Goal: Contribute content: Contribute content

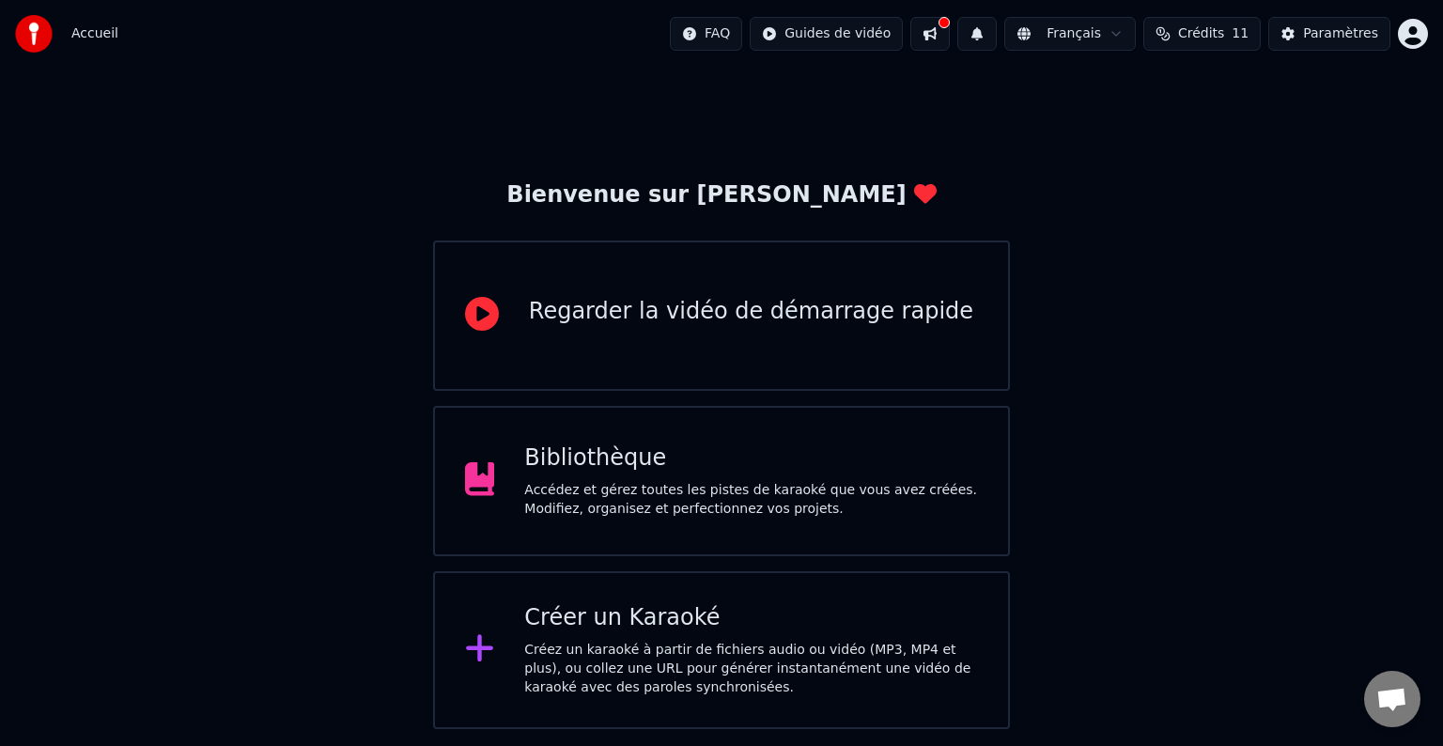
click at [539, 473] on div "Bibliothèque" at bounding box center [751, 458] width 454 height 30
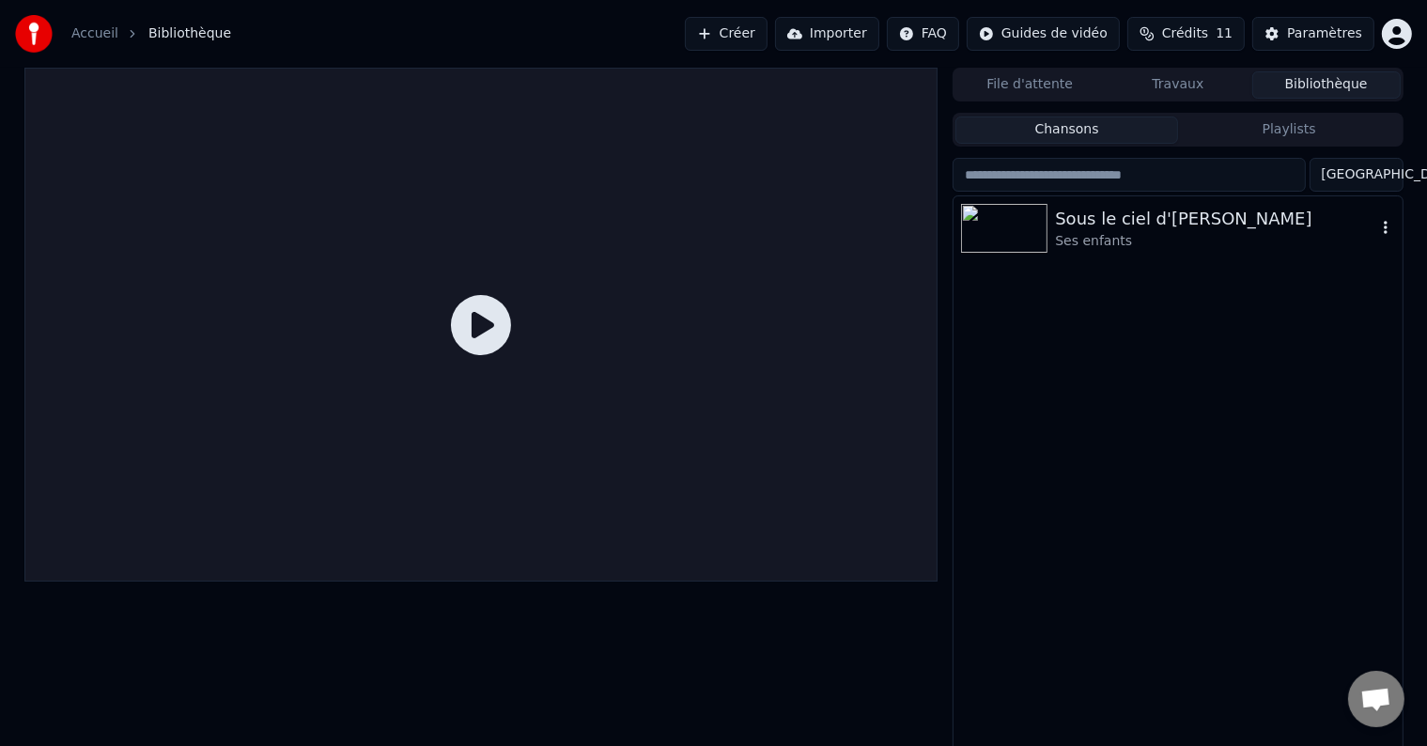
click at [1052, 225] on div at bounding box center [1008, 228] width 94 height 49
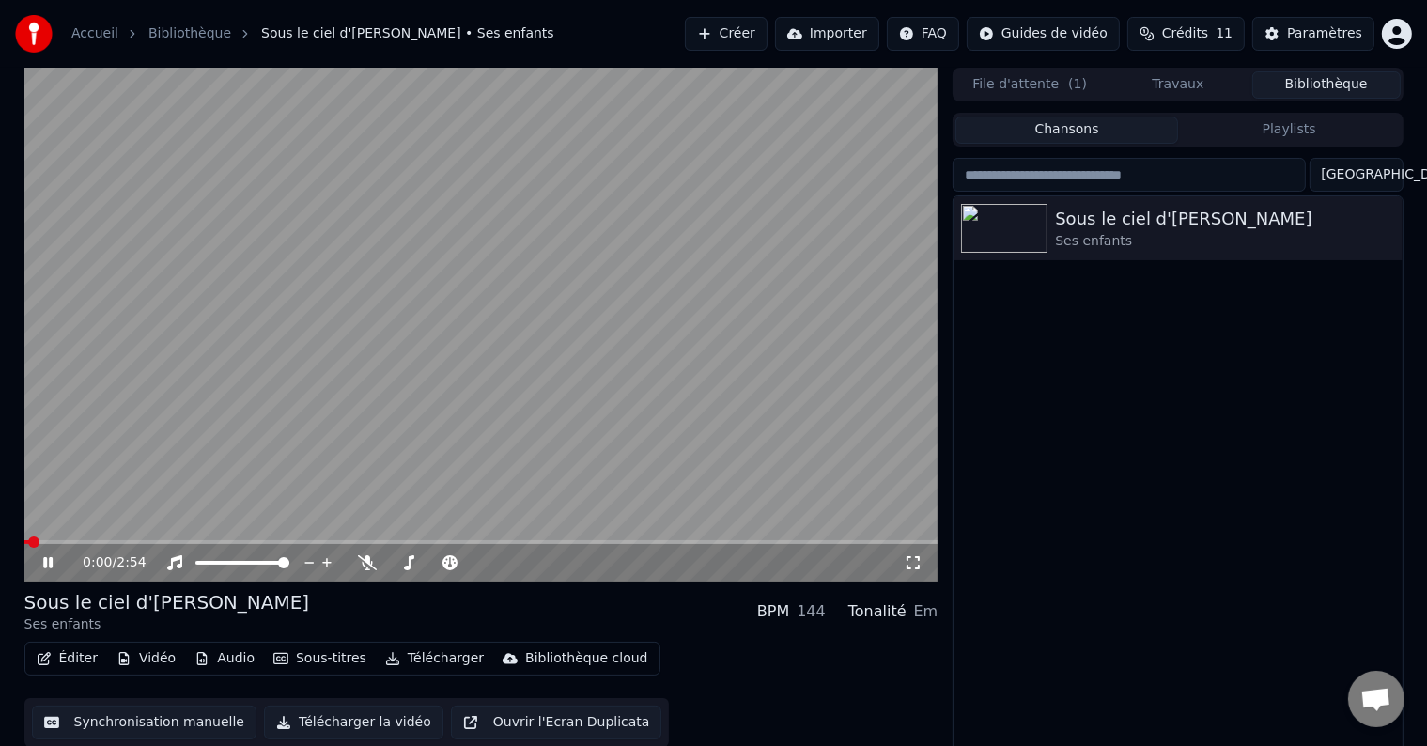
click at [47, 566] on icon at bounding box center [61, 562] width 44 height 15
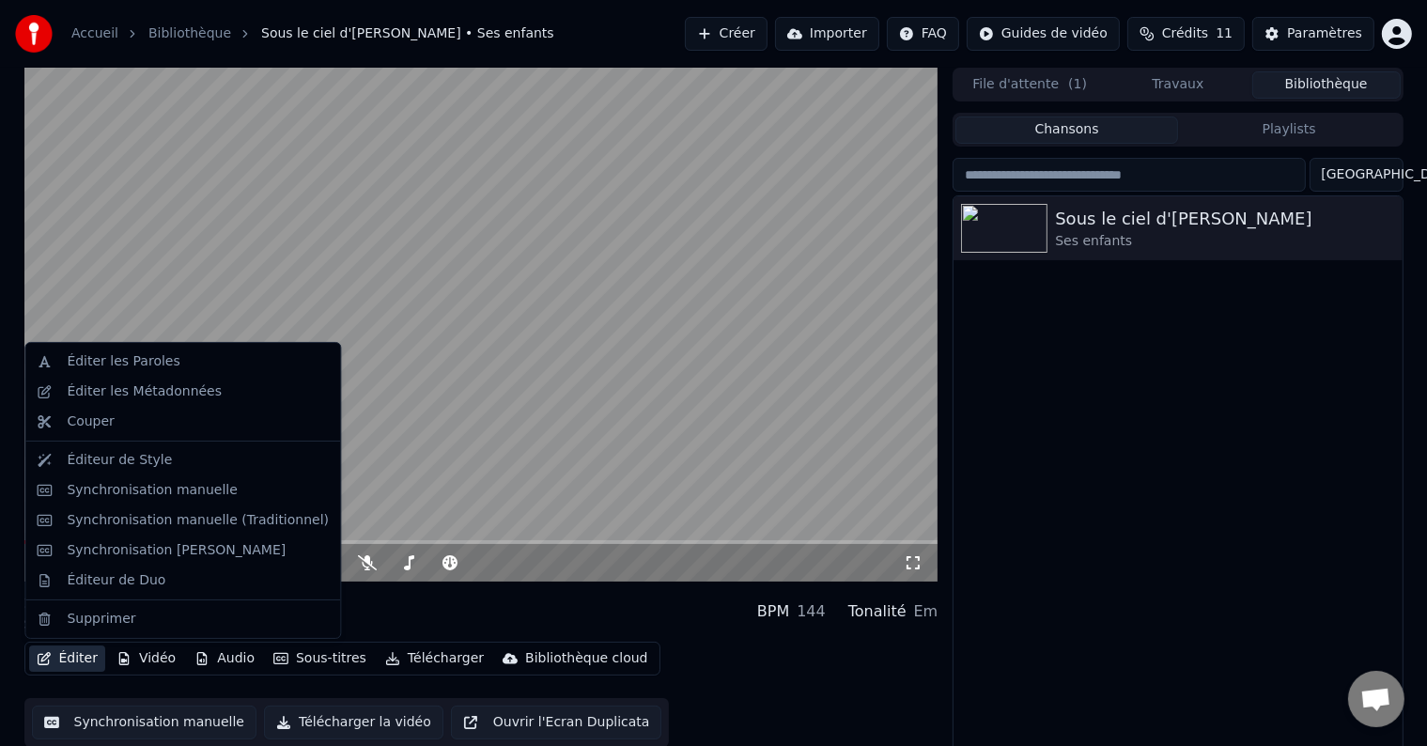
click at [71, 656] on button "Éditer" at bounding box center [67, 658] width 76 height 26
click at [101, 364] on div "Éditer les Paroles" at bounding box center [123, 361] width 113 height 19
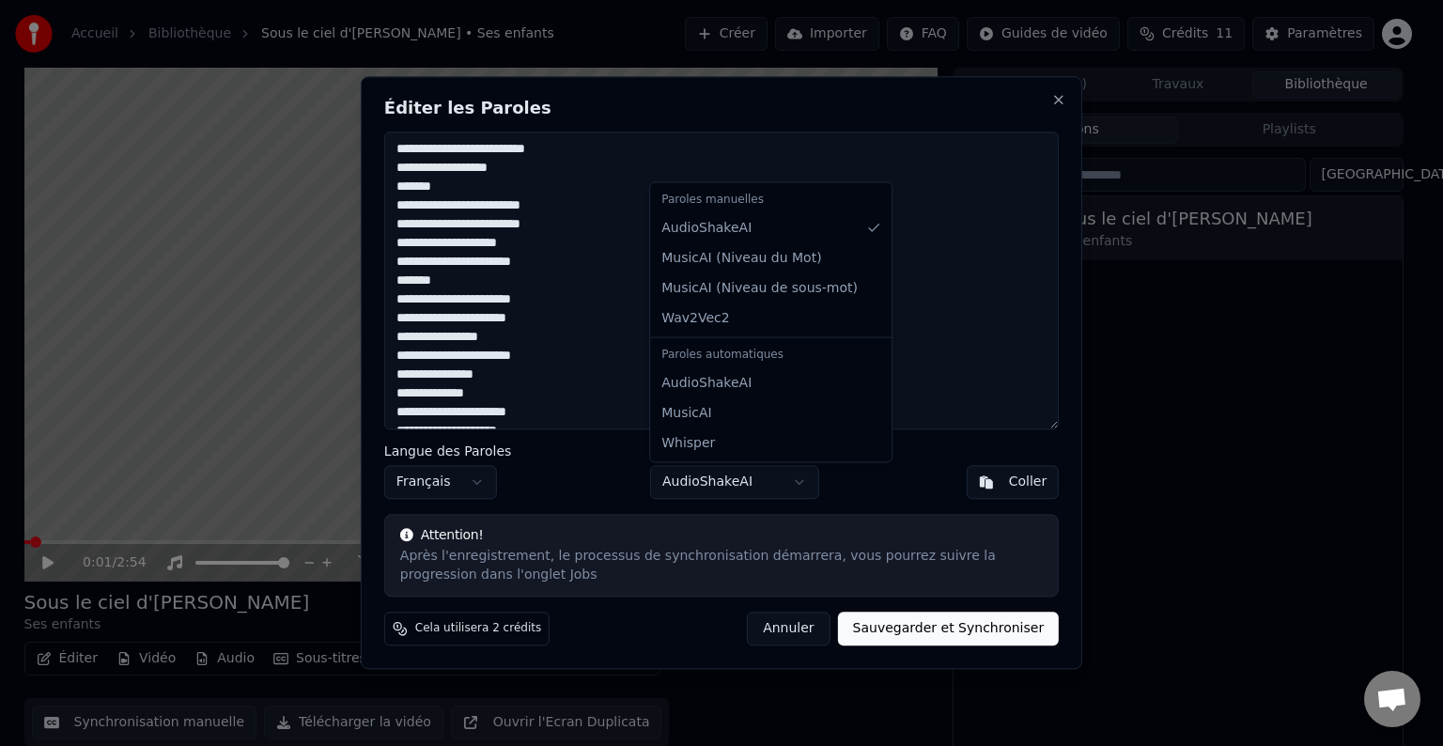
click at [706, 485] on body "Accueil Bibliothèque Sous le ciel d'[PERSON_NAME] • Ses enfants Créer Importer …" at bounding box center [713, 373] width 1427 height 746
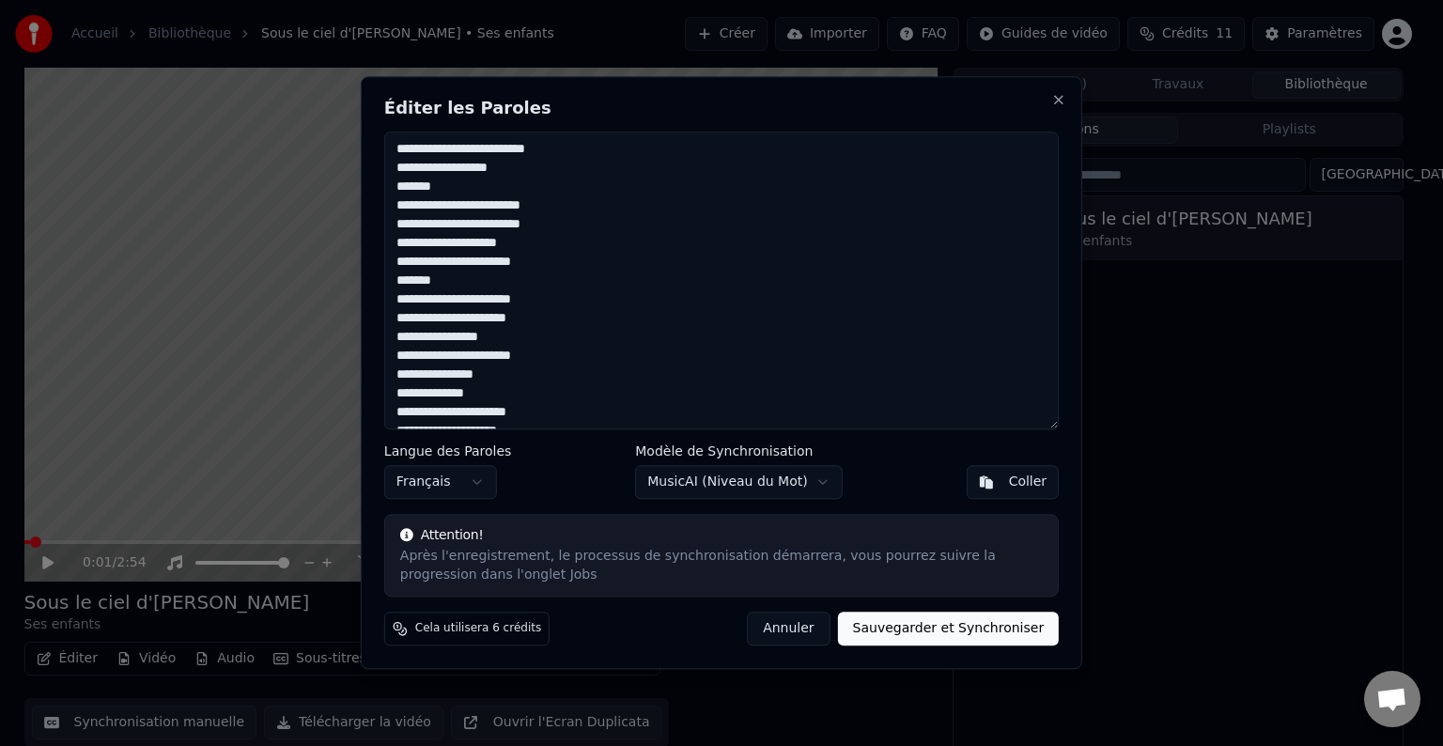
click at [892, 627] on button "Sauvegarder et Synchroniser" at bounding box center [949, 630] width 222 height 34
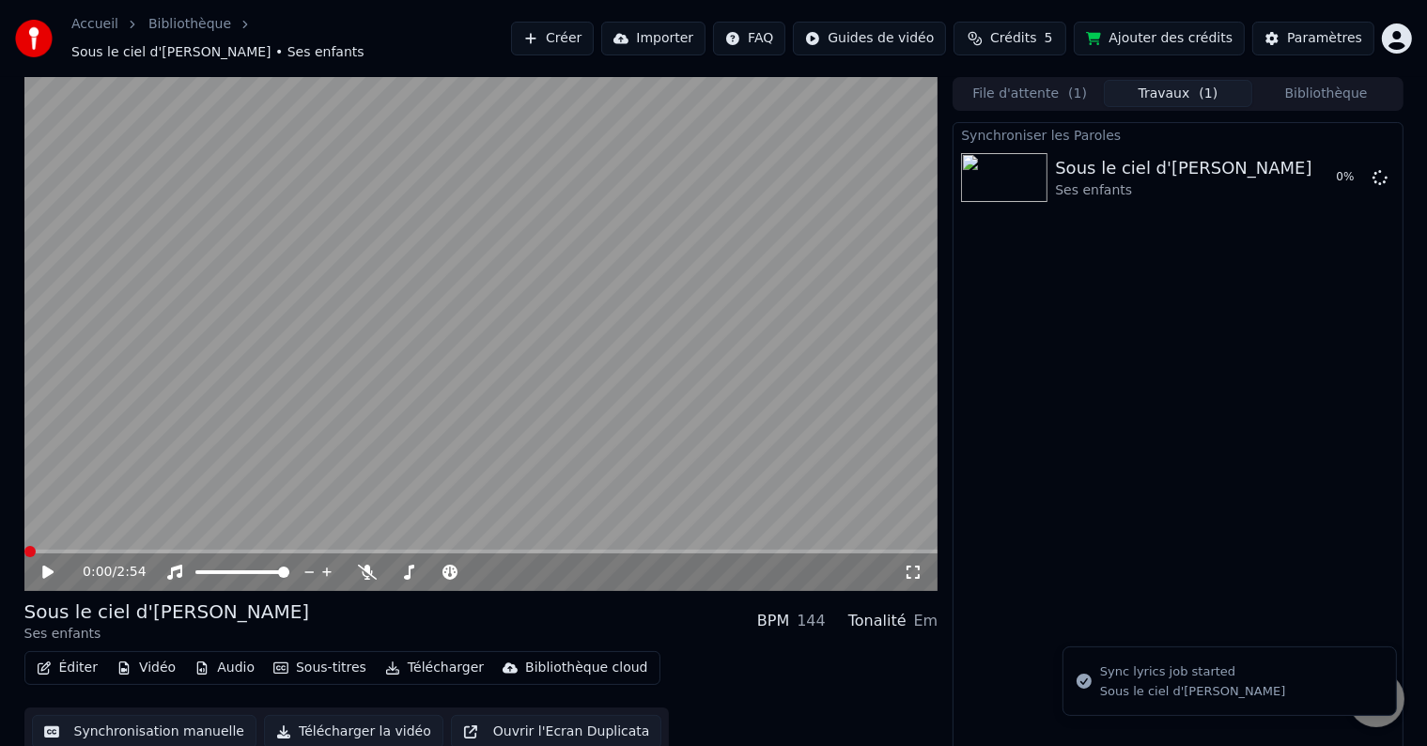
click at [24, 546] on span at bounding box center [29, 551] width 11 height 11
click at [49, 566] on icon at bounding box center [47, 572] width 11 height 13
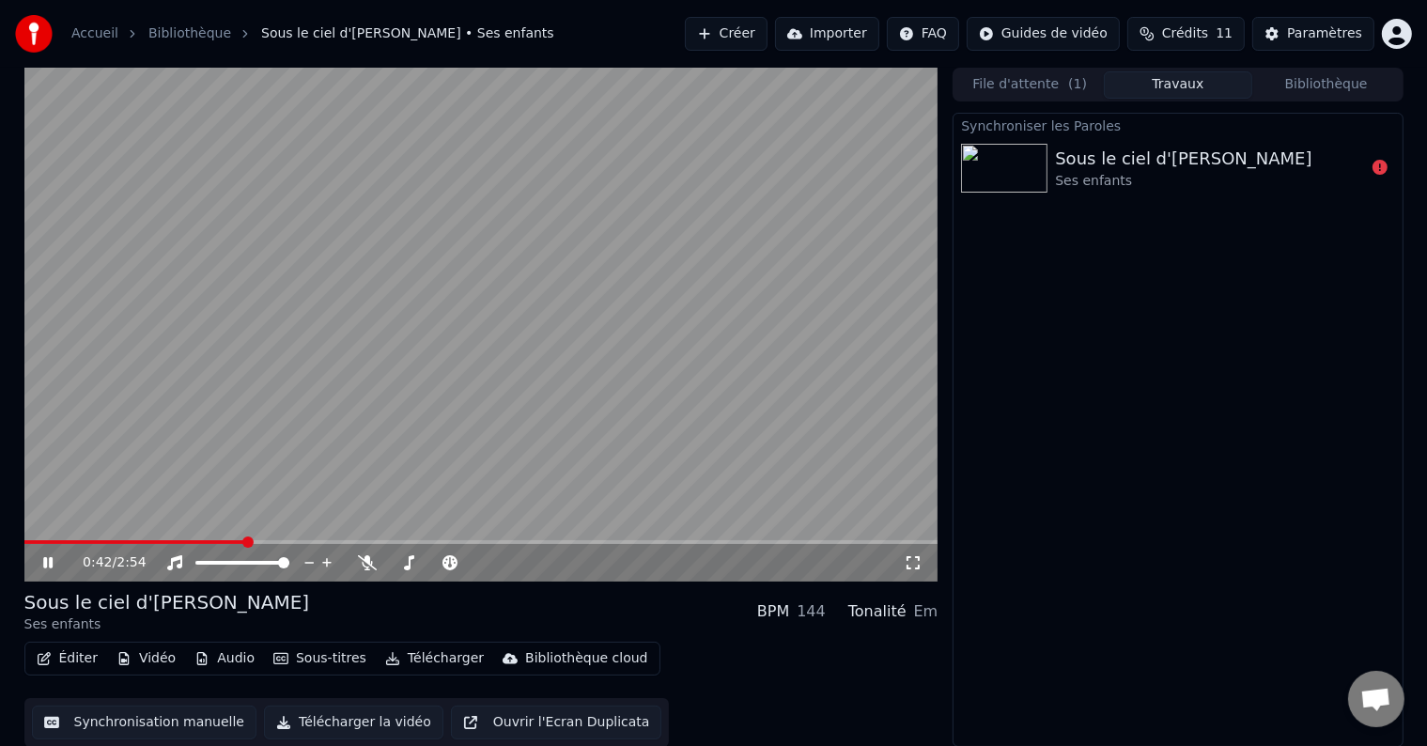
click at [43, 563] on icon at bounding box center [47, 562] width 9 height 11
click at [74, 661] on button "Éditer" at bounding box center [67, 658] width 76 height 26
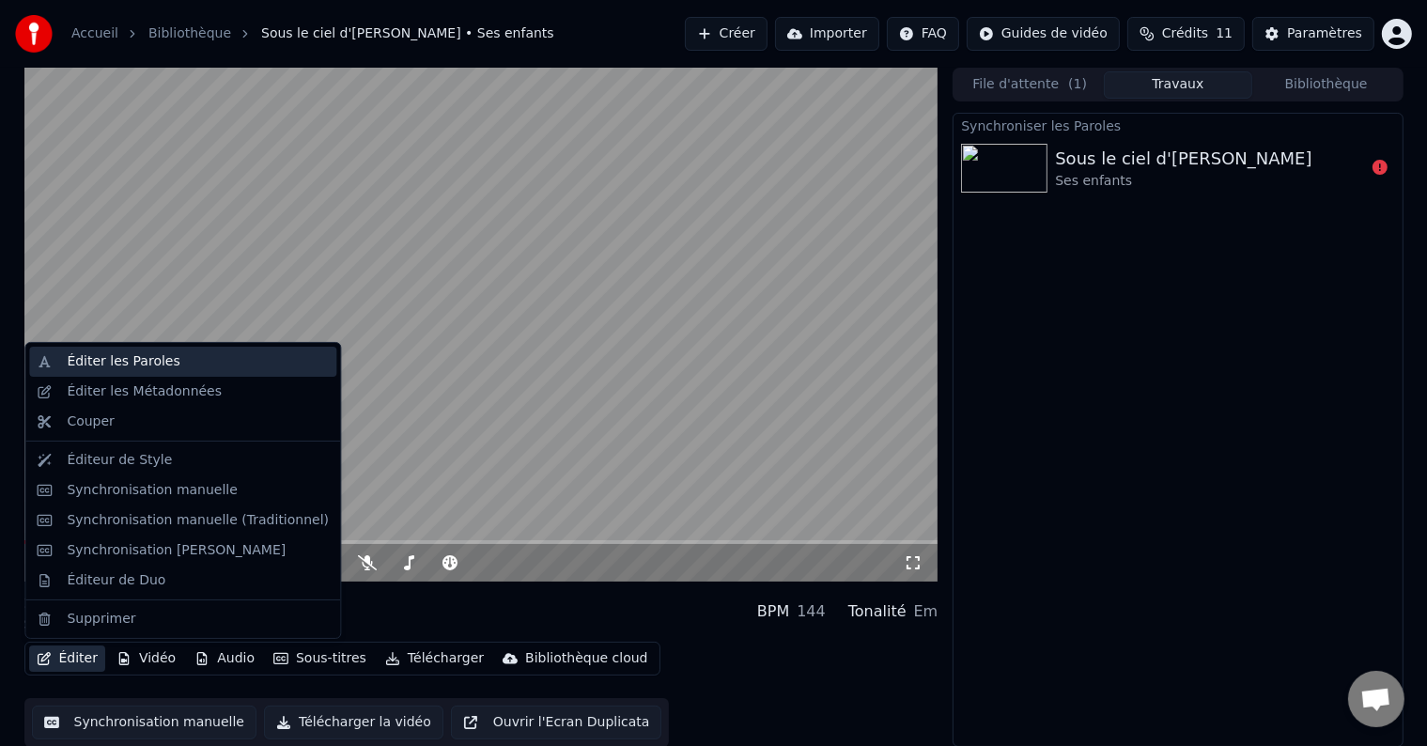
click at [153, 357] on div "Éditer les Paroles" at bounding box center [123, 361] width 113 height 19
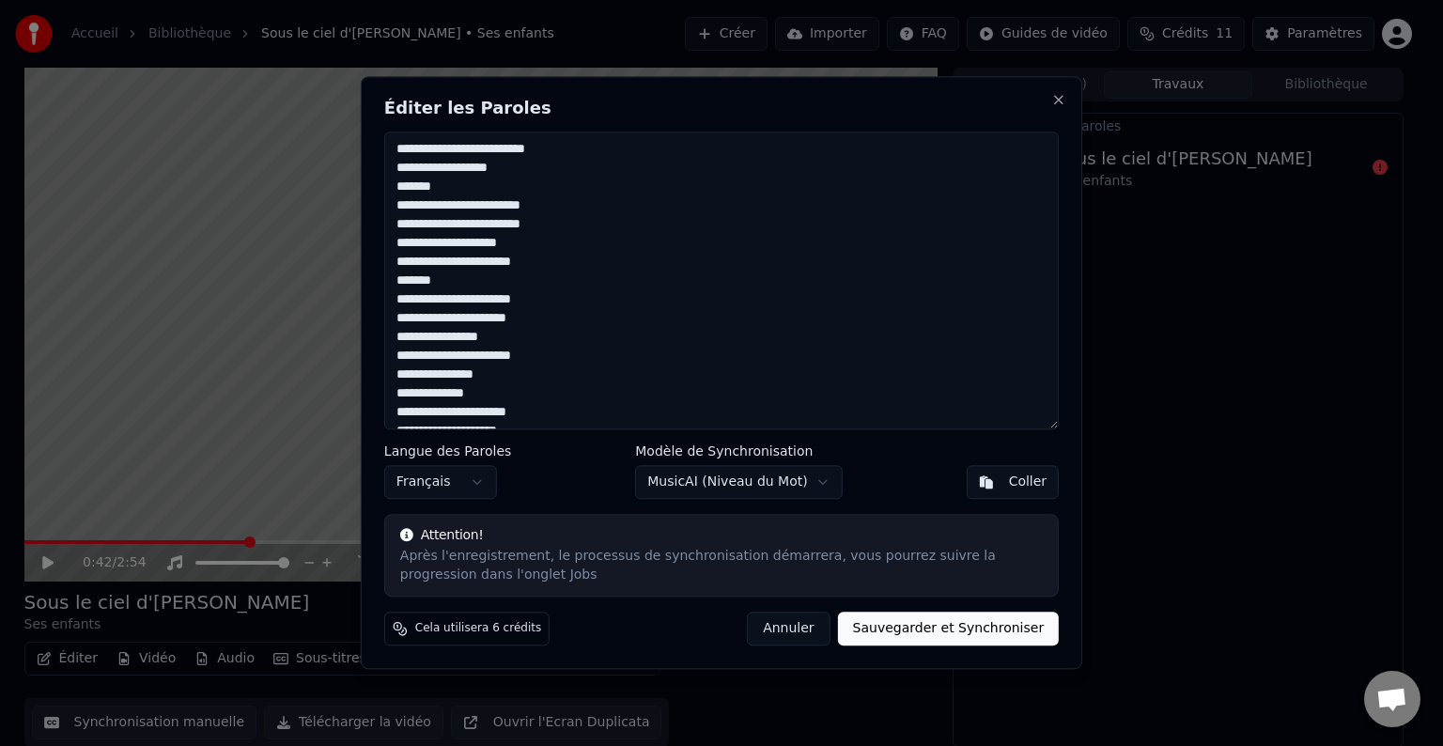
click at [721, 477] on body "Accueil Bibliothèque Sous le ciel d'[PERSON_NAME] • Ses enfants Créer Importer …" at bounding box center [713, 373] width 1427 height 746
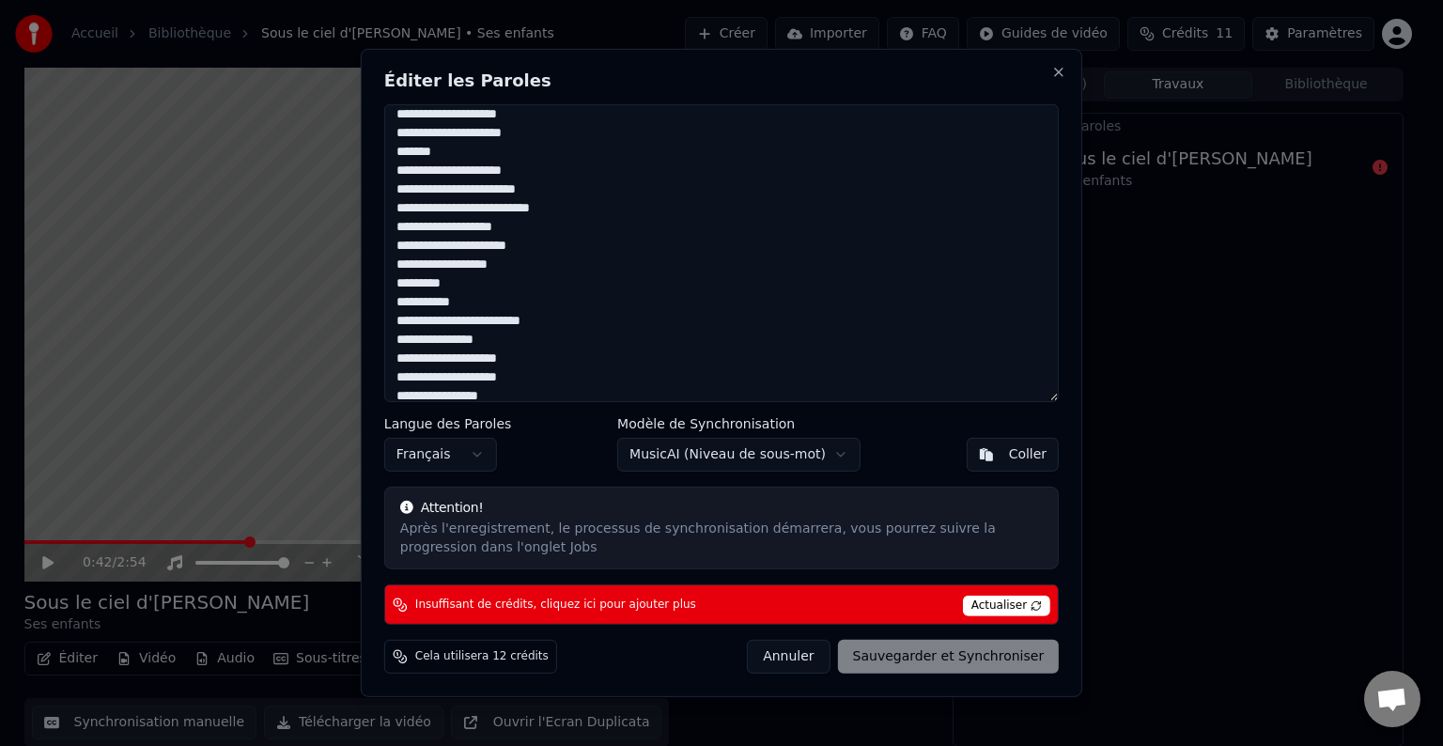
scroll to position [638, 0]
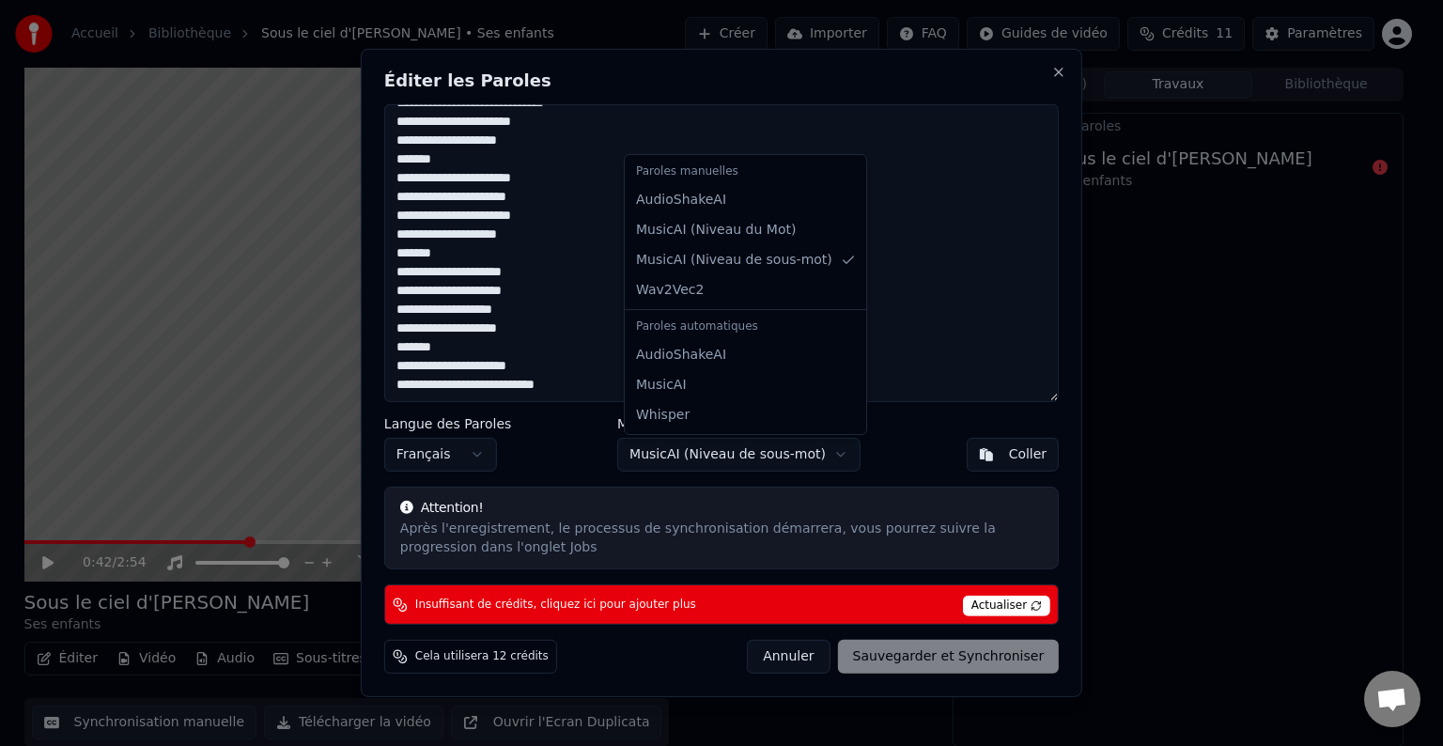
click at [775, 458] on body "Accueil Bibliothèque Sous le ciel d'[PERSON_NAME] • Ses enfants Créer Importer …" at bounding box center [713, 373] width 1427 height 746
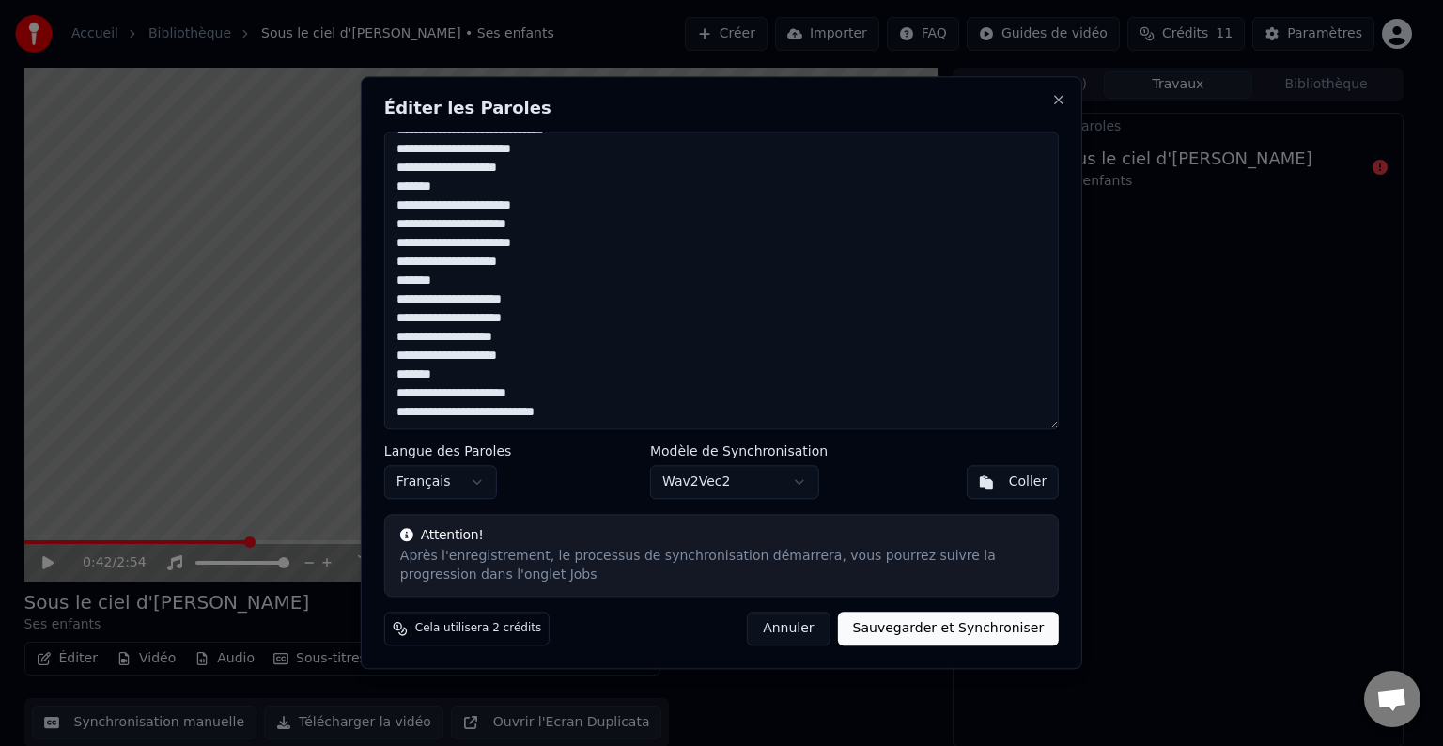
click at [917, 636] on button "Sauvegarder et Synchroniser" at bounding box center [949, 630] width 222 height 34
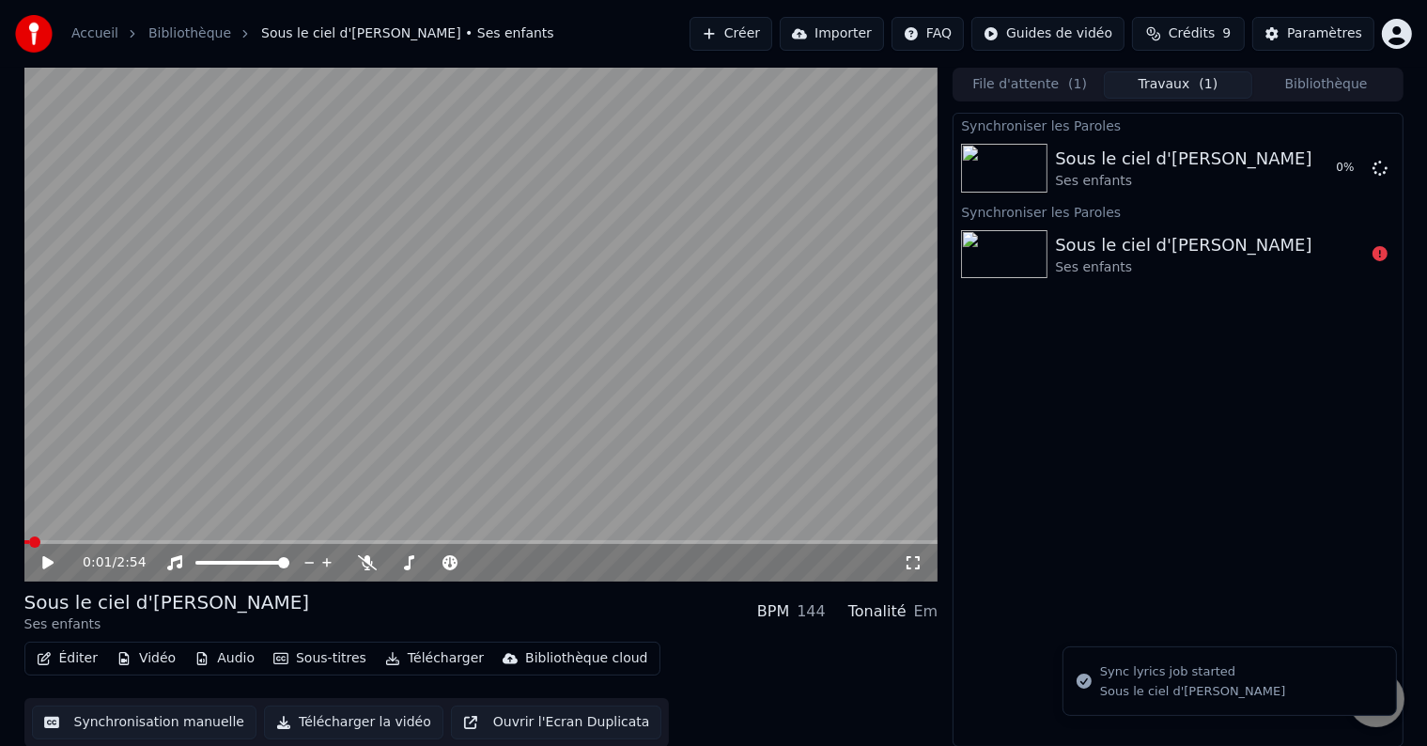
click at [26, 542] on span at bounding box center [27, 542] width 6 height 4
click at [45, 557] on icon at bounding box center [47, 562] width 11 height 13
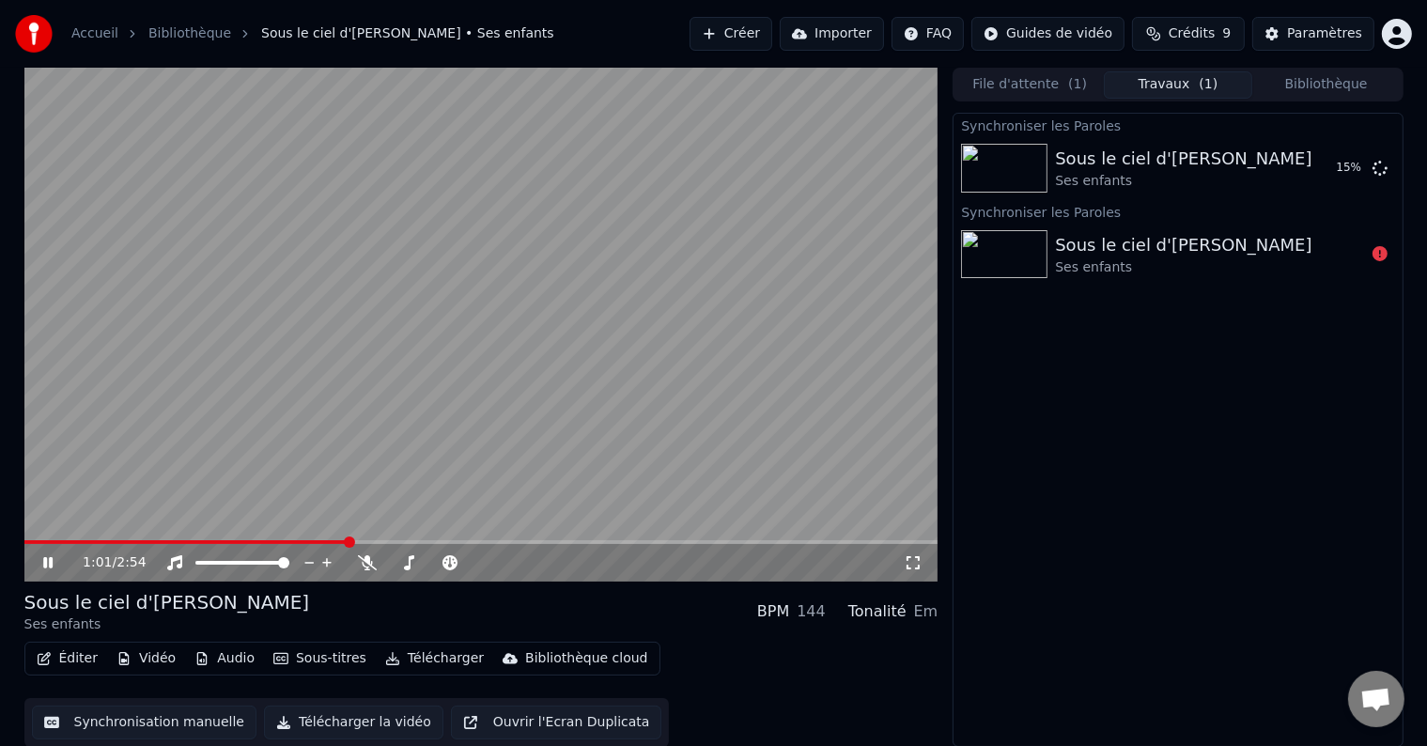
click at [44, 565] on icon at bounding box center [47, 562] width 9 height 11
click at [70, 658] on button "Éditer" at bounding box center [67, 658] width 76 height 26
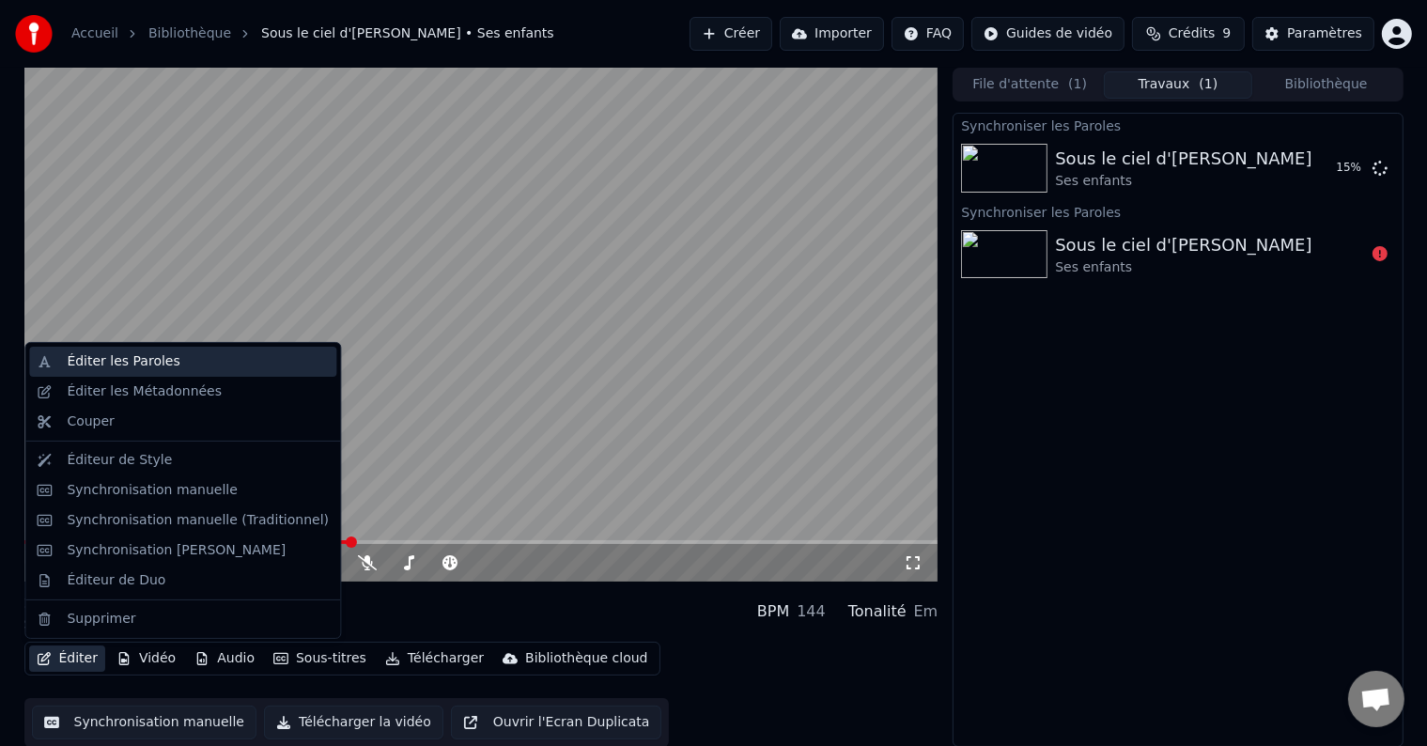
click at [116, 367] on div "Éditer les Paroles" at bounding box center [123, 361] width 113 height 19
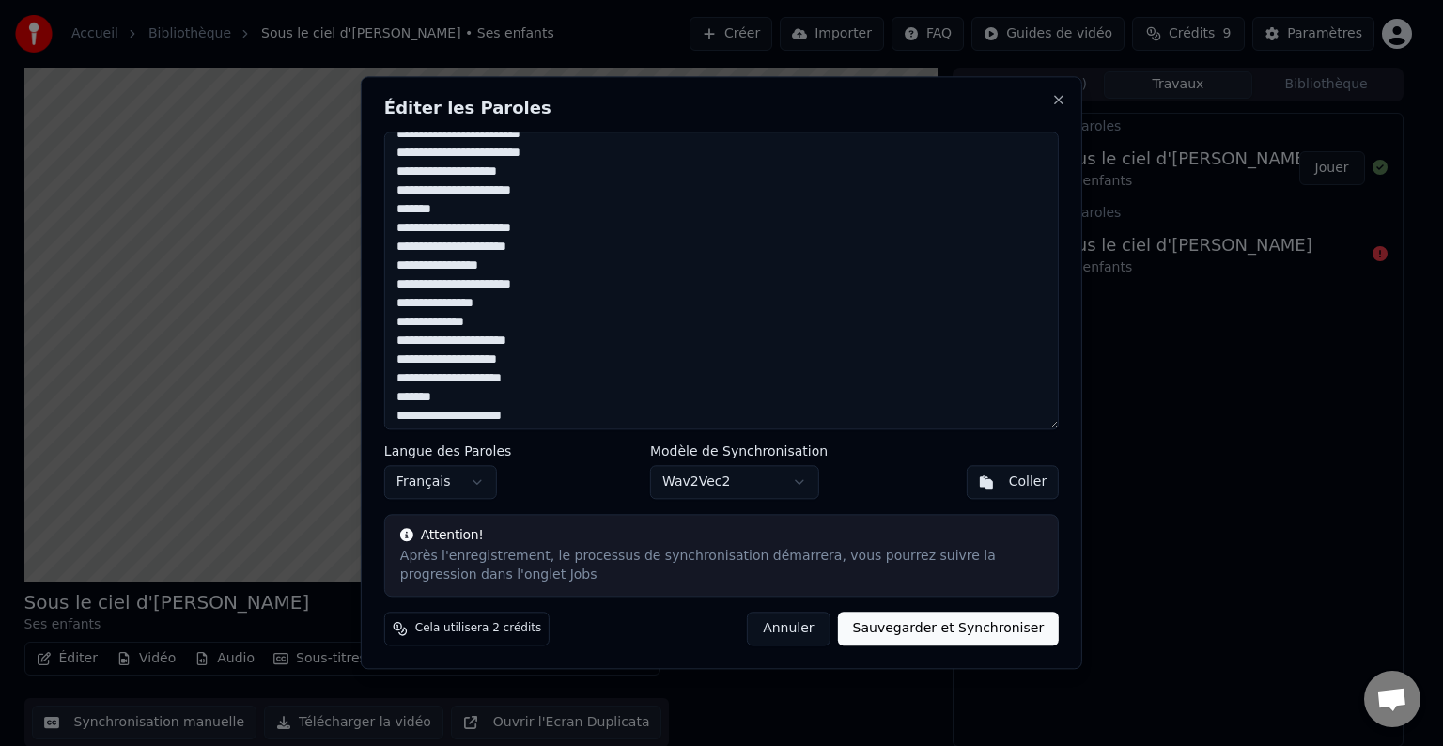
scroll to position [0, 0]
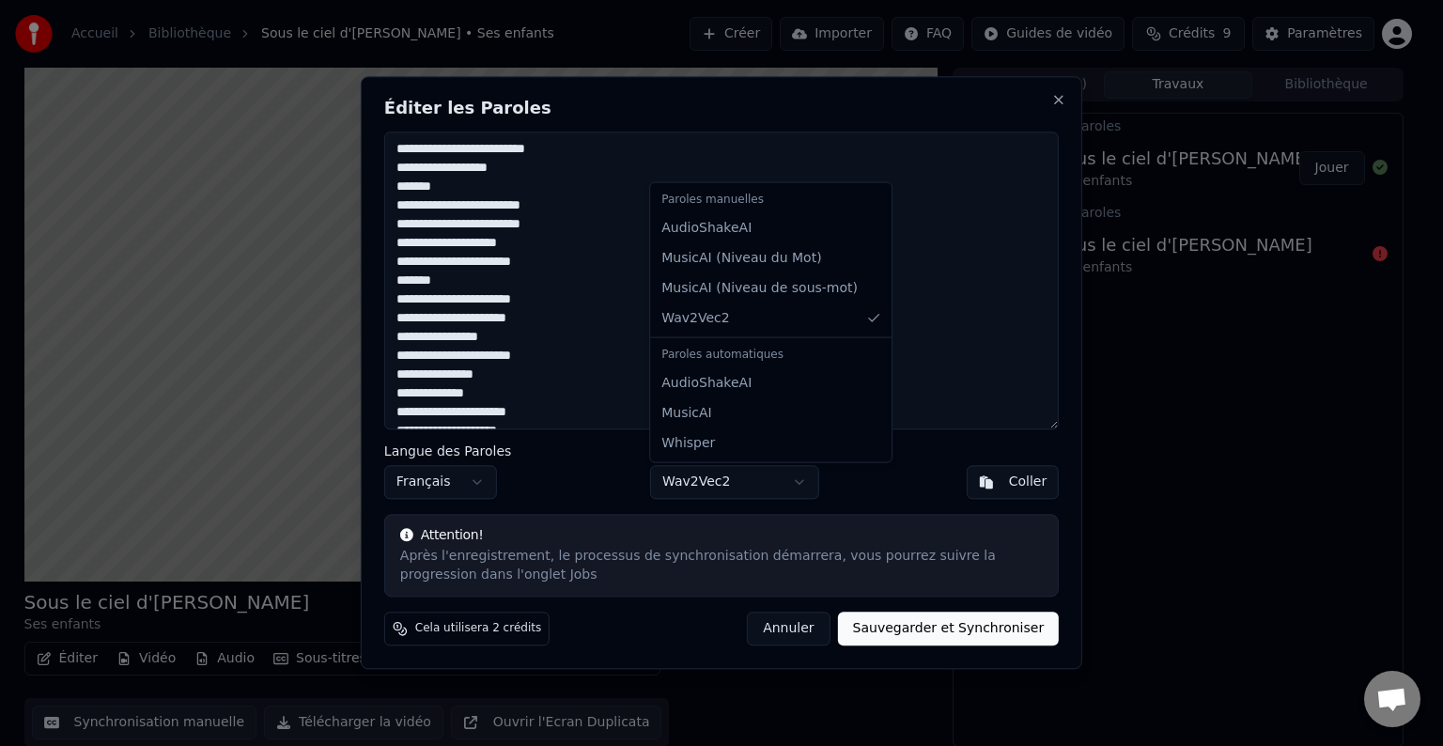
click at [725, 473] on body "Accueil Bibliothèque Sous le ciel d'[PERSON_NAME] • Ses enfants Créer Importer …" at bounding box center [713, 373] width 1427 height 746
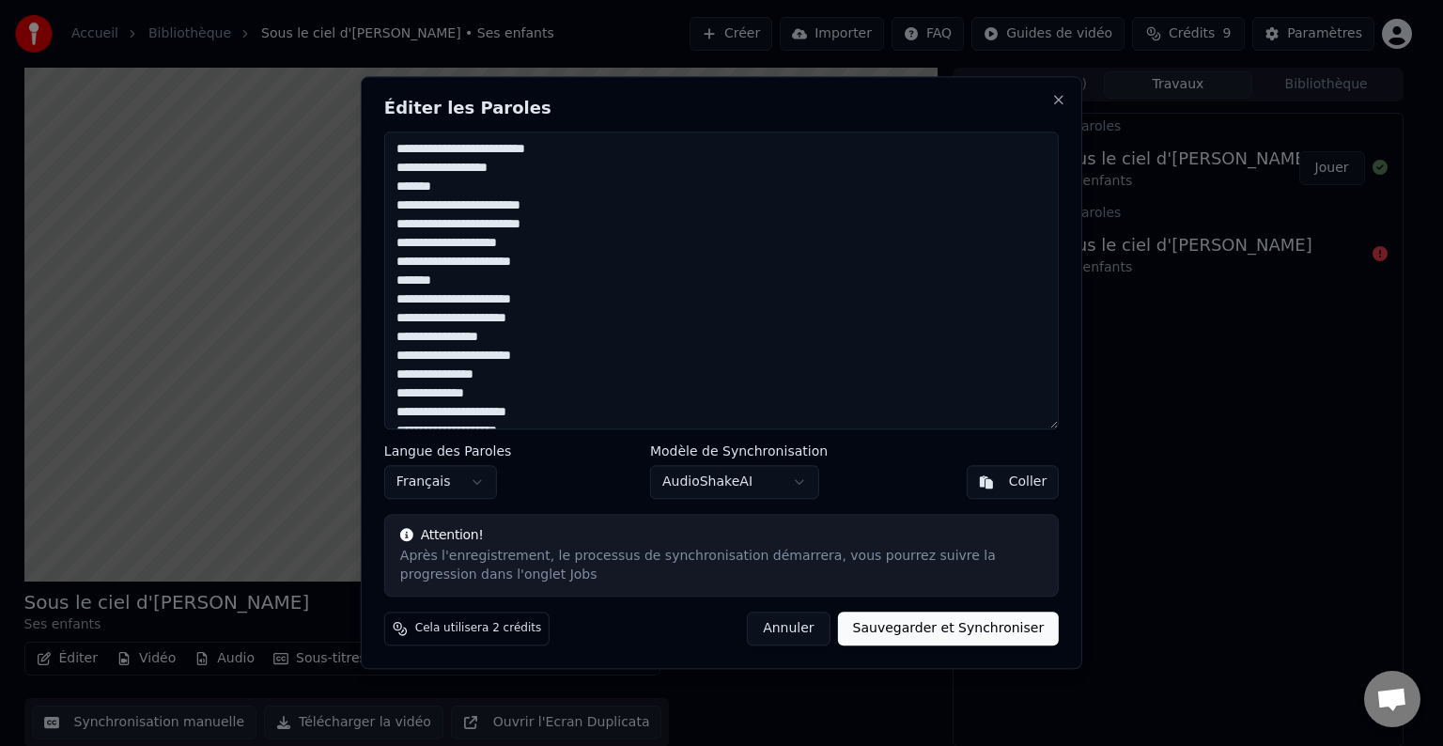
click at [908, 621] on button "Sauvegarder et Synchroniser" at bounding box center [949, 630] width 222 height 34
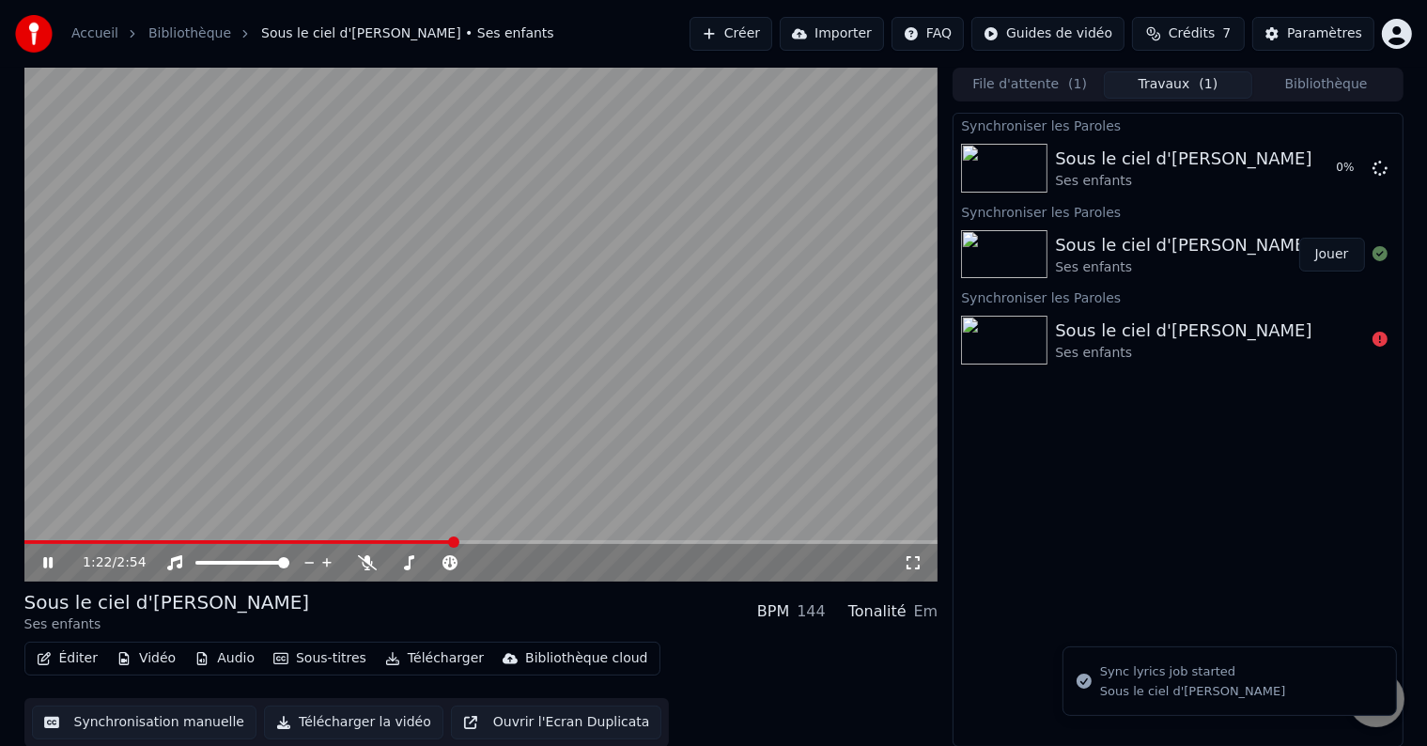
click at [43, 566] on icon at bounding box center [47, 562] width 9 height 11
click at [664, 426] on video at bounding box center [481, 325] width 914 height 514
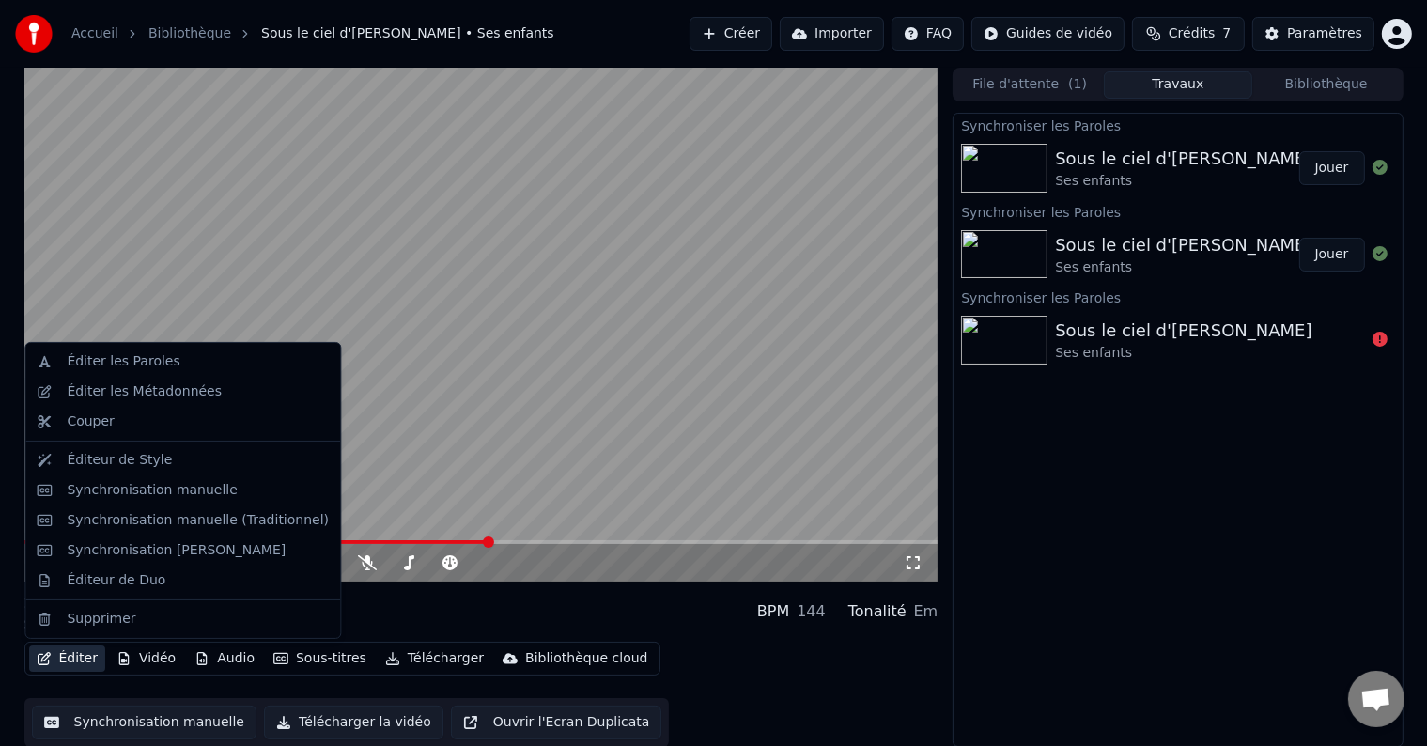
click at [61, 658] on button "Éditer" at bounding box center [67, 658] width 76 height 26
click at [162, 543] on div "Synchronisation [PERSON_NAME]" at bounding box center [176, 550] width 219 height 19
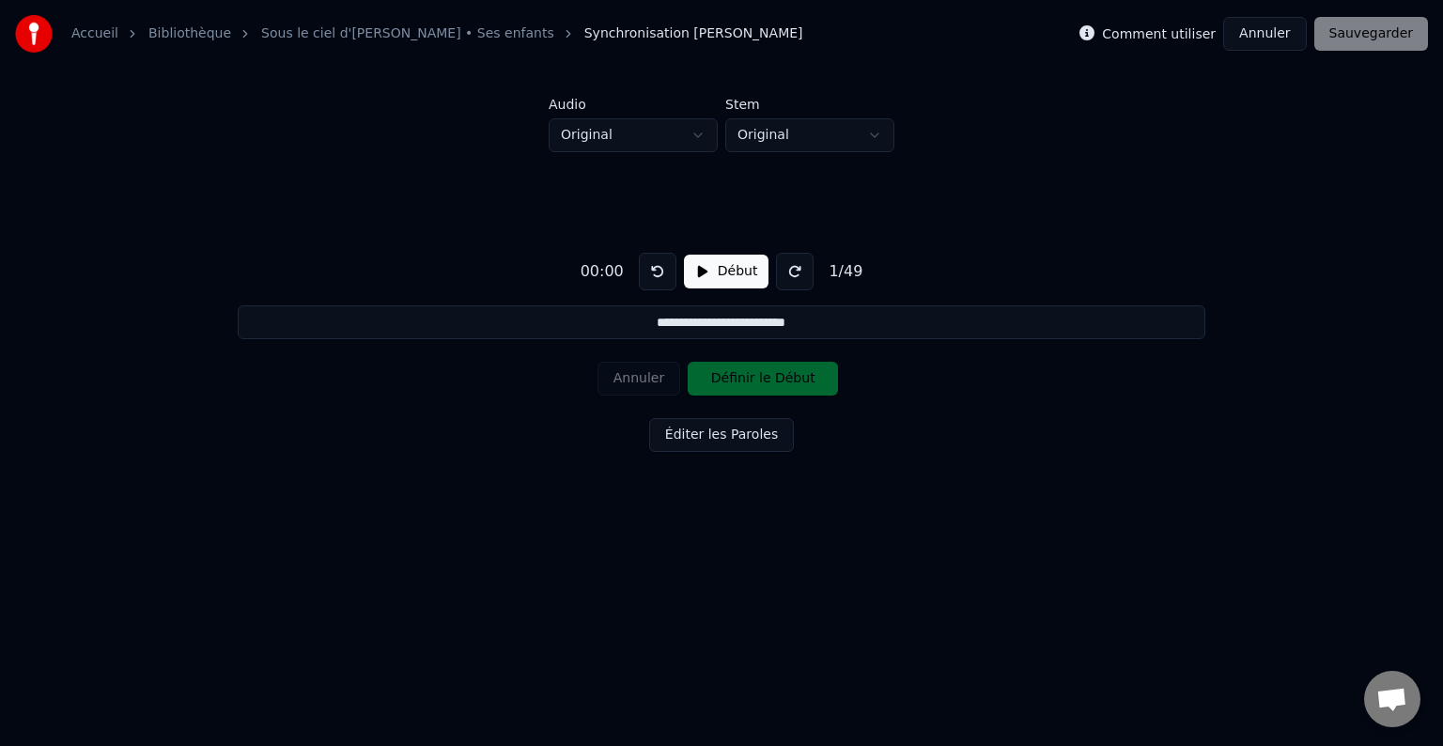
click at [735, 273] on button "Début" at bounding box center [726, 272] width 85 height 34
click at [744, 382] on button "Définir le Début" at bounding box center [763, 379] width 150 height 34
click at [744, 382] on button "Définir la Fin" at bounding box center [763, 379] width 150 height 34
click at [719, 277] on button "Pause" at bounding box center [726, 272] width 84 height 34
click at [637, 374] on div "Annuler Définir le Début" at bounding box center [721, 378] width 248 height 49
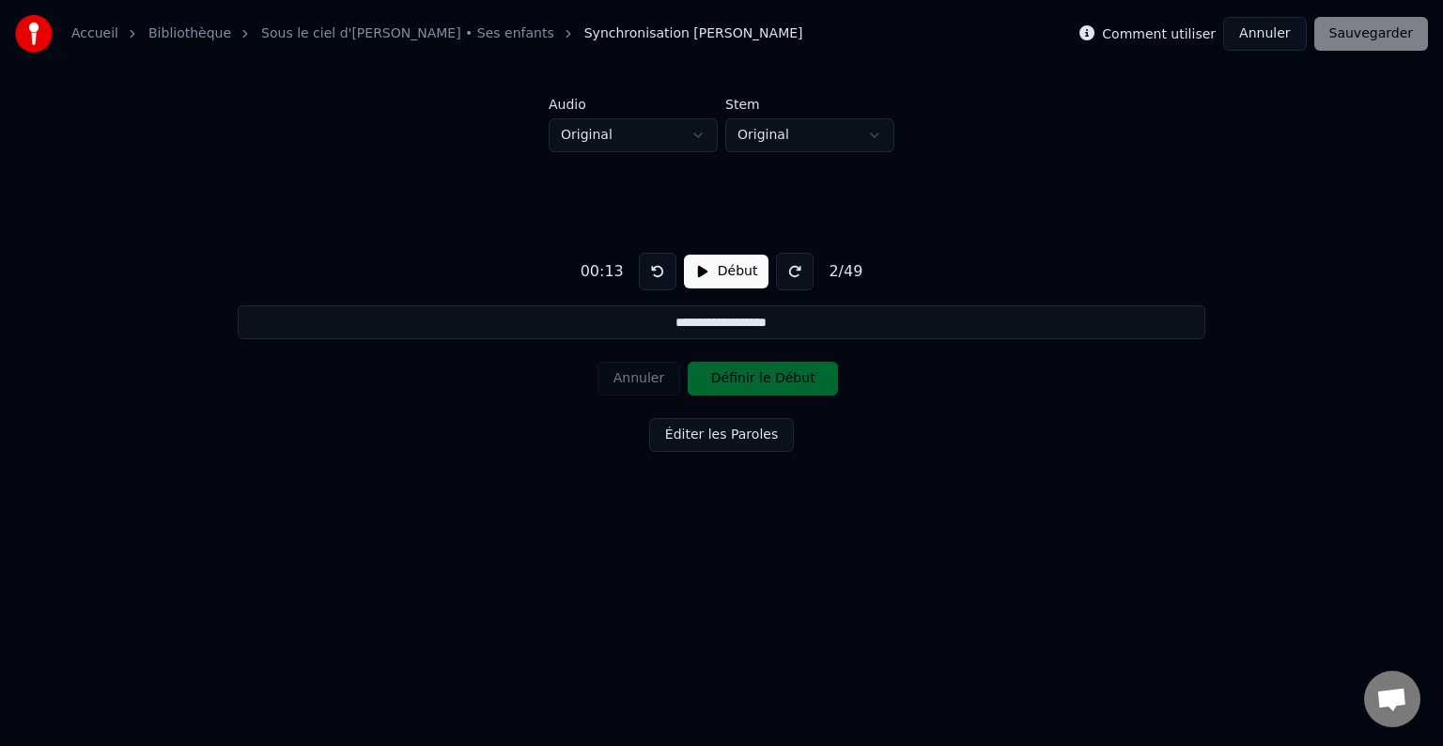
click at [650, 274] on button at bounding box center [658, 272] width 38 height 38
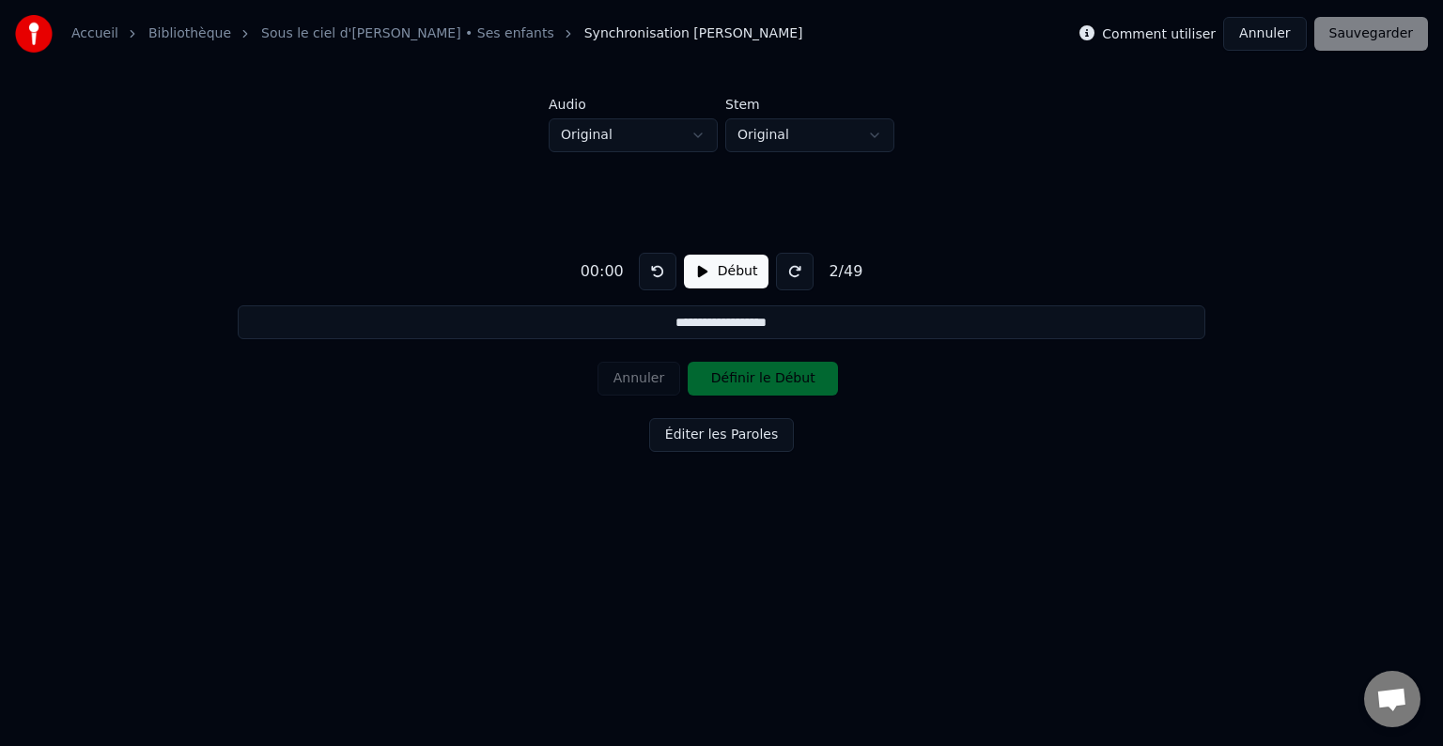
click at [705, 276] on button "Début" at bounding box center [726, 272] width 85 height 34
click at [654, 276] on button at bounding box center [658, 272] width 38 height 38
click at [644, 379] on button "Annuler" at bounding box center [638, 379] width 83 height 34
click at [658, 275] on button at bounding box center [658, 272] width 38 height 38
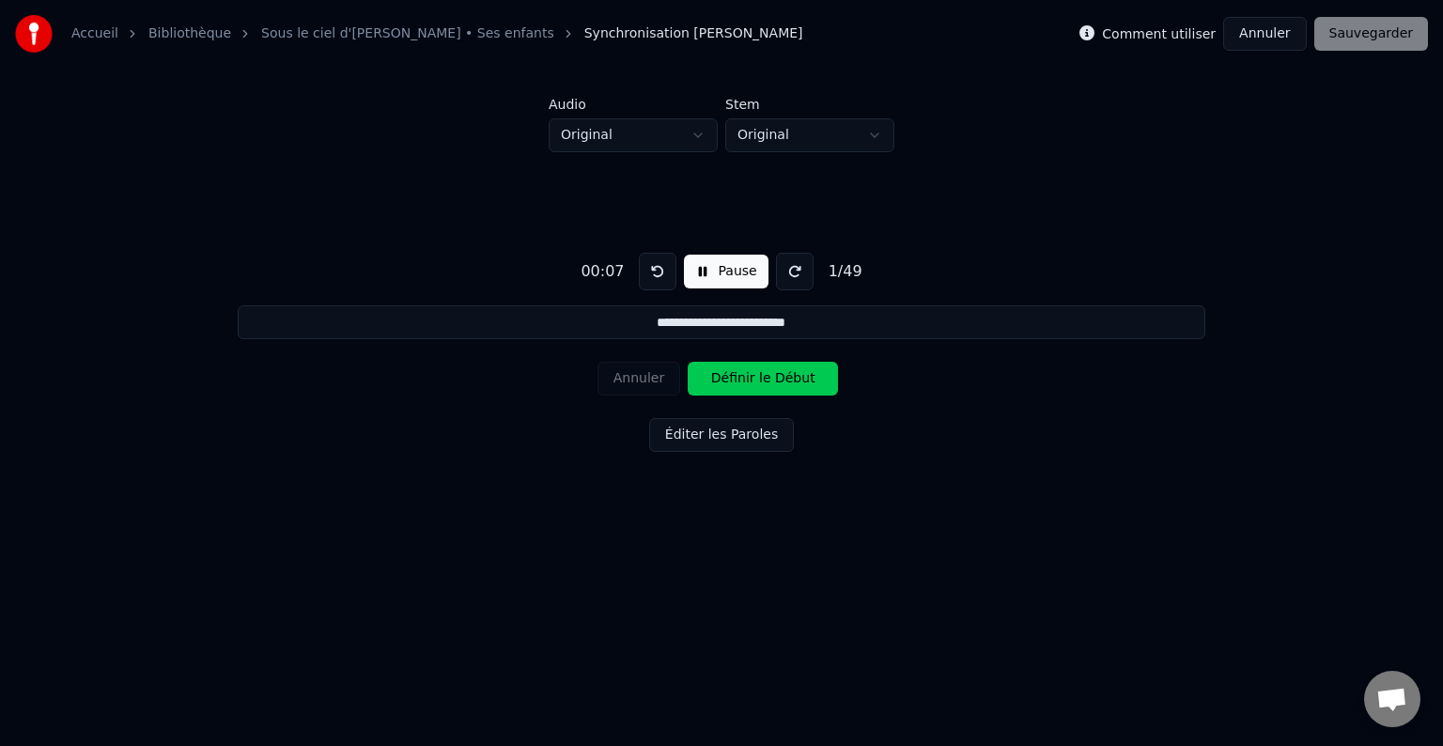
click at [658, 275] on button at bounding box center [658, 272] width 38 height 38
click at [752, 383] on button "Définir le Début" at bounding box center [763, 379] width 150 height 34
click at [752, 383] on button "Définir la Fin" at bounding box center [763, 379] width 150 height 34
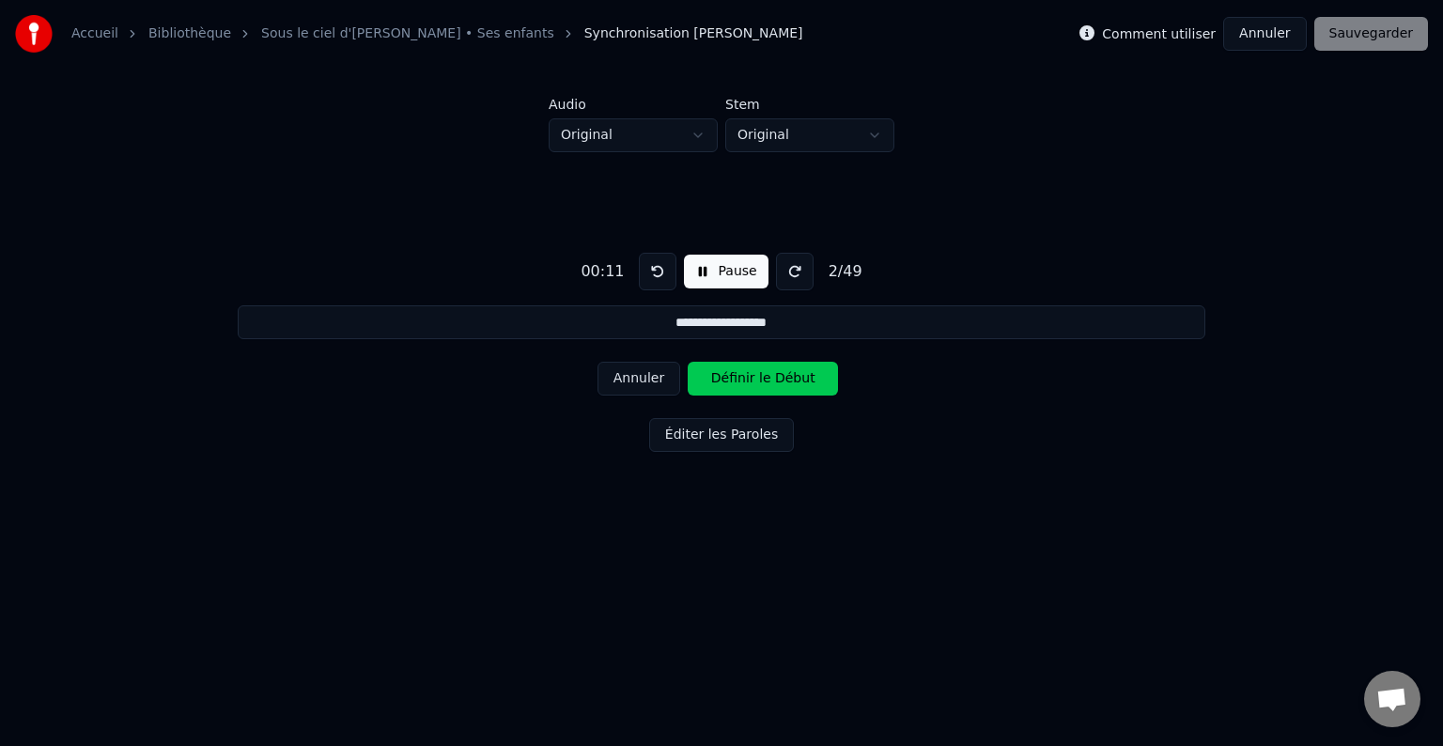
click at [752, 383] on button "Définir le Début" at bounding box center [763, 379] width 150 height 34
click at [752, 383] on button "Définir la Fin" at bounding box center [763, 379] width 150 height 34
click at [671, 380] on button "Annuler" at bounding box center [638, 379] width 83 height 34
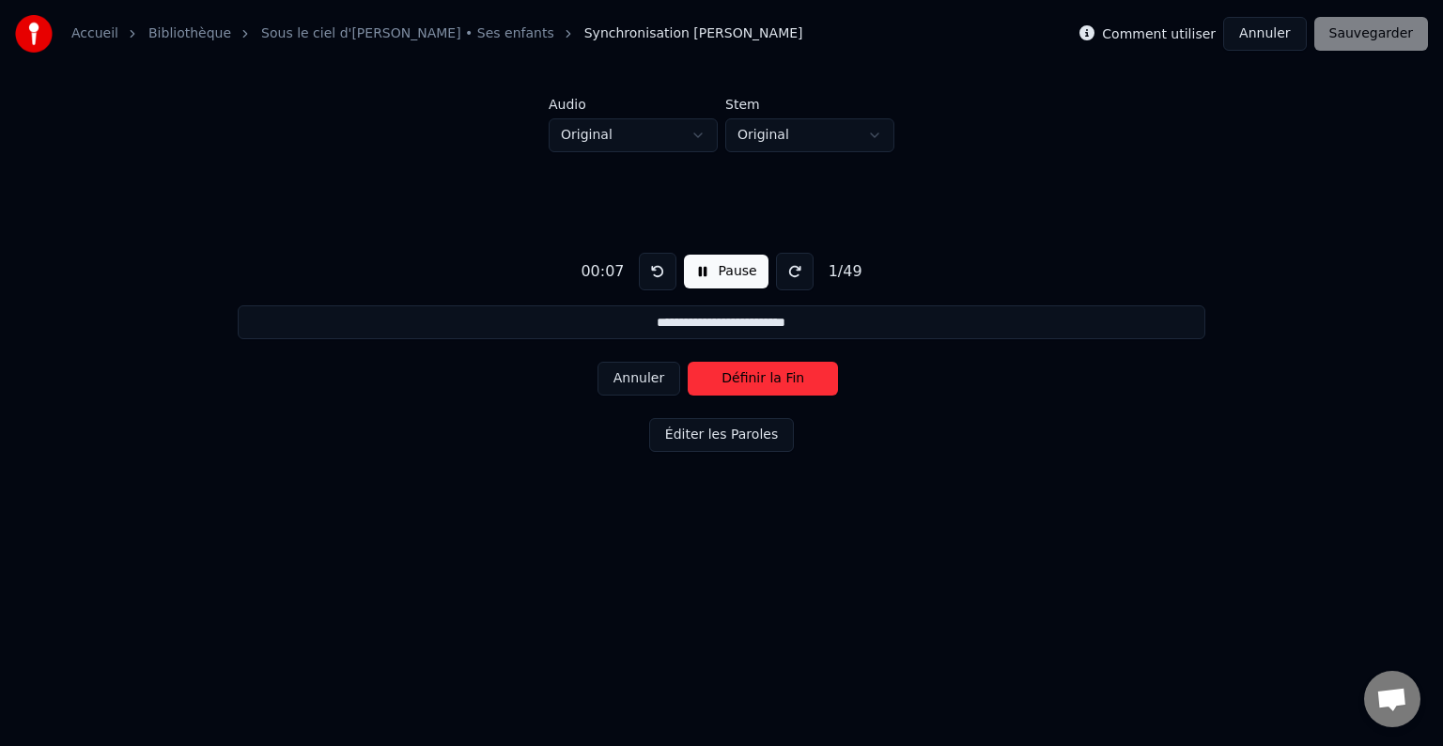
click at [671, 380] on button "Annuler" at bounding box center [638, 379] width 83 height 34
click at [733, 378] on button "Définir le Début" at bounding box center [763, 379] width 150 height 34
click at [650, 380] on button "Annuler" at bounding box center [638, 379] width 83 height 34
click at [723, 372] on button "Définir le Début" at bounding box center [763, 379] width 150 height 34
click at [723, 372] on button "Définir la Fin" at bounding box center [763, 379] width 150 height 34
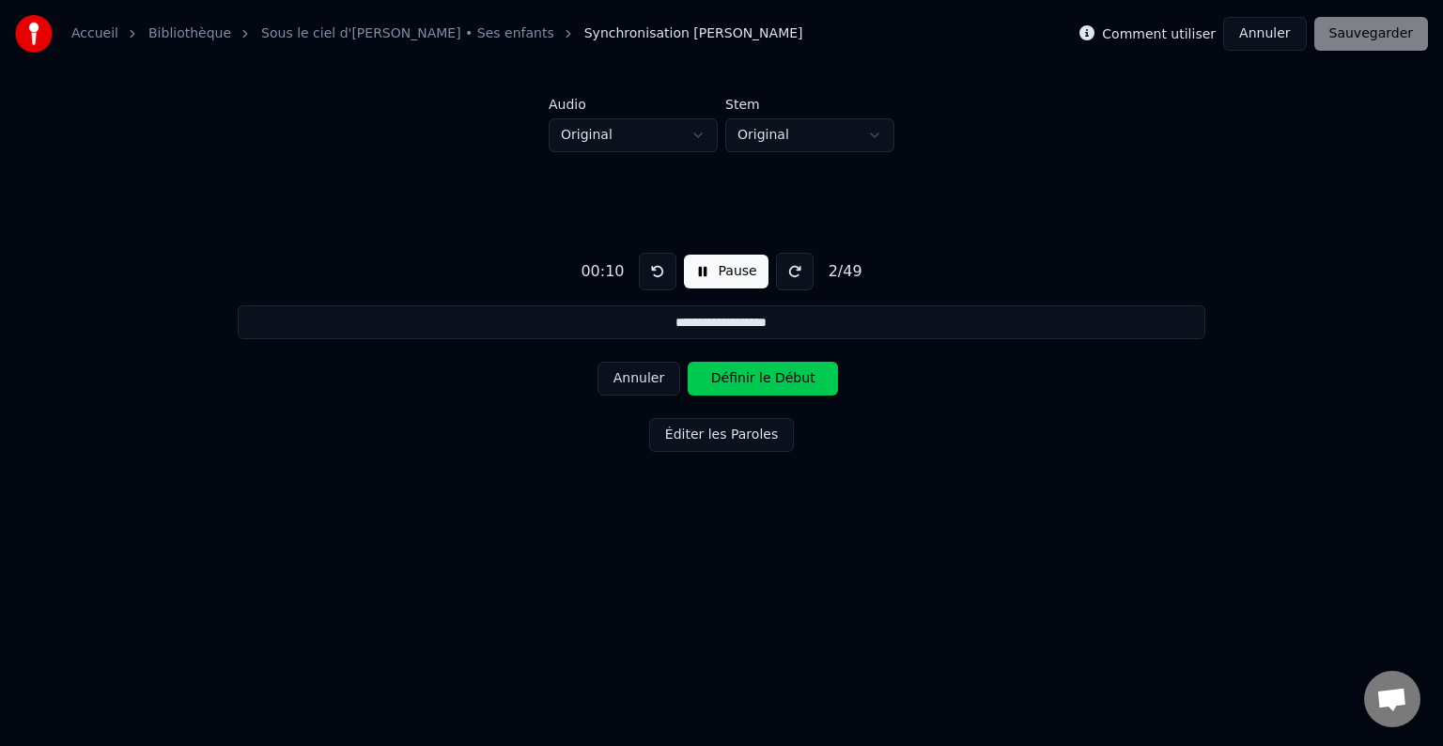
click at [723, 372] on button "Définir le Début" at bounding box center [763, 379] width 150 height 34
click at [723, 372] on button "Définir la Fin" at bounding box center [763, 379] width 150 height 34
click at [723, 372] on button "Définir le Début" at bounding box center [763, 379] width 150 height 34
click at [723, 372] on button "Définir la Fin" at bounding box center [763, 379] width 150 height 34
click at [723, 372] on button "Définir le Début" at bounding box center [763, 379] width 150 height 34
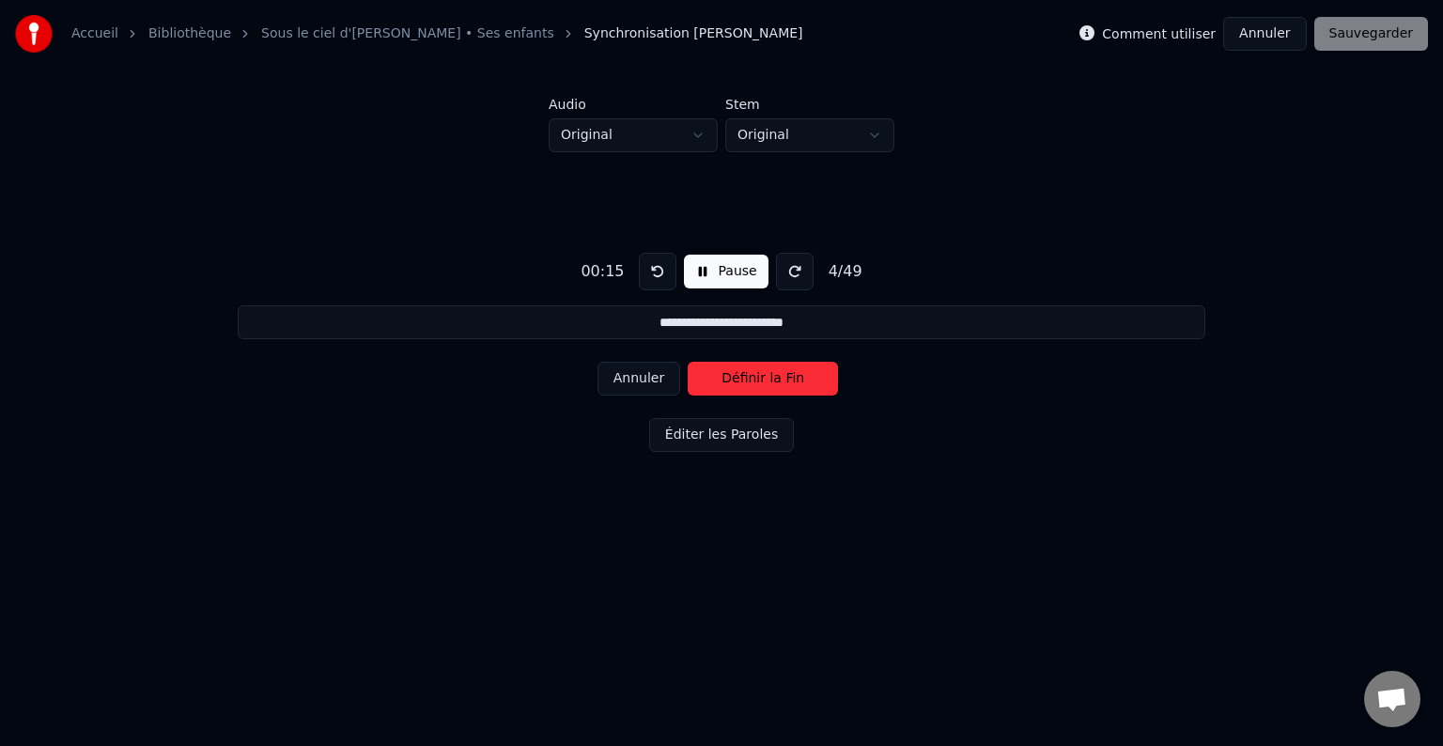
click at [723, 372] on button "Définir la Fin" at bounding box center [763, 379] width 150 height 34
click at [723, 372] on button "Définir le Début" at bounding box center [763, 379] width 150 height 34
click at [723, 372] on button "Définir la Fin" at bounding box center [763, 379] width 150 height 34
click at [723, 372] on button "Définir le Début" at bounding box center [763, 379] width 150 height 34
click at [723, 372] on button "Définir la Fin" at bounding box center [763, 379] width 150 height 34
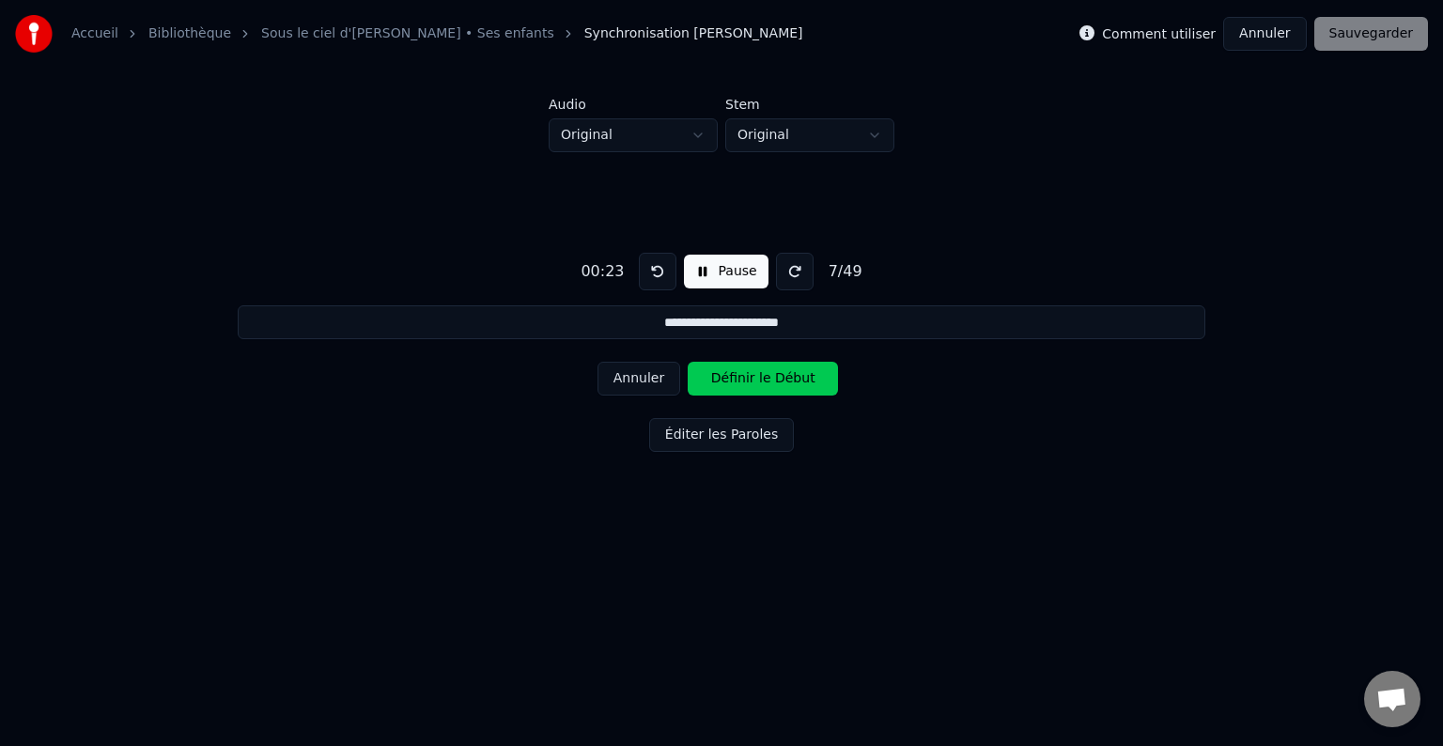
click at [723, 372] on button "Définir le Début" at bounding box center [763, 379] width 150 height 34
click at [723, 372] on button "Définir la Fin" at bounding box center [763, 379] width 150 height 34
click at [723, 372] on button "Définir le Début" at bounding box center [763, 379] width 150 height 34
click at [723, 372] on button "Définir la Fin" at bounding box center [763, 379] width 150 height 34
click at [723, 372] on button "Définir le Début" at bounding box center [763, 379] width 150 height 34
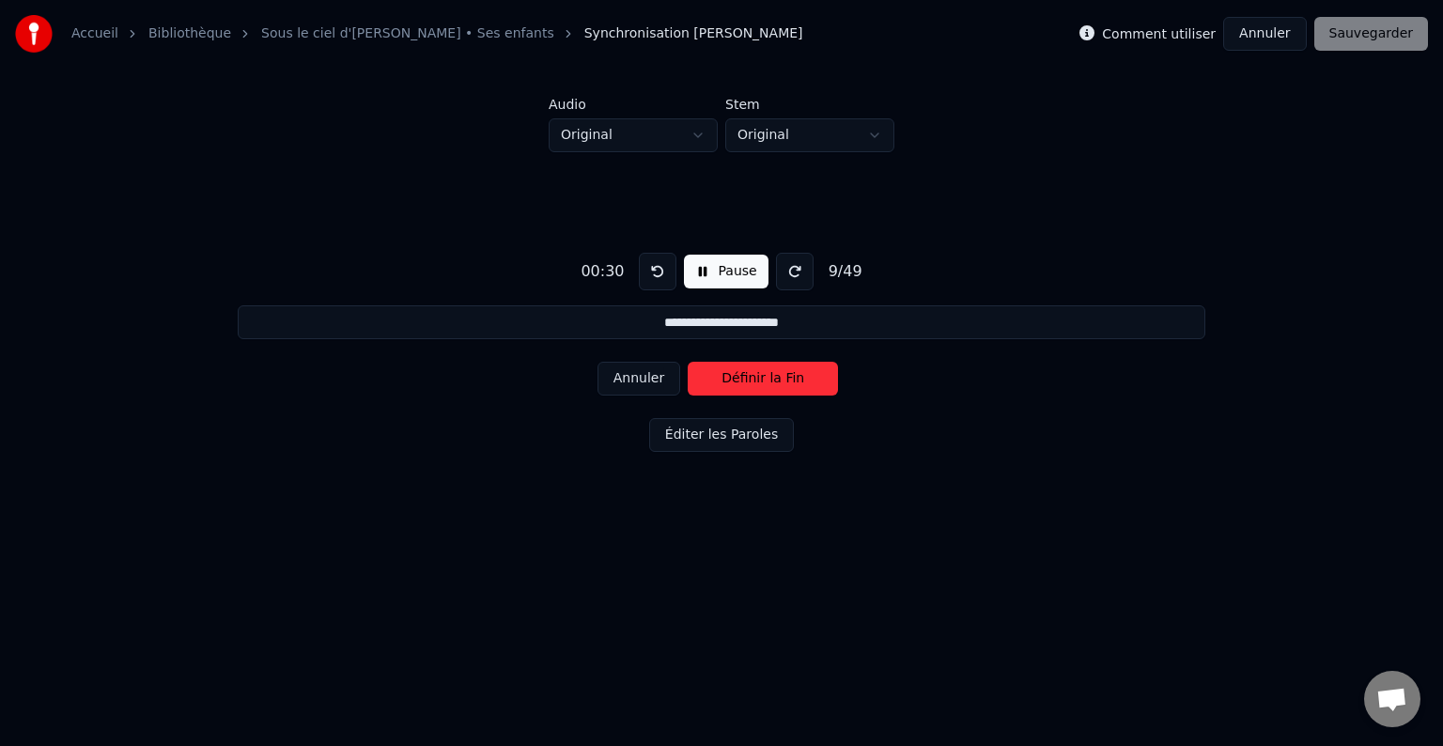
click at [723, 372] on button "Définir la Fin" at bounding box center [763, 379] width 150 height 34
click at [723, 372] on button "Définir le Début" at bounding box center [763, 379] width 150 height 34
click at [723, 372] on button "Définir la Fin" at bounding box center [763, 379] width 150 height 34
click at [723, 372] on button "Définir le Début" at bounding box center [763, 379] width 150 height 34
click at [723, 372] on button "Définir la Fin" at bounding box center [763, 379] width 150 height 34
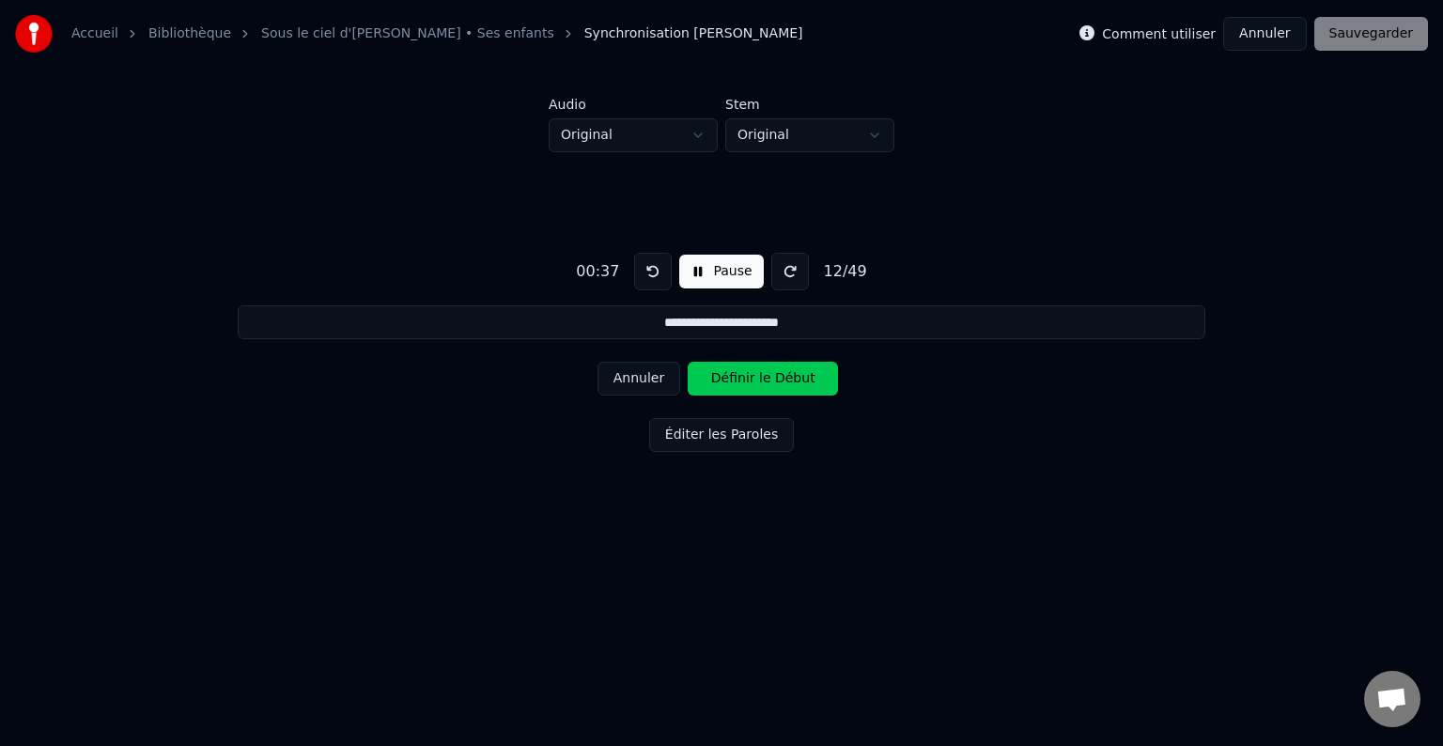
click at [723, 372] on button "Définir le Début" at bounding box center [763, 379] width 150 height 34
click at [723, 372] on button "Définir la Fin" at bounding box center [763, 379] width 150 height 34
click at [723, 372] on button "Définir le Début" at bounding box center [763, 379] width 150 height 34
click at [723, 372] on button "Définir la Fin" at bounding box center [763, 379] width 150 height 34
click at [723, 372] on button "Définir le Début" at bounding box center [763, 379] width 150 height 34
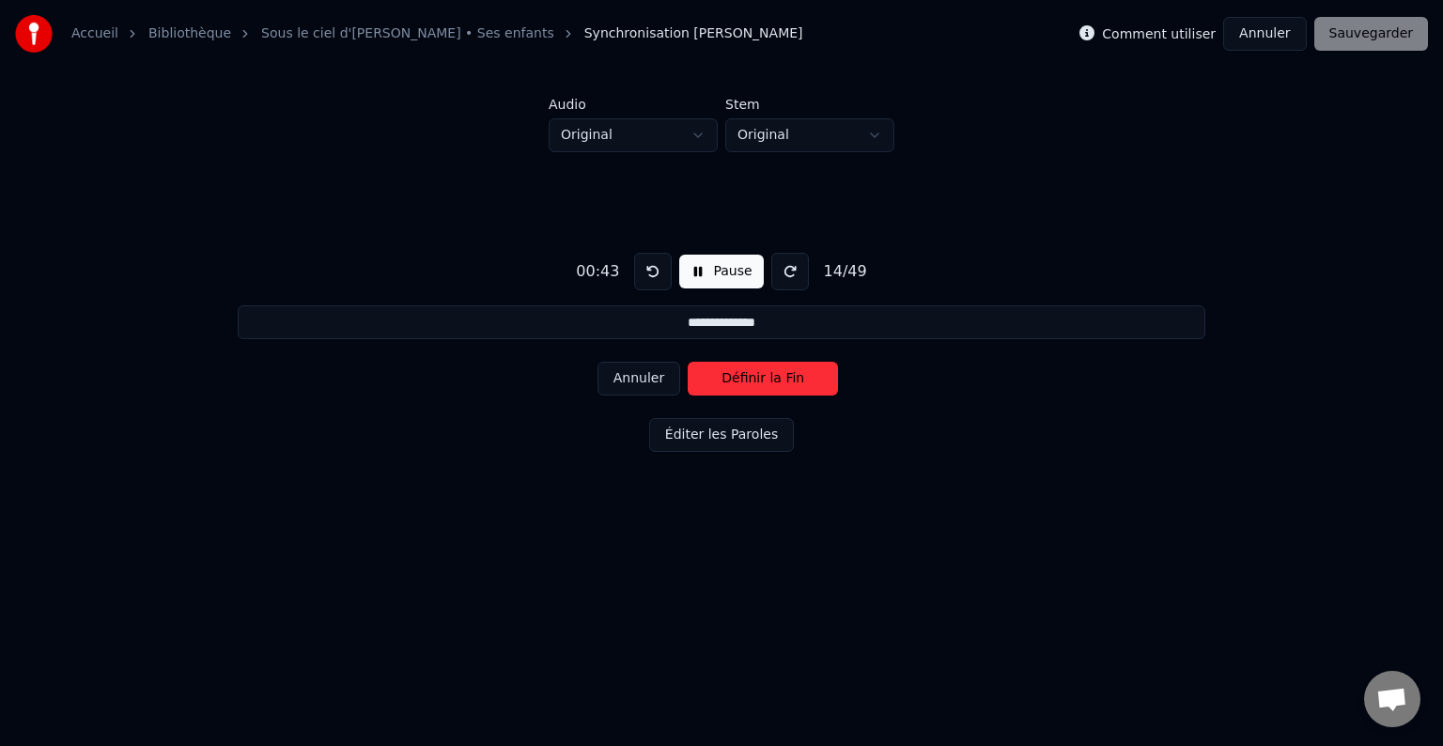
click at [723, 372] on button "Définir la Fin" at bounding box center [763, 379] width 150 height 34
click at [723, 372] on button "Définir le Début" at bounding box center [763, 379] width 150 height 34
click at [723, 372] on button "Définir la Fin" at bounding box center [763, 379] width 150 height 34
click at [723, 372] on button "Définir le Début" at bounding box center [763, 379] width 150 height 34
click at [723, 372] on button "Définir la Fin" at bounding box center [763, 379] width 150 height 34
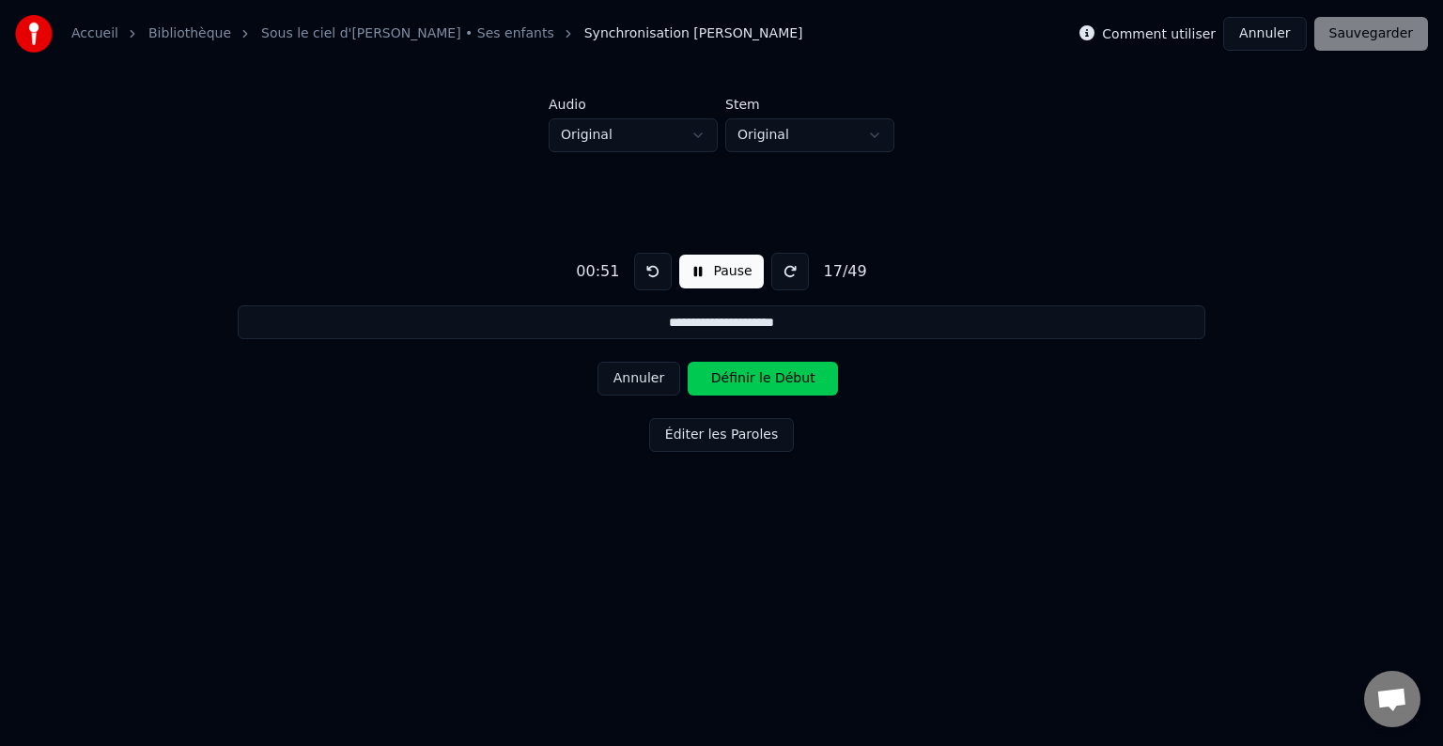
click at [723, 372] on button "Définir le Début" at bounding box center [763, 379] width 150 height 34
click at [723, 372] on button "Définir la Fin" at bounding box center [763, 379] width 150 height 34
click at [715, 274] on button "Pause" at bounding box center [721, 272] width 84 height 34
click at [643, 271] on button at bounding box center [653, 272] width 38 height 38
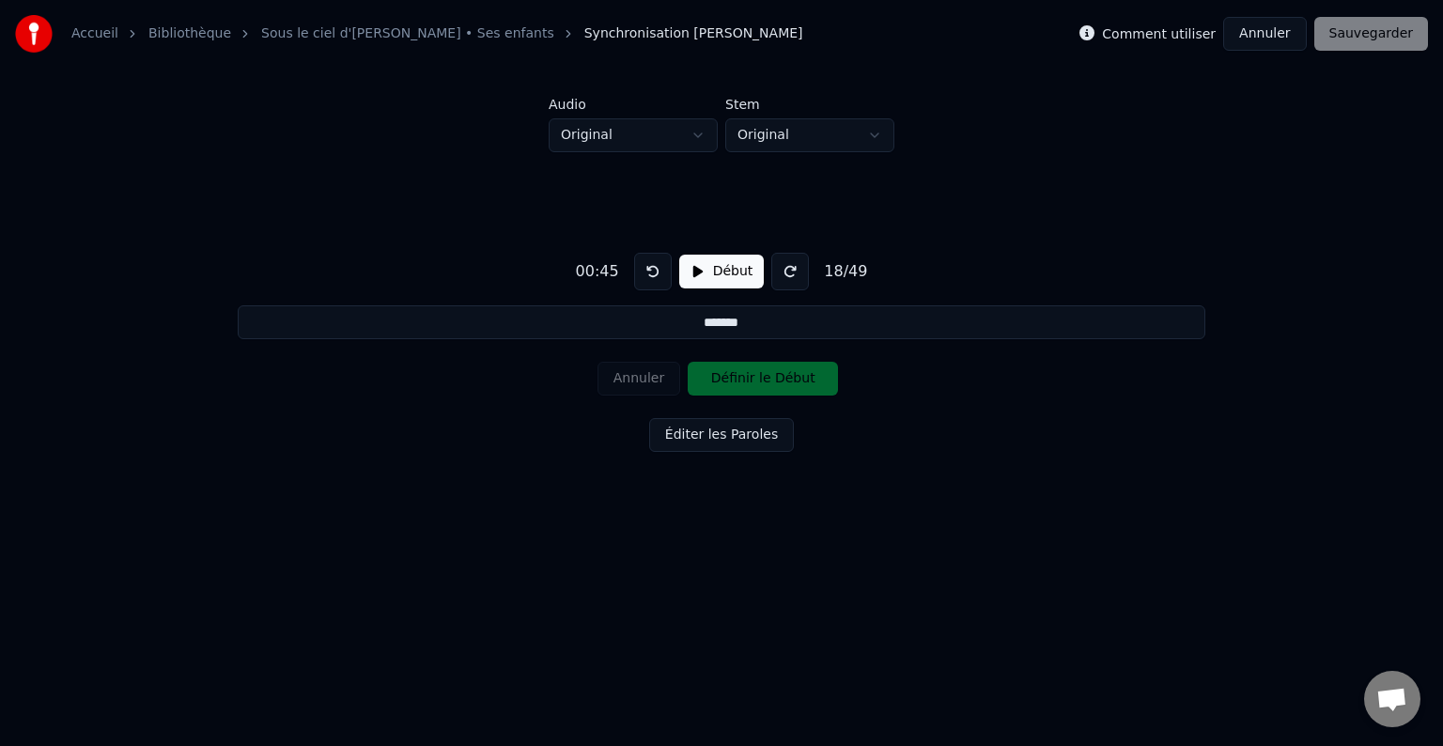
click at [798, 272] on button at bounding box center [790, 272] width 38 height 38
click at [661, 123] on html "Accueil Bibliothèque Sous le ciel d'[PERSON_NAME] • Ses enfants Synchronisation…" at bounding box center [721, 287] width 1443 height 575
click at [794, 142] on html "Accueil Bibliothèque Sous le ciel d'[PERSON_NAME] • Ses enfants Synchronisation…" at bounding box center [721, 287] width 1443 height 575
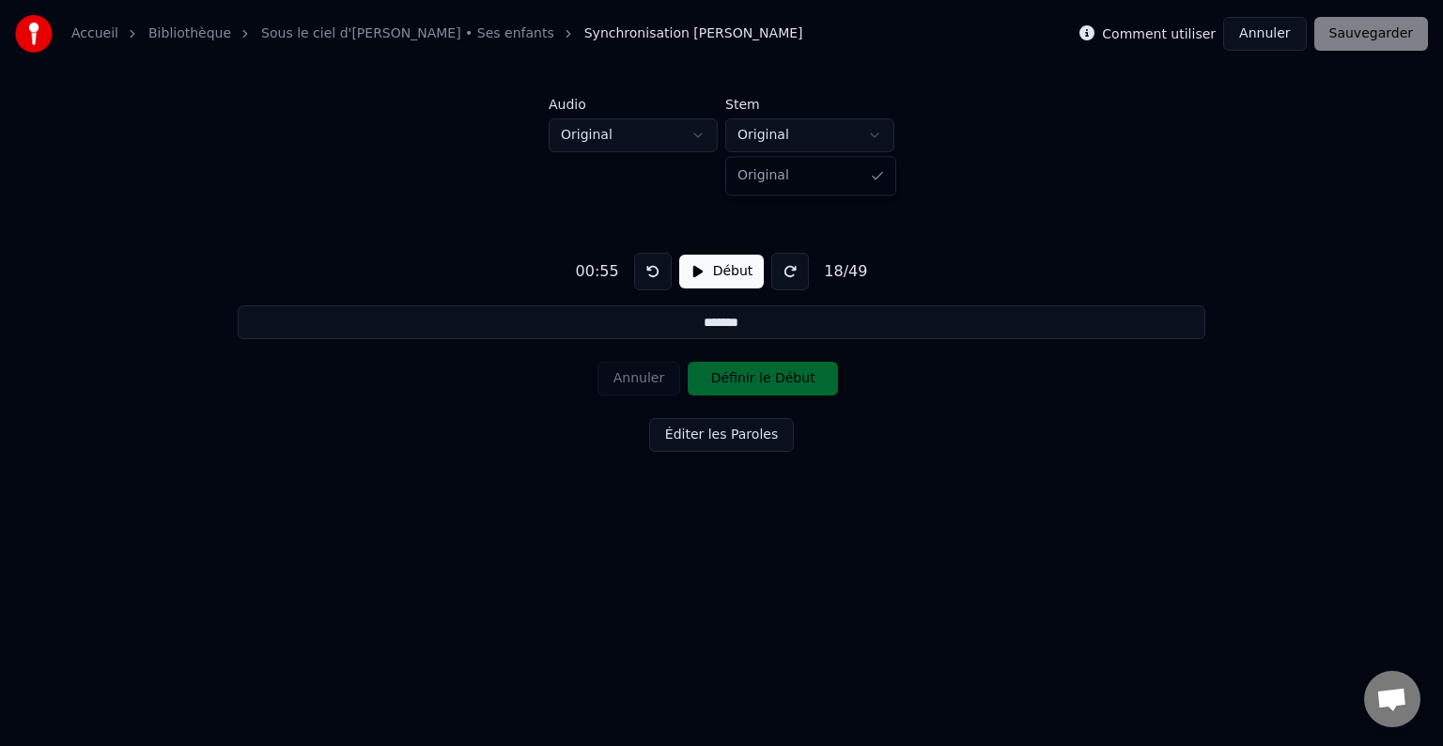
click at [795, 140] on html "Accueil Bibliothèque Sous le ciel d'[PERSON_NAME] • Ses enfants Synchronisation…" at bounding box center [721, 287] width 1443 height 575
click at [709, 265] on button "Début" at bounding box center [721, 272] width 85 height 34
click at [653, 387] on button "Annuler" at bounding box center [638, 379] width 83 height 34
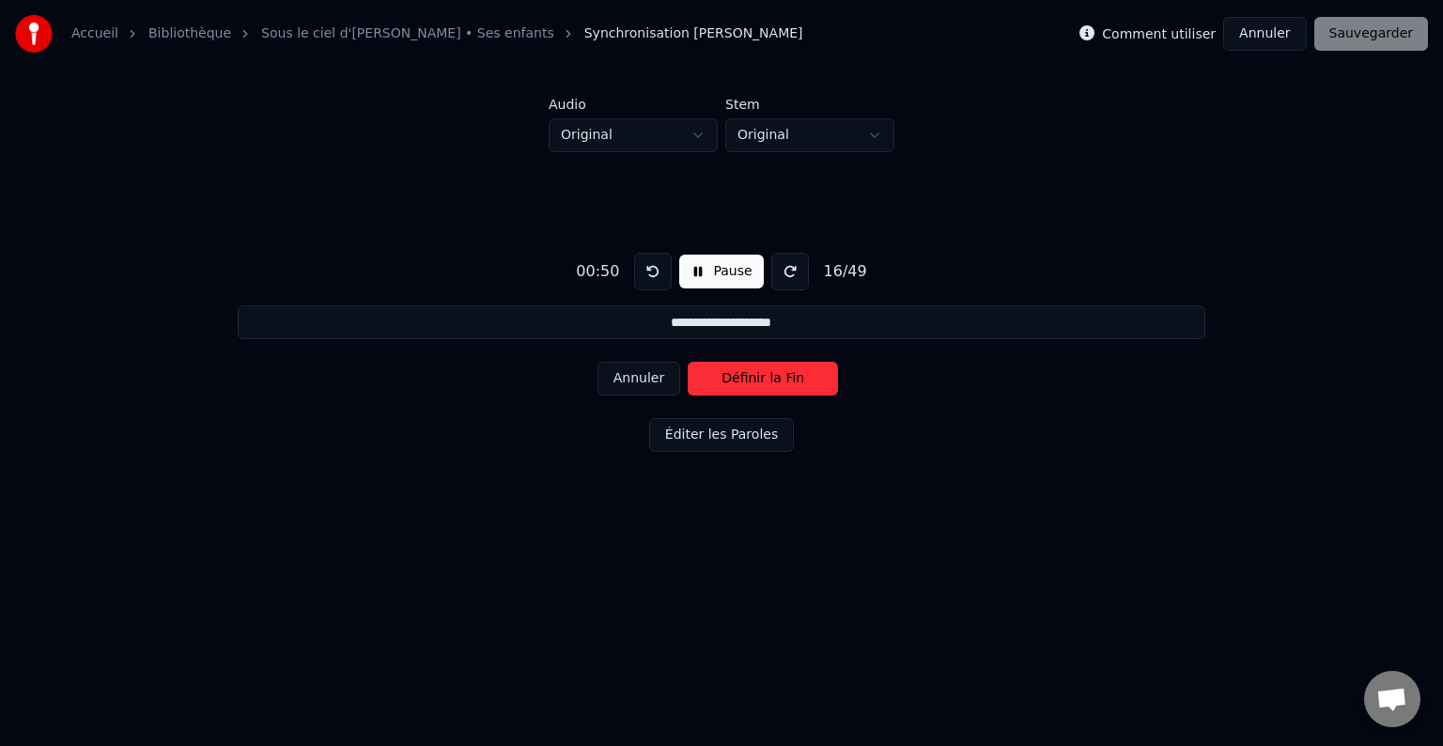
click at [653, 387] on button "Annuler" at bounding box center [638, 379] width 83 height 34
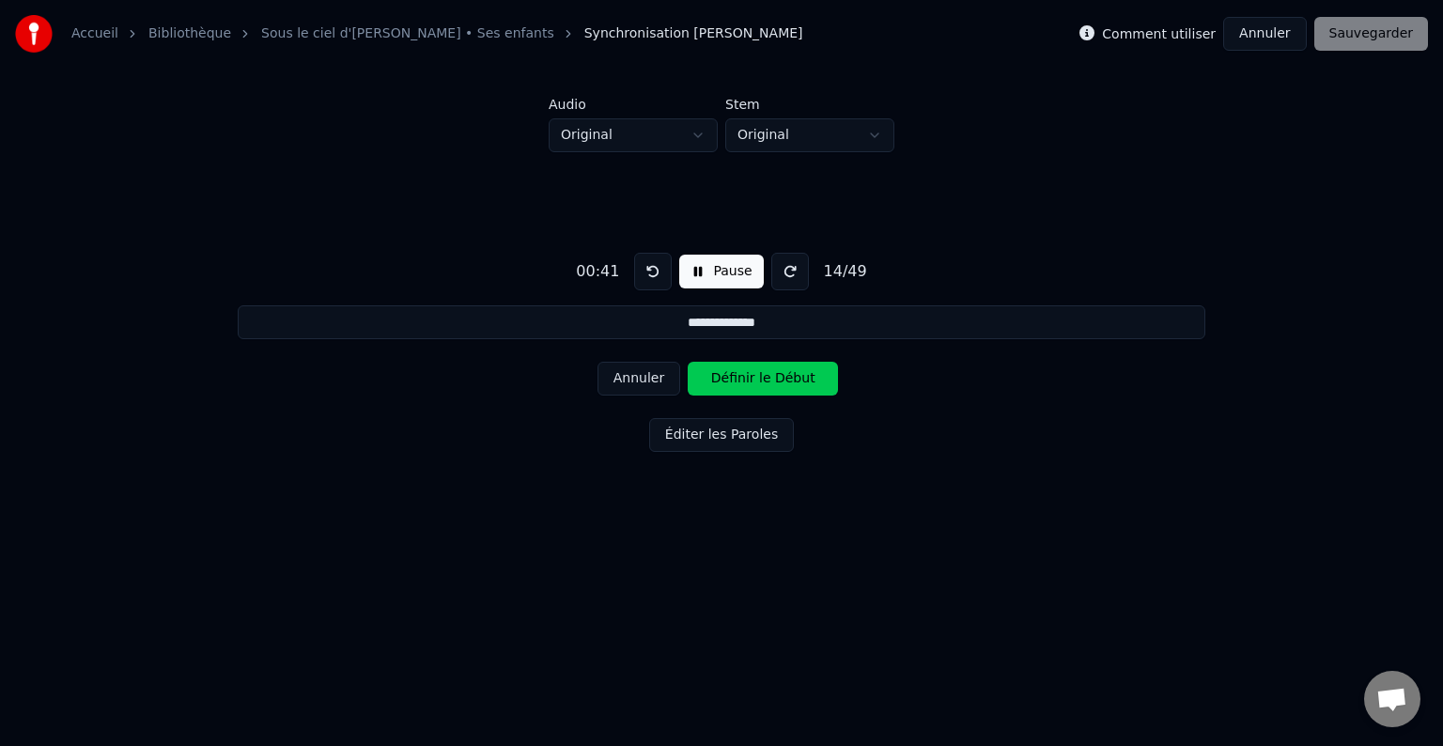
click at [653, 387] on button "Annuler" at bounding box center [638, 379] width 83 height 34
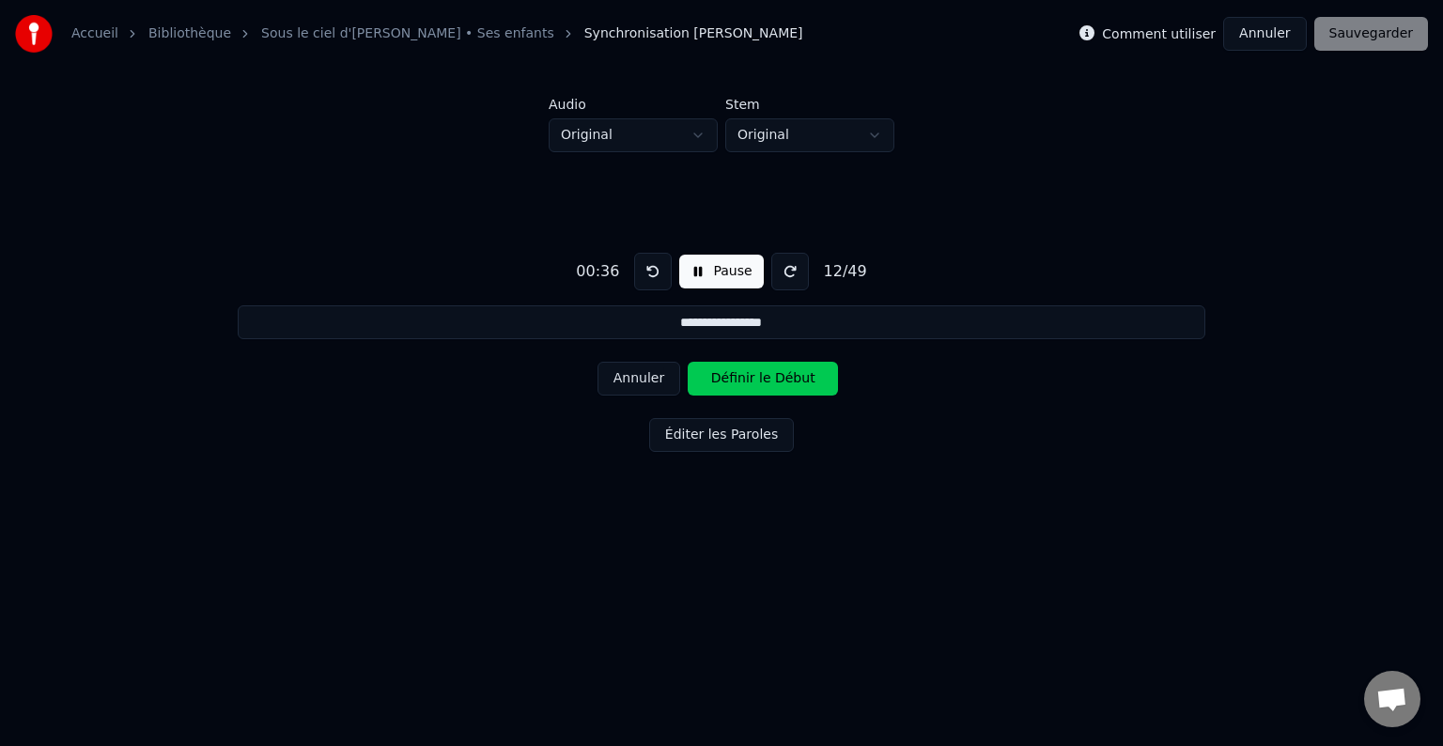
click at [653, 387] on button "Annuler" at bounding box center [638, 379] width 83 height 34
click at [653, 383] on button "Annuler" at bounding box center [638, 379] width 83 height 34
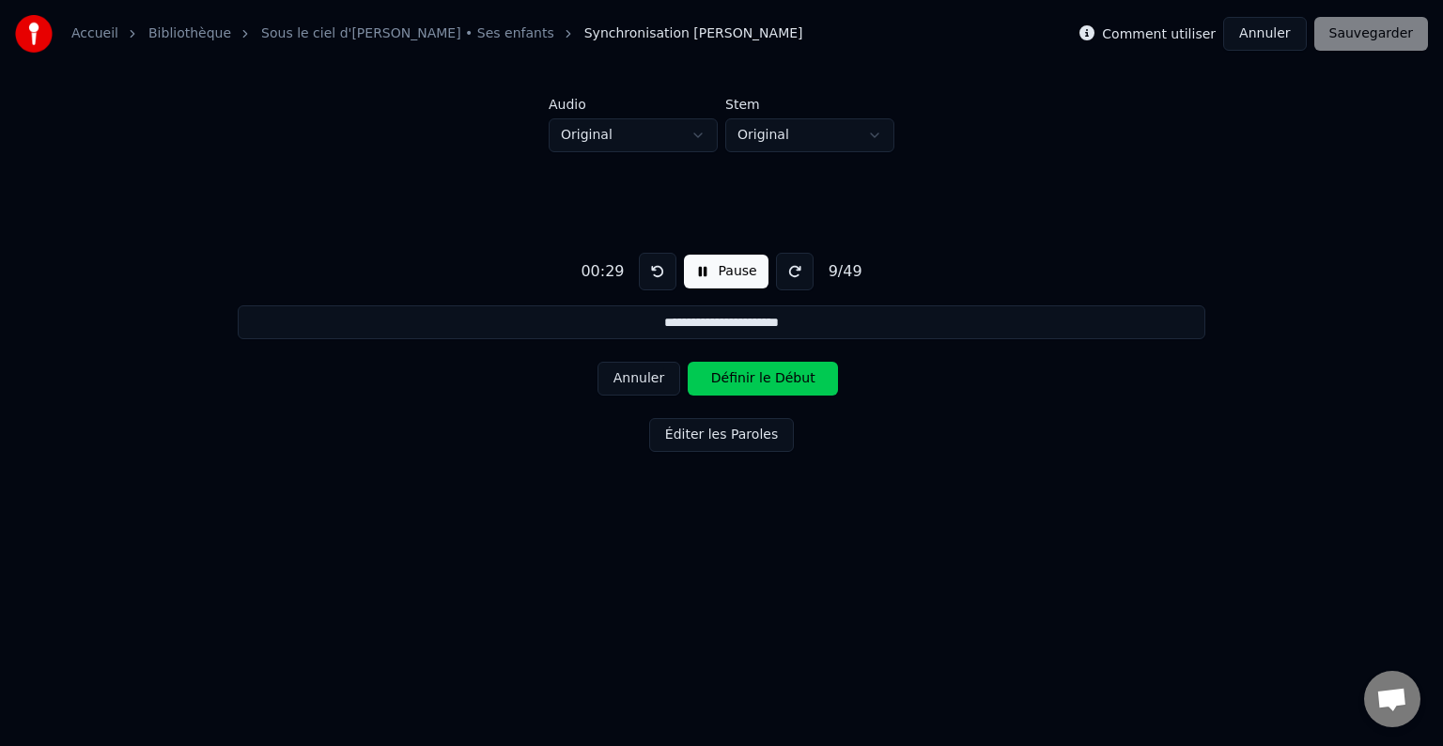
click at [653, 383] on button "Annuler" at bounding box center [638, 379] width 83 height 34
click at [651, 383] on button "Annuler" at bounding box center [638, 379] width 83 height 34
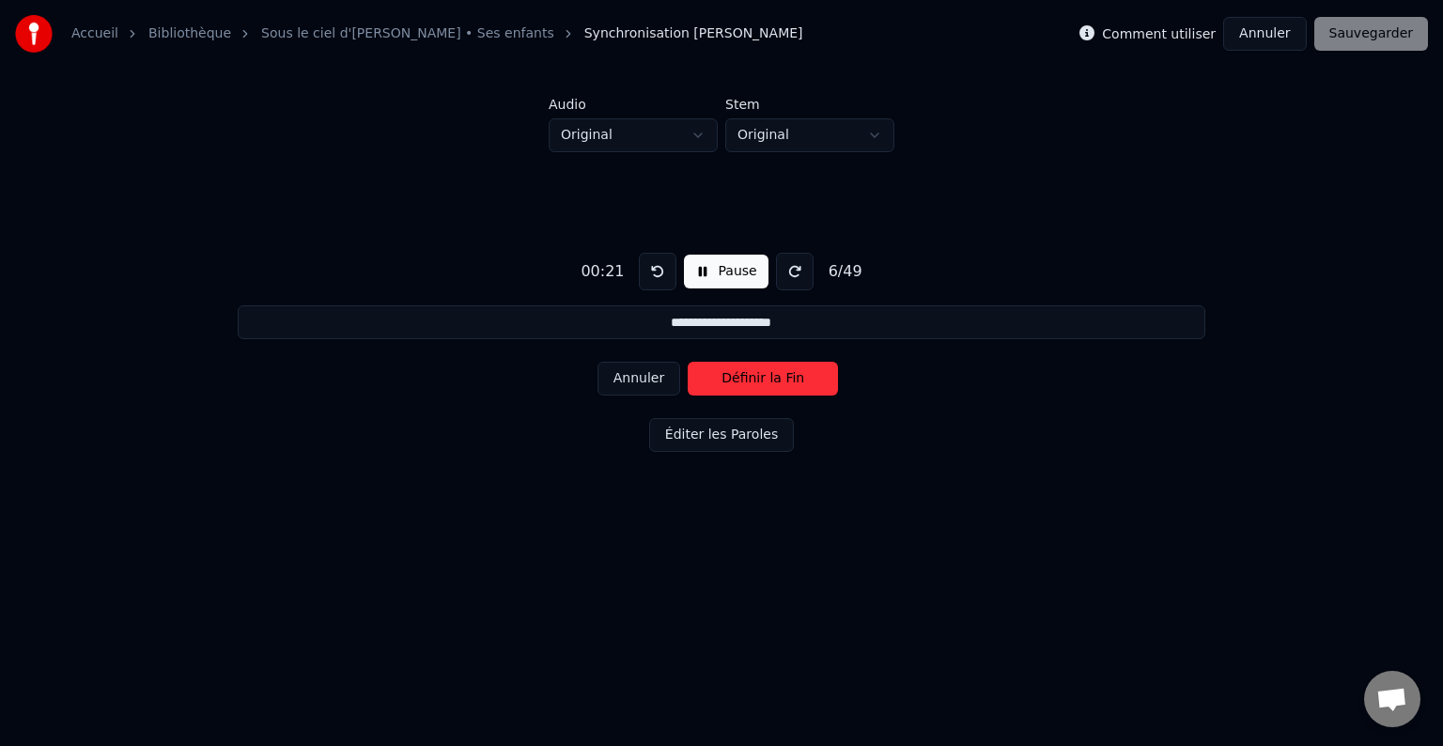
click at [651, 383] on button "Annuler" at bounding box center [638, 379] width 83 height 34
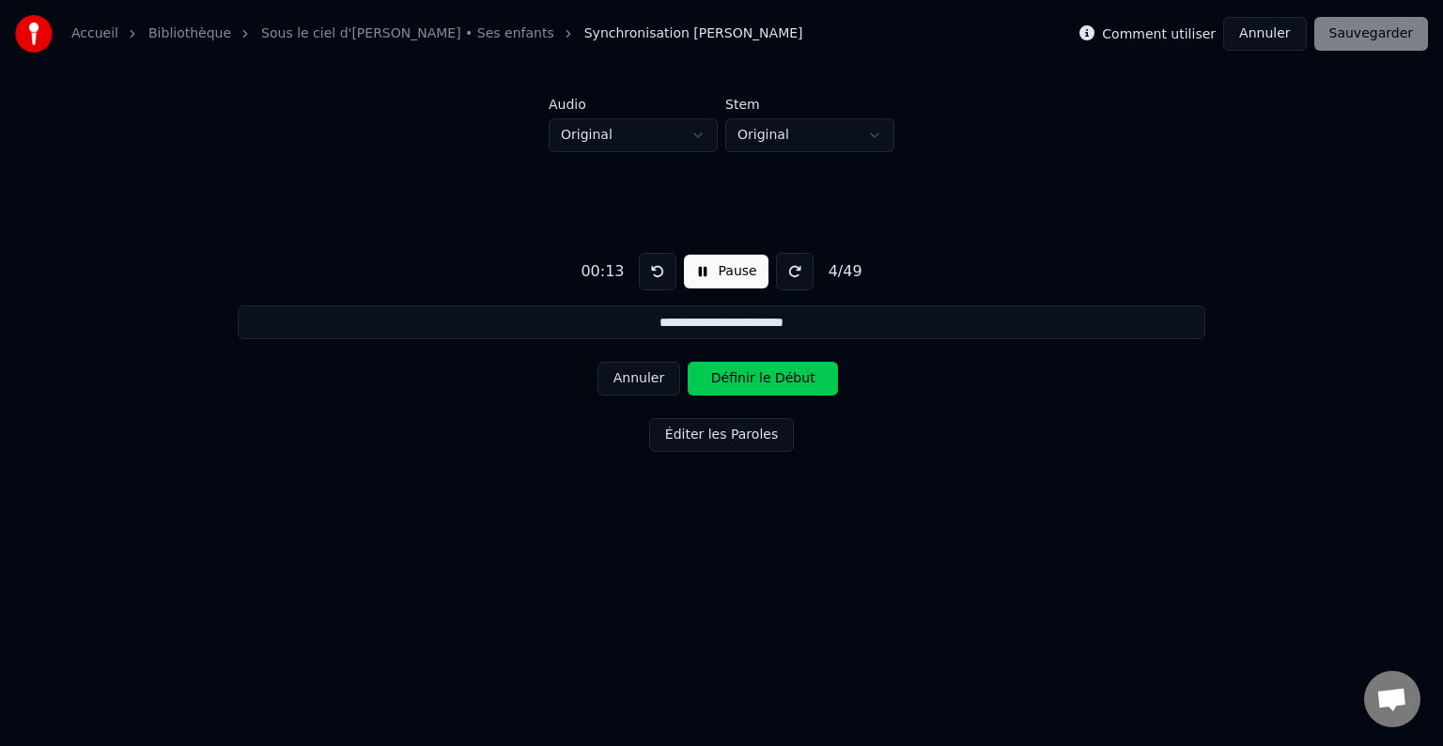
click at [651, 383] on button "Annuler" at bounding box center [638, 379] width 83 height 34
click at [650, 383] on button "Annuler" at bounding box center [638, 379] width 83 height 34
click at [649, 383] on button "Annuler" at bounding box center [638, 379] width 83 height 34
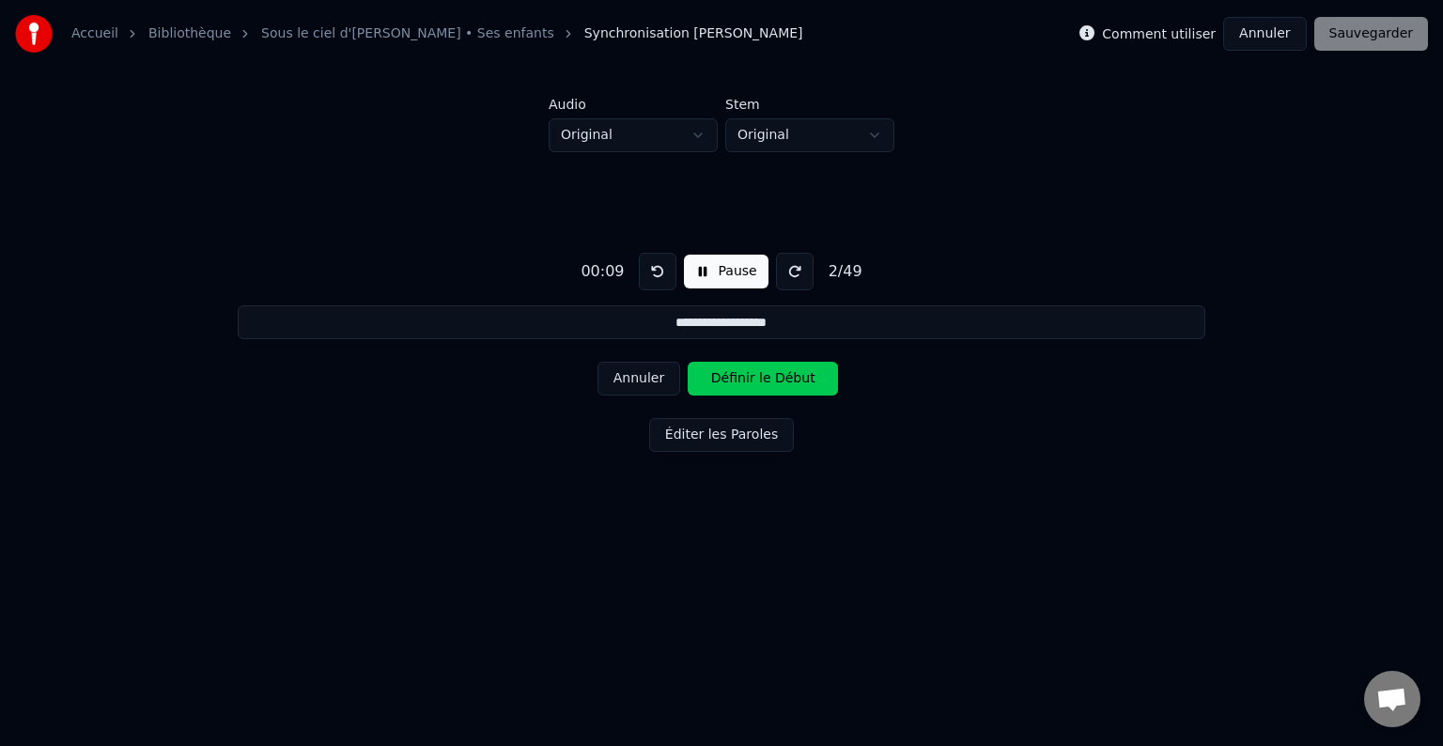
type input "**********"
click at [649, 383] on button "Annuler" at bounding box center [638, 379] width 83 height 34
click at [649, 383] on div "Annuler Définir le Début" at bounding box center [721, 378] width 248 height 49
click at [608, 398] on div "Annuler Définir le Début" at bounding box center [721, 378] width 248 height 49
click at [728, 271] on button "Pause" at bounding box center [726, 272] width 84 height 34
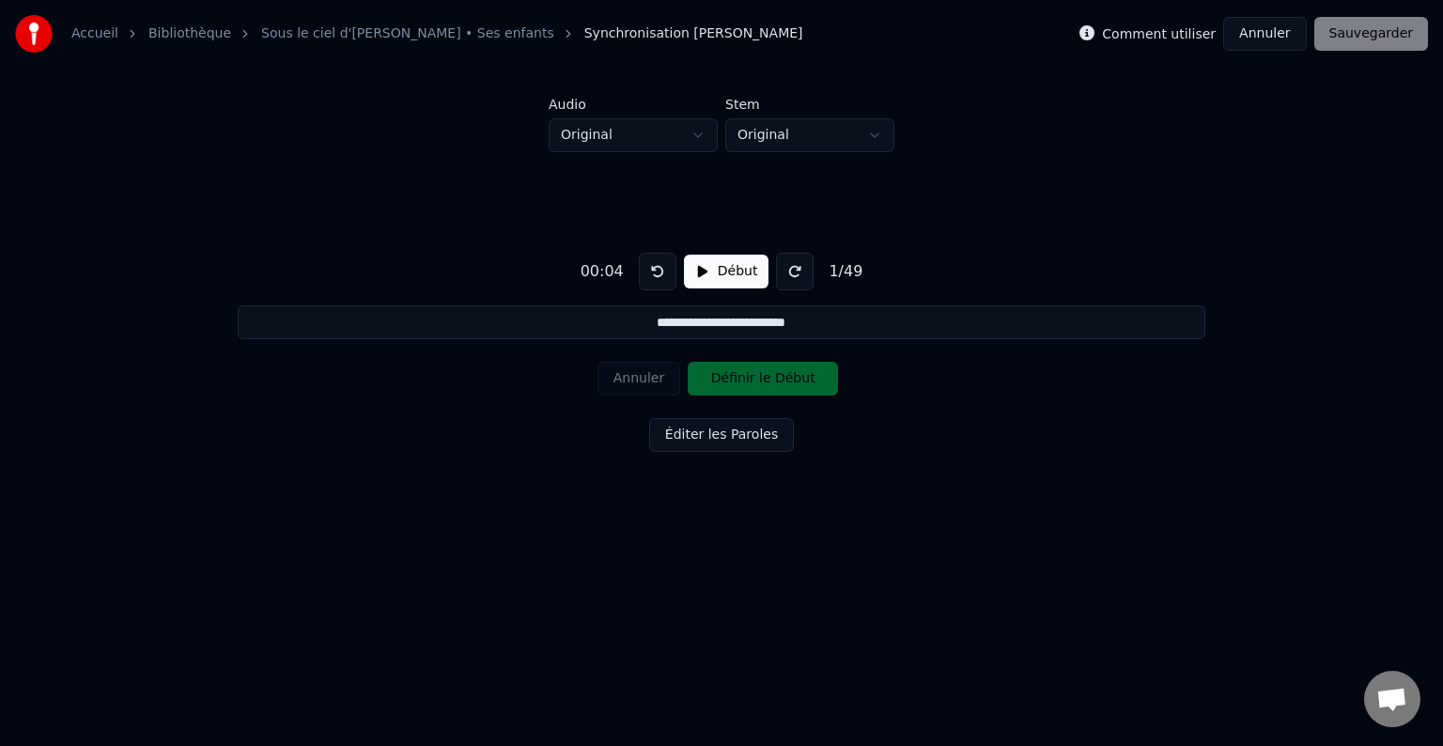
click at [1294, 30] on button "Annuler" at bounding box center [1264, 34] width 83 height 34
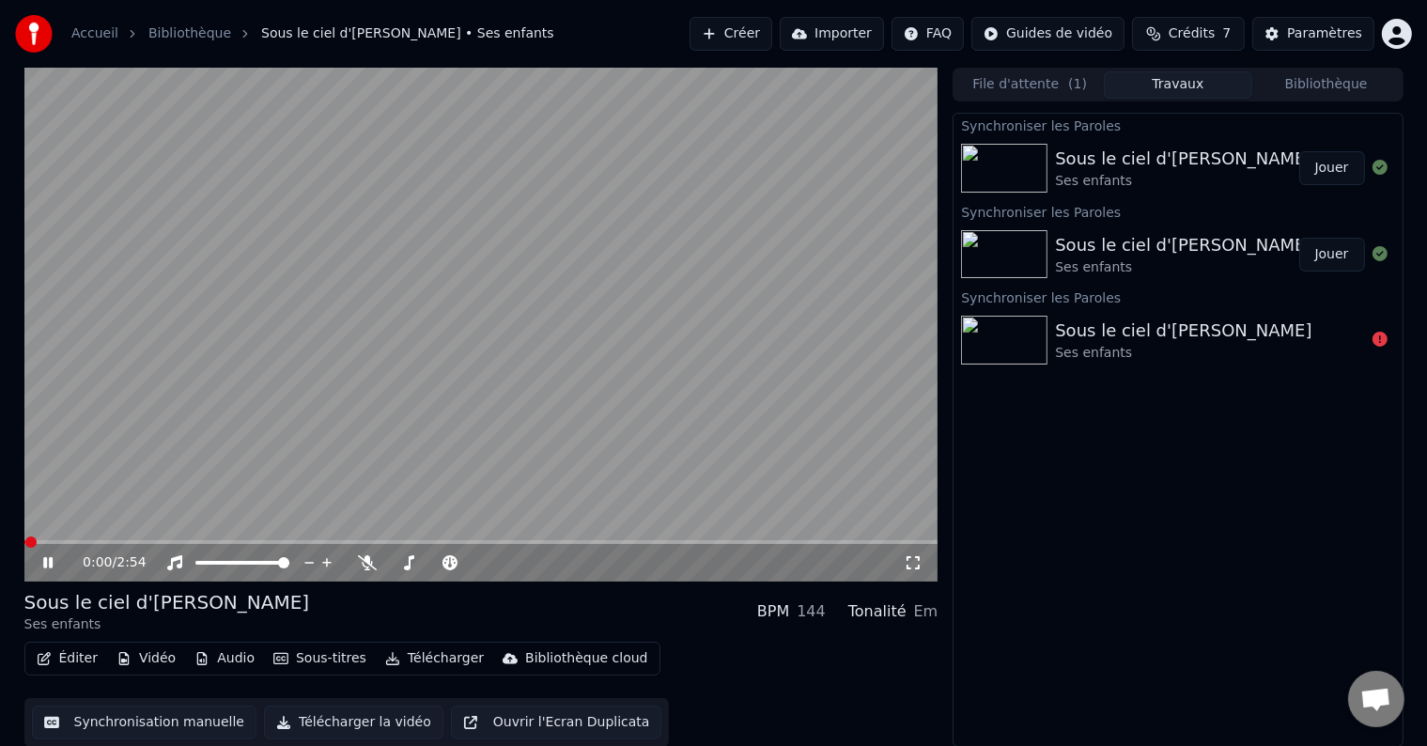
click at [63, 652] on button "Éditer" at bounding box center [67, 658] width 76 height 26
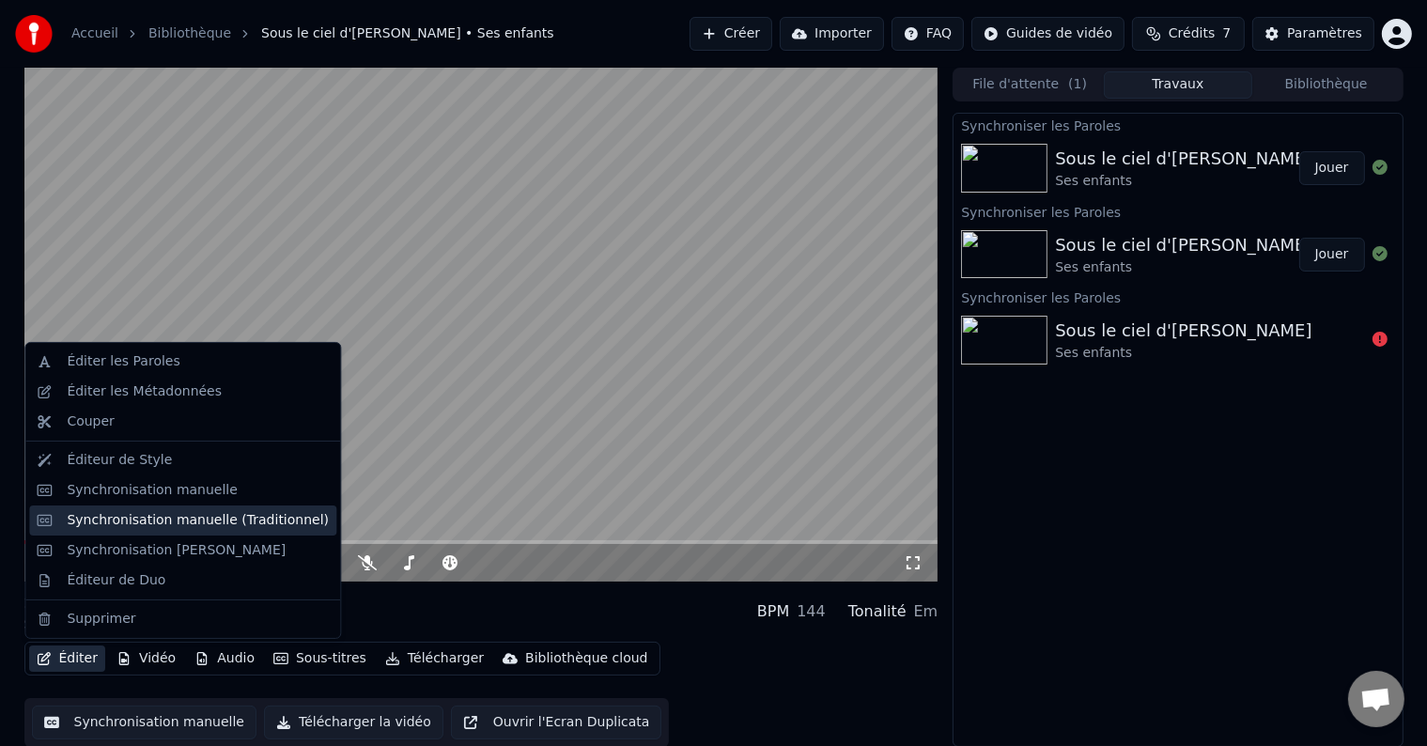
click at [136, 522] on div "Synchronisation manuelle (Traditionnel)" at bounding box center [198, 520] width 262 height 19
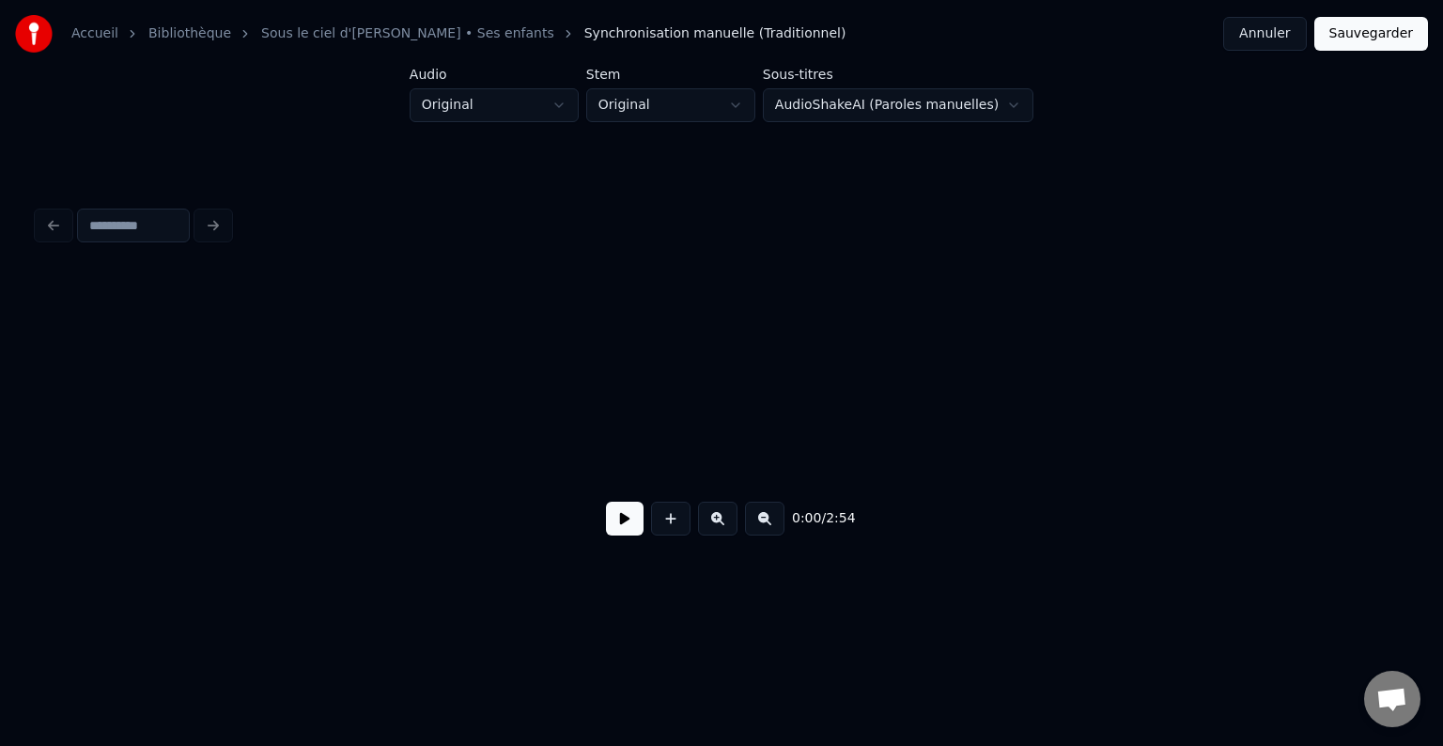
scroll to position [0, 1413]
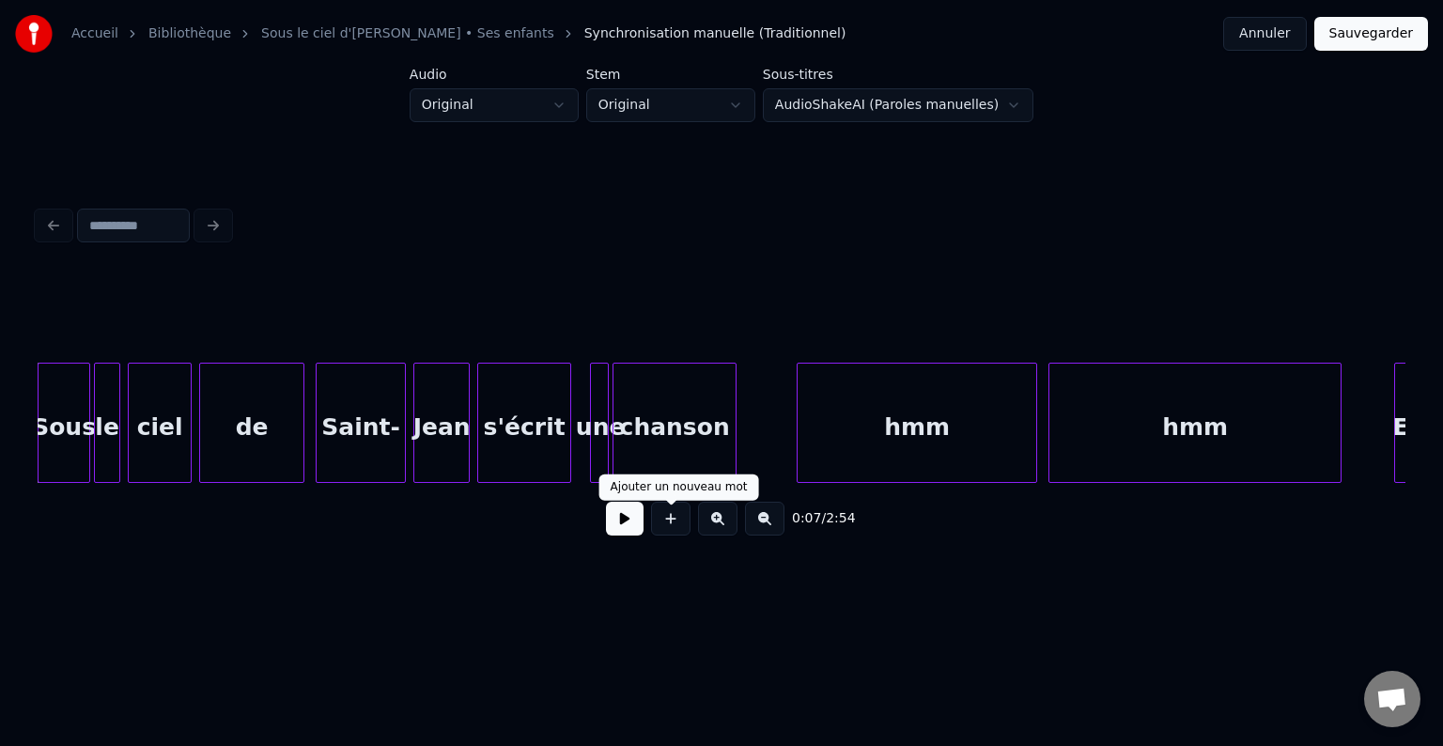
click at [621, 520] on button at bounding box center [625, 519] width 38 height 34
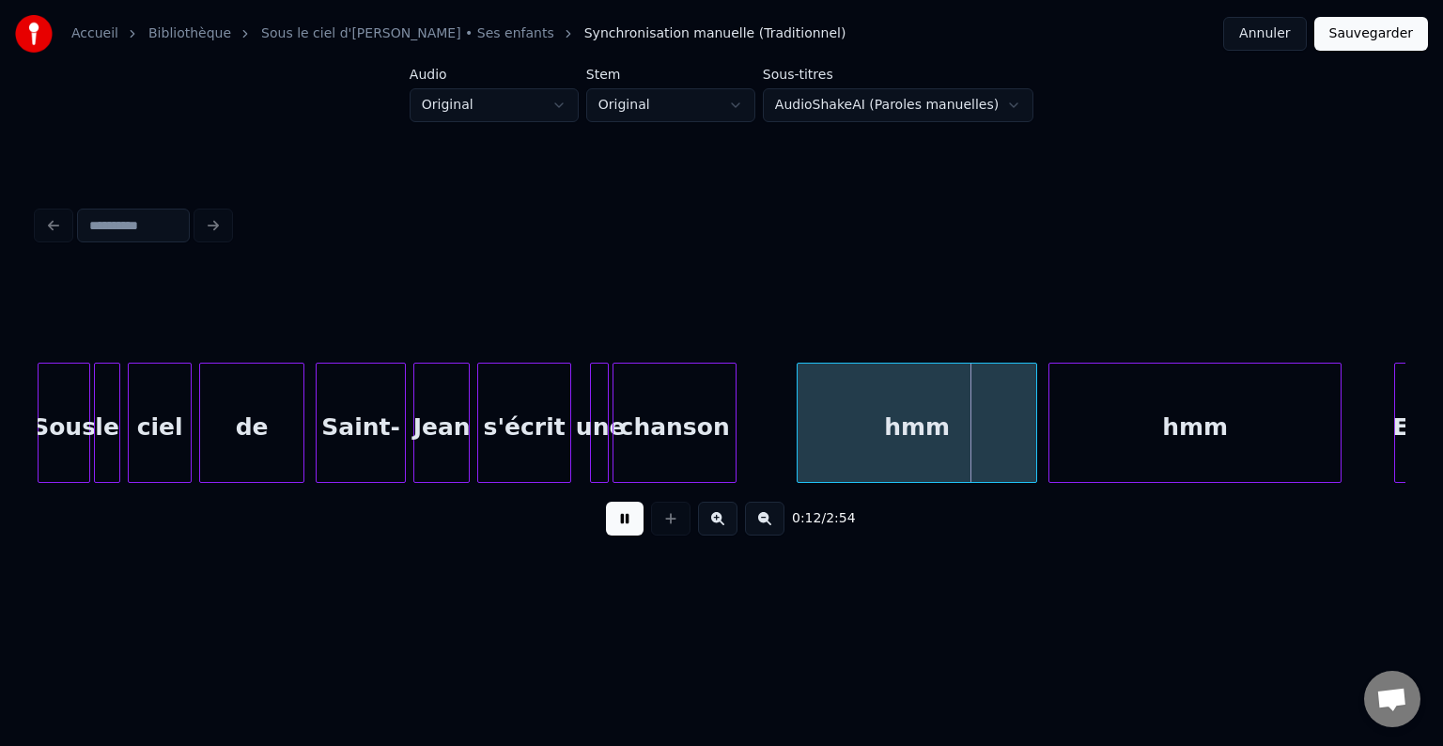
click at [631, 531] on button at bounding box center [625, 519] width 38 height 34
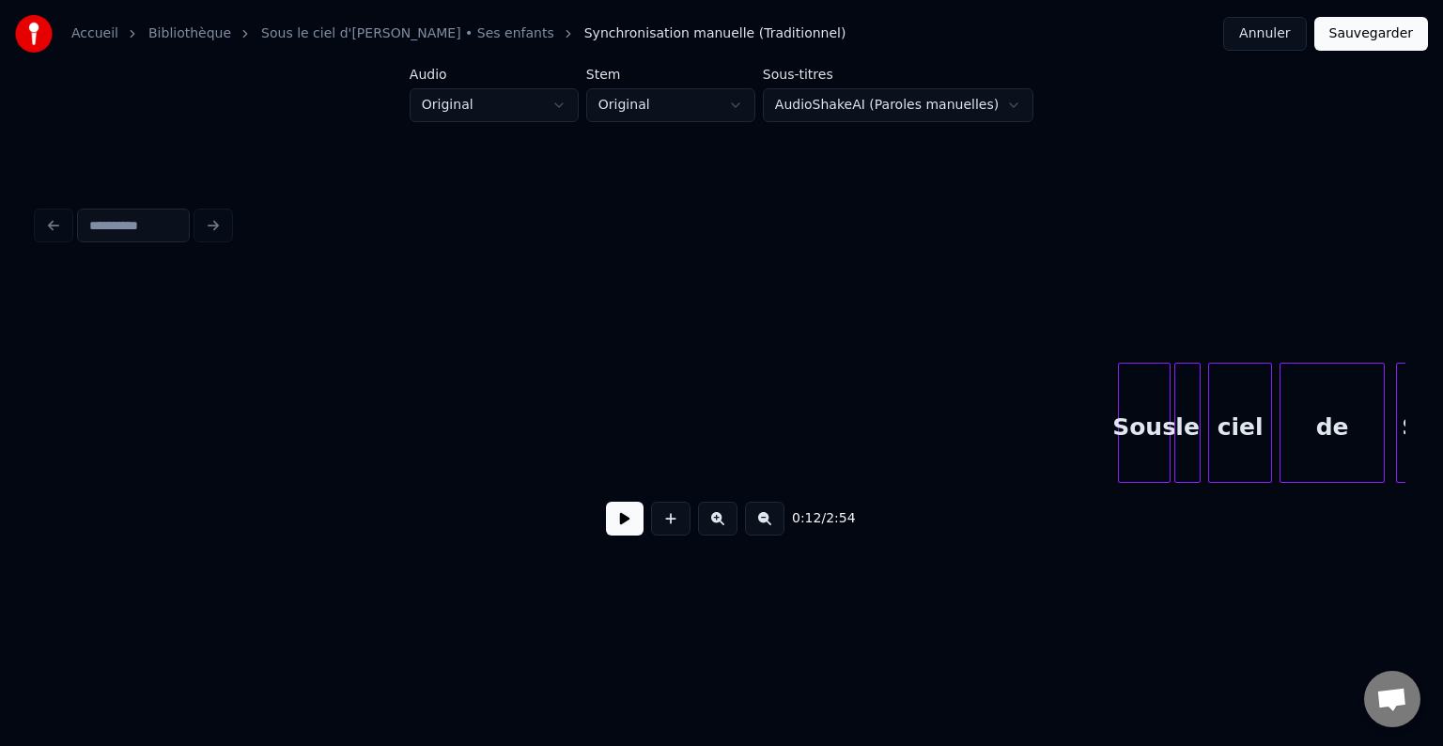
scroll to position [0, 0]
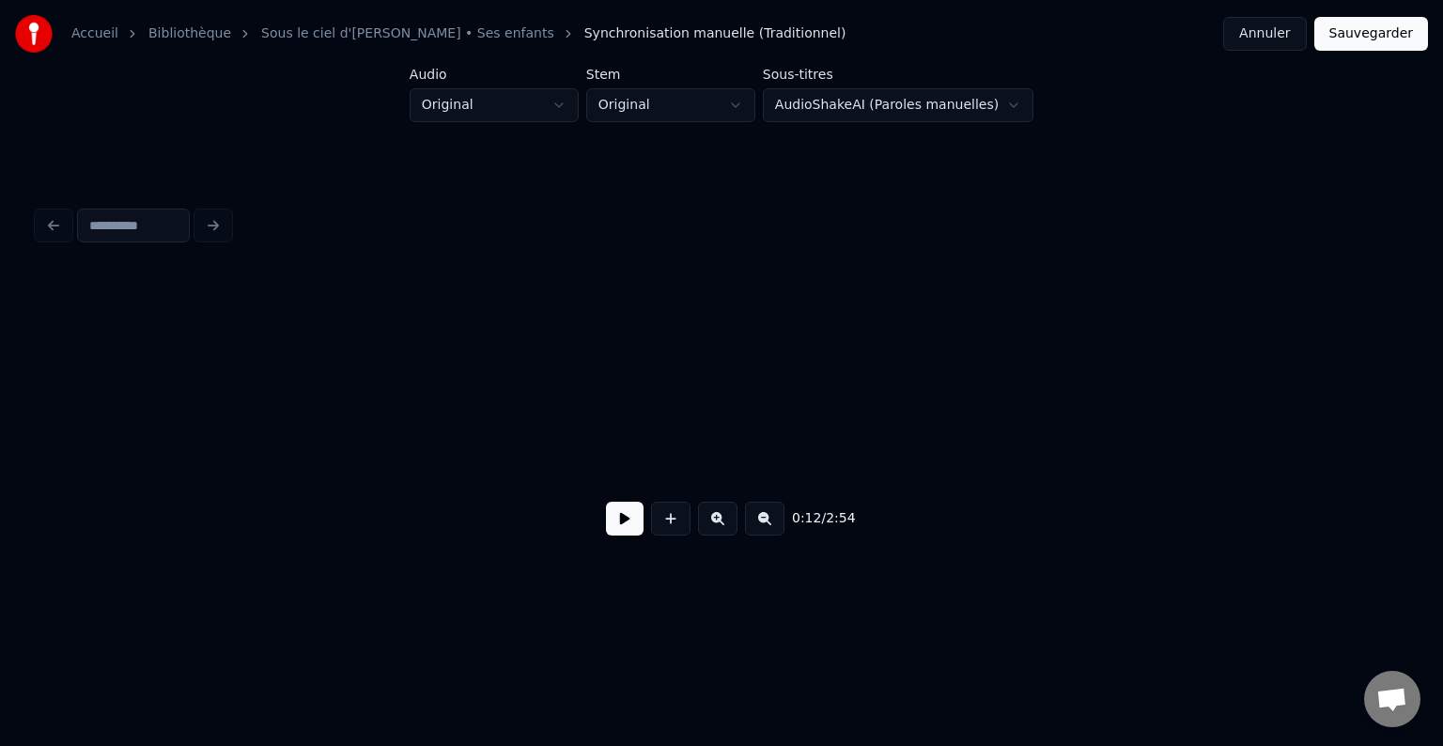
click at [615, 526] on button at bounding box center [625, 519] width 38 height 34
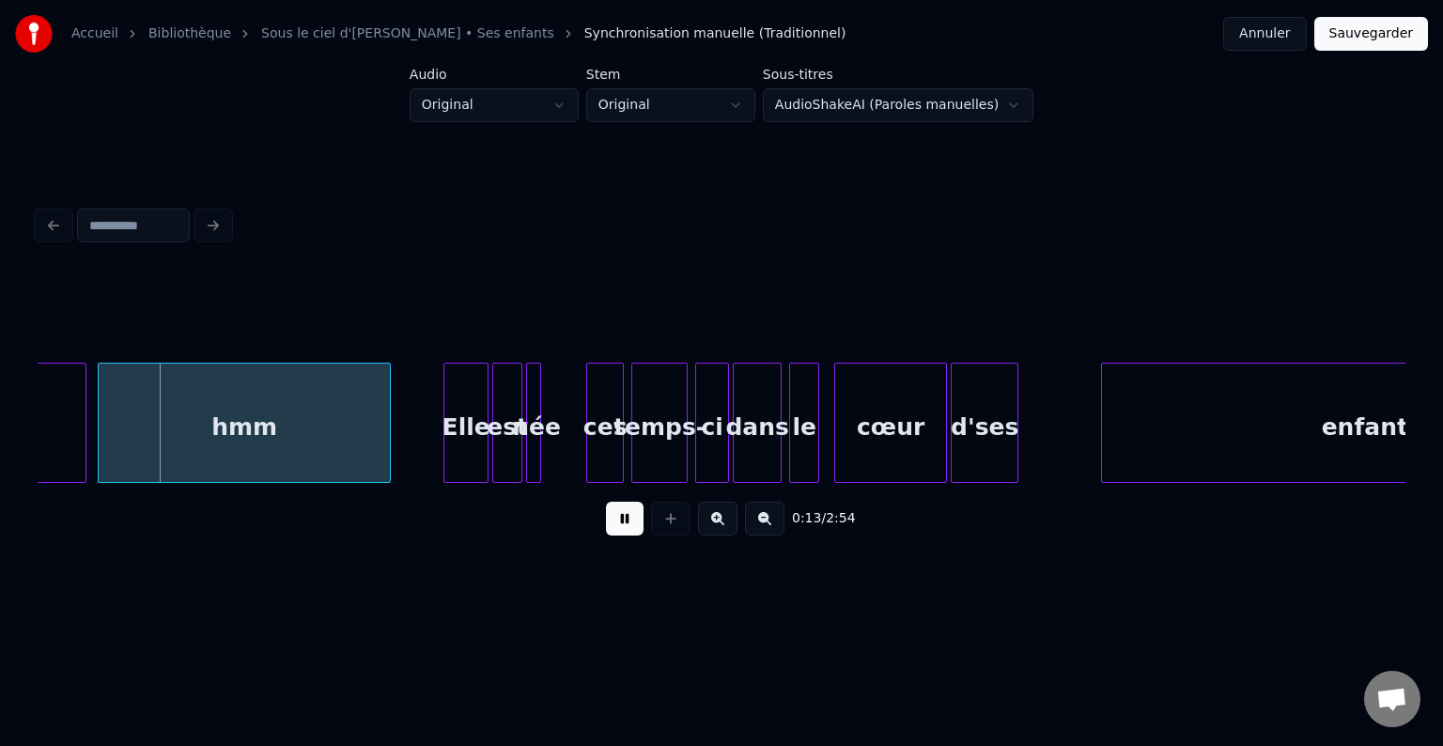
click at [620, 525] on button at bounding box center [625, 519] width 38 height 34
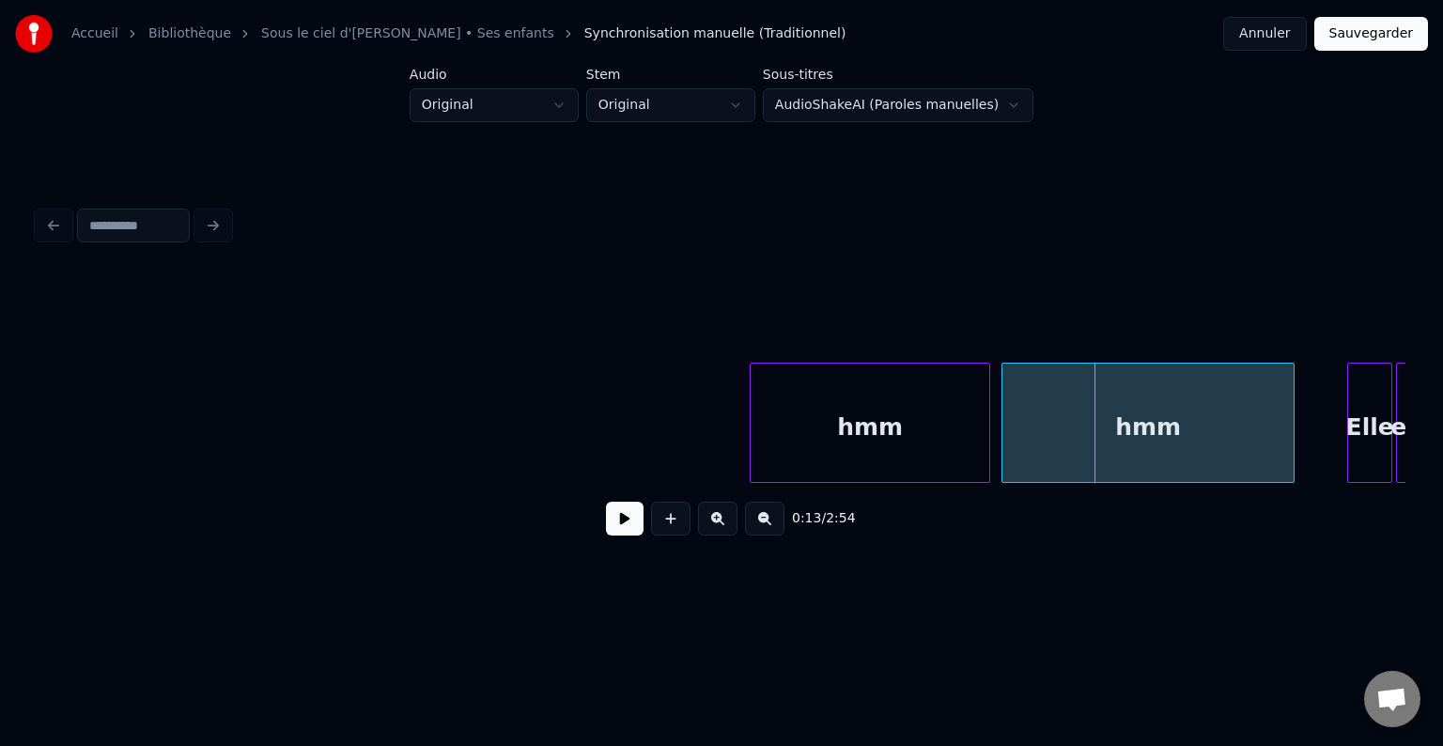
scroll to position [0, 0]
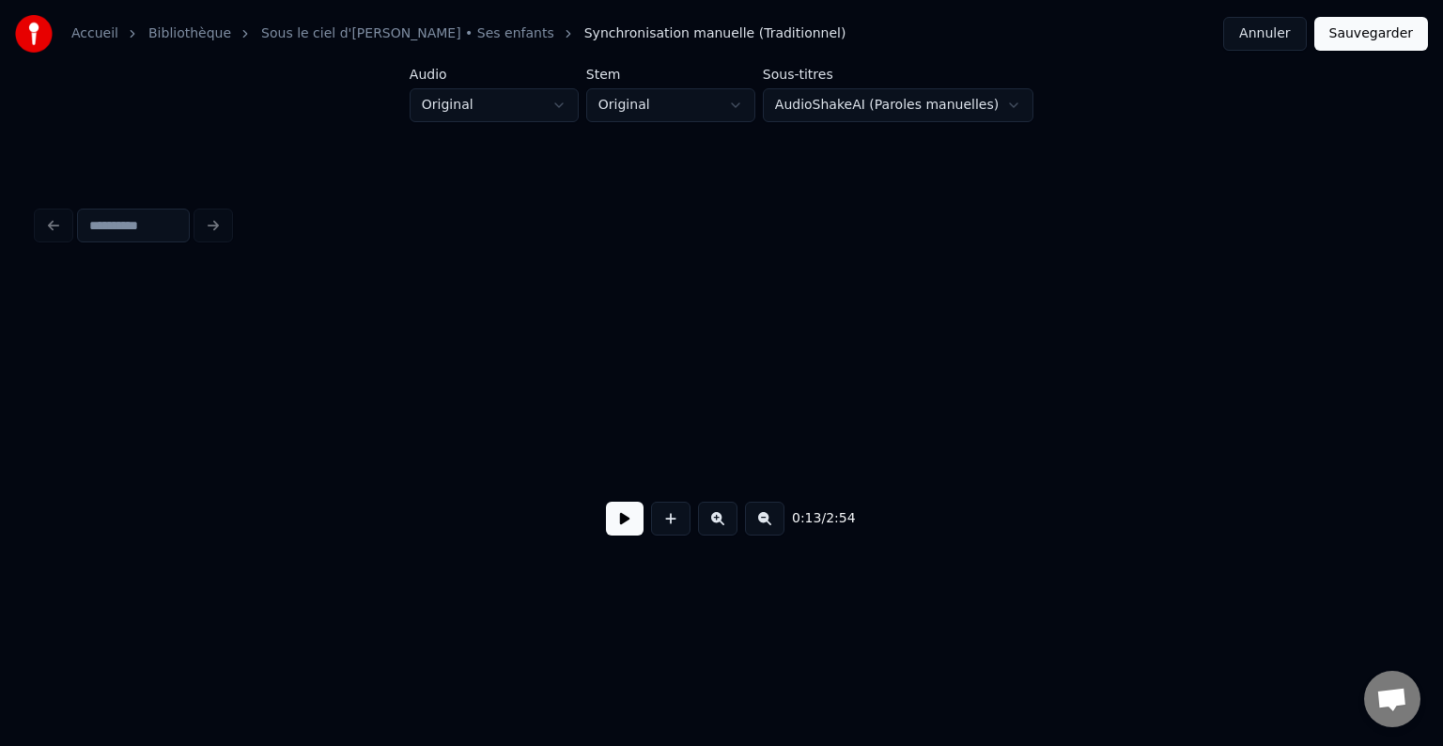
click at [641, 530] on button at bounding box center [625, 519] width 38 height 34
click at [622, 529] on button at bounding box center [625, 519] width 38 height 34
click at [850, 107] on html "Accueil Bibliothèque Sous le ciel d'[PERSON_NAME] • Ses enfants Synchronisation…" at bounding box center [721, 314] width 1443 height 629
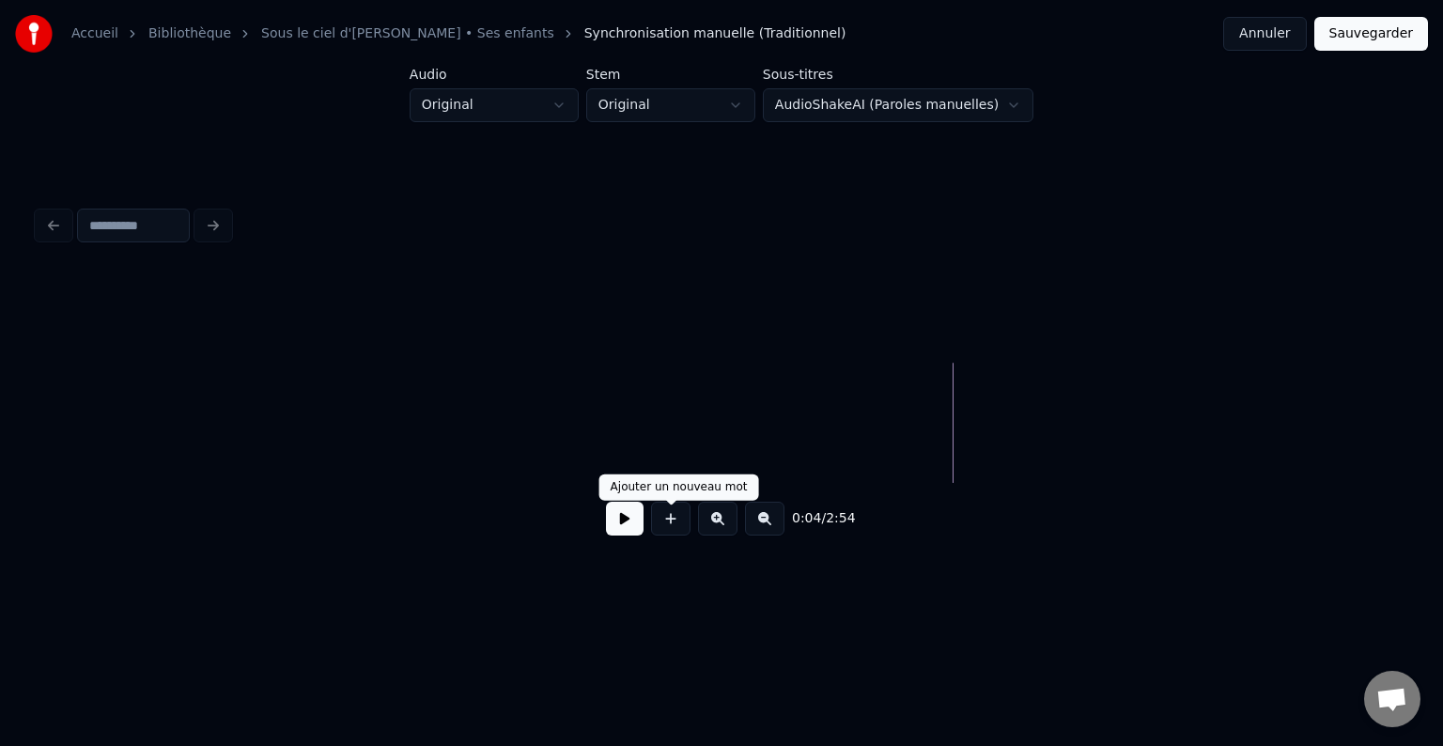
click at [619, 527] on button at bounding box center [625, 519] width 38 height 34
click at [606, 502] on button at bounding box center [625, 519] width 38 height 34
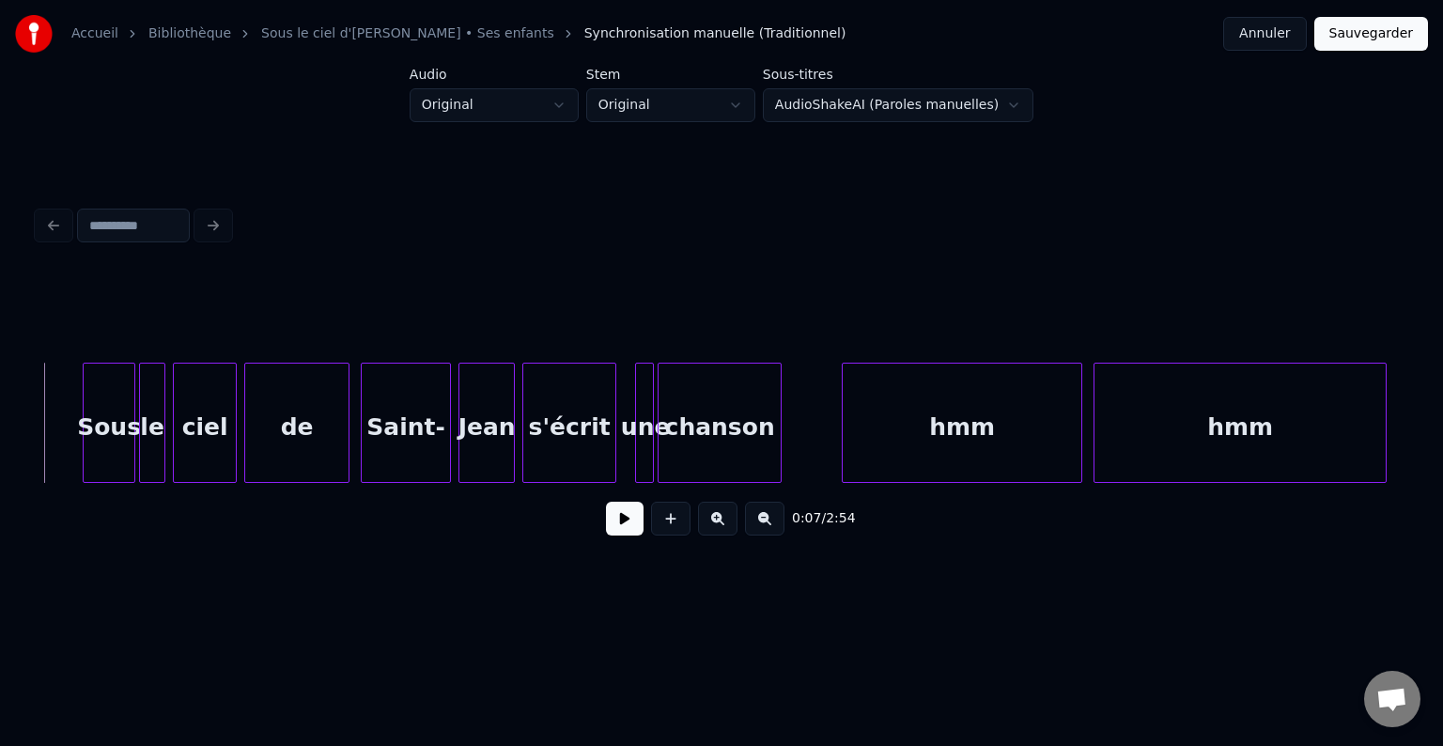
click at [606, 502] on button at bounding box center [625, 519] width 38 height 34
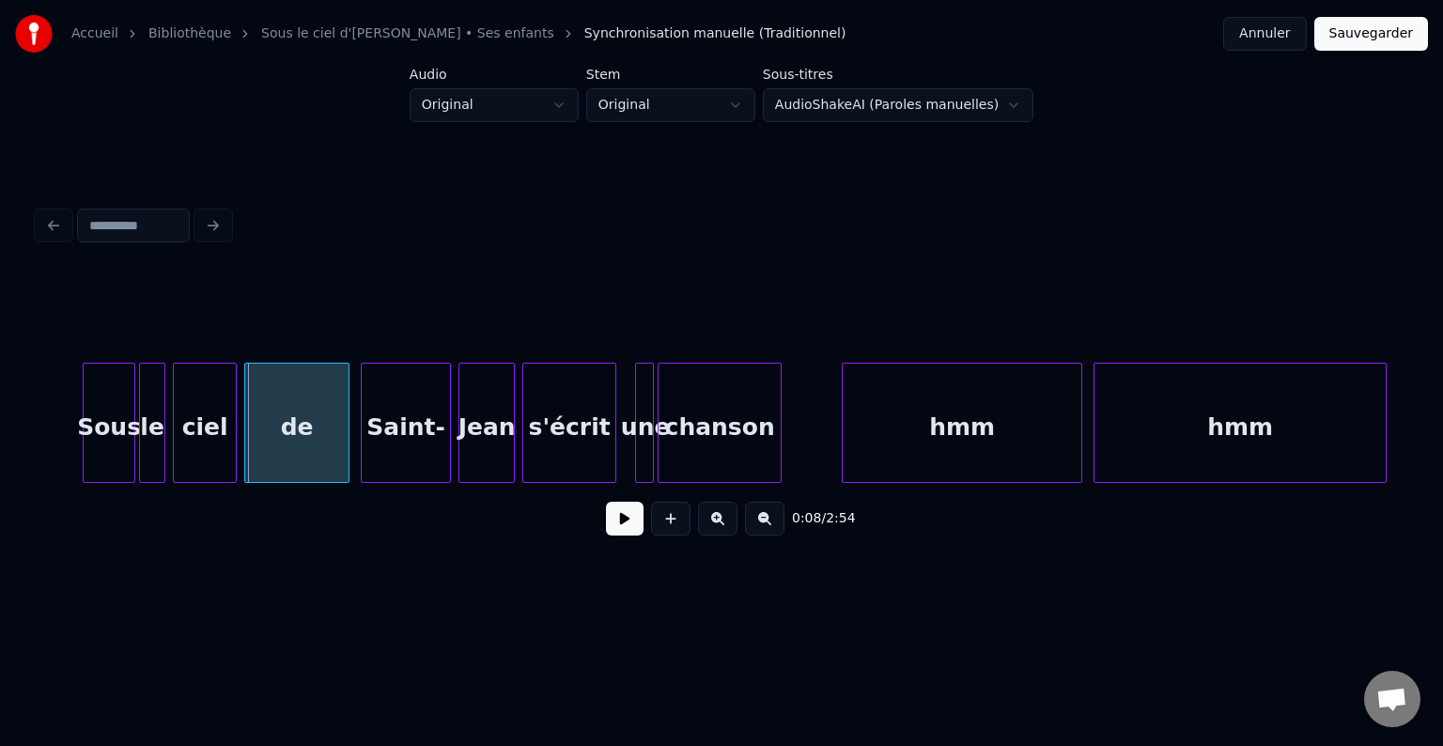
click at [606, 502] on button at bounding box center [625, 519] width 38 height 34
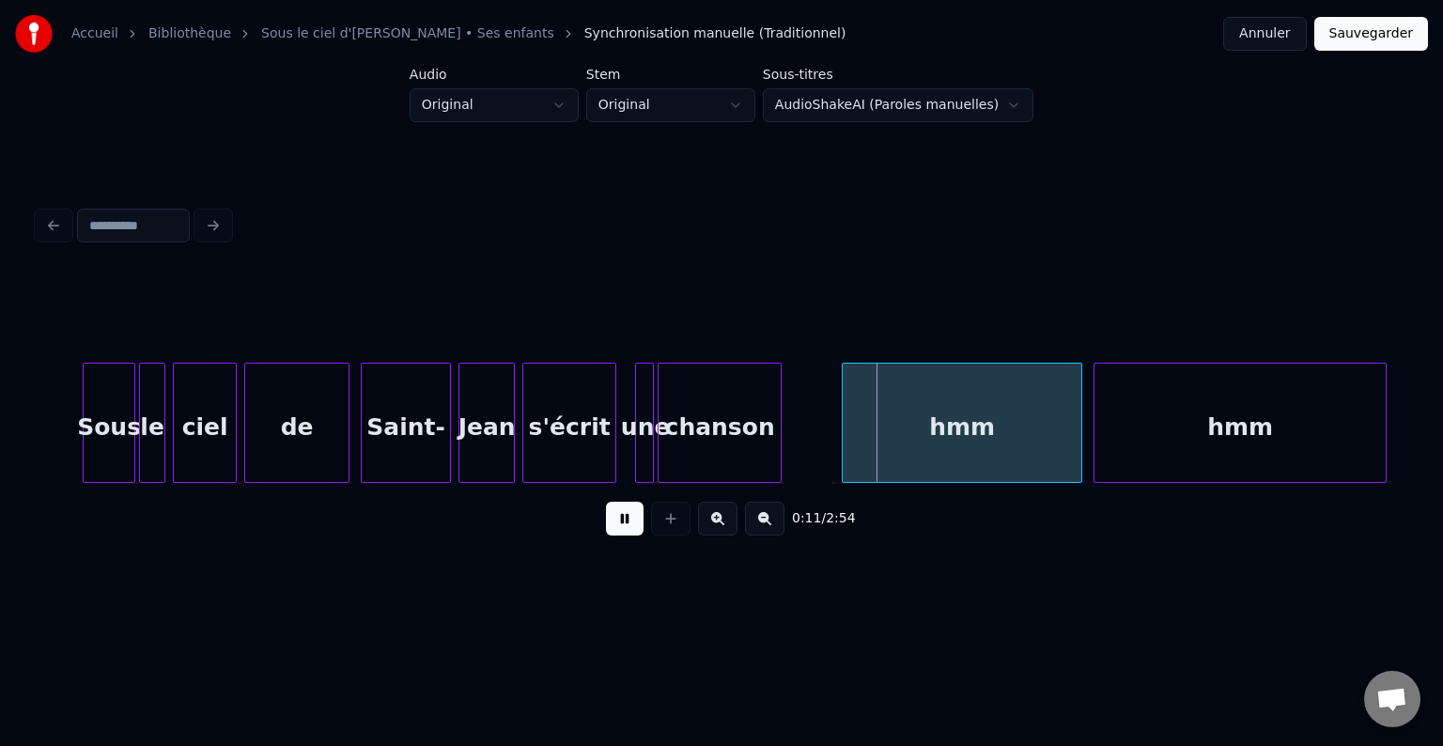
click at [606, 502] on button at bounding box center [625, 519] width 38 height 34
click at [771, 410] on div "chanson" at bounding box center [720, 428] width 122 height 128
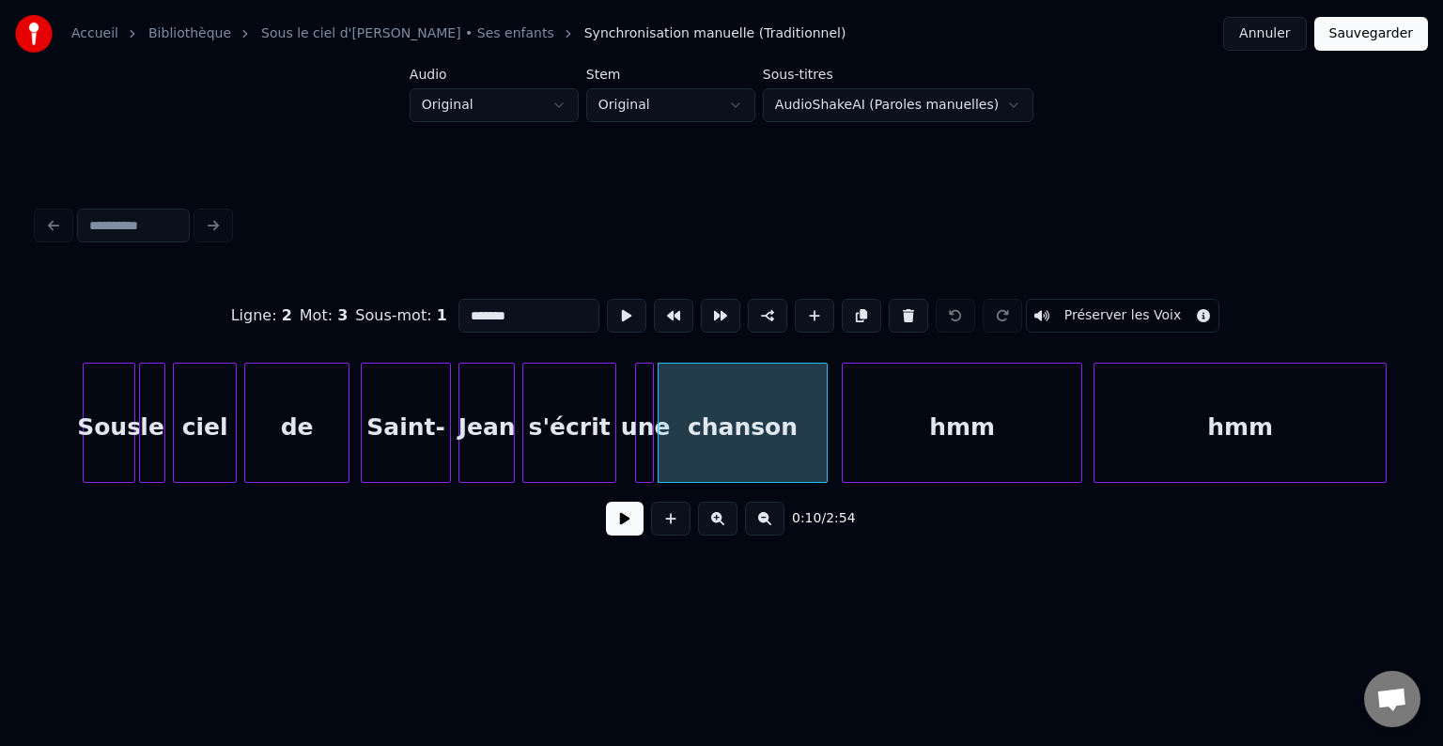
click at [826, 415] on div at bounding box center [824, 423] width 6 height 118
click at [72, 332] on div "Ligne : 2 Mot : 3 Sous-mot : 1 ******* Préserver les Voix" at bounding box center [722, 316] width 1368 height 94
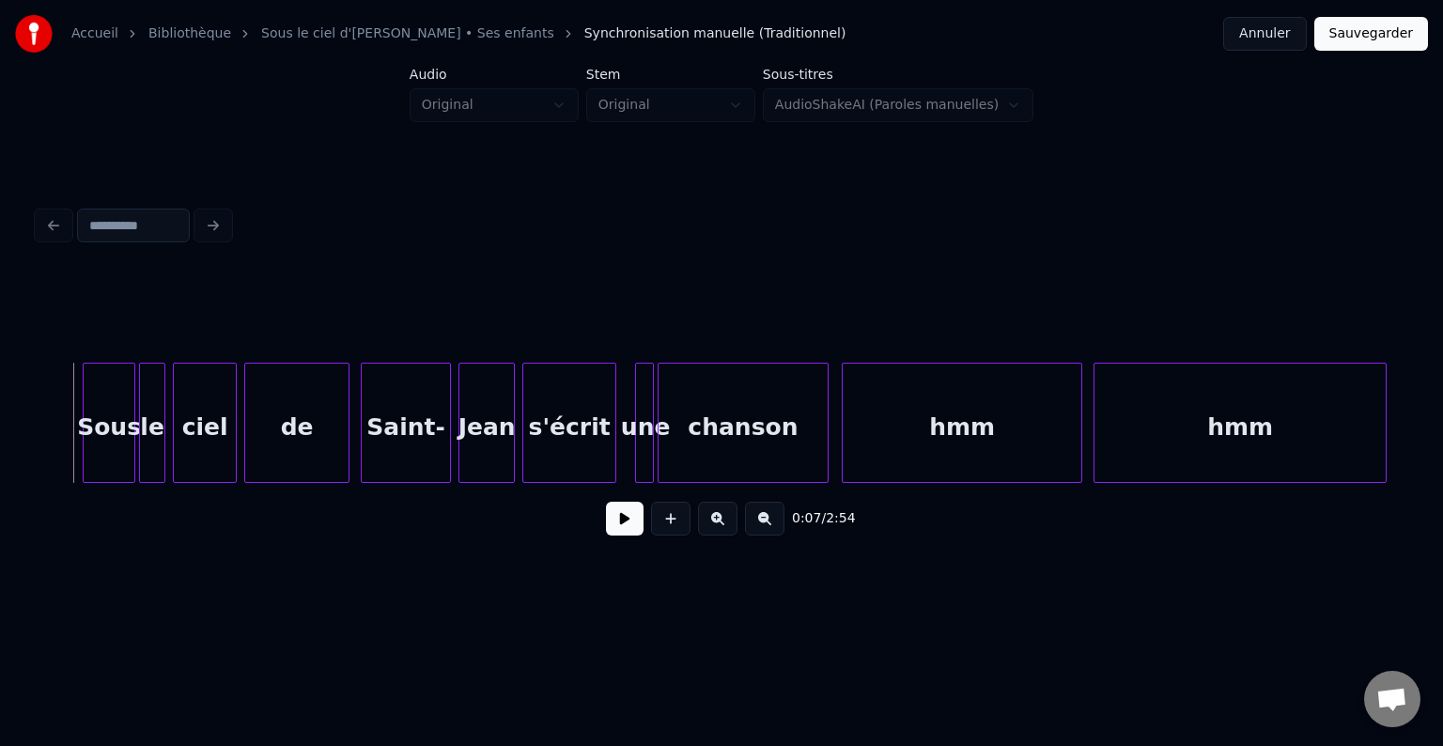
click at [634, 526] on button at bounding box center [625, 519] width 38 height 34
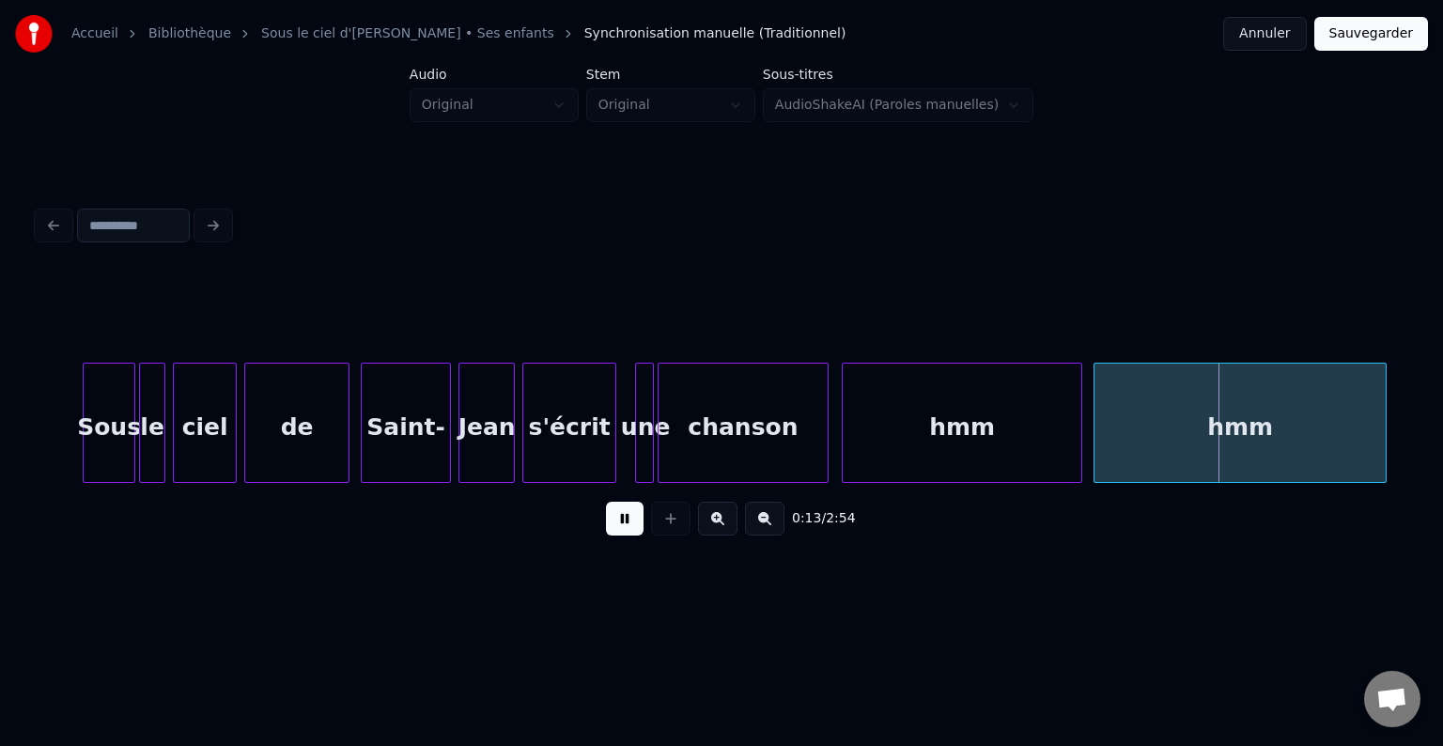
click at [632, 522] on button at bounding box center [625, 519] width 38 height 34
click at [891, 425] on div at bounding box center [888, 423] width 6 height 118
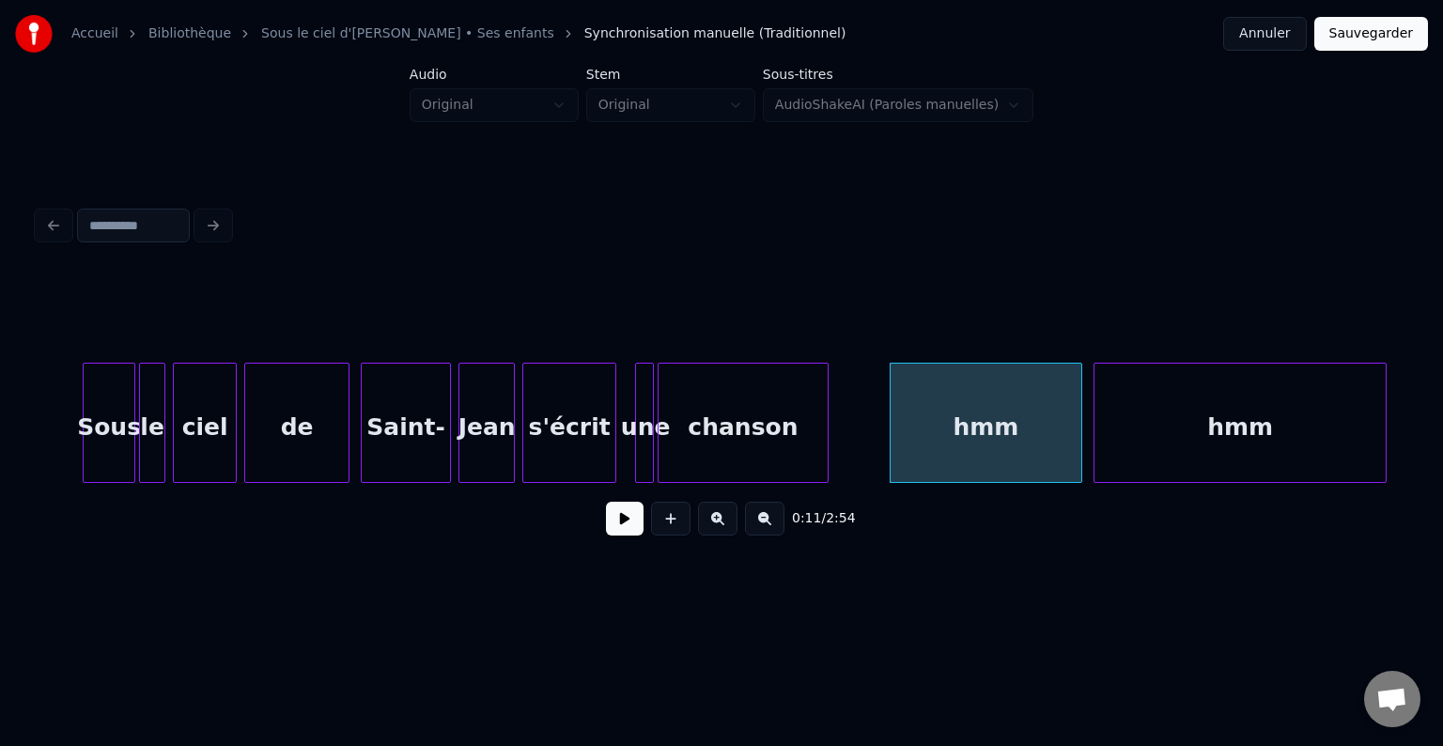
click at [828, 417] on div "chanson" at bounding box center [743, 423] width 171 height 120
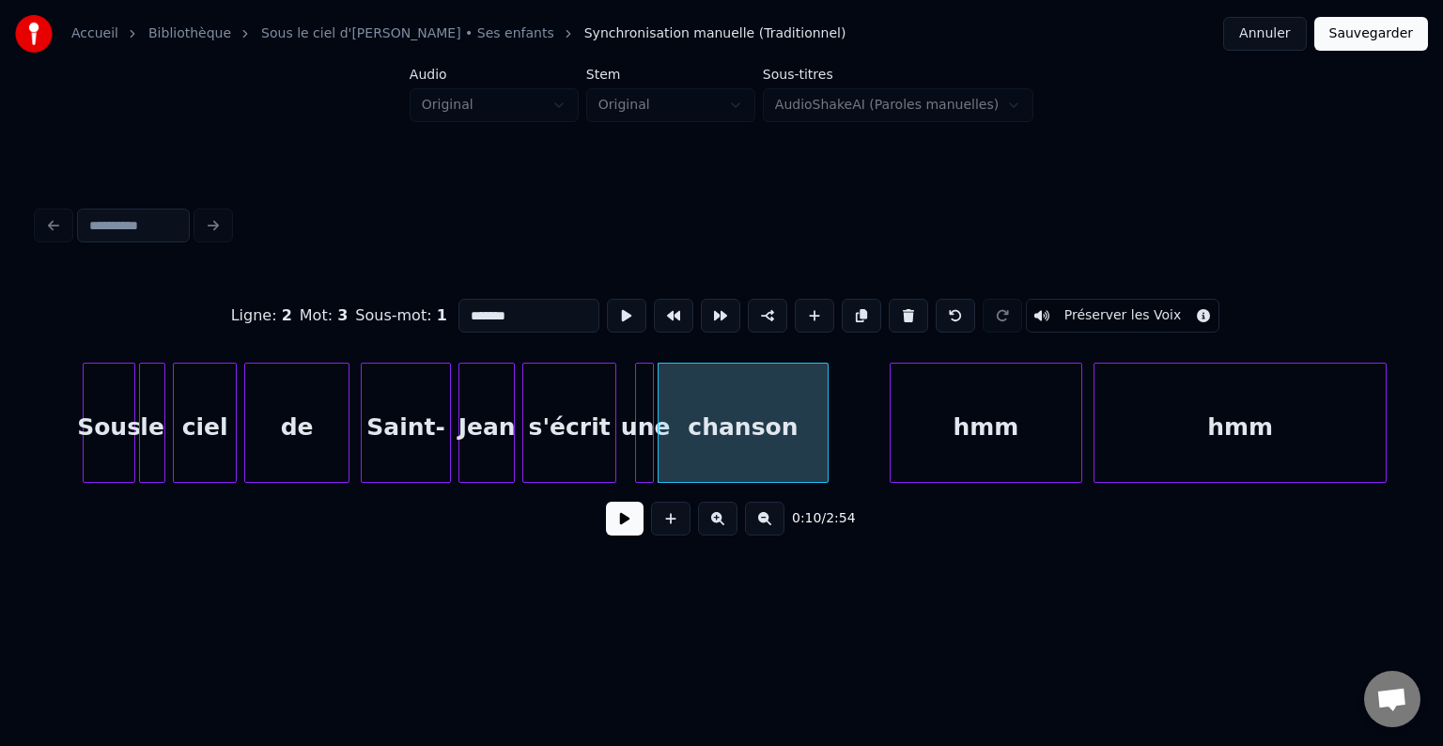
click at [828, 411] on div "chanson" at bounding box center [743, 423] width 171 height 120
click at [842, 413] on div at bounding box center [842, 423] width 6 height 118
click at [631, 524] on button at bounding box center [625, 519] width 38 height 34
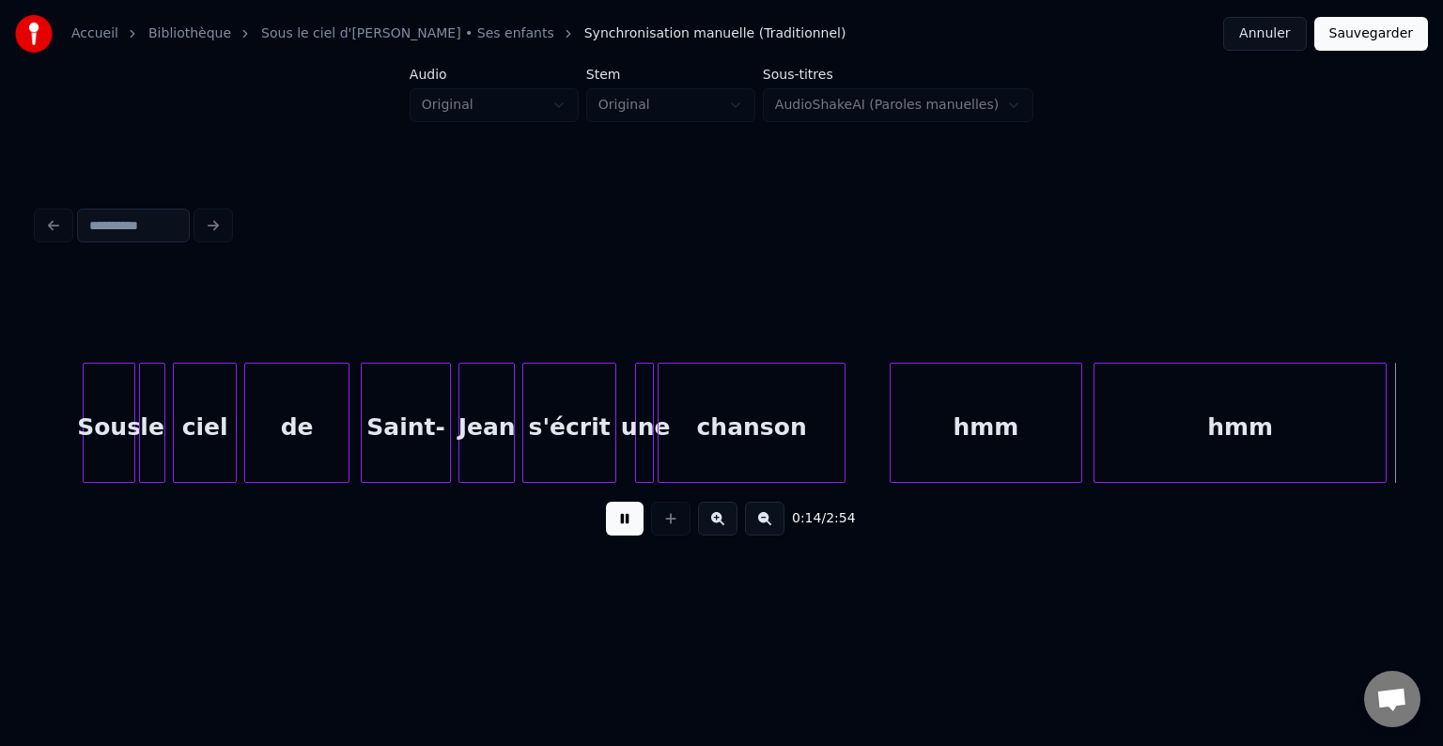
scroll to position [0, 2736]
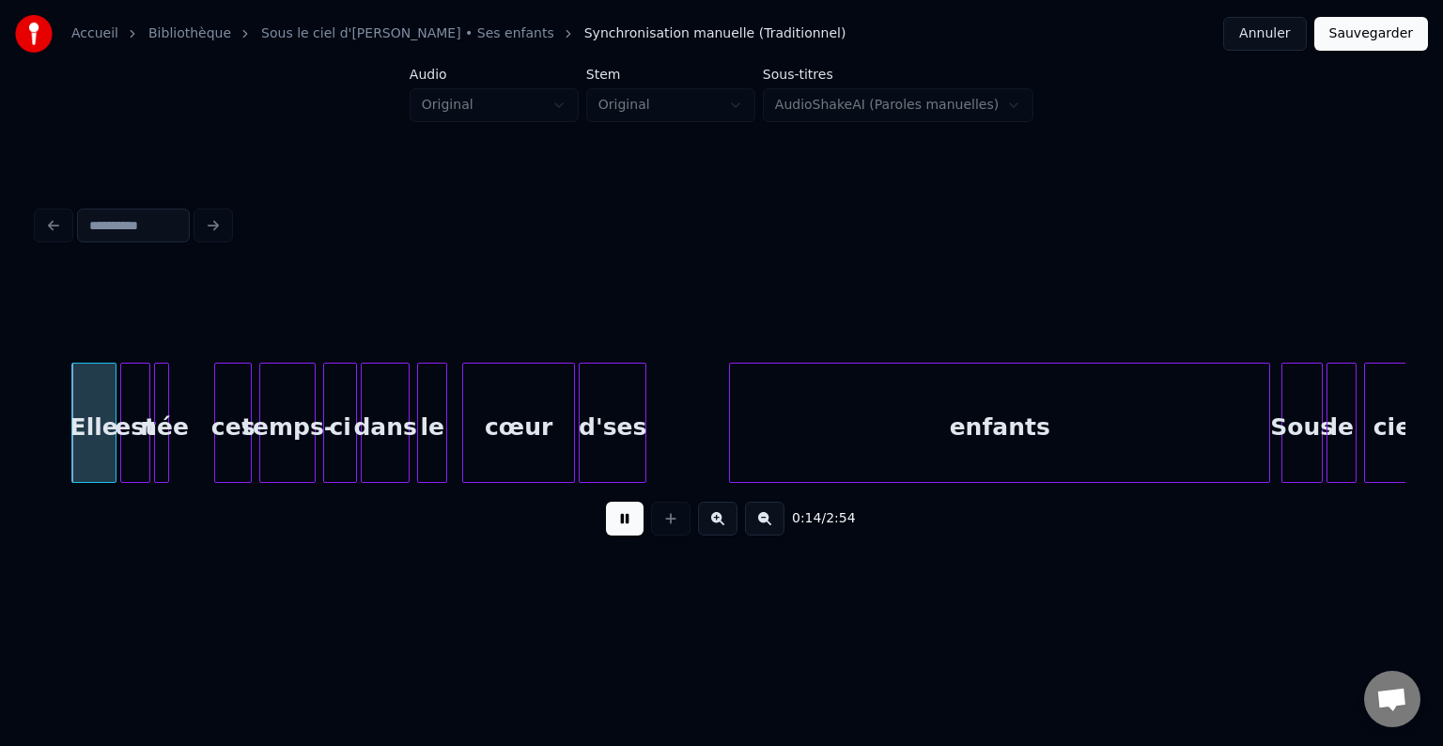
click at [626, 523] on button at bounding box center [625, 519] width 38 height 34
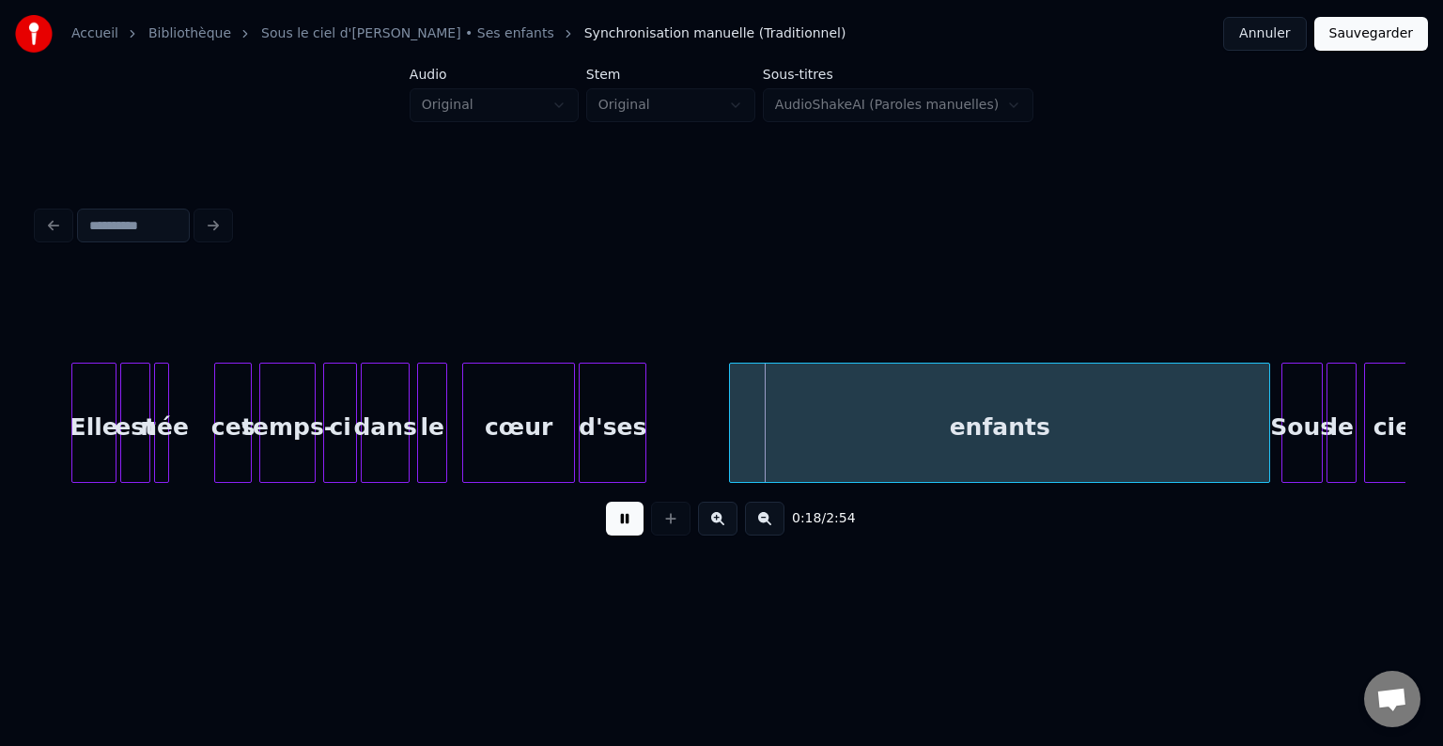
click at [626, 523] on button at bounding box center [625, 519] width 38 height 34
click at [701, 415] on div at bounding box center [704, 423] width 6 height 118
click at [662, 409] on div at bounding box center [661, 423] width 6 height 118
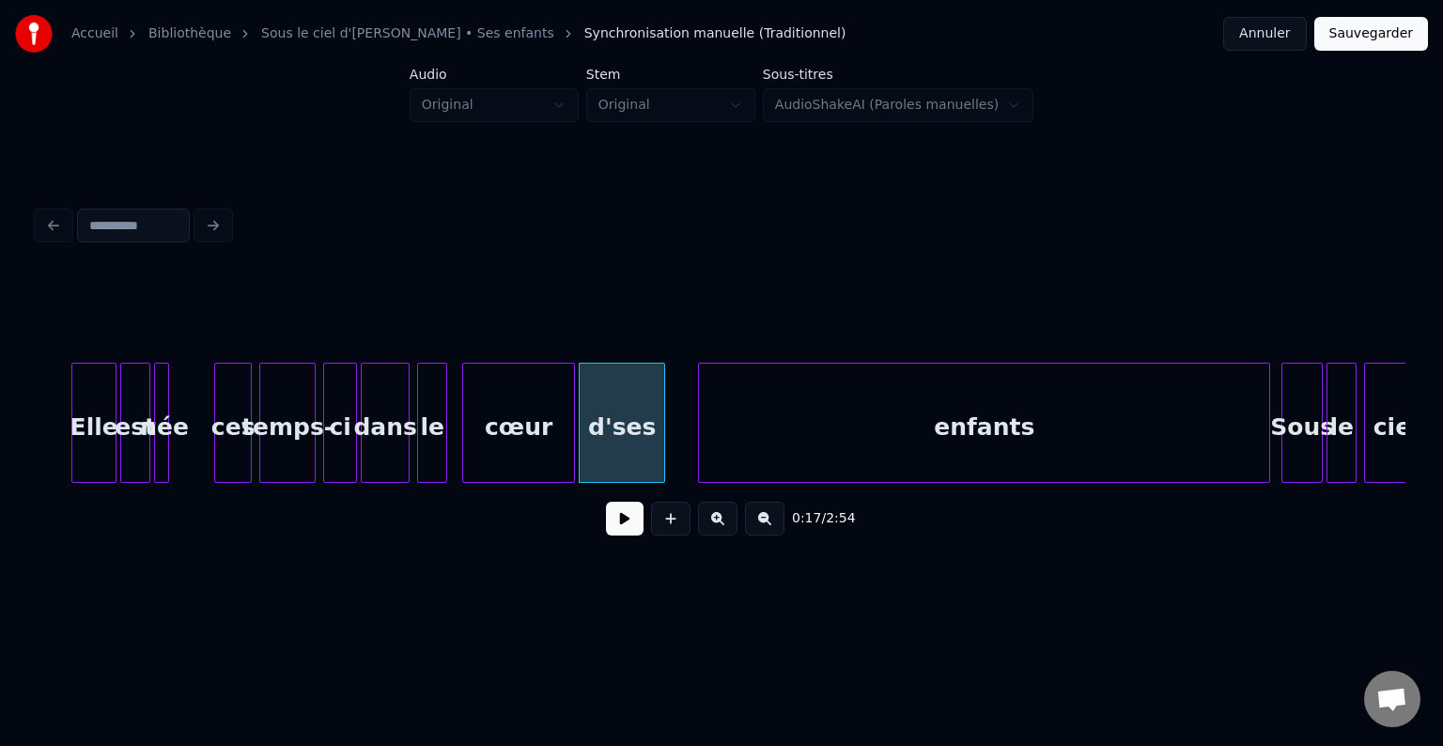
click at [623, 519] on button at bounding box center [625, 519] width 38 height 34
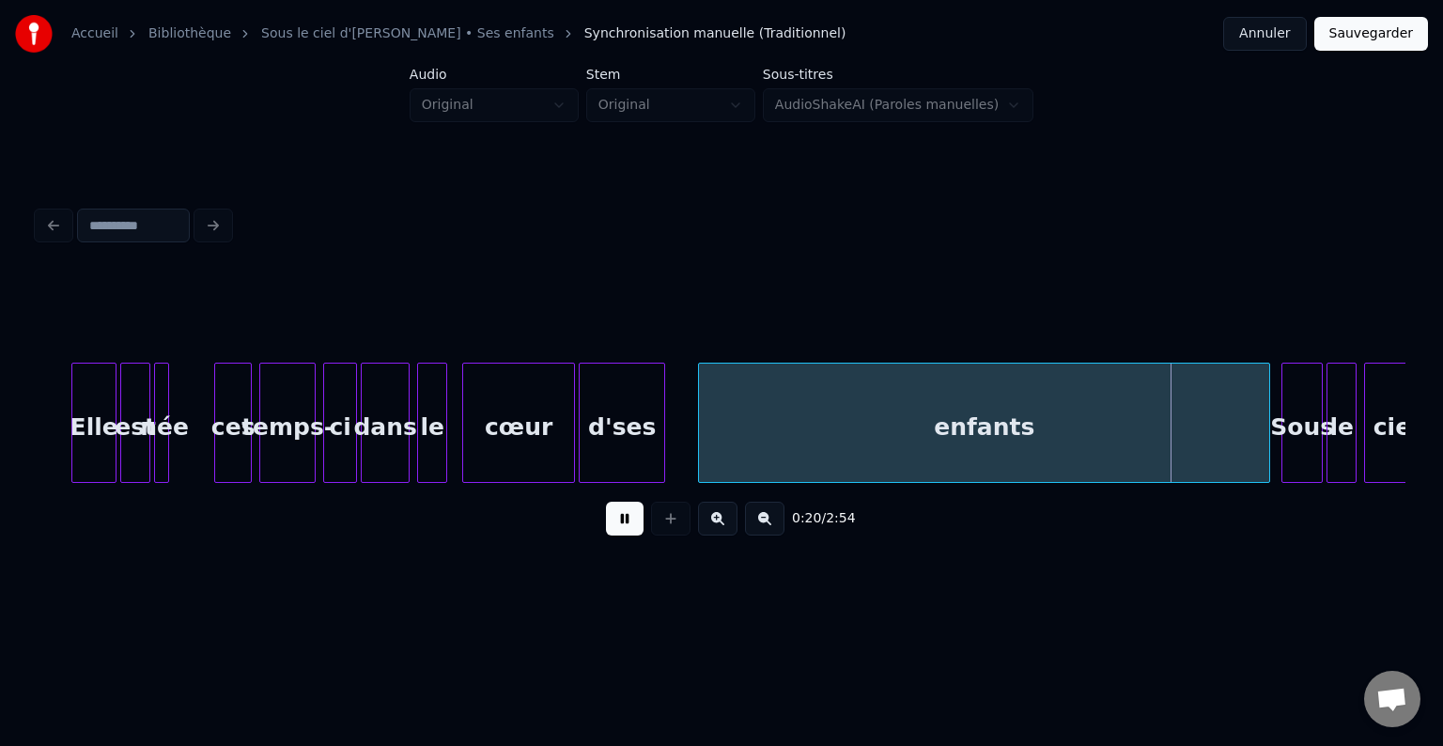
click at [623, 519] on button at bounding box center [625, 519] width 38 height 34
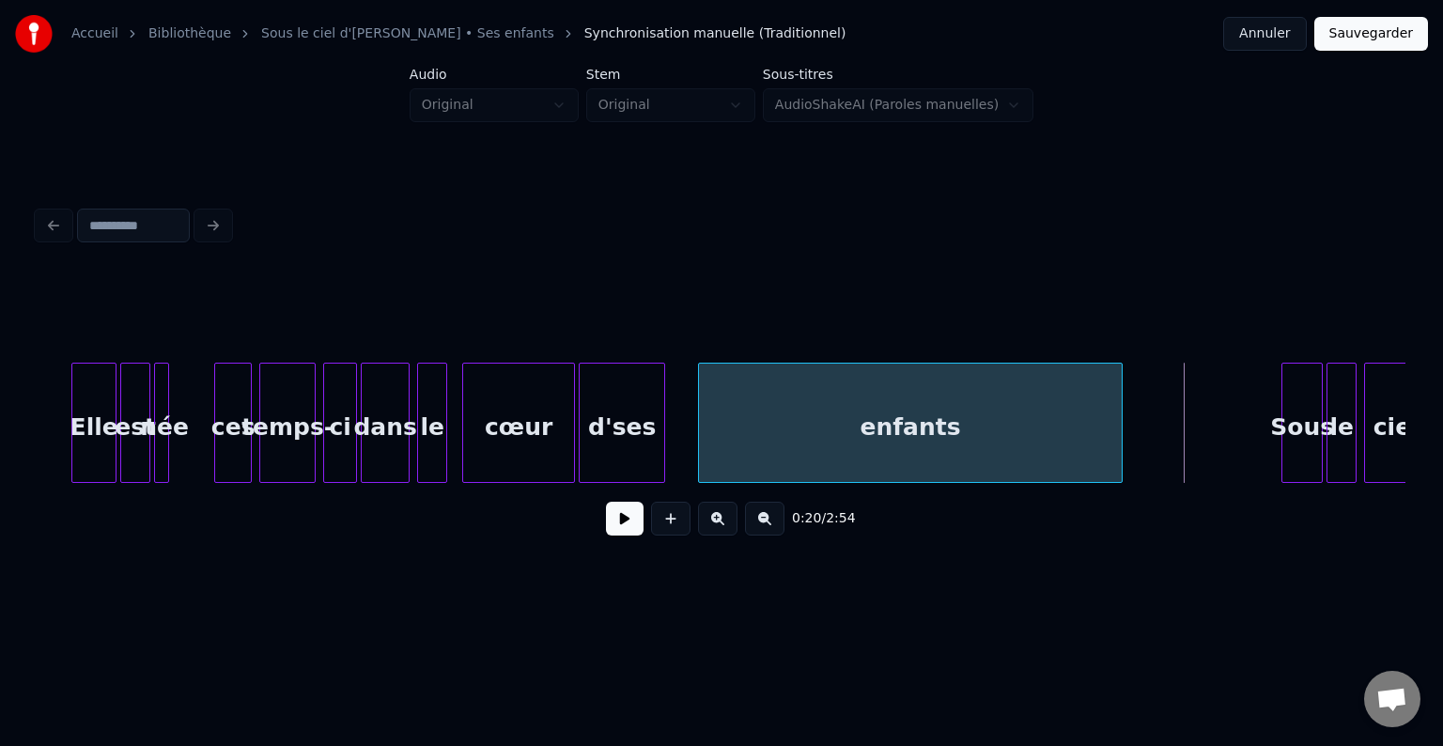
click at [1119, 411] on div at bounding box center [1119, 423] width 6 height 118
click at [67, 321] on div at bounding box center [722, 316] width 1368 height 94
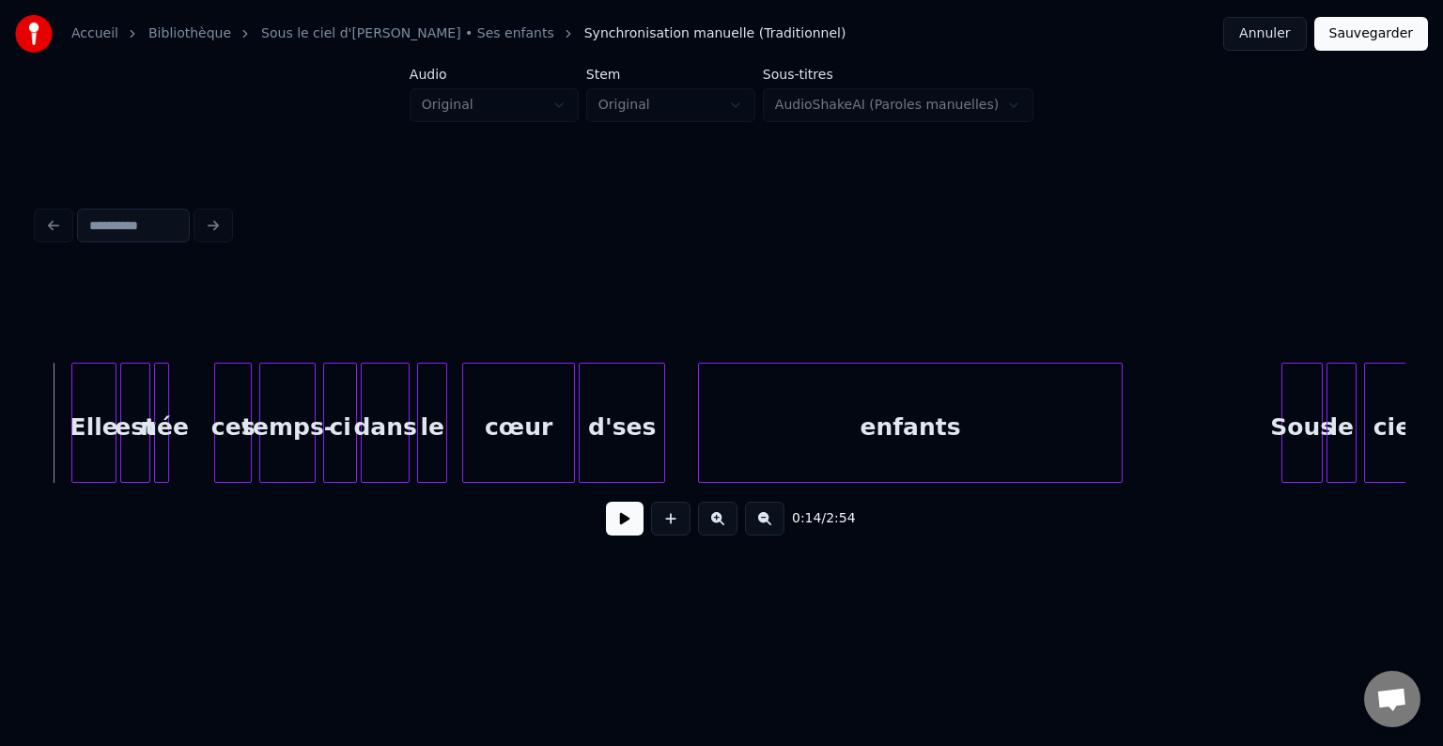
click at [626, 522] on button at bounding box center [625, 519] width 38 height 34
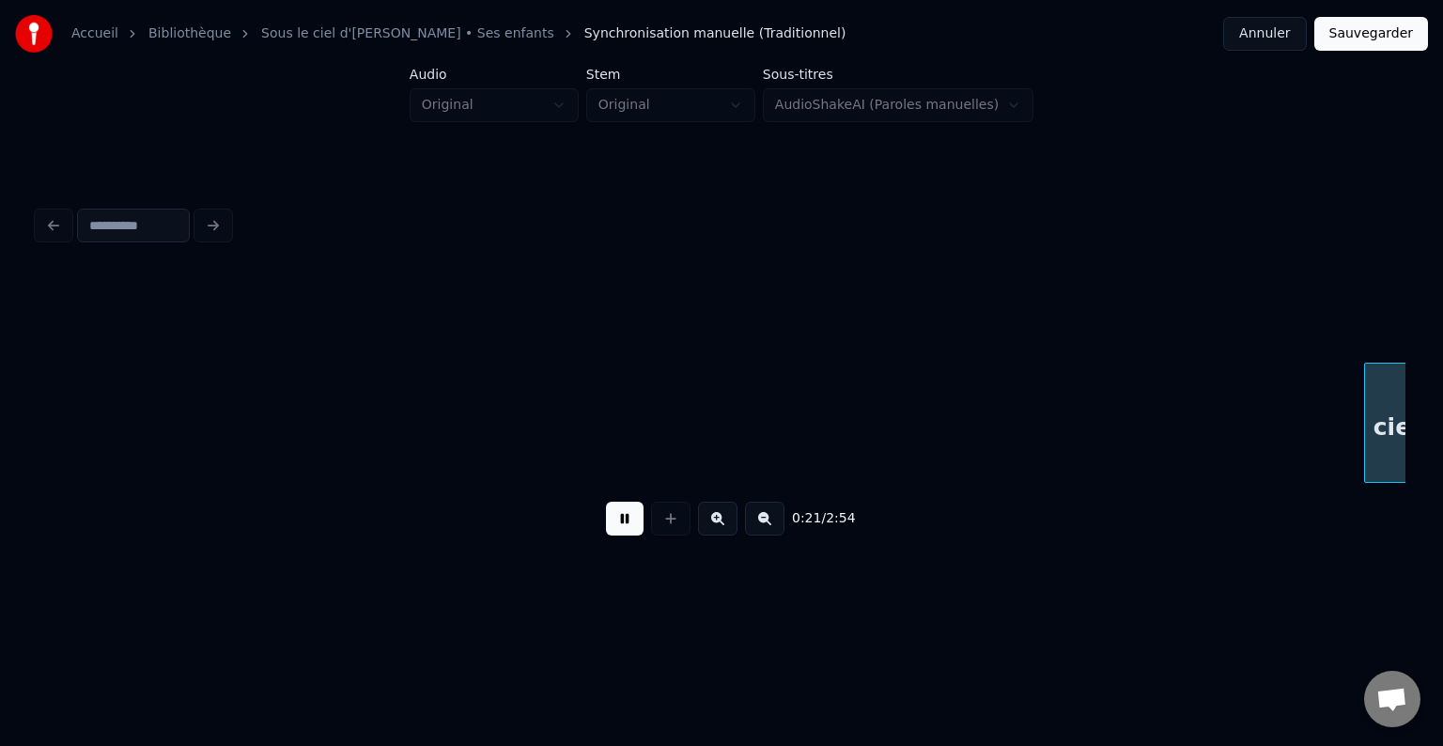
scroll to position [0, 4104]
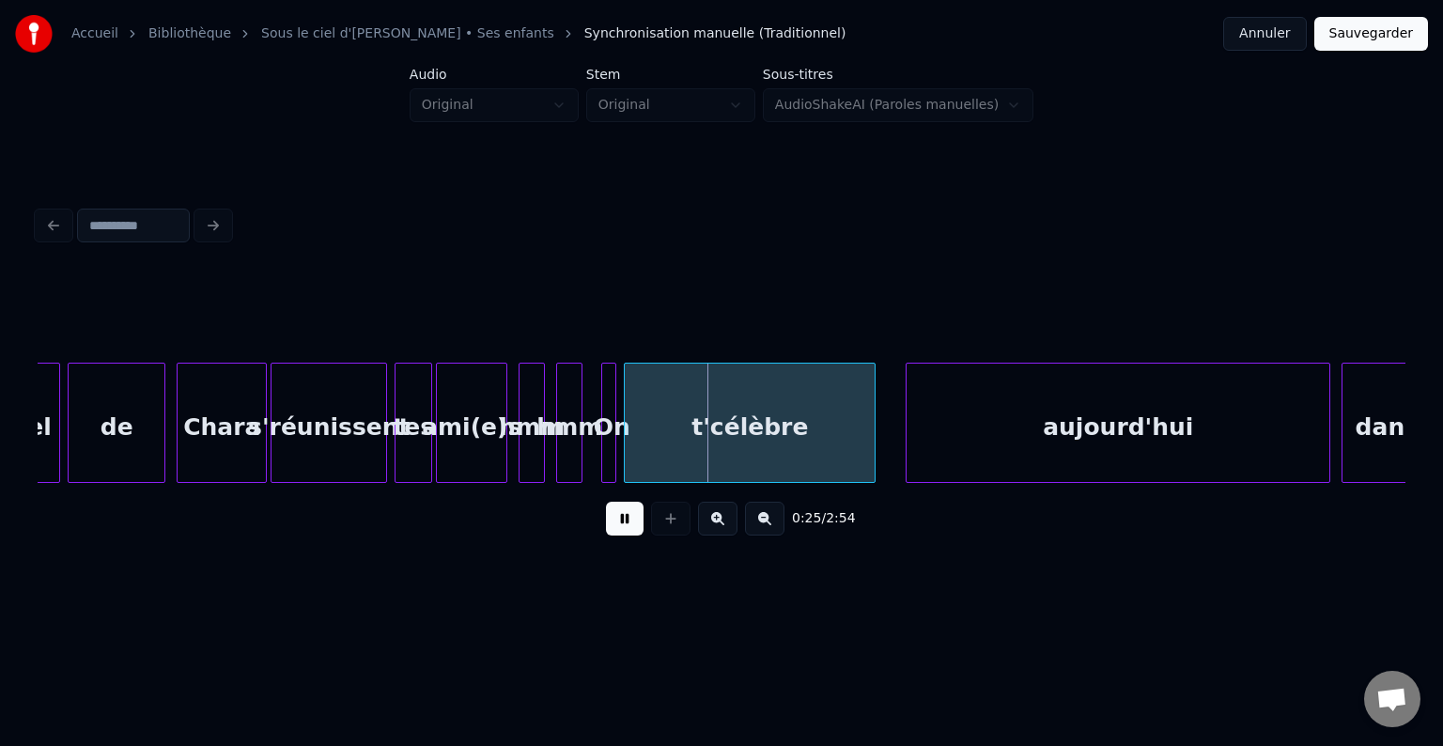
click at [629, 535] on button at bounding box center [625, 519] width 38 height 34
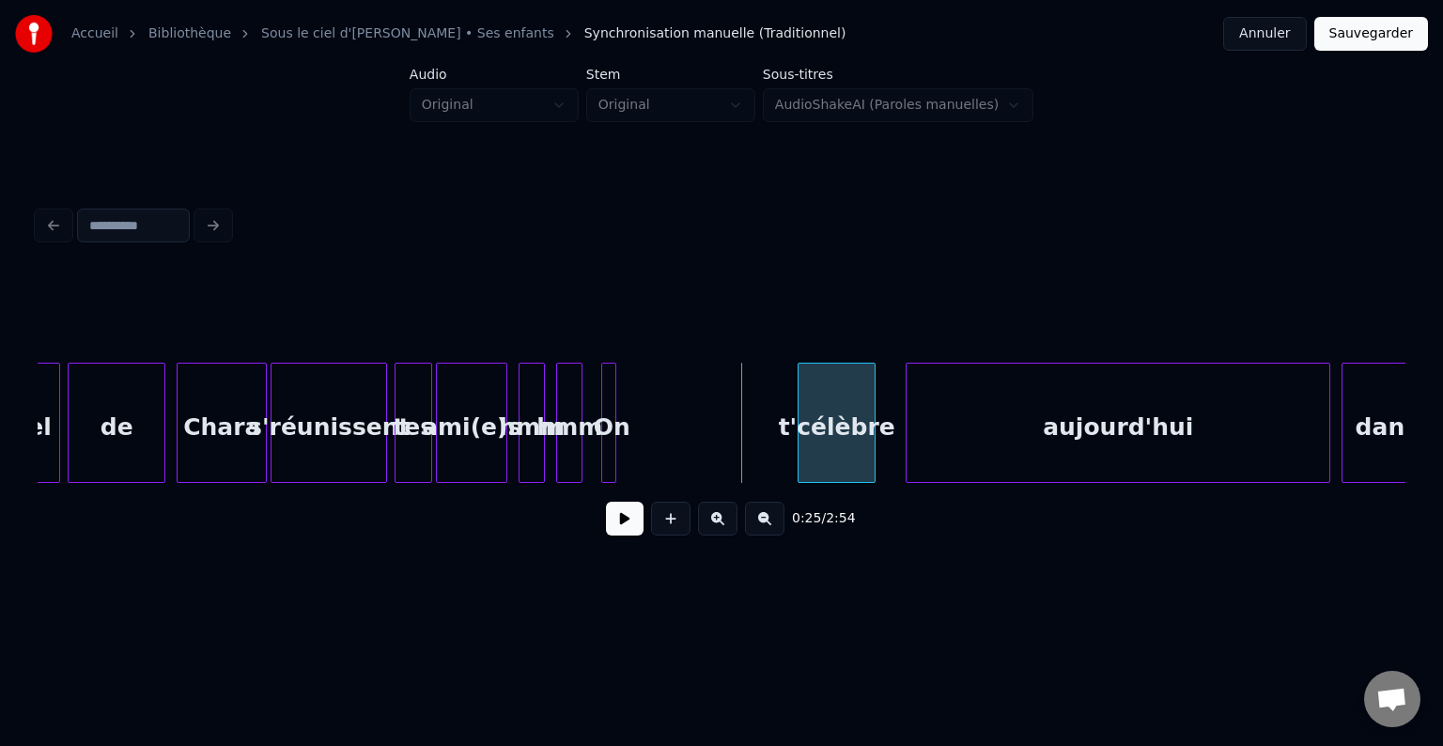
click at [804, 398] on div at bounding box center [802, 423] width 6 height 118
click at [616, 392] on div "On" at bounding box center [611, 428] width 19 height 128
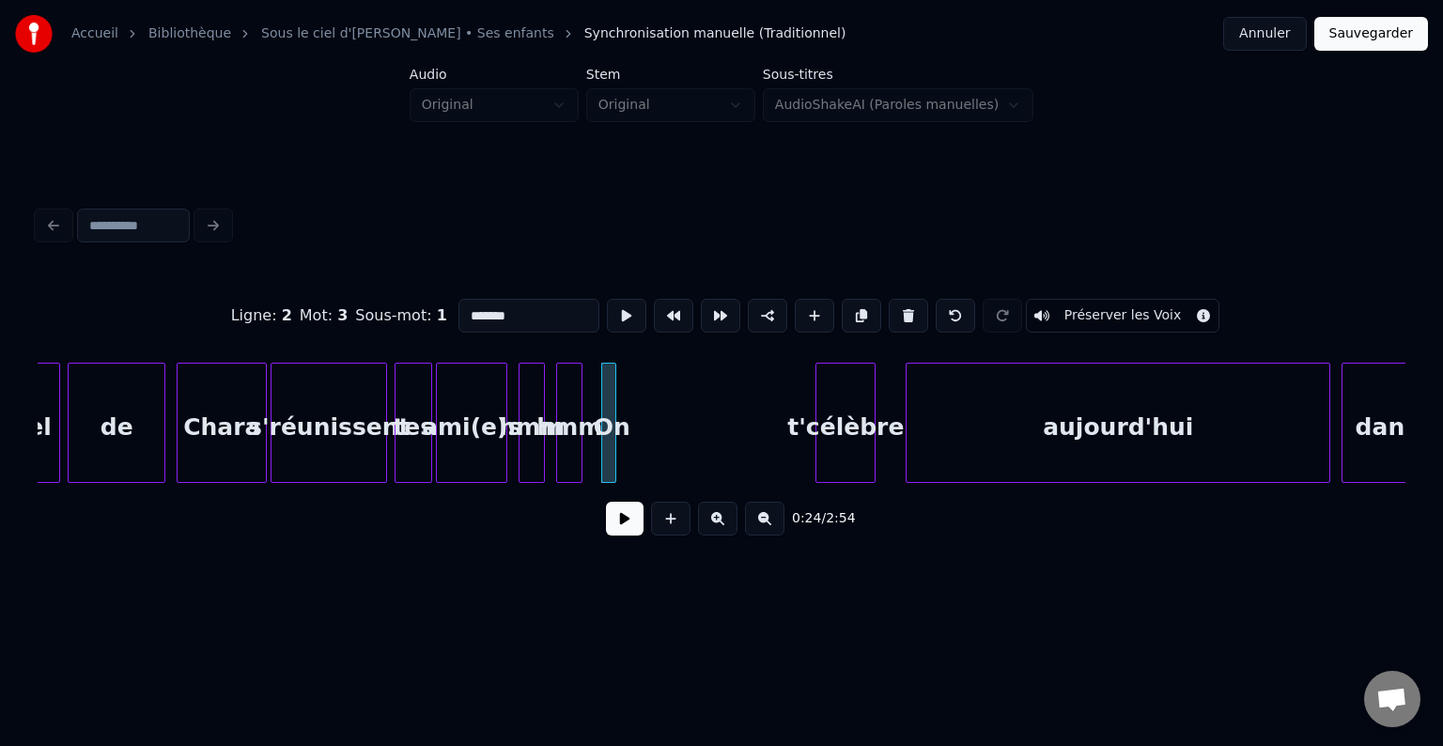
type input "**"
click at [801, 398] on div "On" at bounding box center [798, 428] width 19 height 128
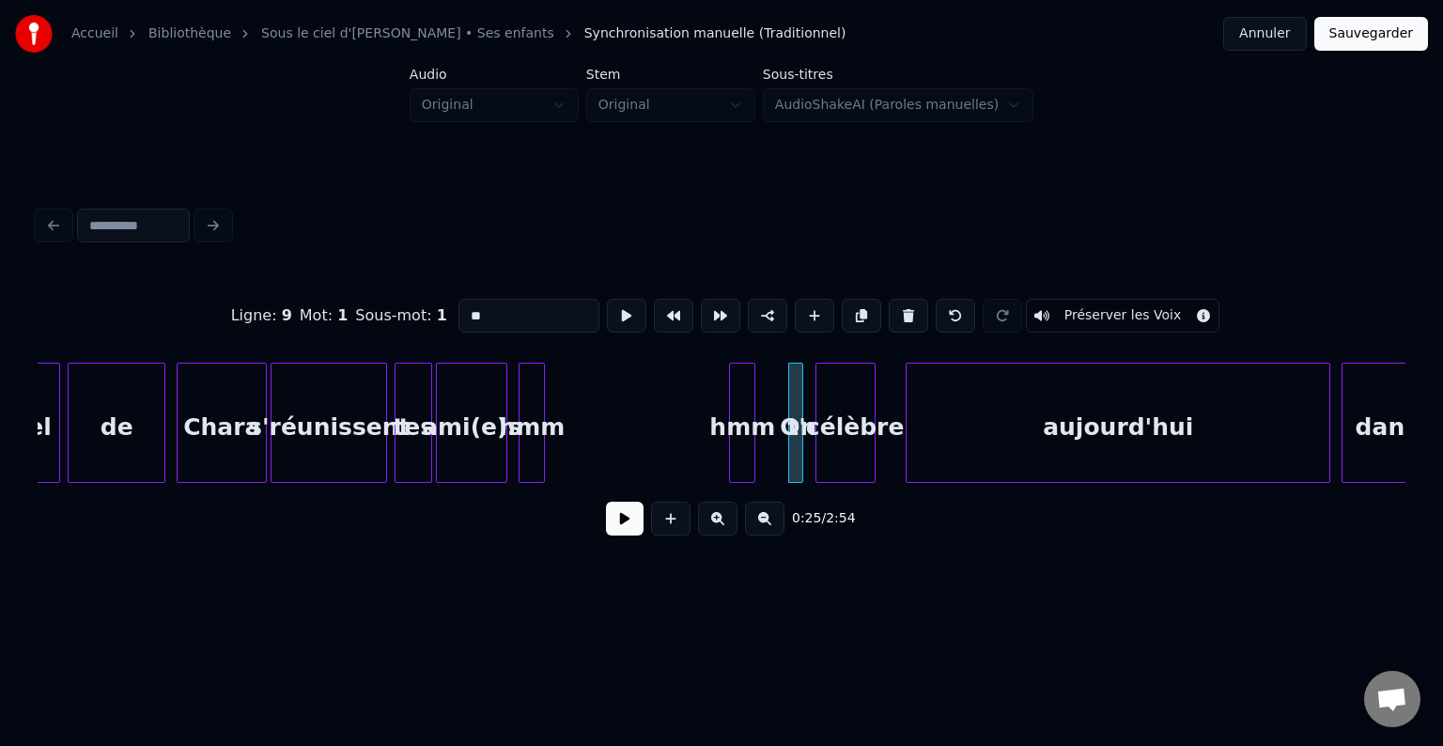
click at [747, 402] on div "hmm" at bounding box center [742, 428] width 24 height 128
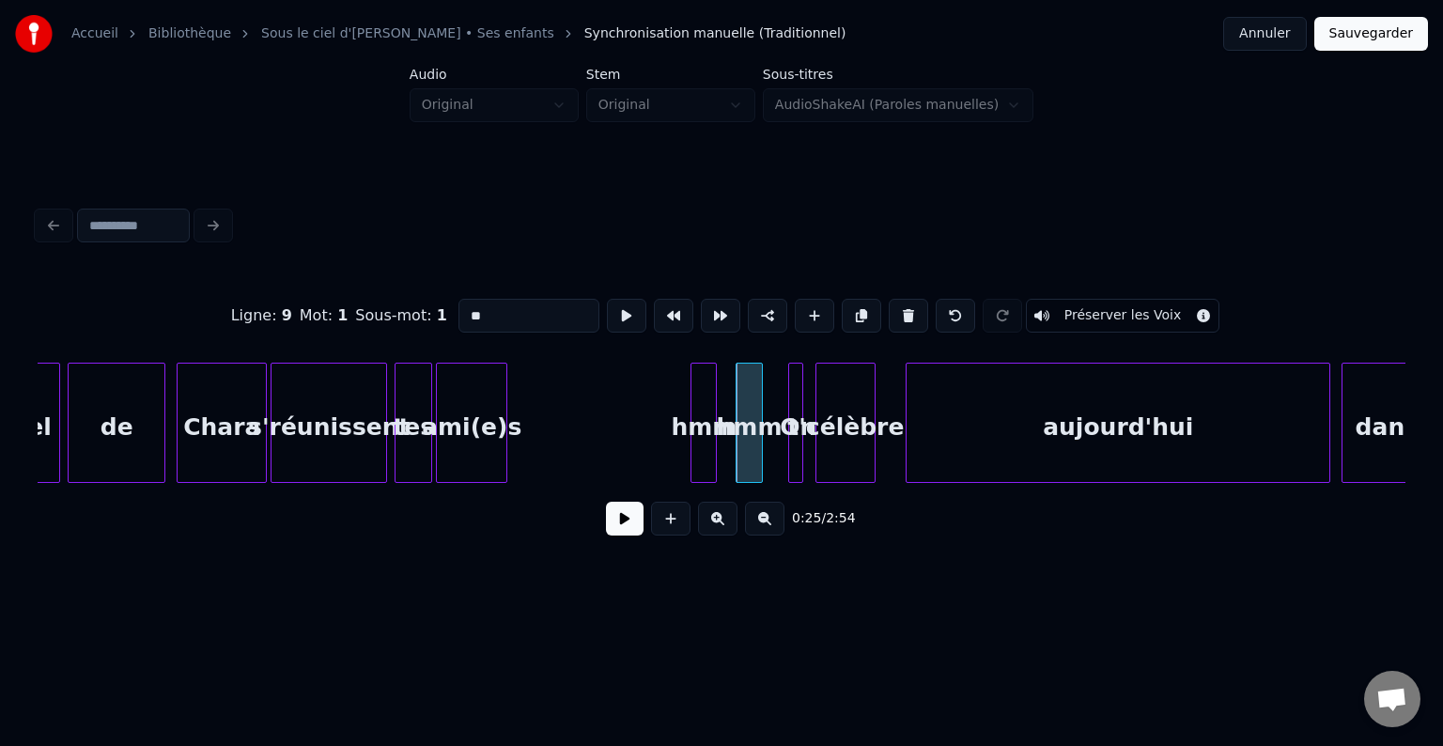
click at [704, 404] on div "hmm" at bounding box center [703, 428] width 24 height 128
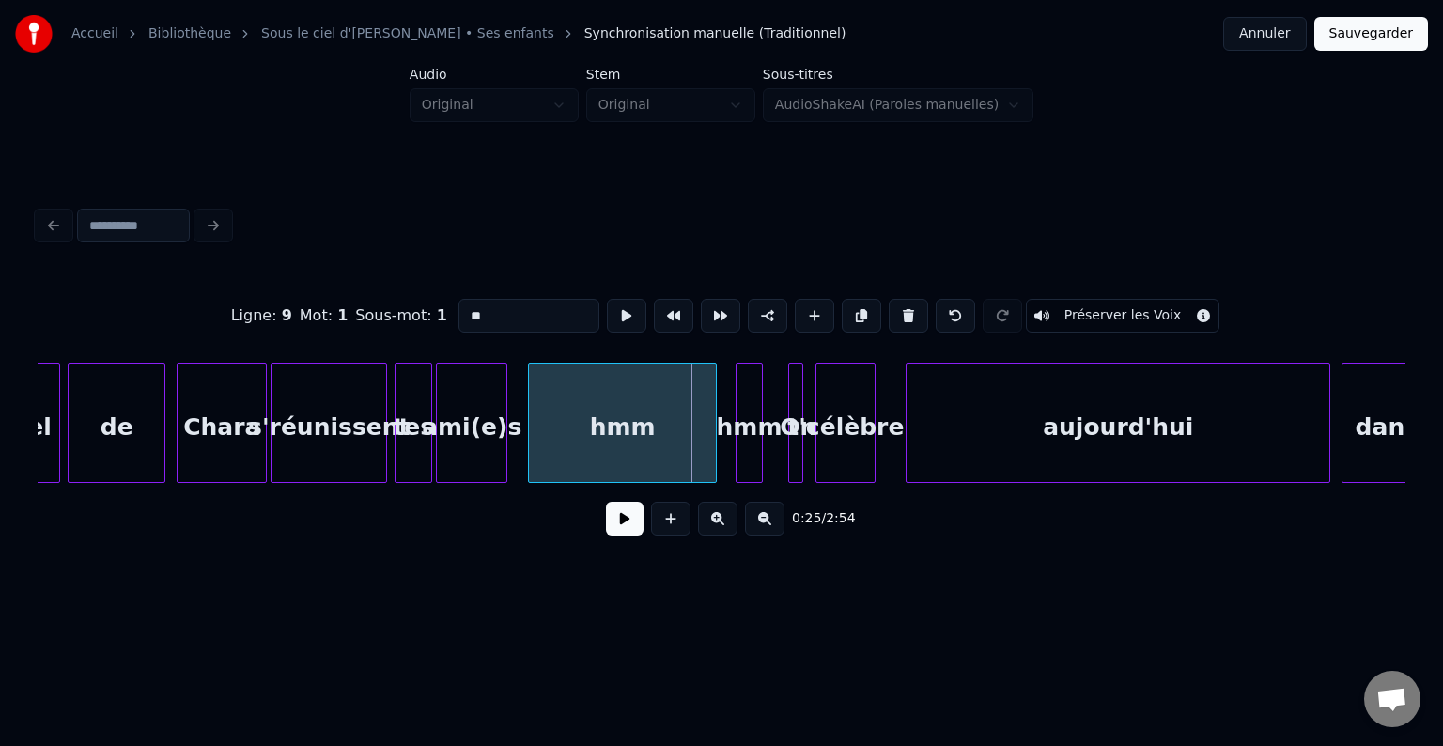
click at [529, 406] on div at bounding box center [532, 423] width 6 height 118
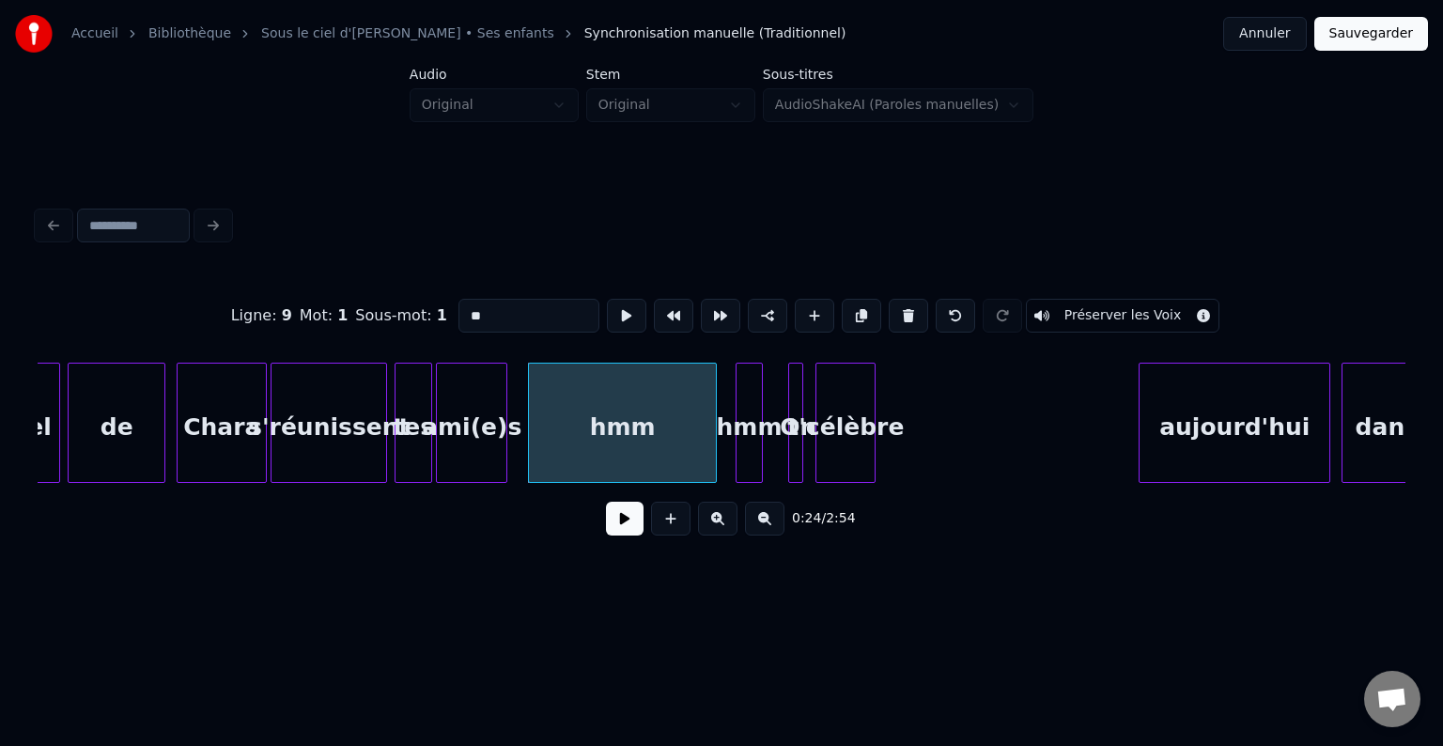
click at [1141, 404] on div at bounding box center [1143, 423] width 6 height 118
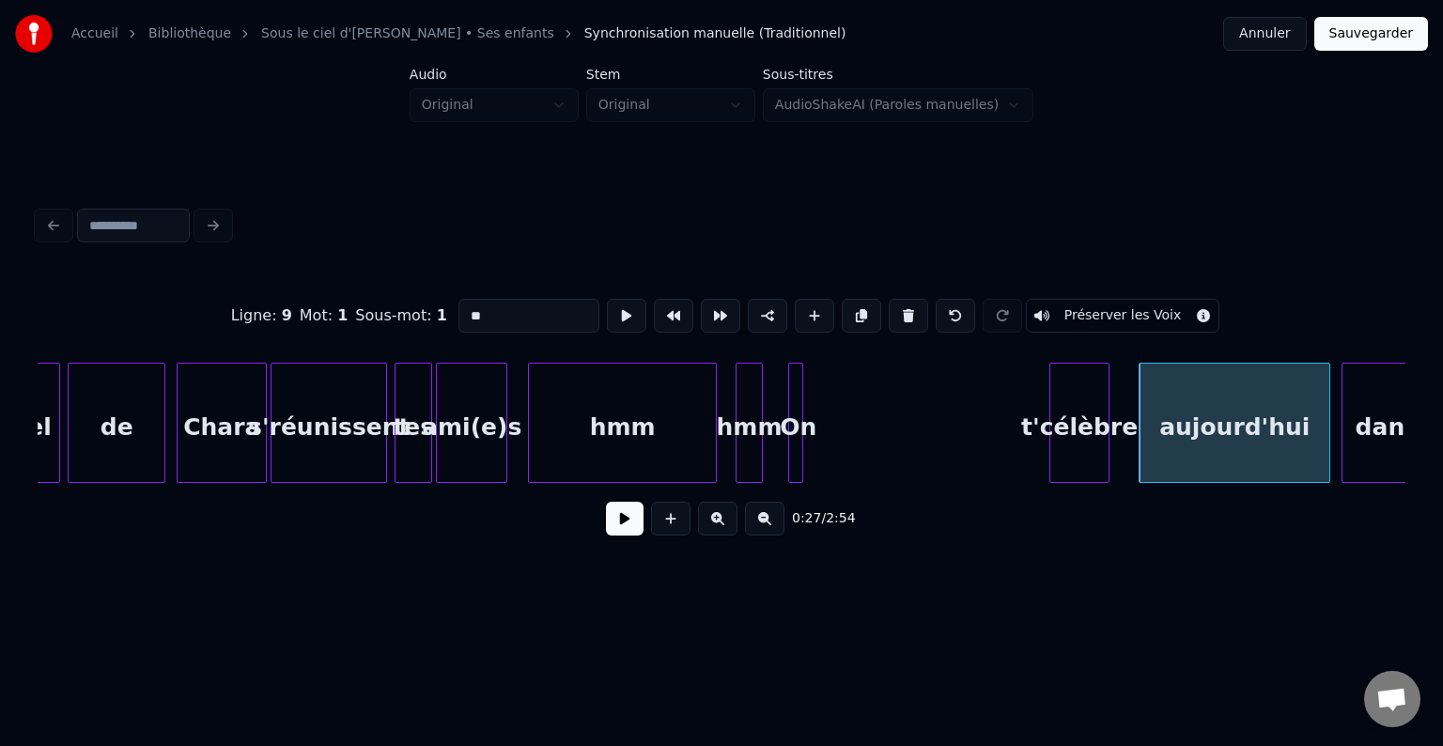
click at [1078, 402] on div "t'célèbre" at bounding box center [1079, 428] width 58 height 128
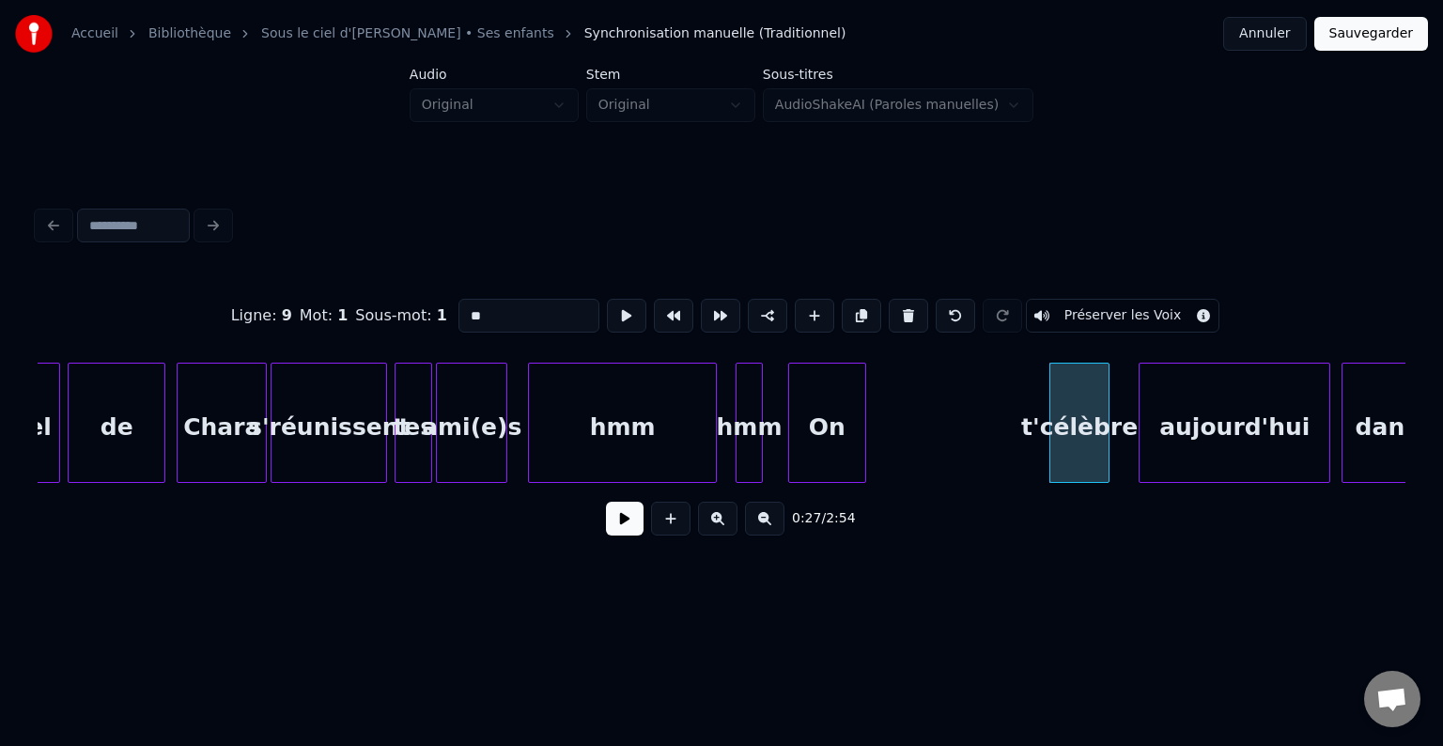
click at [860, 395] on div at bounding box center [863, 423] width 6 height 118
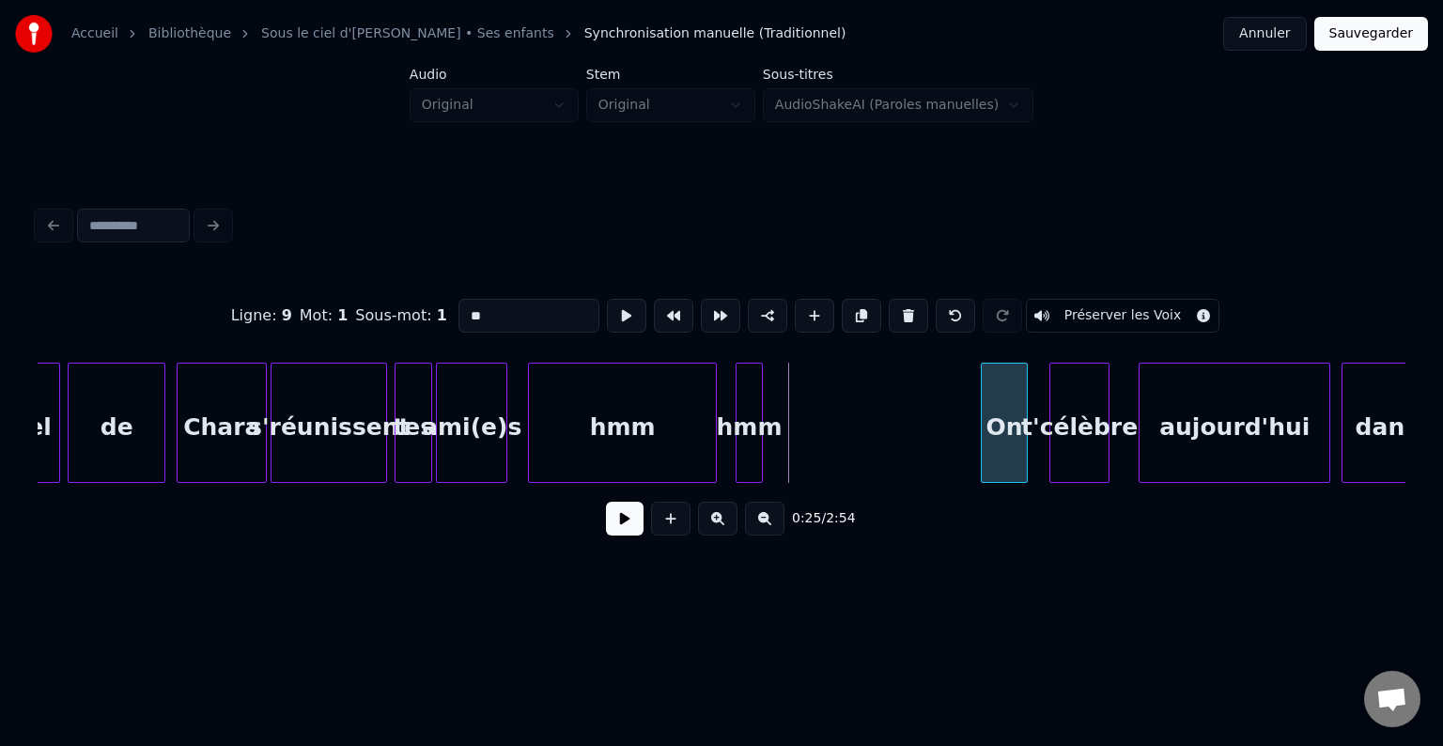
click at [1011, 404] on div "On" at bounding box center [1004, 428] width 45 height 128
click at [965, 396] on div "hmm" at bounding box center [962, 428] width 24 height 128
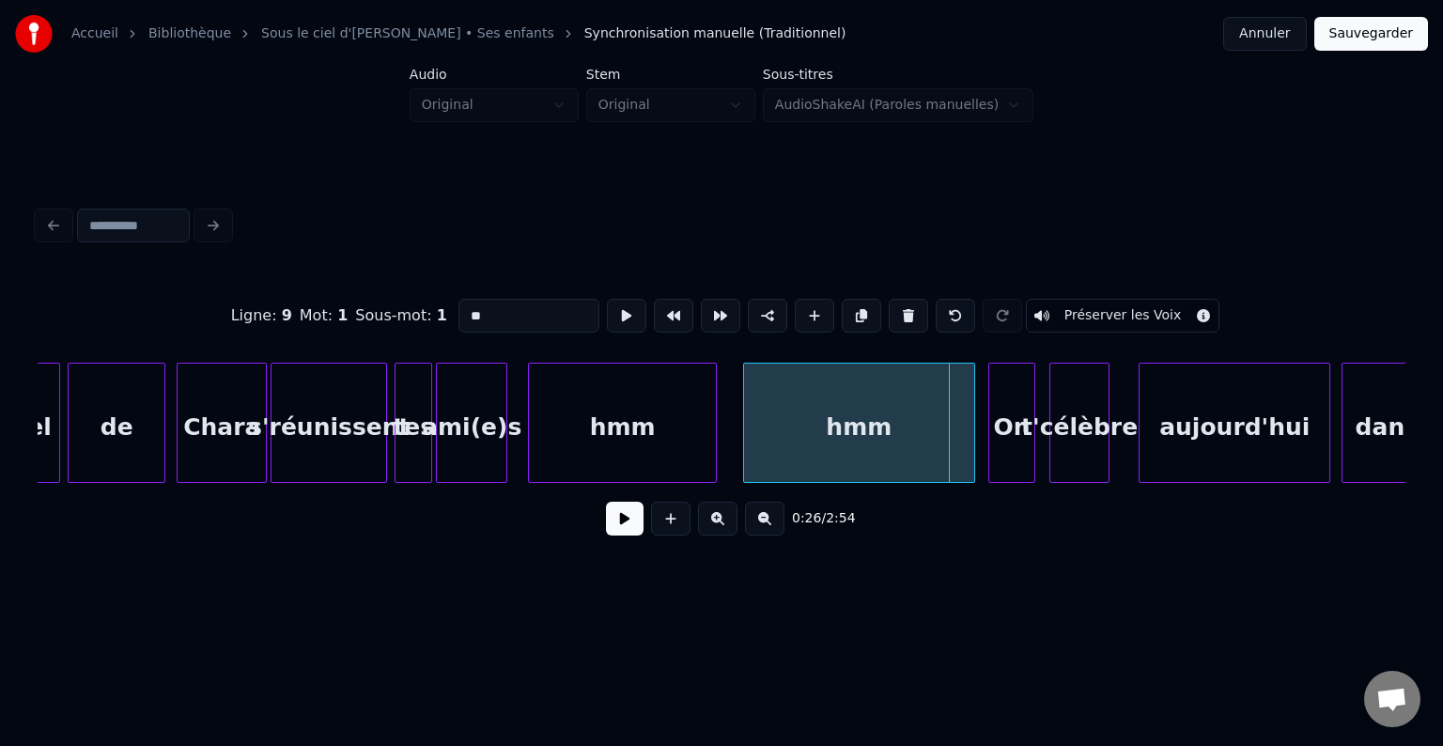
click at [744, 411] on div at bounding box center [747, 423] width 6 height 118
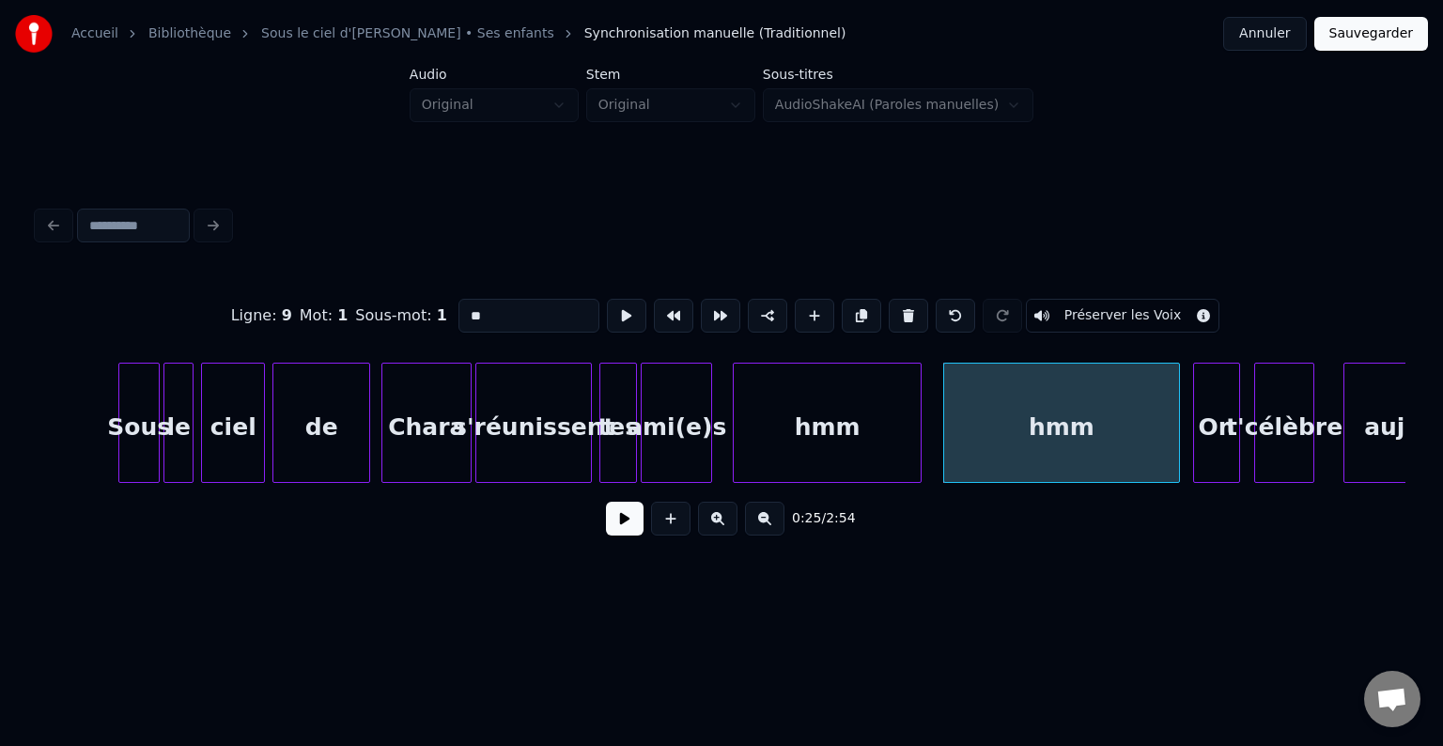
scroll to position [0, 3843]
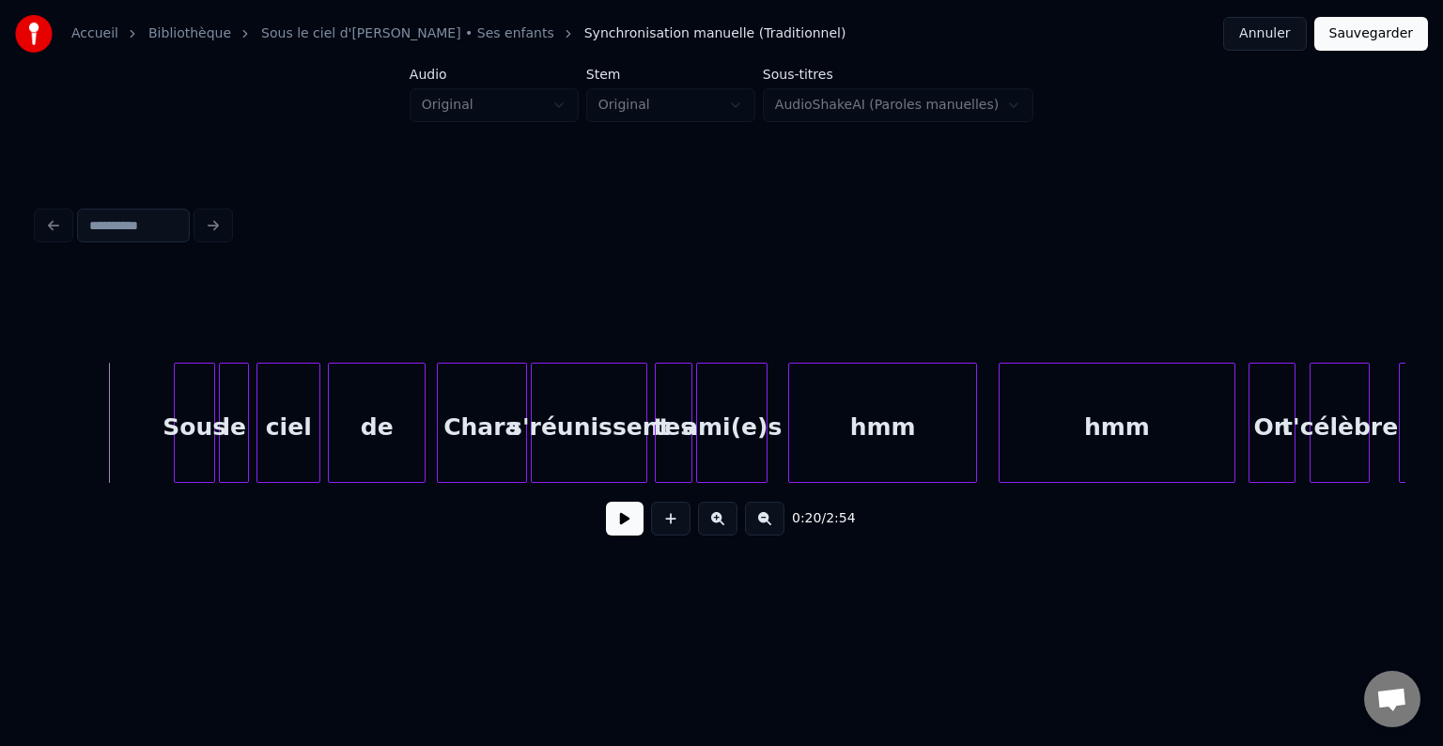
click at [626, 520] on button at bounding box center [625, 519] width 38 height 34
click at [631, 529] on button at bounding box center [625, 519] width 38 height 34
click at [639, 532] on button at bounding box center [625, 519] width 38 height 34
click at [629, 535] on button at bounding box center [625, 519] width 38 height 34
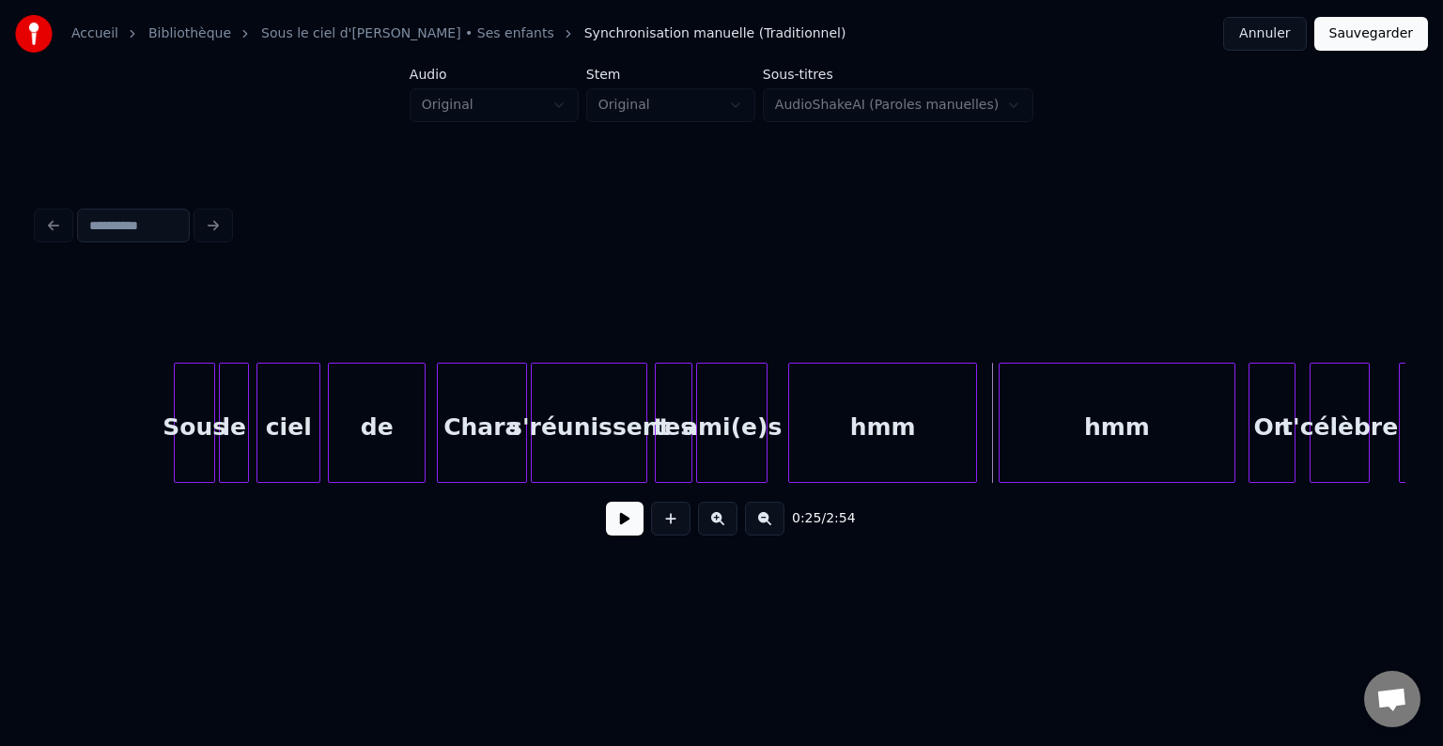
click at [633, 515] on button at bounding box center [625, 519] width 38 height 34
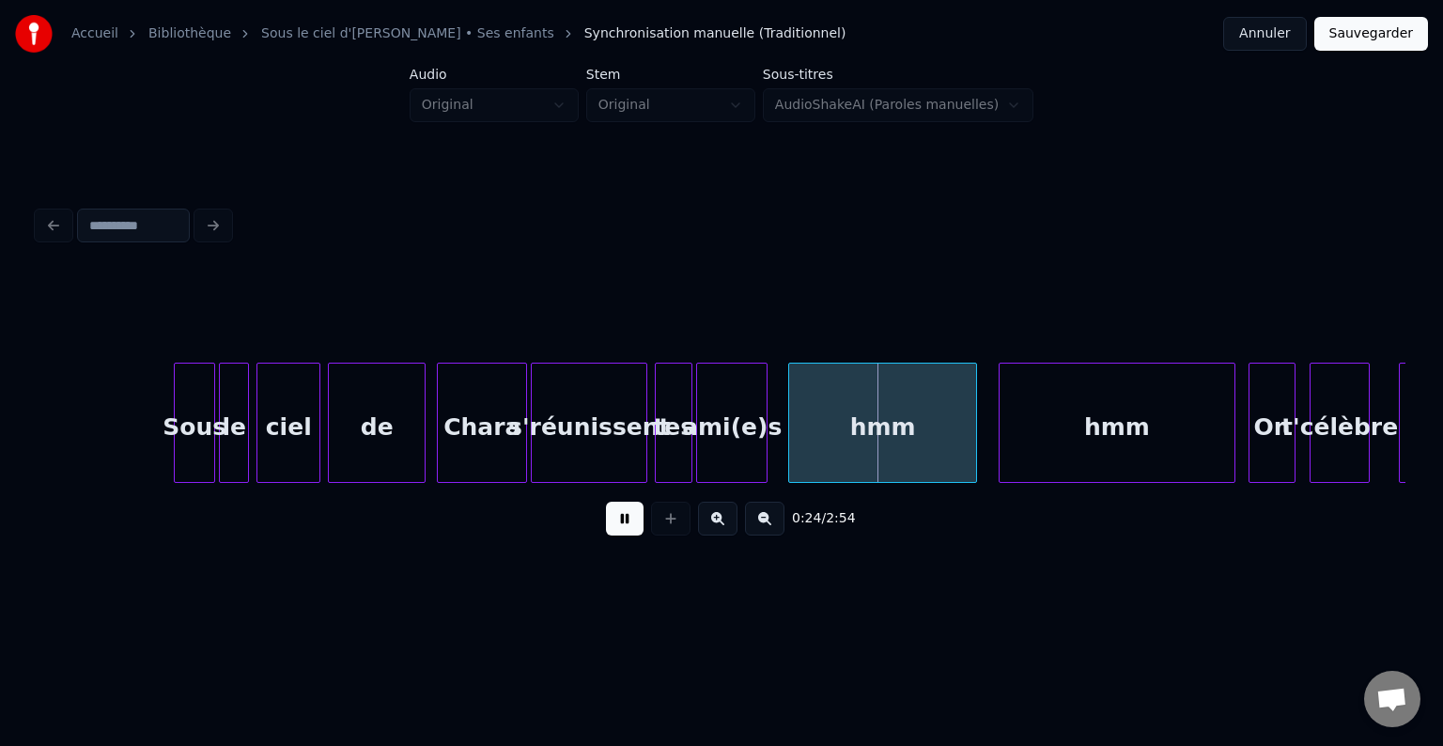
click at [622, 527] on button at bounding box center [625, 519] width 38 height 34
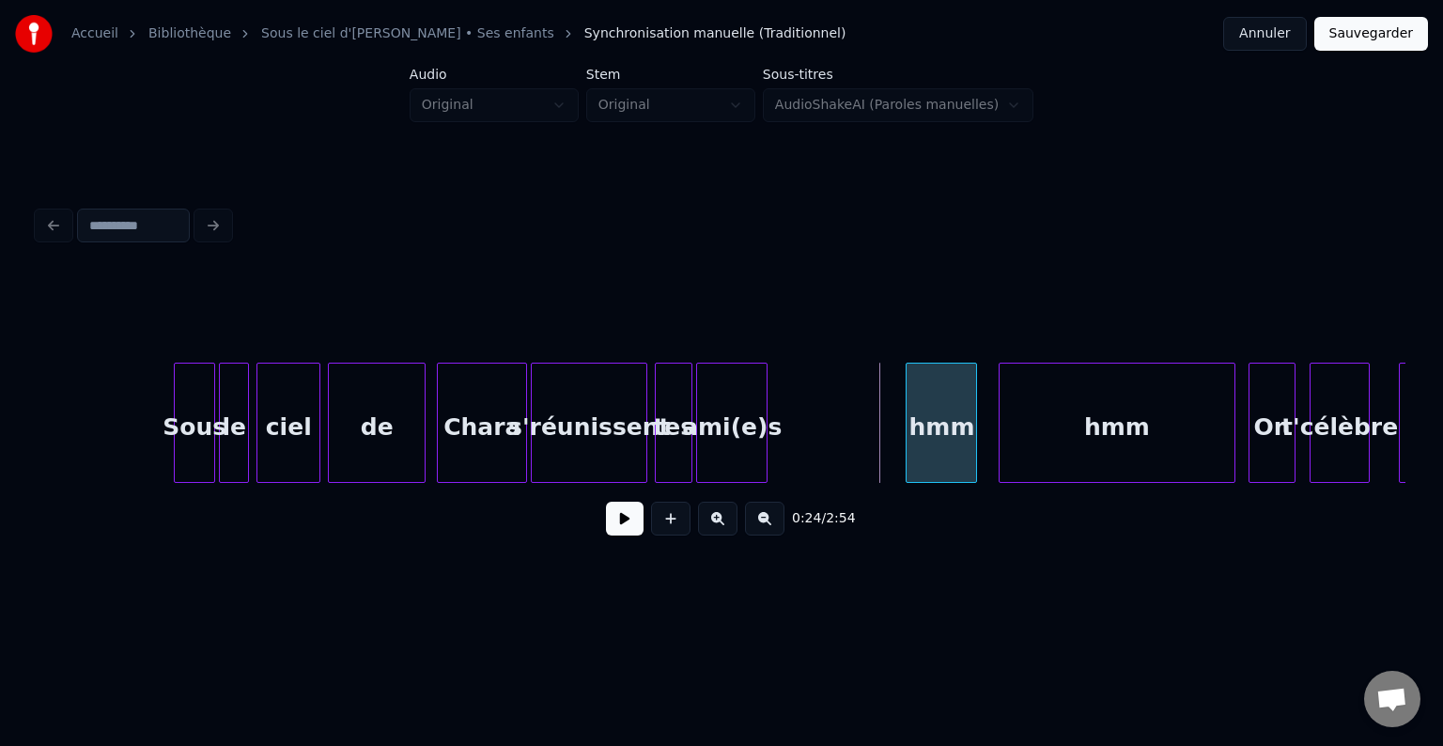
click at [912, 401] on div at bounding box center [910, 423] width 6 height 118
click at [824, 390] on div "ami(e)s" at bounding box center [789, 428] width 70 height 128
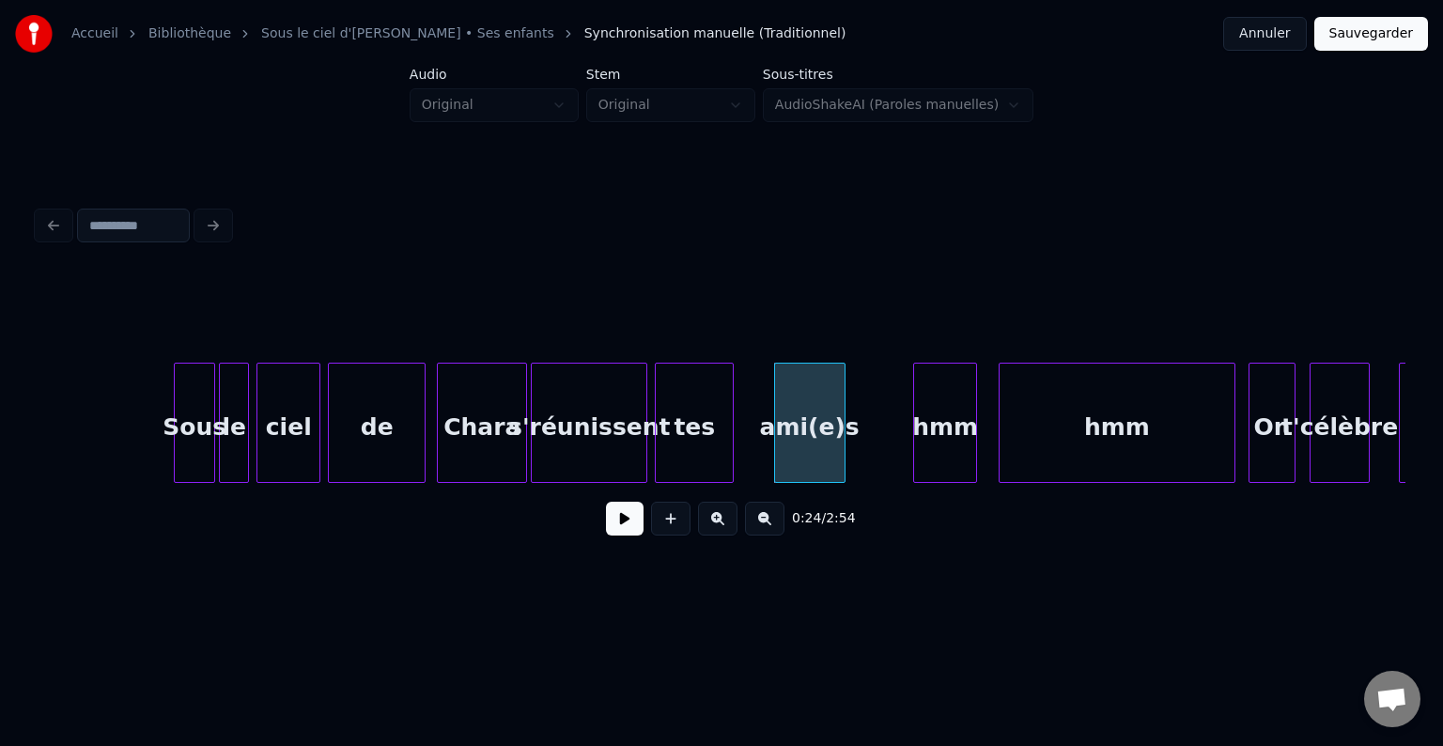
click at [729, 396] on div at bounding box center [730, 423] width 6 height 118
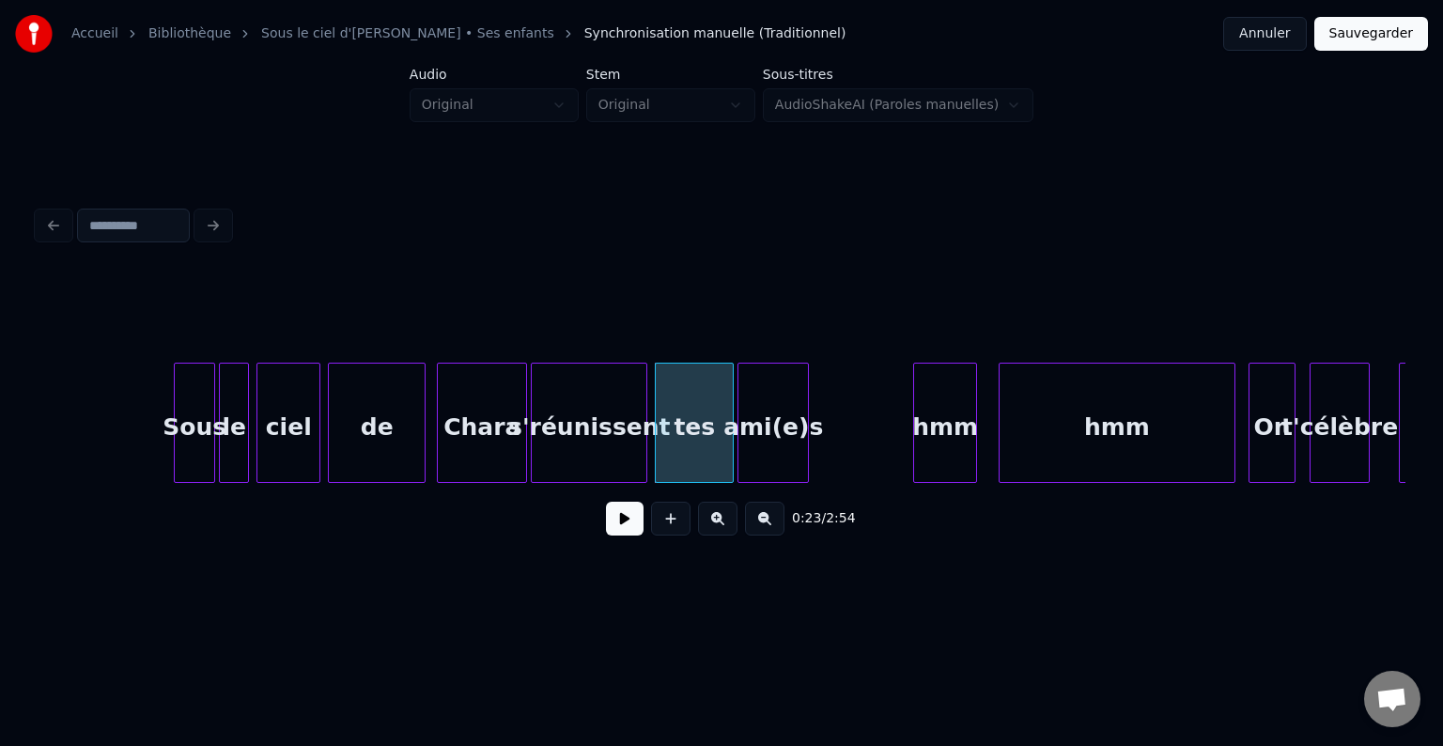
click at [759, 391] on div "ami(e)s" at bounding box center [773, 428] width 70 height 128
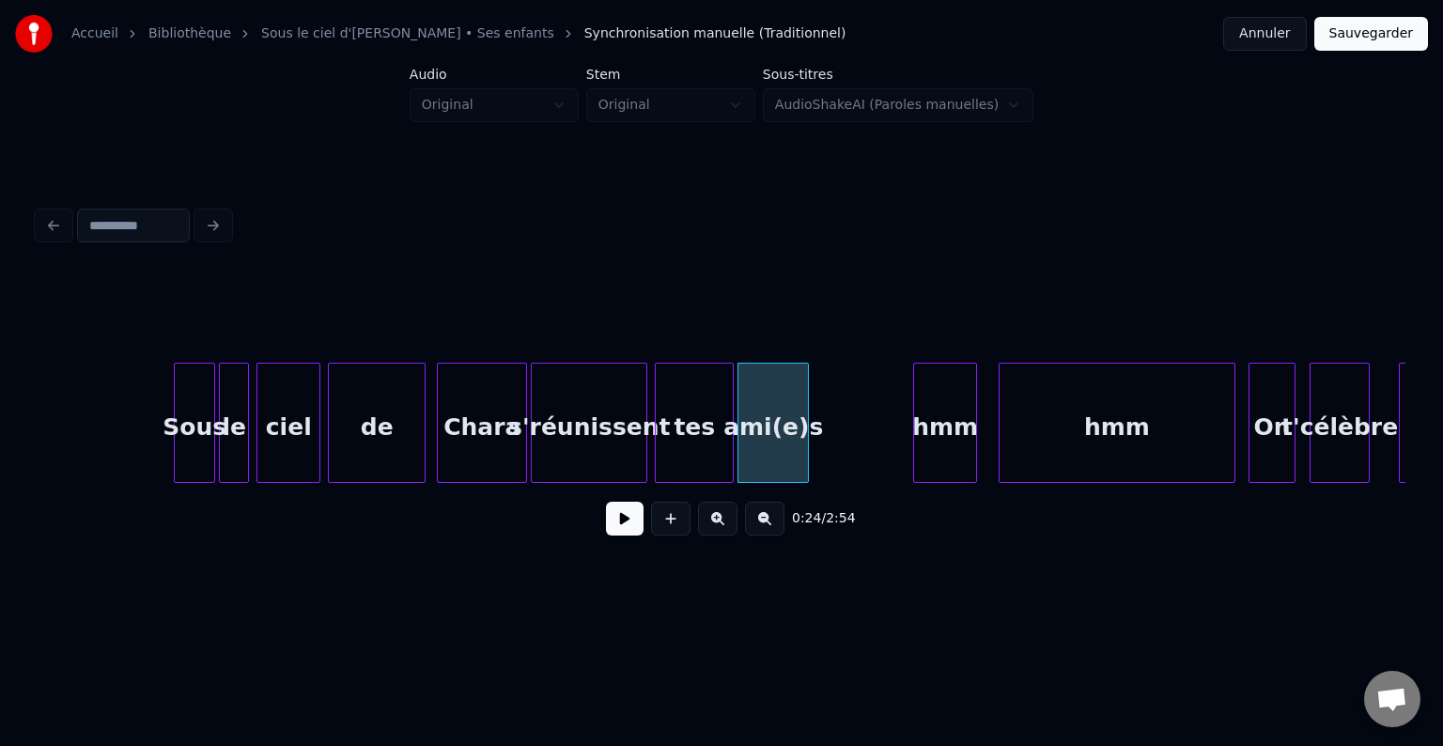
click at [808, 396] on div "ami(e)s" at bounding box center [772, 423] width 71 height 120
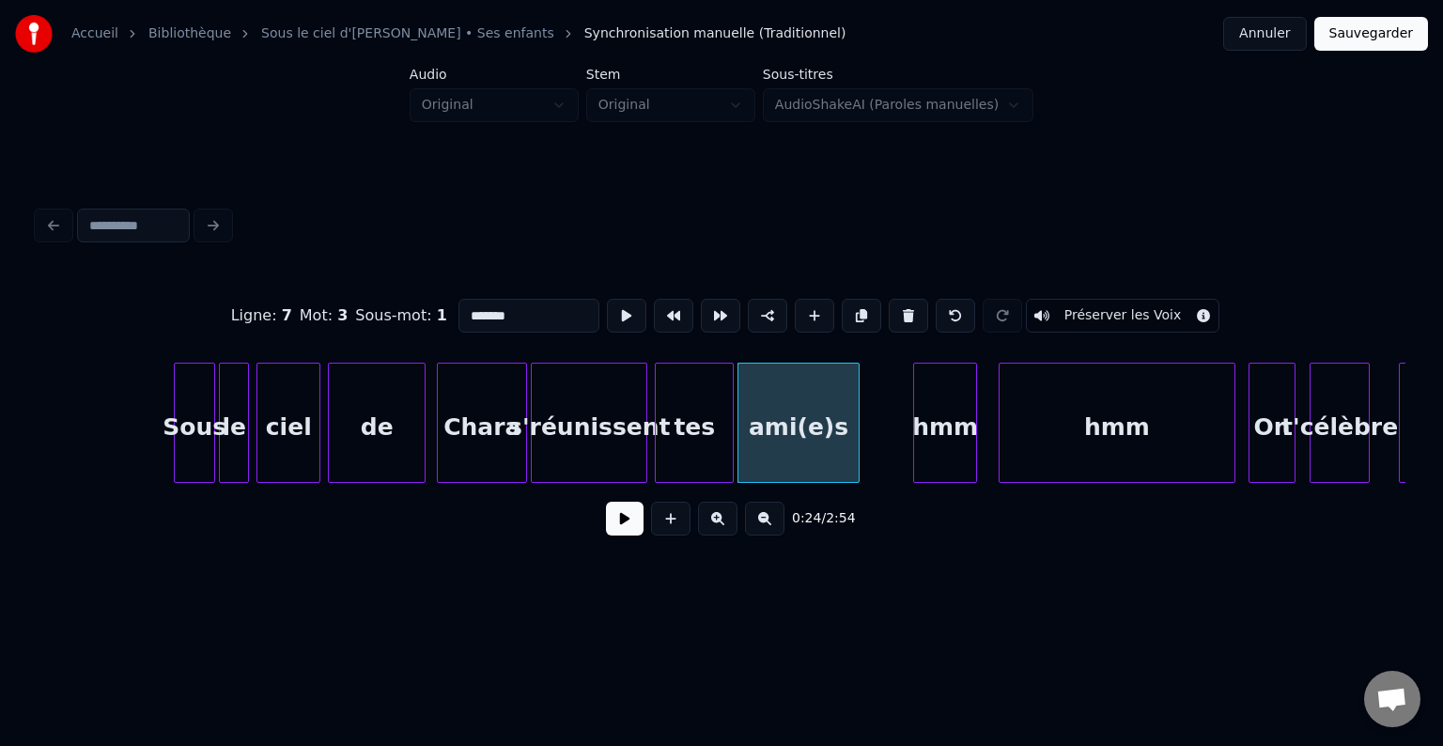
click at [857, 382] on div at bounding box center [856, 423] width 6 height 118
click at [926, 380] on div "hmm" at bounding box center [945, 428] width 63 height 128
type input "***"
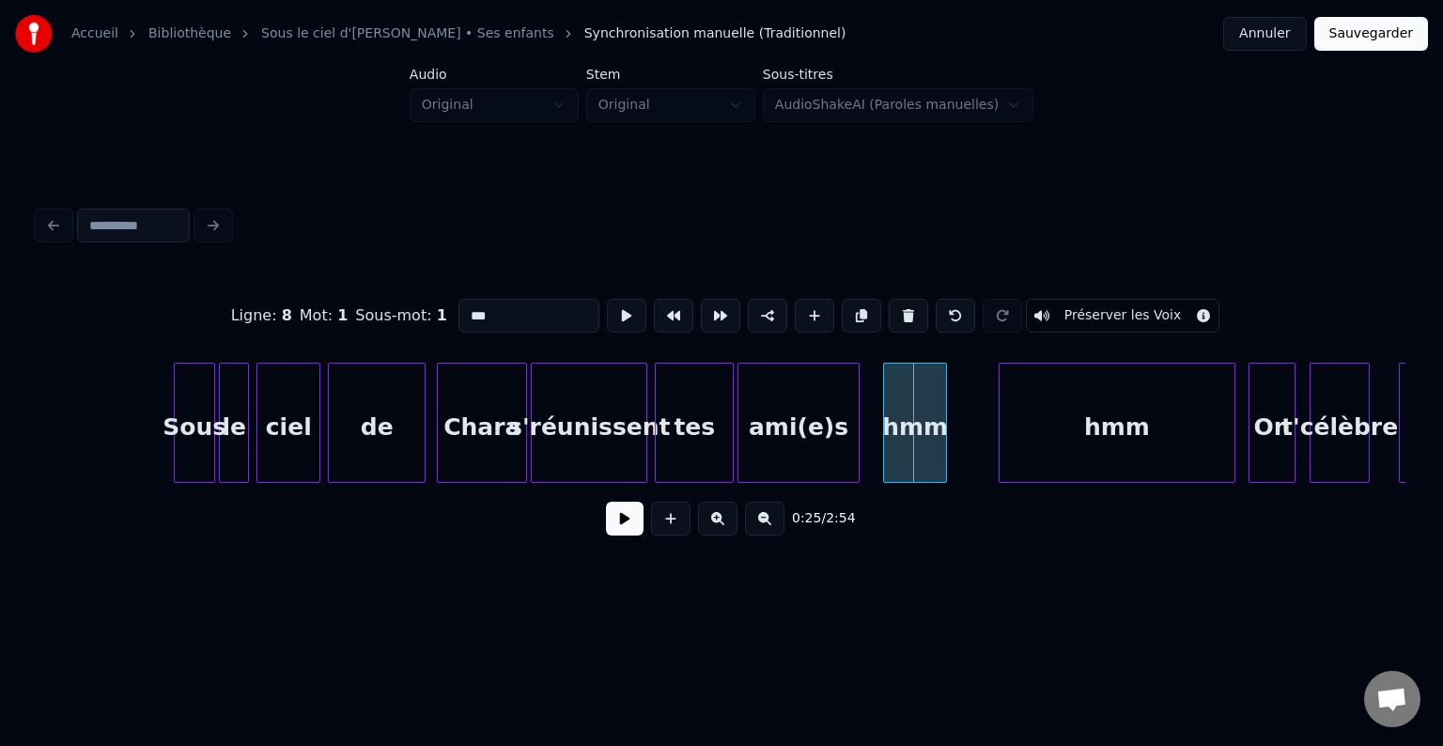
click at [912, 389] on div "hmm" at bounding box center [915, 428] width 63 height 128
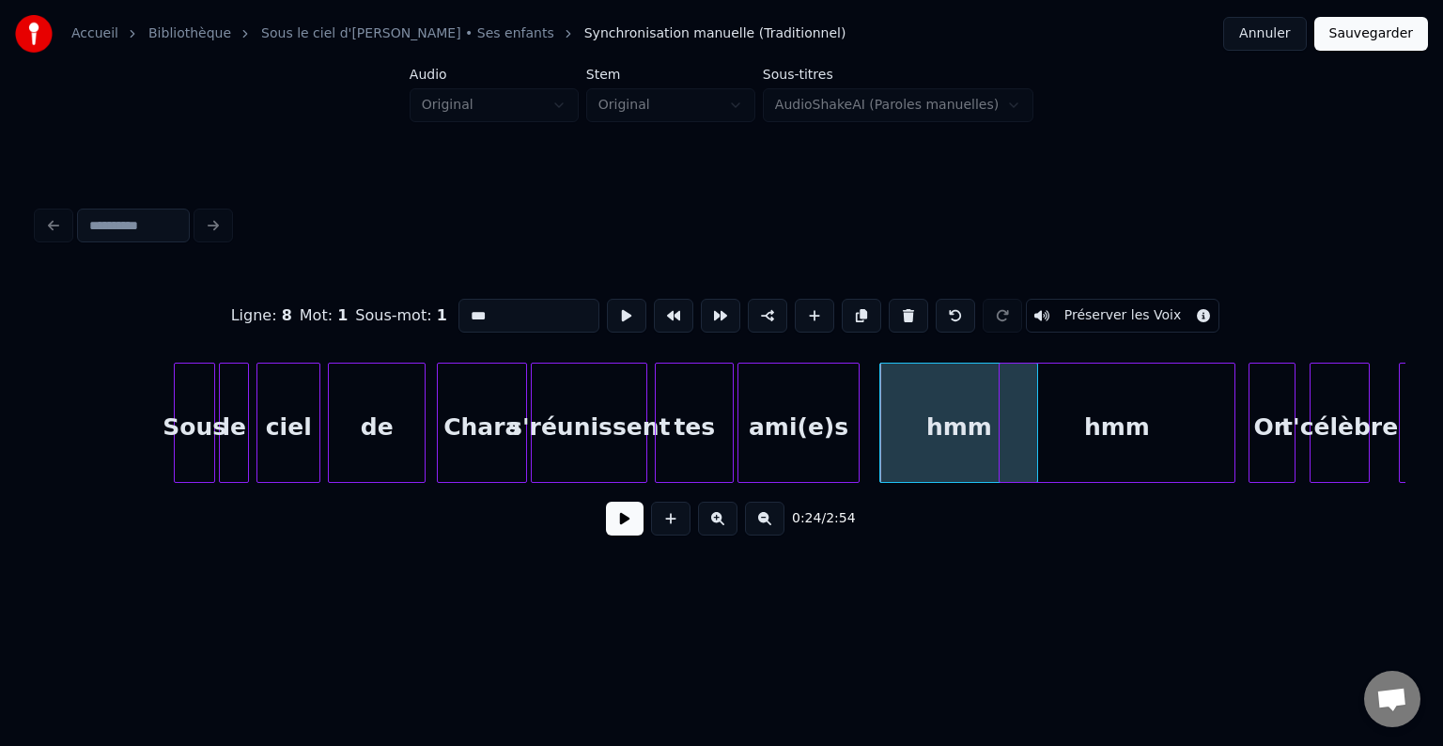
click at [1037, 387] on div at bounding box center [1035, 423] width 6 height 118
click at [1112, 398] on div "hmm" at bounding box center [1117, 428] width 235 height 128
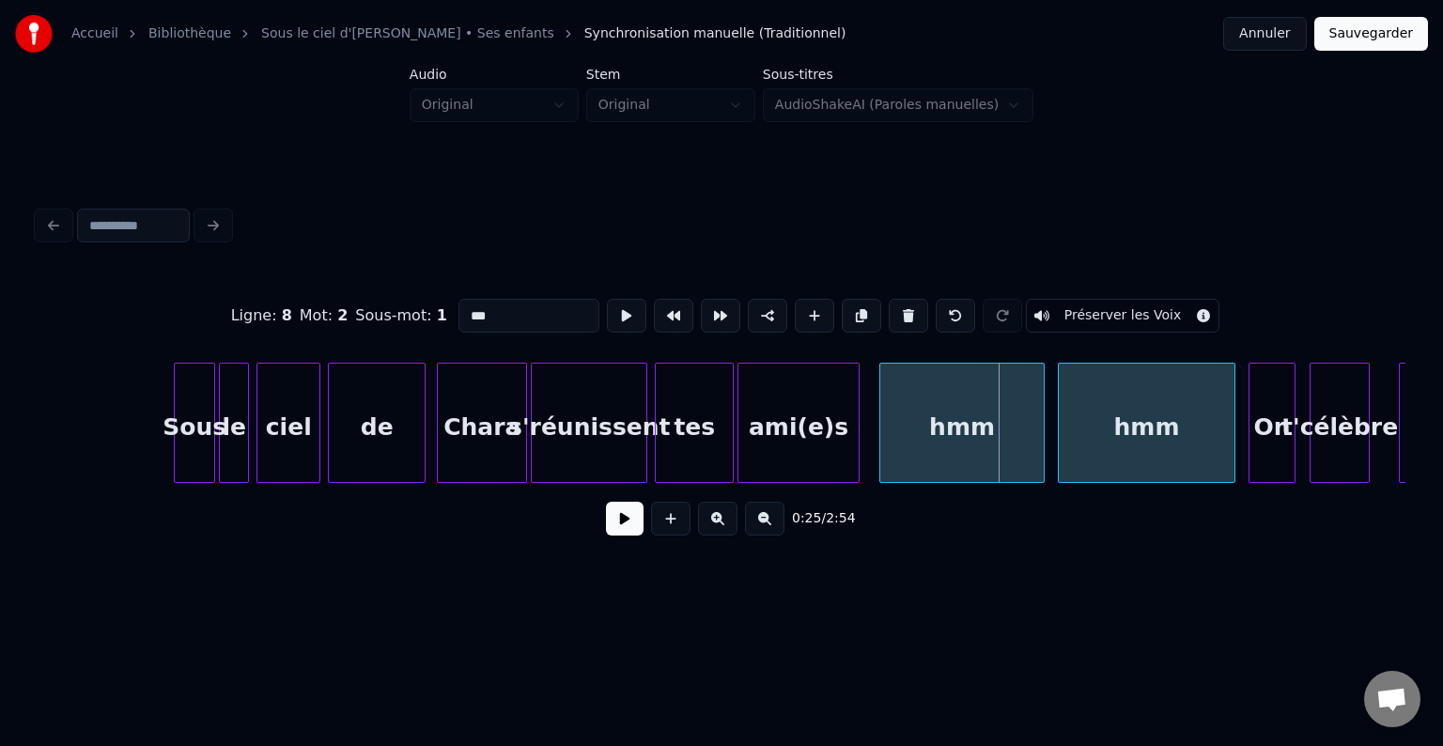
click at [1059, 394] on div at bounding box center [1062, 423] width 6 height 118
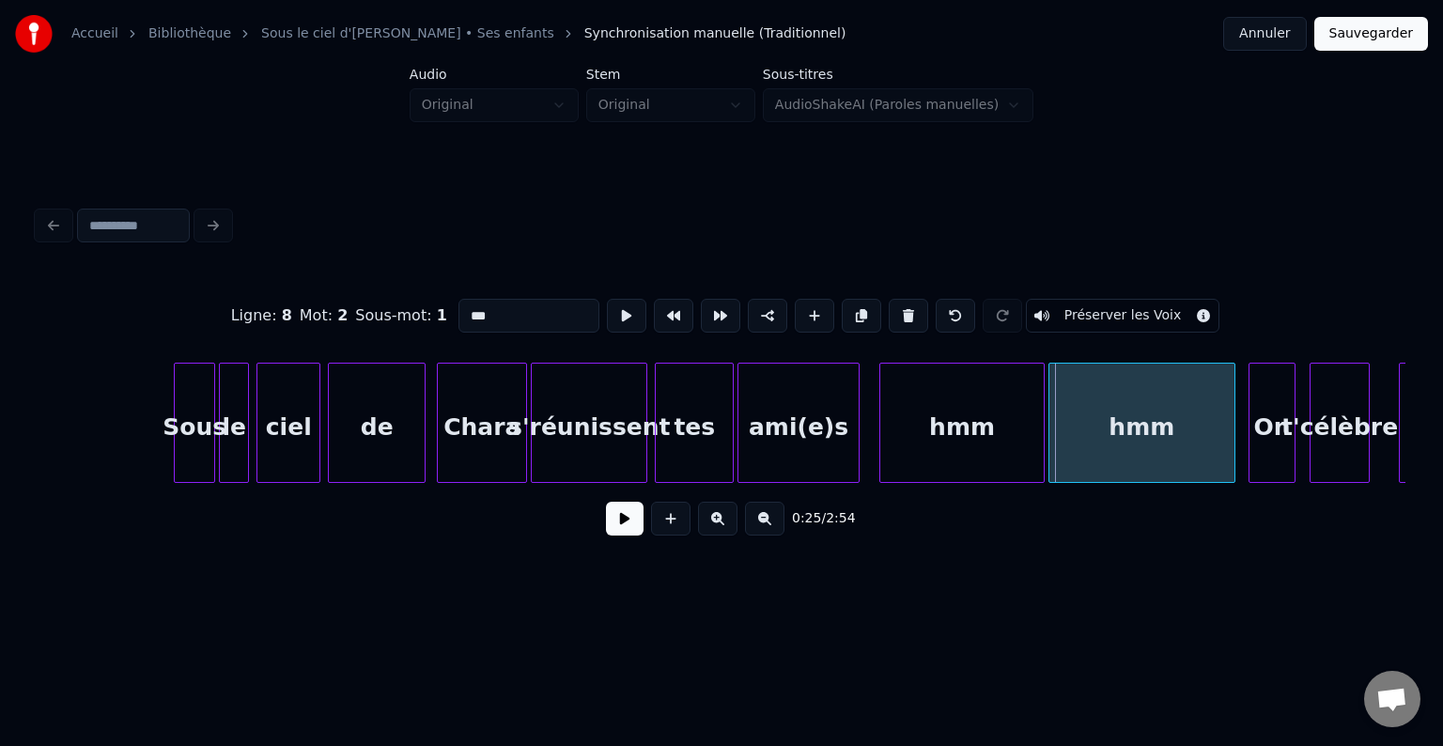
click at [1051, 388] on div at bounding box center [1052, 423] width 6 height 118
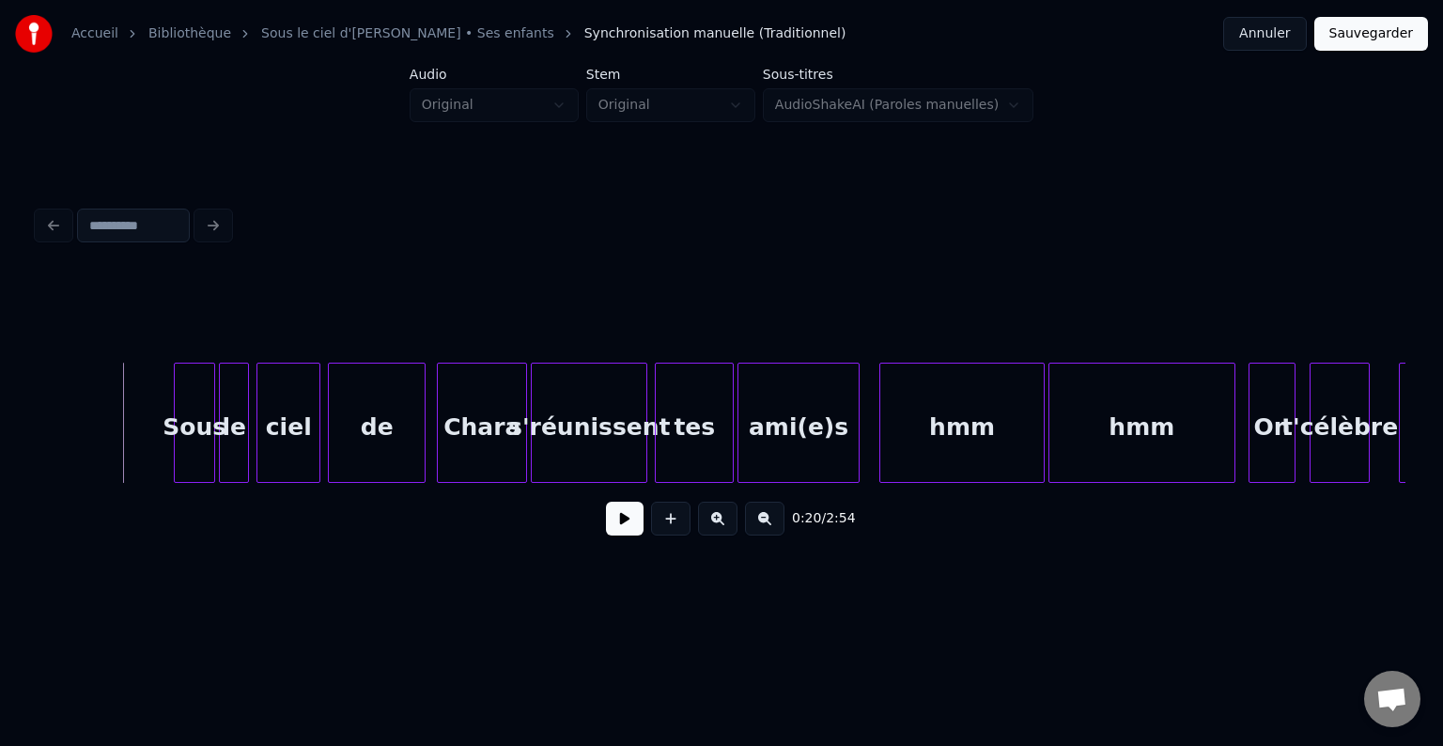
click at [631, 524] on button at bounding box center [625, 519] width 38 height 34
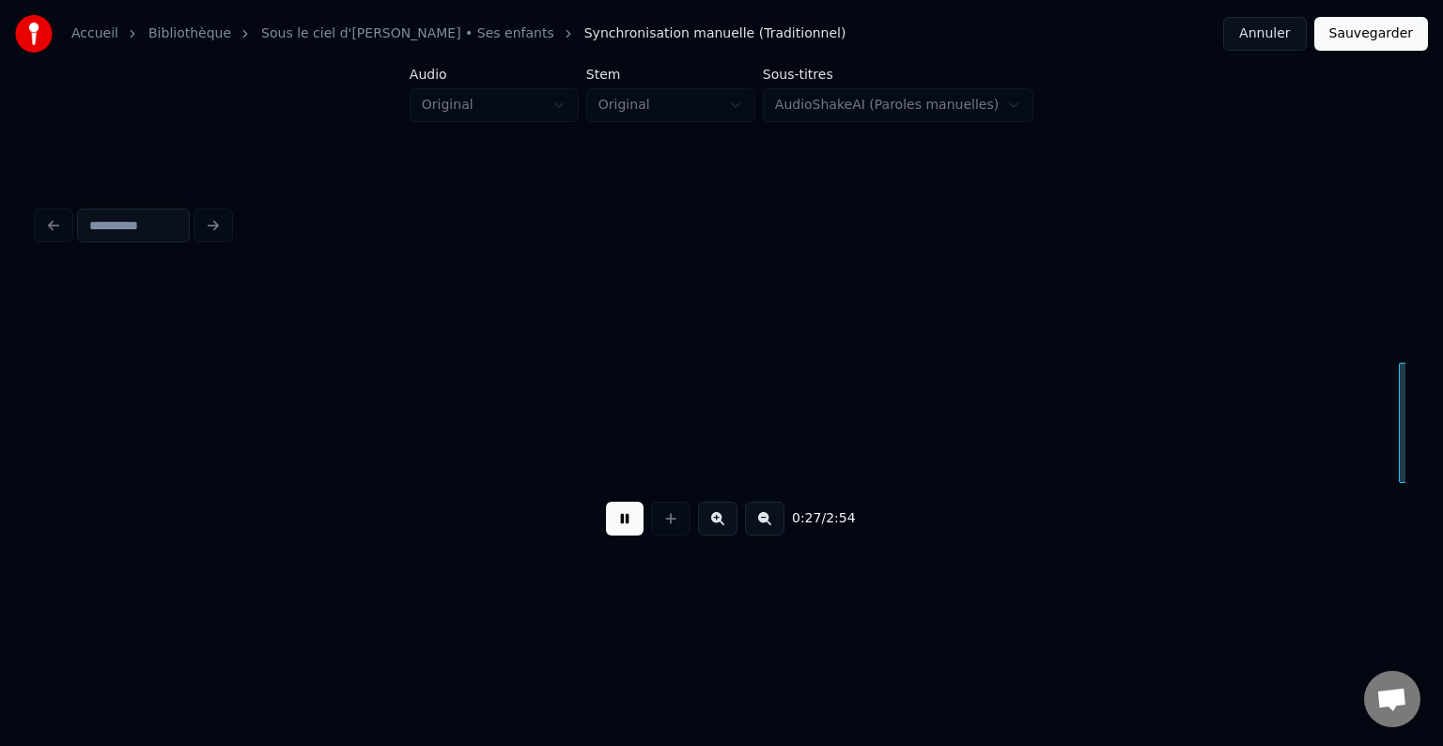
scroll to position [0, 5211]
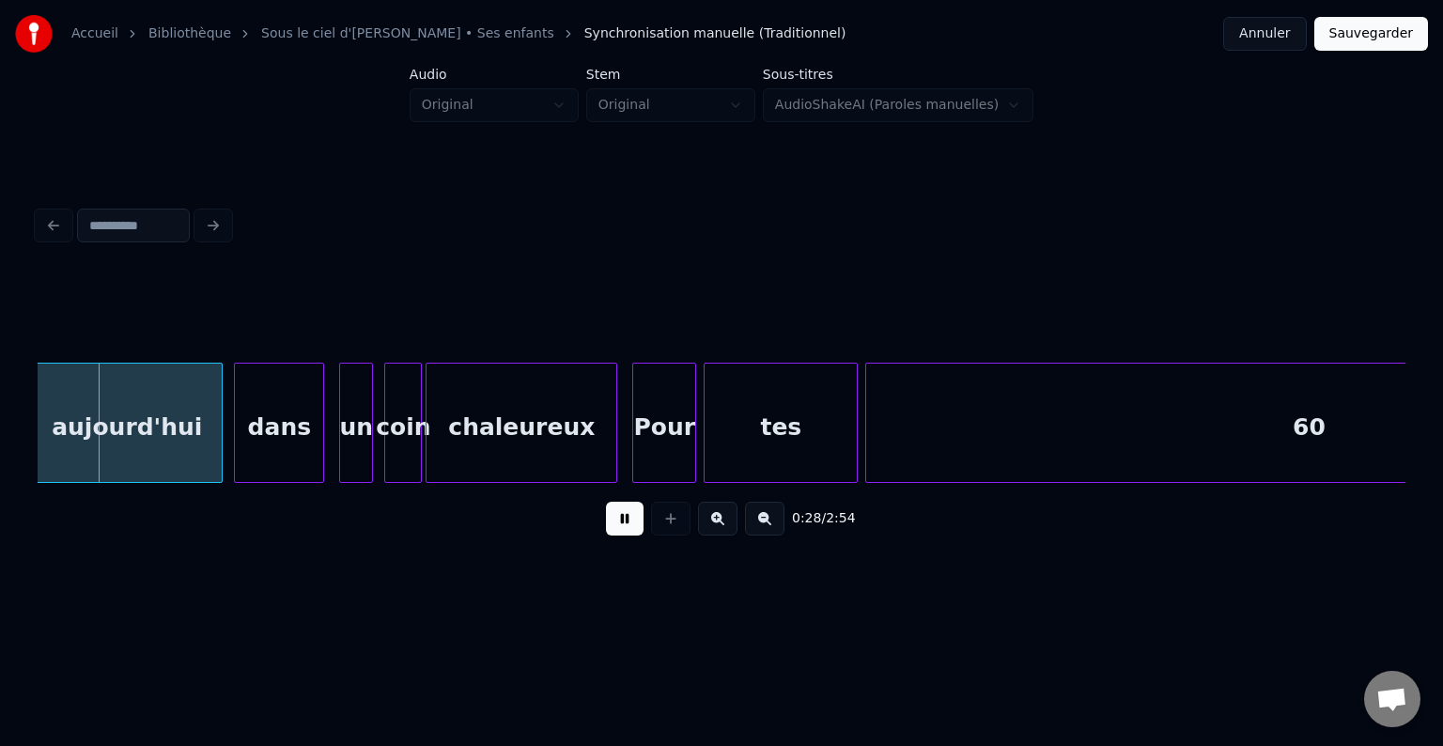
click at [616, 535] on button at bounding box center [625, 519] width 38 height 34
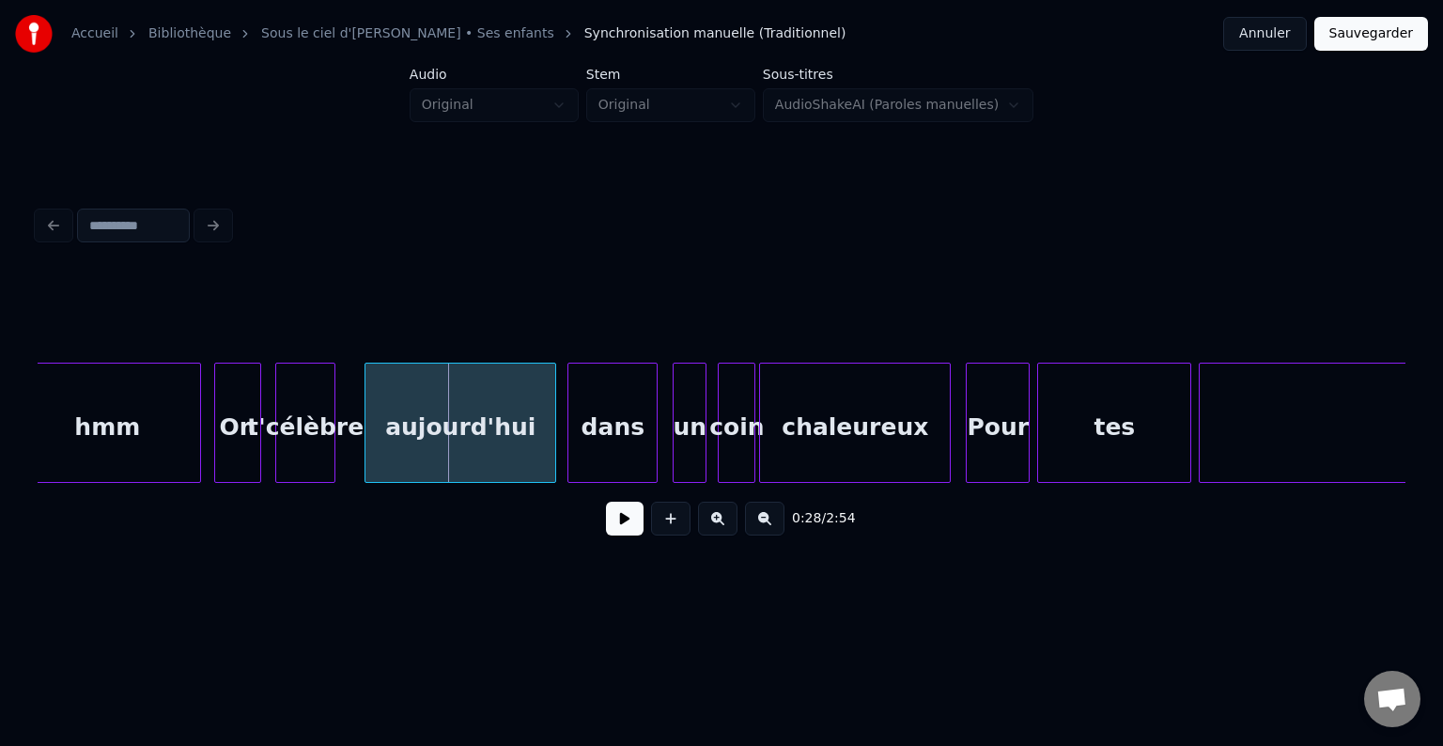
scroll to position [0, 4786]
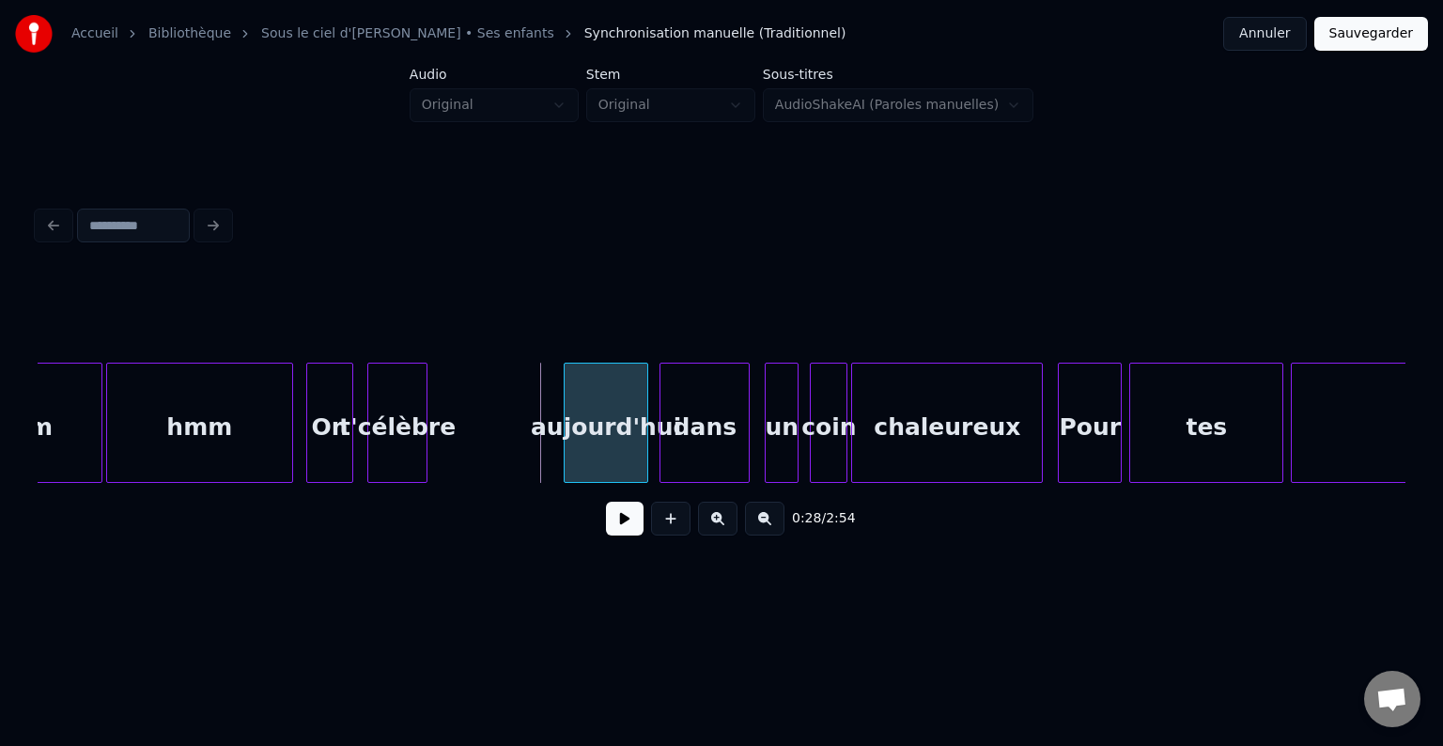
click at [566, 396] on div at bounding box center [568, 423] width 6 height 118
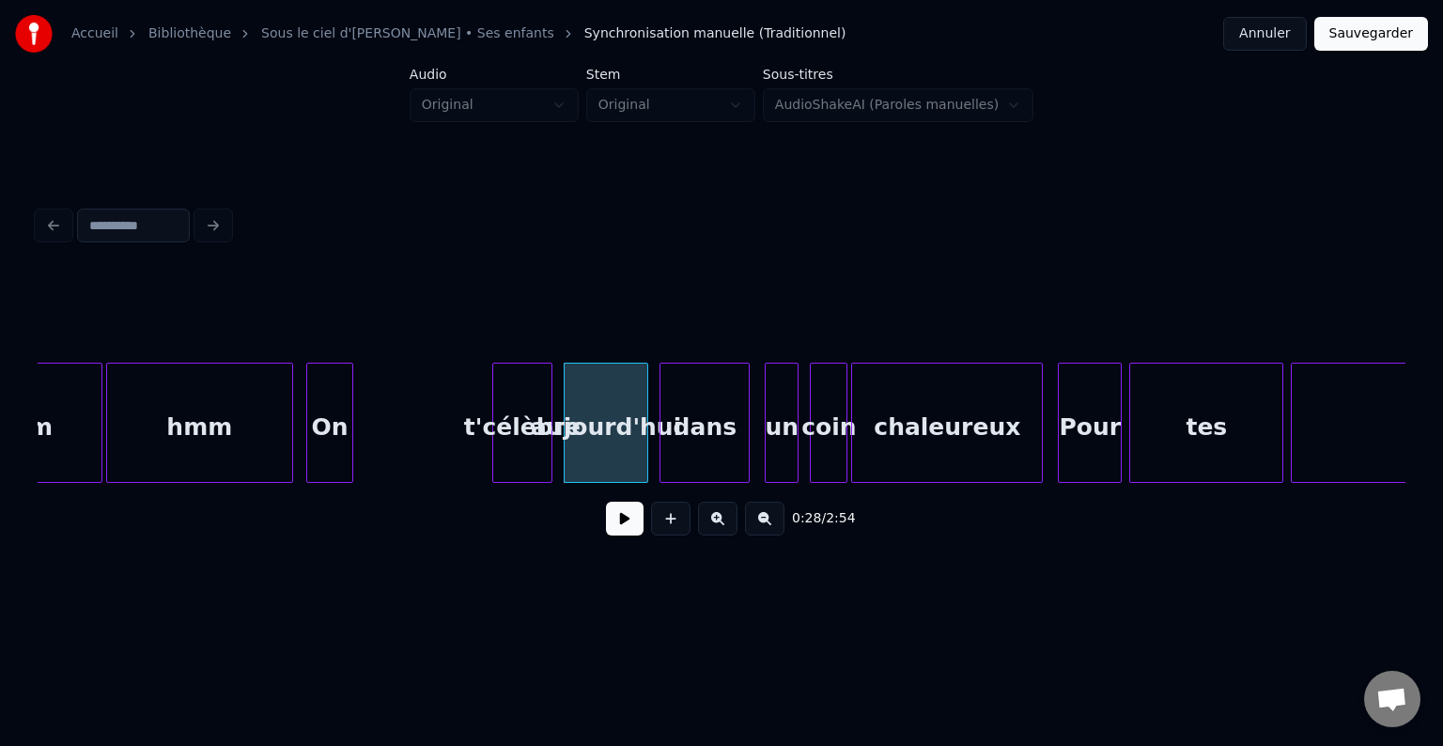
click at [517, 394] on div "t'célèbre" at bounding box center [522, 428] width 58 height 128
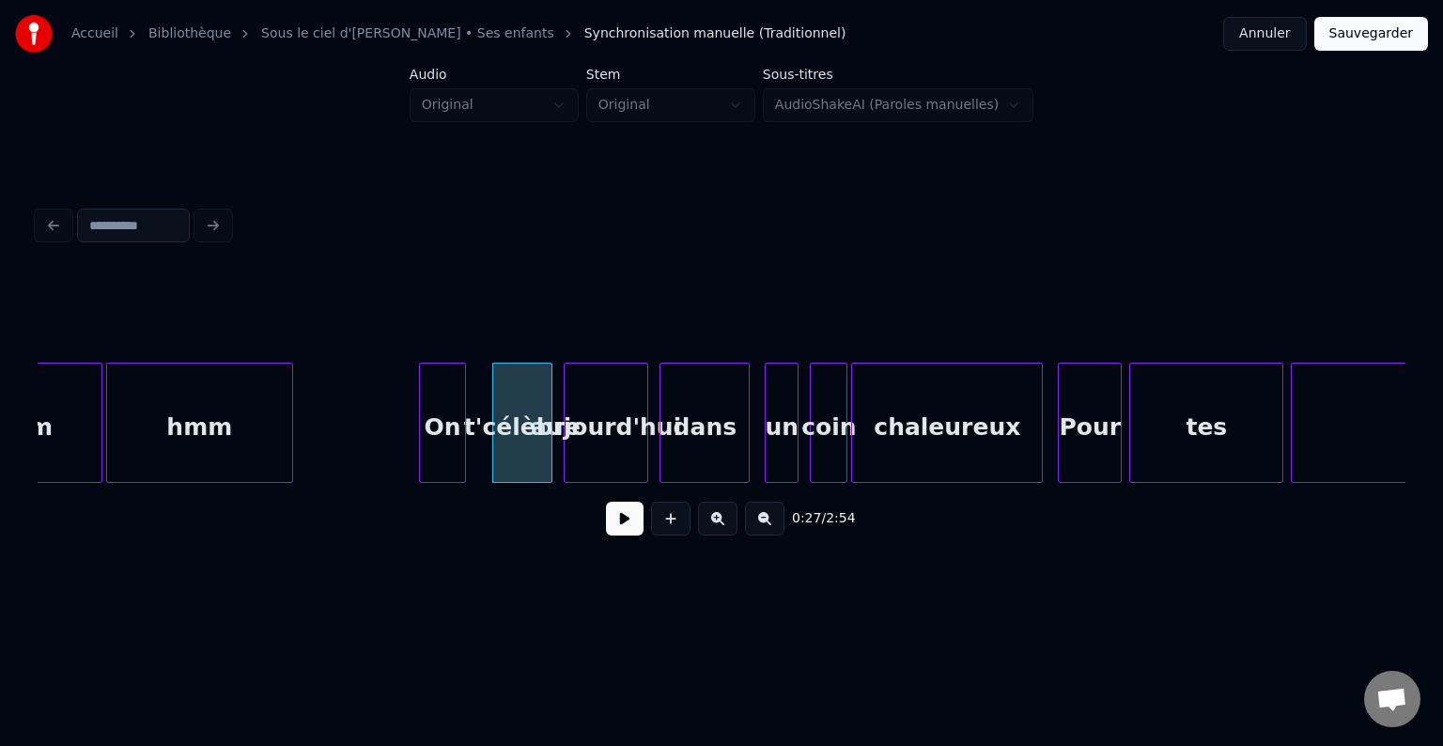
click at [451, 383] on div "On" at bounding box center [442, 428] width 45 height 128
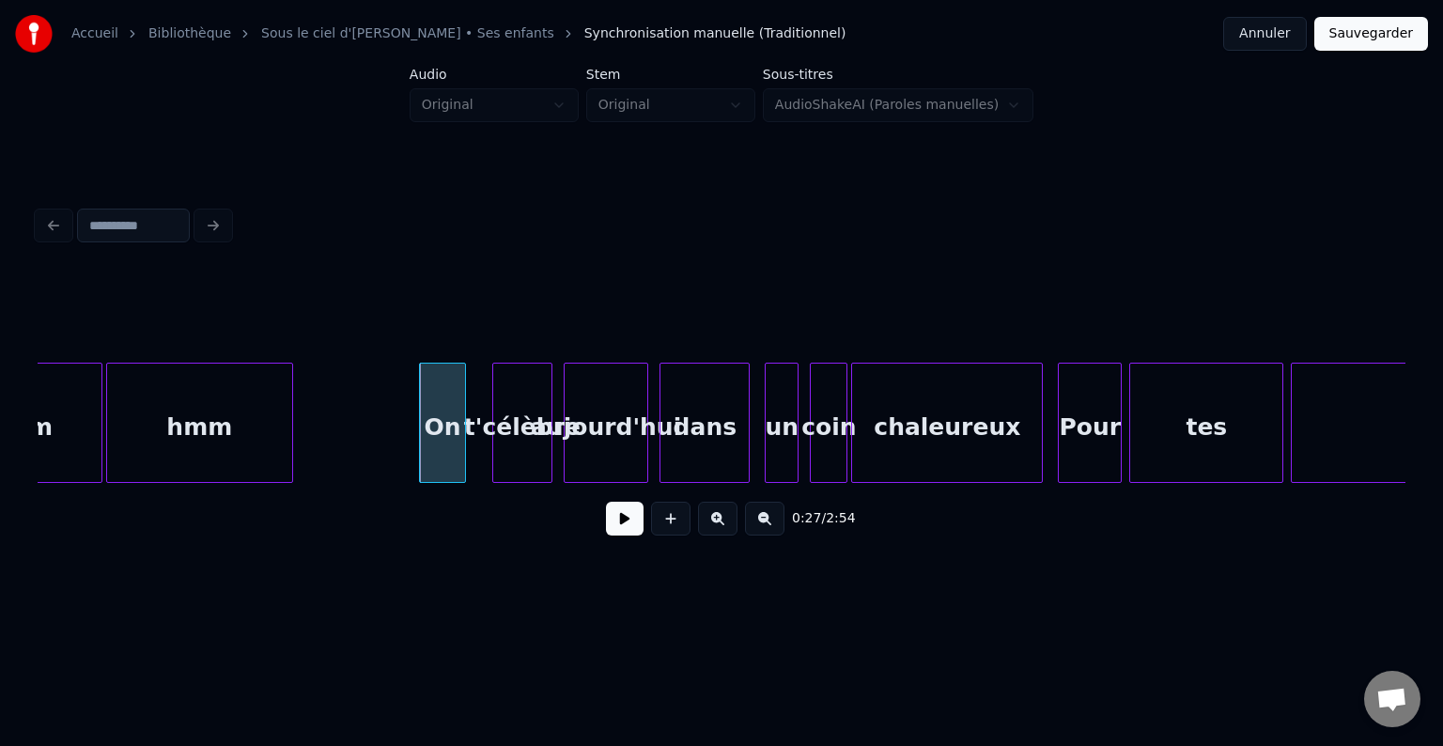
drag, startPoint x: 621, startPoint y: 526, endPoint x: 643, endPoint y: 526, distance: 21.6
click at [643, 526] on button at bounding box center [625, 519] width 38 height 34
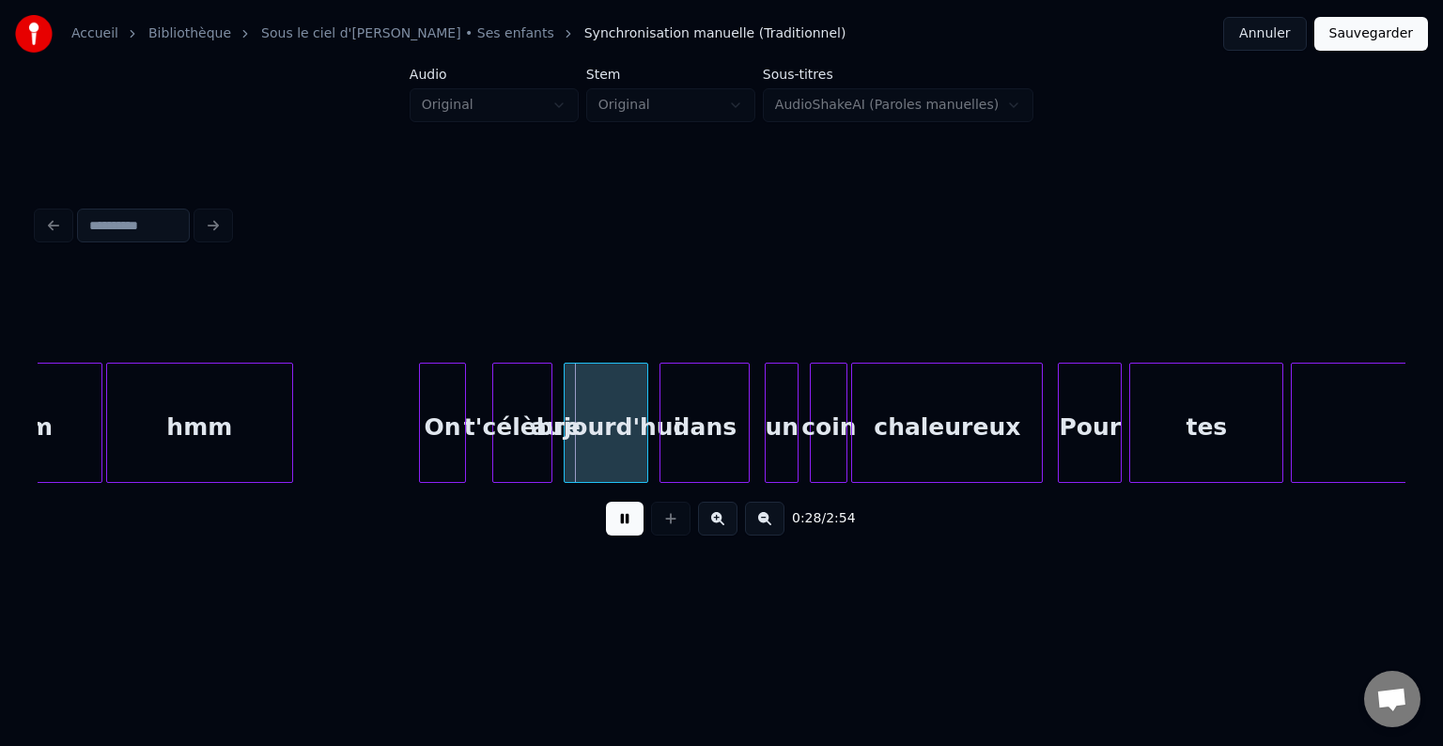
click at [628, 529] on button at bounding box center [625, 519] width 38 height 34
click at [1139, 384] on div at bounding box center [1140, 423] width 6 height 118
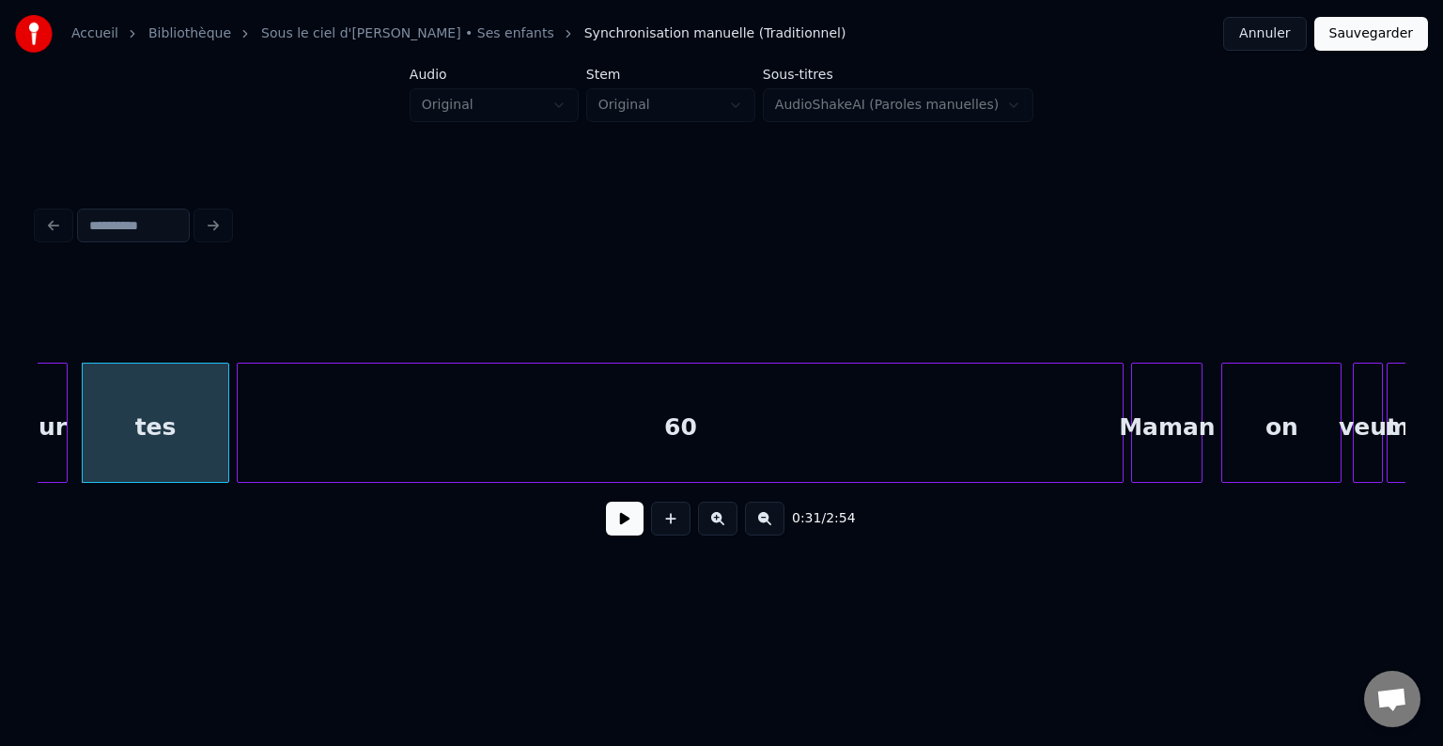
scroll to position [0, 5821]
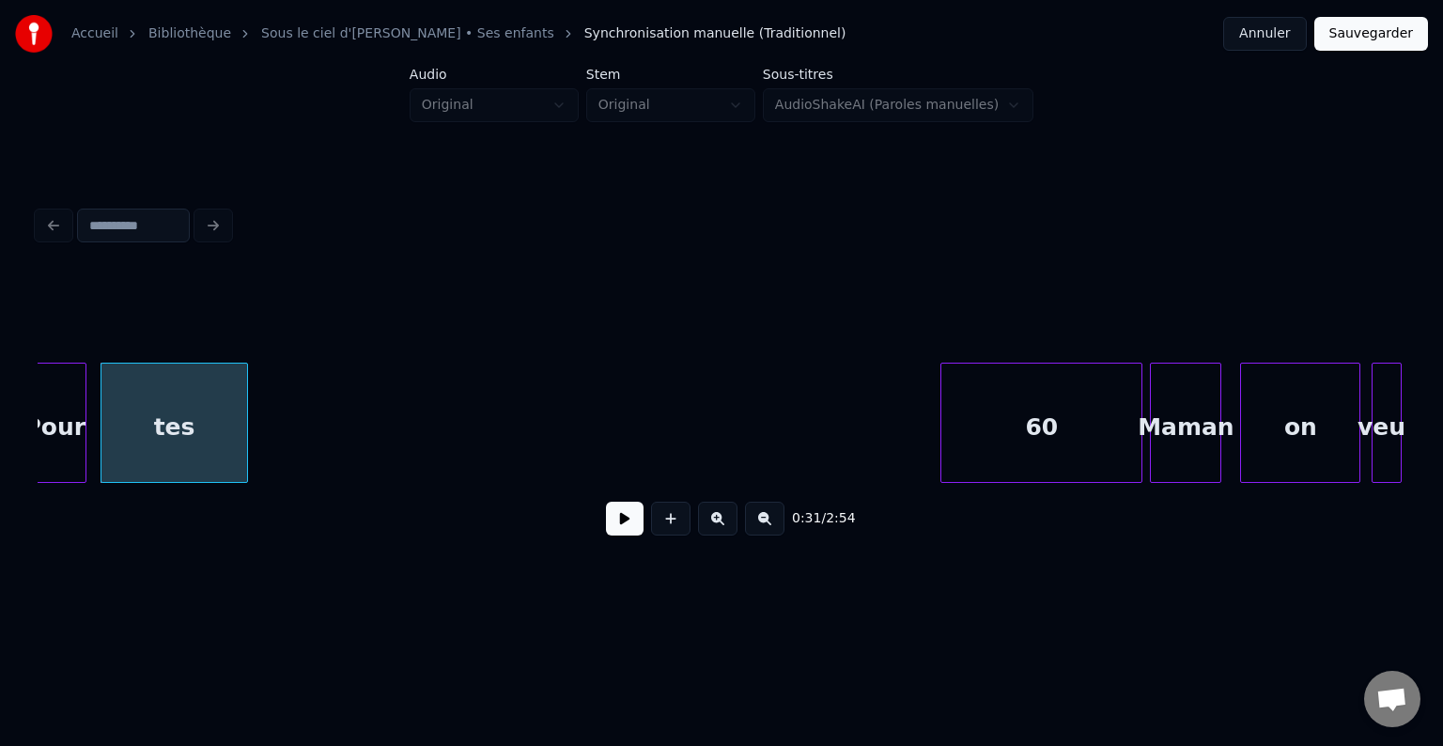
click at [941, 415] on div at bounding box center [944, 423] width 6 height 118
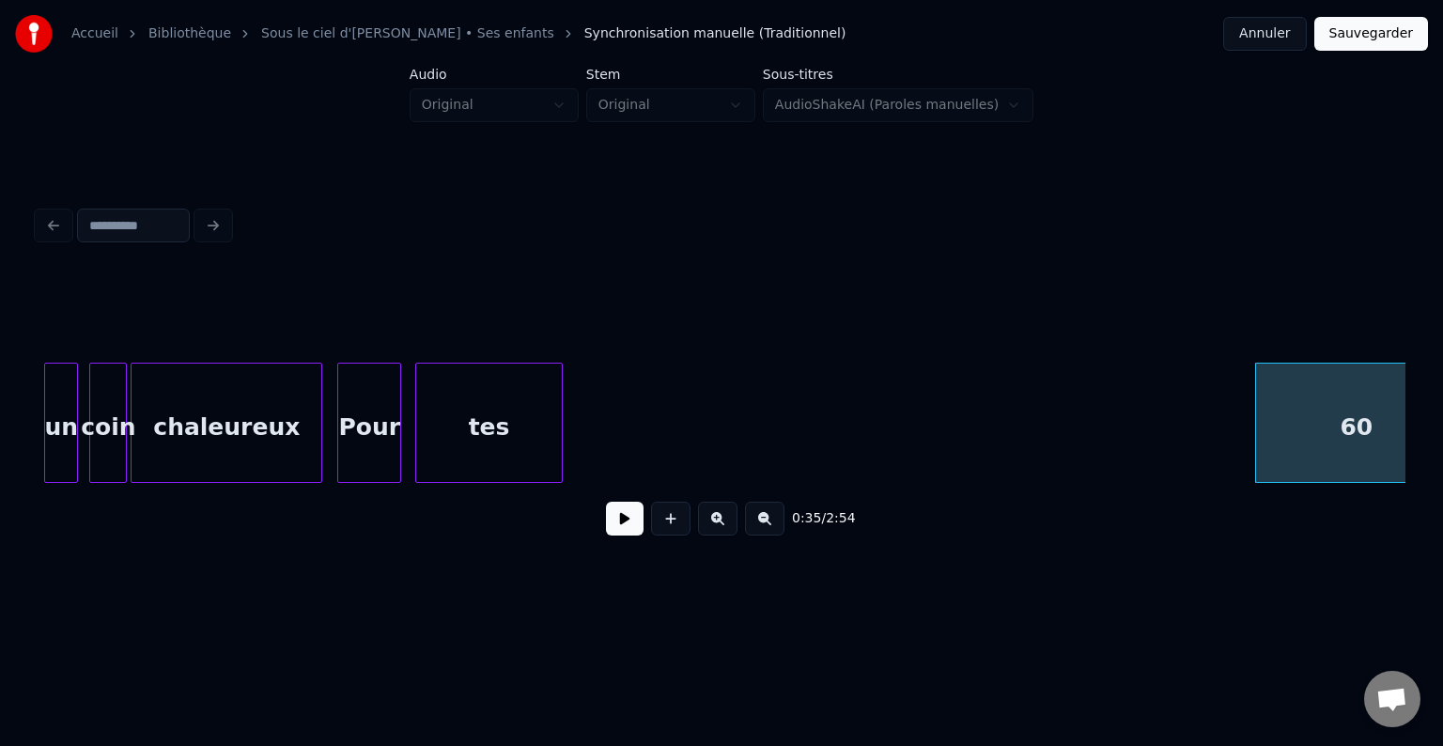
scroll to position [0, 5470]
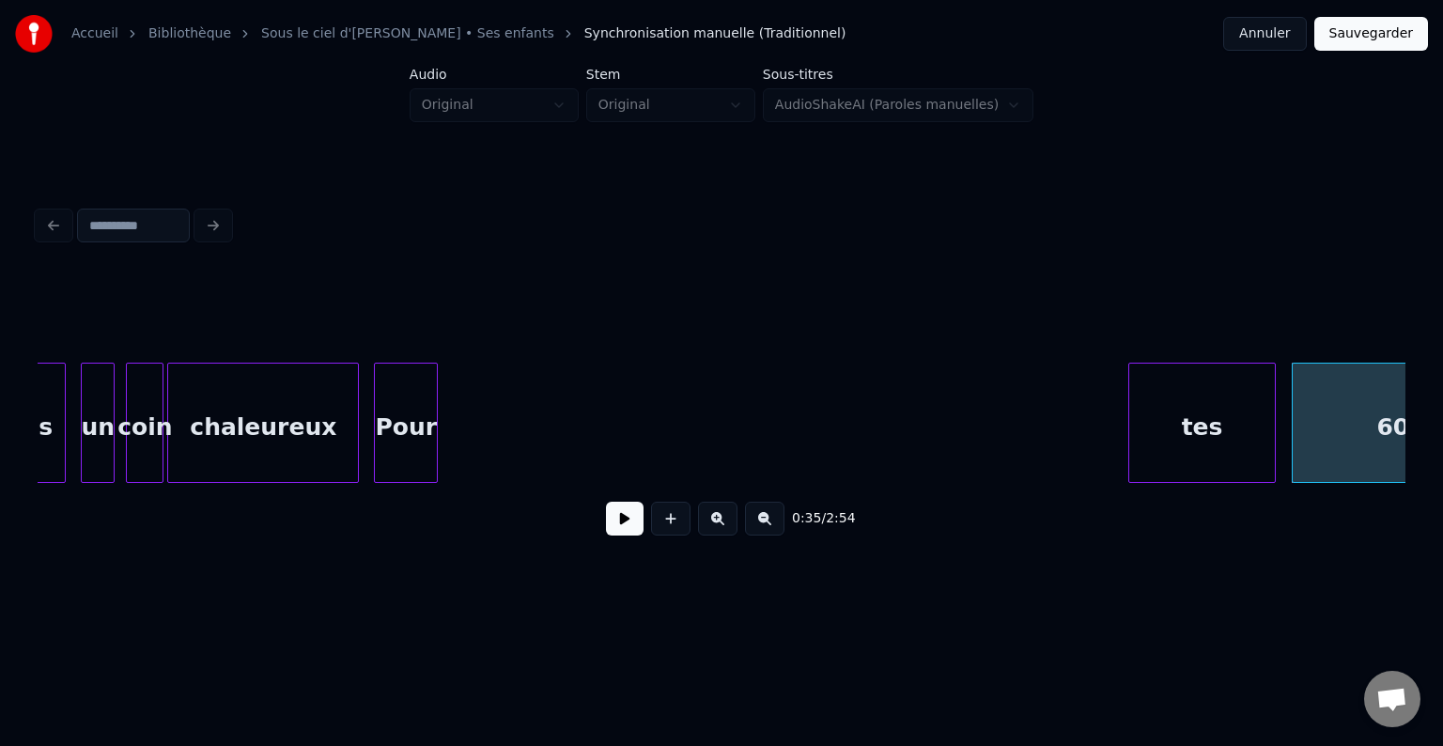
click at [1195, 438] on div "tes" at bounding box center [1202, 428] width 147 height 128
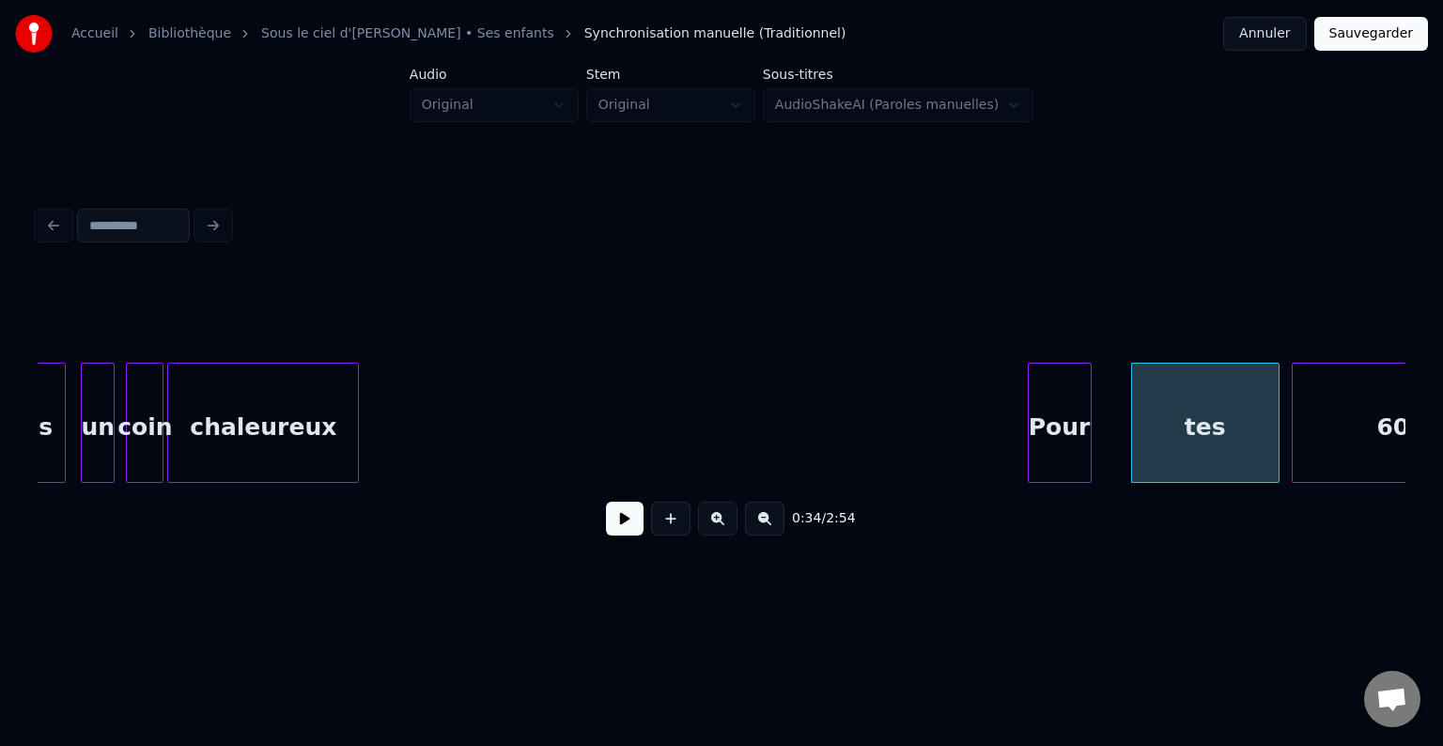
click at [1053, 427] on div "Pour" at bounding box center [1060, 428] width 62 height 128
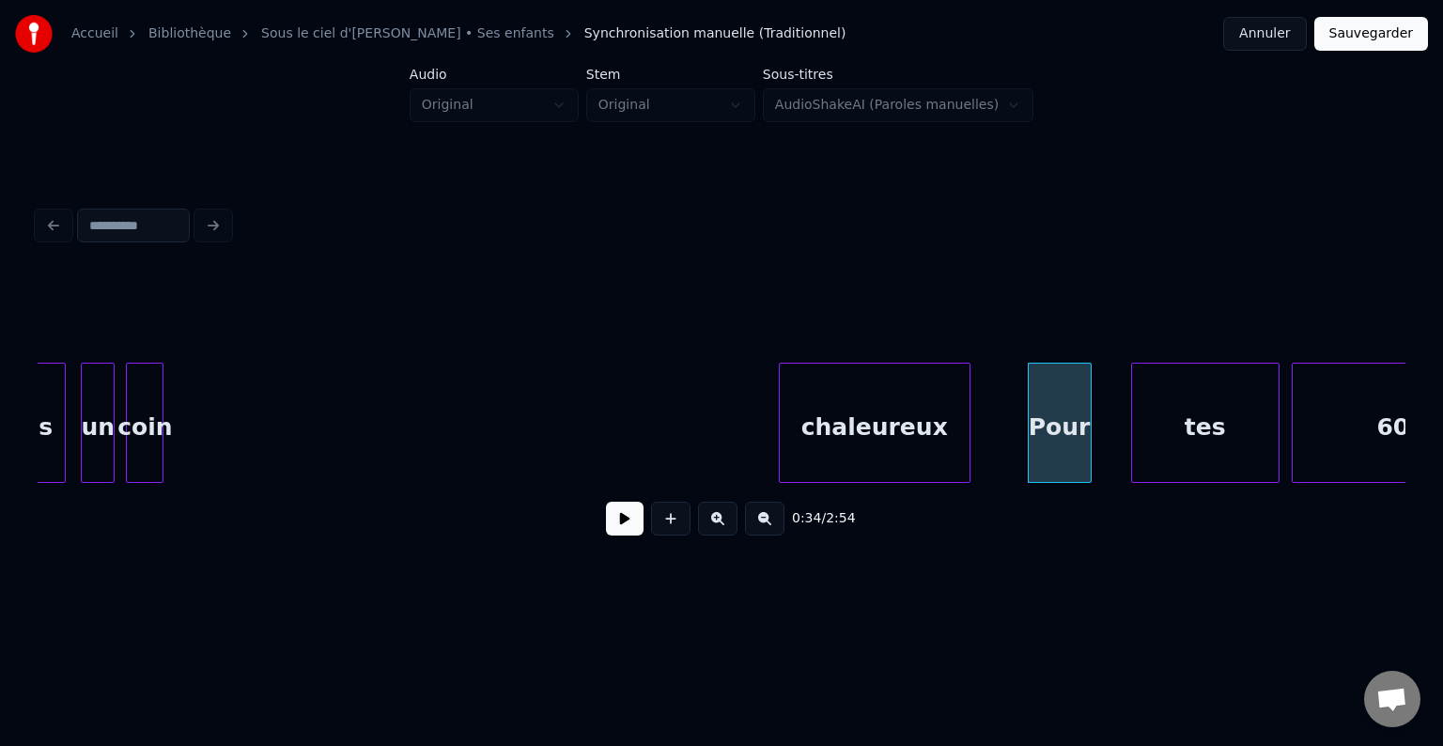
click at [866, 415] on div "chaleureux" at bounding box center [875, 428] width 190 height 128
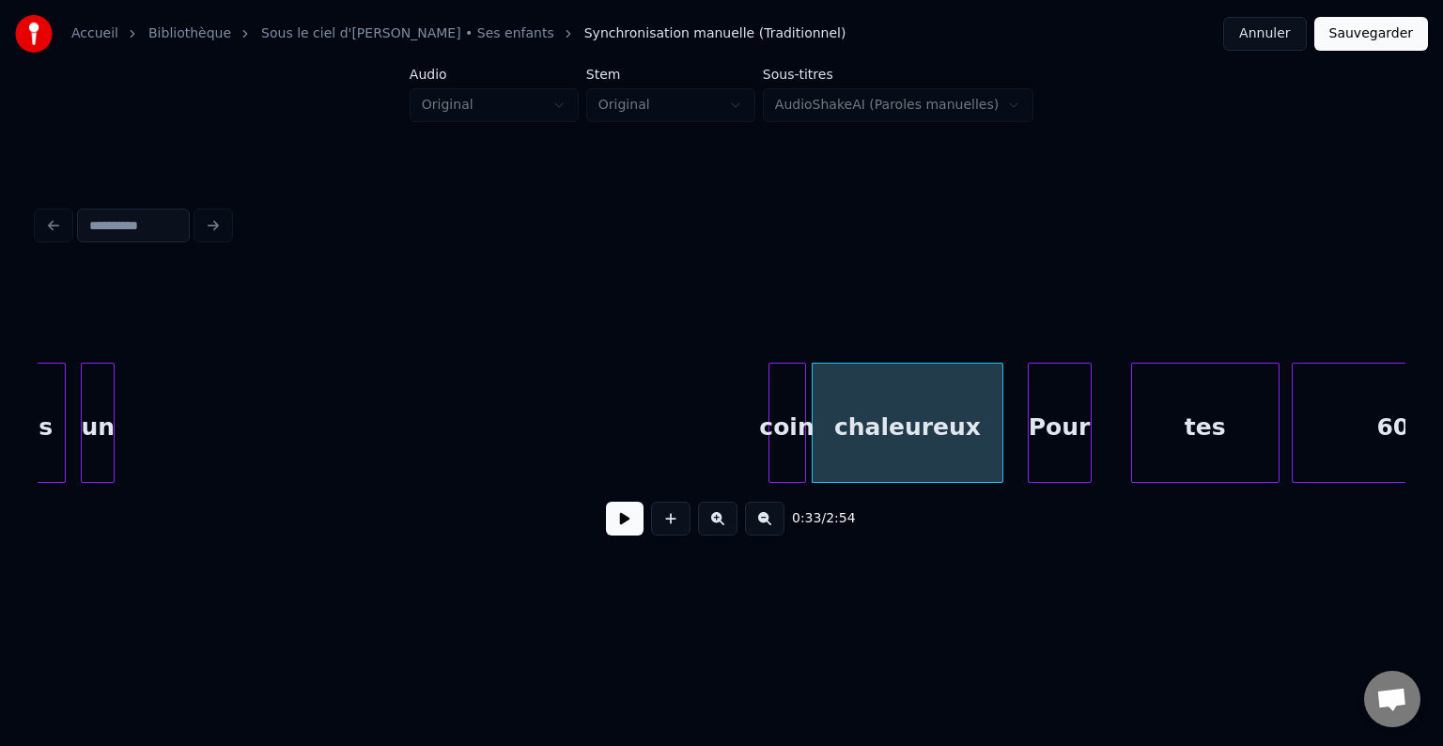
click at [772, 405] on div "coin" at bounding box center [787, 428] width 36 height 128
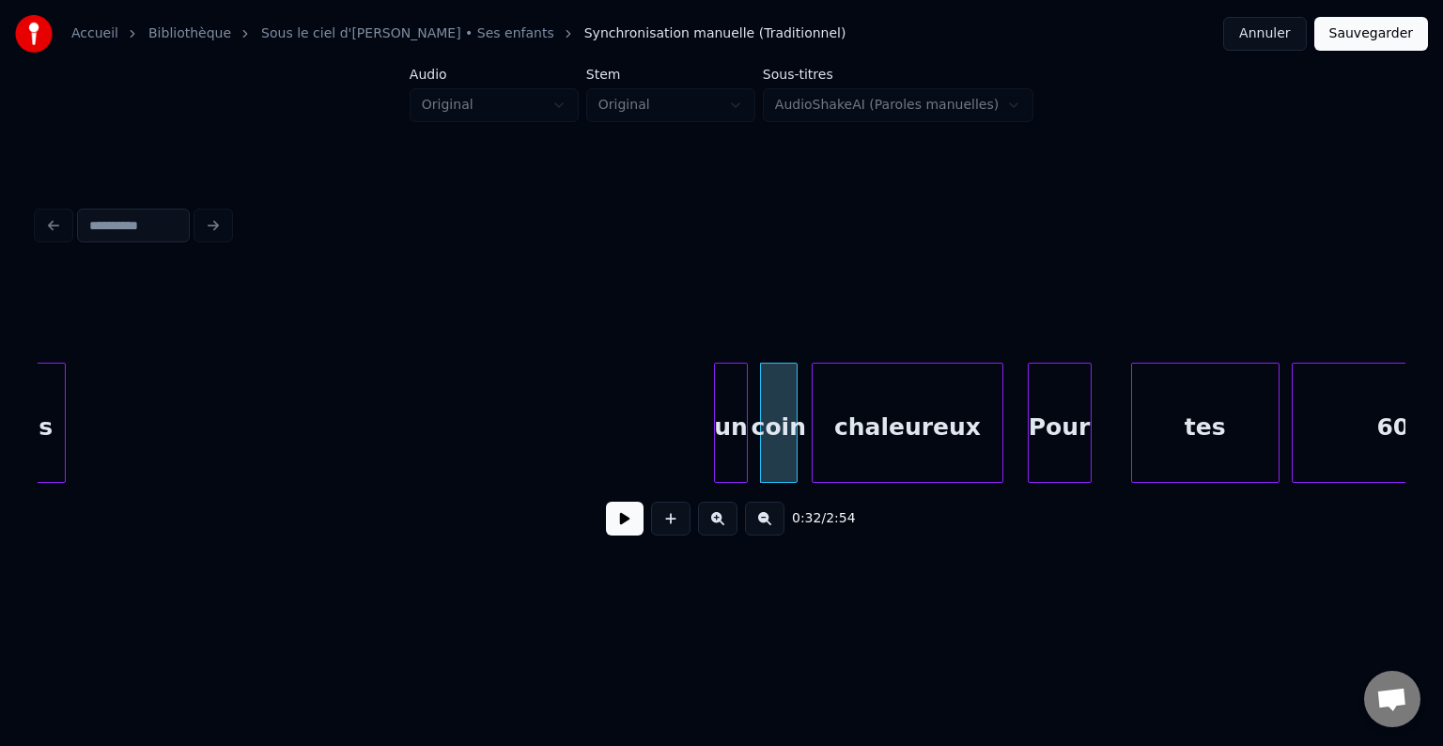
click at [737, 405] on div "un" at bounding box center [731, 428] width 32 height 128
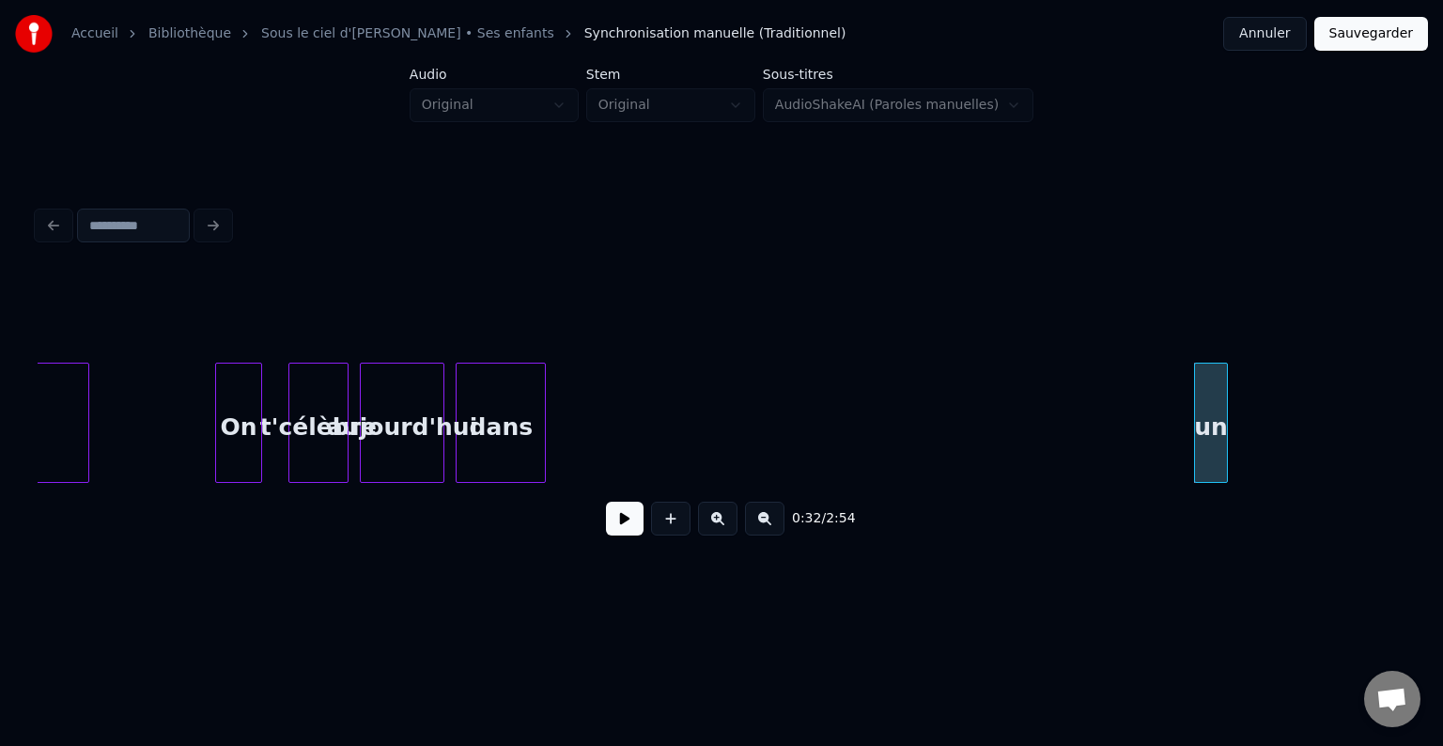
scroll to position [0, 4694]
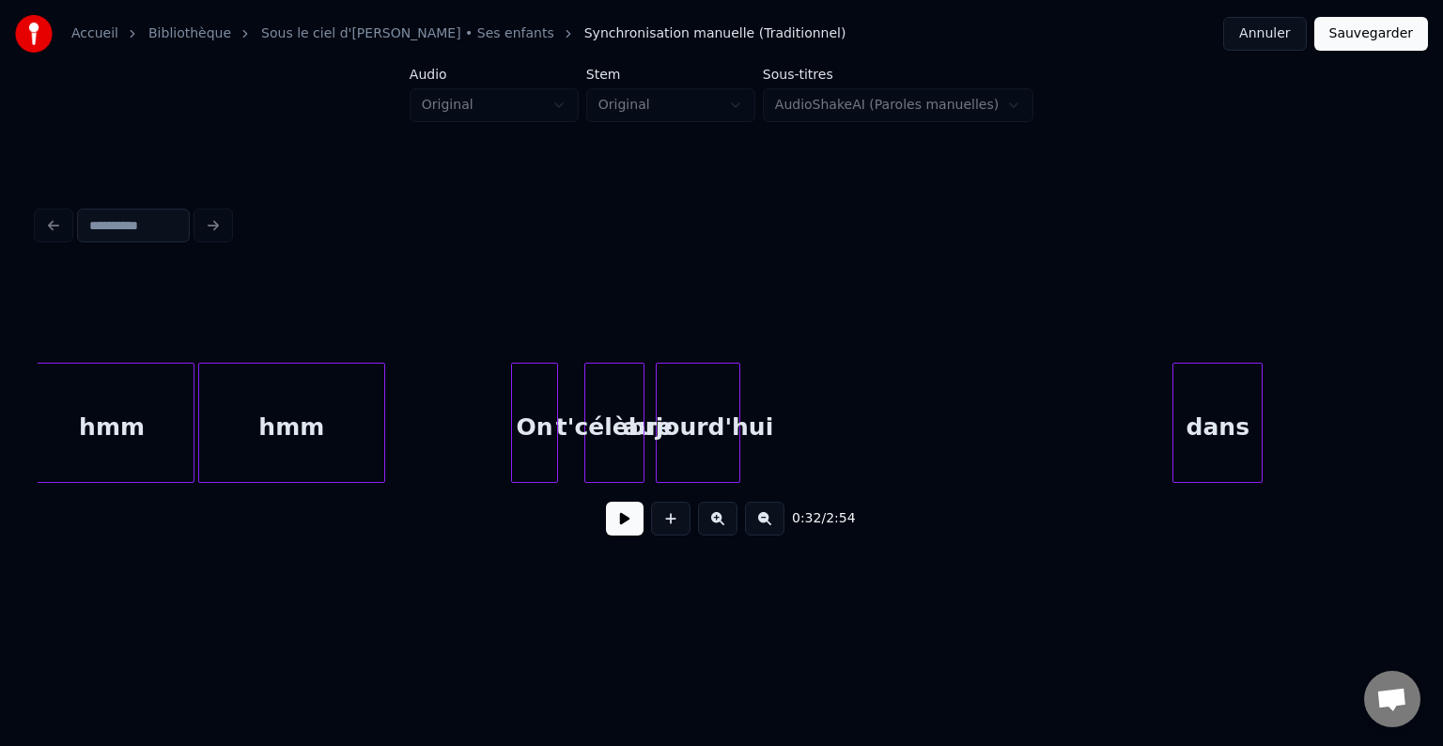
click at [1262, 421] on div "dans" at bounding box center [1217, 428] width 88 height 128
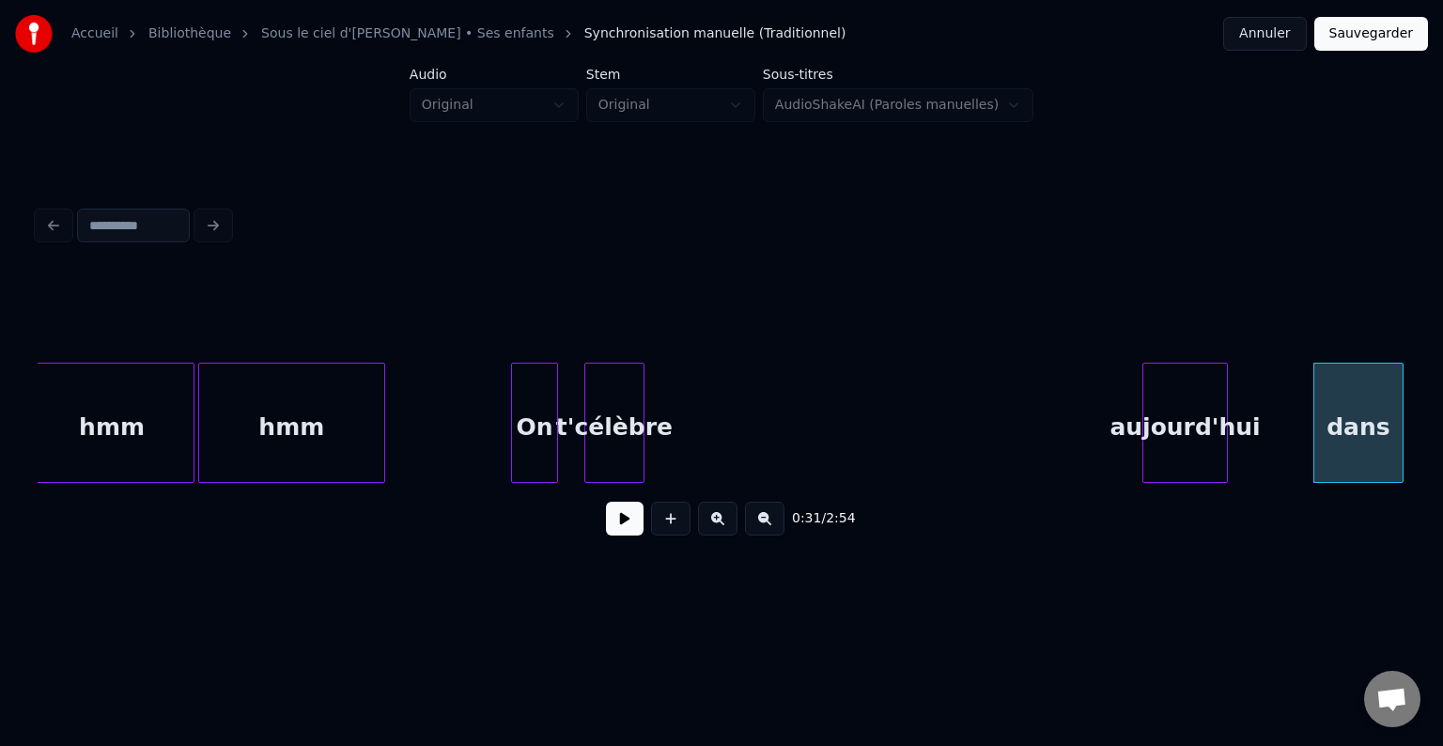
click at [1221, 383] on div "aujourd'hui" at bounding box center [1184, 428] width 83 height 128
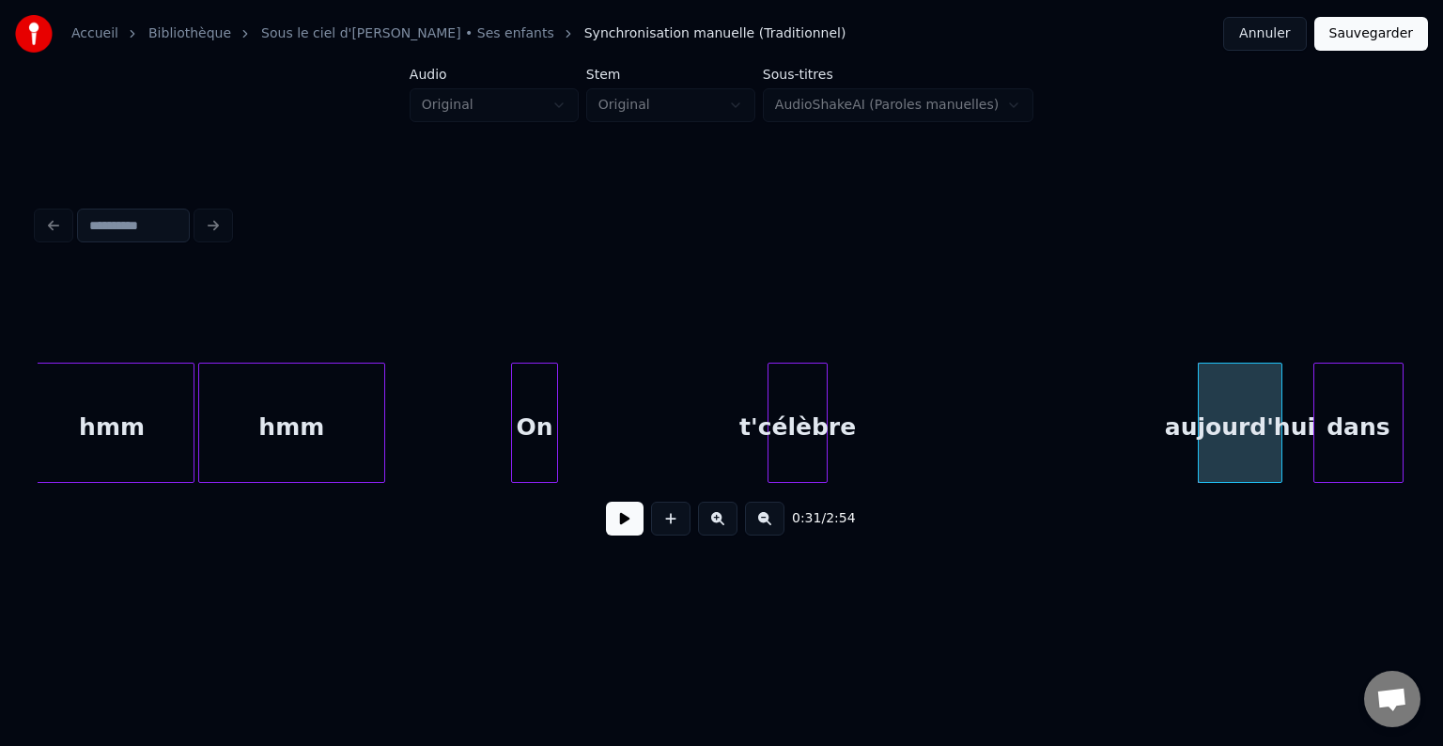
click at [800, 389] on div "t'célèbre" at bounding box center [797, 428] width 58 height 128
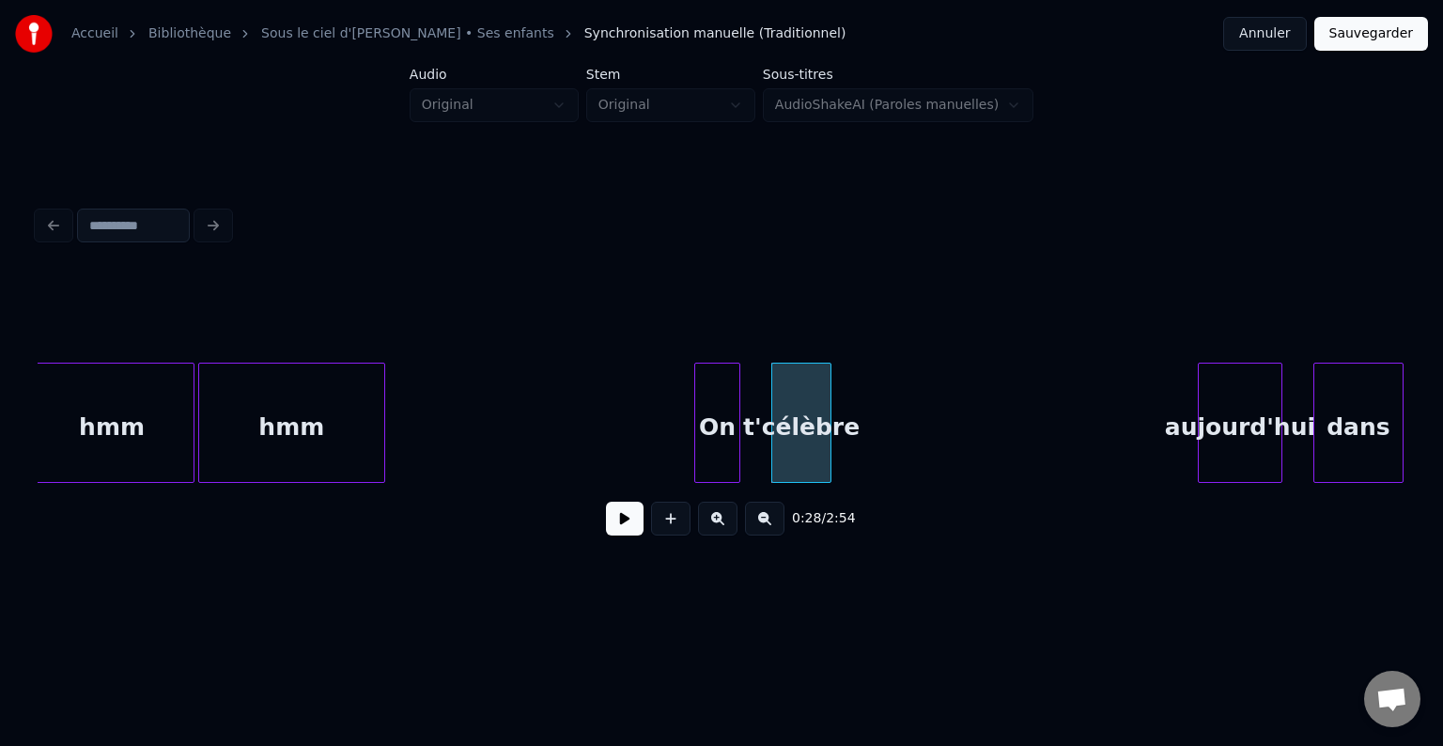
click at [722, 398] on div "On" at bounding box center [717, 428] width 45 height 128
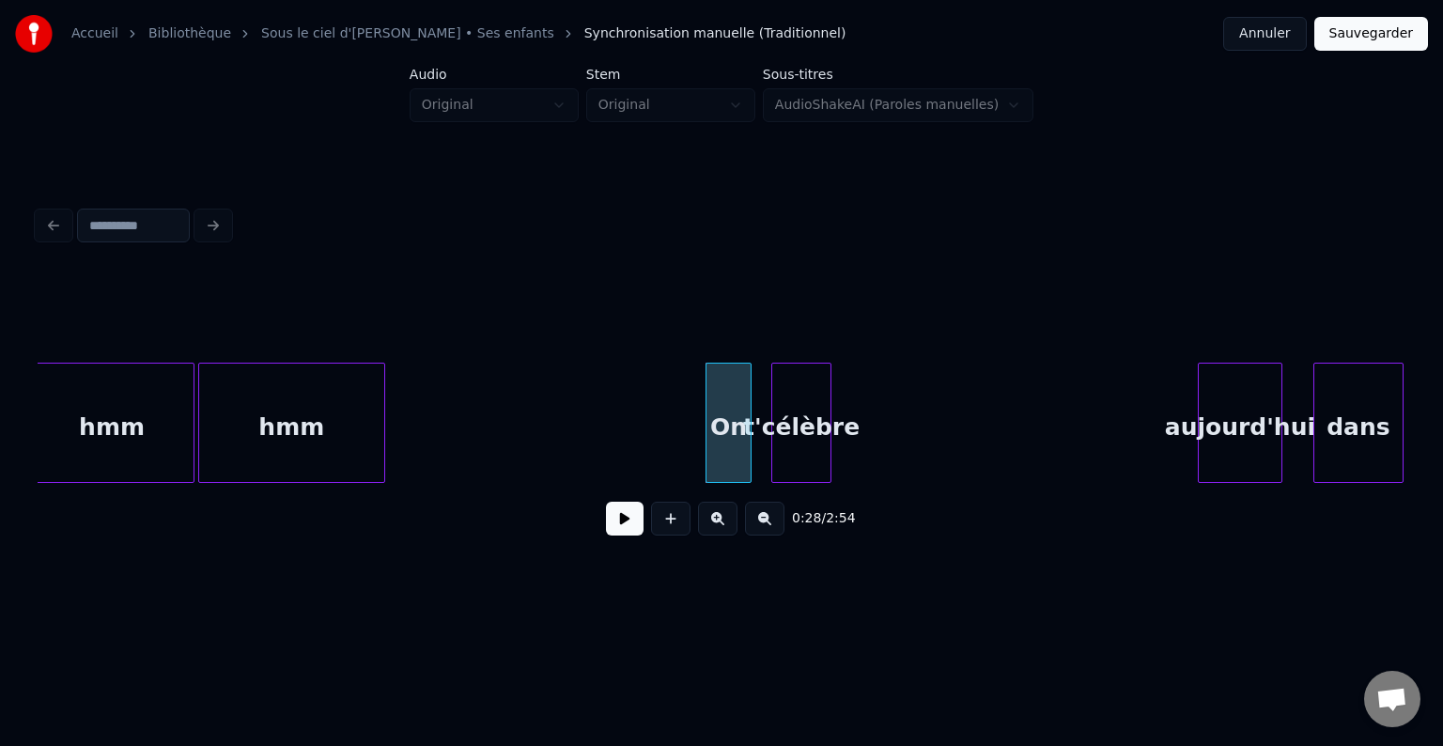
click at [1259, 408] on div "aujourd'hui" at bounding box center [1240, 428] width 83 height 128
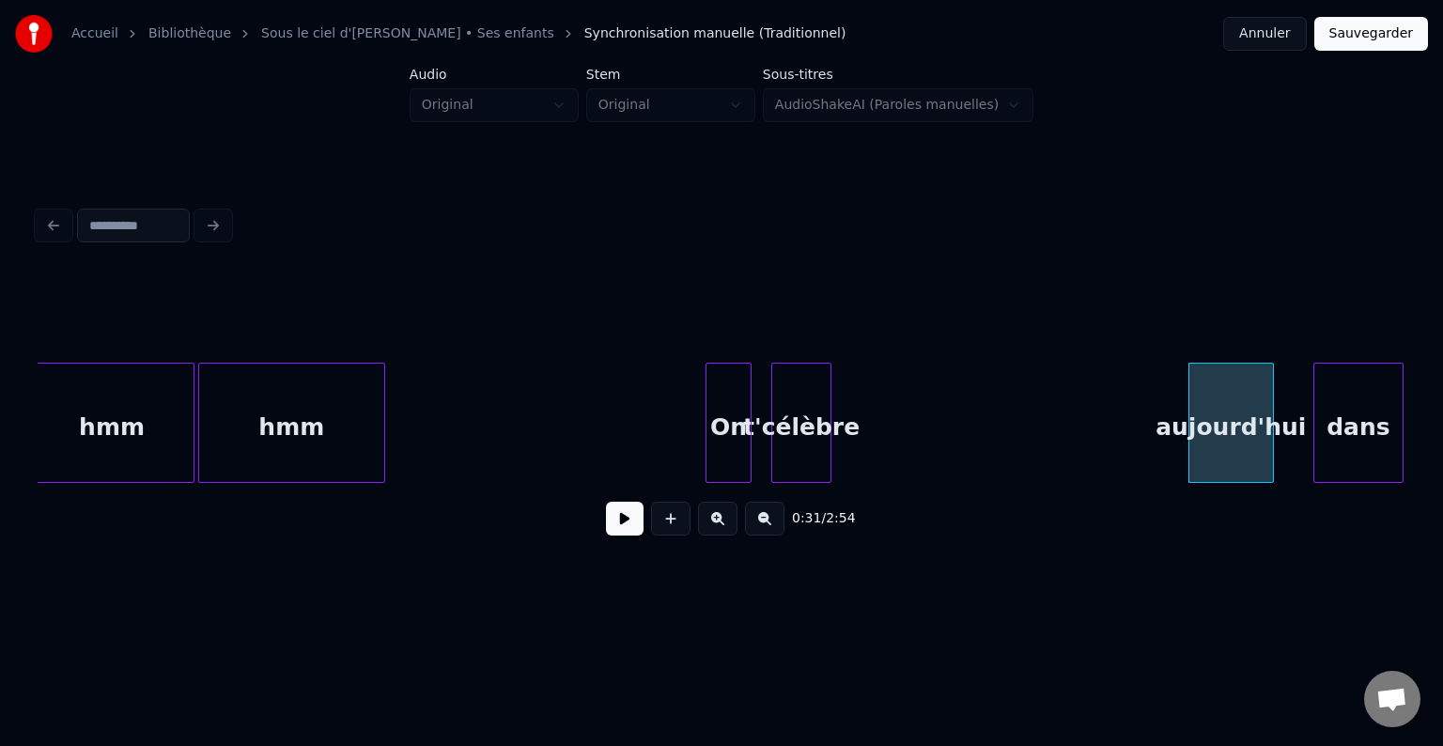
click at [1195, 419] on div "aujourd'hui" at bounding box center [1230, 428] width 83 height 128
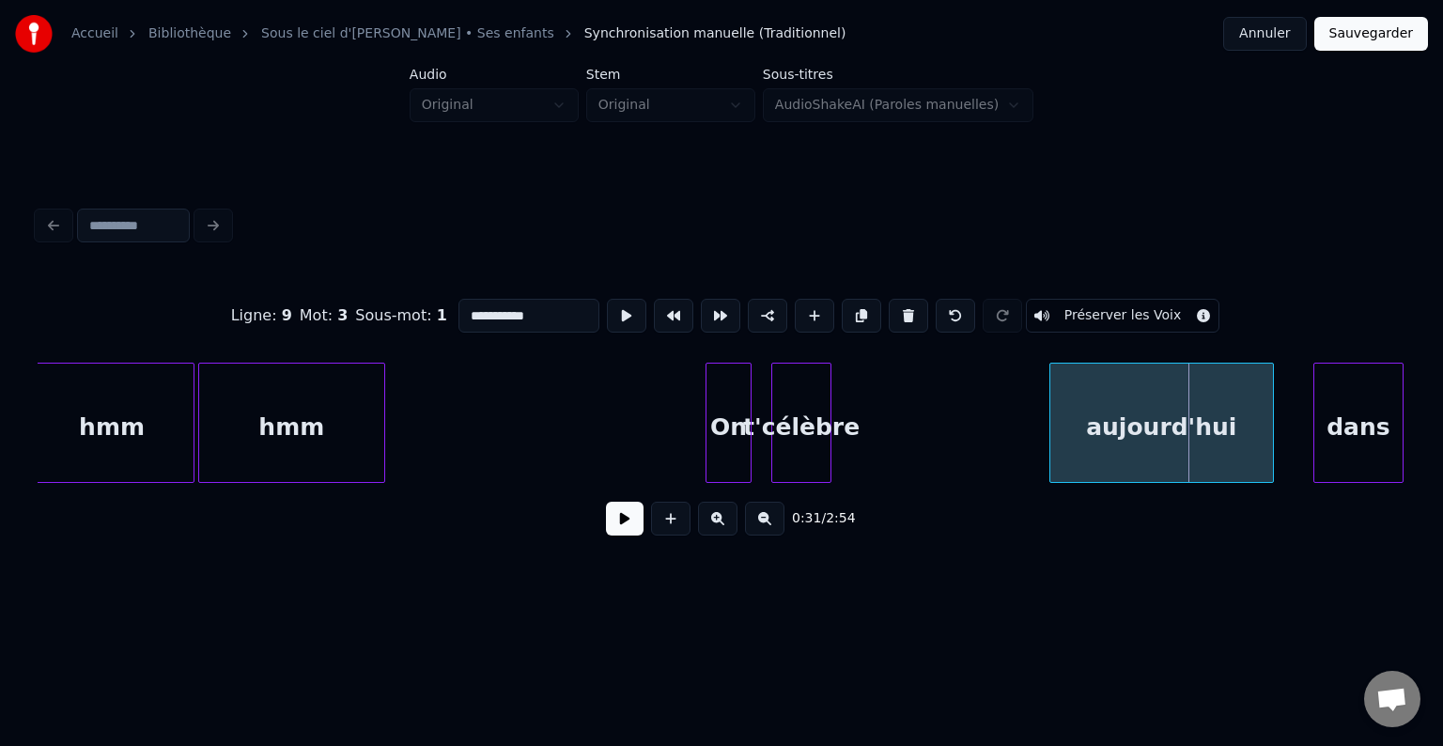
click at [1050, 427] on div at bounding box center [1053, 423] width 6 height 118
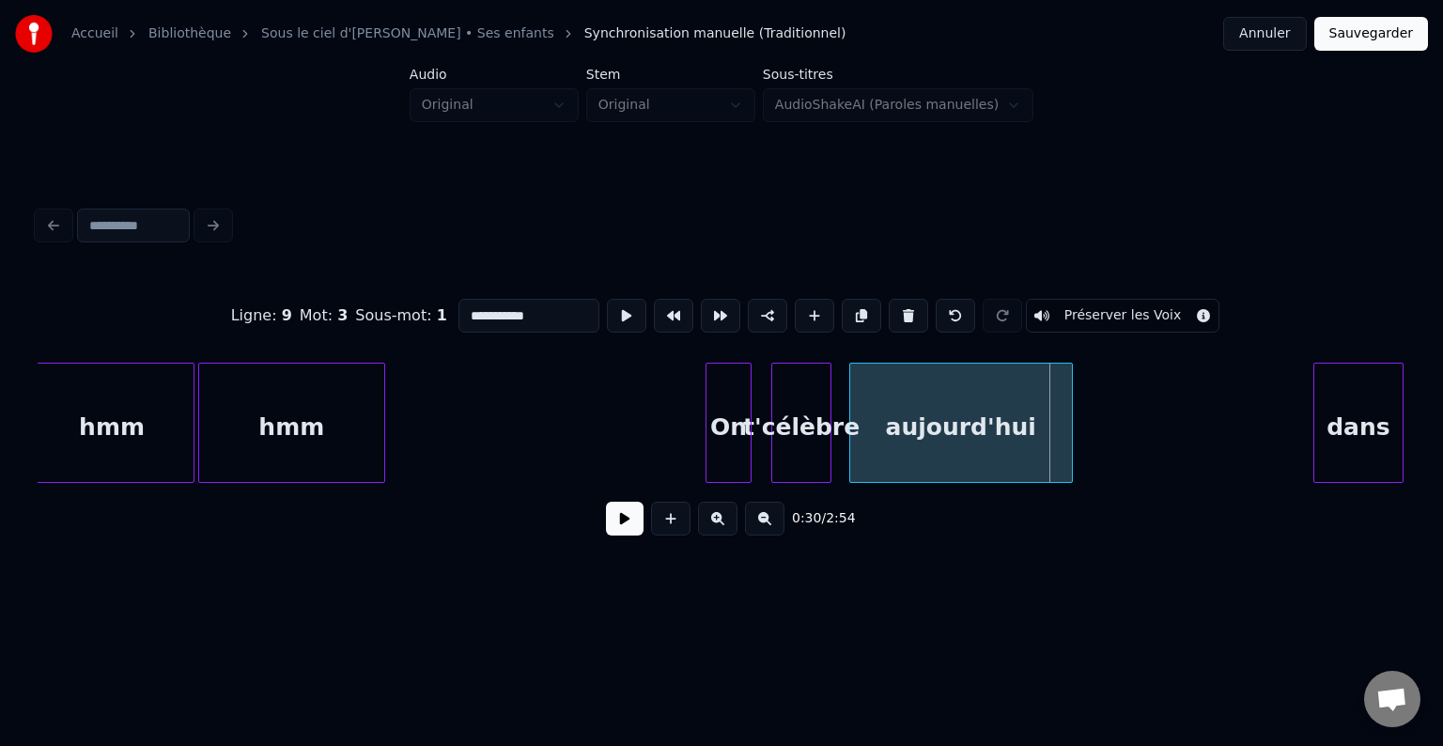
click at [977, 413] on div "aujourd'hui" at bounding box center [961, 428] width 222 height 128
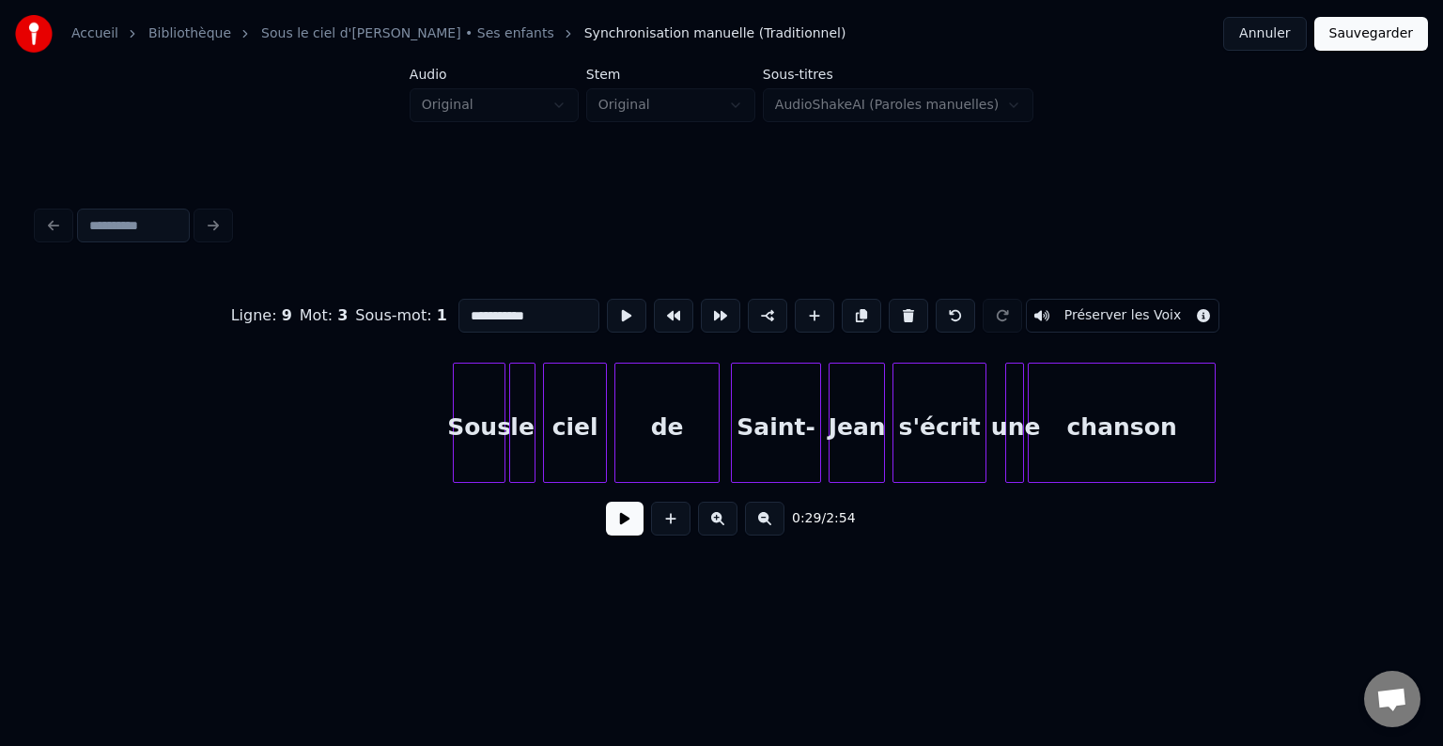
scroll to position [0, 0]
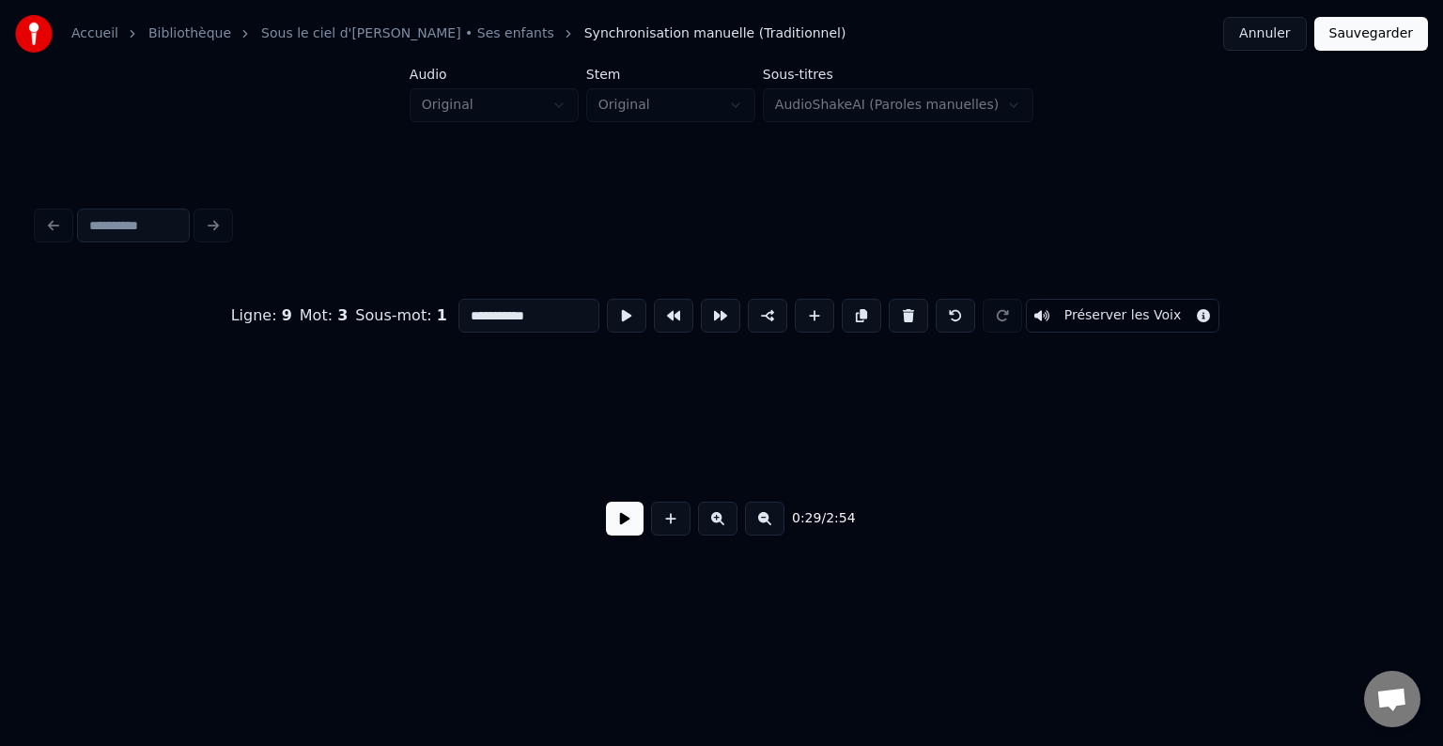
click at [633, 524] on button at bounding box center [625, 519] width 38 height 34
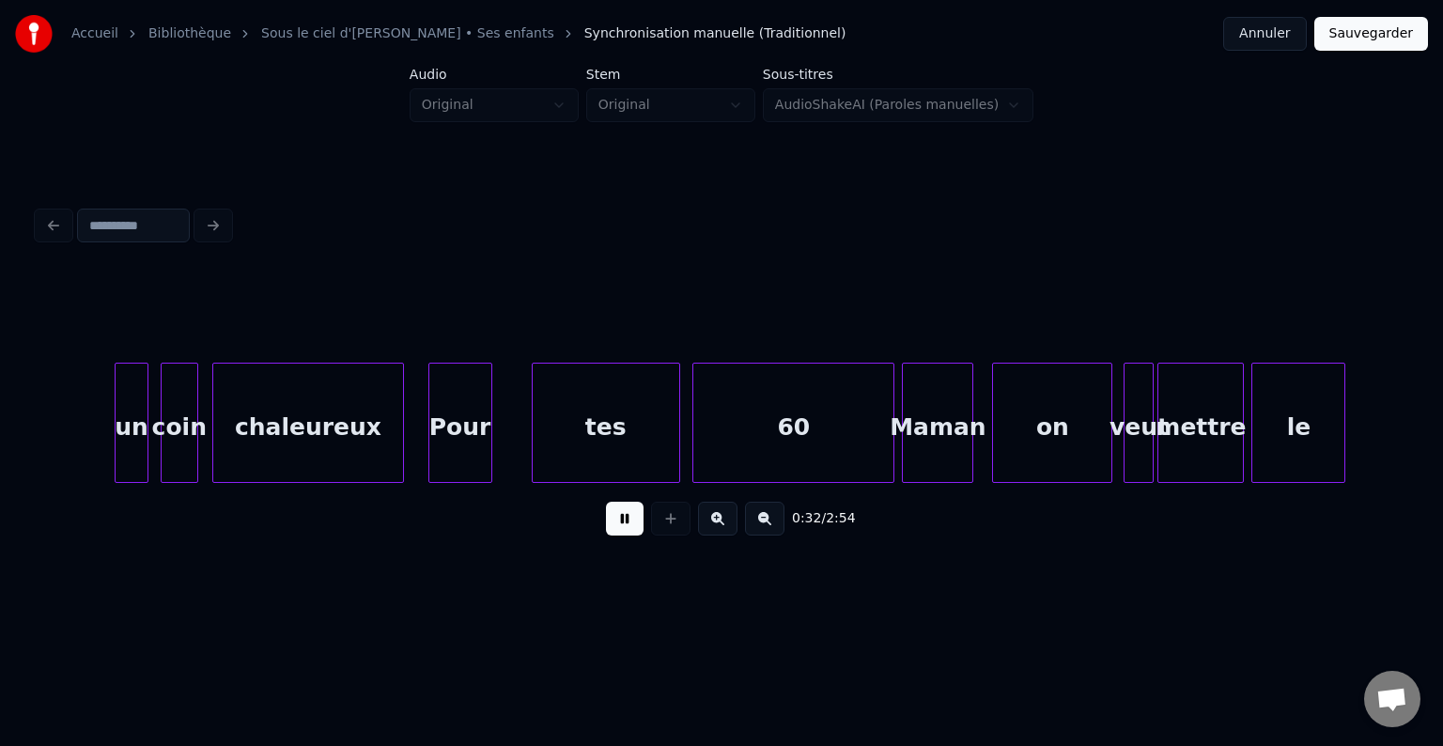
scroll to position [0, 6088]
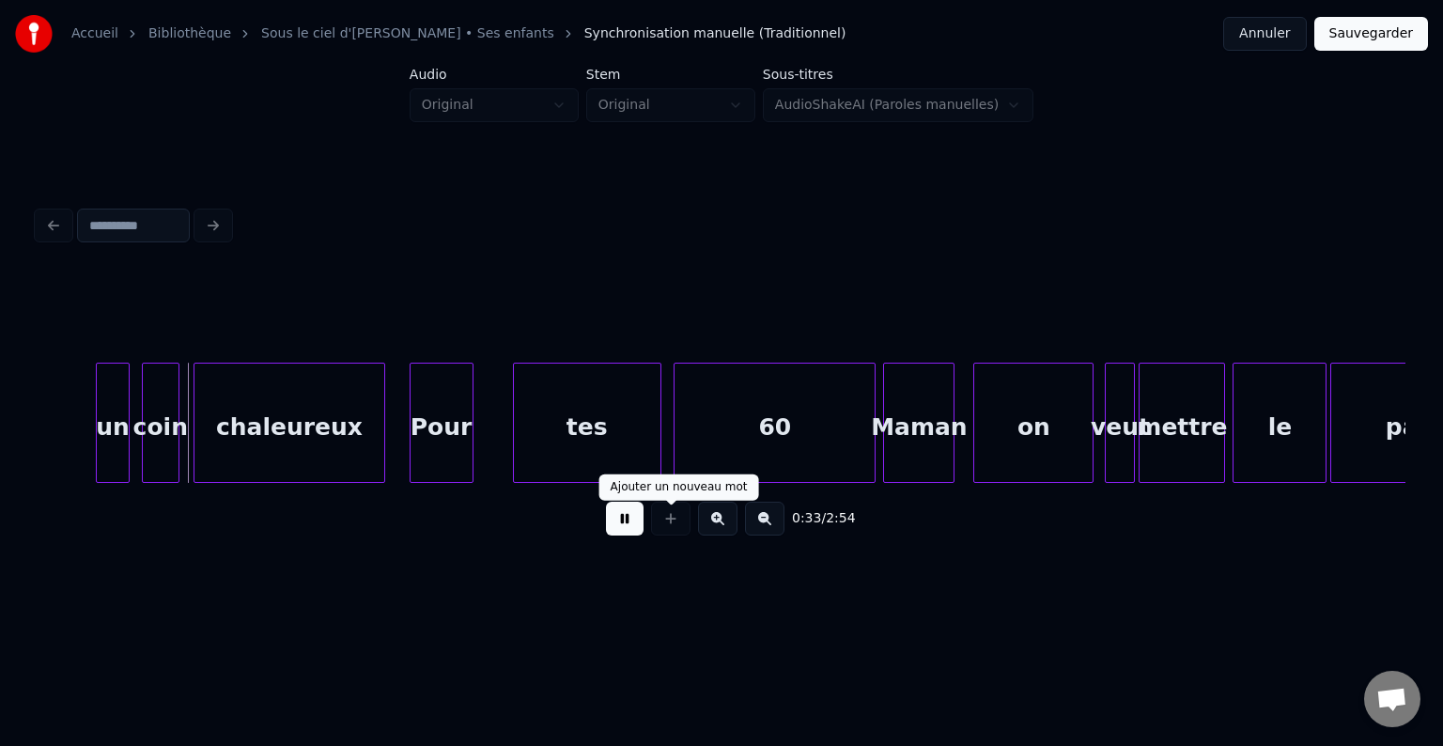
click at [626, 526] on button at bounding box center [625, 519] width 38 height 34
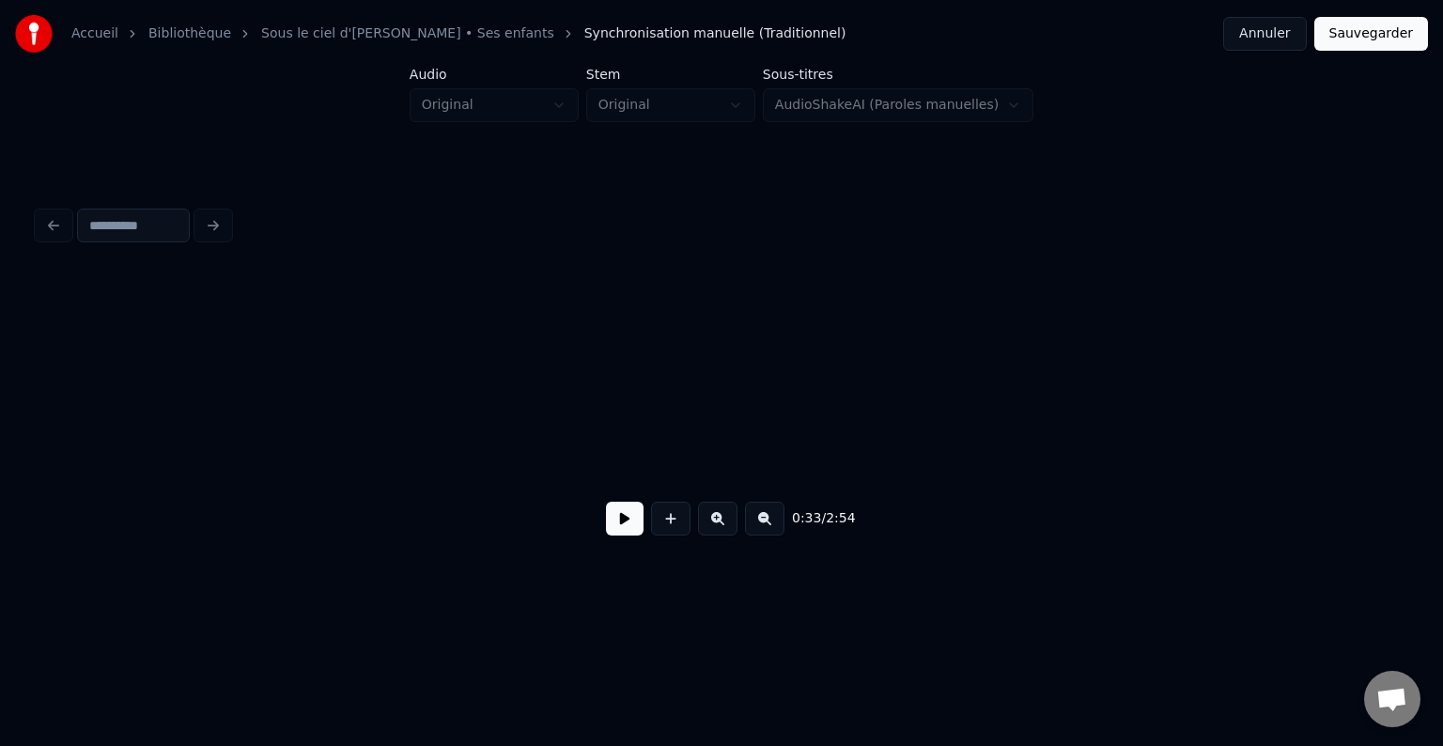
scroll to position [0, 0]
click at [624, 522] on button at bounding box center [625, 519] width 38 height 34
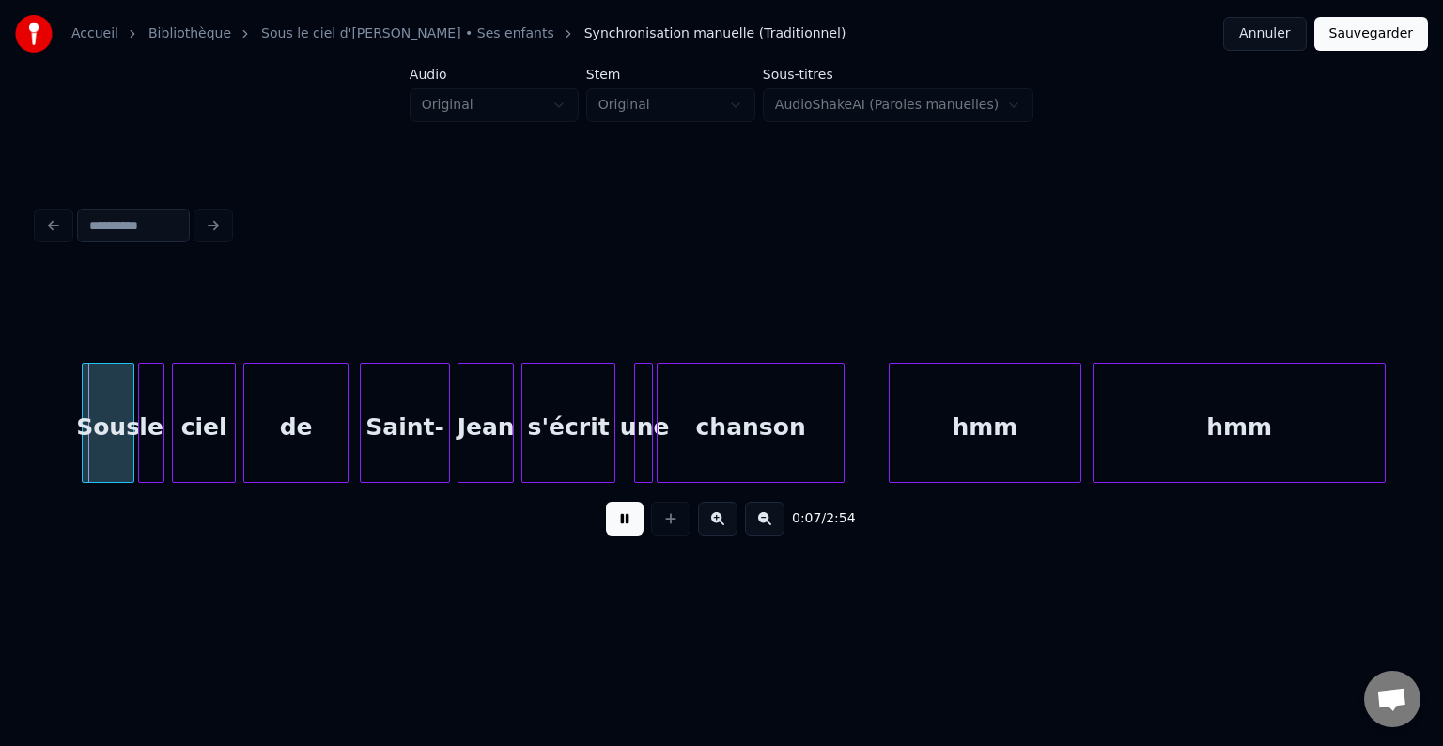
click at [633, 524] on button at bounding box center [625, 519] width 38 height 34
click at [633, 522] on button at bounding box center [625, 519] width 38 height 34
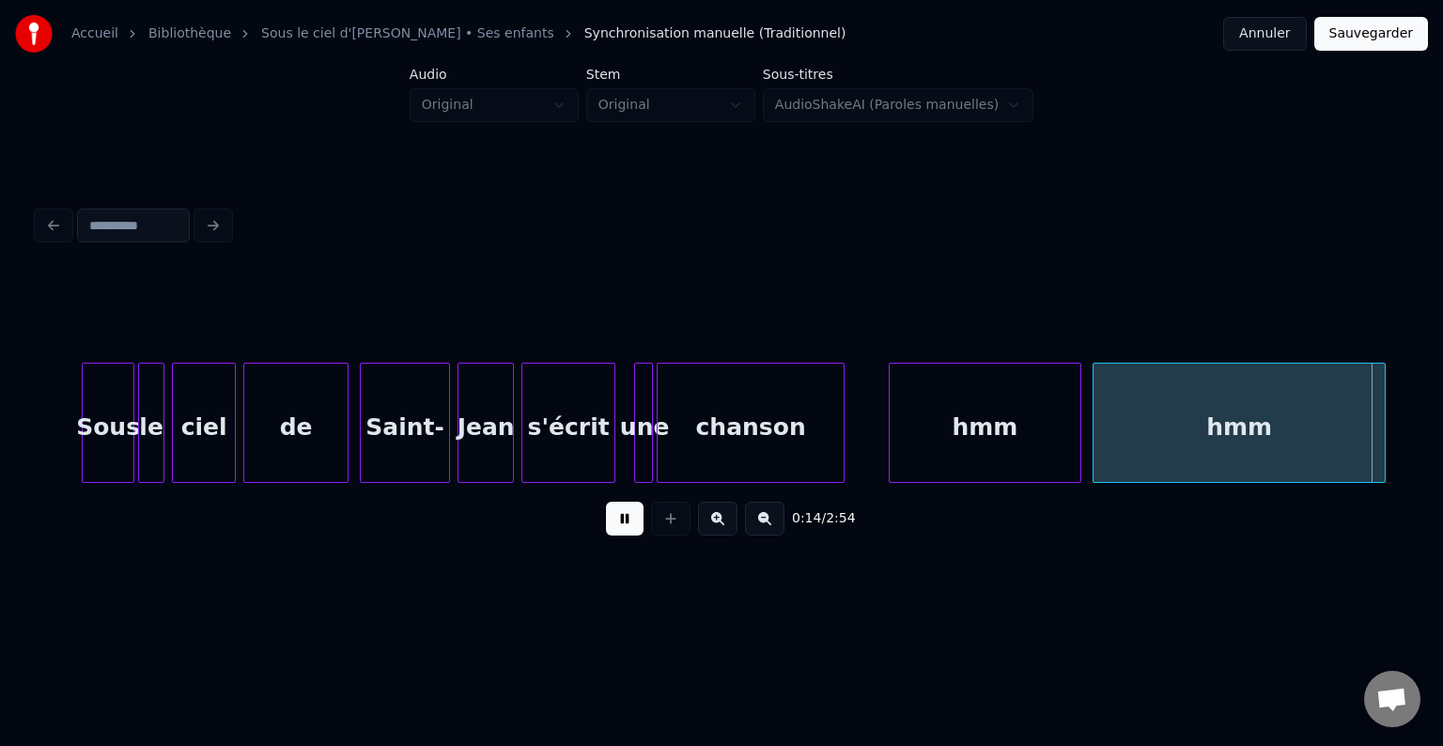
click at [630, 522] on button at bounding box center [625, 519] width 38 height 34
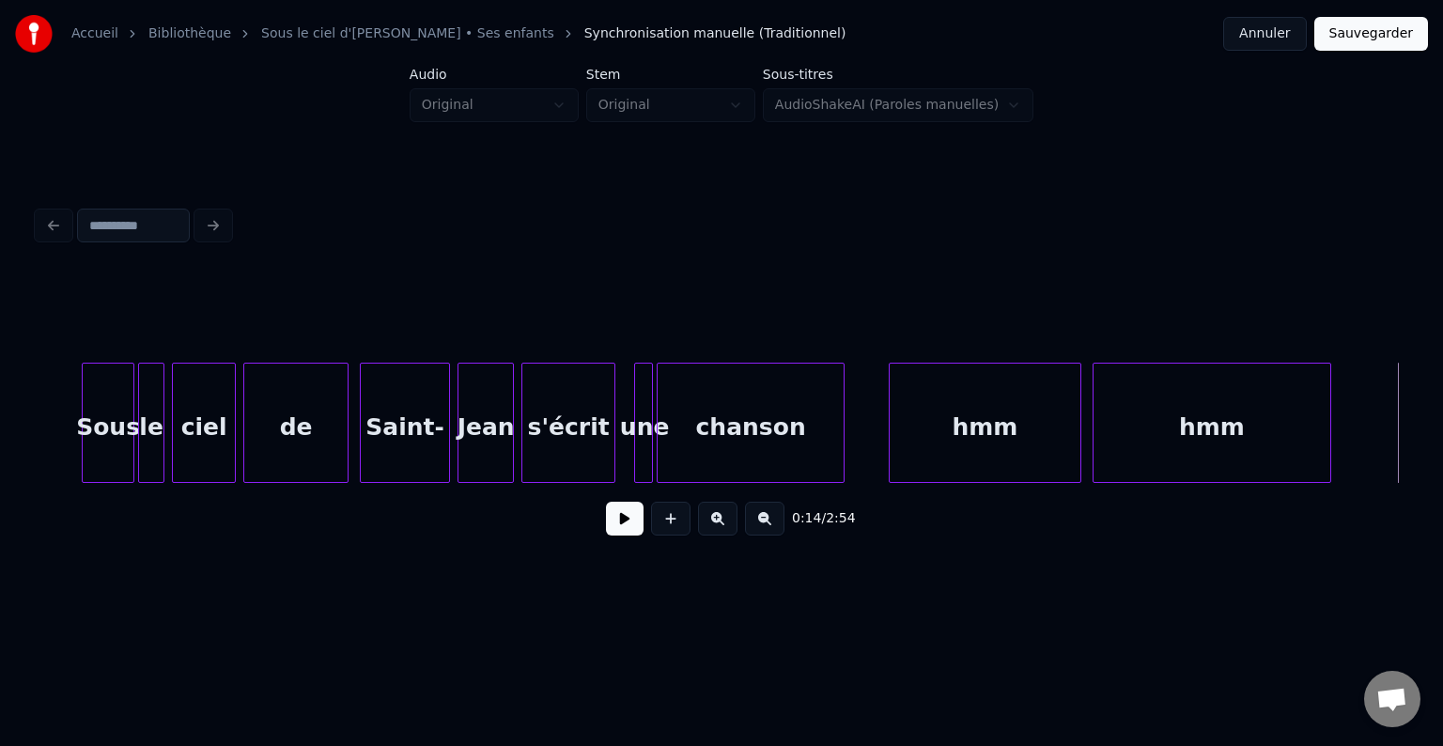
click at [1325, 402] on div at bounding box center [1328, 423] width 6 height 118
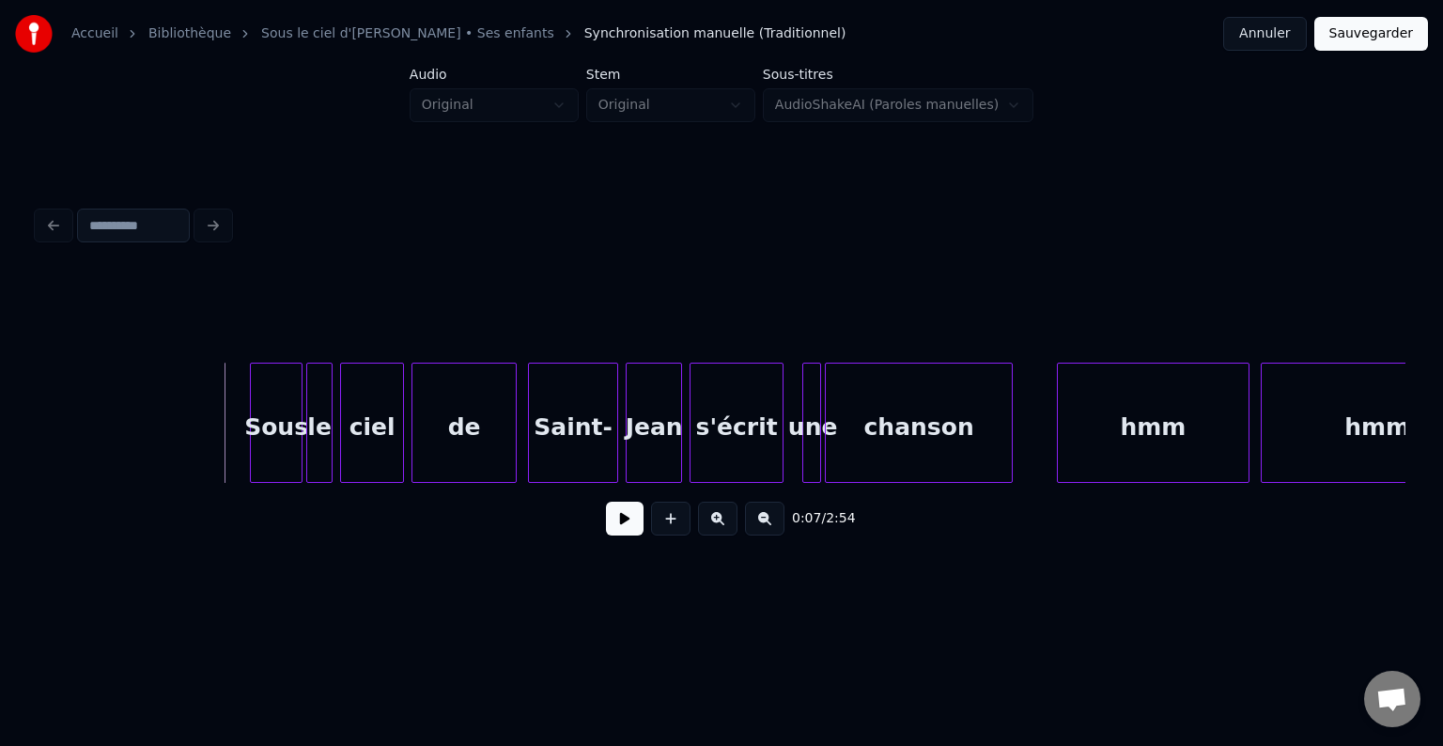
scroll to position [0, 1164]
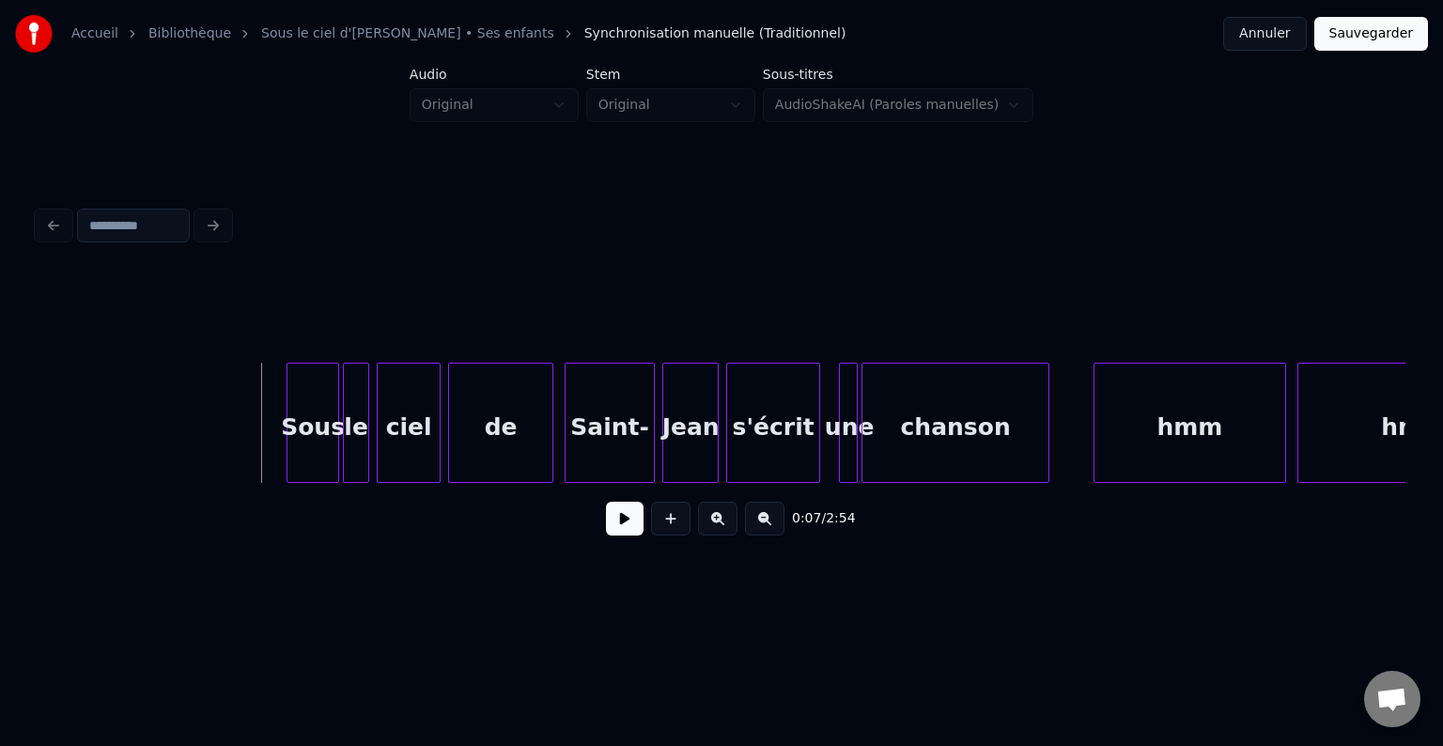
click at [624, 529] on button at bounding box center [625, 519] width 38 height 34
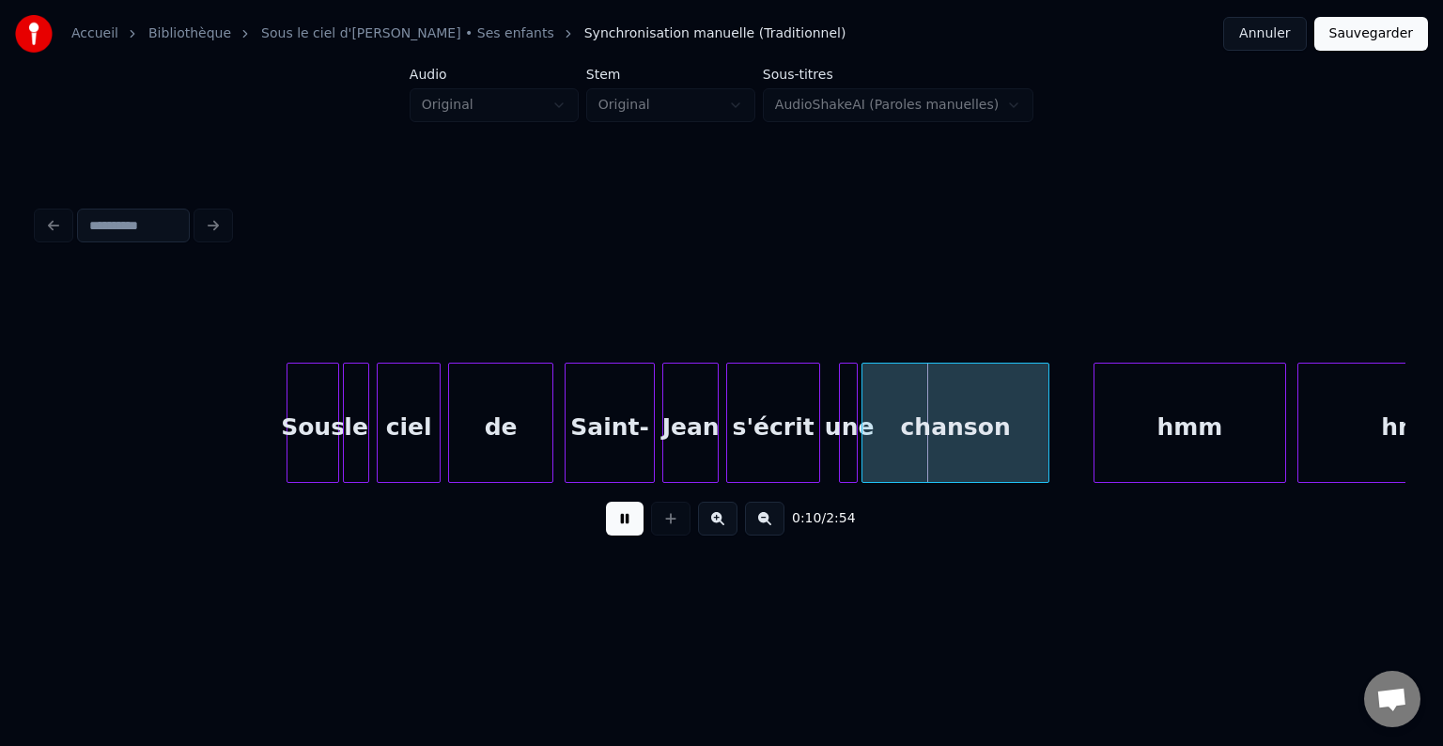
click at [624, 529] on button at bounding box center [625, 519] width 38 height 34
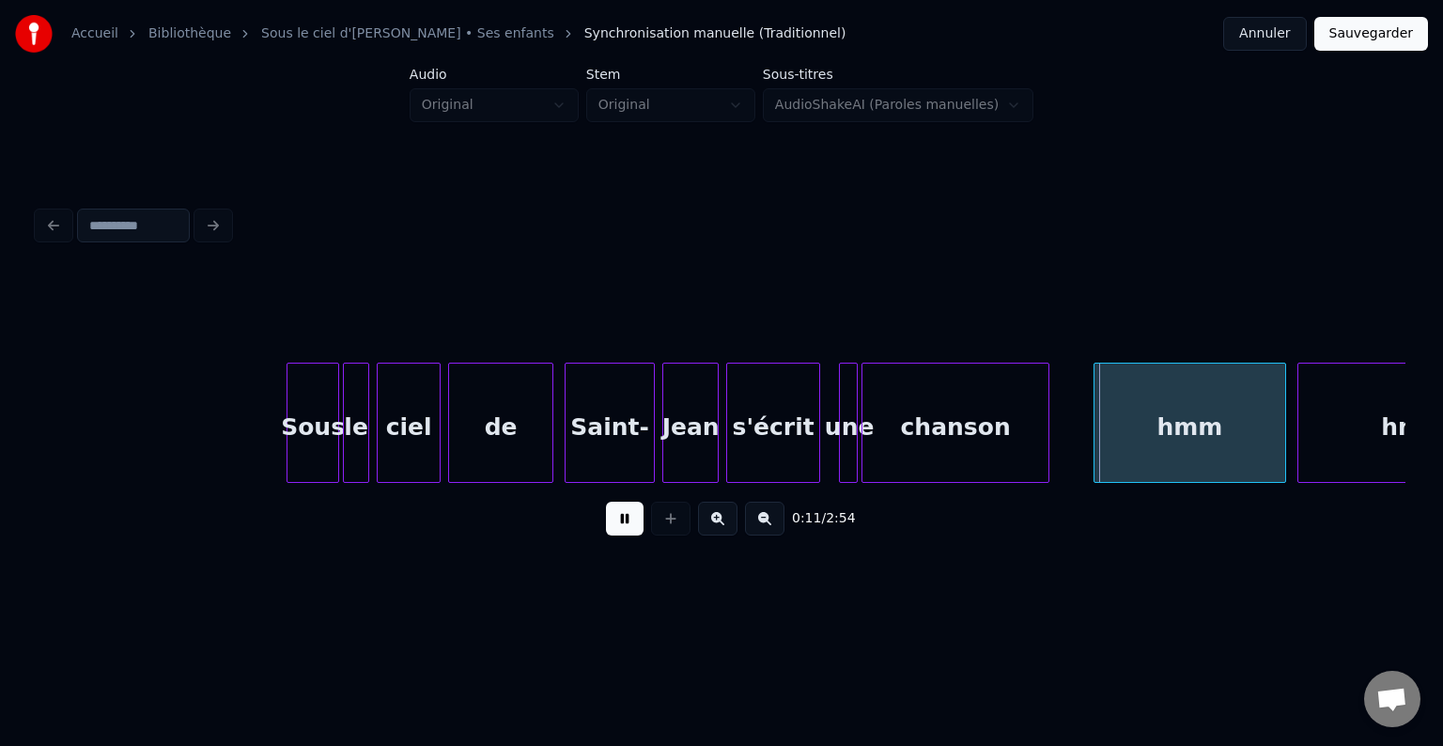
click at [624, 529] on button at bounding box center [625, 519] width 38 height 34
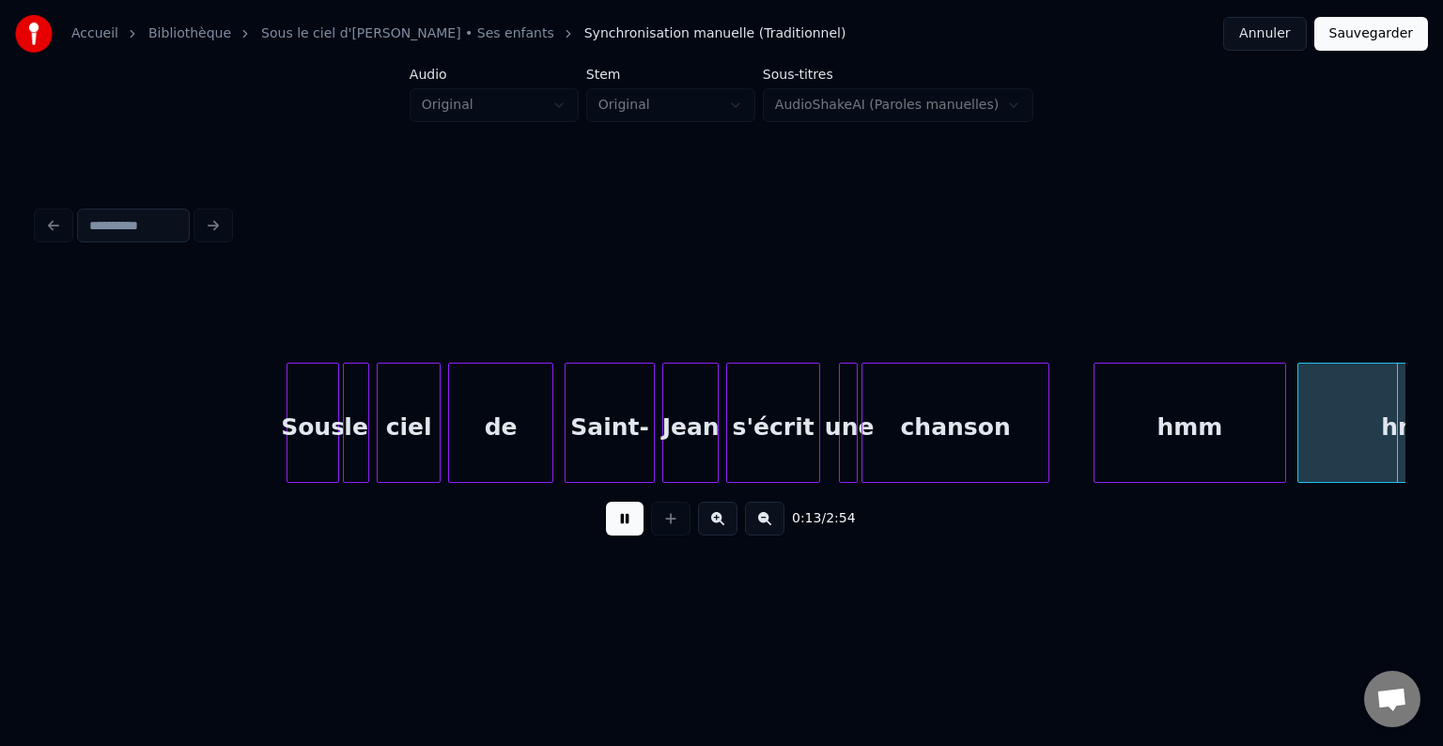
scroll to position [0, 2532]
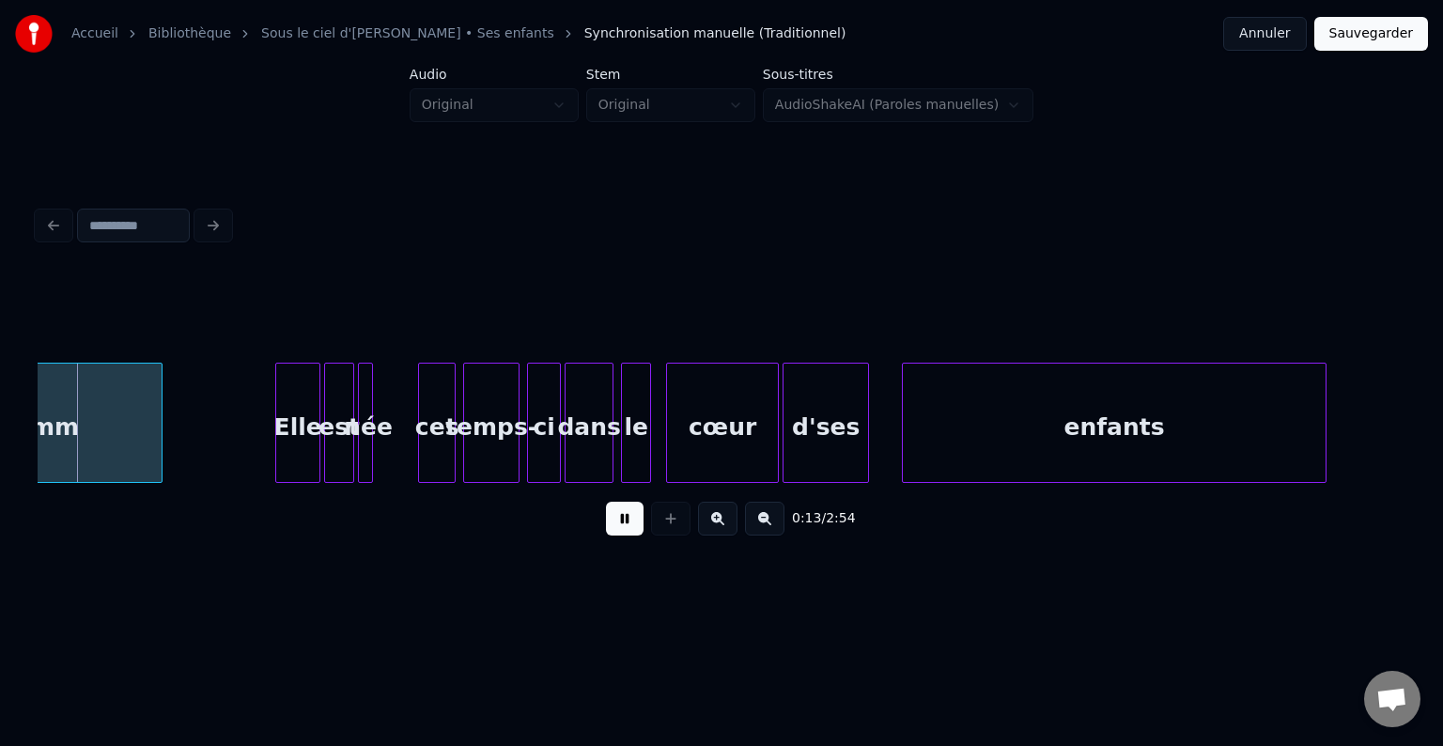
click at [624, 529] on button at bounding box center [625, 519] width 38 height 34
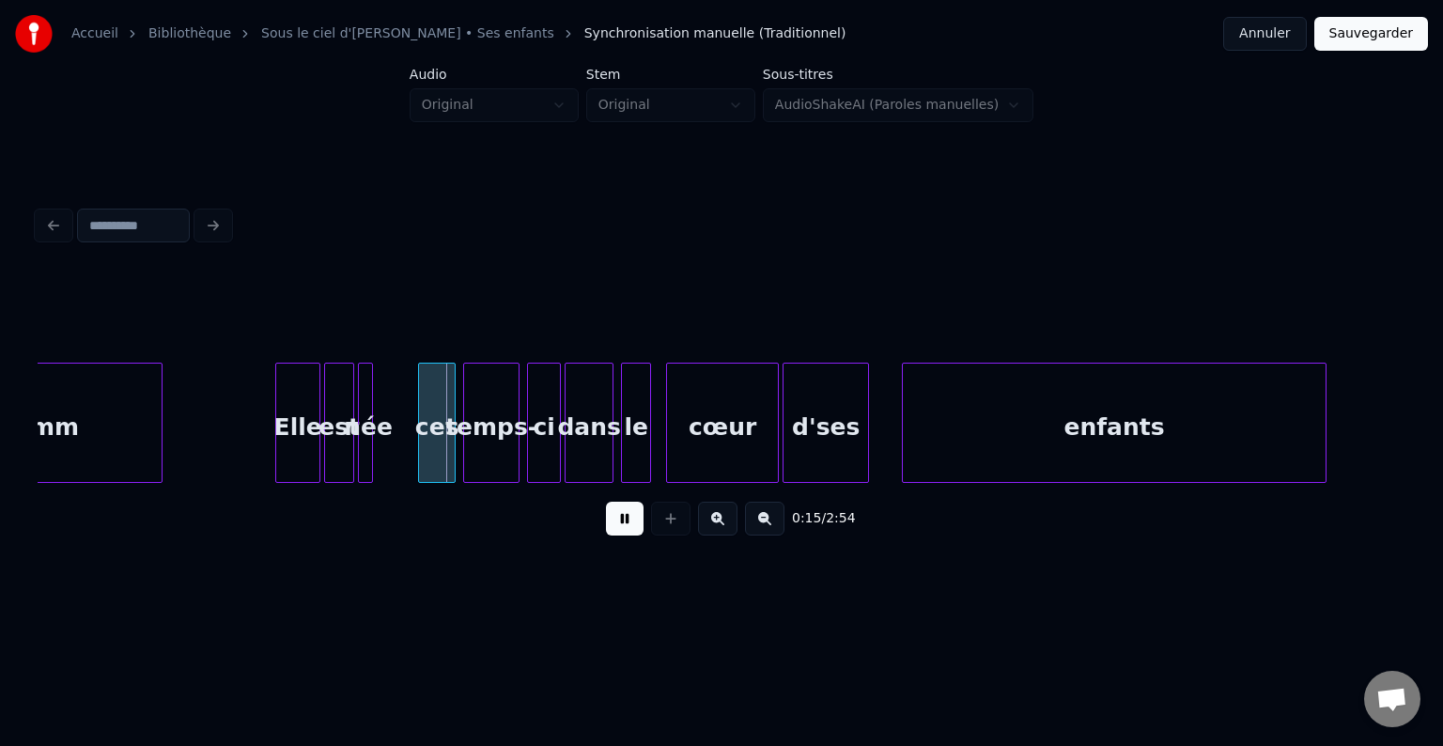
click at [624, 529] on button at bounding box center [625, 519] width 38 height 34
click at [624, 525] on button at bounding box center [625, 519] width 38 height 34
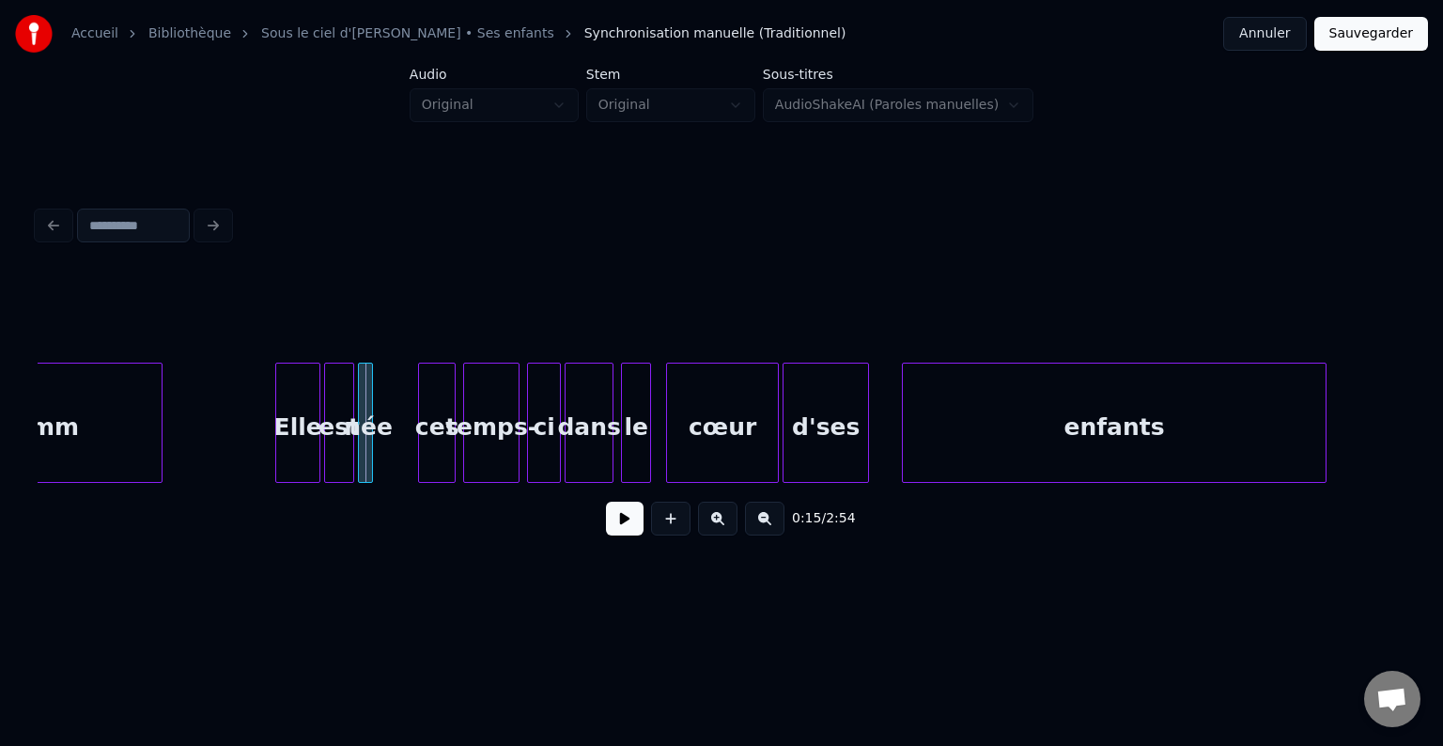
click at [631, 531] on button at bounding box center [625, 519] width 38 height 34
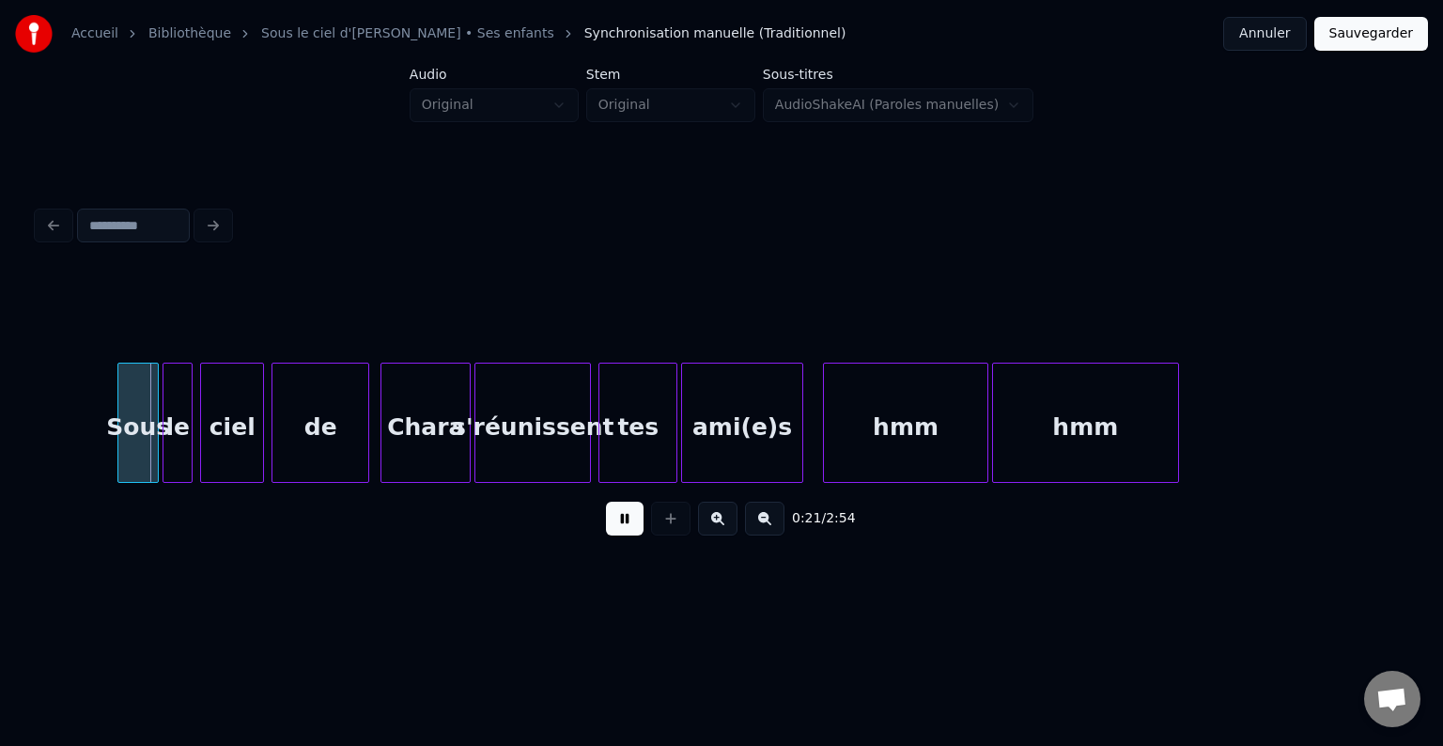
click at [632, 529] on button at bounding box center [625, 519] width 38 height 34
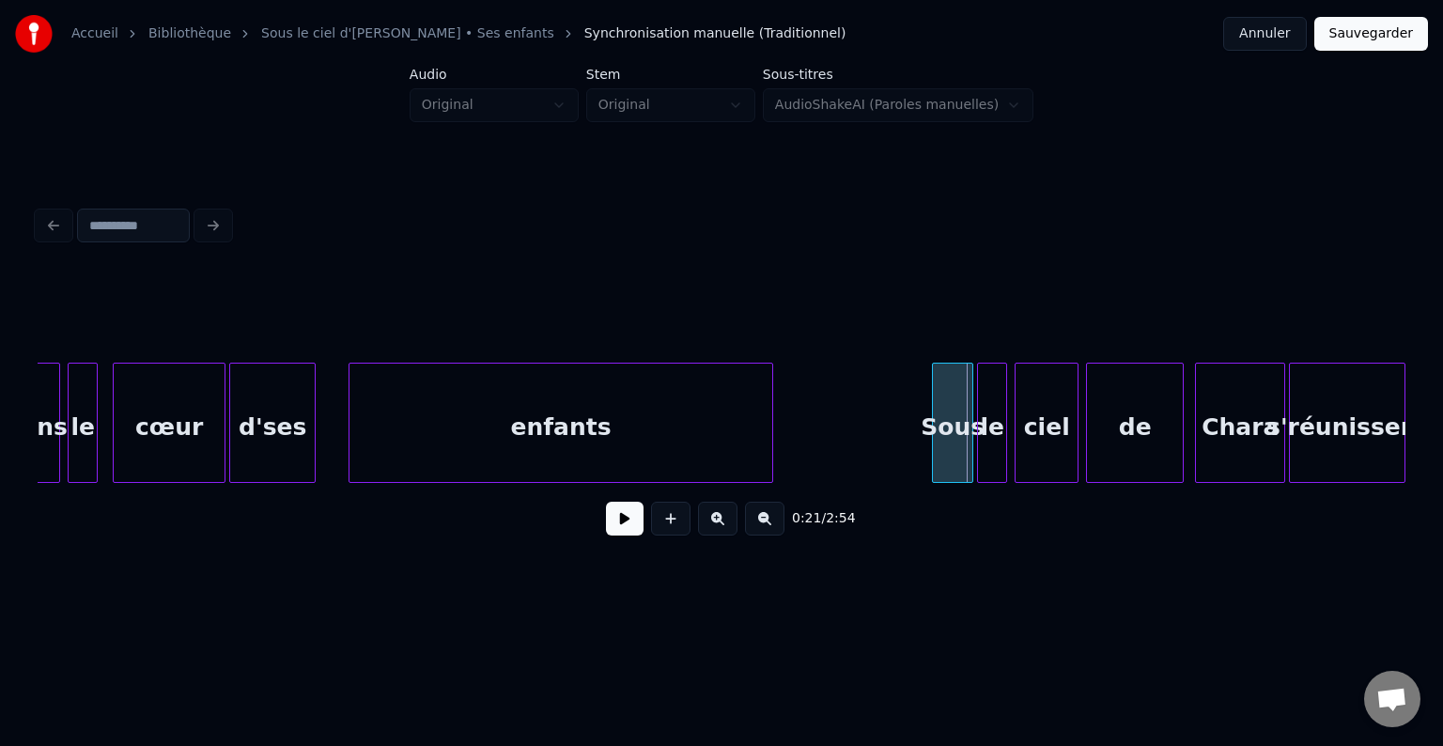
scroll to position [0, 3049]
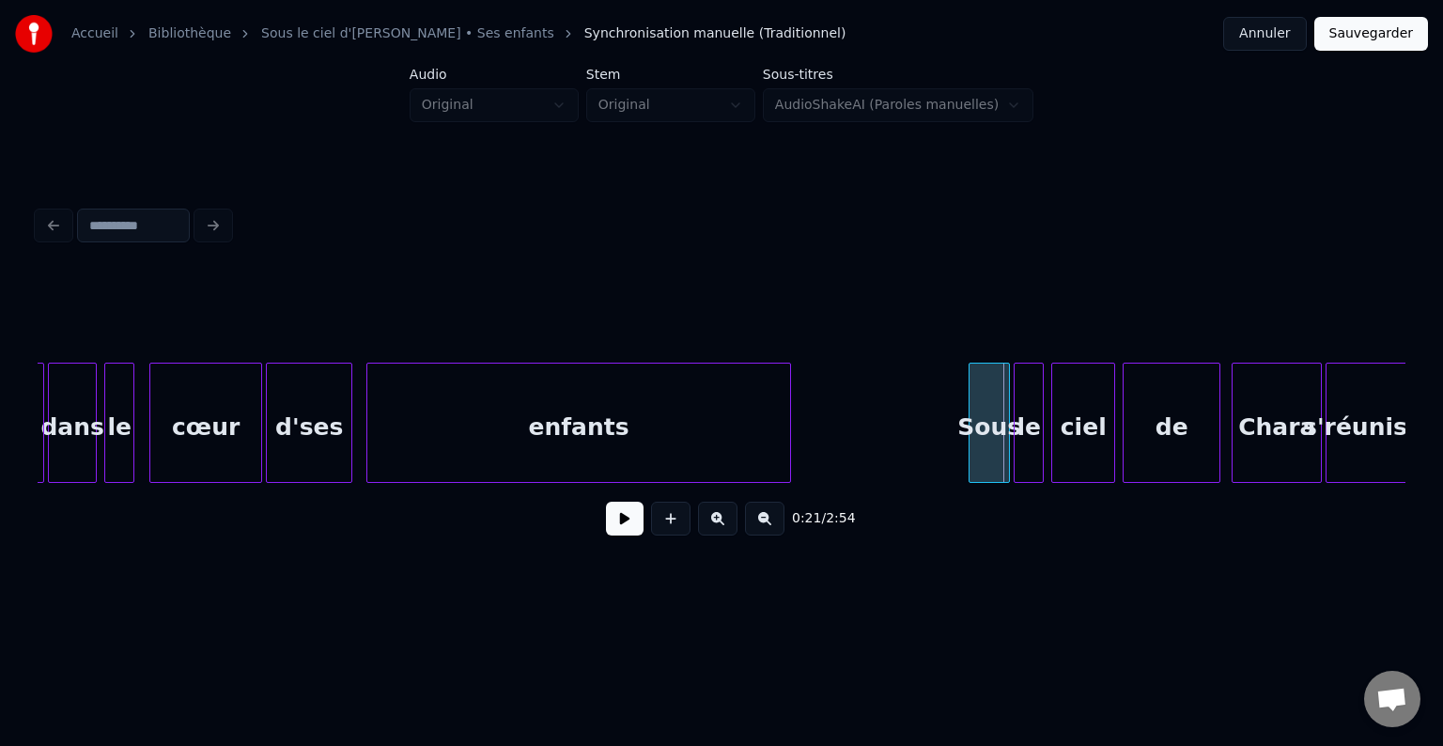
click at [455, 417] on div "enfants" at bounding box center [578, 428] width 422 height 128
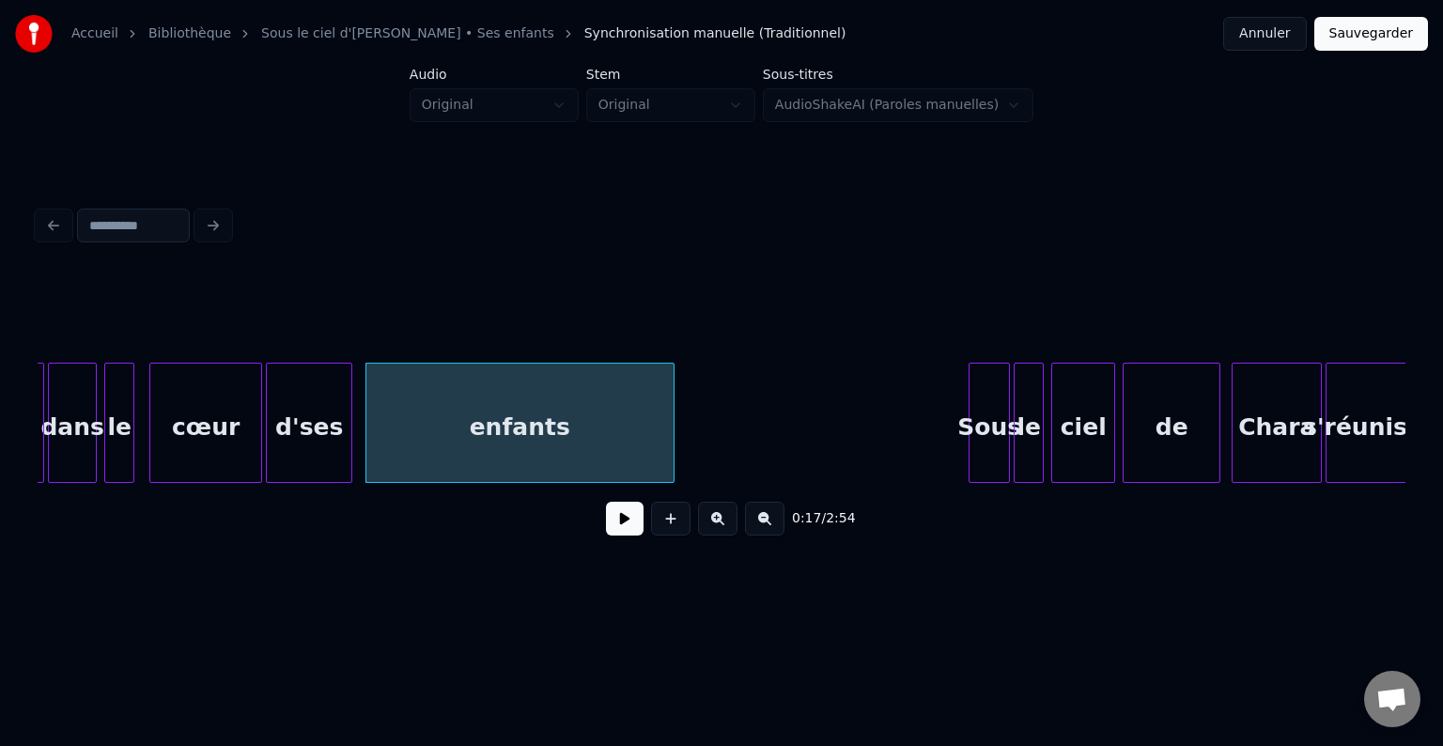
click at [668, 432] on div at bounding box center [671, 423] width 6 height 118
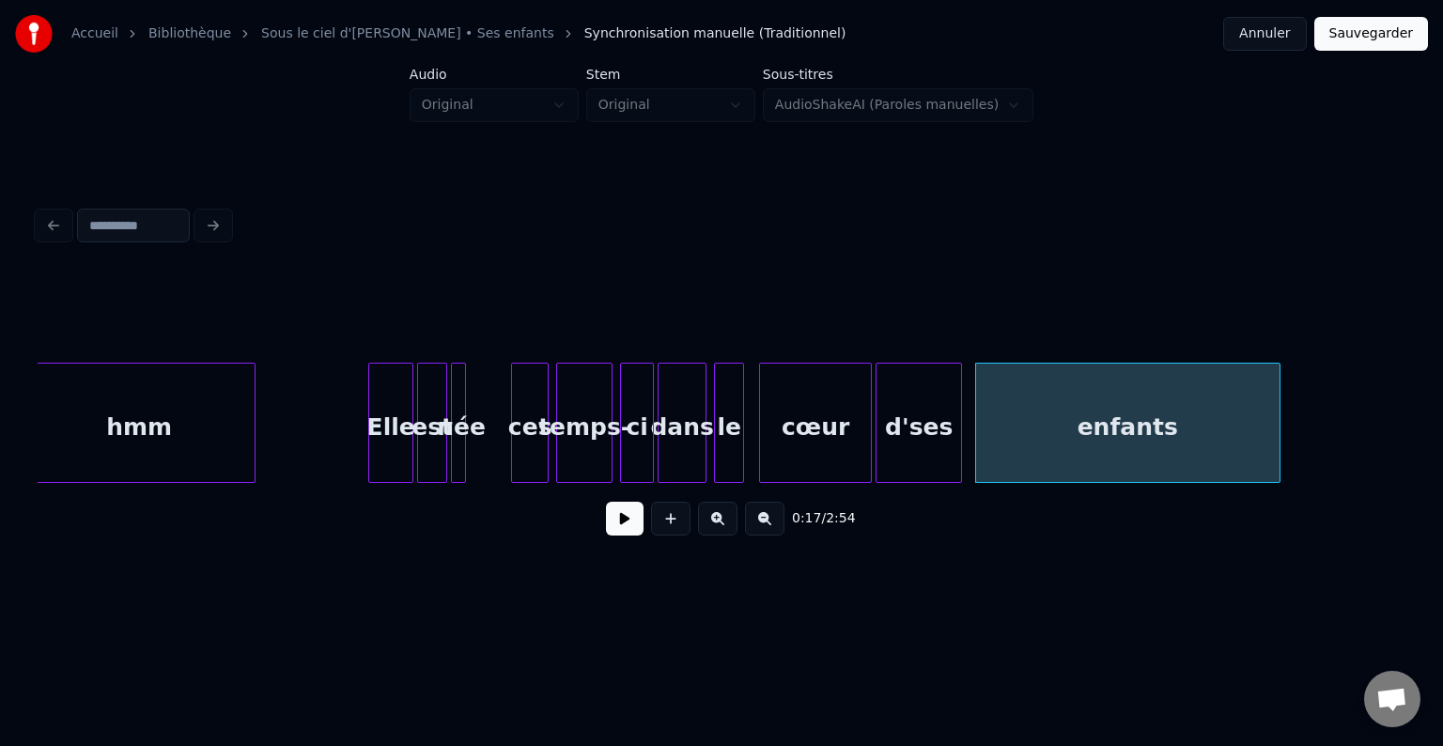
scroll to position [0, 2383]
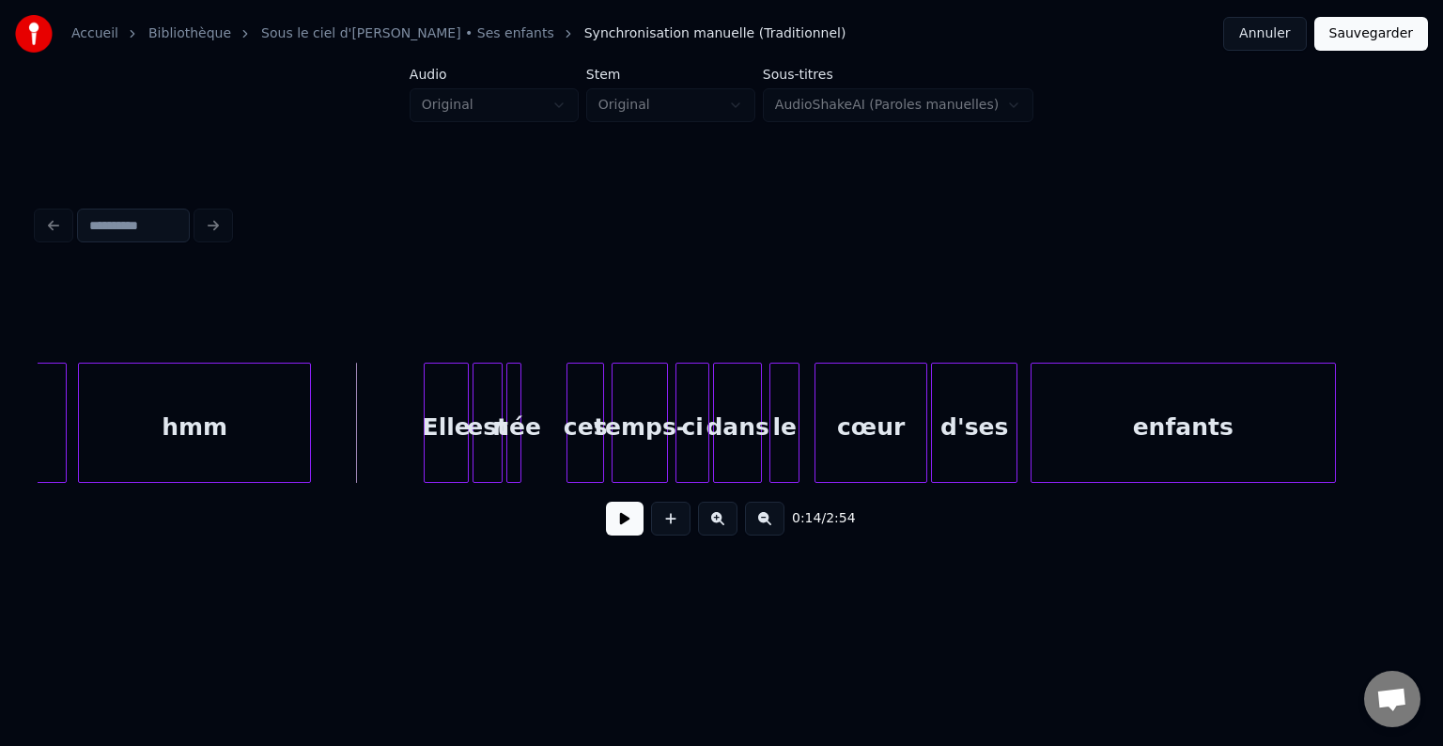
click at [617, 530] on button at bounding box center [625, 519] width 38 height 34
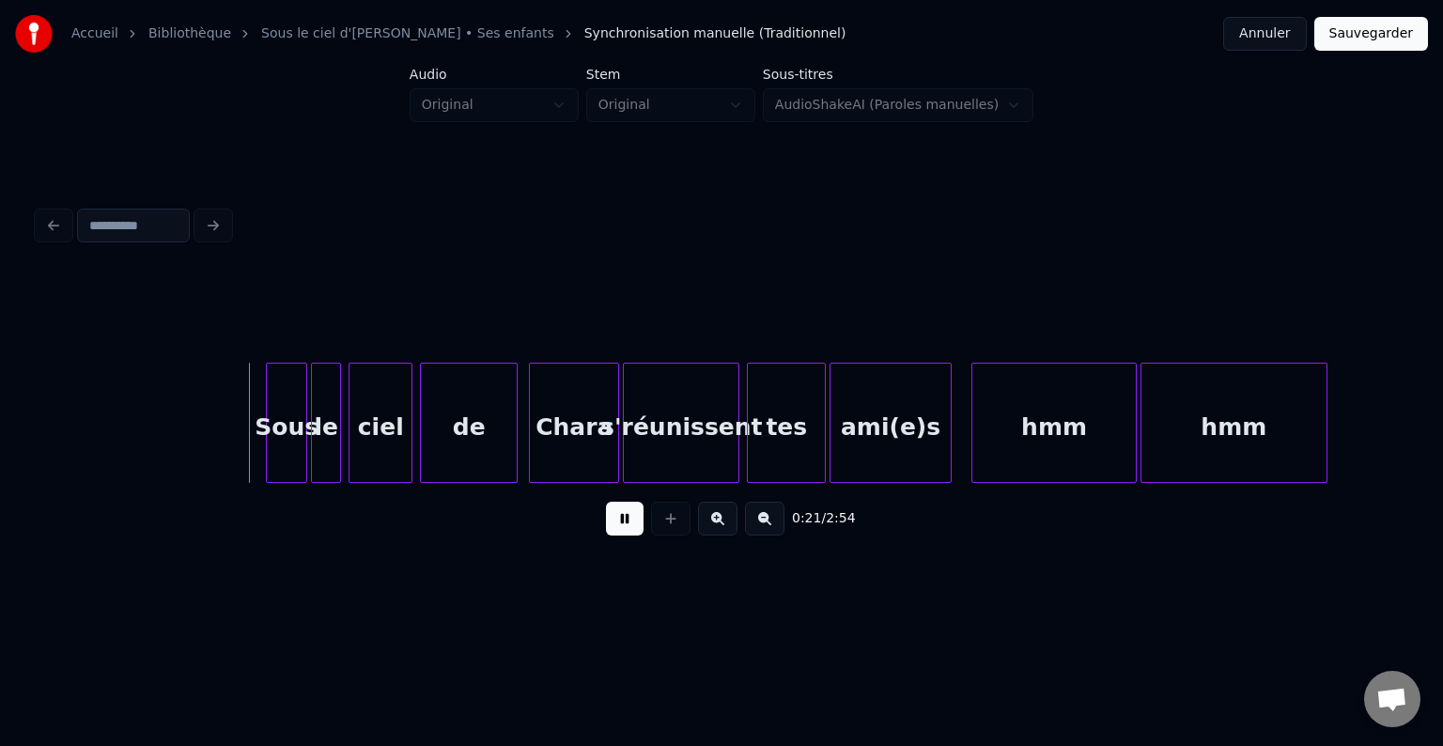
click at [629, 527] on button at bounding box center [625, 519] width 38 height 34
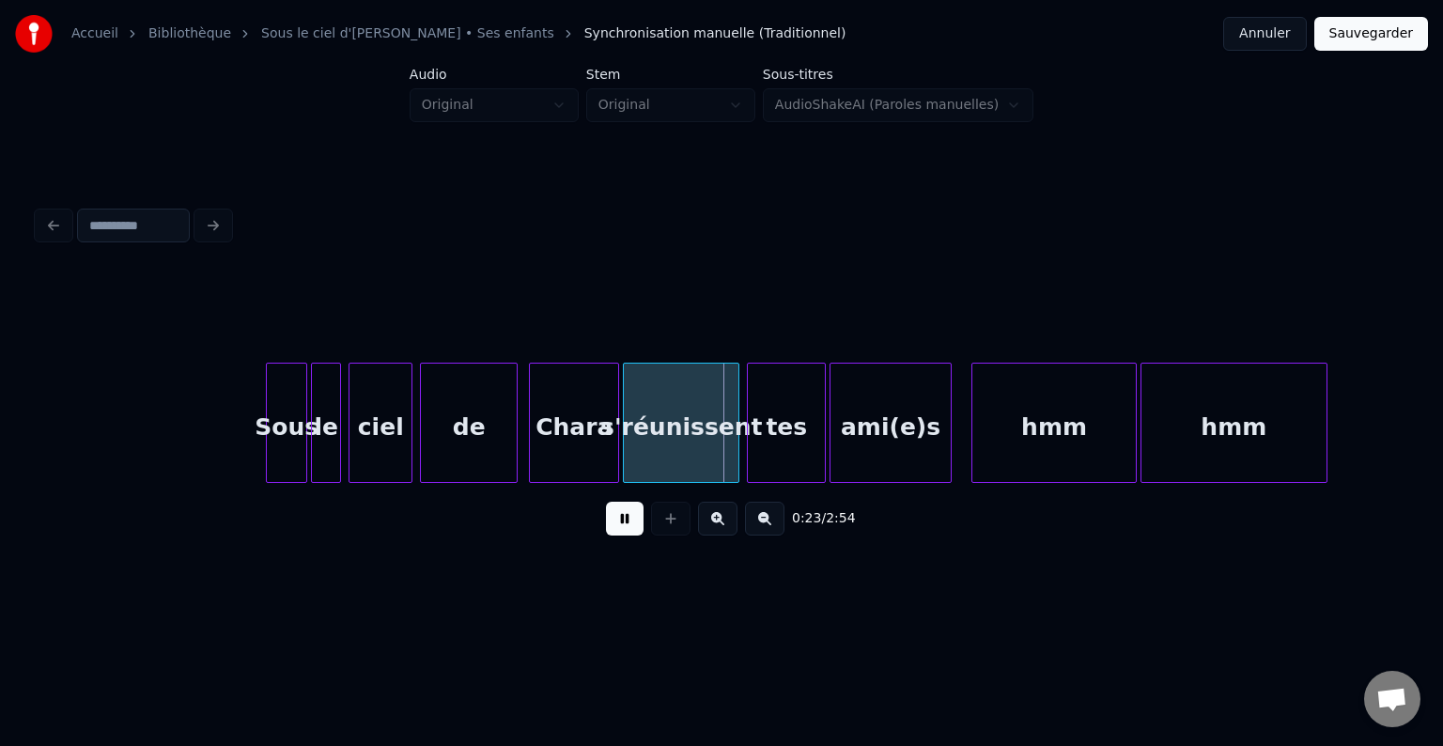
click at [629, 527] on button at bounding box center [625, 519] width 38 height 34
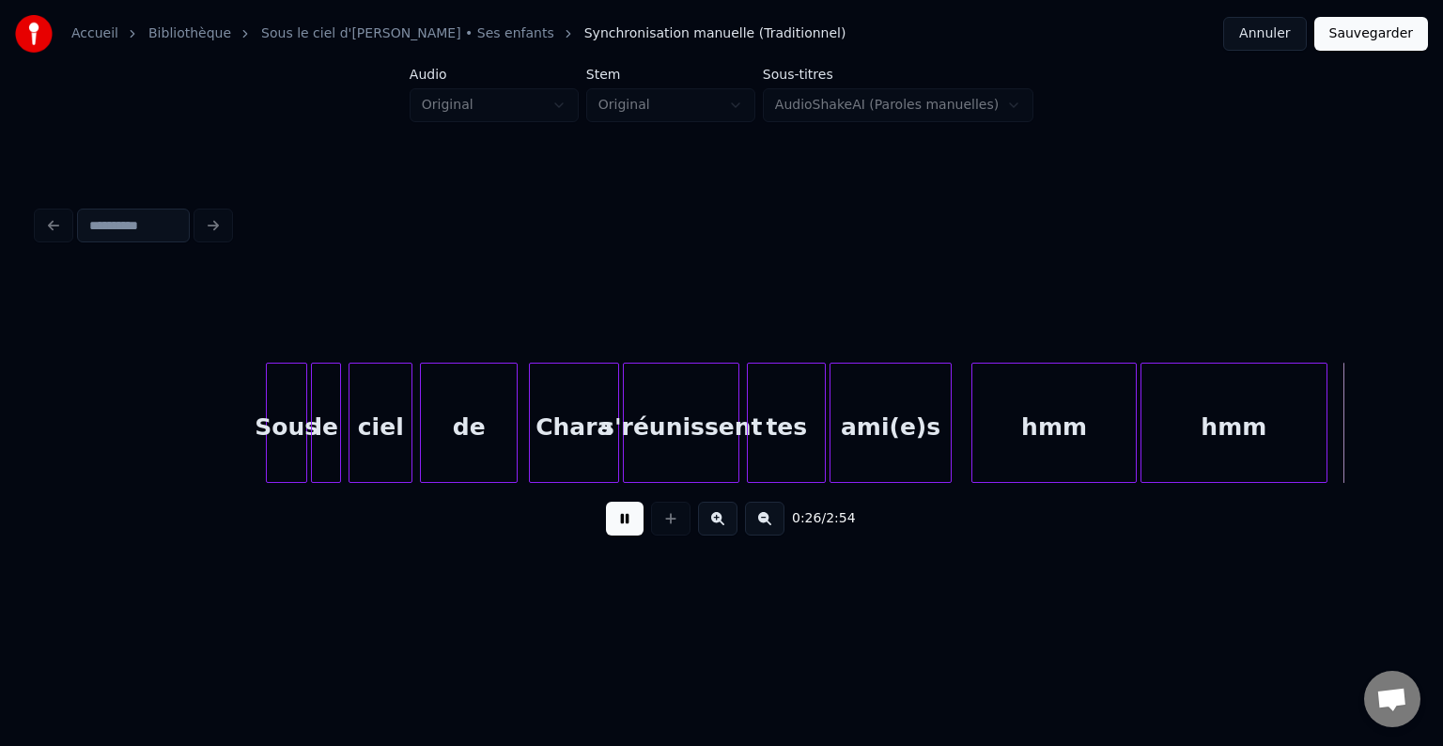
click at [629, 527] on button at bounding box center [625, 519] width 38 height 34
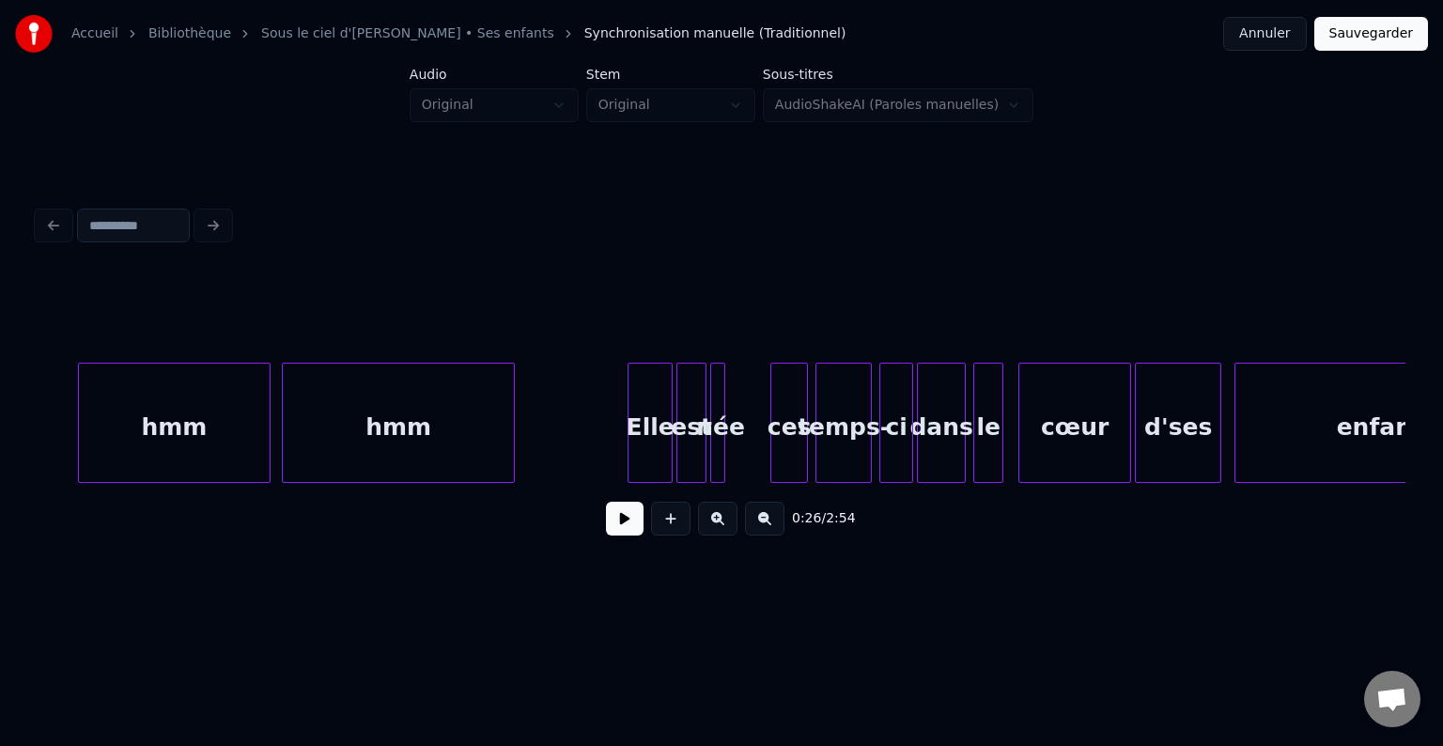
scroll to position [0, 2051]
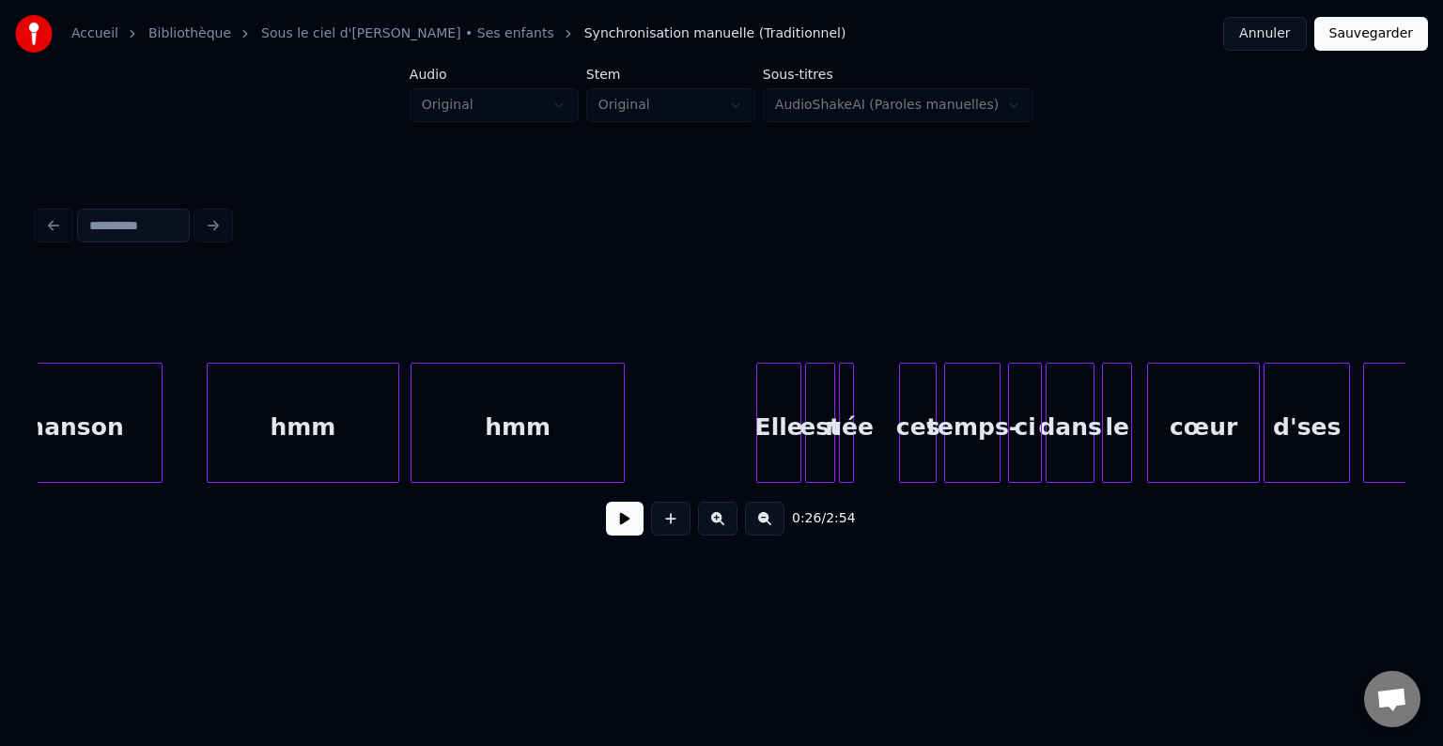
click at [624, 410] on div at bounding box center [621, 423] width 6 height 118
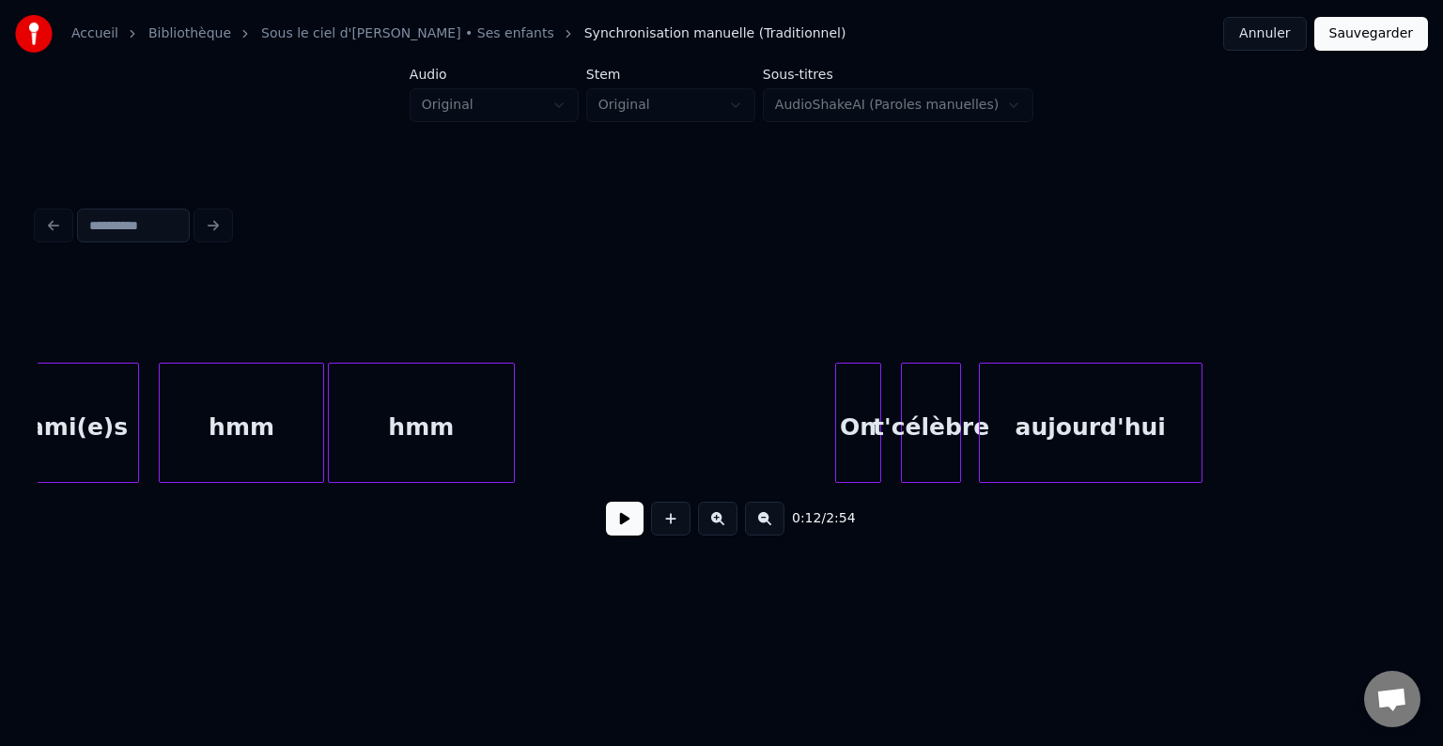
scroll to position [0, 4619]
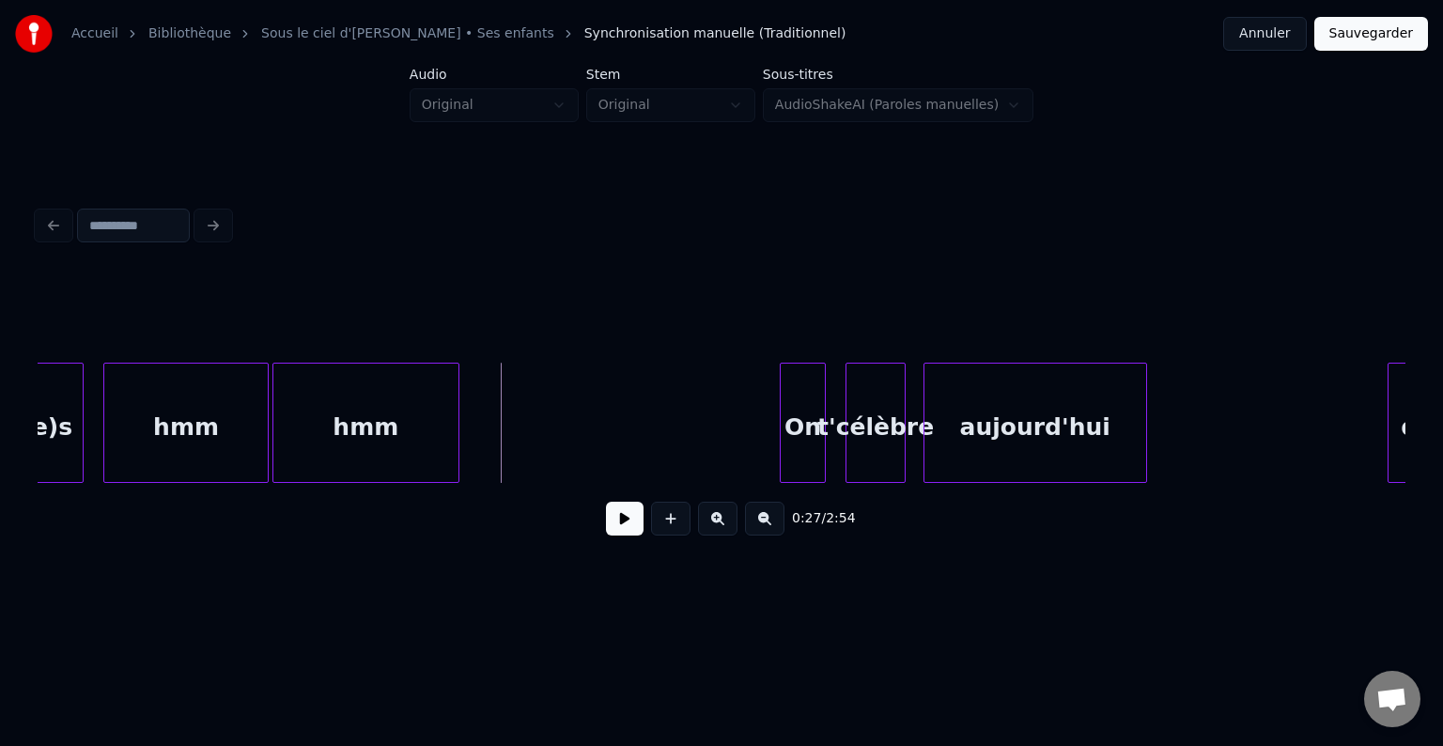
click at [628, 530] on button at bounding box center [625, 519] width 38 height 34
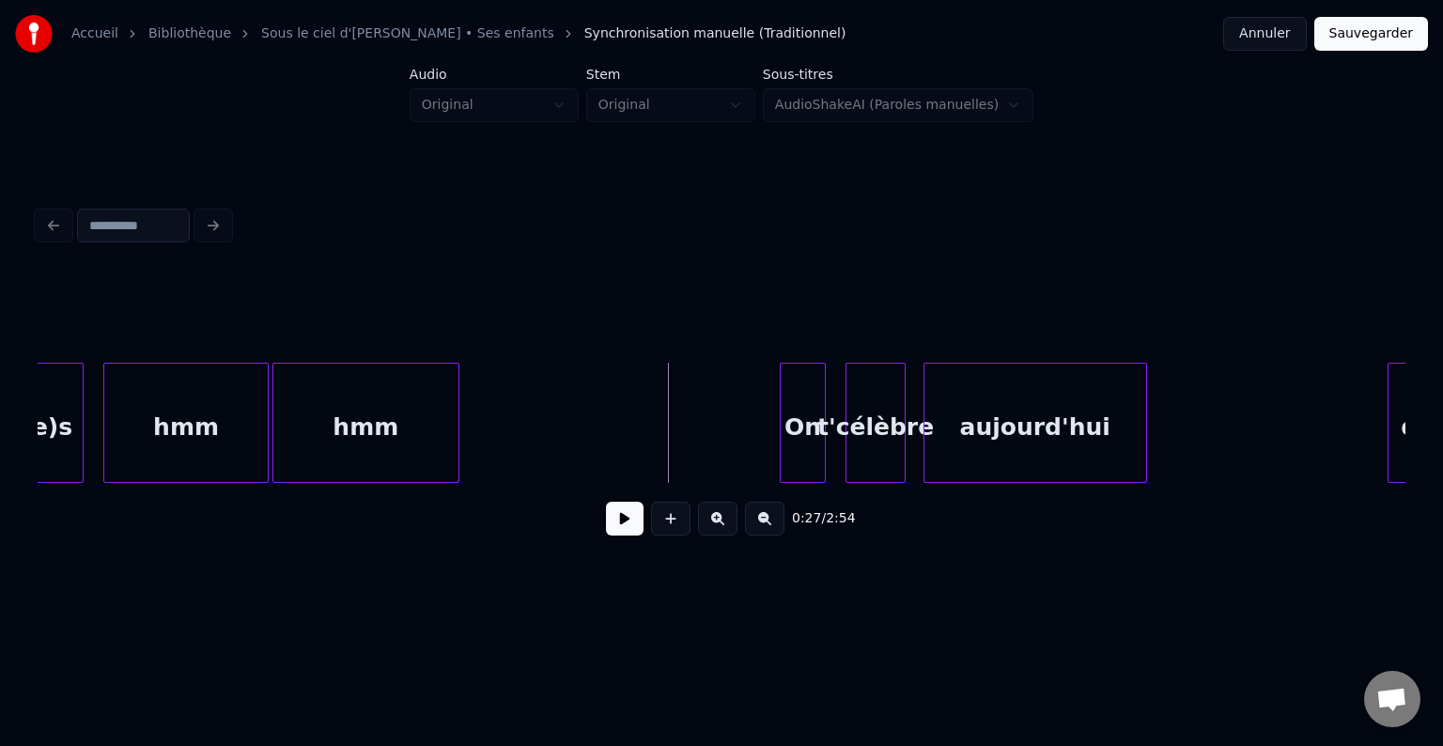
click at [566, 396] on div "On" at bounding box center [572, 428] width 45 height 128
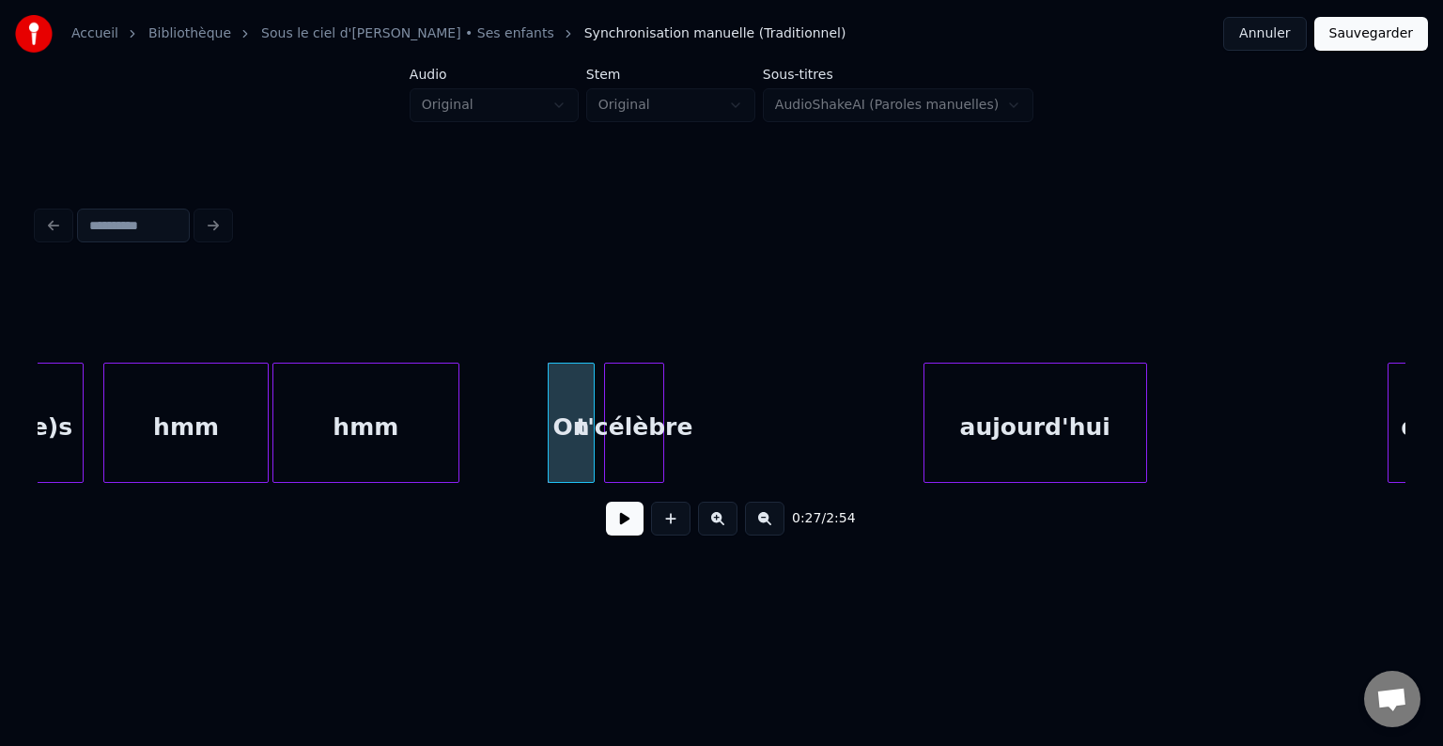
click at [655, 379] on div "t'célèbre" at bounding box center [634, 428] width 58 height 128
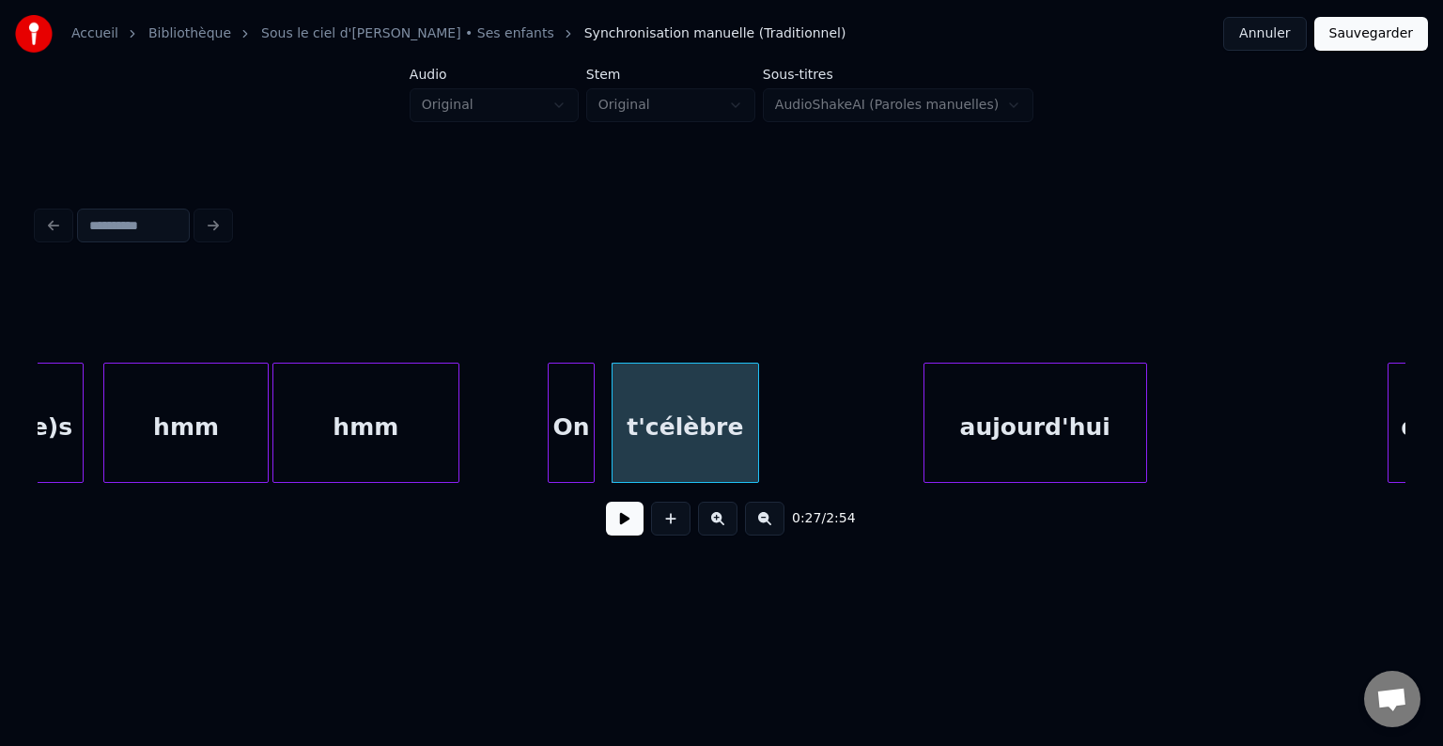
click at [757, 384] on div at bounding box center [756, 423] width 6 height 118
click at [710, 391] on div at bounding box center [713, 423] width 6 height 118
click at [649, 387] on div "t'célèbre" at bounding box center [650, 428] width 101 height 128
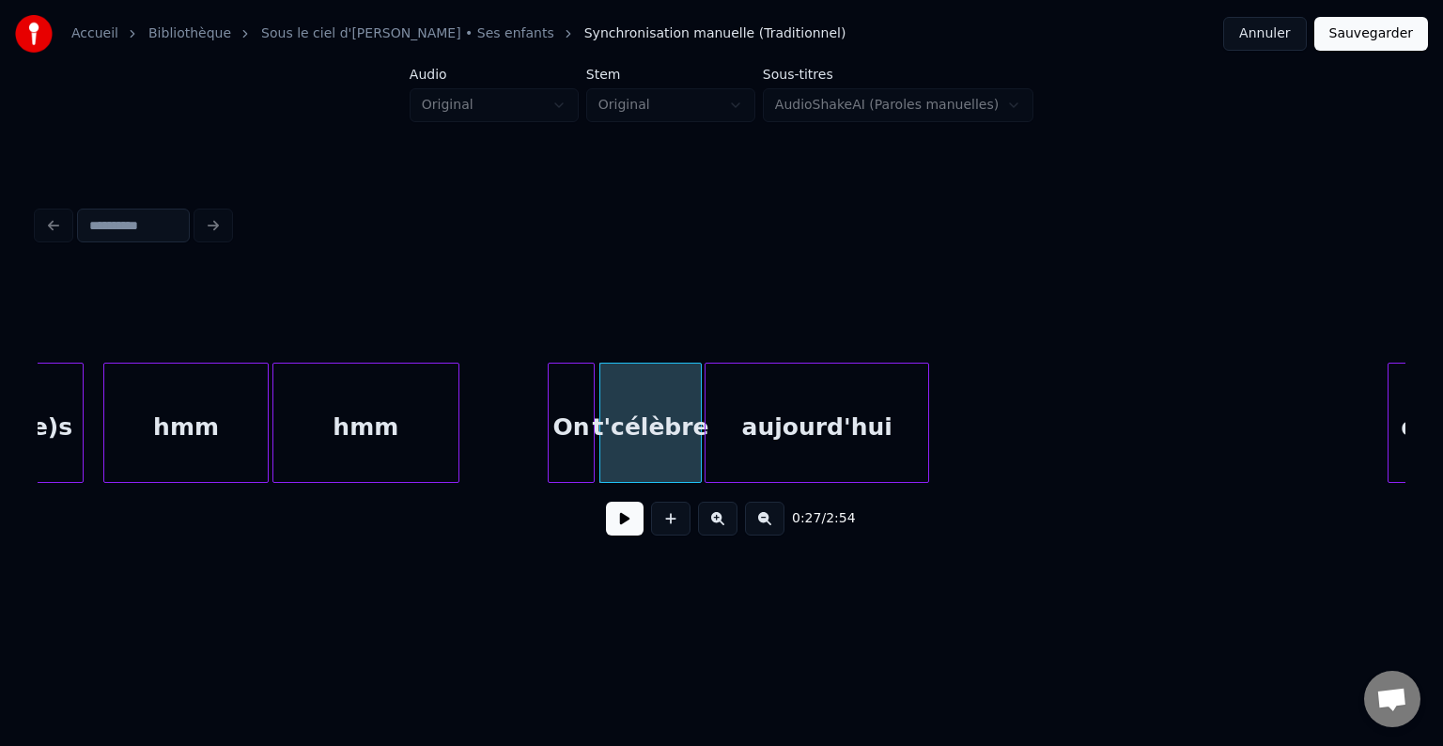
click at [806, 392] on div "aujourd'hui" at bounding box center [817, 428] width 222 height 128
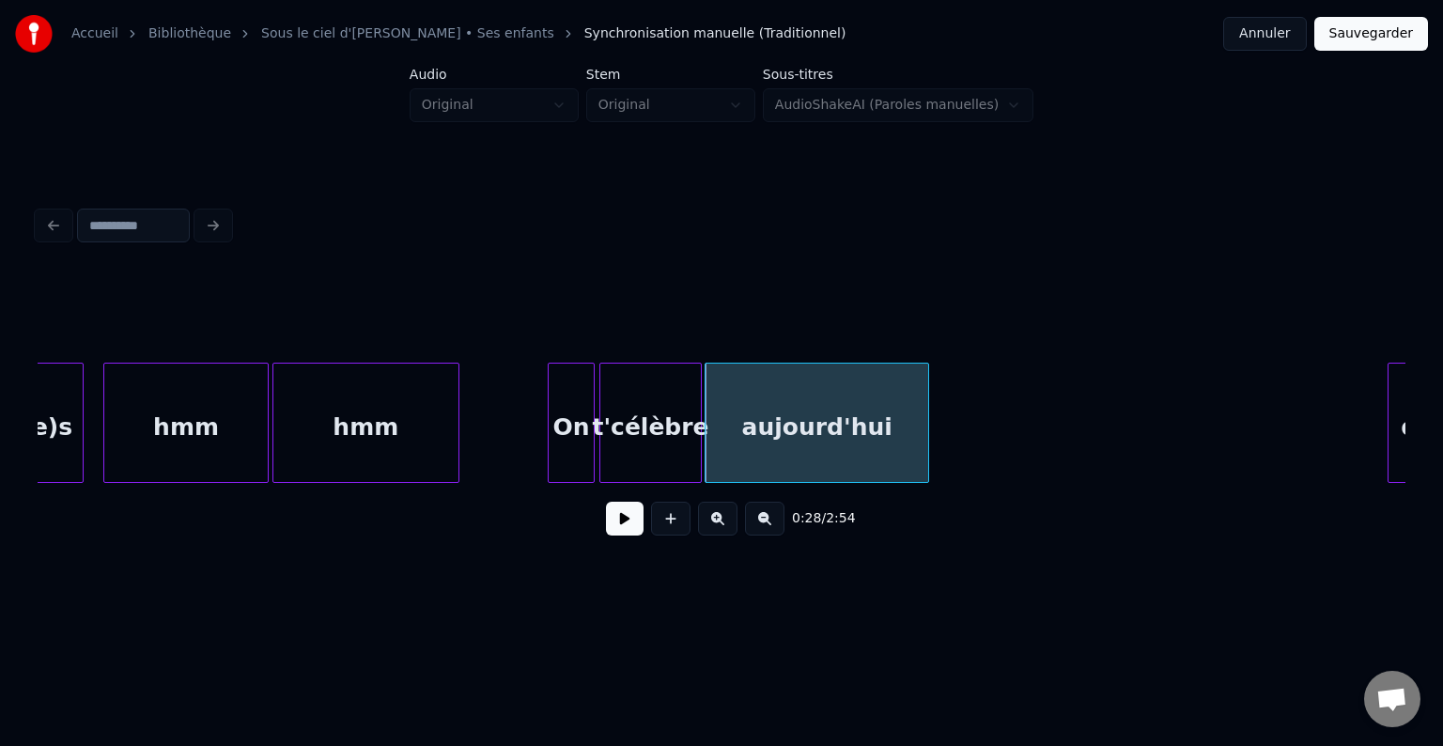
scroll to position [0, 4686]
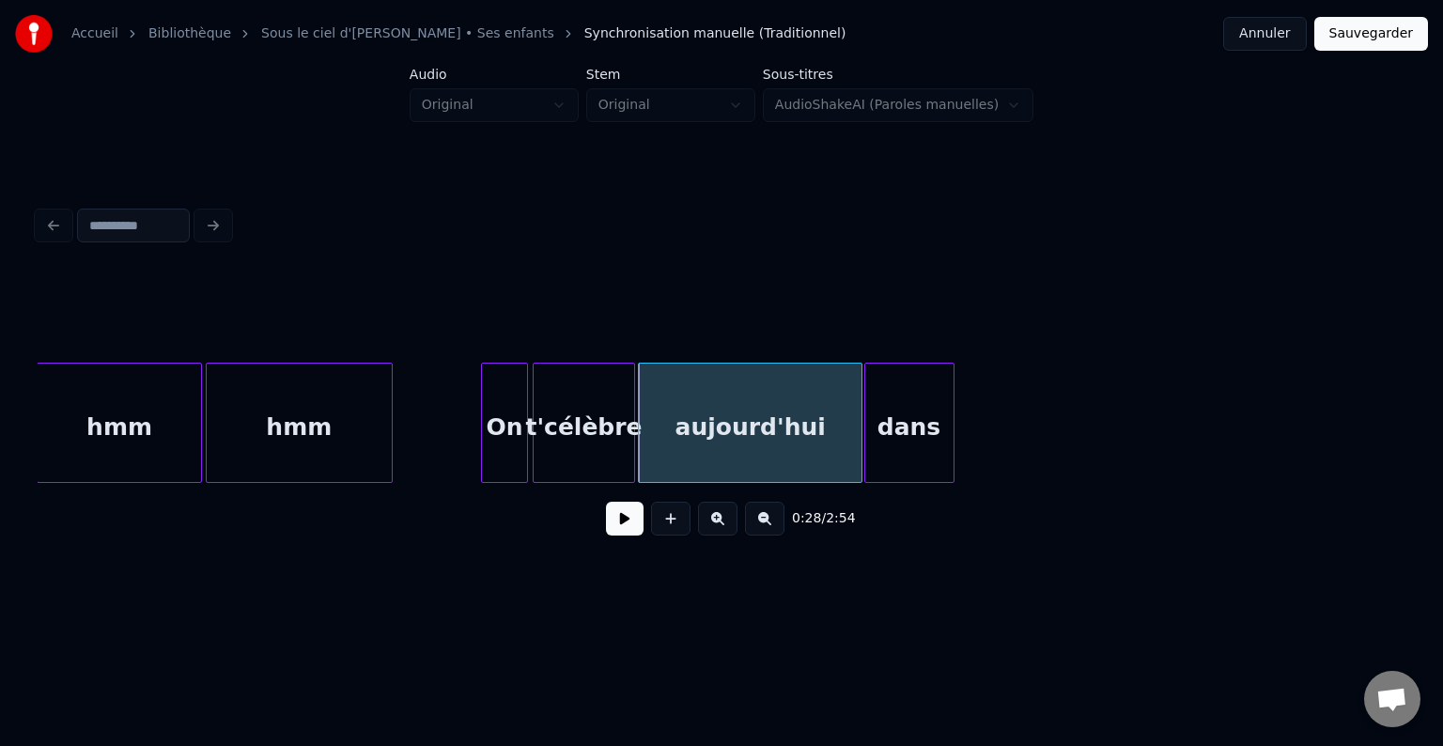
click at [937, 381] on div "dans" at bounding box center [909, 428] width 88 height 128
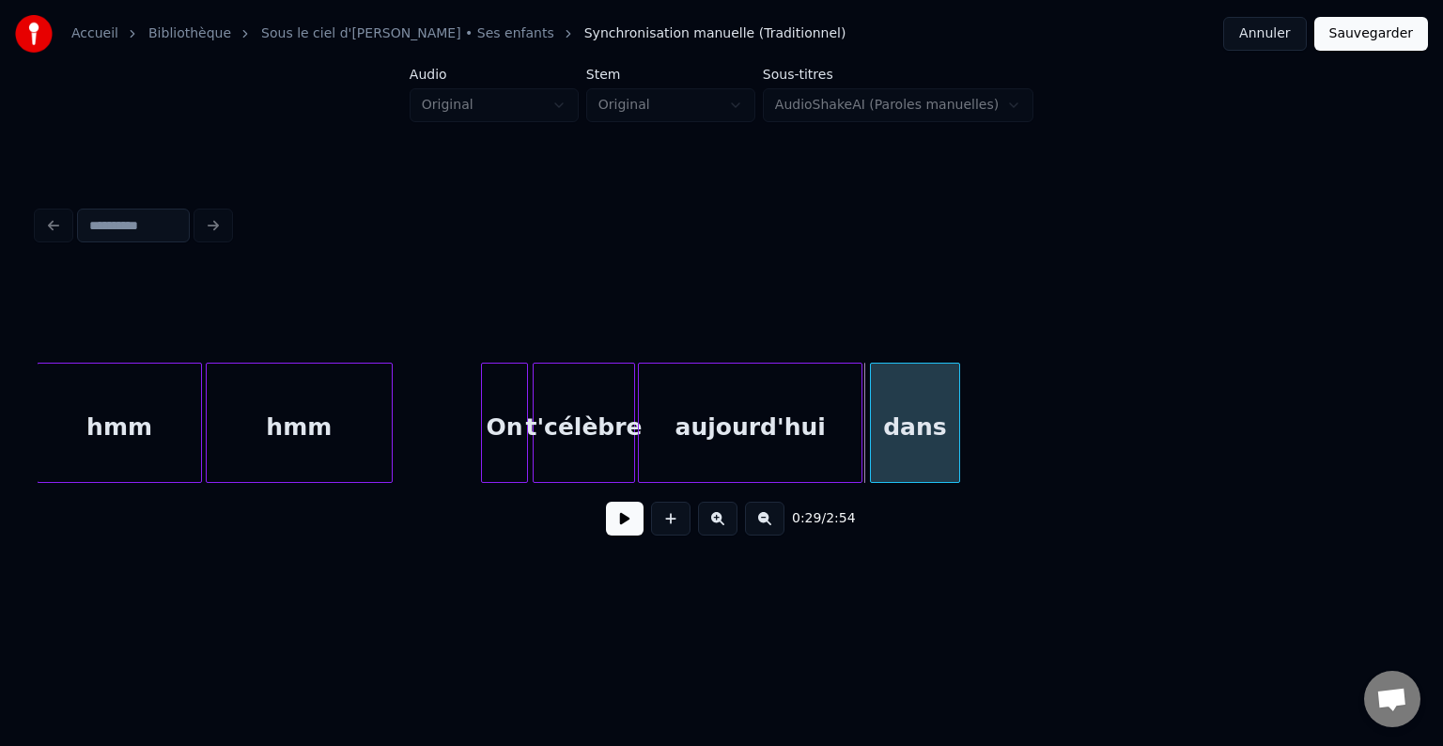
click at [928, 420] on div "dans" at bounding box center [915, 428] width 88 height 128
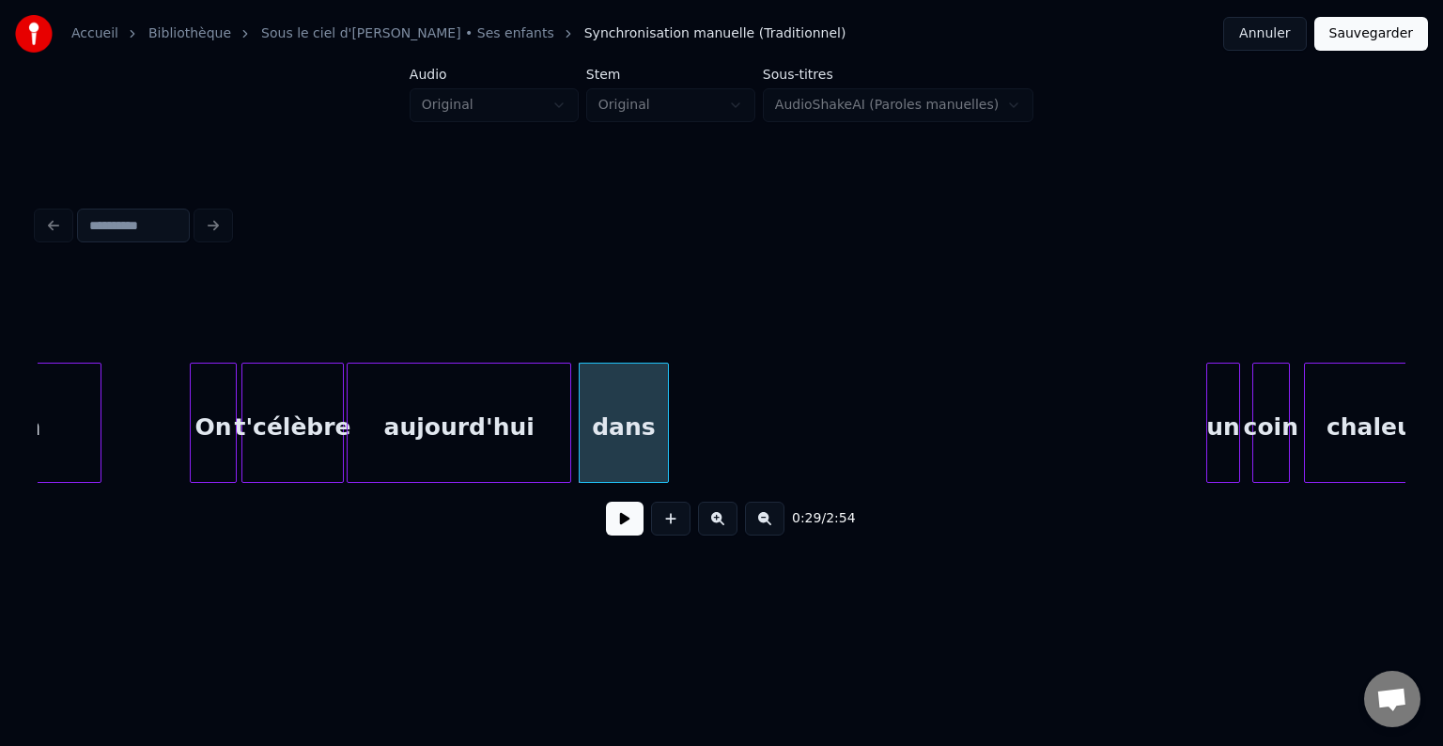
scroll to position [0, 5058]
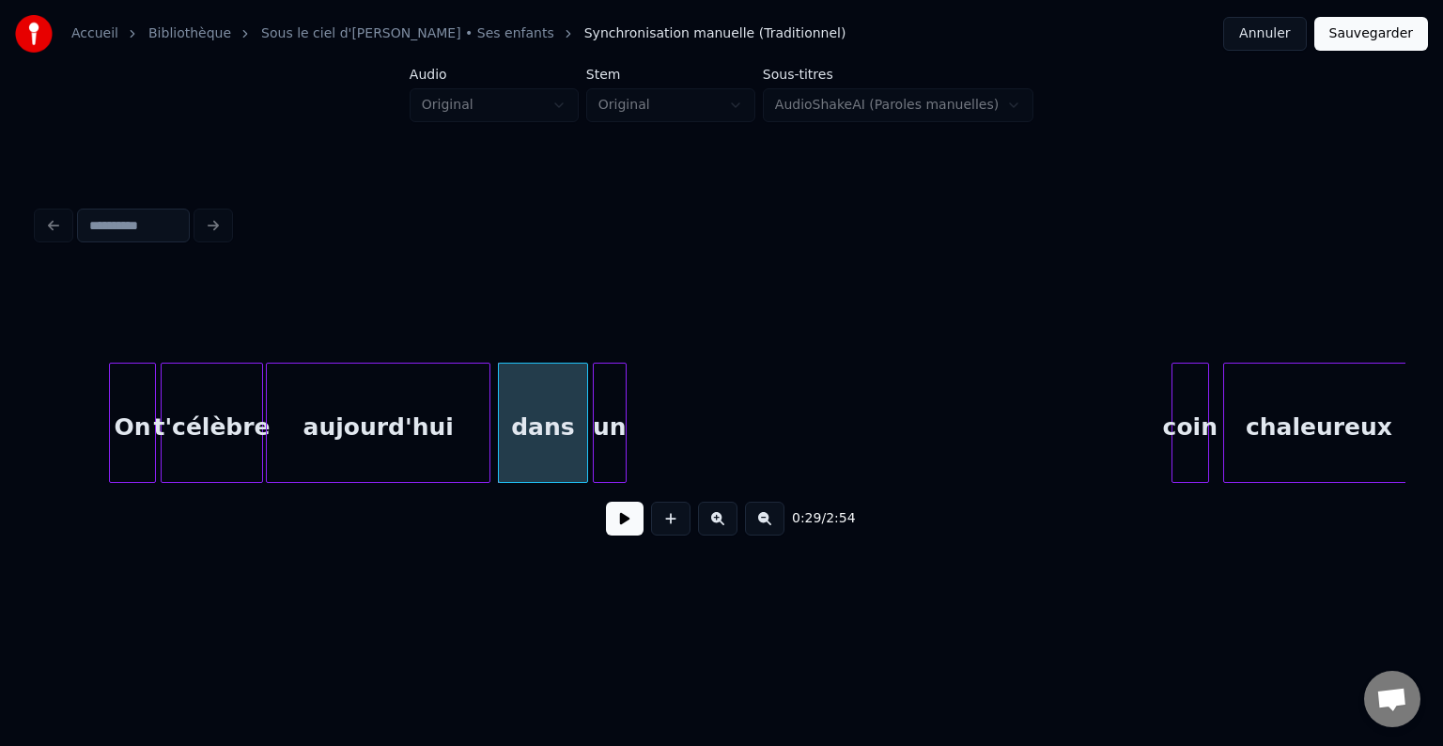
click at [612, 408] on div "un" at bounding box center [610, 428] width 32 height 128
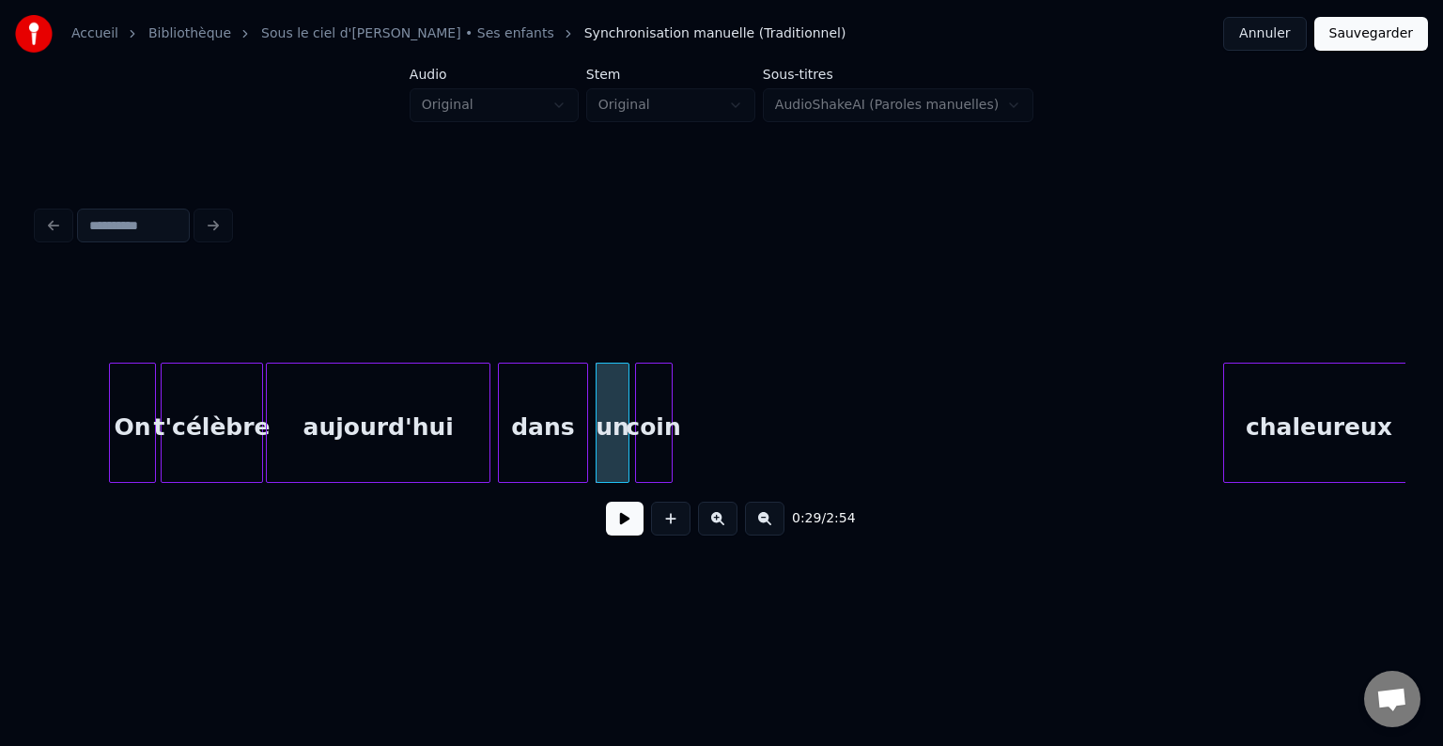
click at [654, 395] on div "coin" at bounding box center [654, 428] width 36 height 128
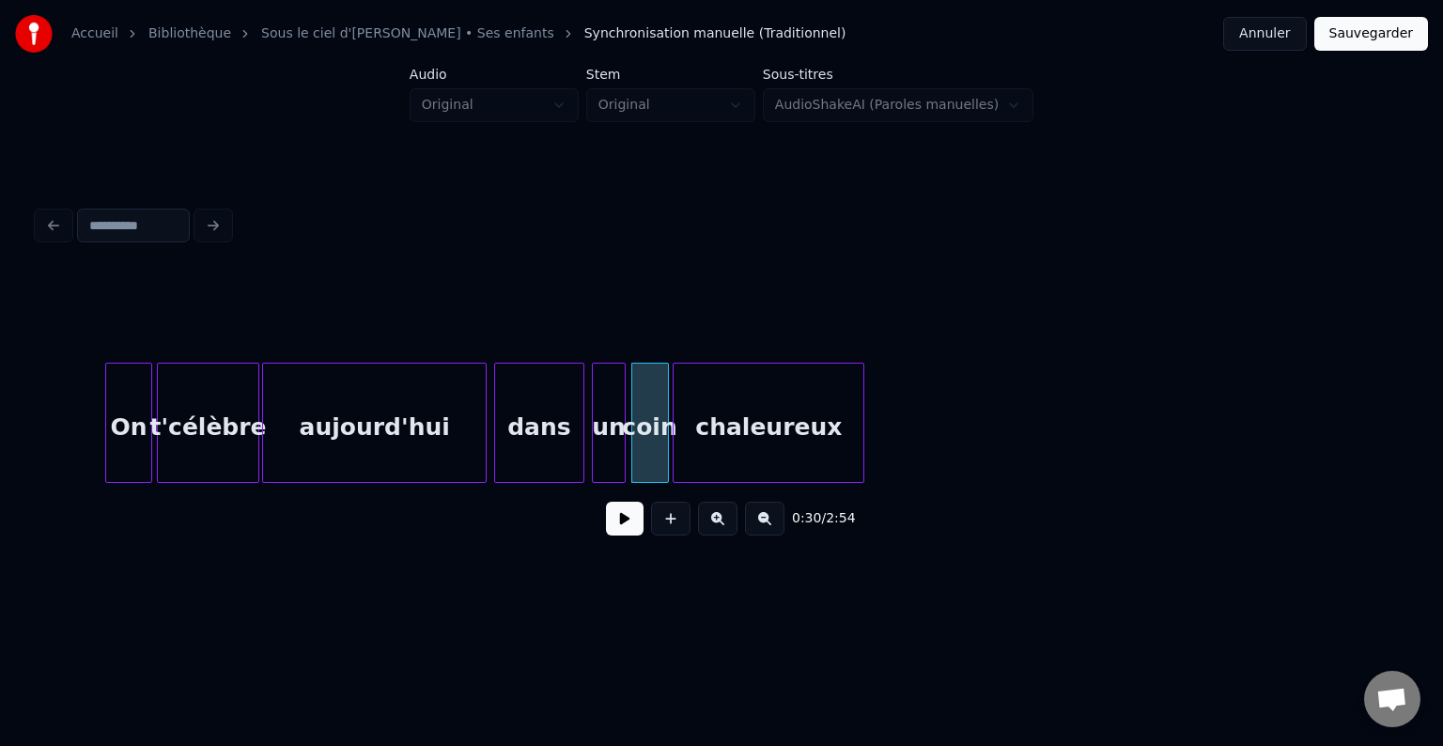
click at [779, 388] on div "chaleureux" at bounding box center [769, 428] width 190 height 128
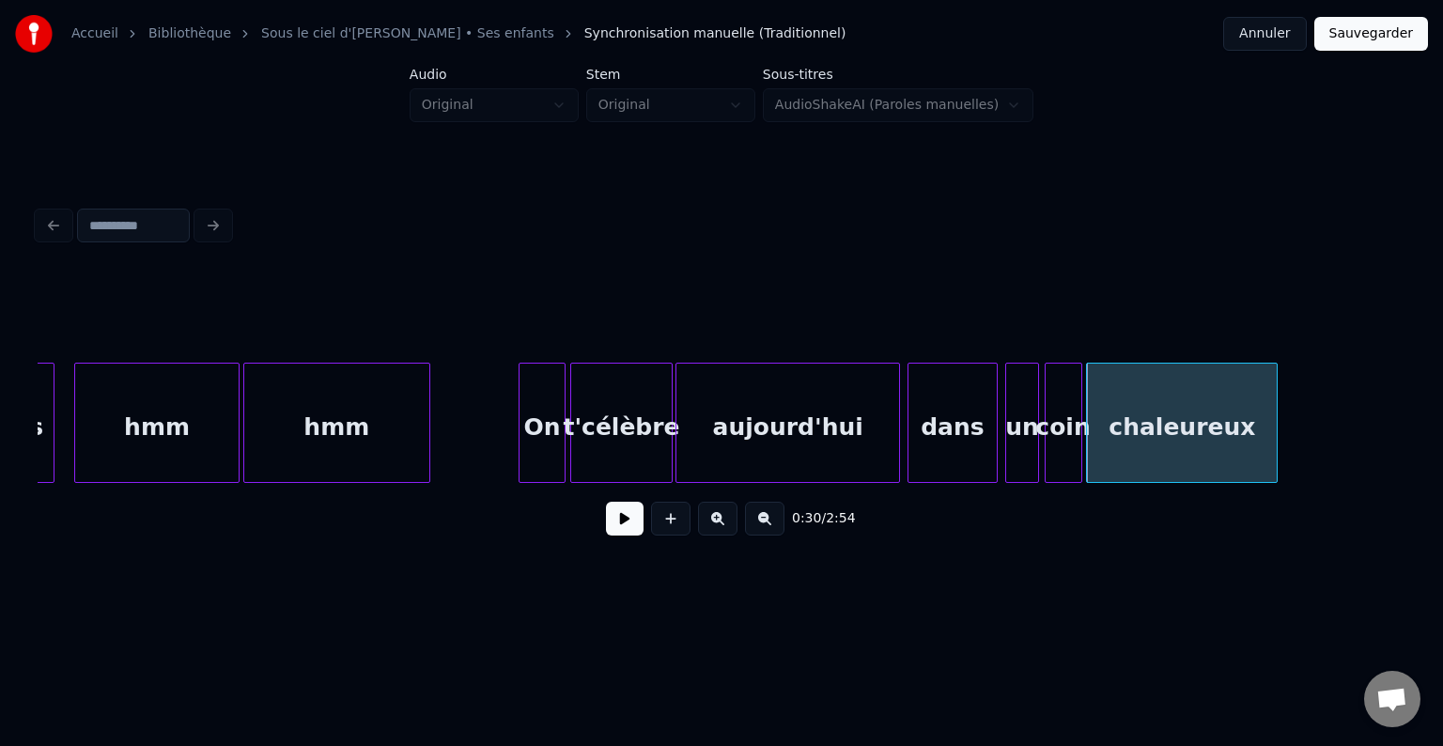
scroll to position [0, 4634]
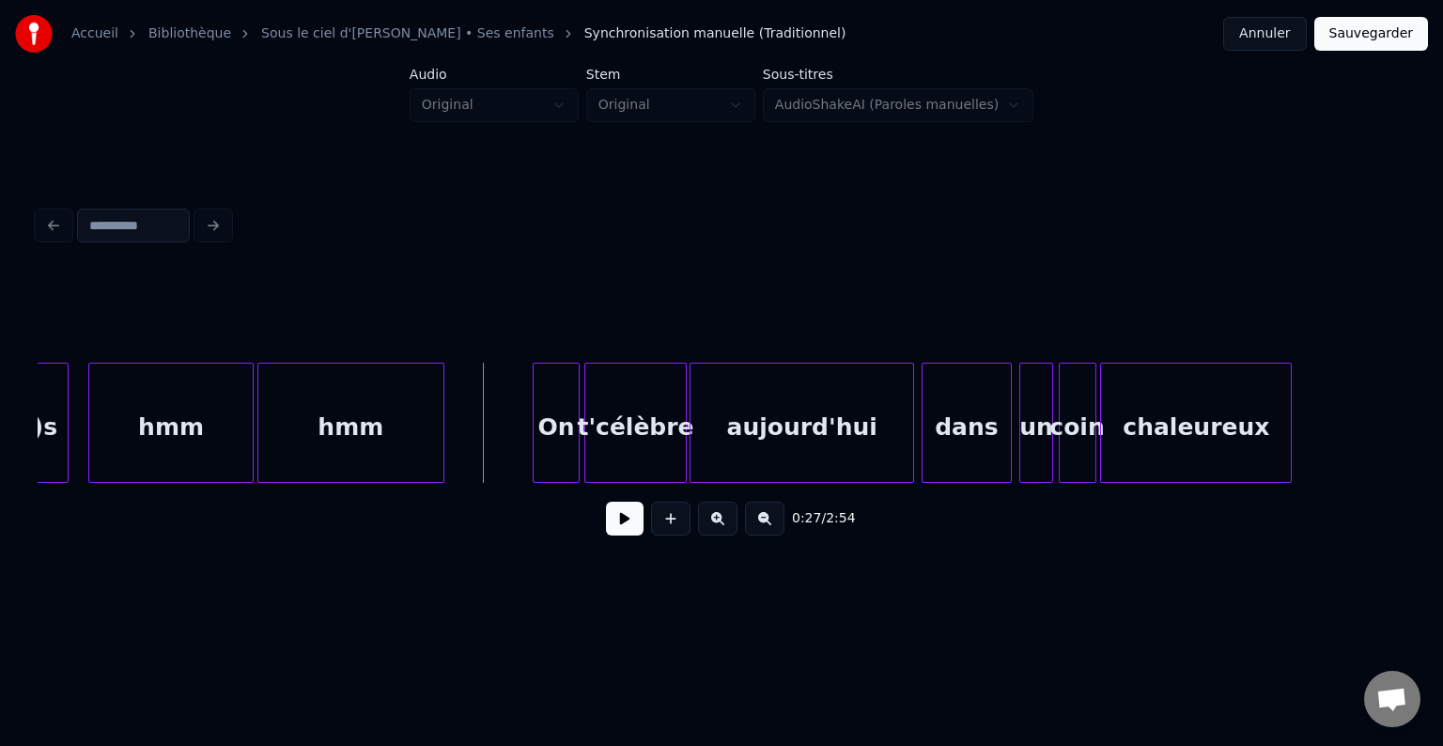
click at [635, 529] on button at bounding box center [625, 519] width 38 height 34
click at [628, 523] on button at bounding box center [625, 519] width 38 height 34
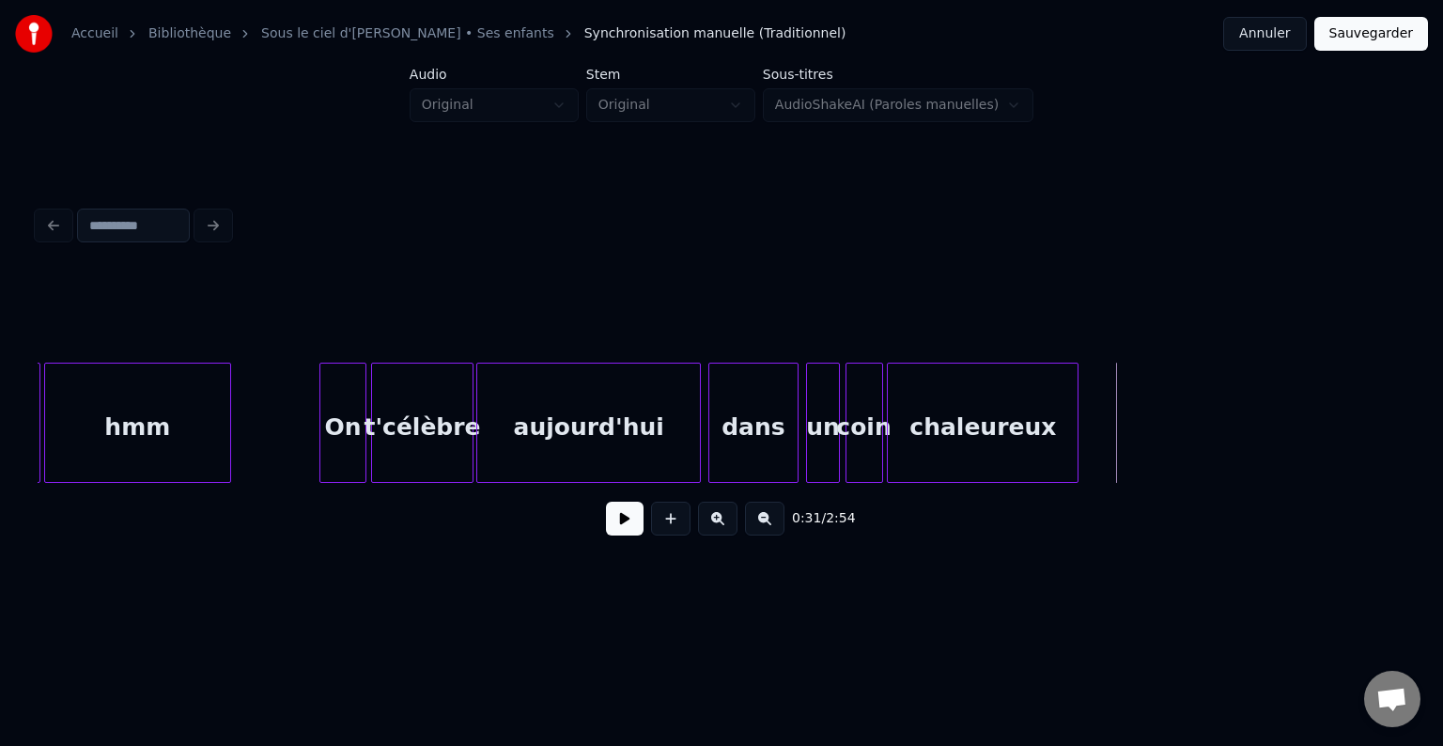
scroll to position [0, 4871]
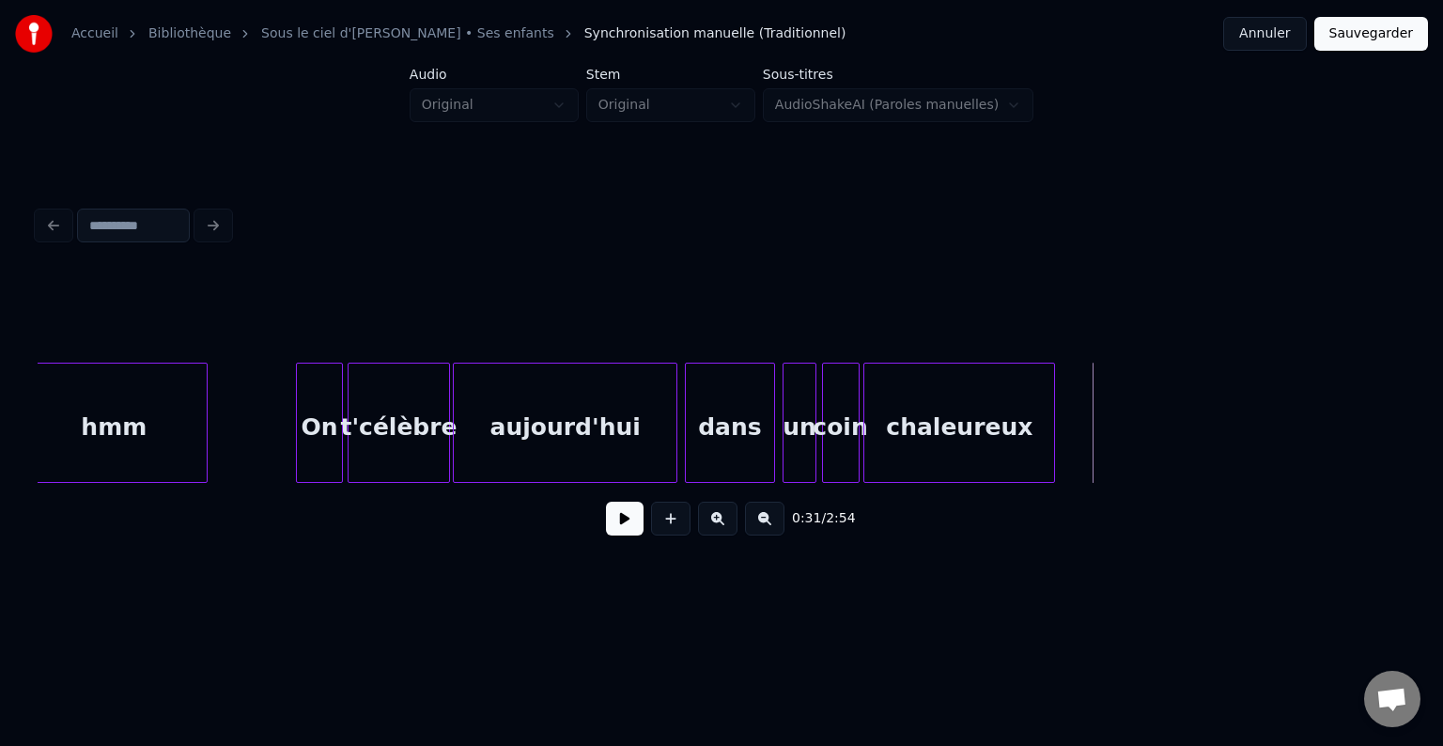
click at [630, 534] on button at bounding box center [625, 519] width 38 height 34
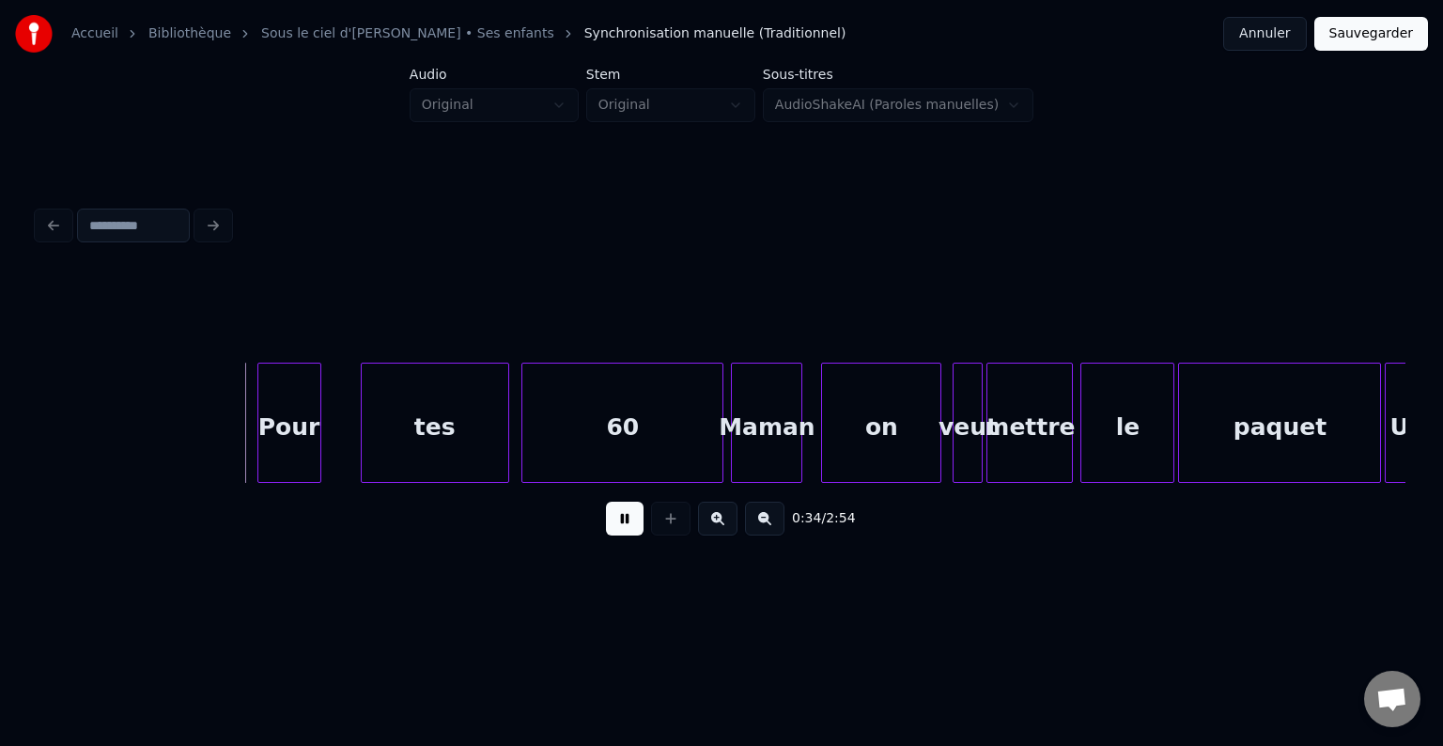
click at [628, 530] on button at bounding box center [625, 519] width 38 height 34
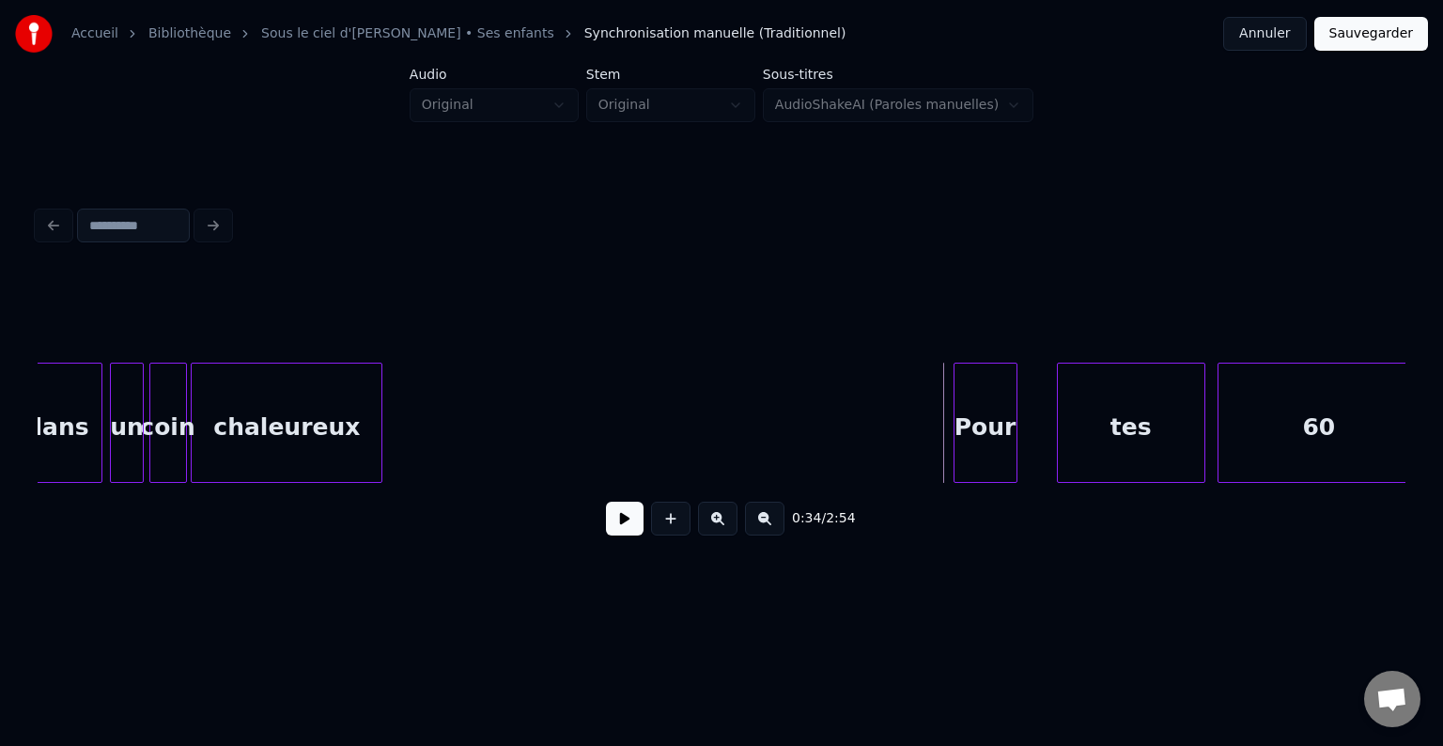
scroll to position [0, 5525]
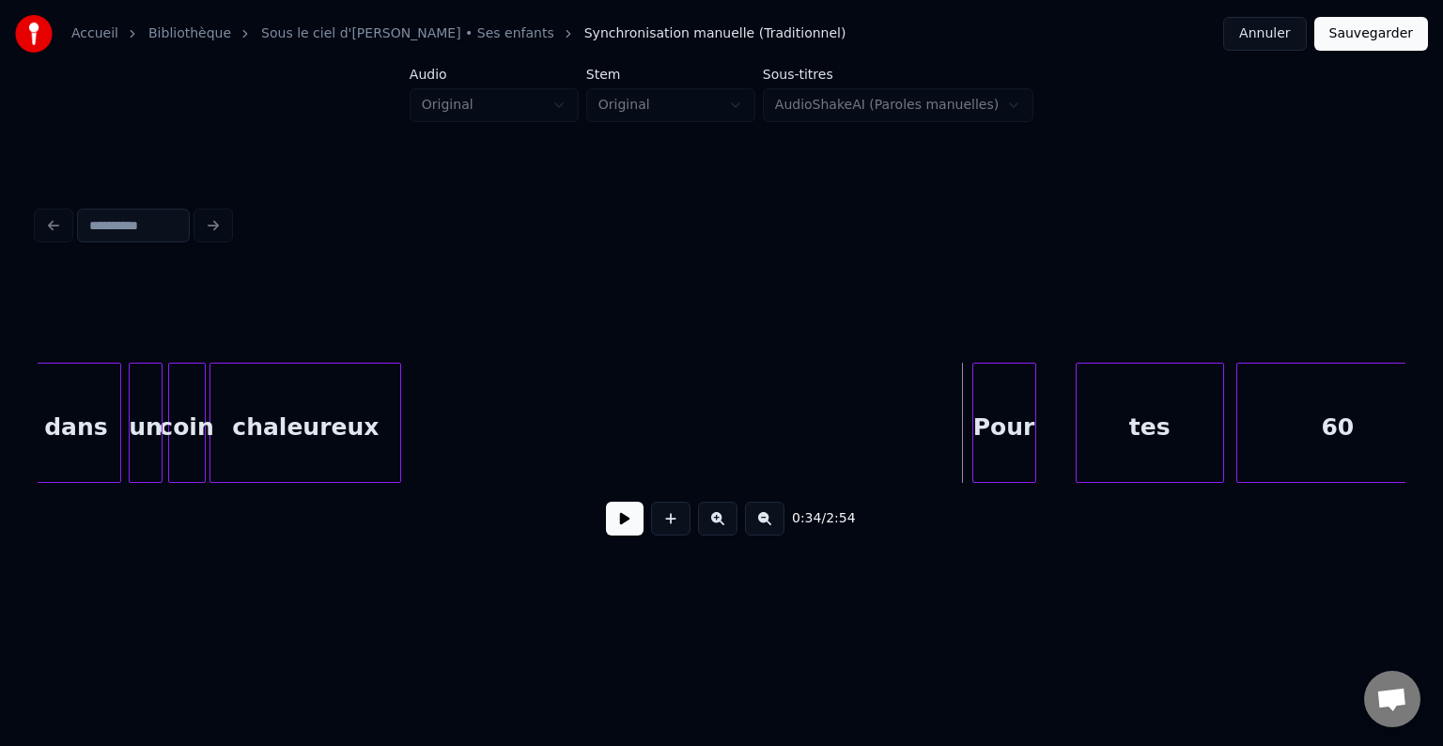
click at [337, 417] on div "chaleureux" at bounding box center [305, 428] width 190 height 128
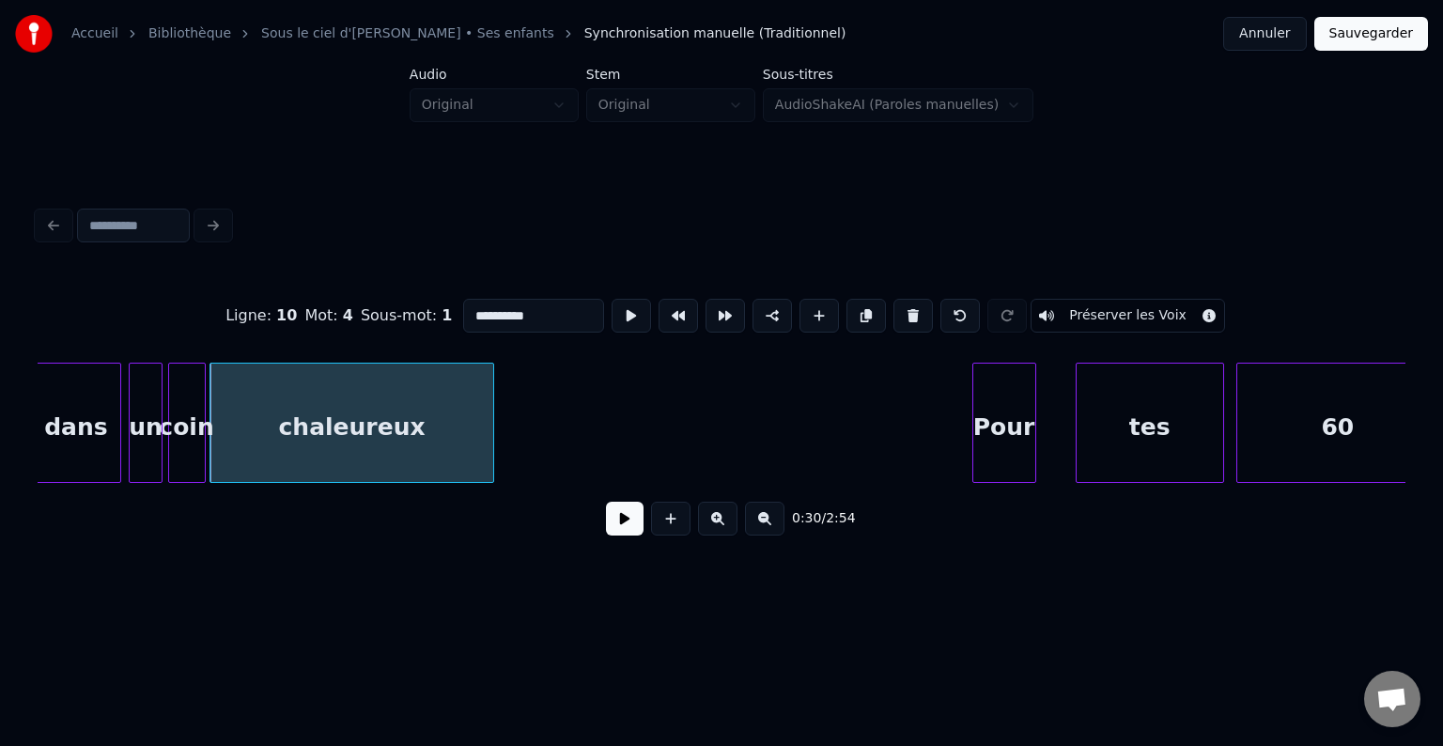
click at [493, 413] on div at bounding box center [491, 423] width 6 height 118
click at [628, 528] on button at bounding box center [625, 519] width 38 height 34
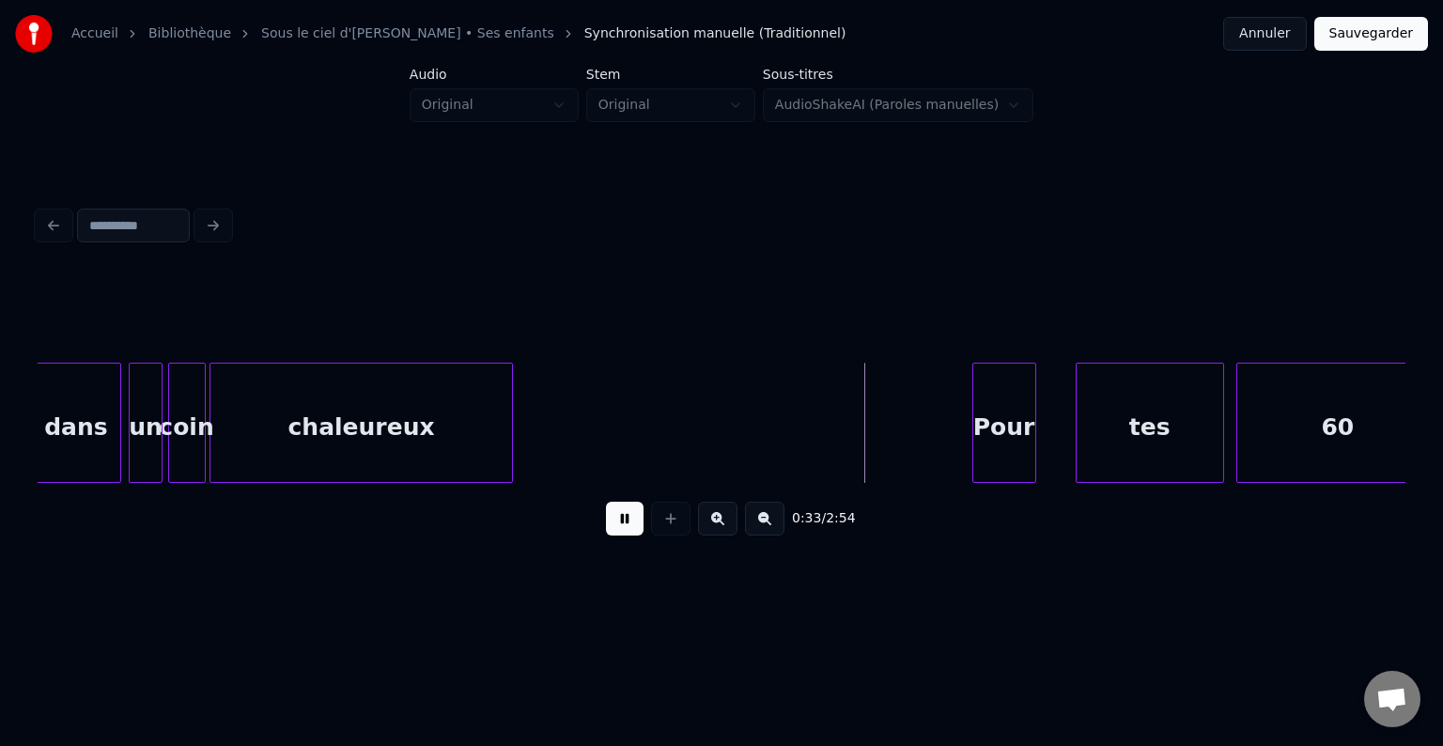
click at [628, 530] on button at bounding box center [625, 519] width 38 height 34
click at [838, 420] on div "Pour" at bounding box center [841, 428] width 62 height 128
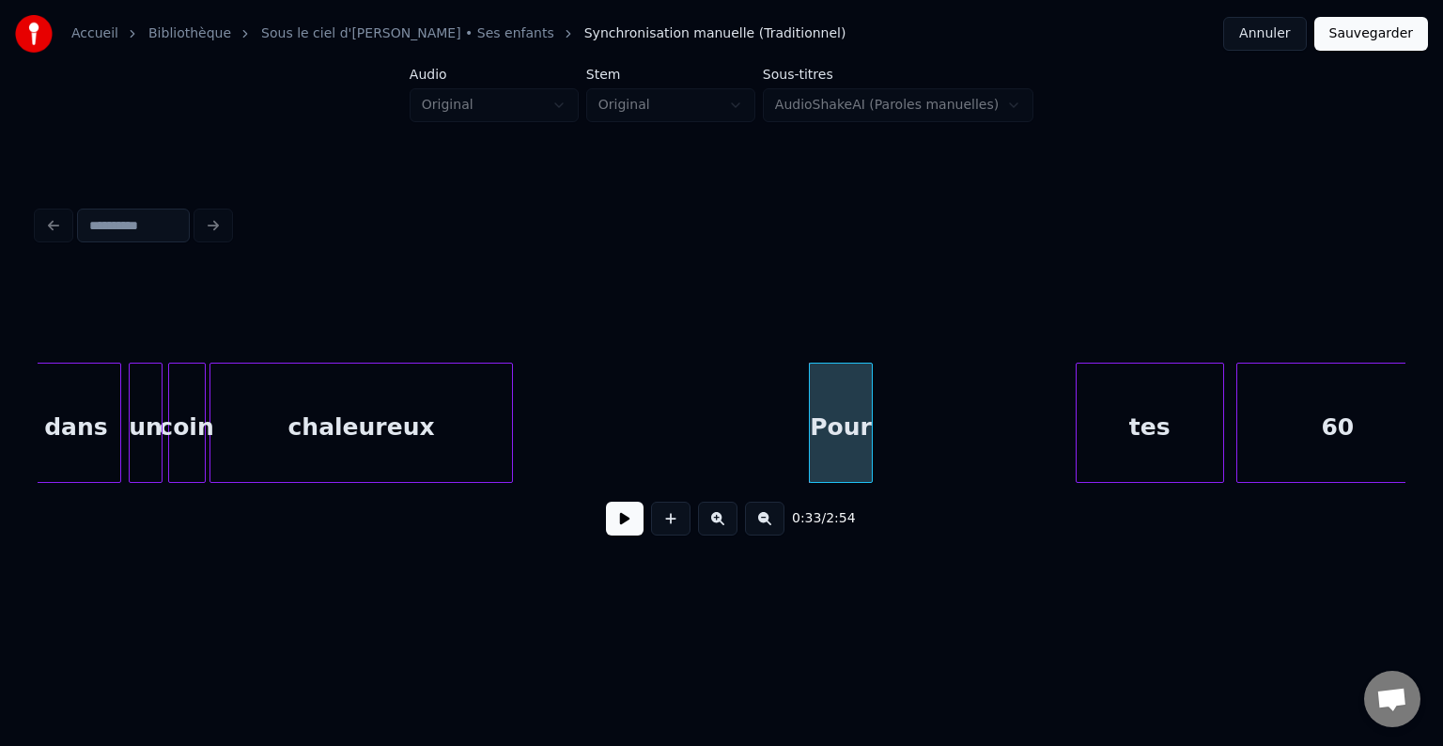
click at [495, 319] on div at bounding box center [722, 316] width 1368 height 94
click at [624, 532] on button at bounding box center [625, 519] width 38 height 34
click at [622, 533] on button at bounding box center [625, 519] width 38 height 34
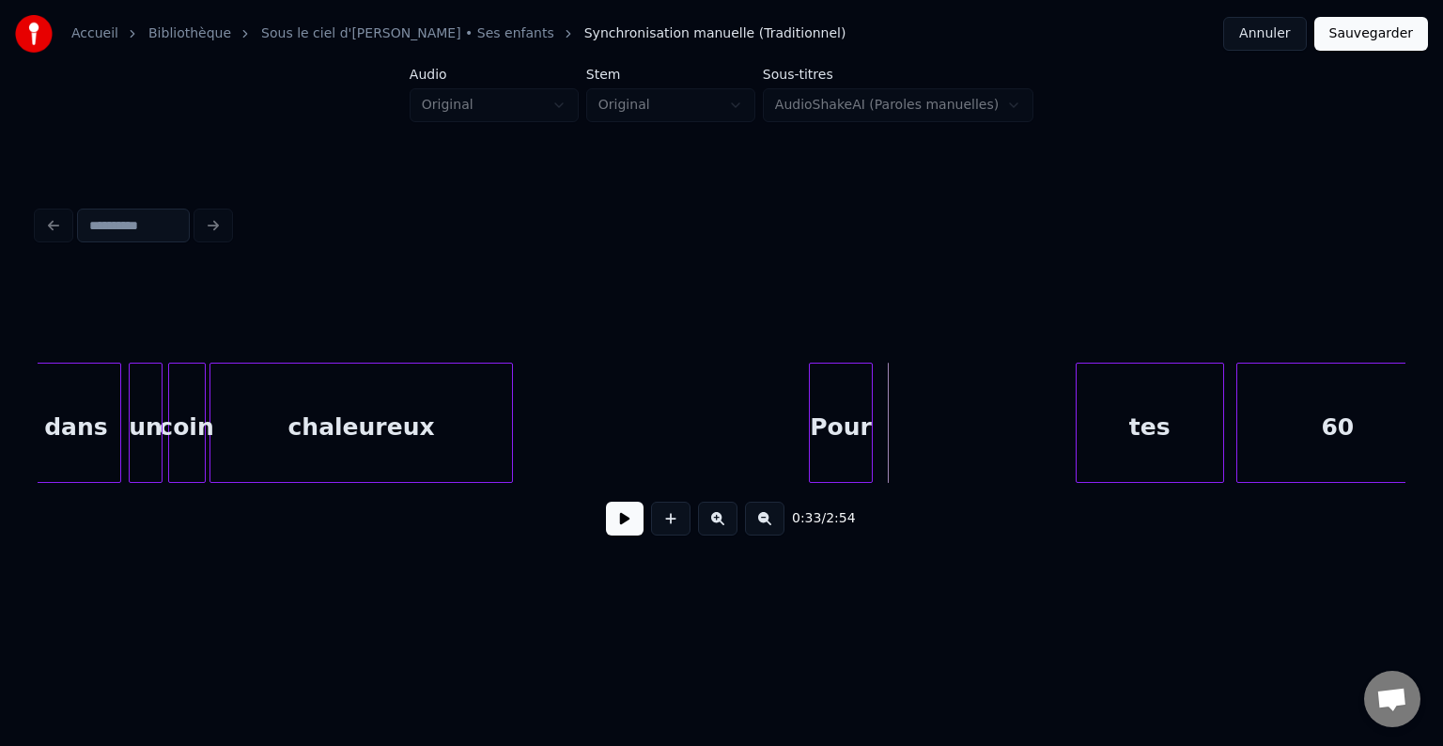
click at [621, 520] on button at bounding box center [625, 519] width 38 height 34
click at [635, 531] on button at bounding box center [625, 519] width 38 height 34
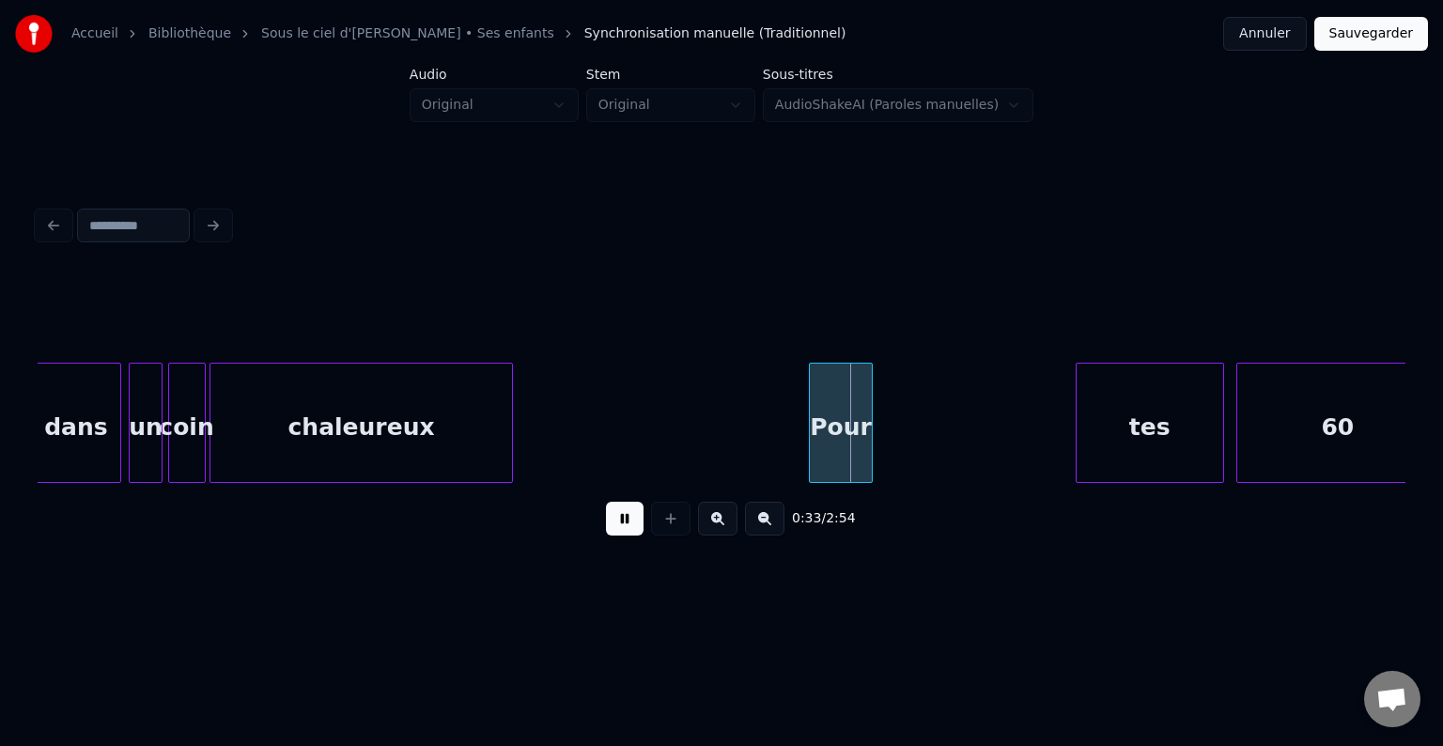
click at [630, 530] on button at bounding box center [625, 519] width 38 height 34
click at [329, 326] on div at bounding box center [722, 316] width 1368 height 94
click at [303, 337] on div at bounding box center [722, 316] width 1368 height 94
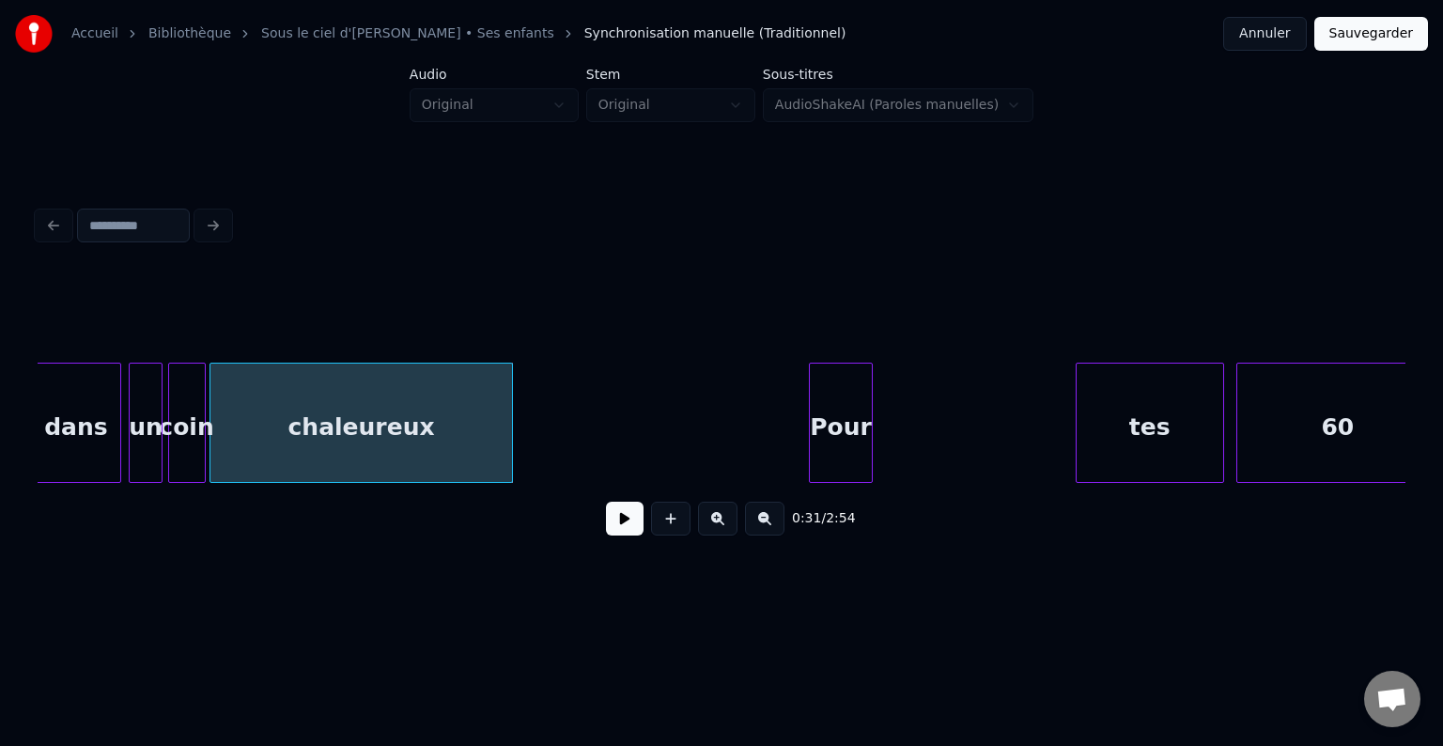
click at [360, 343] on div at bounding box center [722, 316] width 1368 height 94
click at [181, 319] on div at bounding box center [722, 316] width 1368 height 94
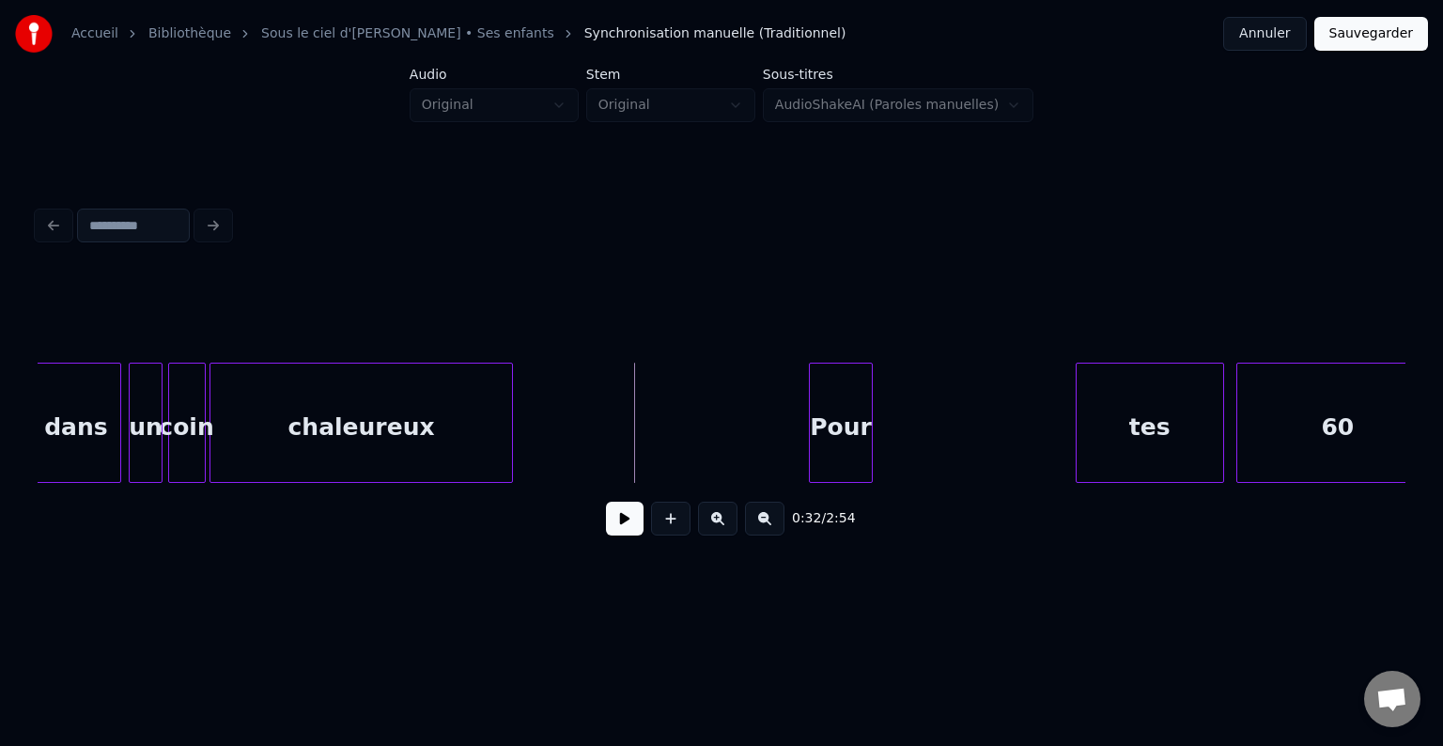
click at [508, 334] on div at bounding box center [722, 316] width 1368 height 94
click at [136, 330] on div at bounding box center [722, 316] width 1368 height 94
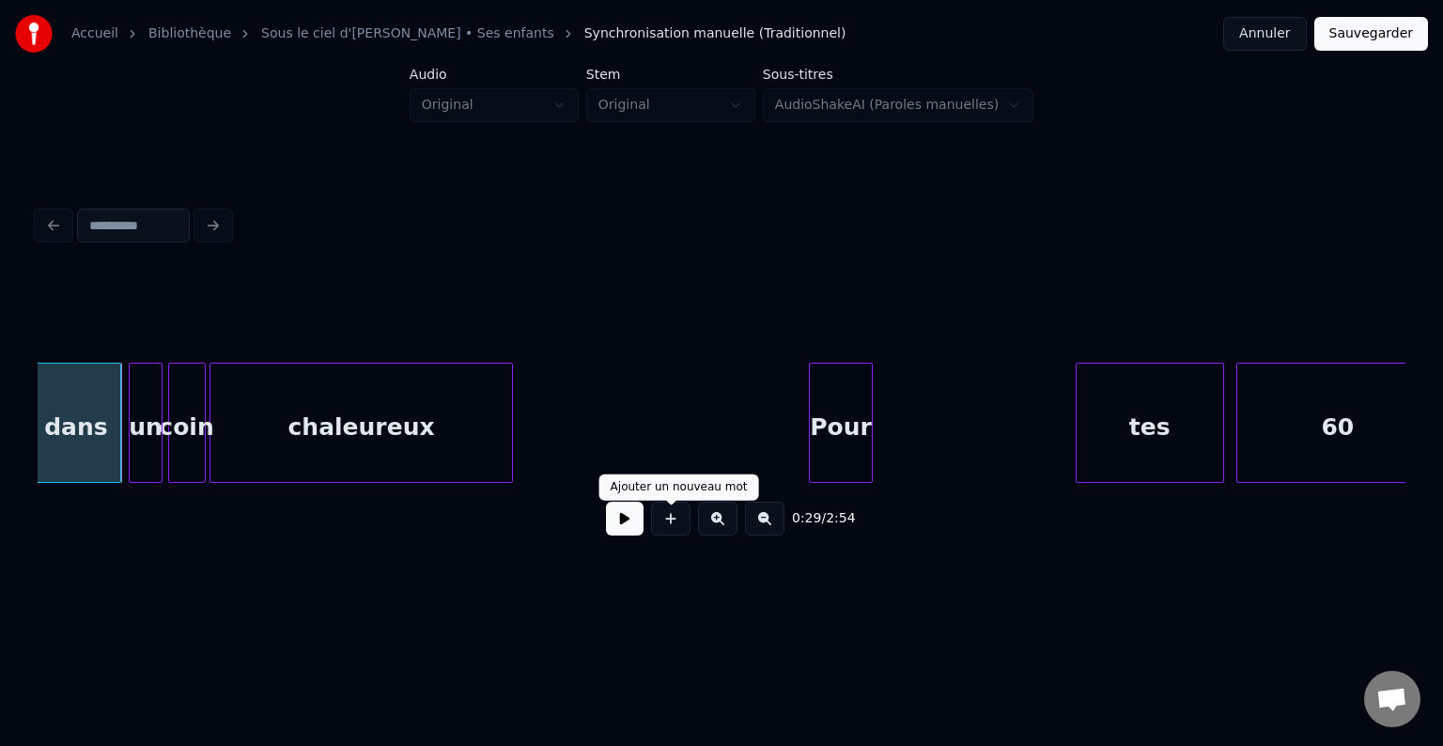
click at [621, 529] on button at bounding box center [625, 519] width 38 height 34
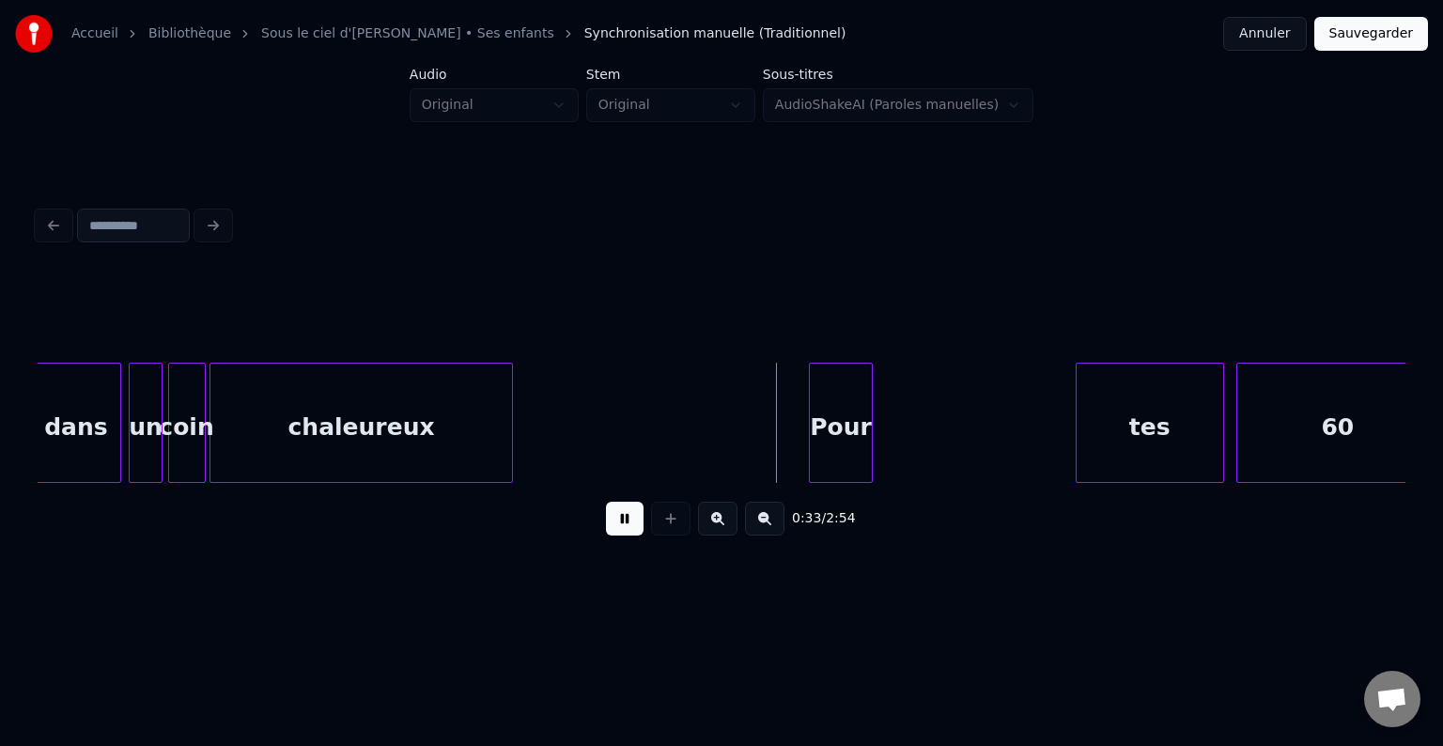
click at [622, 529] on button at bounding box center [625, 519] width 38 height 34
click at [109, 328] on div at bounding box center [722, 316] width 1368 height 94
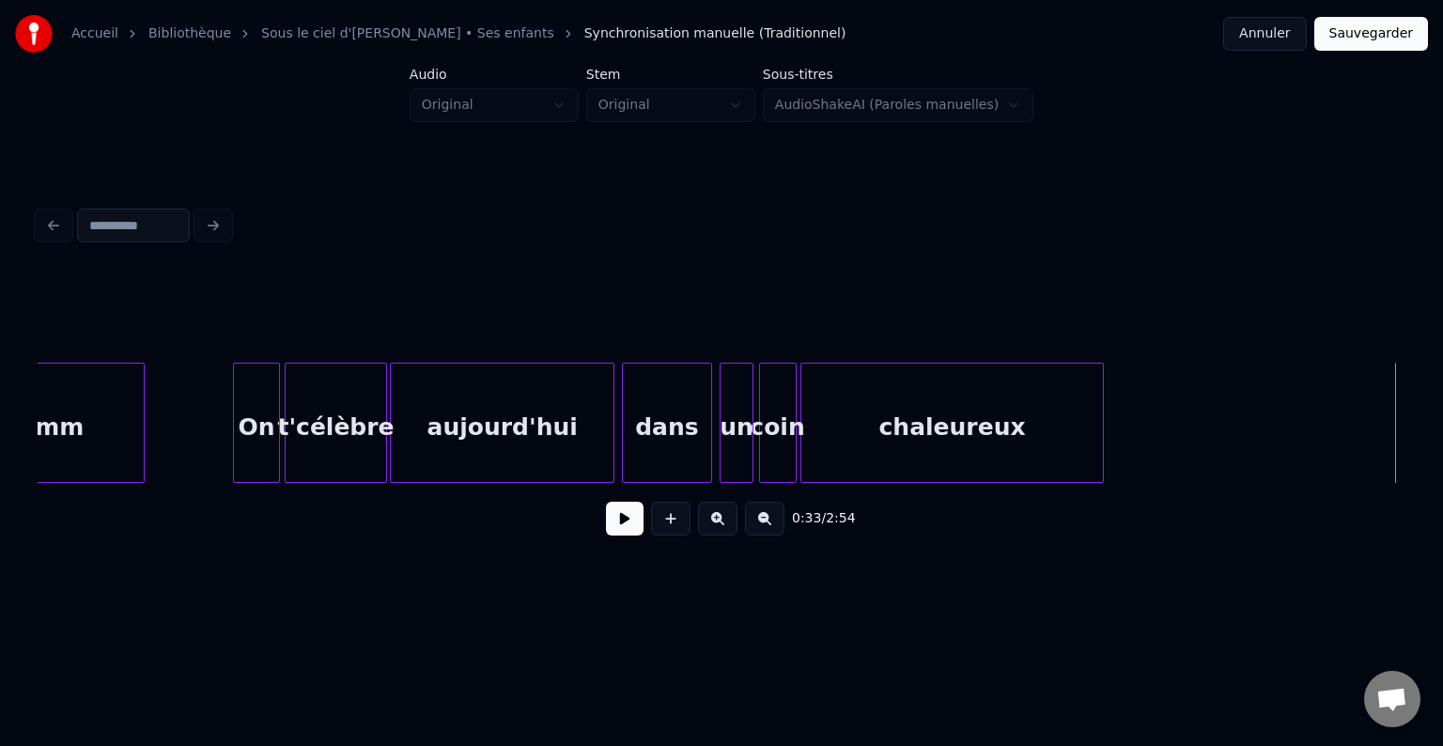
scroll to position [0, 4786]
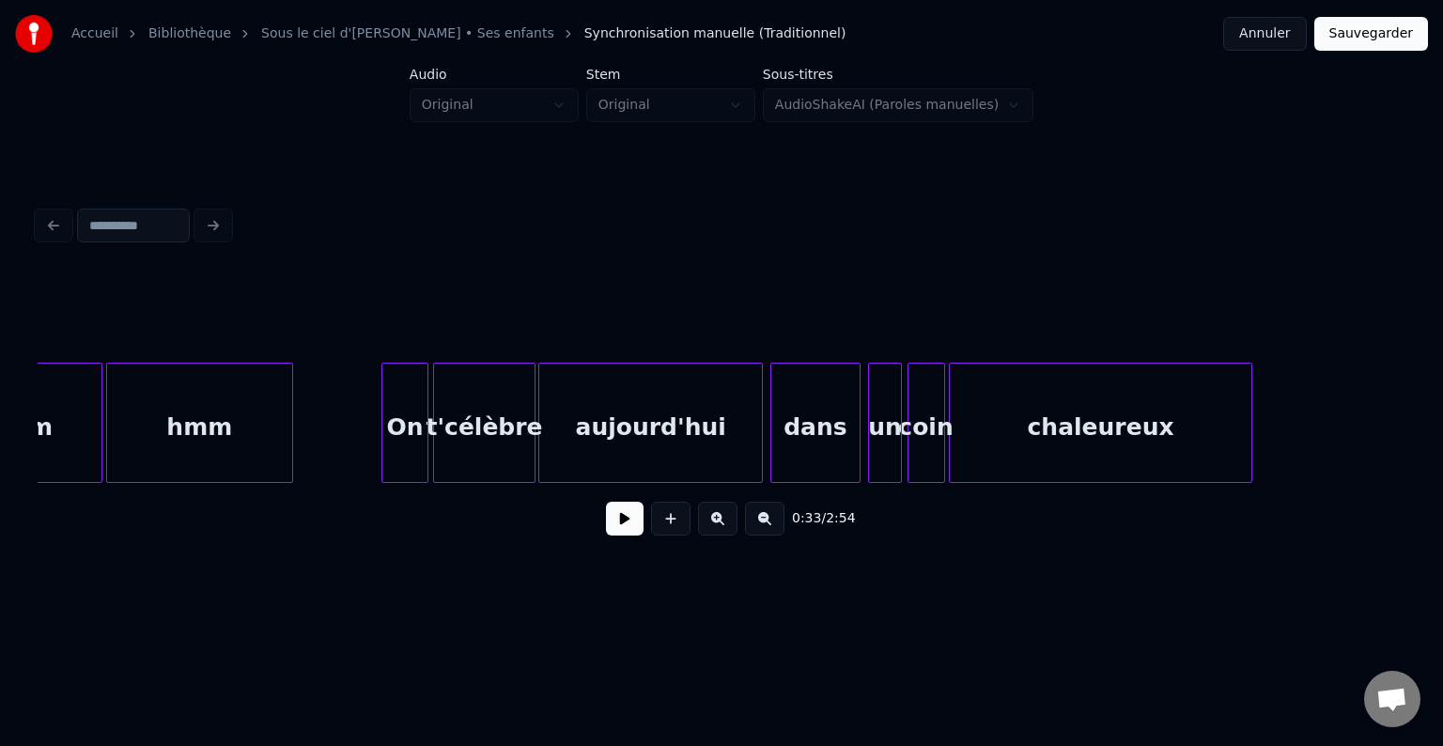
click at [622, 524] on button at bounding box center [625, 519] width 38 height 34
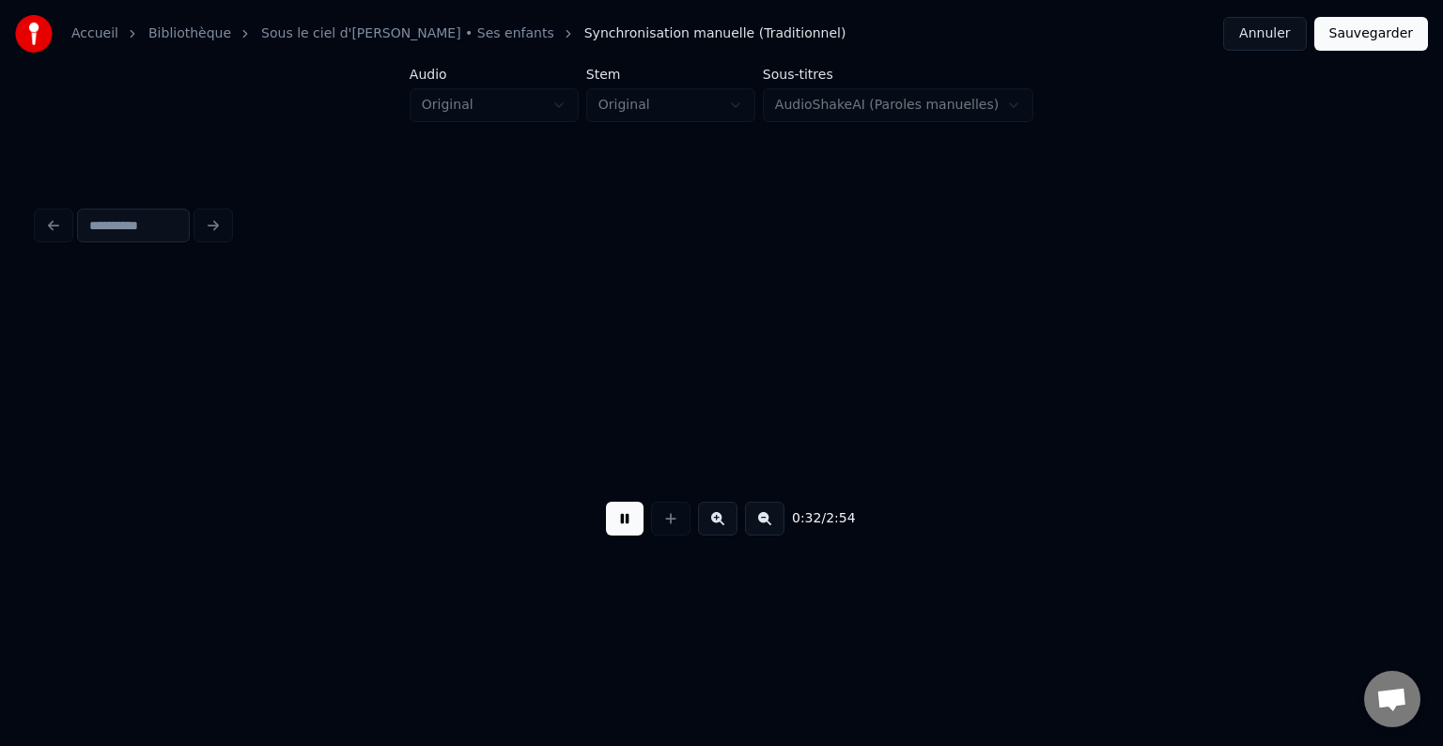
scroll to position [0, 6153]
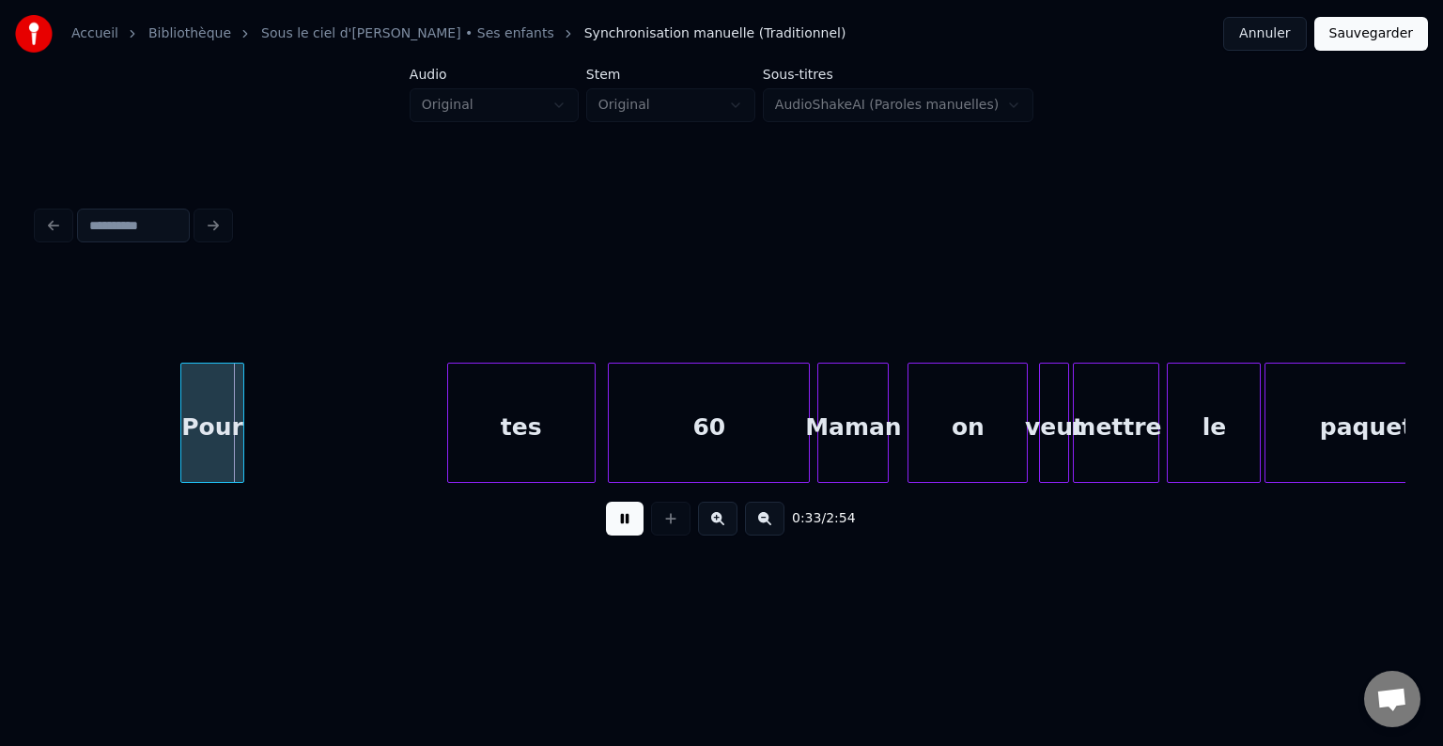
click at [628, 534] on button at bounding box center [625, 519] width 38 height 34
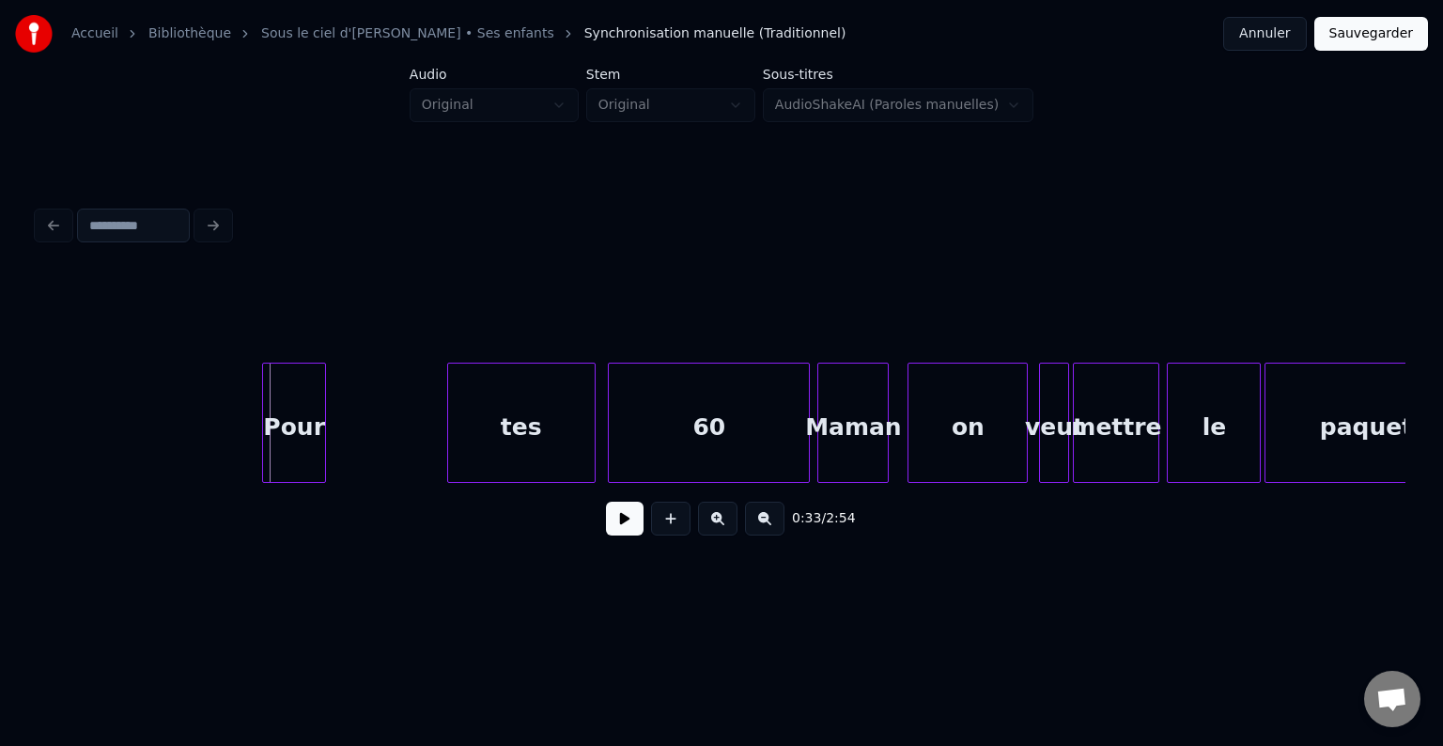
click at [290, 396] on div "Pour" at bounding box center [294, 428] width 62 height 128
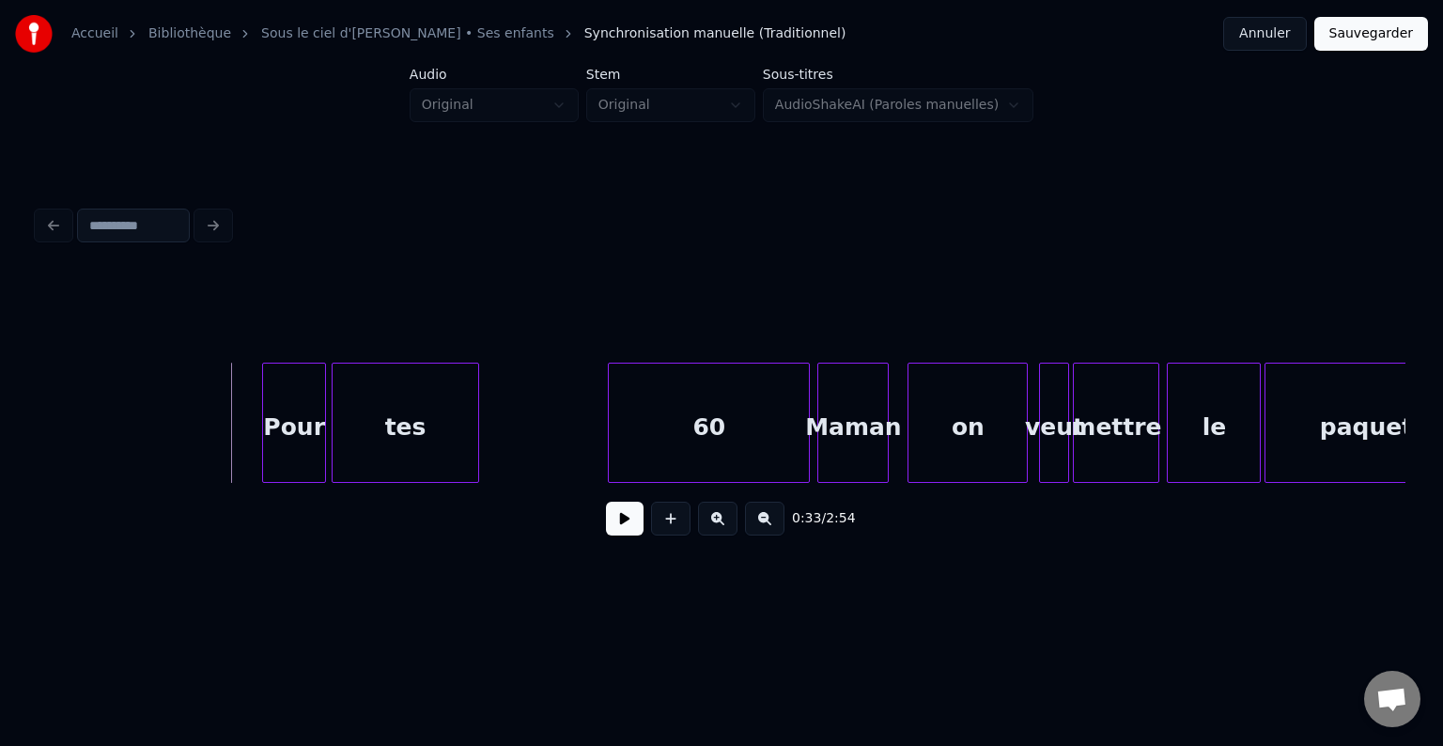
click at [453, 383] on div "tes" at bounding box center [406, 428] width 147 height 128
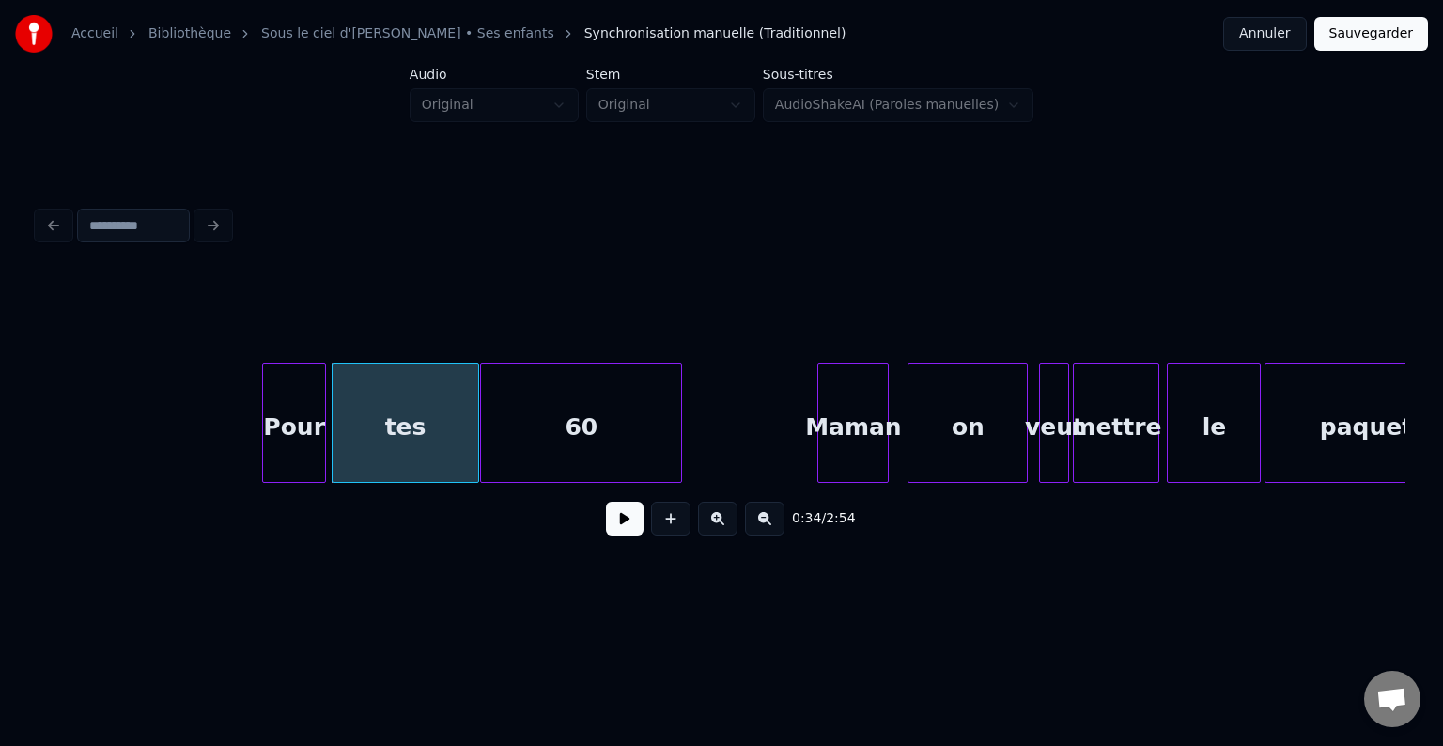
click at [608, 380] on div "60" at bounding box center [581, 428] width 200 height 128
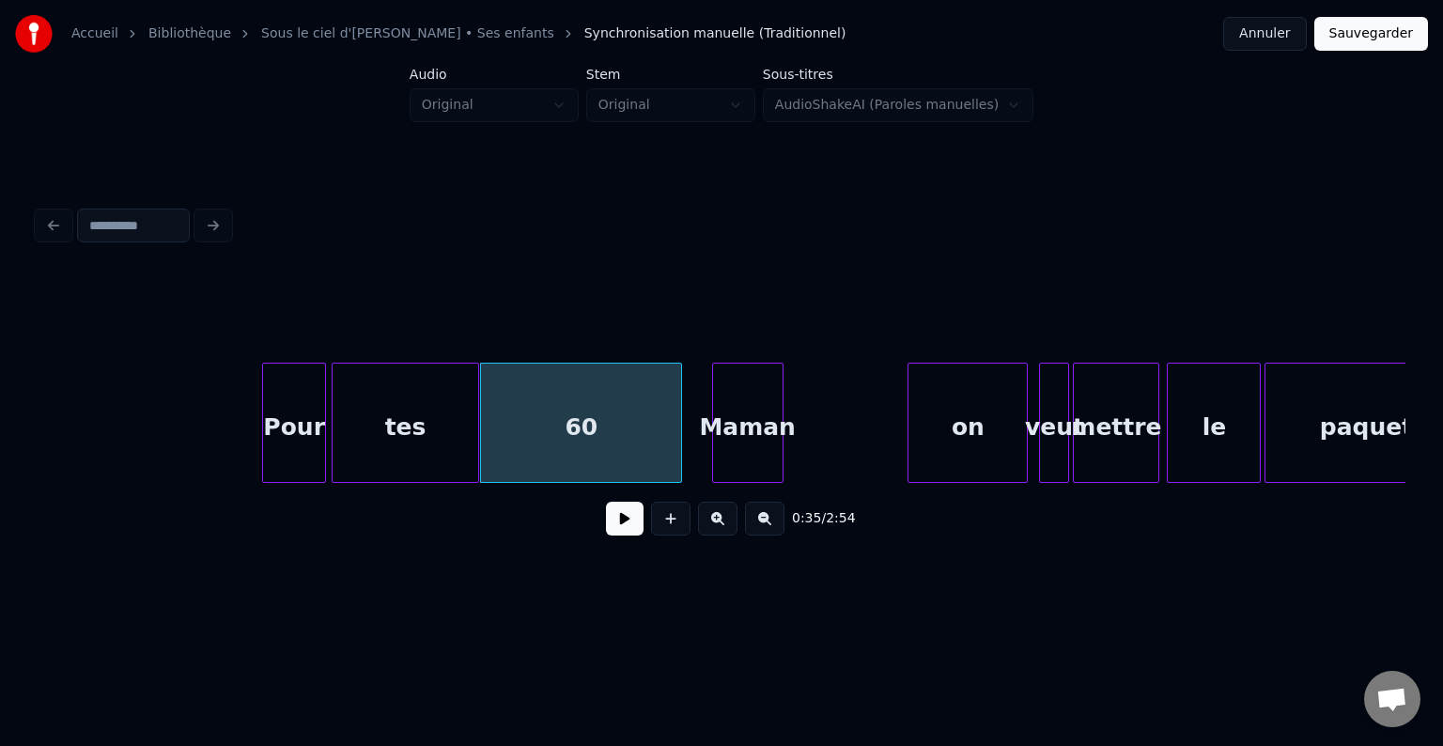
click at [713, 388] on div "Maman" at bounding box center [748, 428] width 70 height 128
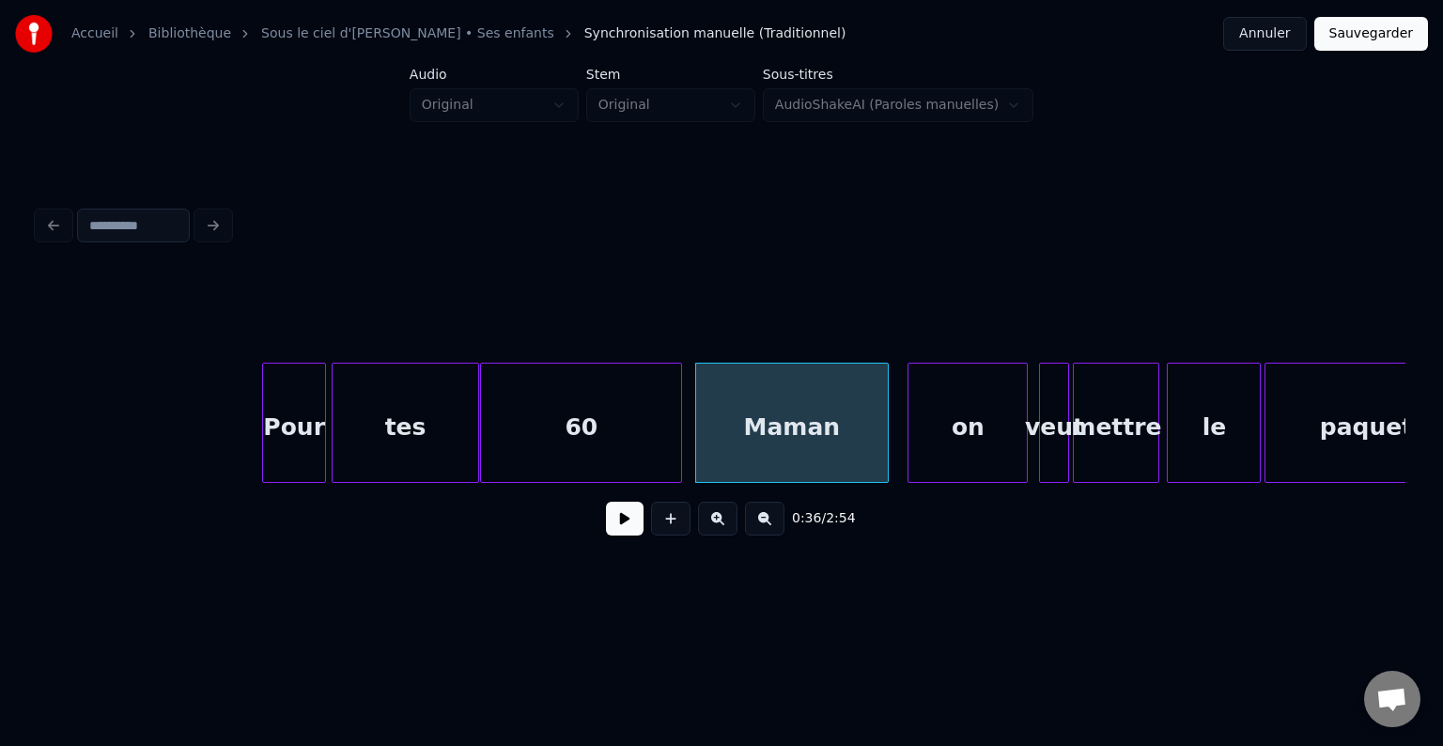
click at [887, 392] on div at bounding box center [885, 423] width 6 height 118
click at [605, 392] on div "60" at bounding box center [588, 428] width 200 height 128
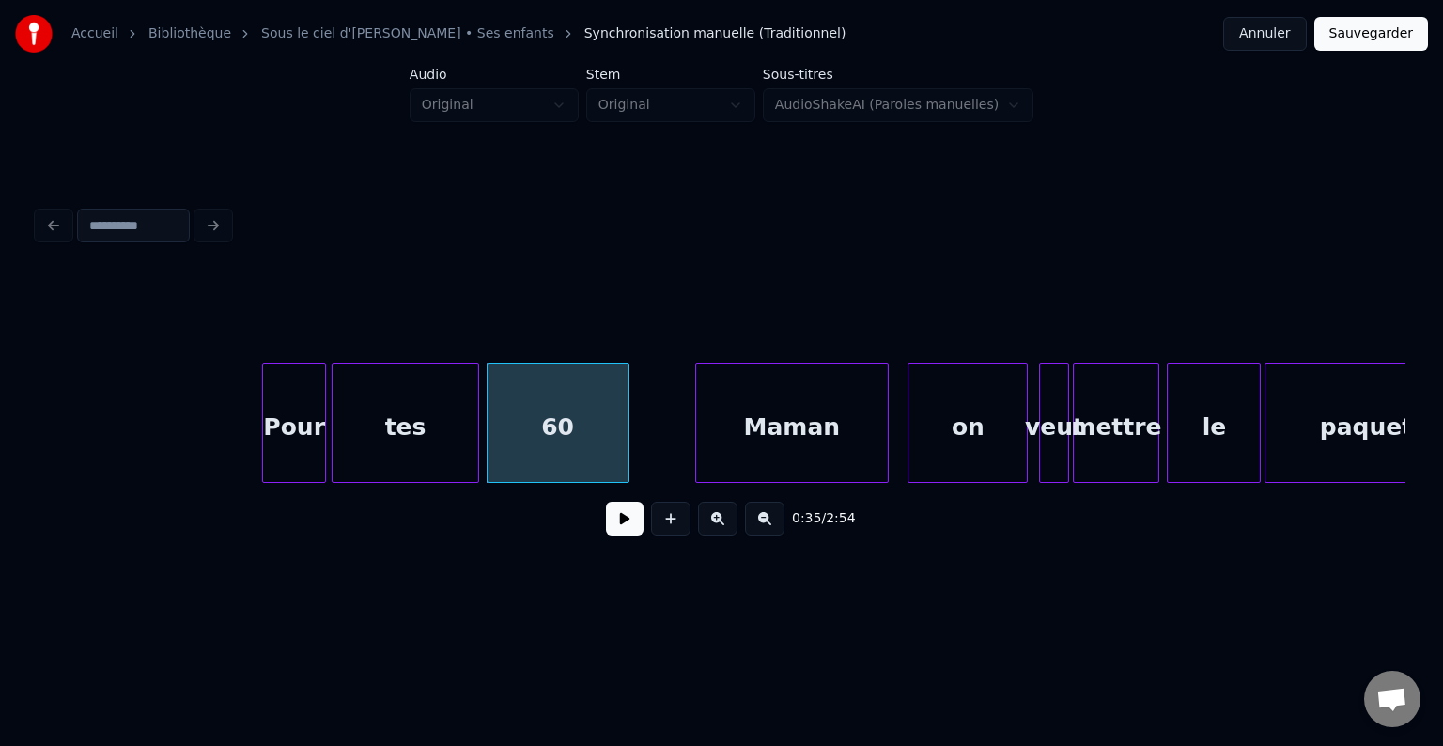
click at [623, 394] on div at bounding box center [626, 423] width 6 height 118
click at [702, 399] on div "Maman" at bounding box center [730, 428] width 192 height 128
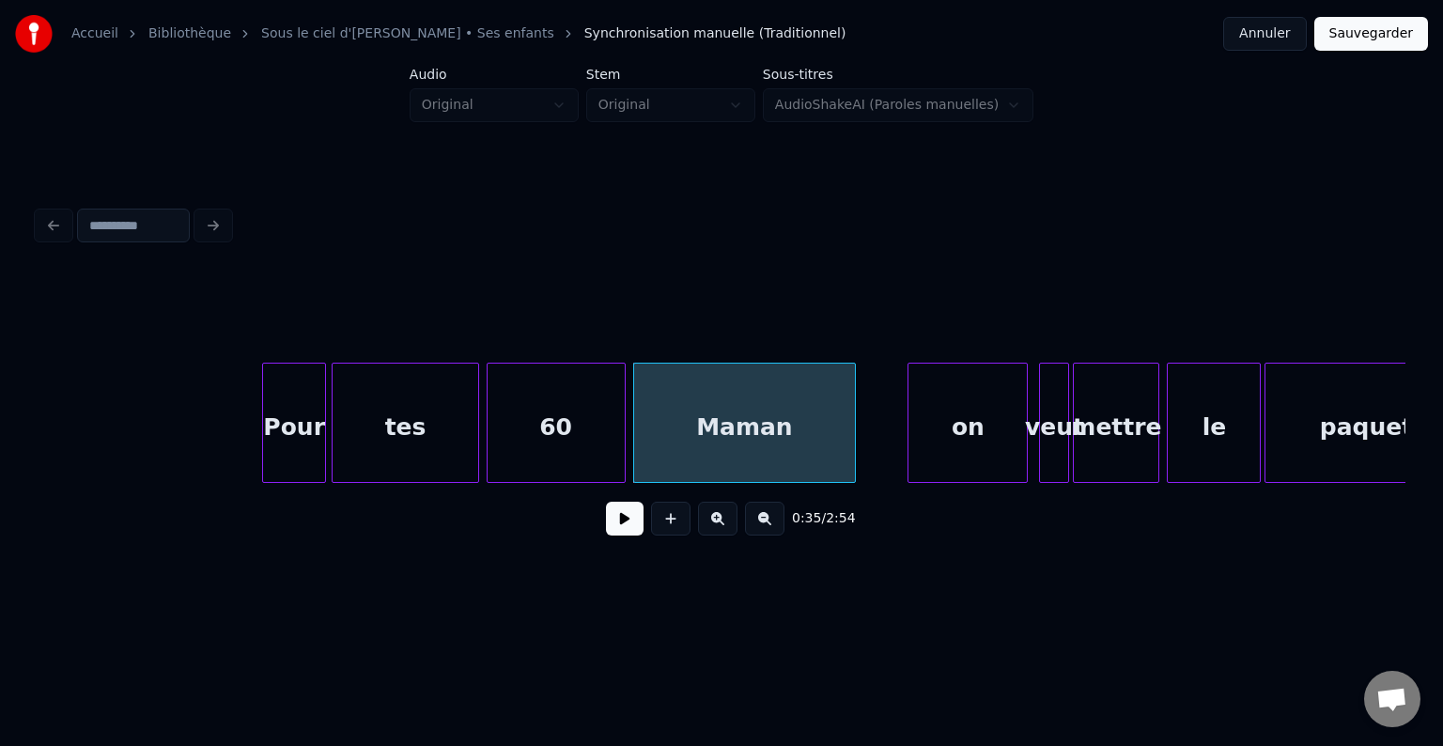
click at [854, 396] on div at bounding box center [852, 423] width 6 height 118
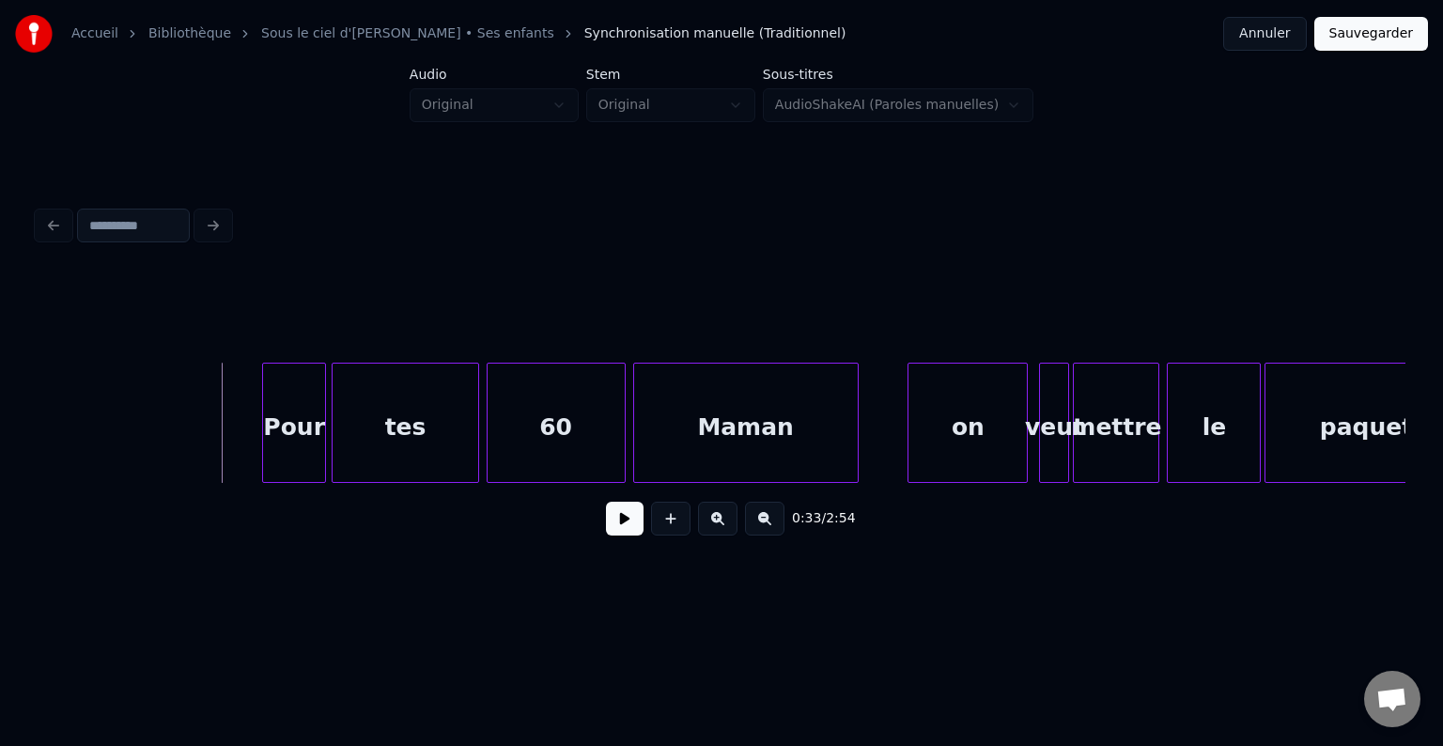
click at [627, 534] on button at bounding box center [625, 519] width 38 height 34
click at [624, 533] on button at bounding box center [625, 519] width 38 height 34
click at [413, 402] on div "tes" at bounding box center [406, 428] width 147 height 128
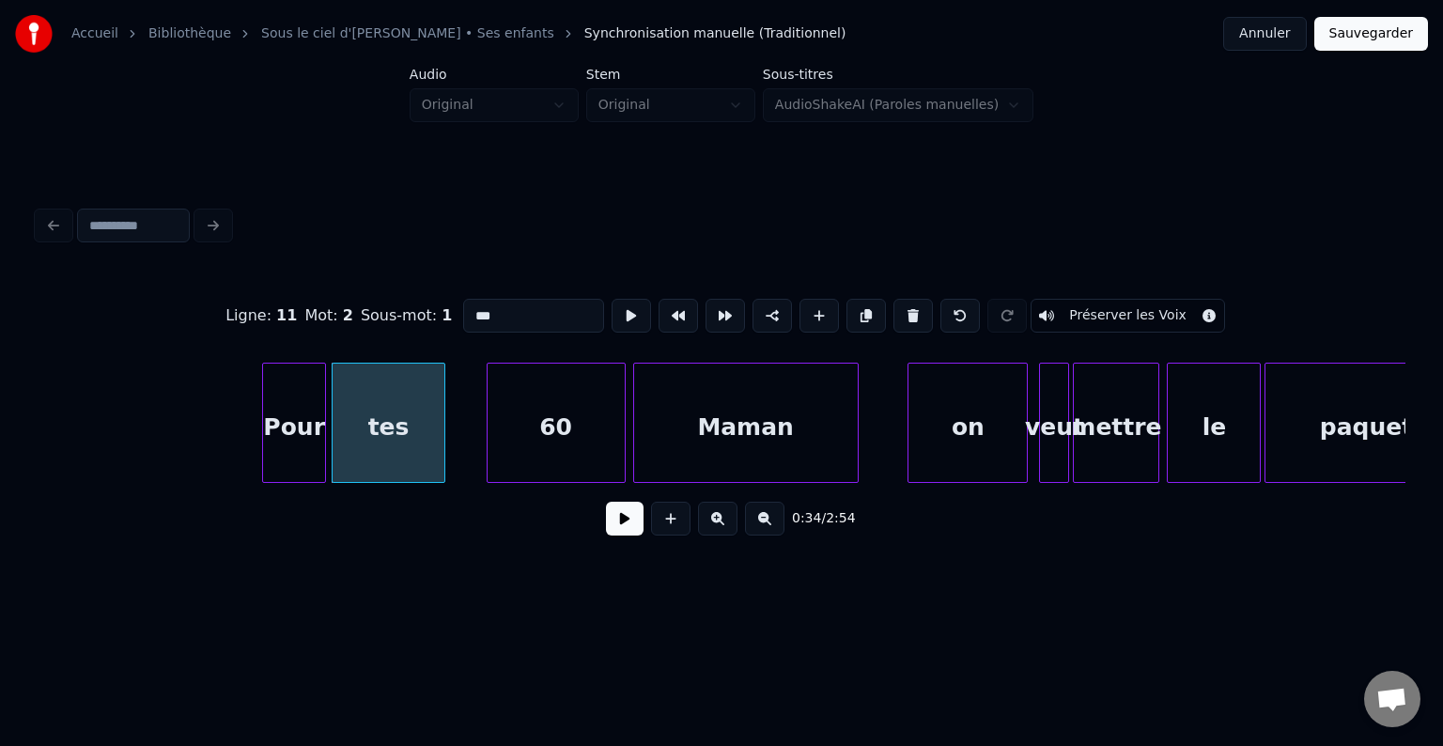
click at [440, 400] on div at bounding box center [442, 423] width 6 height 118
click at [537, 412] on div "60" at bounding box center [516, 428] width 137 height 128
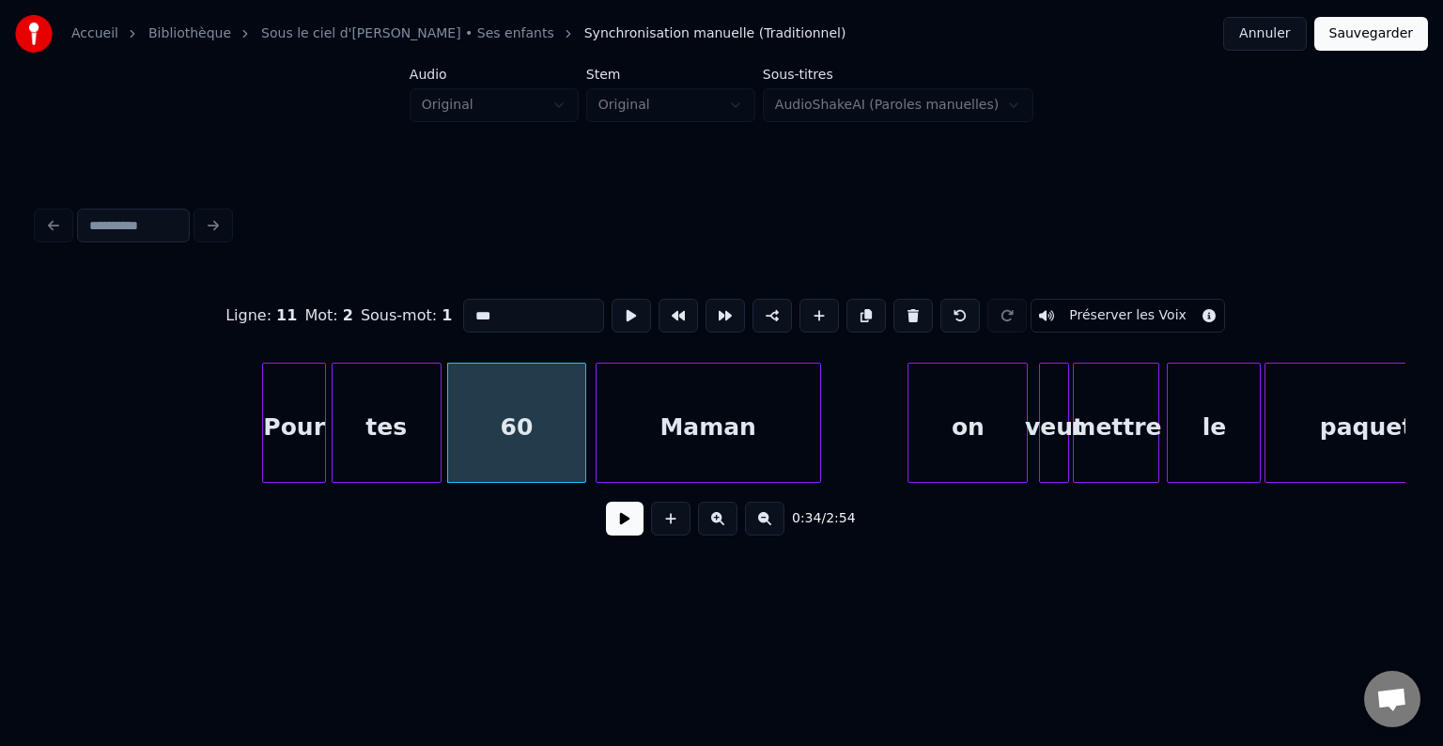
click at [661, 417] on div "Maman" at bounding box center [709, 428] width 224 height 128
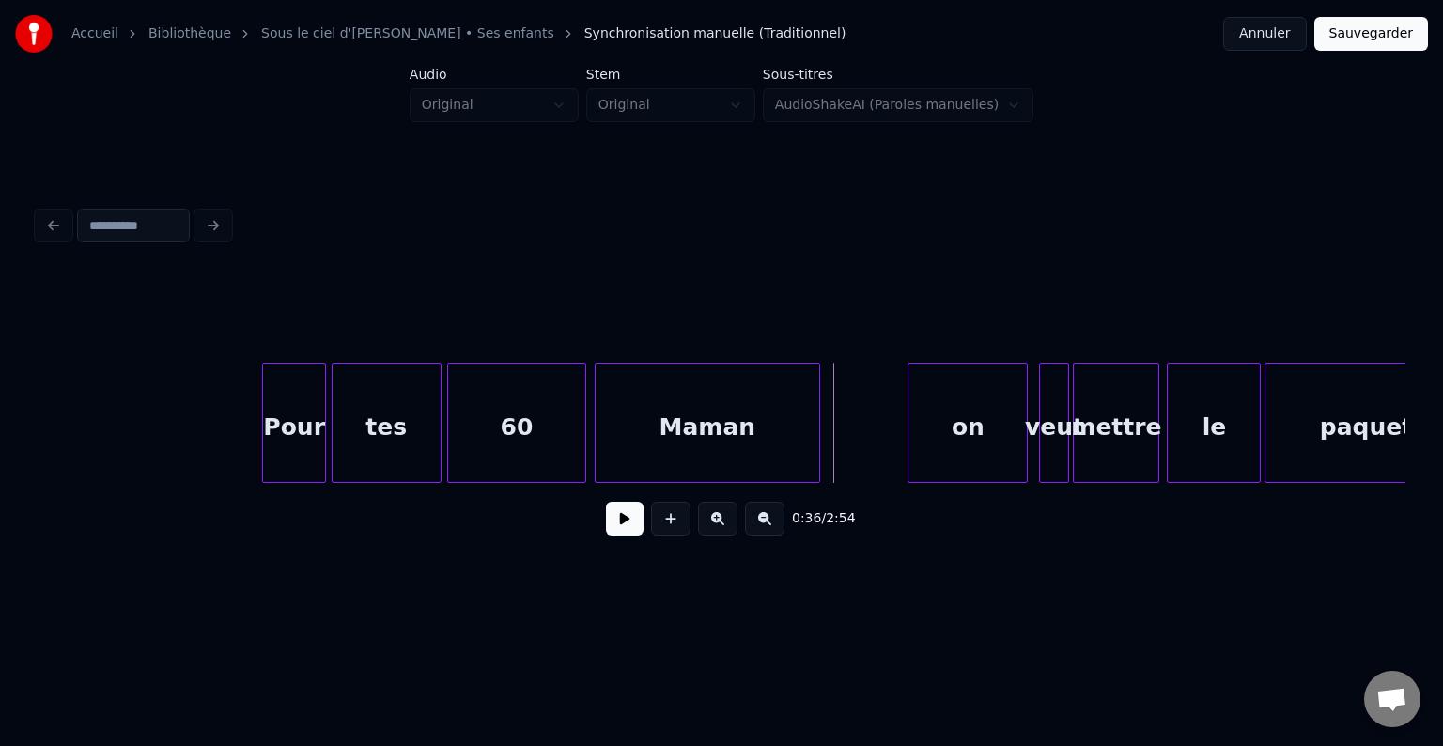
click at [622, 515] on button at bounding box center [625, 519] width 38 height 34
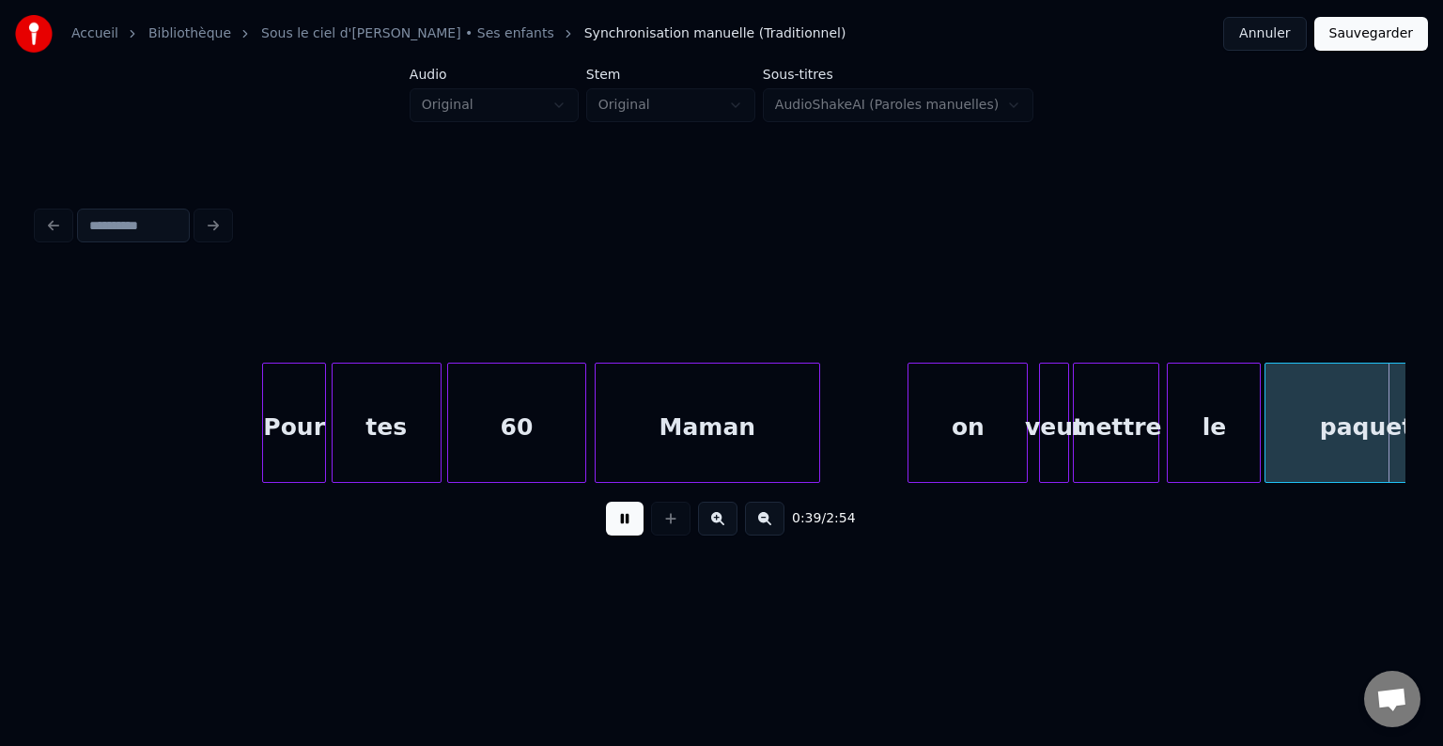
scroll to position [0, 7522]
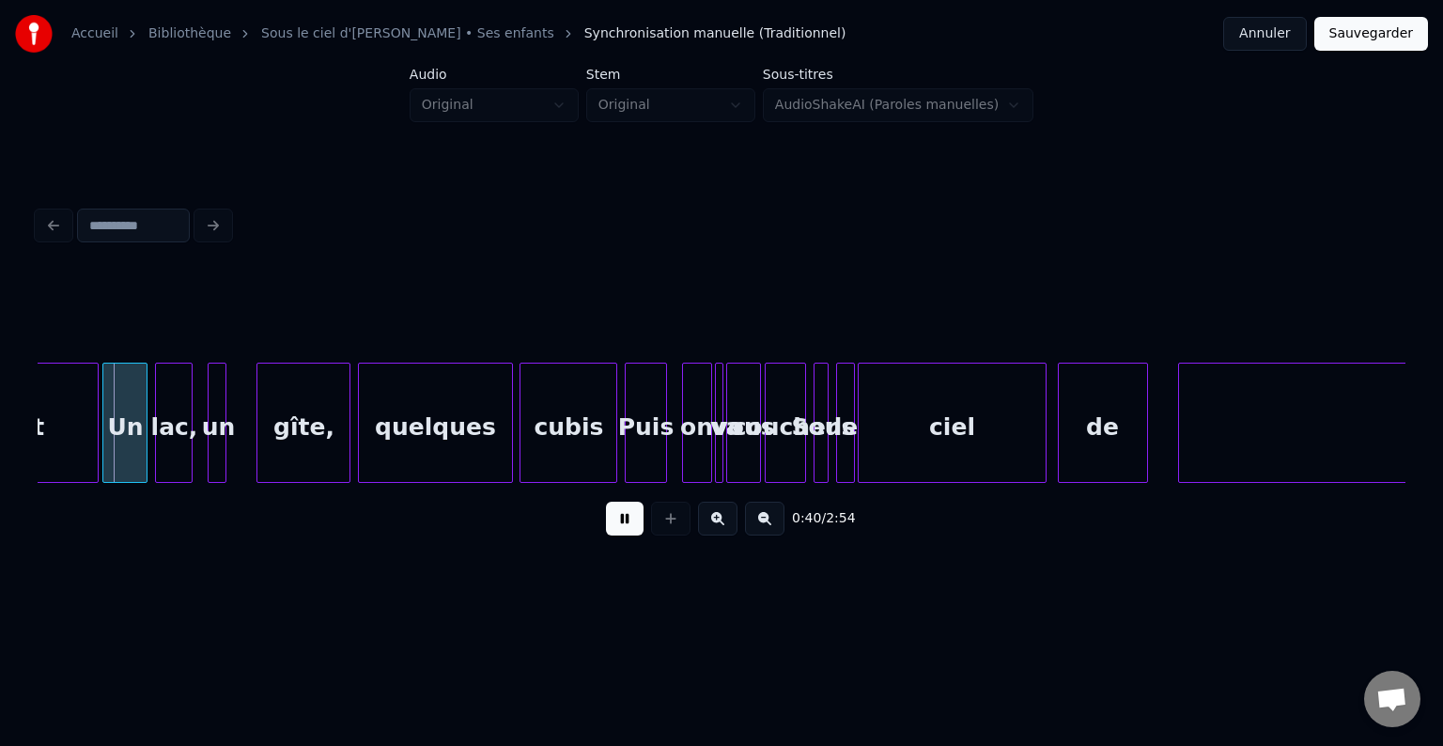
click at [622, 517] on button at bounding box center [625, 519] width 38 height 34
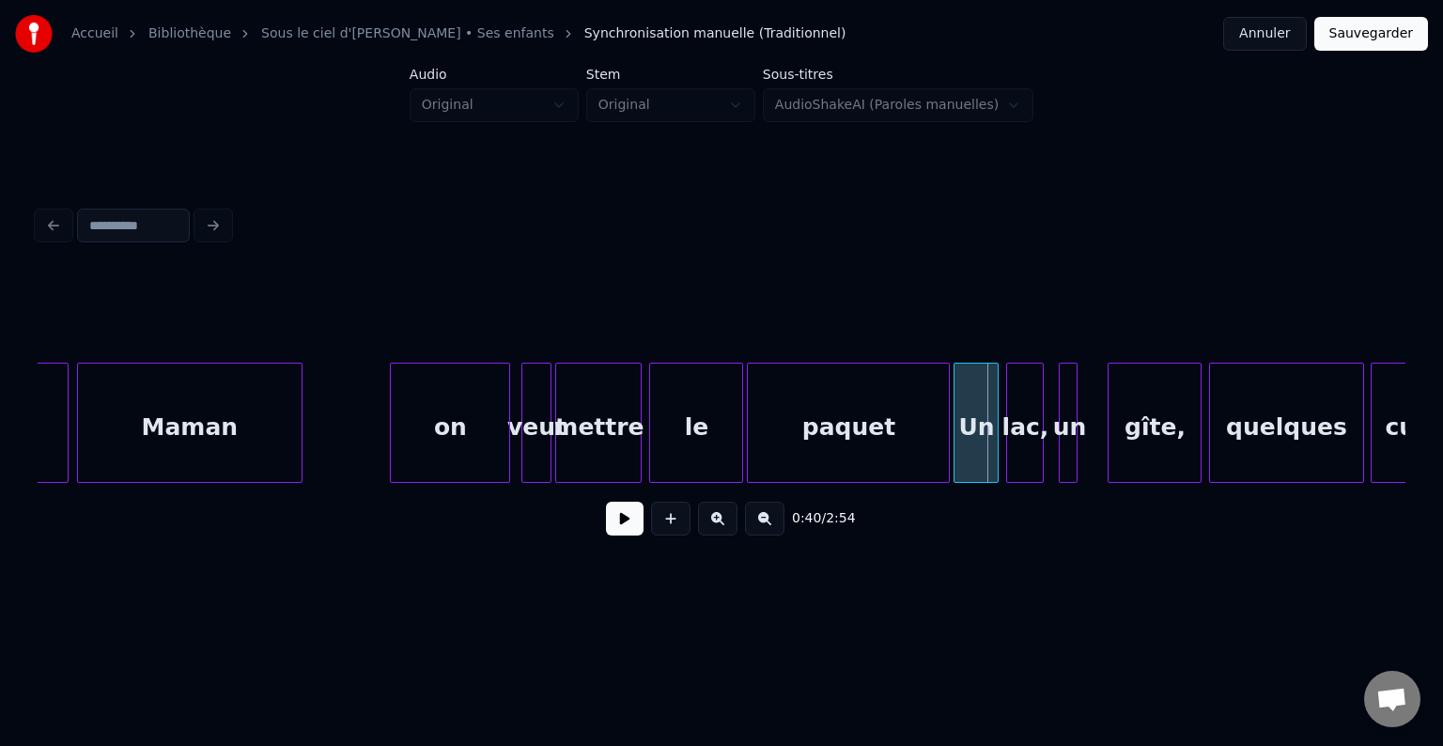
scroll to position [0, 6651]
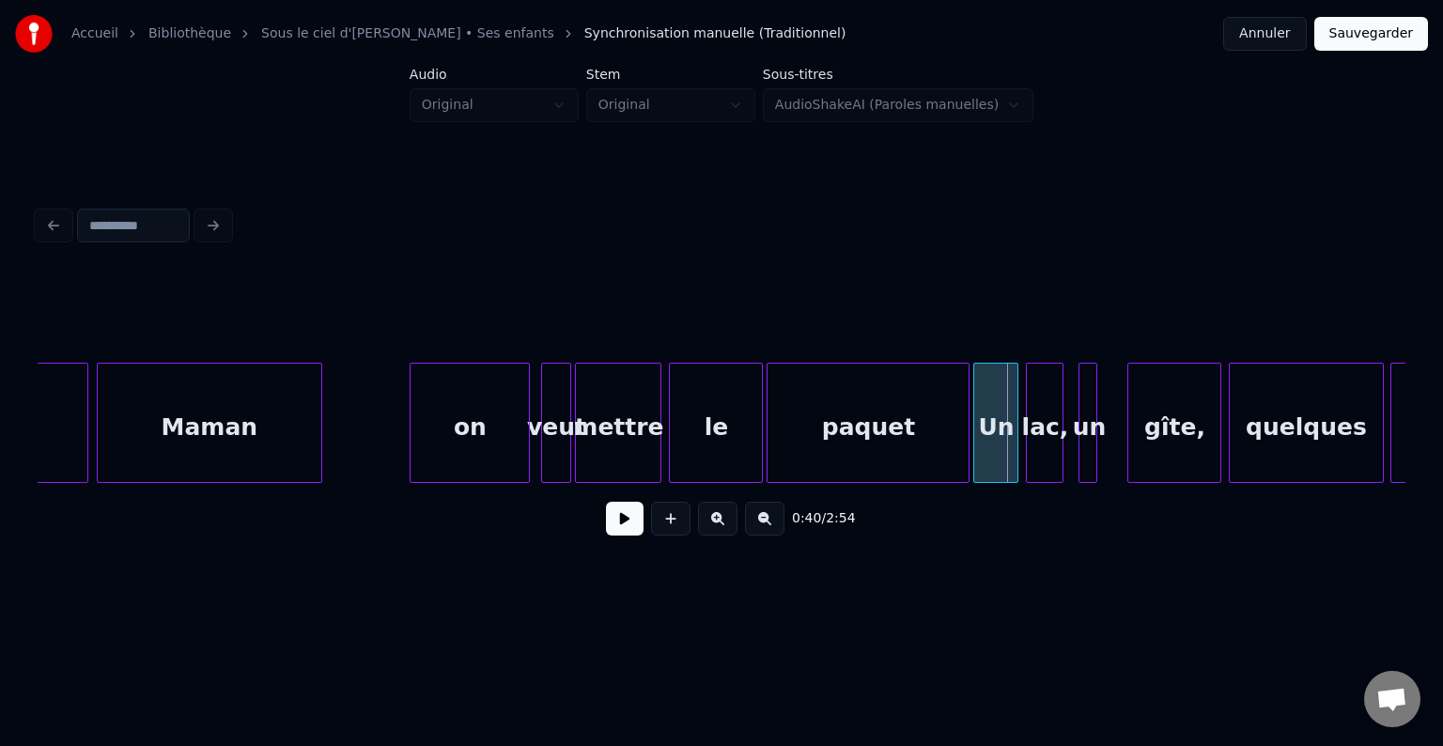
click at [480, 420] on div "on" at bounding box center [470, 428] width 118 height 128
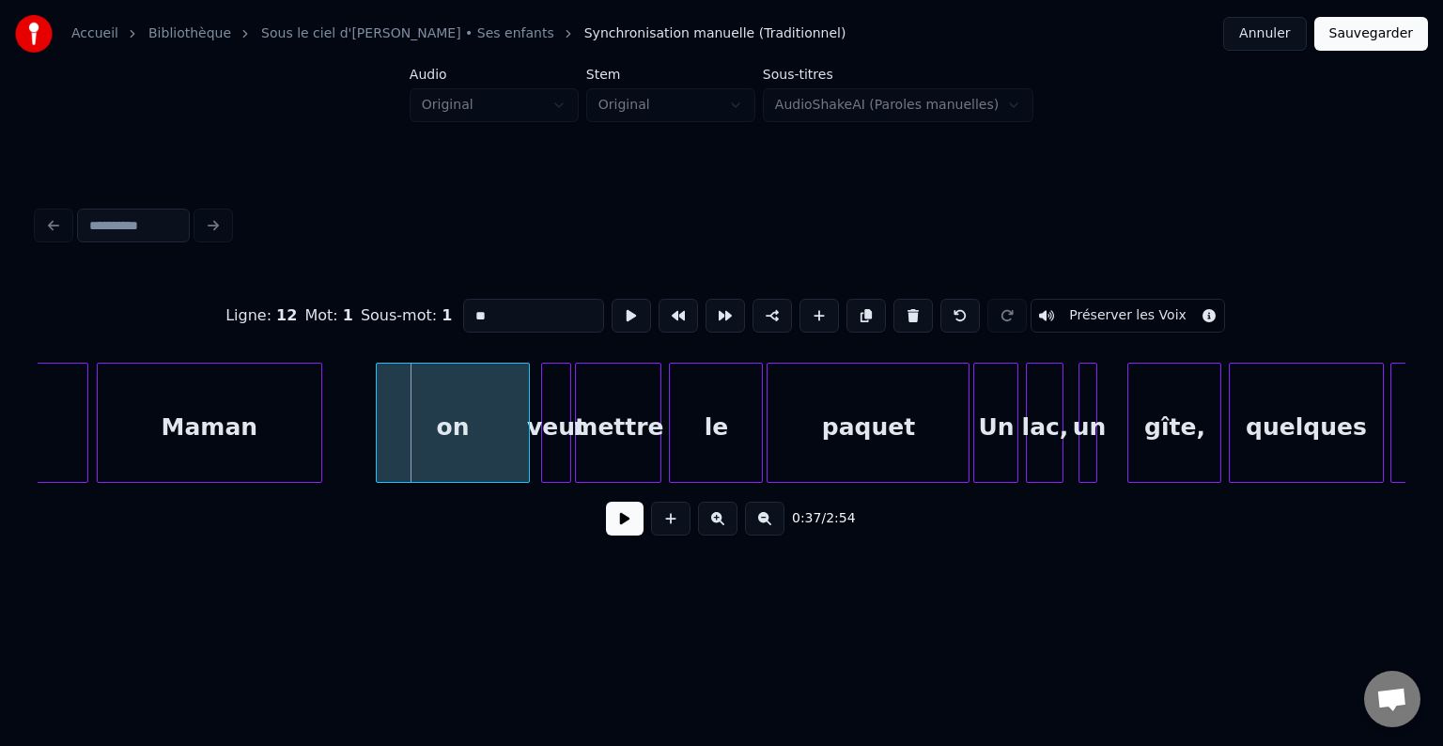
click at [377, 409] on div at bounding box center [380, 423] width 6 height 118
click at [455, 415] on div "on" at bounding box center [437, 428] width 156 height 128
click at [628, 525] on button at bounding box center [625, 519] width 38 height 34
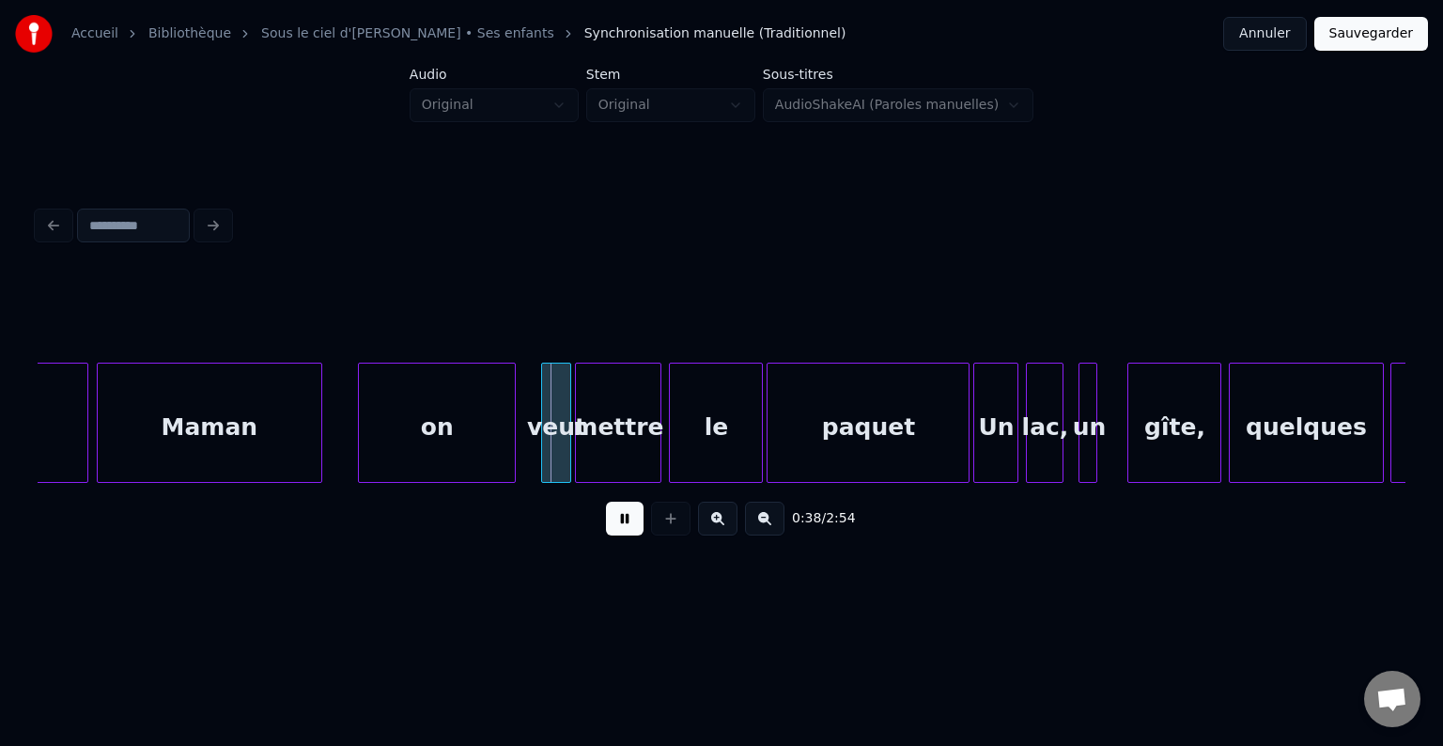
click at [627, 526] on button at bounding box center [625, 519] width 38 height 34
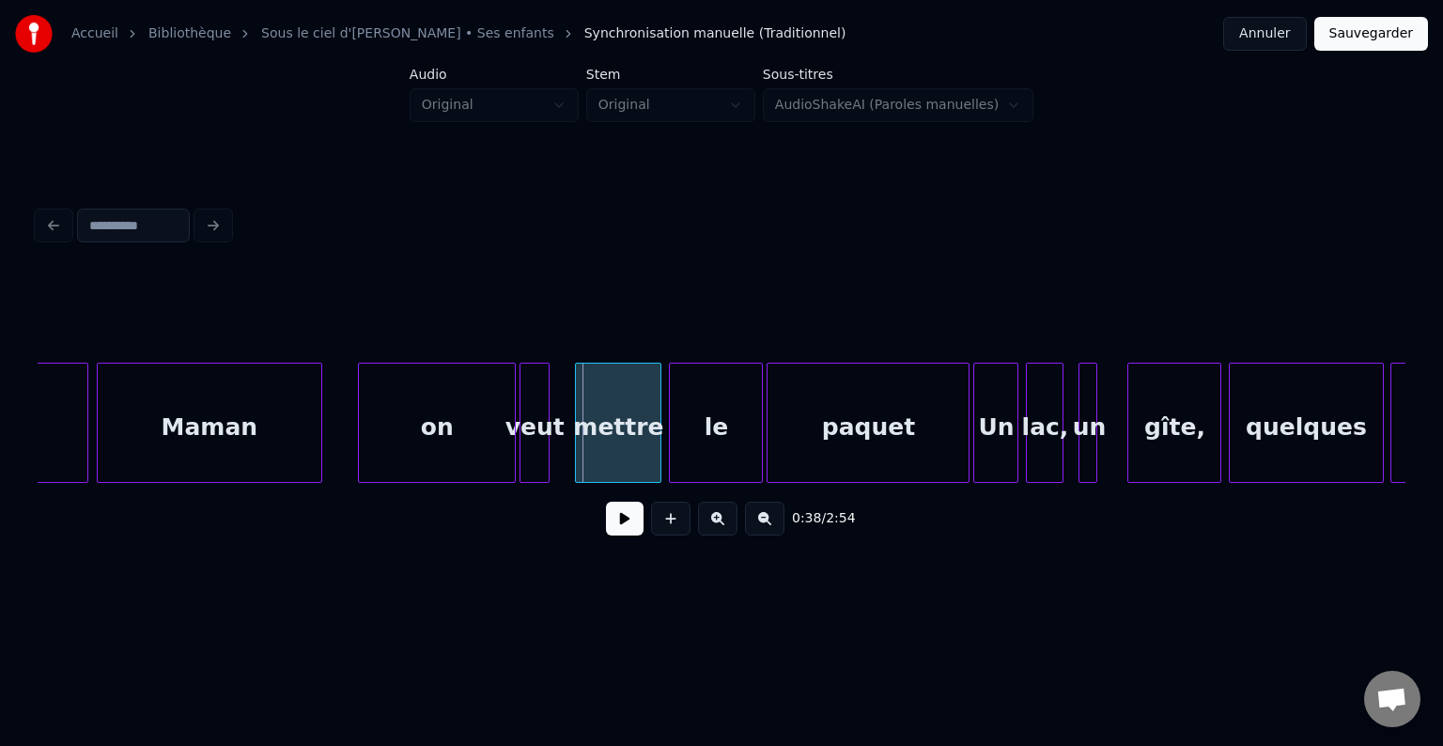
click at [536, 381] on div "veut" at bounding box center [534, 428] width 28 height 128
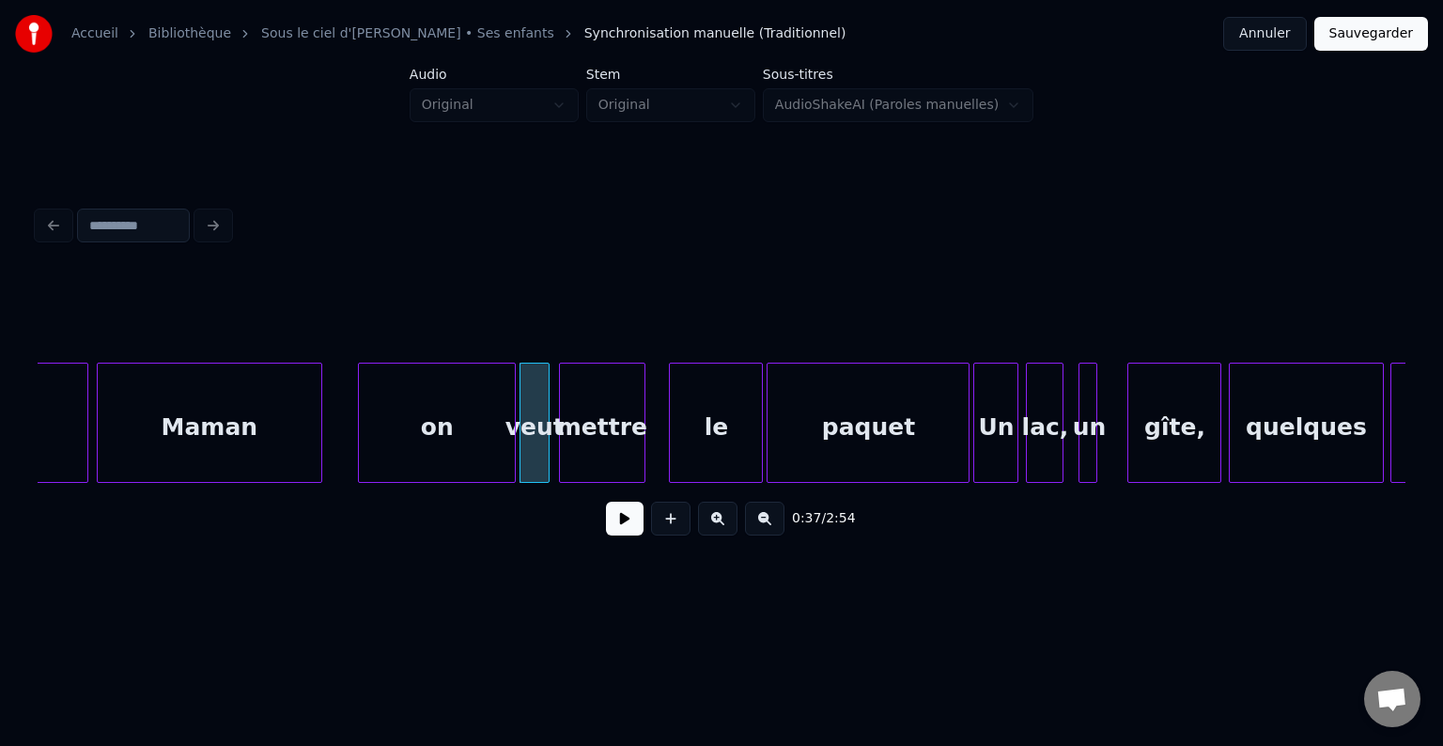
click at [582, 379] on div "mettre" at bounding box center [602, 428] width 85 height 128
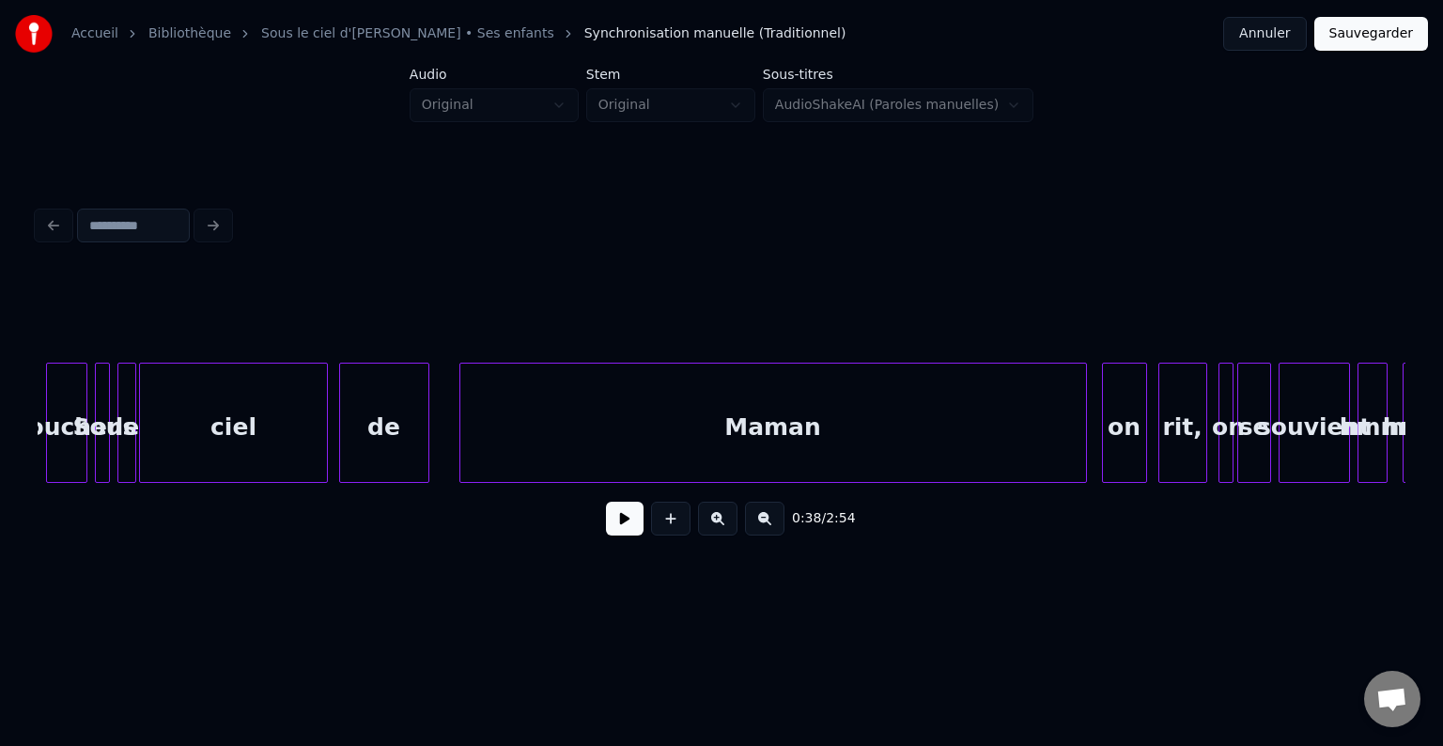
scroll to position [0, 8260]
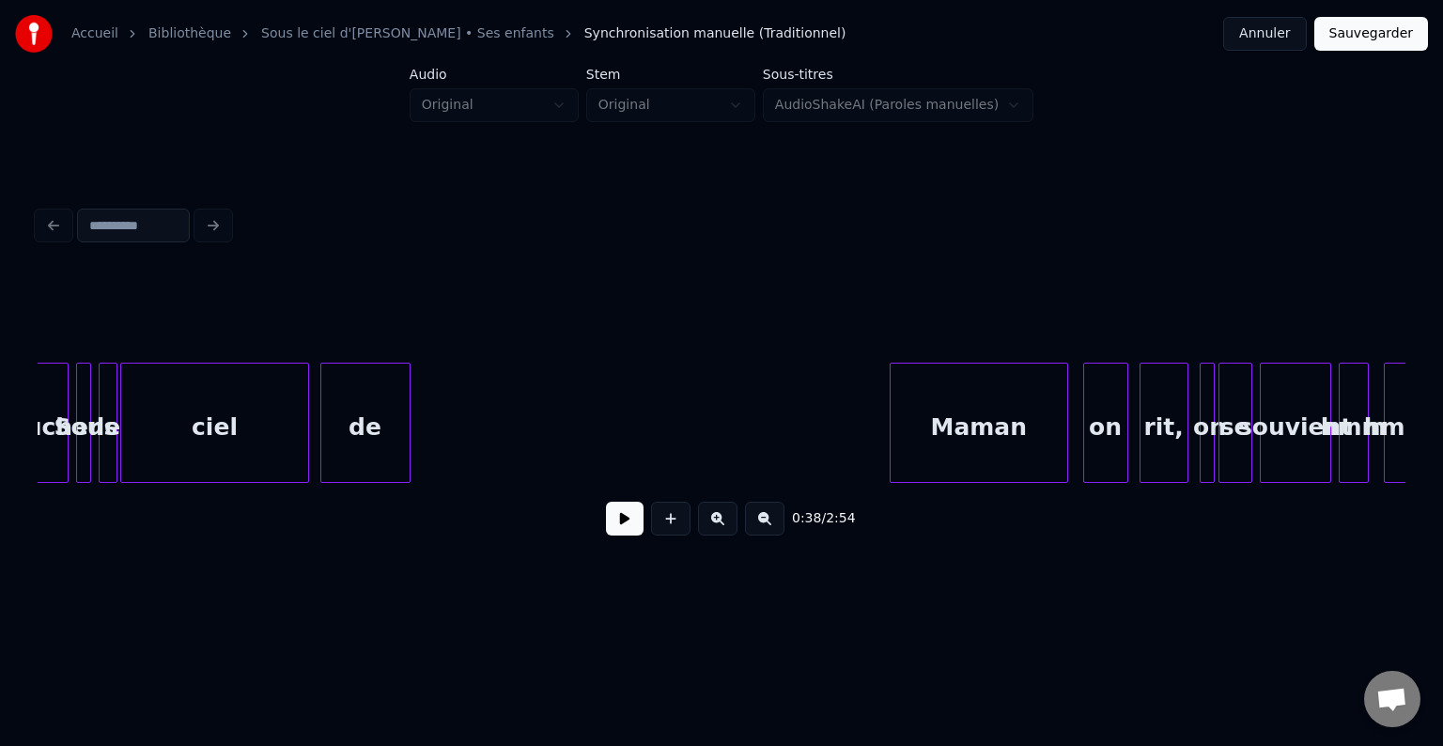
click at [891, 427] on div at bounding box center [894, 423] width 6 height 118
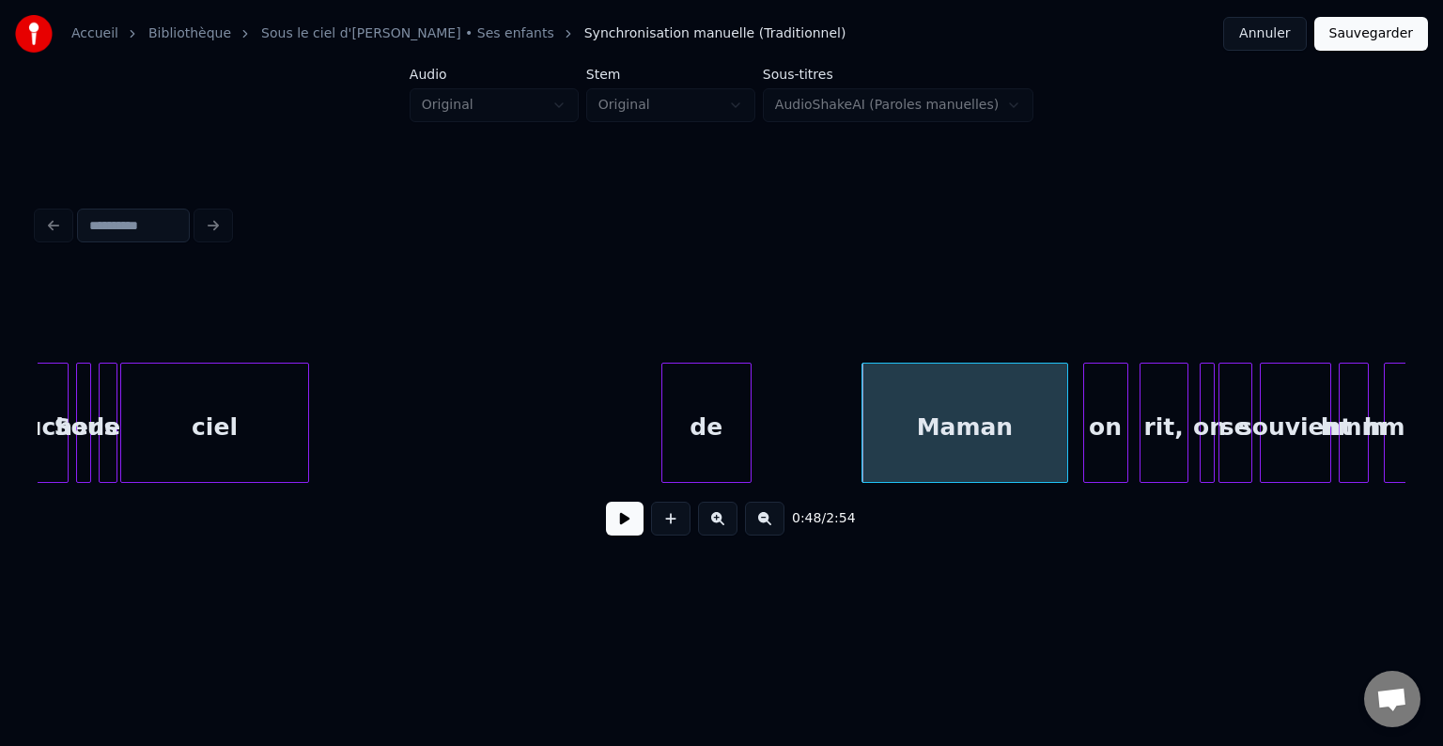
click at [726, 410] on div "de" at bounding box center [706, 428] width 88 height 128
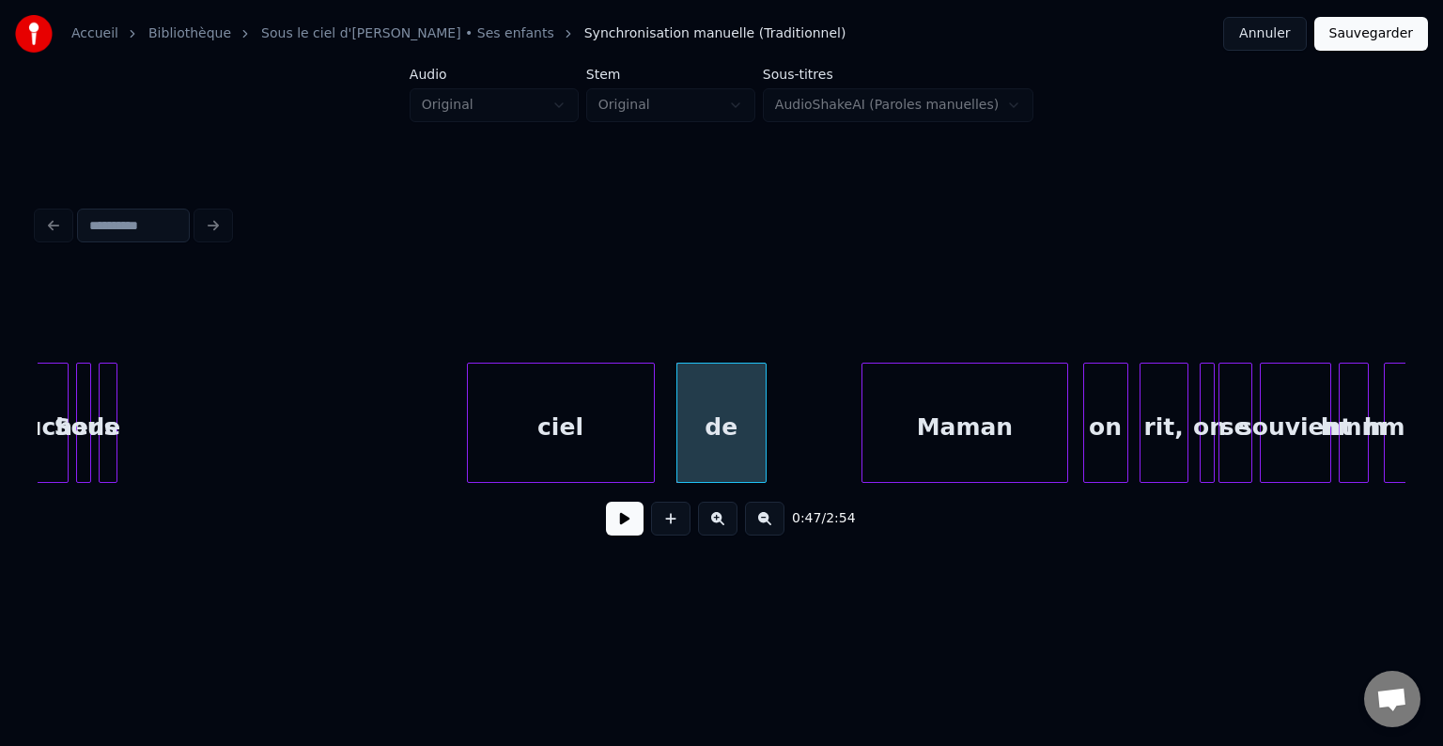
click at [582, 410] on div "ciel" at bounding box center [561, 428] width 186 height 128
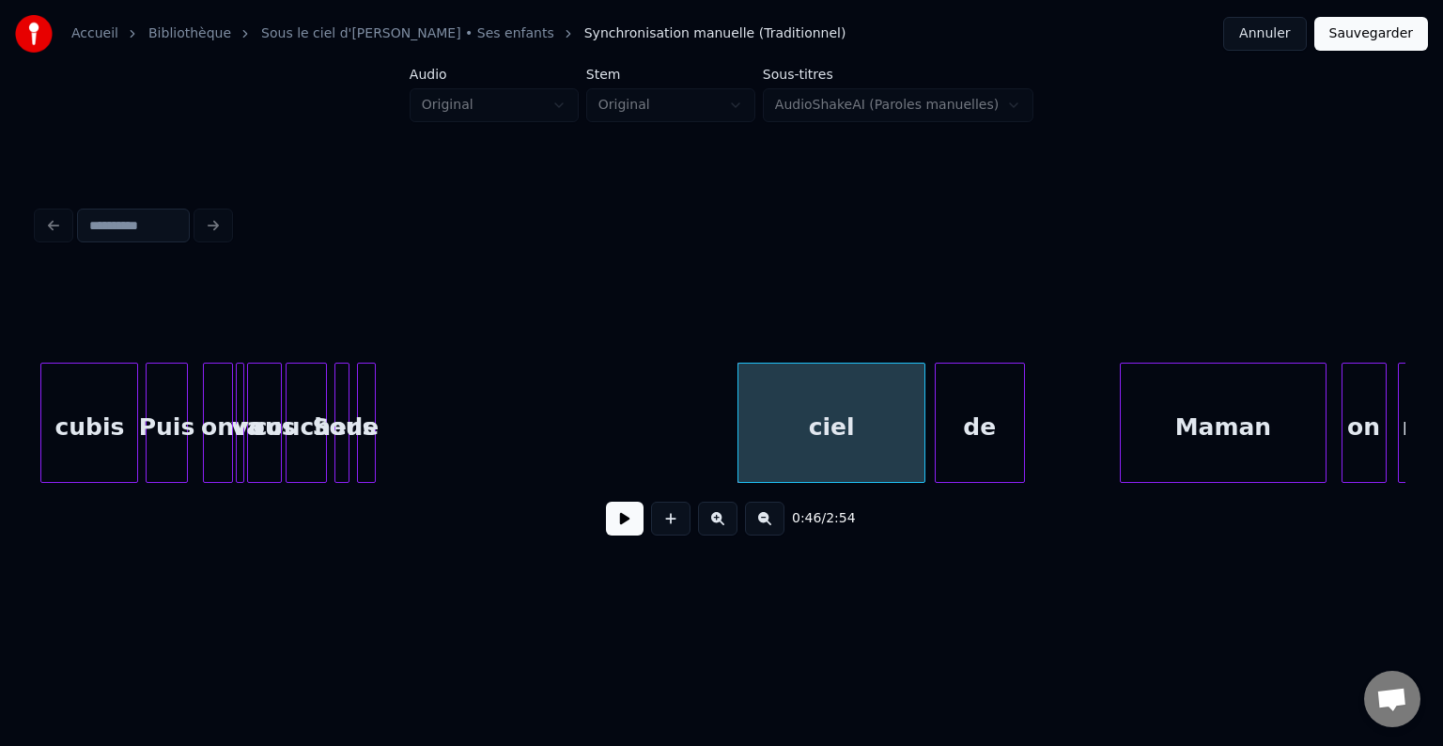
scroll to position [0, 7816]
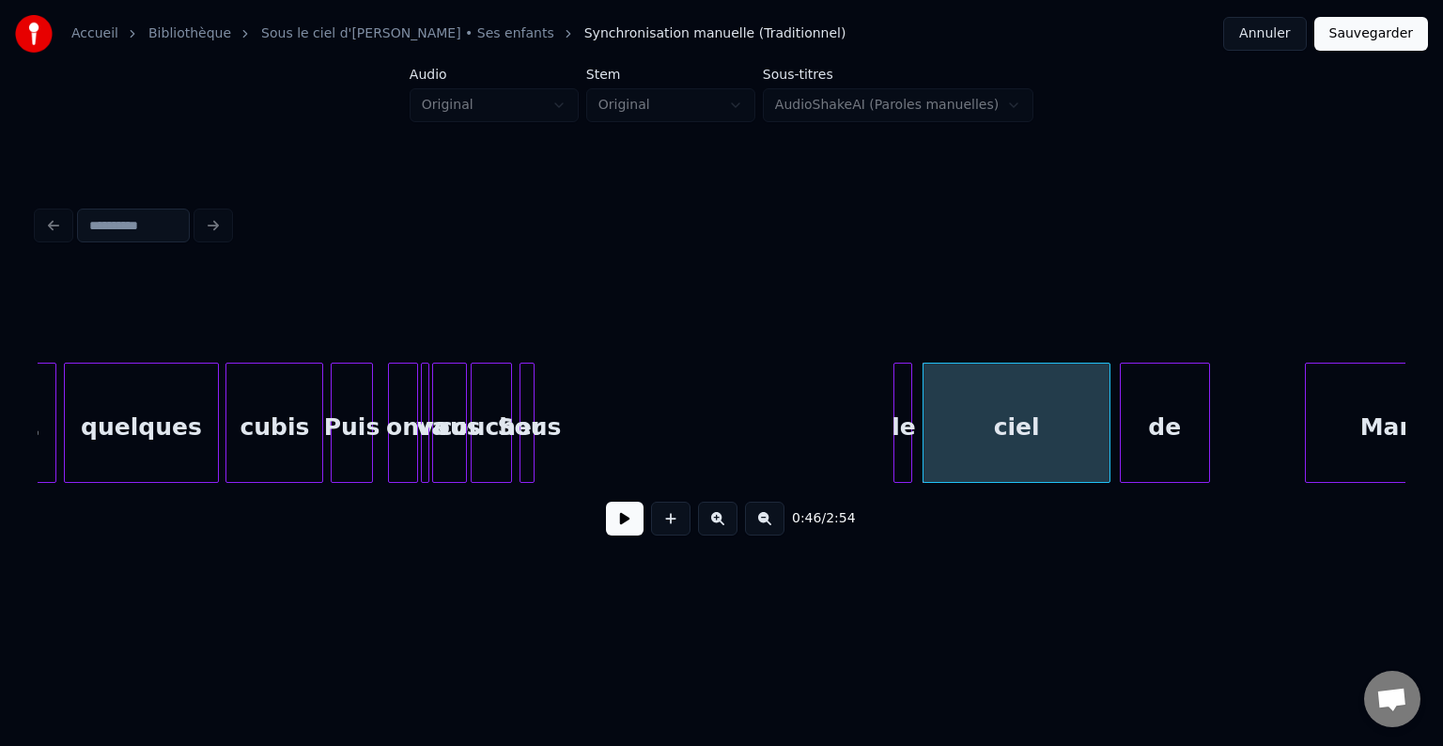
click at [905, 403] on div "le" at bounding box center [903, 428] width 19 height 128
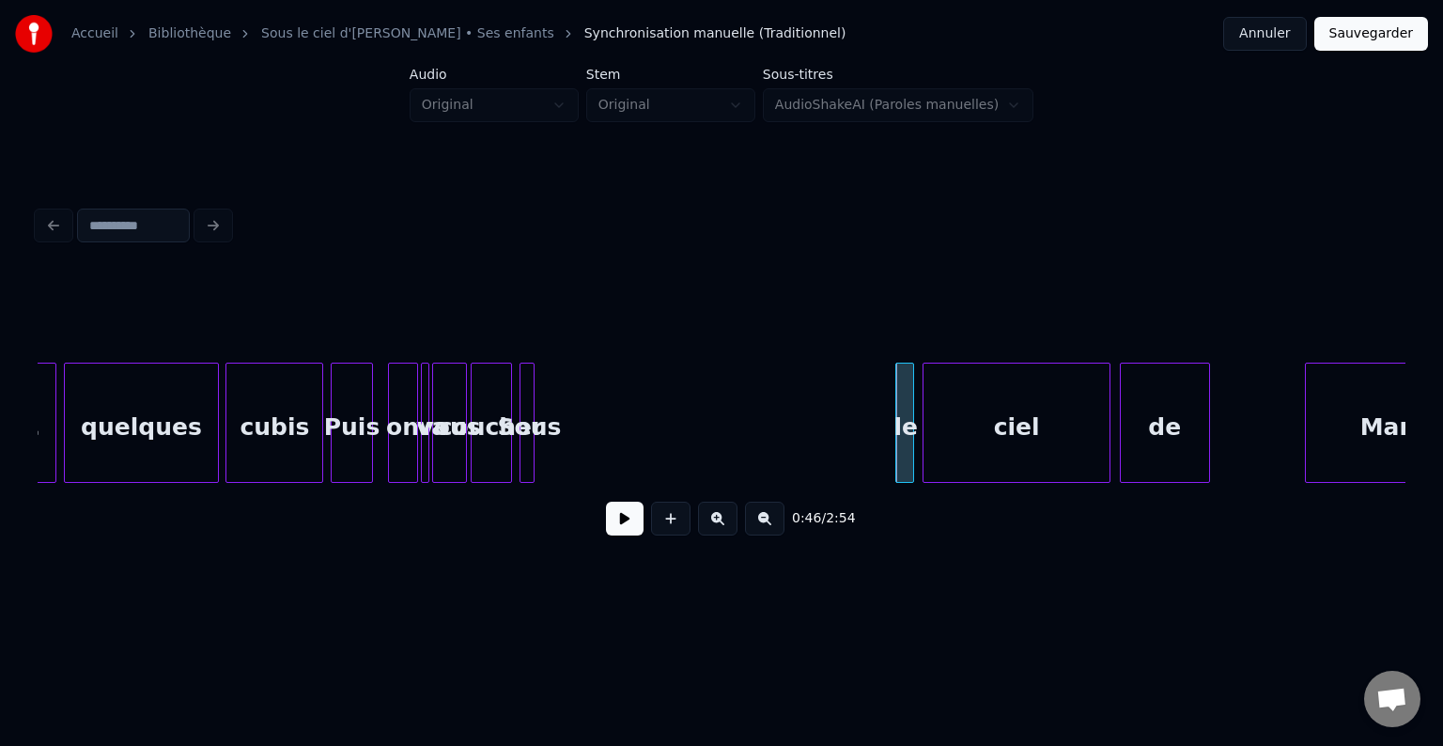
click at [534, 388] on div at bounding box center [531, 423] width 6 height 118
click at [786, 387] on div "Sous" at bounding box center [777, 428] width 20 height 128
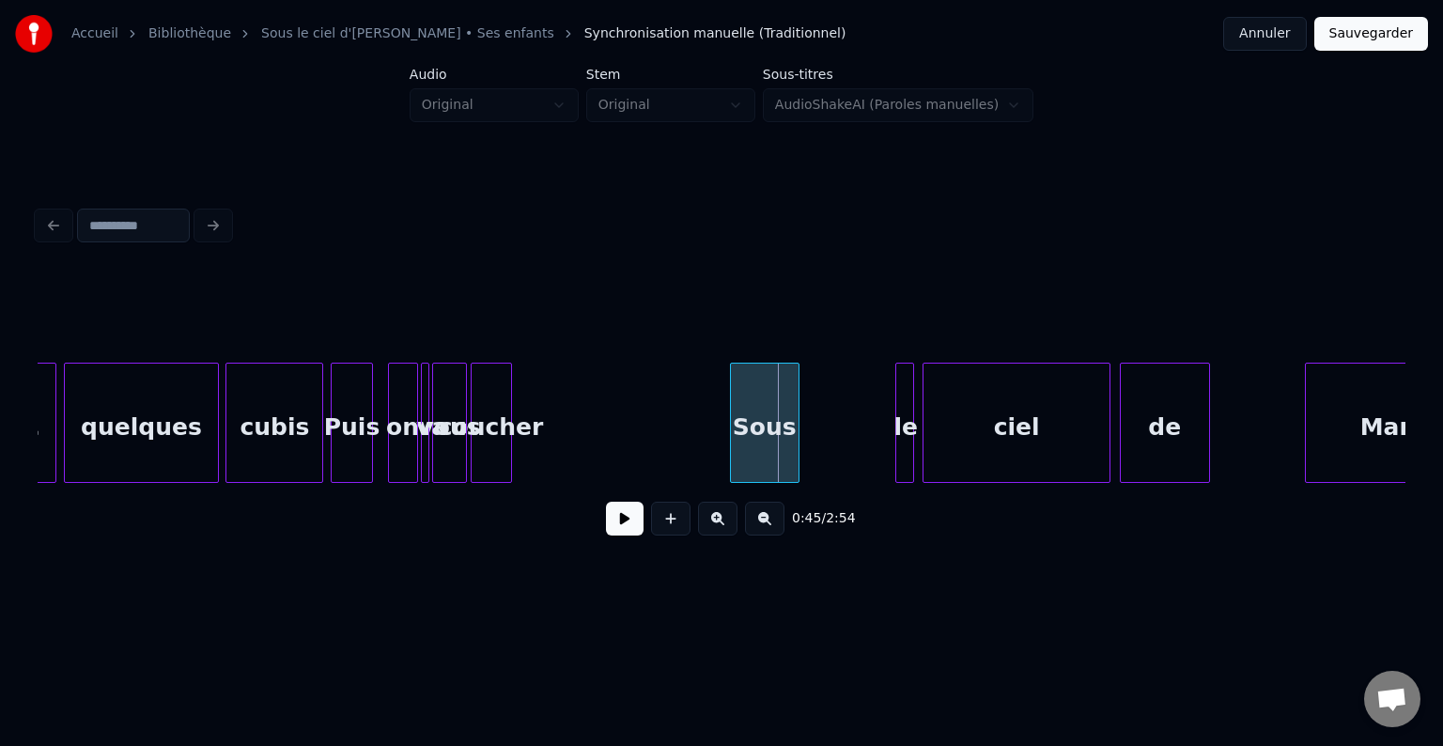
click at [731, 396] on div at bounding box center [734, 423] width 6 height 118
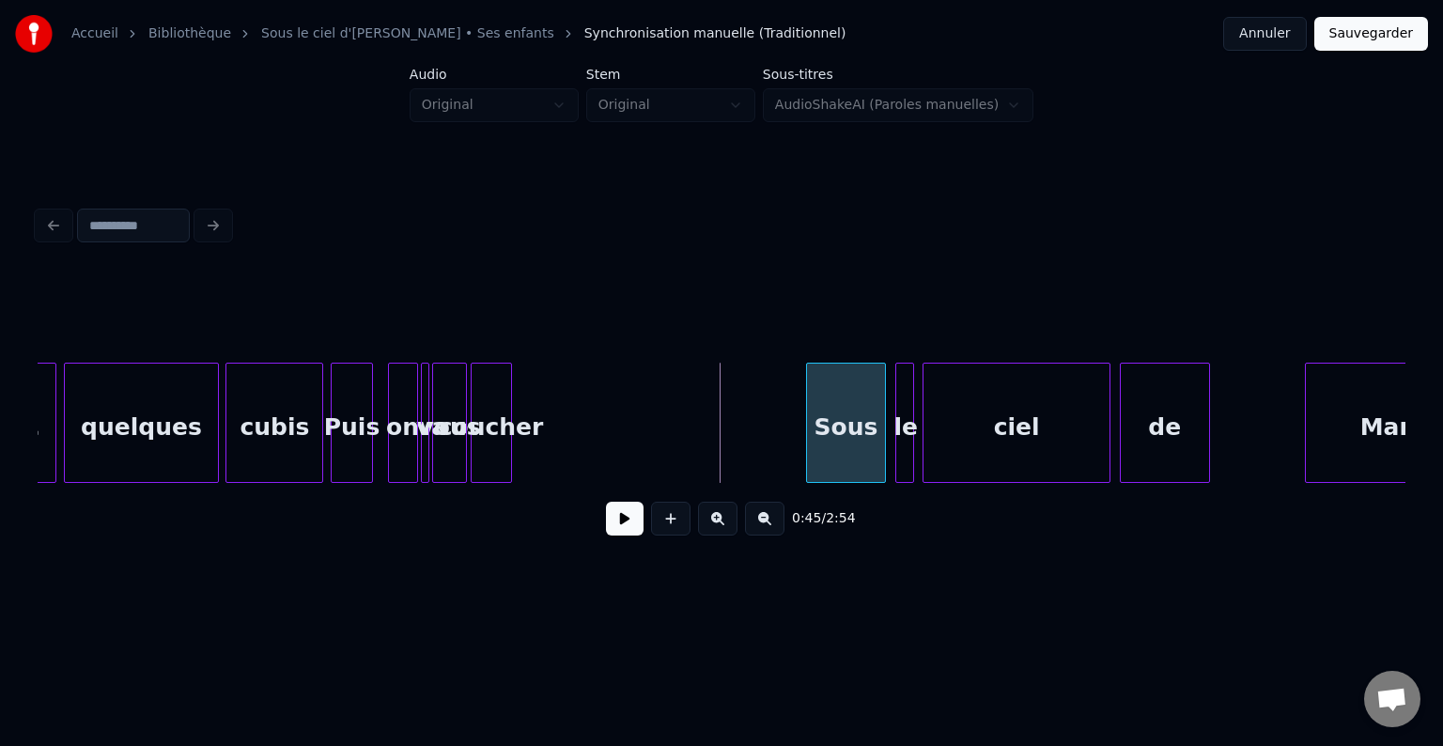
click at [857, 392] on div "Sous" at bounding box center [846, 428] width 78 height 128
click at [783, 380] on div "coucher" at bounding box center [785, 428] width 39 height 128
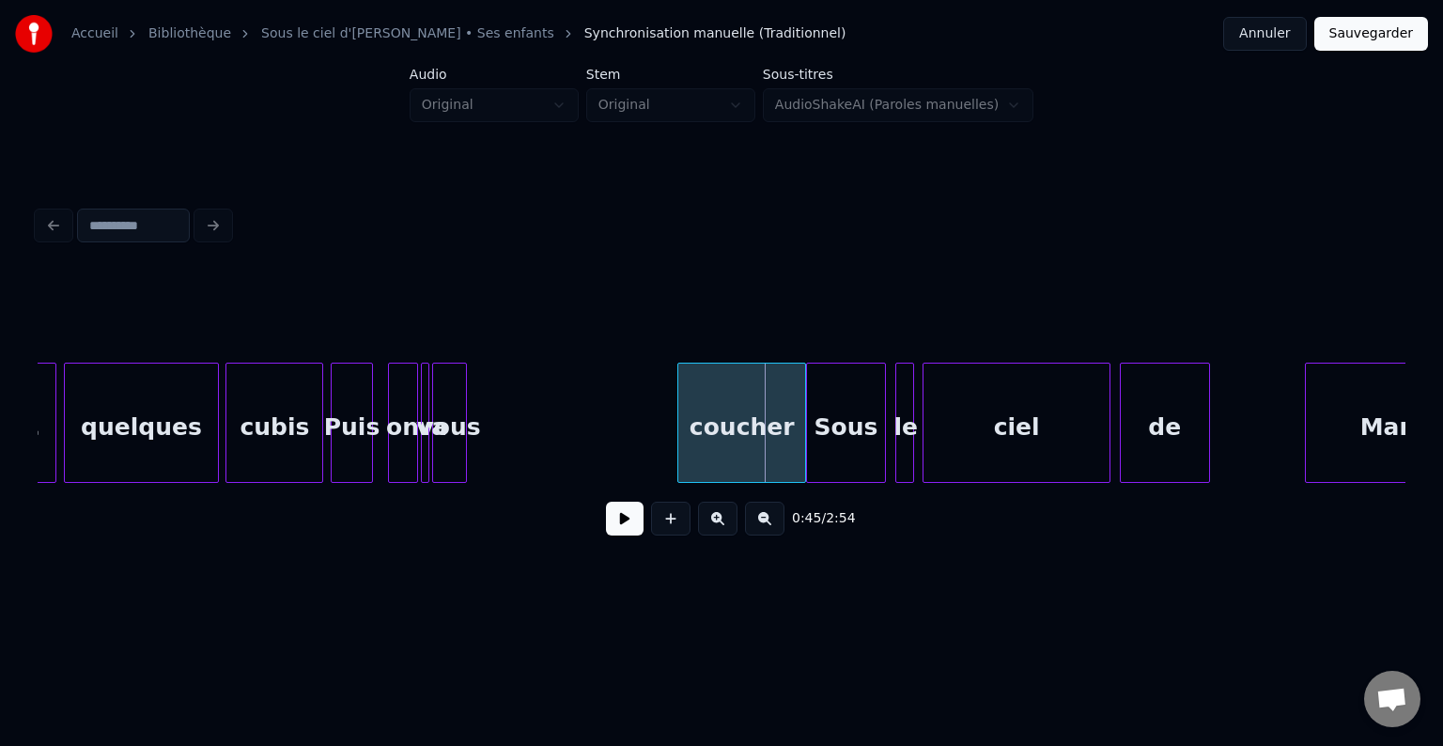
click at [678, 396] on div at bounding box center [681, 423] width 6 height 118
click at [749, 384] on div "coucher" at bounding box center [726, 428] width 141 height 128
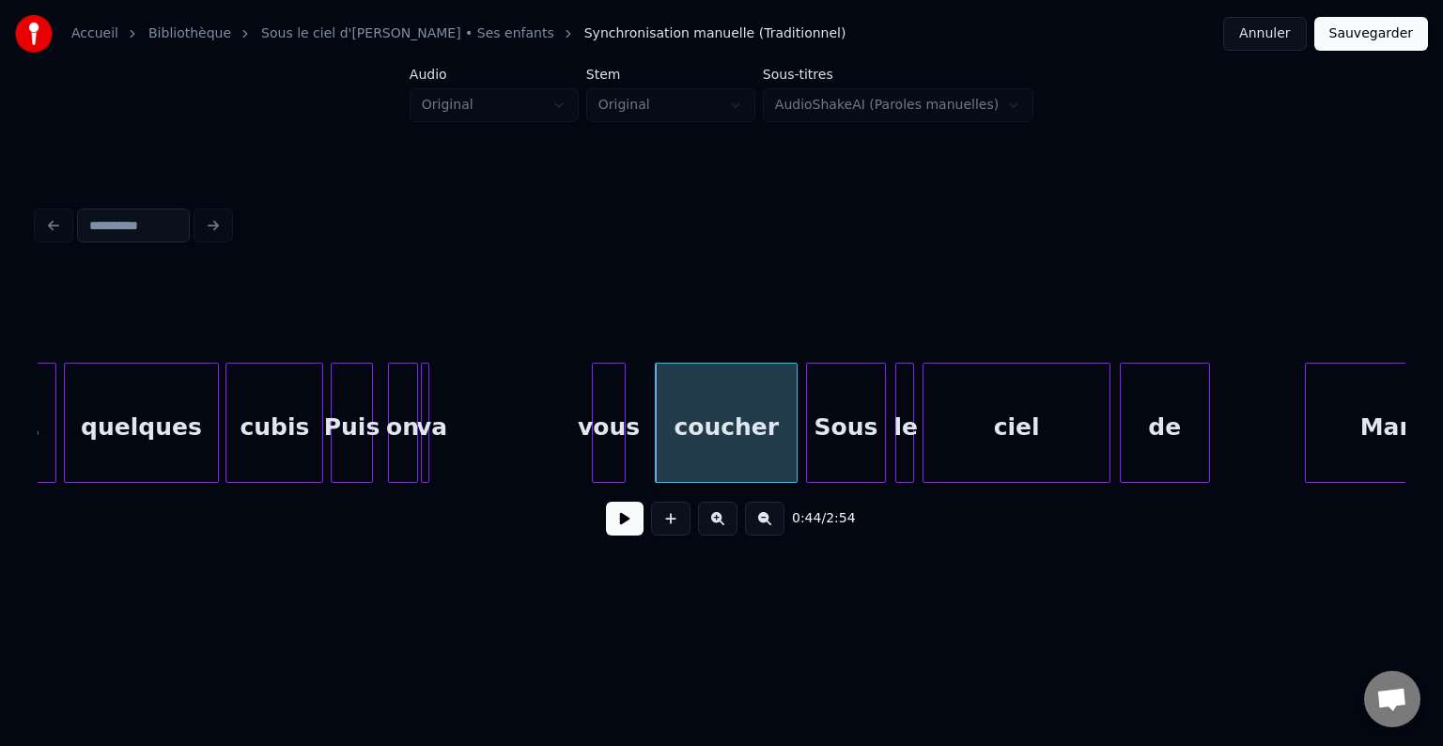
click at [611, 381] on div "vous" at bounding box center [609, 428] width 32 height 128
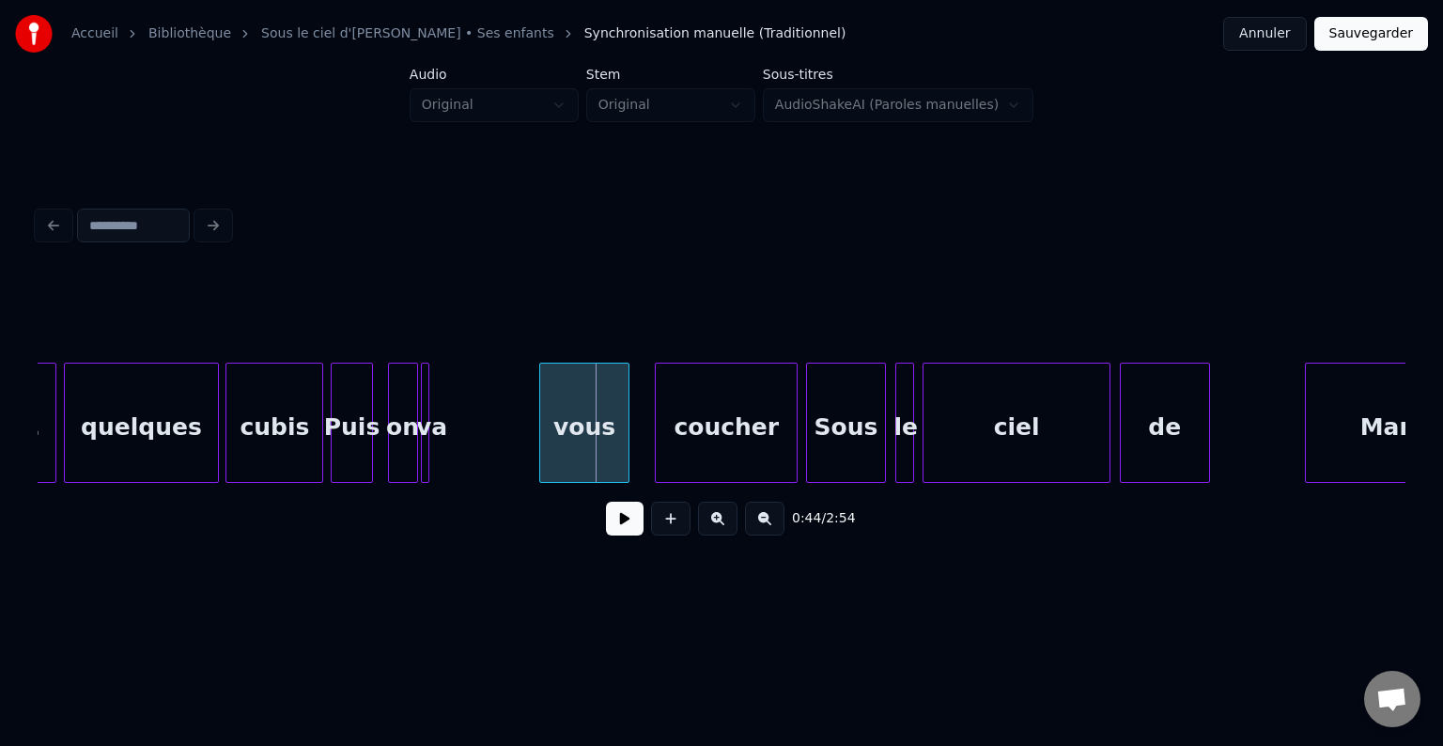
click at [540, 394] on div at bounding box center [543, 423] width 6 height 118
click at [592, 392] on div "vous" at bounding box center [599, 428] width 107 height 128
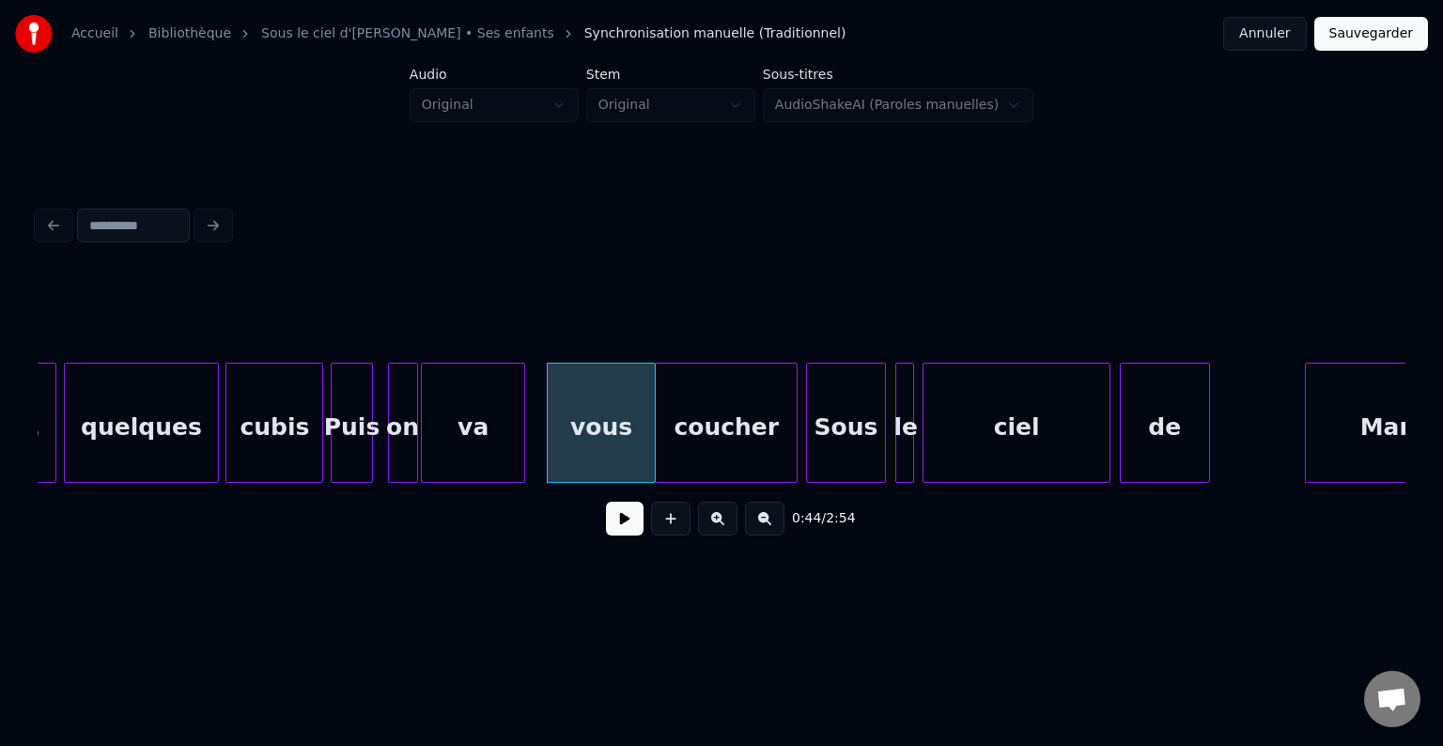
click at [524, 394] on div at bounding box center [522, 423] width 6 height 118
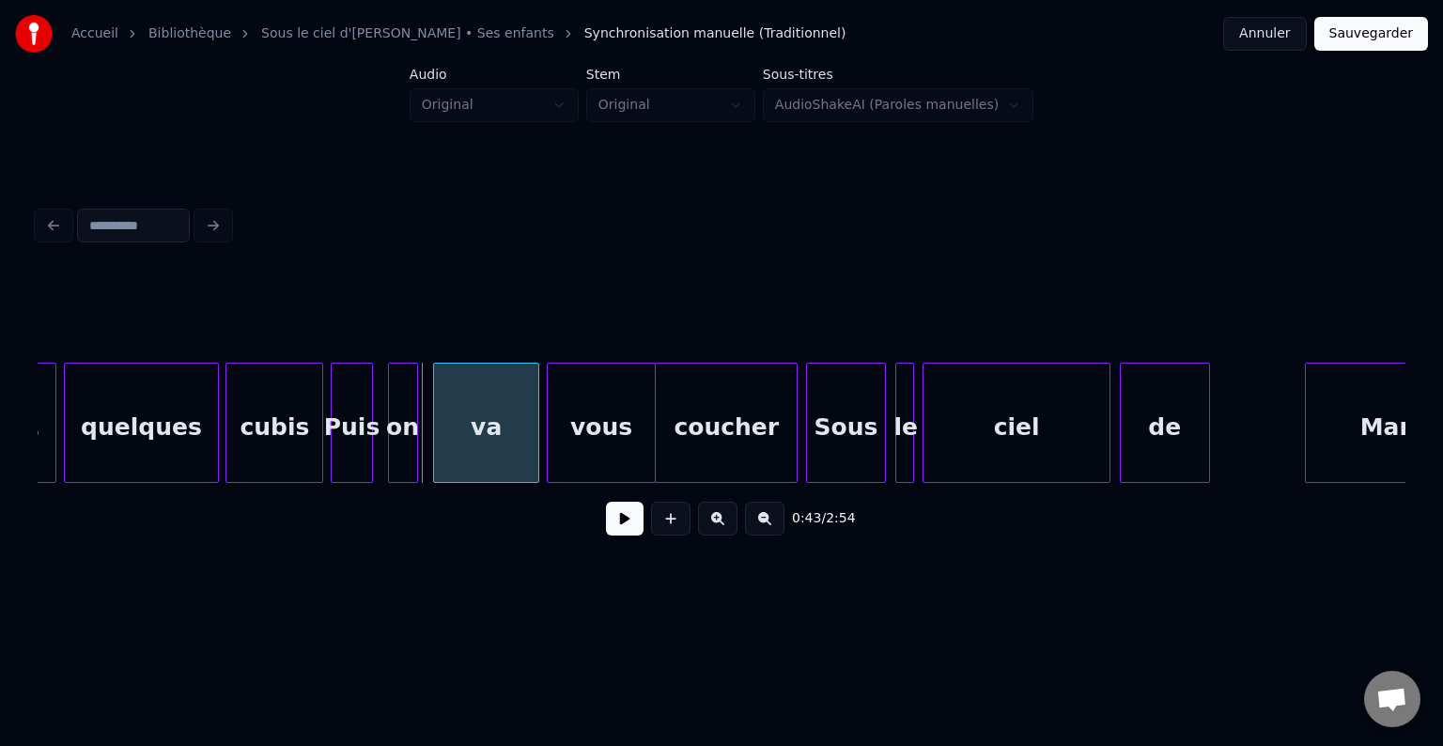
click at [489, 394] on div "va" at bounding box center [486, 428] width 104 height 128
click at [497, 395] on div at bounding box center [499, 423] width 6 height 118
click at [466, 387] on div "on" at bounding box center [470, 428] width 28 height 128
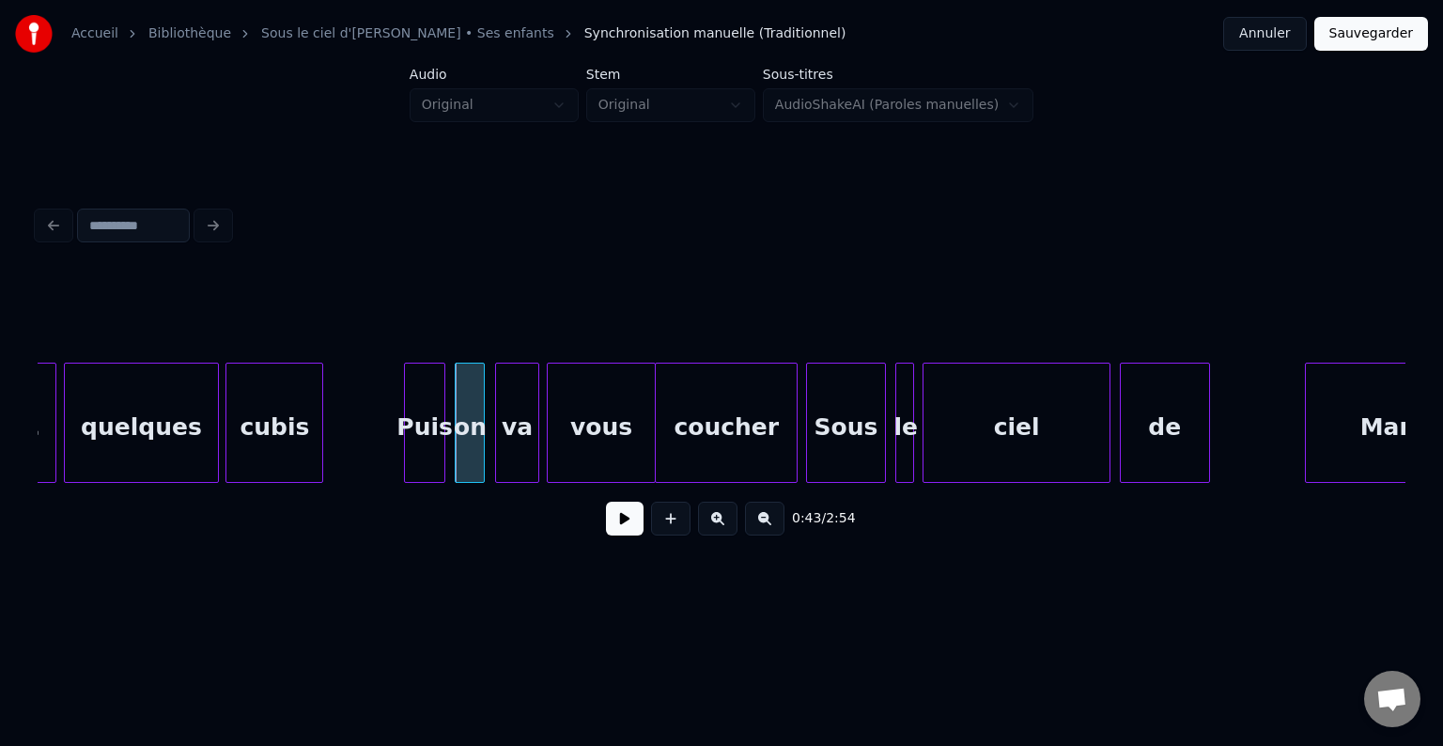
click at [417, 391] on div "Puis" at bounding box center [424, 428] width 39 height 128
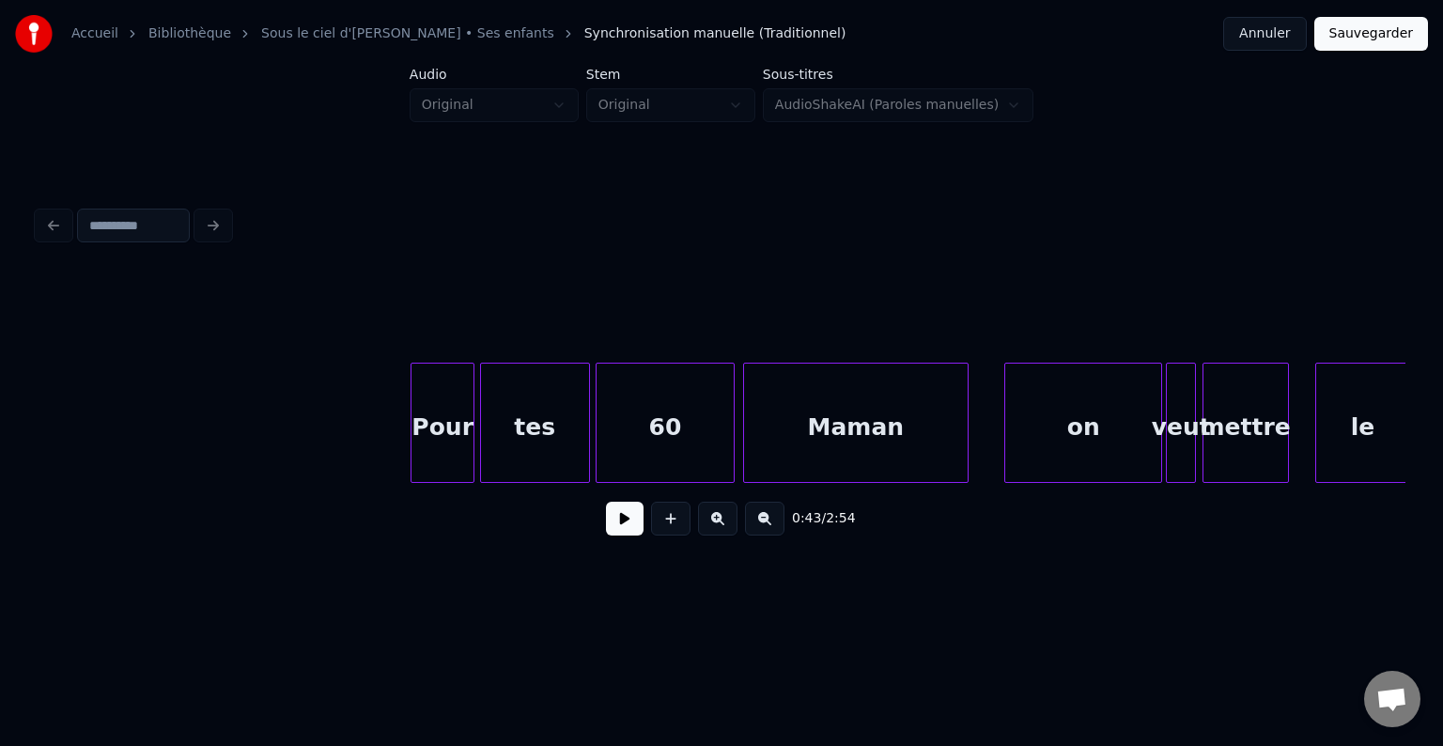
scroll to position [0, 5894]
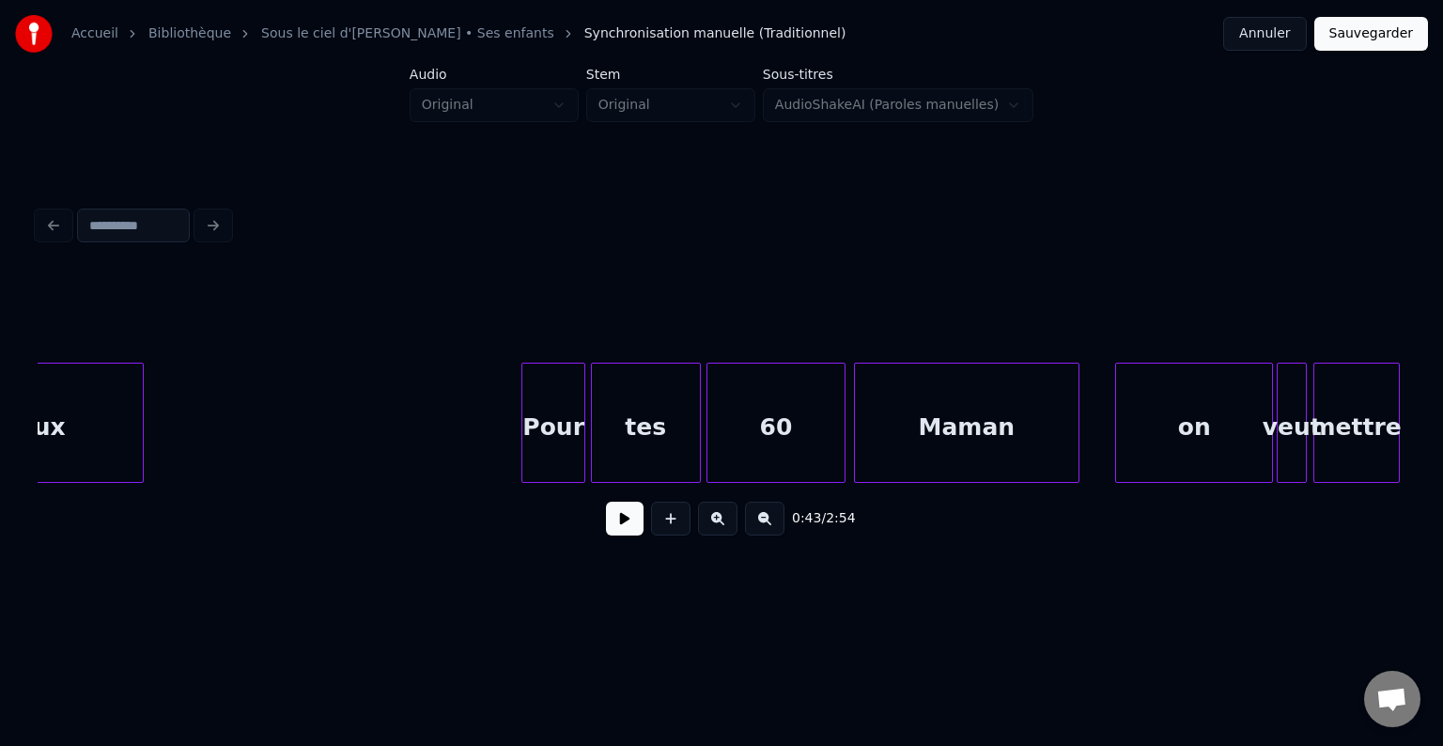
click at [628, 532] on button at bounding box center [625, 519] width 38 height 34
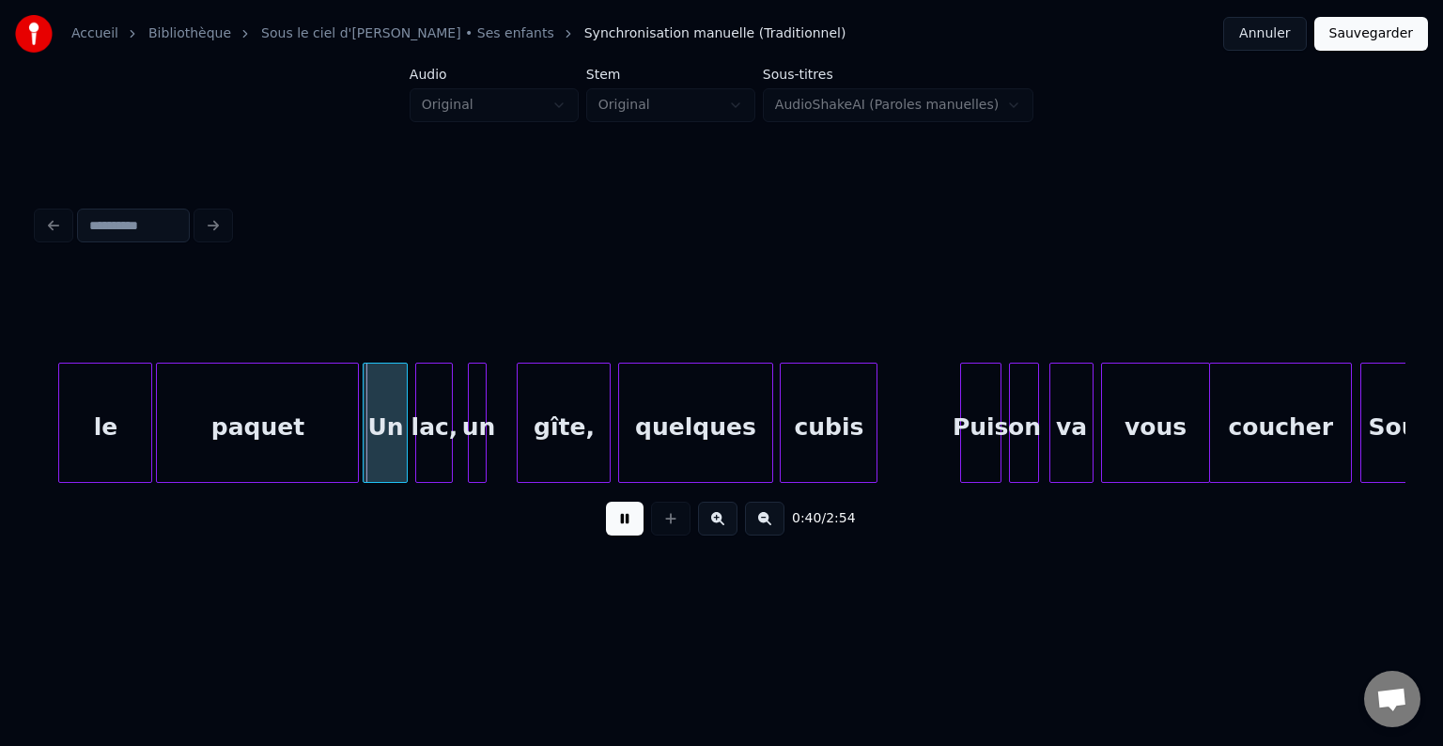
click at [629, 529] on button at bounding box center [625, 519] width 38 height 34
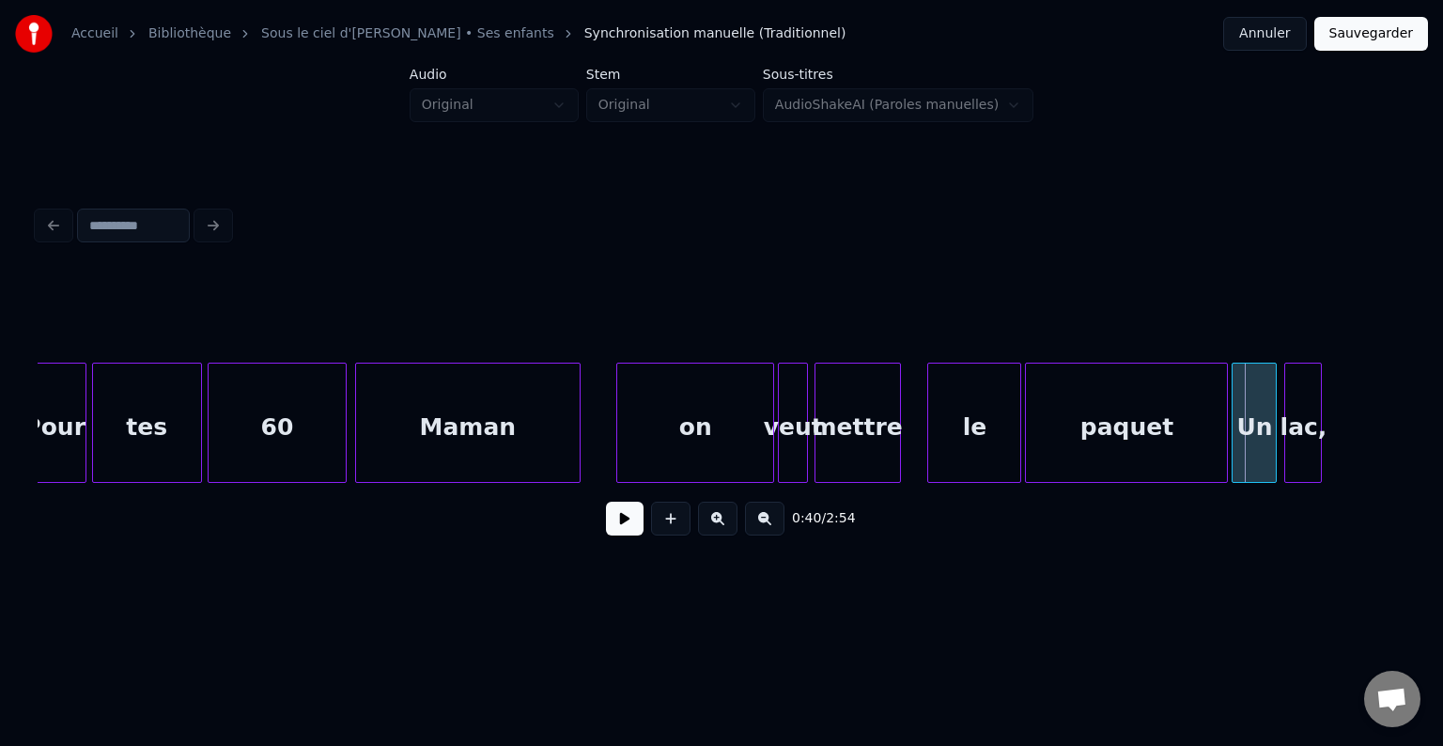
scroll to position [0, 6264]
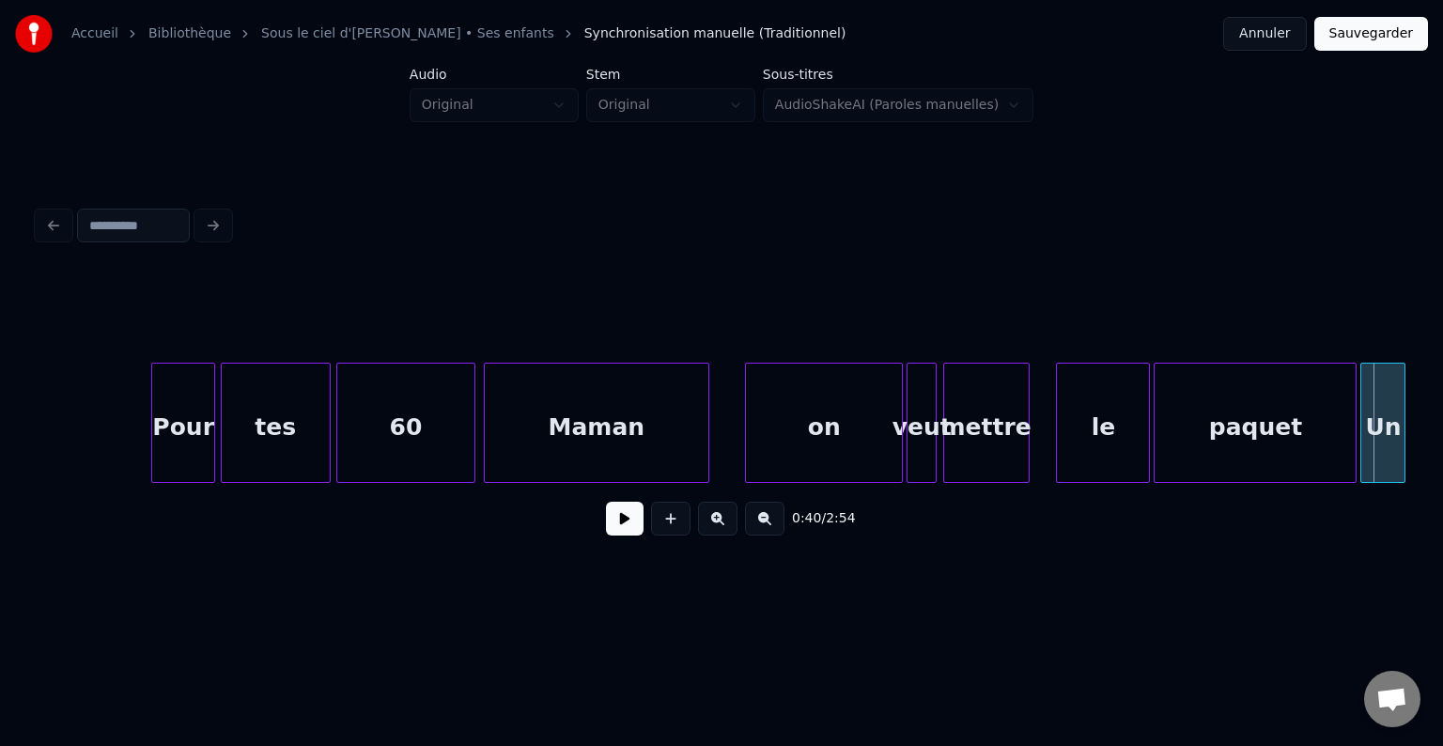
click at [720, 349] on div at bounding box center [722, 316] width 1368 height 94
click at [716, 341] on div at bounding box center [722, 316] width 1368 height 94
click at [616, 529] on button at bounding box center [625, 519] width 38 height 34
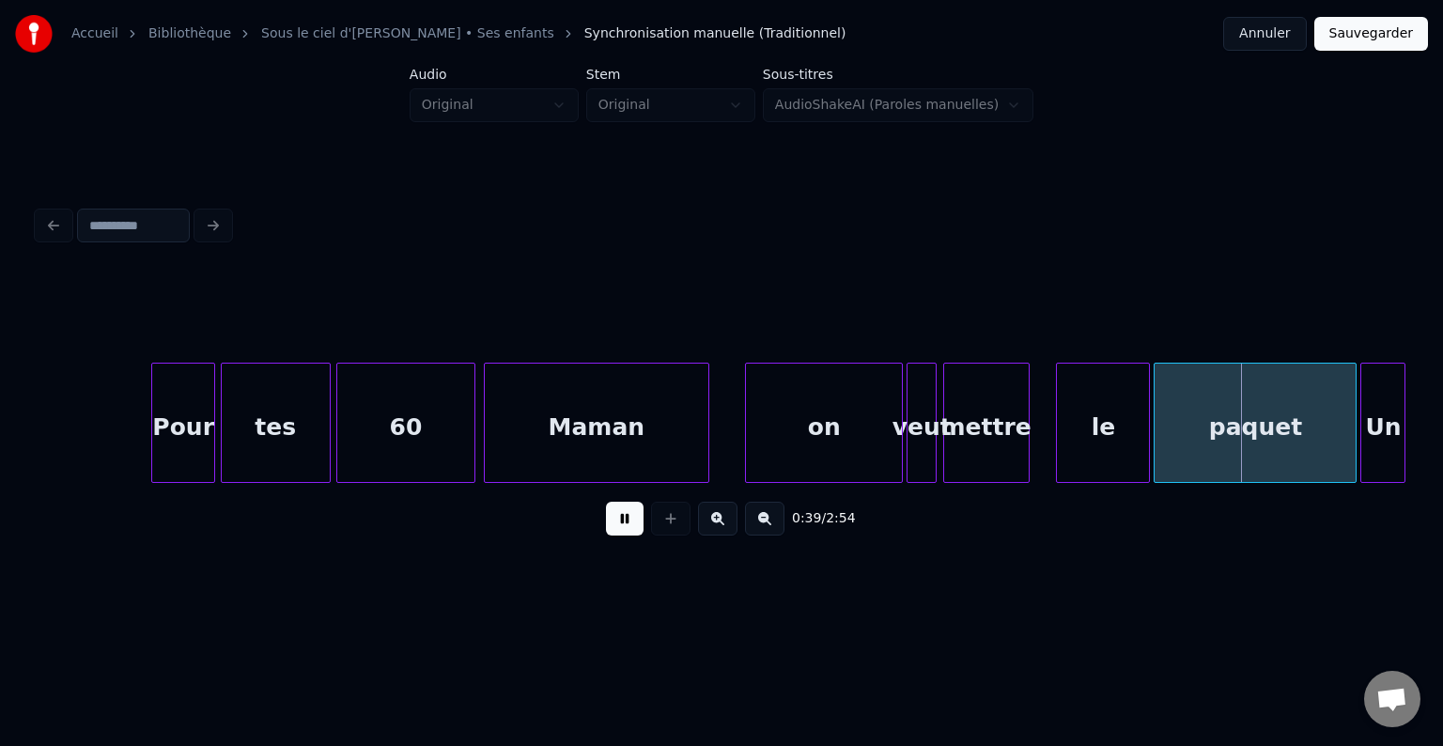
click at [616, 529] on button at bounding box center [625, 519] width 38 height 34
click at [1085, 395] on div "le" at bounding box center [1078, 428] width 92 height 128
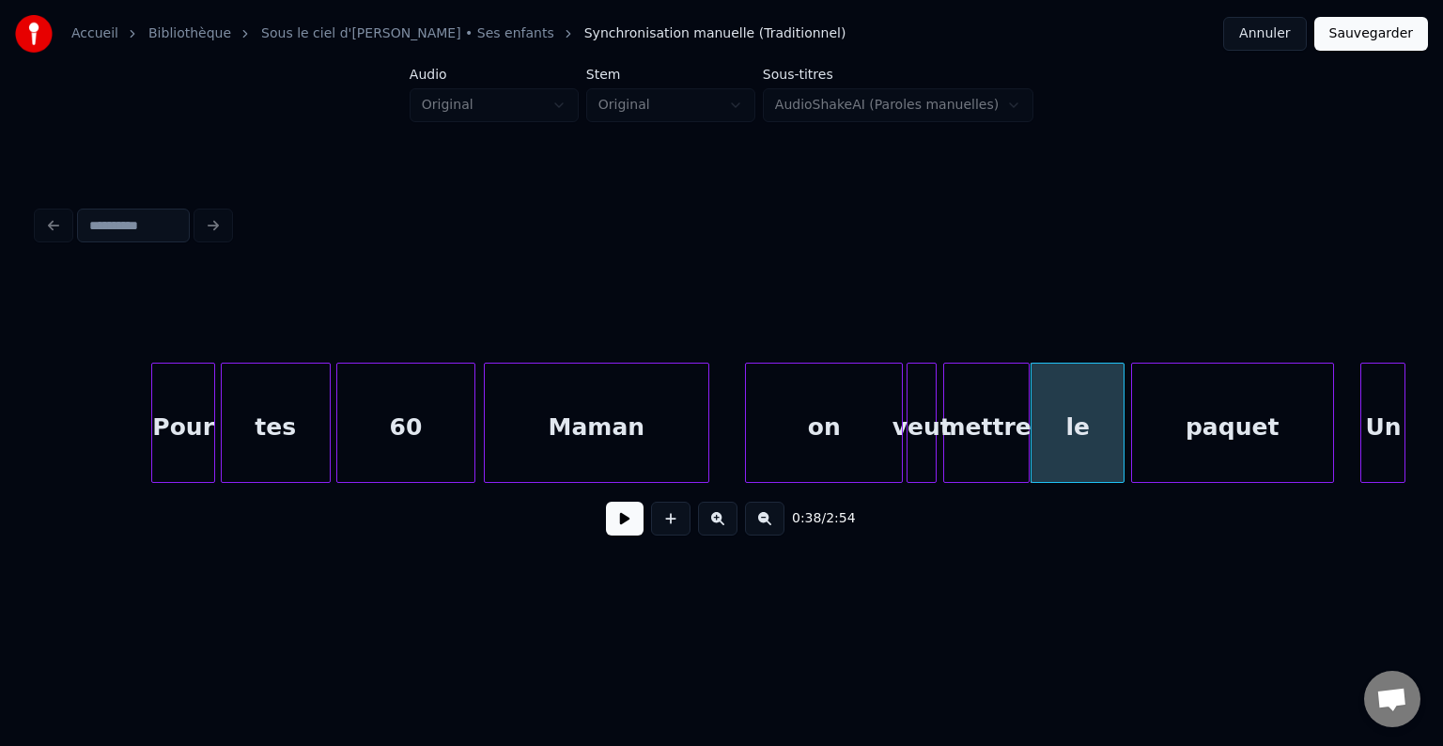
click at [1190, 410] on div "paquet" at bounding box center [1232, 428] width 201 height 128
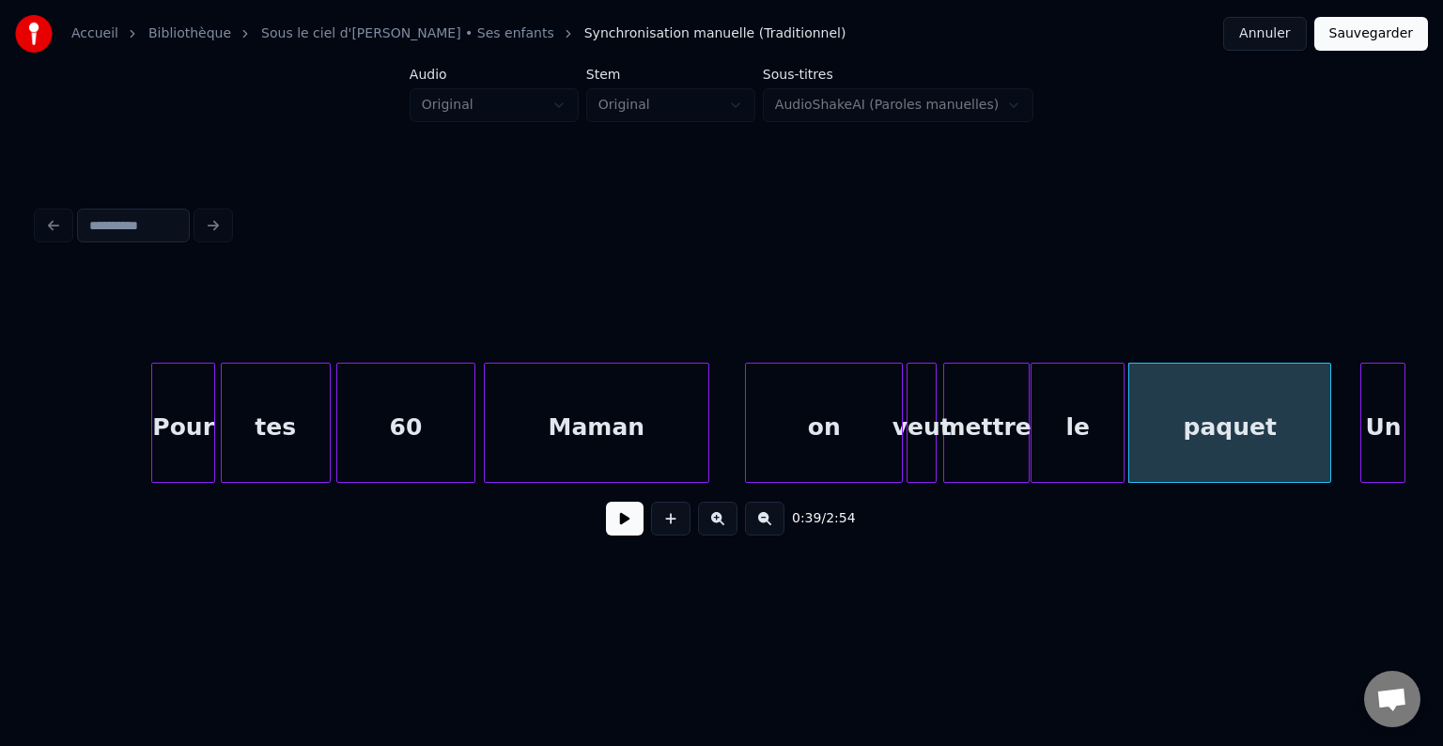
click at [921, 401] on div "veut" at bounding box center [922, 428] width 28 height 128
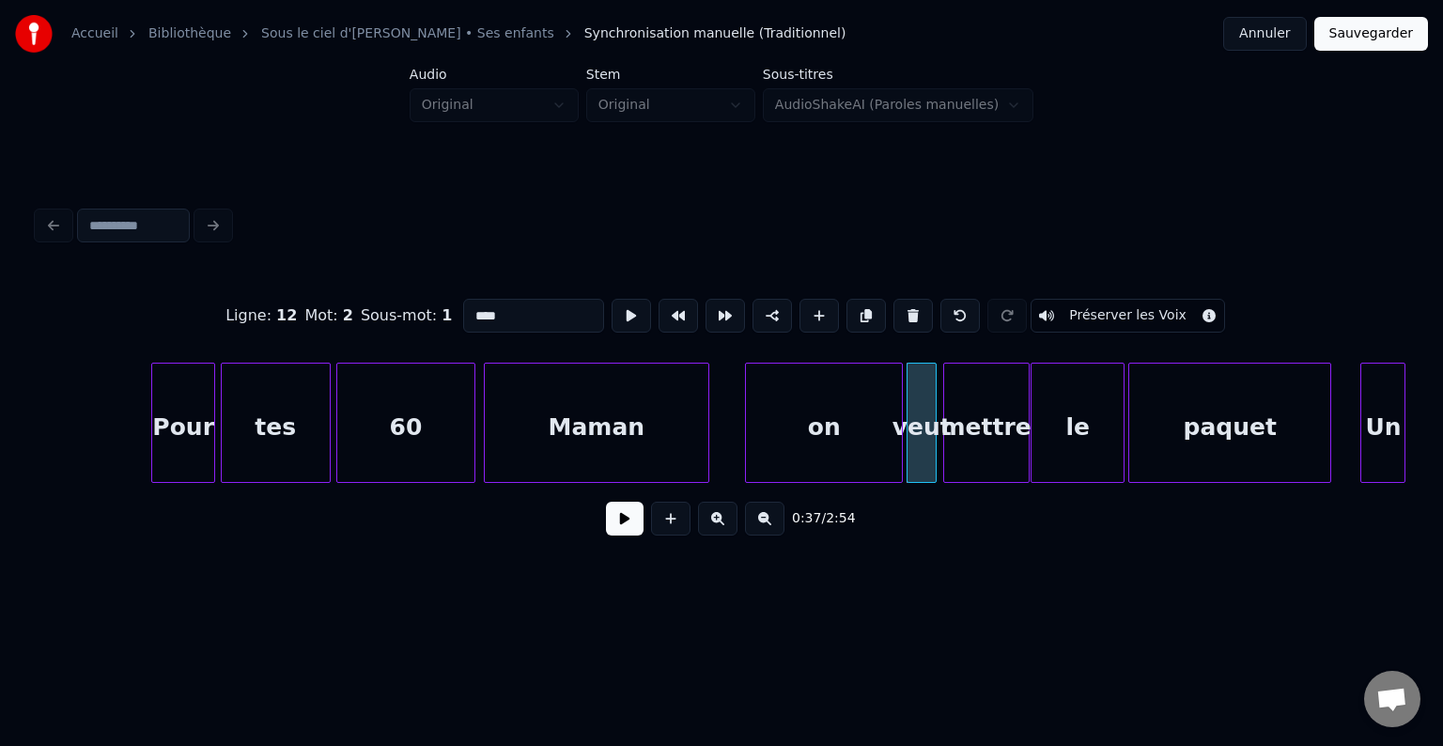
click at [987, 402] on div "mettre" at bounding box center [986, 428] width 85 height 128
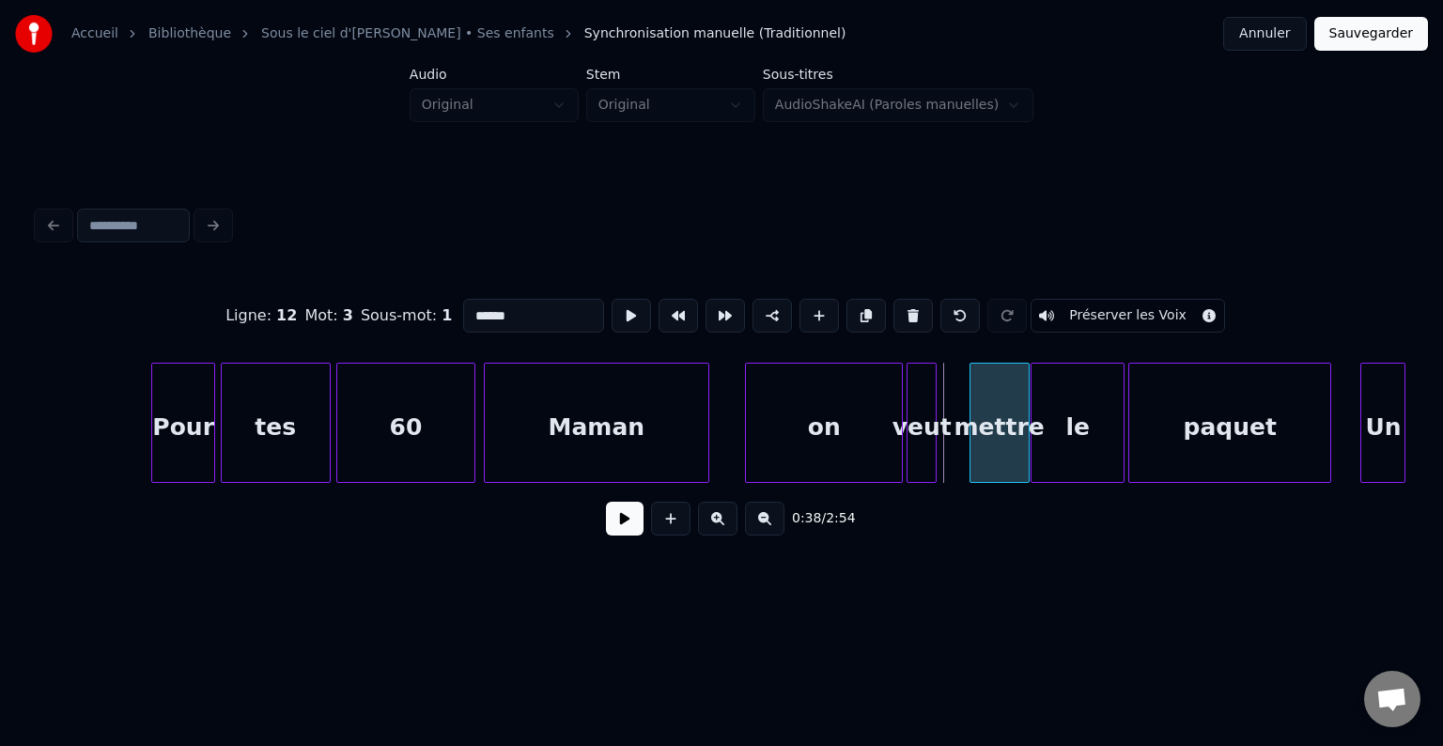
click at [971, 386] on div at bounding box center [973, 423] width 6 height 118
click at [1067, 399] on div "le" at bounding box center [1078, 428] width 92 height 128
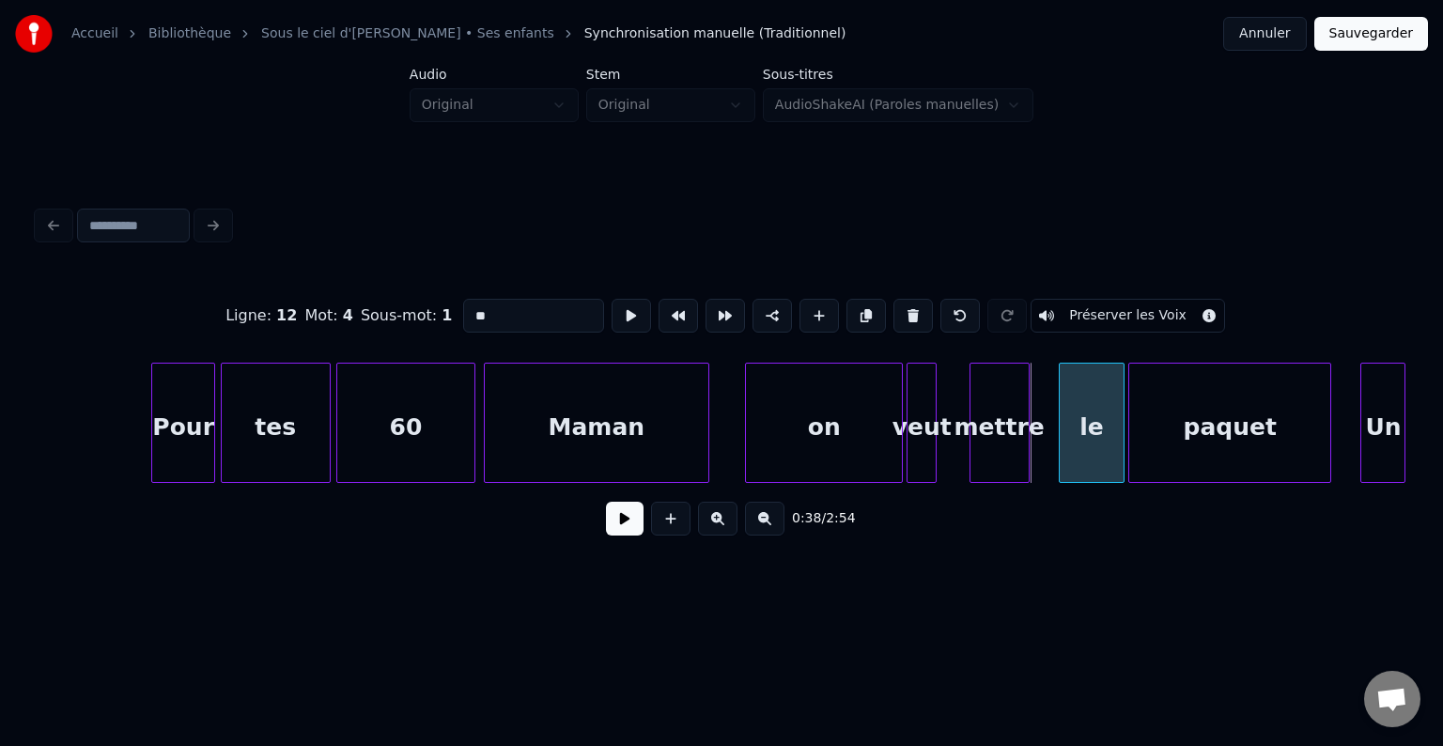
click at [1060, 391] on div at bounding box center [1063, 423] width 6 height 118
click at [933, 388] on div at bounding box center [933, 423] width 6 height 118
type input "****"
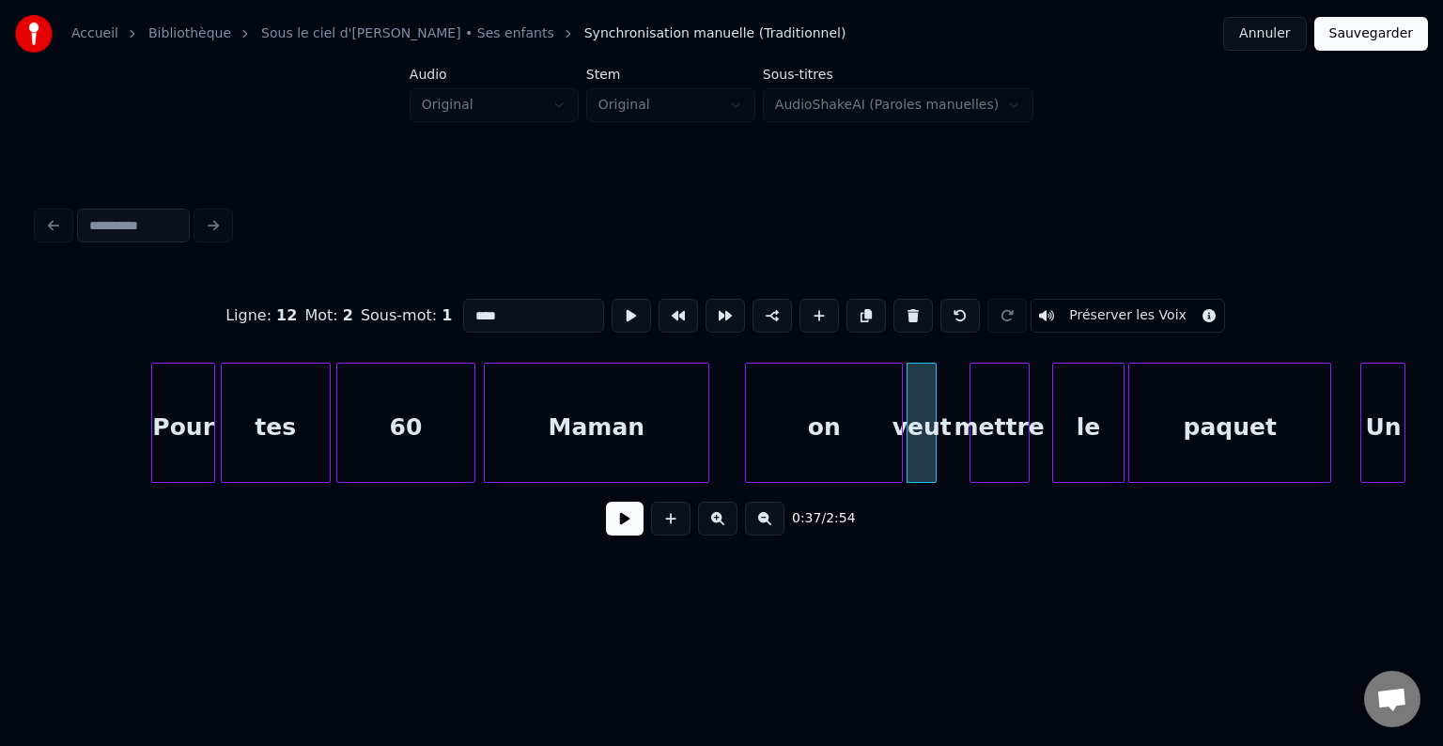
click at [936, 389] on div "veut" at bounding box center [922, 423] width 30 height 120
click at [965, 394] on div at bounding box center [962, 423] width 6 height 118
click at [1061, 396] on div "le" at bounding box center [1068, 428] width 71 height 128
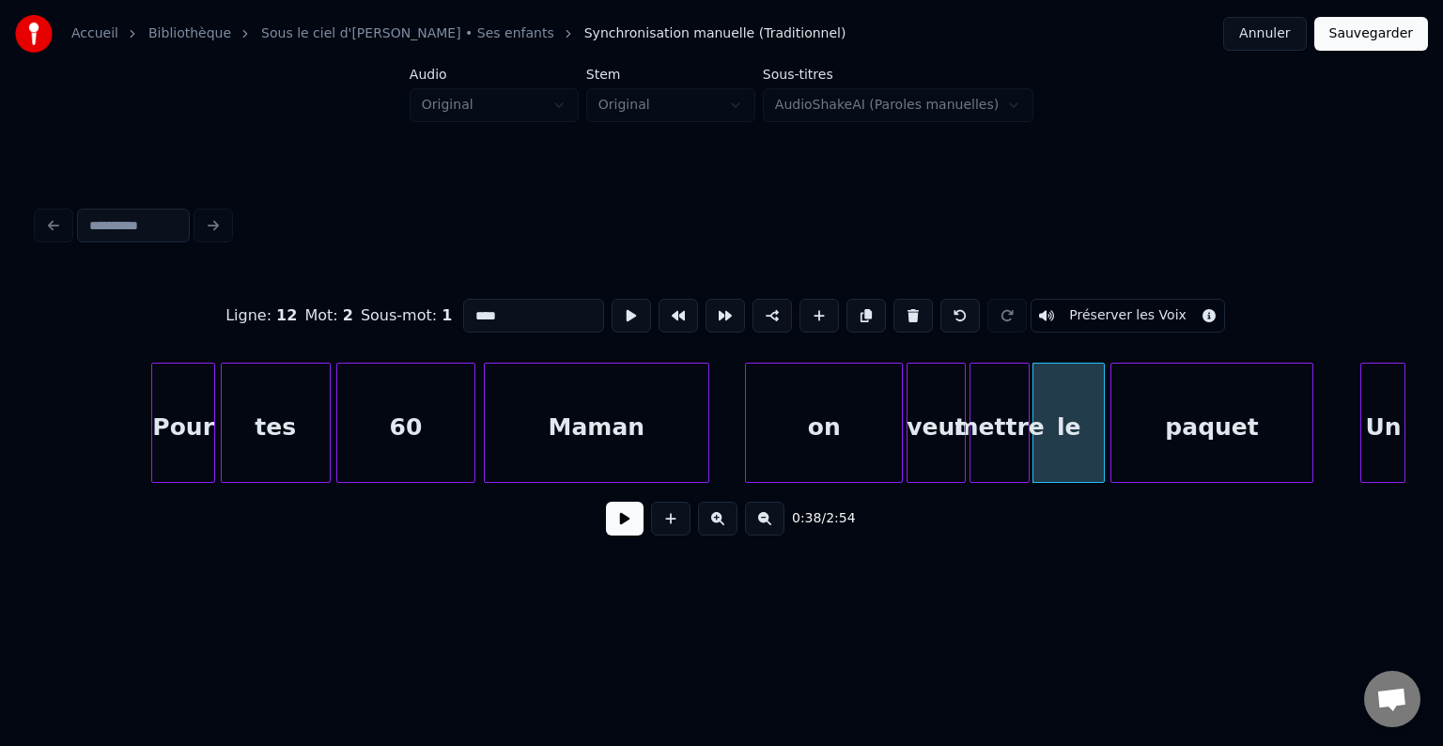
click at [1216, 400] on div "paquet" at bounding box center [1211, 428] width 201 height 128
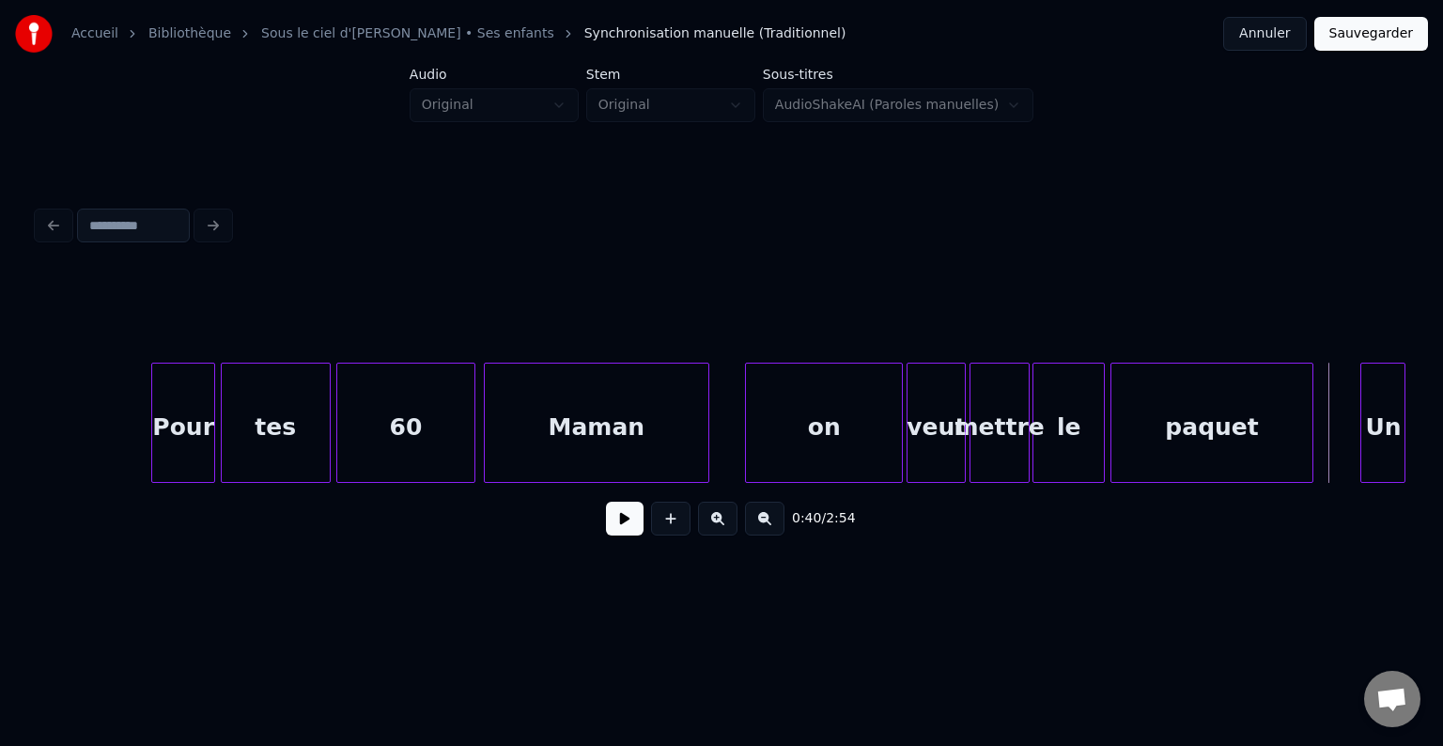
click at [1313, 342] on div at bounding box center [722, 316] width 1368 height 94
click at [1323, 353] on div at bounding box center [722, 316] width 1368 height 94
click at [861, 417] on div "on" at bounding box center [824, 428] width 156 height 128
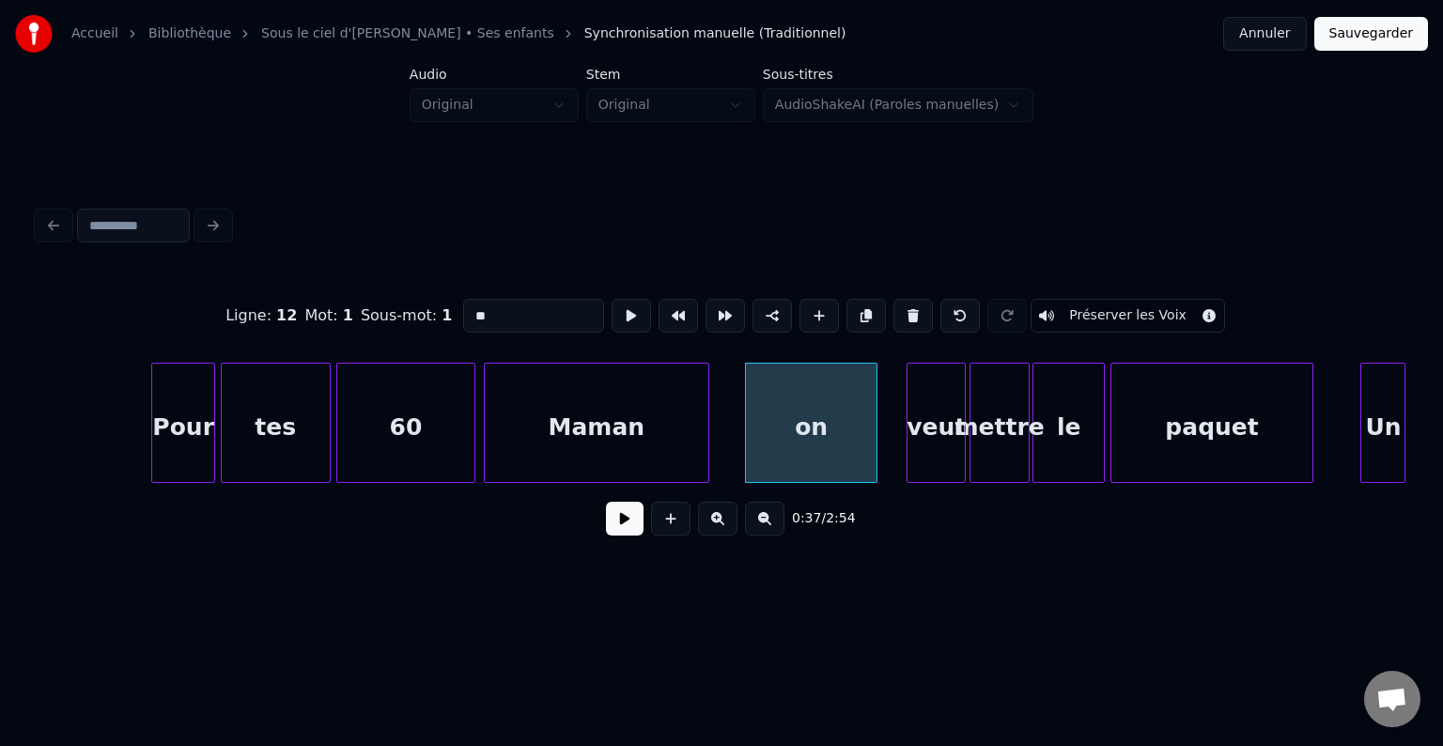
click at [871, 387] on div at bounding box center [874, 423] width 6 height 118
click at [913, 391] on div "veut" at bounding box center [907, 428] width 57 height 128
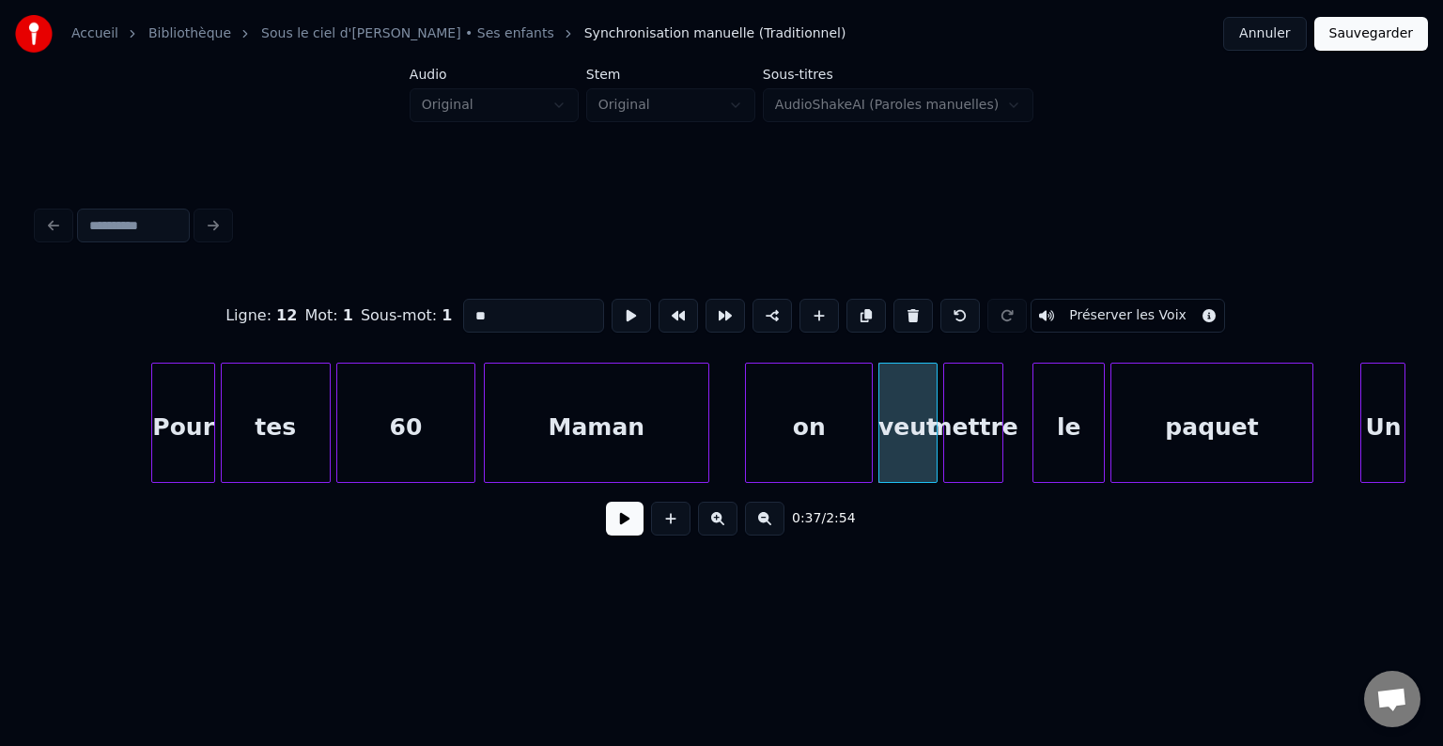
click at [967, 390] on div "mettre" at bounding box center [973, 428] width 58 height 128
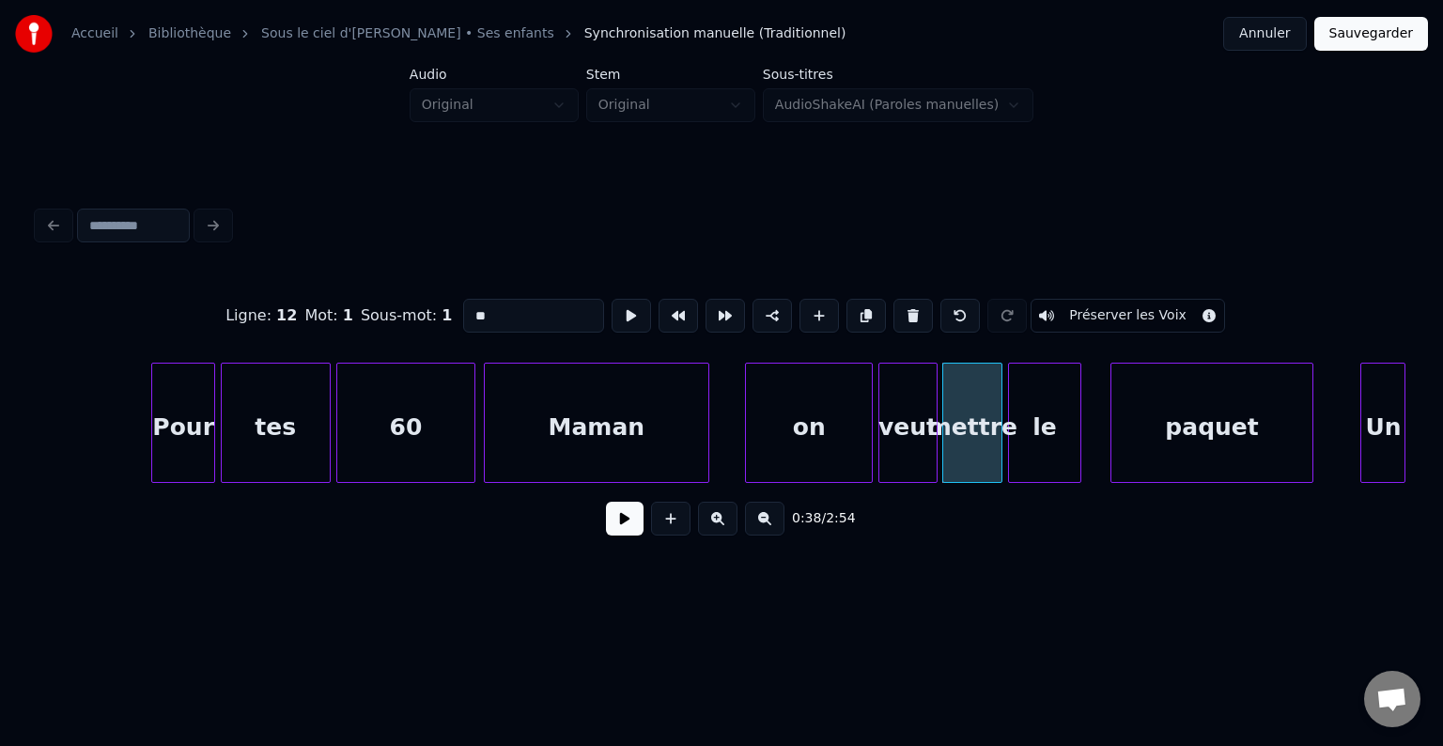
click at [1057, 395] on div "le" at bounding box center [1044, 428] width 71 height 128
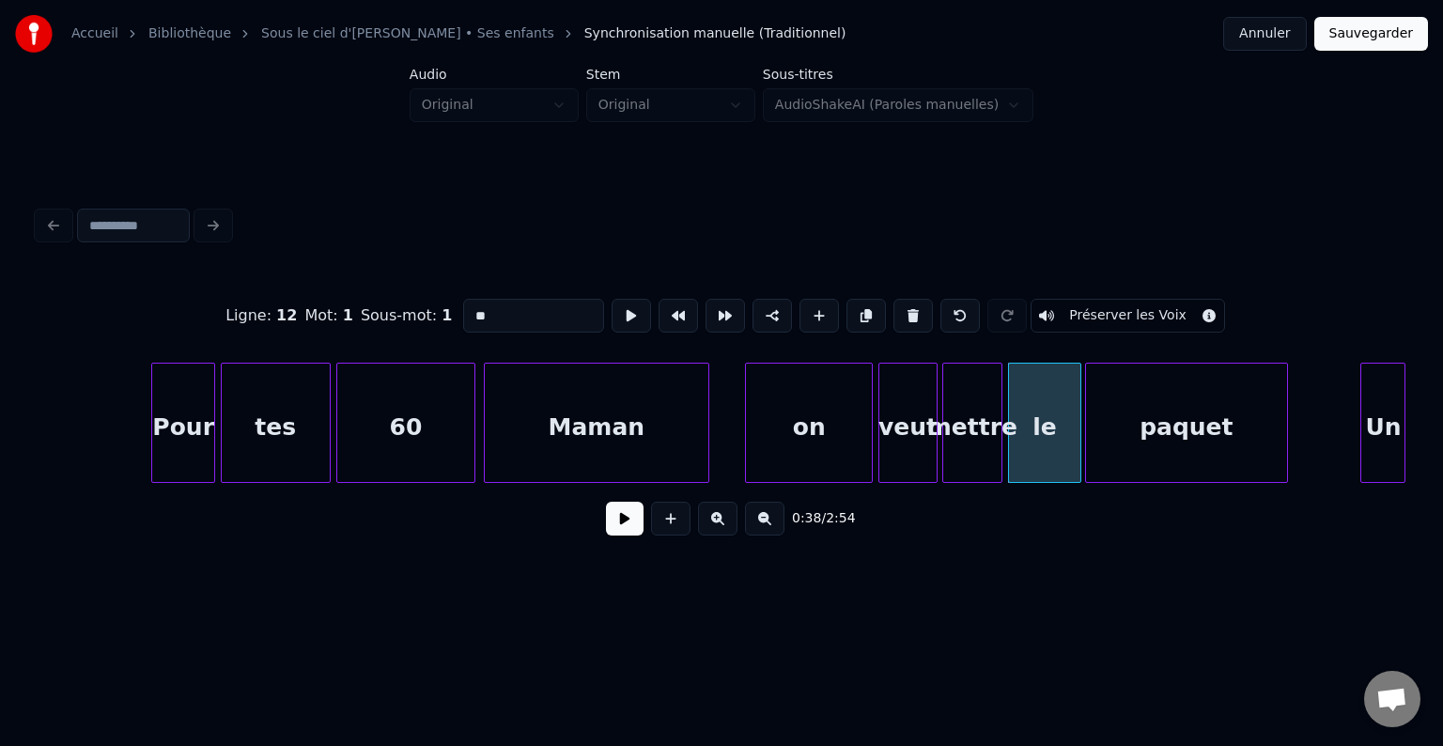
click at [1184, 404] on div "paquet" at bounding box center [1186, 428] width 201 height 128
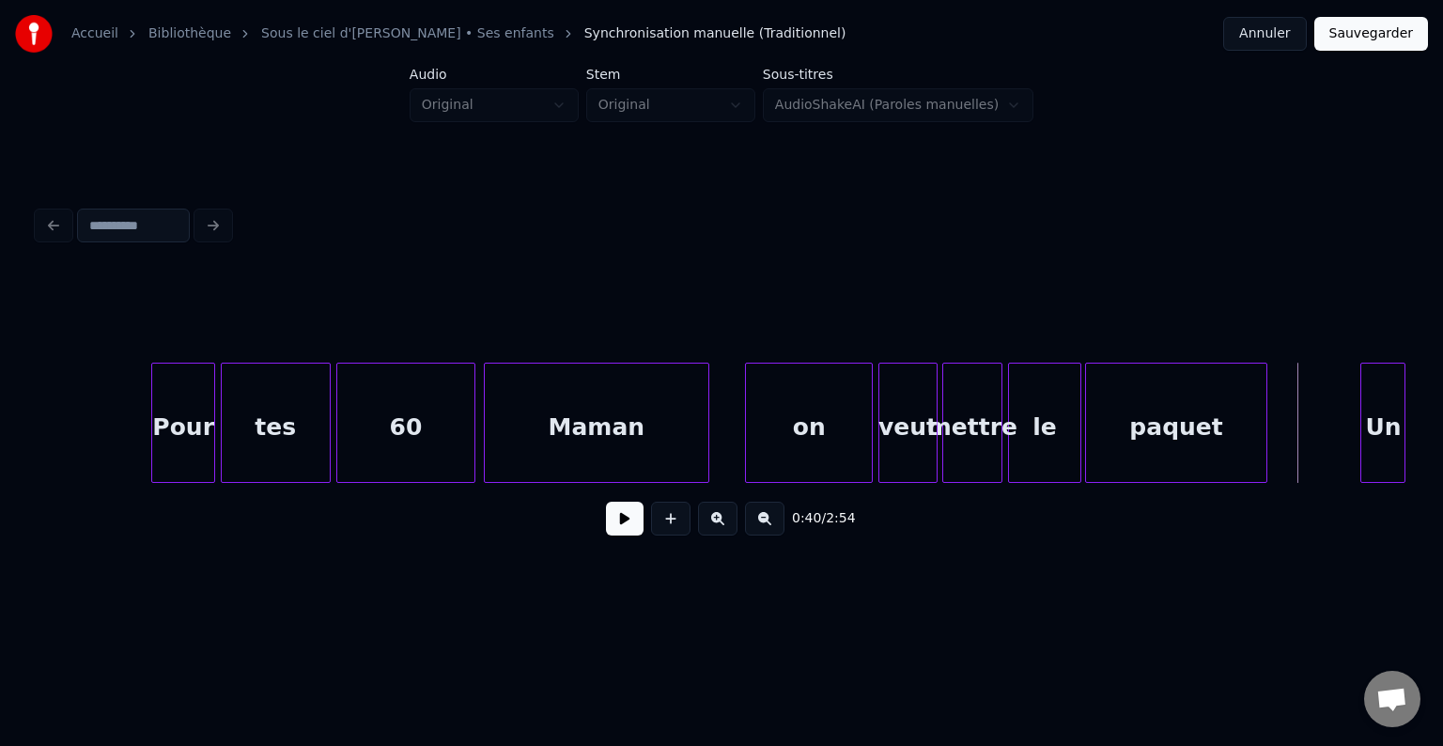
click at [1263, 397] on div at bounding box center [1264, 423] width 6 height 118
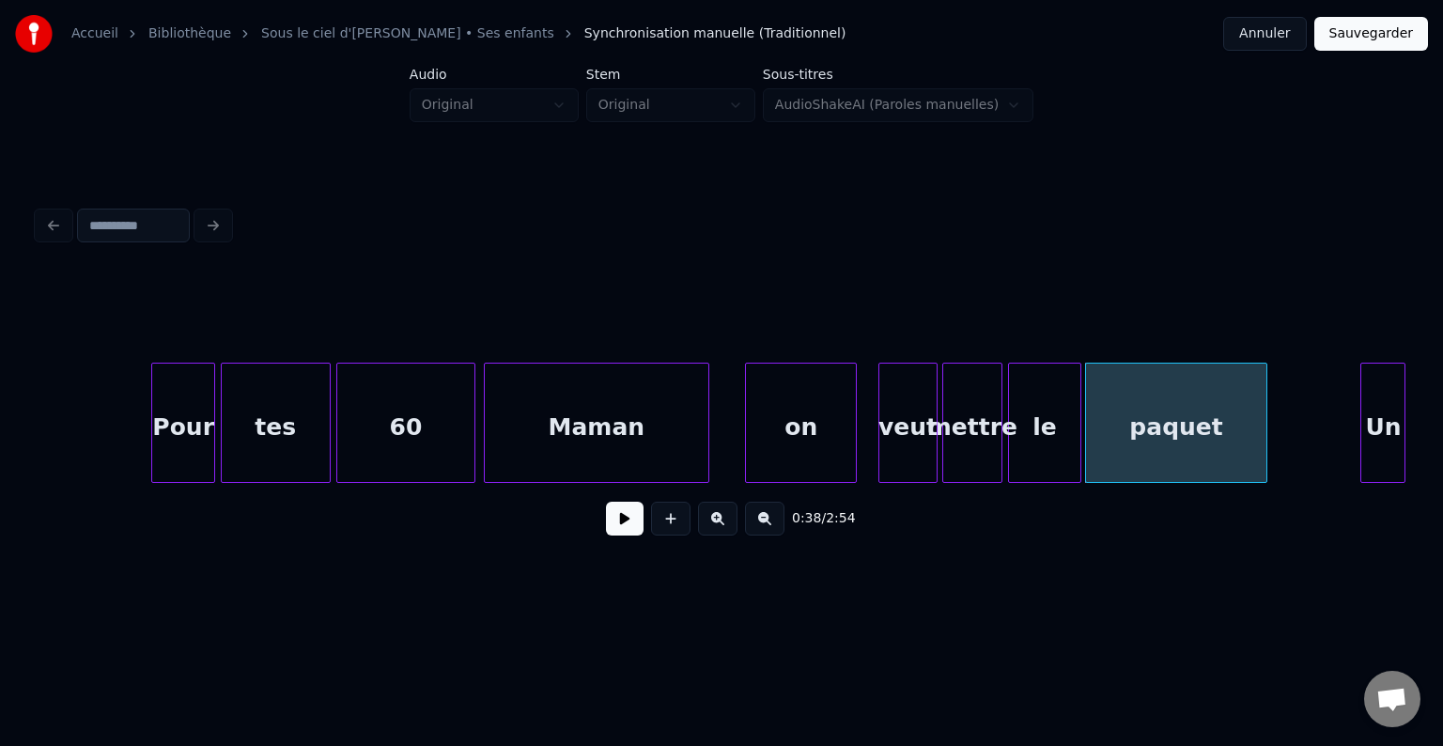
click at [853, 395] on div at bounding box center [853, 423] width 6 height 118
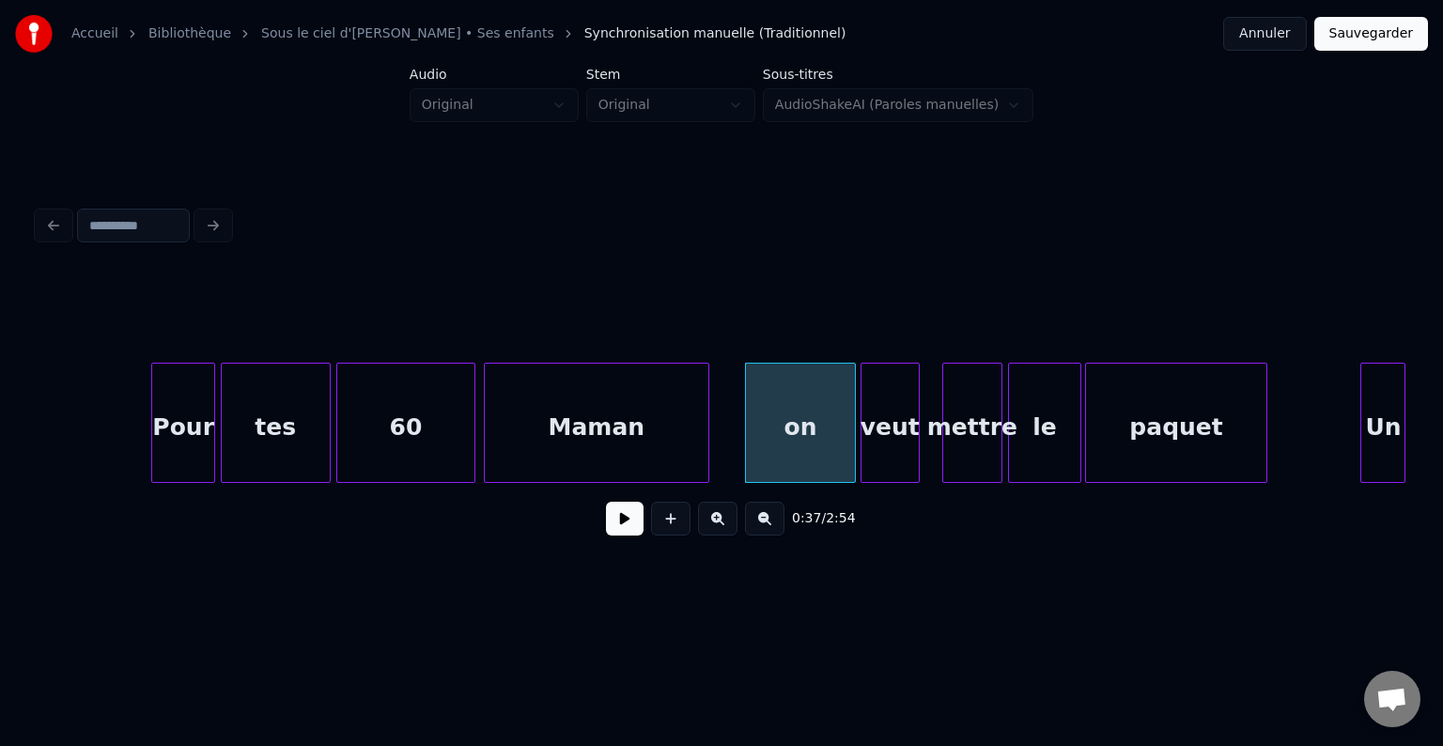
click at [898, 400] on div "veut" at bounding box center [889, 428] width 57 height 128
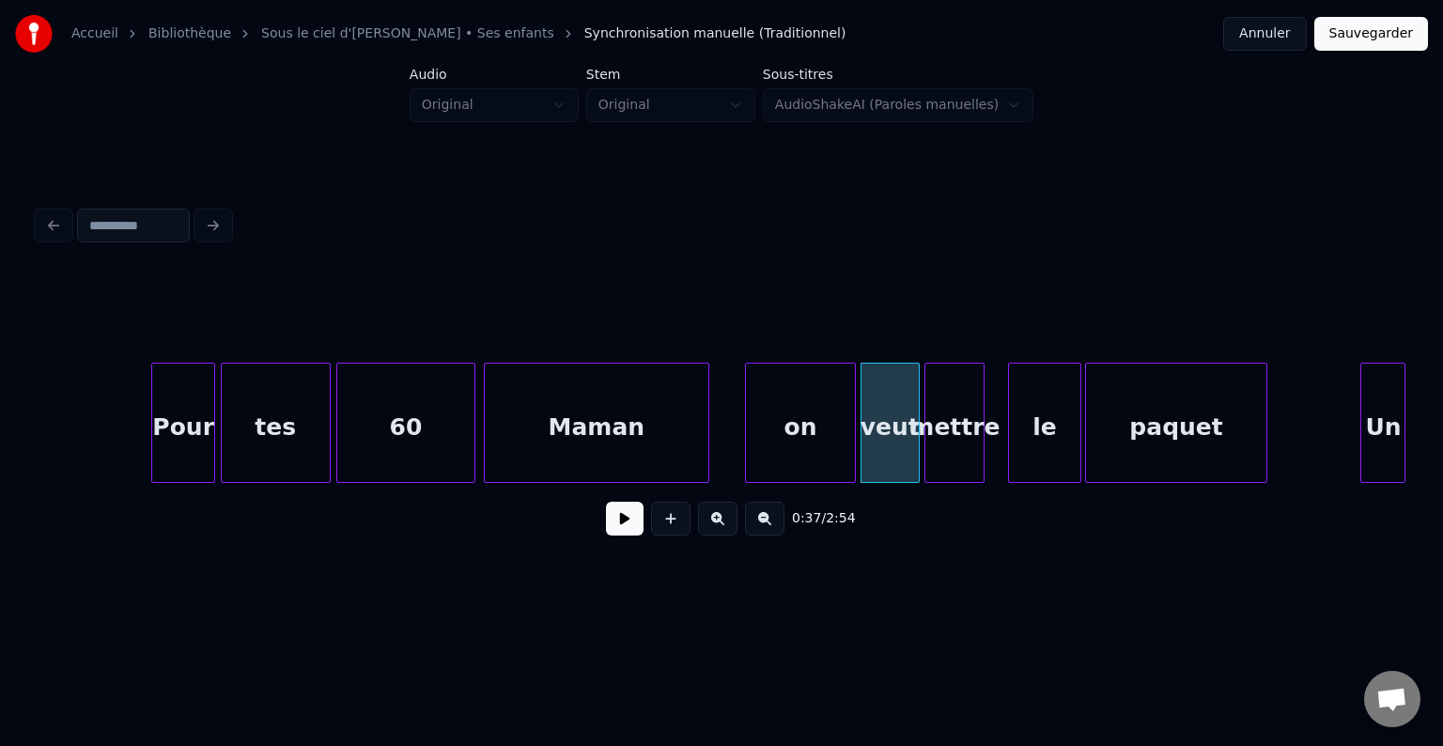
click at [951, 402] on div "mettre" at bounding box center [954, 428] width 58 height 128
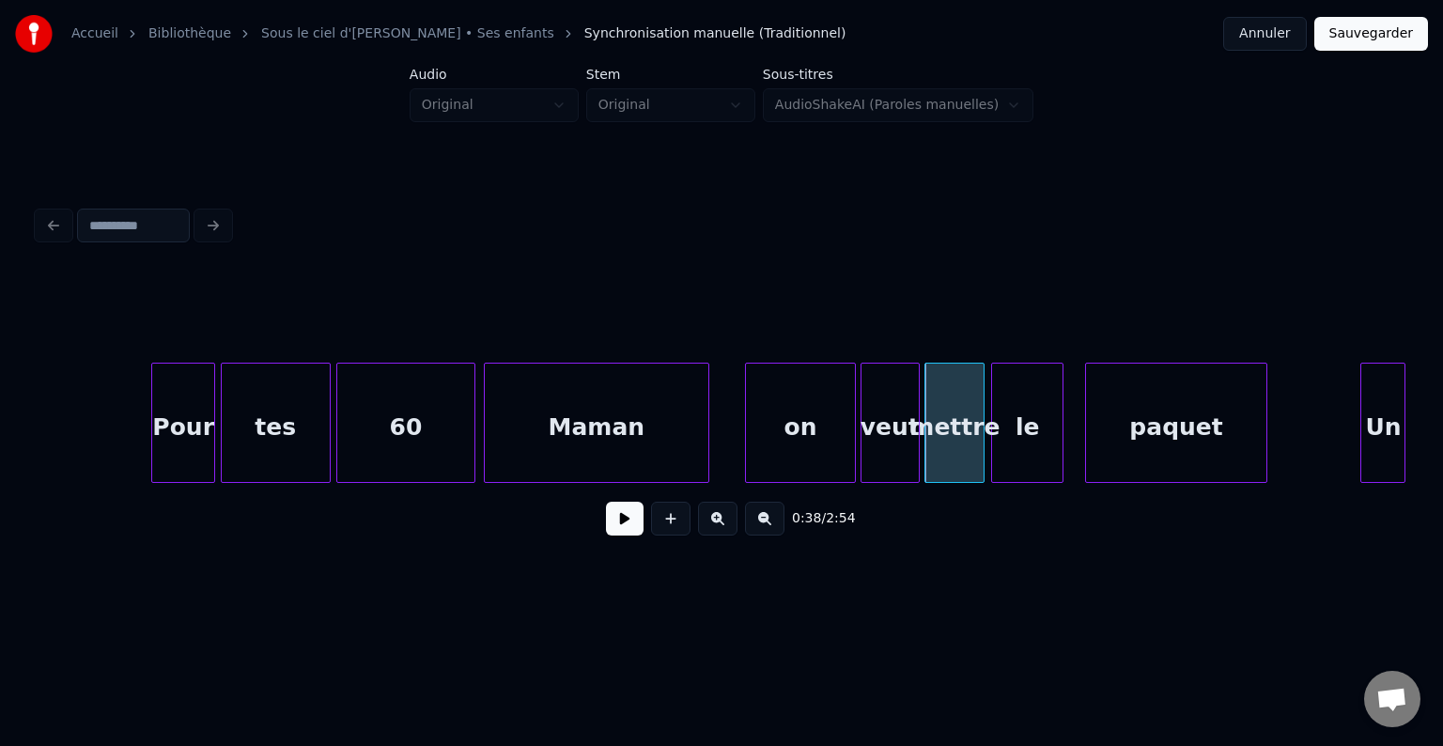
click at [1023, 409] on div "le" at bounding box center [1027, 428] width 71 height 128
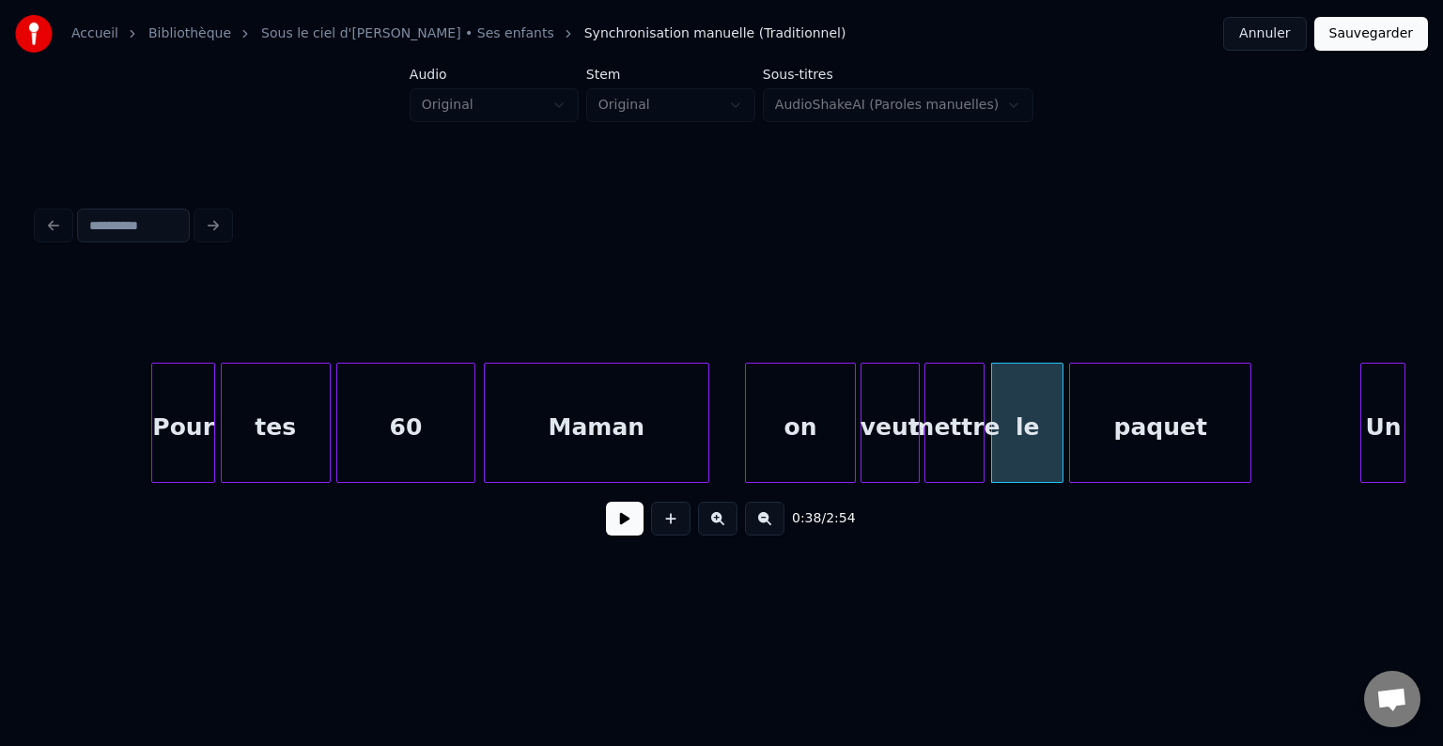
click at [1155, 413] on div "paquet" at bounding box center [1160, 428] width 180 height 128
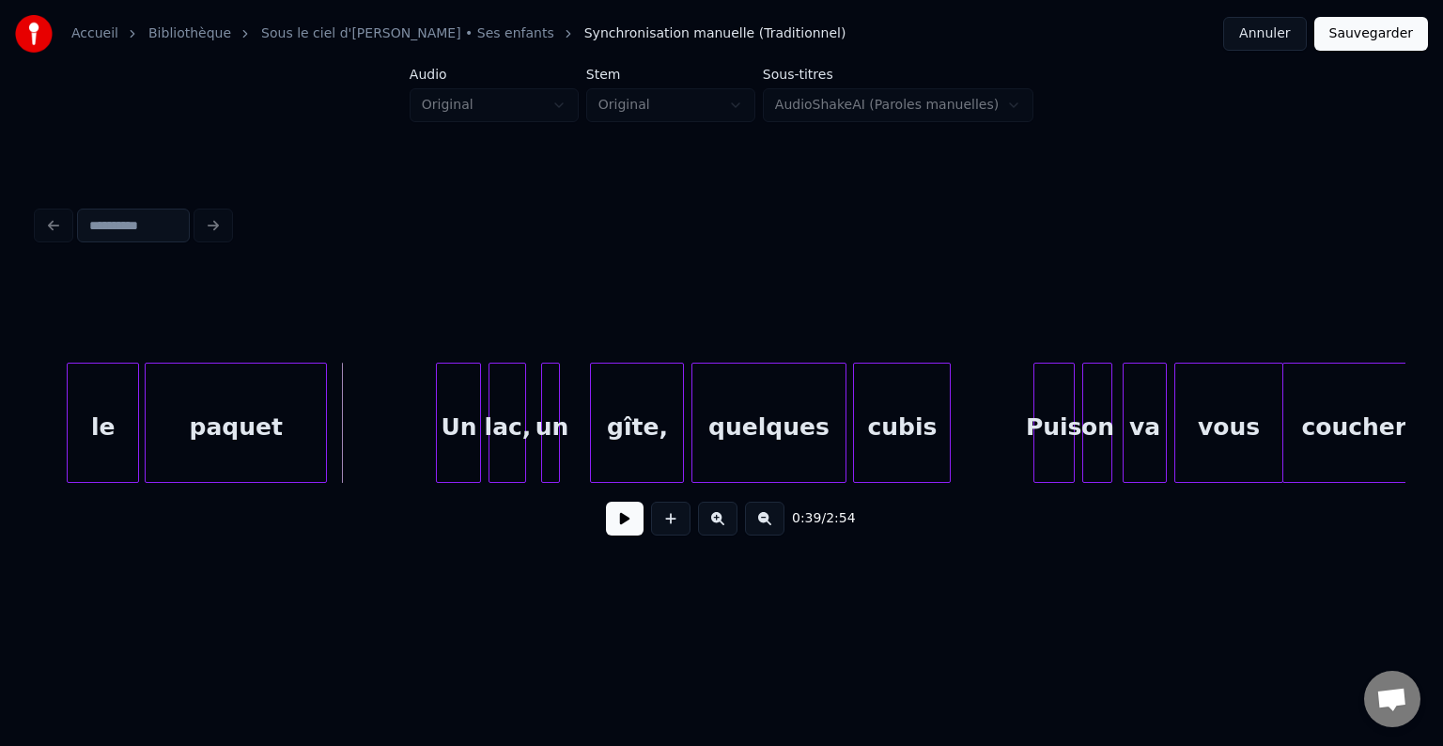
scroll to position [0, 7225]
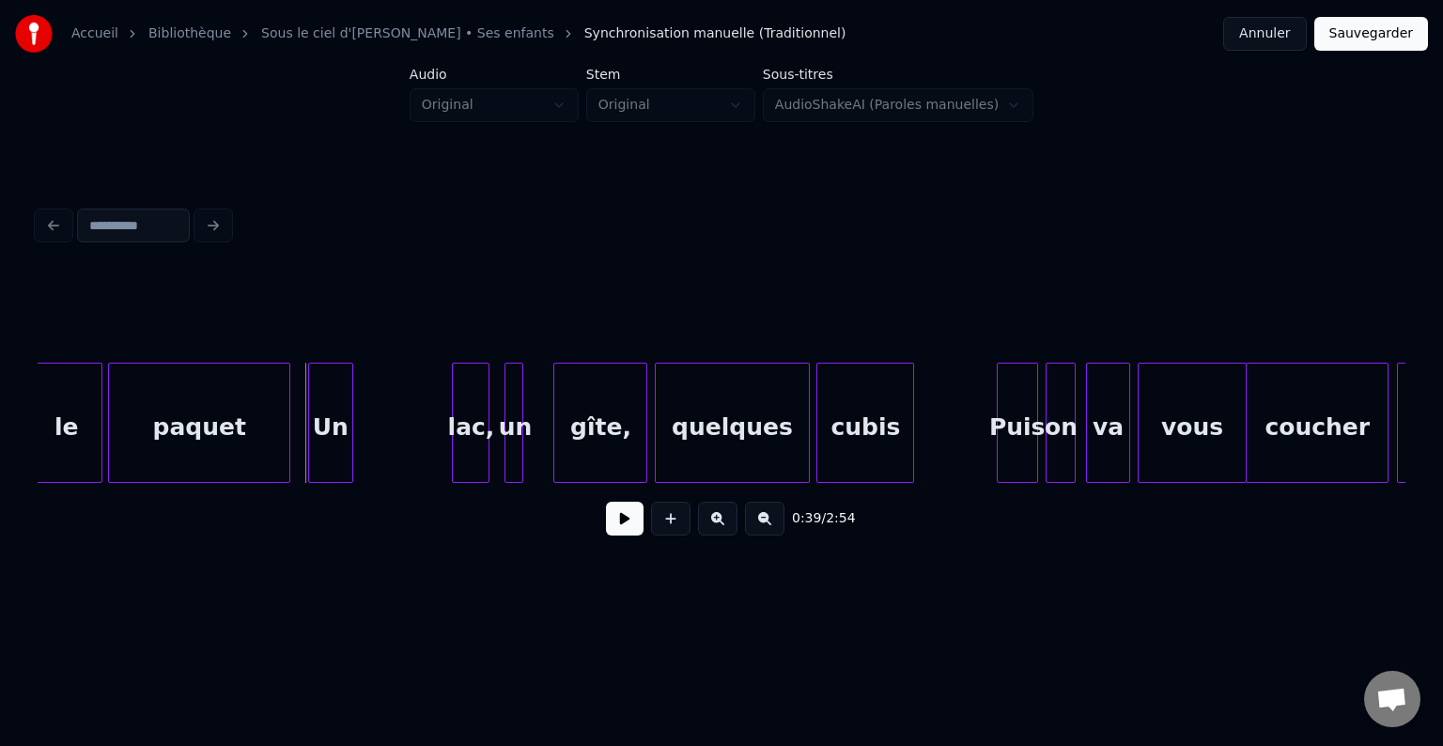
click at [327, 428] on div "Un" at bounding box center [330, 428] width 43 height 128
click at [353, 428] on div "Un" at bounding box center [355, 428] width 43 height 128
click at [346, 428] on div "Un" at bounding box center [346, 428] width 43 height 128
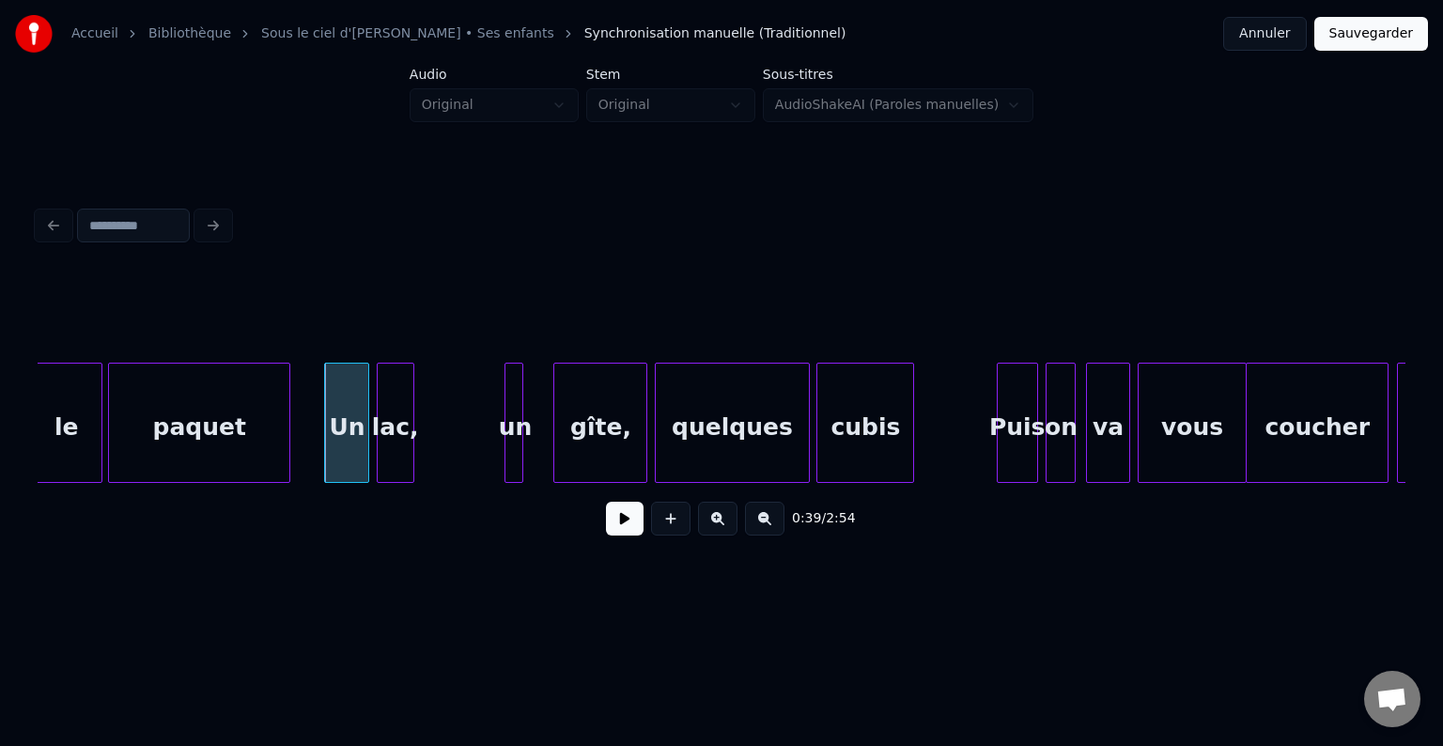
click at [390, 441] on div "lac," at bounding box center [396, 428] width 36 height 128
click at [398, 455] on div "lac," at bounding box center [392, 428] width 36 height 128
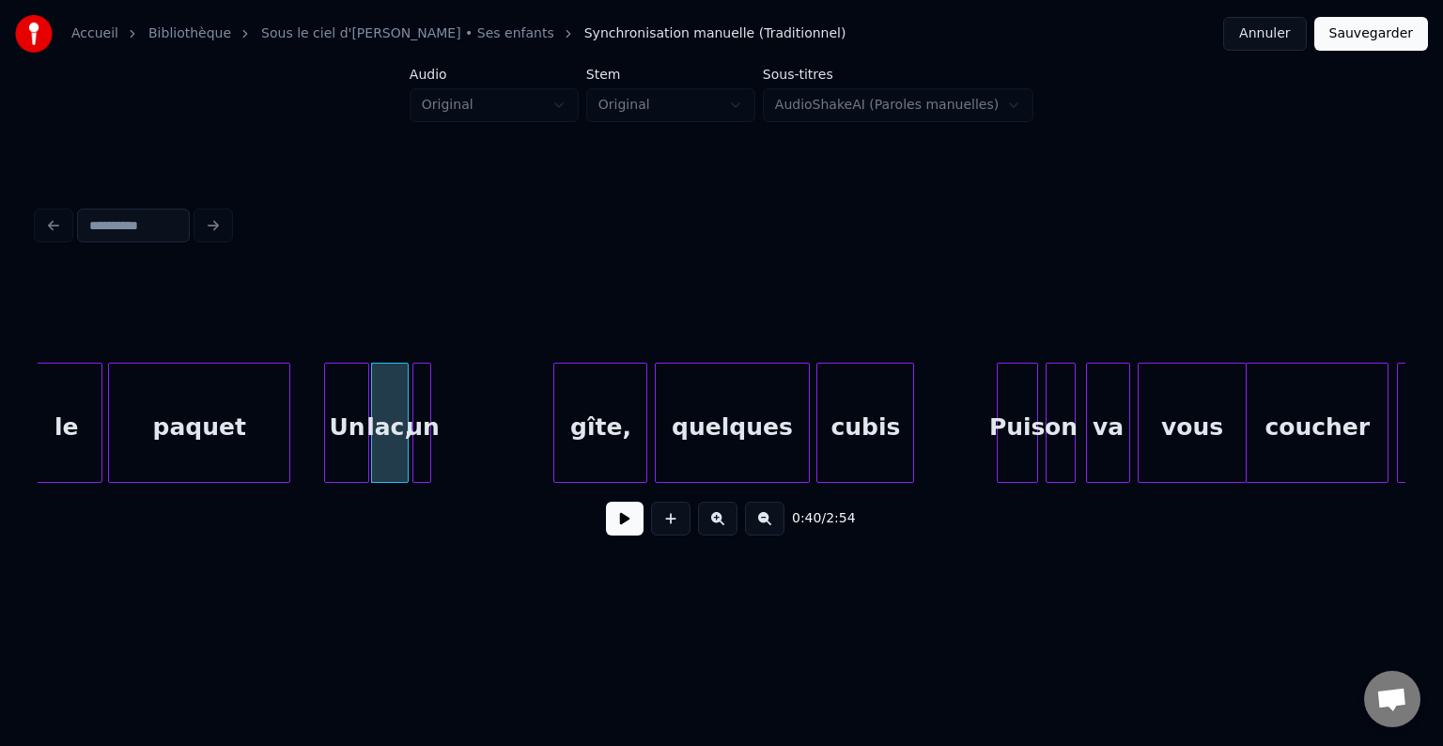
click at [422, 447] on div "un" at bounding box center [422, 428] width 19 height 128
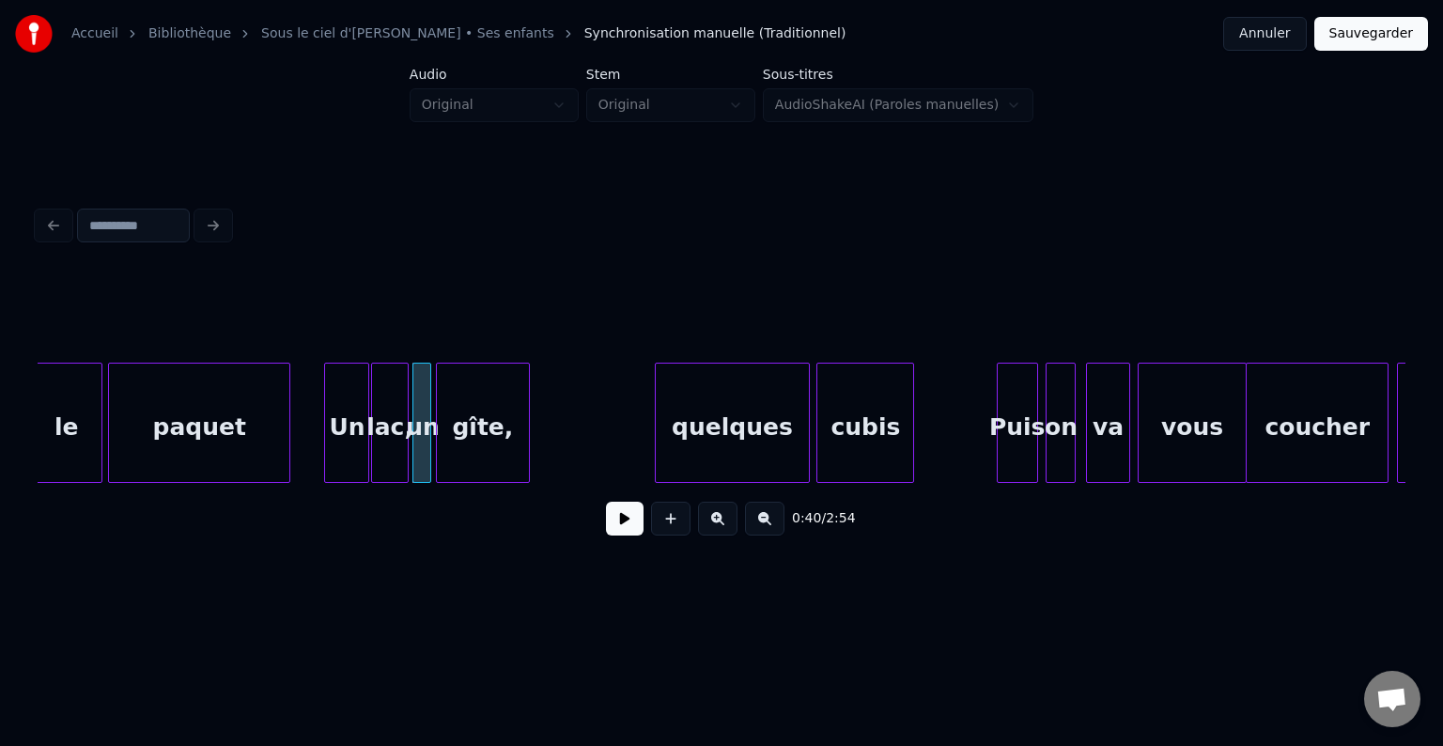
click at [499, 451] on div "gîte," at bounding box center [483, 428] width 92 height 128
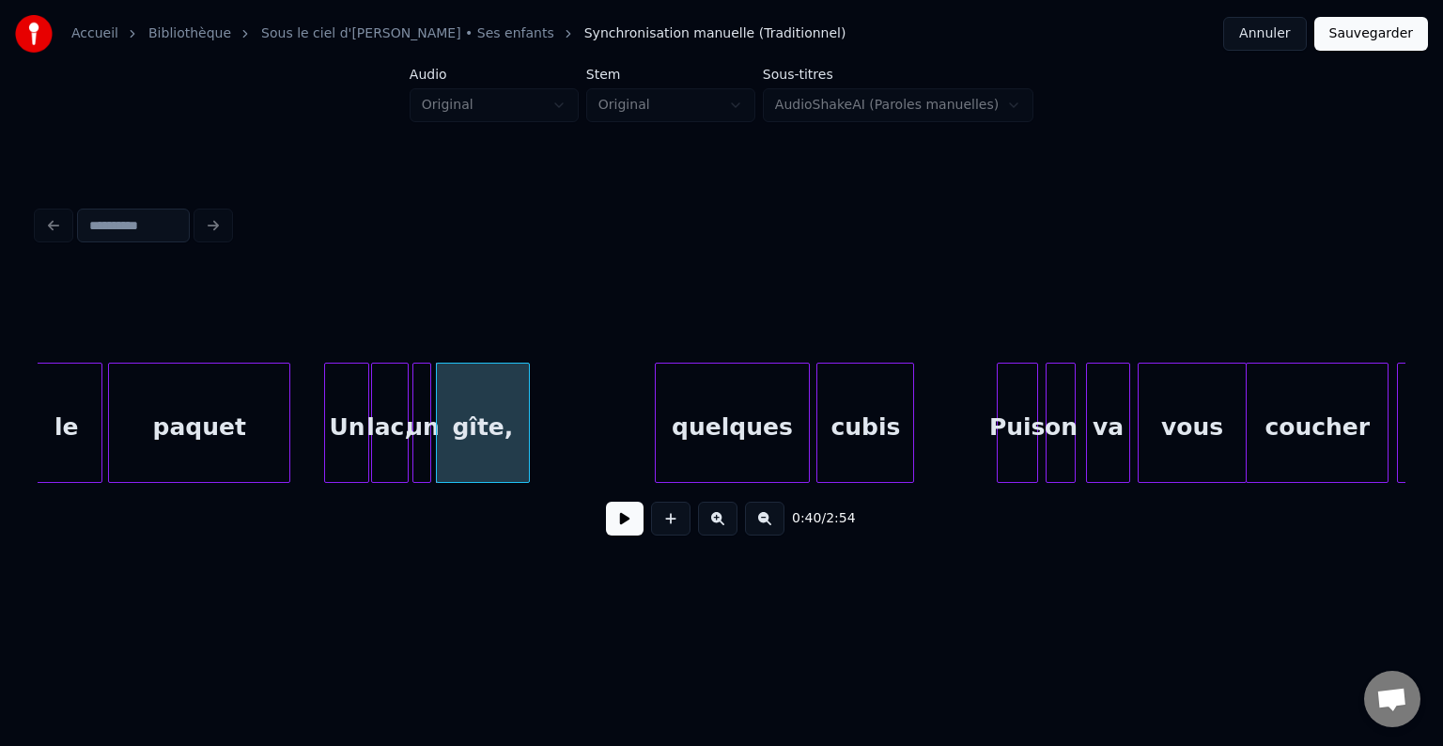
click at [357, 432] on div "Un" at bounding box center [346, 428] width 43 height 128
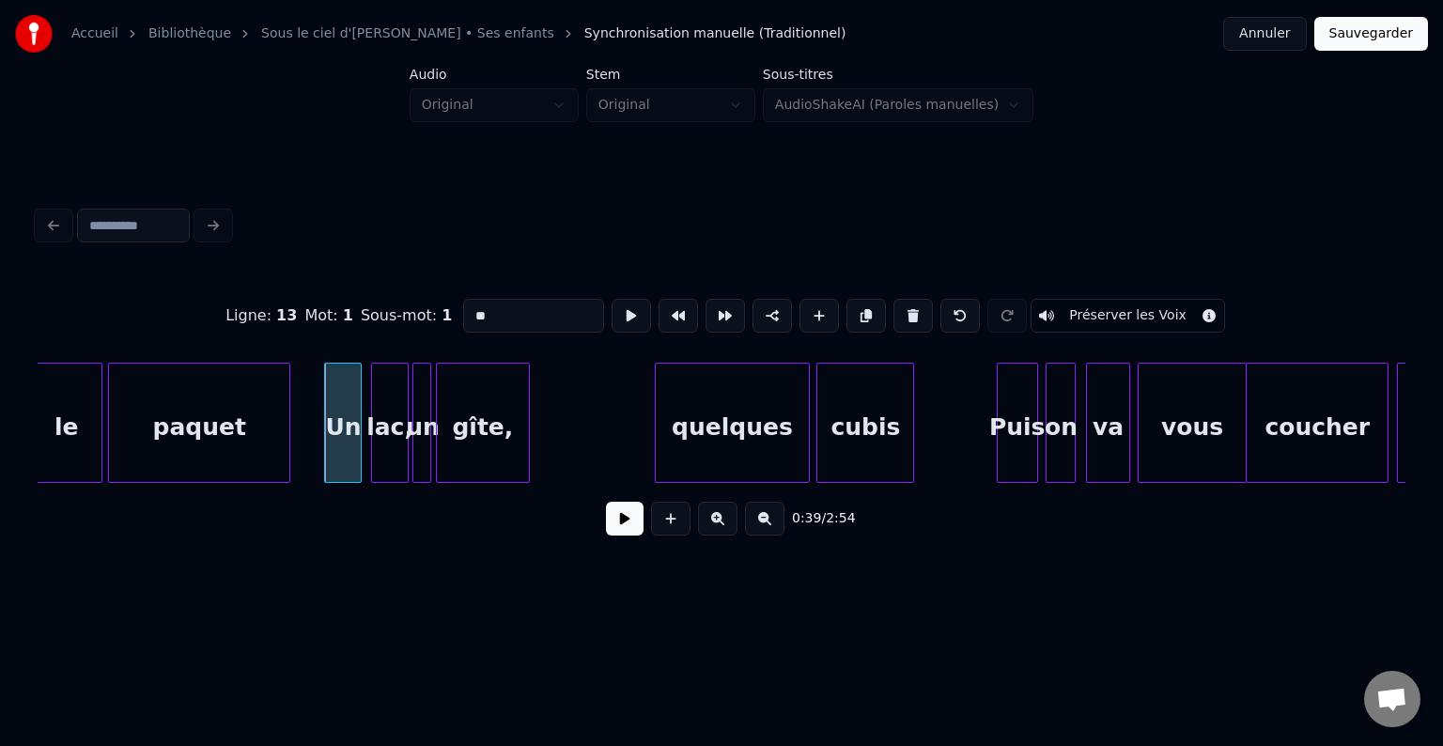
click at [357, 428] on div at bounding box center [358, 423] width 6 height 118
click at [385, 436] on div "lac," at bounding box center [383, 428] width 36 height 128
click at [417, 436] on div "un" at bounding box center [417, 428] width 19 height 128
click at [489, 442] on div "gîte," at bounding box center [478, 428] width 92 height 128
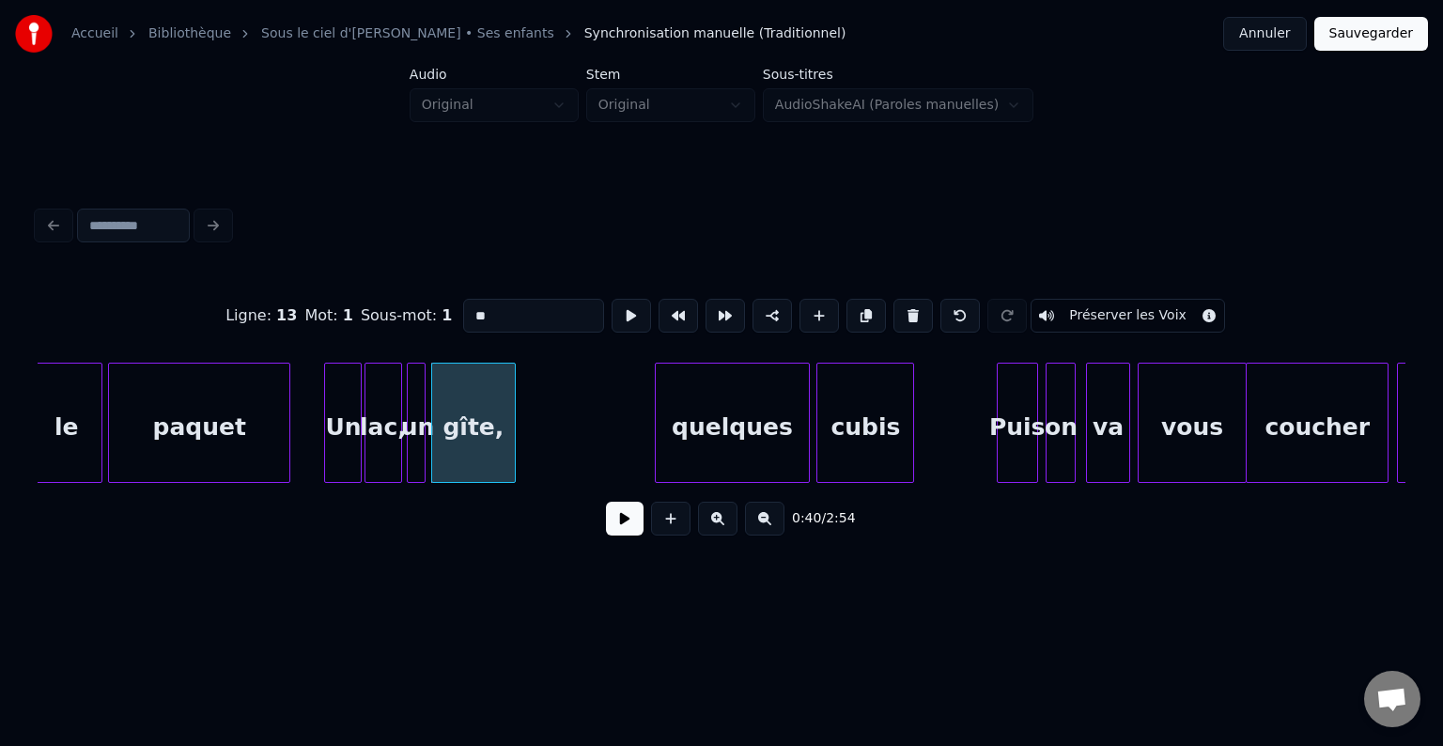
click at [511, 429] on div at bounding box center [512, 423] width 6 height 118
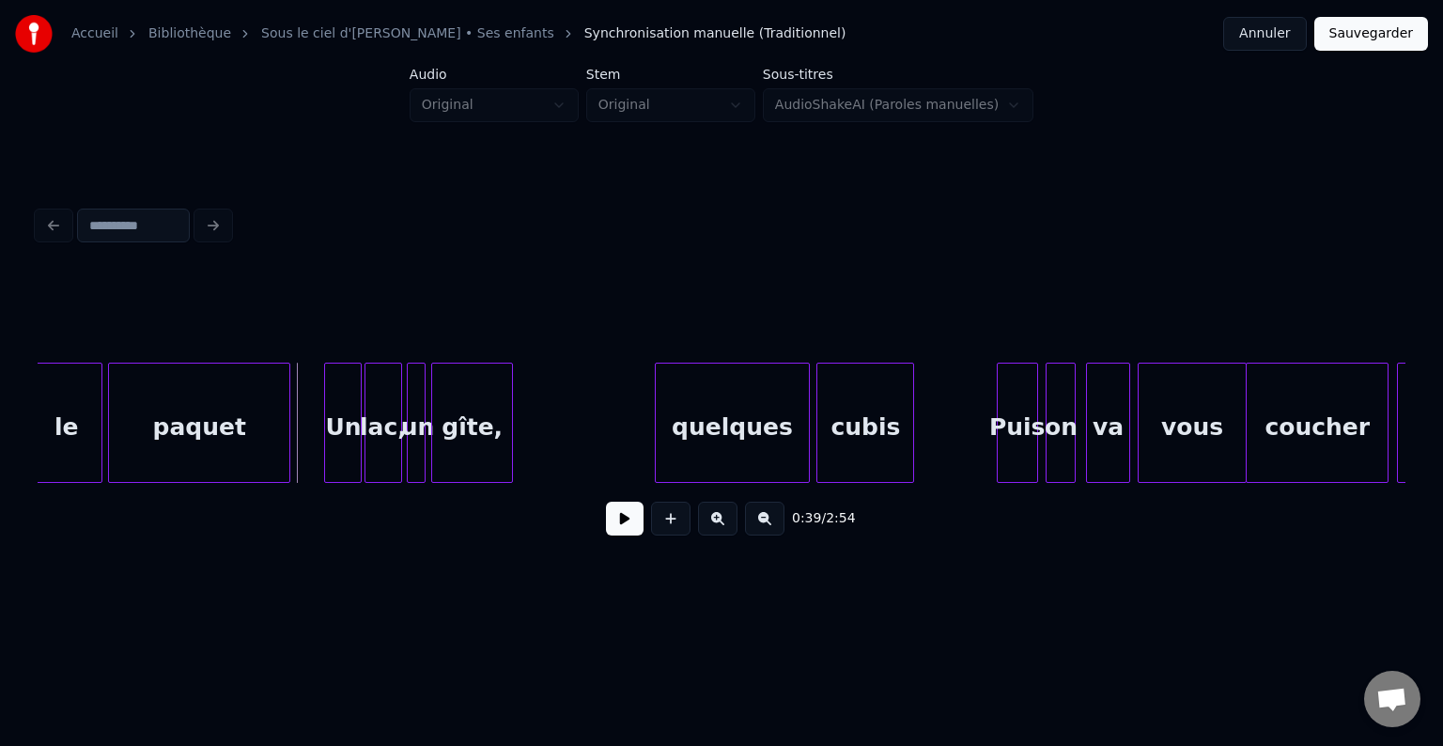
click at [641, 523] on button at bounding box center [625, 519] width 38 height 34
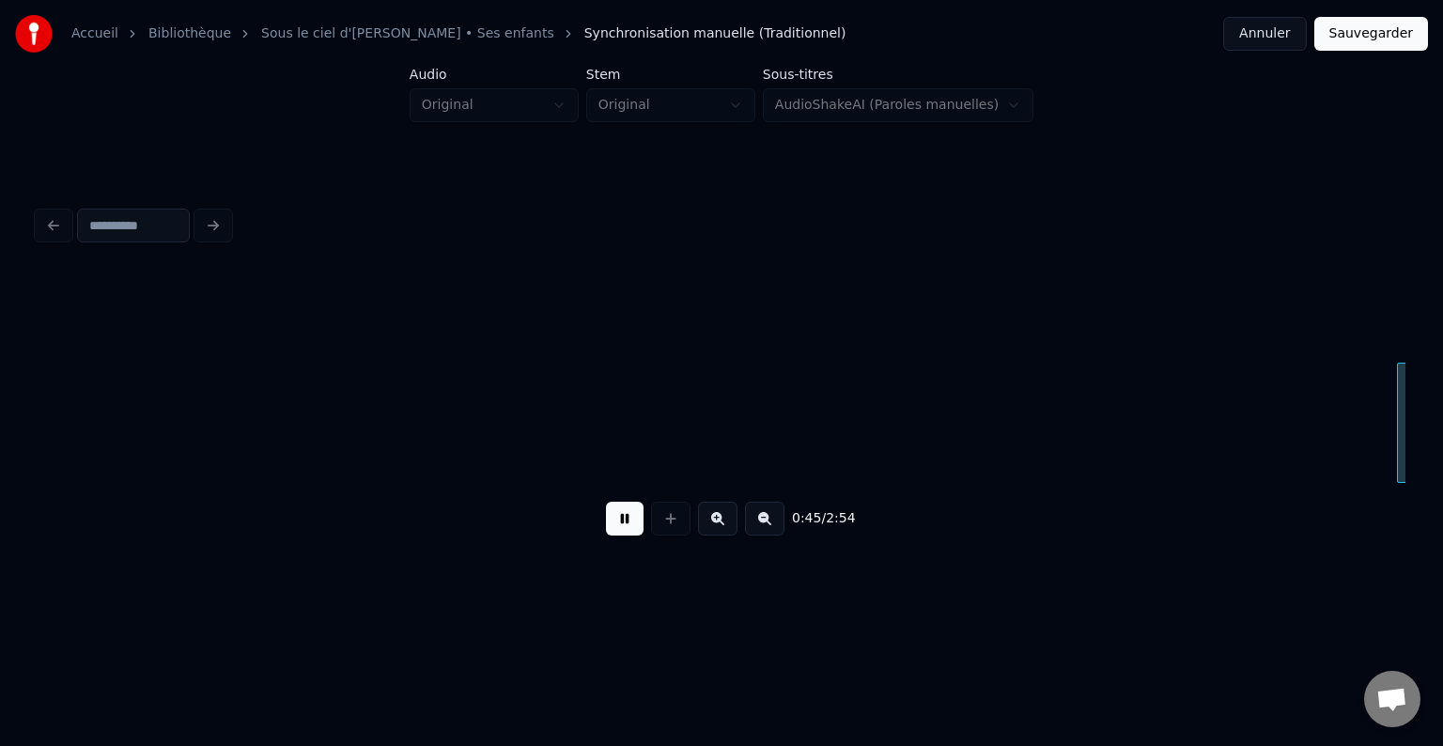
scroll to position [0, 8594]
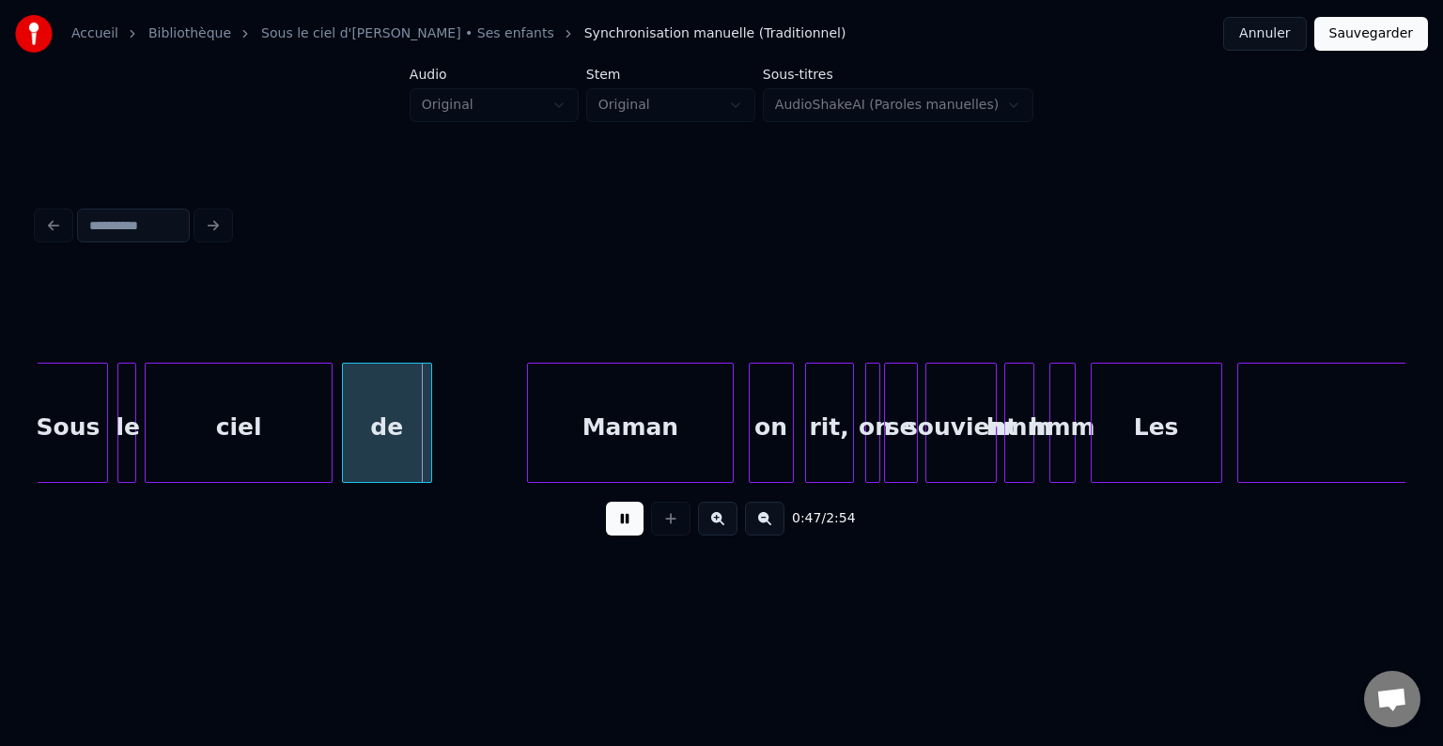
click at [607, 520] on button at bounding box center [625, 519] width 38 height 34
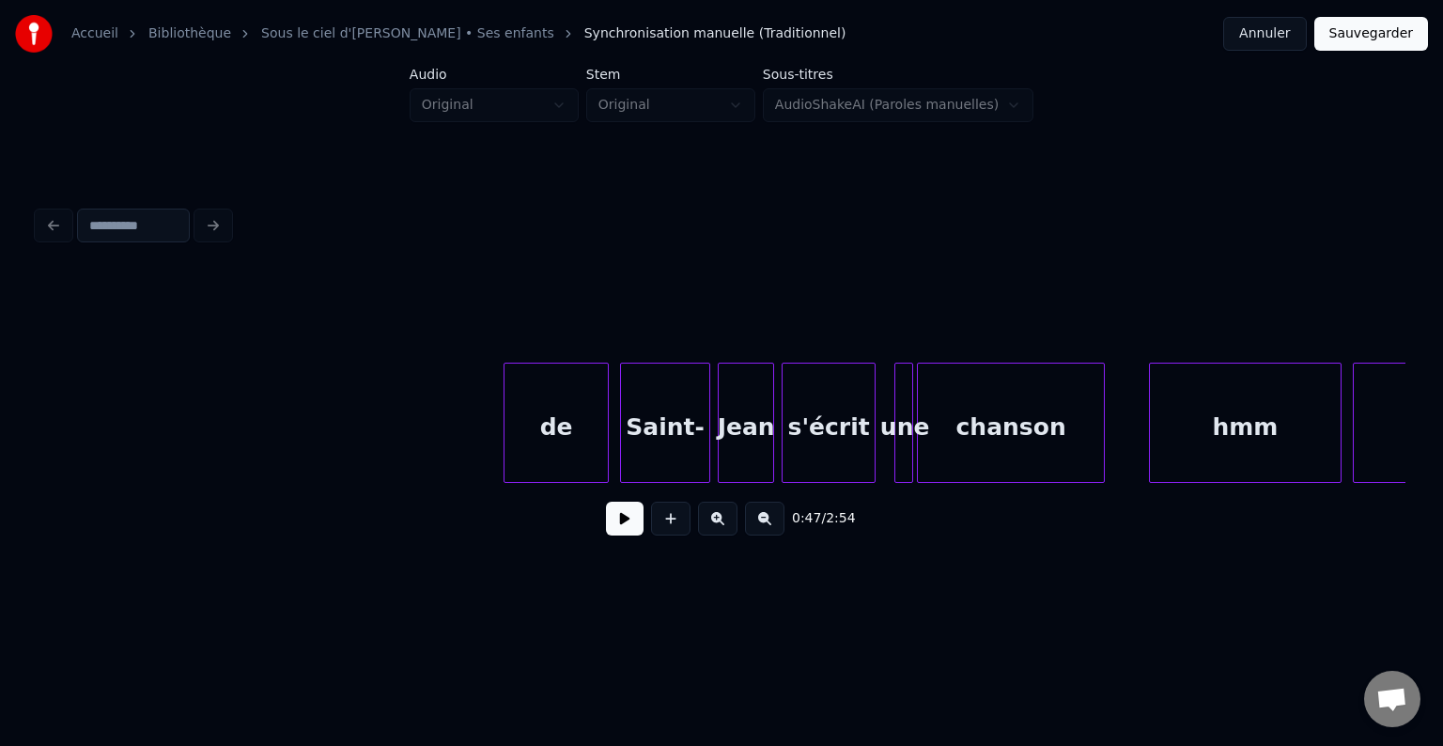
scroll to position [0, 0]
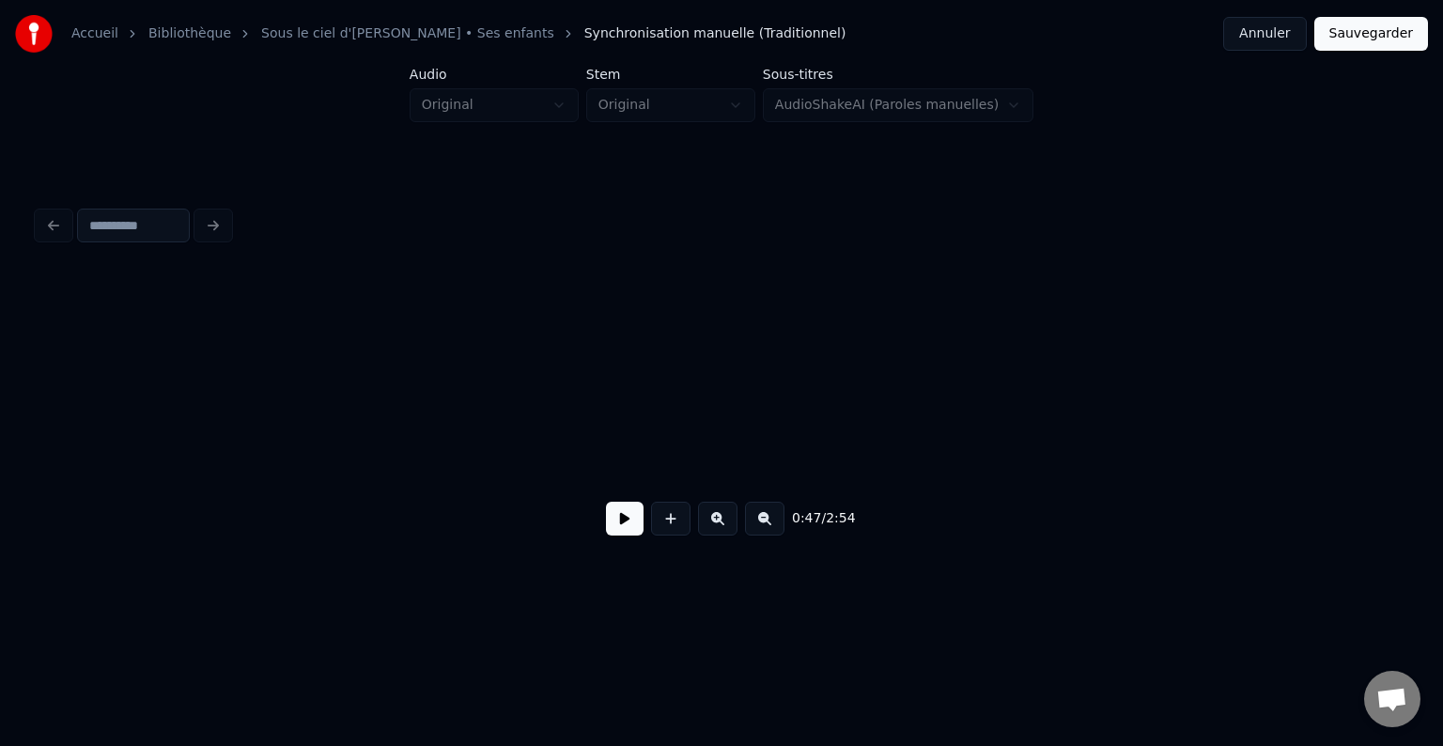
click at [635, 526] on button at bounding box center [625, 519] width 38 height 34
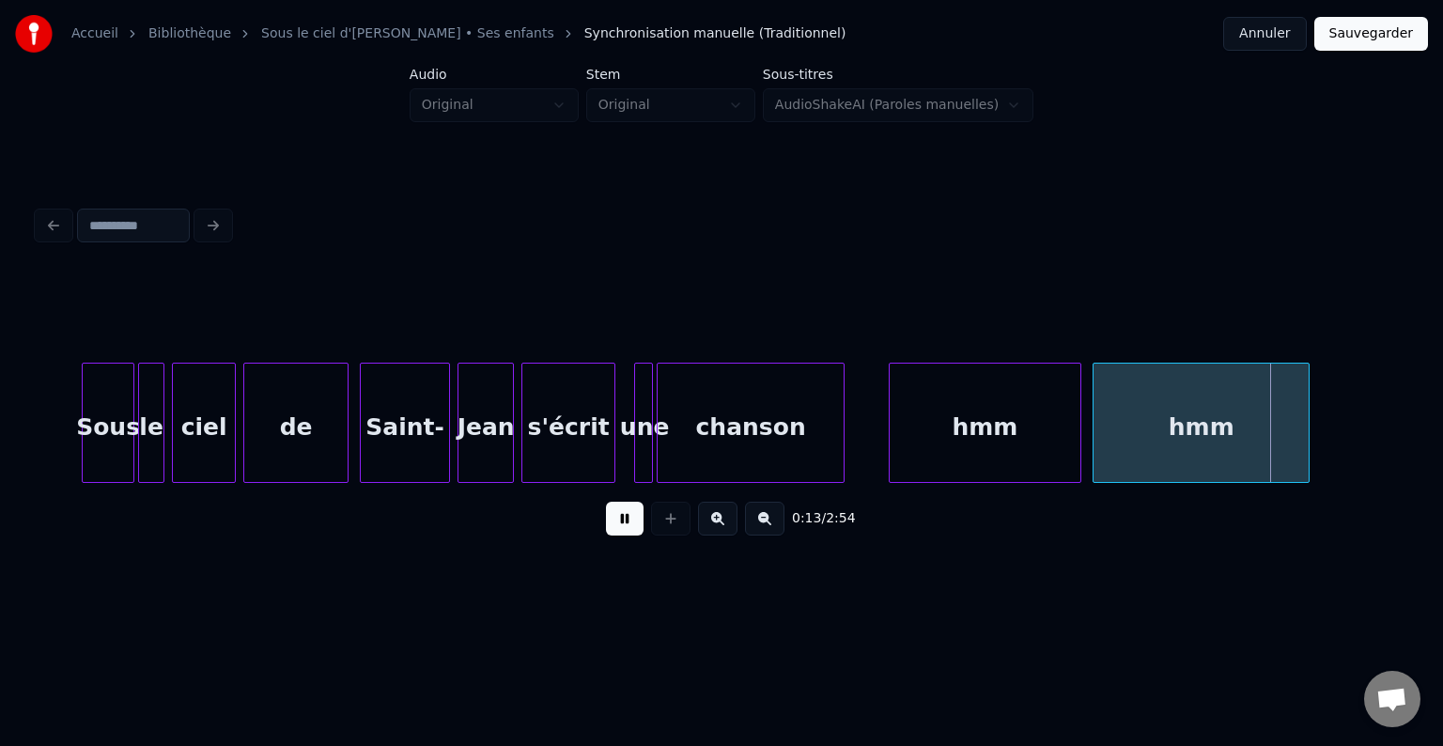
click at [631, 531] on button at bounding box center [625, 519] width 38 height 34
click at [873, 411] on div at bounding box center [875, 423] width 6 height 118
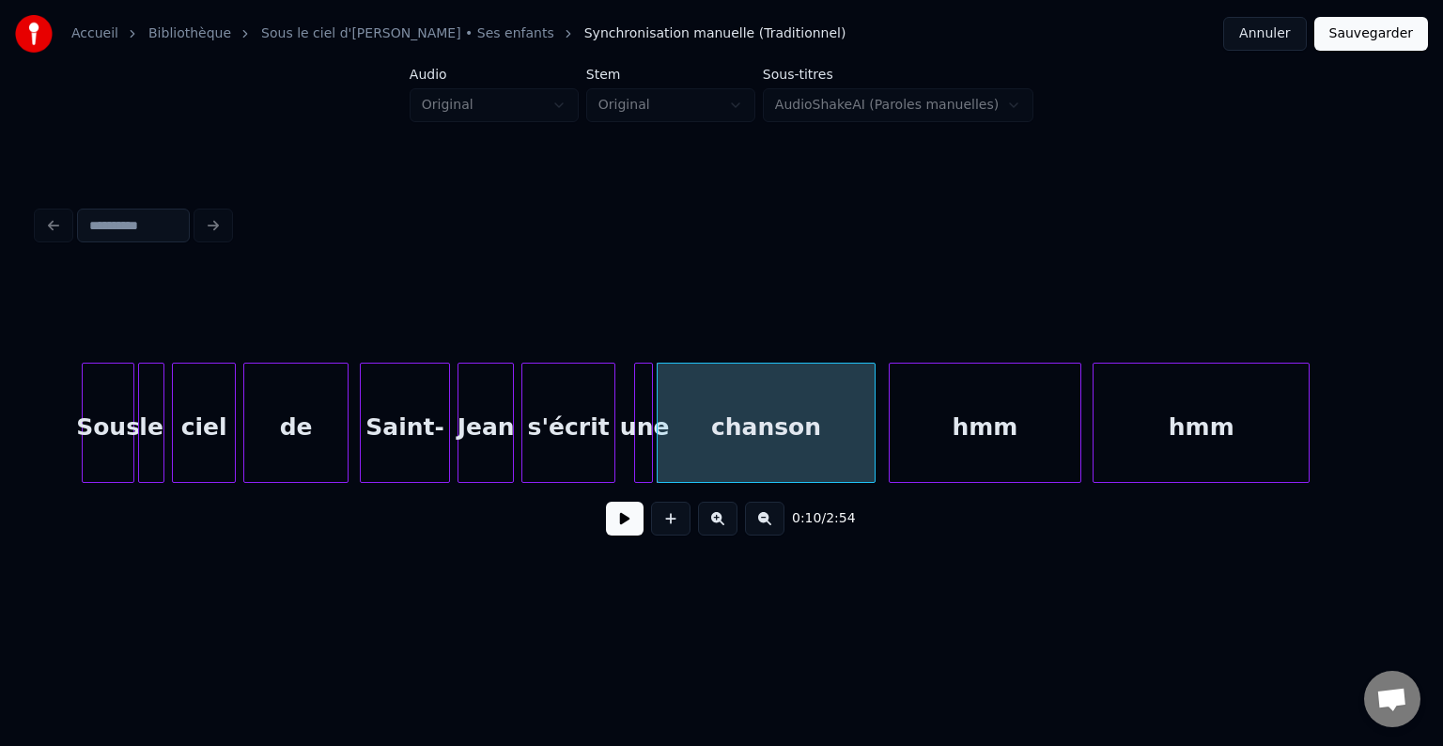
click at [620, 535] on button at bounding box center [625, 519] width 38 height 34
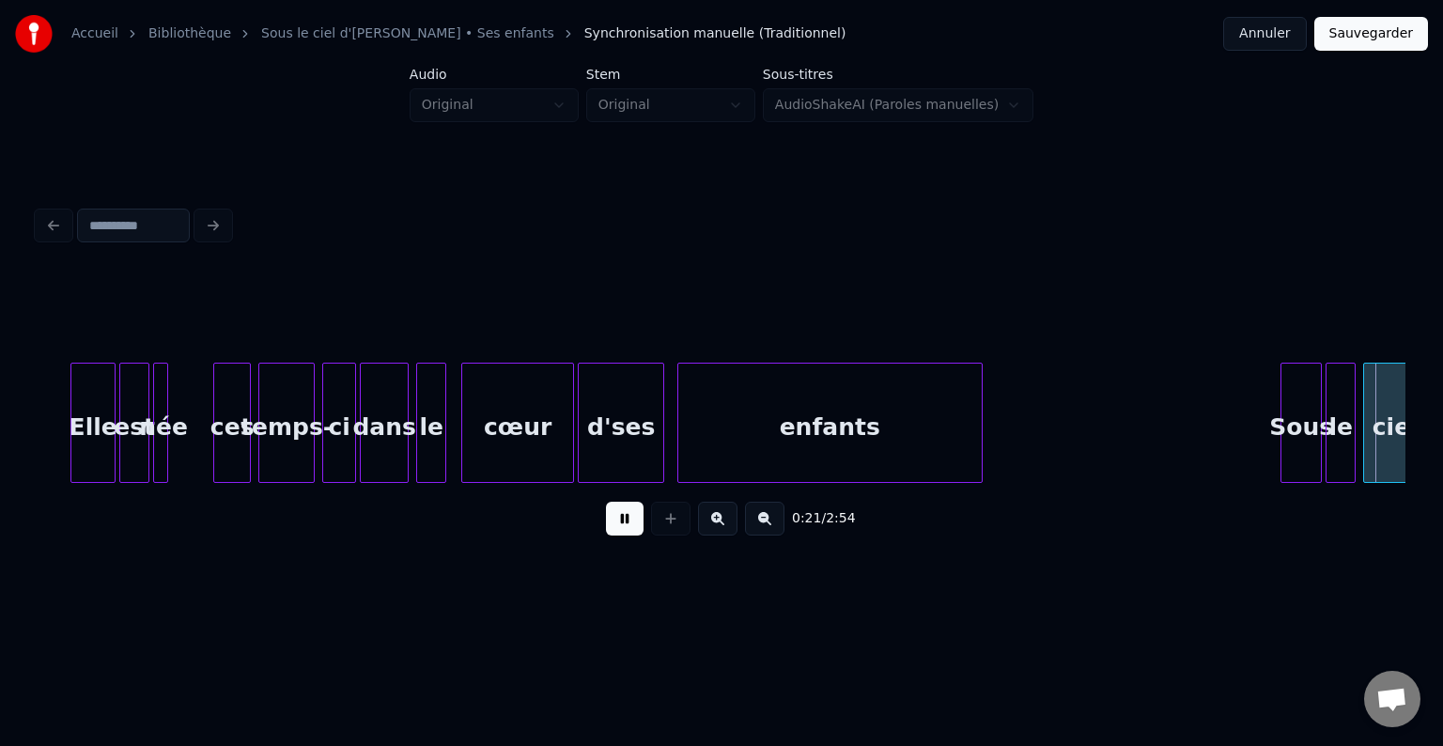
scroll to position [0, 4105]
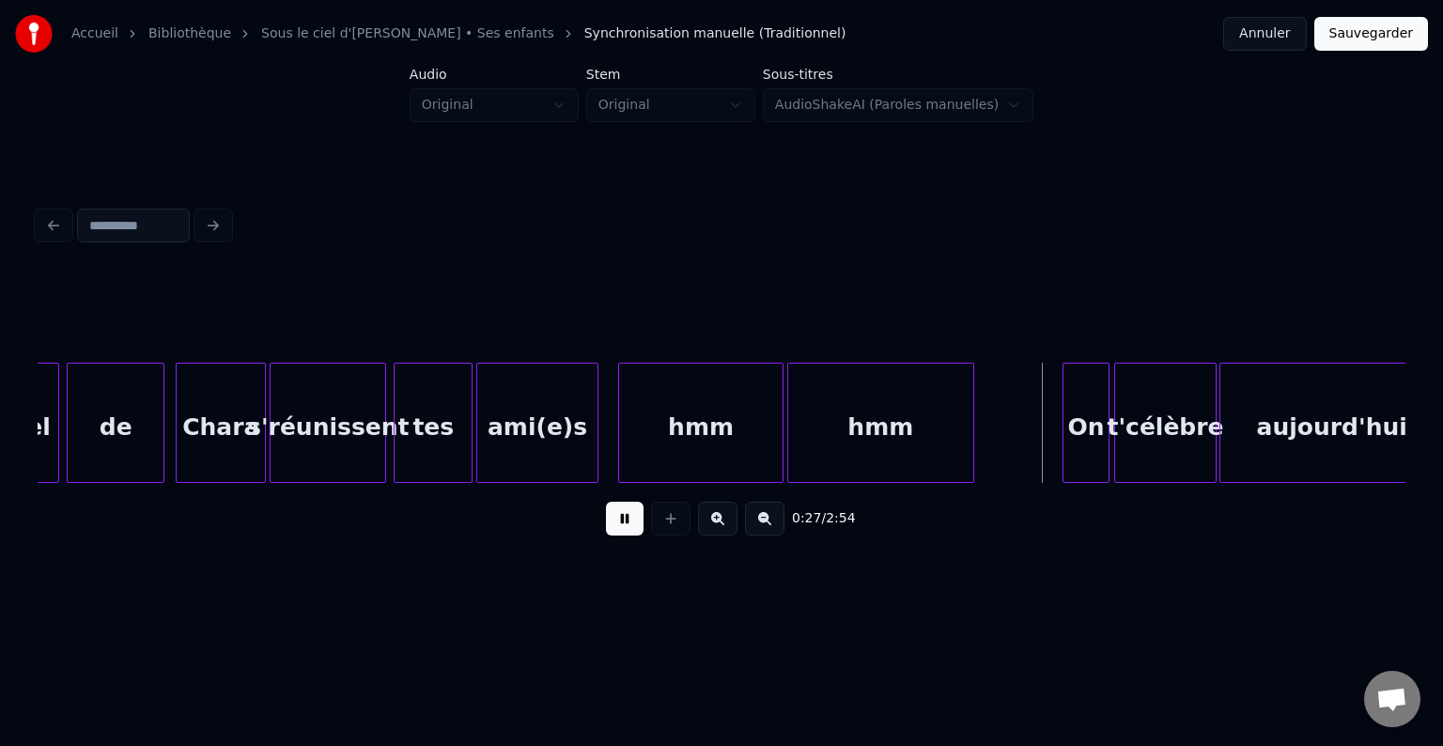
click at [629, 522] on button at bounding box center [625, 519] width 38 height 34
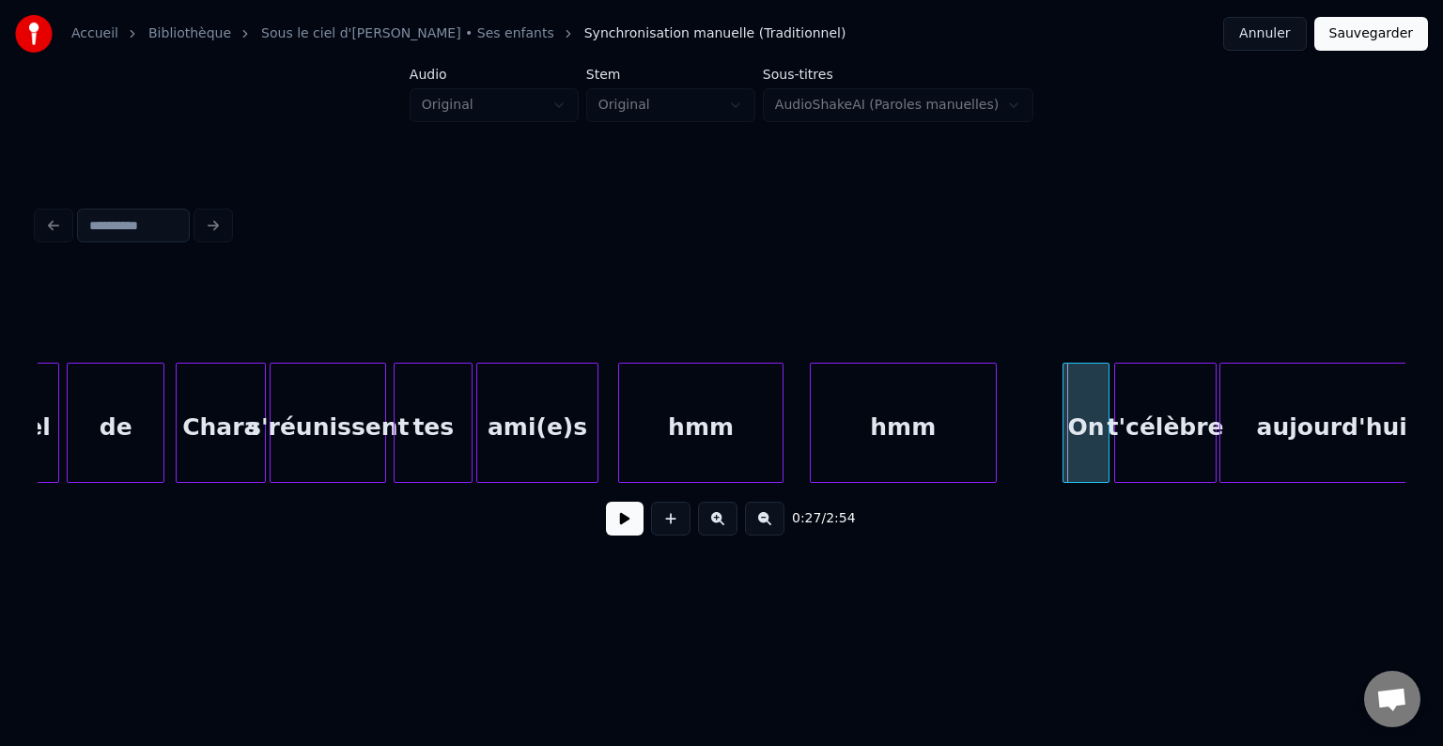
click at [851, 411] on div "hmm" at bounding box center [903, 428] width 185 height 128
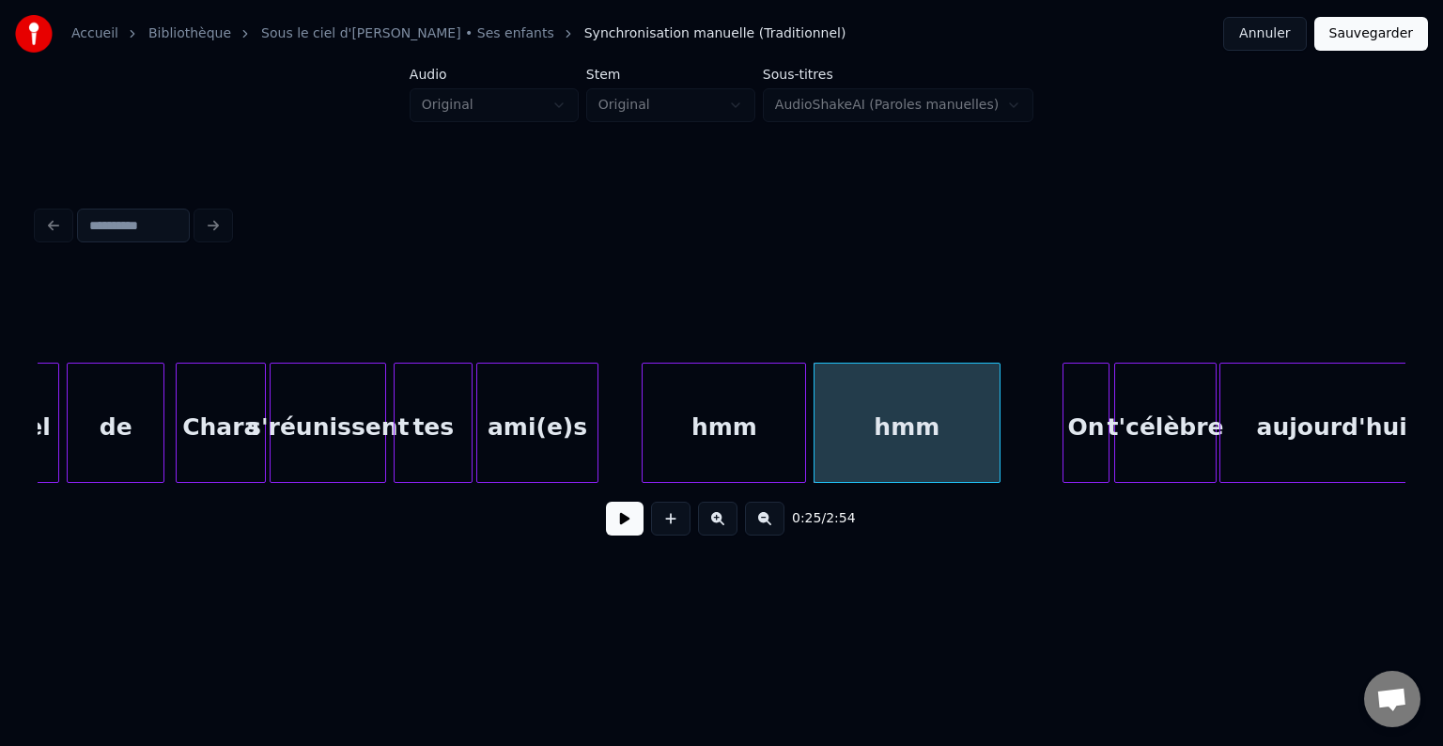
click at [780, 413] on div "hmm" at bounding box center [724, 428] width 163 height 128
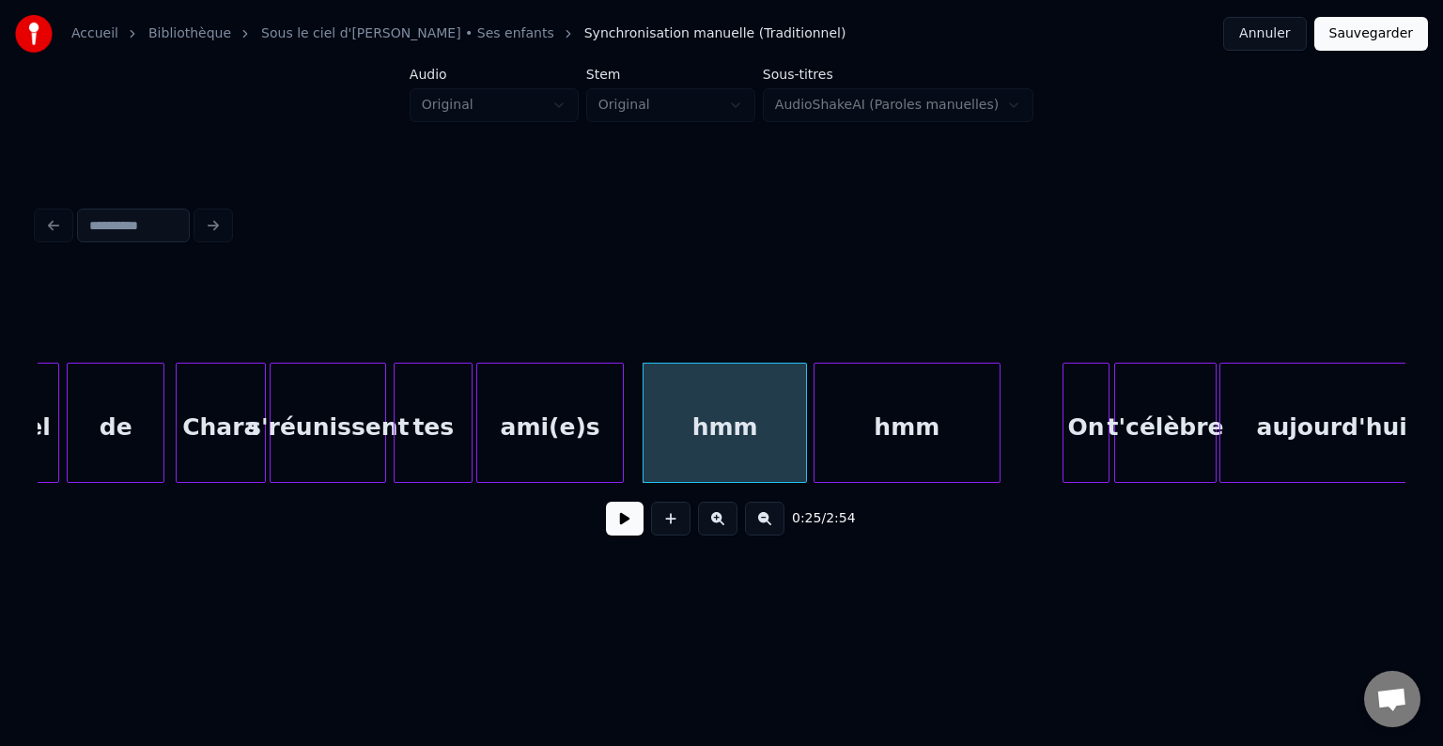
click at [620, 408] on div at bounding box center [620, 423] width 6 height 118
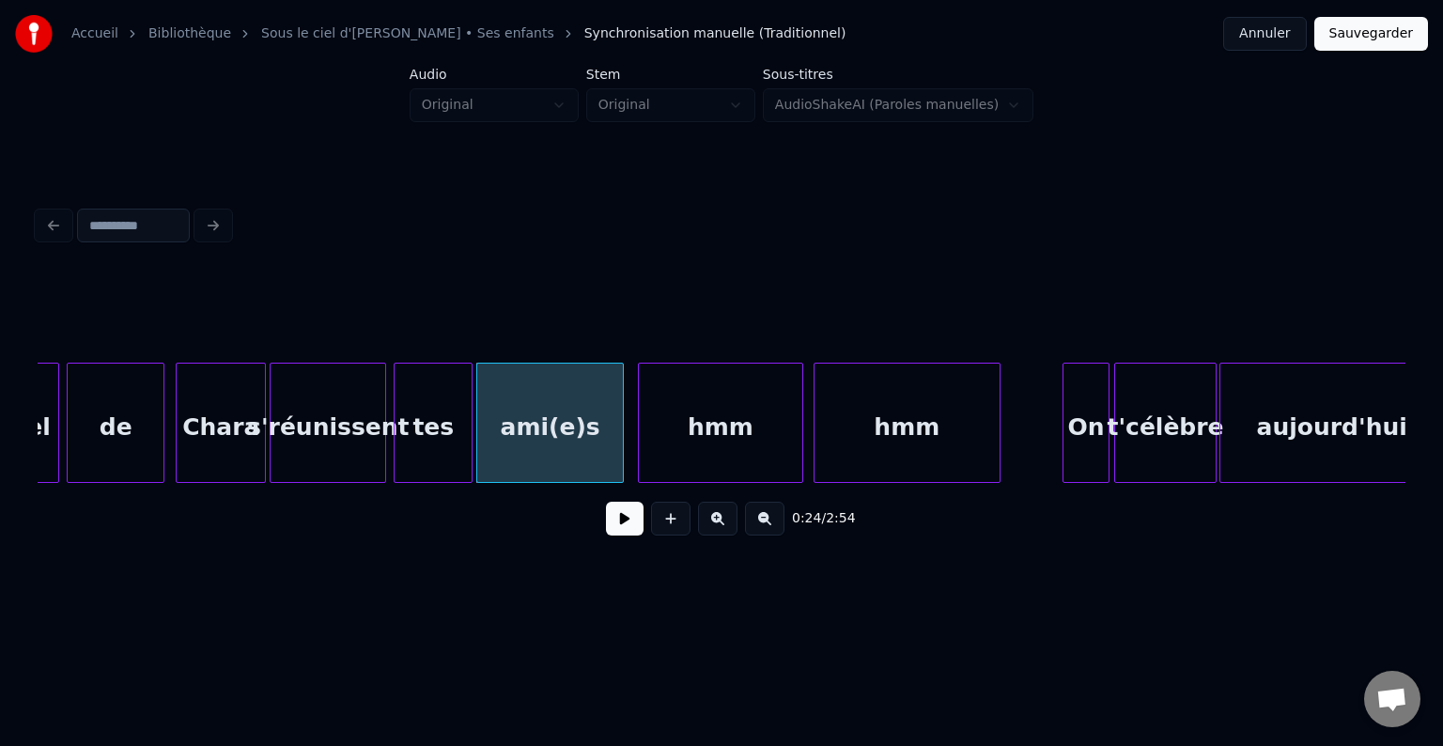
click at [701, 390] on div "hmm" at bounding box center [720, 428] width 163 height 128
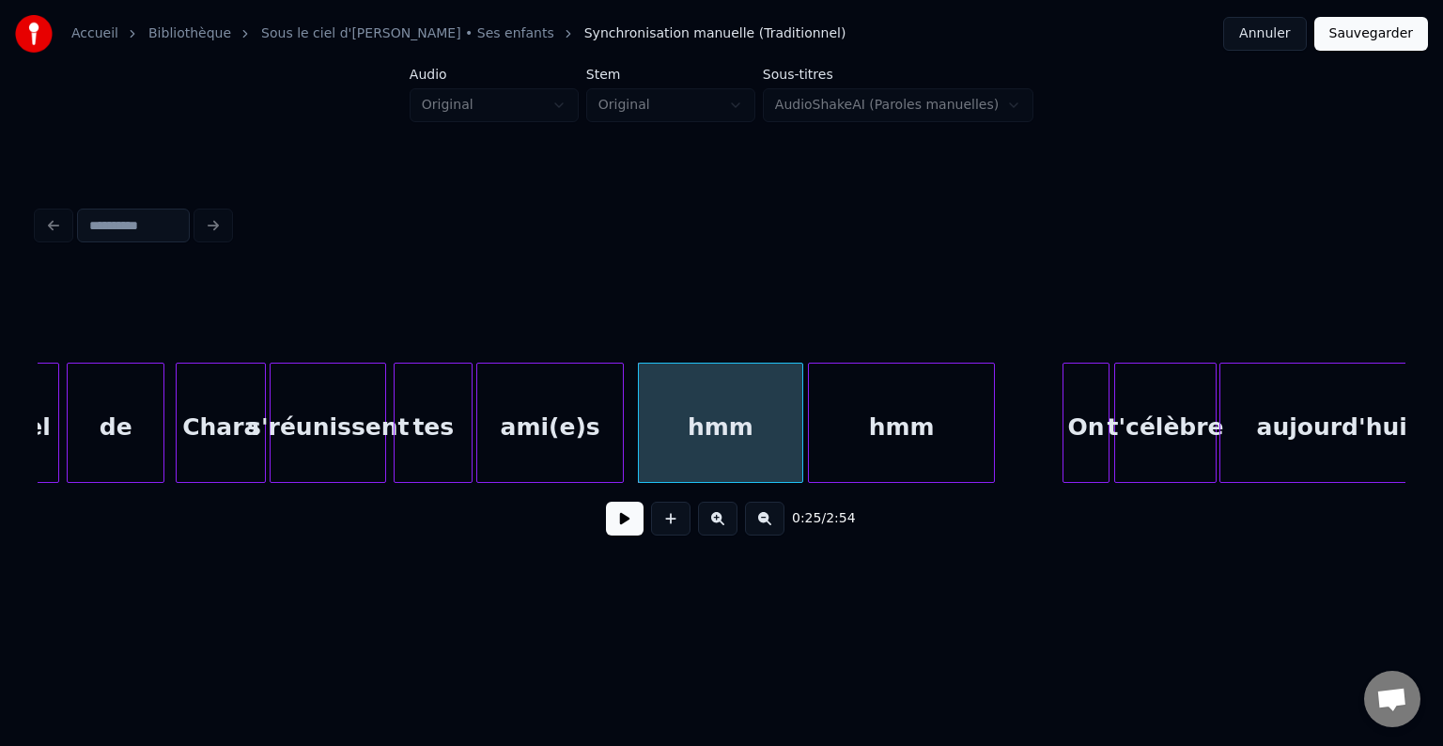
click at [847, 407] on div "hmm" at bounding box center [901, 428] width 185 height 128
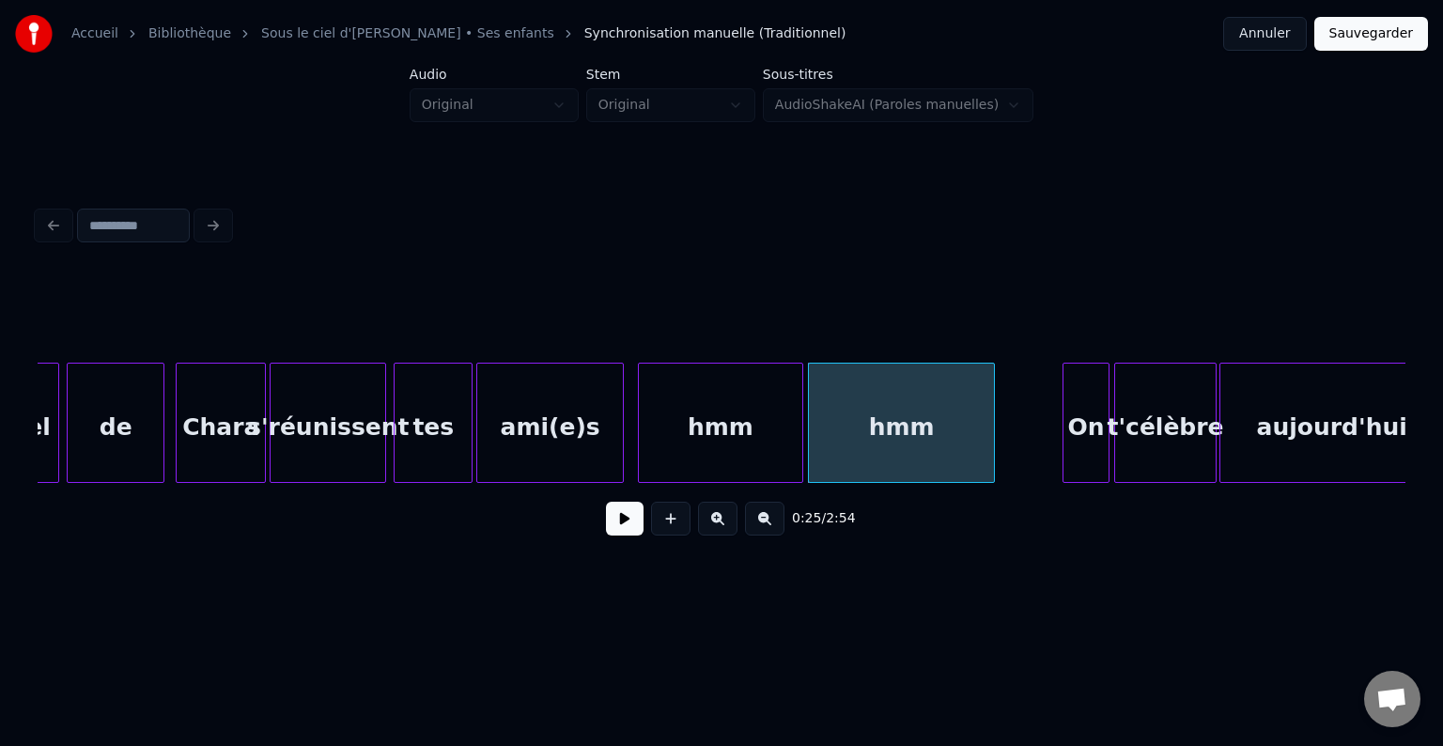
click at [994, 409] on div "hmm" at bounding box center [901, 423] width 187 height 120
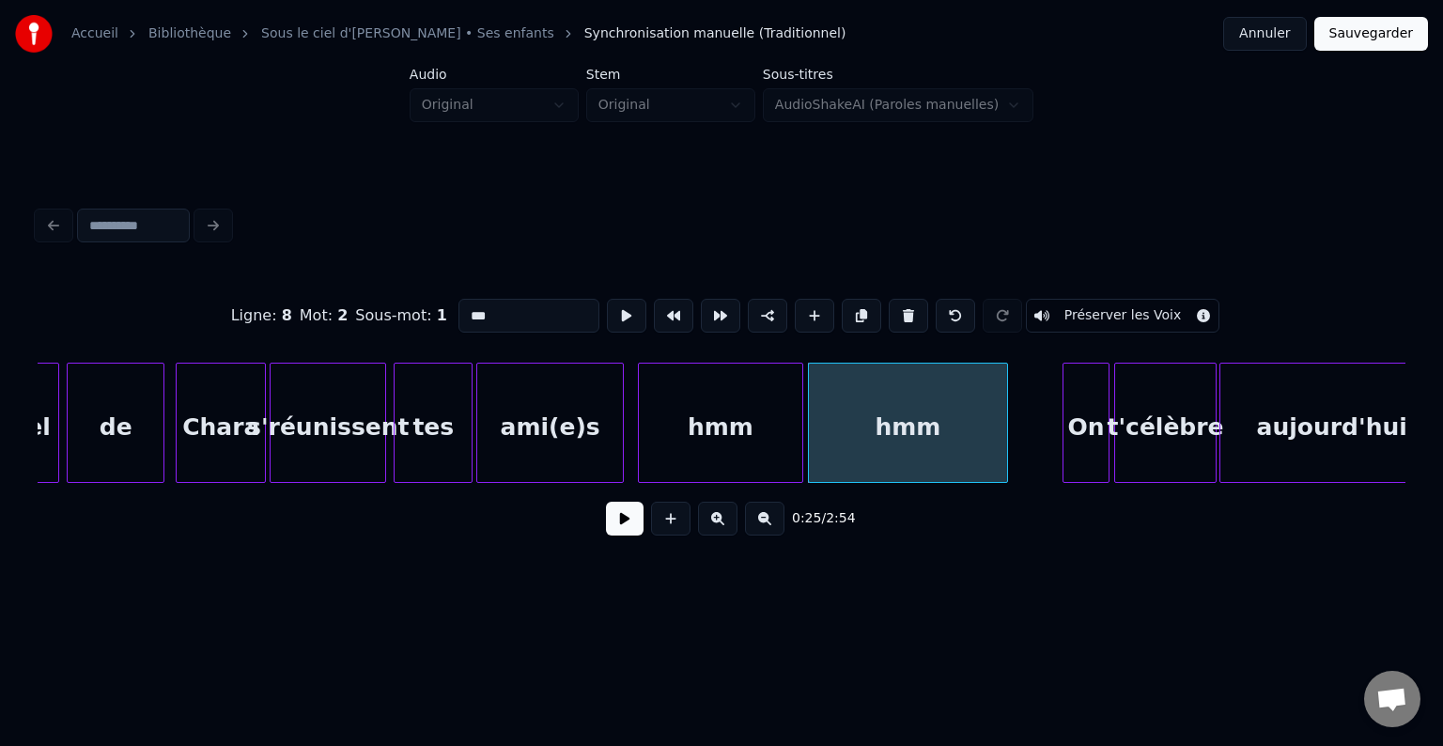
click at [1006, 412] on div at bounding box center [1004, 423] width 6 height 118
click at [183, 338] on div "Ligne : 8 Mot : 2 Sous-mot : 1 *** Préserver les Voix" at bounding box center [722, 316] width 1368 height 94
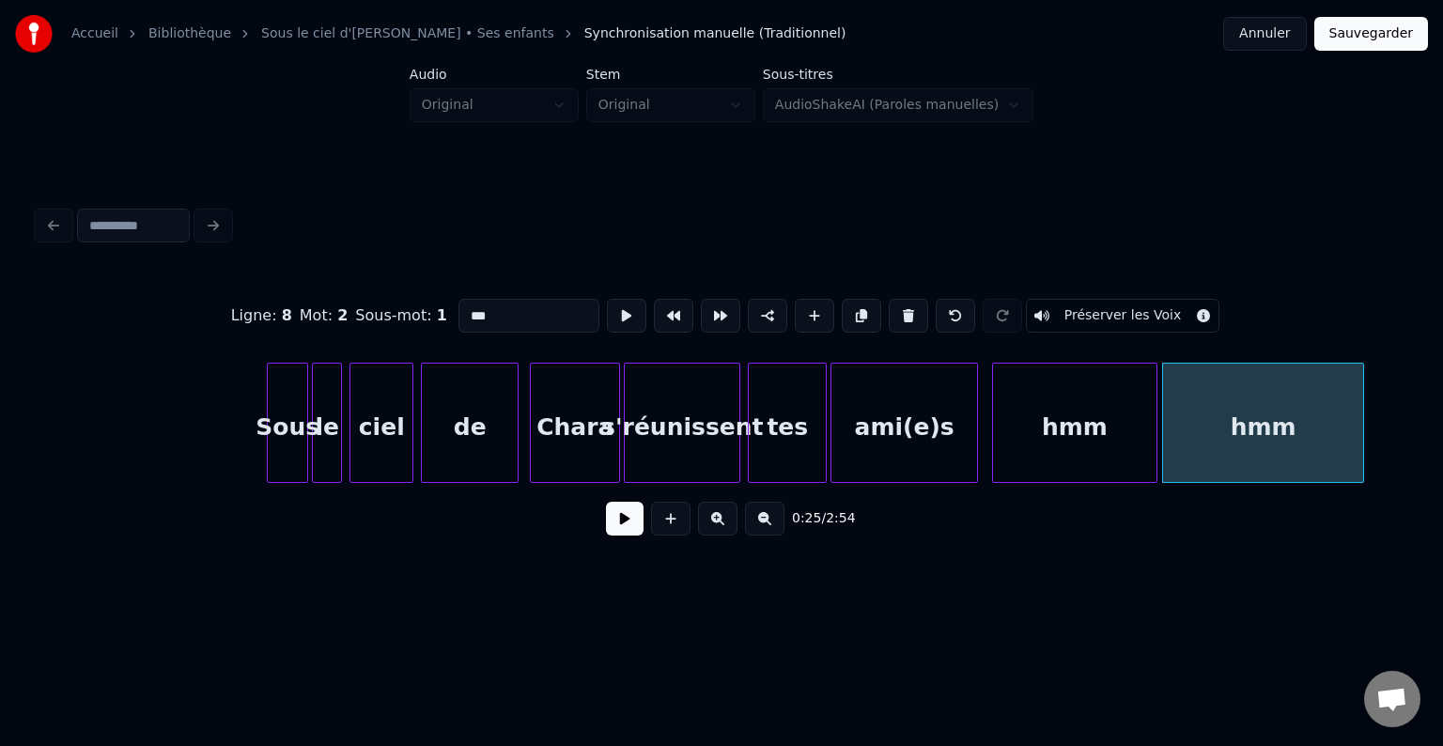
scroll to position [0, 3732]
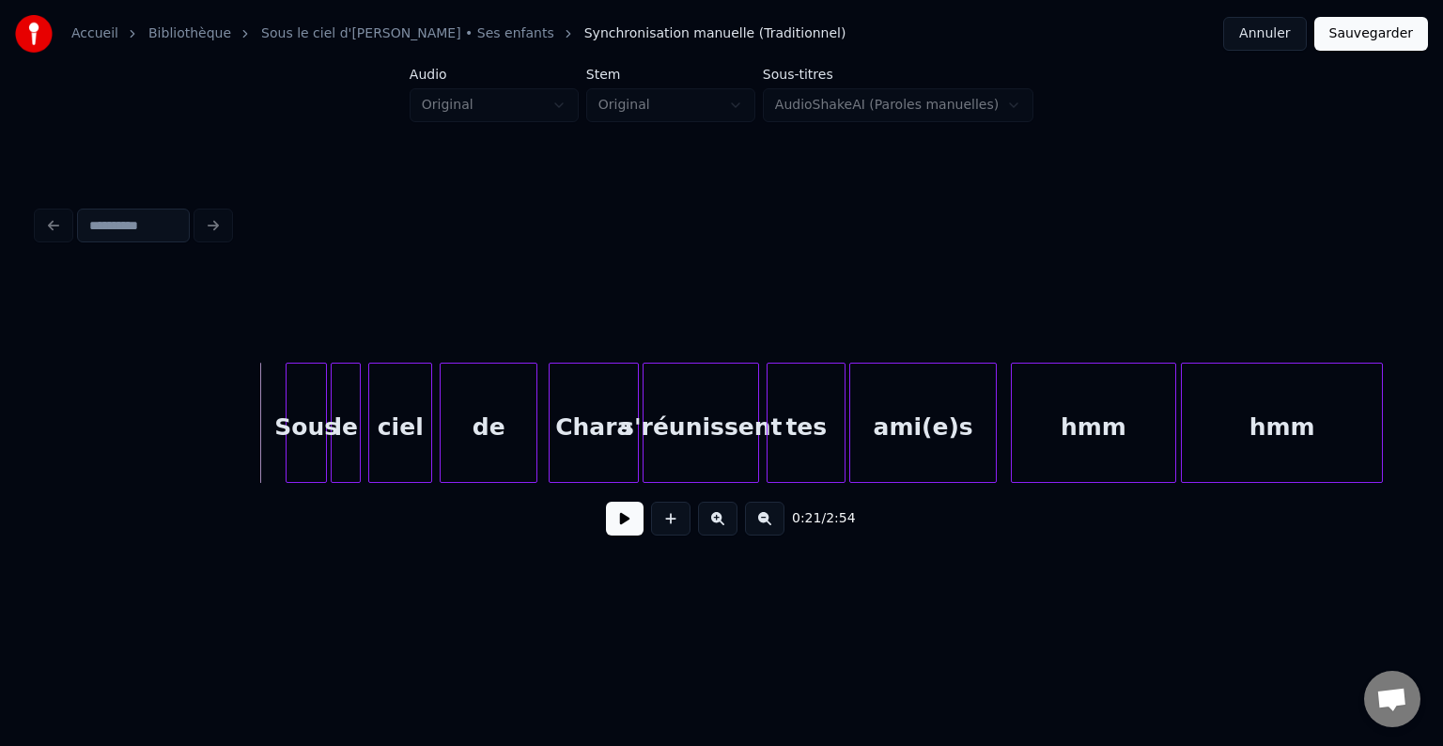
click at [616, 525] on button at bounding box center [625, 519] width 38 height 34
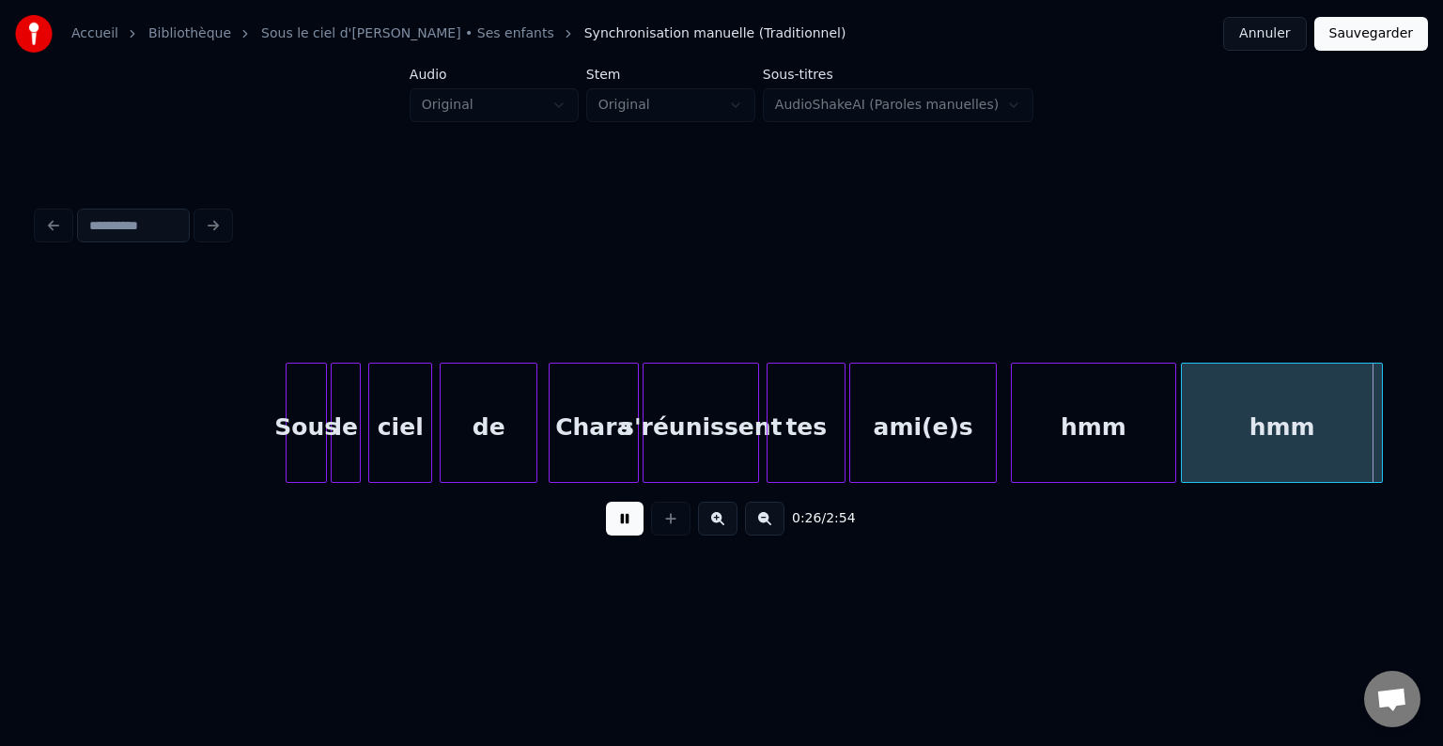
scroll to position [0, 5099]
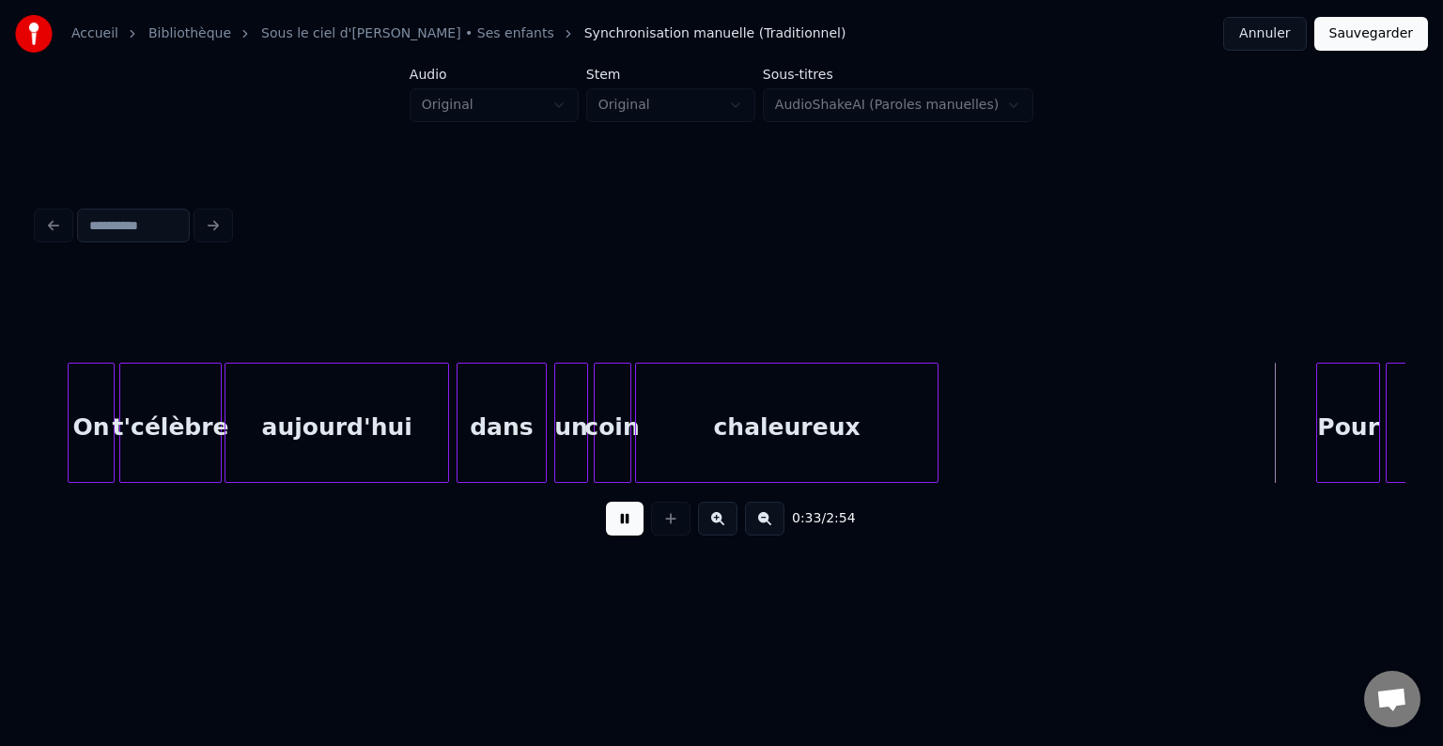
click at [639, 527] on button at bounding box center [625, 519] width 38 height 34
click at [938, 424] on div "chaleureux" at bounding box center [787, 423] width 303 height 120
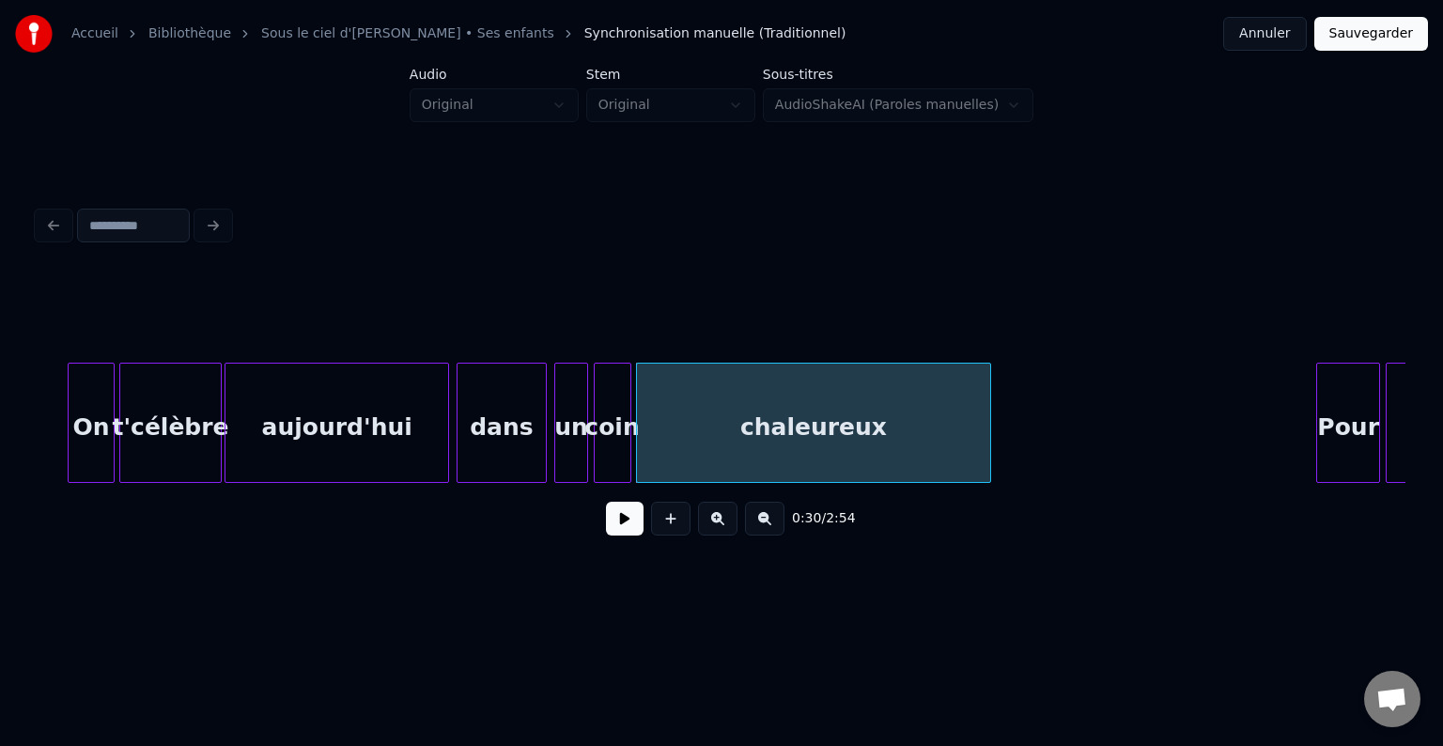
click at [988, 406] on div at bounding box center [988, 423] width 6 height 118
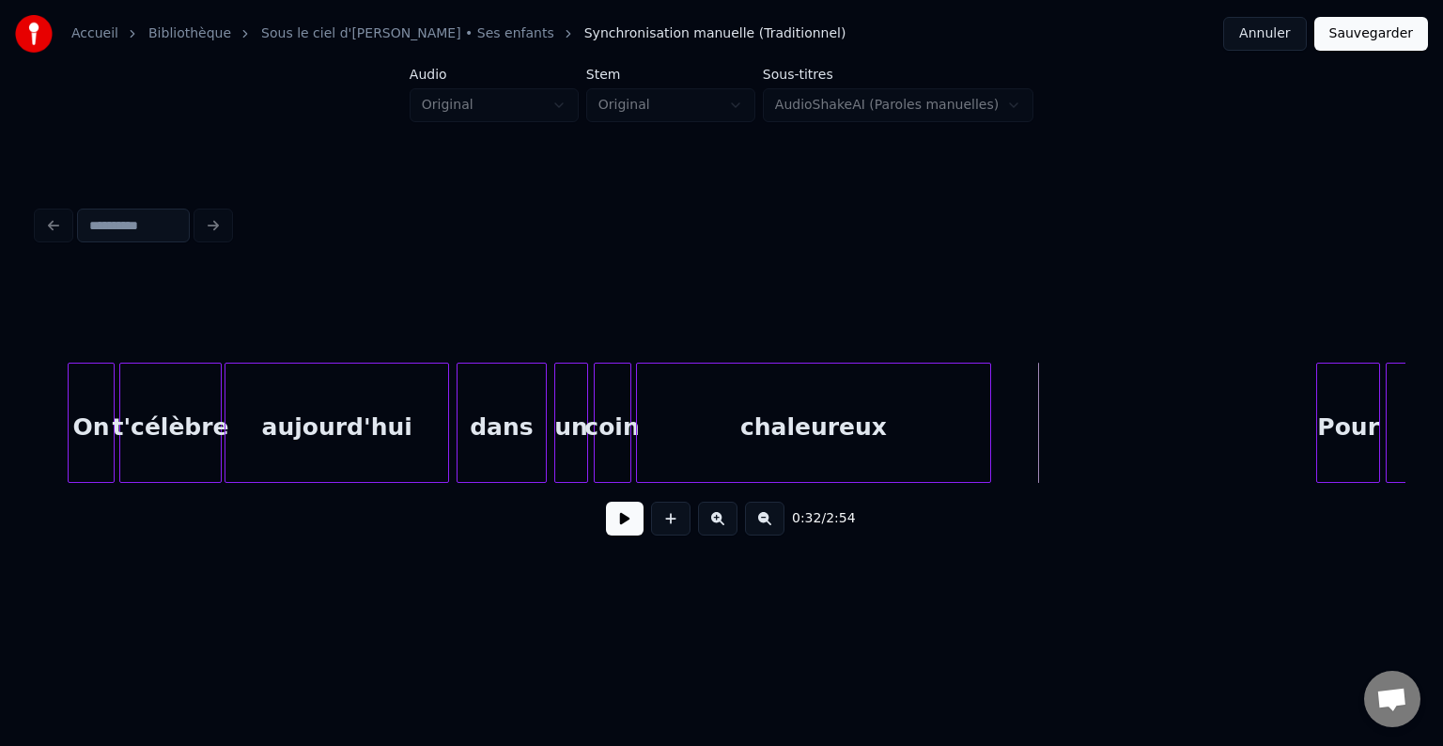
click at [611, 517] on button at bounding box center [625, 519] width 38 height 34
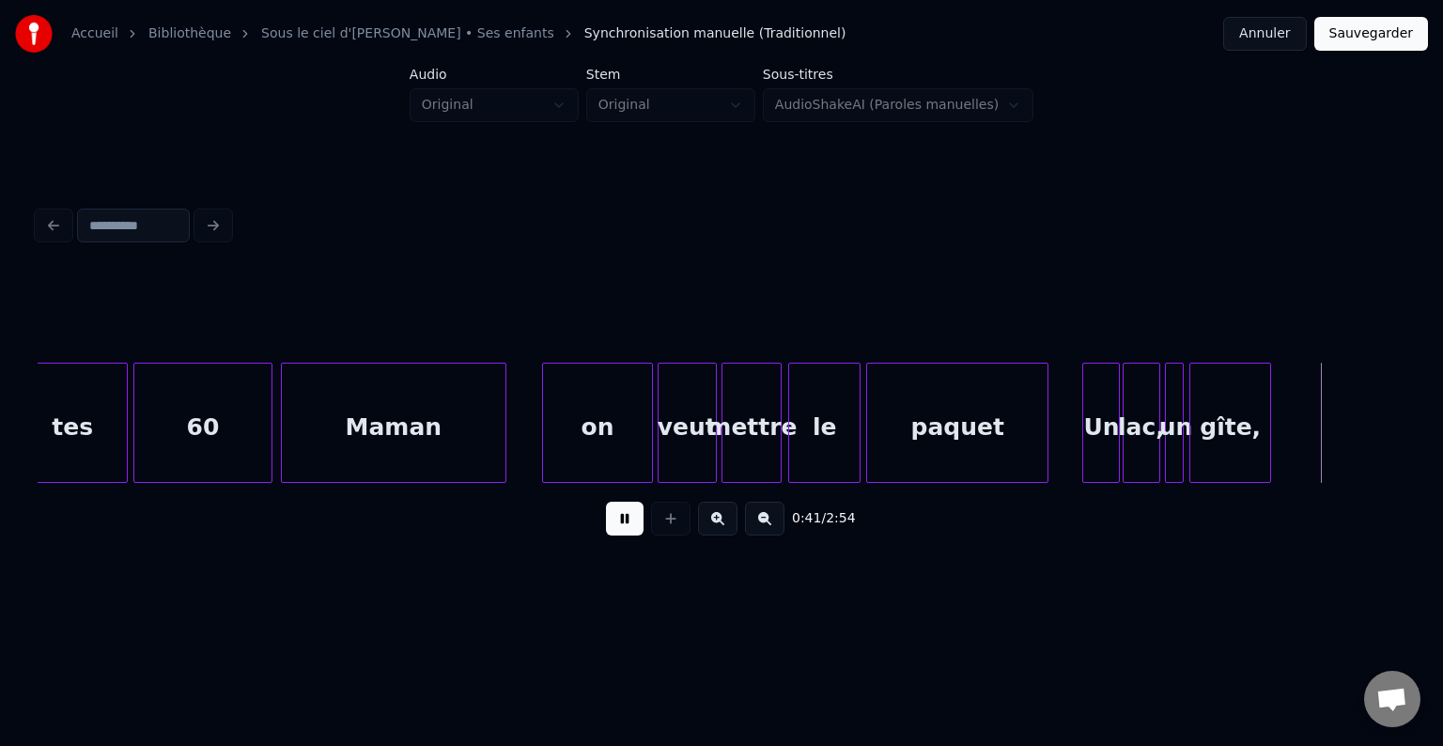
click at [611, 530] on button at bounding box center [625, 519] width 38 height 34
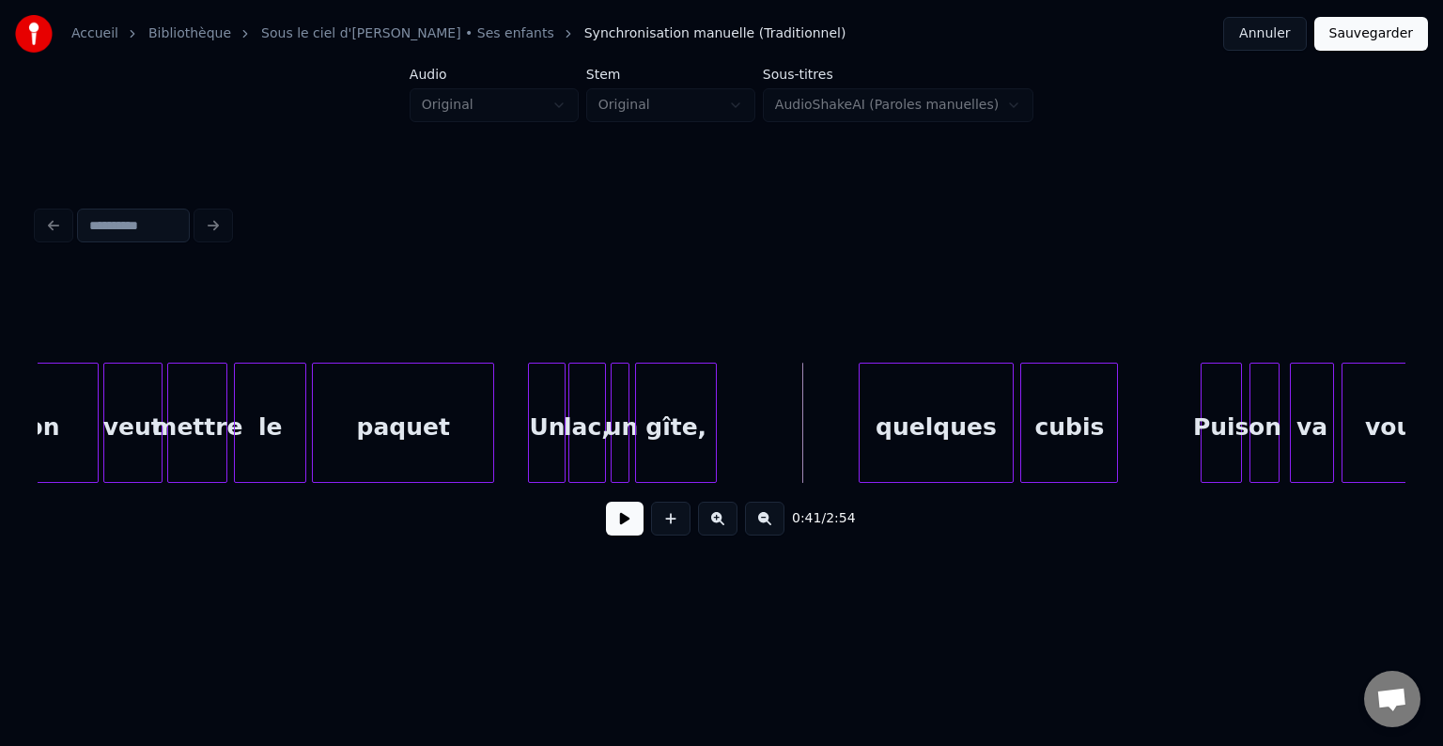
scroll to position [0, 7300]
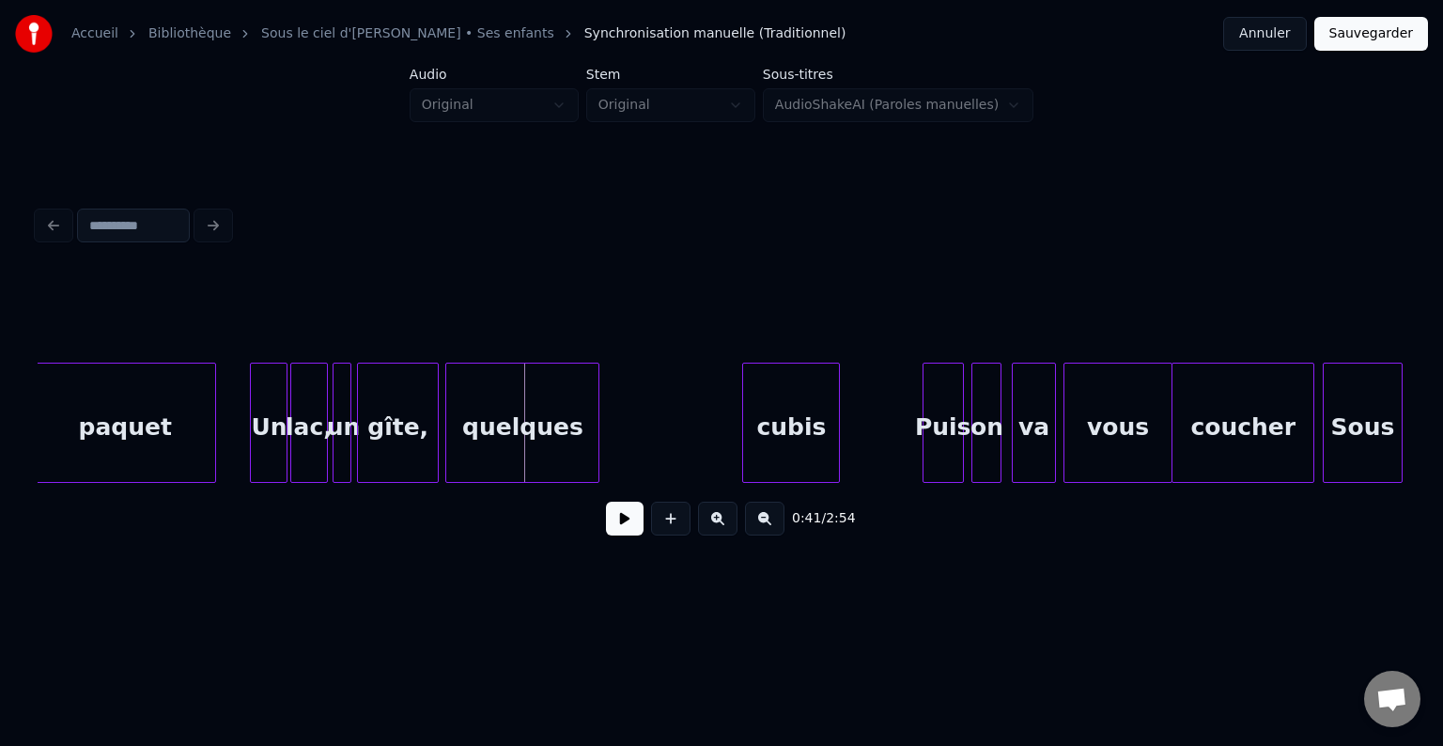
click at [505, 442] on div "quelques" at bounding box center [522, 428] width 152 height 128
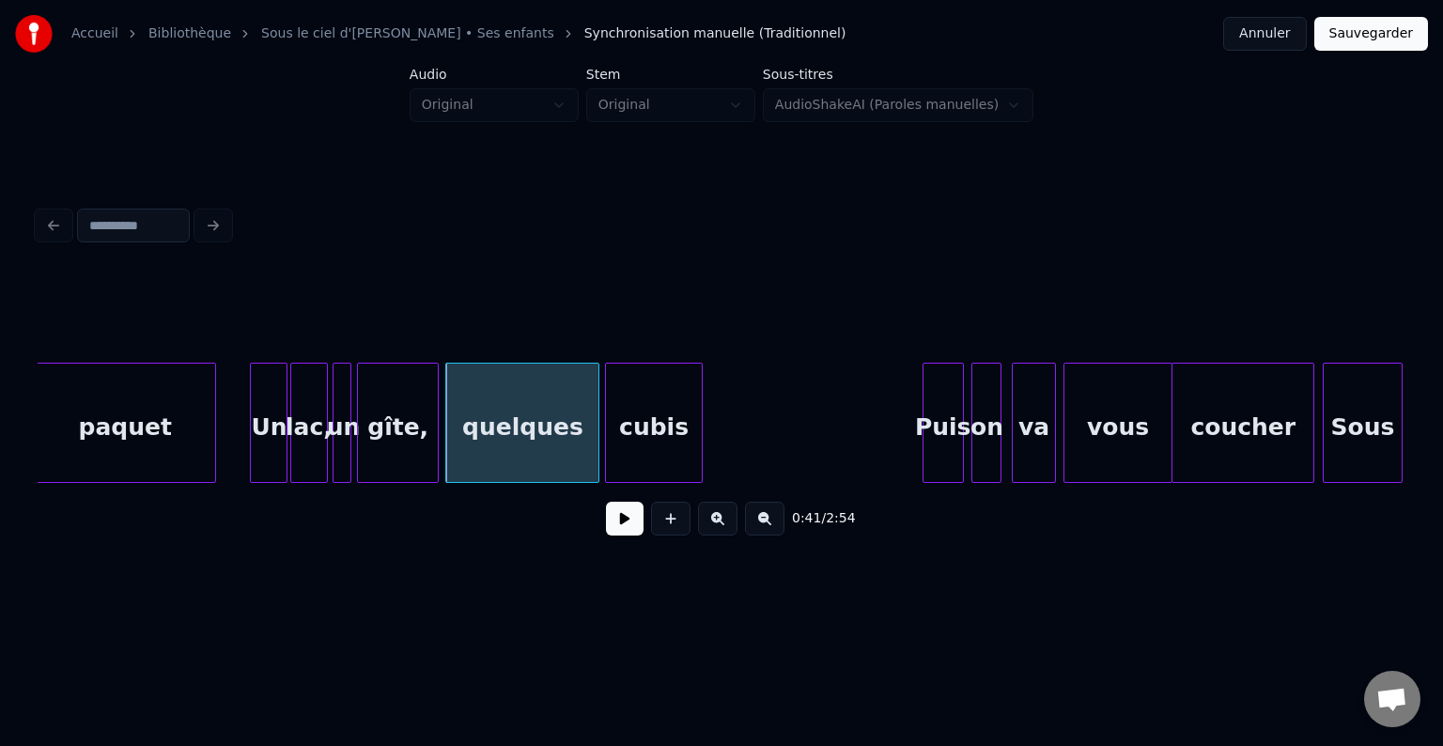
click at [659, 451] on div "cubis" at bounding box center [654, 428] width 96 height 128
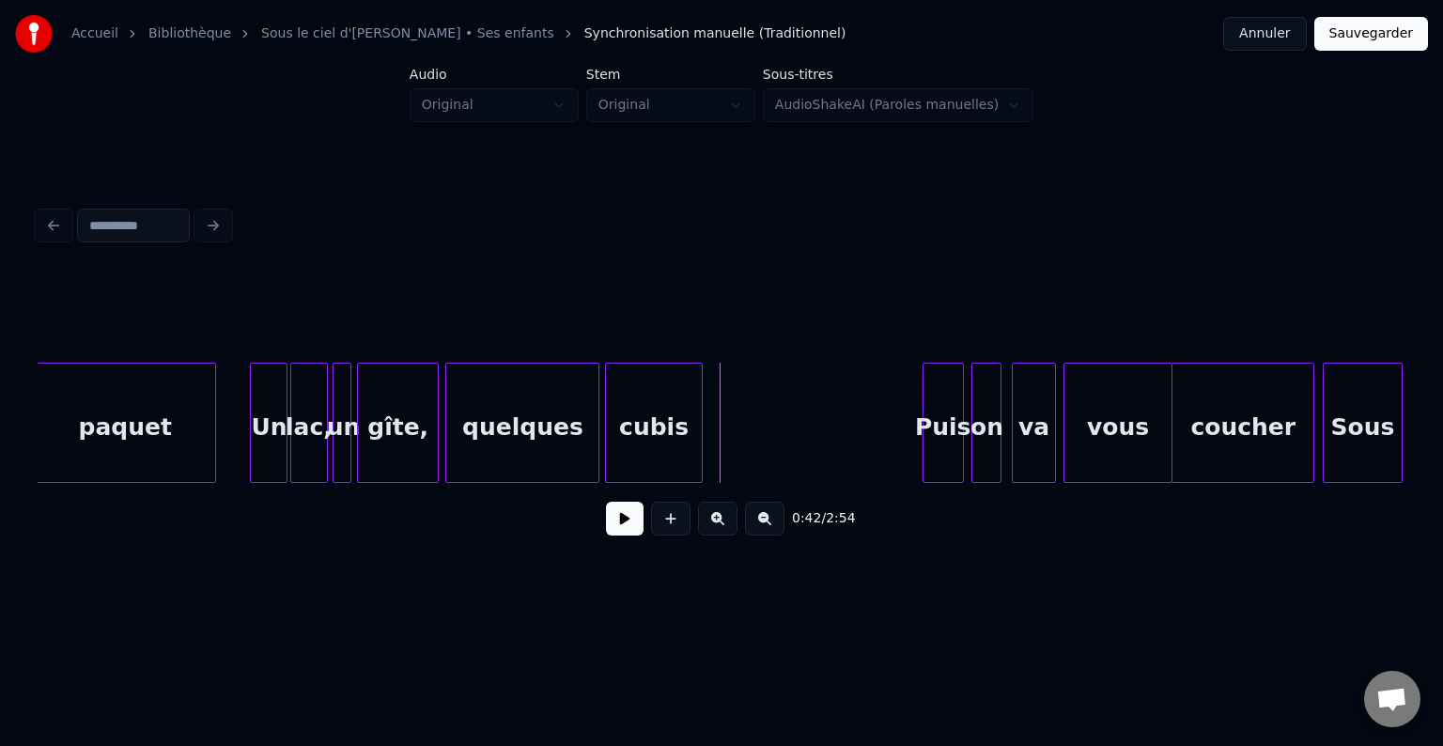
click at [725, 465] on div "Puis" at bounding box center [733, 428] width 39 height 128
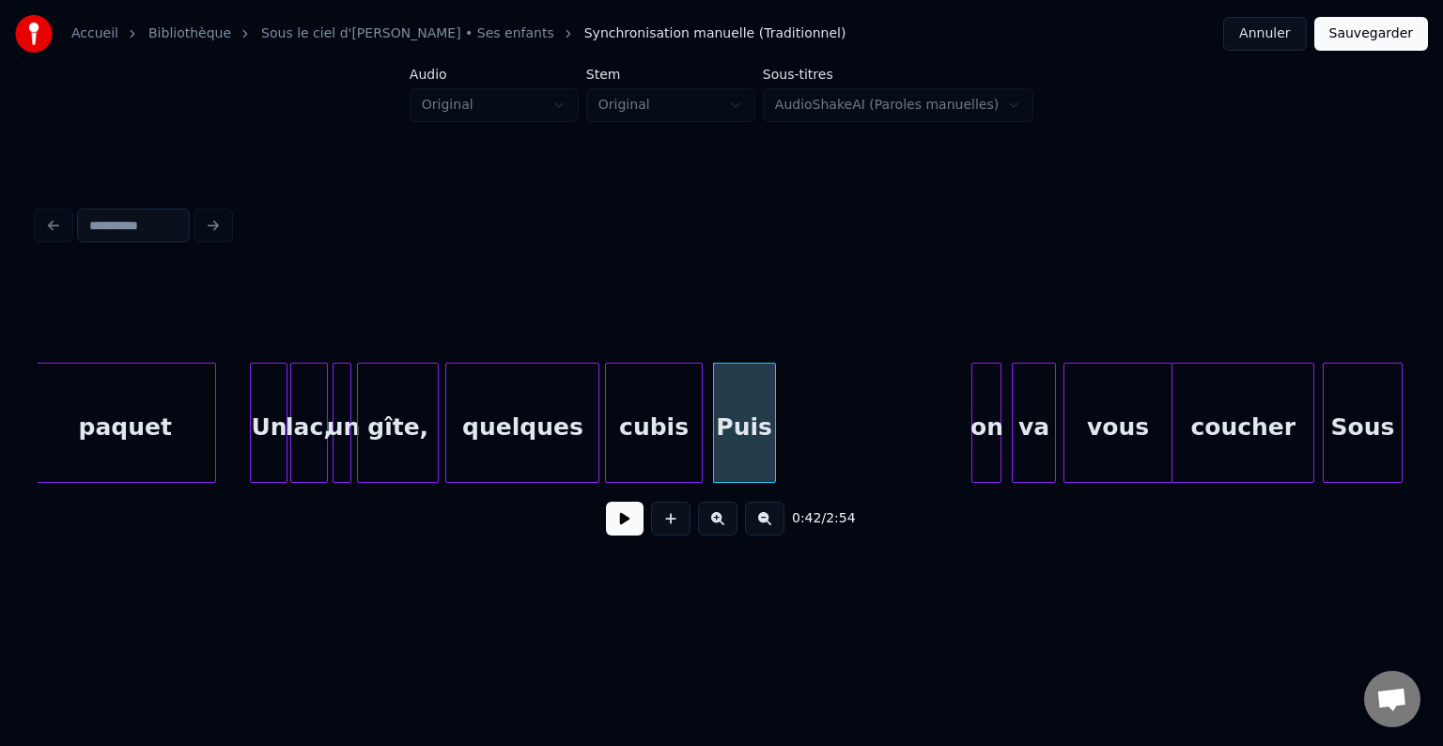
click at [774, 437] on div at bounding box center [772, 423] width 6 height 118
click at [794, 442] on div "on" at bounding box center [798, 428] width 28 height 128
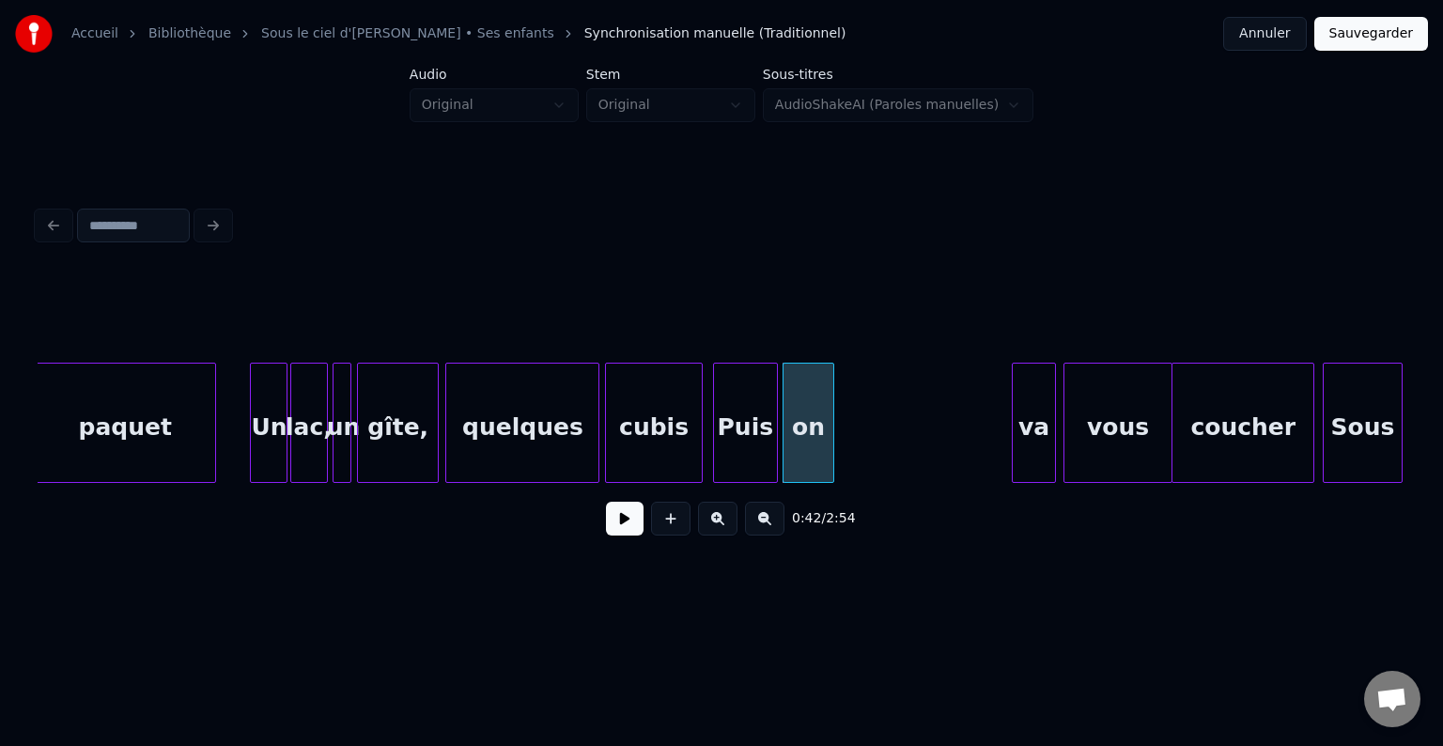
click at [833, 429] on div at bounding box center [831, 423] width 6 height 118
click at [861, 438] on div "va" at bounding box center [868, 428] width 42 height 128
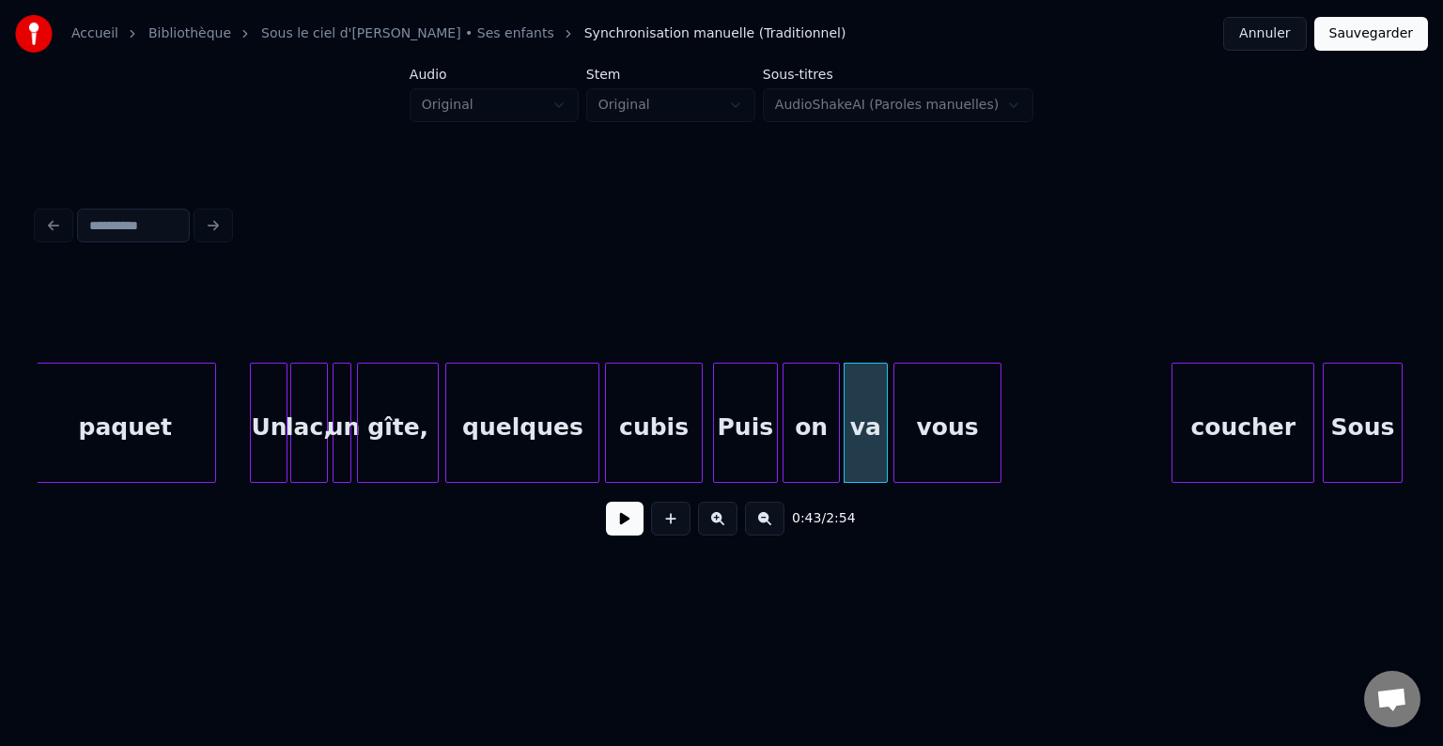
click at [923, 435] on div "vous" at bounding box center [947, 428] width 107 height 128
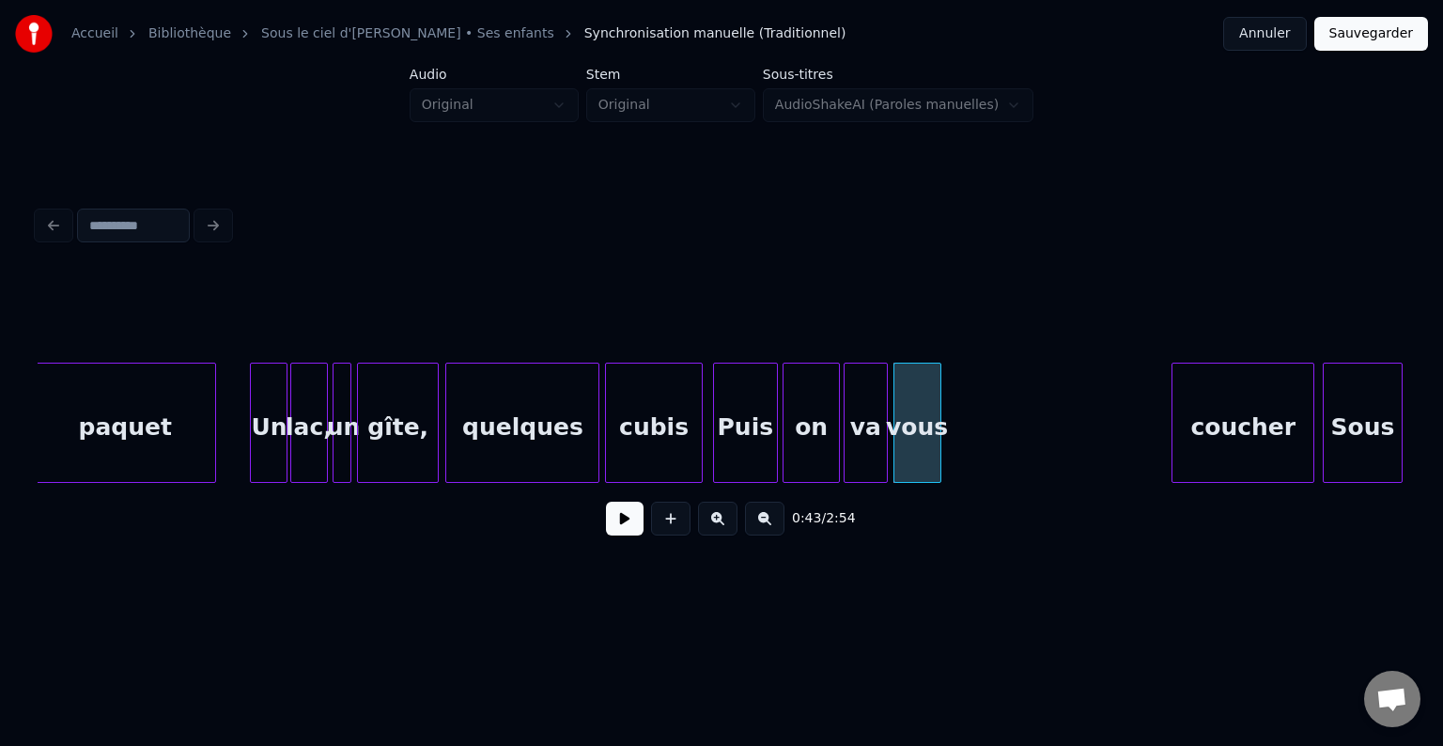
click at [935, 435] on div at bounding box center [938, 423] width 6 height 118
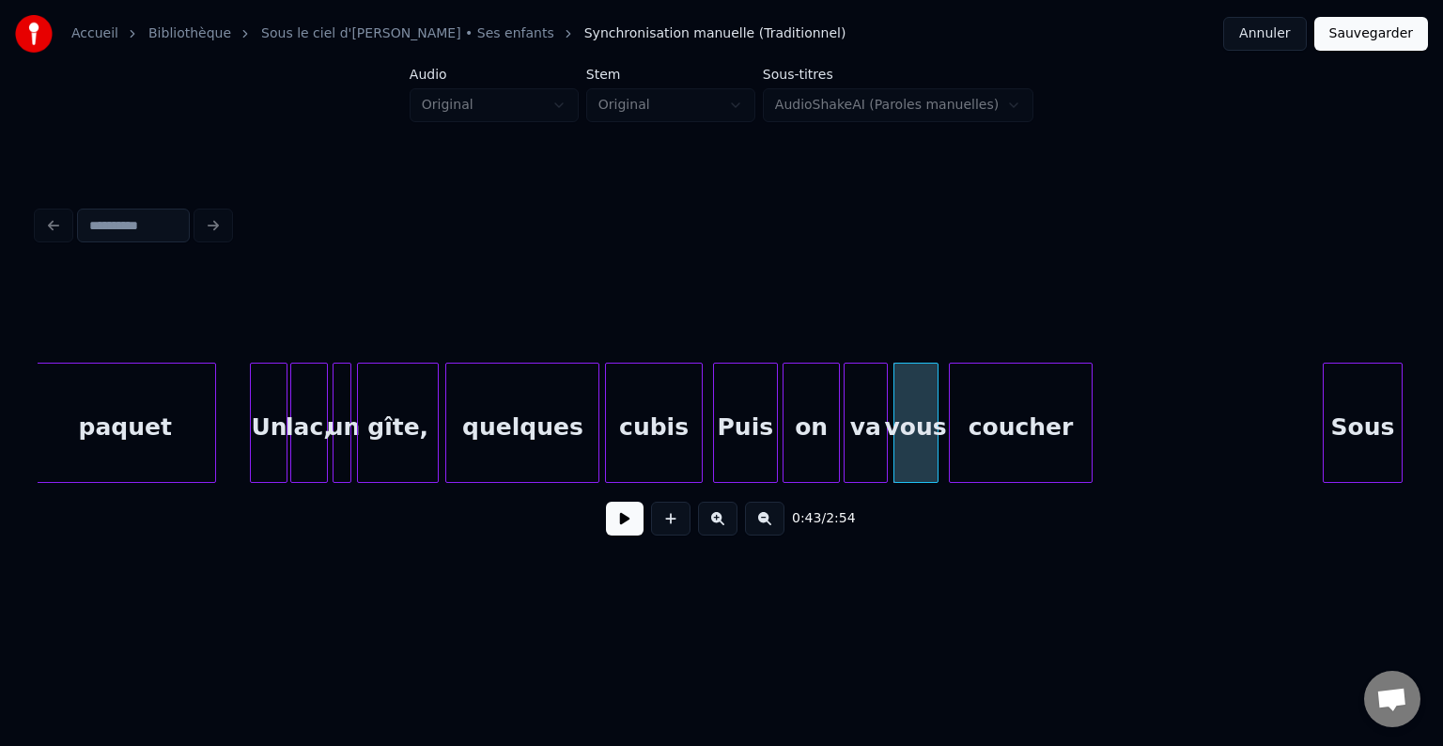
click at [1018, 455] on div "coucher" at bounding box center [1020, 428] width 141 height 128
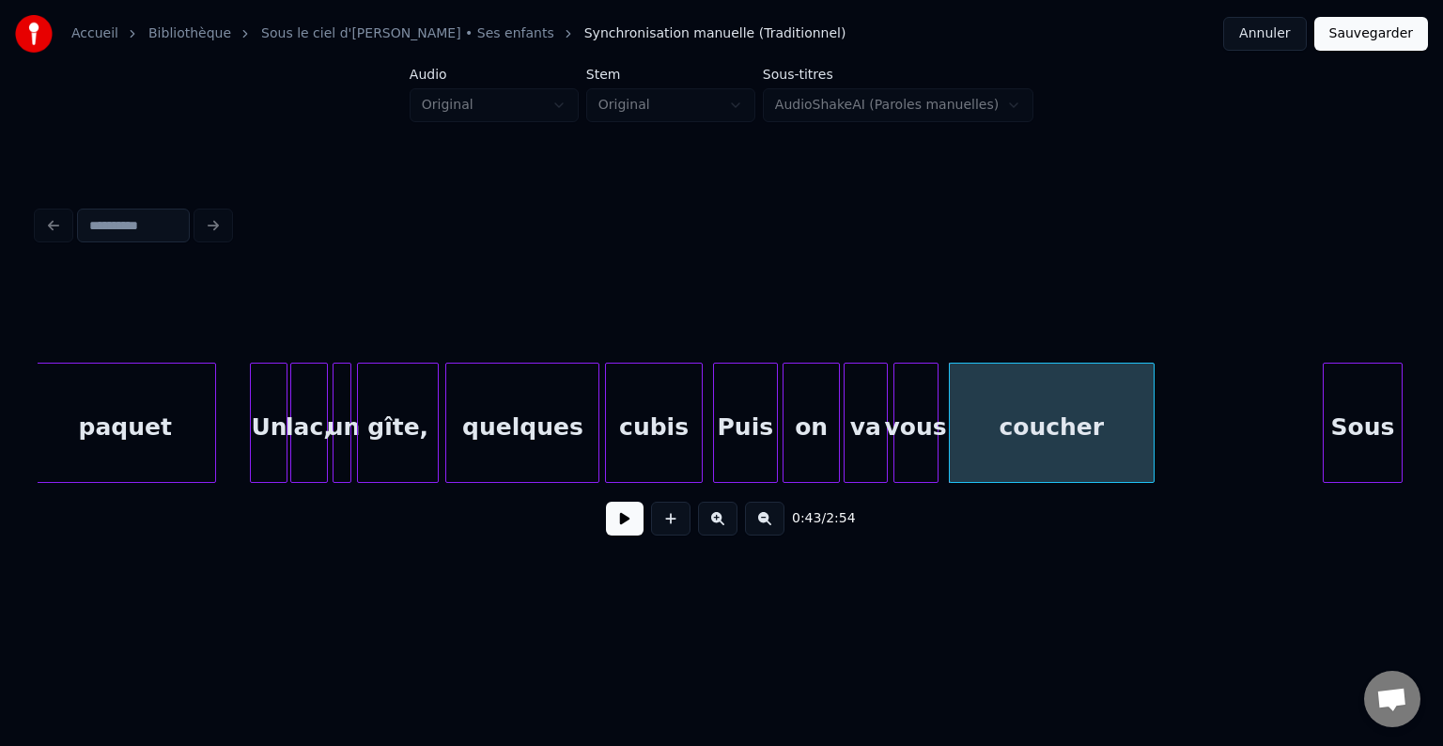
click at [1154, 427] on div at bounding box center [1151, 423] width 6 height 118
click at [1106, 442] on div "coucher" at bounding box center [1049, 428] width 206 height 128
click at [1140, 436] on div at bounding box center [1139, 423] width 6 height 118
click at [1166, 436] on div at bounding box center [1163, 423] width 6 height 118
click at [1168, 436] on div at bounding box center [1165, 423] width 6 height 118
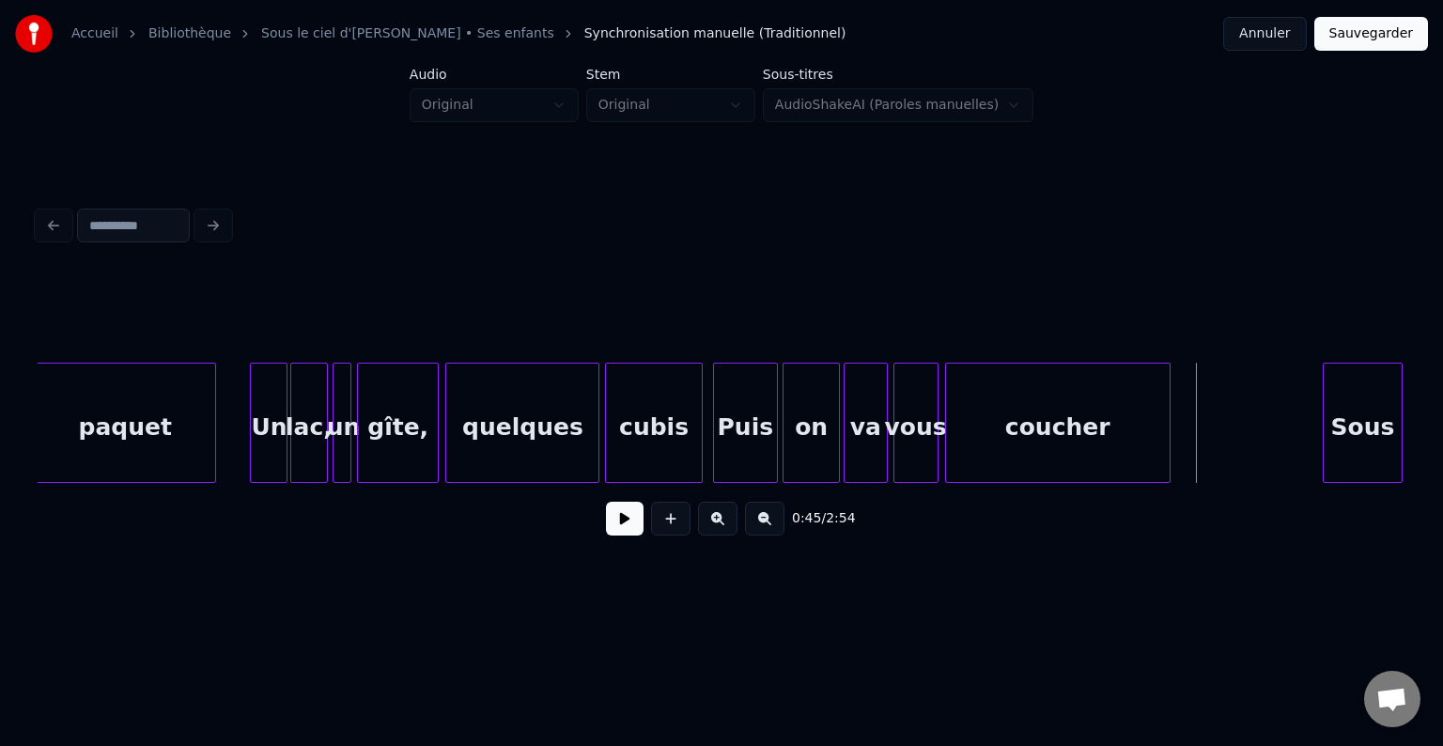
click at [630, 529] on button at bounding box center [625, 519] width 38 height 34
click at [633, 529] on button at bounding box center [625, 519] width 38 height 34
click at [996, 350] on div at bounding box center [722, 316] width 1368 height 94
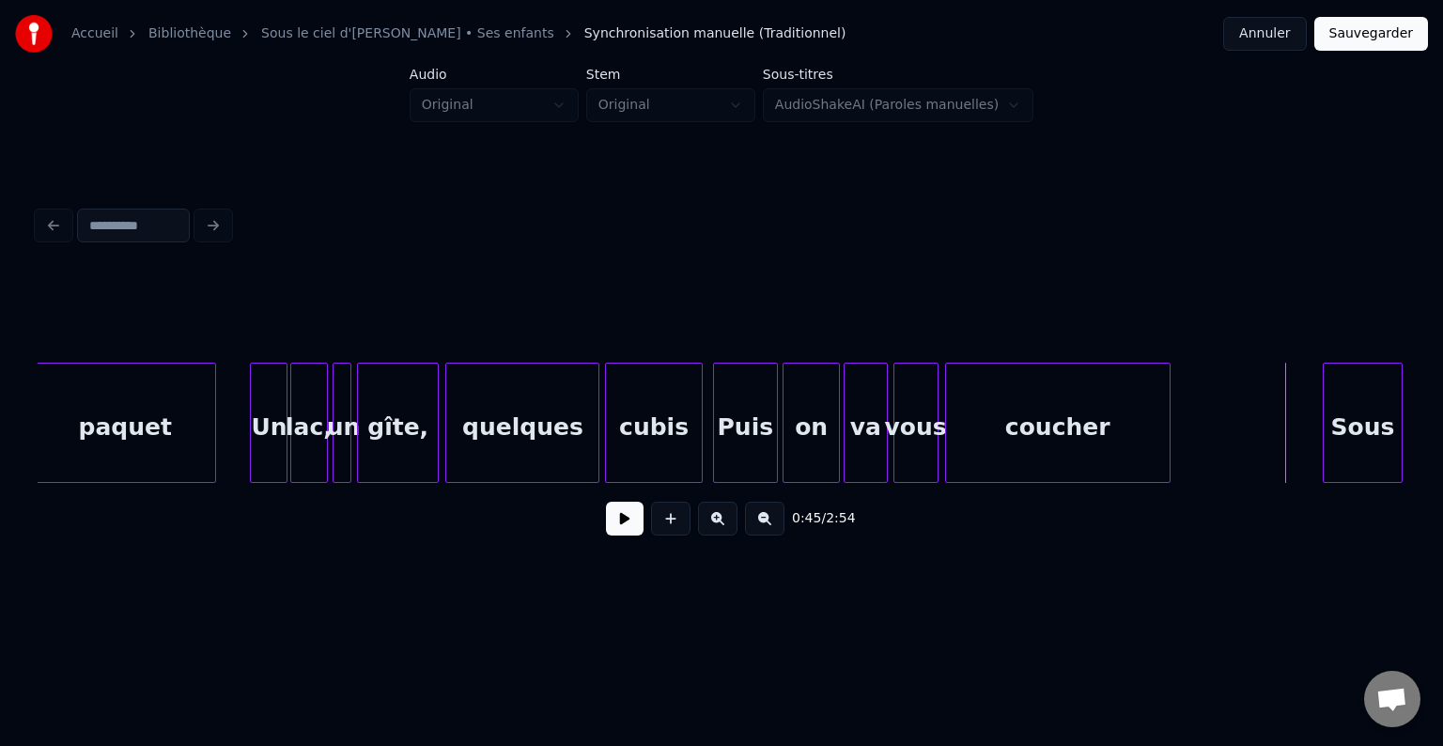
click at [625, 533] on button at bounding box center [625, 519] width 38 height 34
click at [1229, 409] on div at bounding box center [1226, 423] width 6 height 118
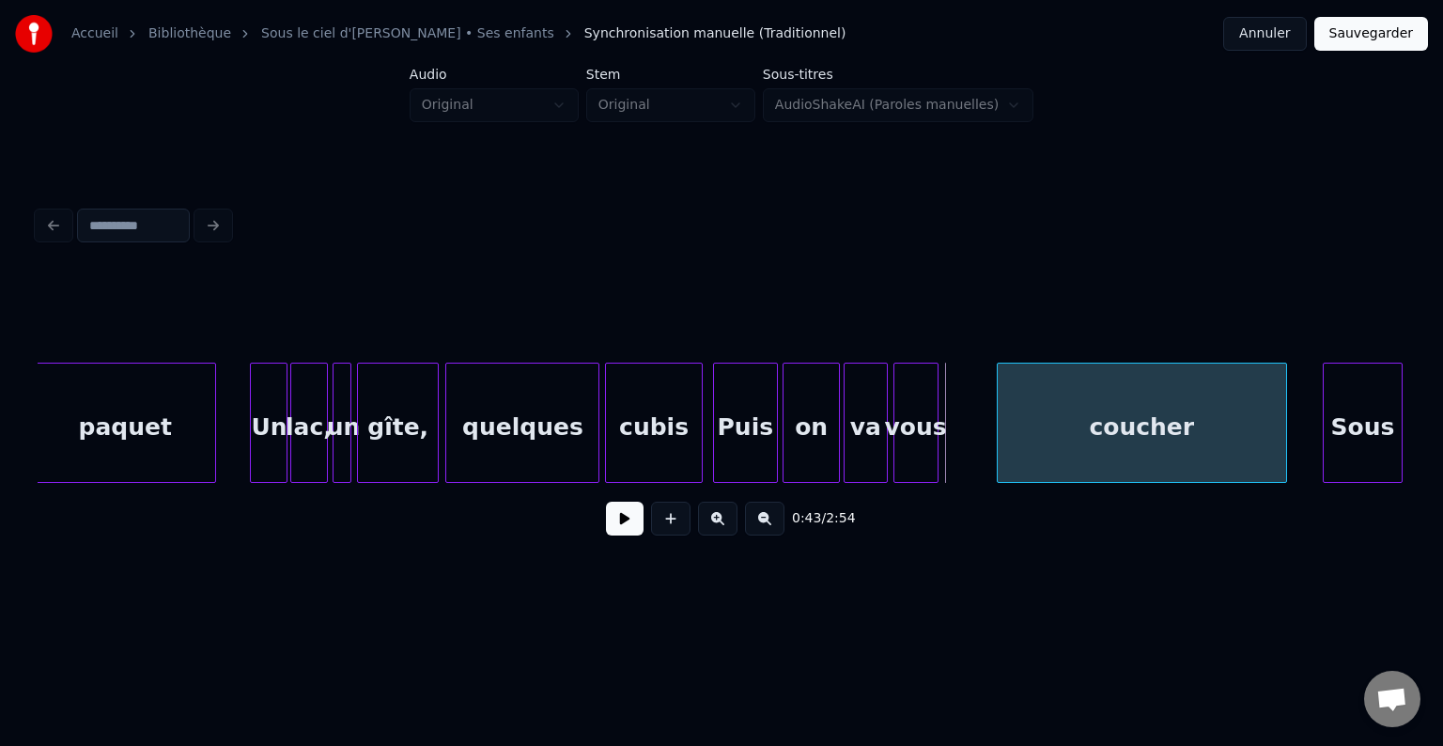
click at [1137, 421] on div "coucher" at bounding box center [1142, 428] width 288 height 128
click at [969, 448] on div "vous" at bounding box center [967, 428] width 43 height 128
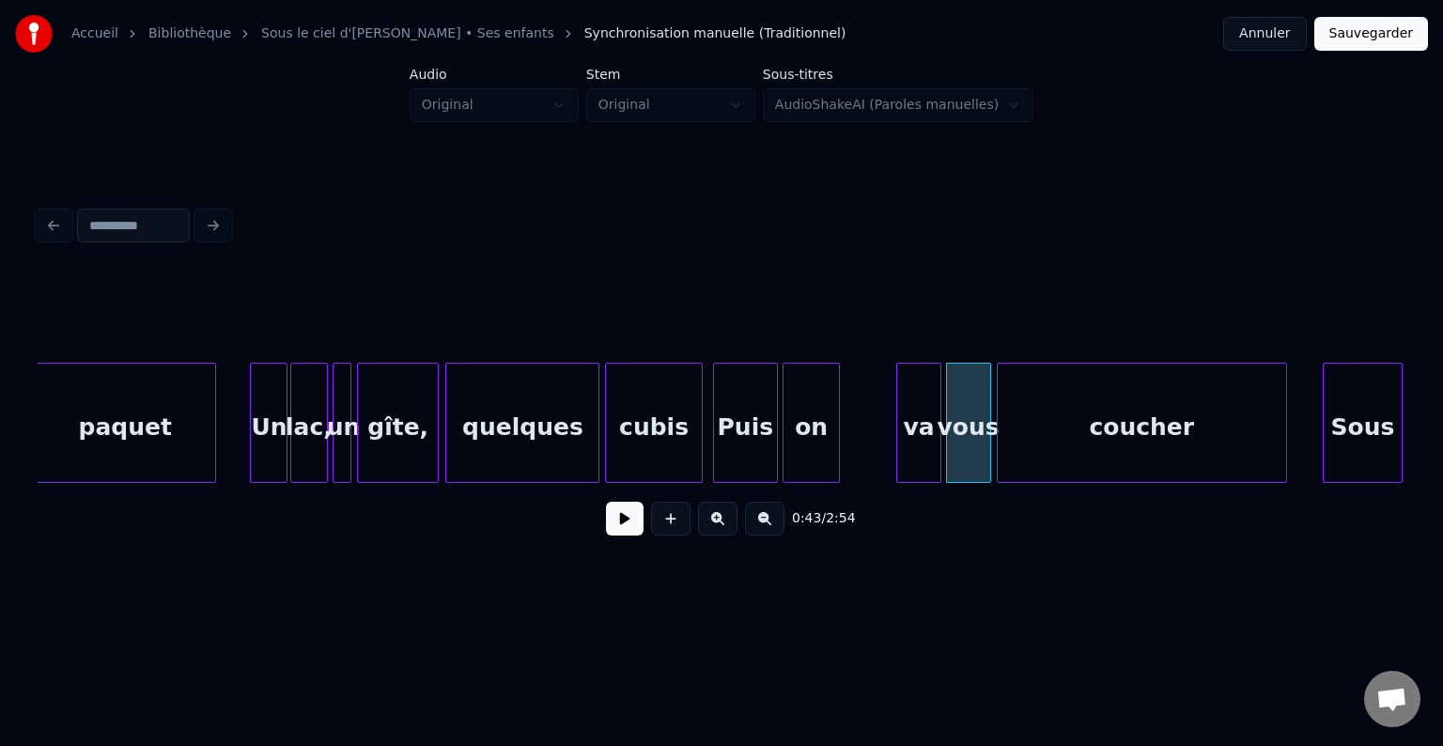
click at [927, 437] on div "va" at bounding box center [918, 428] width 42 height 128
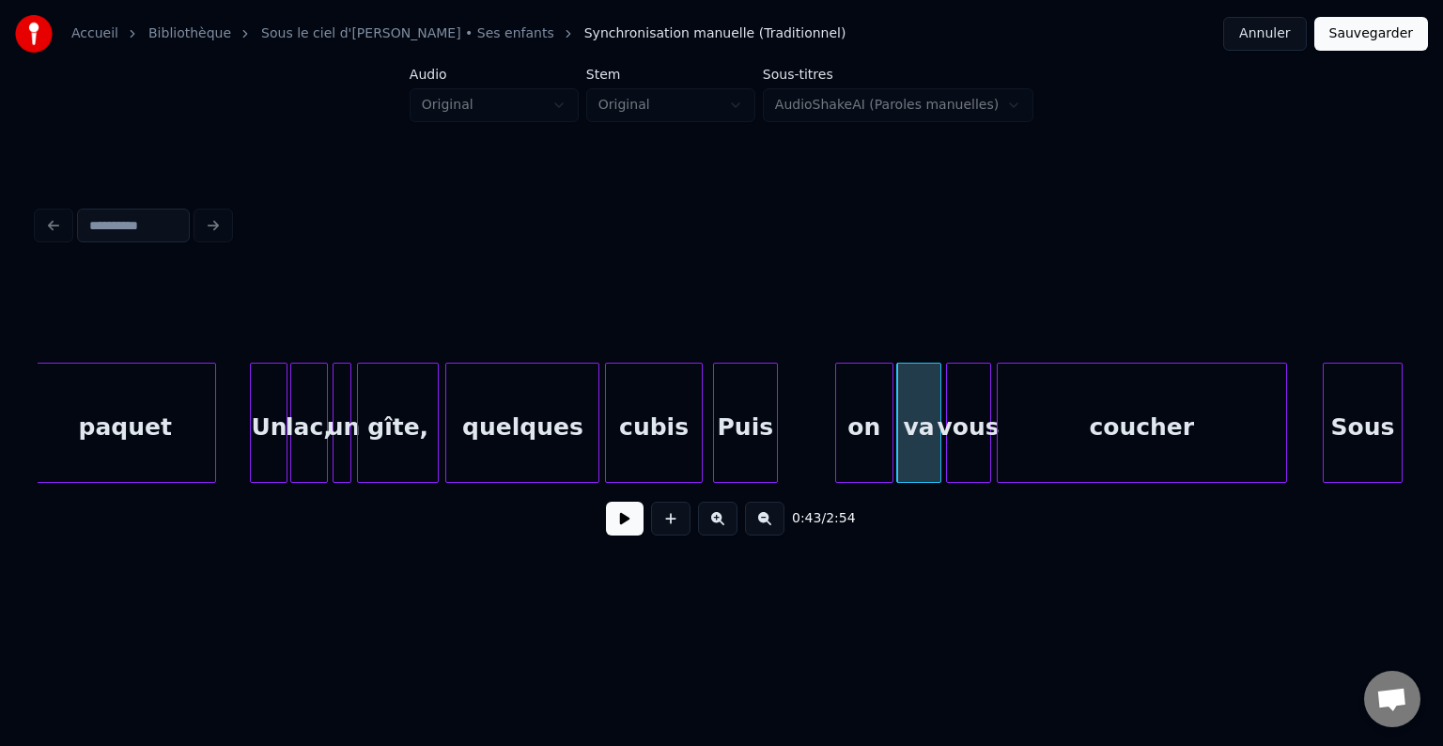
click at [868, 452] on div "on" at bounding box center [864, 428] width 56 height 128
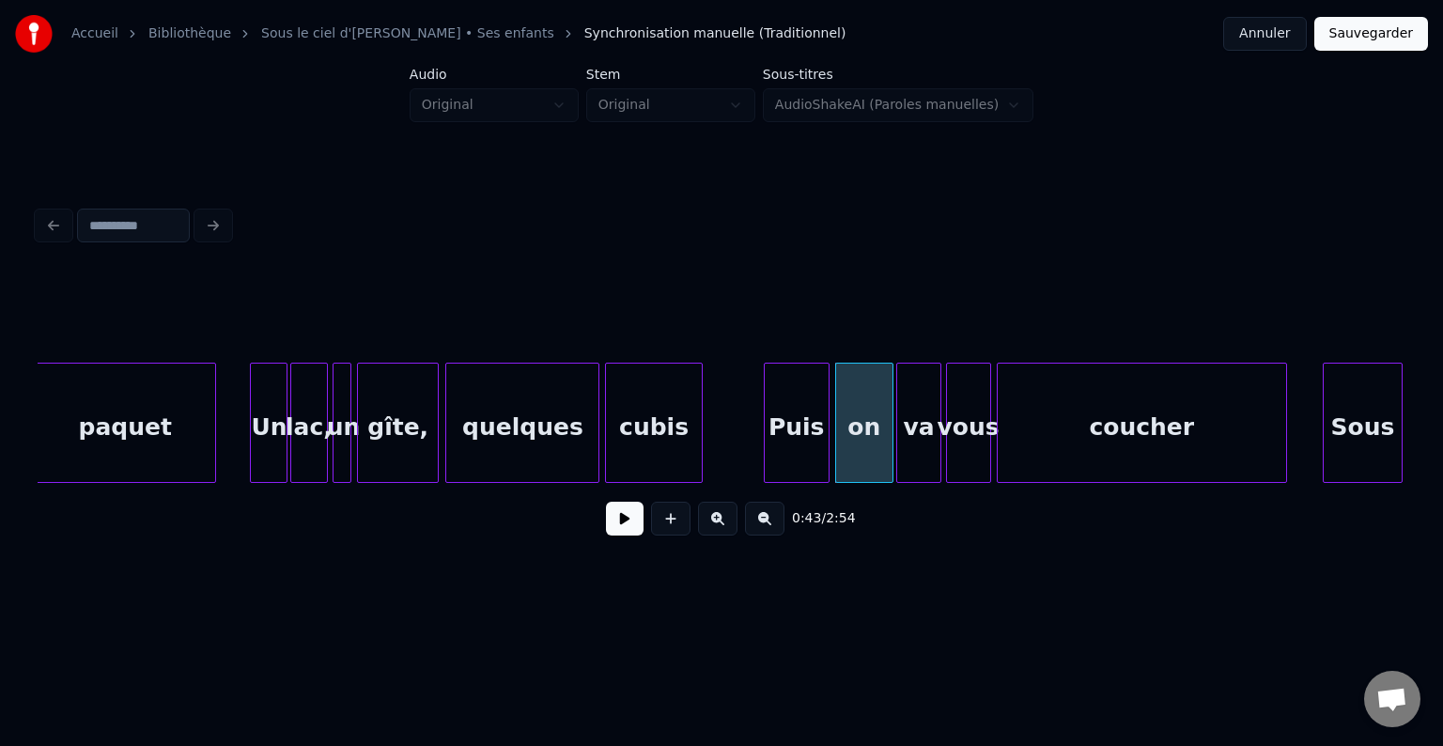
click at [792, 448] on div "Puis" at bounding box center [797, 428] width 64 height 128
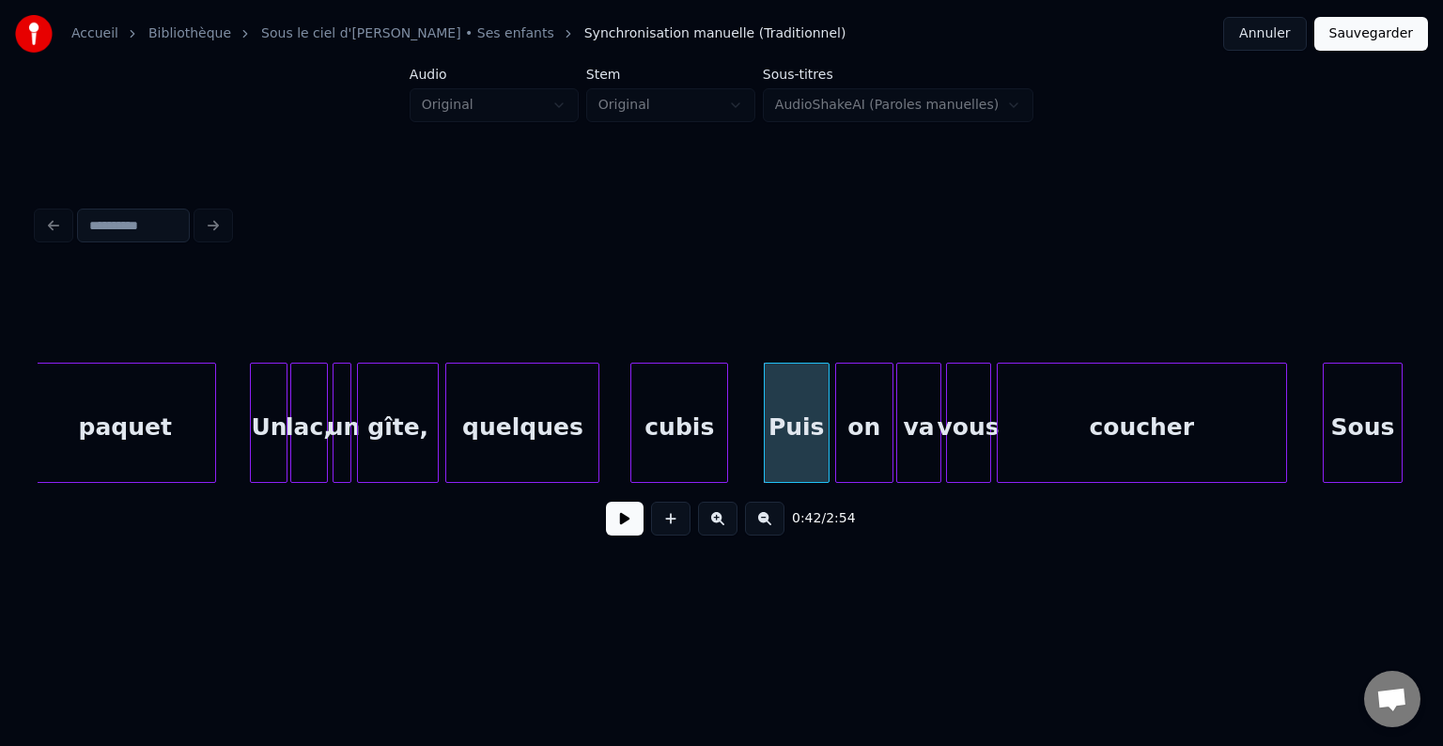
click at [682, 442] on div "cubis" at bounding box center [679, 428] width 96 height 128
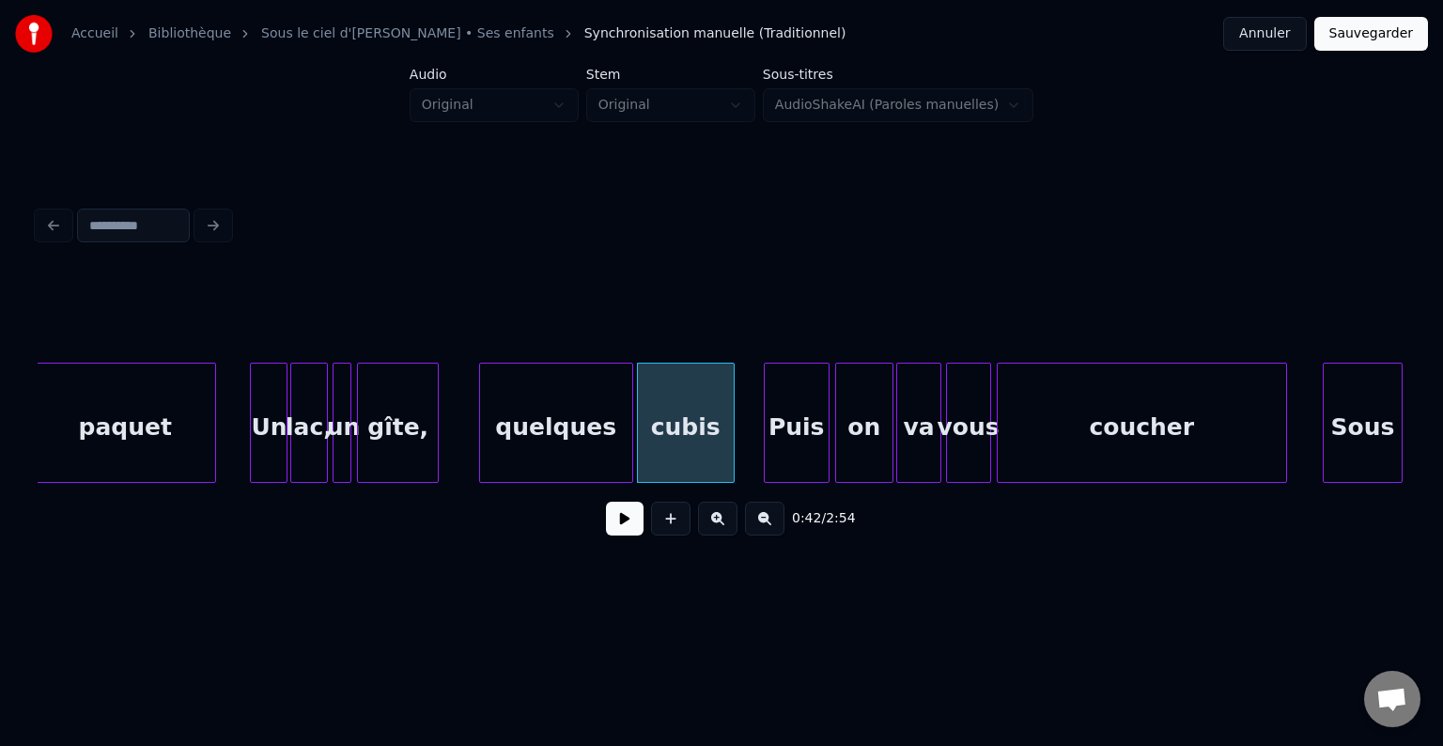
click at [563, 455] on div "quelques" at bounding box center [556, 428] width 152 height 128
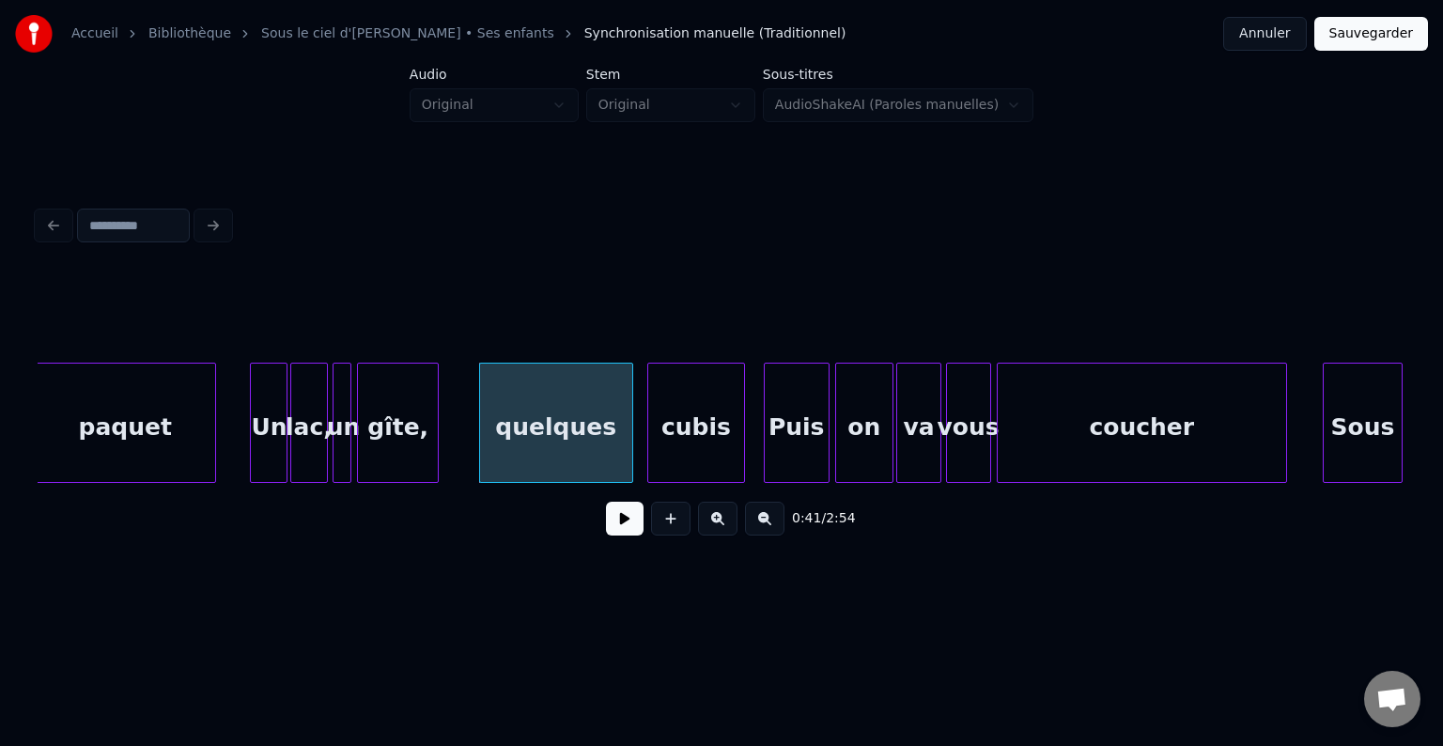
click at [691, 458] on div "cubis" at bounding box center [696, 428] width 96 height 128
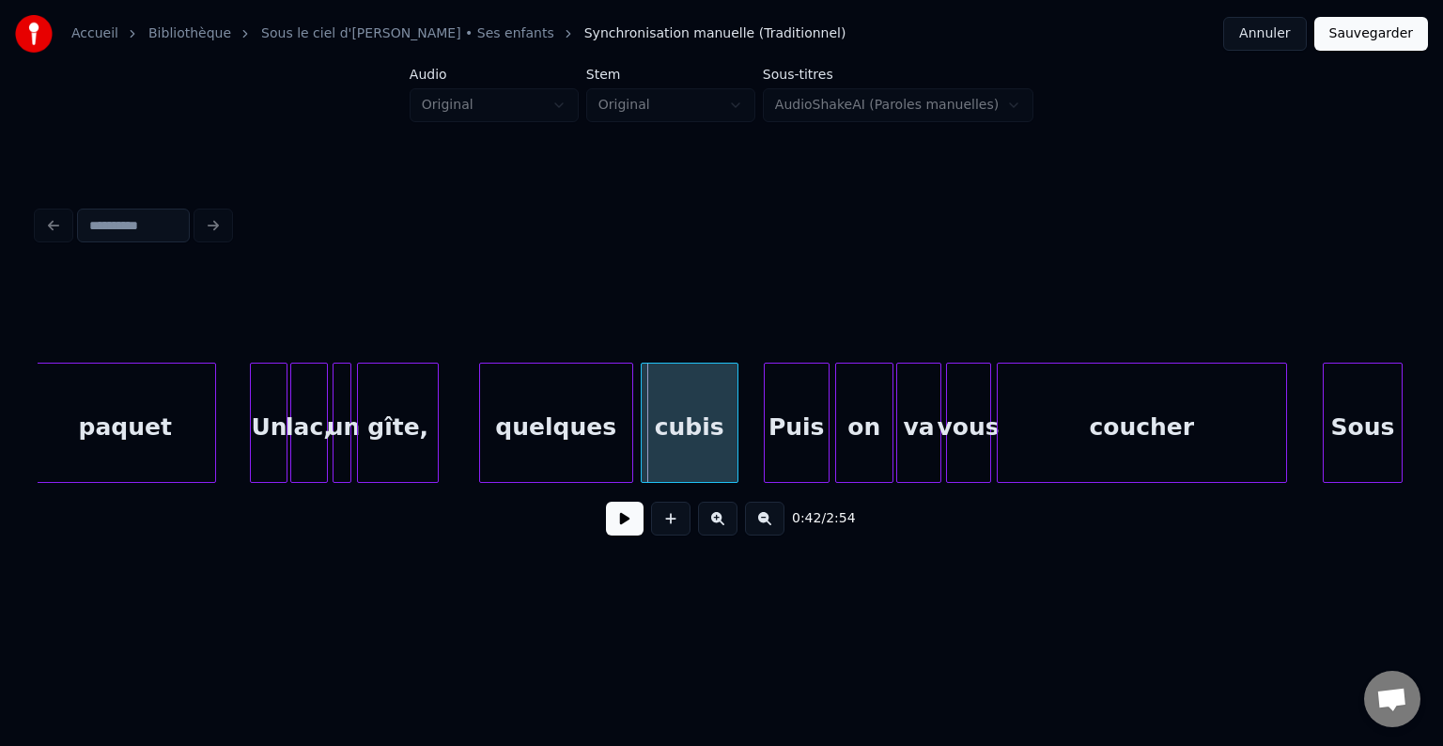
click at [679, 458] on div "cubis" at bounding box center [690, 428] width 96 height 128
click at [610, 449] on div "quelques" at bounding box center [558, 428] width 152 height 128
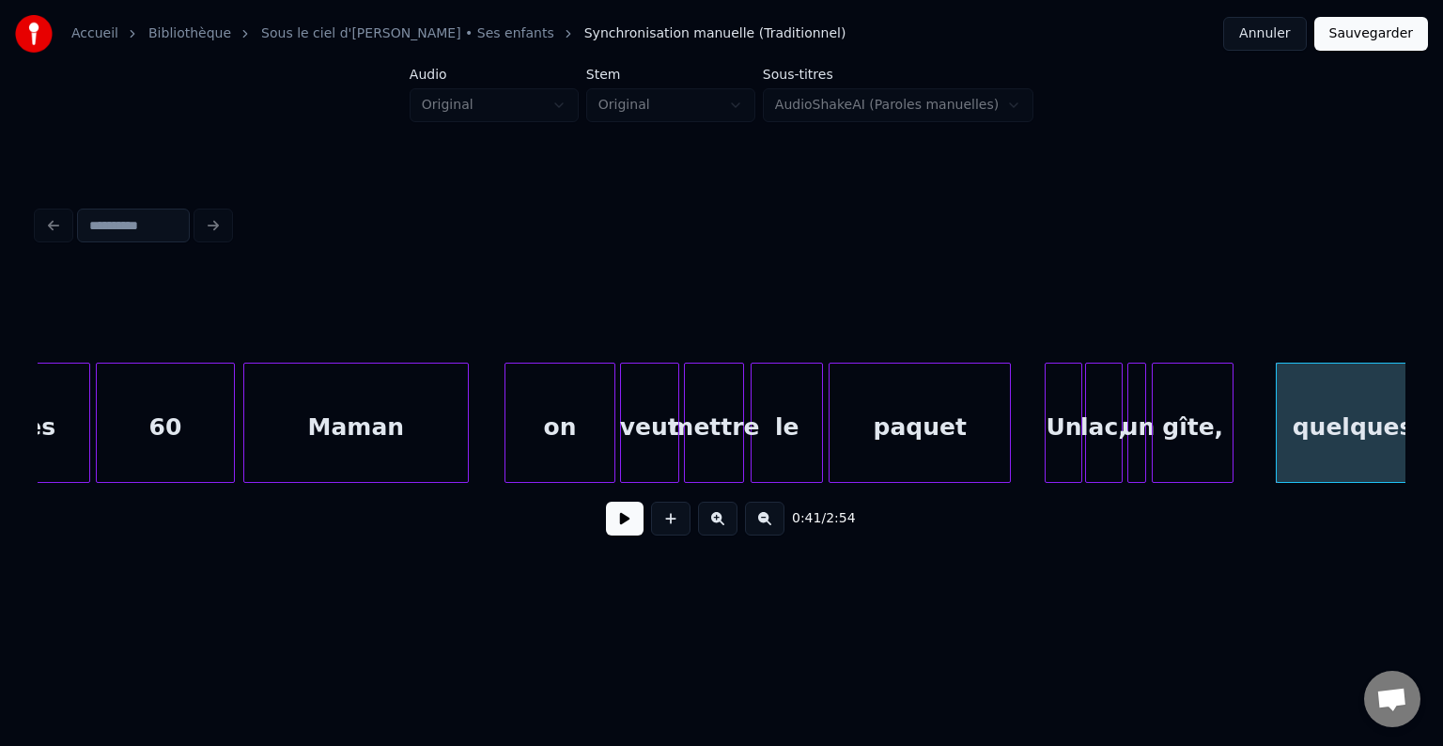
scroll to position [0, 6486]
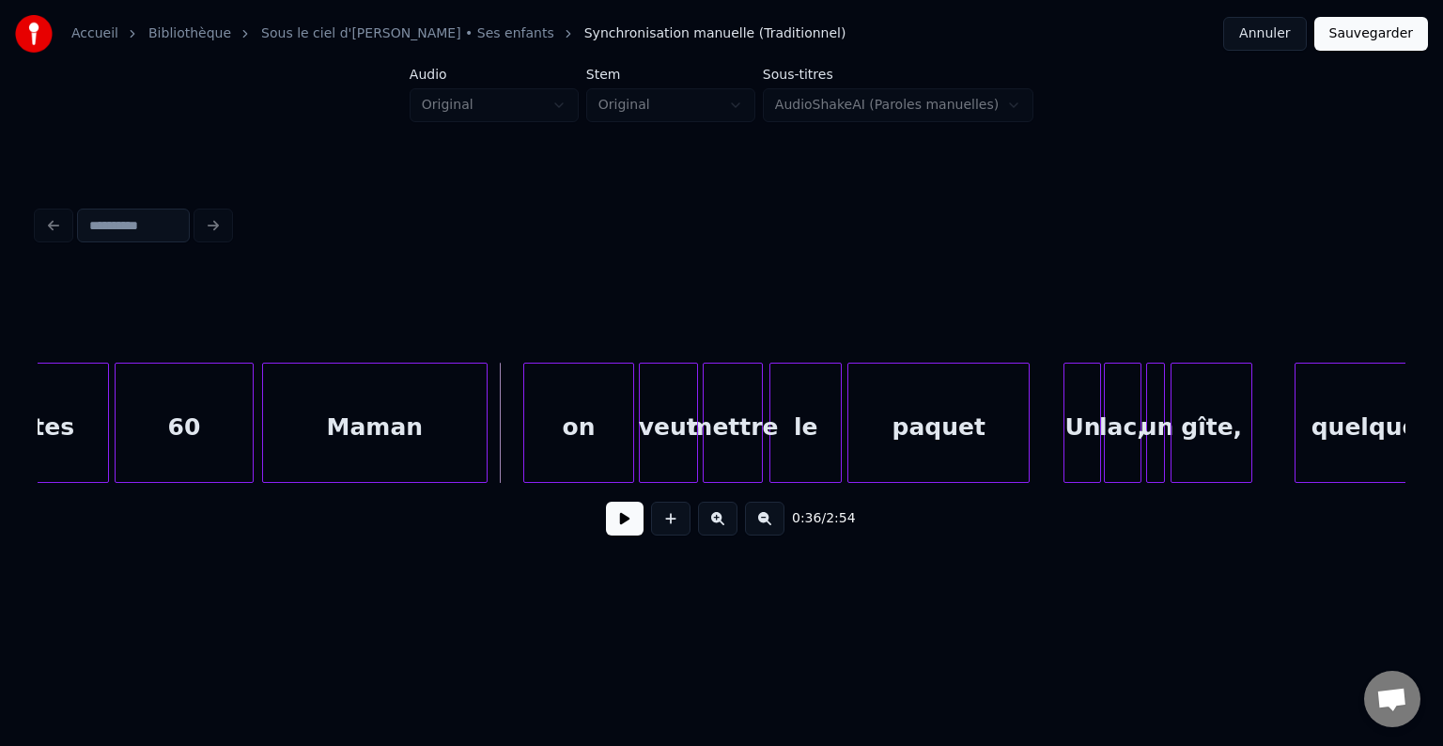
click at [625, 525] on button at bounding box center [625, 519] width 38 height 34
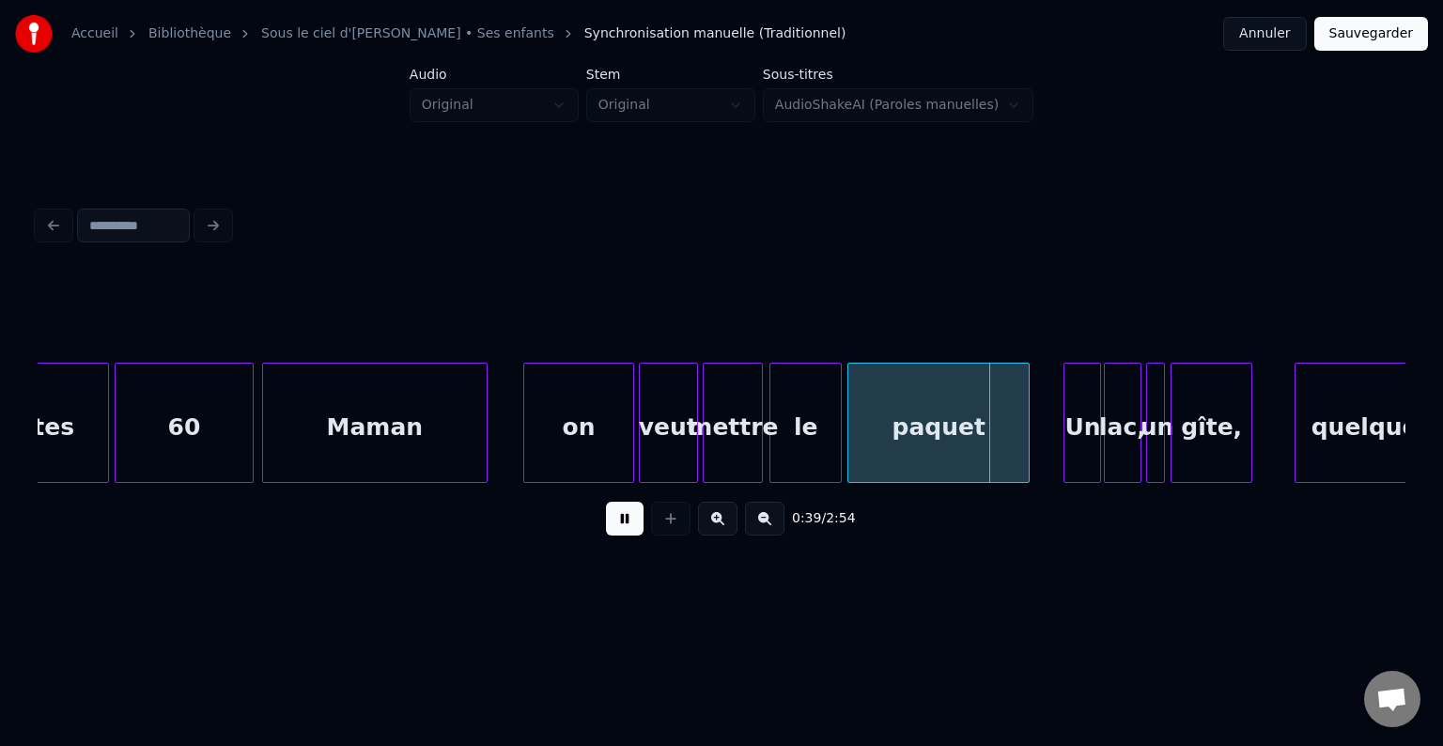
click at [625, 532] on button at bounding box center [625, 519] width 38 height 34
click at [616, 523] on button at bounding box center [625, 519] width 38 height 34
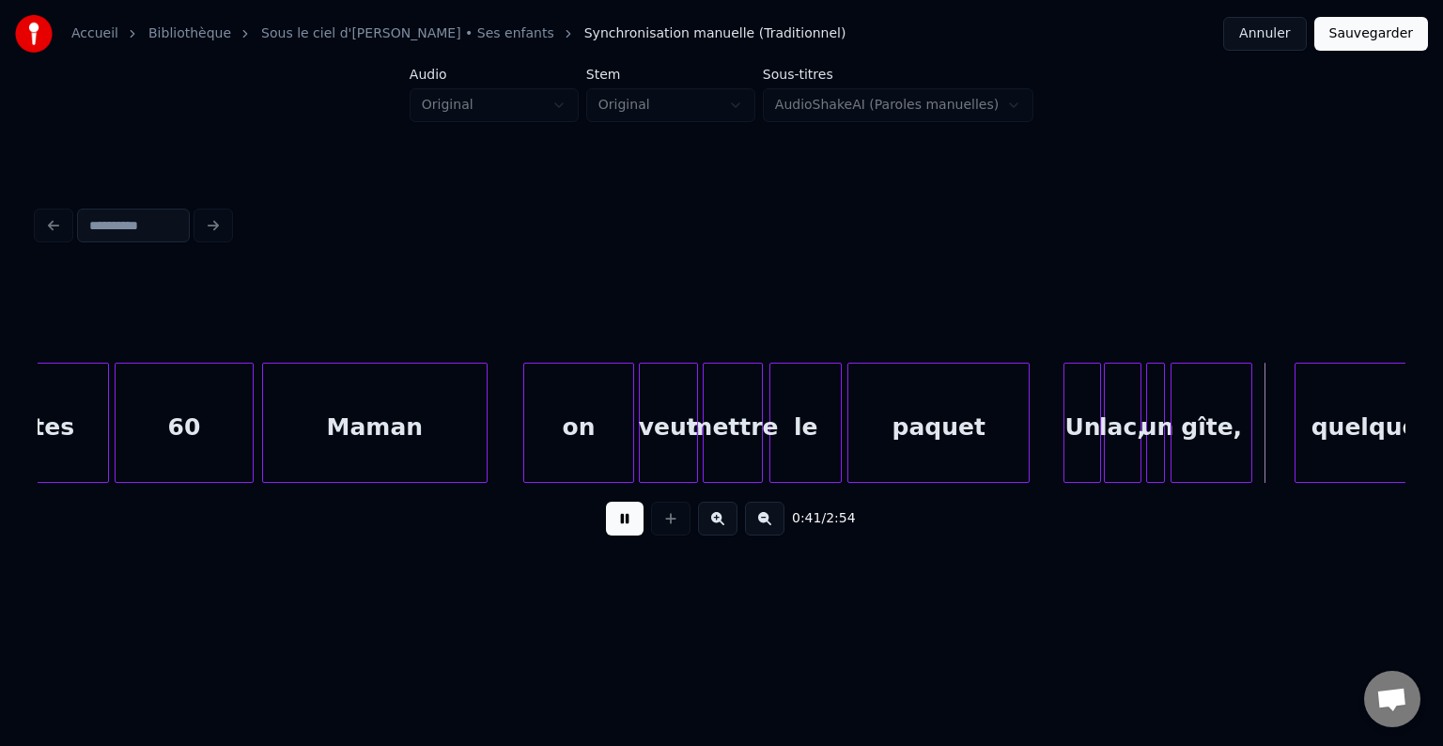
click at [616, 523] on button at bounding box center [625, 519] width 38 height 34
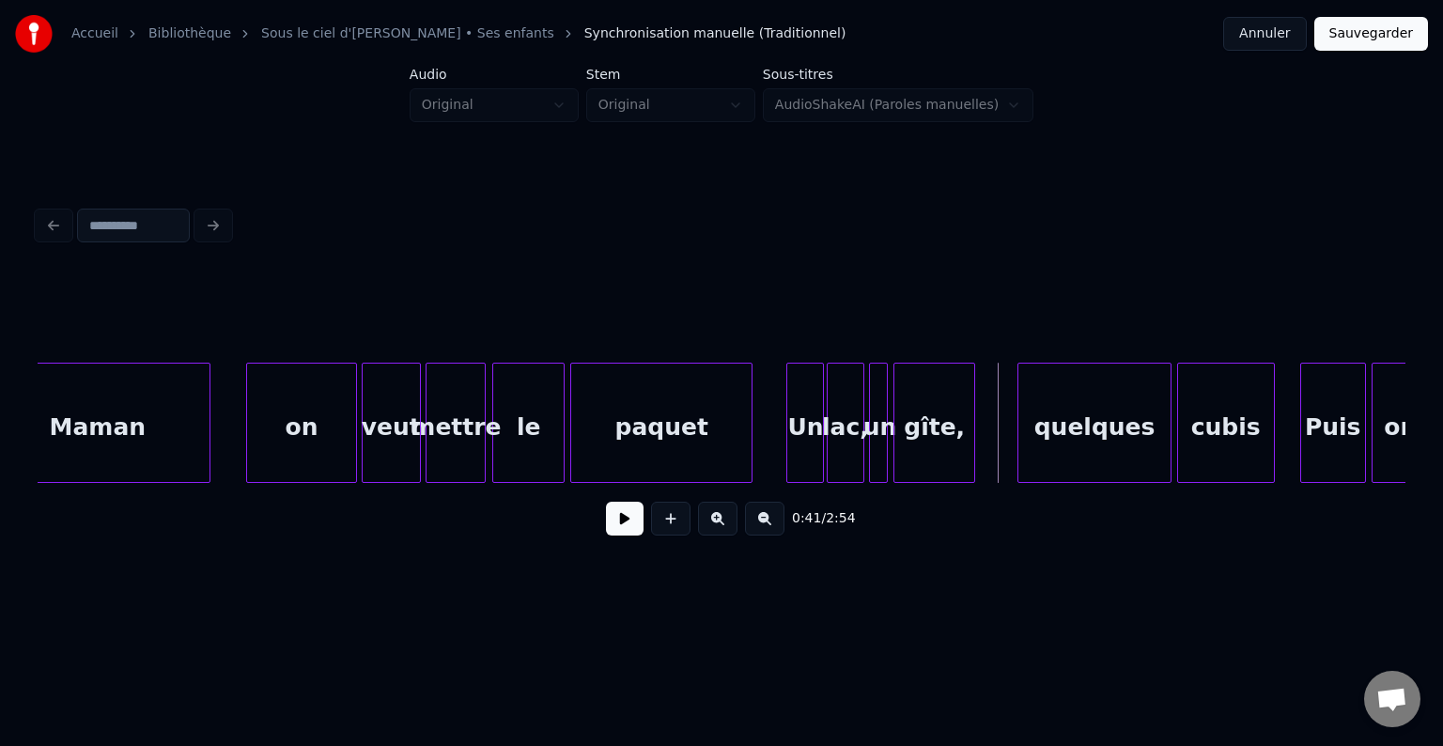
scroll to position [0, 6836]
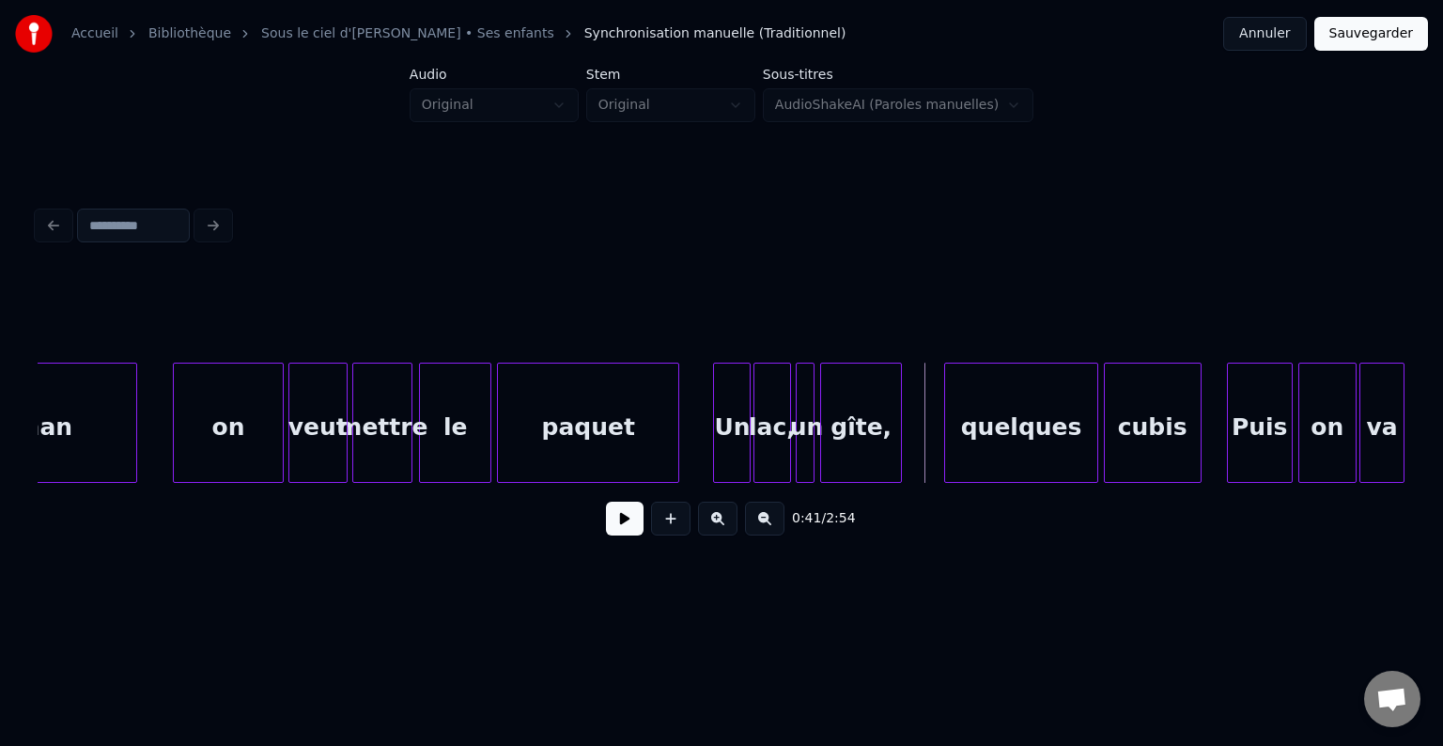
click at [676, 364] on div at bounding box center [676, 423] width 6 height 118
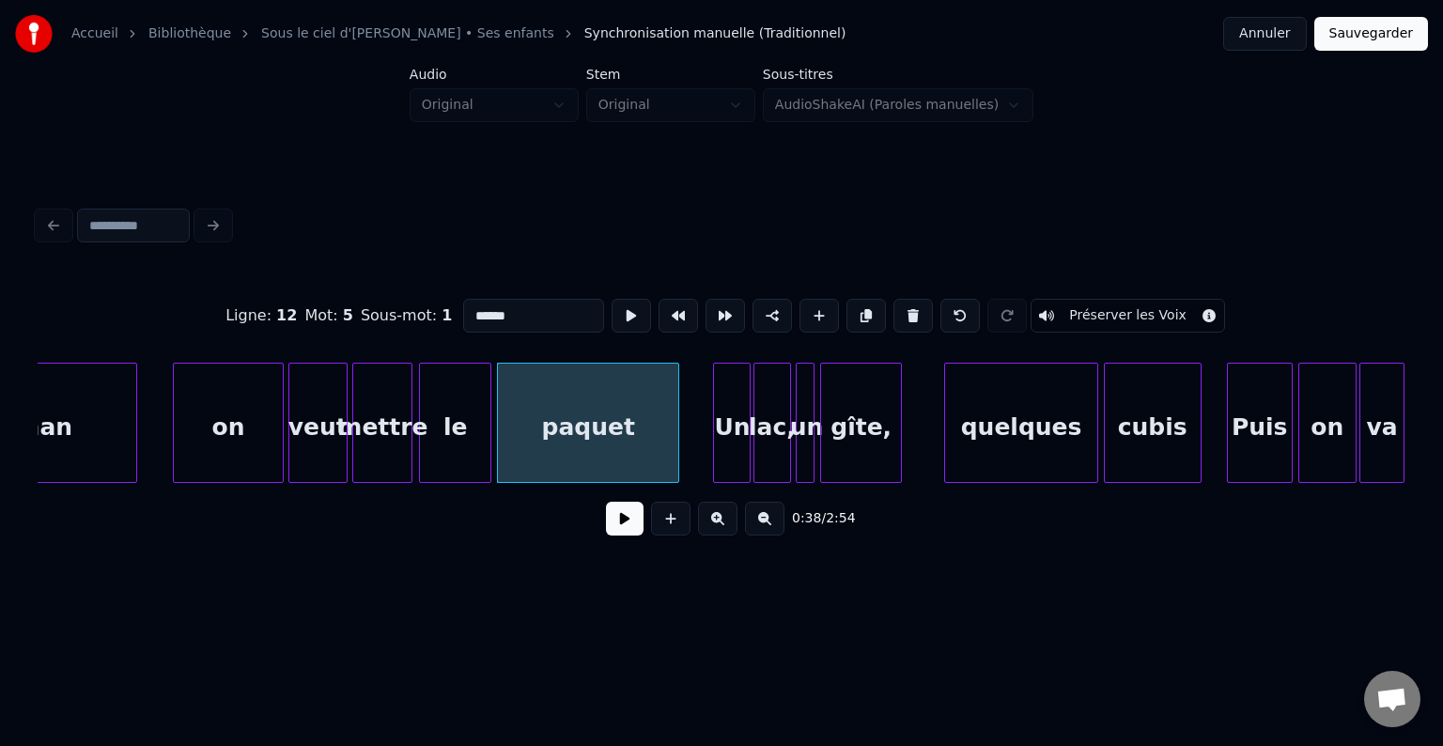
click at [684, 349] on div "Ligne : 12 Mot : 5 Sous-mot : 1 ****** Préserver les Voix" at bounding box center [722, 316] width 1368 height 94
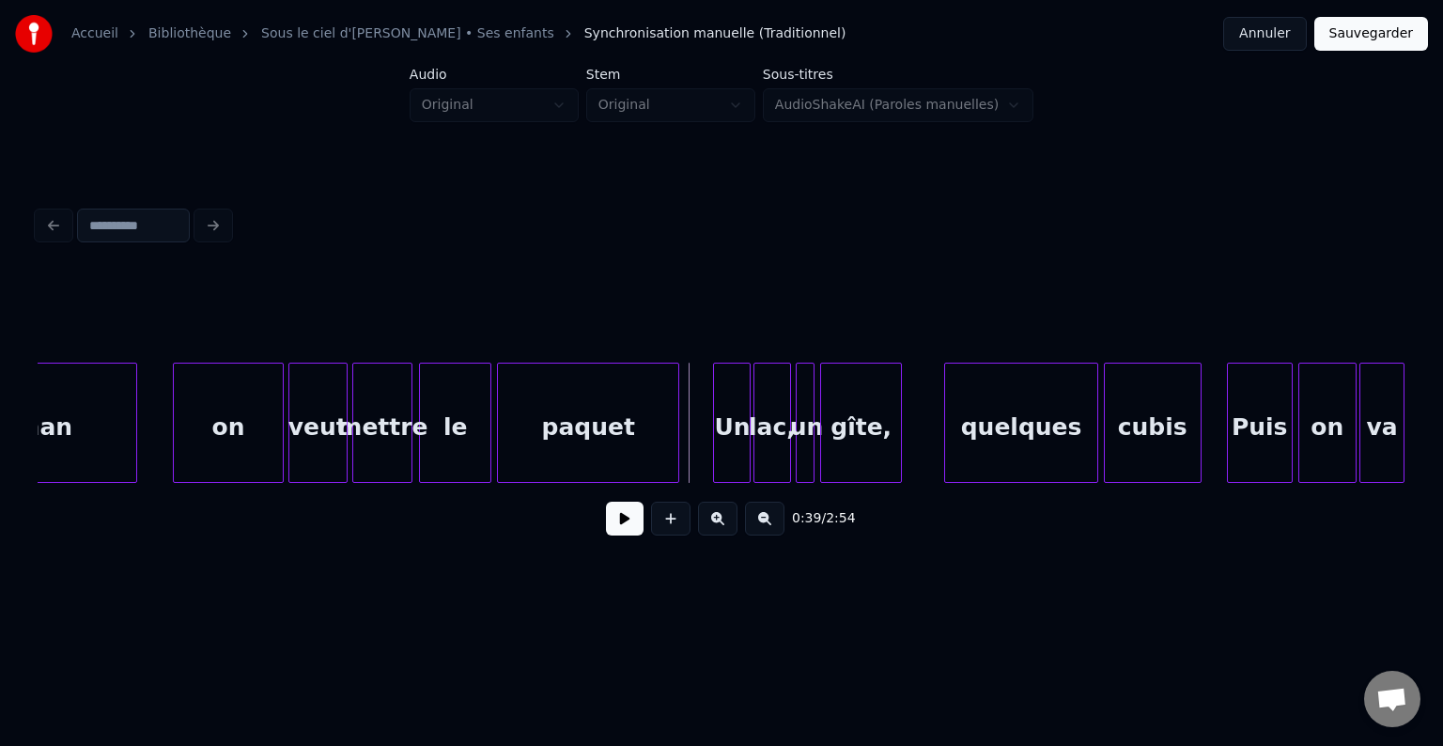
click at [884, 396] on div "gîte," at bounding box center [886, 428] width 80 height 128
click at [808, 400] on div at bounding box center [811, 423] width 6 height 118
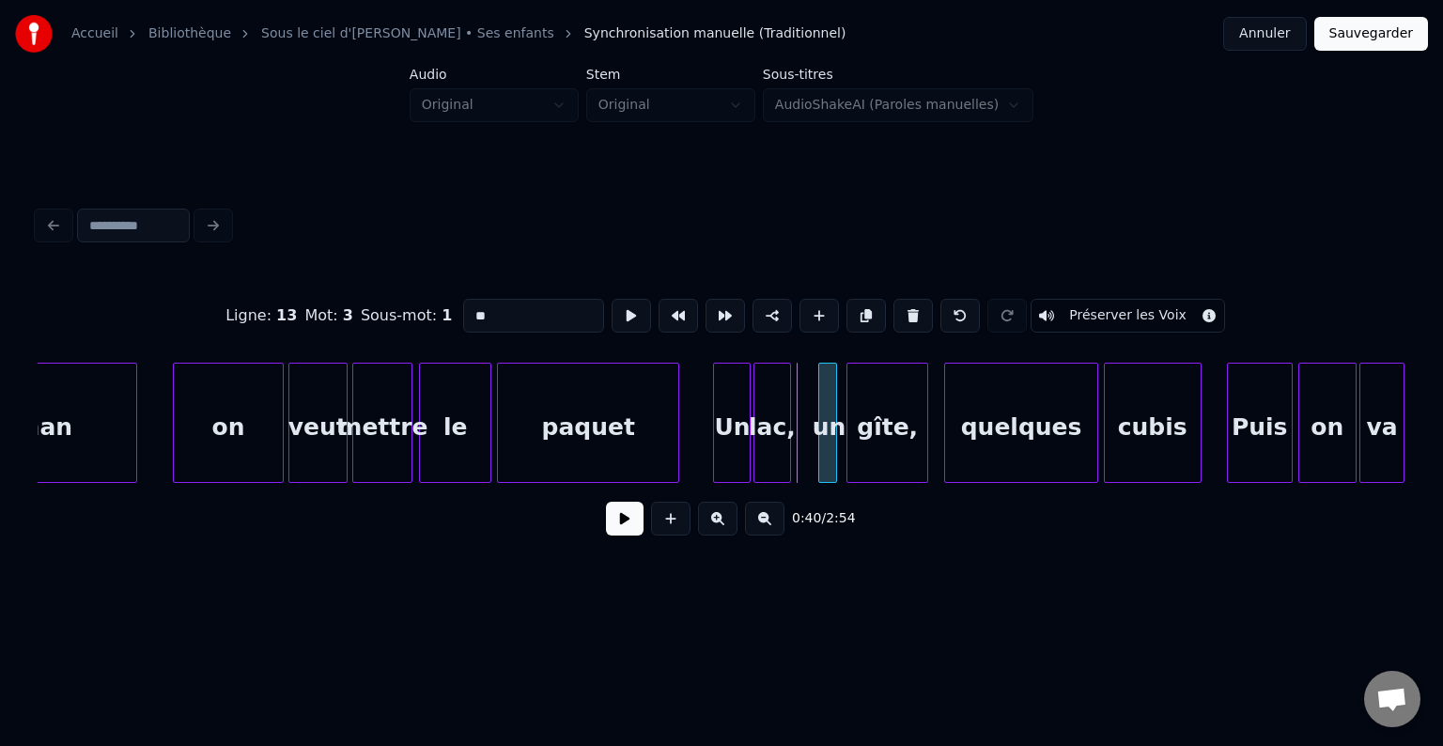
click at [833, 402] on div "un" at bounding box center [828, 428] width 19 height 128
click at [803, 399] on div "lac," at bounding box center [801, 428] width 36 height 128
click at [767, 396] on div "Un" at bounding box center [763, 428] width 36 height 128
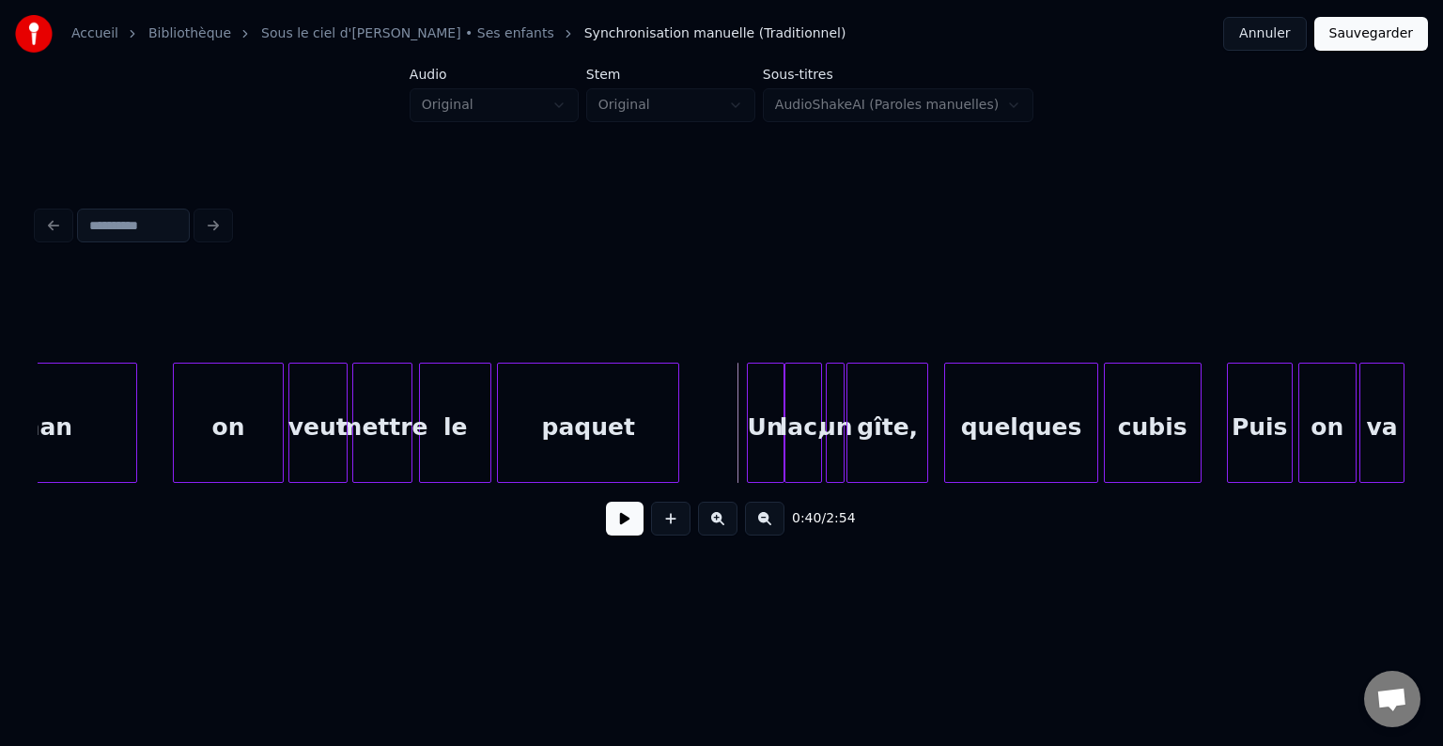
click at [754, 410] on div "Un" at bounding box center [745, 428] width 36 height 128
click at [789, 405] on div "lac," at bounding box center [787, 428] width 36 height 128
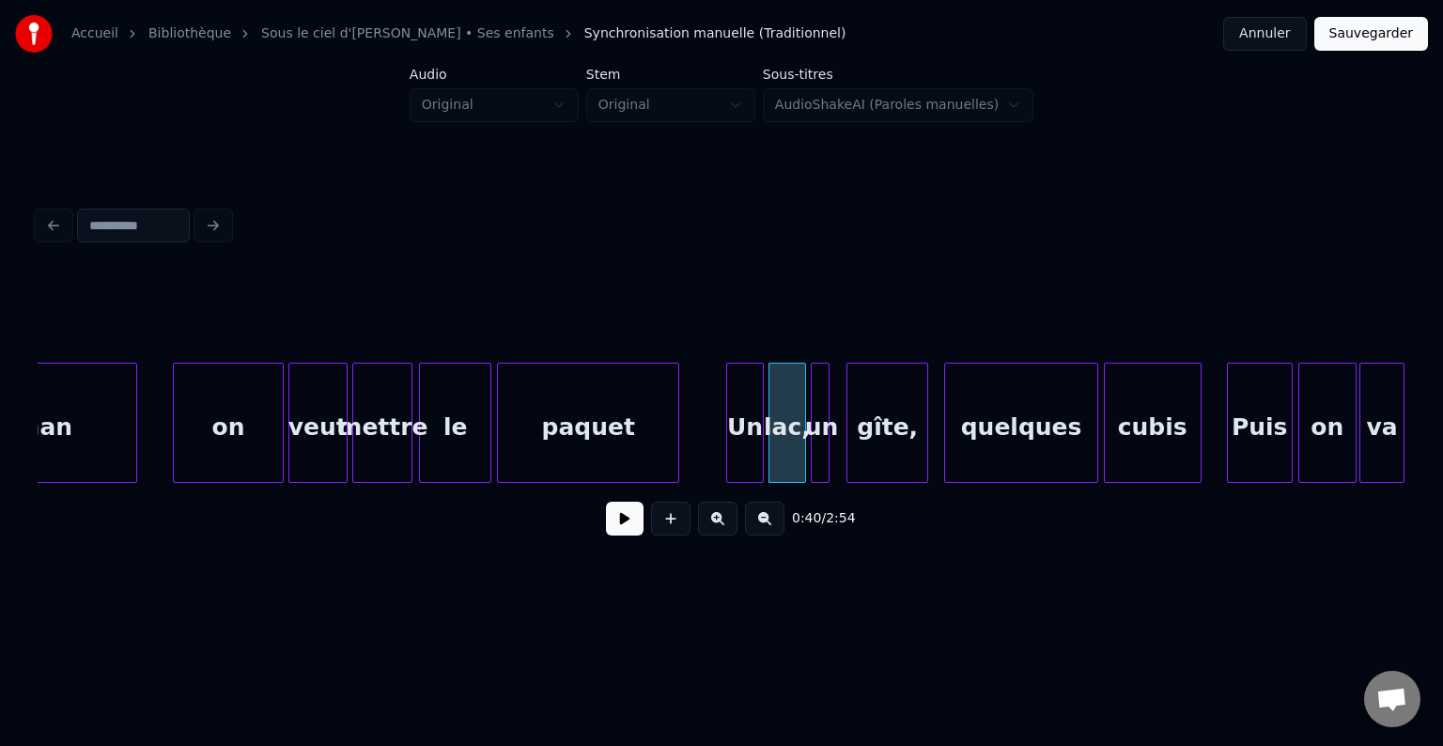
click at [819, 404] on div "un" at bounding box center [821, 428] width 19 height 128
click at [887, 405] on div "gîte," at bounding box center [876, 428] width 80 height 128
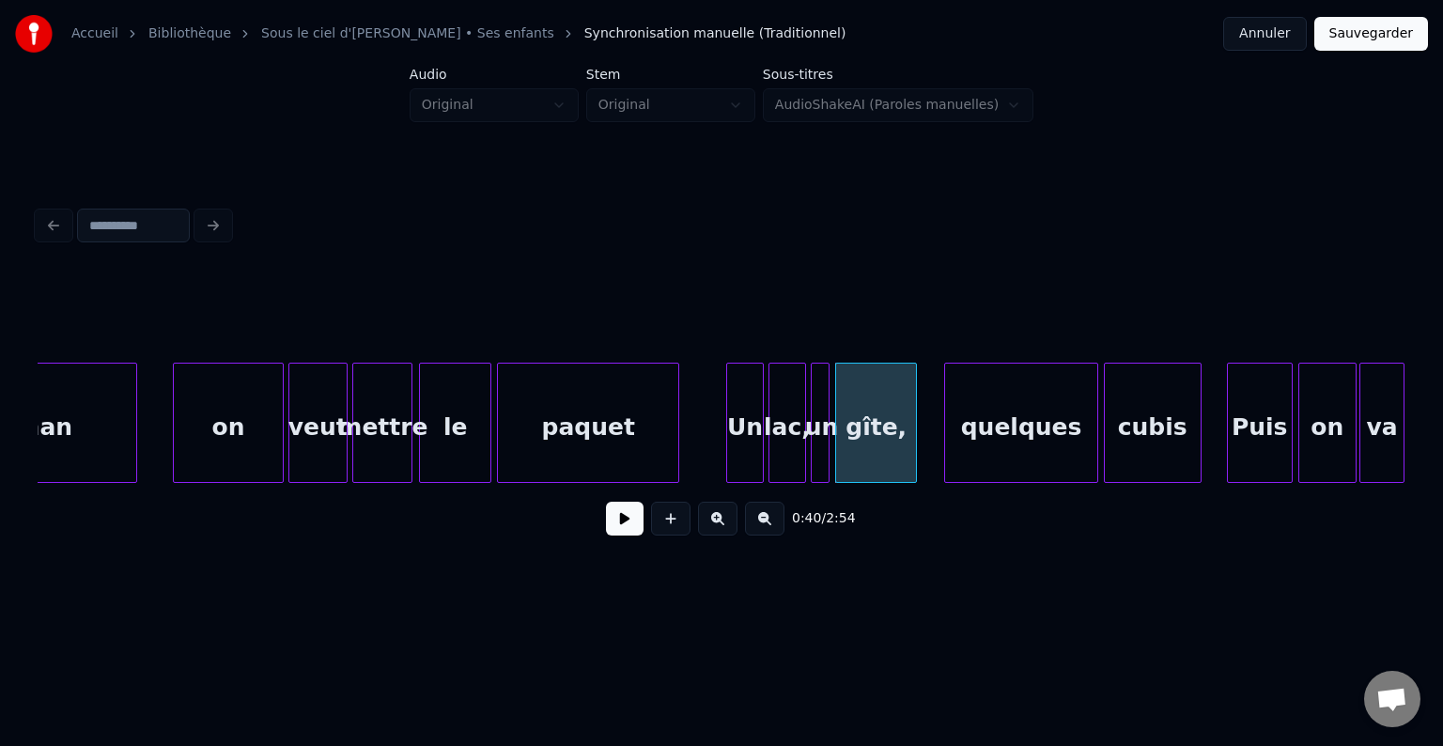
click at [909, 328] on div at bounding box center [722, 316] width 1368 height 94
click at [717, 349] on div at bounding box center [722, 316] width 1368 height 94
click at [633, 525] on button at bounding box center [625, 519] width 38 height 34
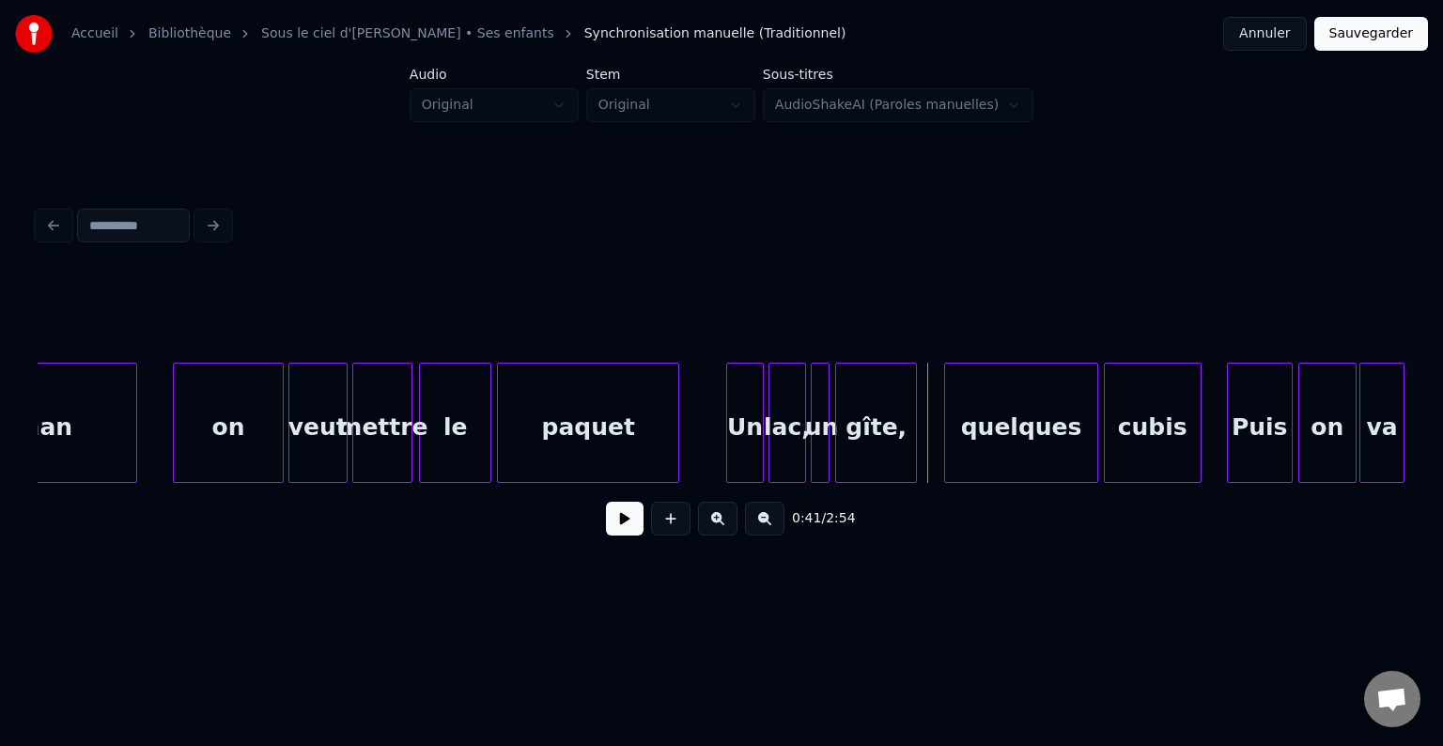
click at [962, 405] on div "quelques" at bounding box center [1021, 428] width 152 height 128
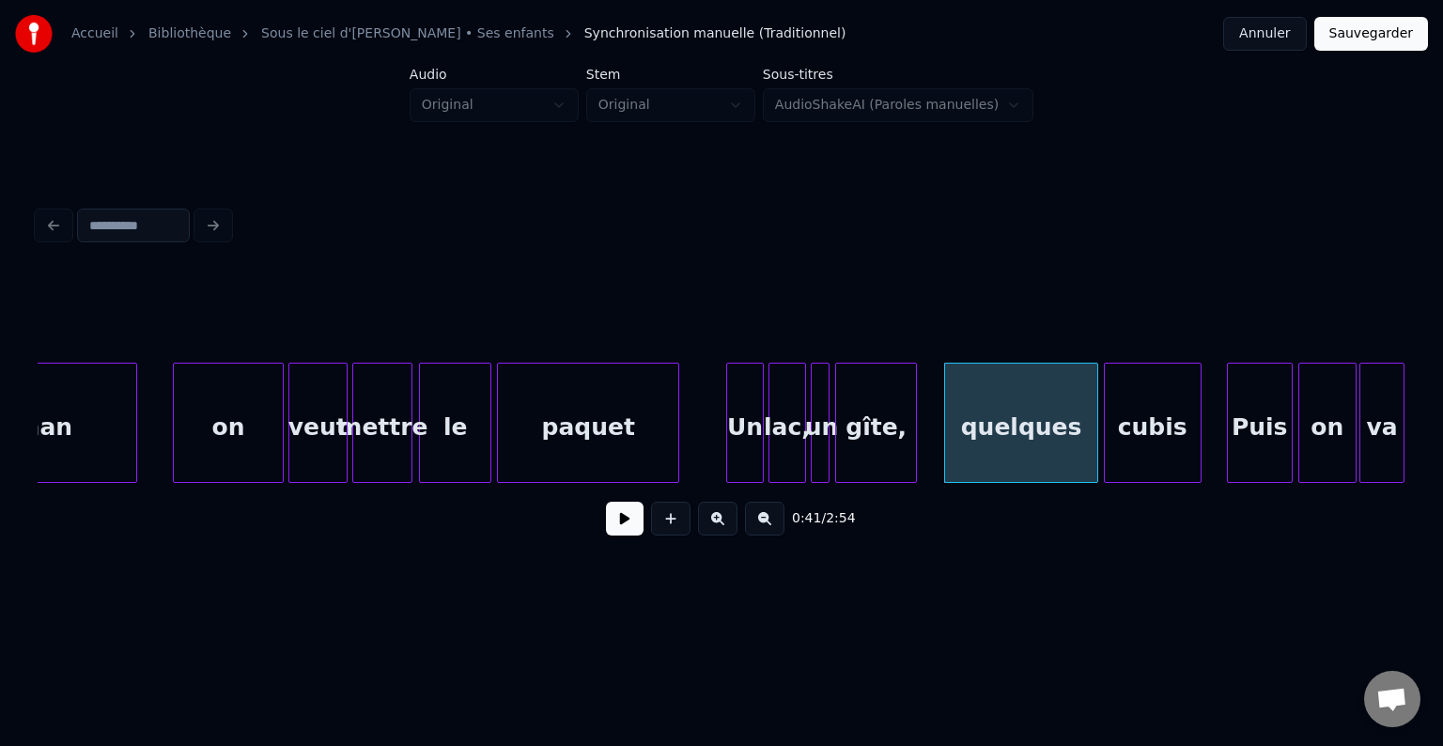
click at [616, 522] on button at bounding box center [625, 519] width 38 height 34
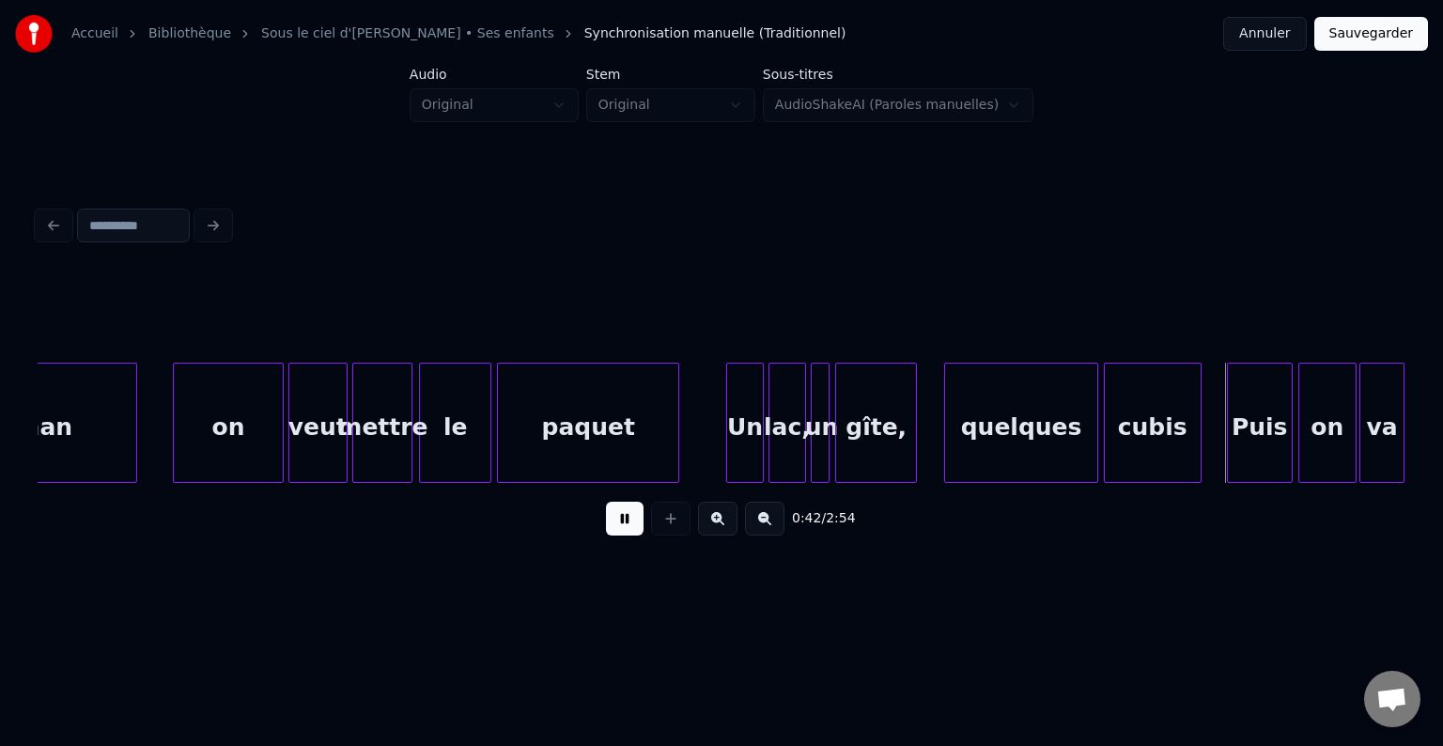
click at [619, 521] on button at bounding box center [625, 519] width 38 height 34
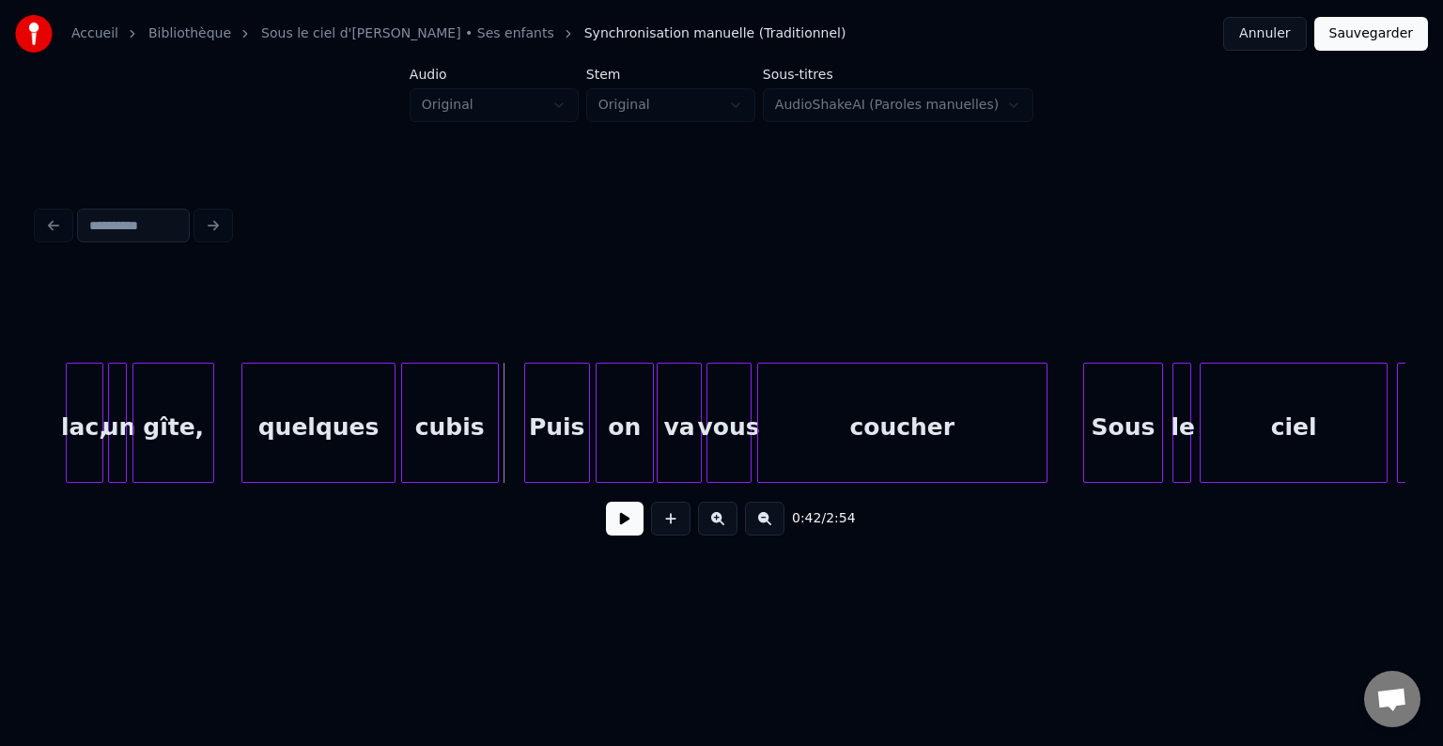
scroll to position [0, 7576]
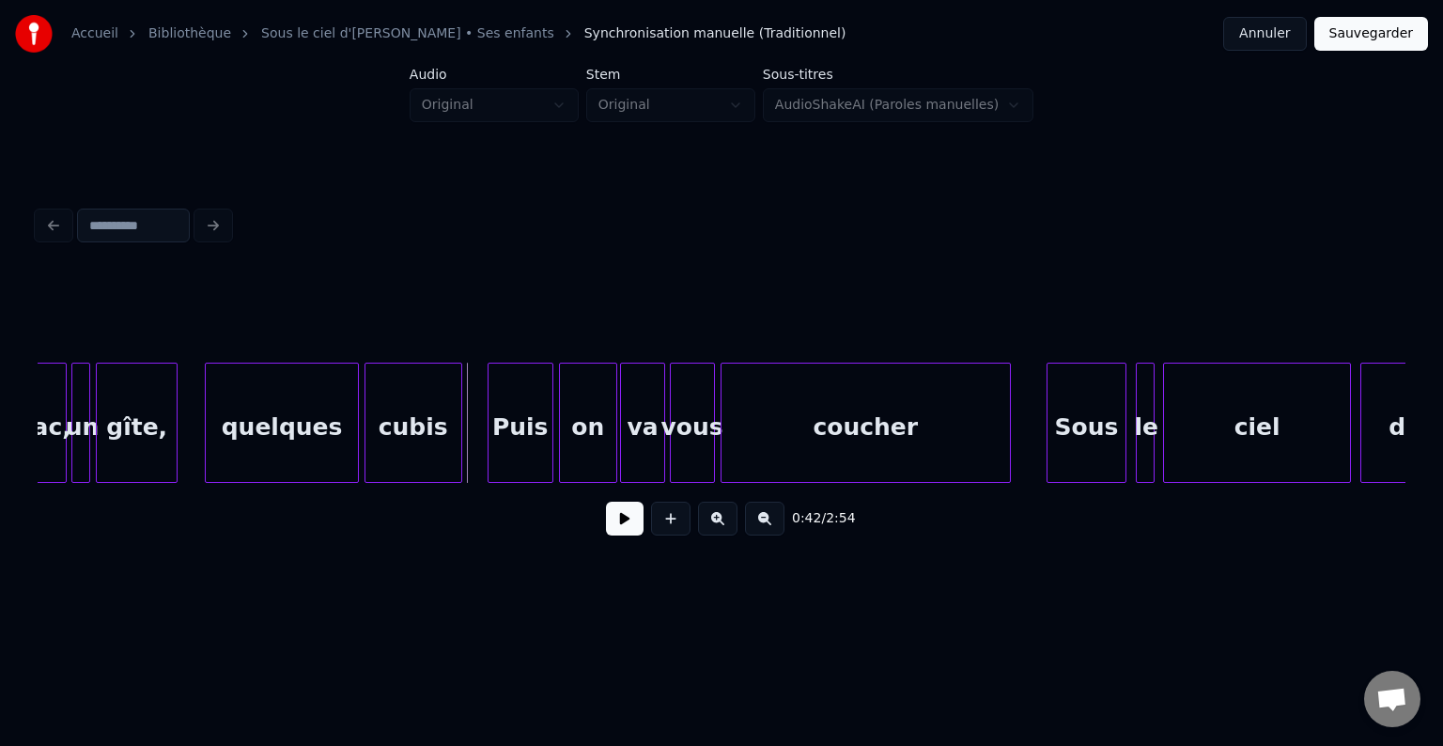
click at [489, 418] on div at bounding box center [492, 423] width 6 height 118
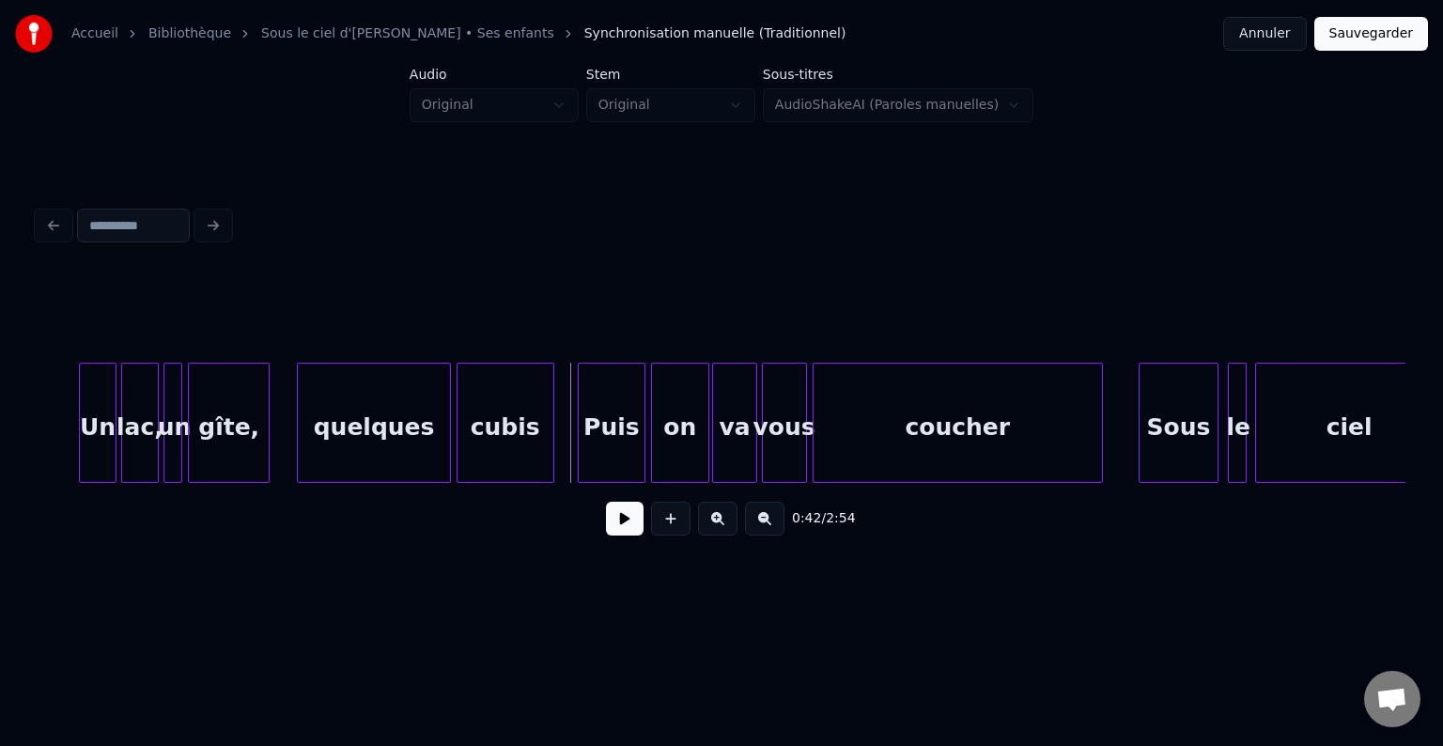
scroll to position [0, 7373]
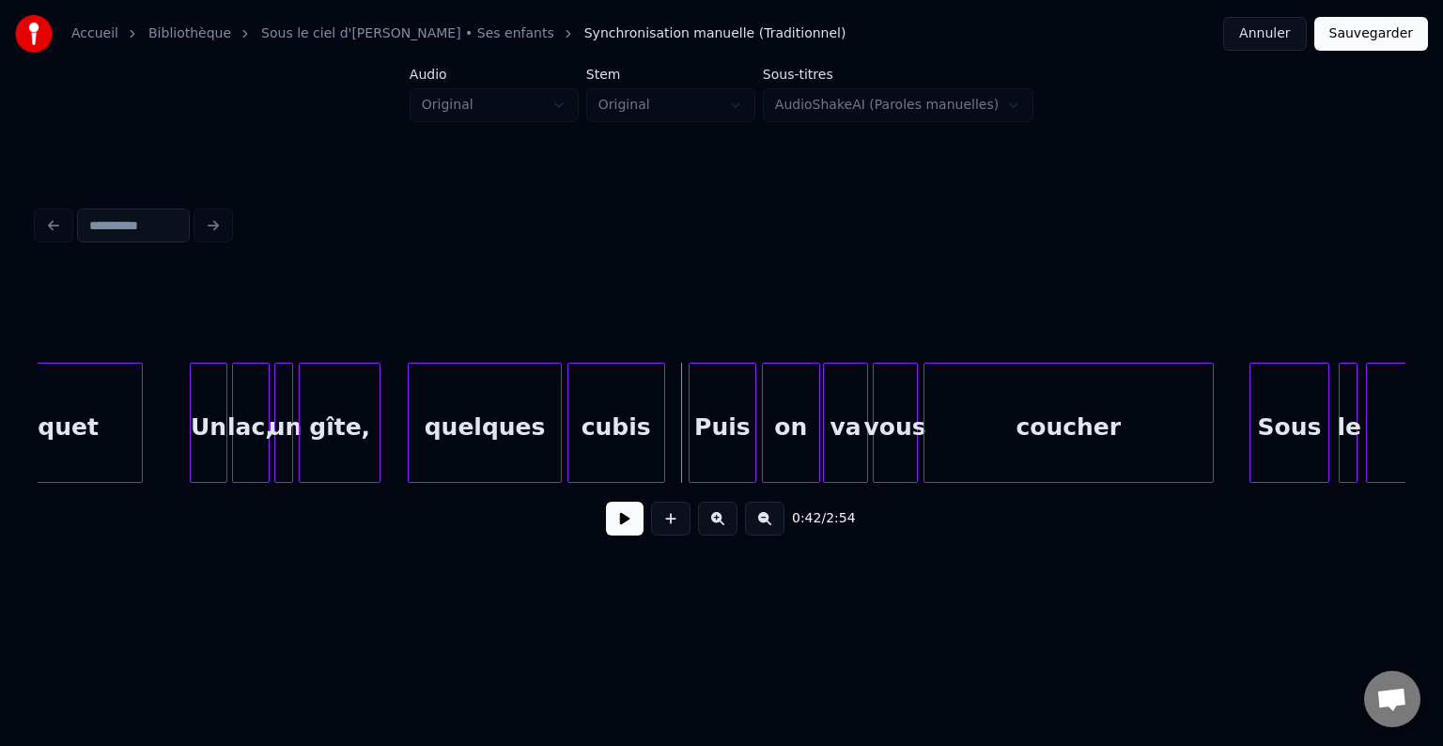
click at [1043, 421] on div "coucher" at bounding box center [1068, 428] width 288 height 128
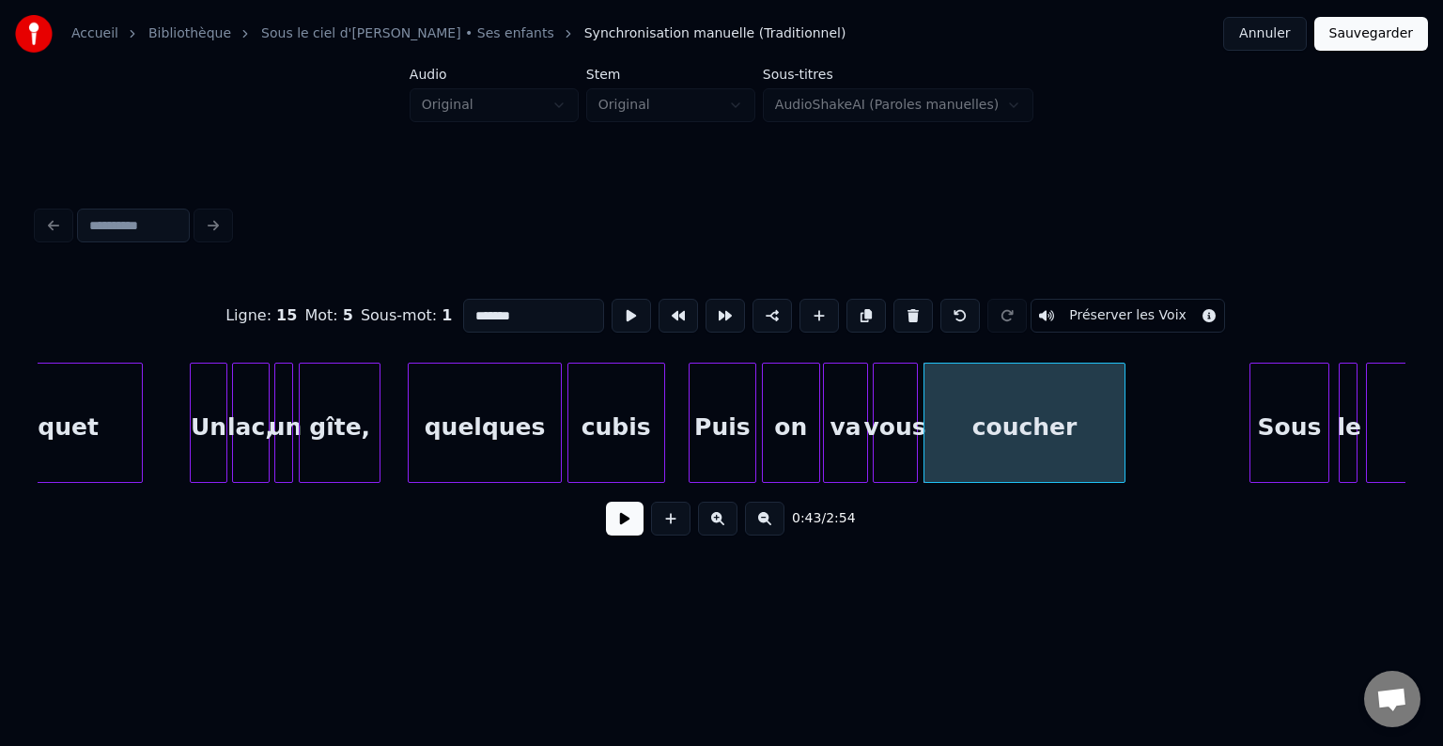
click at [1120, 413] on div at bounding box center [1122, 423] width 6 height 118
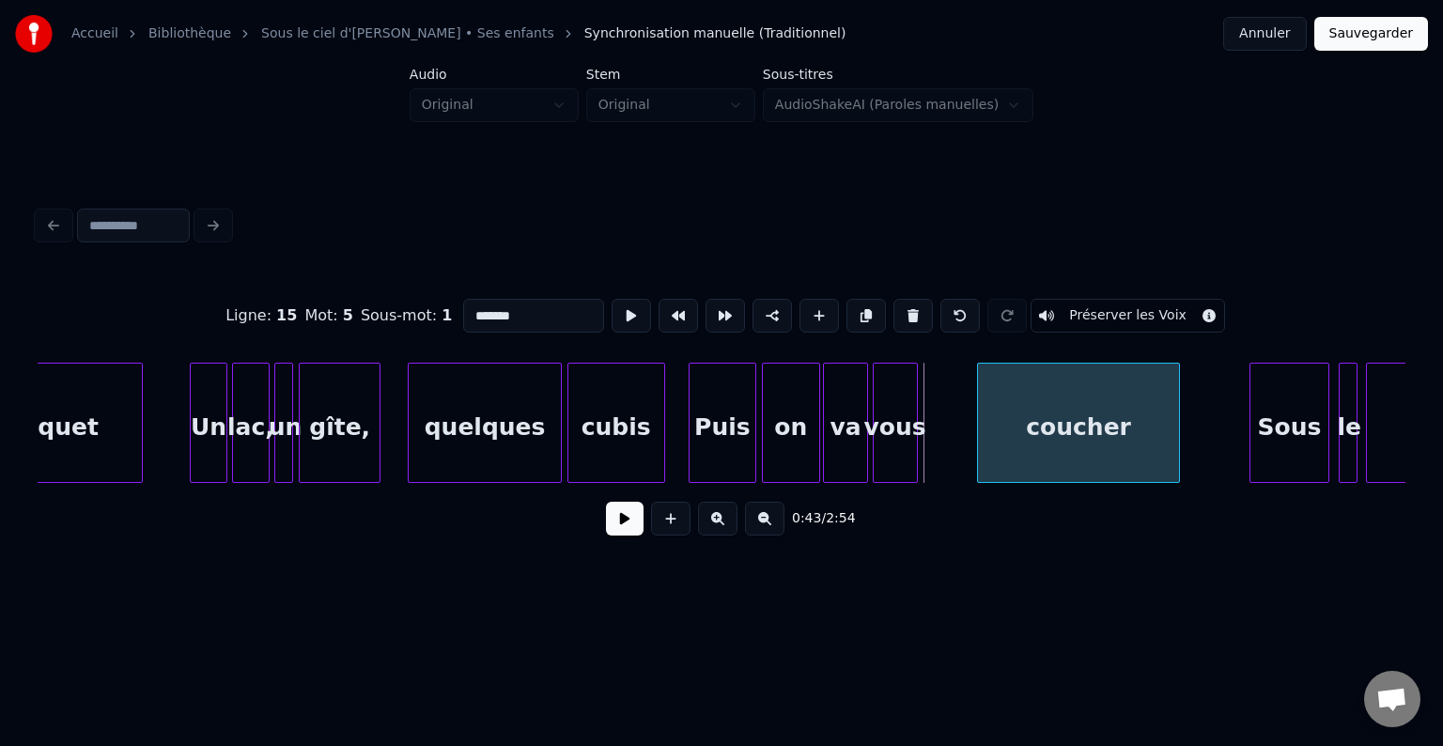
click at [1106, 429] on div "coucher" at bounding box center [1078, 428] width 200 height 128
click at [940, 423] on div "vous" at bounding box center [949, 428] width 43 height 128
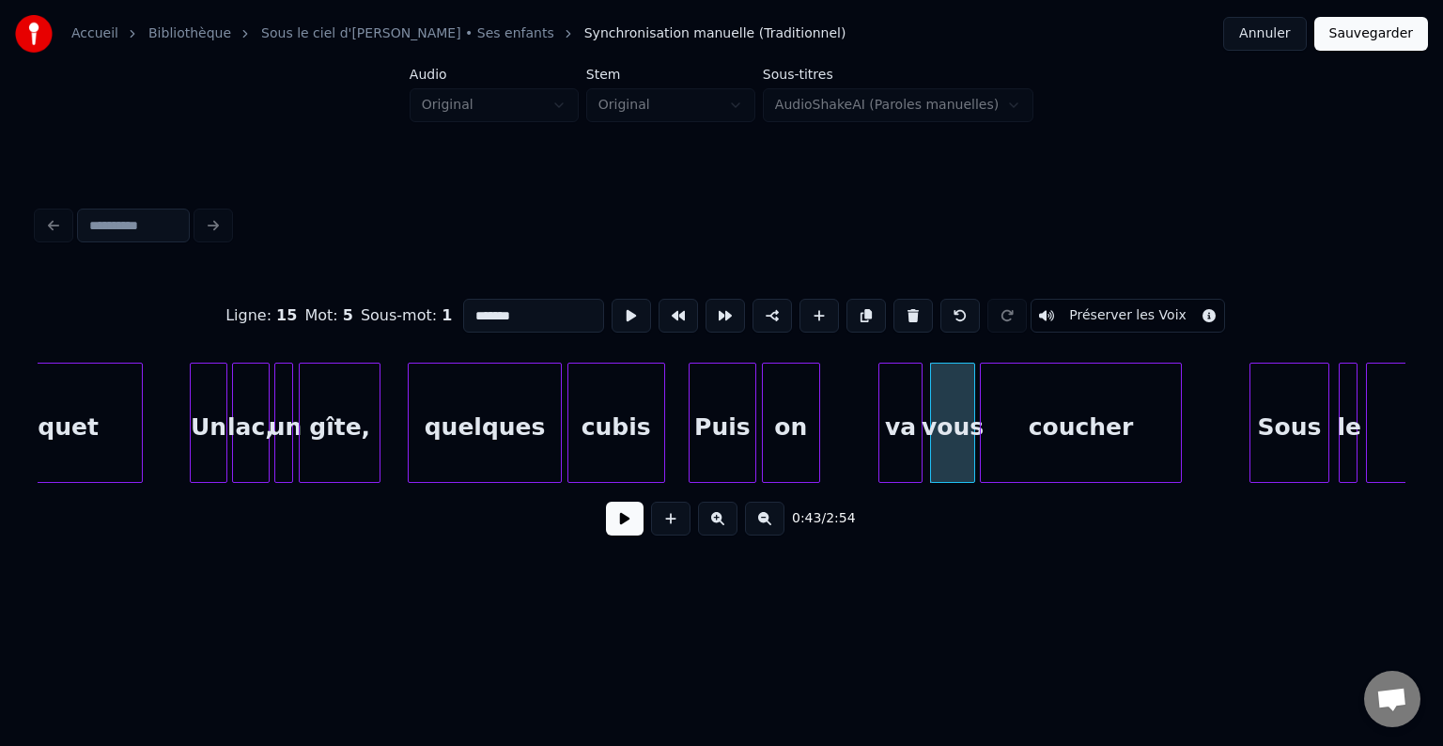
click at [899, 419] on div "va" at bounding box center [900, 428] width 42 height 128
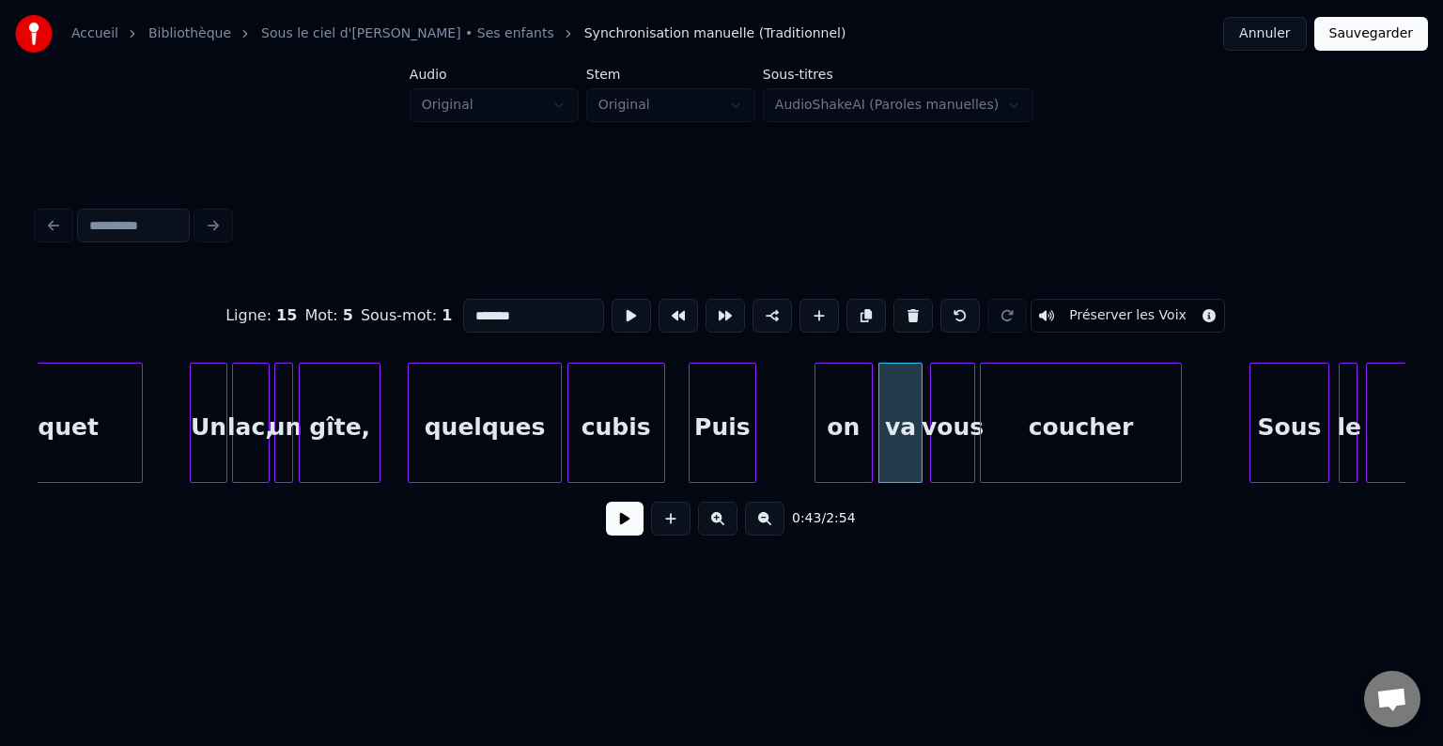
click at [838, 411] on div "on" at bounding box center [843, 428] width 56 height 128
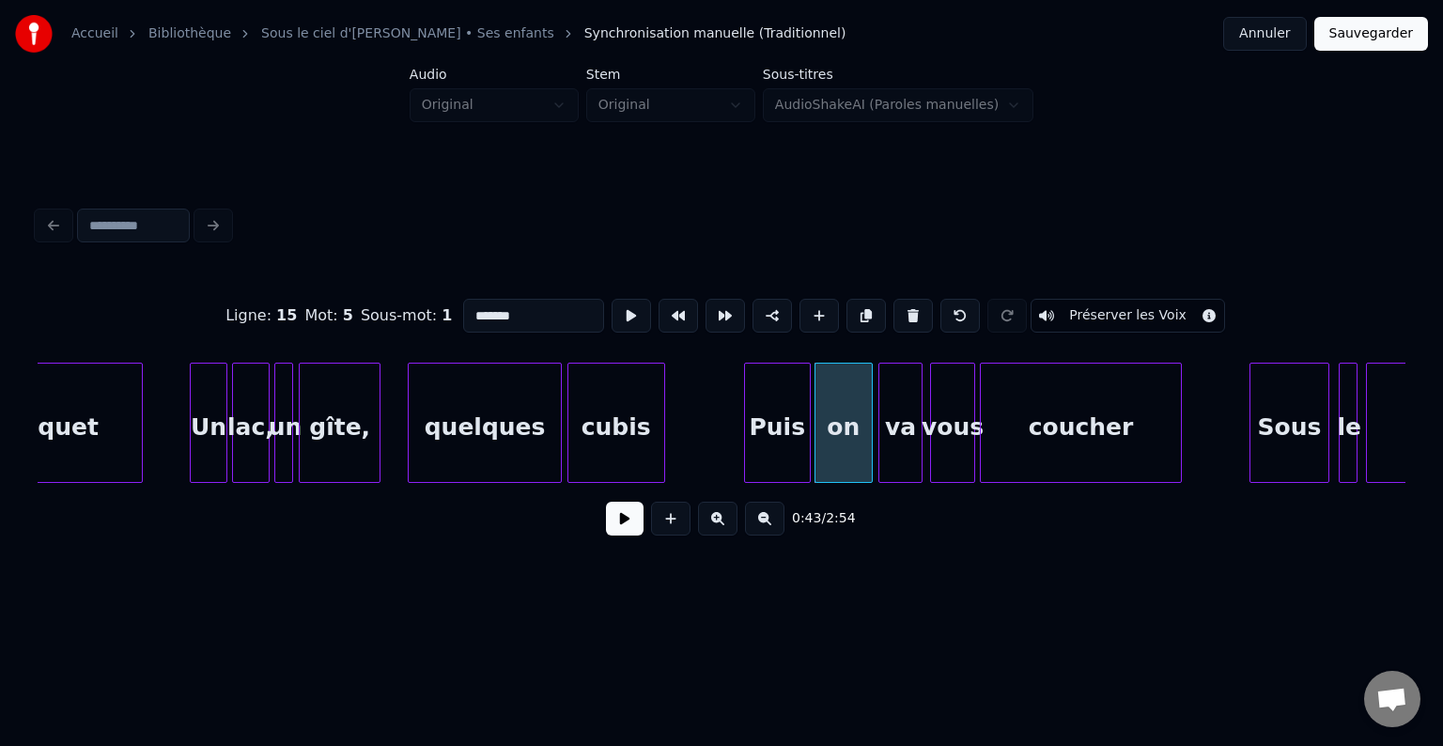
click at [782, 415] on div "Puis" at bounding box center [777, 428] width 65 height 128
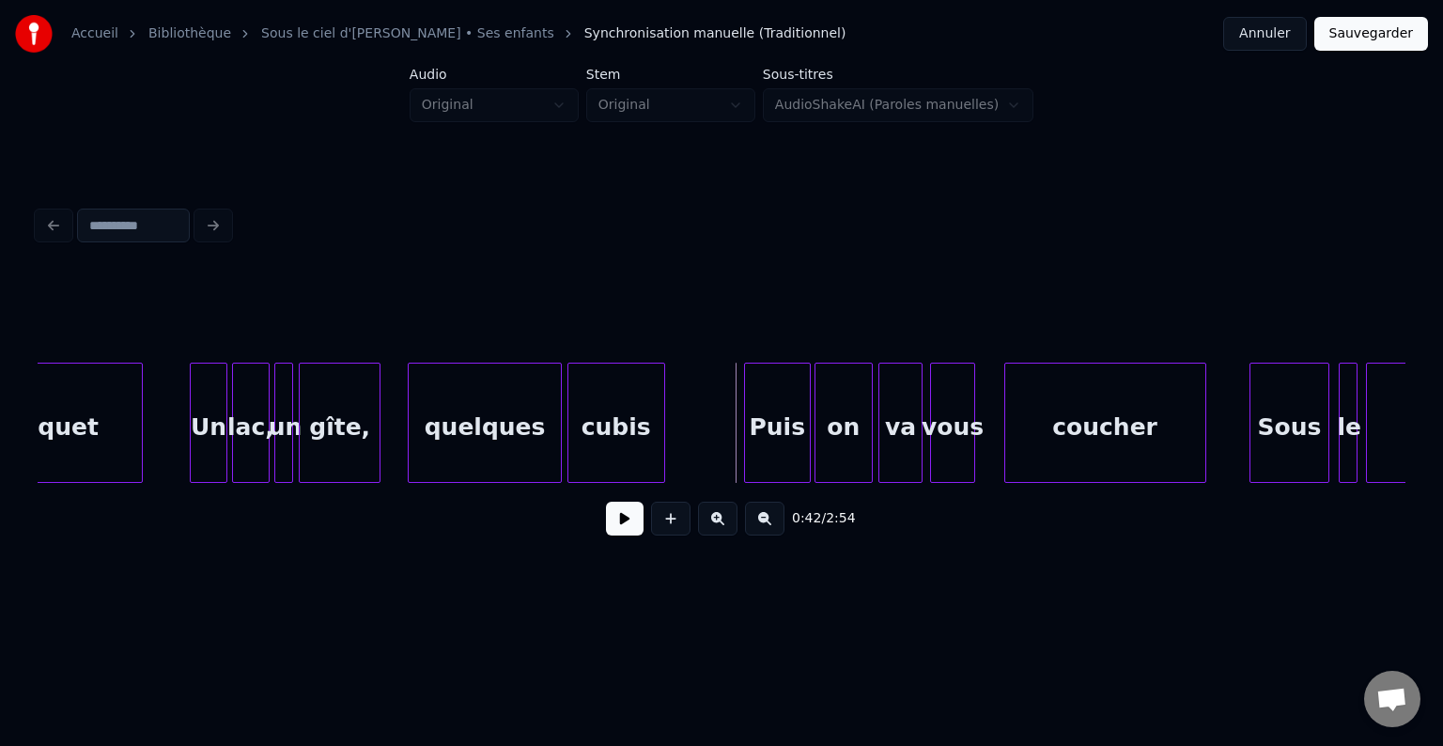
click at [1061, 425] on div "coucher" at bounding box center [1105, 428] width 200 height 128
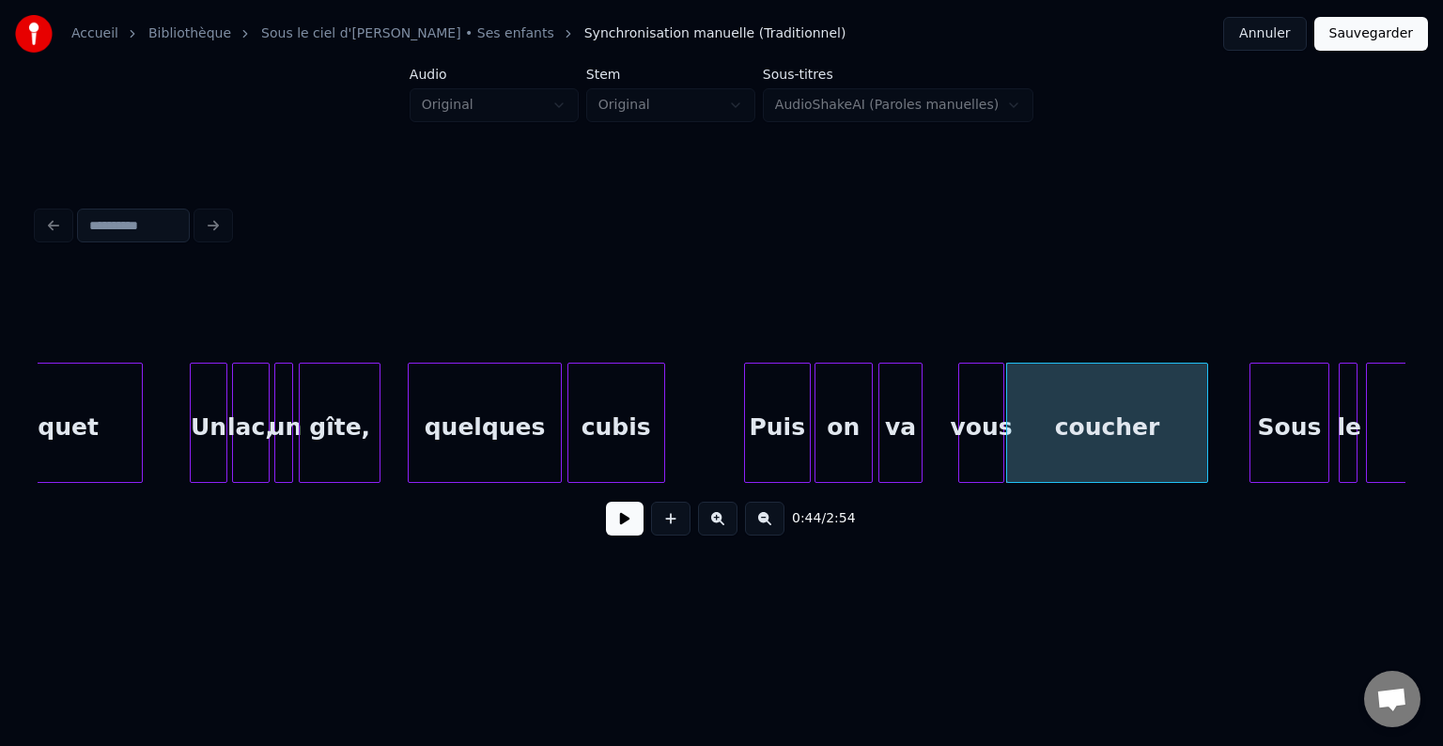
click at [993, 442] on div "vous" at bounding box center [980, 428] width 43 height 128
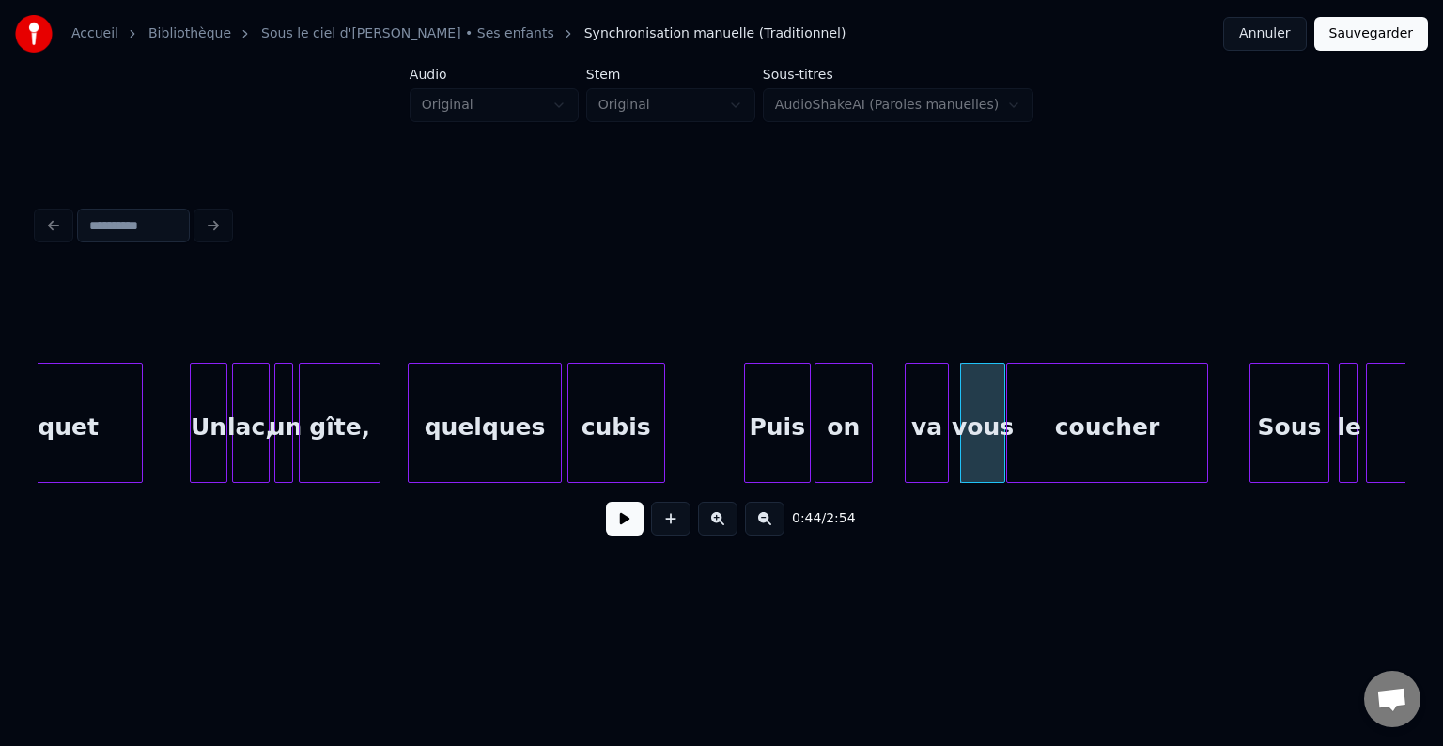
click at [938, 439] on div "va" at bounding box center [927, 428] width 42 height 128
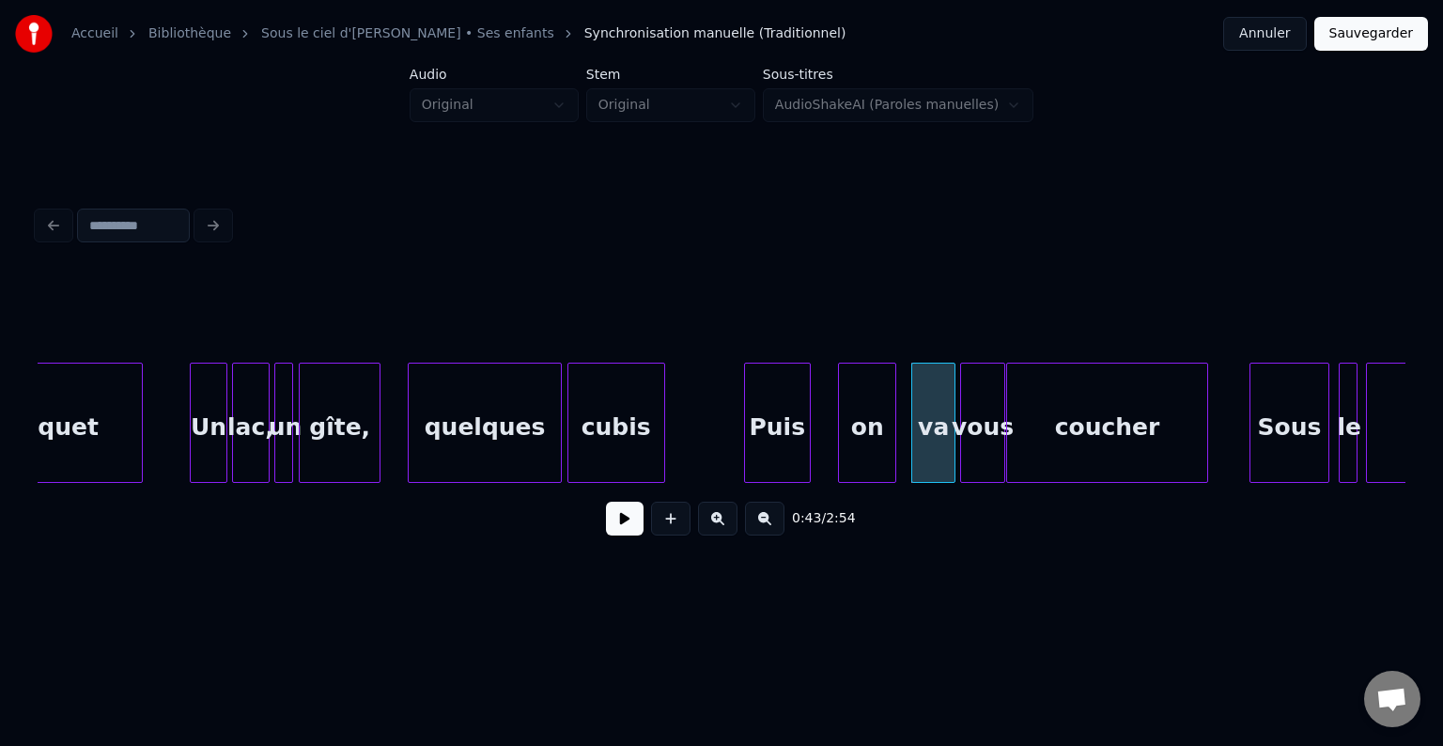
click at [895, 432] on div "on" at bounding box center [867, 428] width 56 height 128
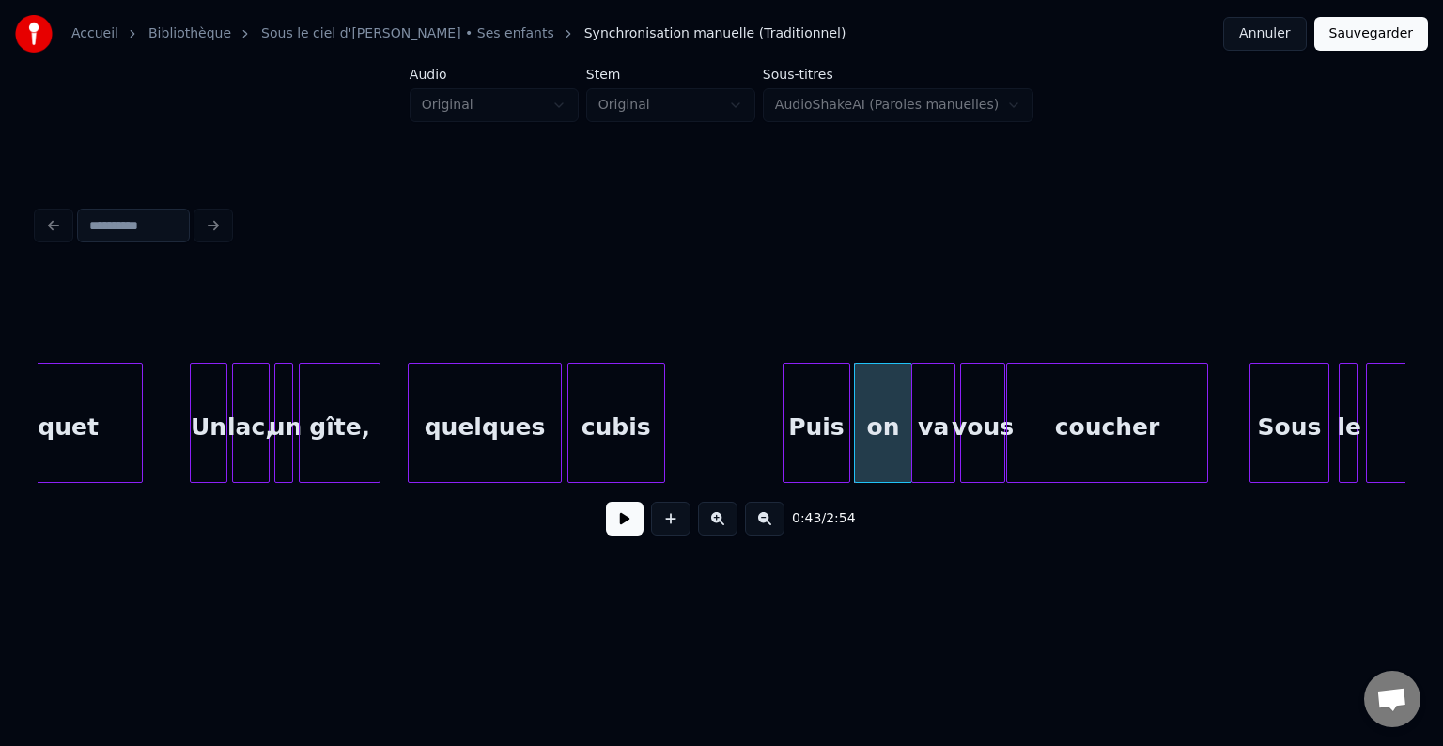
click at [827, 432] on div "Puis" at bounding box center [816, 428] width 65 height 128
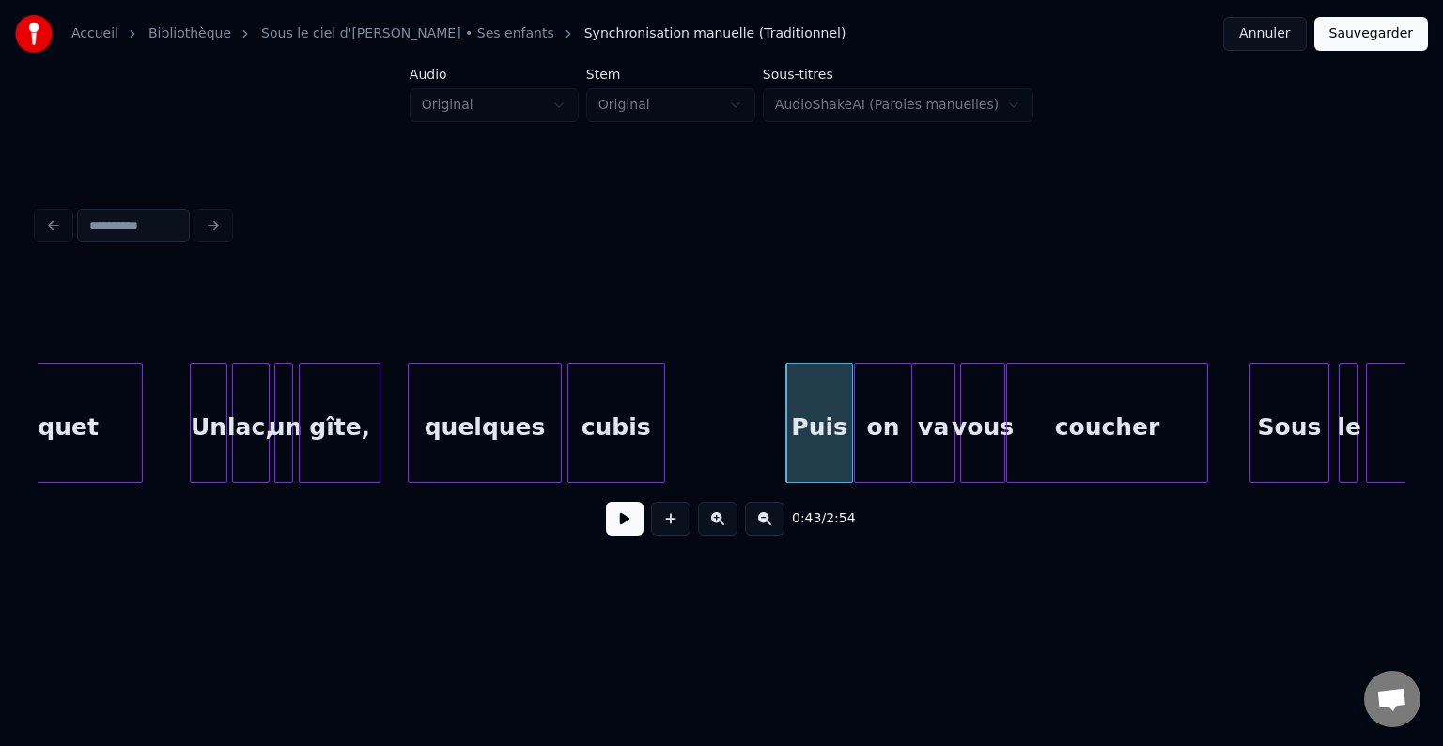
click at [766, 425] on div "Puis" at bounding box center [785, 428] width 65 height 128
click at [846, 437] on div "on" at bounding box center [853, 428] width 56 height 128
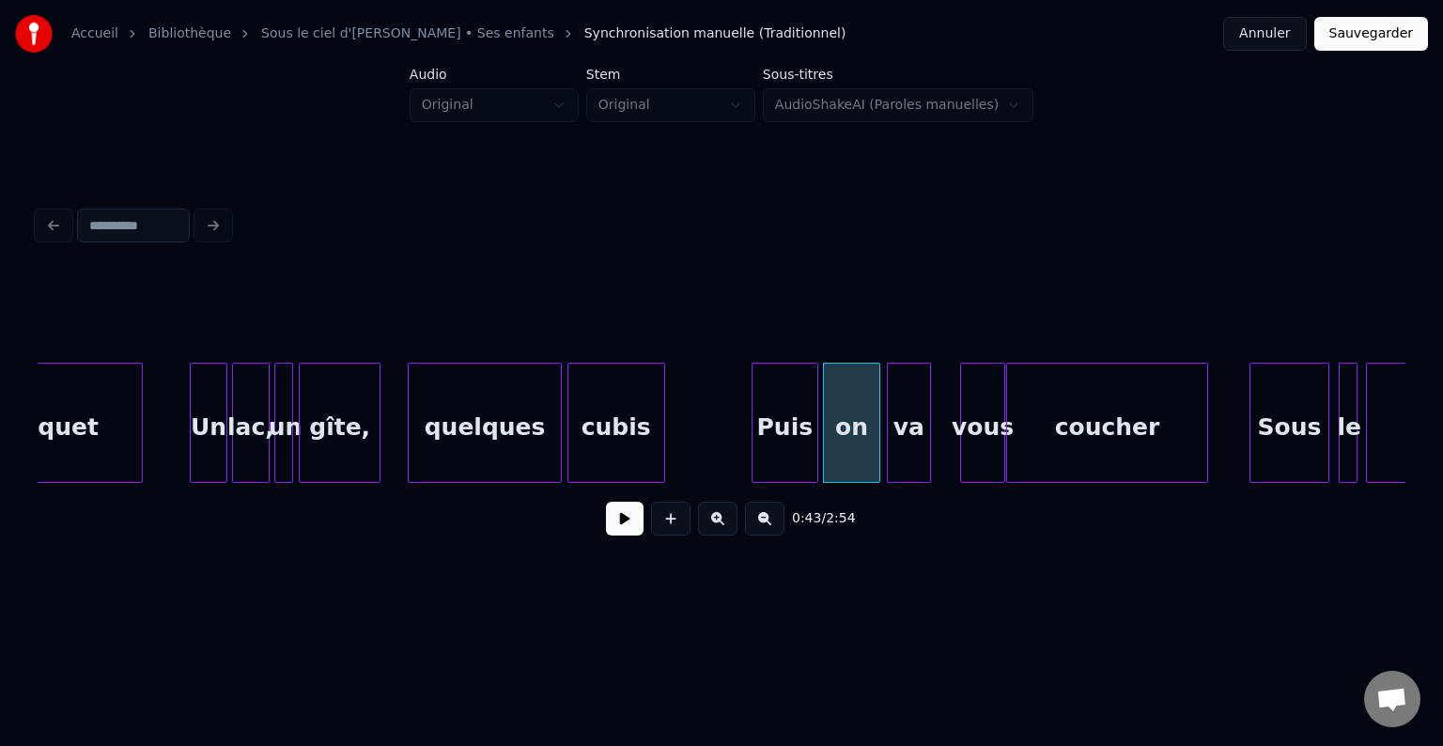
click at [917, 444] on div "va" at bounding box center [909, 428] width 42 height 128
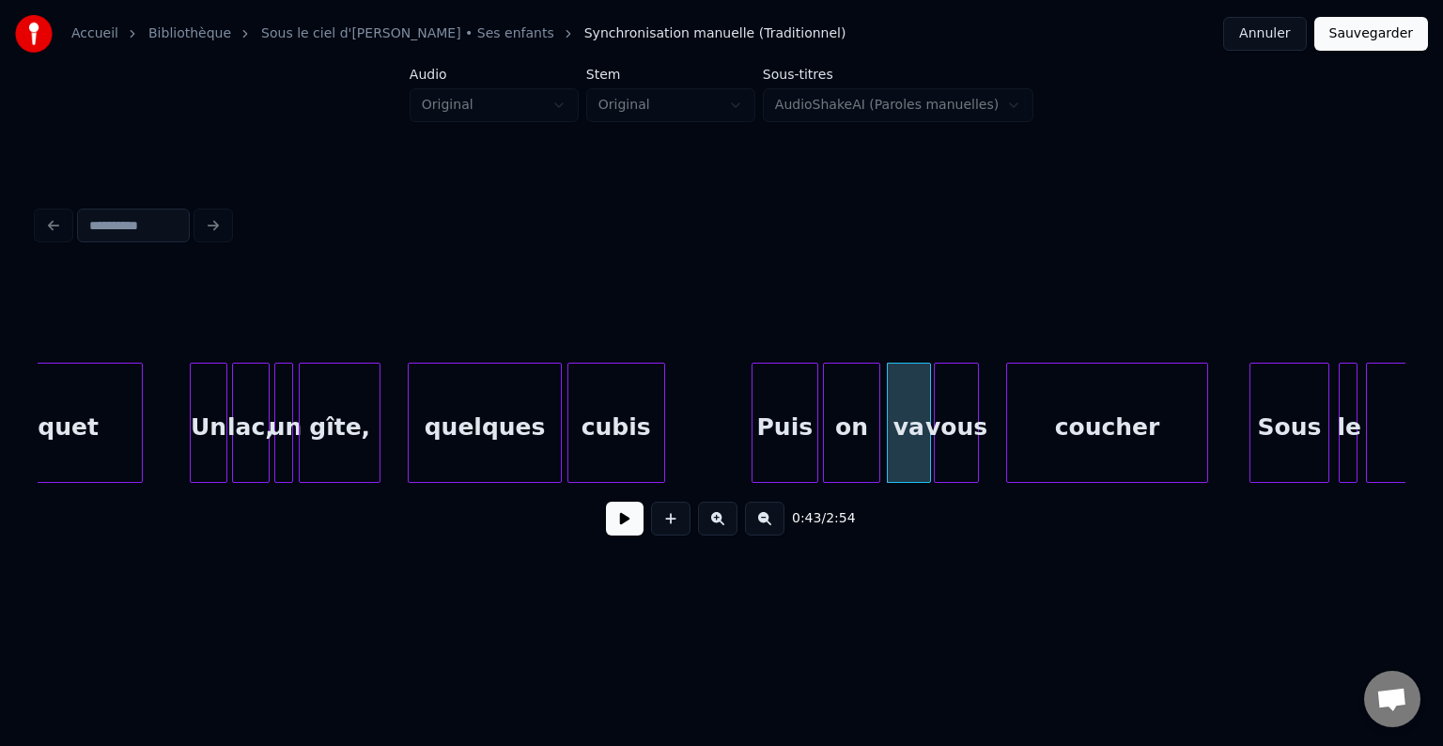
click at [955, 445] on div "vous" at bounding box center [956, 428] width 43 height 128
click at [918, 454] on div "va" at bounding box center [907, 428] width 42 height 128
click at [1055, 453] on div "coucher" at bounding box center [1086, 428] width 200 height 128
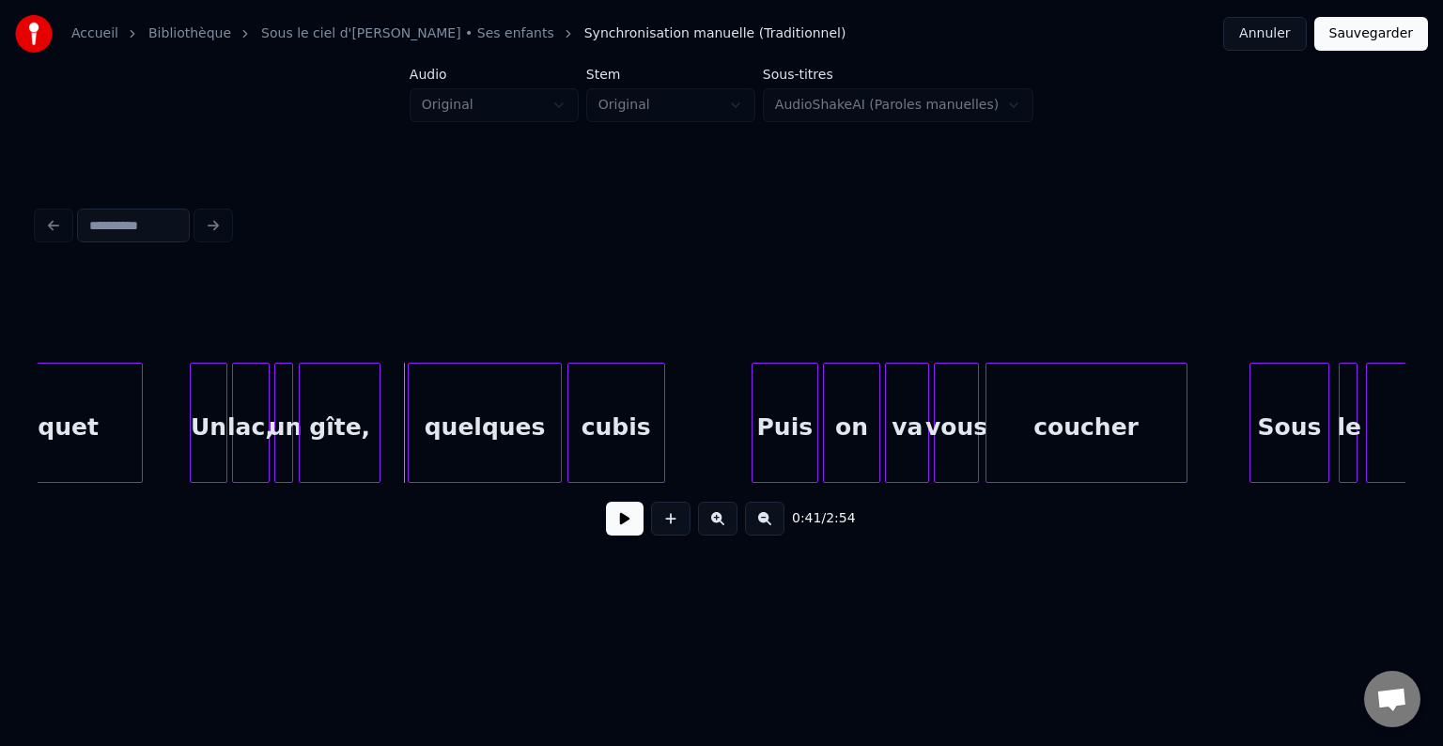
click at [665, 348] on div at bounding box center [722, 316] width 1368 height 94
click at [1141, 384] on div "coucher" at bounding box center [1086, 428] width 200 height 128
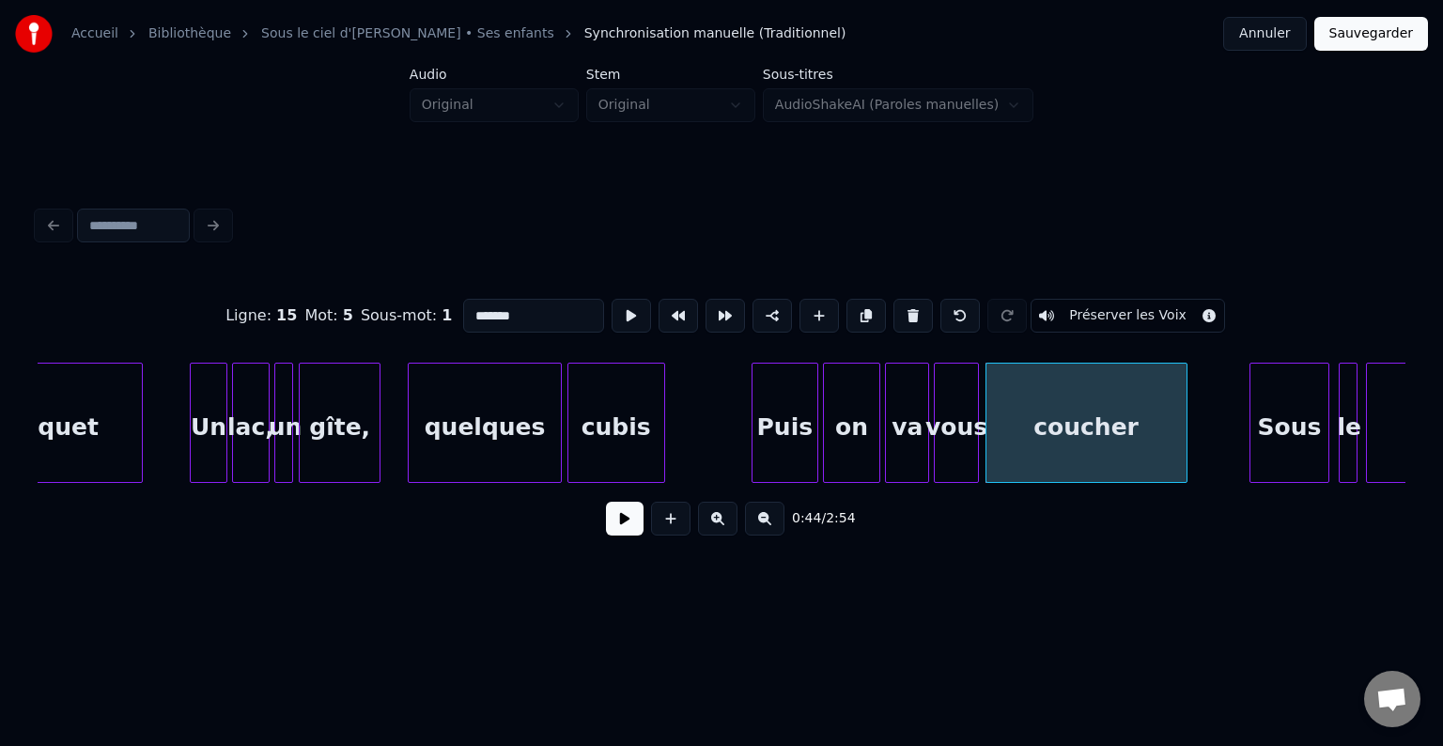
click at [1186, 398] on div "coucher" at bounding box center [1086, 423] width 202 height 120
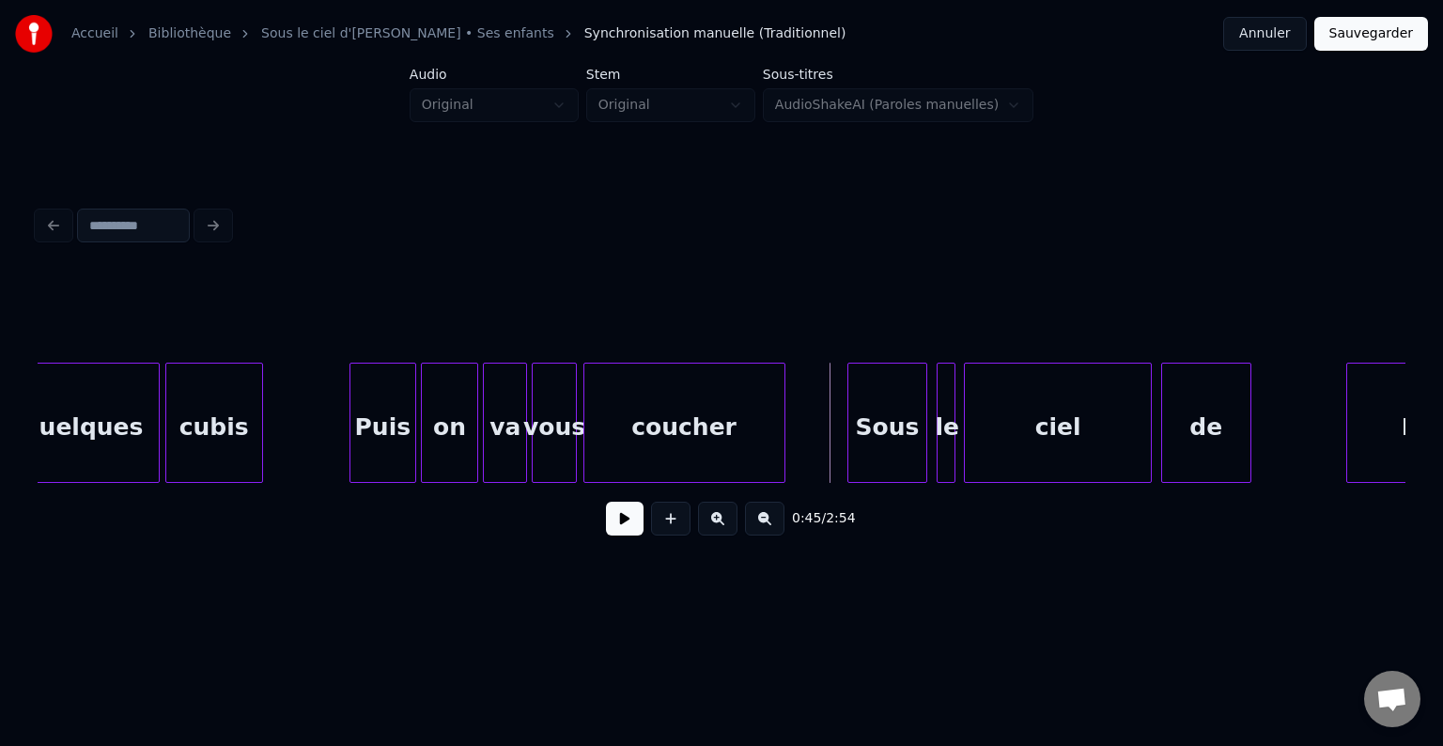
scroll to position [0, 7775]
click at [1285, 421] on div "de" at bounding box center [1263, 428] width 88 height 128
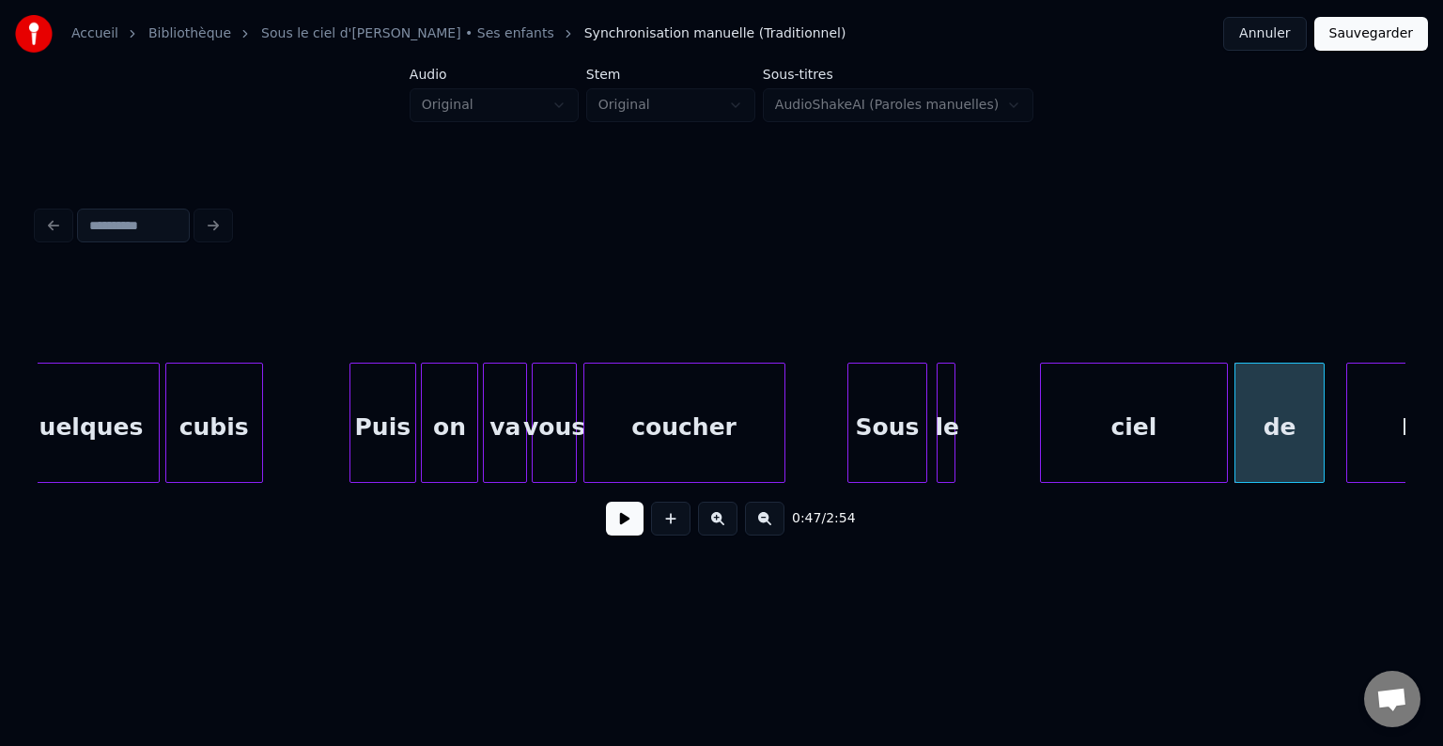
click at [1172, 428] on div "ciel" at bounding box center [1134, 428] width 186 height 128
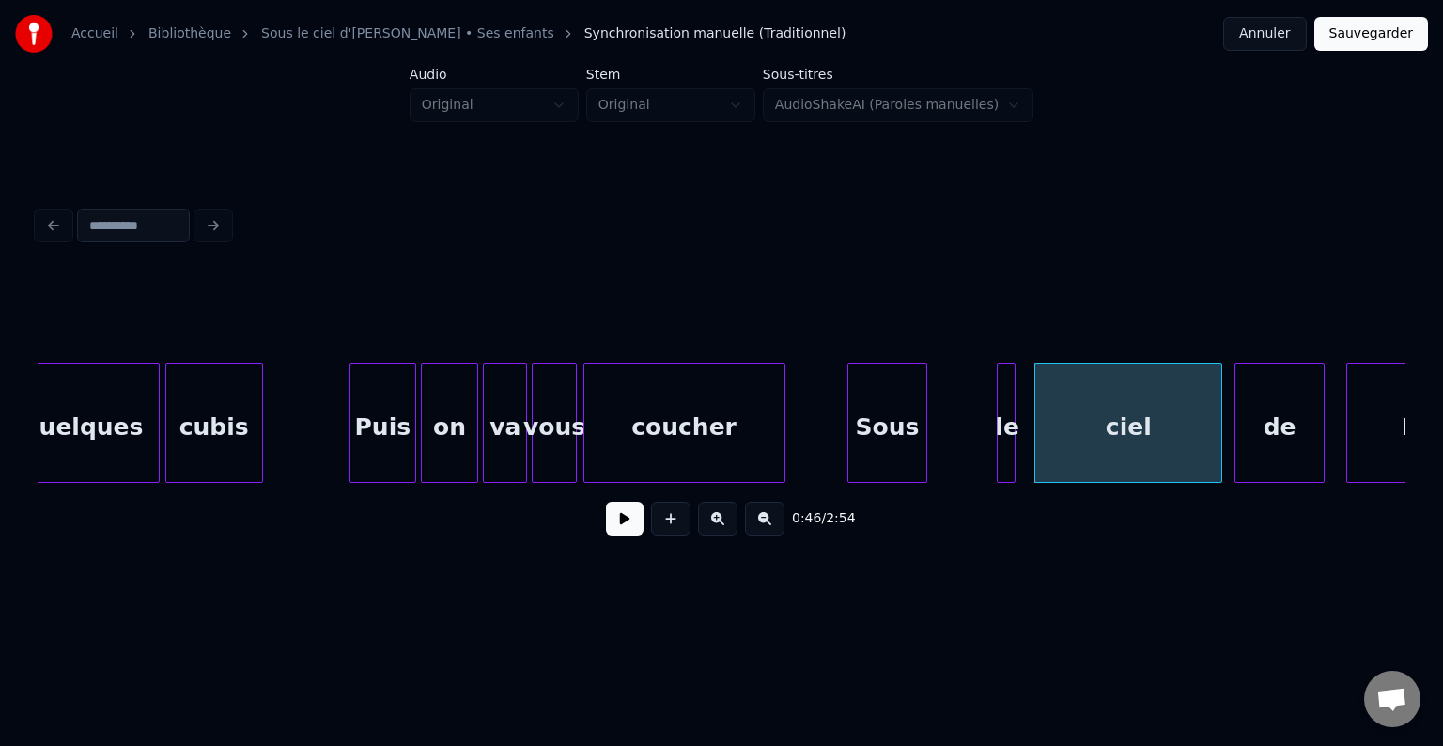
click at [1011, 419] on div "le" at bounding box center [1007, 428] width 19 height 128
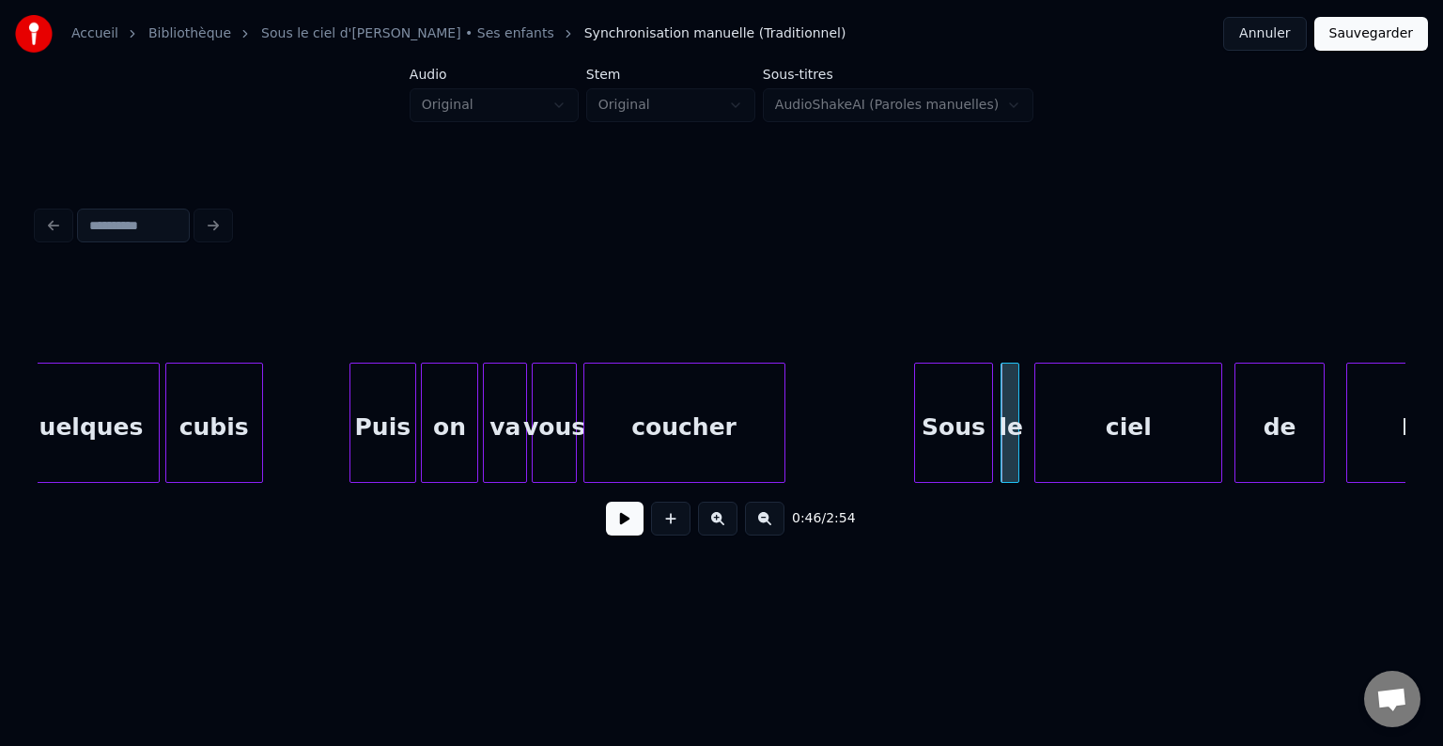
click at [947, 426] on div "Sous" at bounding box center [954, 428] width 78 height 128
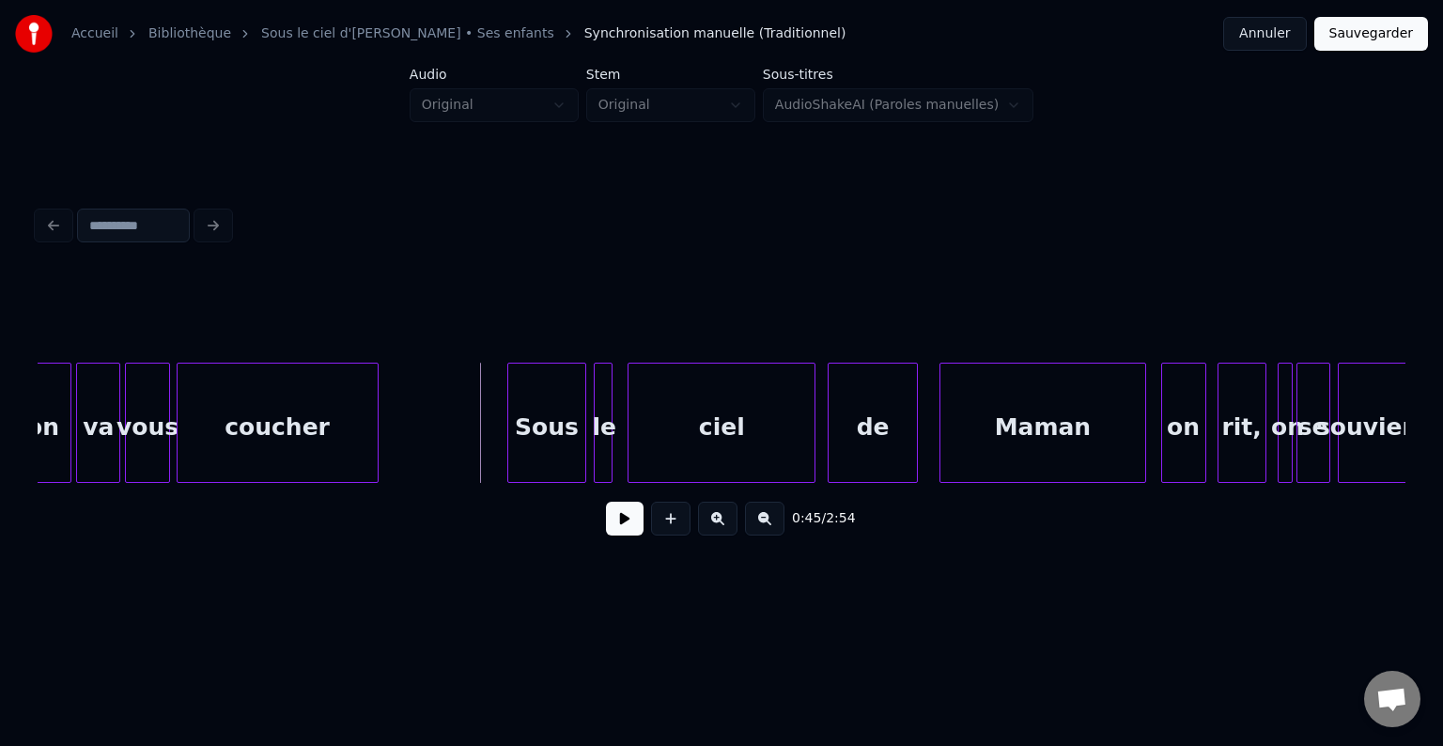
scroll to position [0, 8183]
click at [990, 412] on div "Maman" at bounding box center [1041, 428] width 204 height 128
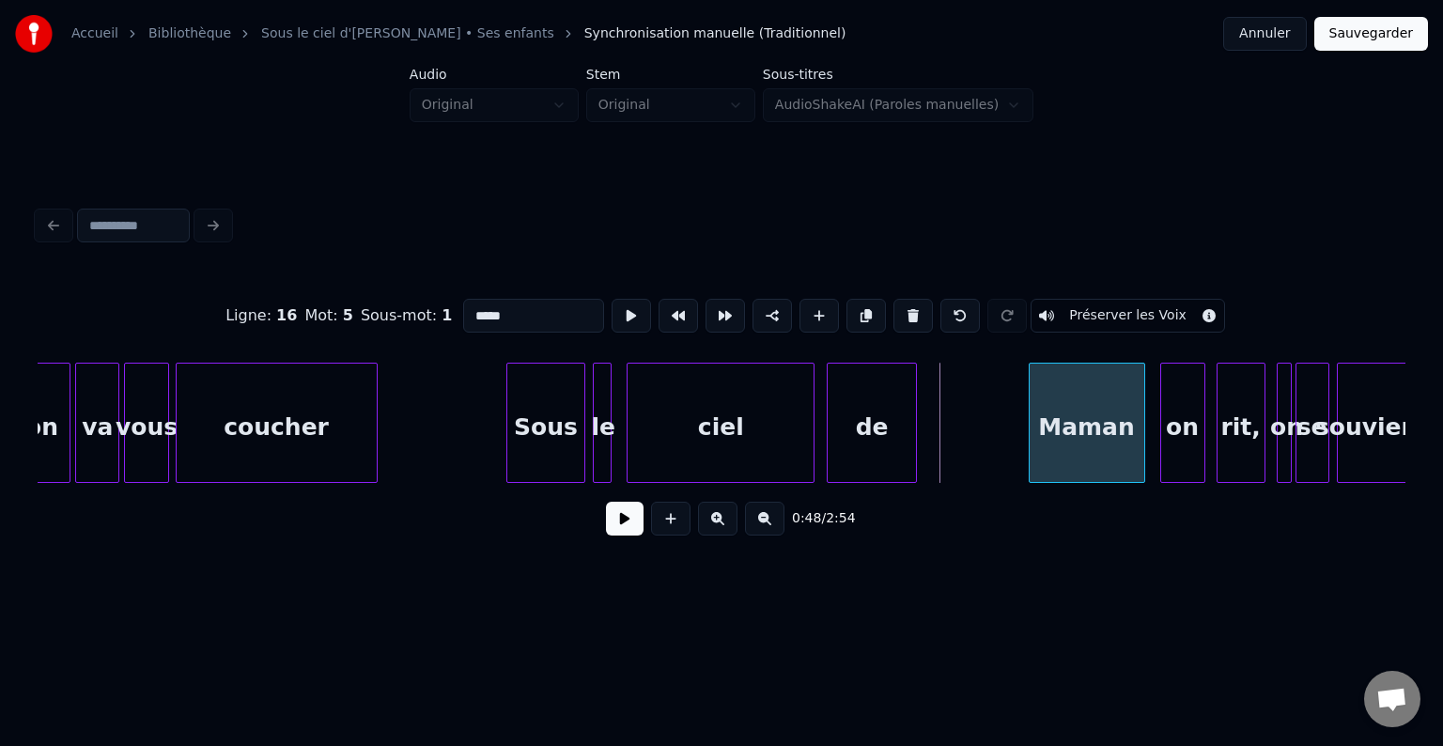
click at [1035, 417] on div at bounding box center [1033, 423] width 6 height 118
click at [987, 418] on div "de" at bounding box center [974, 428] width 88 height 128
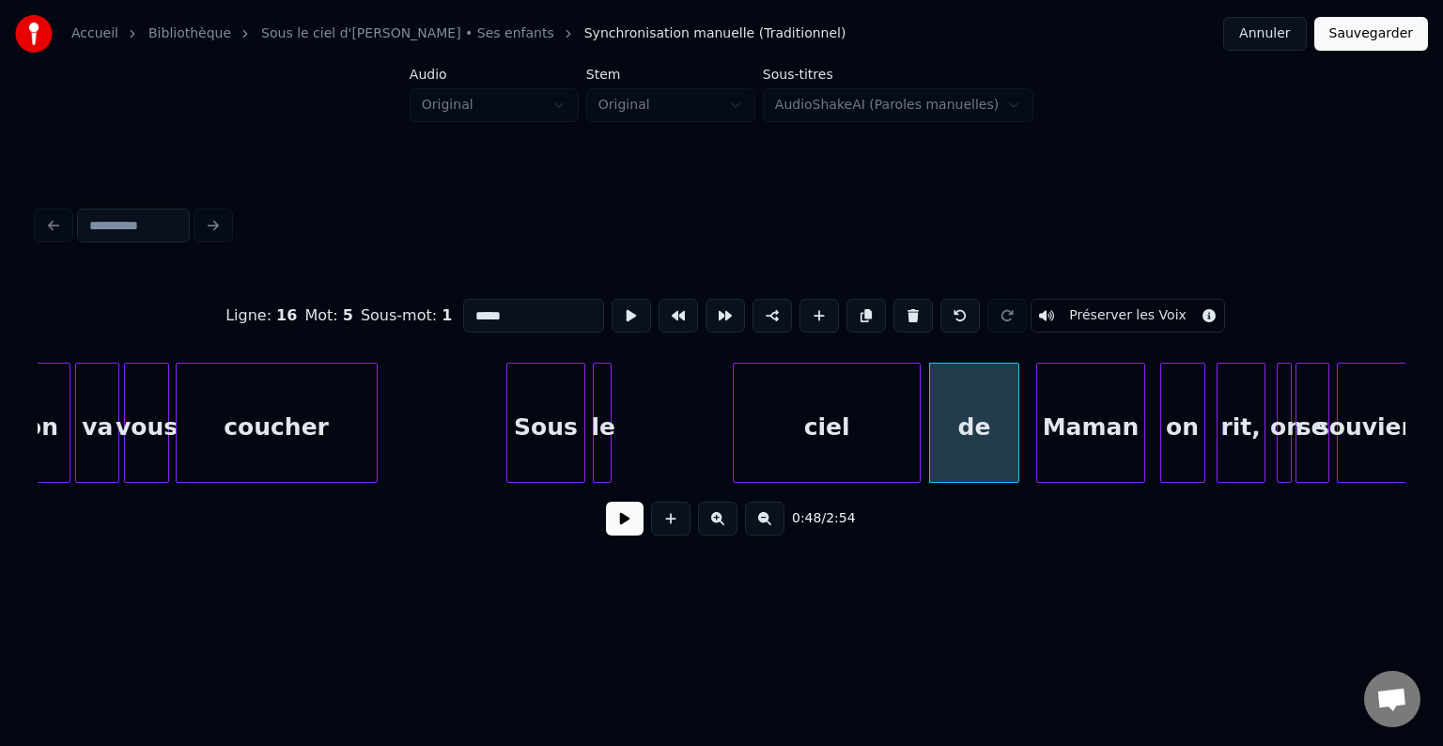
click at [830, 415] on div "ciel" at bounding box center [827, 428] width 186 height 128
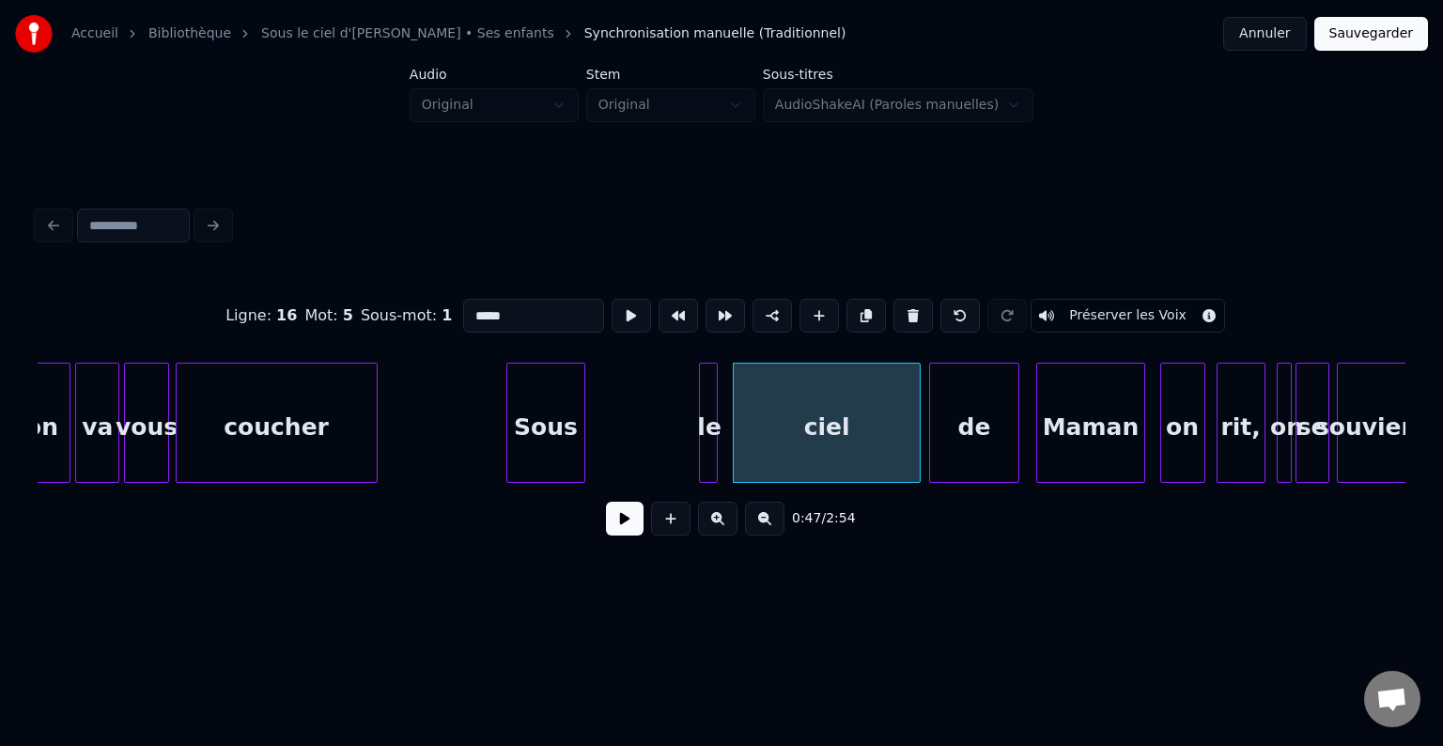
click at [709, 417] on div "le" at bounding box center [709, 428] width 19 height 128
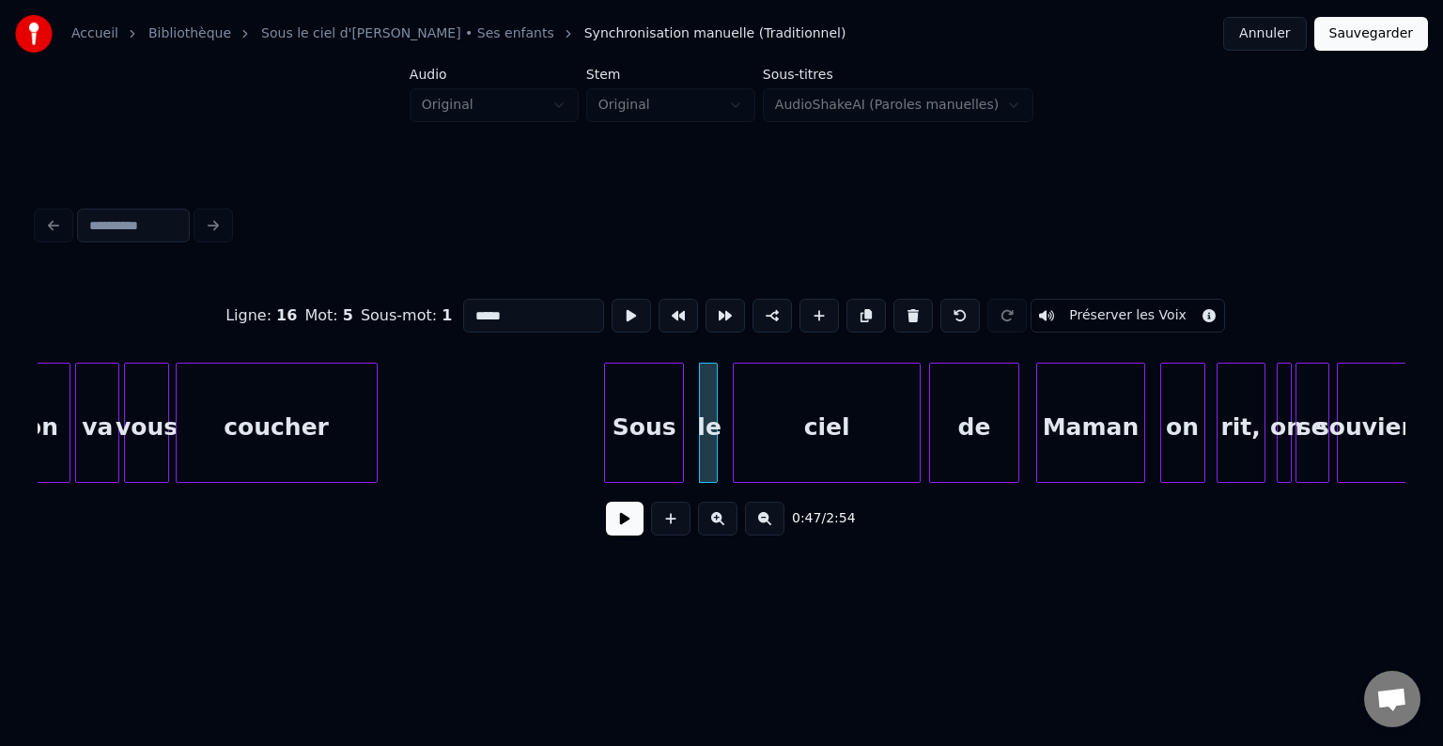
click at [635, 419] on div "Sous" at bounding box center [644, 428] width 78 height 128
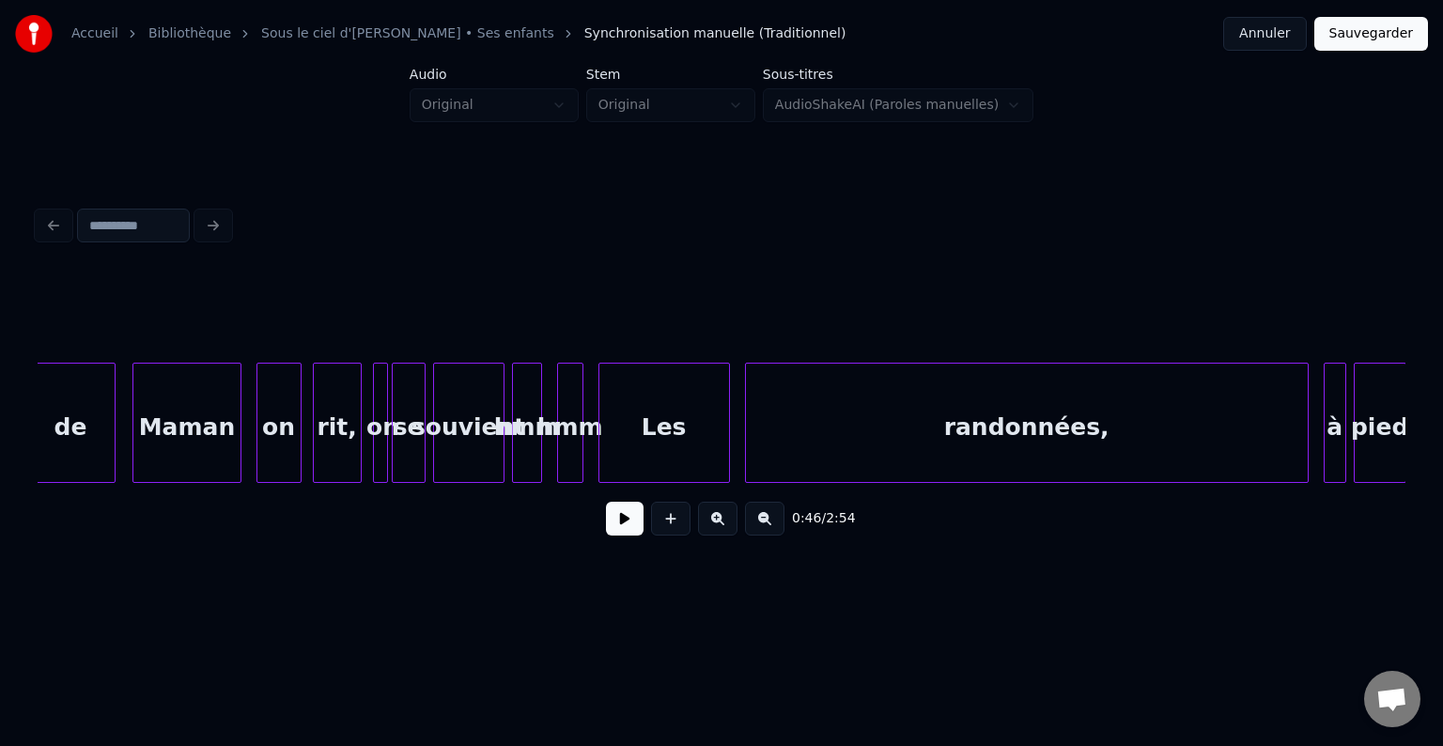
scroll to position [0, 9090]
click at [792, 417] on div "randonnées," at bounding box center [1023, 428] width 562 height 128
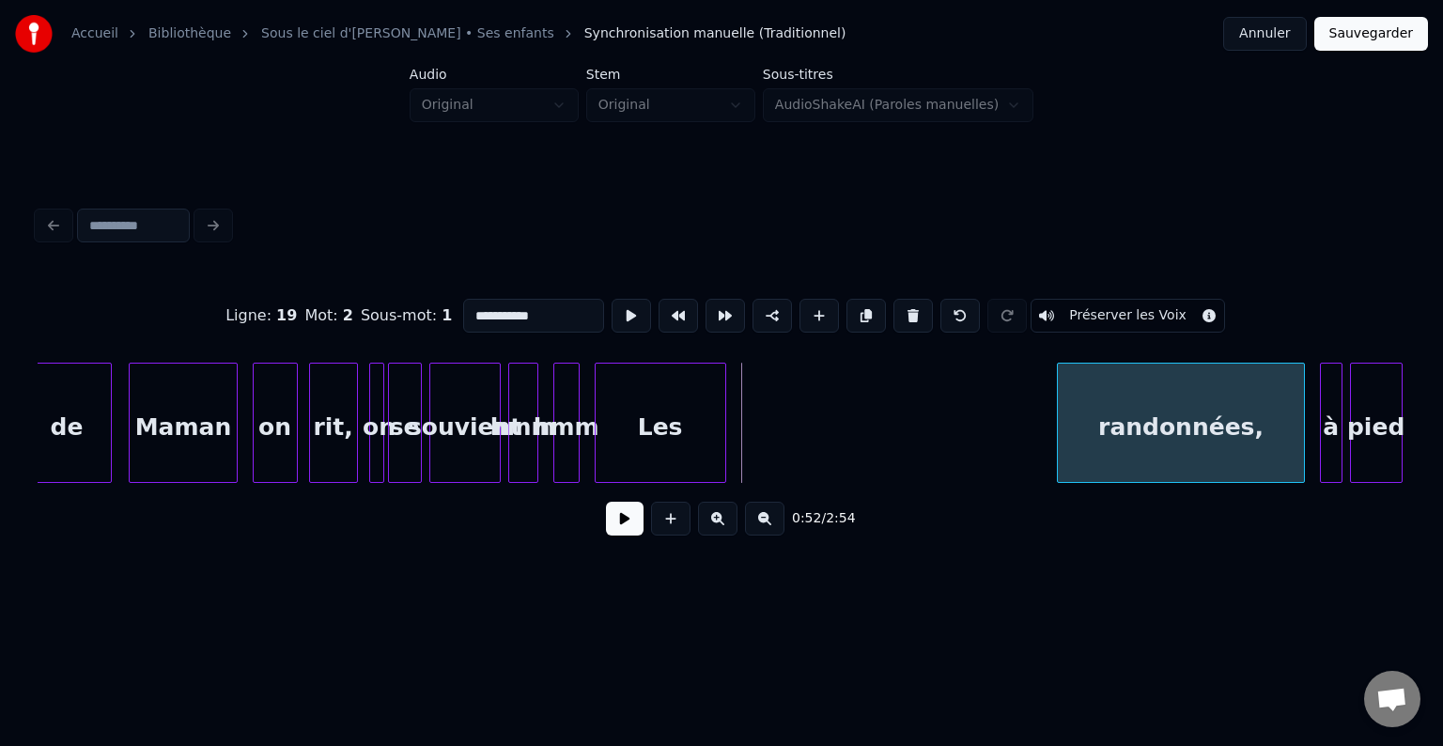
click at [1063, 419] on div at bounding box center [1061, 423] width 6 height 118
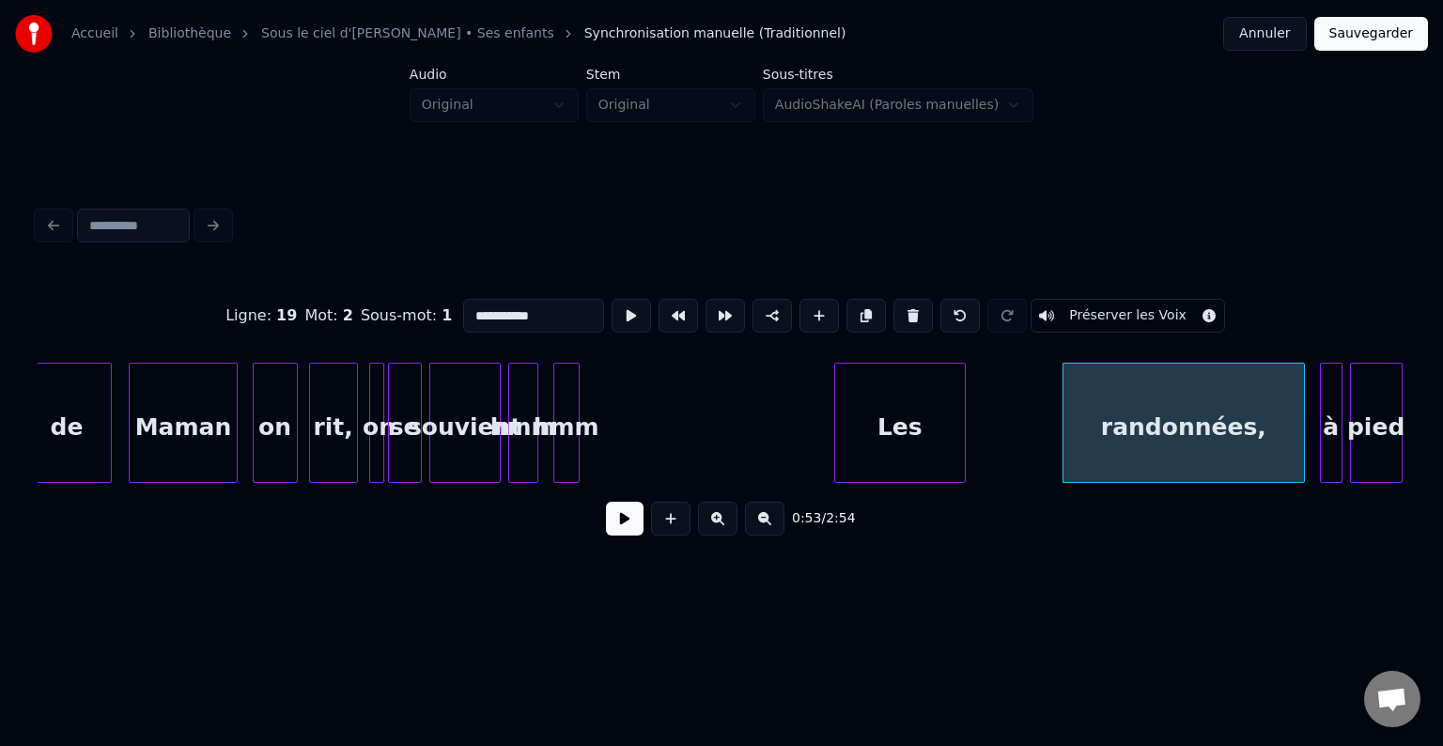
click at [962, 422] on div "Les" at bounding box center [900, 428] width 130 height 128
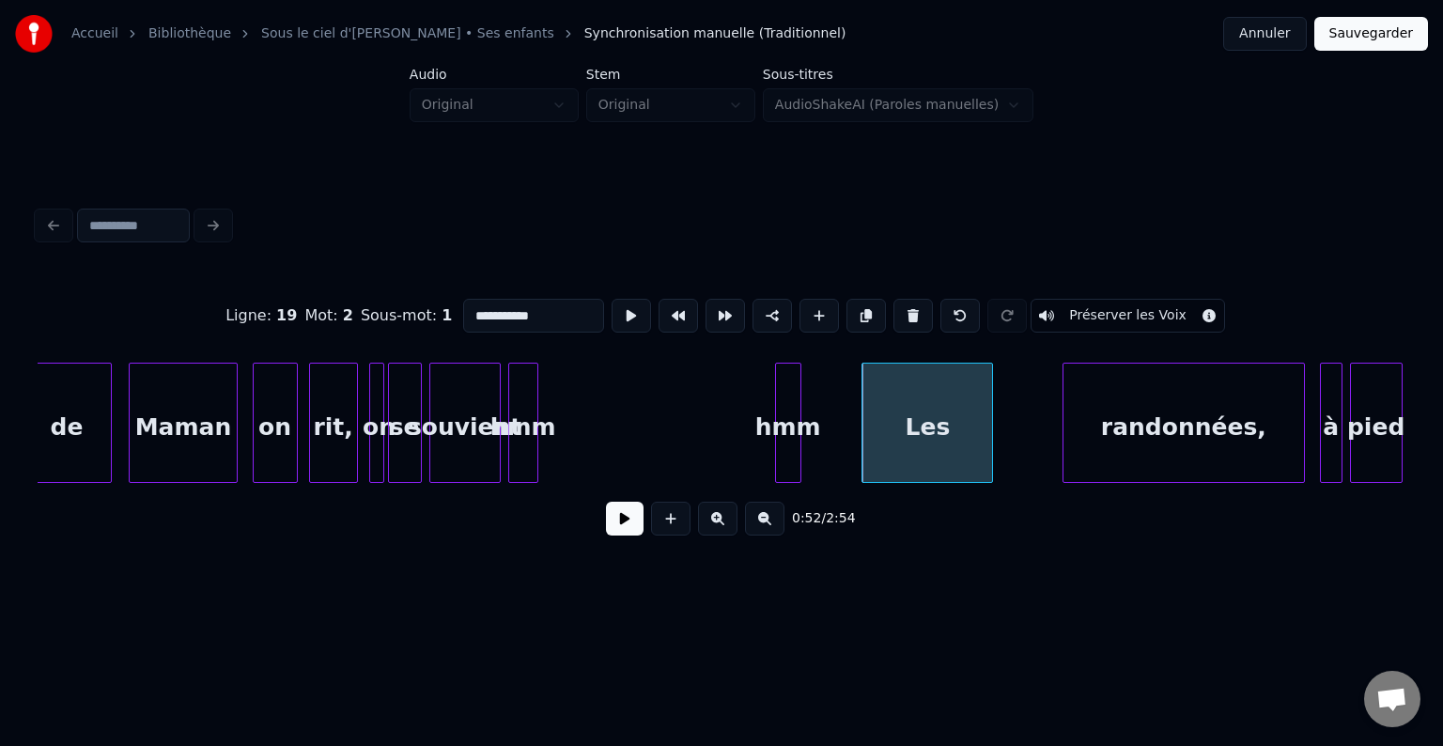
click at [789, 408] on div "hmm" at bounding box center [788, 428] width 24 height 128
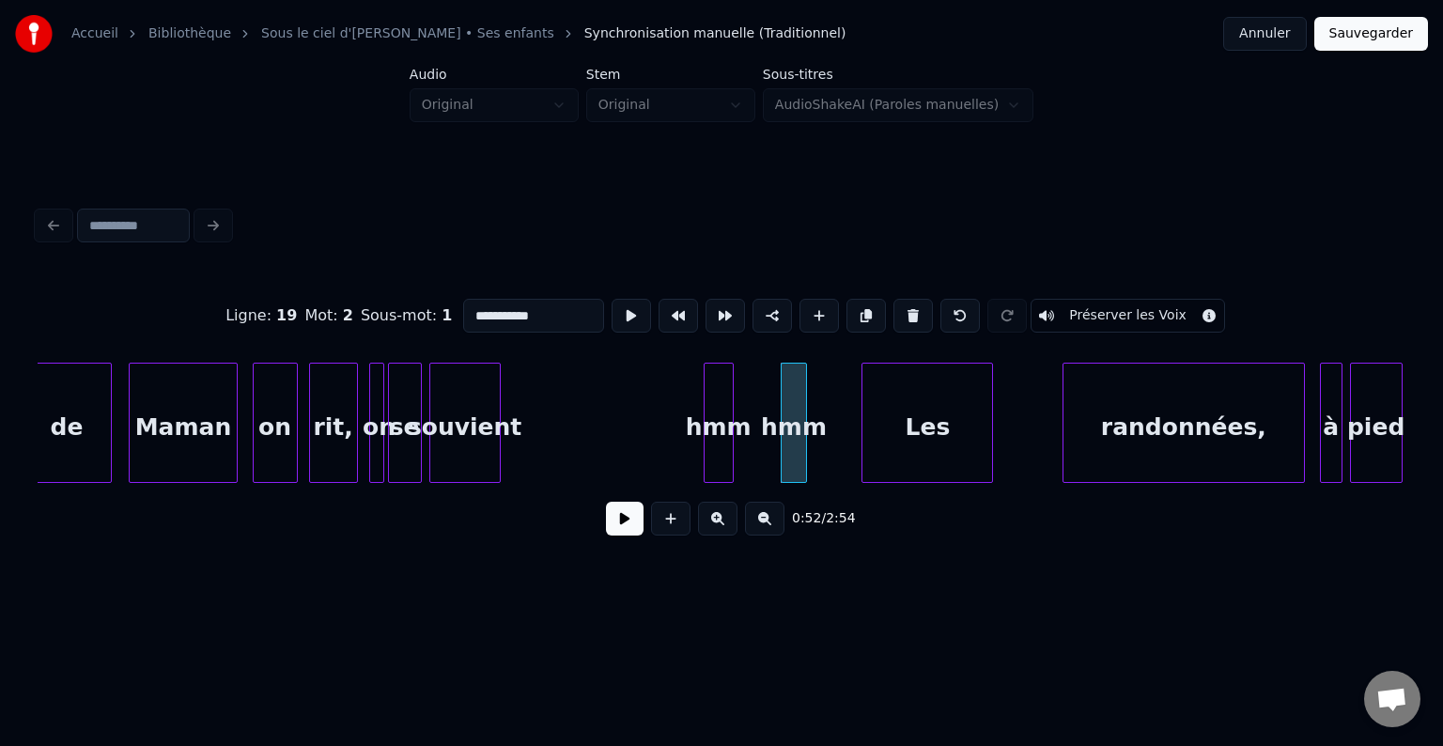
click at [730, 391] on div "hmm" at bounding box center [719, 428] width 28 height 128
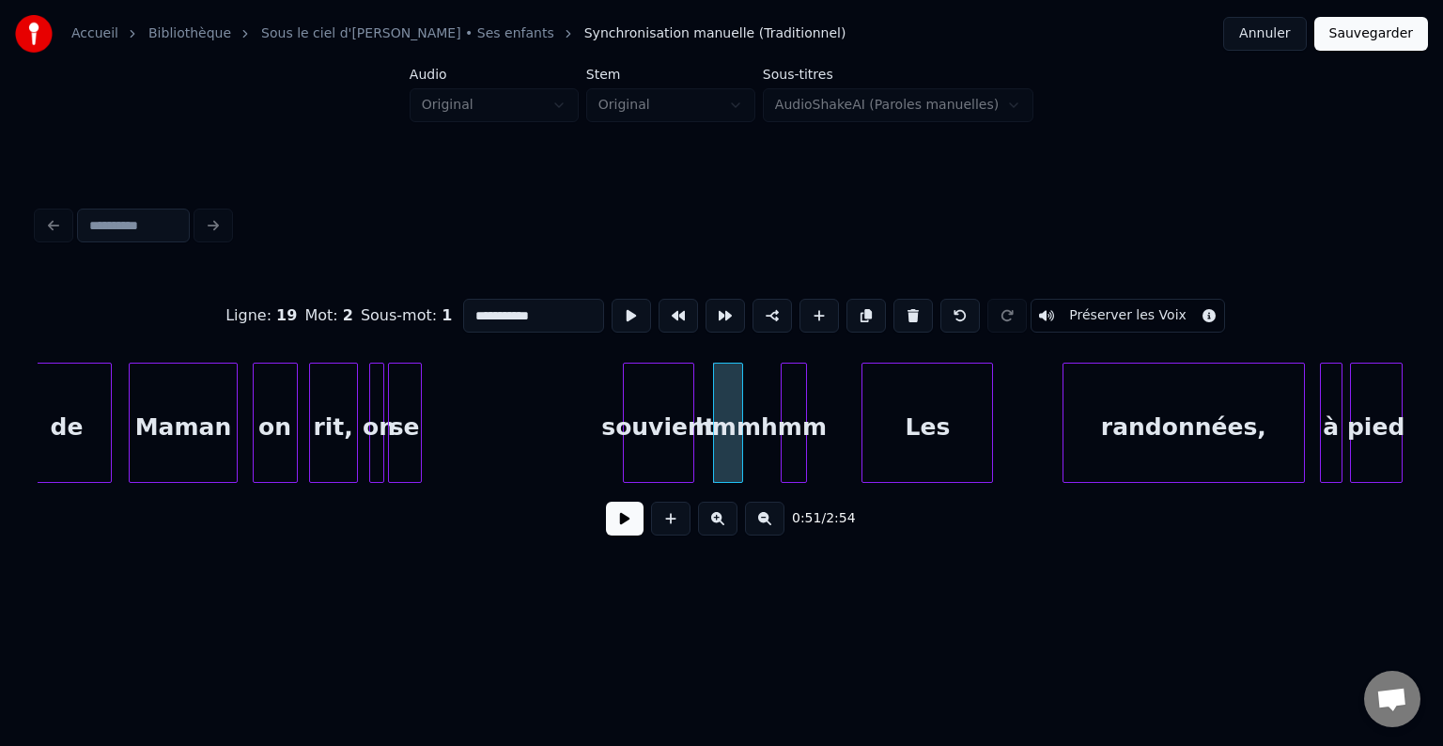
click at [652, 406] on div "souvient" at bounding box center [659, 428] width 70 height 128
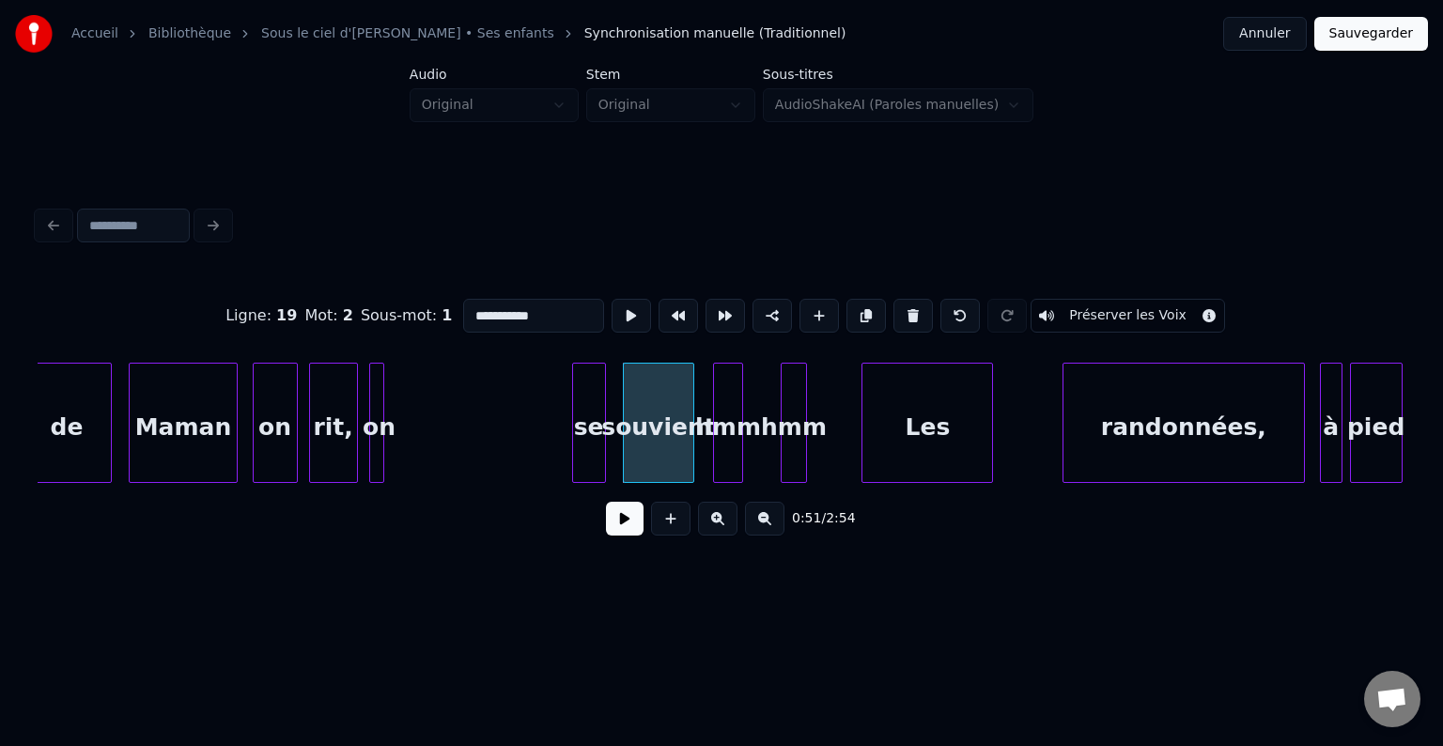
click at [586, 402] on div "se" at bounding box center [589, 428] width 32 height 128
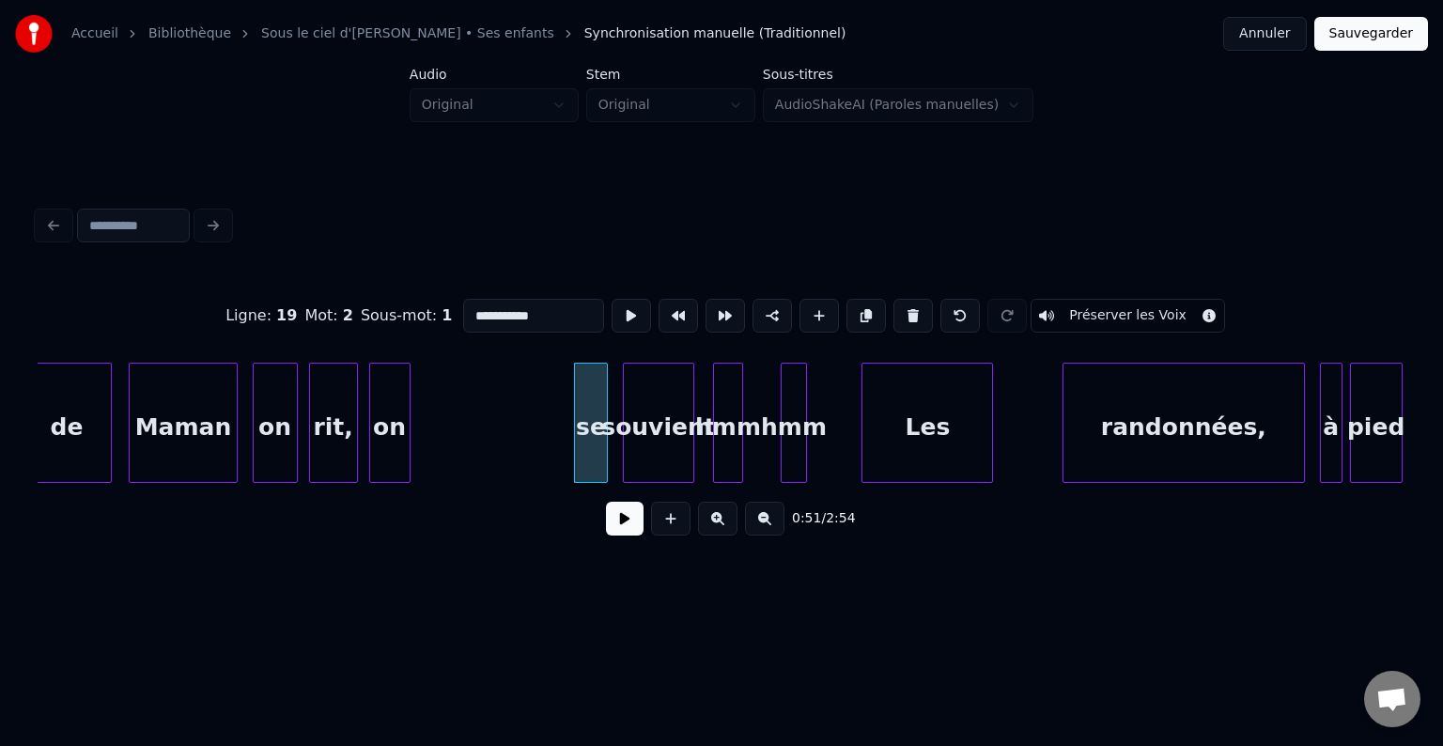
click at [405, 394] on div at bounding box center [407, 423] width 6 height 118
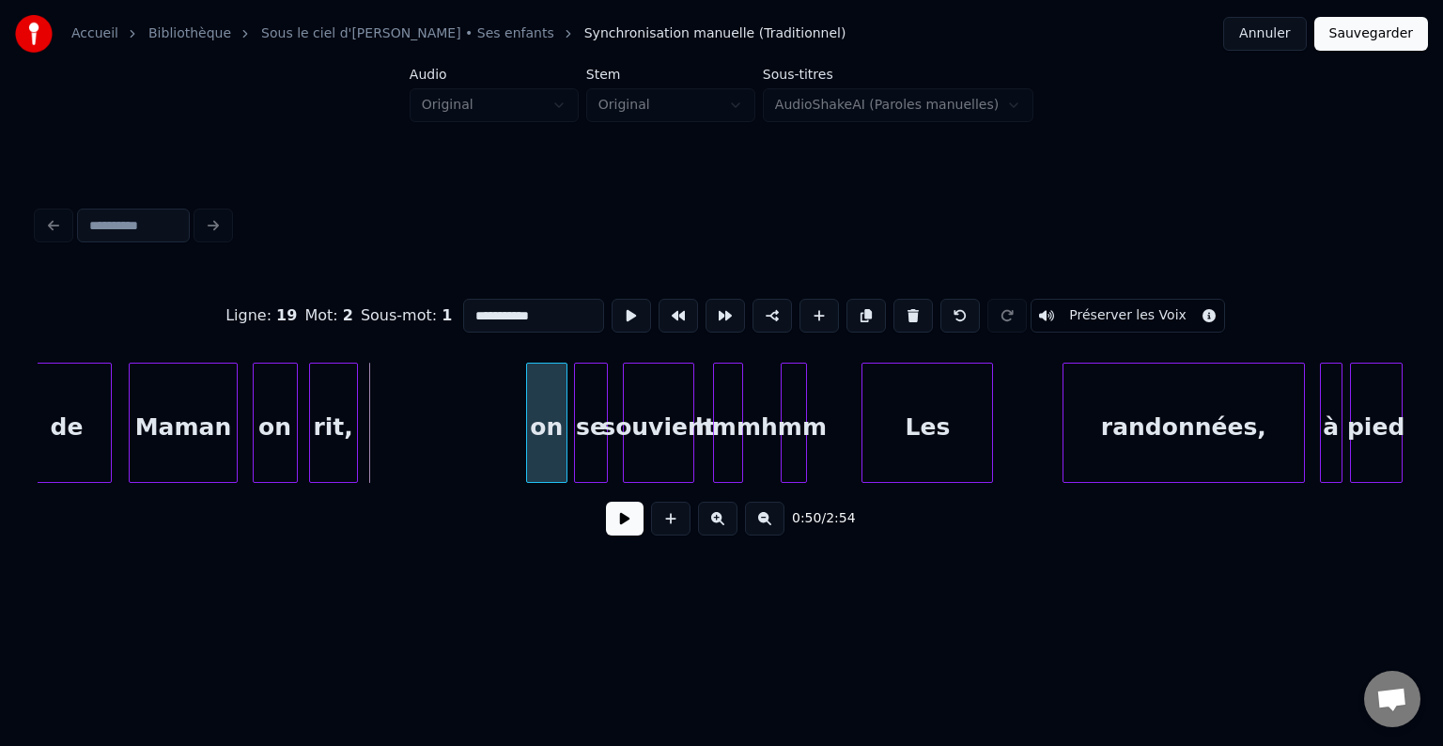
click at [548, 397] on div "on" at bounding box center [546, 428] width 39 height 128
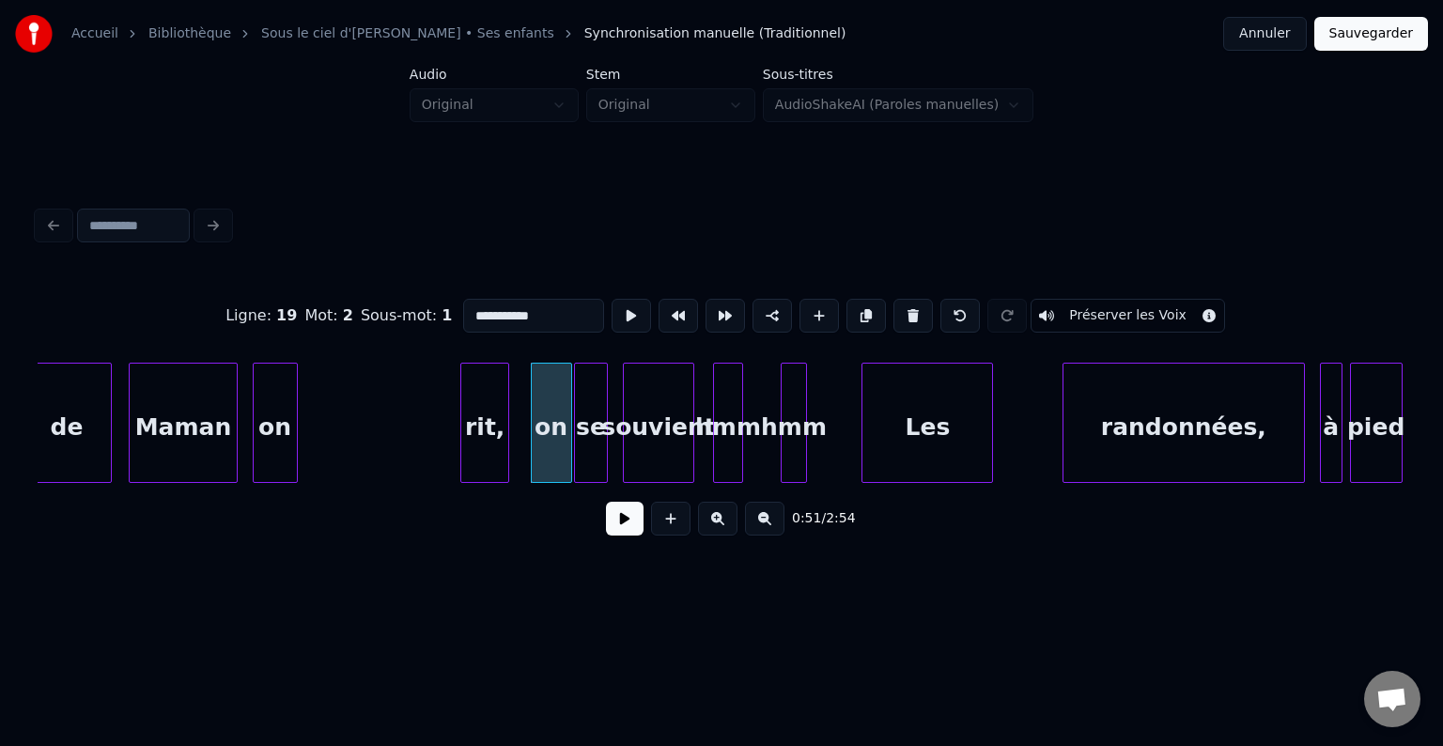
click at [508, 404] on div "rit," at bounding box center [484, 428] width 47 height 128
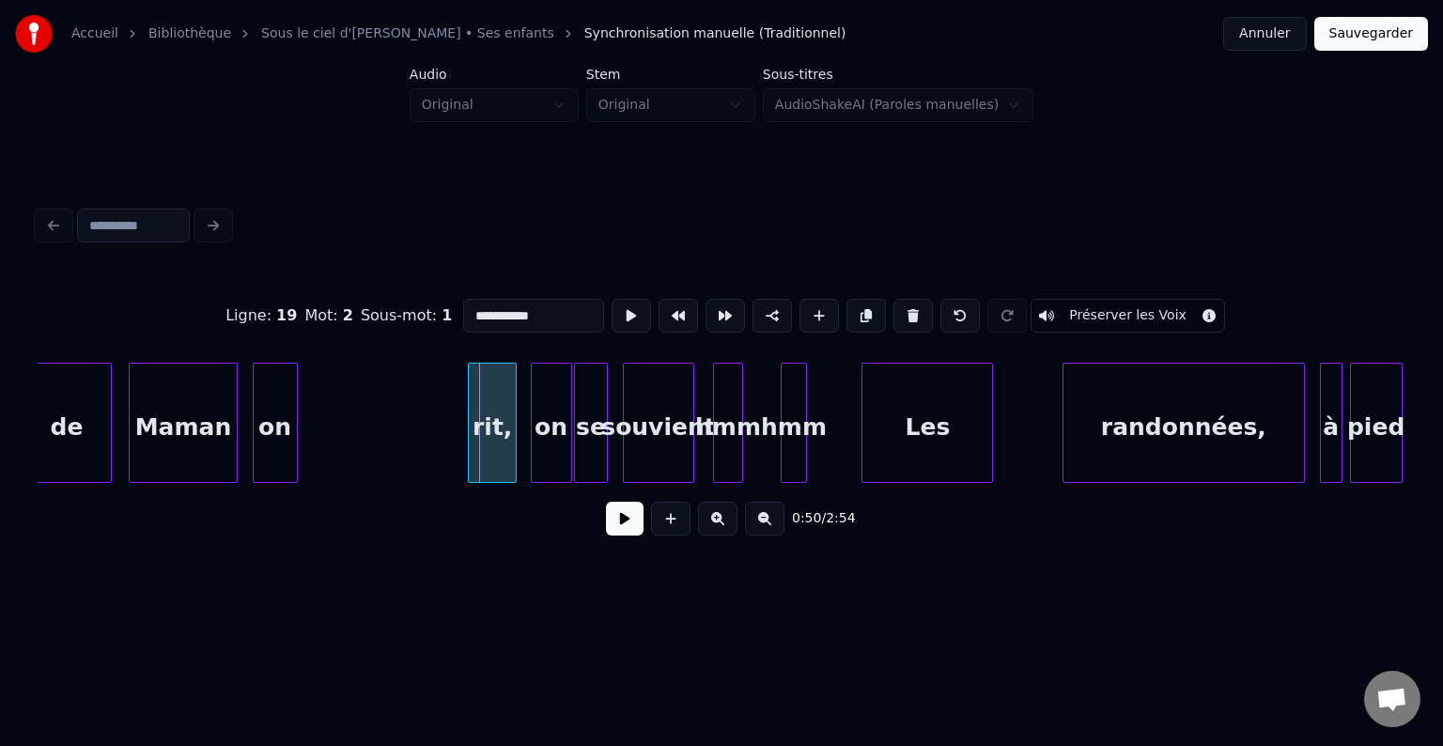
click at [492, 414] on div "rit," at bounding box center [492, 428] width 47 height 128
click at [433, 399] on div "on" at bounding box center [423, 428] width 43 height 128
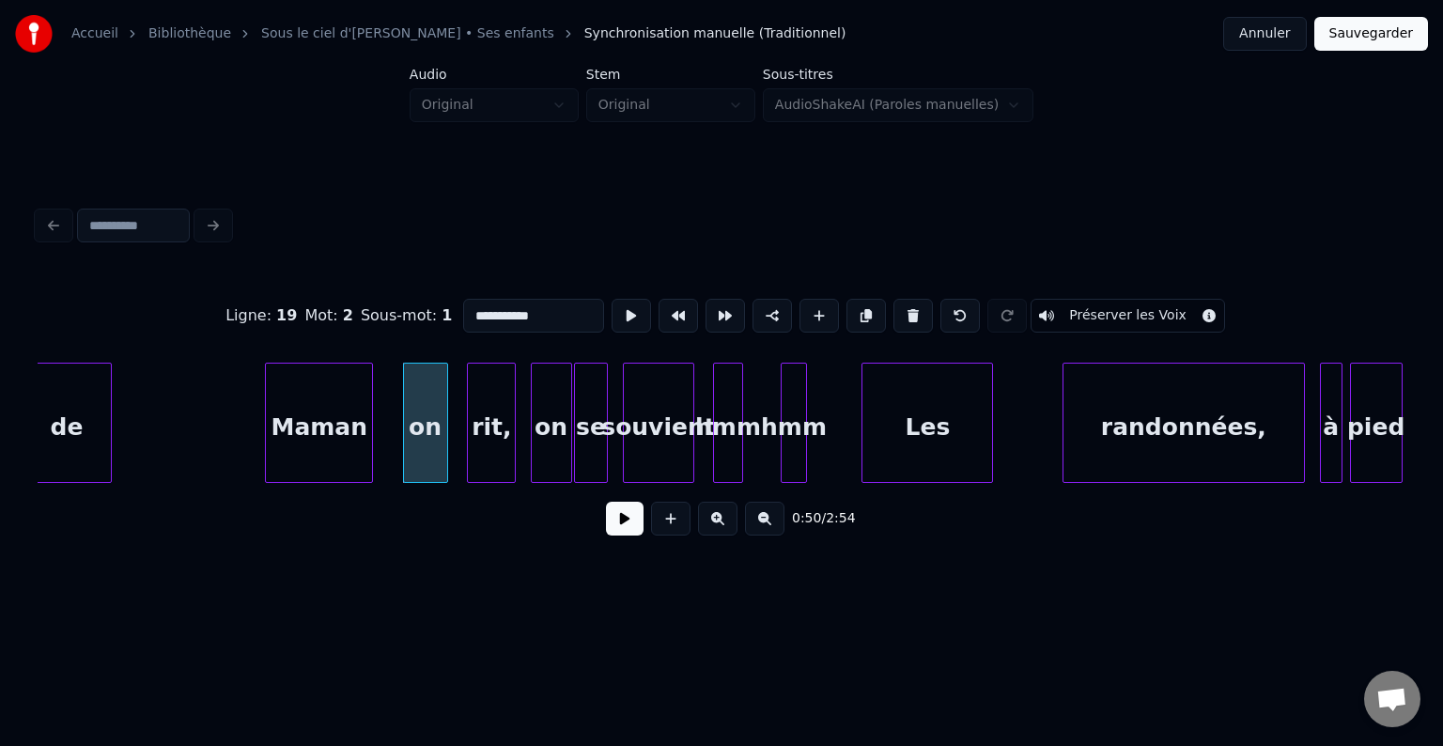
click at [364, 413] on div "Maman" at bounding box center [319, 428] width 106 height 128
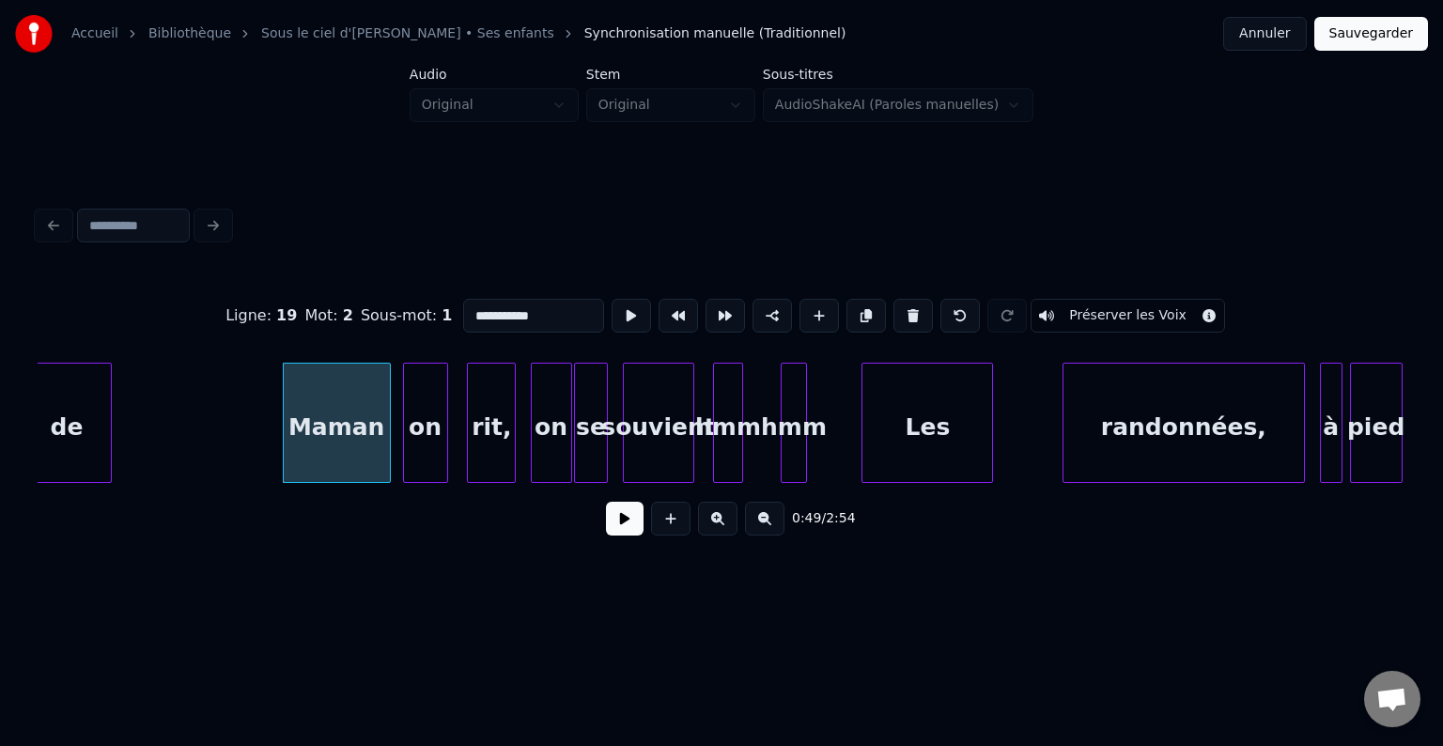
scroll to position [0, 9076]
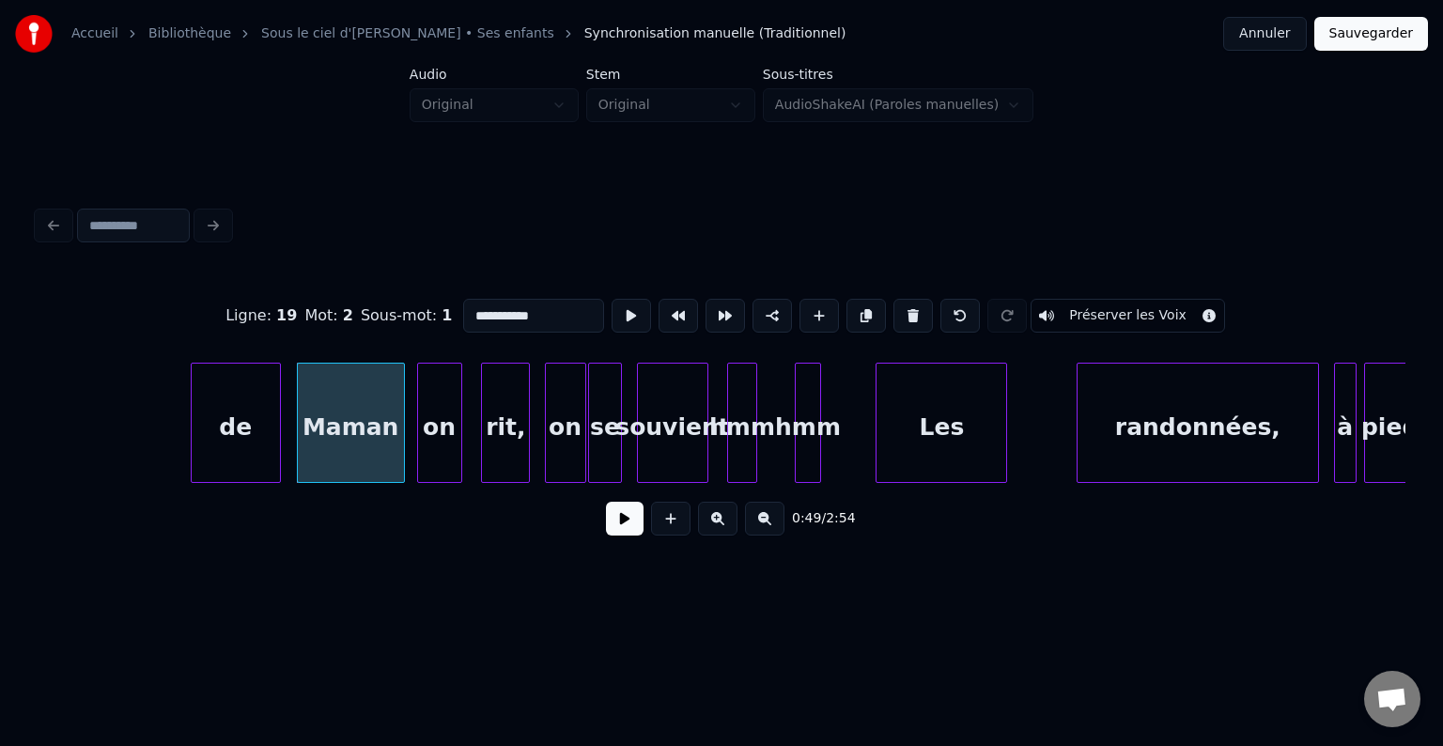
click at [251, 420] on div "de" at bounding box center [236, 428] width 88 height 128
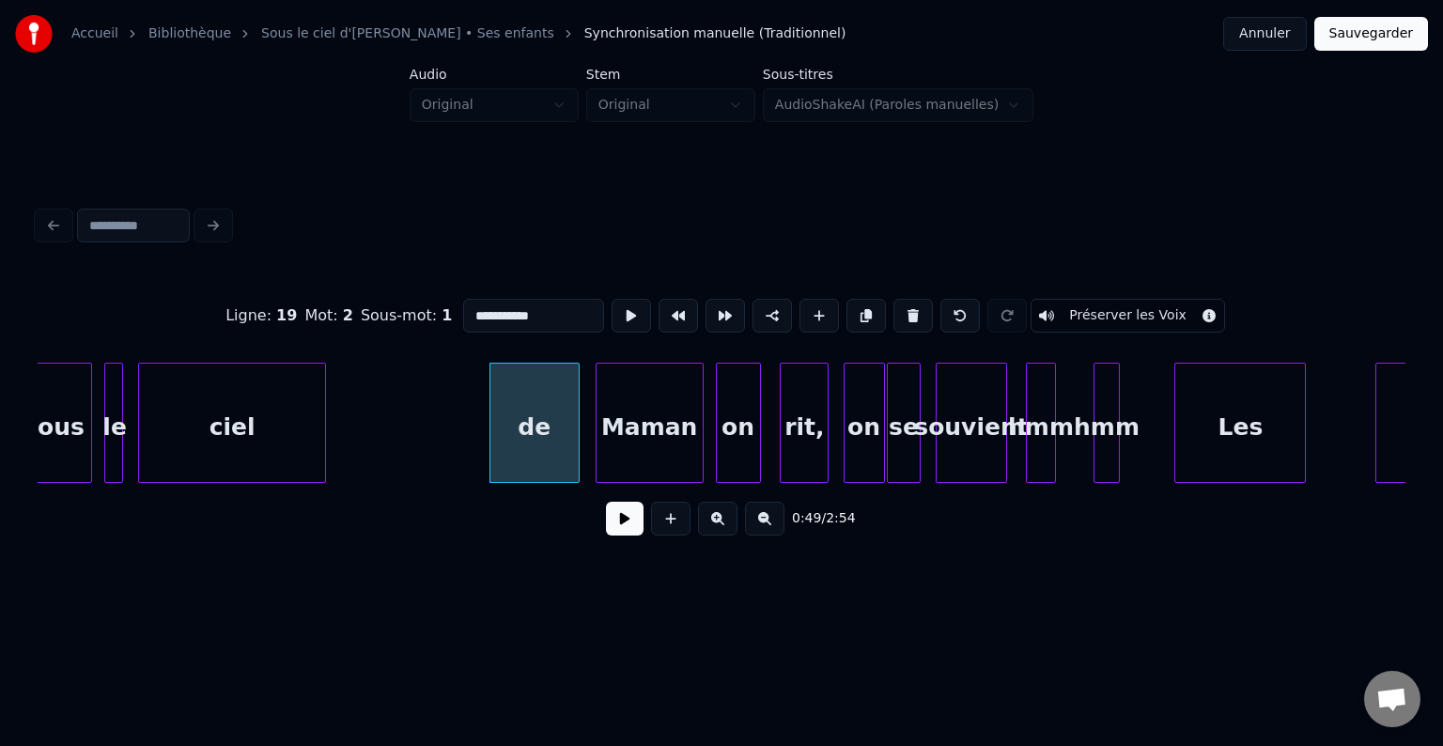
scroll to position [0, 8611]
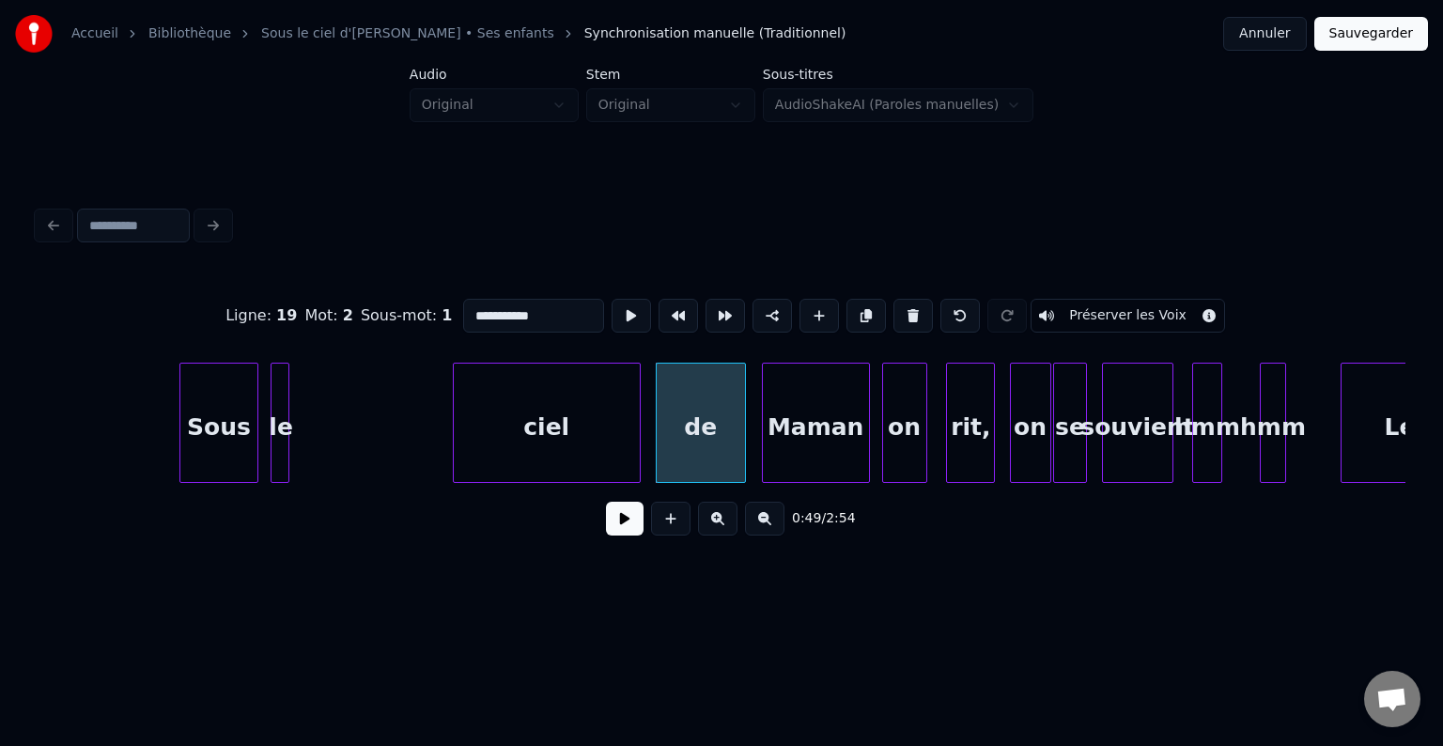
click at [568, 426] on div "ciel" at bounding box center [547, 428] width 186 height 128
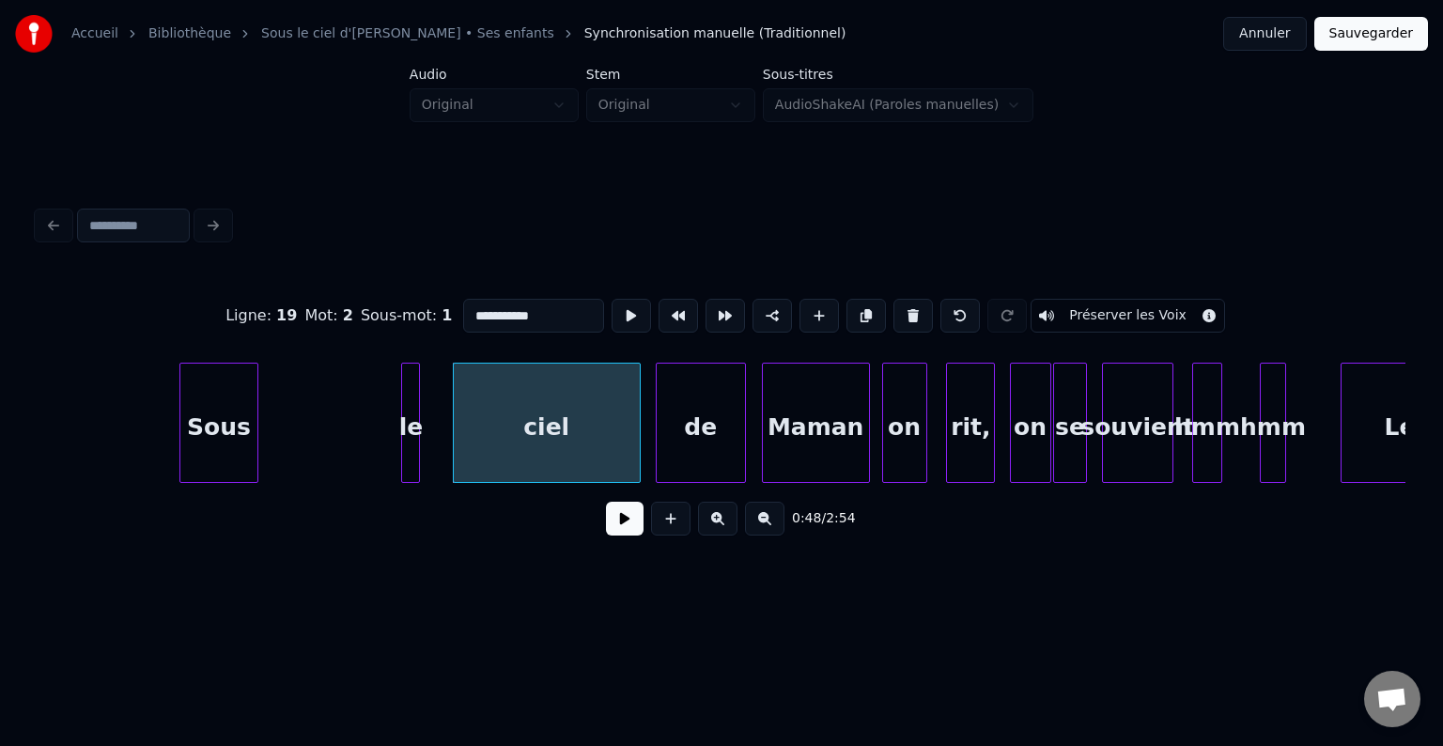
click at [411, 420] on div "le" at bounding box center [411, 428] width 19 height 128
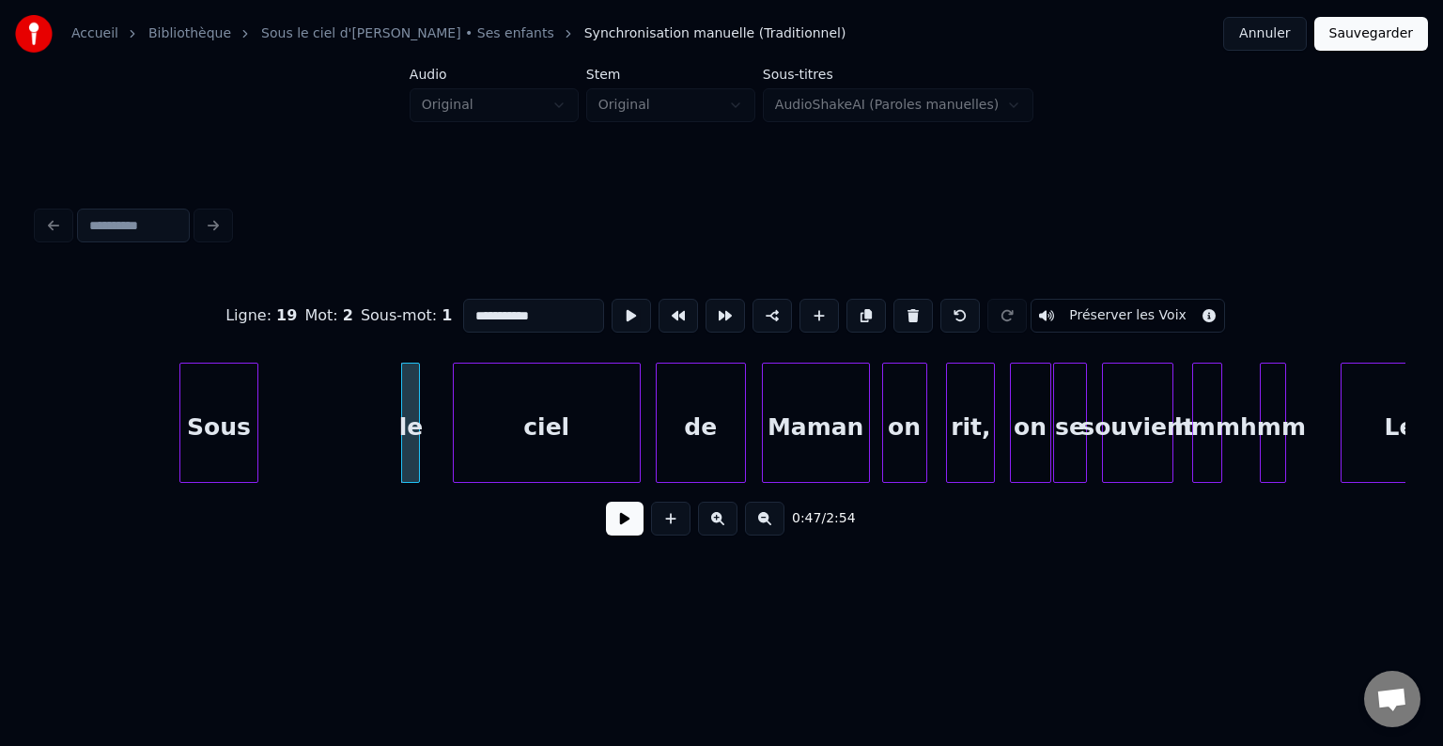
click at [258, 419] on div "Sous" at bounding box center [219, 428] width 78 height 128
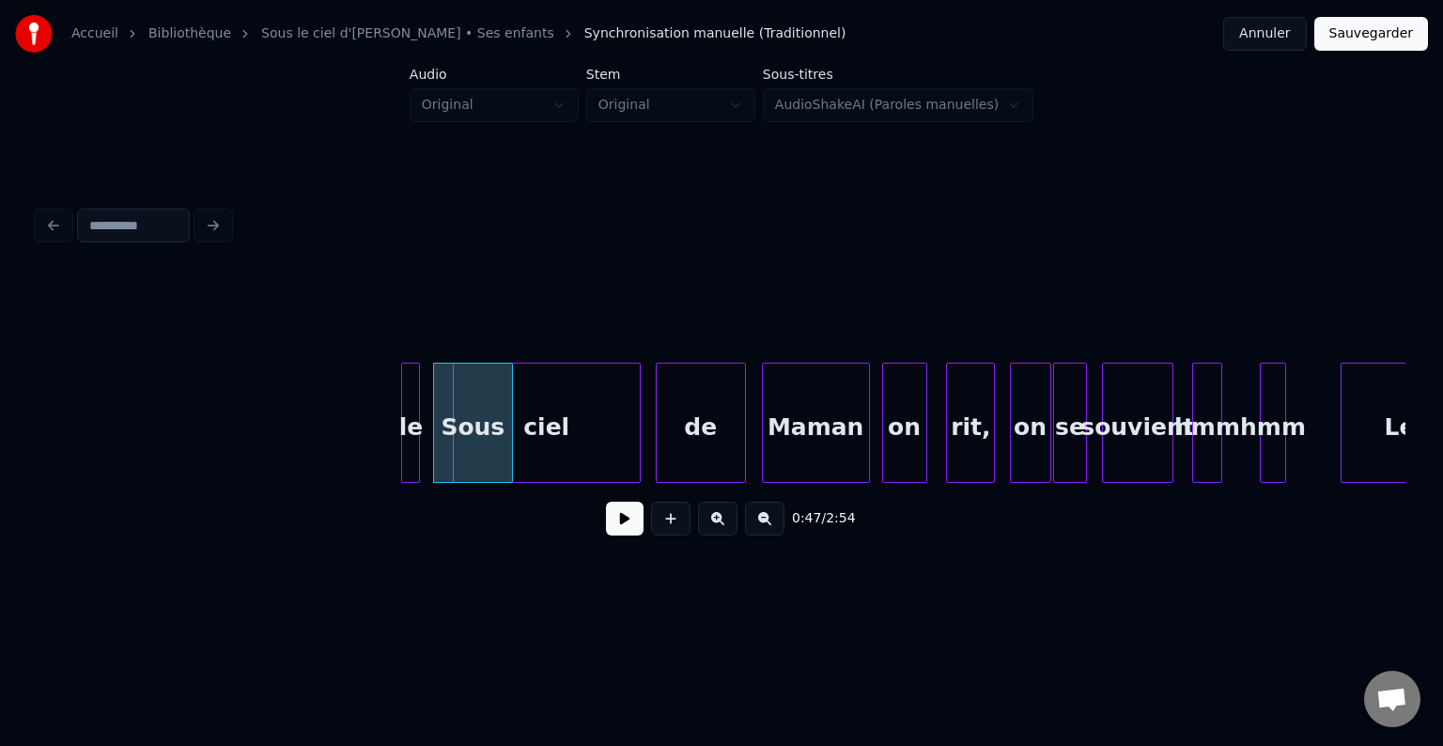
drag, startPoint x: 301, startPoint y: 428, endPoint x: 263, endPoint y: 432, distance: 37.8
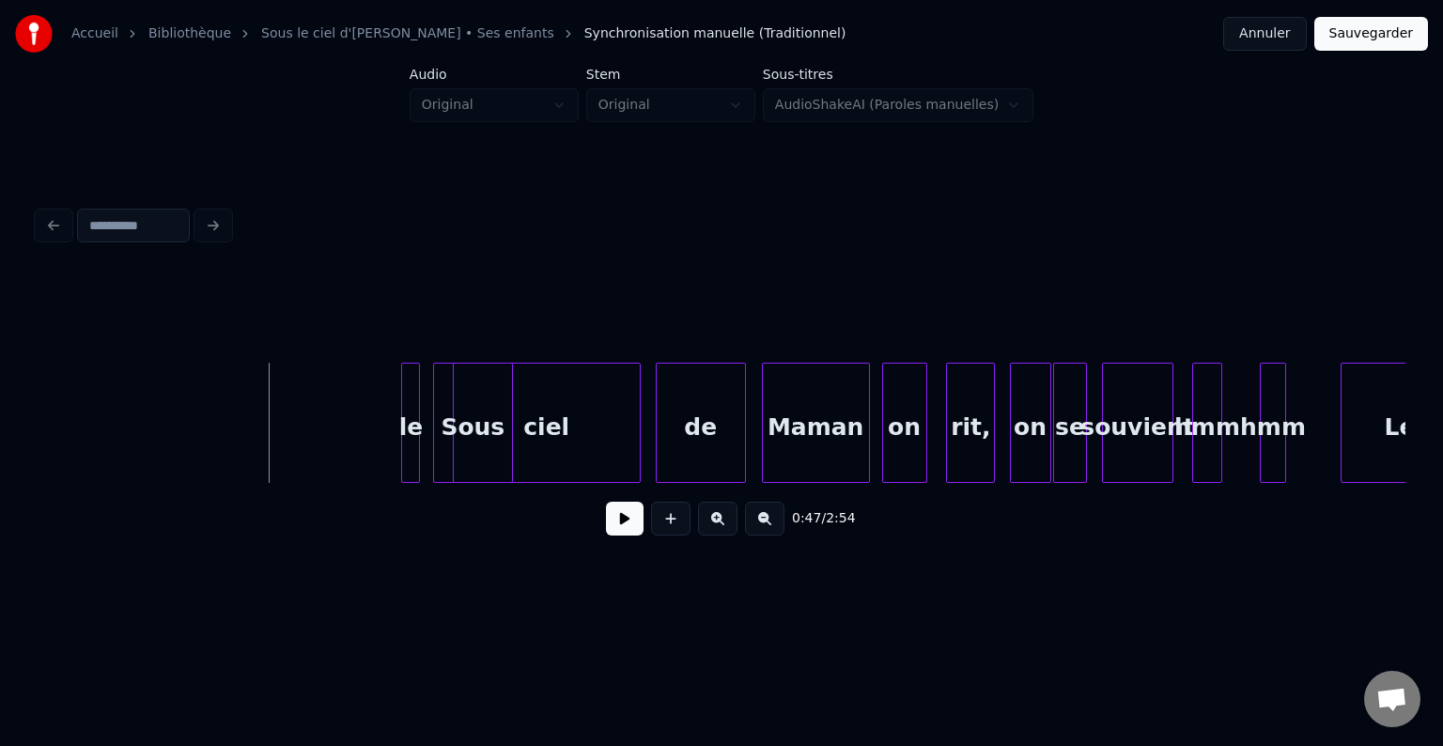
click at [184, 445] on div "Sous" at bounding box center [199, 428] width 78 height 128
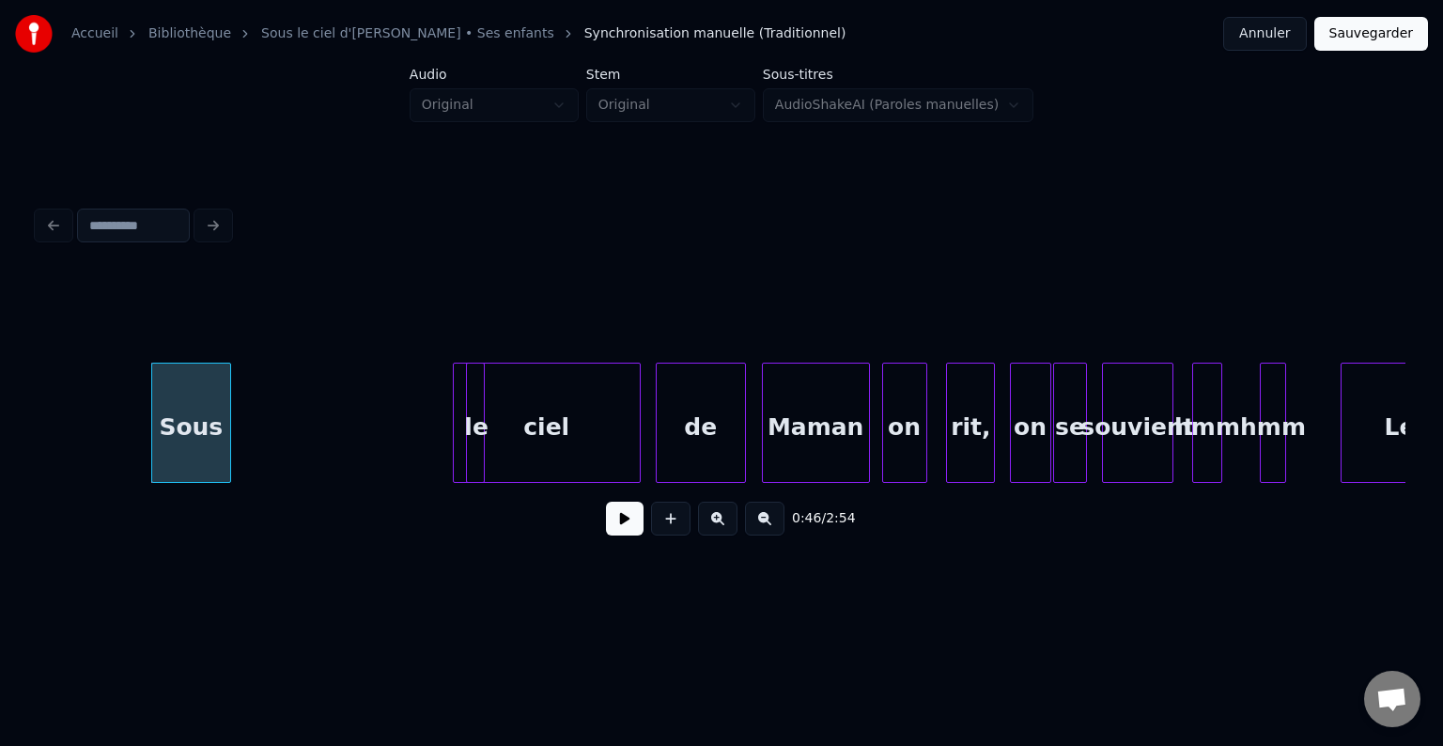
click at [479, 427] on div "le" at bounding box center [476, 428] width 19 height 128
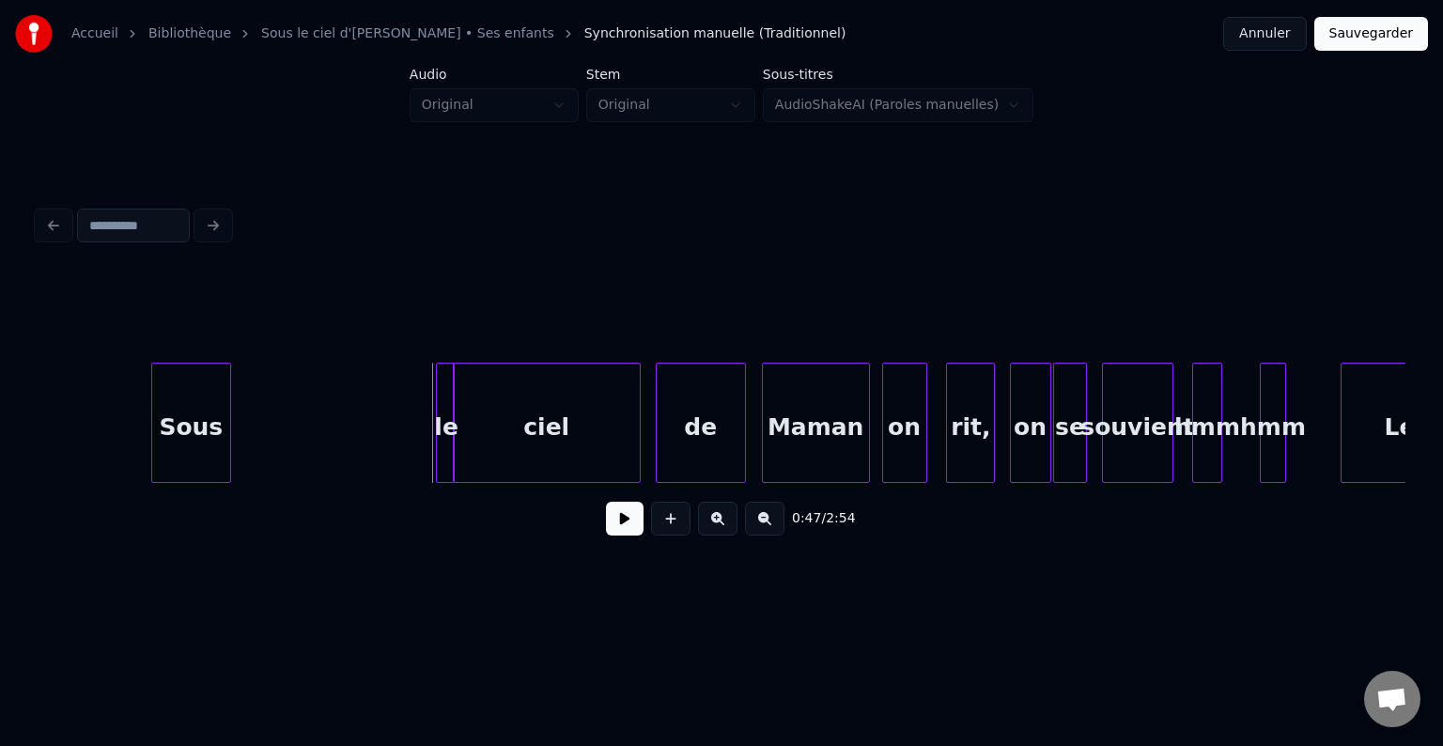
click at [437, 439] on div "le" at bounding box center [446, 428] width 19 height 128
click at [478, 431] on div at bounding box center [476, 423] width 6 height 118
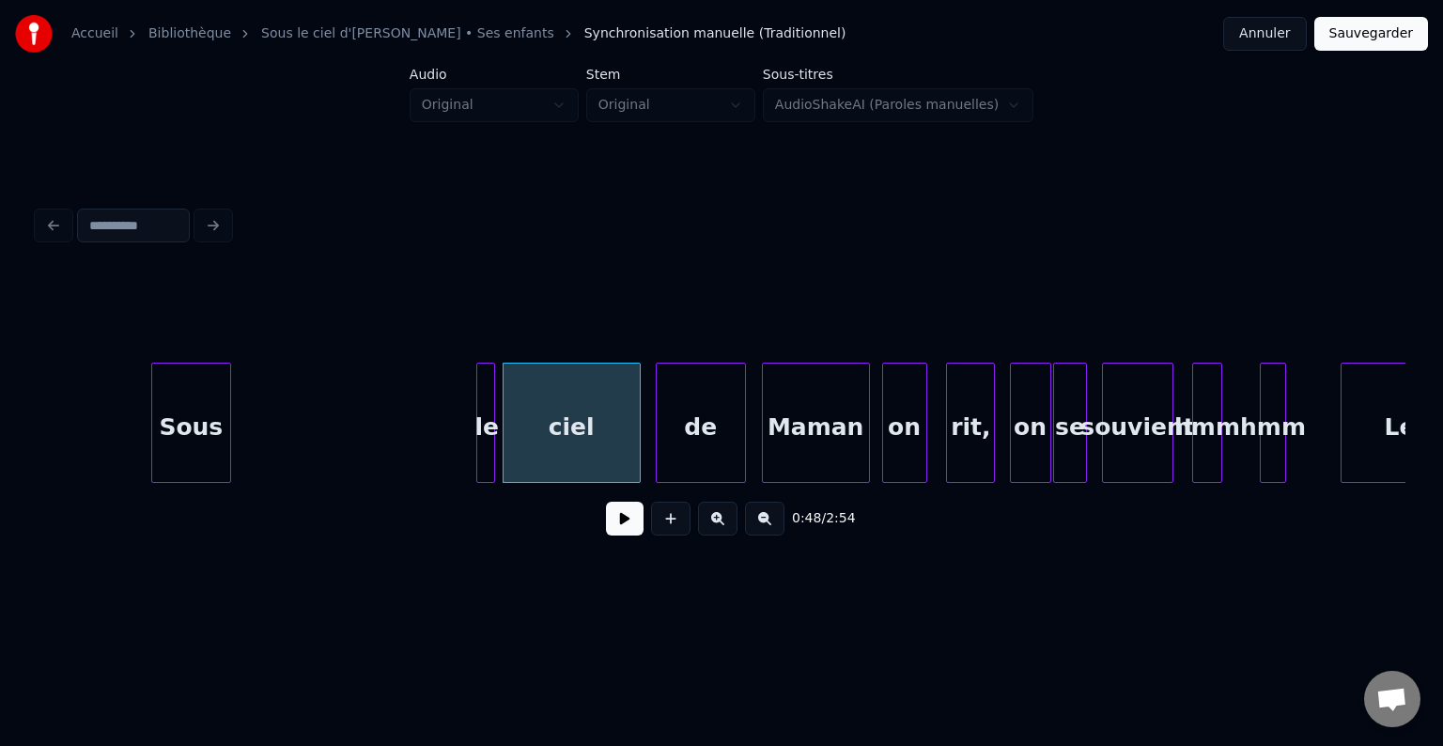
click at [485, 430] on div "le" at bounding box center [486, 428] width 19 height 128
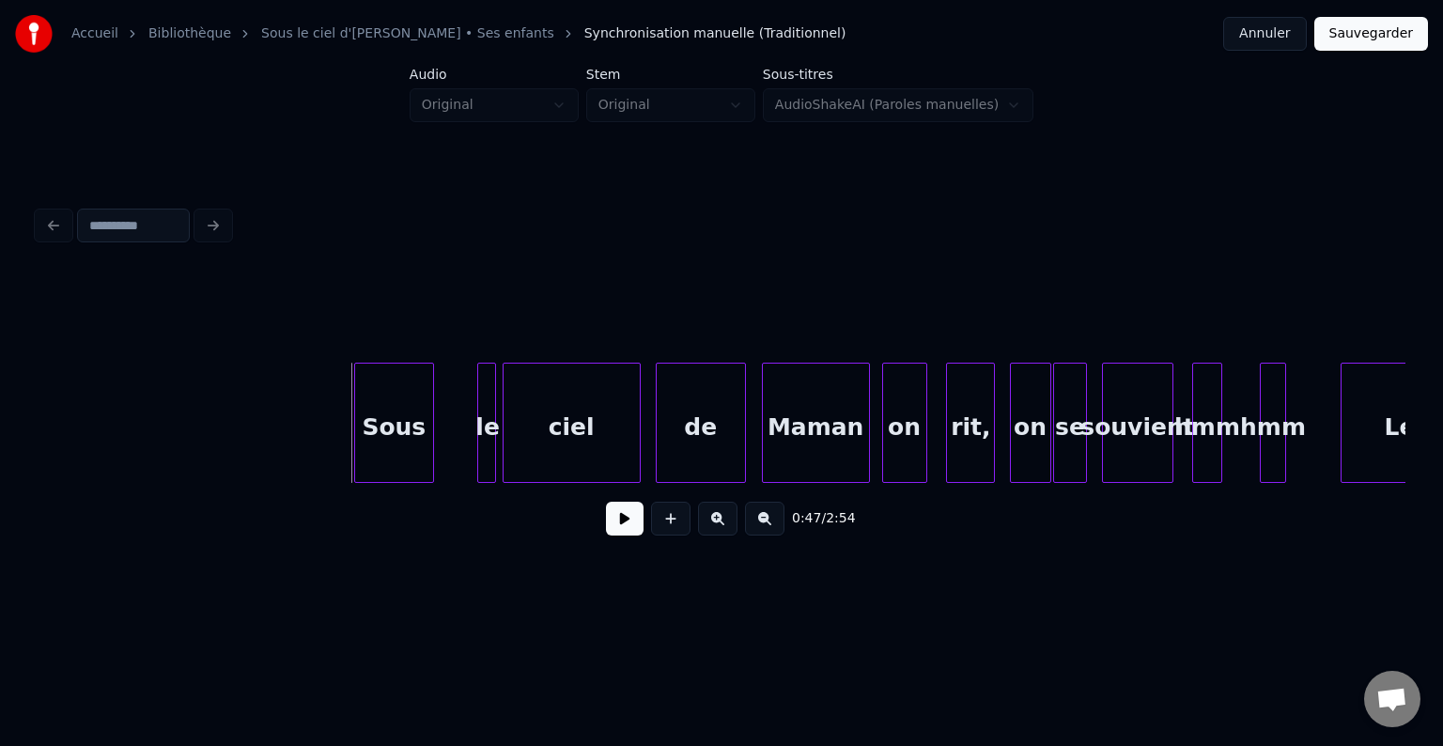
click at [402, 389] on div "Sous" at bounding box center [394, 428] width 78 height 128
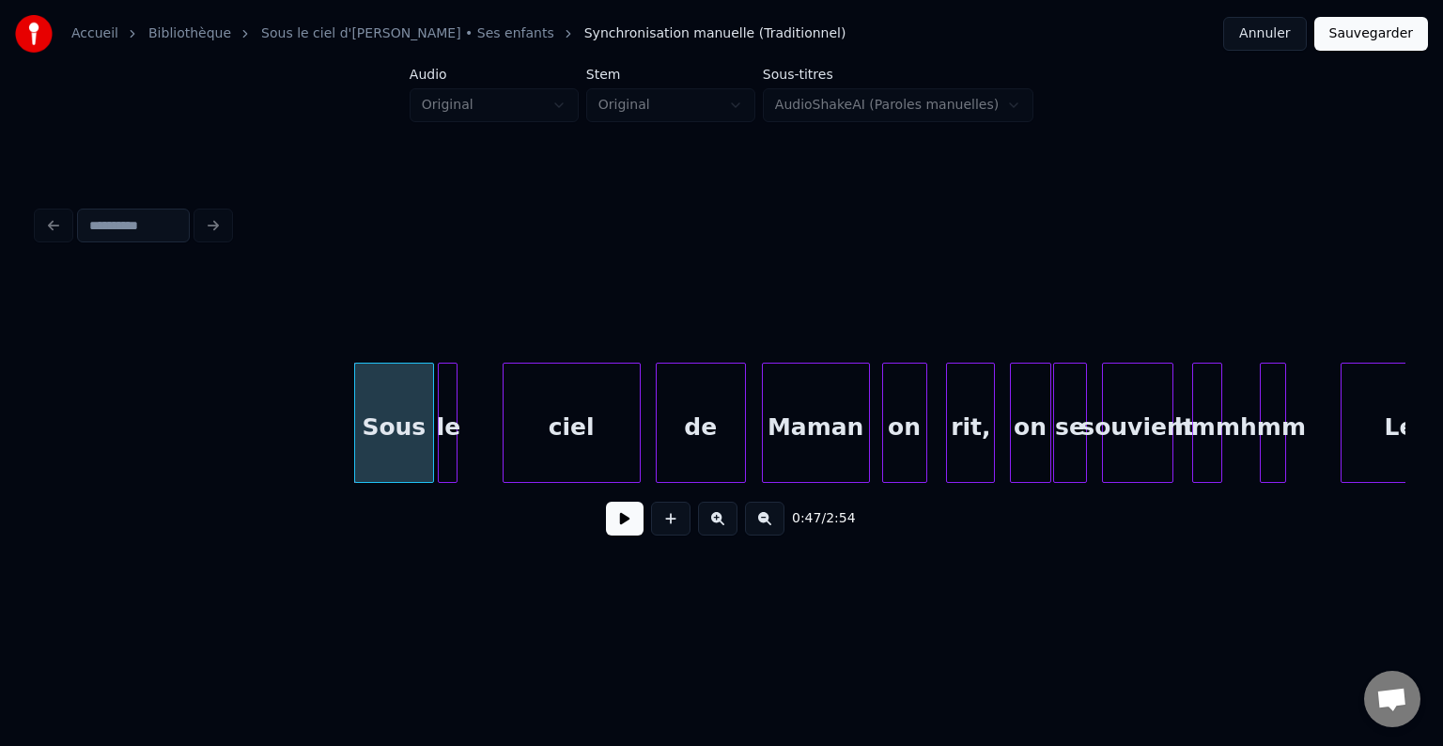
click at [448, 418] on div "le" at bounding box center [448, 428] width 19 height 128
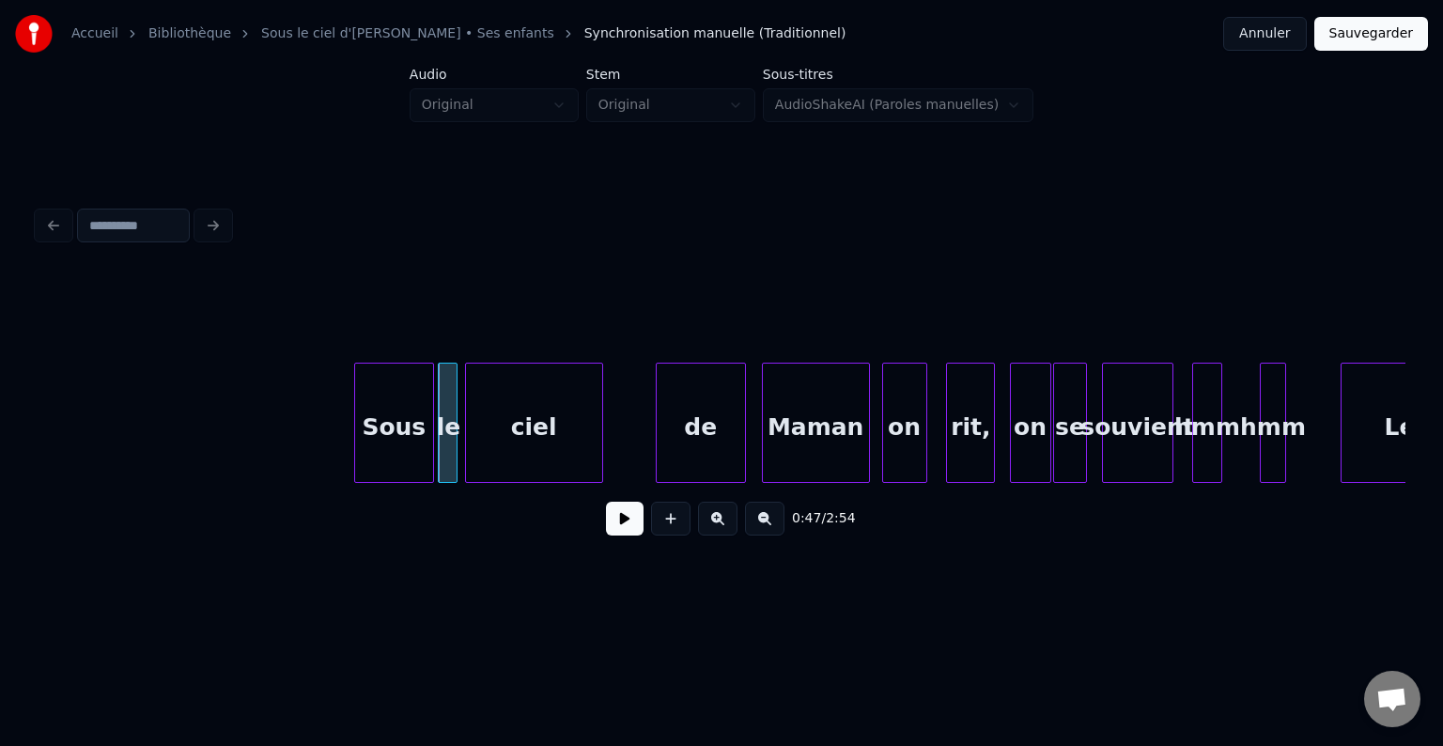
click at [530, 431] on div "ciel" at bounding box center [534, 428] width 136 height 128
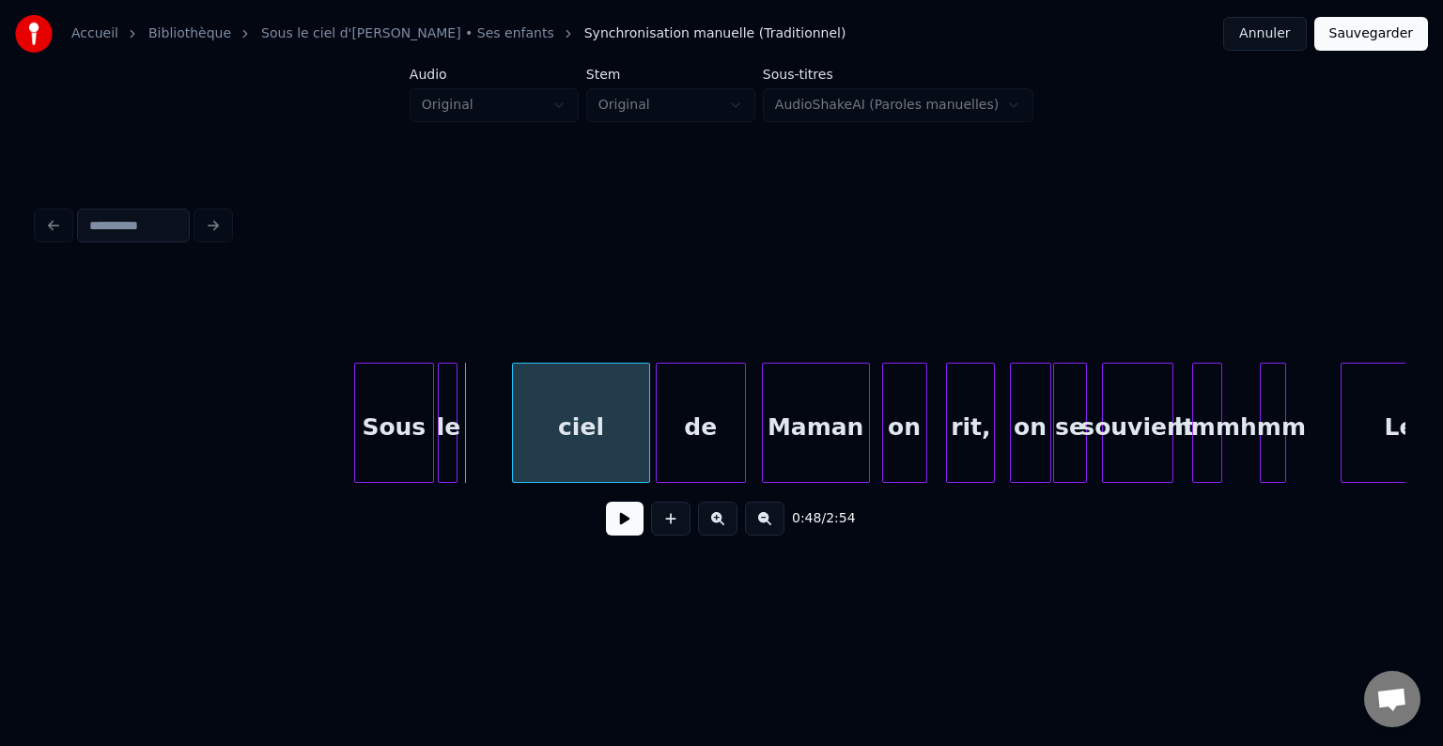
click at [558, 422] on div "ciel" at bounding box center [581, 428] width 136 height 128
click at [480, 414] on div at bounding box center [480, 423] width 6 height 118
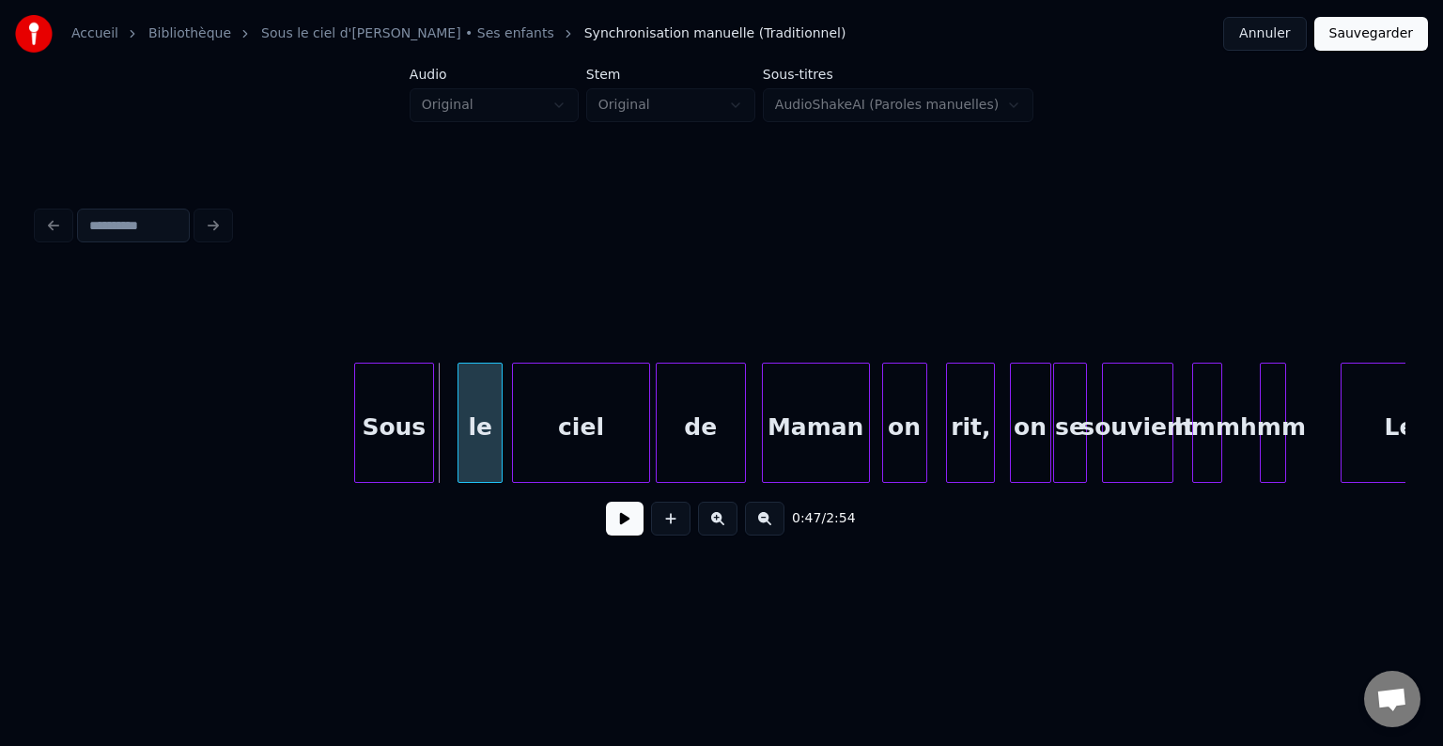
click at [473, 412] on div "le" at bounding box center [479, 428] width 43 height 128
click at [455, 408] on div "le" at bounding box center [463, 428] width 43 height 128
click at [560, 414] on div "ciel" at bounding box center [564, 428] width 136 height 128
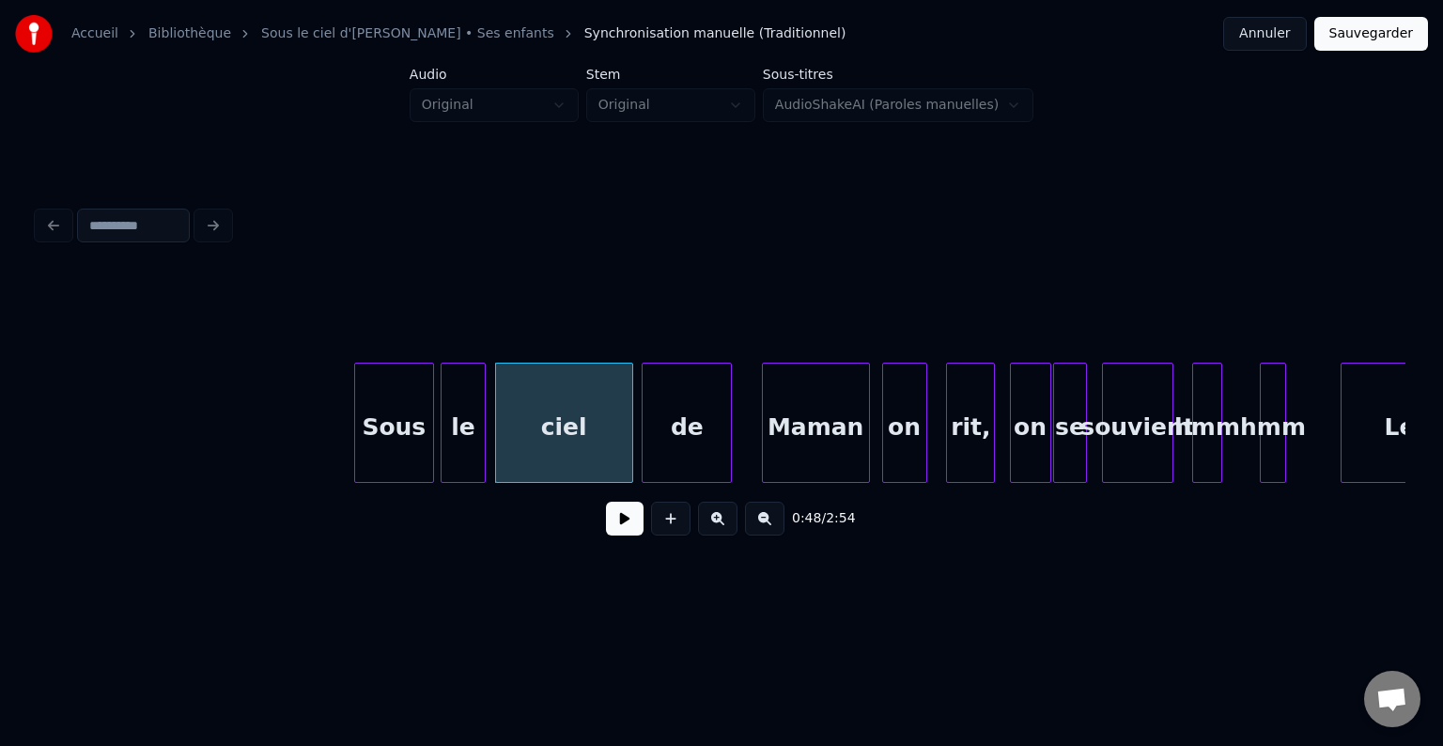
click at [693, 428] on div "de" at bounding box center [687, 428] width 88 height 128
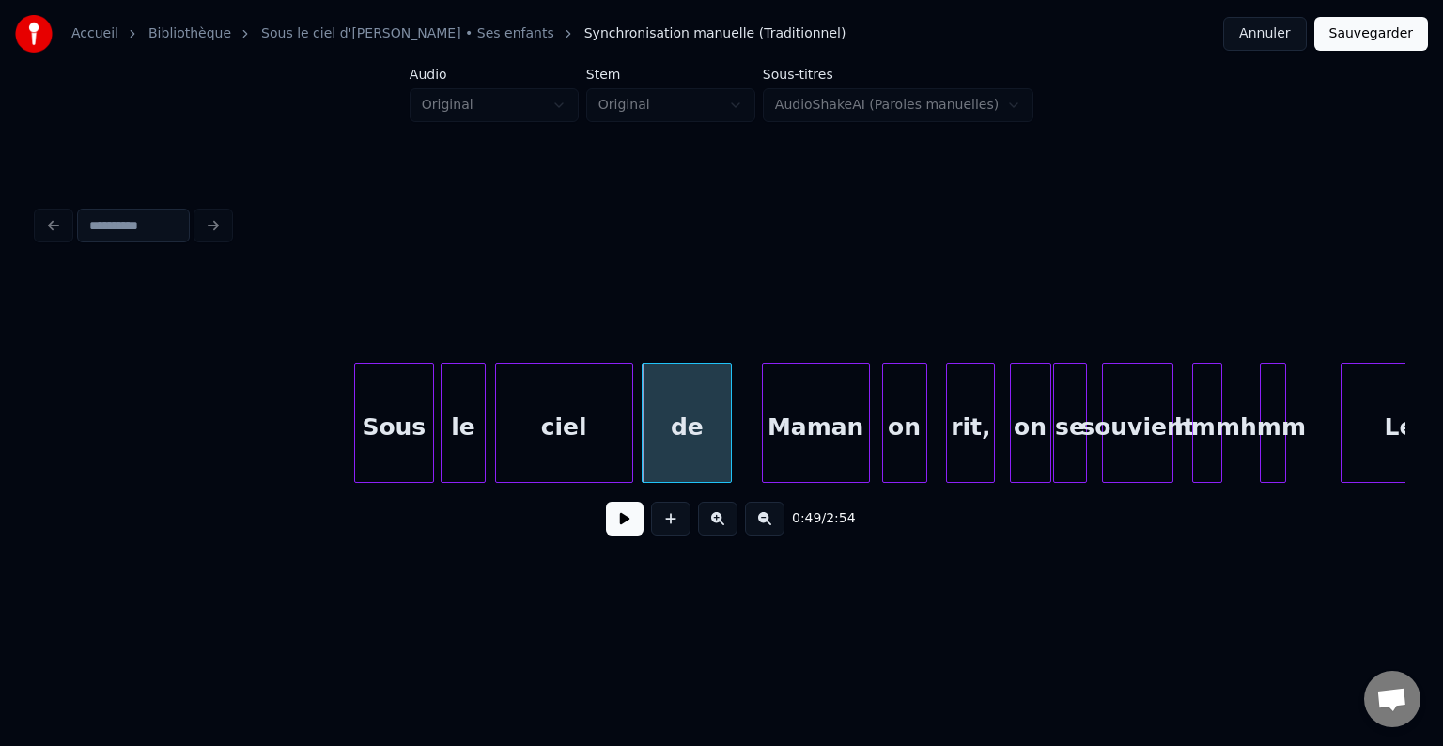
click at [800, 415] on div "Maman" at bounding box center [816, 428] width 106 height 128
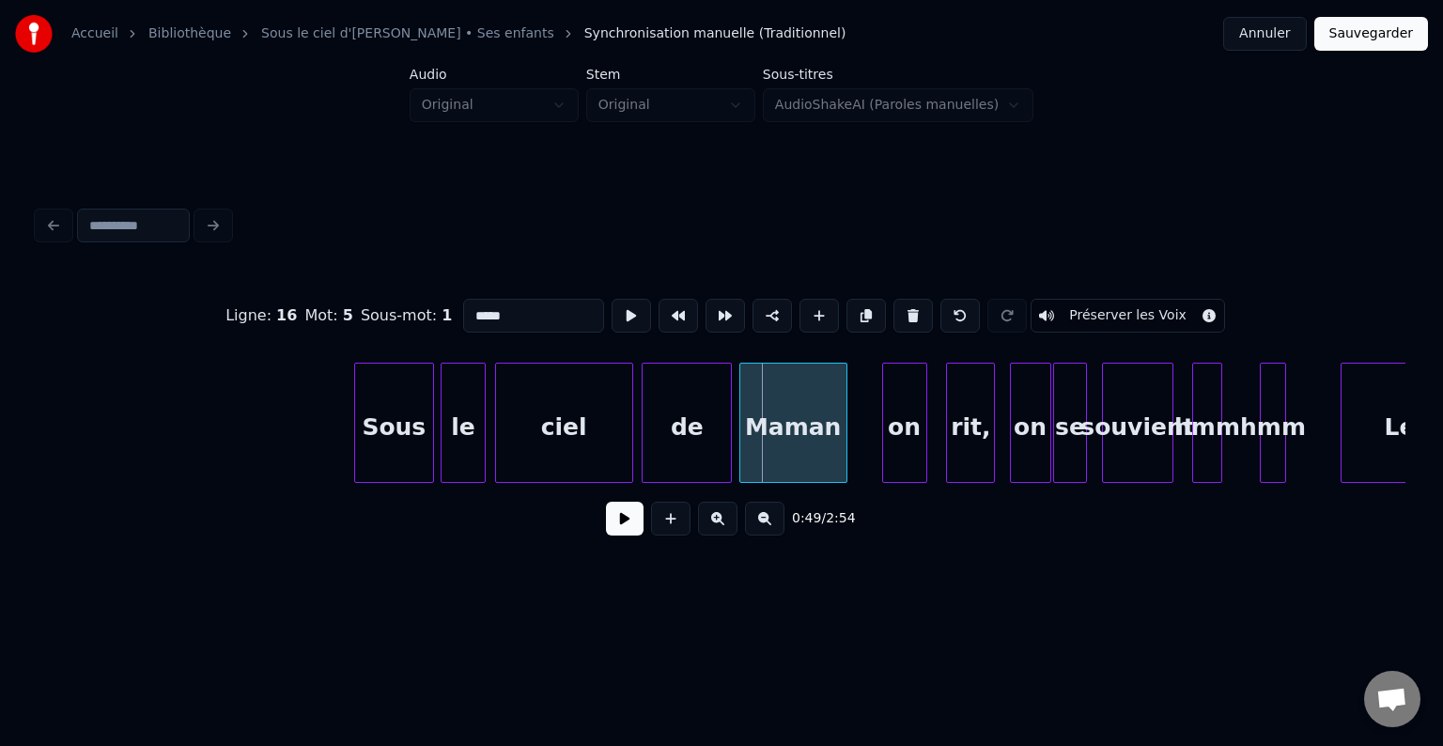
click at [778, 423] on div "Maman" at bounding box center [793, 428] width 106 height 128
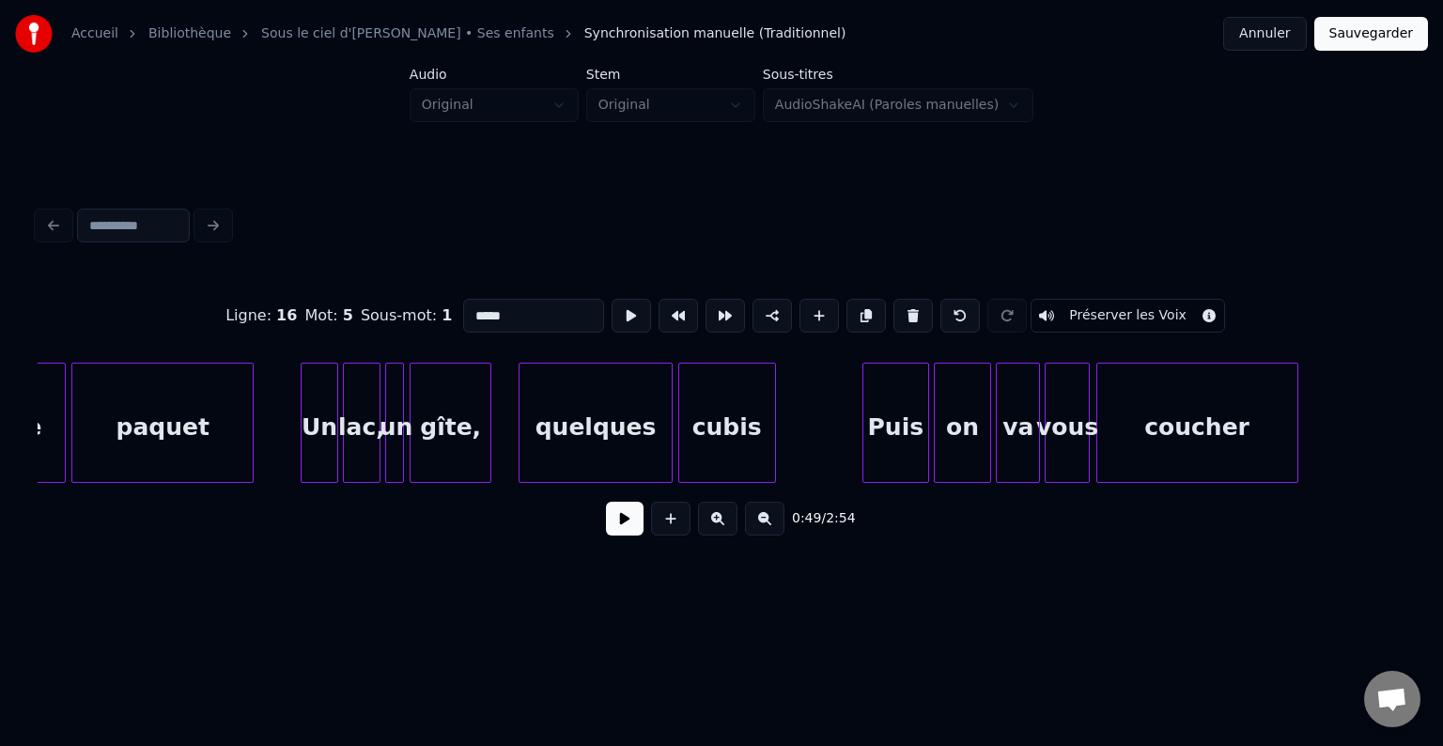
scroll to position [0, 7225]
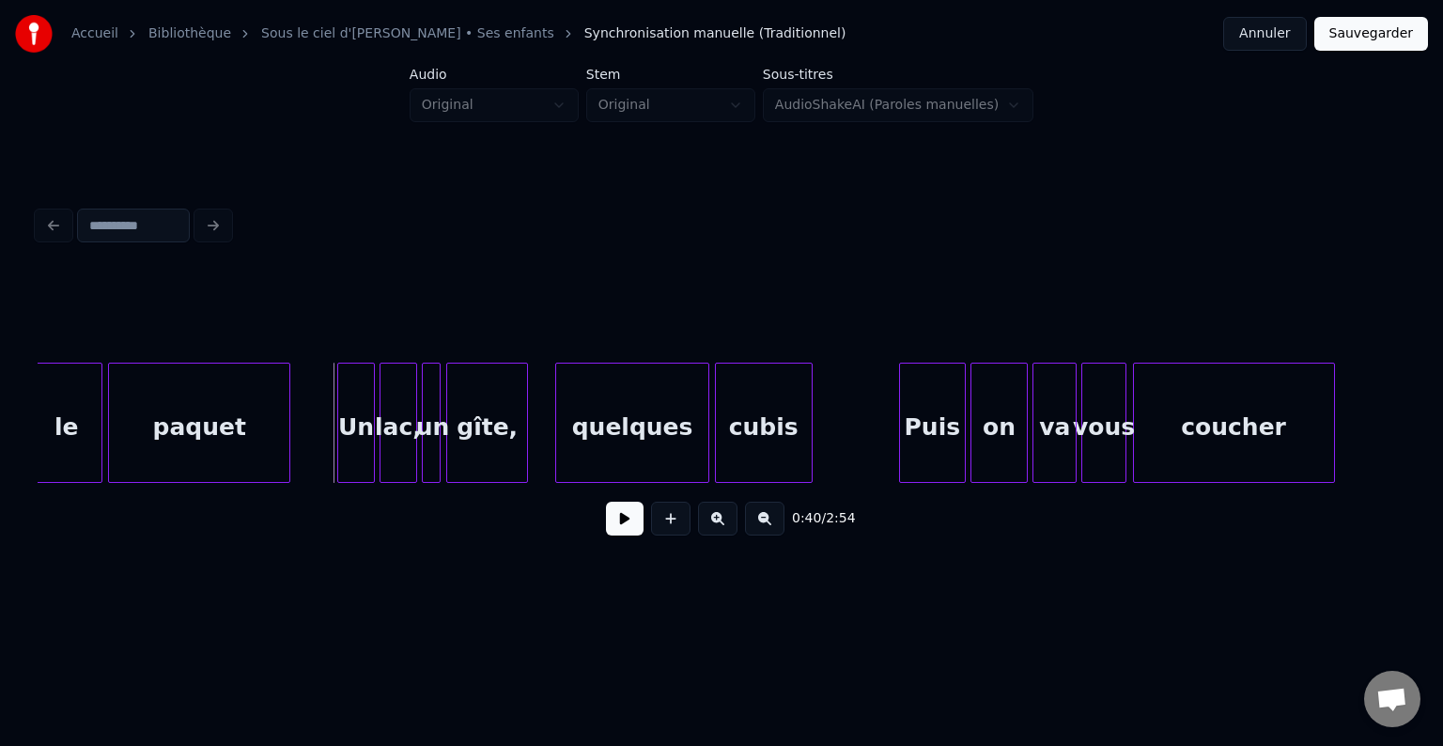
click at [622, 531] on button at bounding box center [625, 519] width 38 height 34
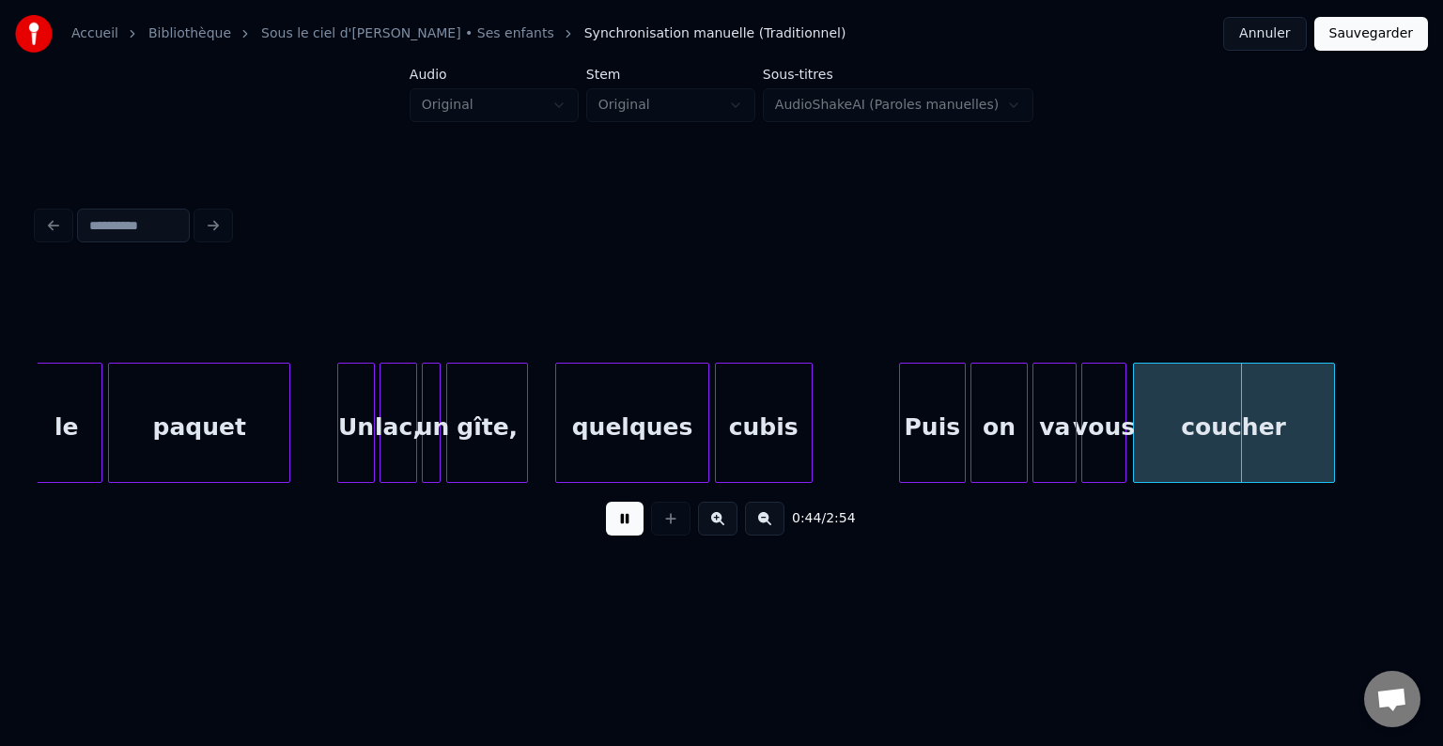
click at [620, 526] on button at bounding box center [625, 519] width 38 height 34
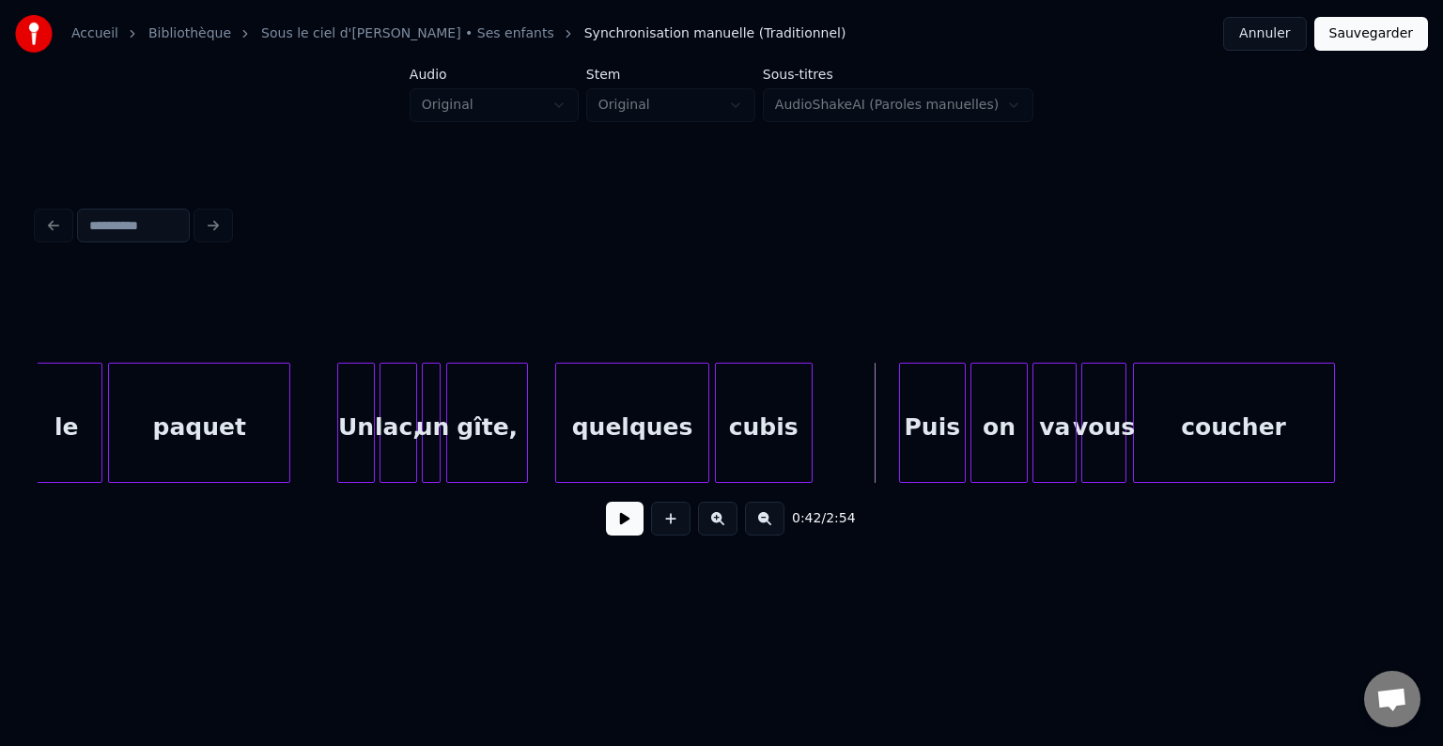
click at [637, 526] on button at bounding box center [625, 519] width 38 height 34
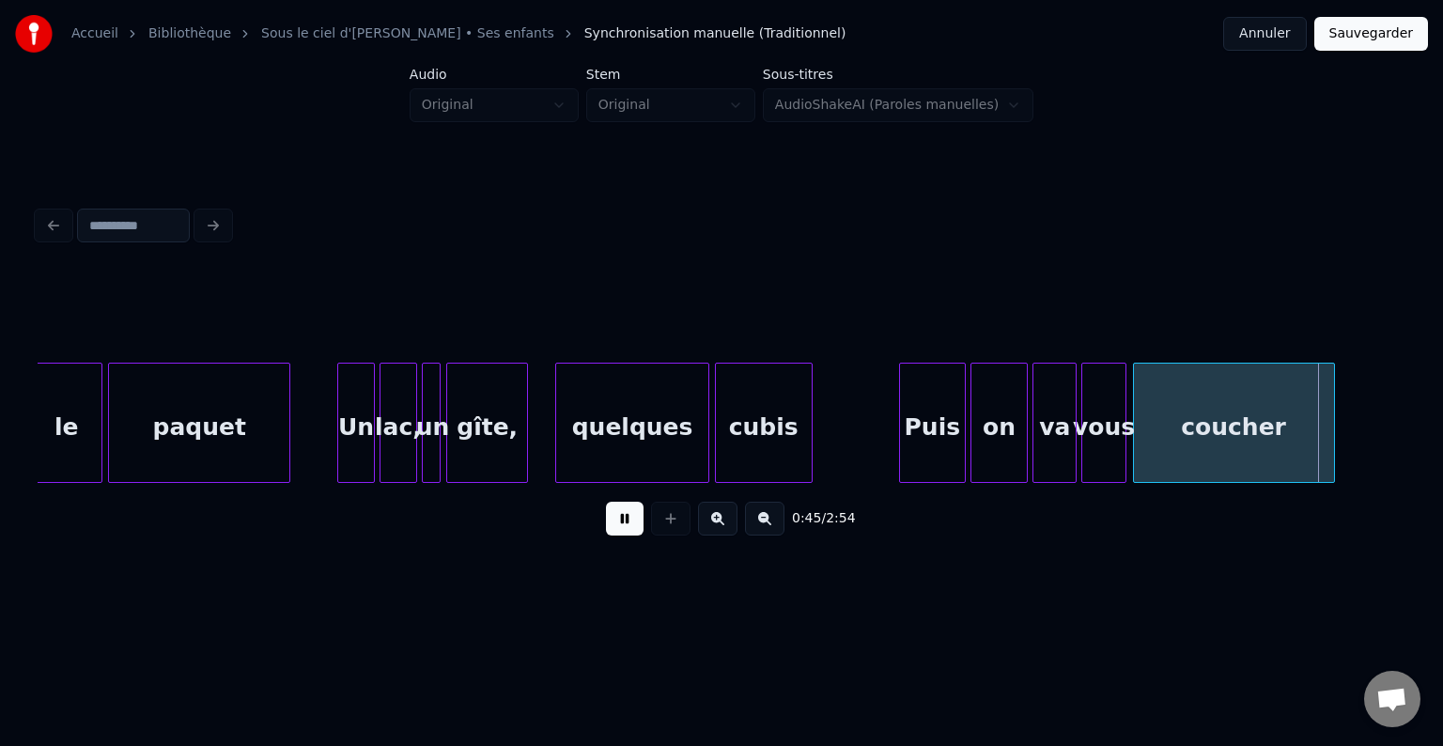
click at [634, 526] on button at bounding box center [625, 519] width 38 height 34
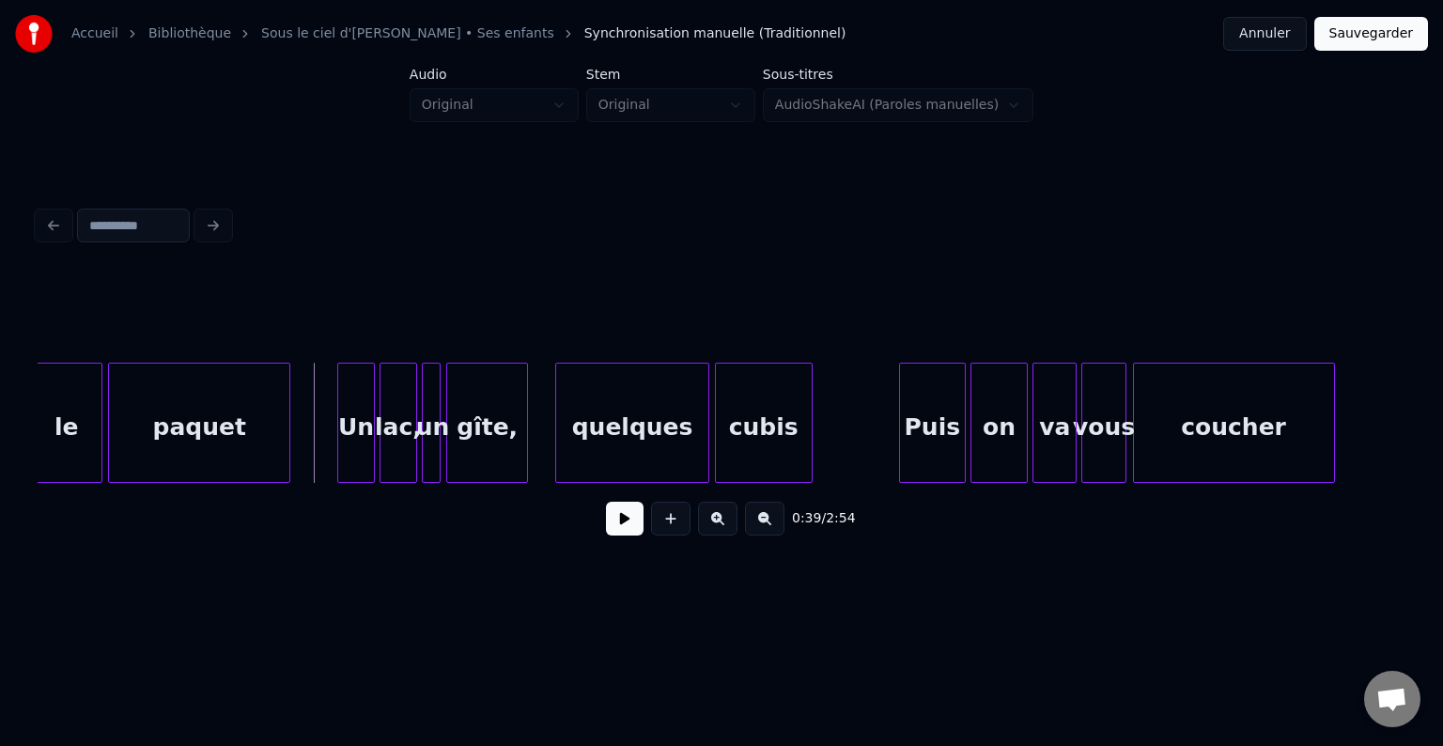
click at [636, 526] on button at bounding box center [625, 519] width 38 height 34
click at [759, 415] on div "cubis" at bounding box center [765, 428] width 96 height 128
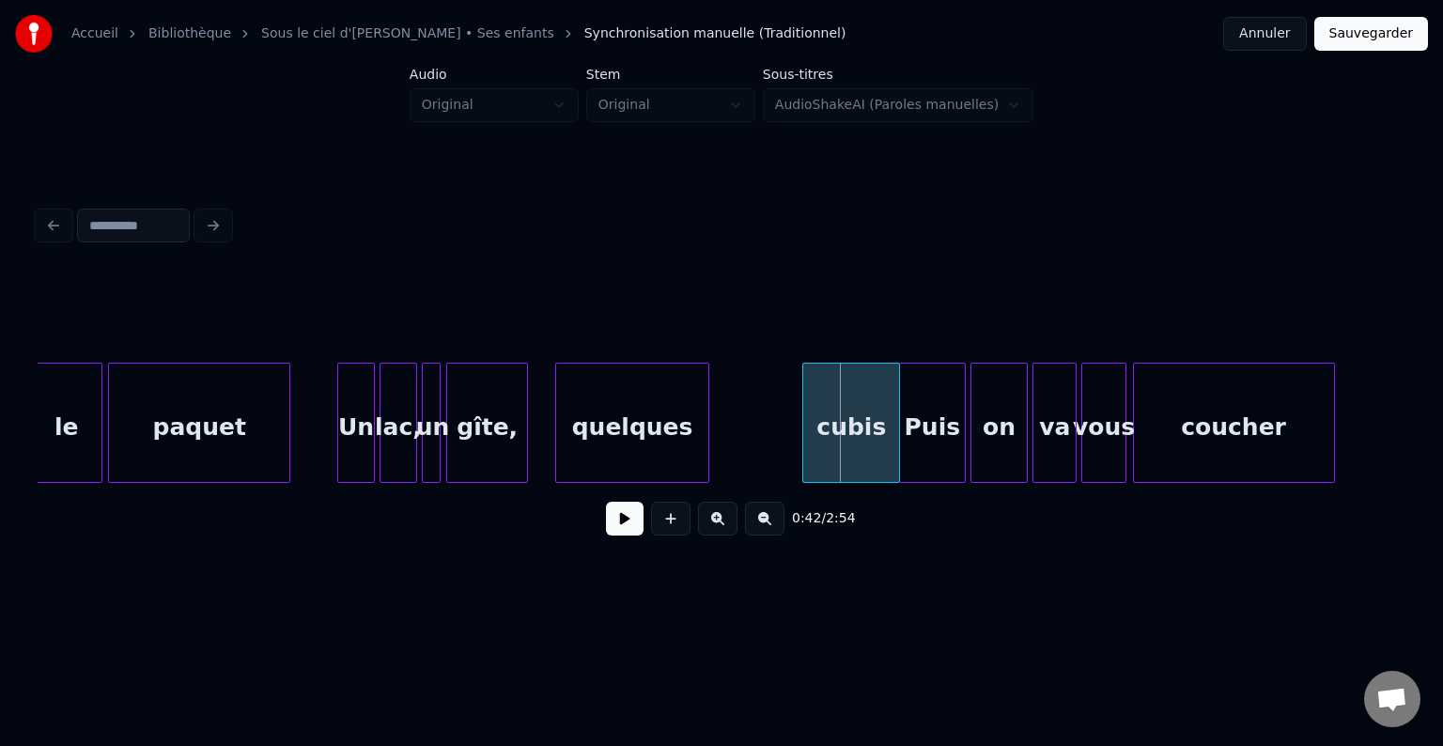
click at [818, 428] on div "cubis" at bounding box center [851, 428] width 96 height 128
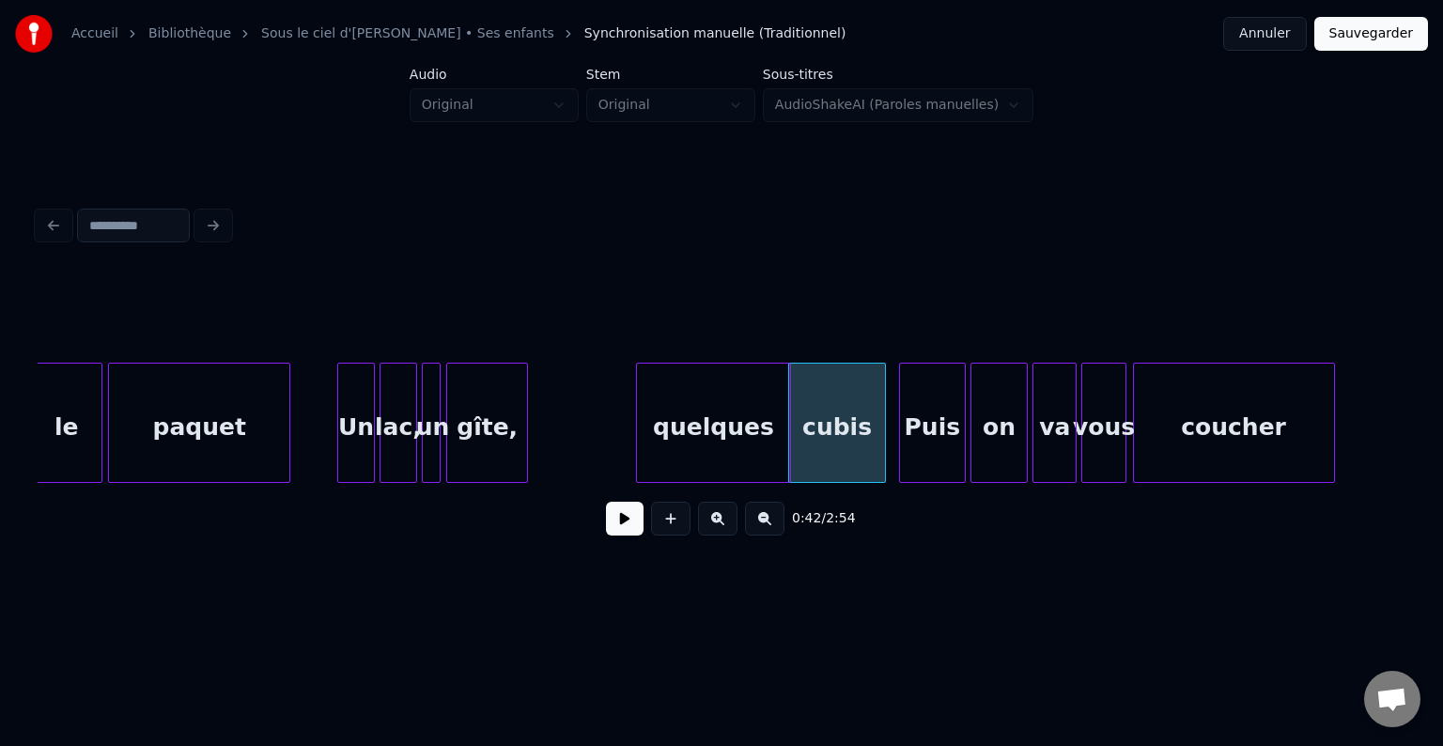
click at [764, 427] on div "quelques" at bounding box center [713, 428] width 152 height 128
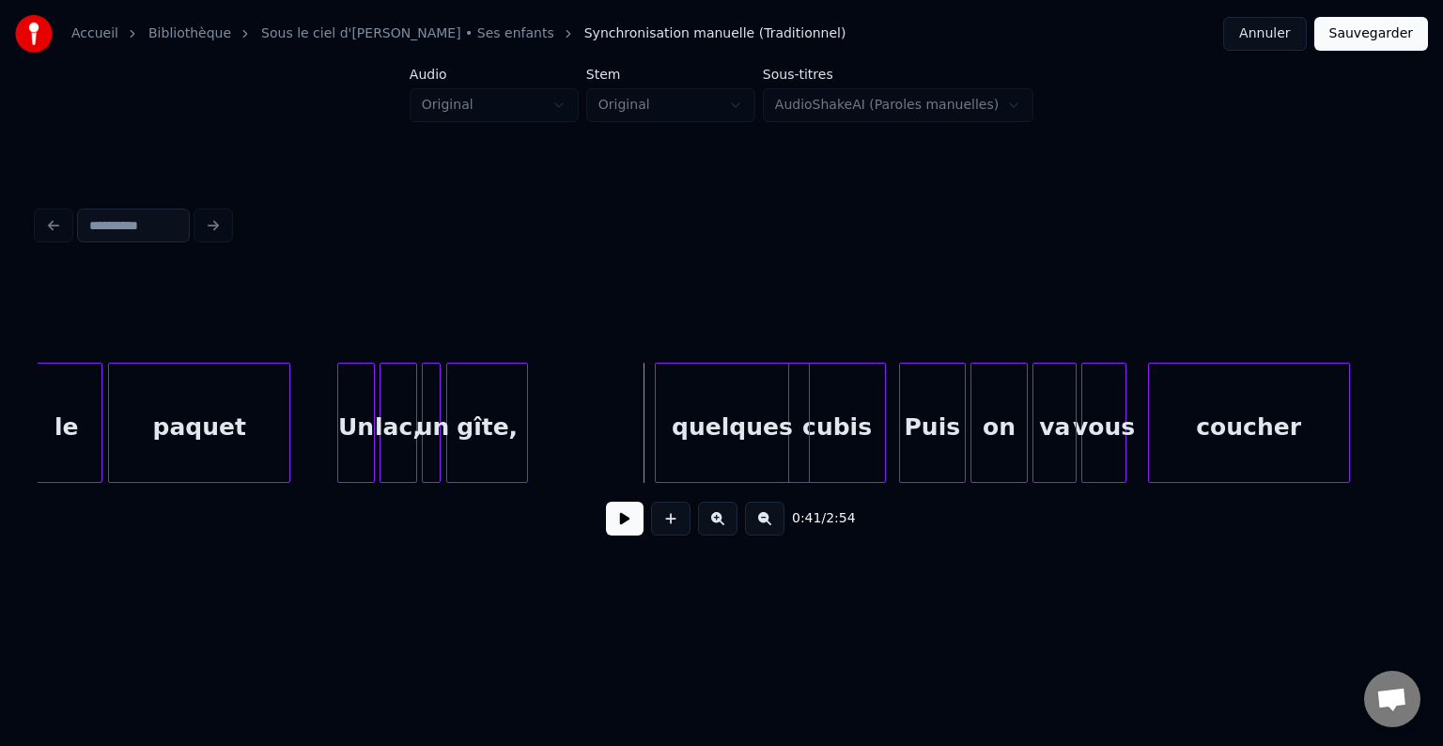
click at [1236, 441] on div "coucher" at bounding box center [1249, 428] width 200 height 128
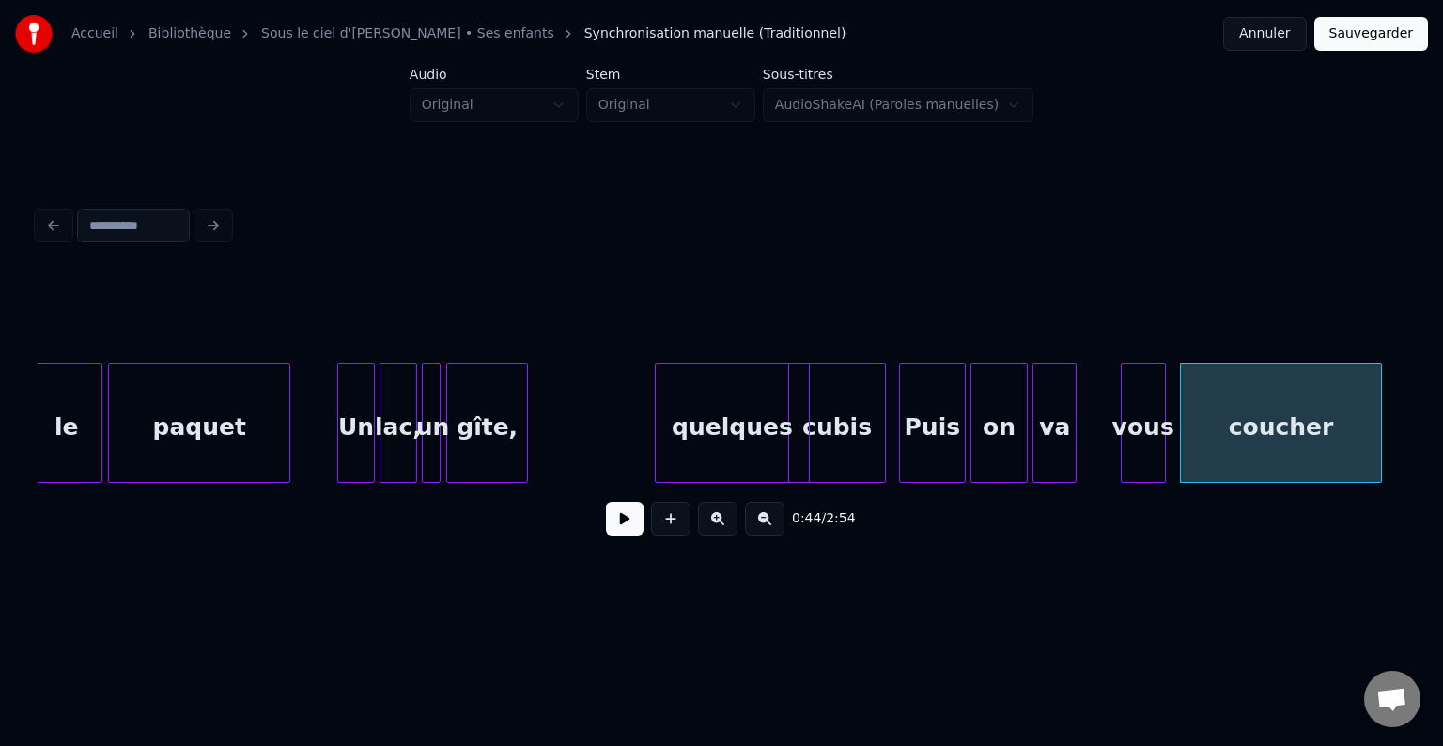
click at [1150, 440] on div "vous" at bounding box center [1143, 428] width 43 height 128
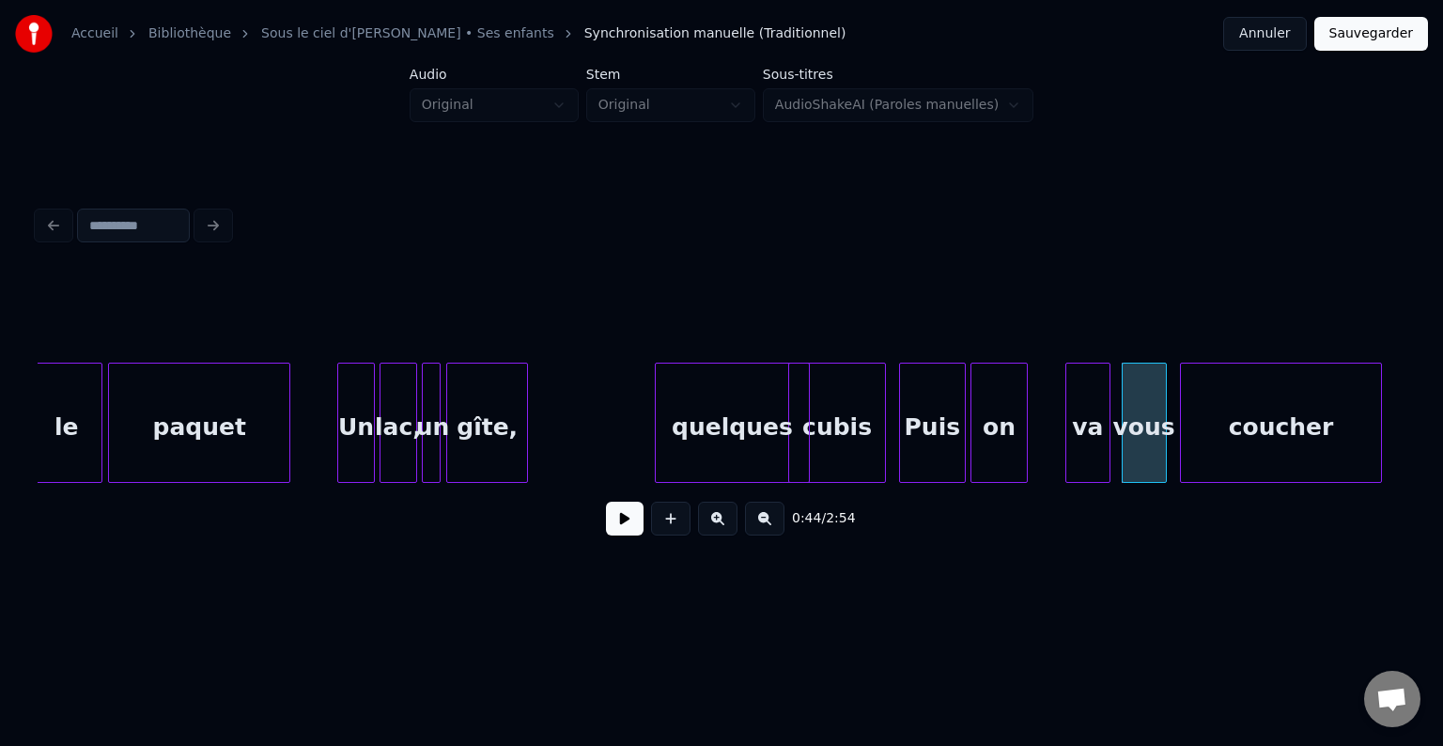
click at [1086, 437] on div "va" at bounding box center [1087, 428] width 42 height 128
click at [1022, 437] on div "on" at bounding box center [1008, 428] width 56 height 128
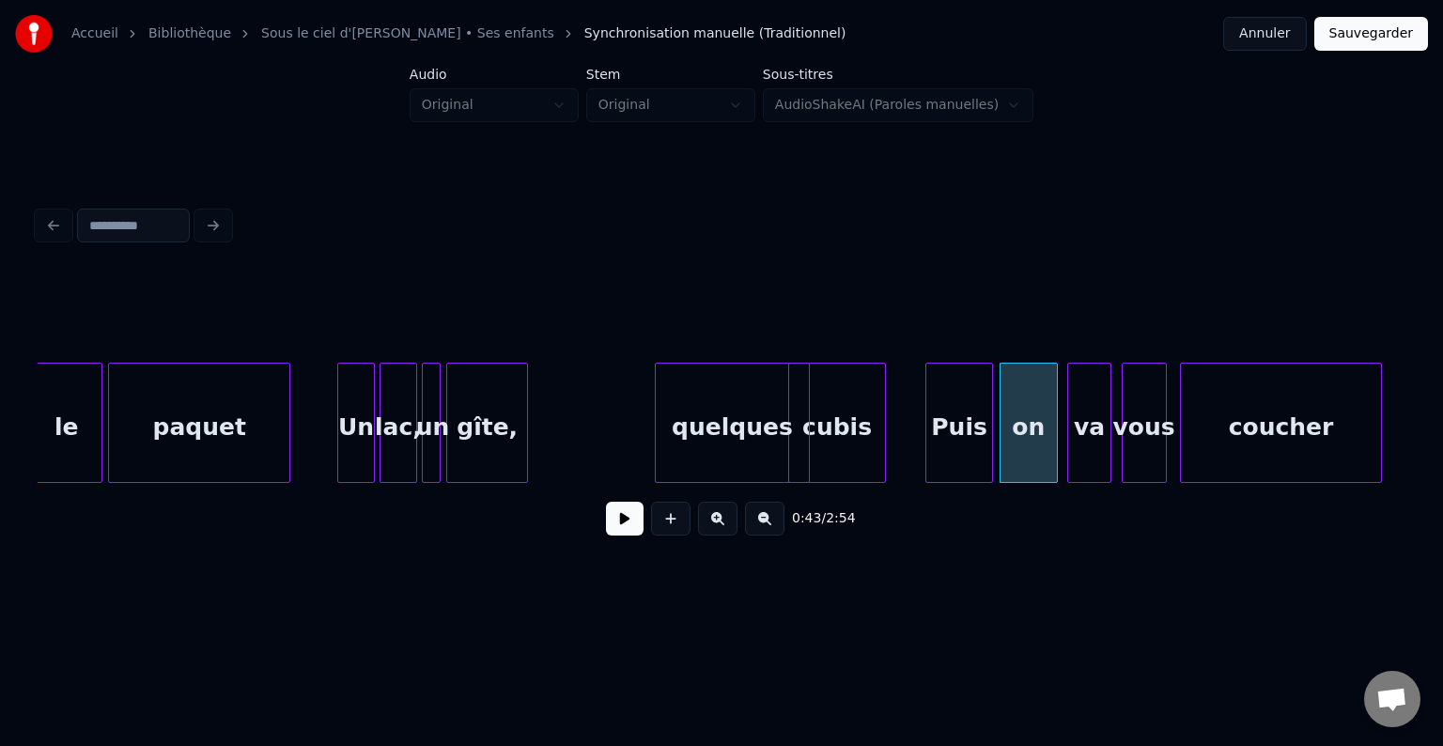
click at [970, 439] on div "Puis" at bounding box center [958, 428] width 65 height 128
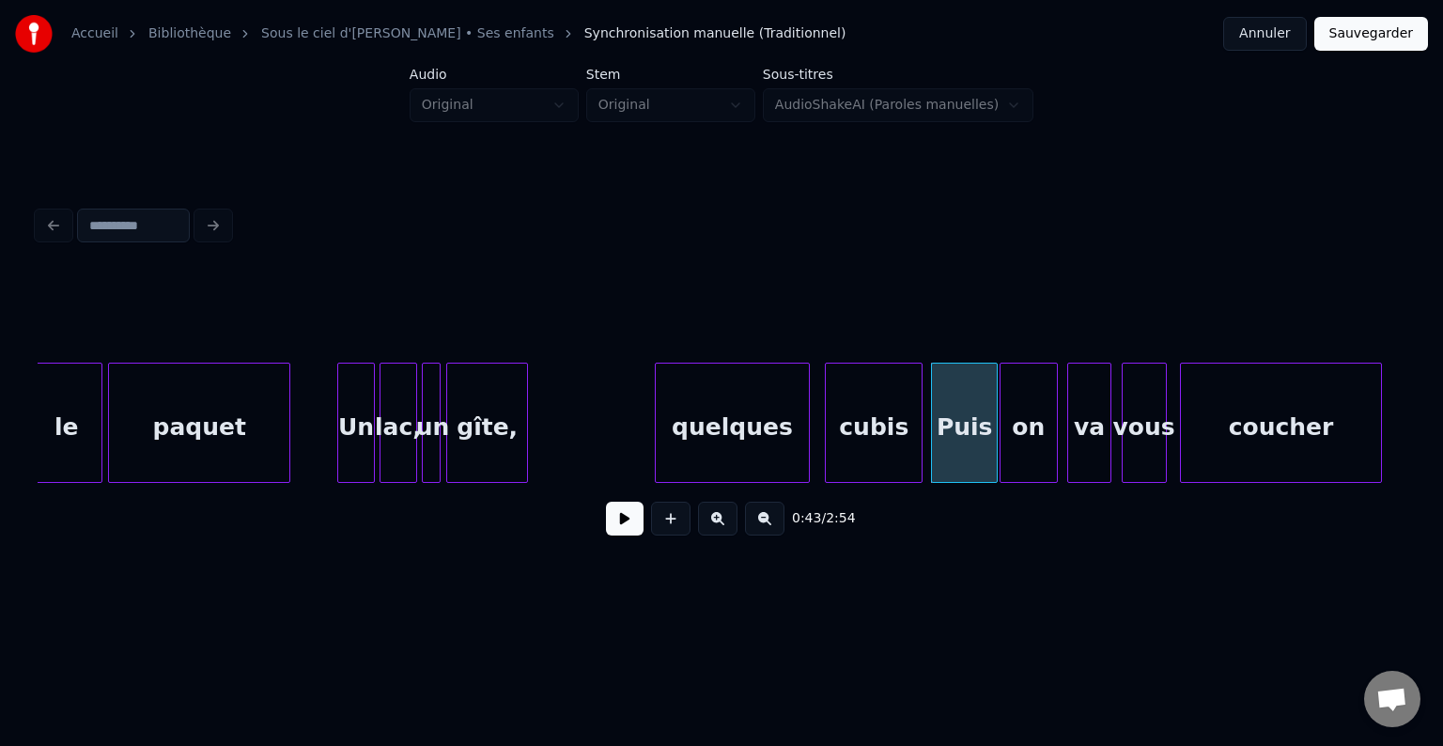
click at [895, 439] on div "cubis" at bounding box center [874, 428] width 96 height 128
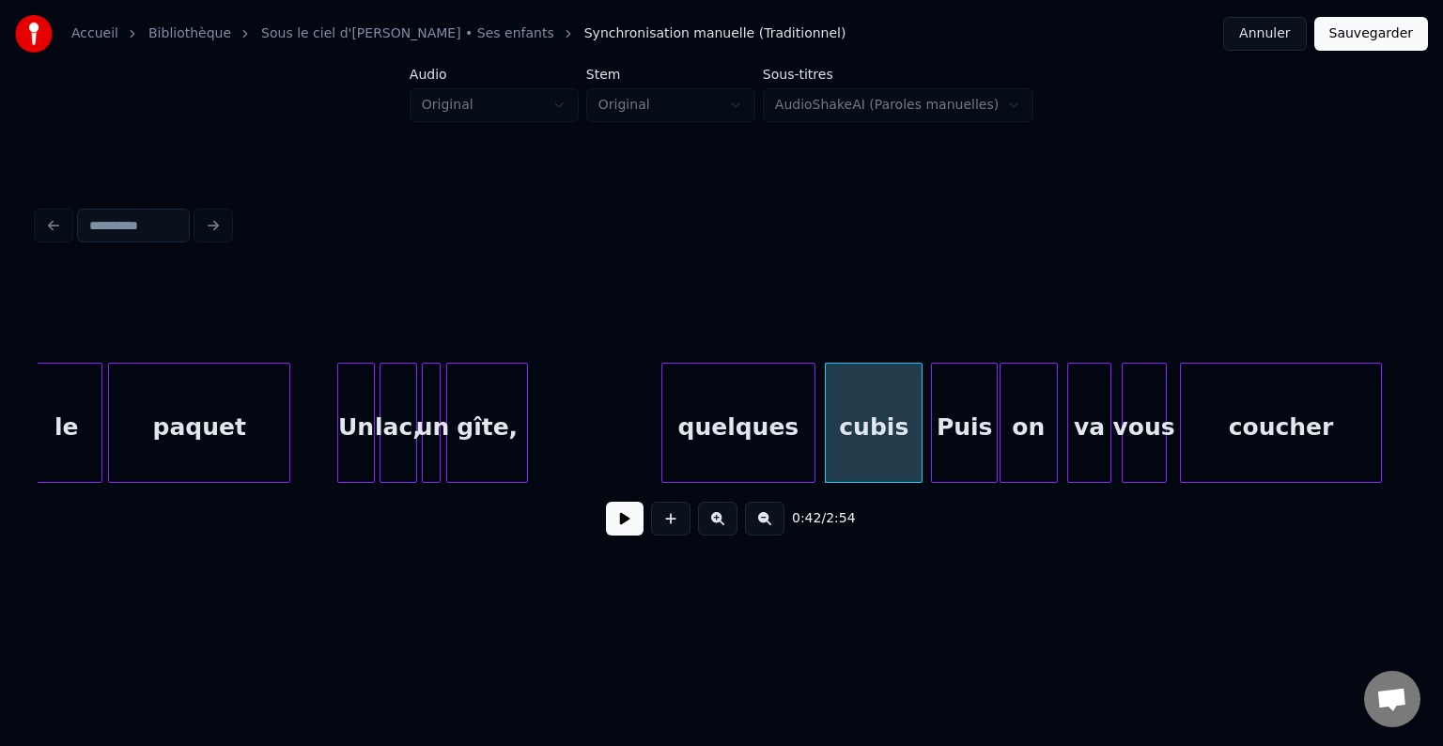
click at [712, 430] on div "quelques" at bounding box center [738, 428] width 152 height 128
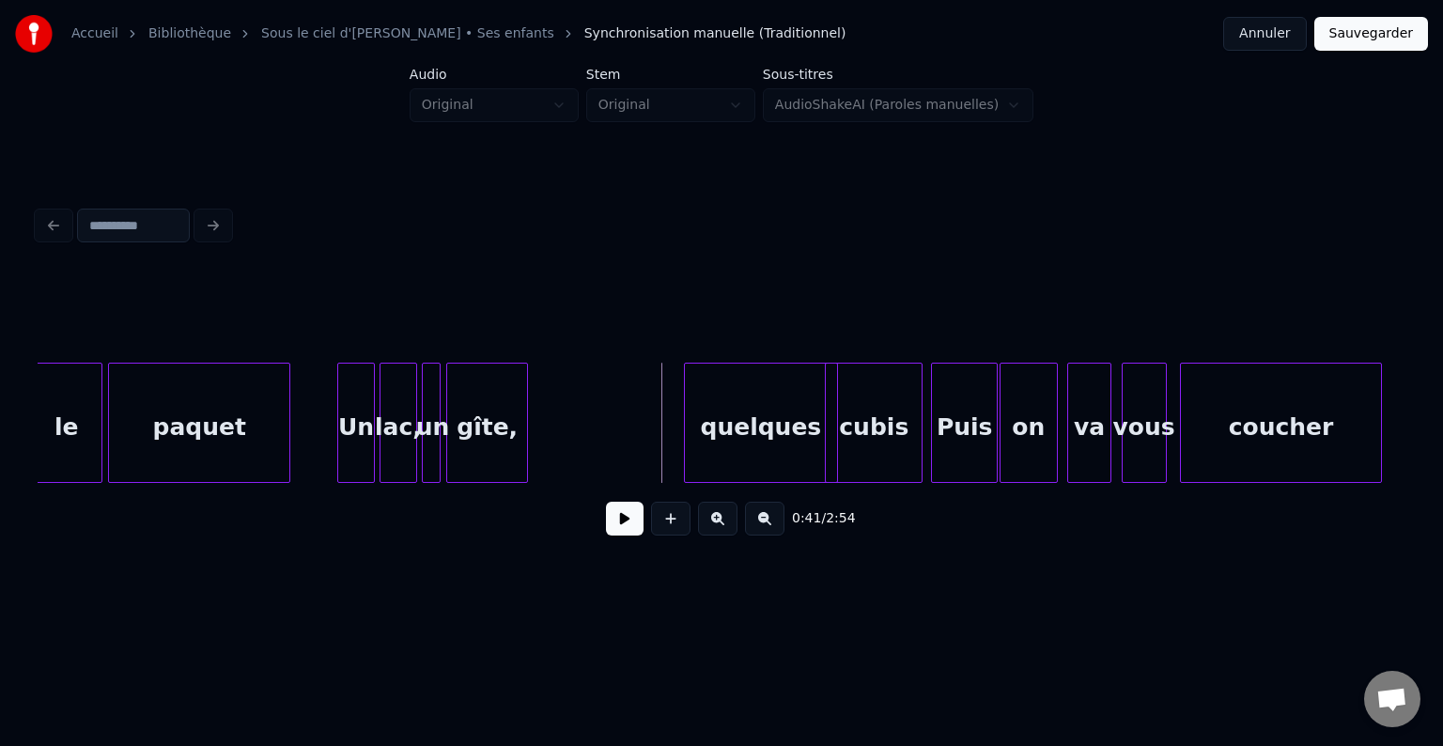
click at [763, 429] on div "quelques" at bounding box center [761, 428] width 152 height 128
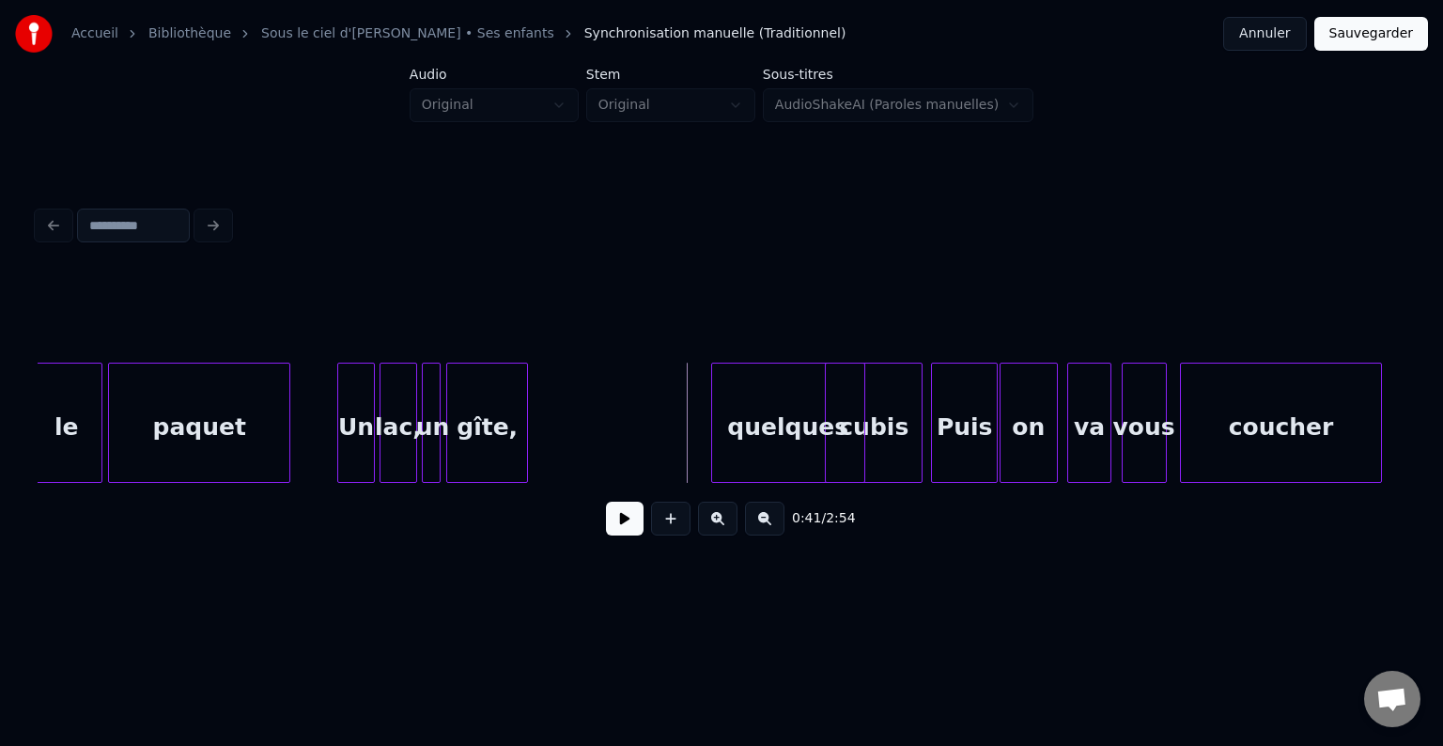
click at [777, 421] on div "quelques" at bounding box center [816, 428] width 152 height 128
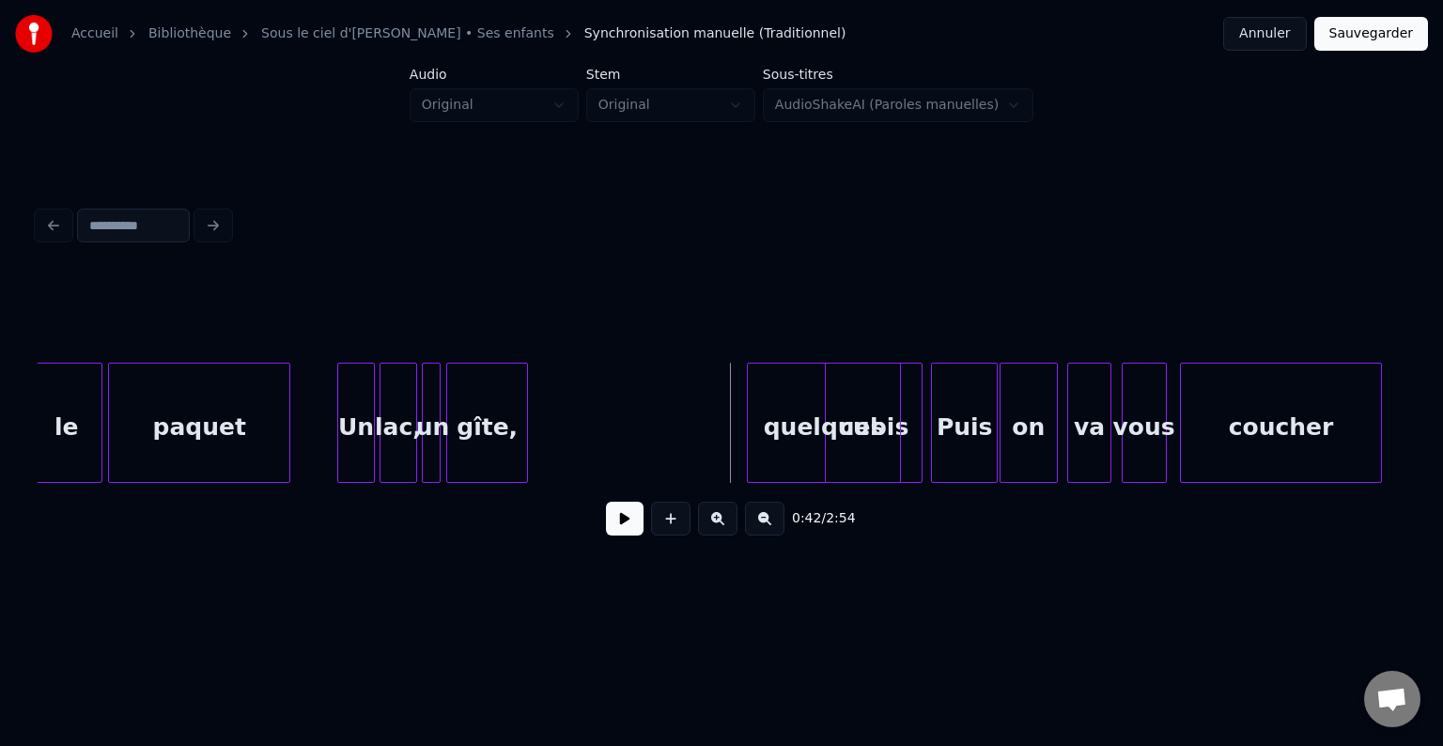
click at [823, 425] on div at bounding box center [826, 423] width 6 height 118
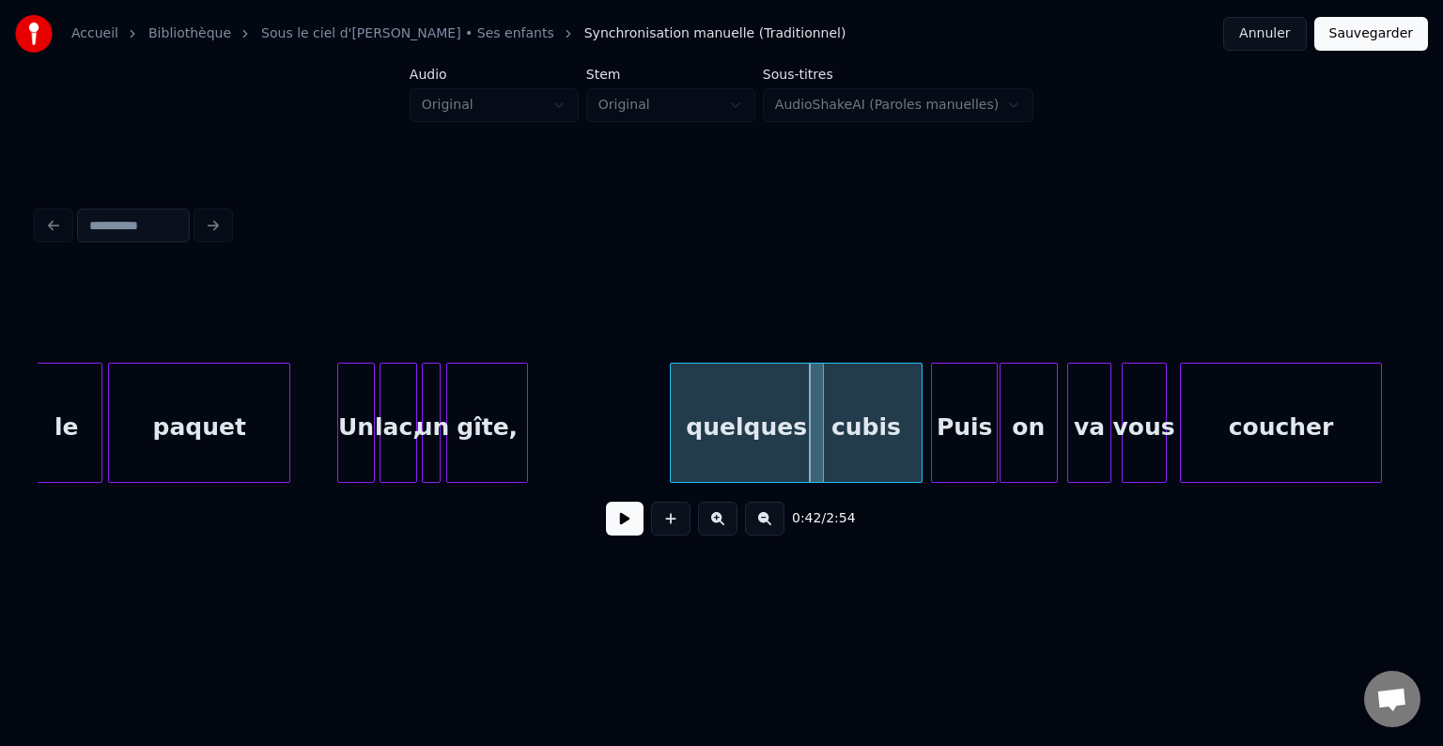
click at [706, 425] on div "quelques" at bounding box center [747, 428] width 152 height 128
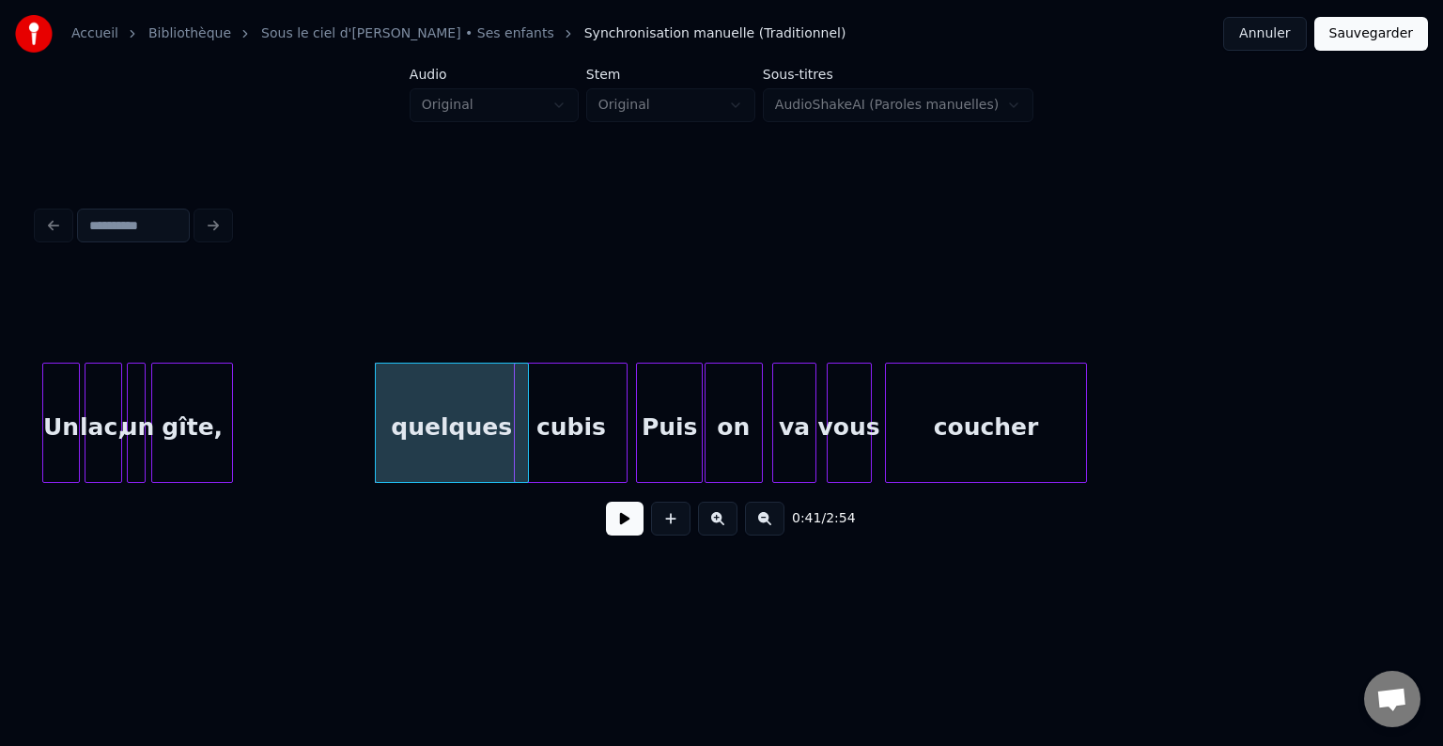
scroll to position [0, 7521]
click at [1108, 433] on div "coucher" at bounding box center [1057, 428] width 200 height 128
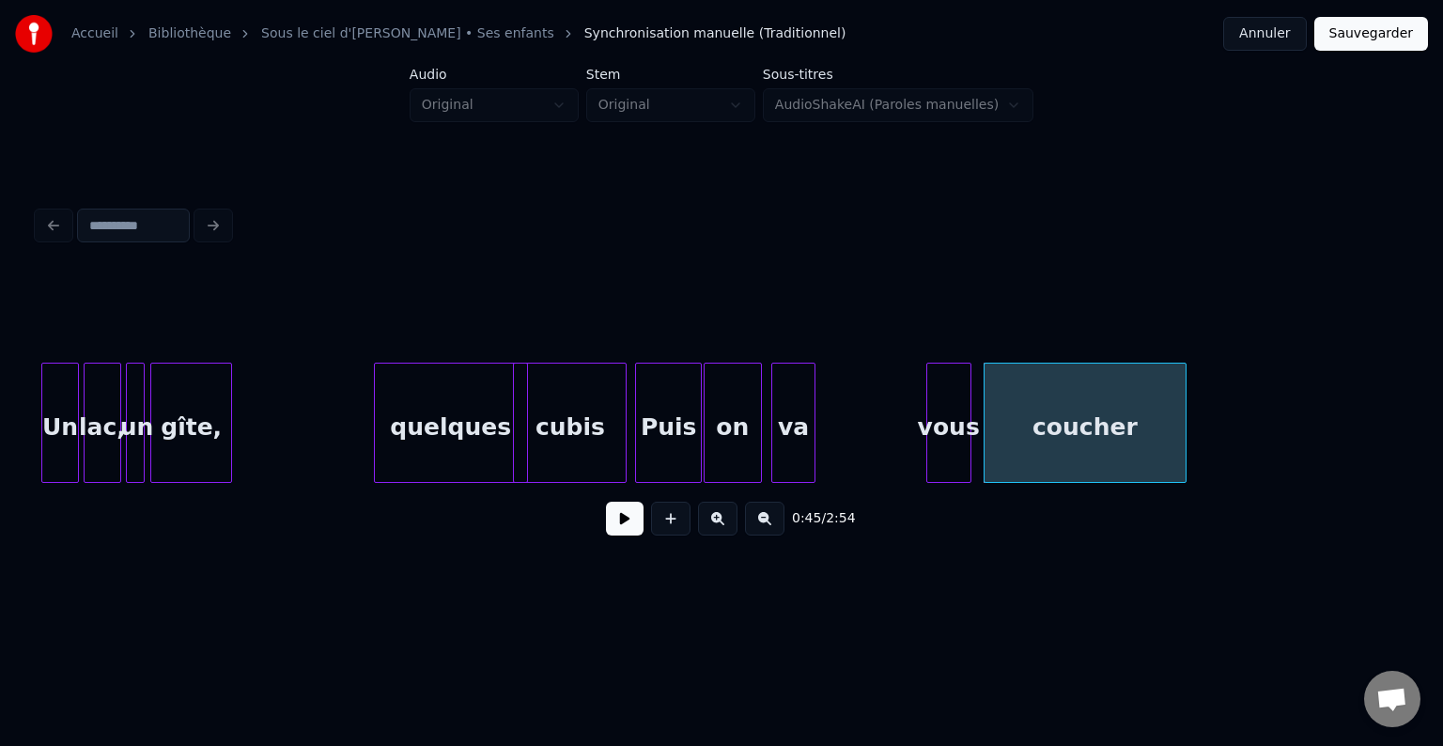
click at [950, 422] on div "vous" at bounding box center [948, 428] width 43 height 128
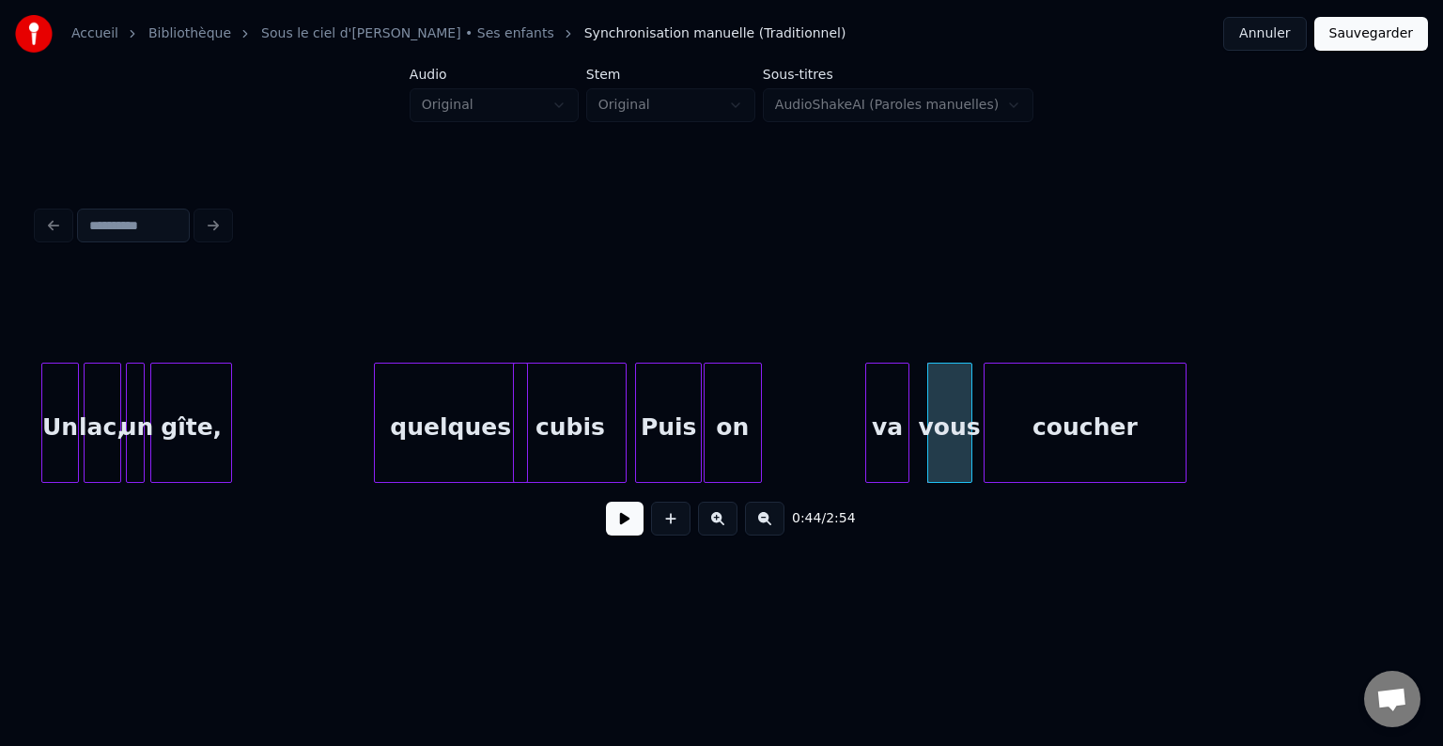
click at [880, 424] on div "va" at bounding box center [887, 428] width 42 height 128
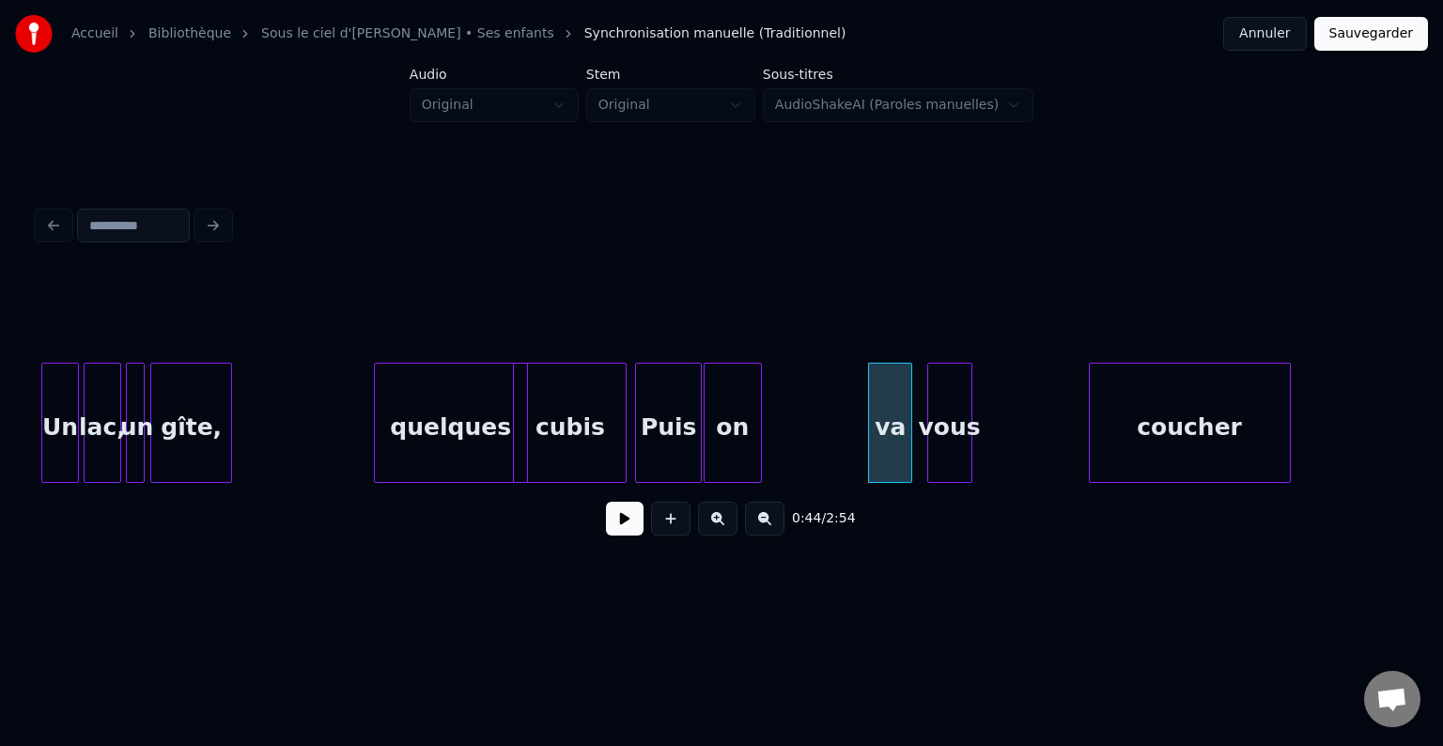
click at [1199, 428] on div "coucher" at bounding box center [1190, 428] width 200 height 128
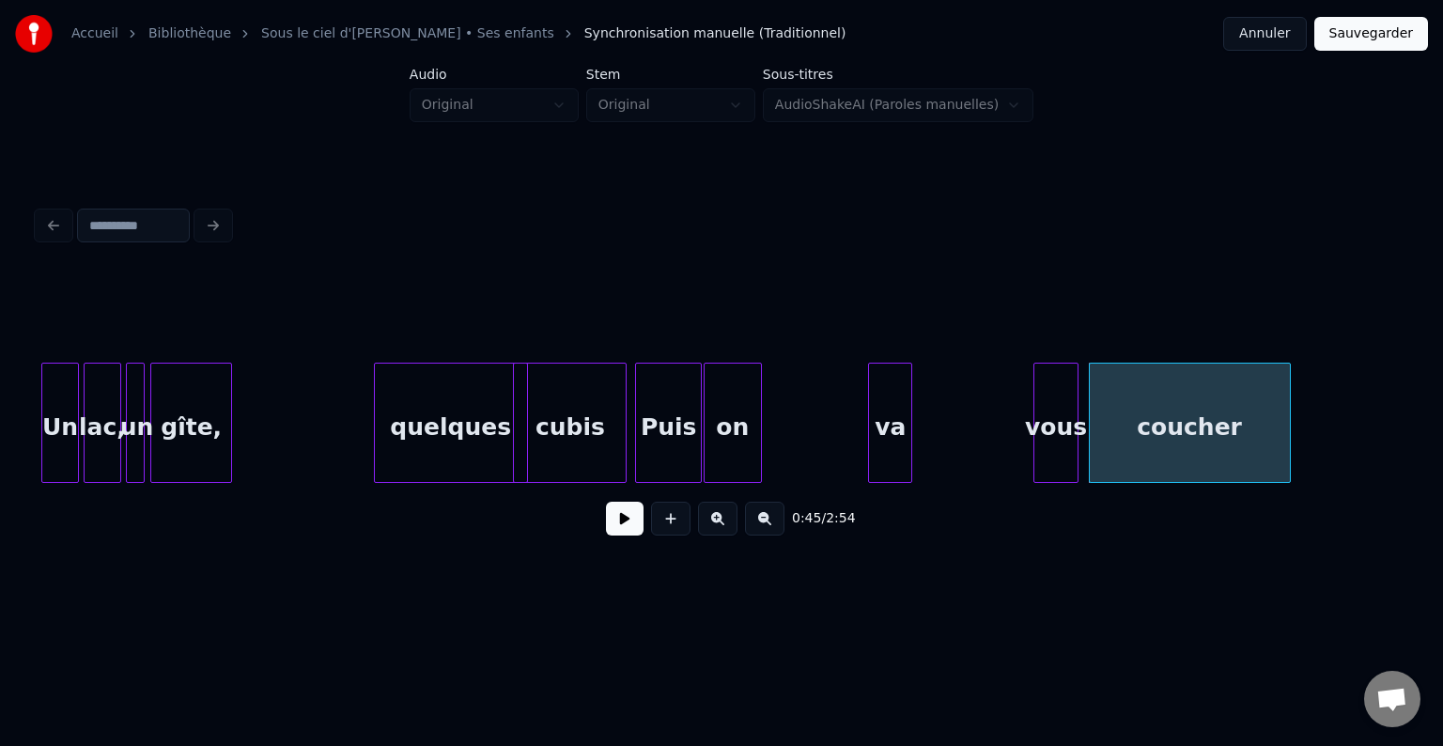
click at [1047, 427] on div "vous" at bounding box center [1055, 428] width 43 height 128
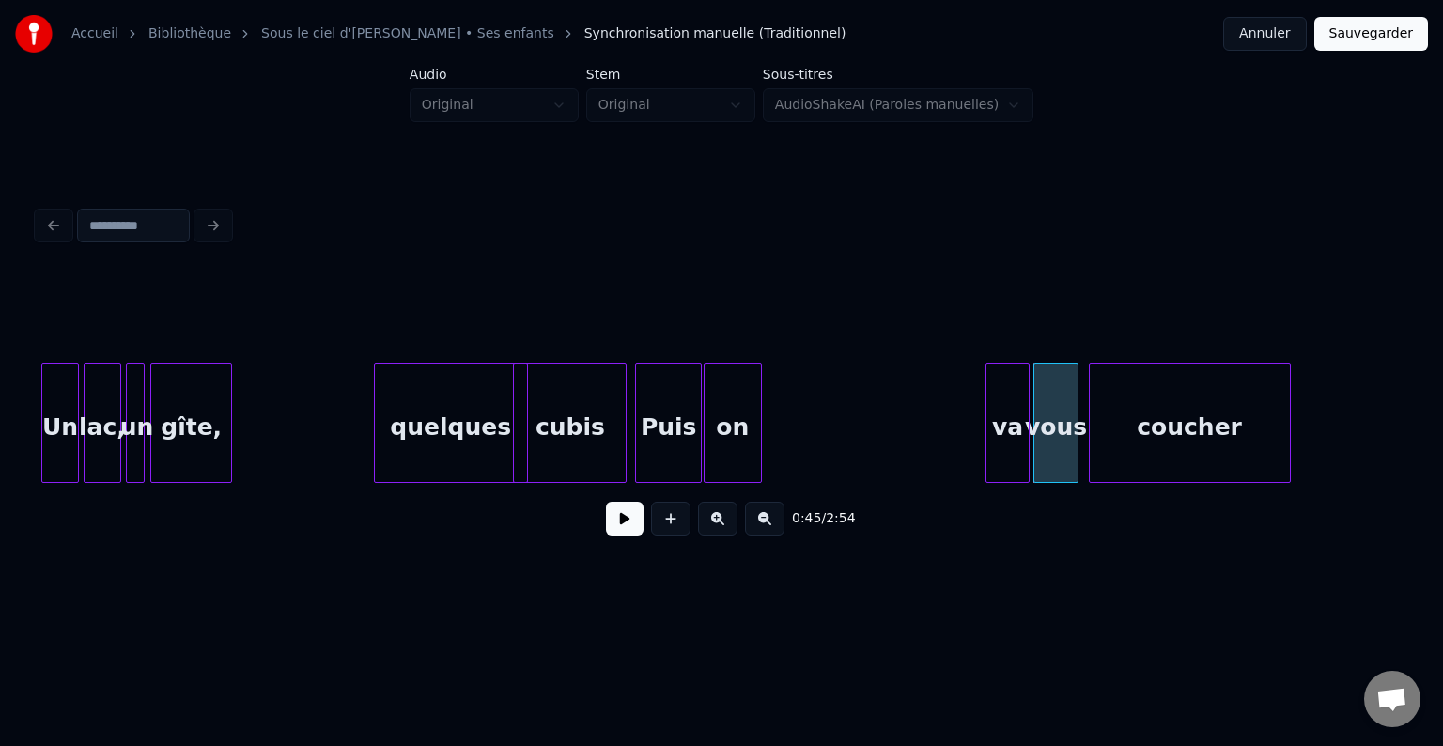
click at [1015, 434] on div "va" at bounding box center [1007, 428] width 42 height 128
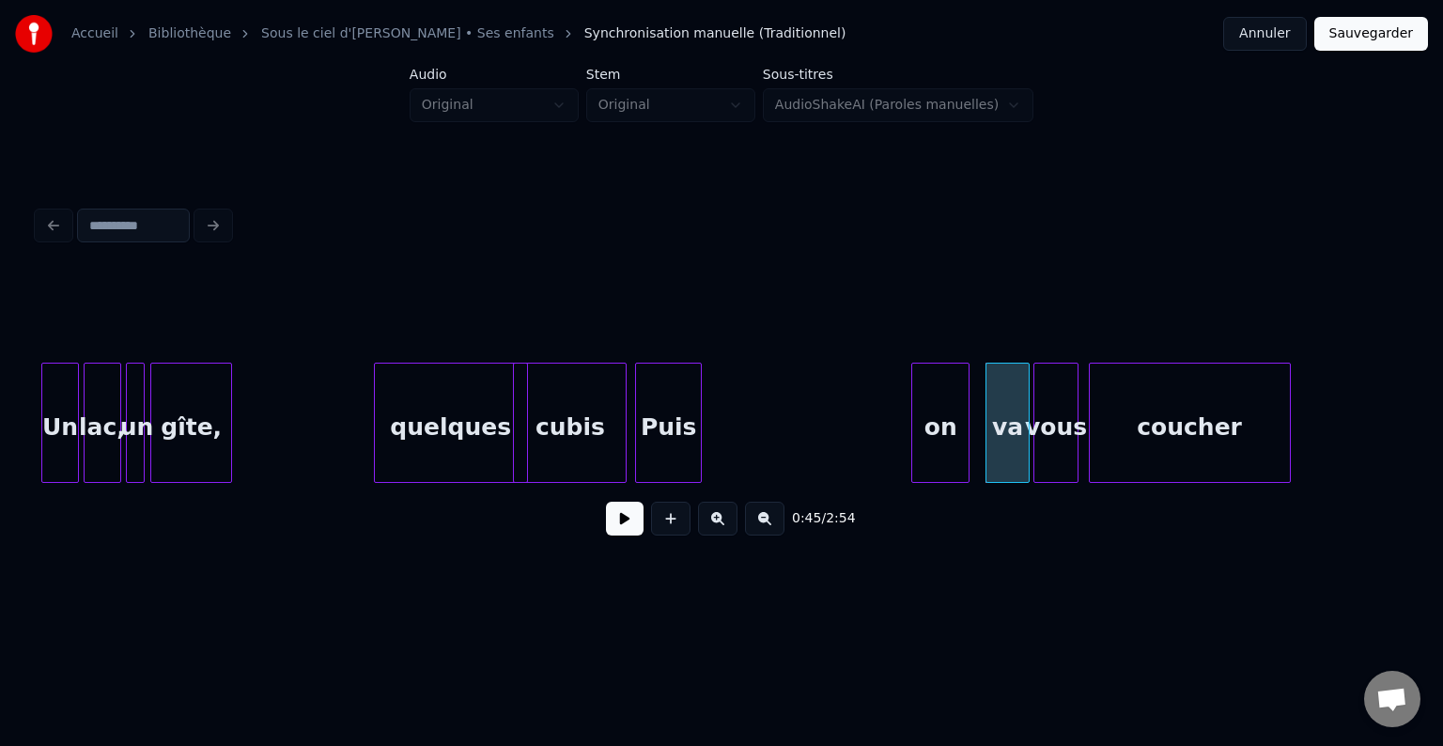
click at [954, 428] on div "on" at bounding box center [940, 428] width 56 height 128
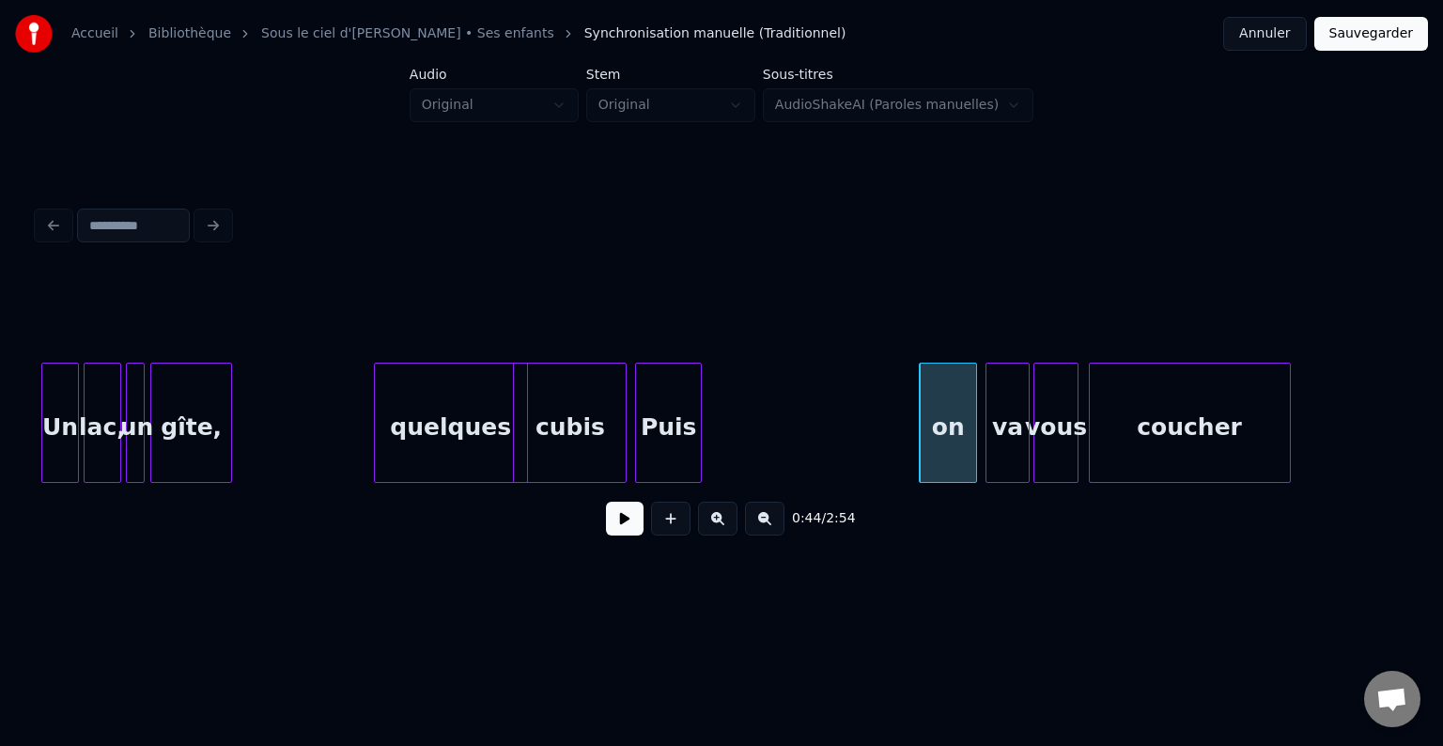
click at [673, 425] on div "Puis" at bounding box center [668, 428] width 65 height 128
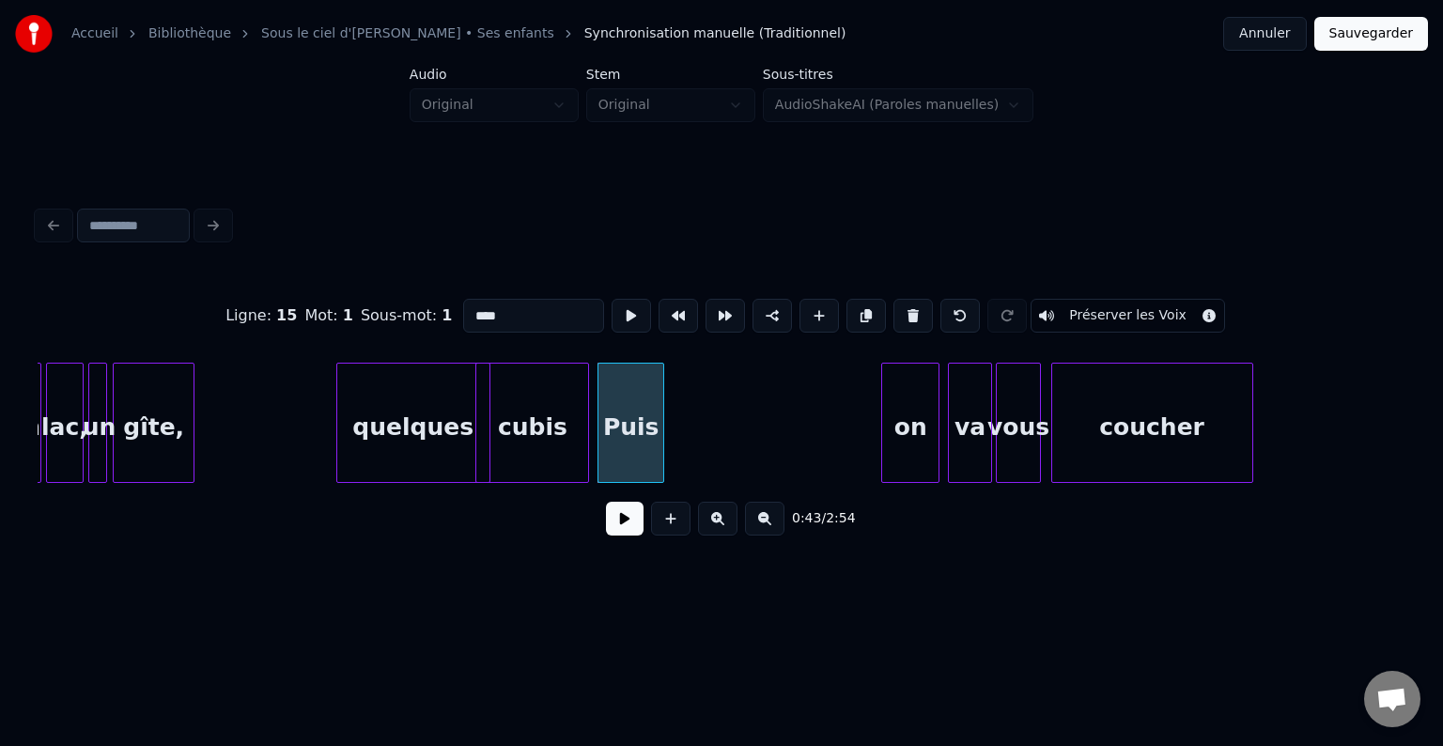
scroll to position [0, 7596]
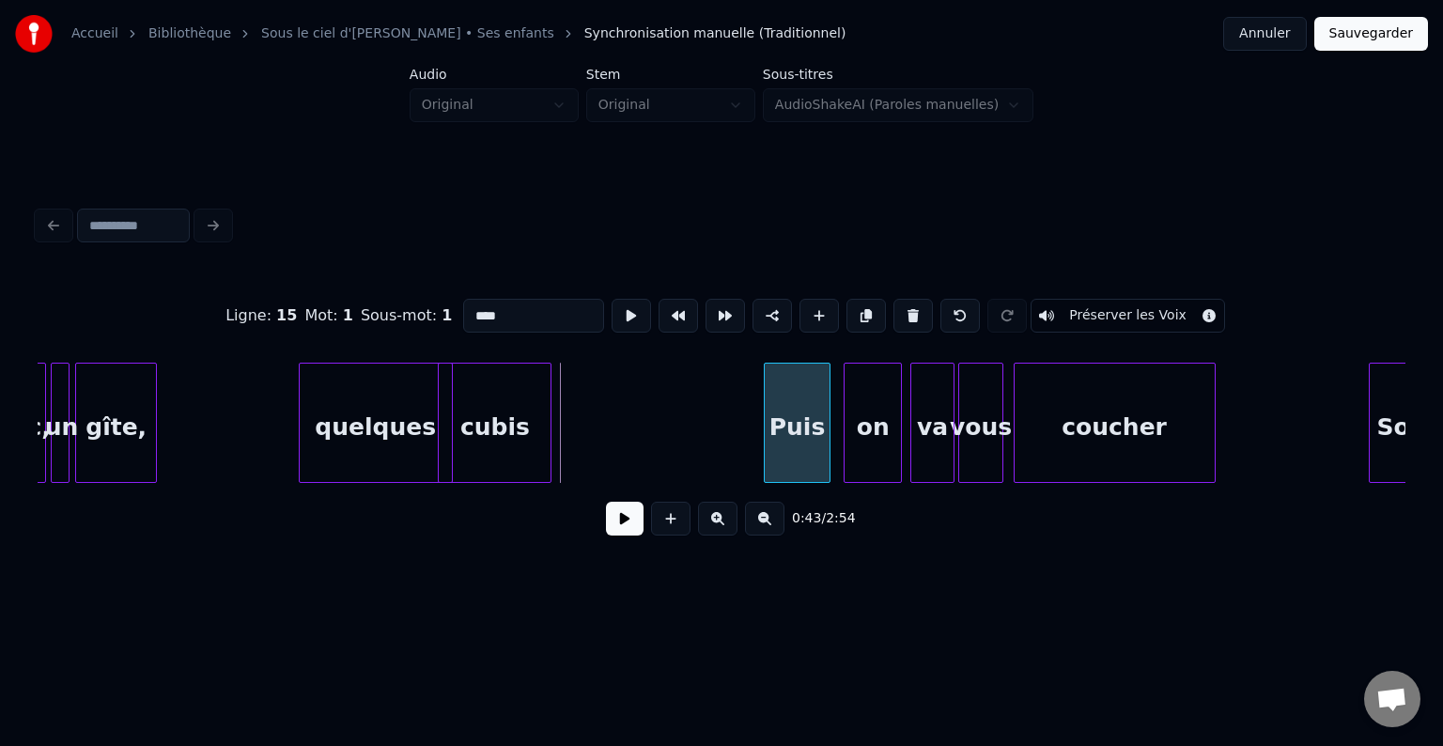
click at [807, 428] on div "Puis" at bounding box center [797, 428] width 65 height 128
click at [520, 427] on div "cubis" at bounding box center [517, 428] width 112 height 128
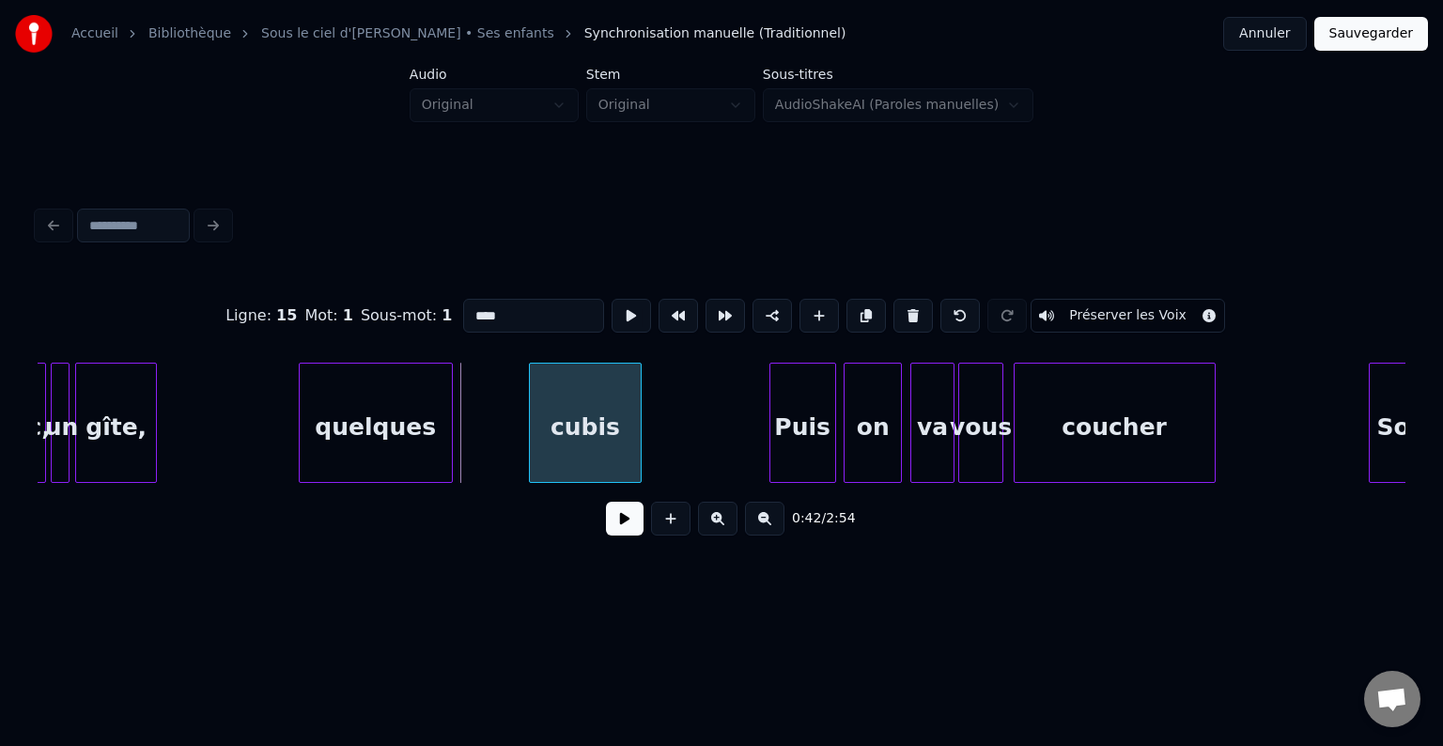
click at [633, 432] on div "cubis" at bounding box center [586, 428] width 112 height 128
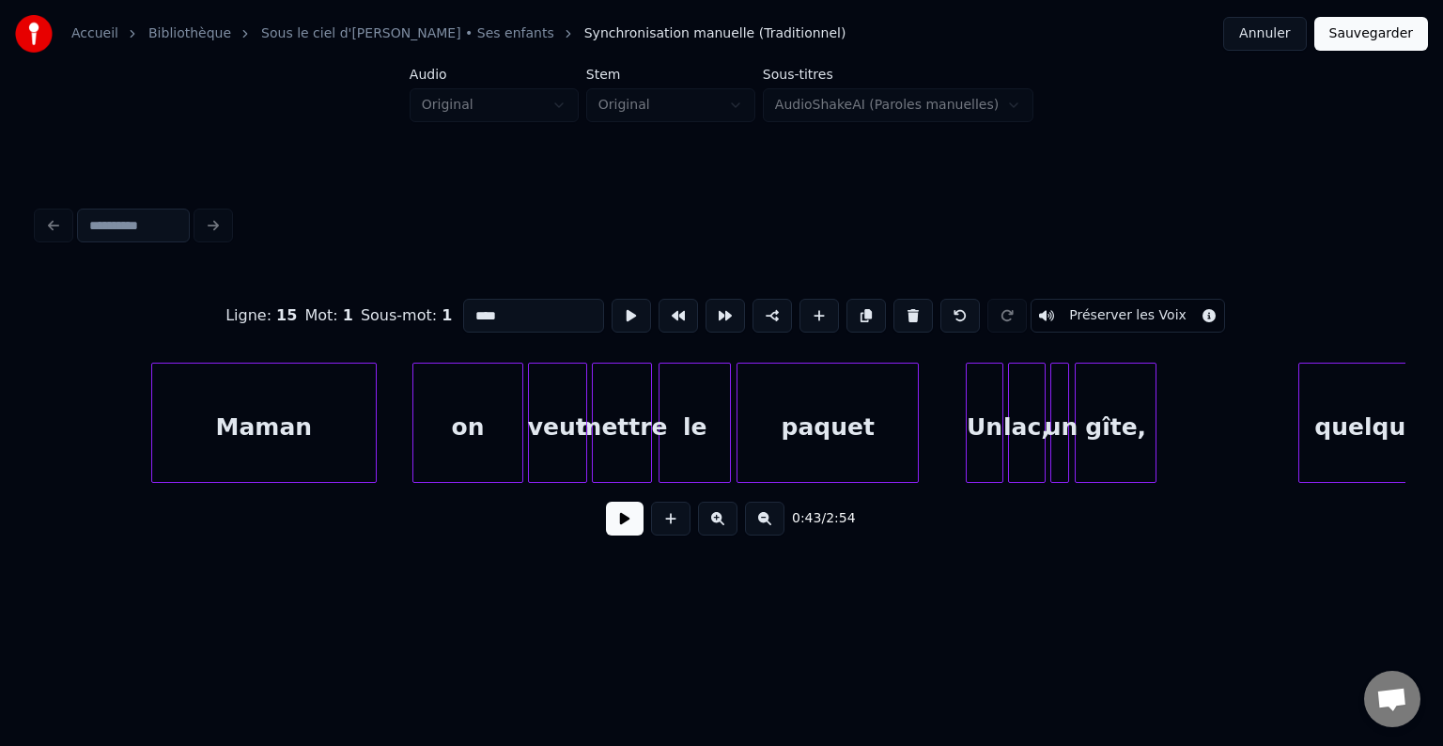
scroll to position [0, 6837]
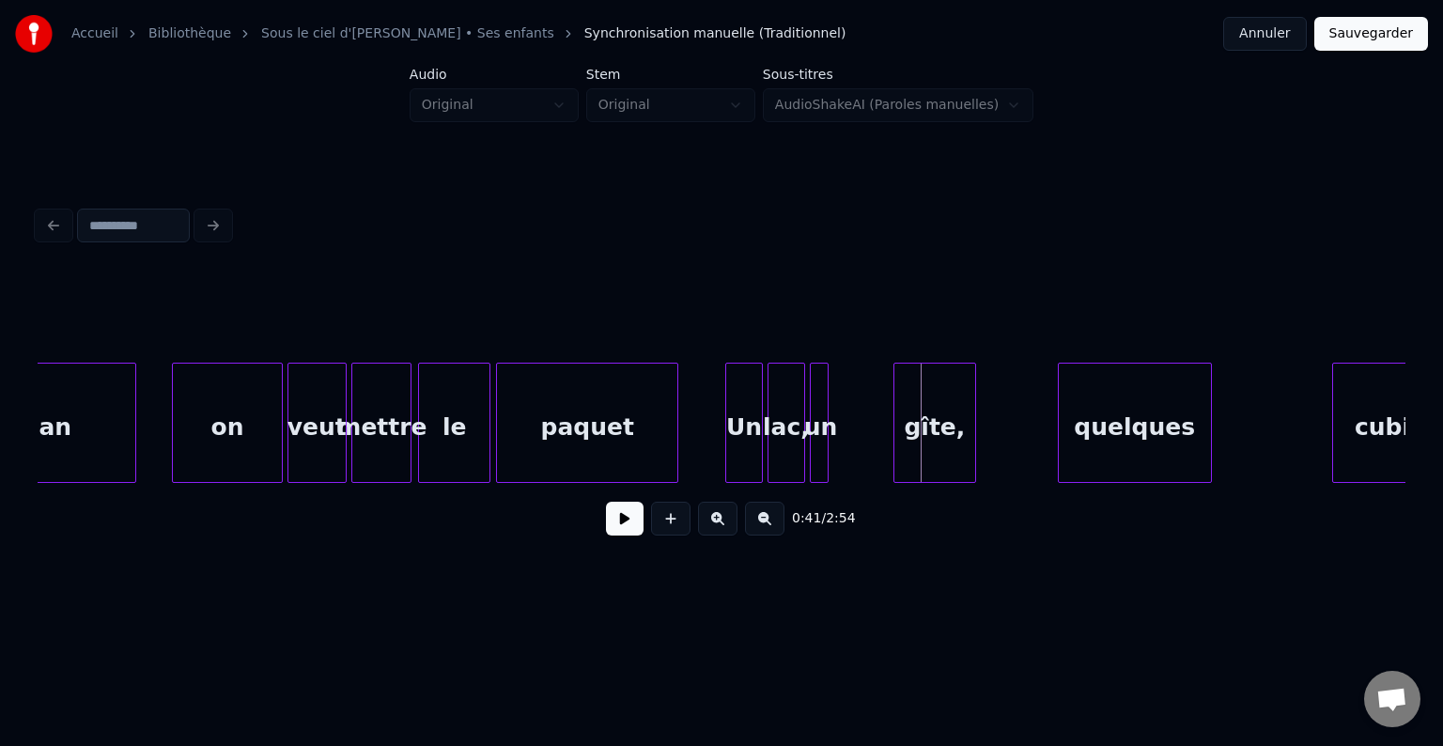
click at [948, 432] on div "gîte," at bounding box center [934, 428] width 80 height 128
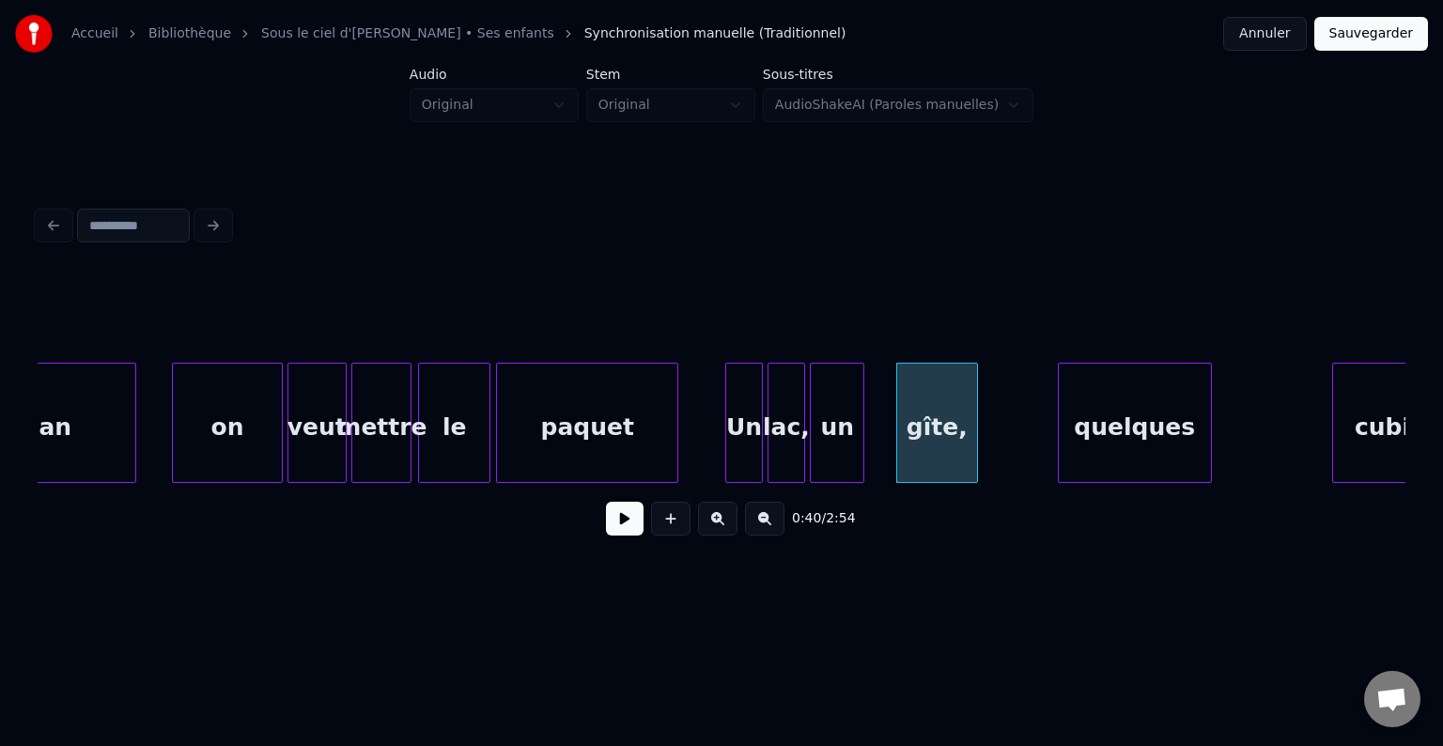
click at [858, 428] on div at bounding box center [861, 423] width 6 height 118
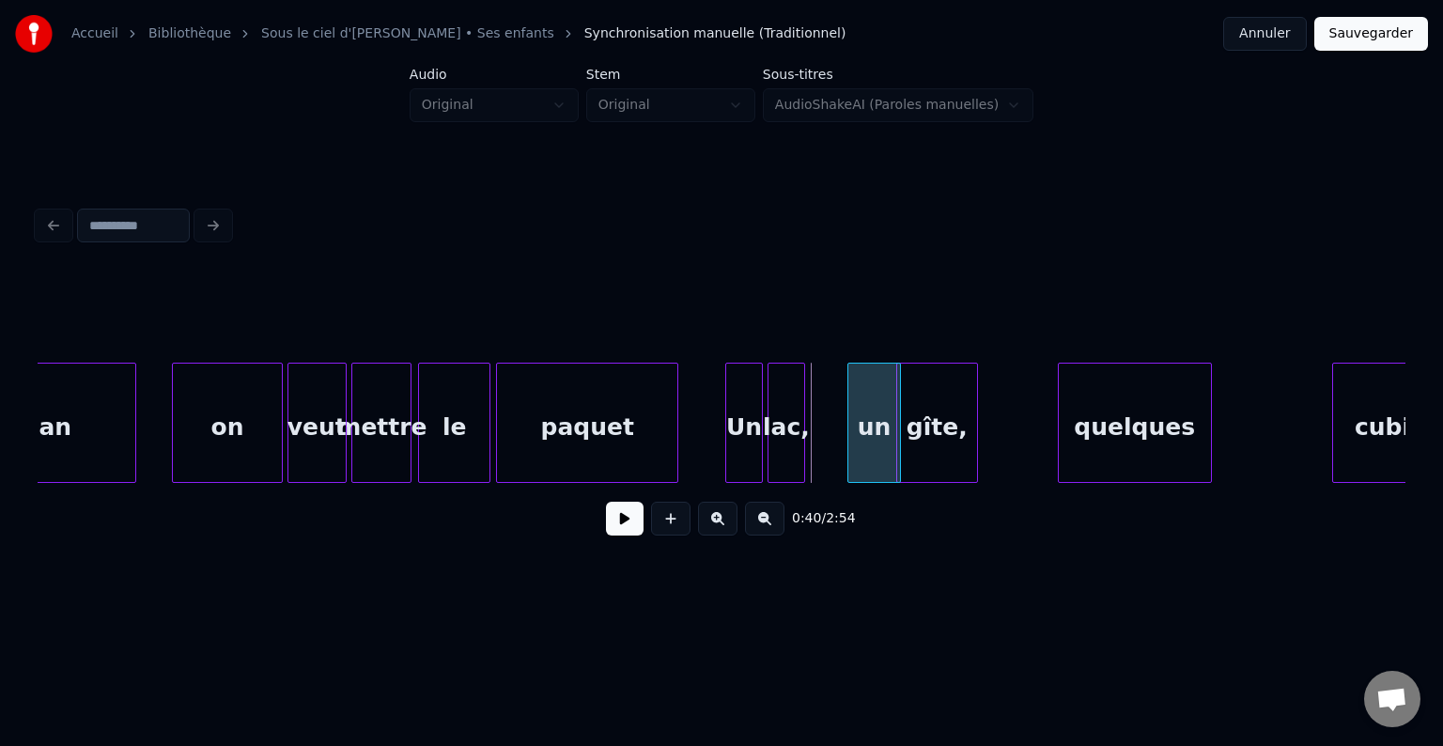
click at [876, 440] on div "un" at bounding box center [874, 428] width 53 height 128
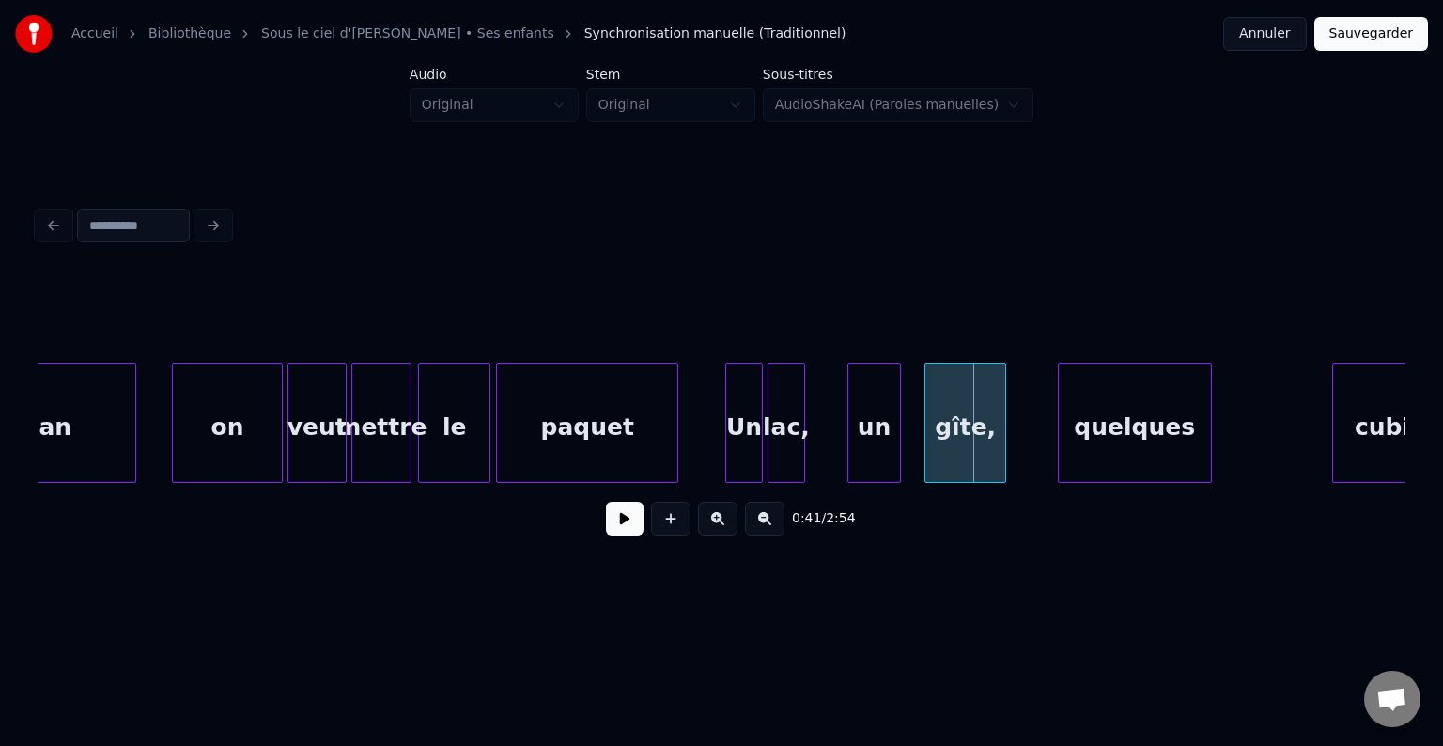
click at [1001, 441] on div "gîte," at bounding box center [965, 428] width 80 height 128
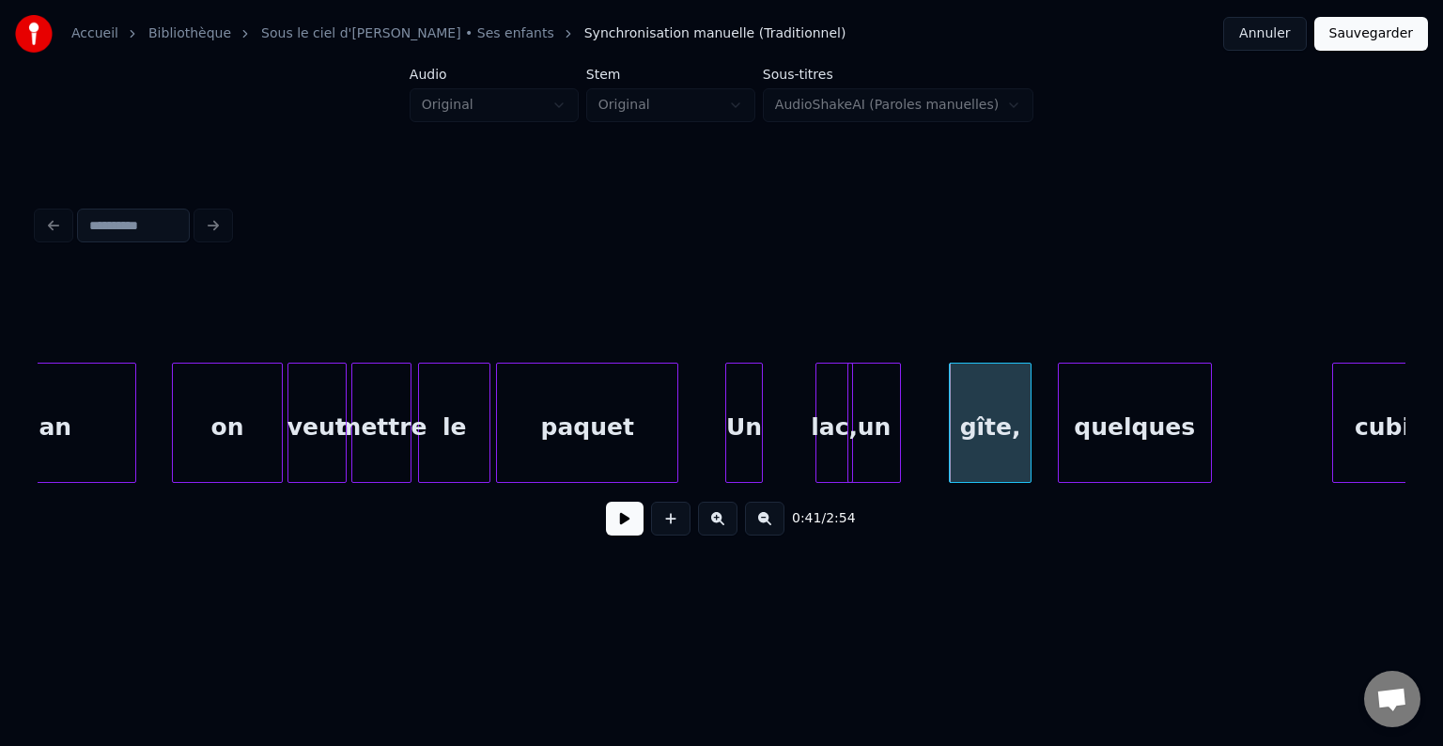
click at [834, 427] on div "lac," at bounding box center [834, 428] width 36 height 128
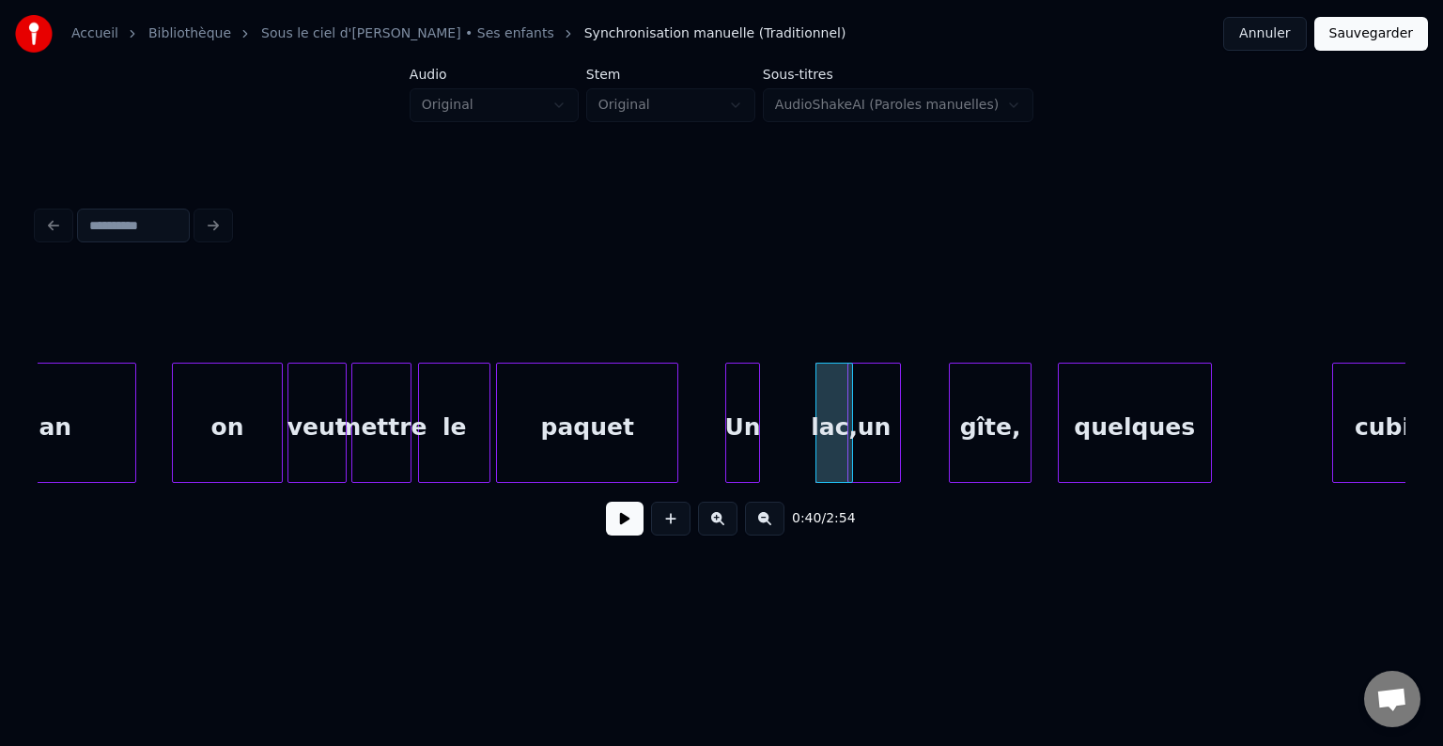
click at [753, 416] on div at bounding box center [756, 423] width 6 height 118
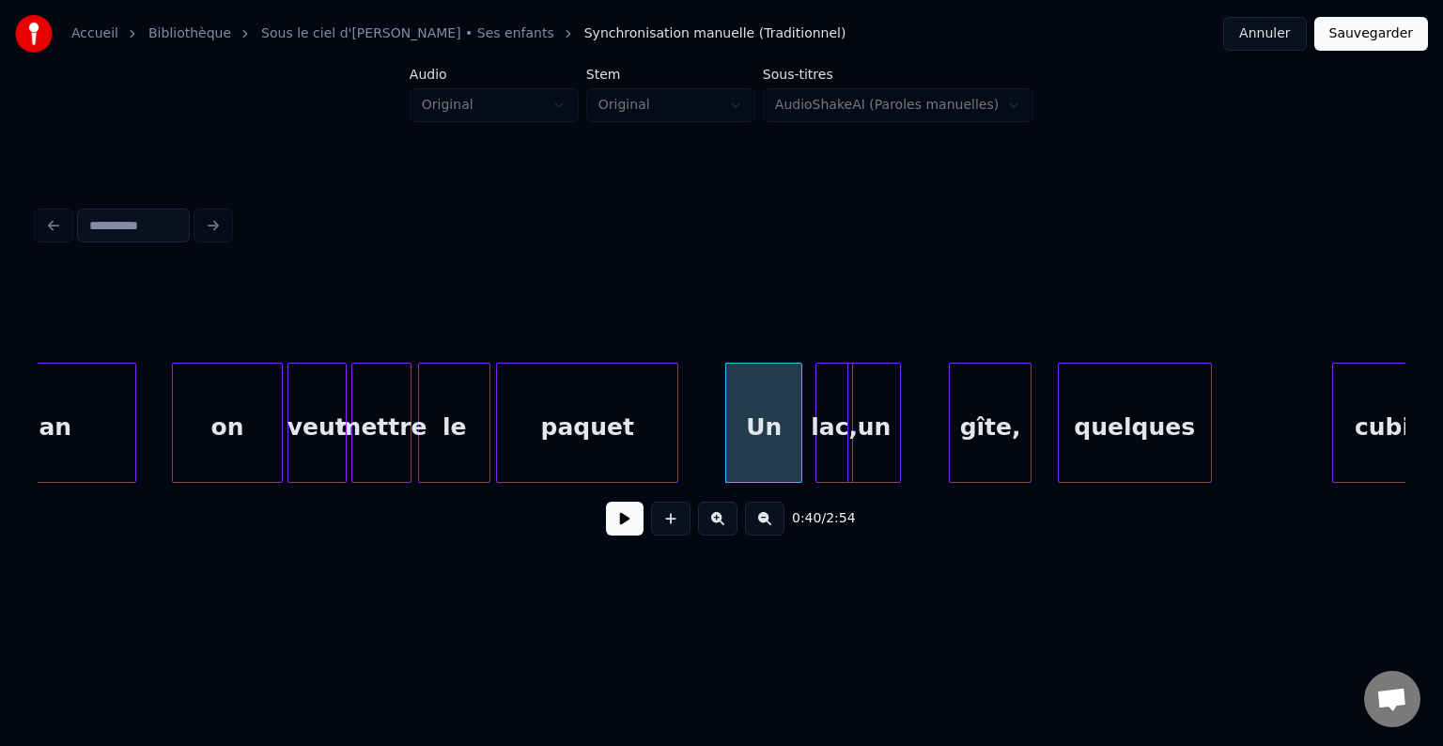
click at [796, 421] on div at bounding box center [799, 423] width 6 height 118
click at [918, 424] on div "un" at bounding box center [917, 428] width 53 height 128
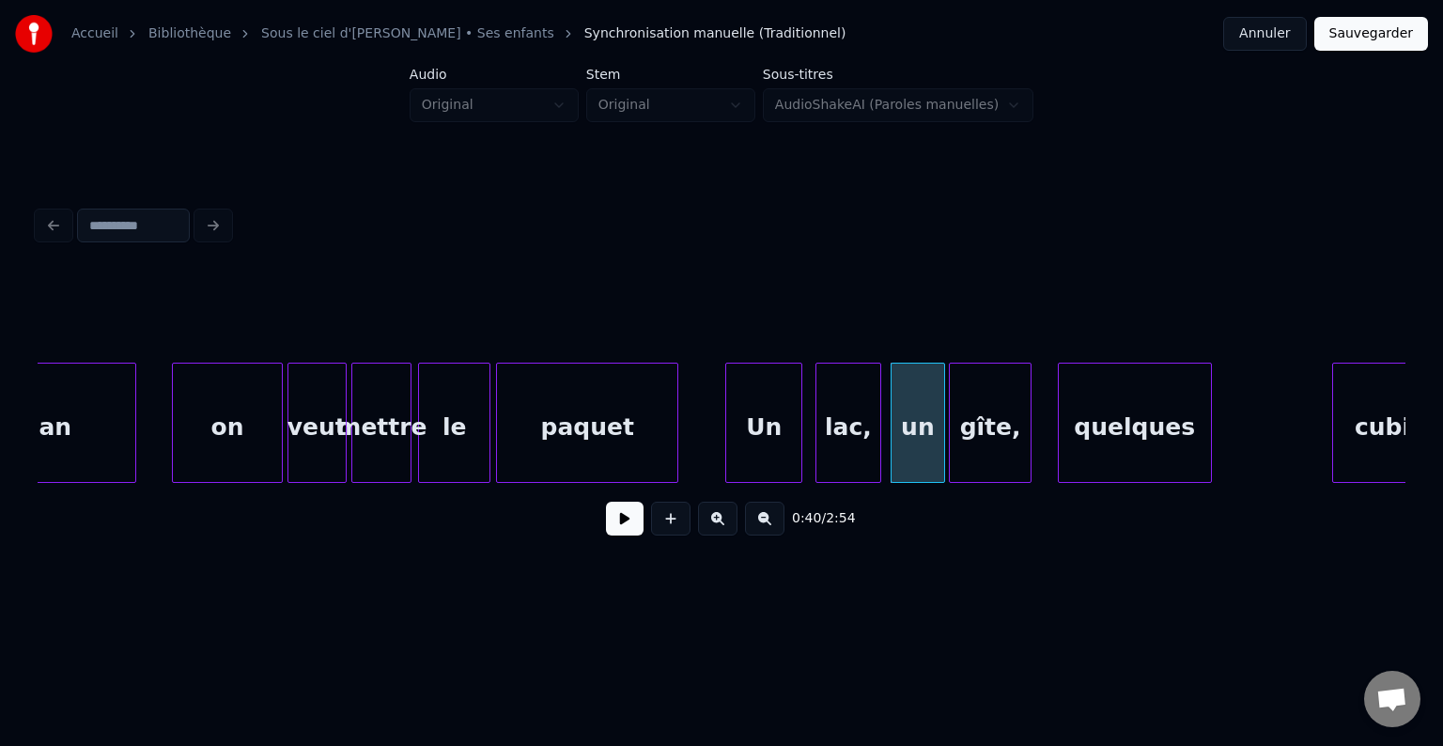
click at [879, 425] on div at bounding box center [878, 423] width 6 height 118
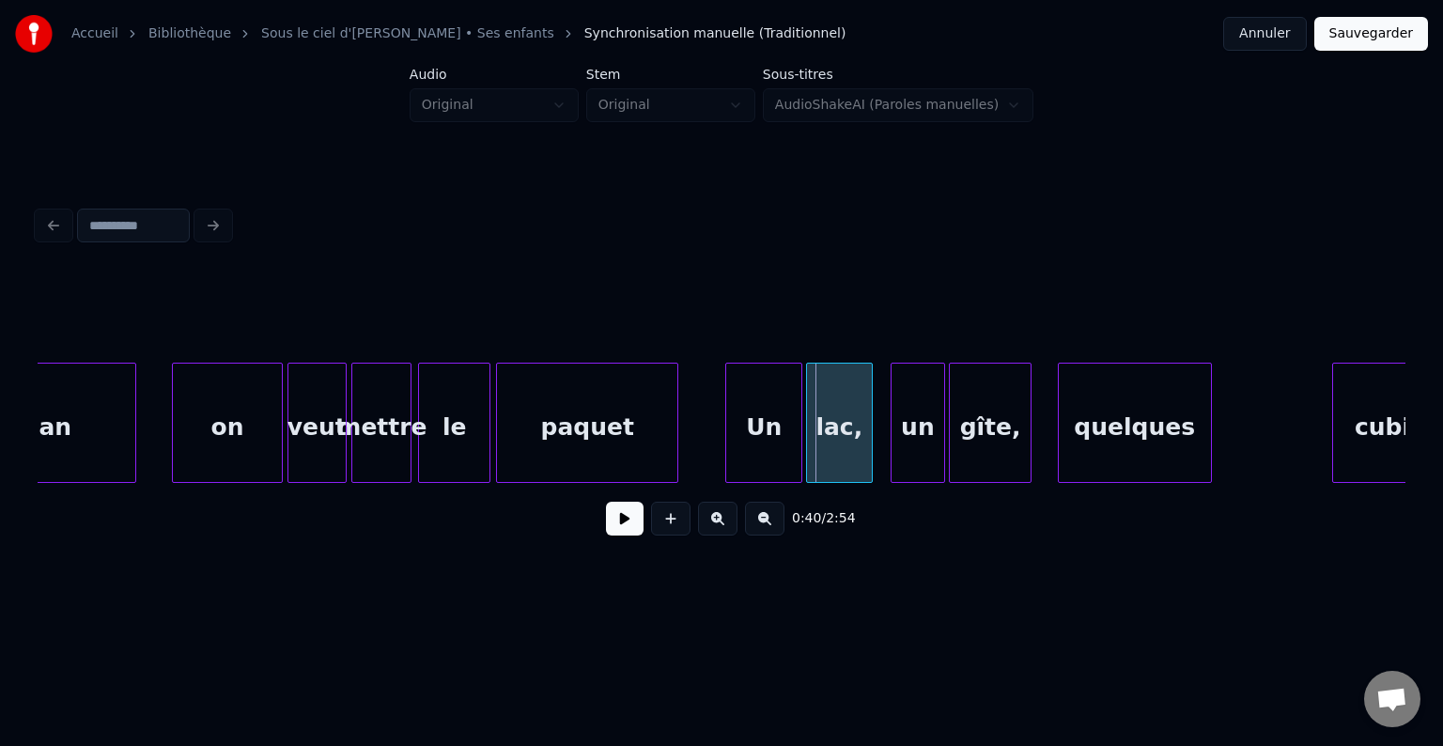
click at [846, 436] on div "lac," at bounding box center [839, 428] width 65 height 128
click at [899, 437] on div "un" at bounding box center [903, 428] width 53 height 128
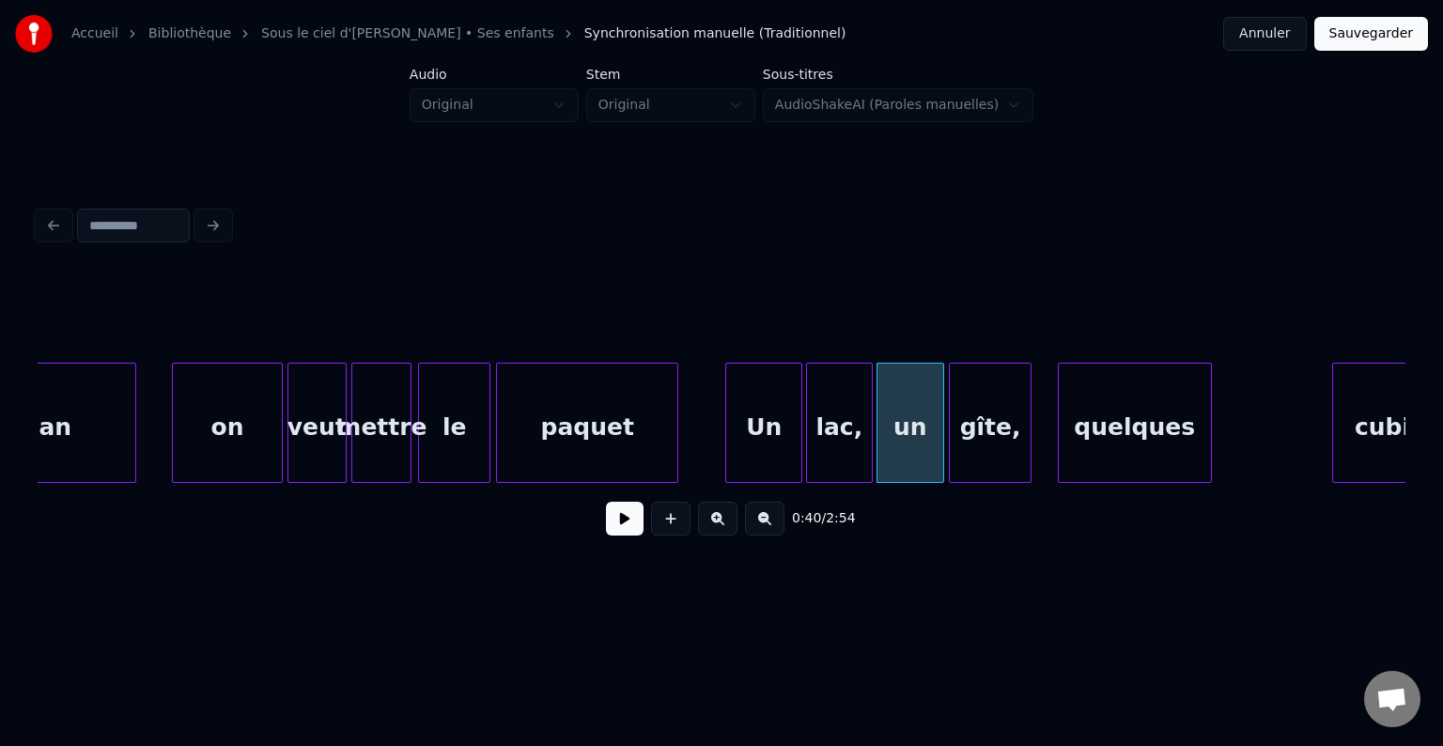
click at [941, 440] on div at bounding box center [941, 423] width 6 height 118
click at [1015, 427] on div at bounding box center [1015, 423] width 6 height 118
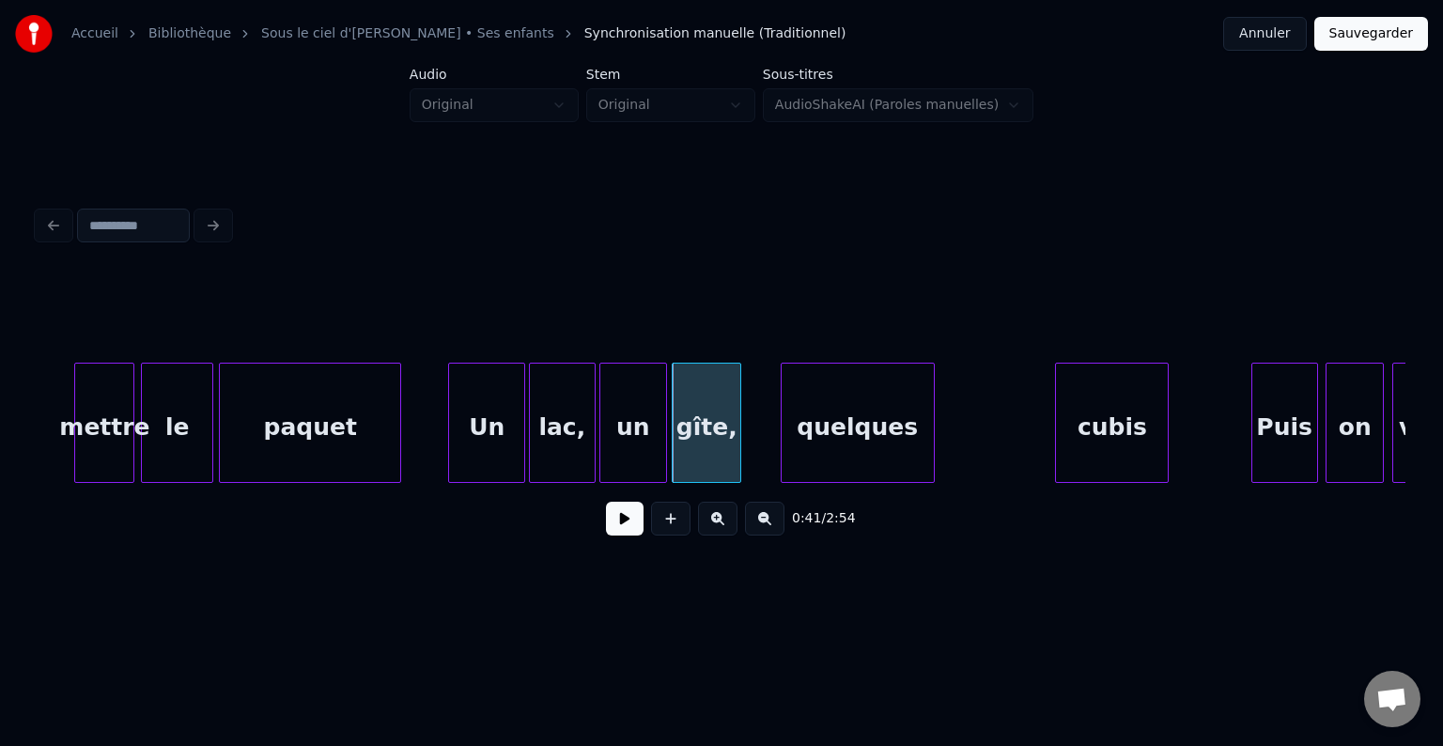
scroll to position [0, 7207]
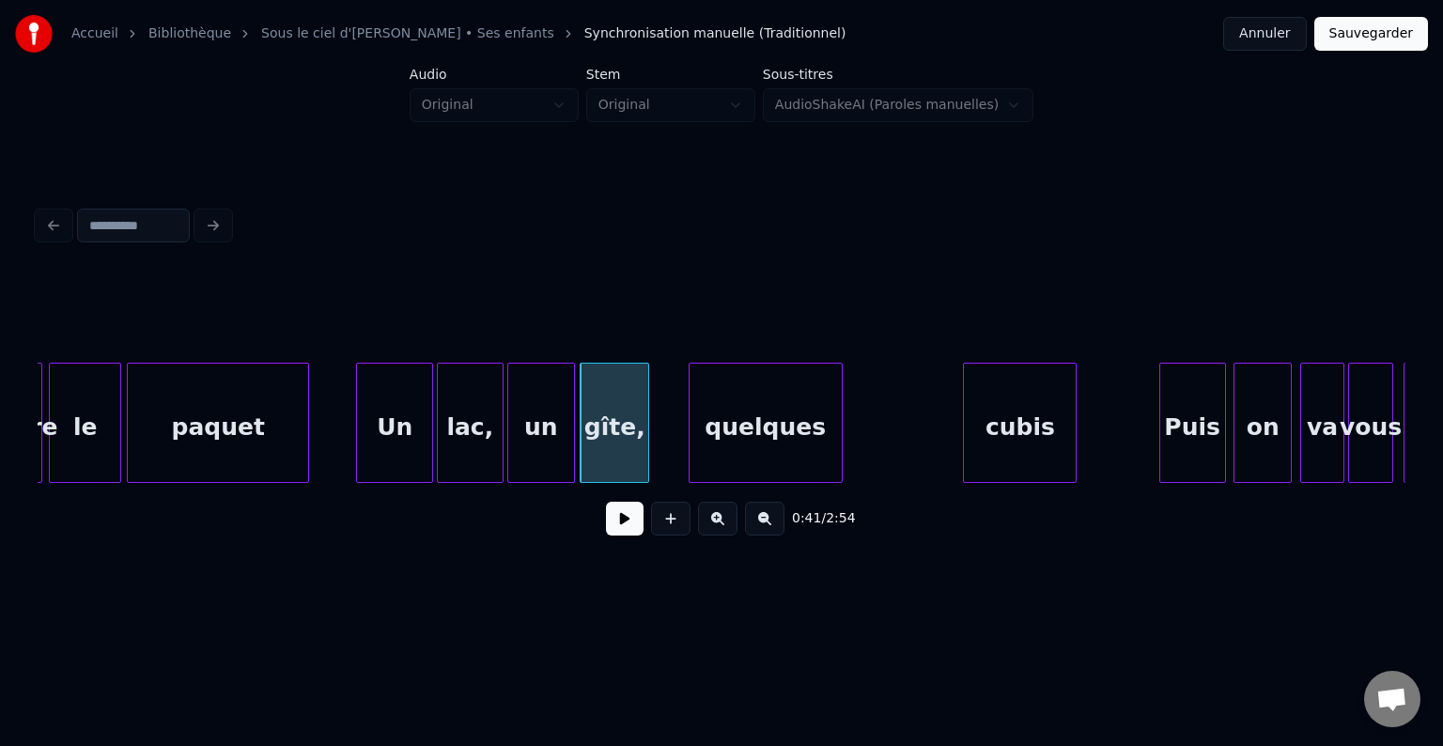
click at [658, 348] on div at bounding box center [722, 316] width 1368 height 94
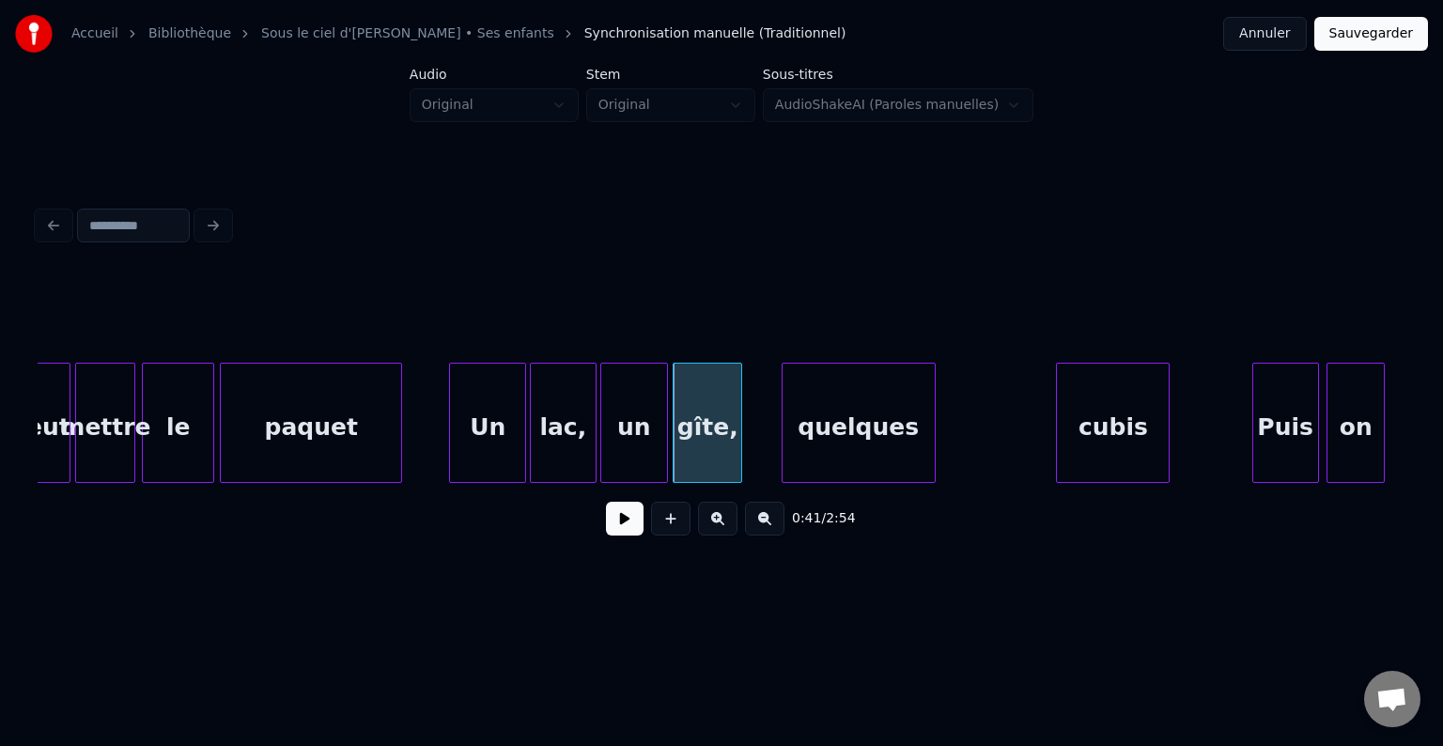
scroll to position [0, 7040]
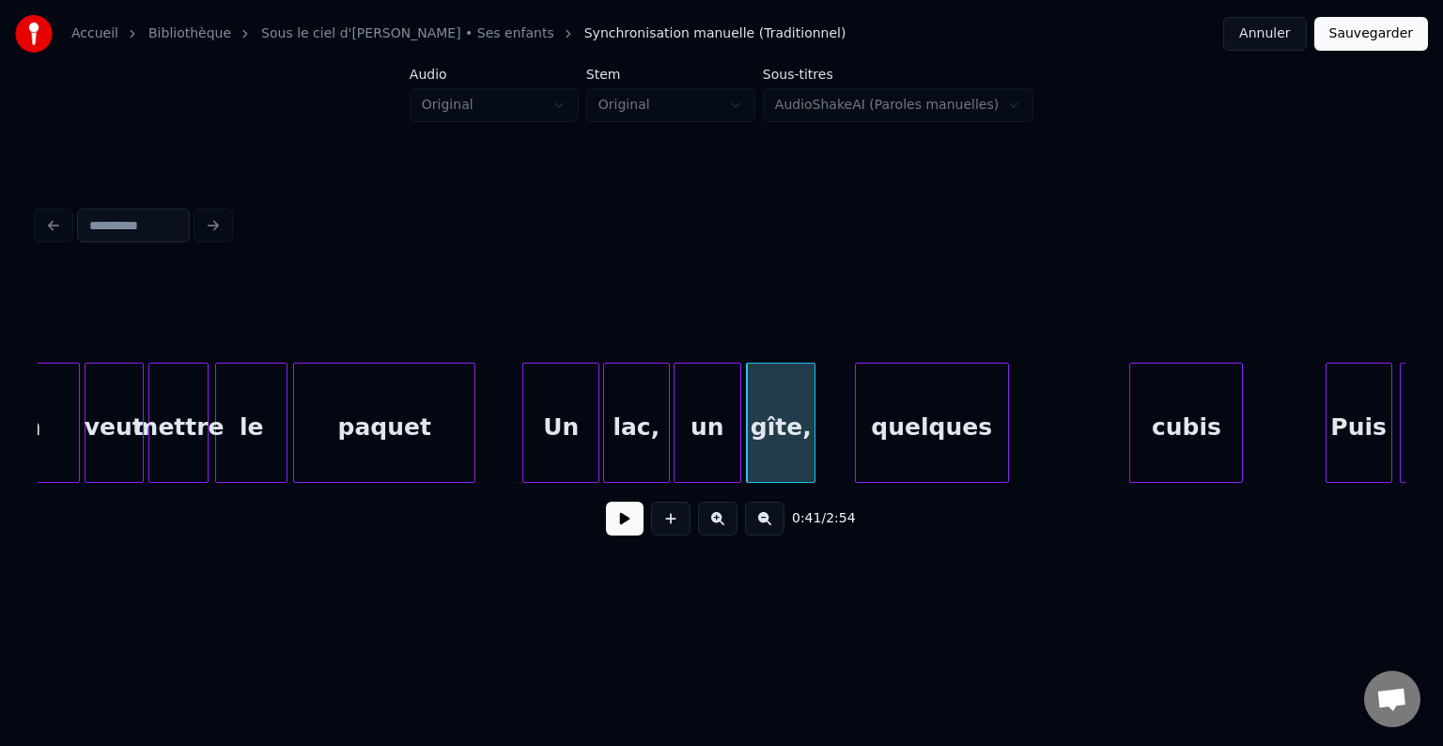
click at [628, 520] on button at bounding box center [625, 519] width 38 height 34
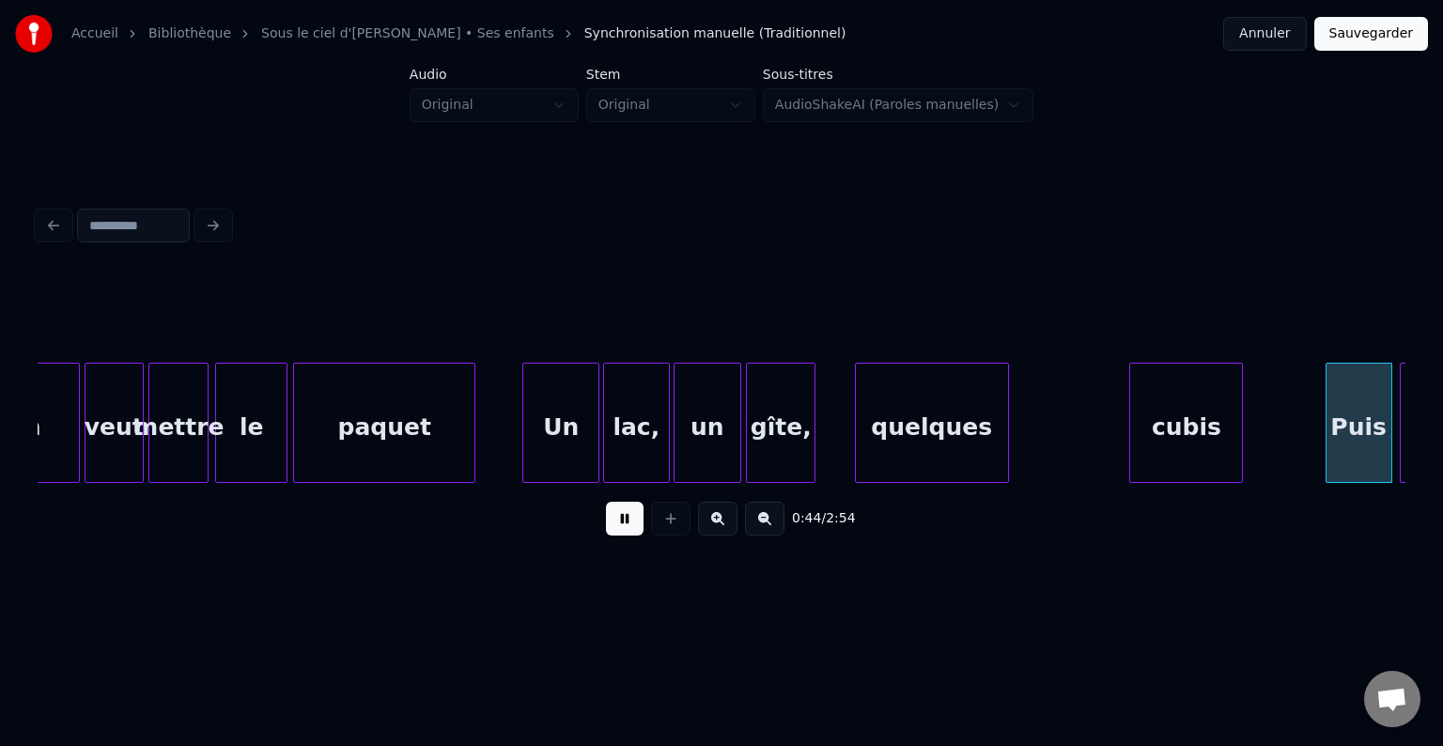
scroll to position [0, 8408]
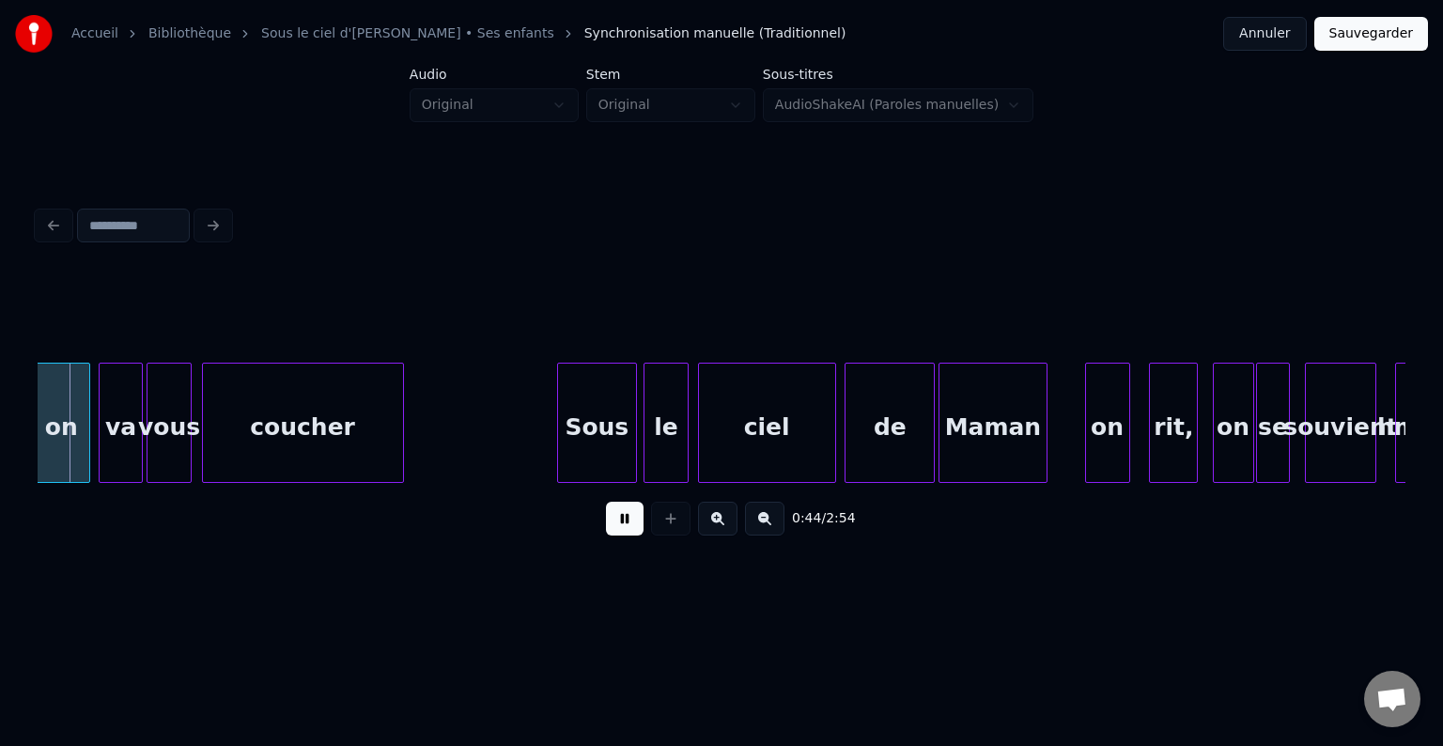
click at [624, 524] on button at bounding box center [625, 519] width 38 height 34
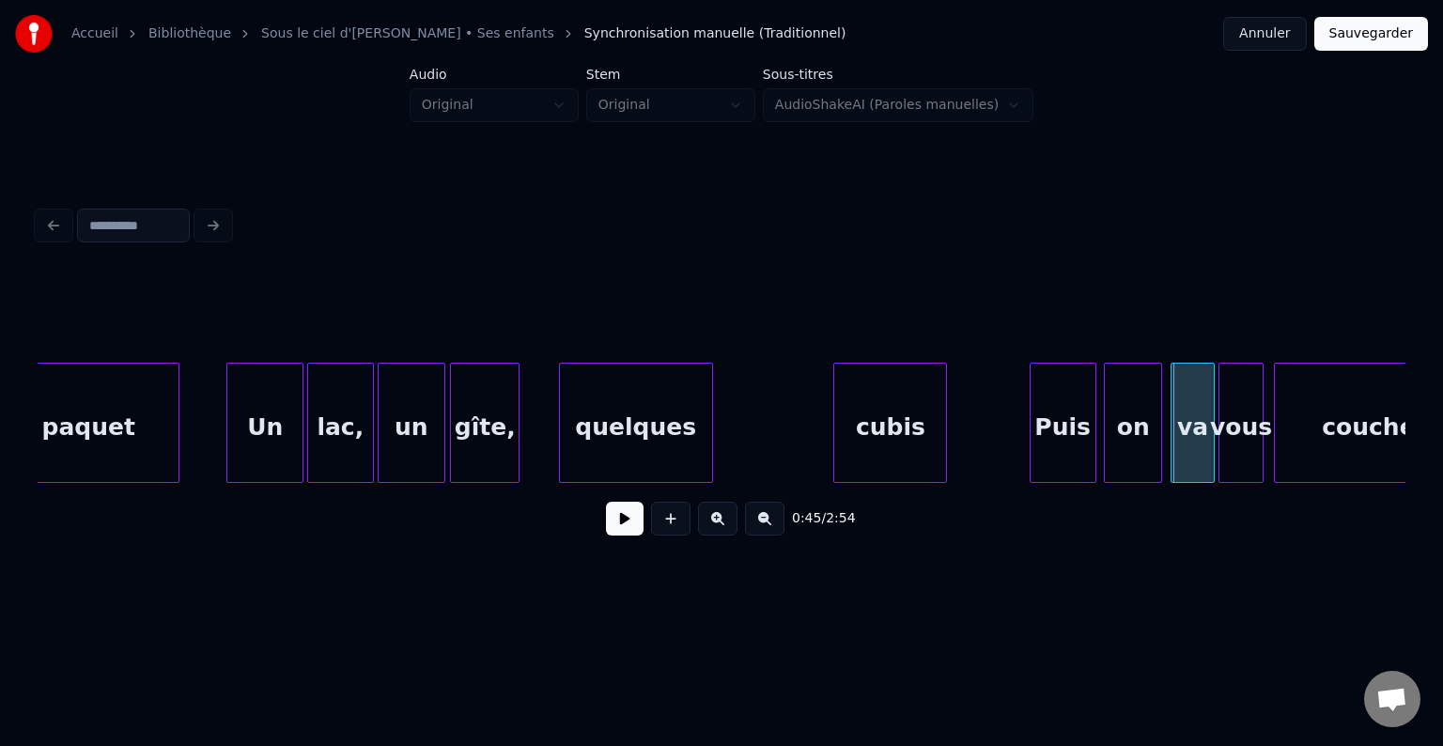
scroll to position [0, 7208]
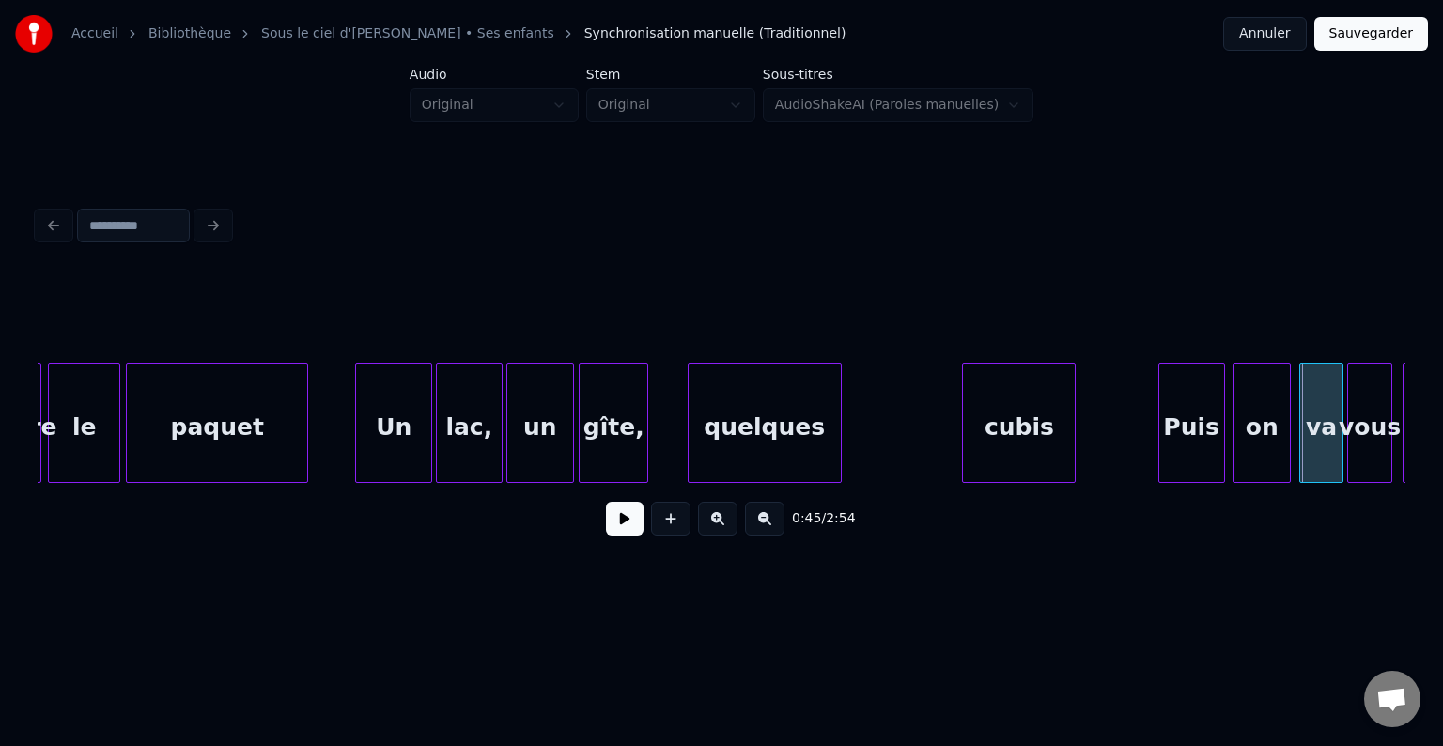
click at [619, 522] on button at bounding box center [625, 519] width 38 height 34
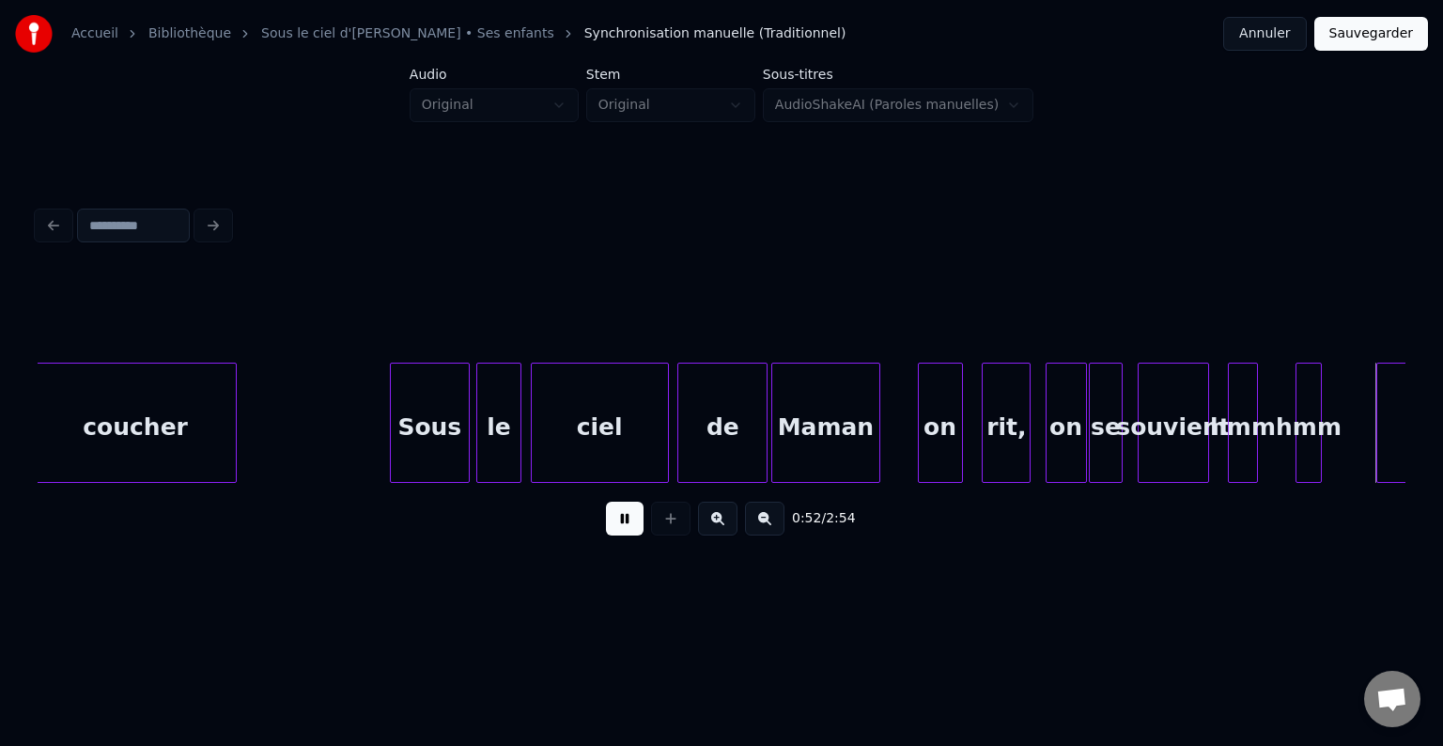
scroll to position [0, 9943]
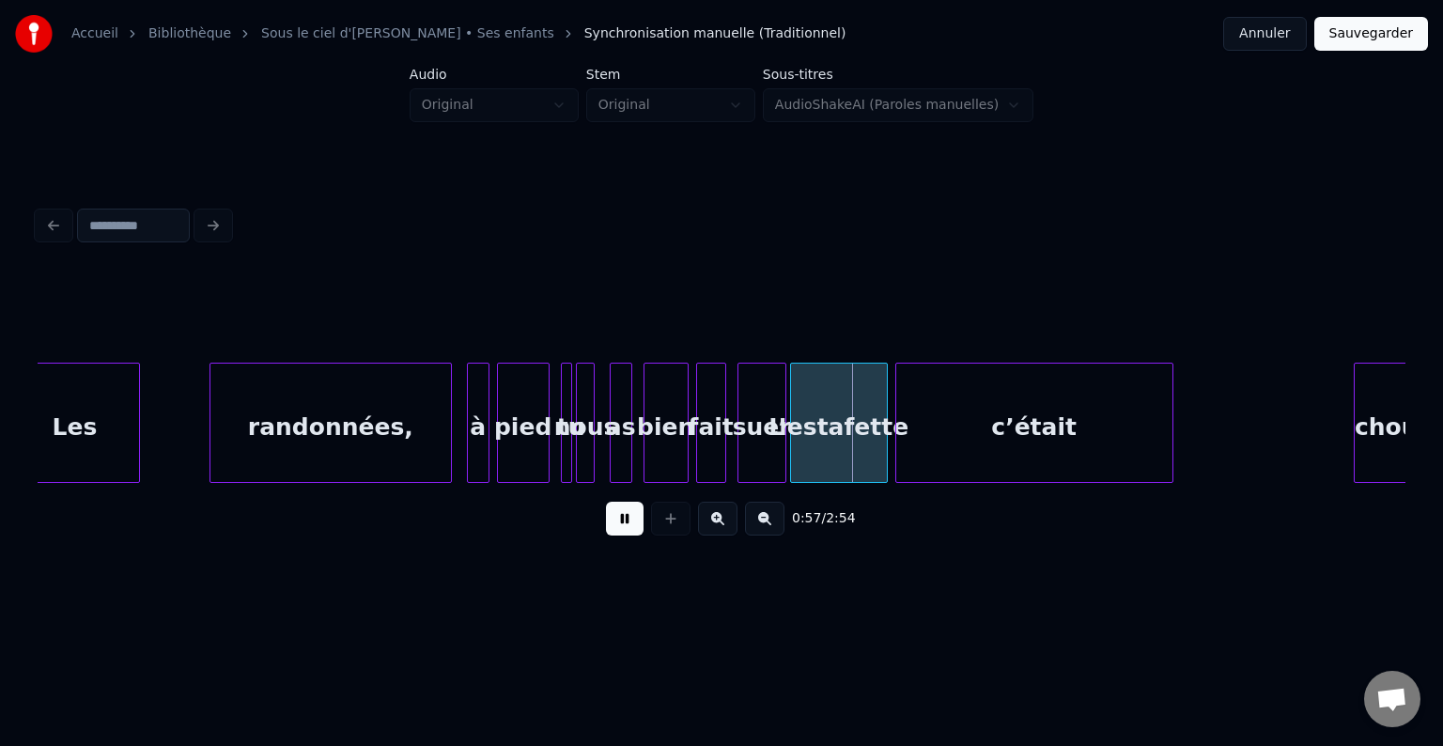
click at [632, 511] on button at bounding box center [625, 519] width 38 height 34
click at [628, 513] on button at bounding box center [625, 519] width 38 height 34
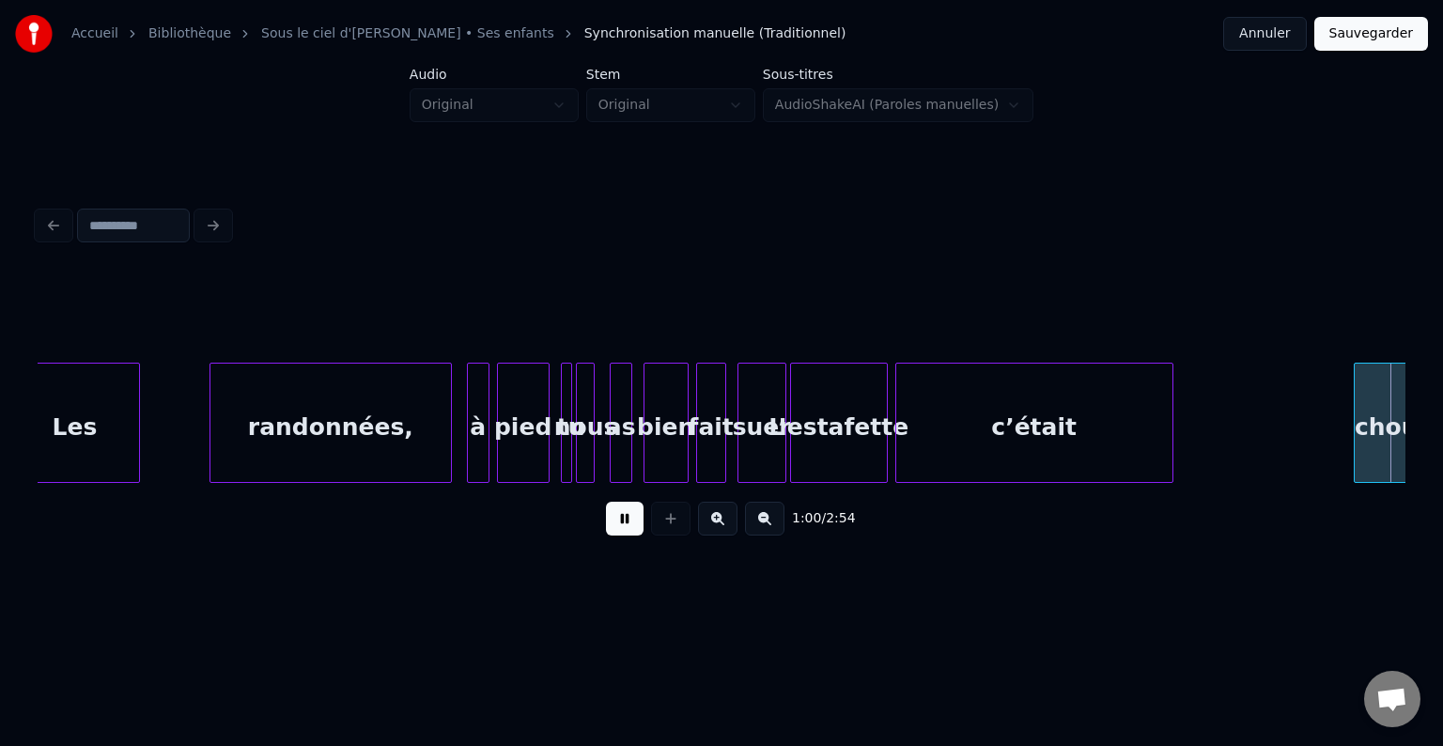
scroll to position [0, 11312]
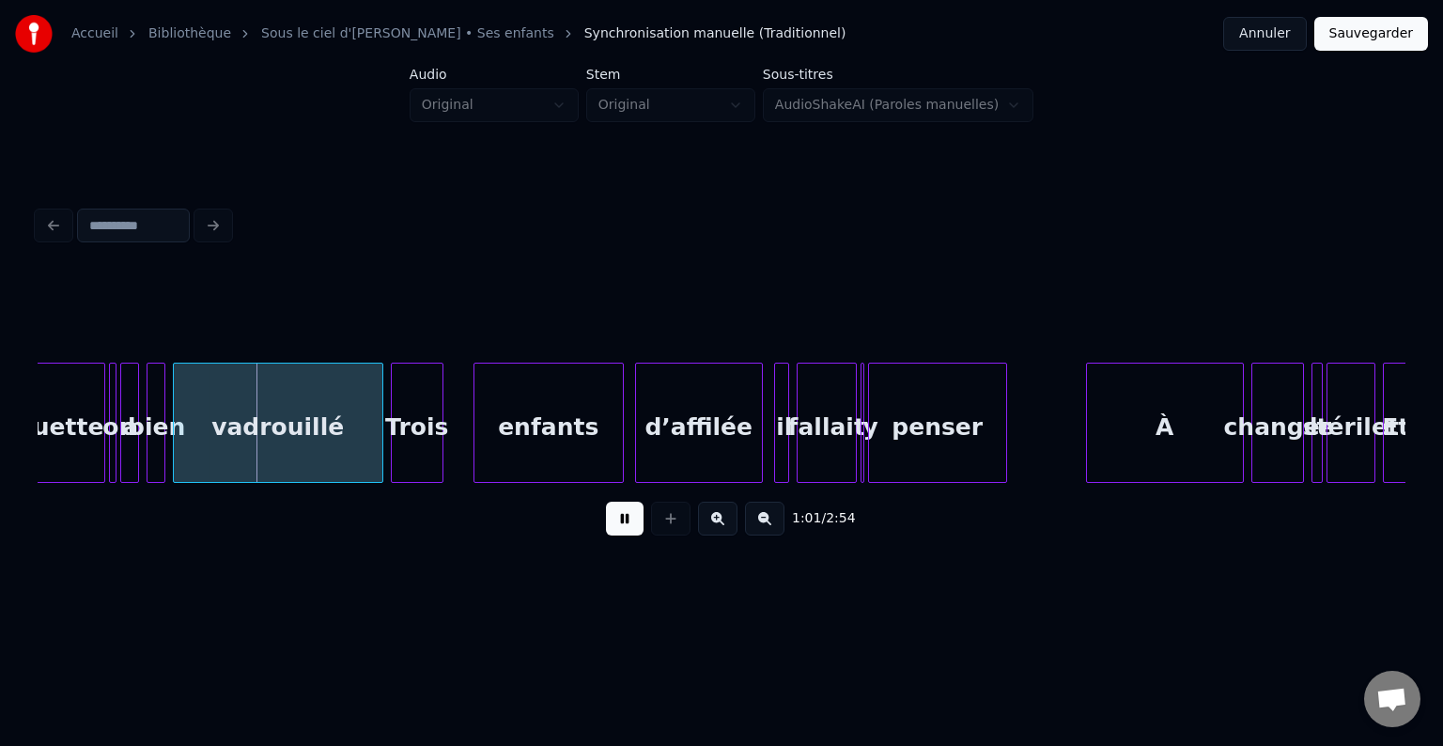
click at [628, 516] on button at bounding box center [625, 519] width 38 height 34
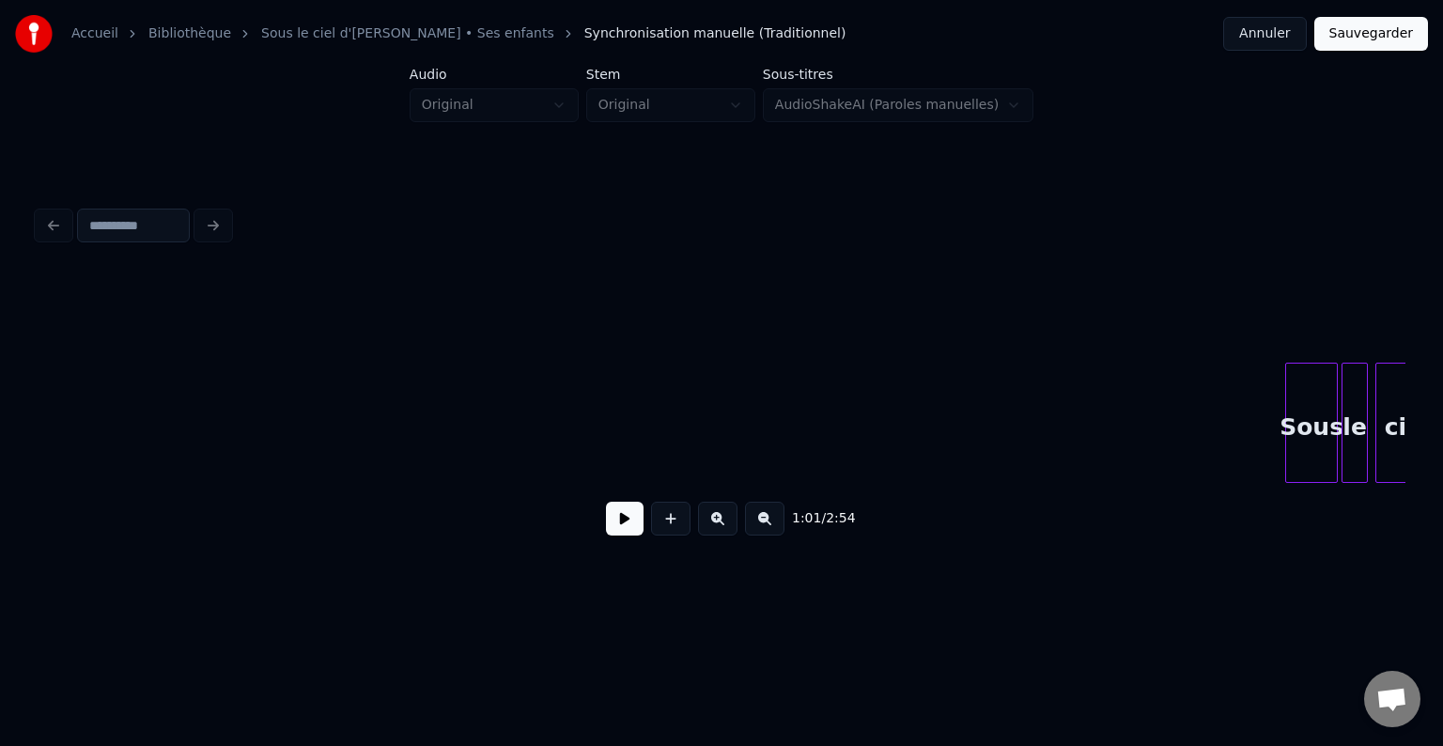
scroll to position [0, 184]
click at [628, 530] on button at bounding box center [625, 519] width 38 height 34
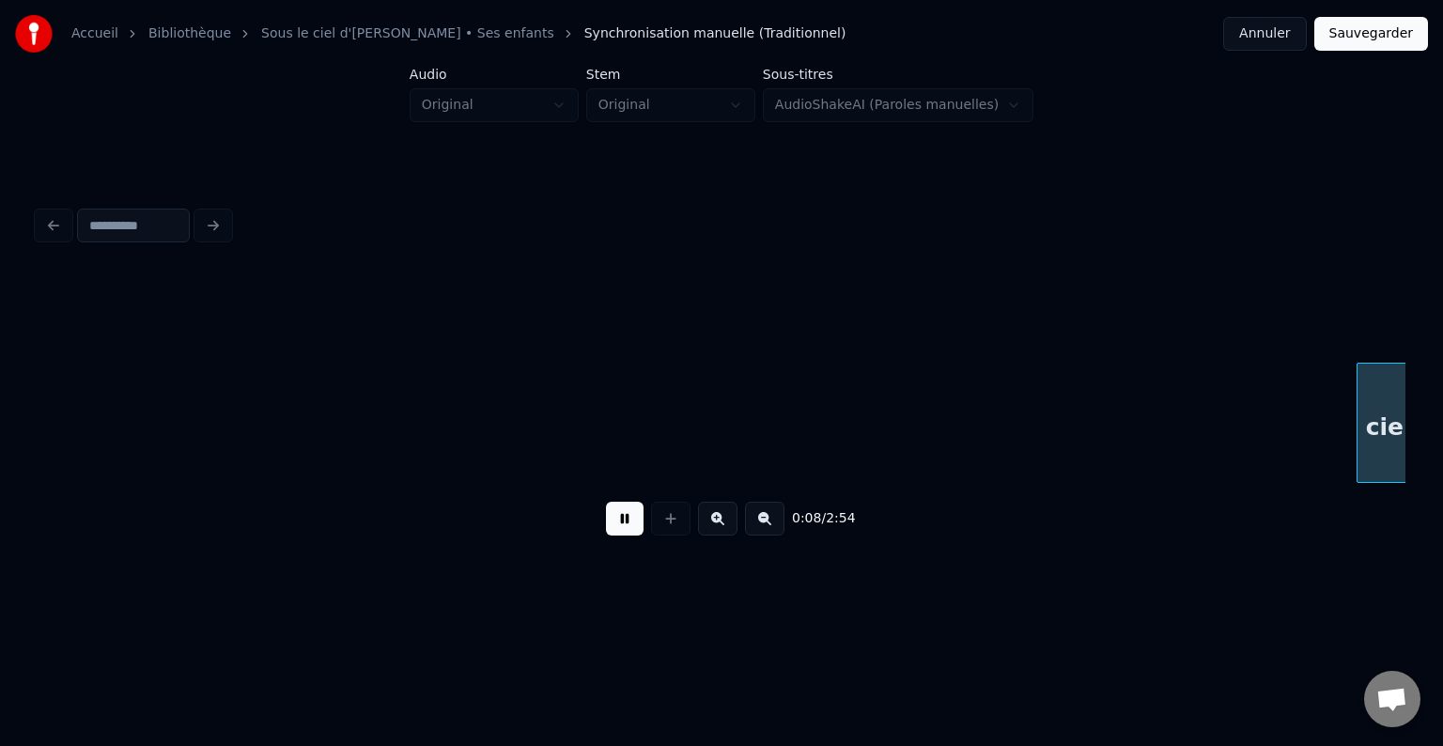
scroll to position [0, 1554]
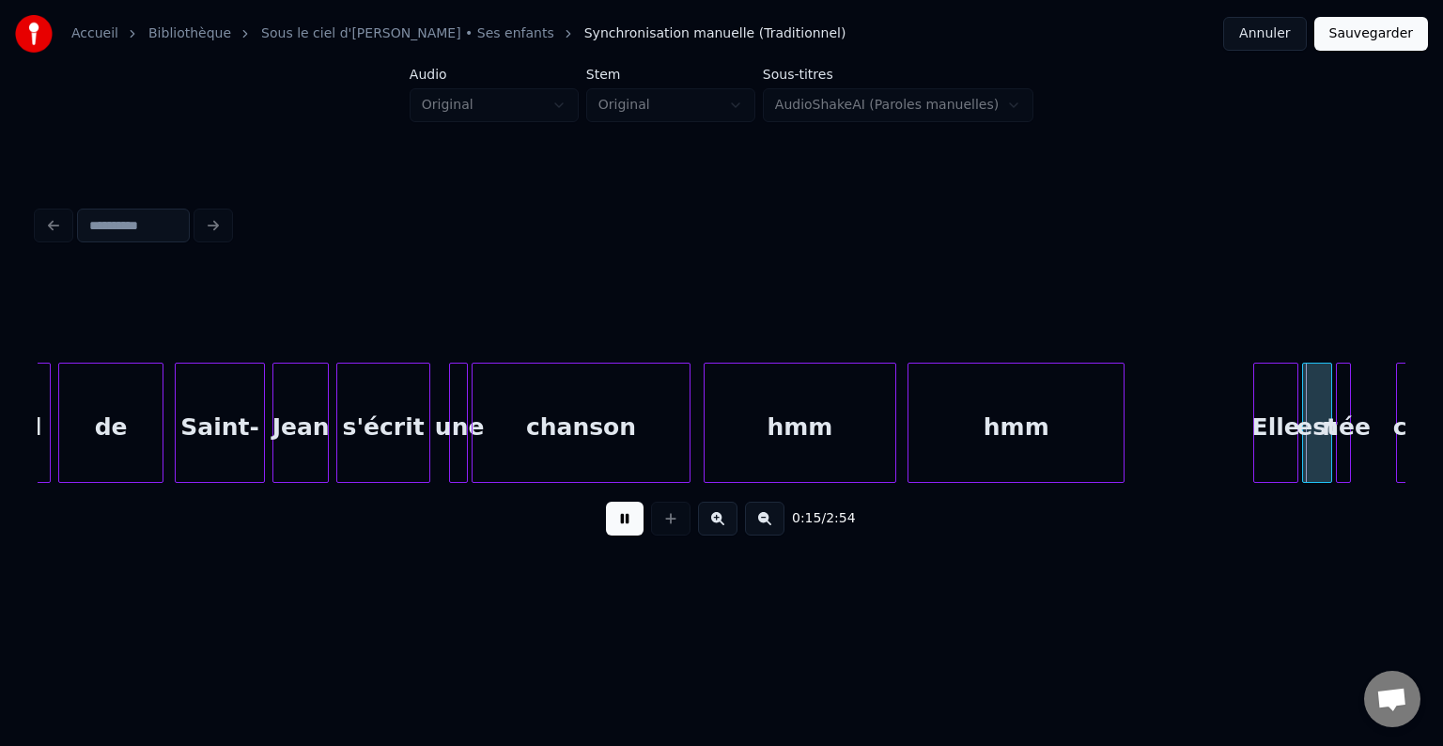
click at [626, 522] on button at bounding box center [625, 519] width 38 height 34
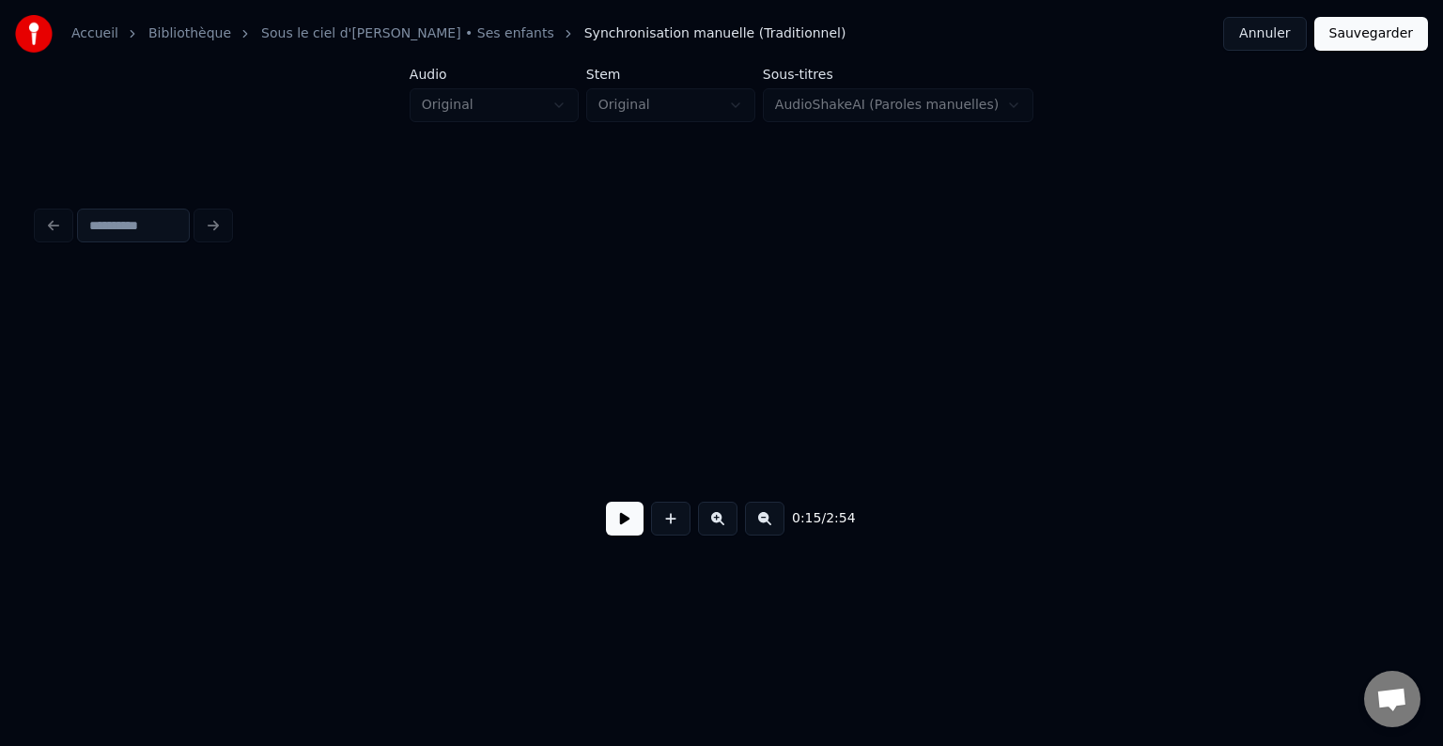
click at [615, 526] on button at bounding box center [625, 519] width 38 height 34
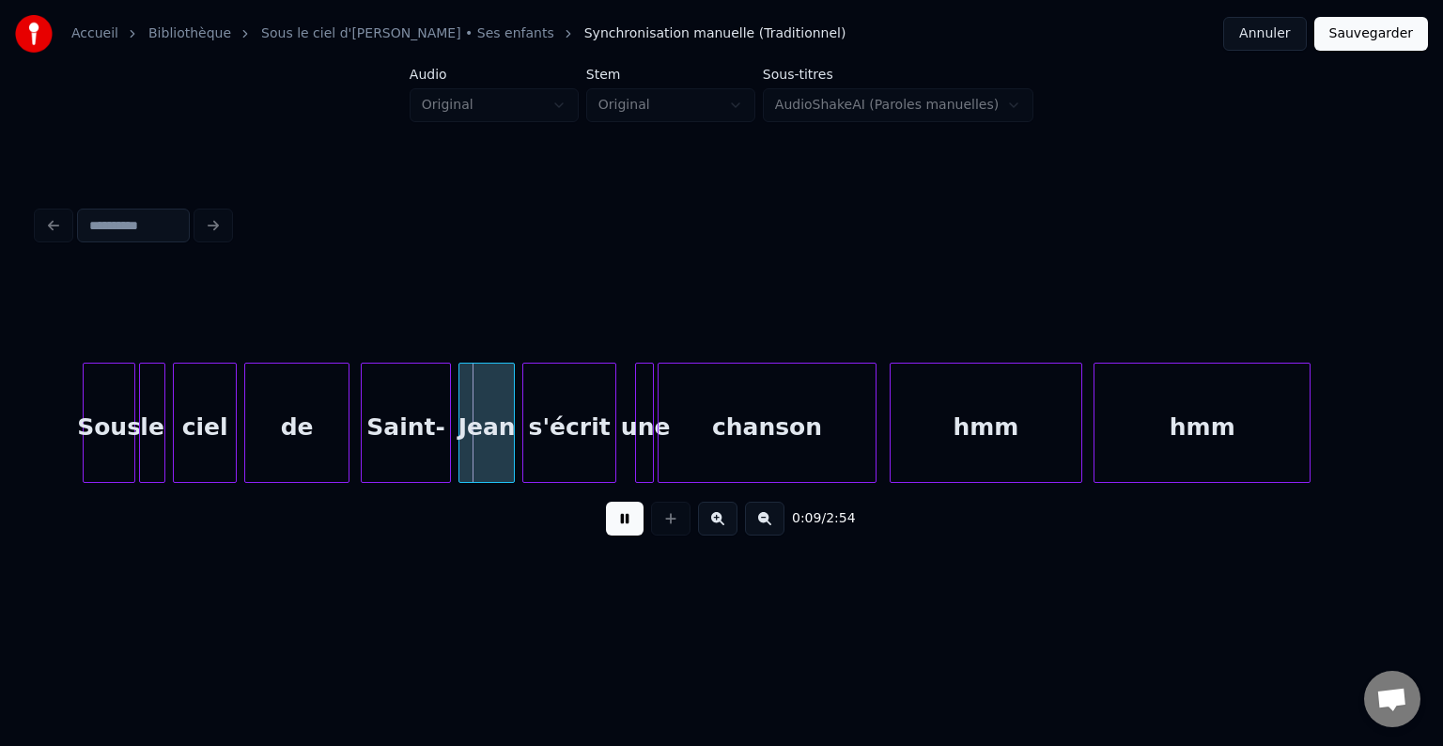
click at [607, 531] on button at bounding box center [625, 519] width 38 height 34
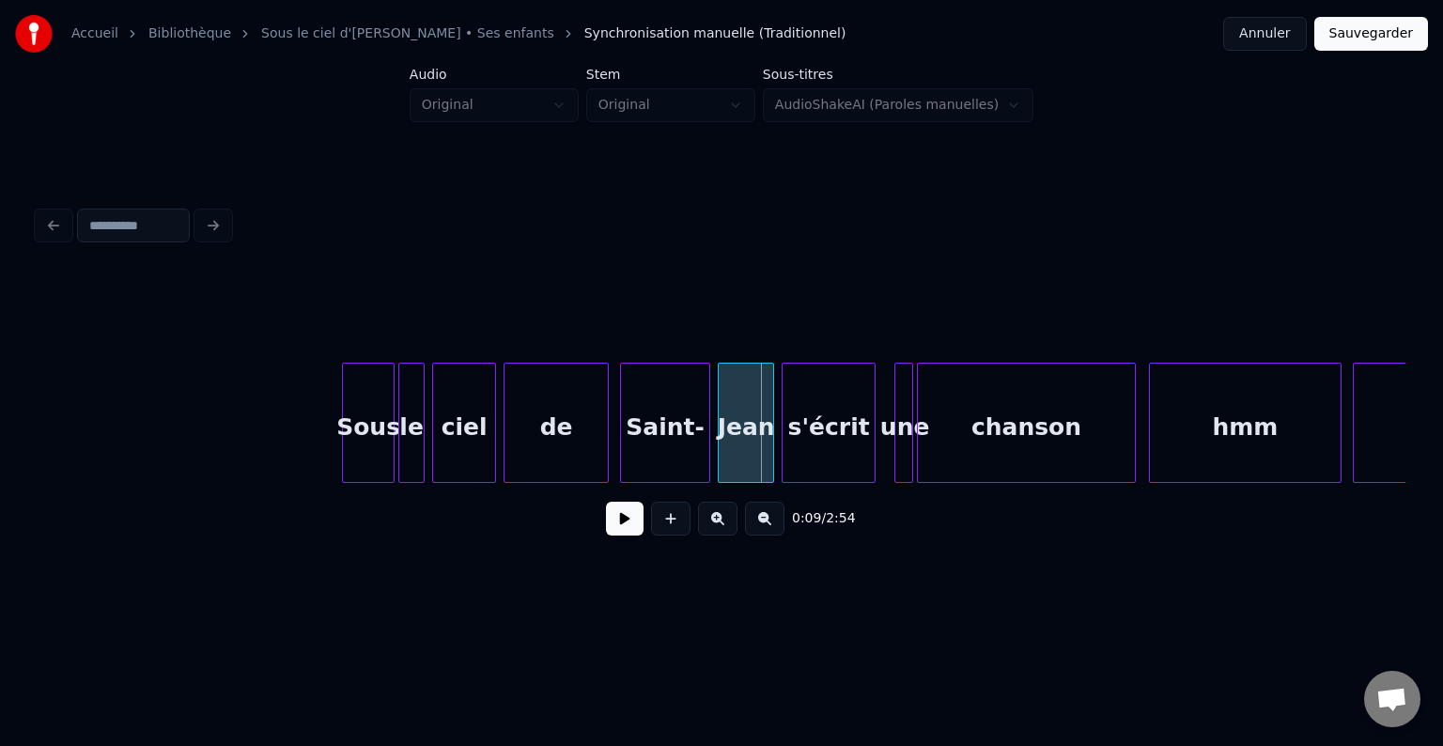
scroll to position [0, 1071]
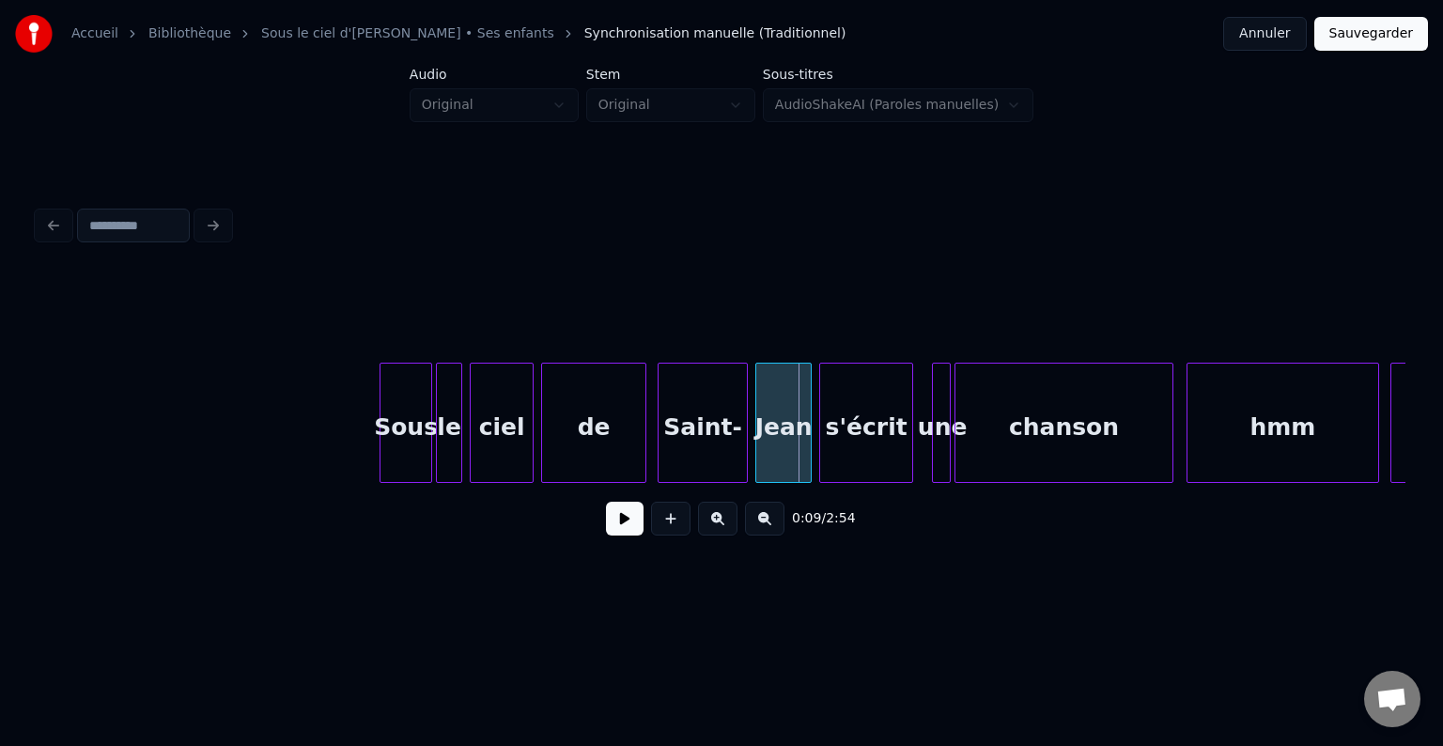
click at [629, 526] on button at bounding box center [625, 519] width 38 height 34
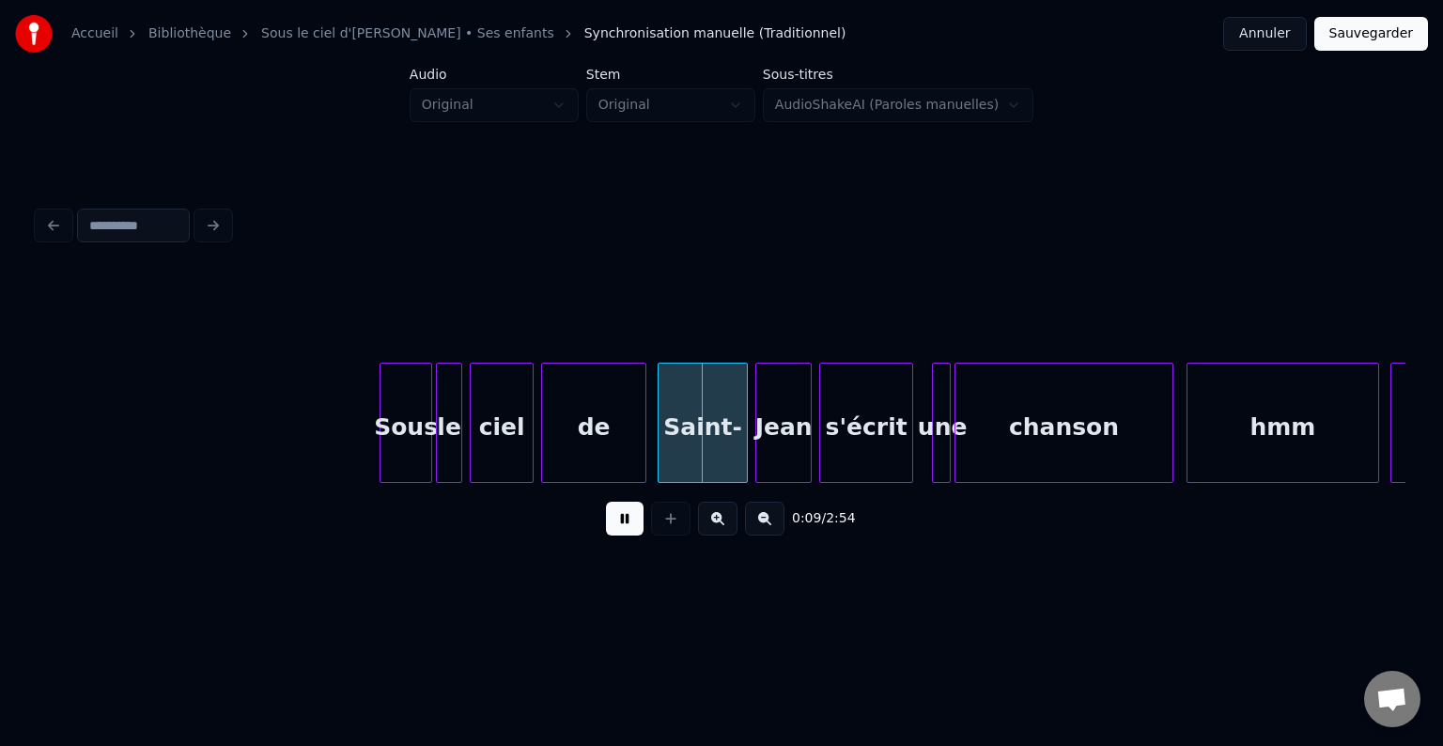
click at [622, 529] on button at bounding box center [625, 519] width 38 height 34
click at [690, 441] on div "Saint-" at bounding box center [699, 428] width 88 height 128
click at [711, 424] on div at bounding box center [714, 423] width 6 height 118
click at [749, 439] on div "Jean" at bounding box center [749, 428] width 54 height 128
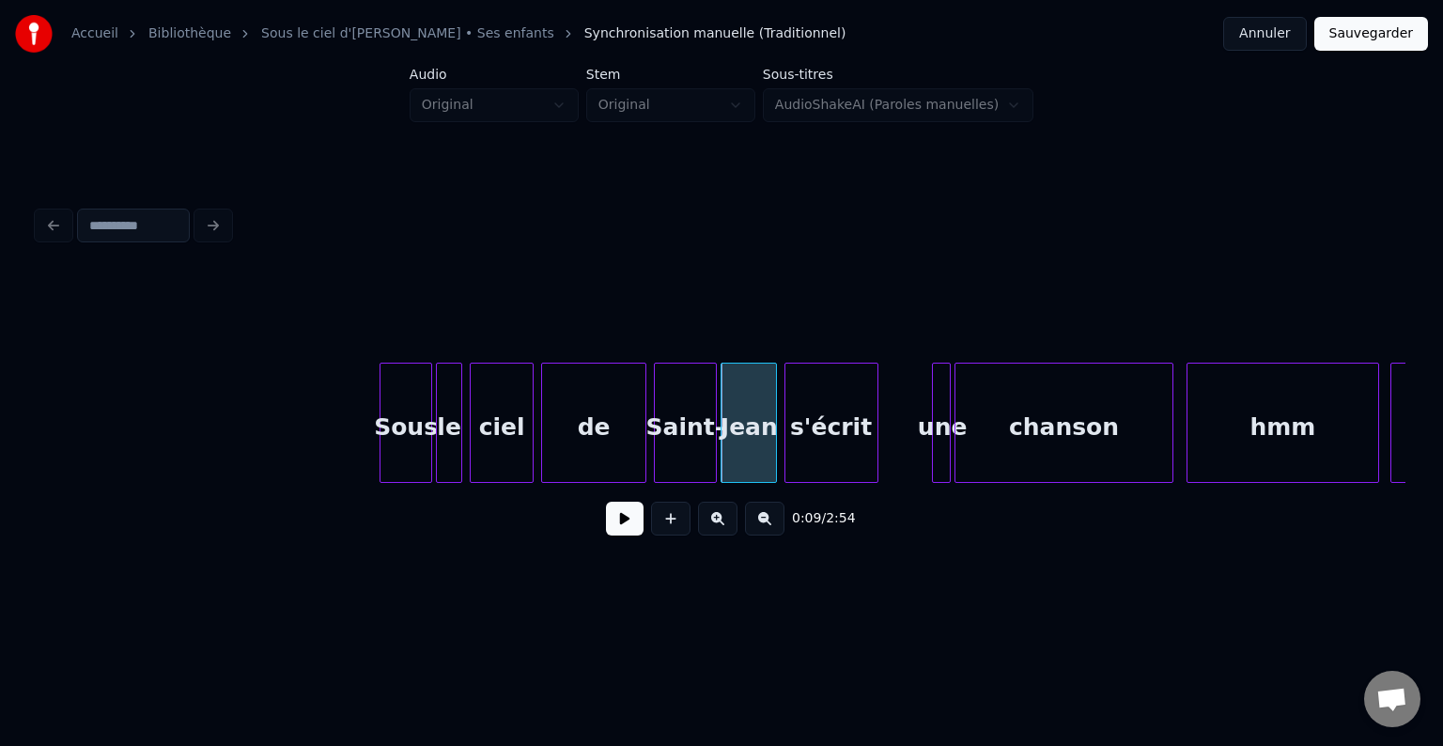
click at [819, 450] on div "s'écrit" at bounding box center [831, 428] width 92 height 128
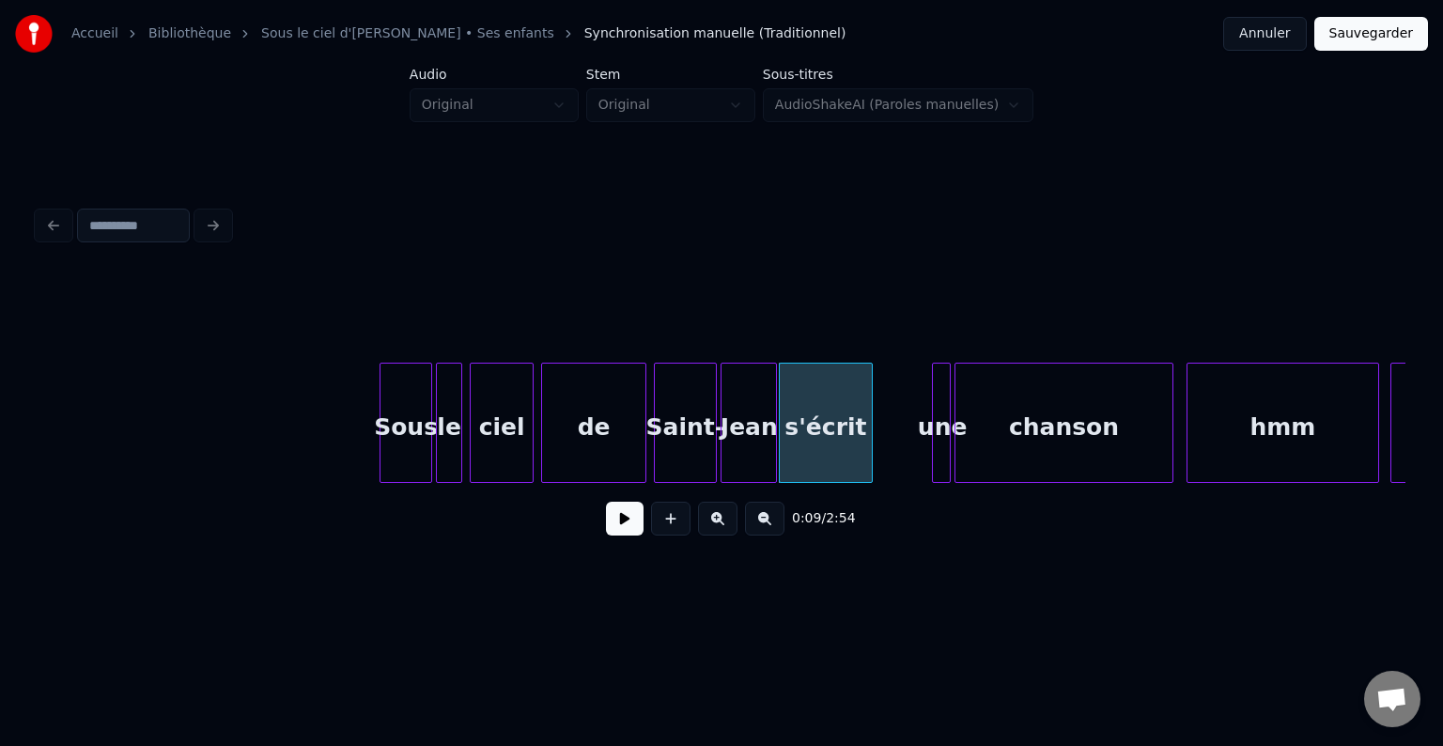
click at [631, 419] on div "de" at bounding box center [593, 428] width 103 height 128
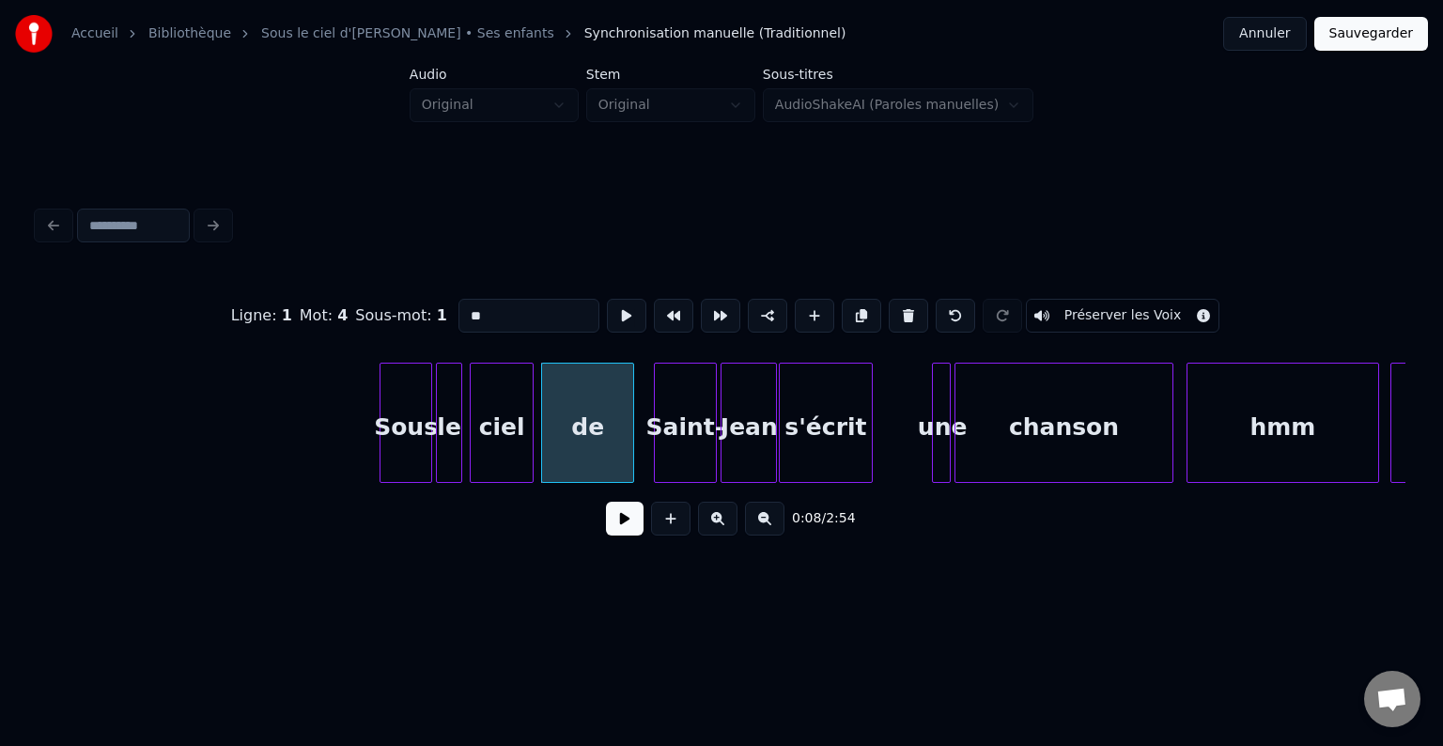
click at [630, 419] on div at bounding box center [631, 423] width 6 height 118
click at [659, 428] on div "Saint-" at bounding box center [667, 428] width 60 height 128
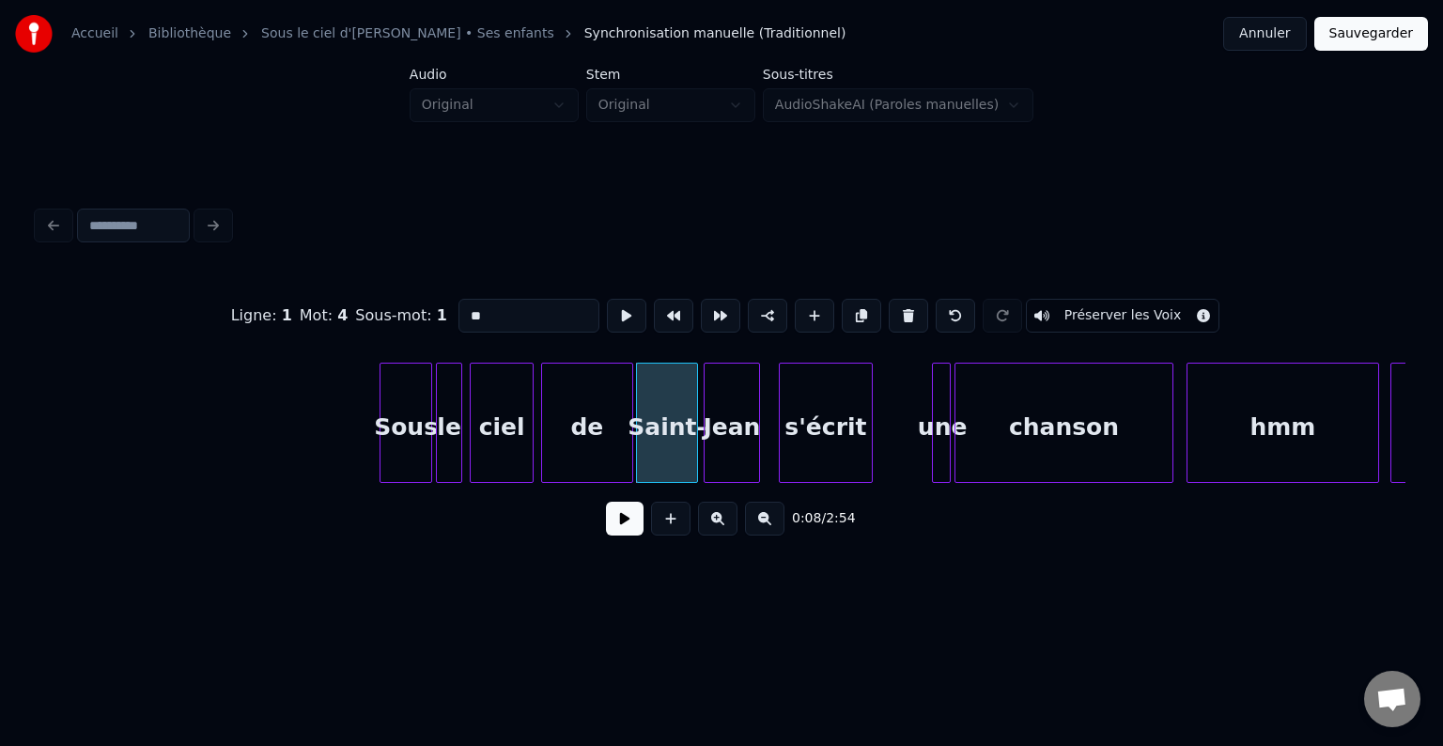
click at [718, 443] on div "Jean" at bounding box center [732, 428] width 54 height 128
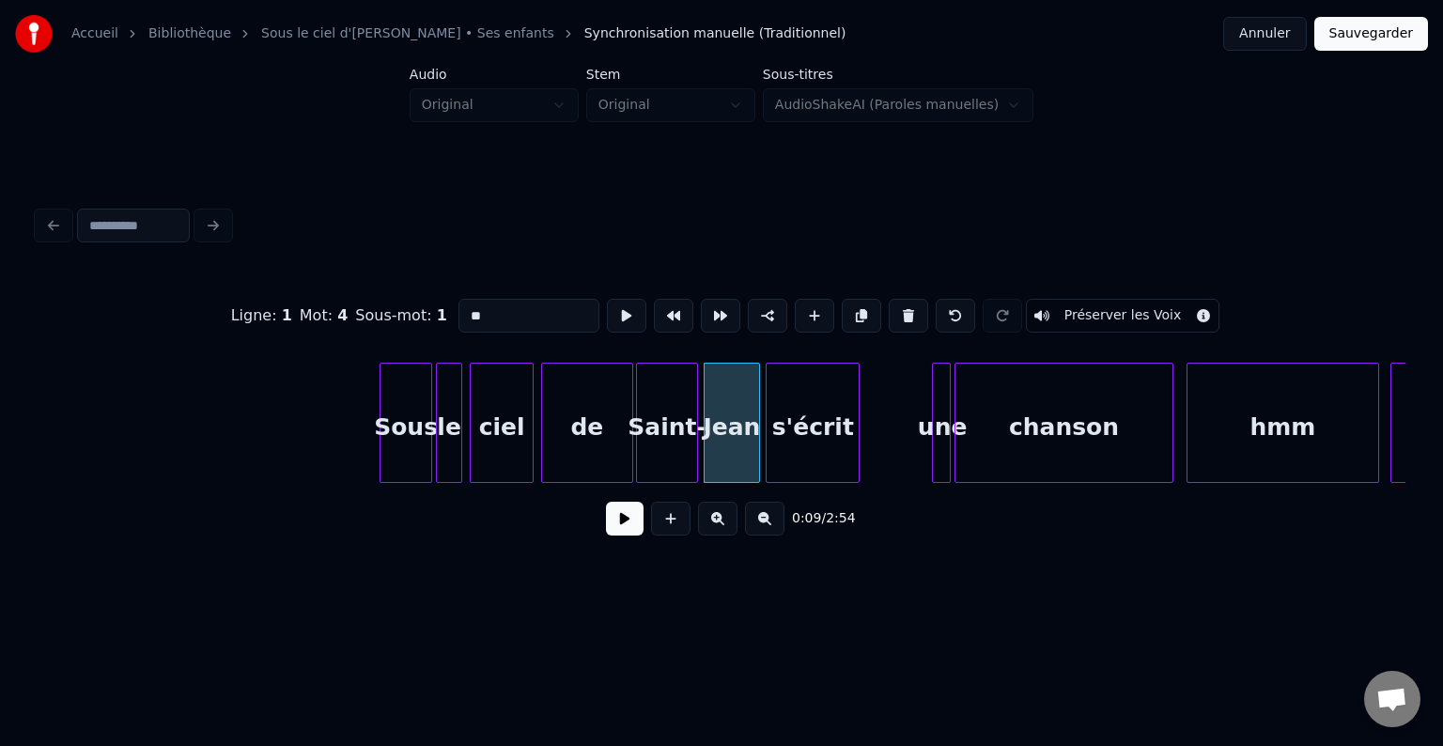
click at [808, 449] on div "s'écrit" at bounding box center [813, 428] width 92 height 128
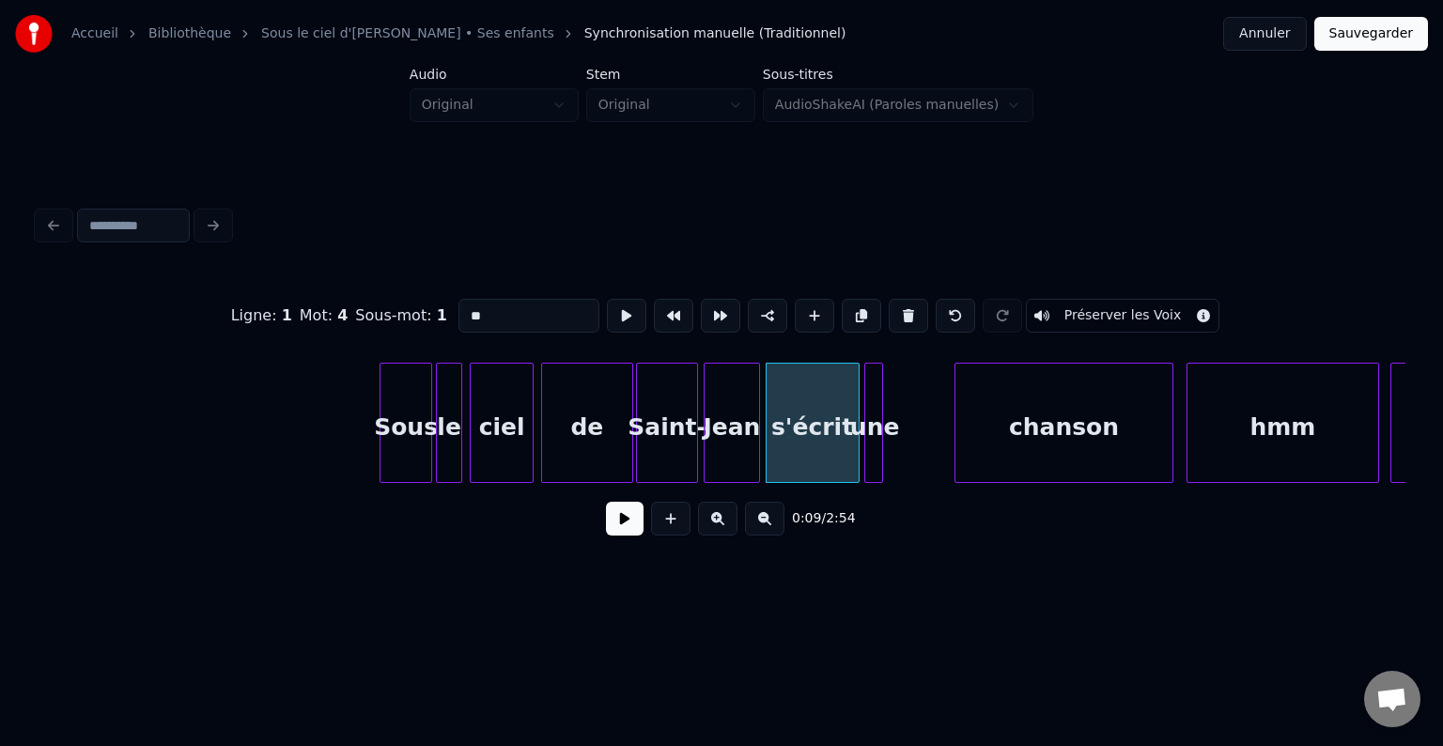
click at [873, 449] on div "une" at bounding box center [874, 428] width 19 height 128
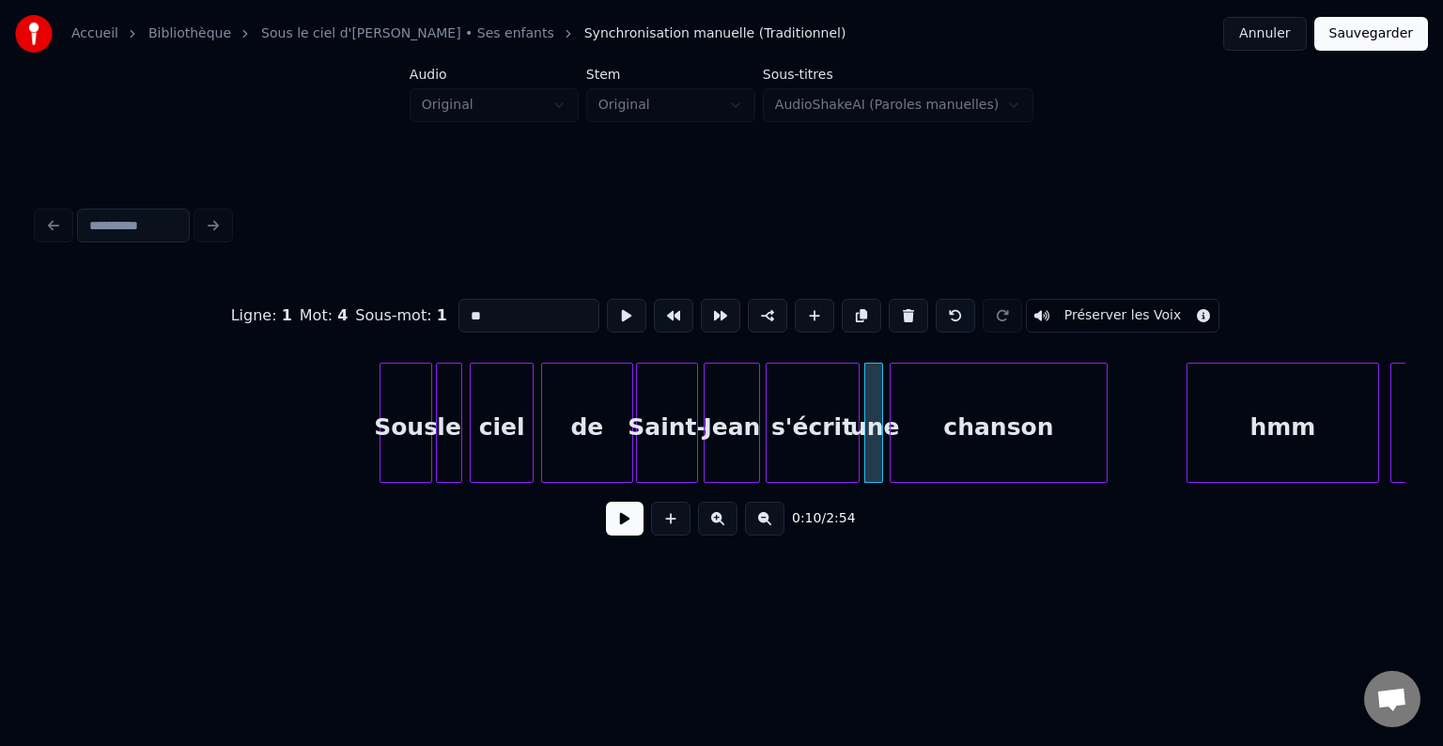
click at [989, 464] on div "chanson" at bounding box center [999, 428] width 217 height 128
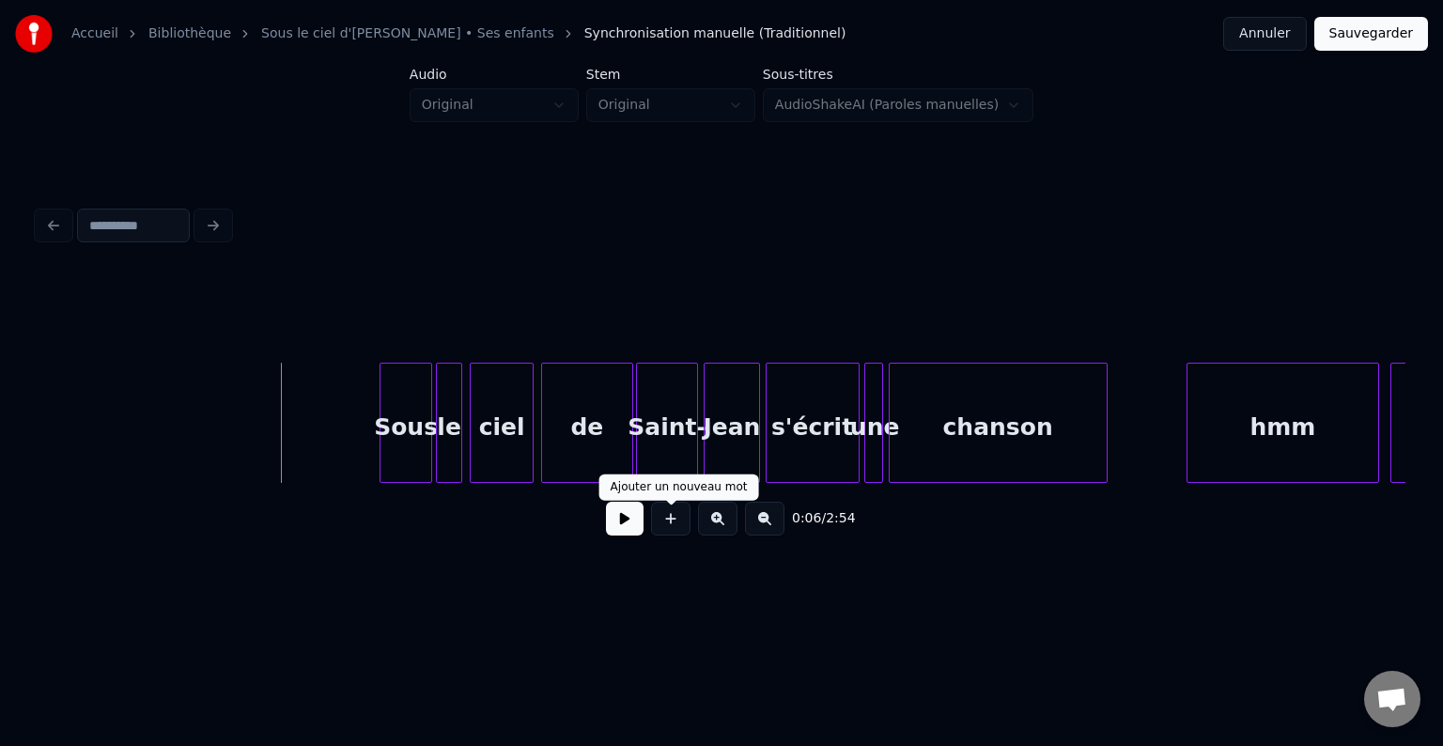
click at [622, 534] on button at bounding box center [625, 519] width 38 height 34
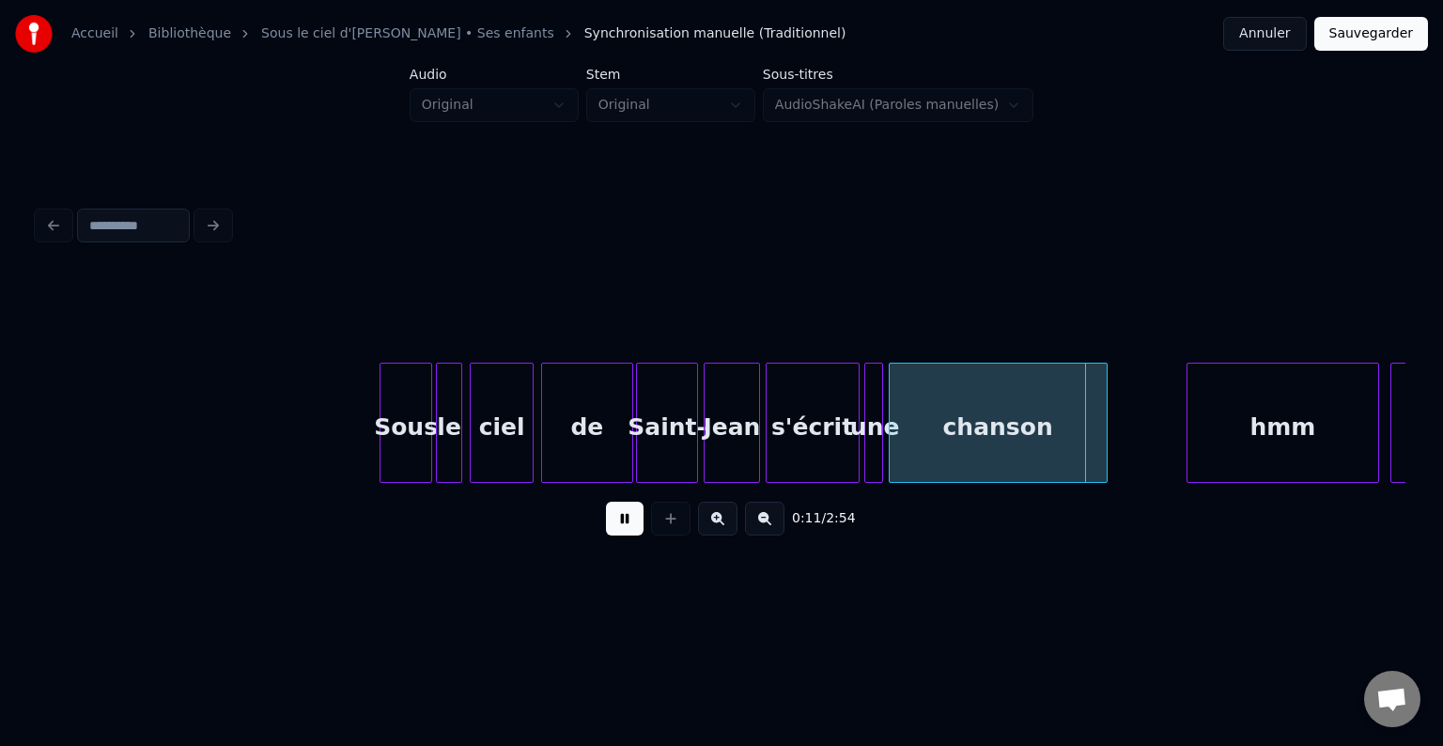
click at [623, 529] on button at bounding box center [625, 519] width 38 height 34
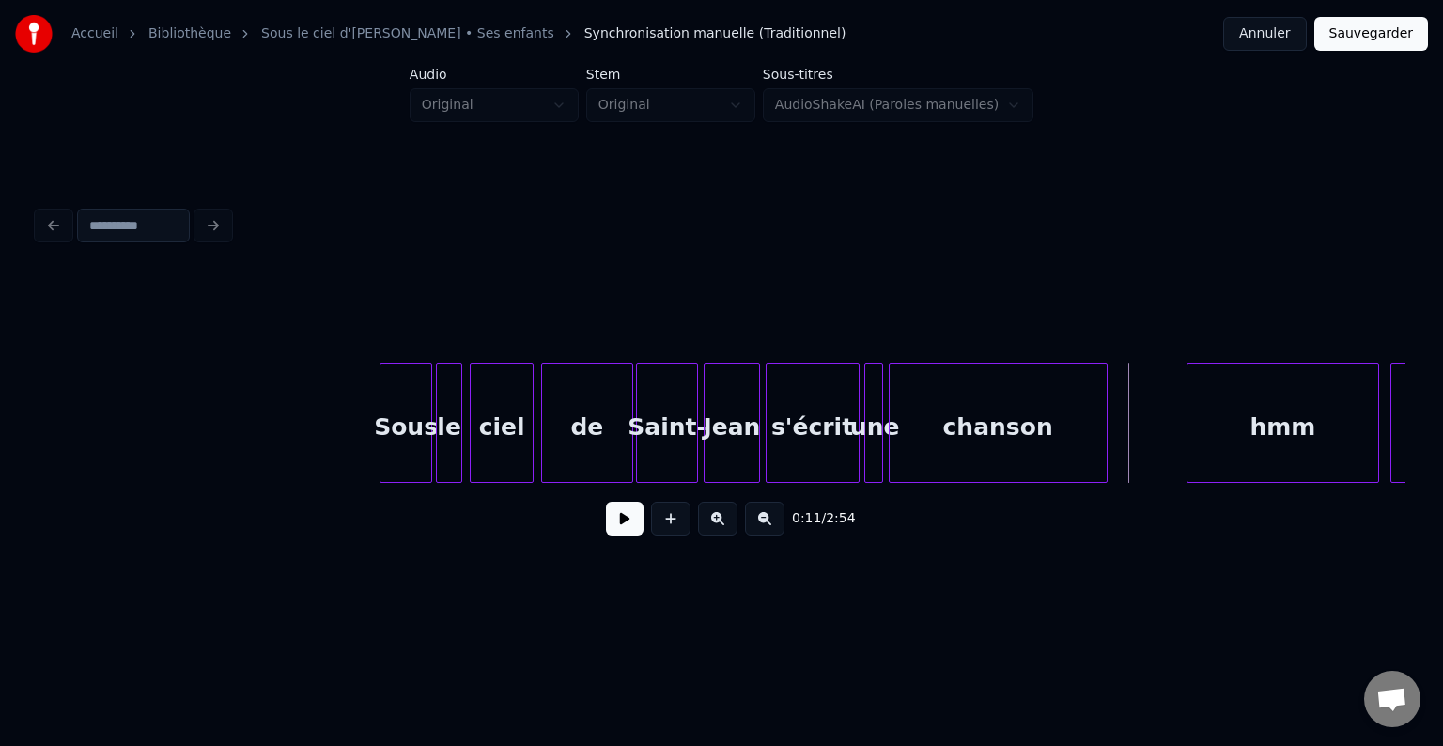
click at [627, 522] on button at bounding box center [625, 519] width 38 height 34
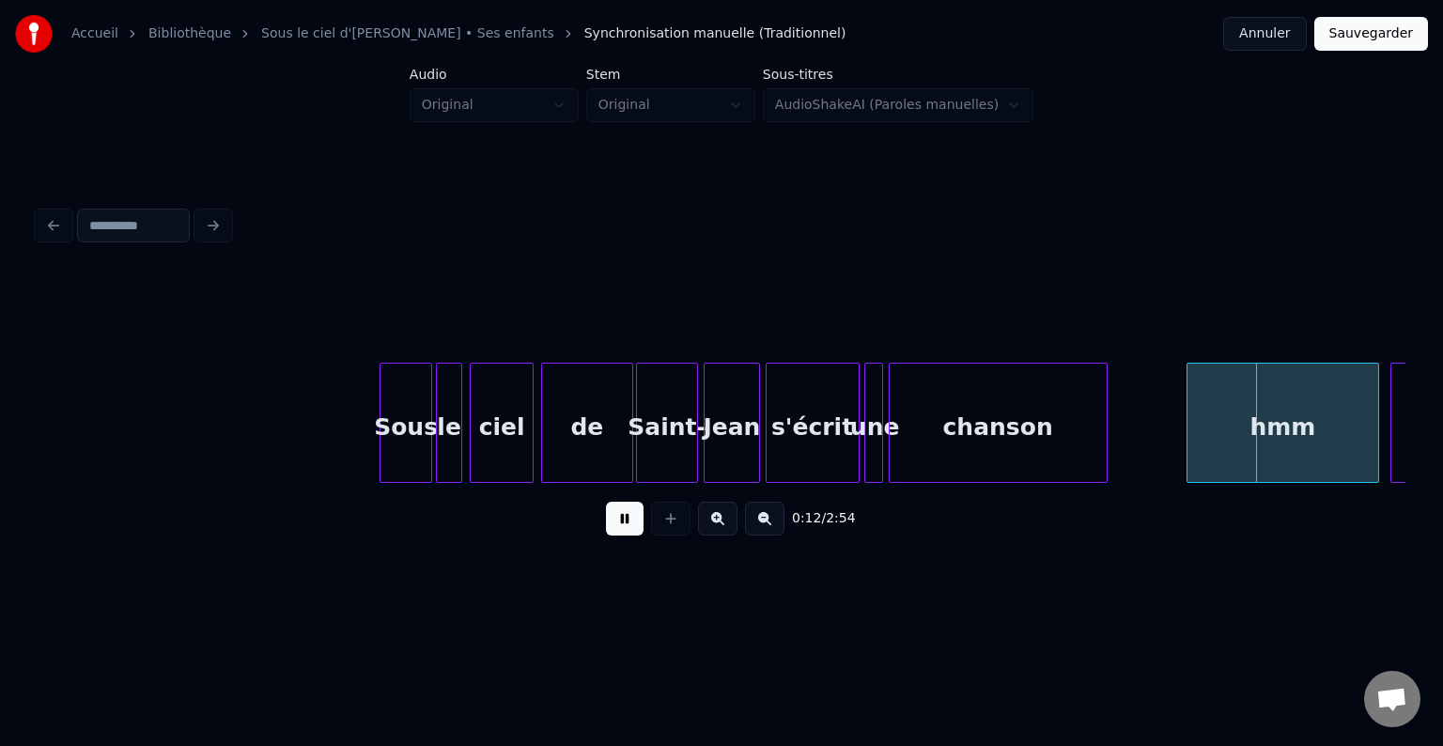
click at [624, 522] on button at bounding box center [625, 519] width 38 height 34
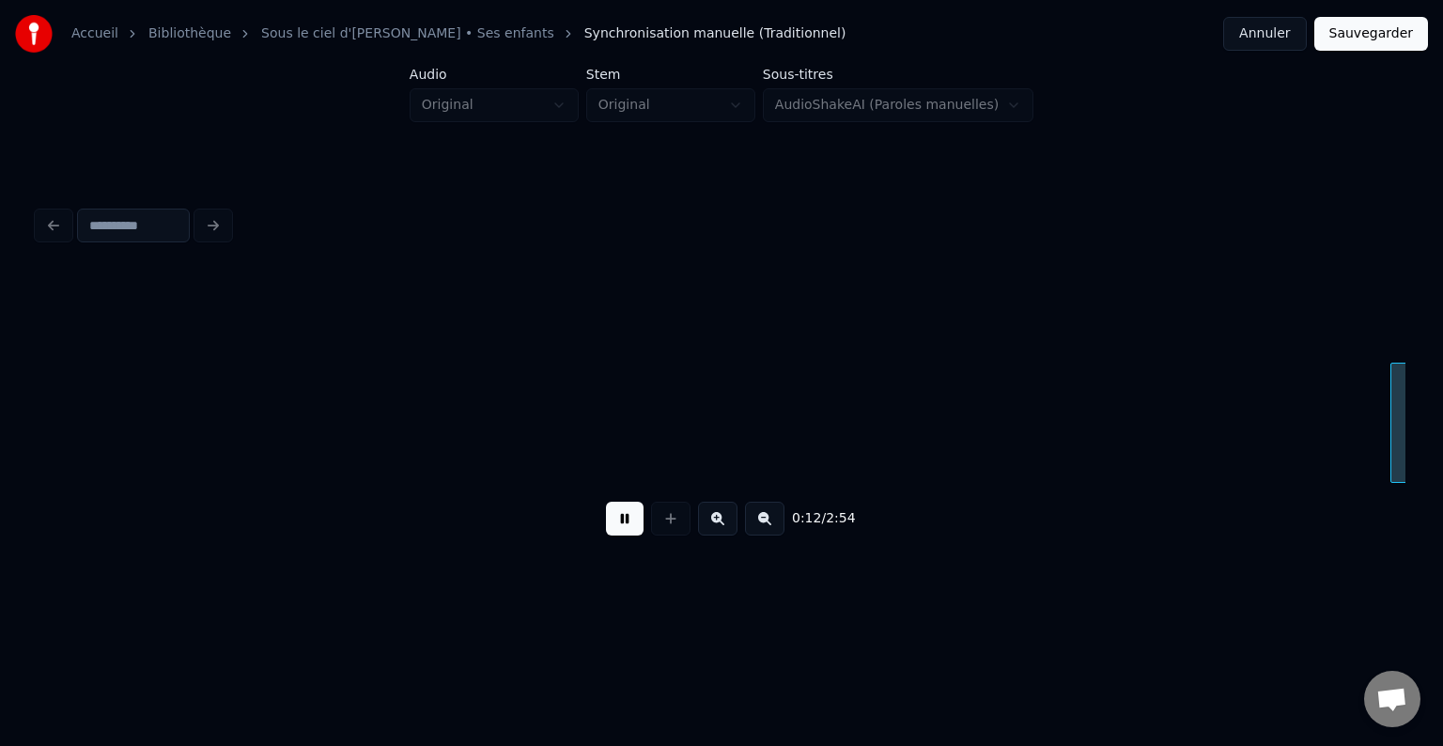
scroll to position [0, 2439]
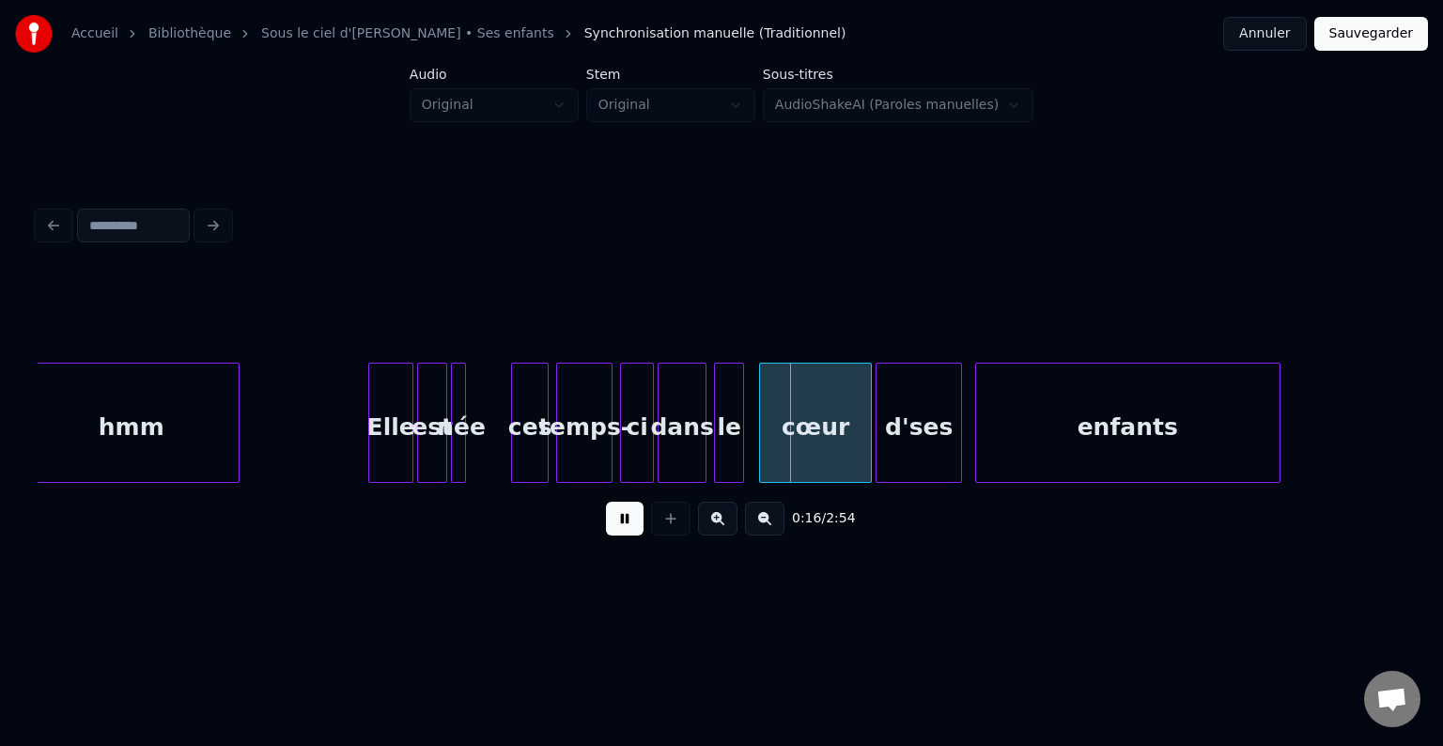
click at [617, 522] on button at bounding box center [625, 519] width 38 height 34
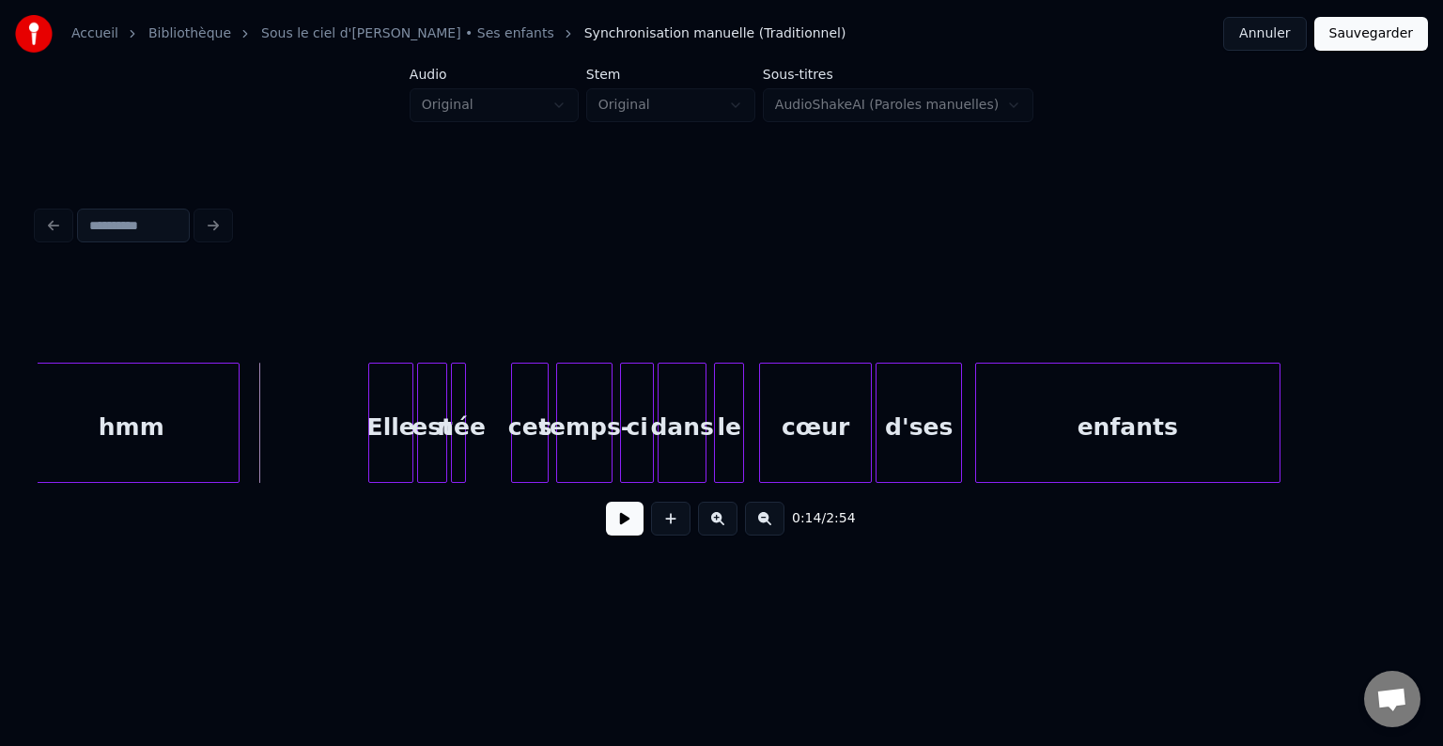
click at [628, 529] on button at bounding box center [625, 519] width 38 height 34
drag, startPoint x: 620, startPoint y: 529, endPoint x: 586, endPoint y: 516, distance: 36.3
click at [619, 530] on button at bounding box center [625, 519] width 38 height 34
click at [469, 402] on div "née" at bounding box center [461, 428] width 19 height 128
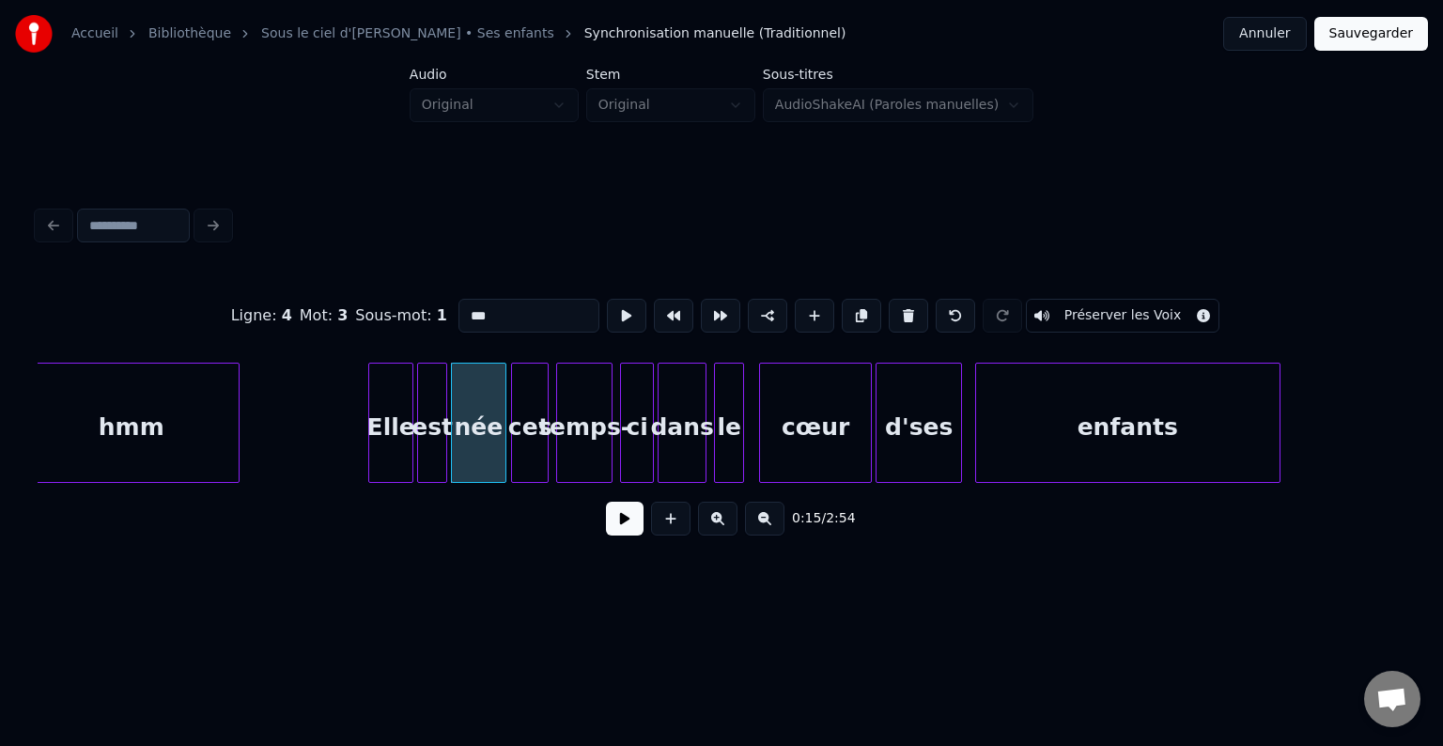
click at [500, 406] on div at bounding box center [503, 423] width 6 height 118
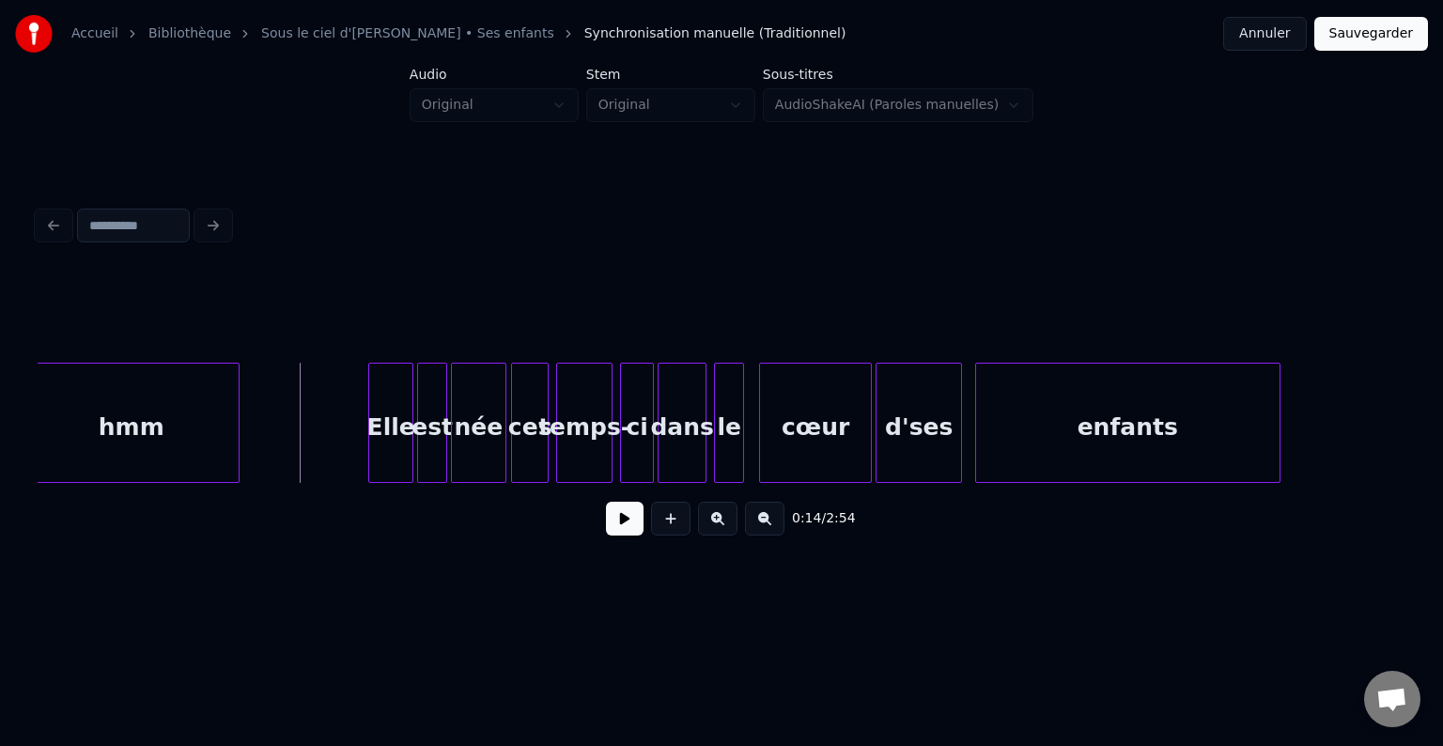
click at [624, 511] on button at bounding box center [625, 519] width 38 height 34
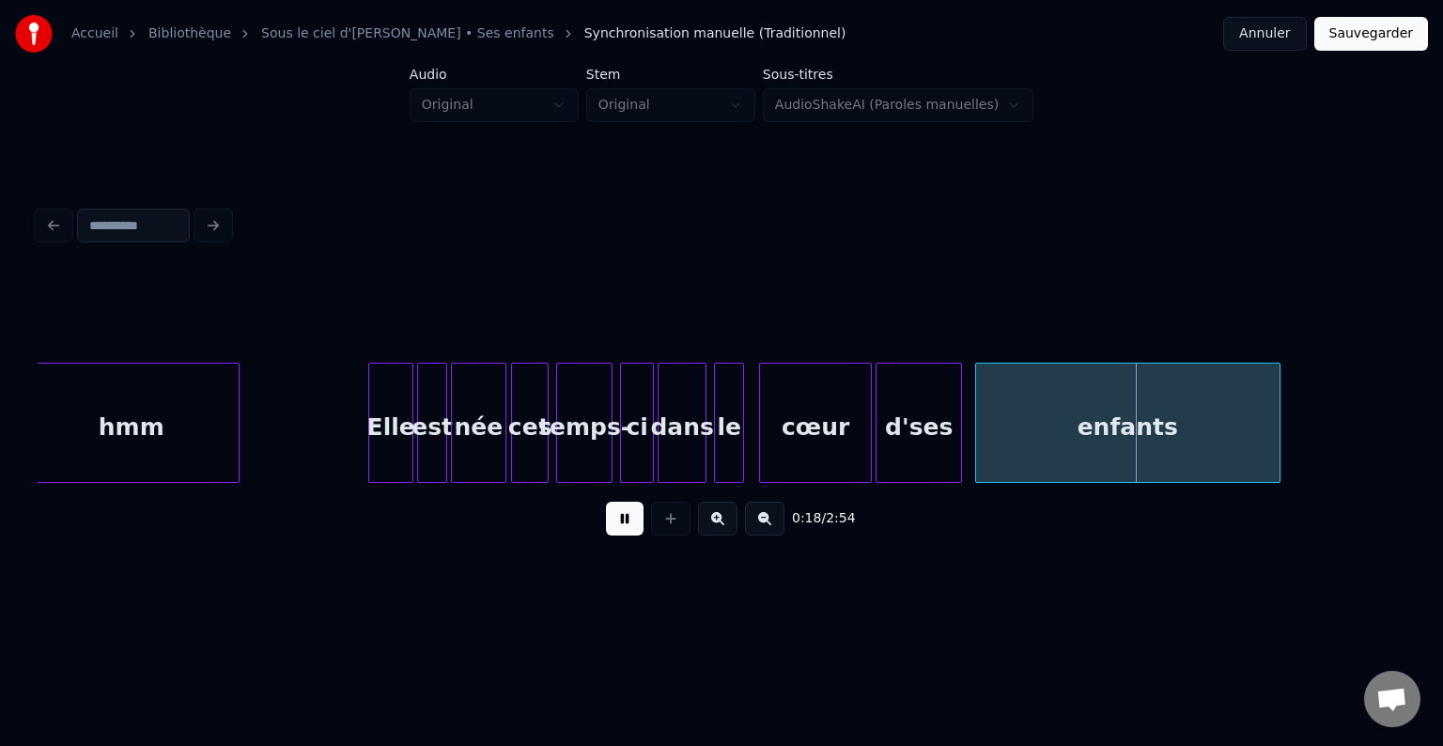
click at [637, 524] on button at bounding box center [625, 519] width 38 height 34
click at [787, 407] on div "cœur" at bounding box center [806, 428] width 111 height 128
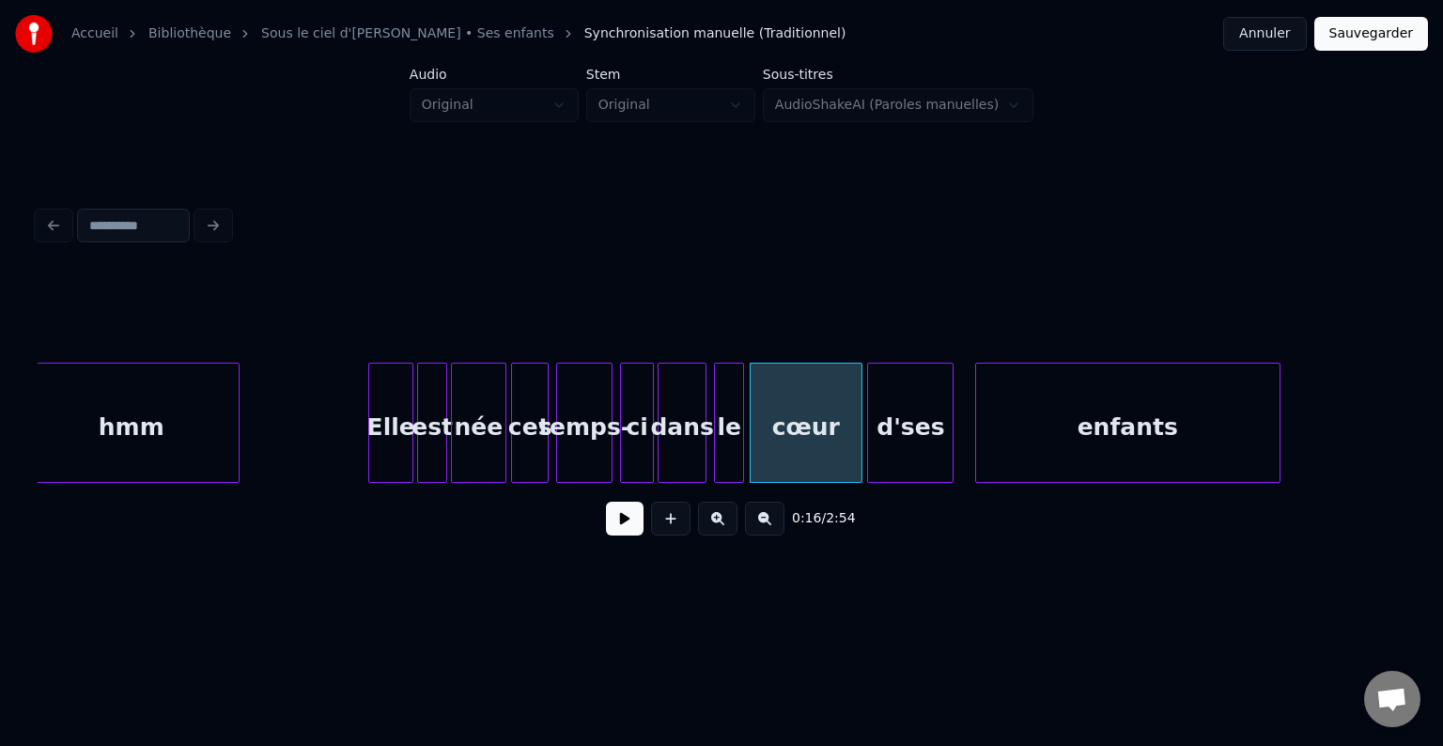
click at [909, 420] on div "d'ses" at bounding box center [910, 428] width 85 height 128
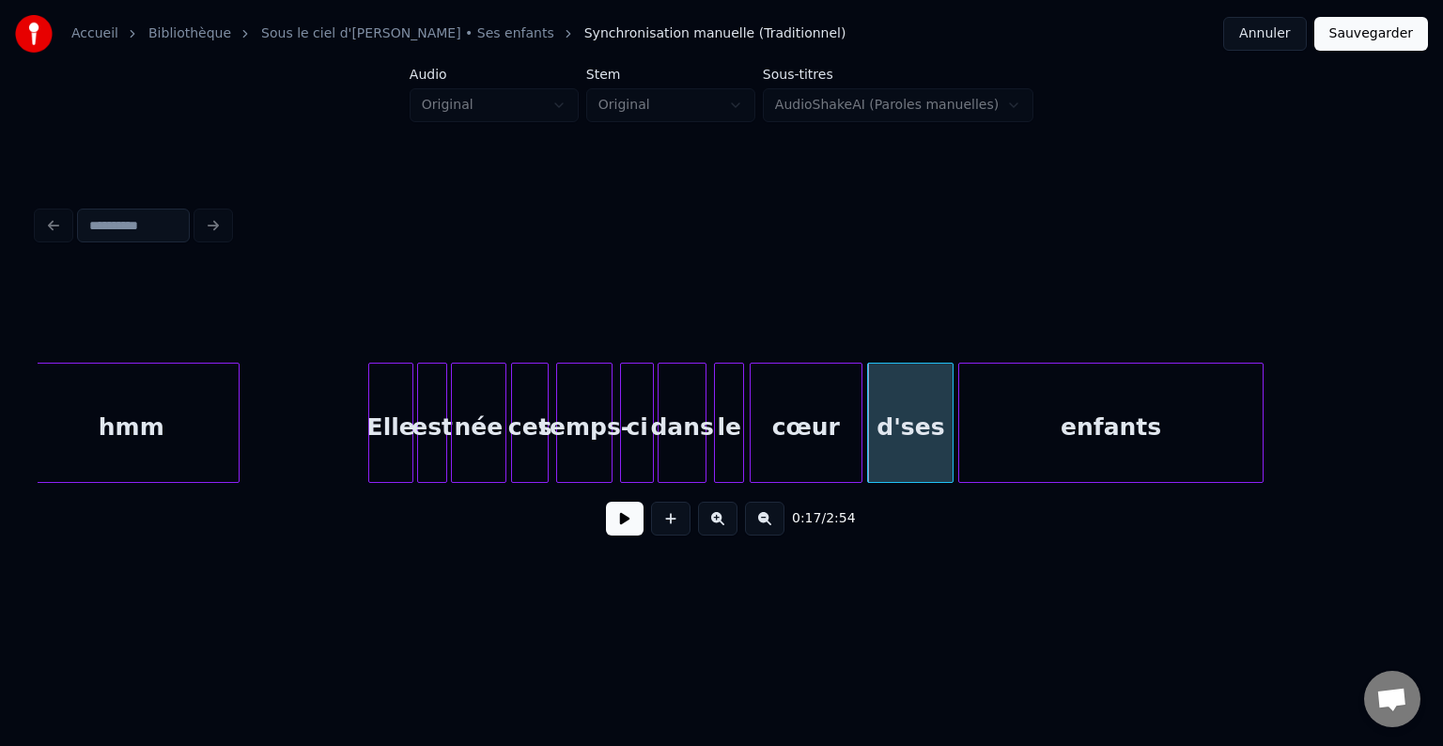
click at [1052, 418] on div "enfants" at bounding box center [1110, 428] width 303 height 128
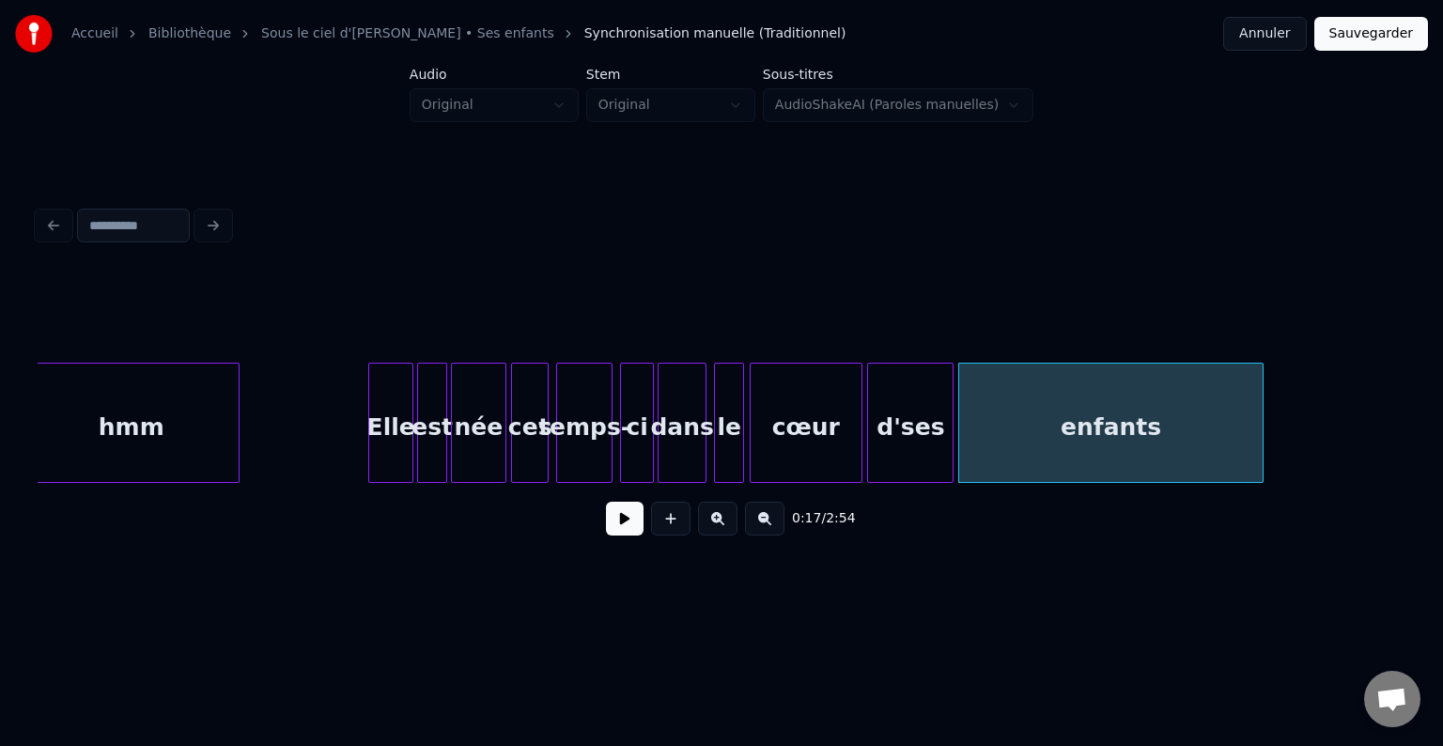
click at [802, 424] on div "cœur" at bounding box center [806, 428] width 111 height 128
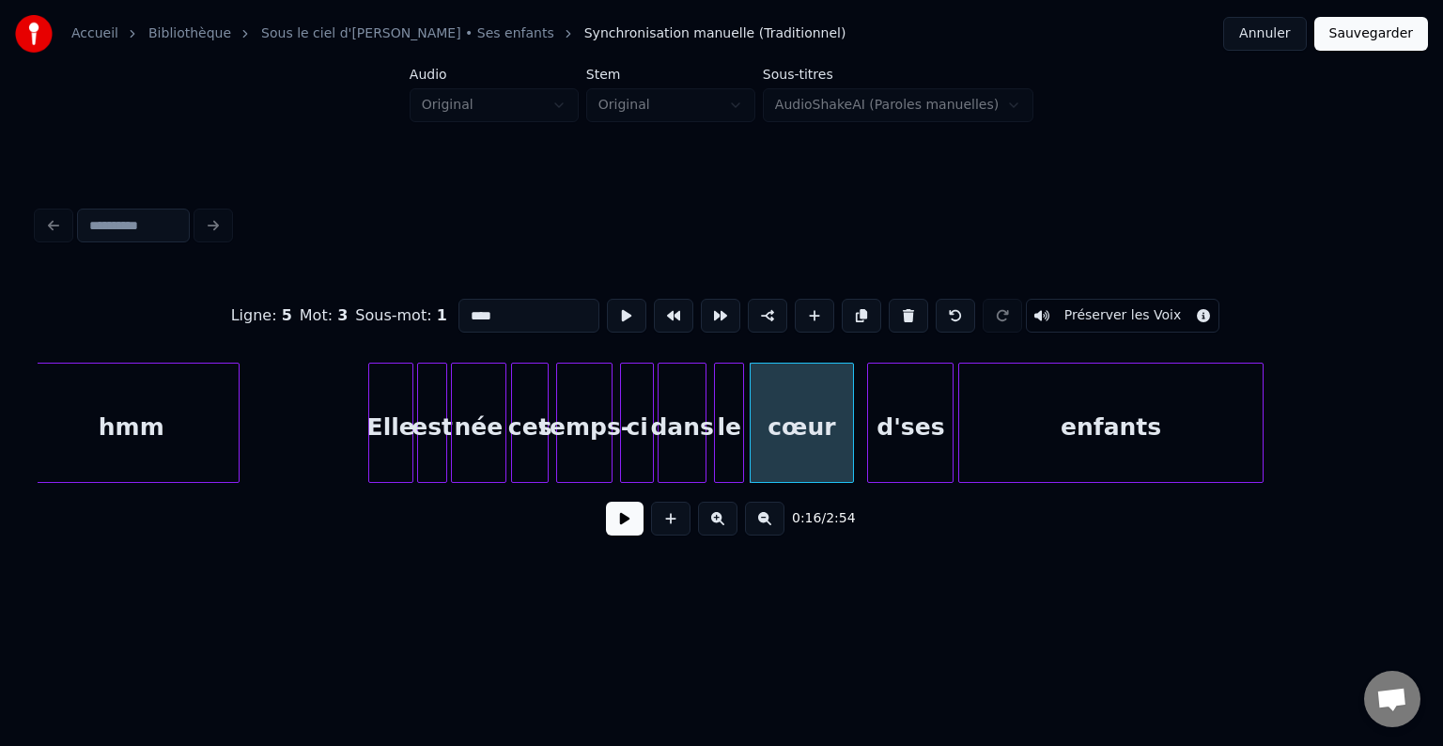
click at [847, 424] on div at bounding box center [850, 423] width 6 height 118
click at [894, 427] on div "d'ses" at bounding box center [900, 428] width 85 height 128
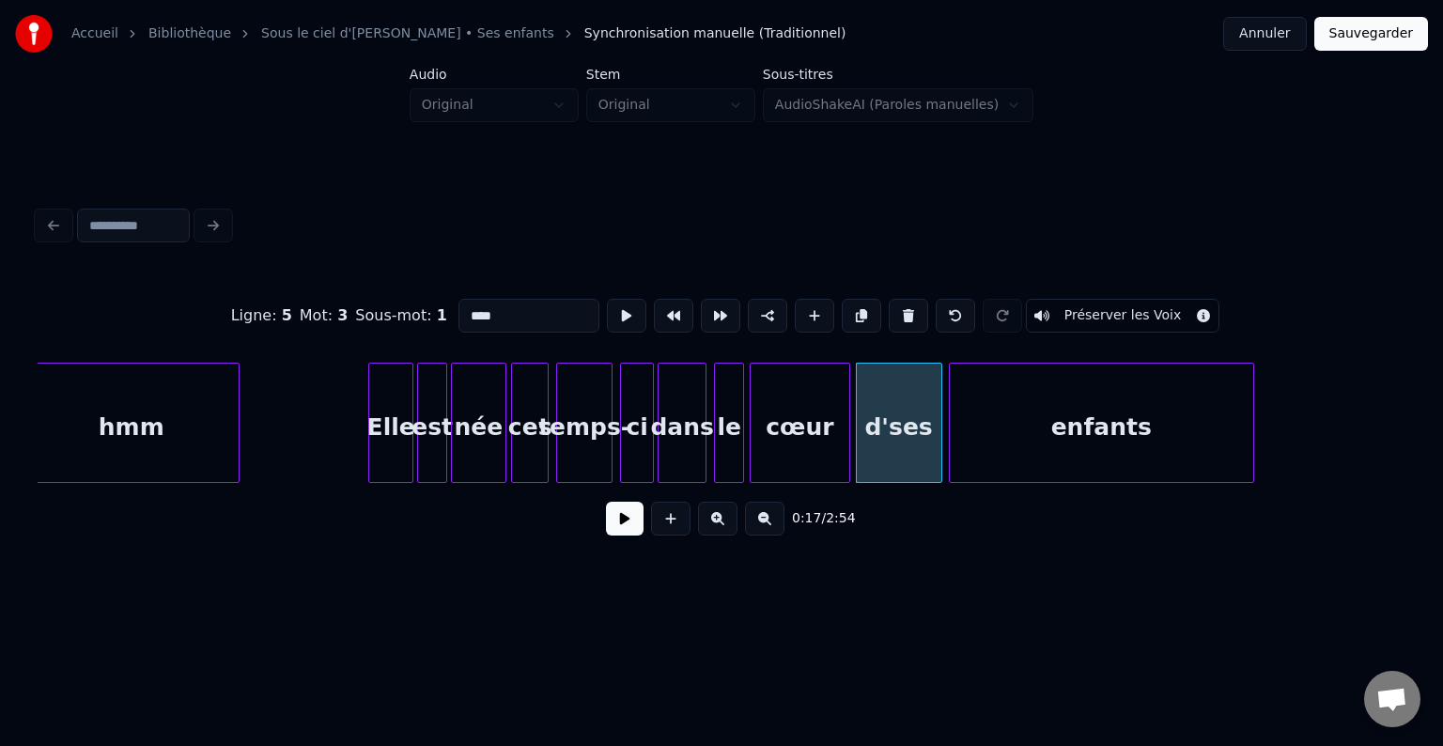
click at [1001, 433] on div "enfants" at bounding box center [1101, 428] width 303 height 128
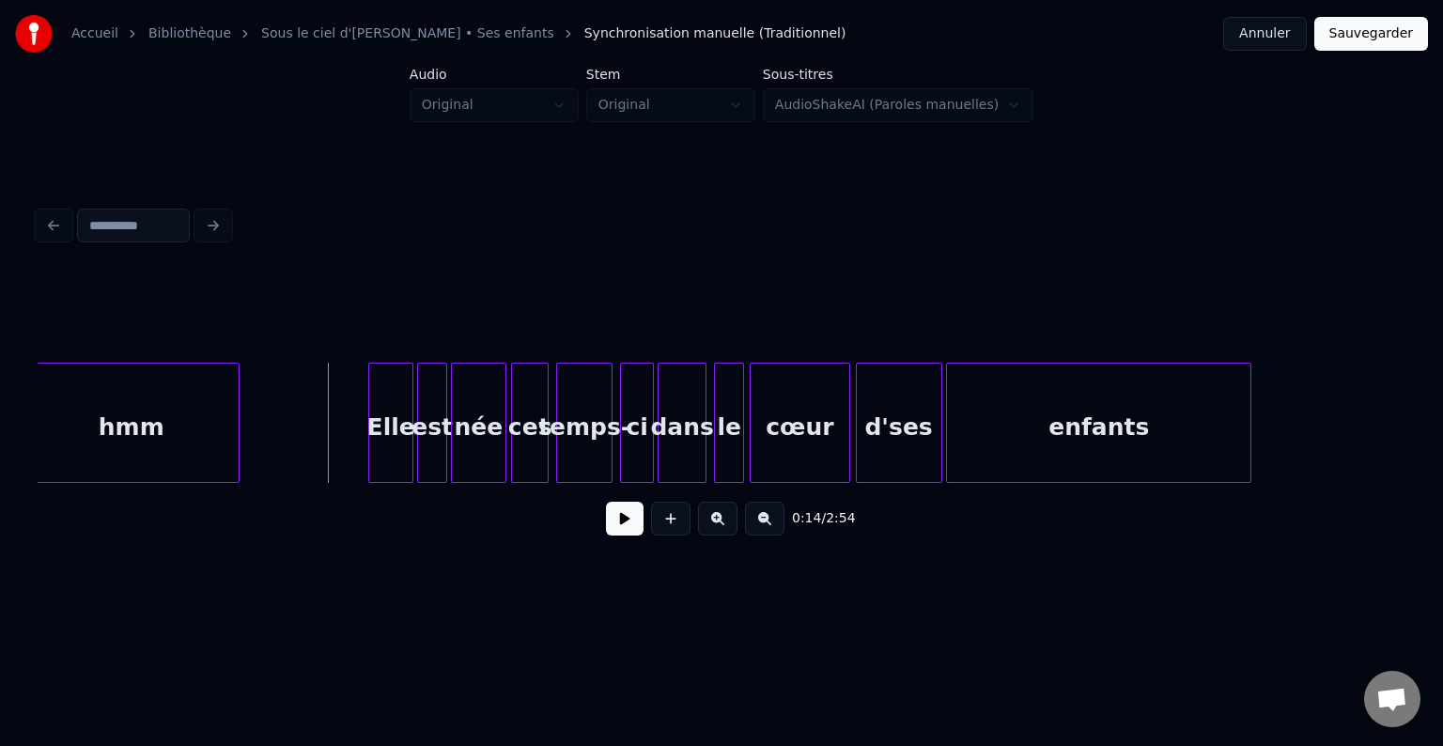
click at [612, 522] on button at bounding box center [625, 519] width 38 height 34
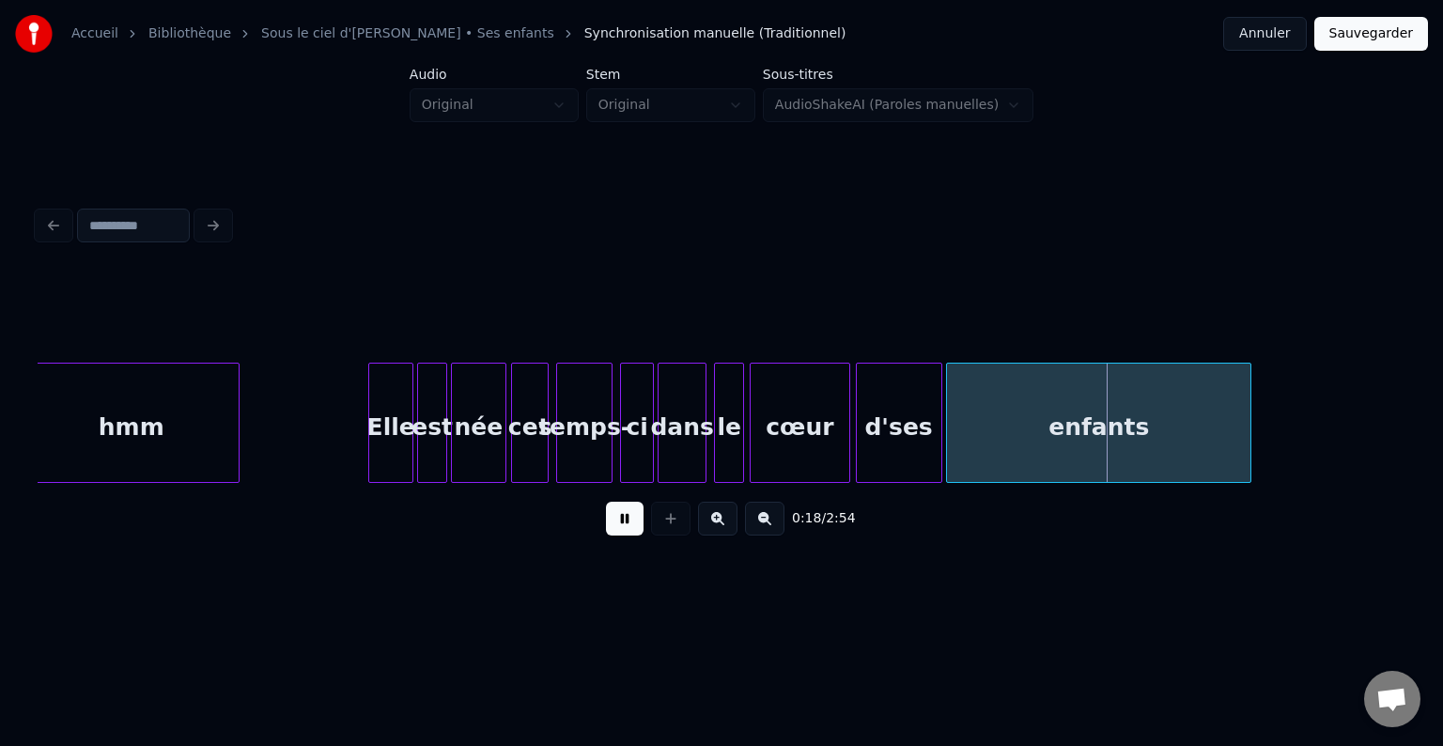
click at [616, 522] on button at bounding box center [625, 519] width 38 height 34
click at [770, 413] on div "cœur" at bounding box center [800, 428] width 99 height 128
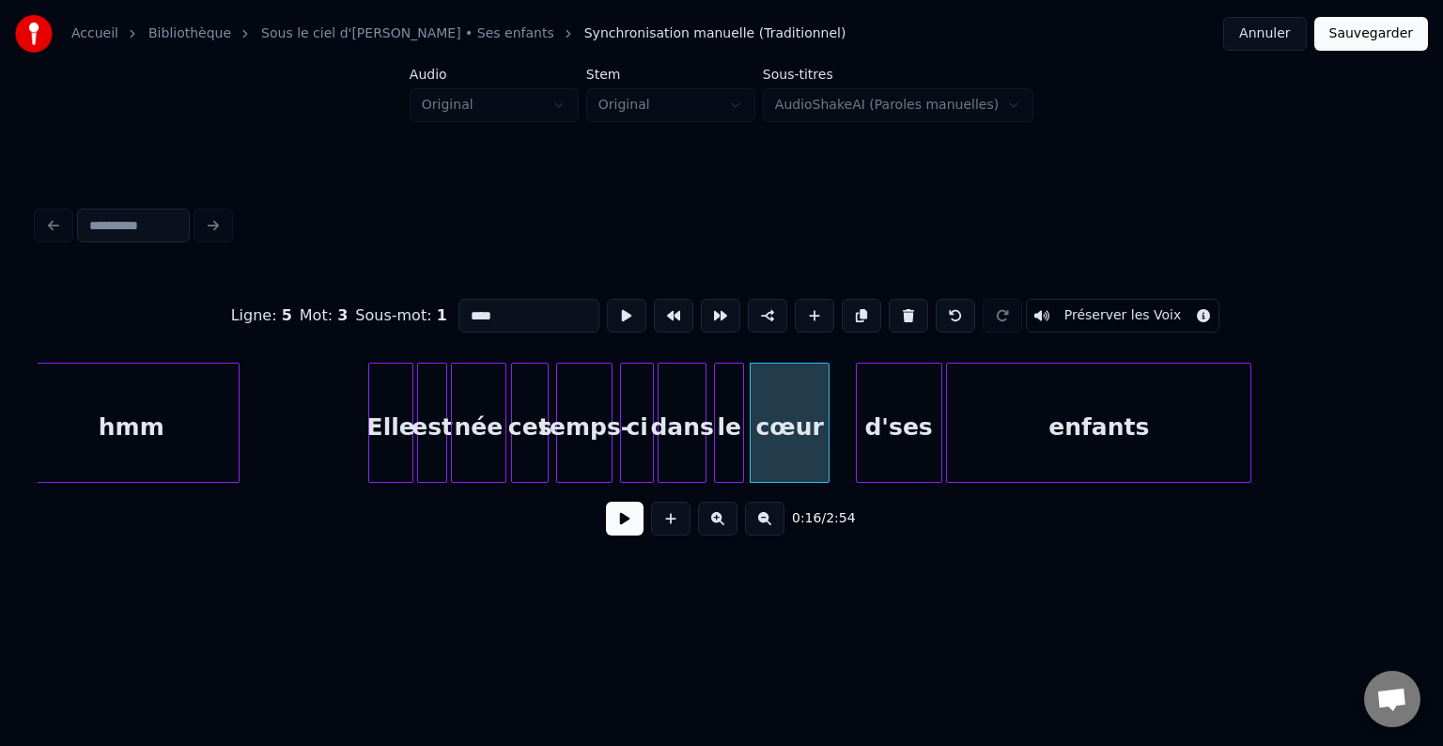
click at [824, 411] on div at bounding box center [826, 423] width 6 height 118
click at [874, 417] on div "d'ses" at bounding box center [878, 428] width 85 height 128
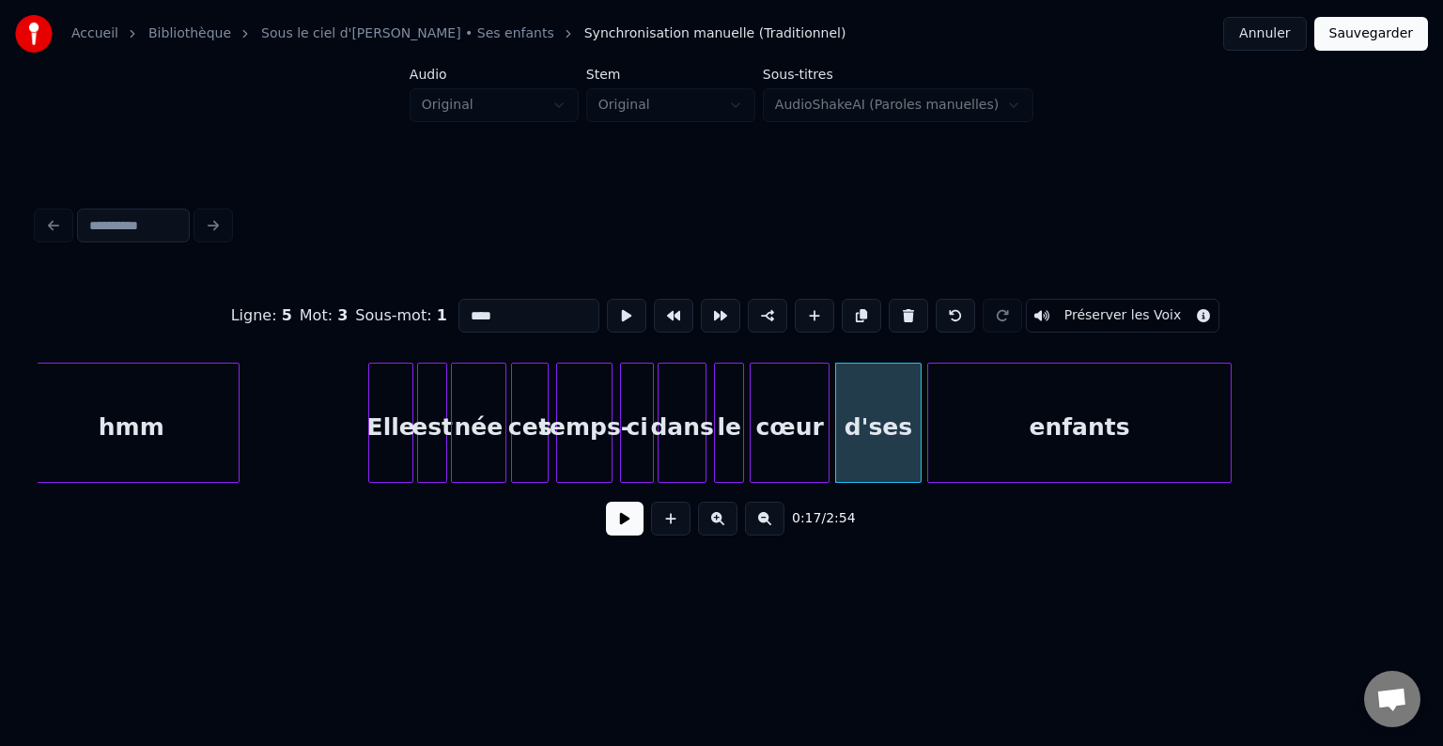
click at [1047, 413] on div "enfants" at bounding box center [1079, 428] width 303 height 128
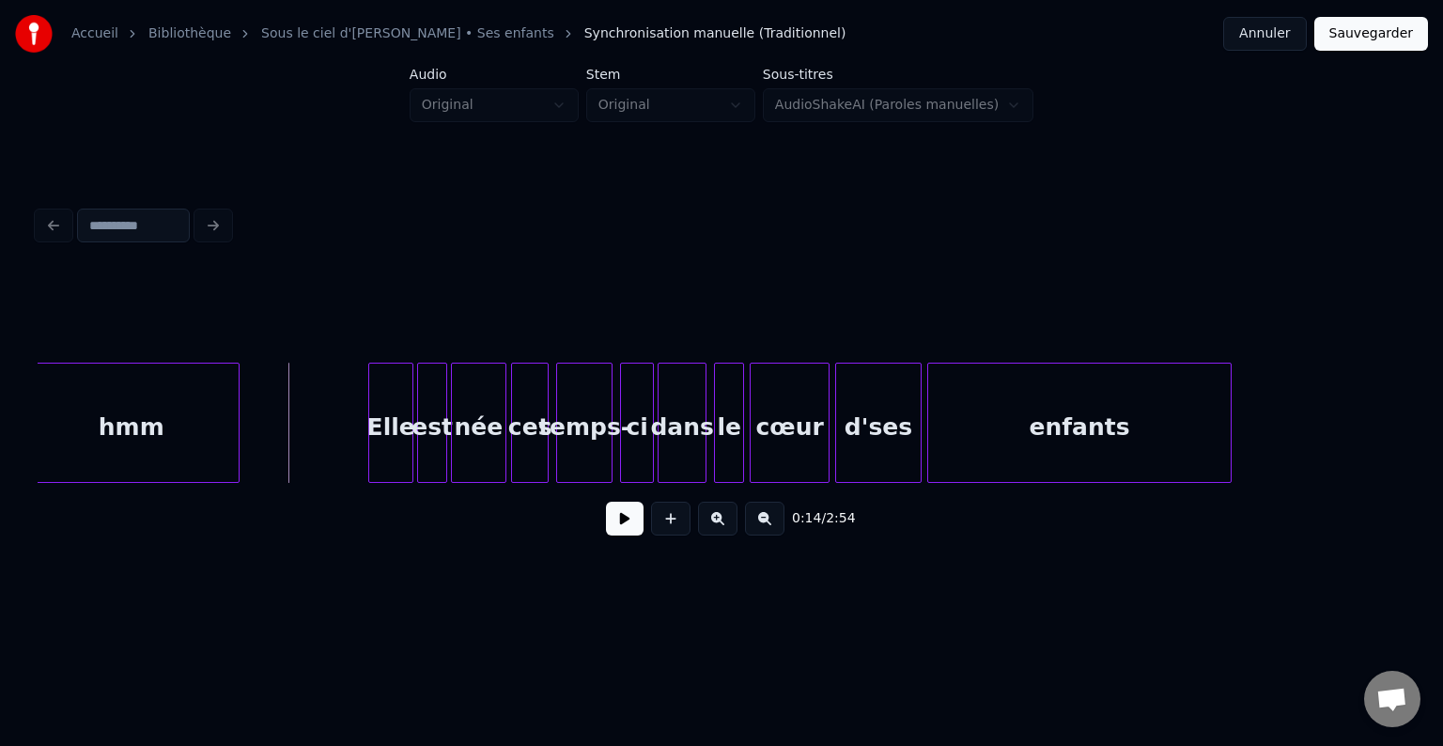
click at [621, 520] on button at bounding box center [625, 519] width 38 height 34
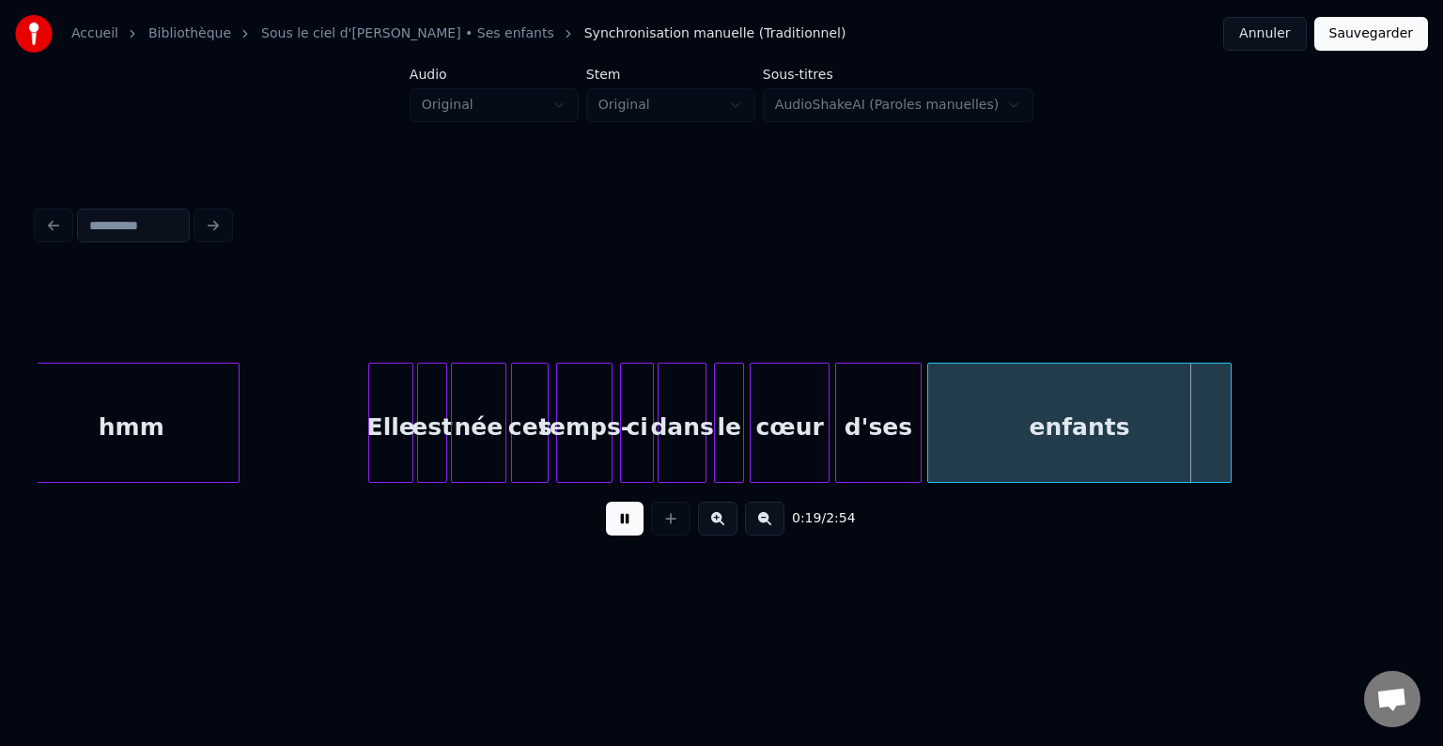
click at [630, 524] on button at bounding box center [625, 519] width 38 height 34
click at [625, 525] on button at bounding box center [625, 519] width 38 height 34
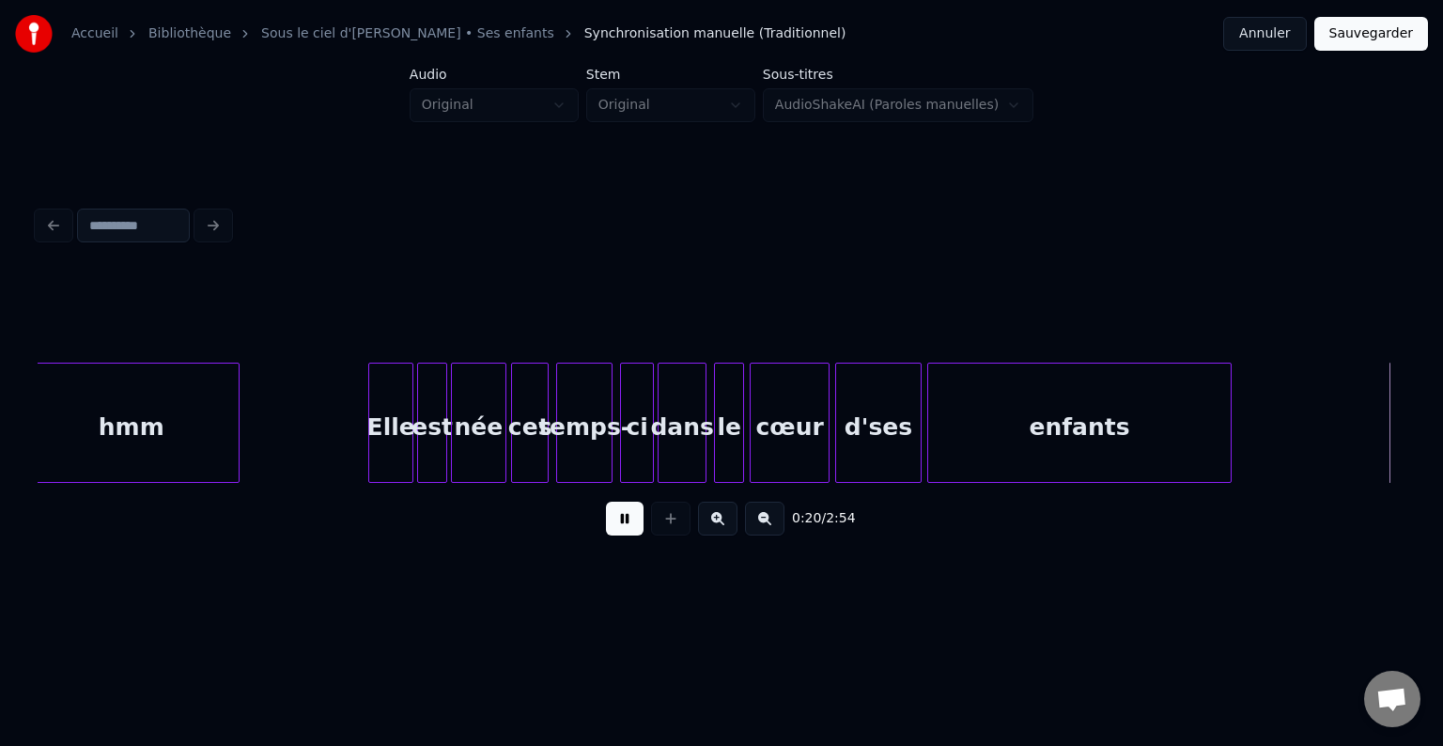
scroll to position [0, 3808]
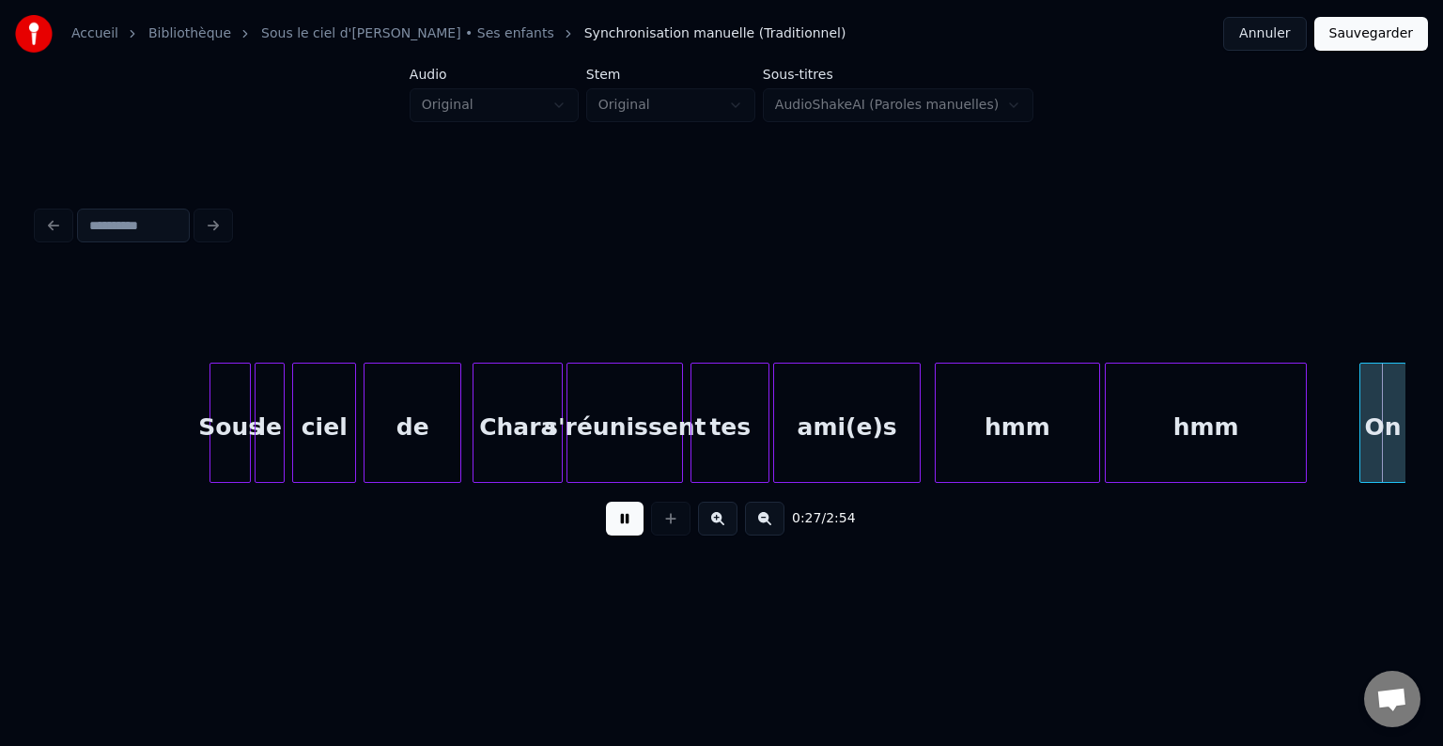
click at [625, 530] on button at bounding box center [625, 519] width 38 height 34
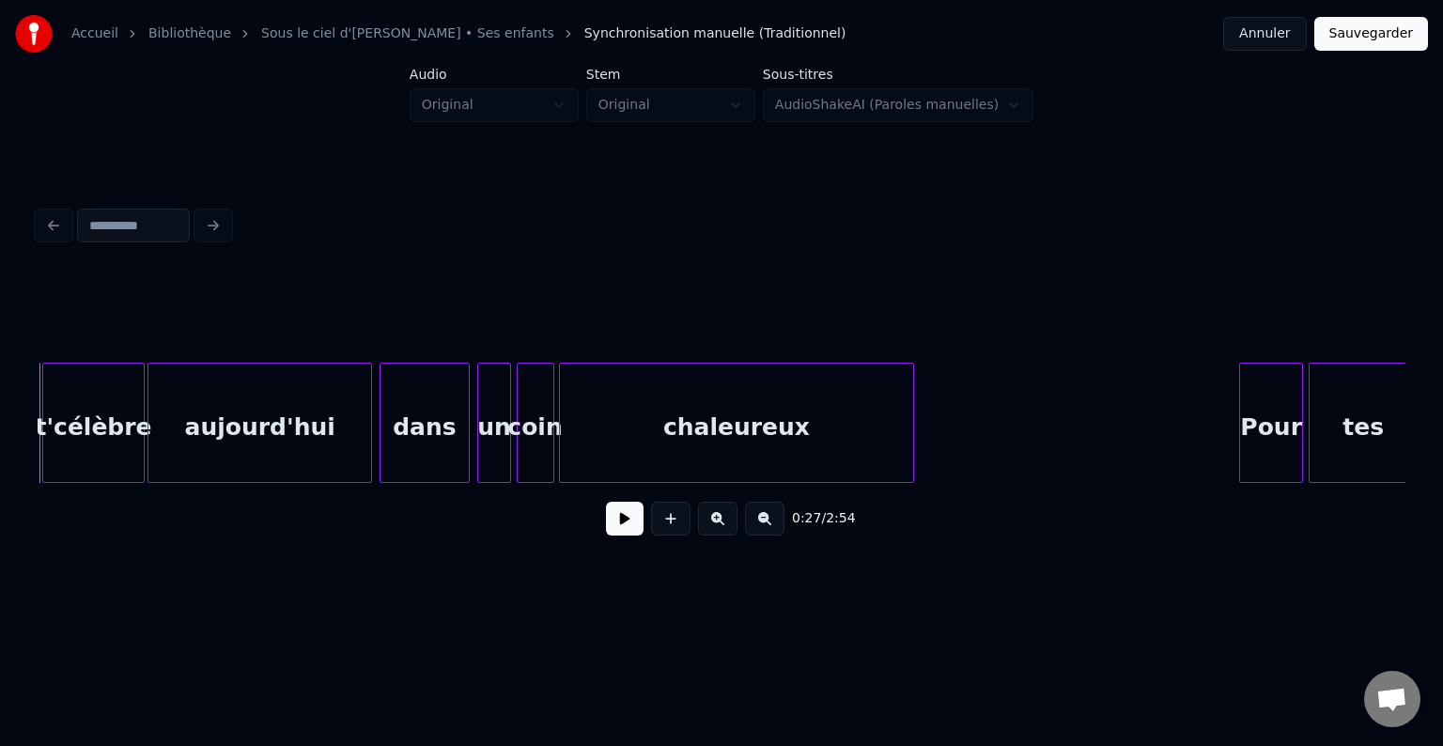
click at [625, 530] on button at bounding box center [625, 519] width 38 height 34
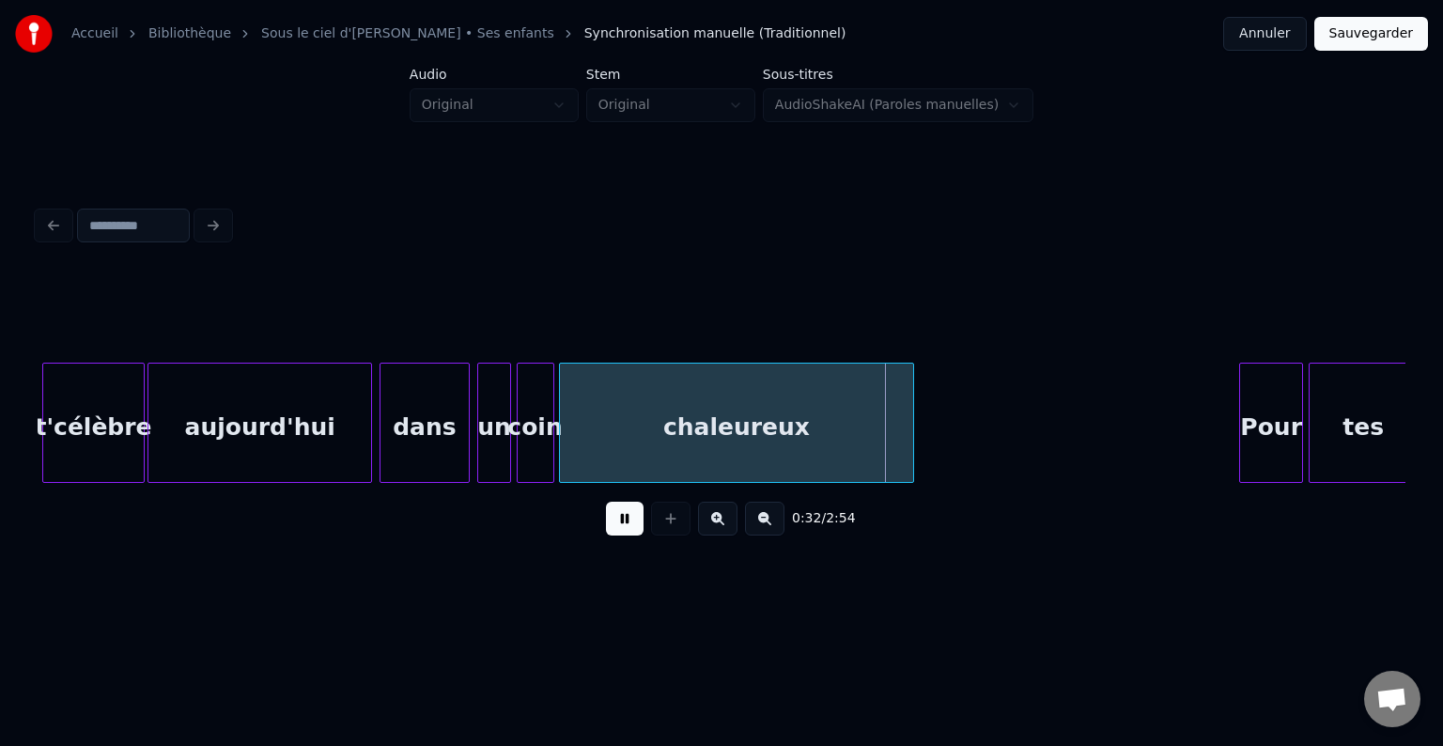
click at [625, 530] on button at bounding box center [625, 519] width 38 height 34
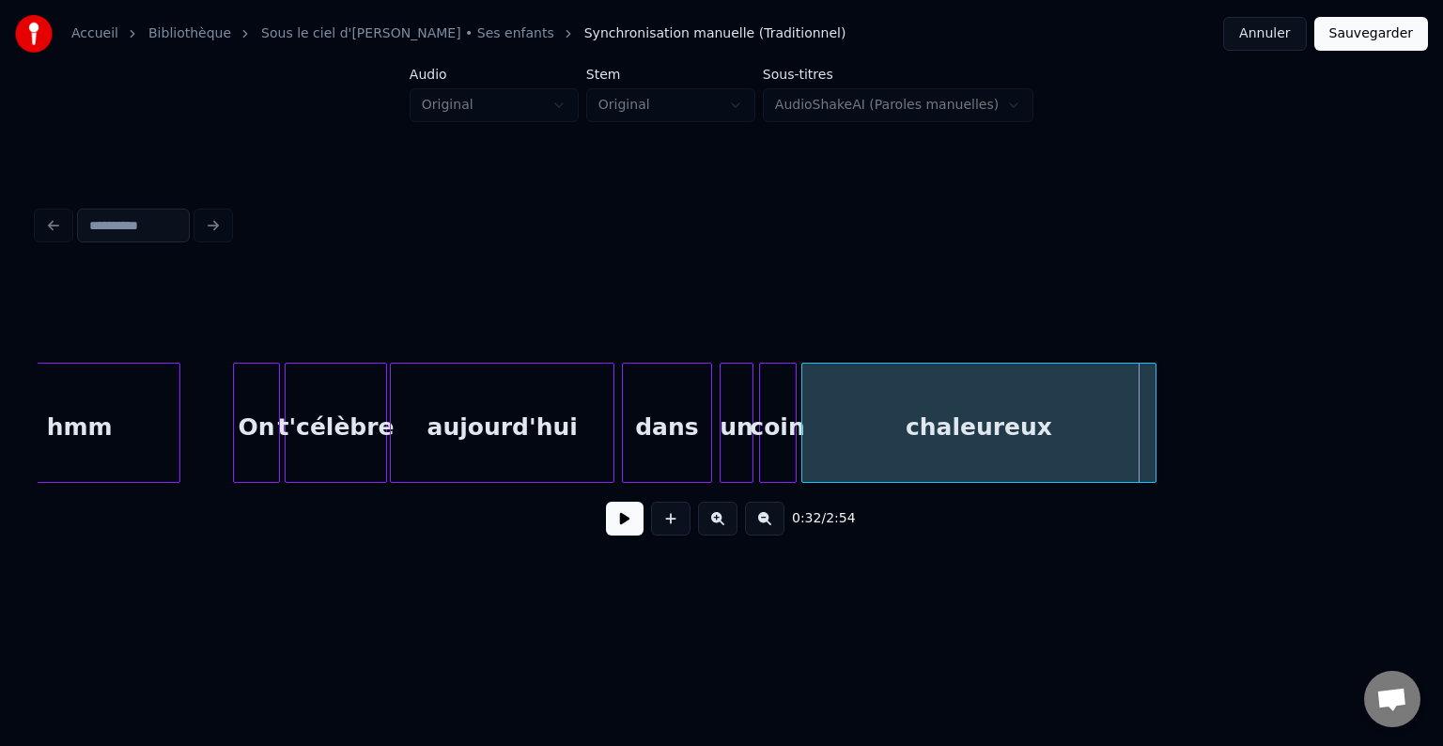
scroll to position [0, 4841]
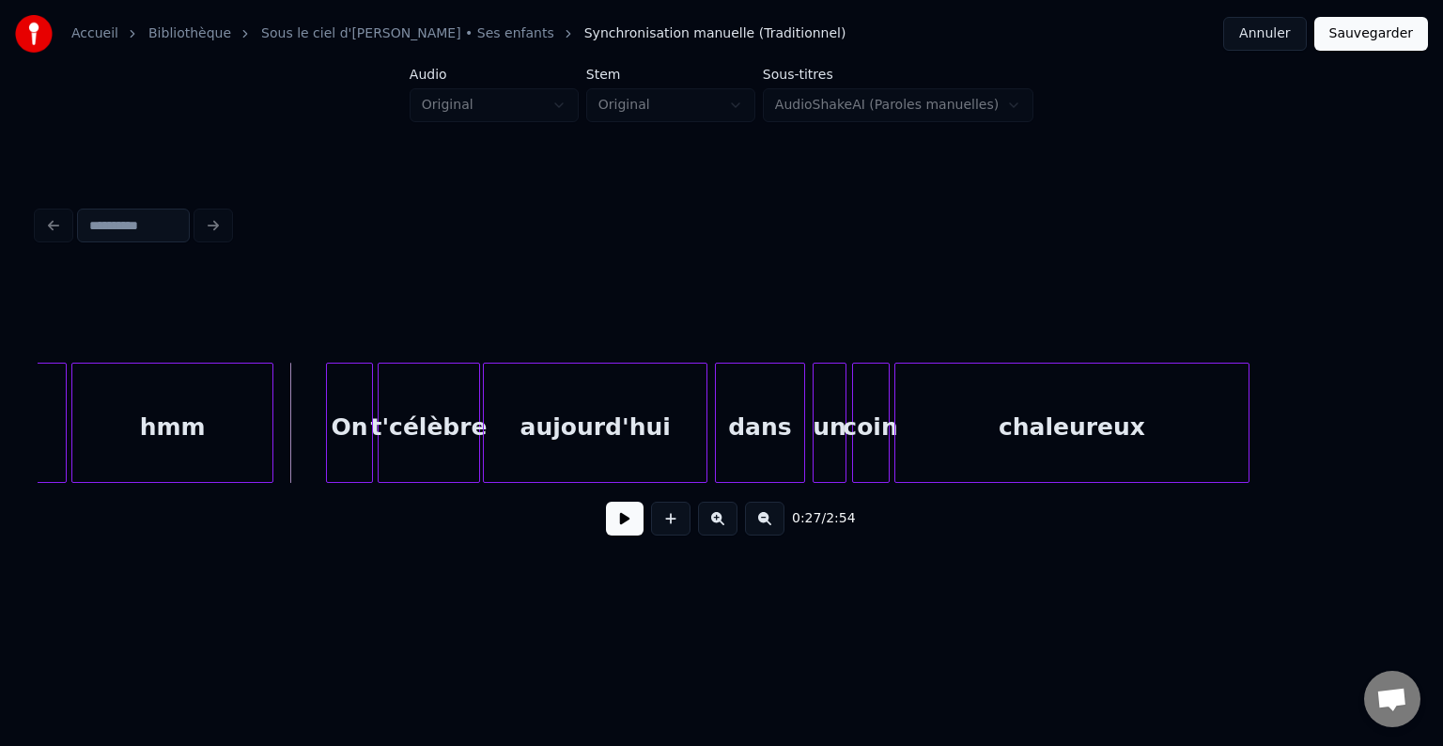
click at [621, 513] on button at bounding box center [625, 519] width 38 height 34
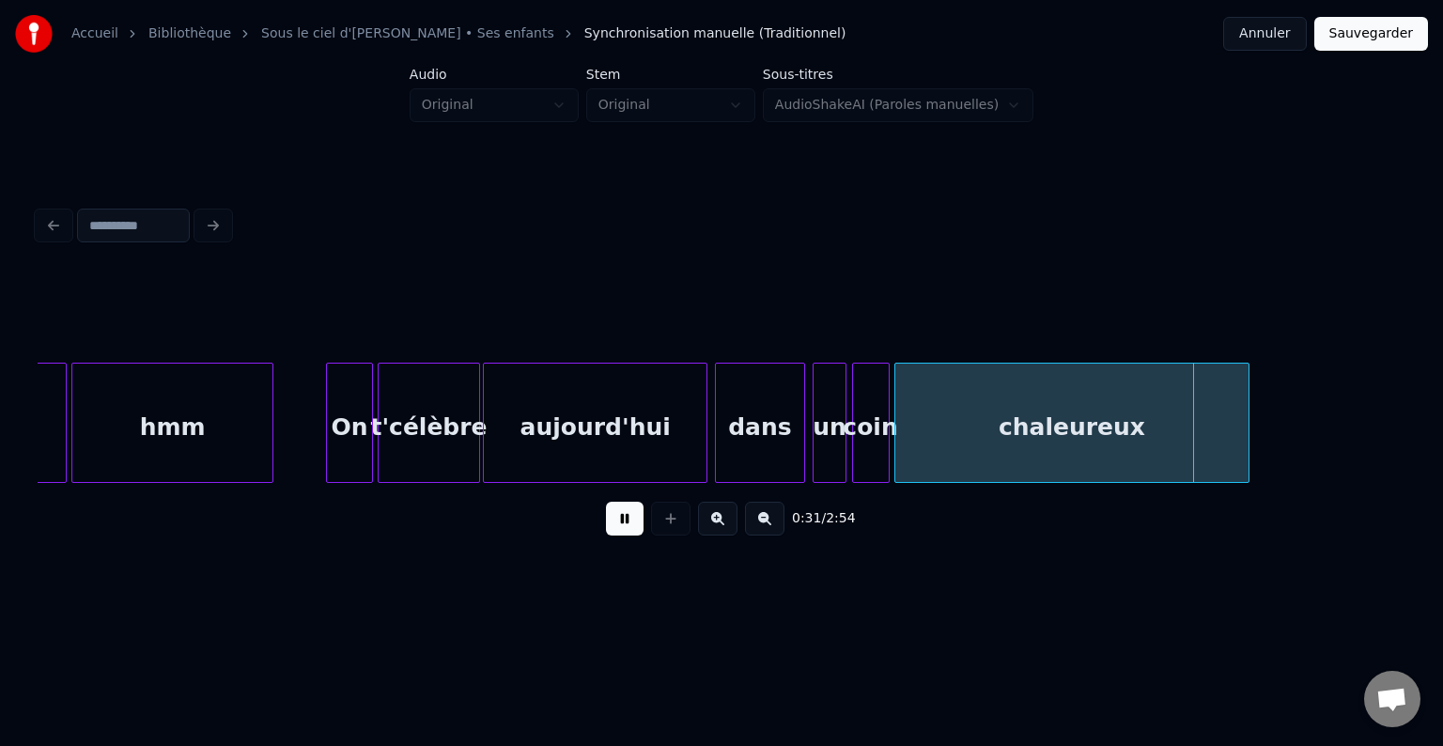
click at [613, 519] on button at bounding box center [625, 519] width 38 height 34
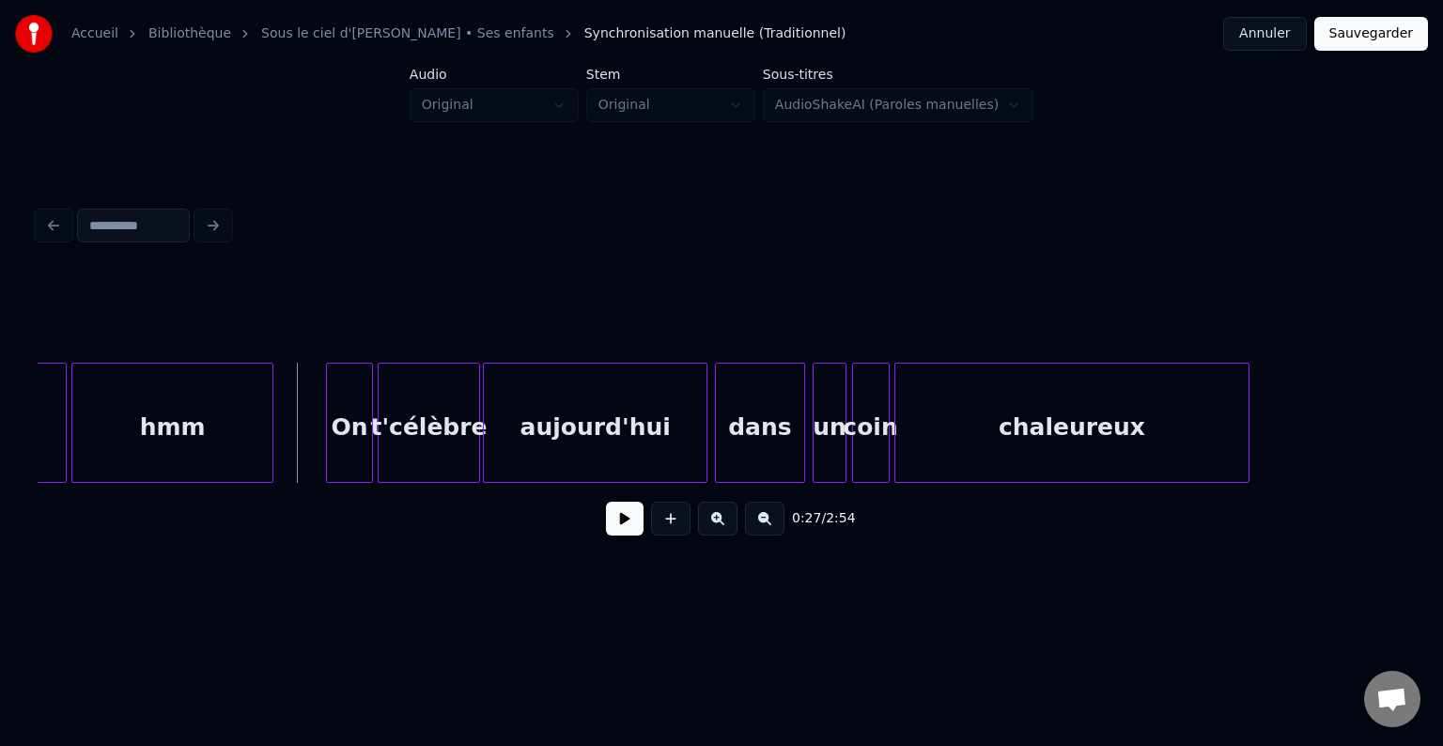
click at [622, 526] on button at bounding box center [625, 519] width 38 height 34
click at [933, 435] on div "chaleureux" at bounding box center [1074, 428] width 353 height 128
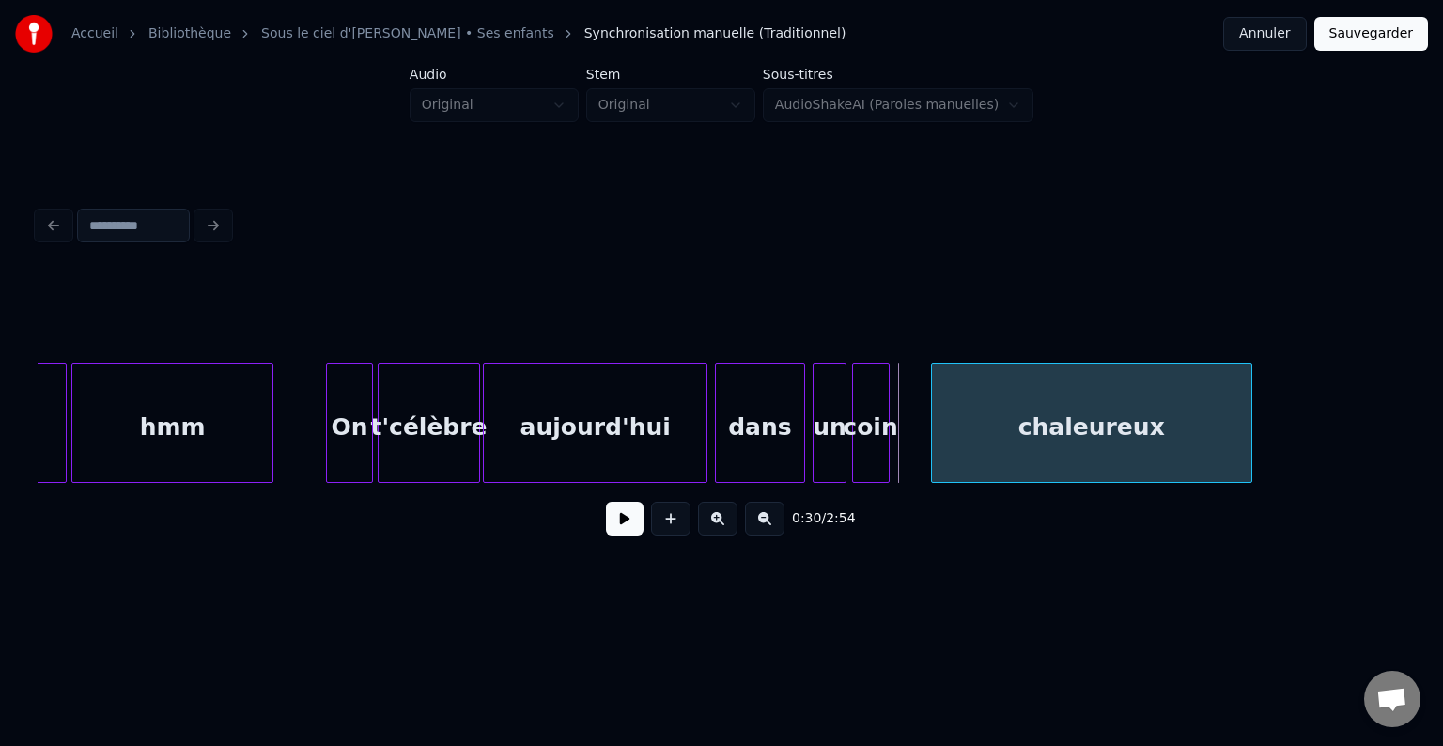
click at [938, 419] on div at bounding box center [935, 423] width 6 height 118
click at [913, 411] on div "coin" at bounding box center [906, 428] width 36 height 128
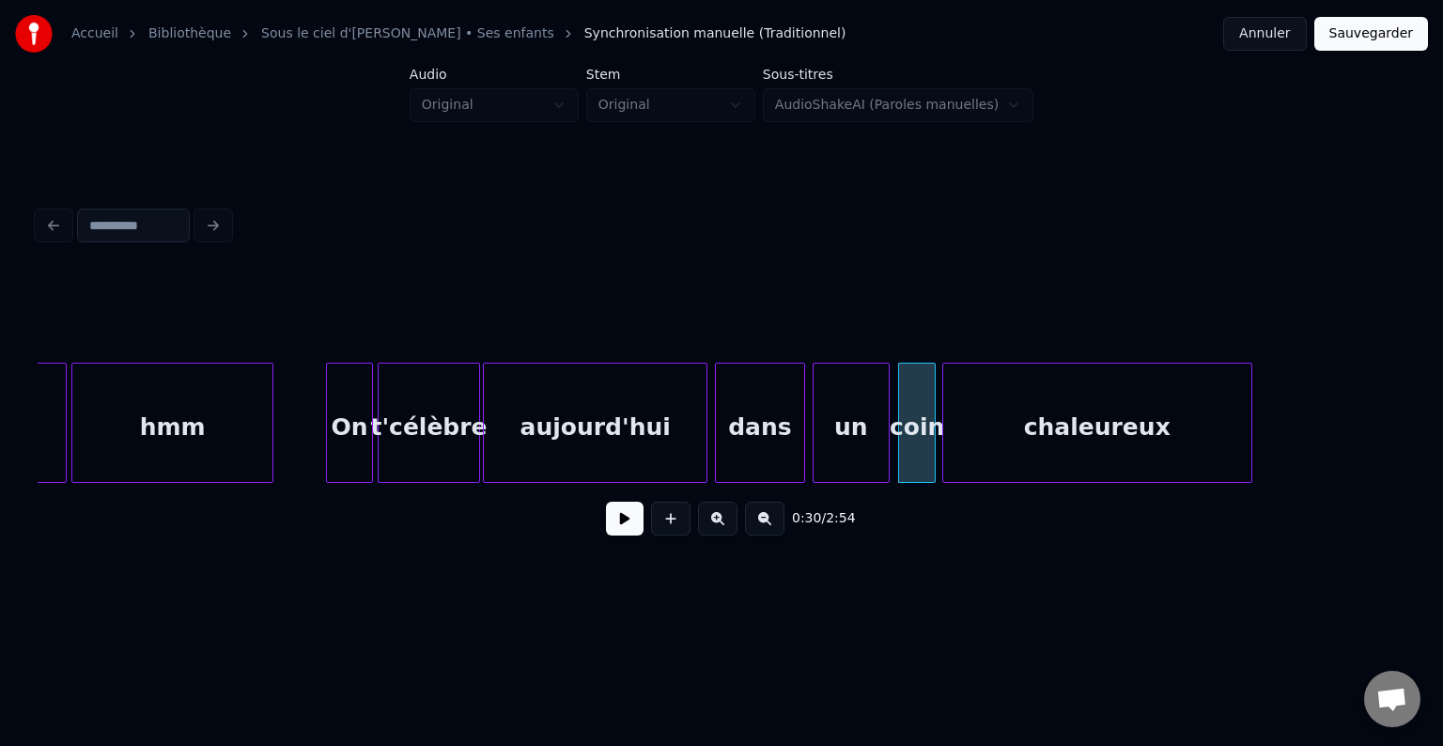
click at [885, 411] on div at bounding box center [886, 423] width 6 height 118
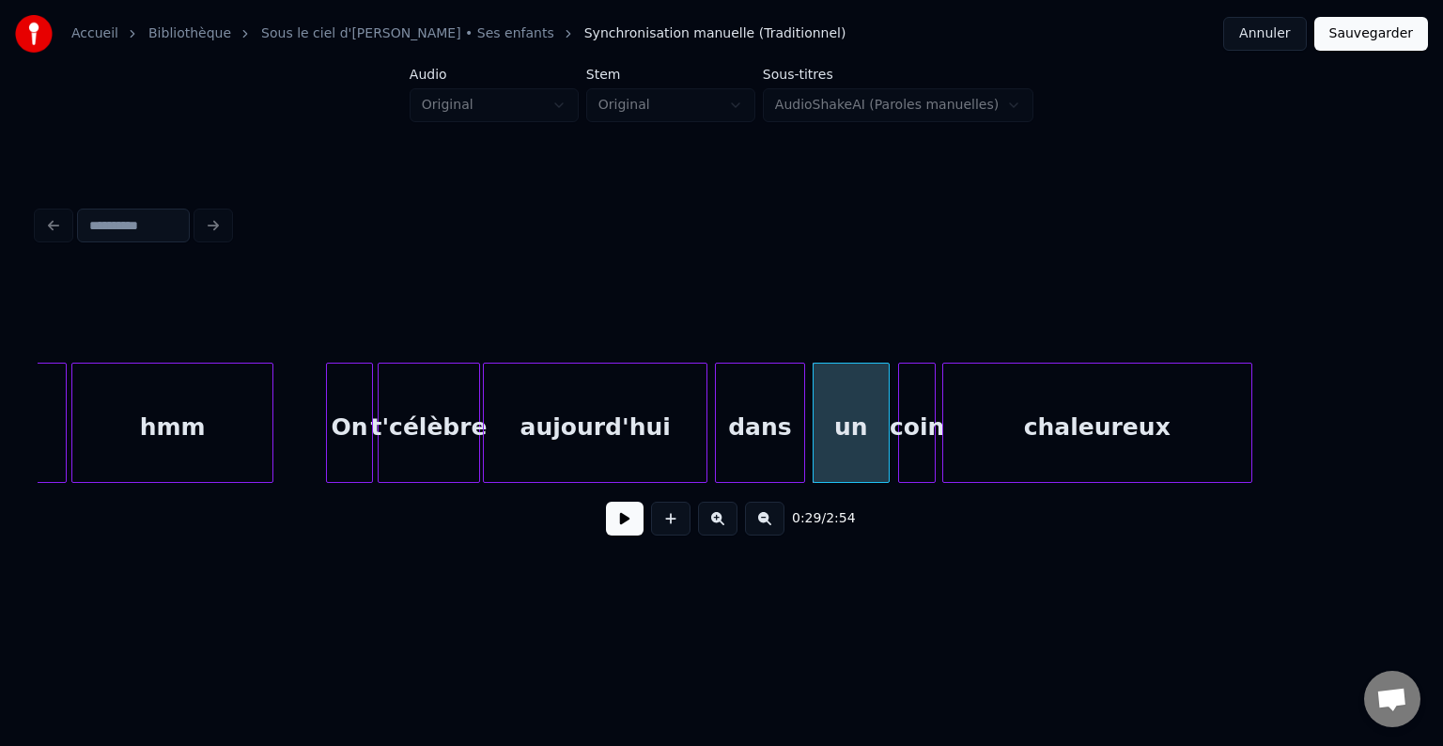
click at [624, 525] on button at bounding box center [625, 519] width 38 height 34
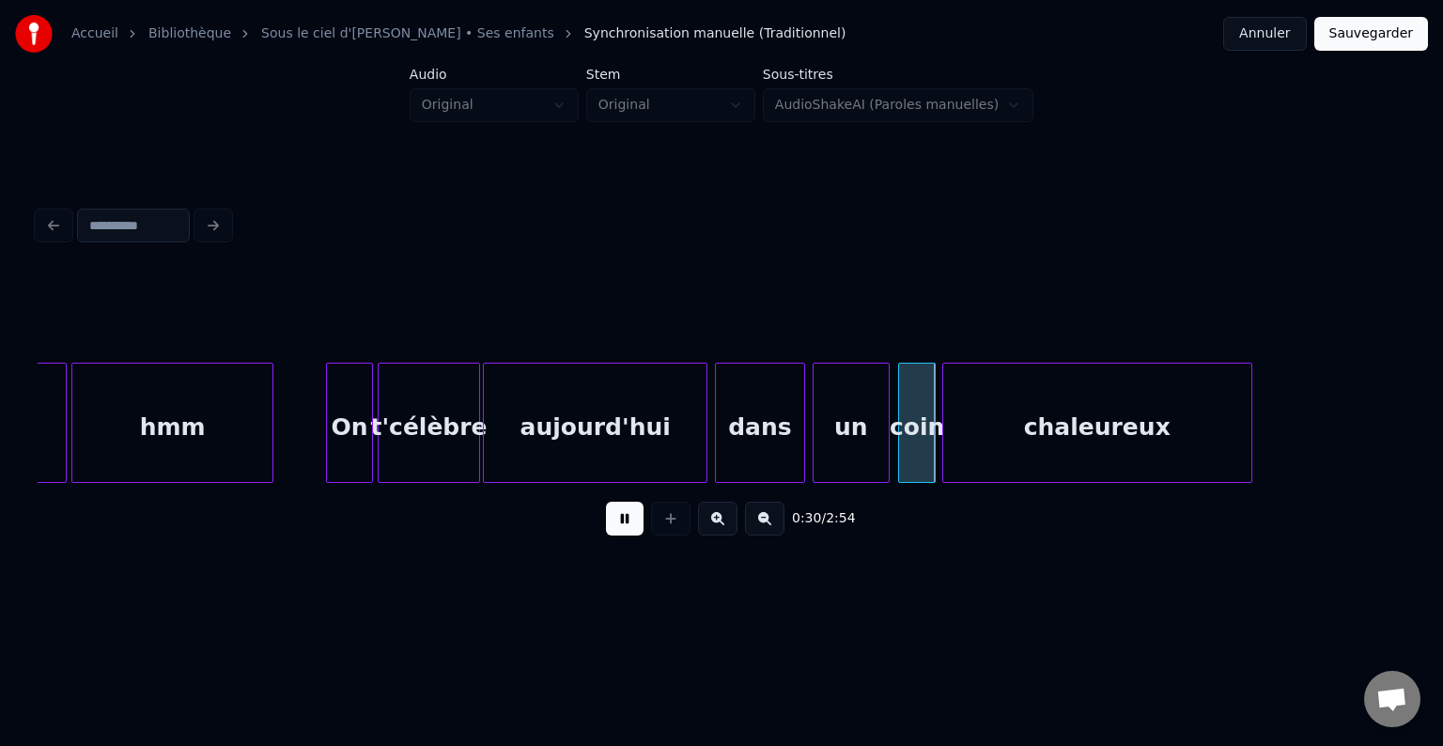
click at [614, 520] on button at bounding box center [625, 519] width 38 height 34
click at [613, 518] on button at bounding box center [625, 519] width 38 height 34
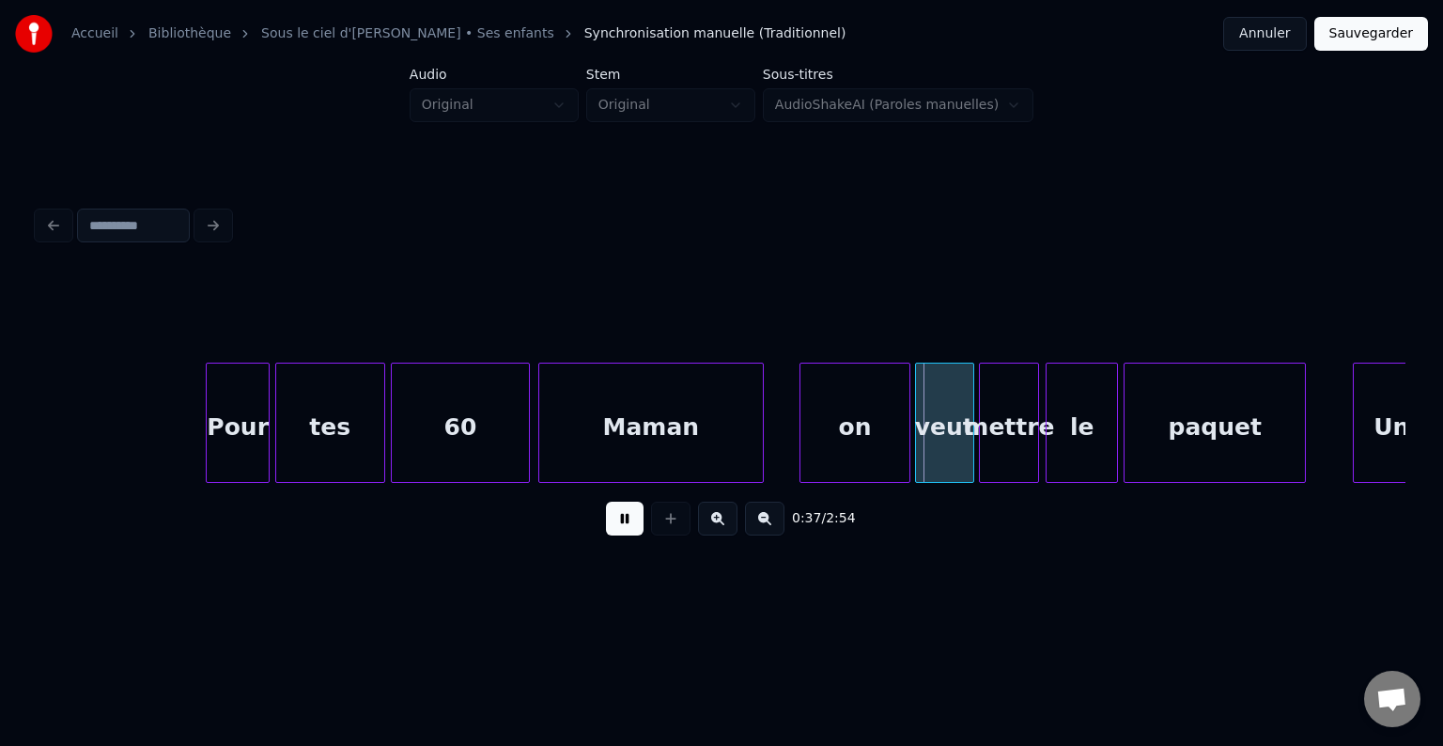
click at [605, 516] on div "0:37 / 2:54" at bounding box center [722, 518] width 1338 height 41
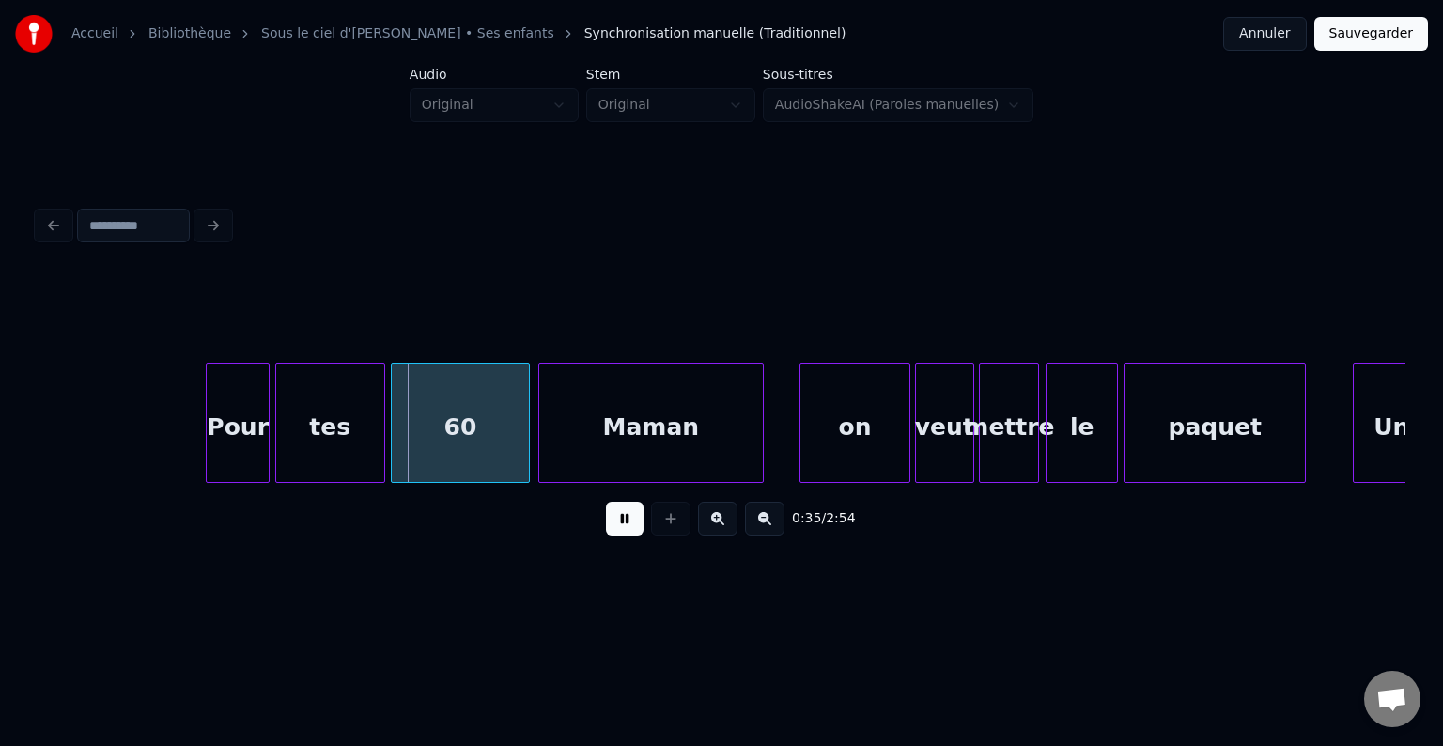
click at [628, 528] on button at bounding box center [625, 519] width 38 height 34
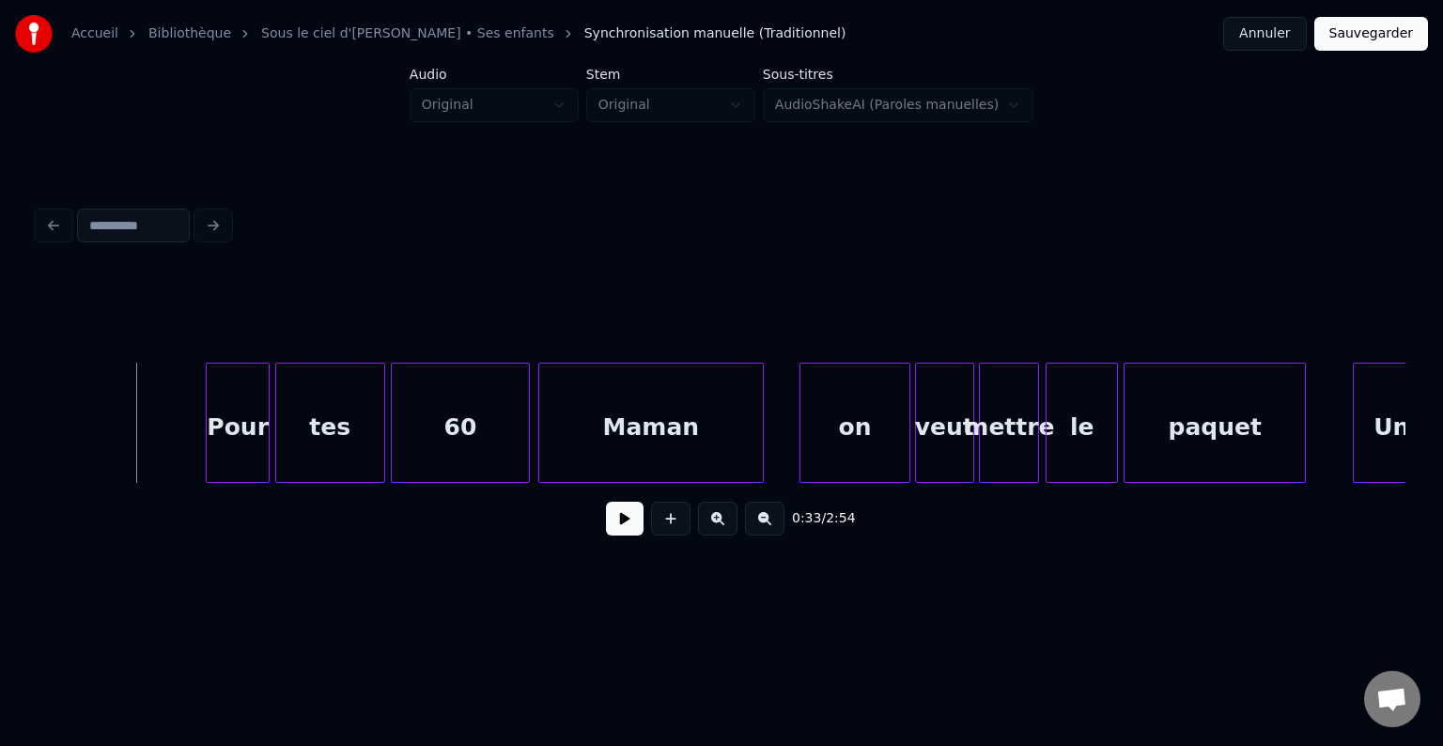
click at [630, 533] on button at bounding box center [625, 519] width 38 height 34
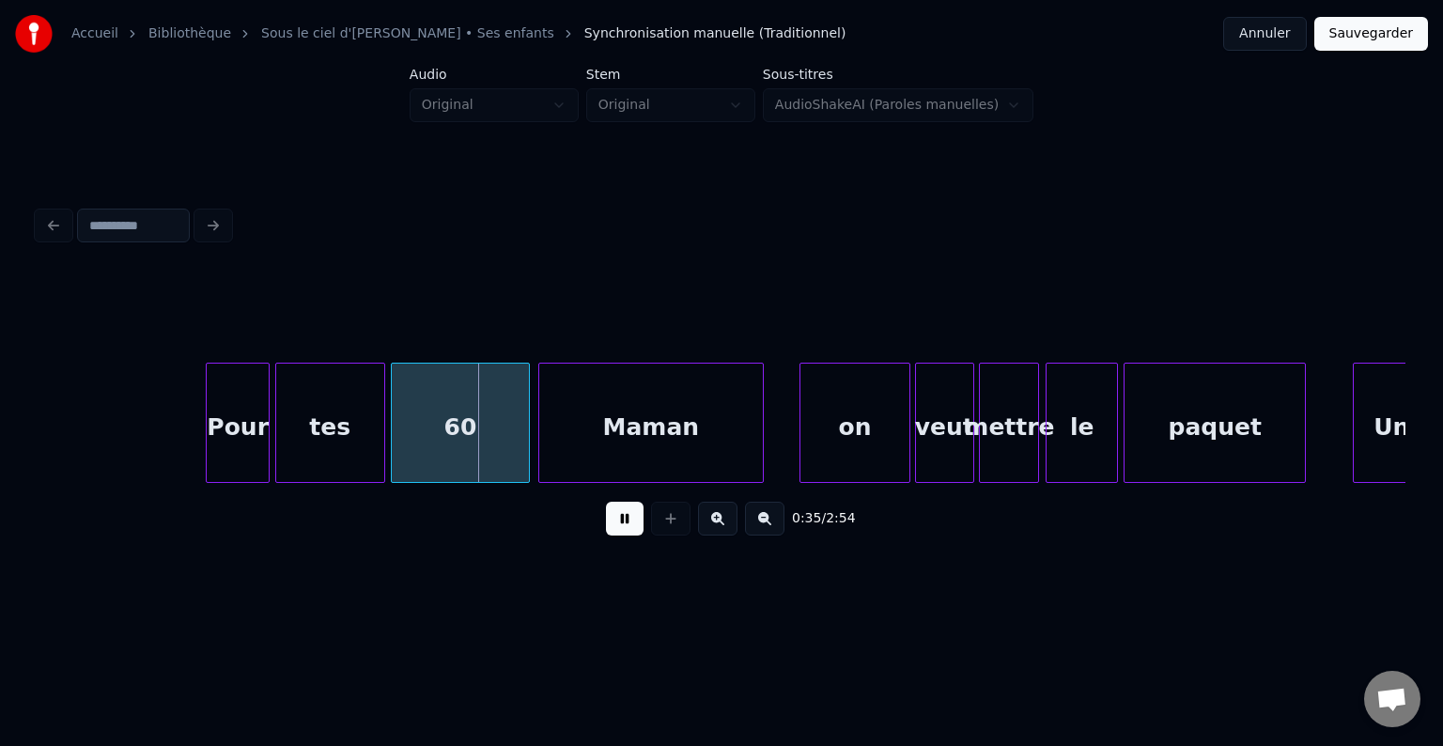
click at [619, 530] on button at bounding box center [625, 519] width 38 height 34
click at [353, 437] on div "tes" at bounding box center [330, 428] width 108 height 128
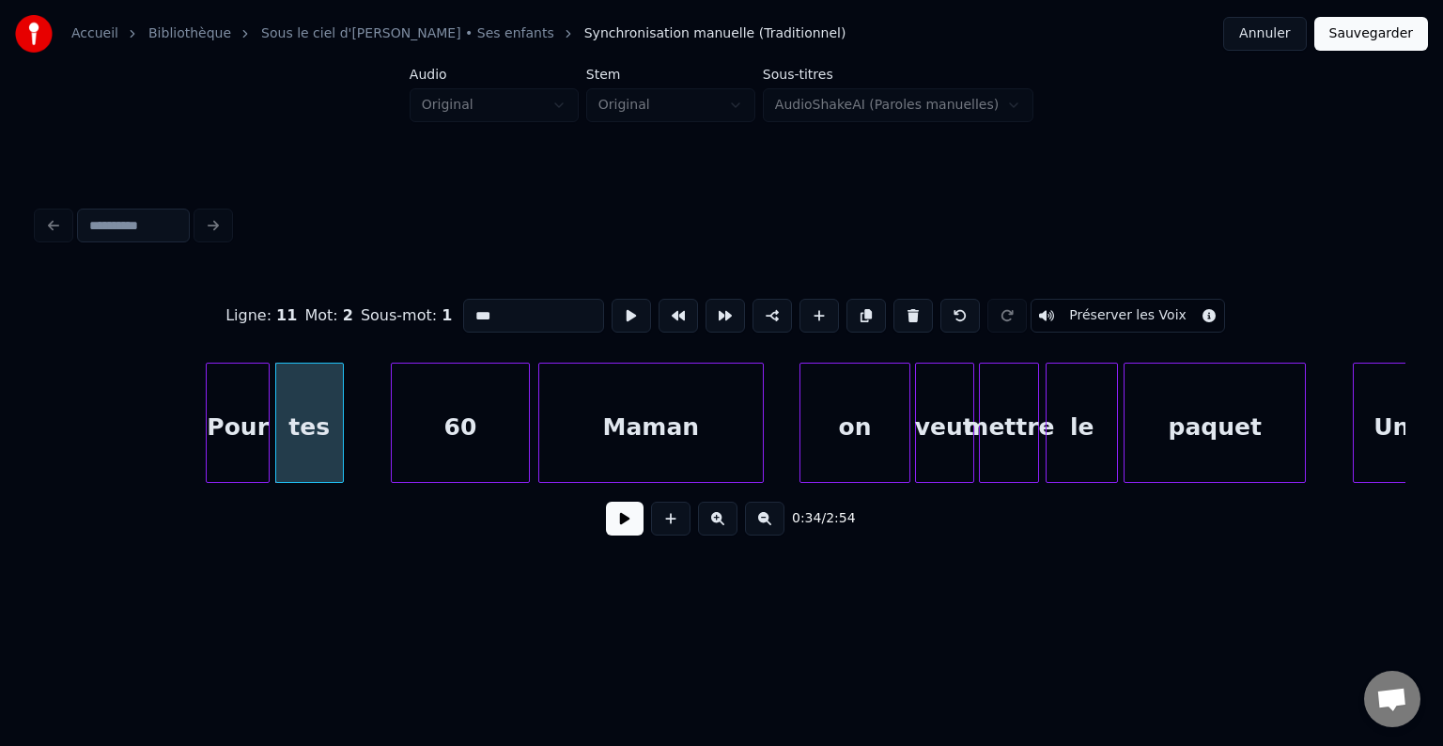
click at [339, 424] on div at bounding box center [340, 423] width 6 height 118
click at [459, 410] on div "60" at bounding box center [460, 428] width 137 height 128
type input "**"
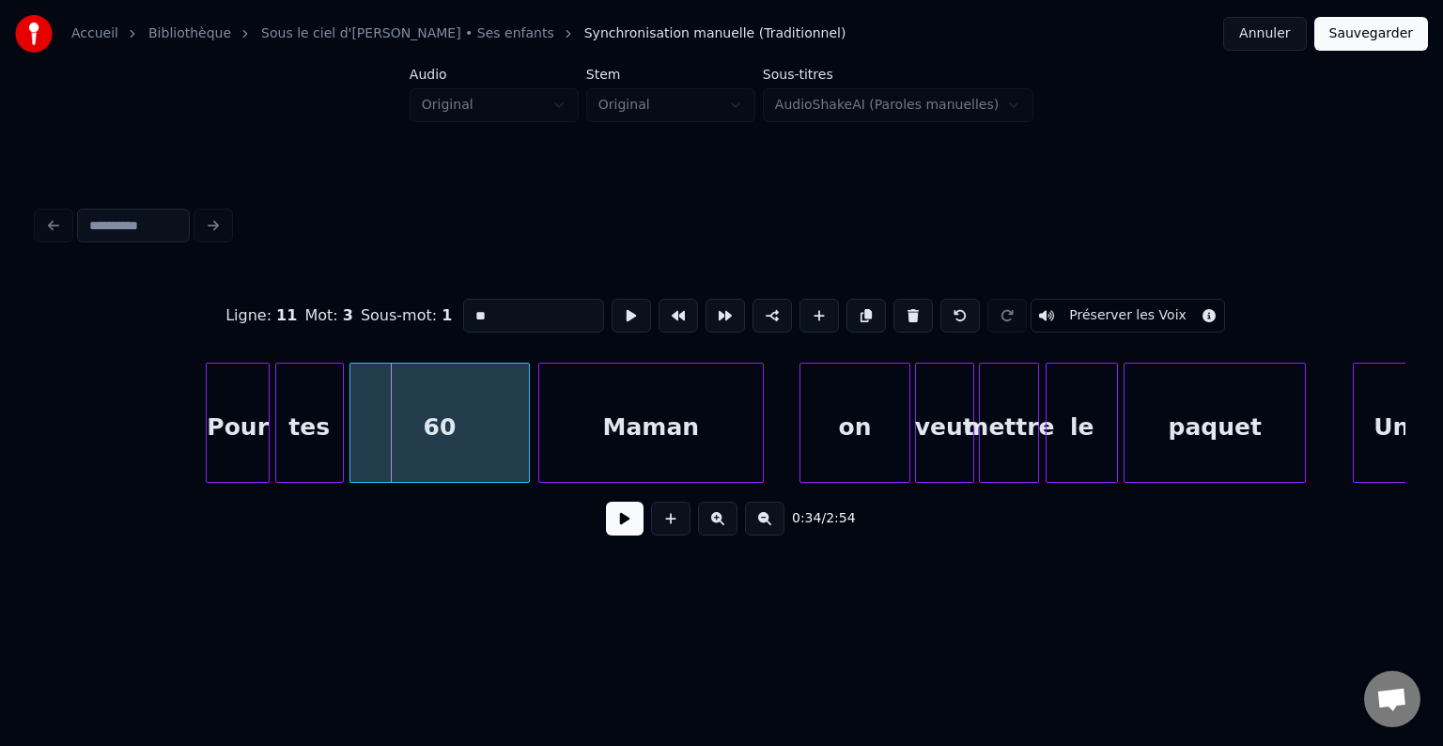
click at [353, 418] on div at bounding box center [353, 423] width 6 height 118
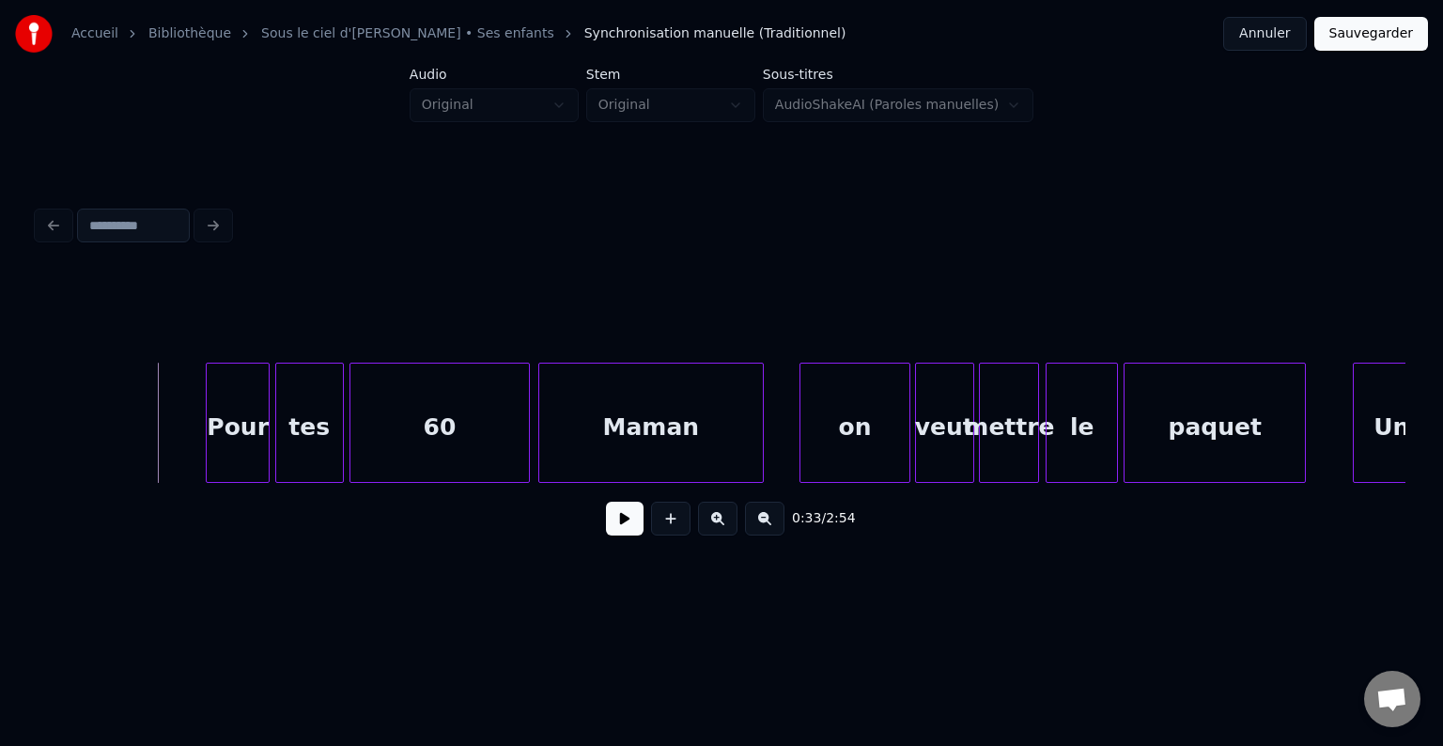
click at [634, 521] on button at bounding box center [625, 519] width 38 height 34
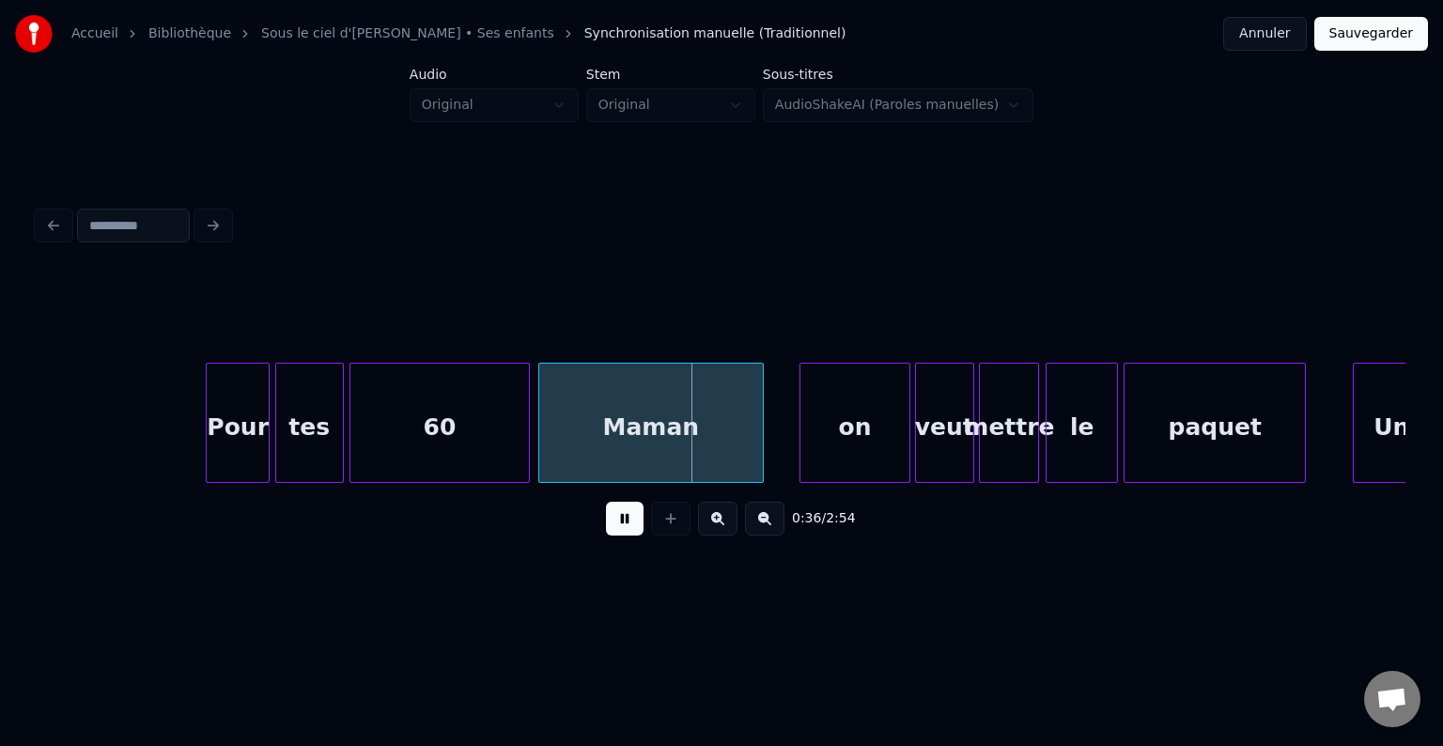
click at [615, 530] on button at bounding box center [625, 519] width 38 height 34
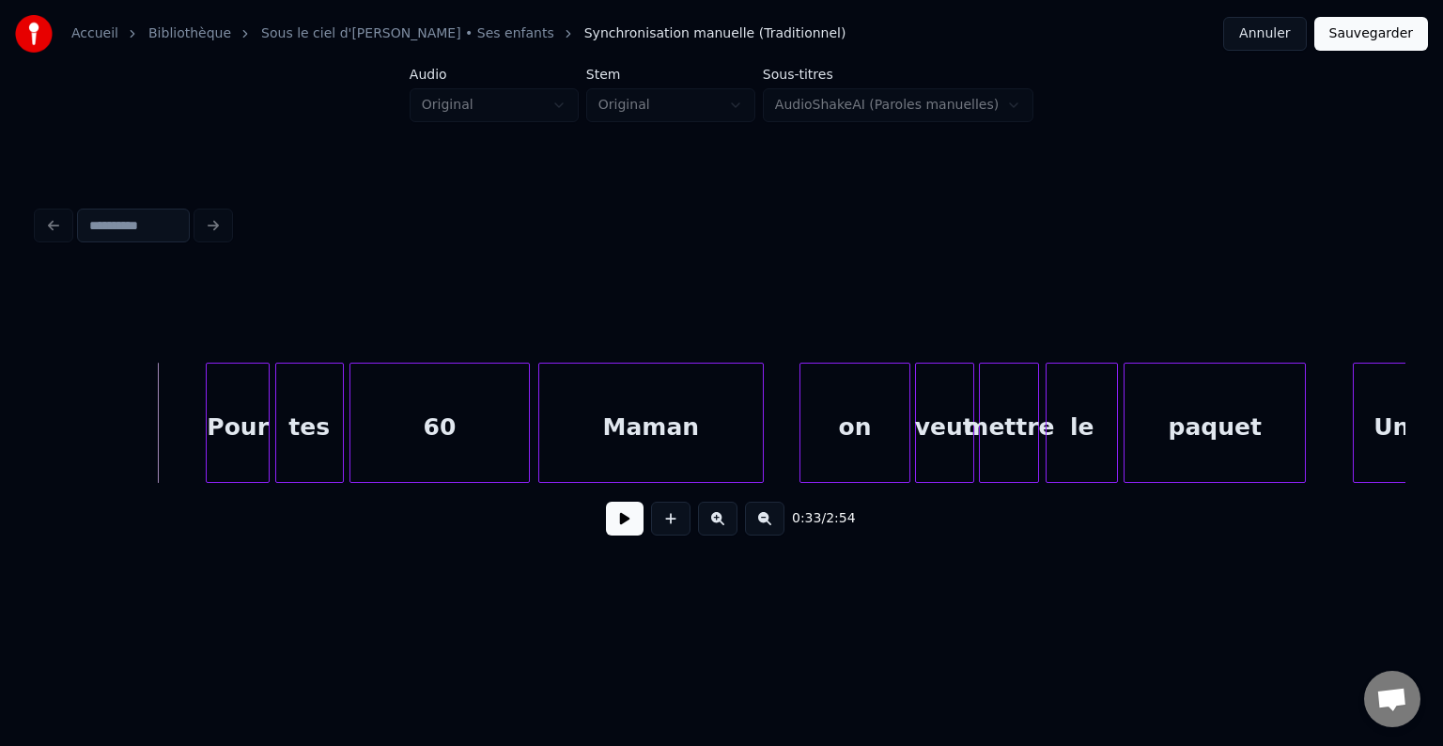
click at [613, 535] on button at bounding box center [625, 519] width 38 height 34
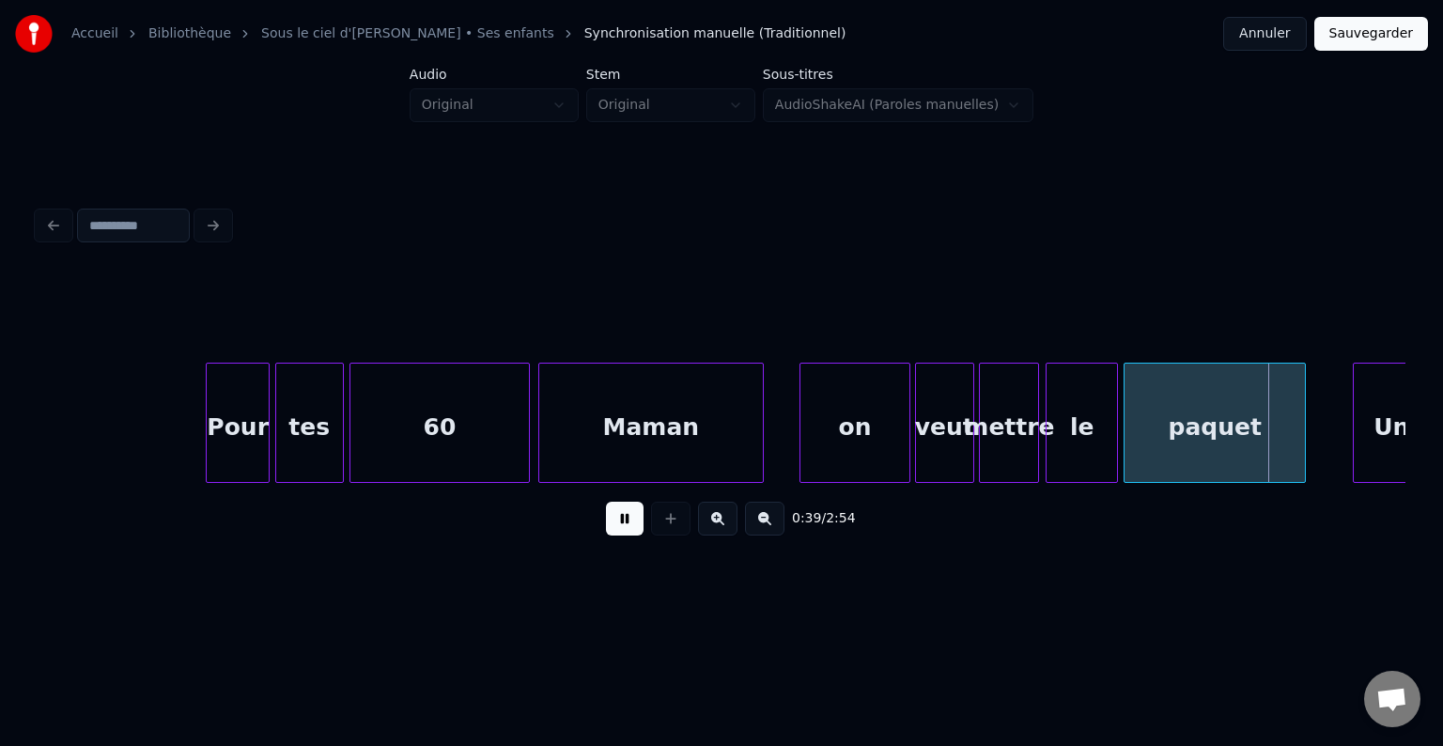
click at [617, 526] on button at bounding box center [625, 519] width 38 height 34
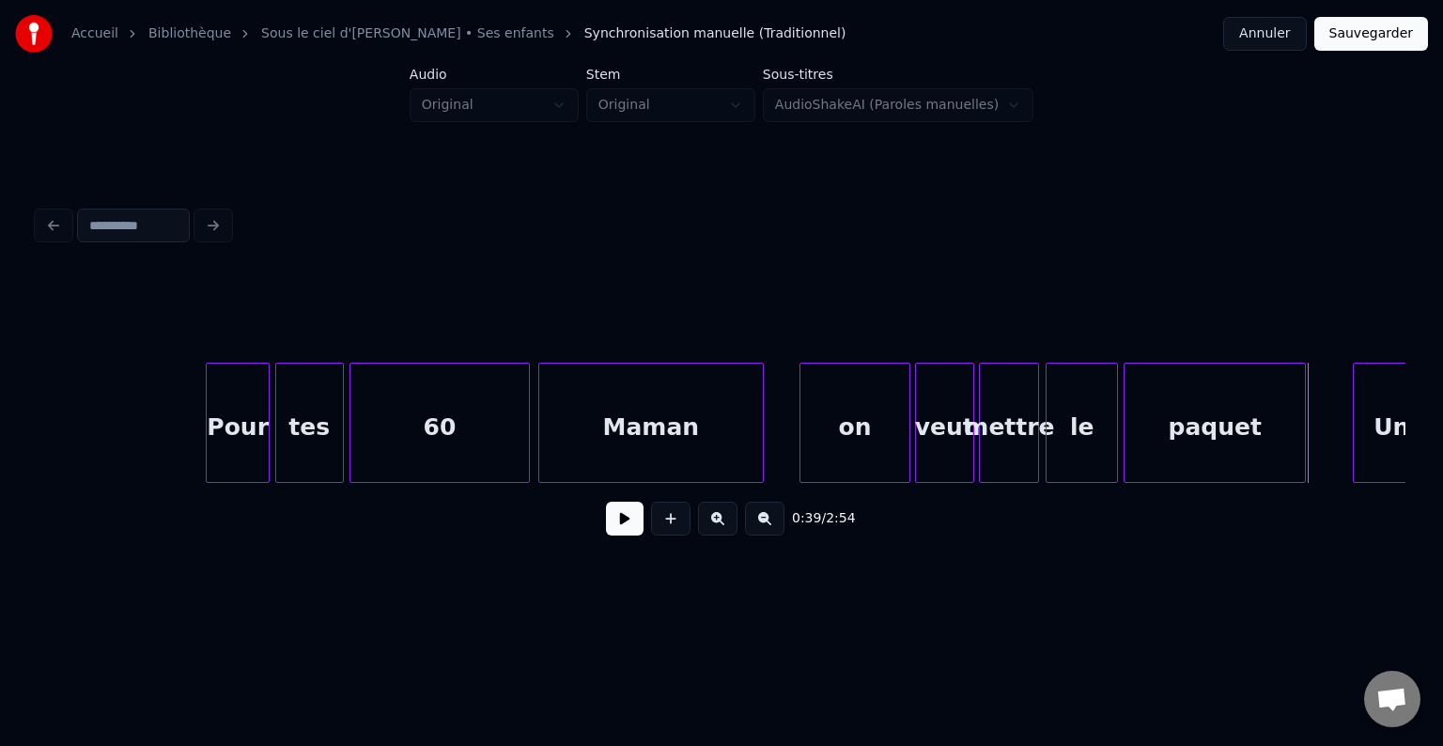
click at [637, 530] on button at bounding box center [625, 519] width 38 height 34
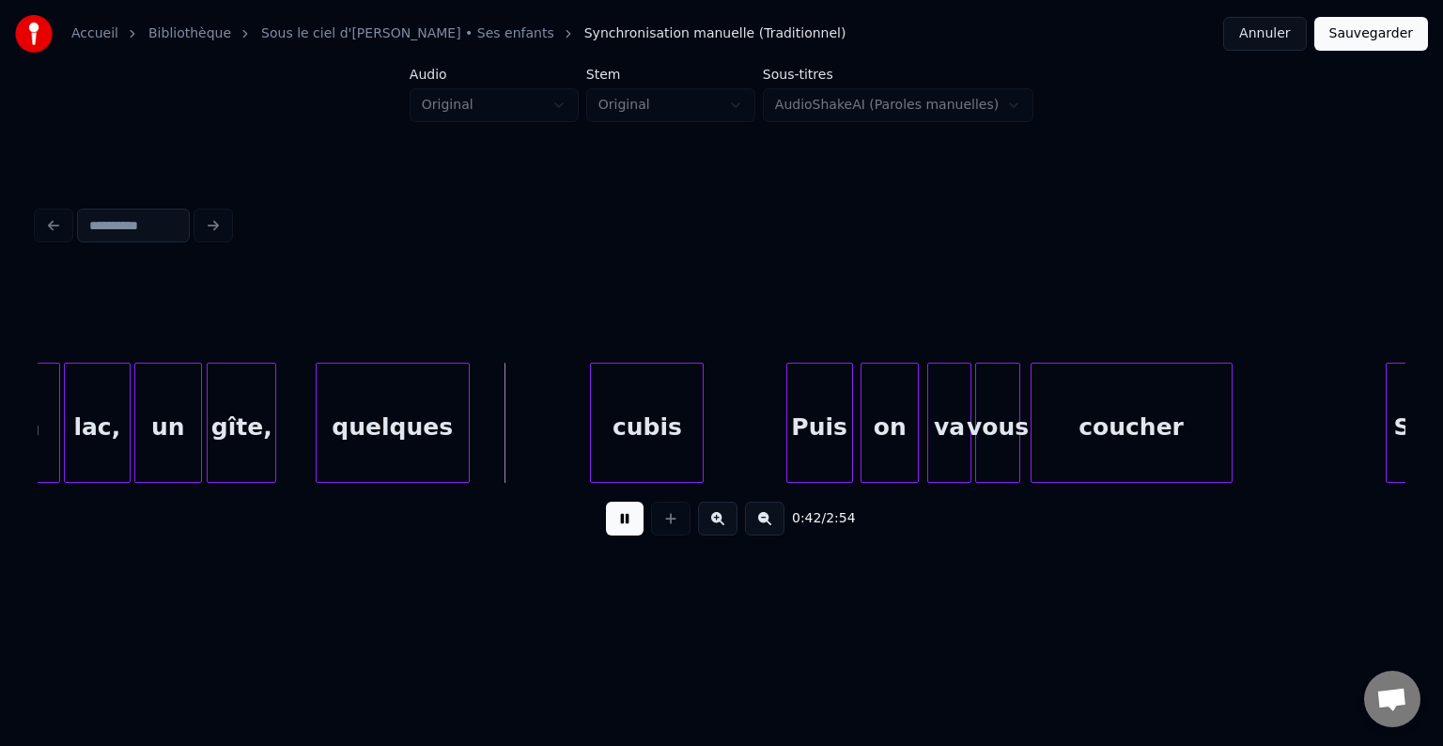
click at [619, 528] on button at bounding box center [625, 519] width 38 height 34
click at [504, 441] on div "cubis" at bounding box center [533, 428] width 112 height 128
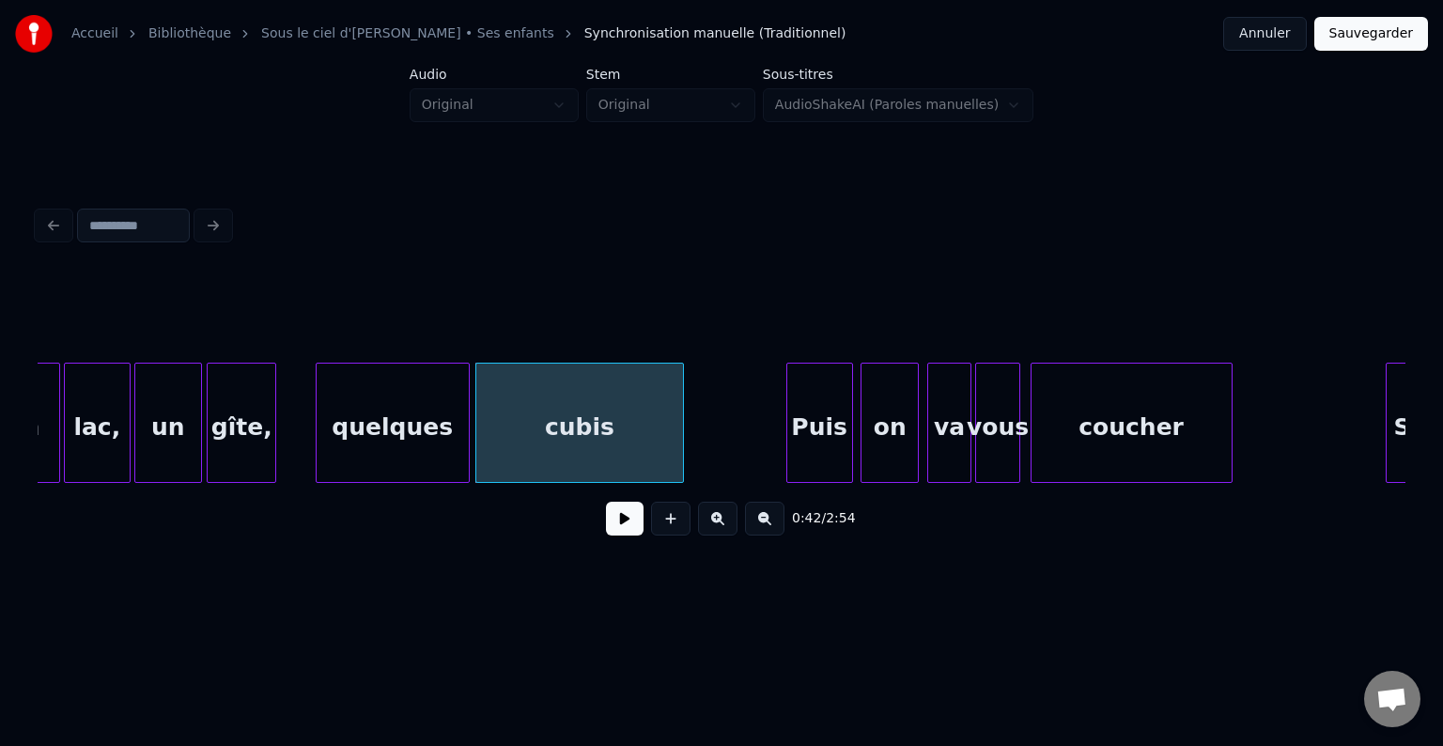
click at [682, 421] on div at bounding box center [680, 423] width 6 height 118
click at [624, 524] on button at bounding box center [625, 519] width 38 height 34
click at [609, 417] on div at bounding box center [608, 423] width 6 height 118
click at [369, 436] on div "quelques" at bounding box center [393, 428] width 152 height 128
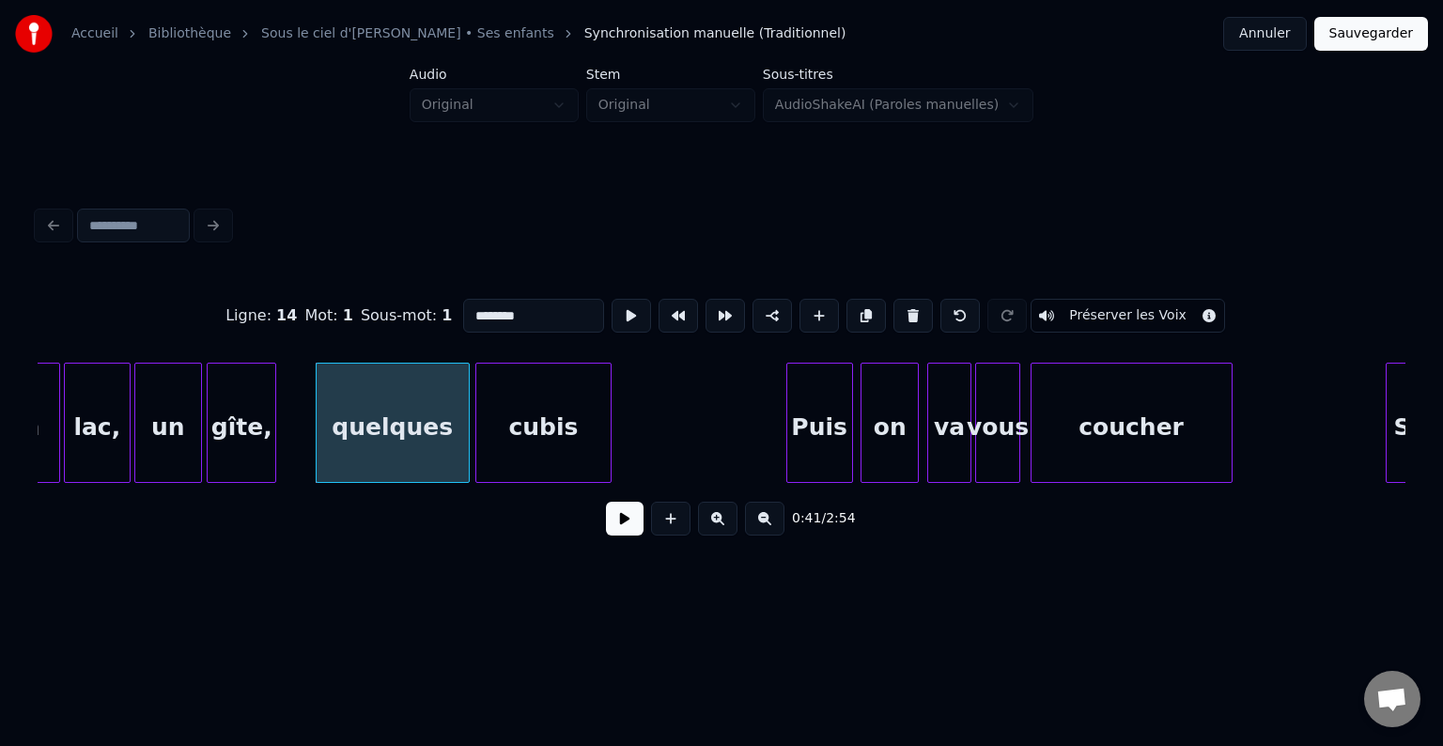
click at [297, 349] on div "Ligne : 14 Mot : 1 Sous-mot : 1 ******** Préserver les Voix" at bounding box center [722, 316] width 1368 height 94
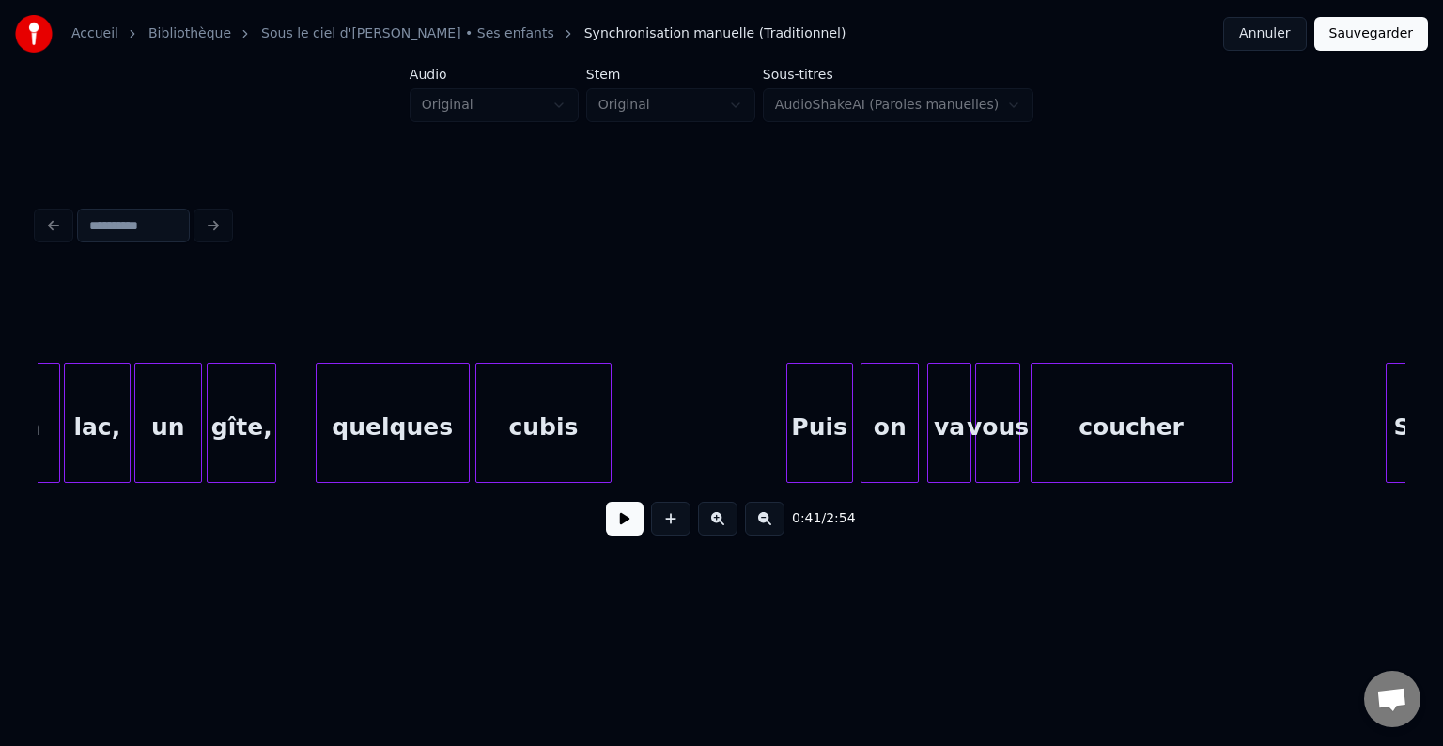
click at [628, 528] on button at bounding box center [625, 519] width 38 height 34
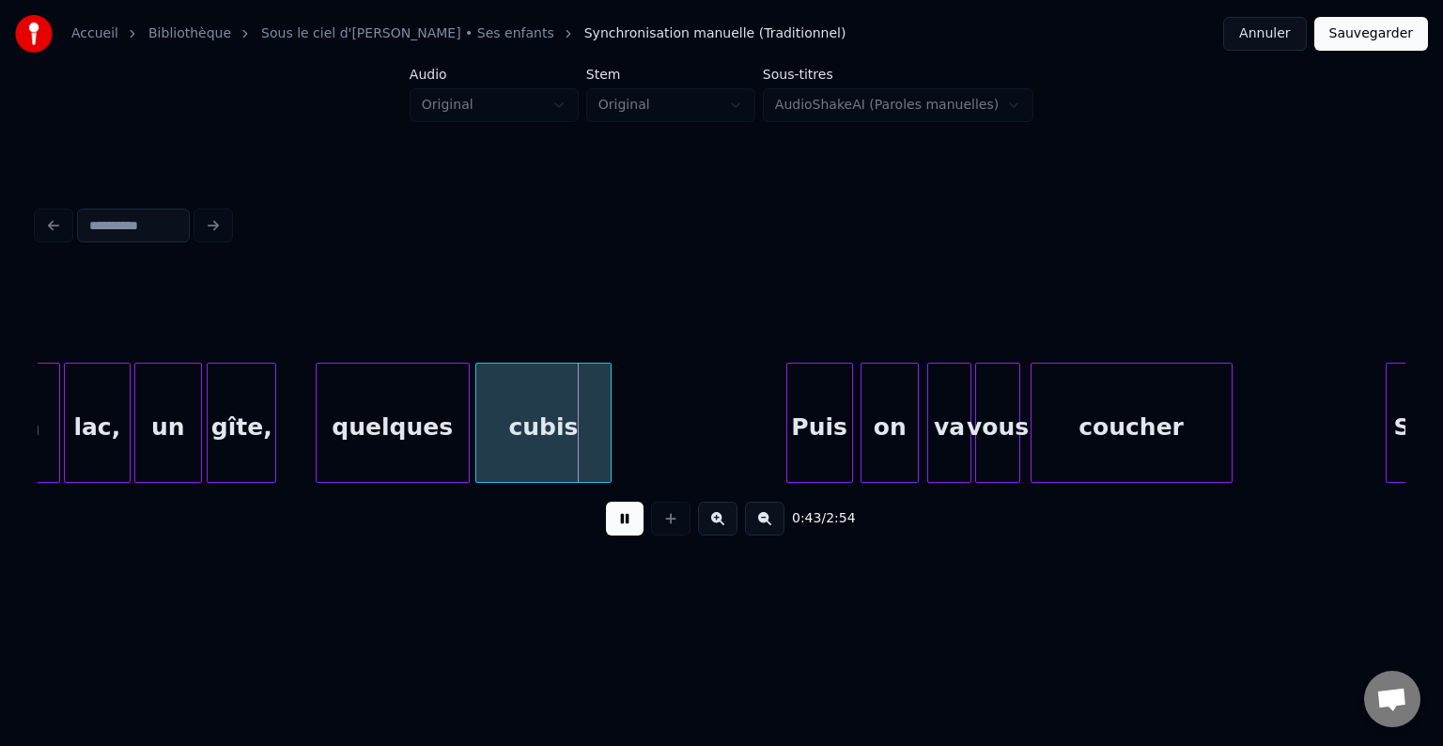
click at [628, 528] on button at bounding box center [625, 519] width 38 height 34
click at [583, 426] on div at bounding box center [586, 423] width 6 height 118
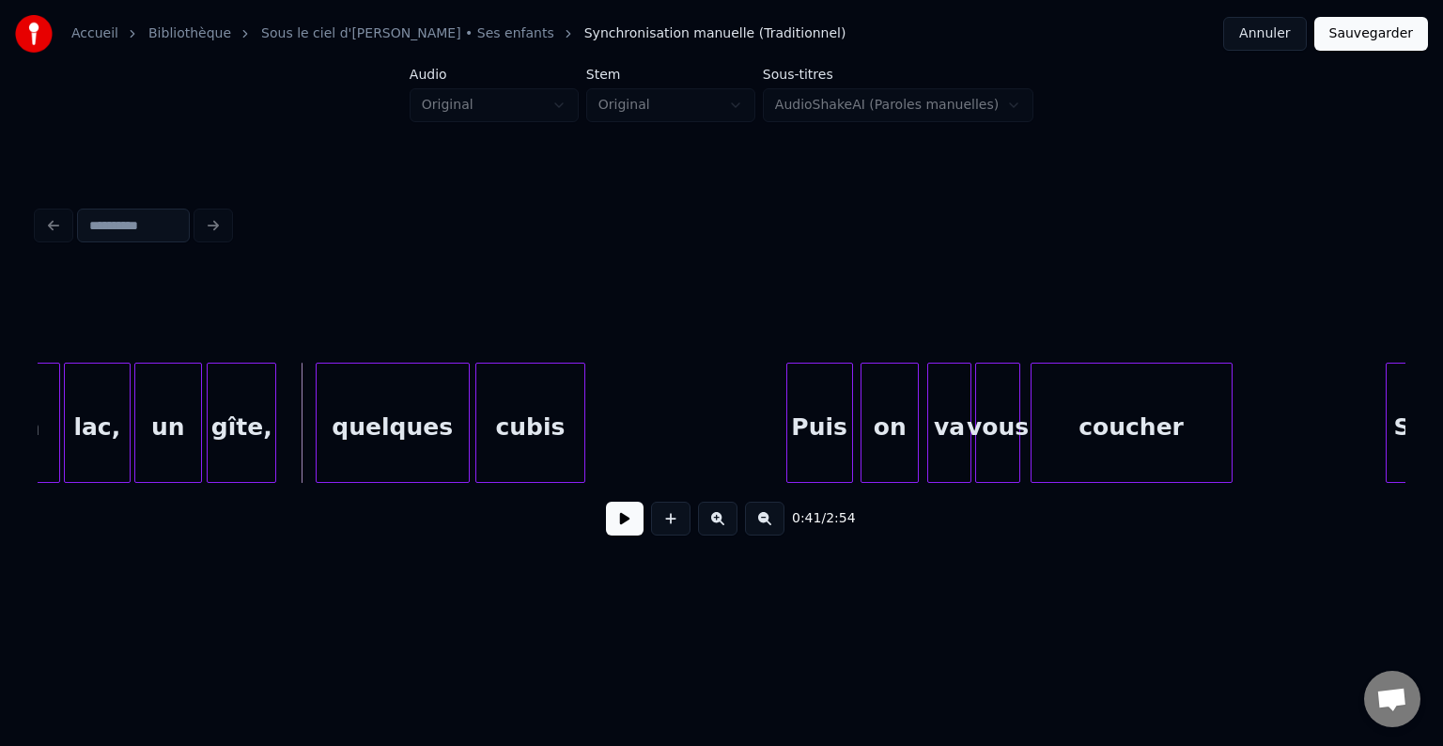
click at [612, 522] on button at bounding box center [625, 519] width 38 height 34
click at [612, 526] on button at bounding box center [625, 519] width 38 height 34
click at [568, 421] on div at bounding box center [571, 423] width 6 height 118
click at [623, 535] on button at bounding box center [625, 519] width 38 height 34
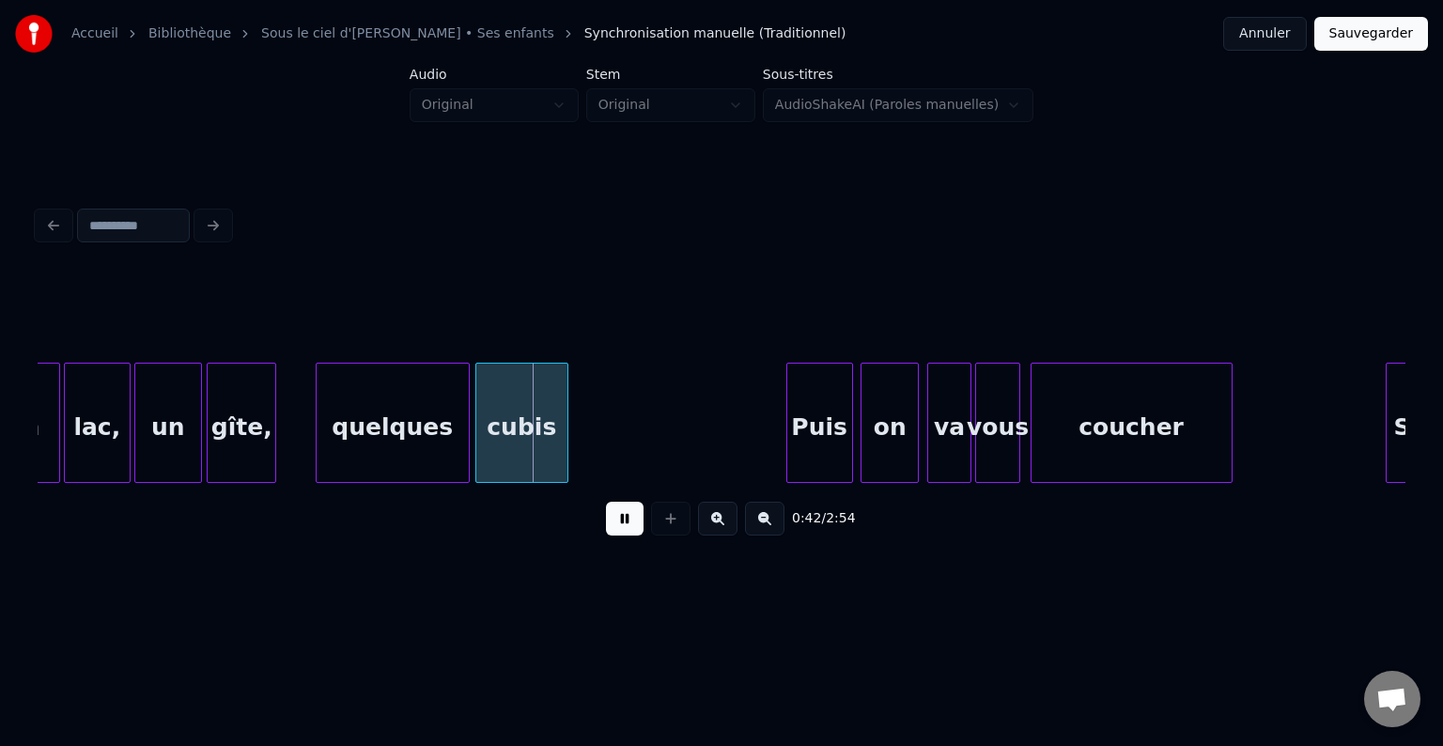
click at [616, 526] on button at bounding box center [625, 519] width 38 height 34
click at [615, 525] on button at bounding box center [625, 519] width 38 height 34
click at [619, 524] on button at bounding box center [625, 519] width 38 height 34
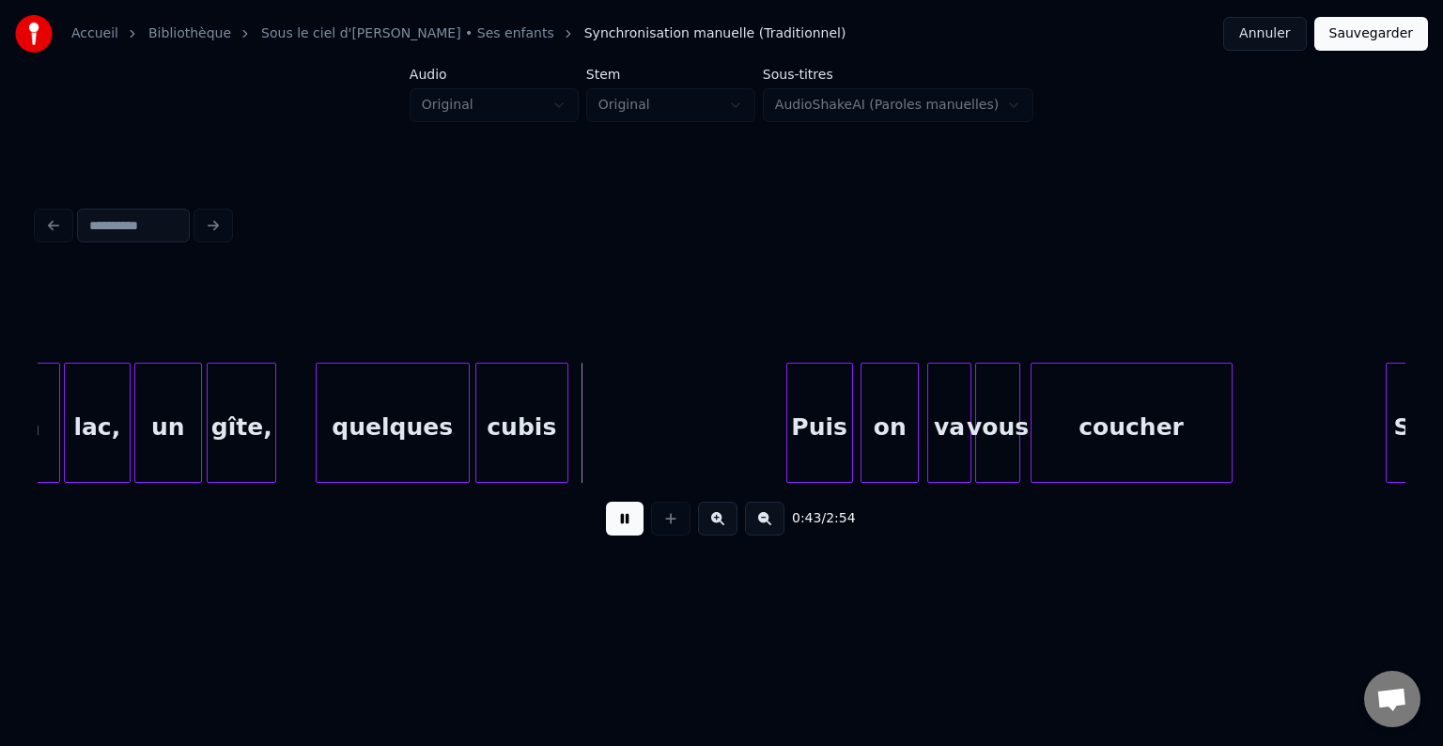
click at [619, 524] on button at bounding box center [625, 519] width 38 height 34
click at [586, 437] on div "Puis" at bounding box center [613, 428] width 65 height 128
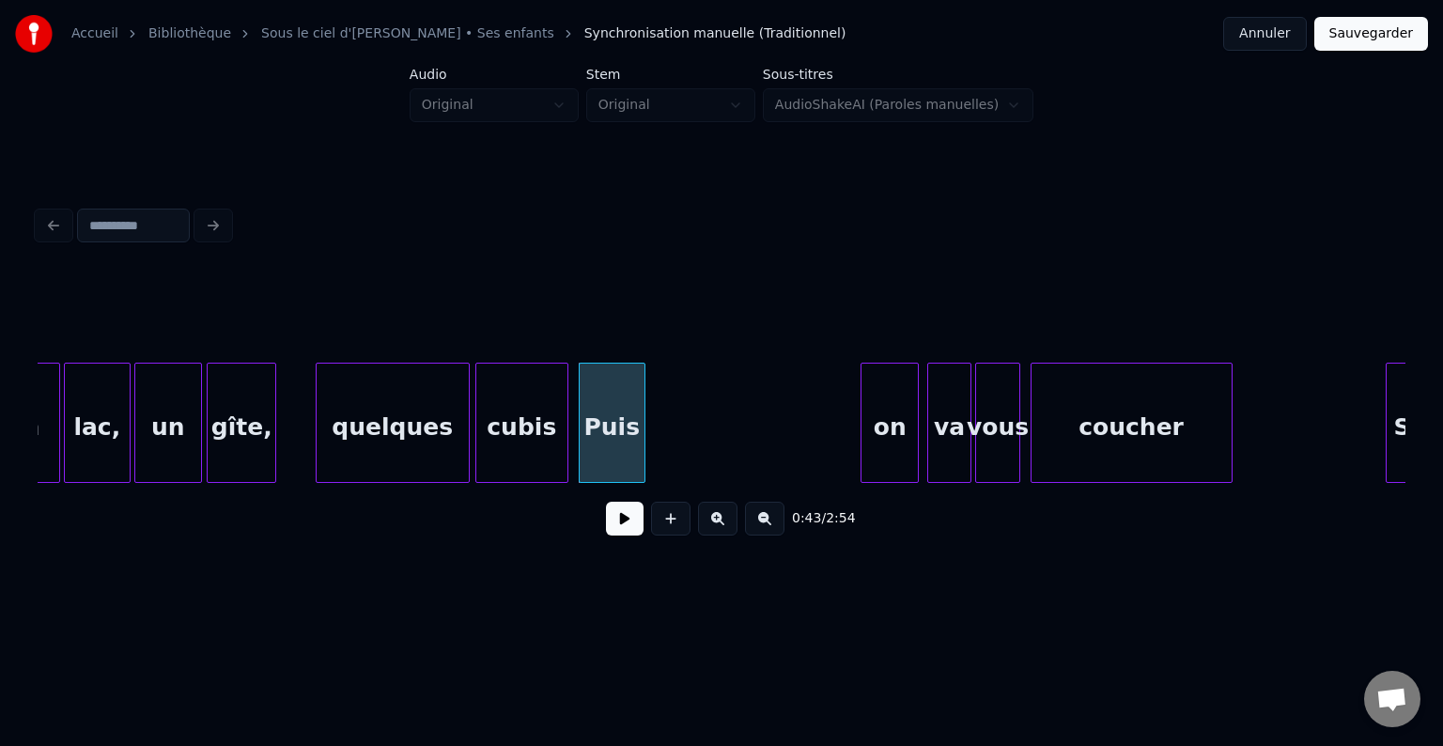
click at [627, 526] on button at bounding box center [625, 519] width 38 height 34
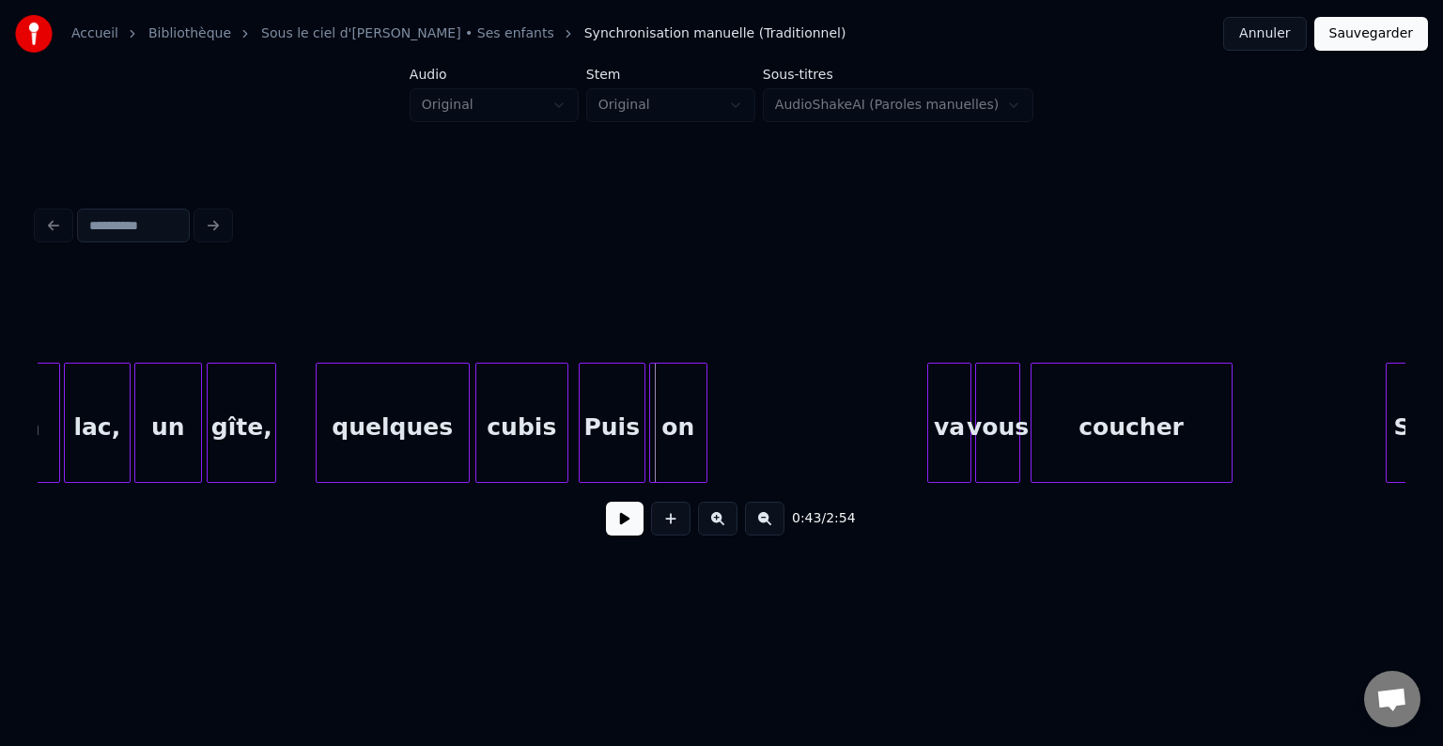
click at [673, 455] on div "on" at bounding box center [678, 428] width 56 height 128
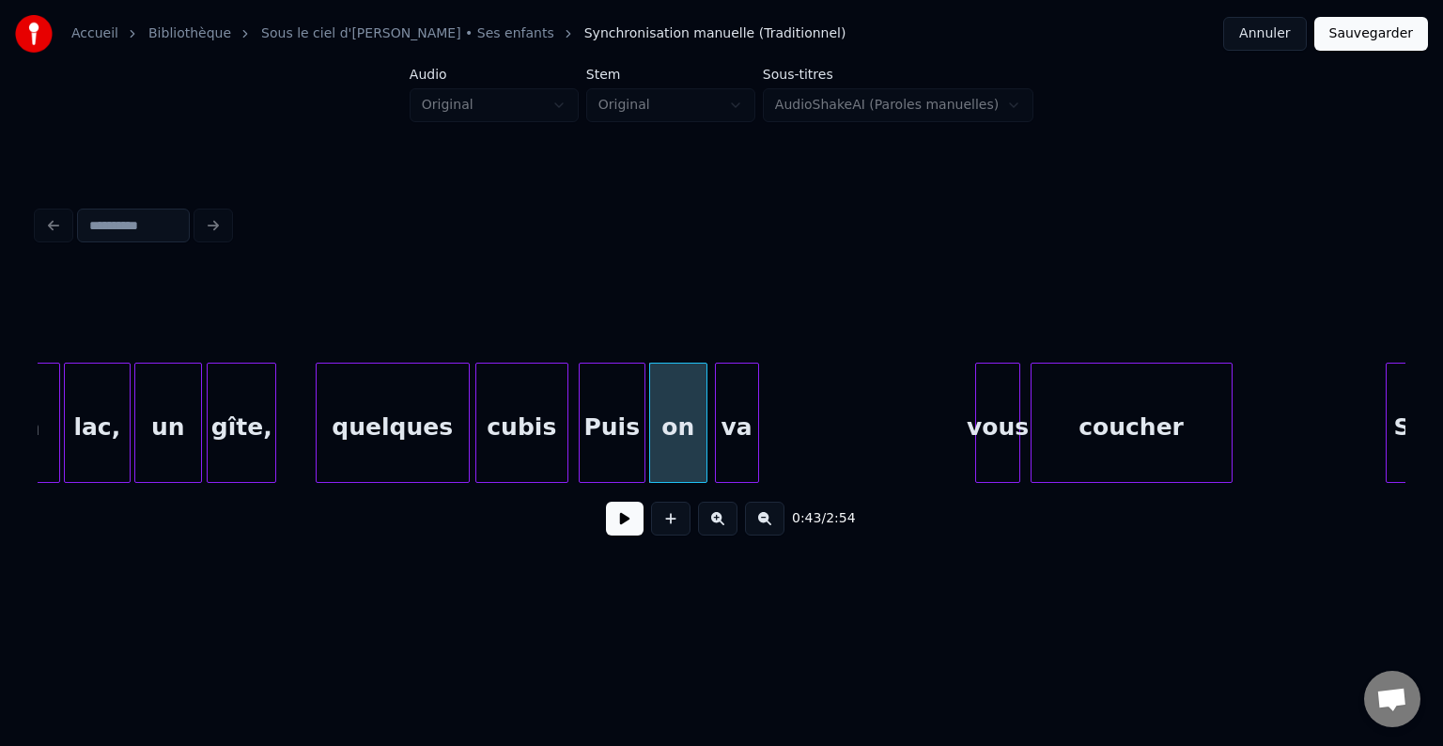
click at [734, 436] on div "va" at bounding box center [737, 428] width 42 height 128
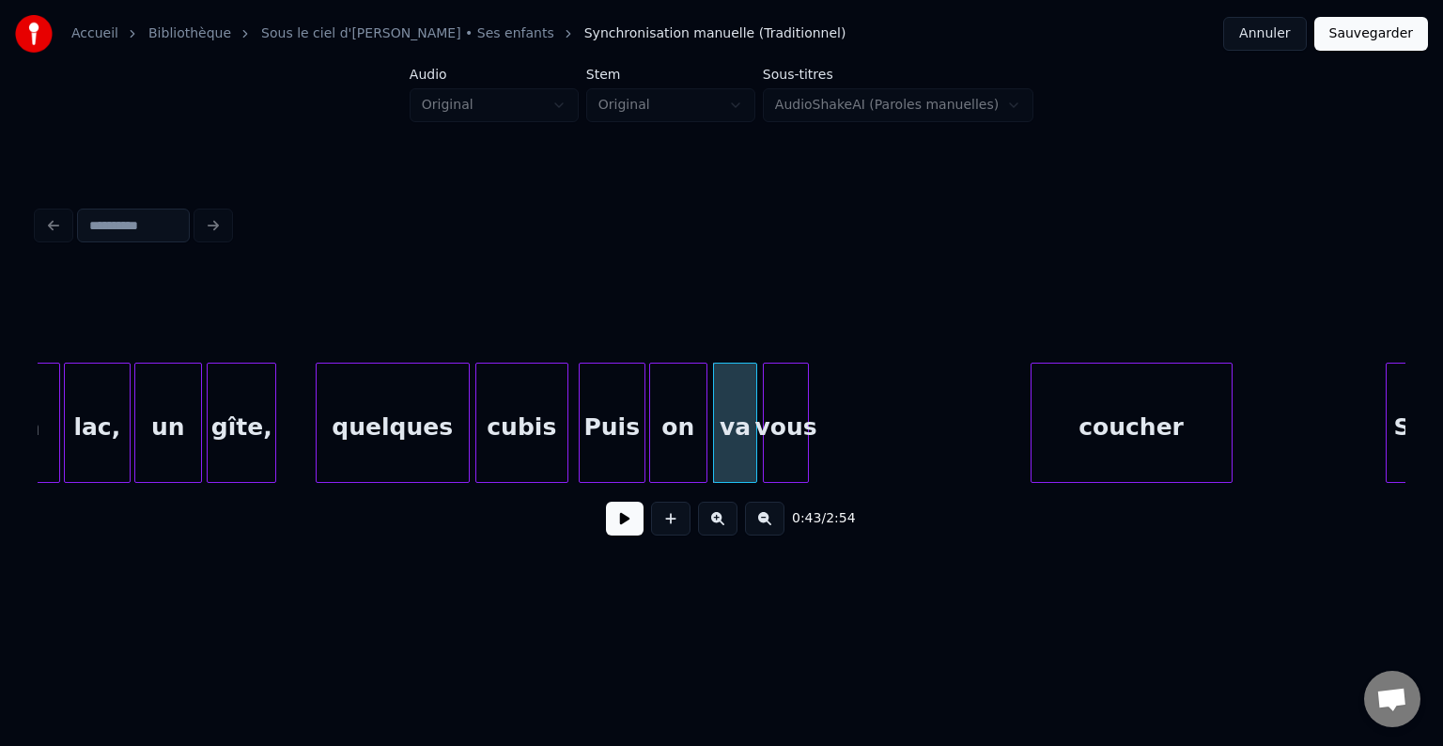
click at [781, 440] on div "vous" at bounding box center [785, 428] width 43 height 128
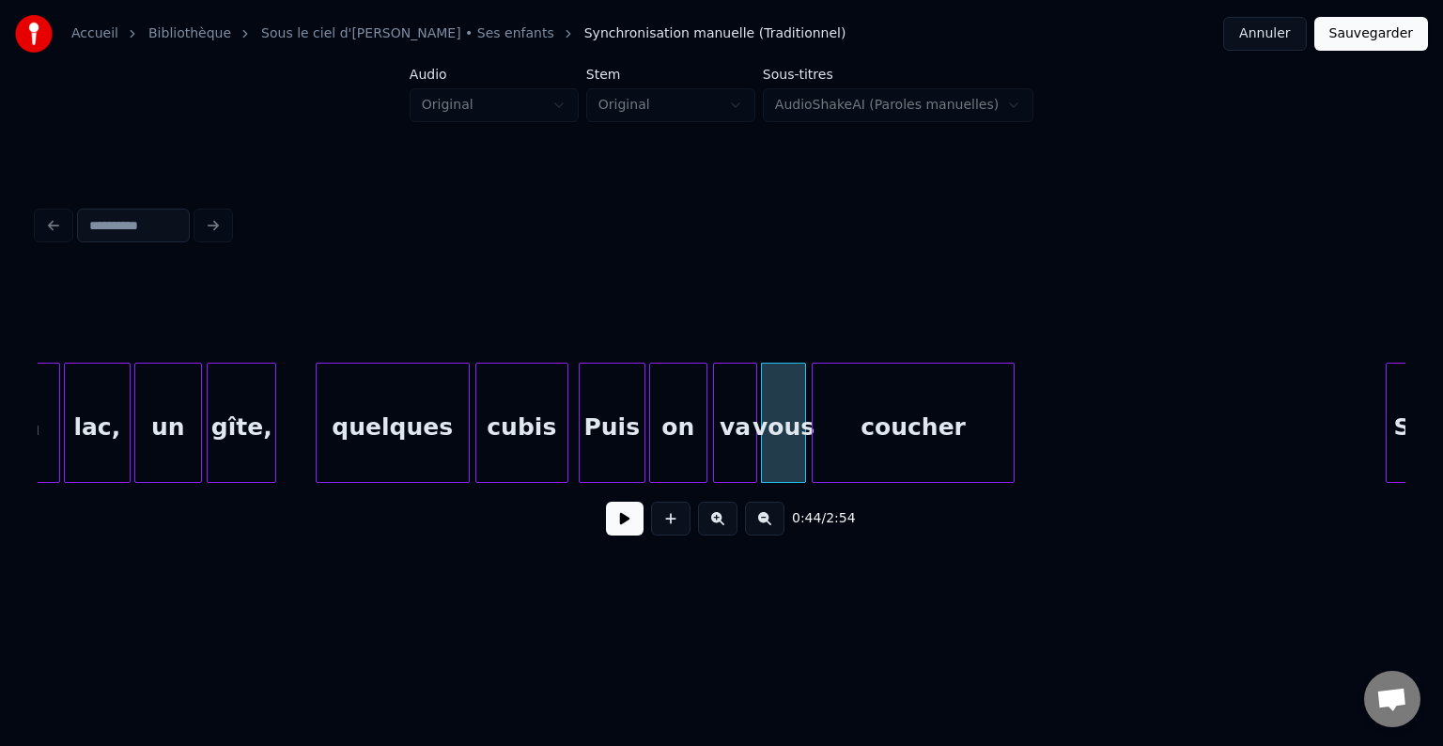
click at [934, 445] on div "coucher" at bounding box center [913, 428] width 200 height 128
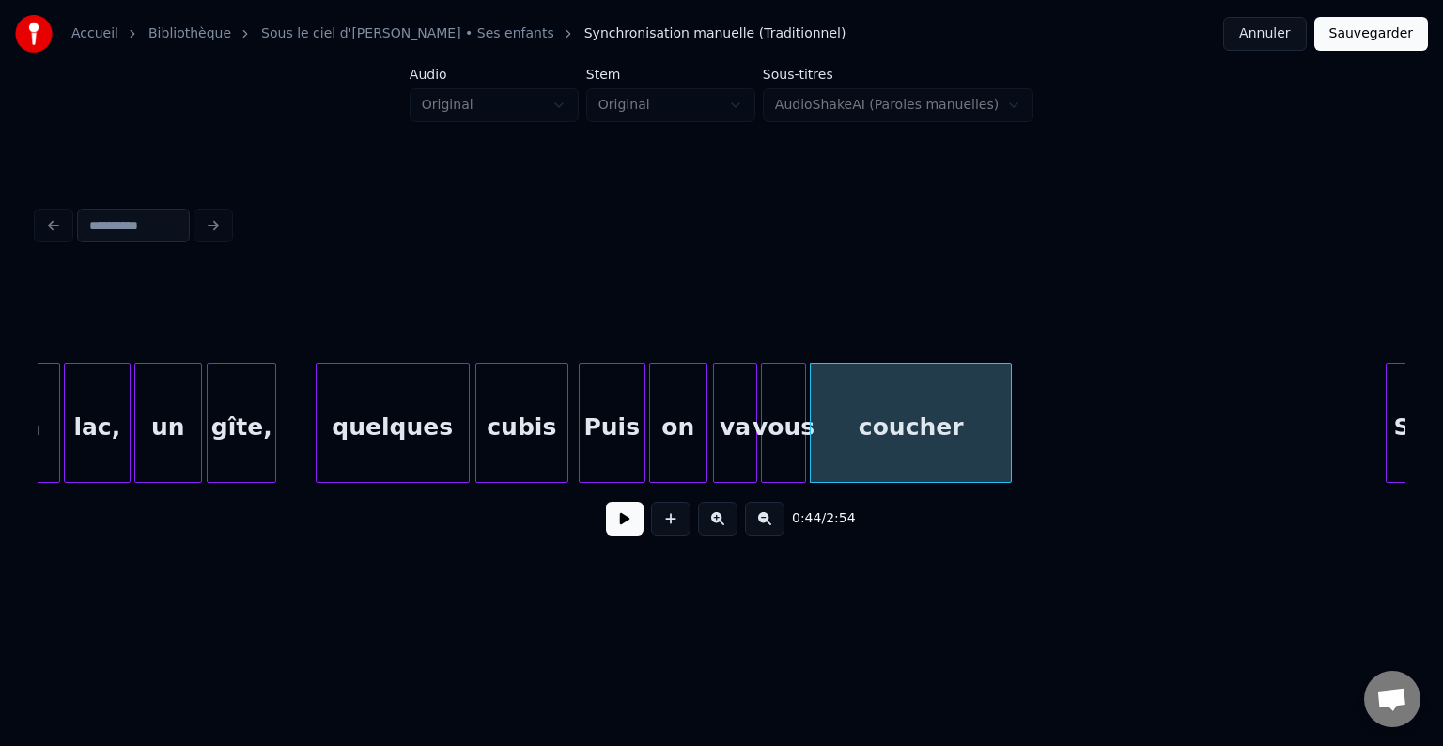
click at [630, 530] on button at bounding box center [625, 519] width 38 height 34
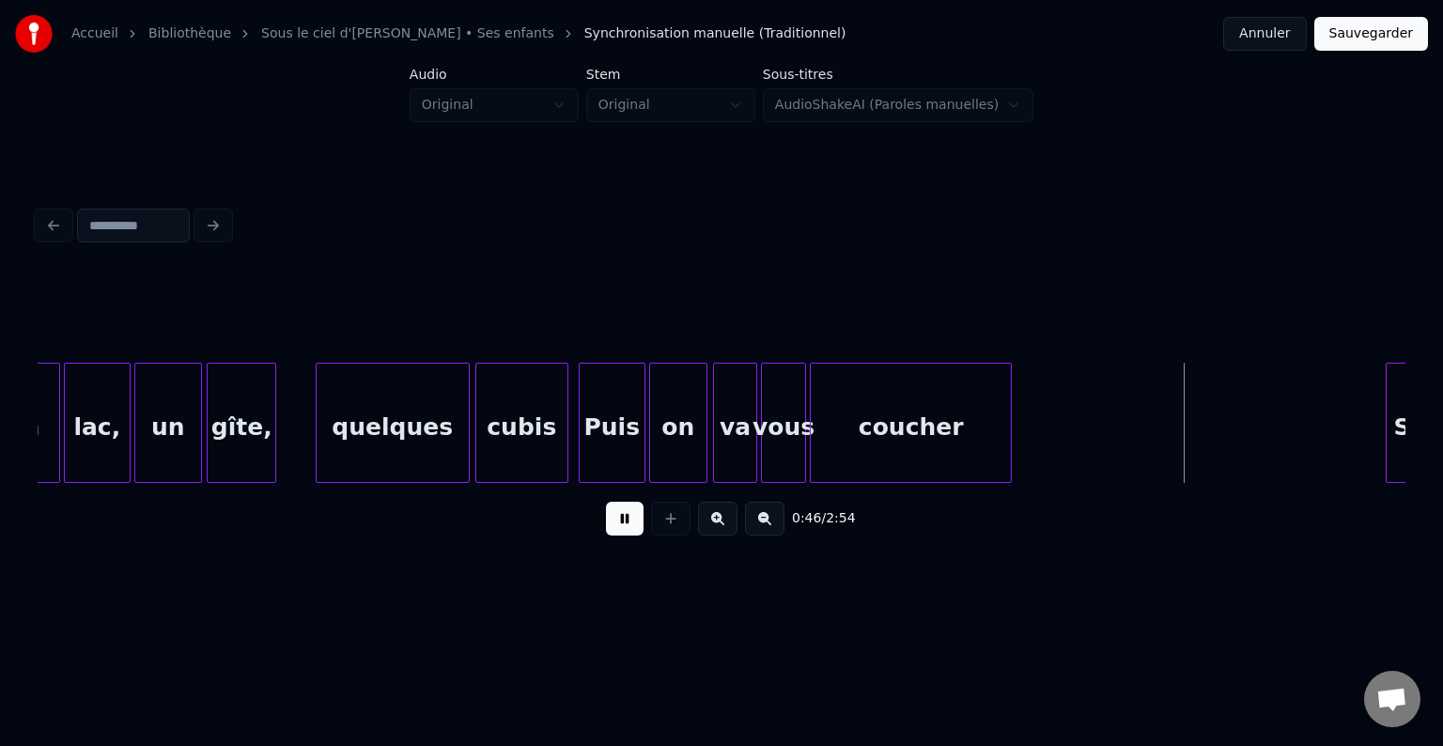
click at [630, 531] on button at bounding box center [625, 519] width 38 height 34
click at [1049, 410] on div at bounding box center [1047, 423] width 6 height 118
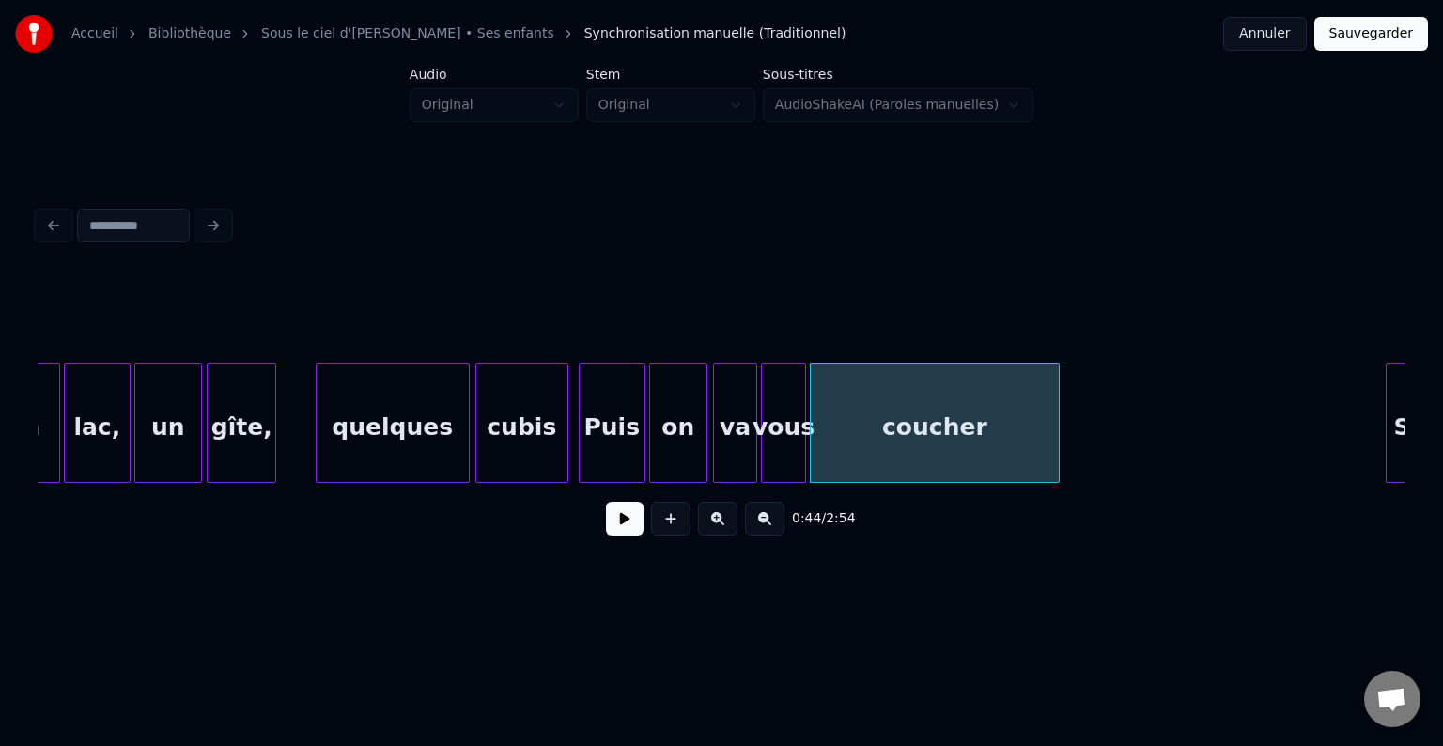
click at [620, 524] on button at bounding box center [625, 519] width 38 height 34
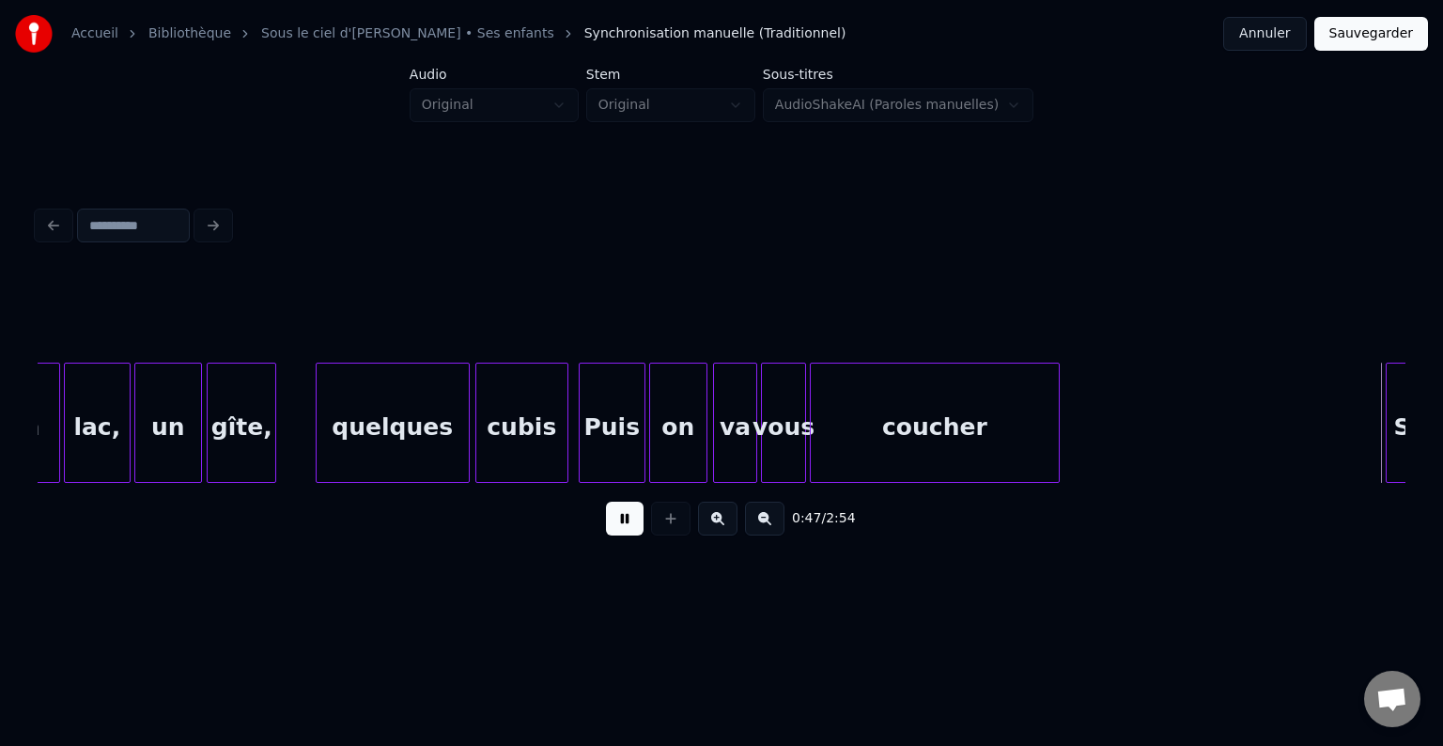
scroll to position [0, 8947]
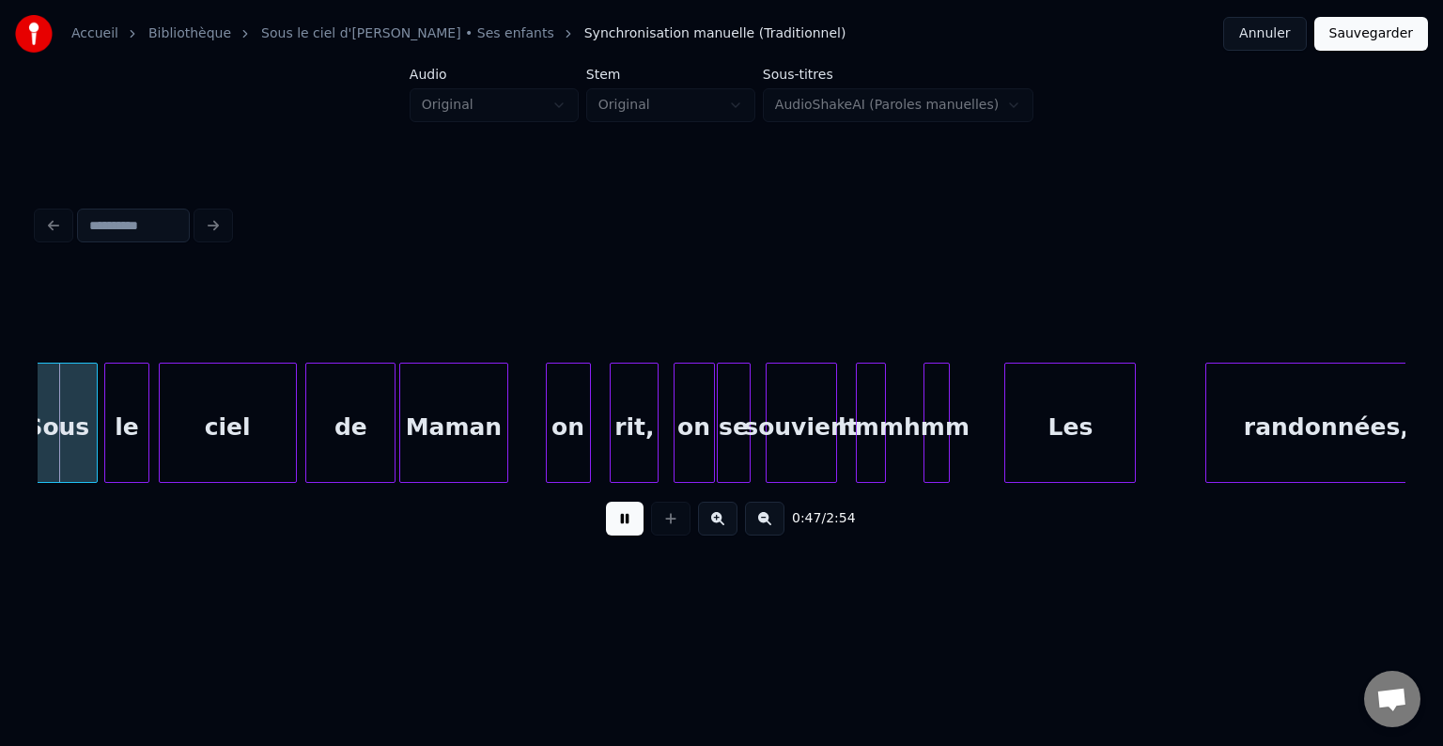
click at [631, 526] on button at bounding box center [625, 519] width 38 height 34
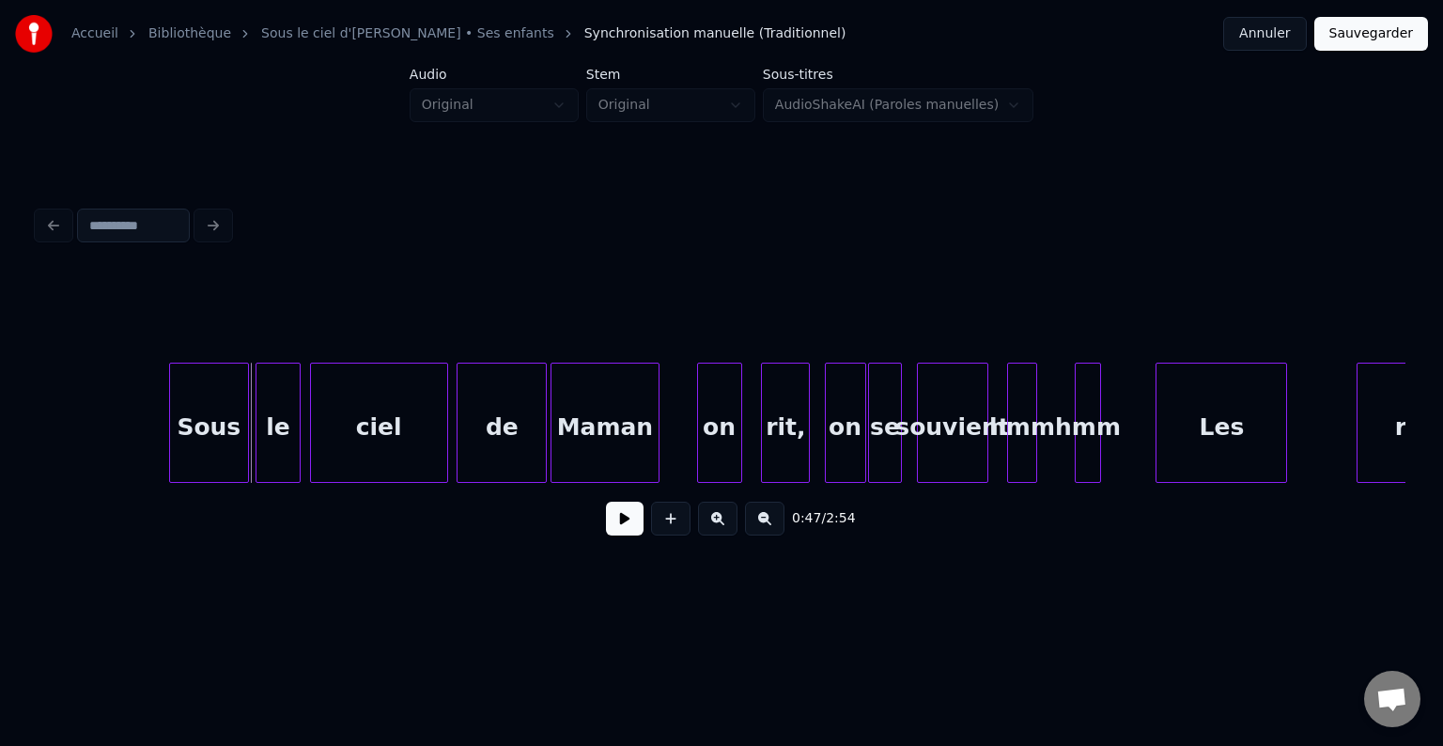
scroll to position [0, 8759]
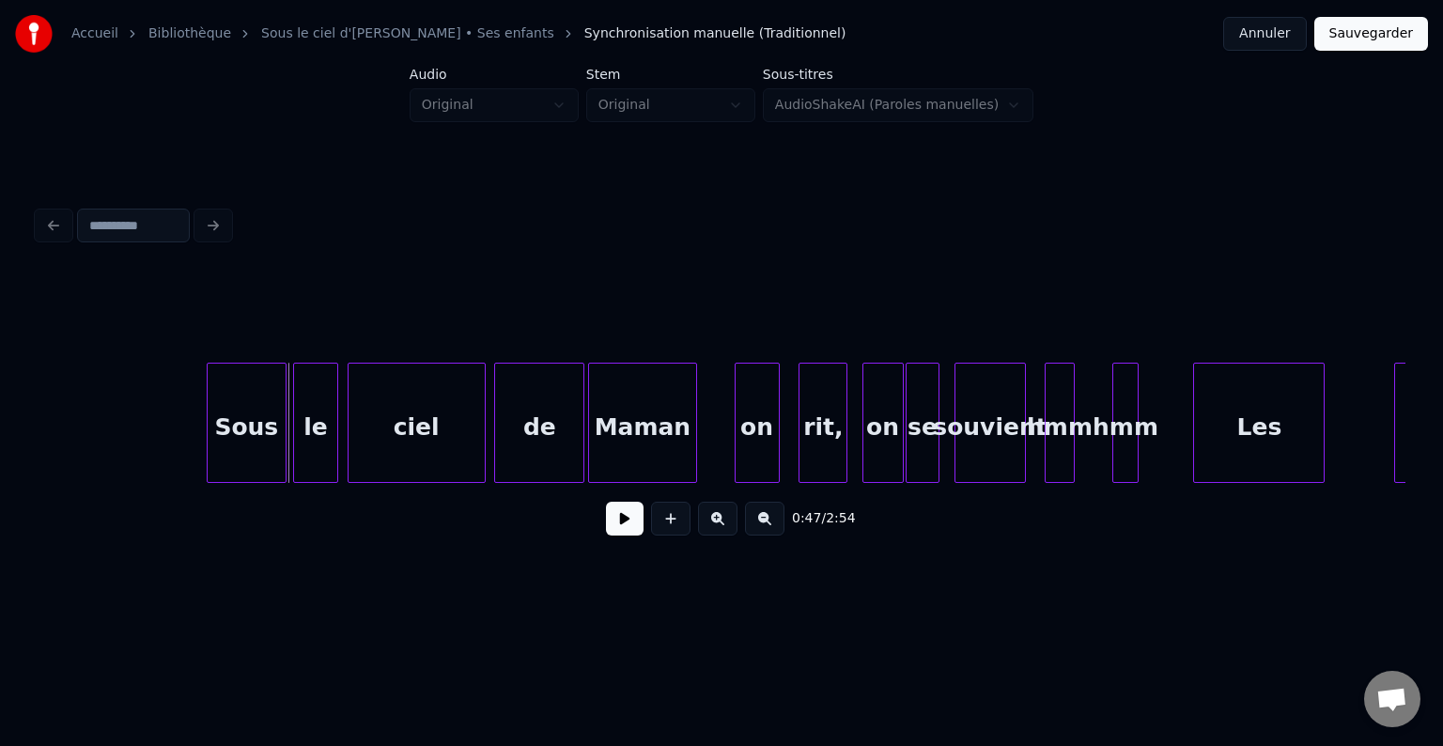
click at [624, 520] on button at bounding box center [625, 519] width 38 height 34
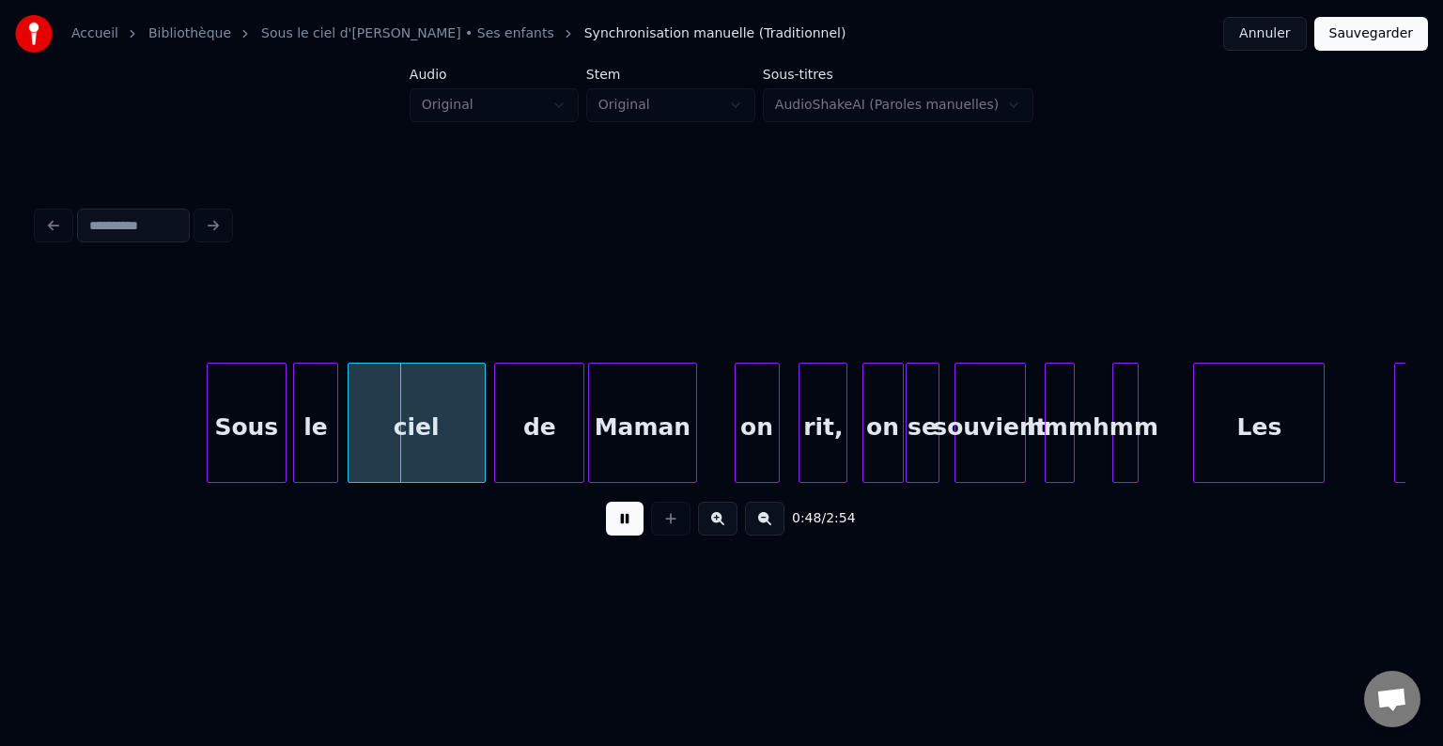
click at [624, 520] on button at bounding box center [625, 519] width 38 height 34
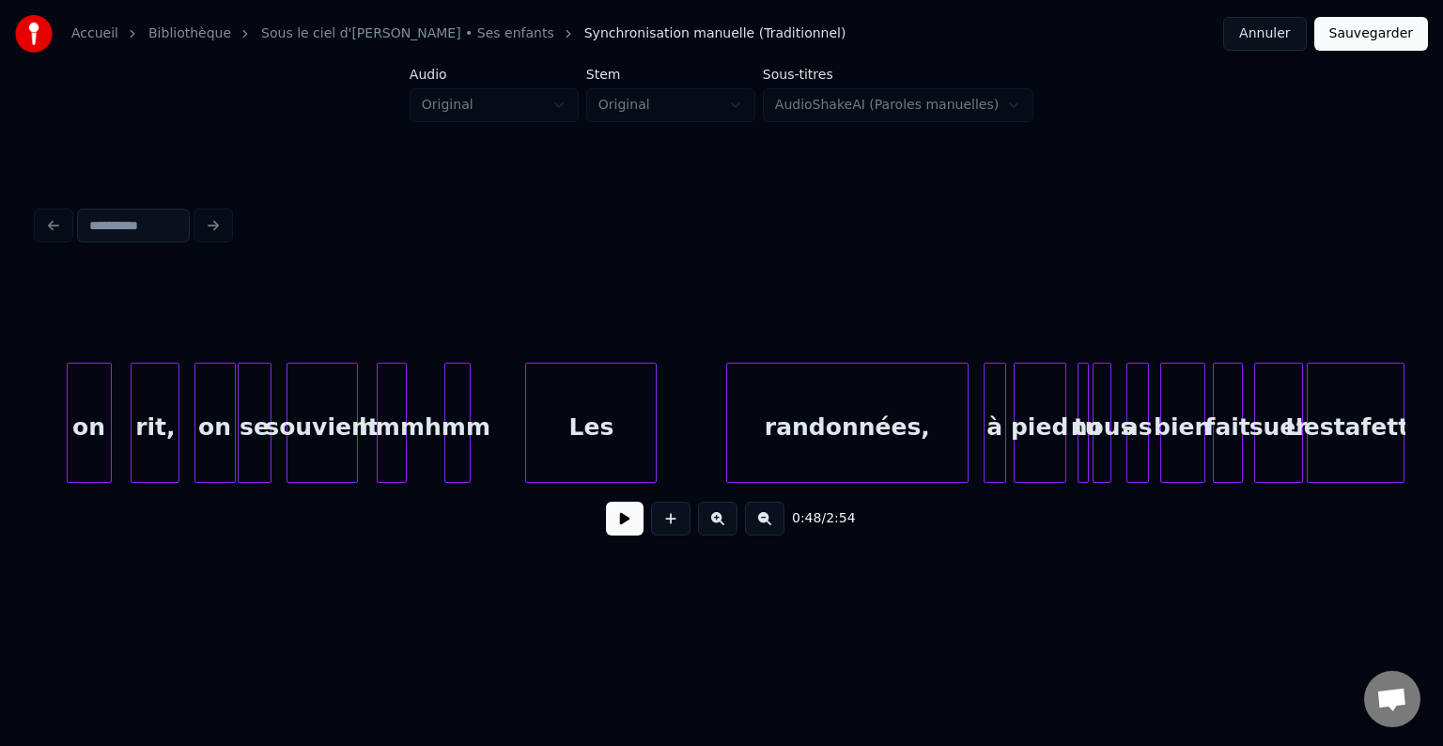
scroll to position [0, 9474]
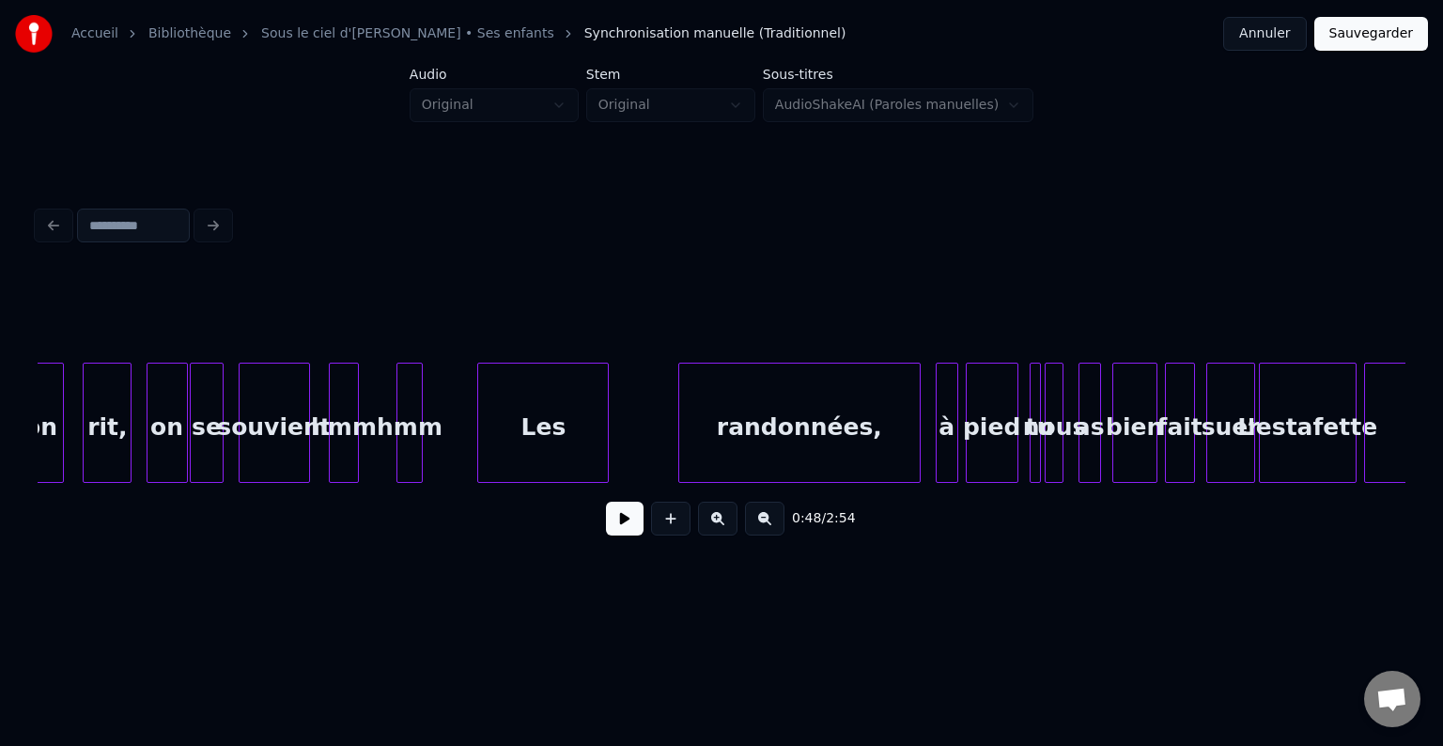
click at [774, 438] on div "randonnées," at bounding box center [799, 428] width 241 height 128
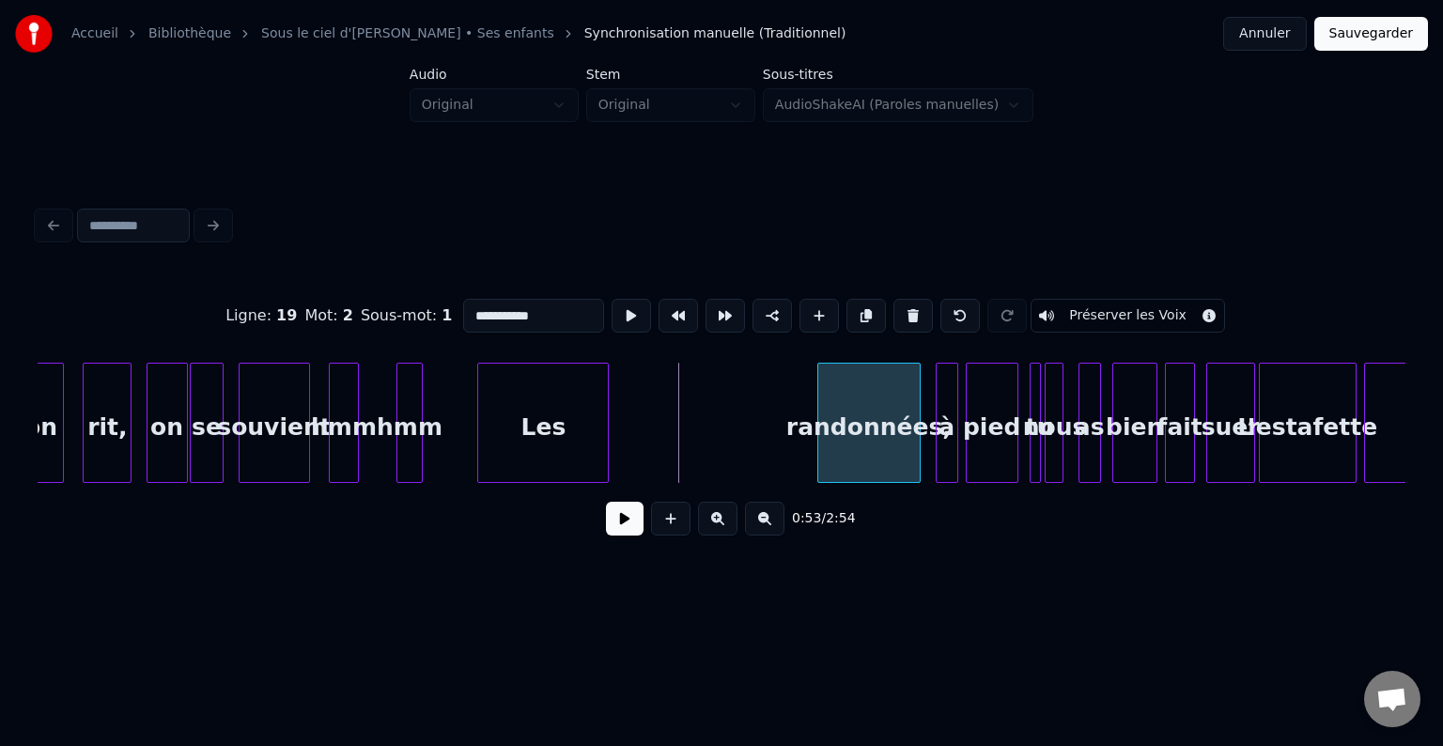
click at [819, 422] on div at bounding box center [821, 423] width 6 height 118
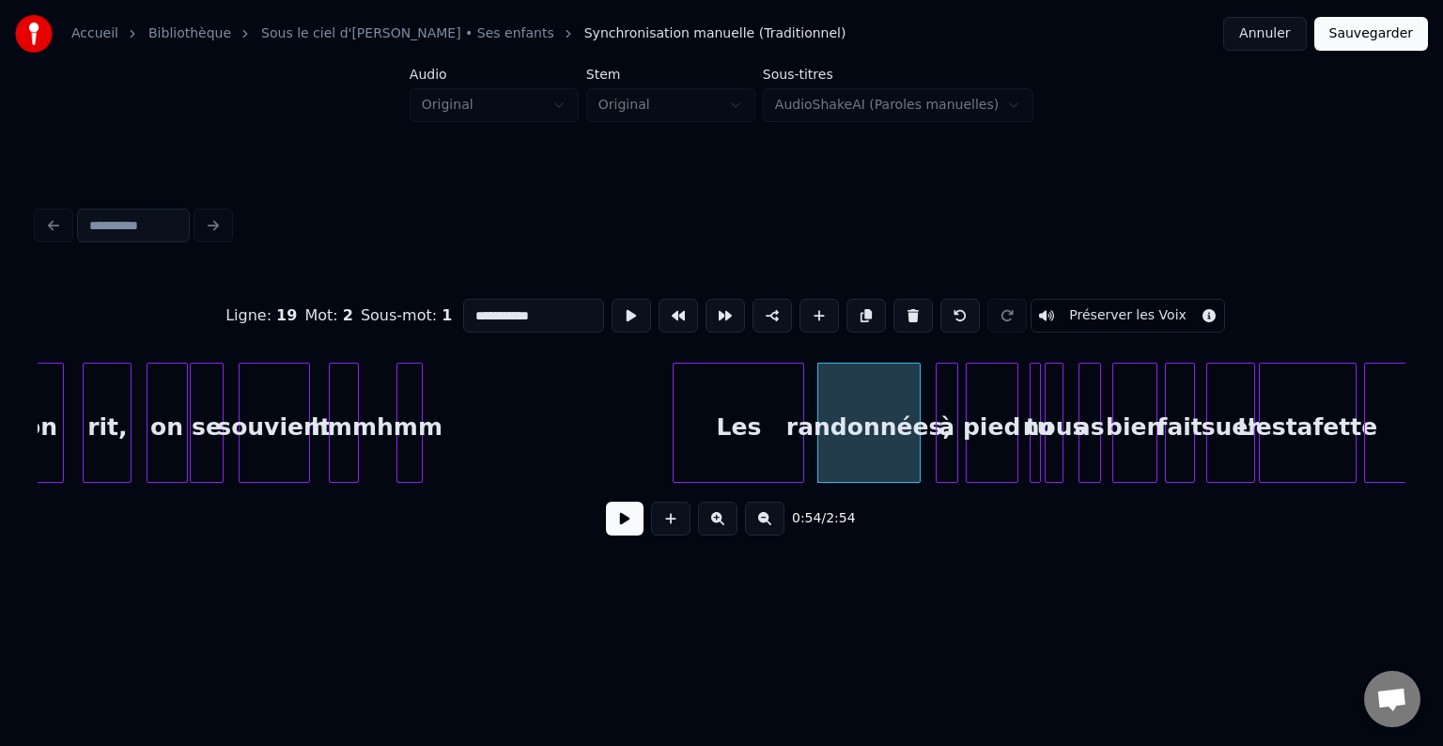
click at [740, 430] on div "Les" at bounding box center [739, 428] width 130 height 128
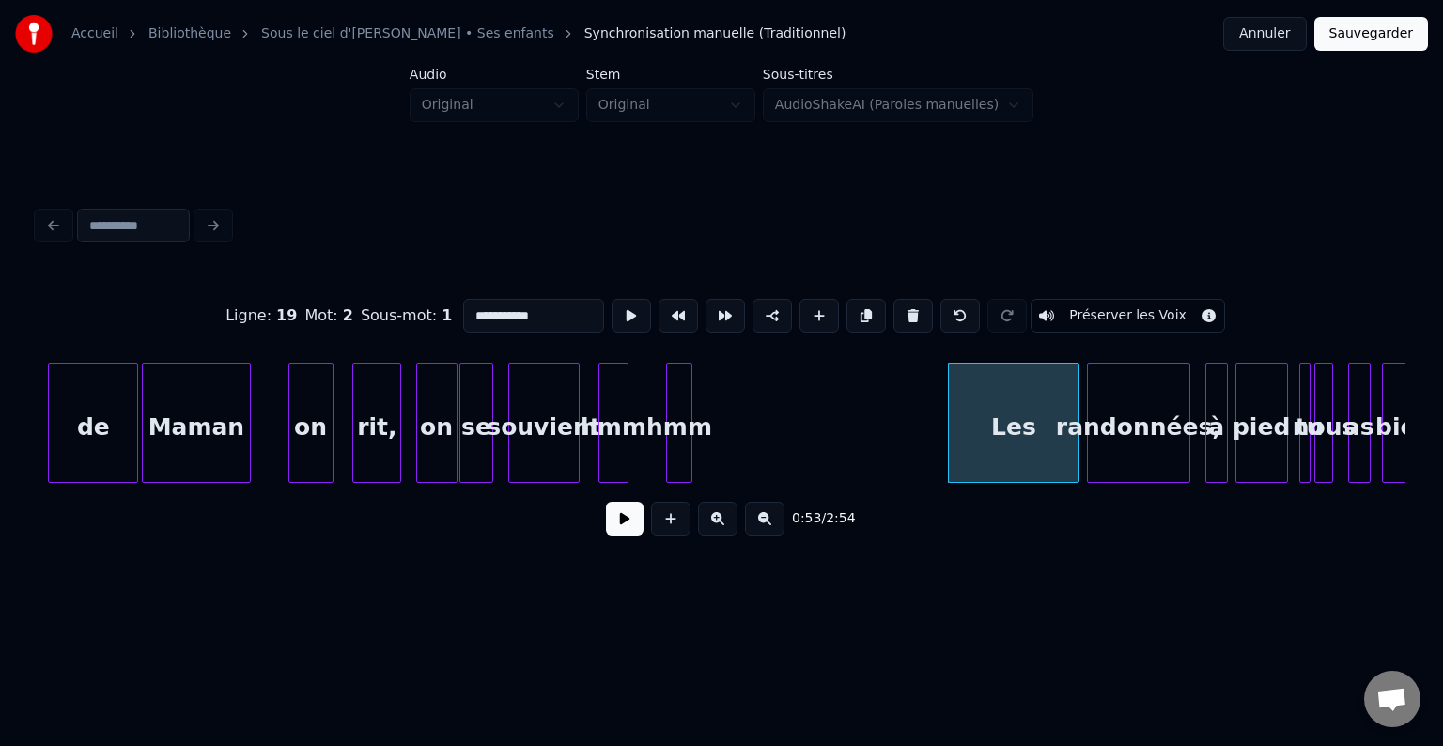
scroll to position [0, 9174]
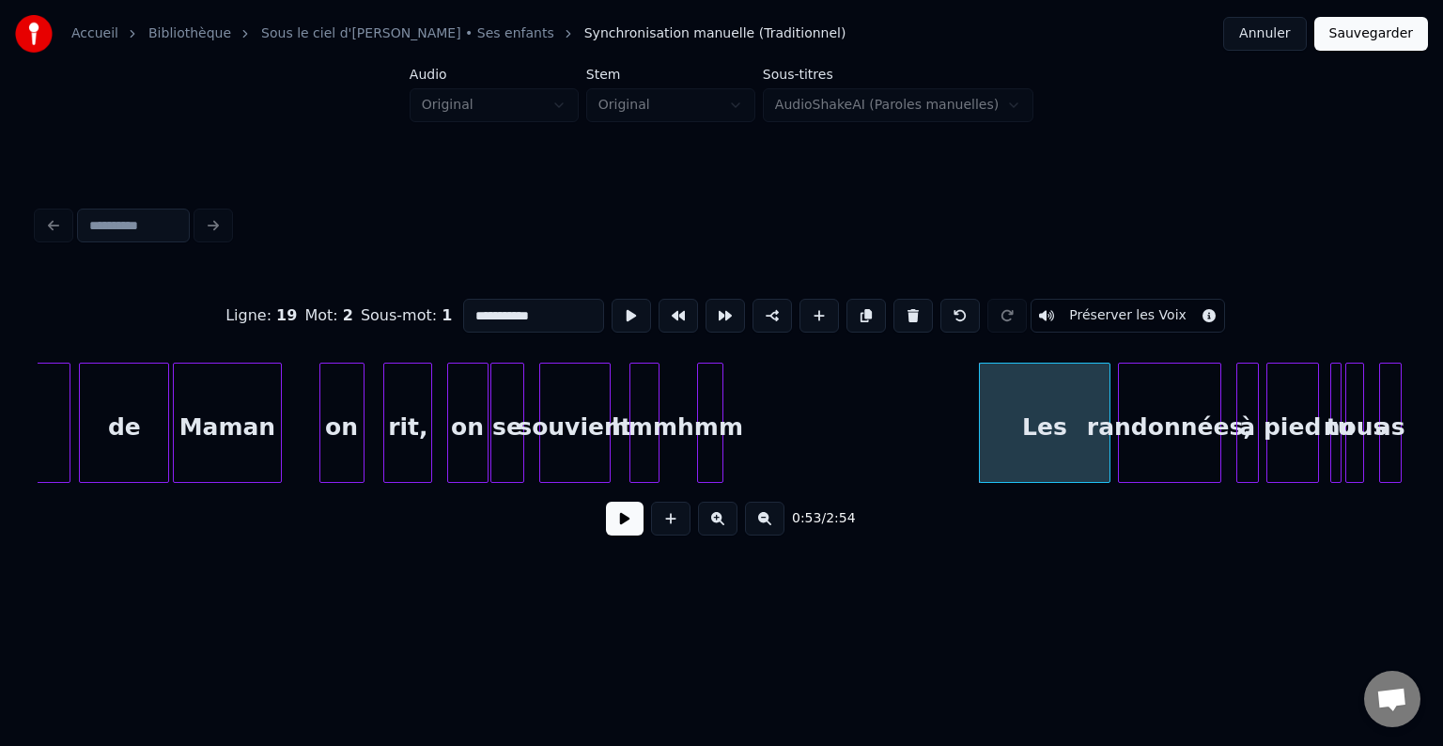
drag, startPoint x: 784, startPoint y: 425, endPoint x: 406, endPoint y: 427, distance: 378.6
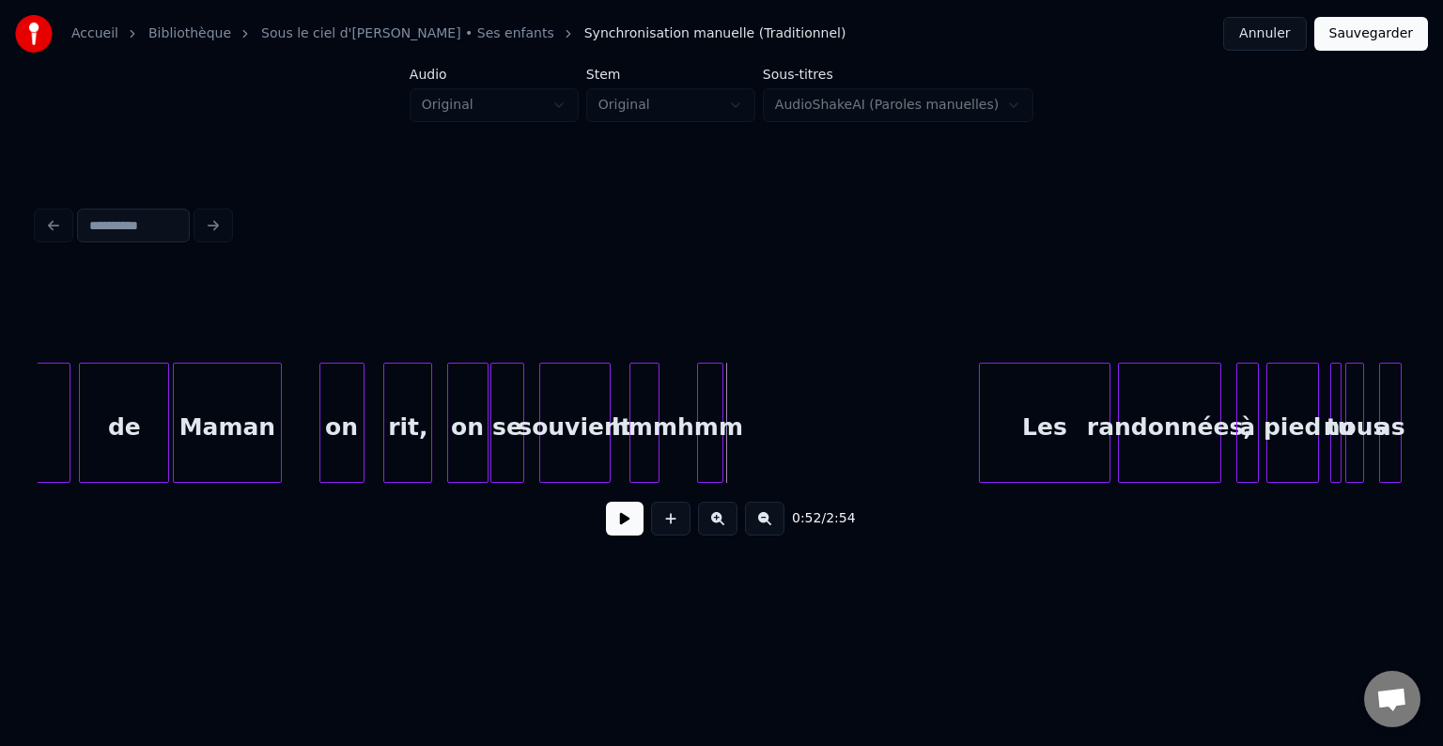
click at [713, 389] on div "hmm" at bounding box center [710, 428] width 24 height 128
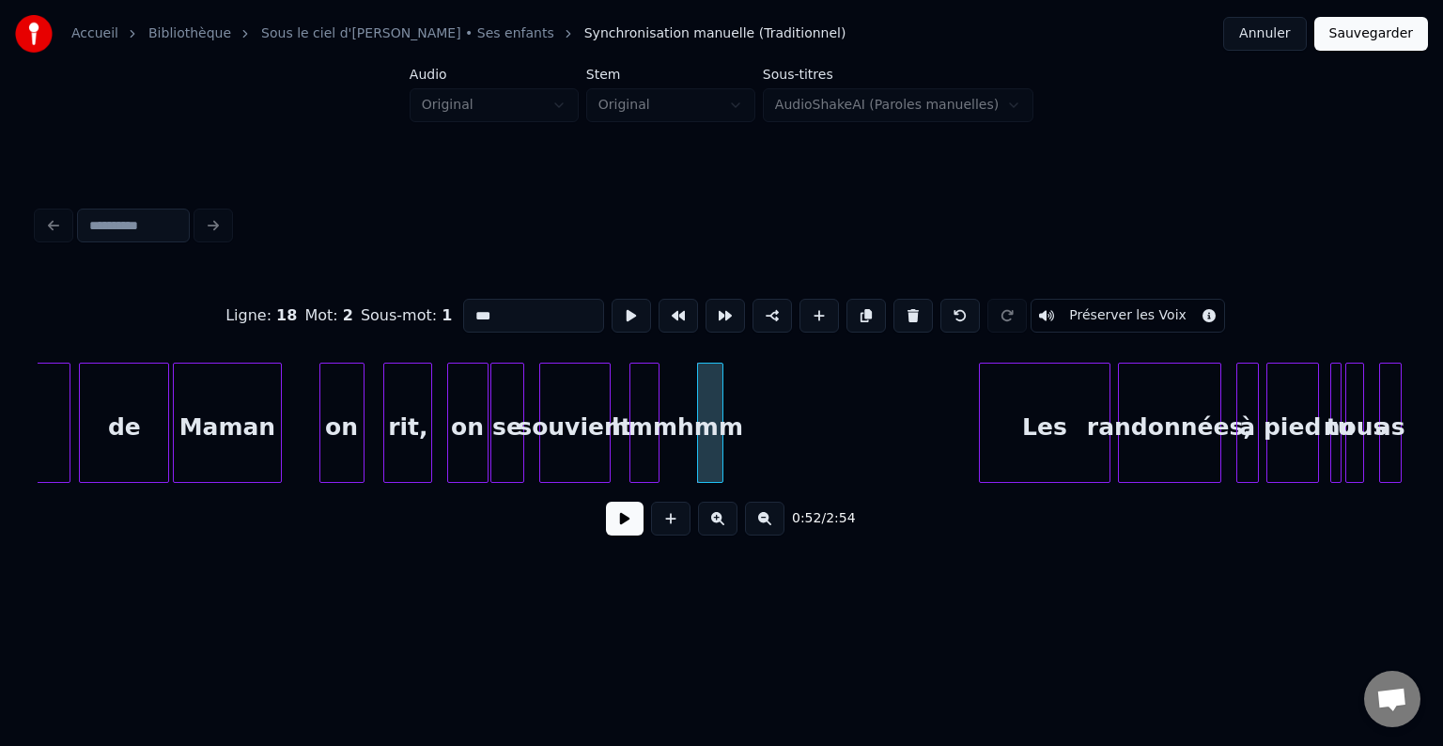
click at [640, 402] on div "hmm" at bounding box center [644, 428] width 28 height 128
click at [707, 396] on div "hmm" at bounding box center [710, 428] width 24 height 128
click at [939, 392] on div "hmm" at bounding box center [935, 428] width 24 height 128
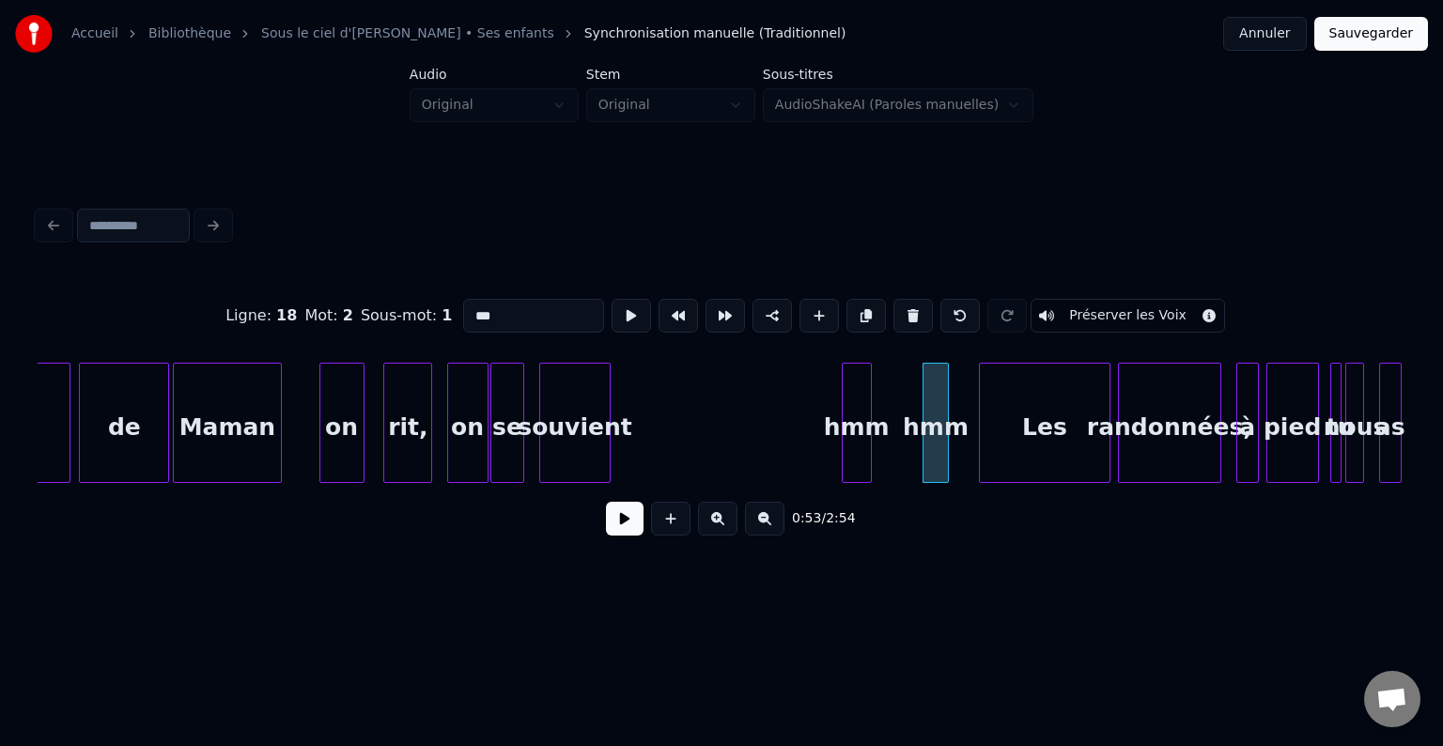
click at [871, 392] on div "hmm" at bounding box center [857, 428] width 28 height 128
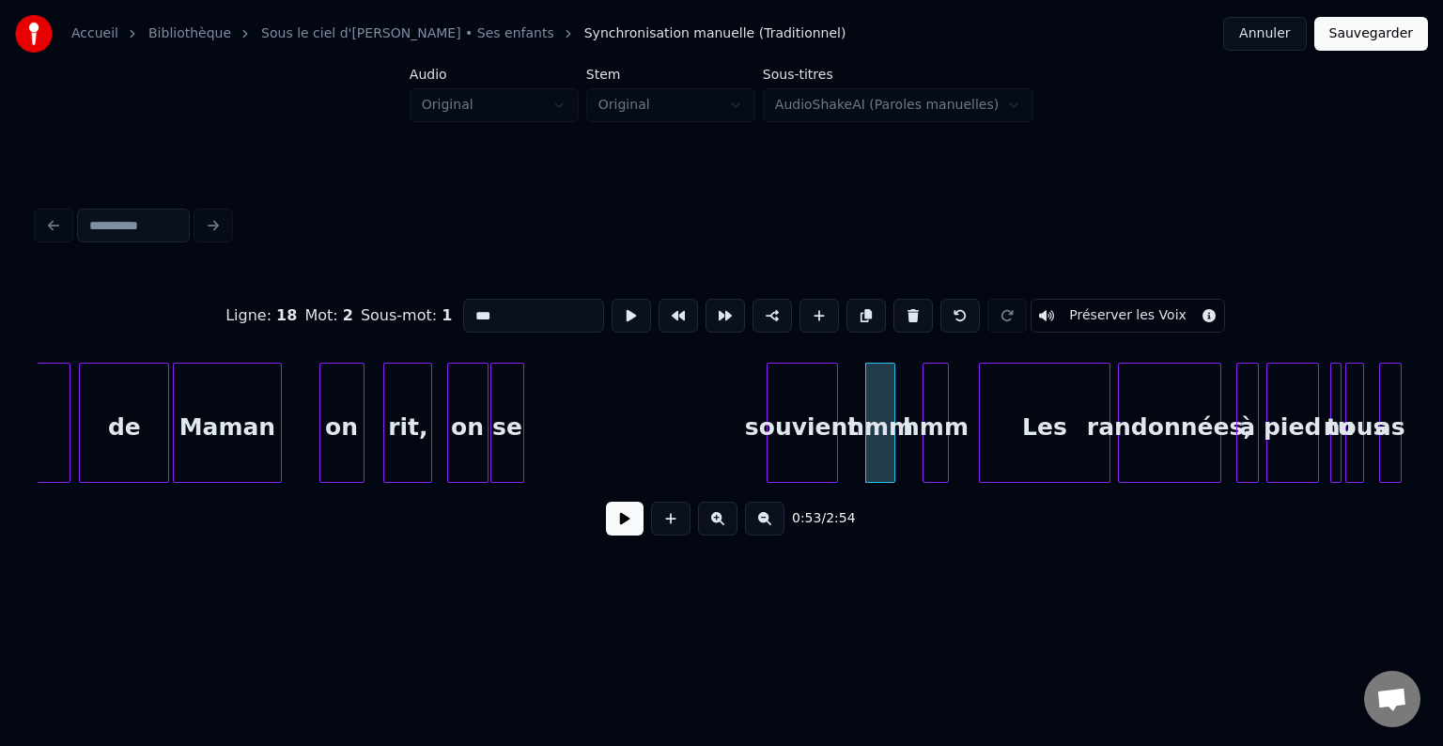
click at [807, 398] on div "souvient" at bounding box center [803, 428] width 70 height 128
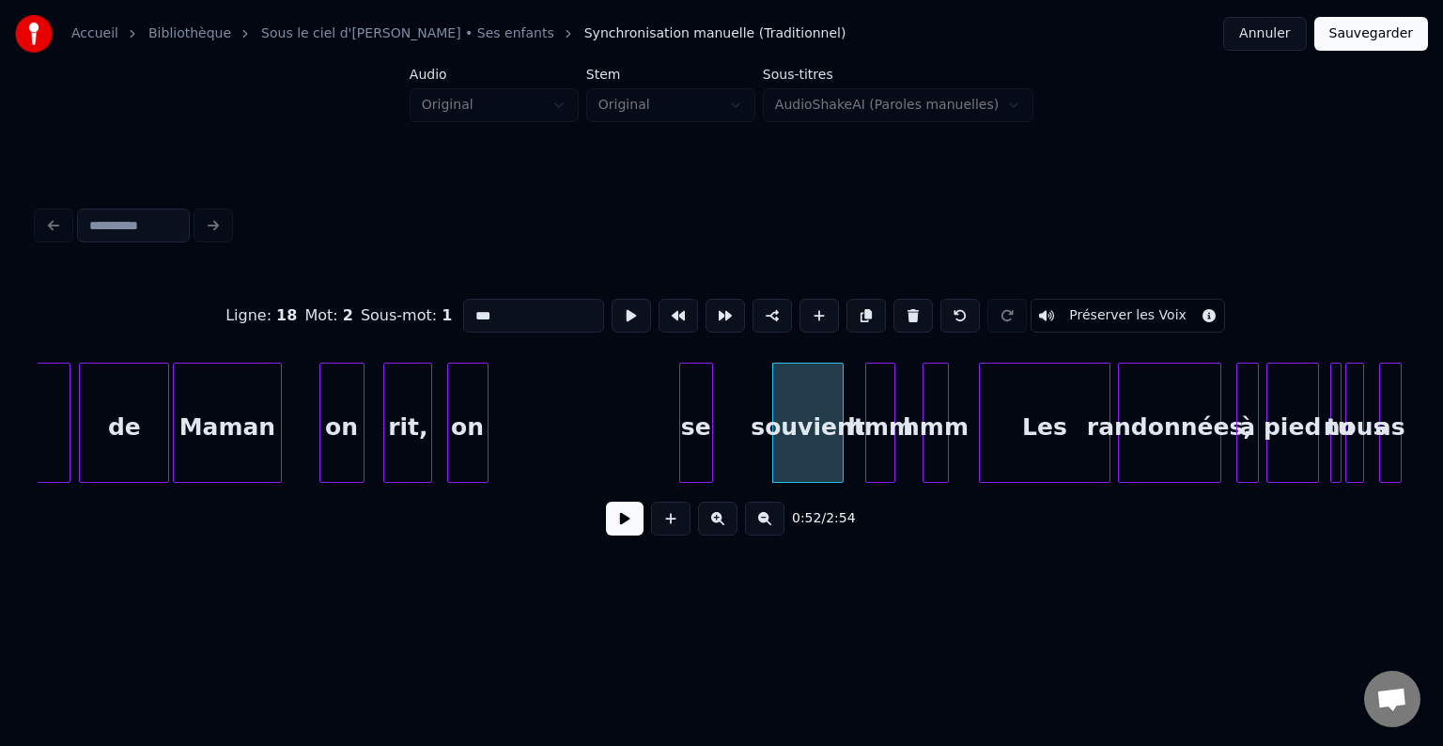
click at [712, 402] on div "se" at bounding box center [696, 428] width 32 height 128
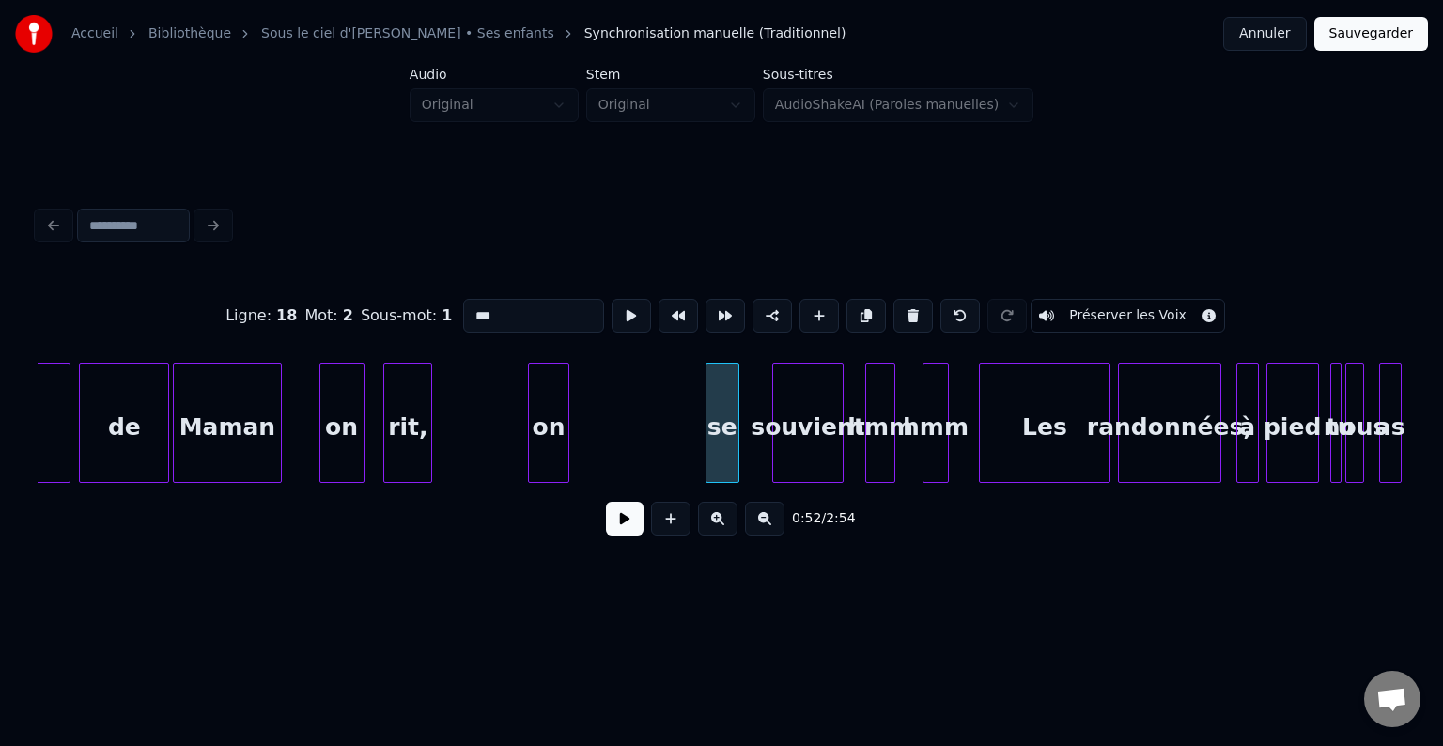
click at [568, 402] on div "on" at bounding box center [548, 428] width 39 height 128
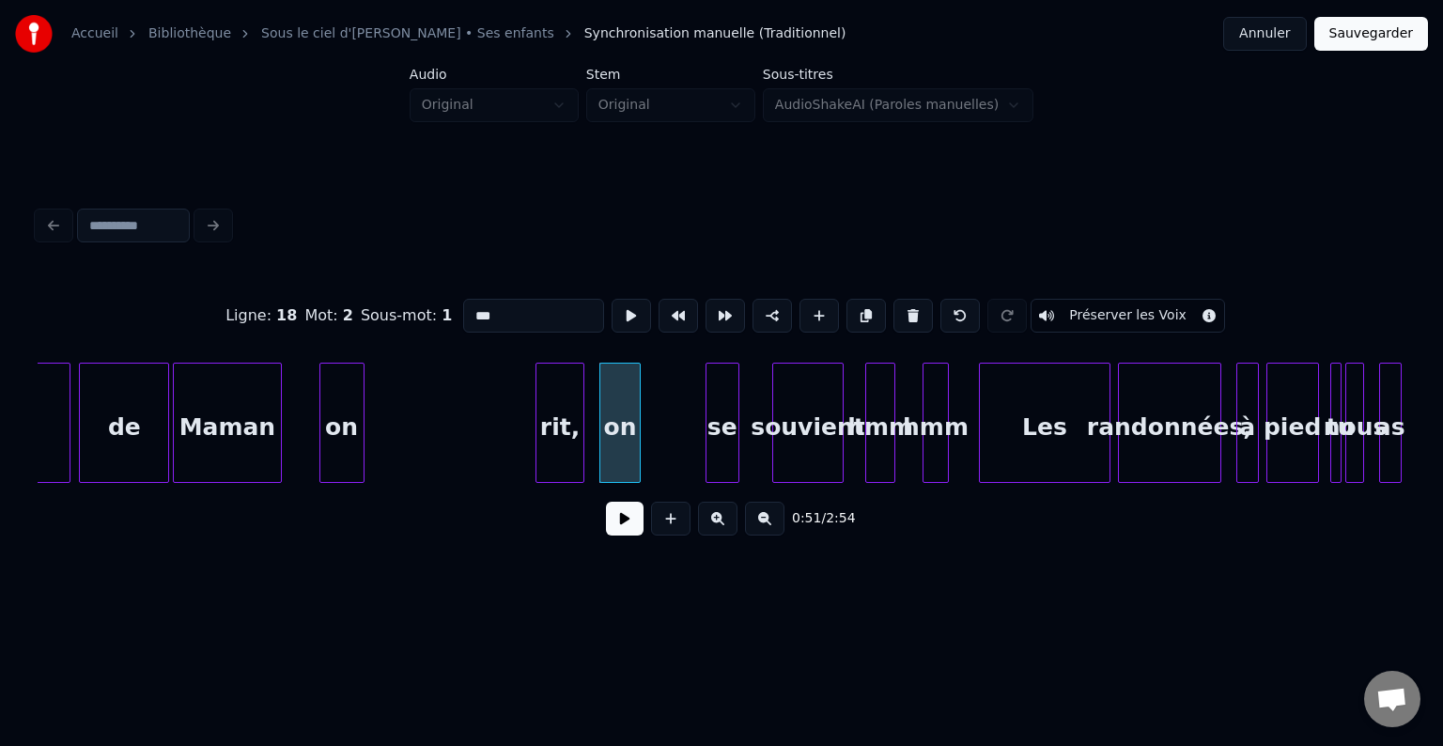
click at [555, 412] on div "rit," at bounding box center [559, 428] width 47 height 128
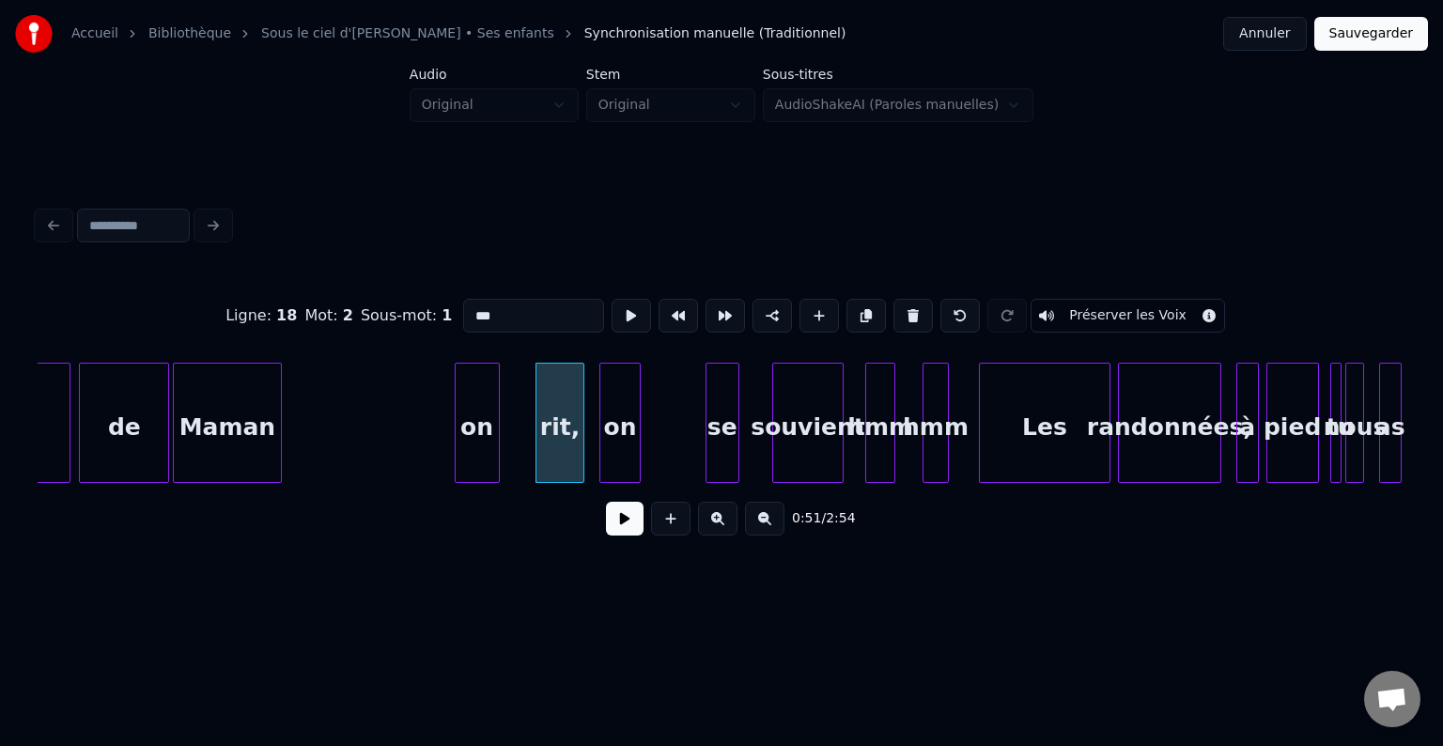
click at [499, 410] on div "on" at bounding box center [477, 428] width 43 height 128
click at [520, 413] on div at bounding box center [519, 423] width 6 height 118
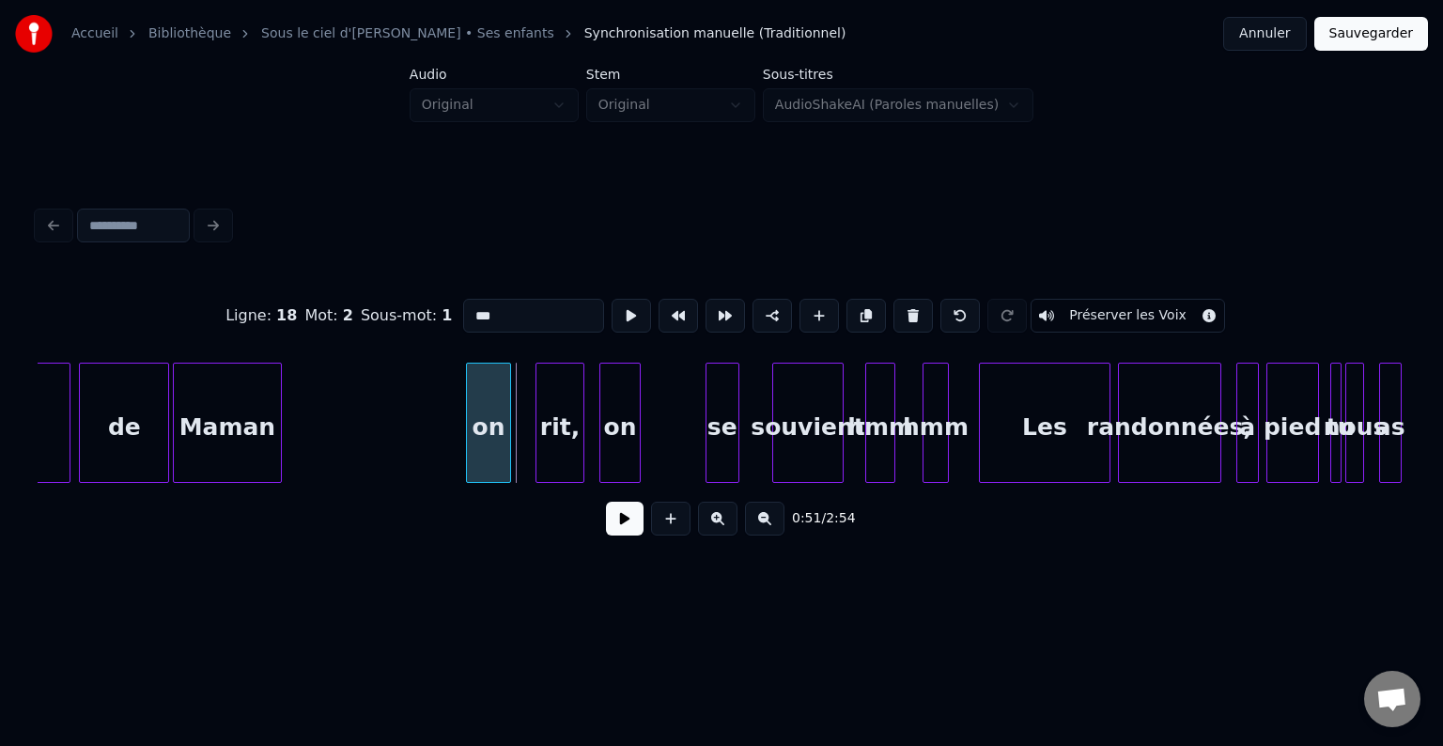
click at [483, 406] on div "on" at bounding box center [488, 428] width 42 height 128
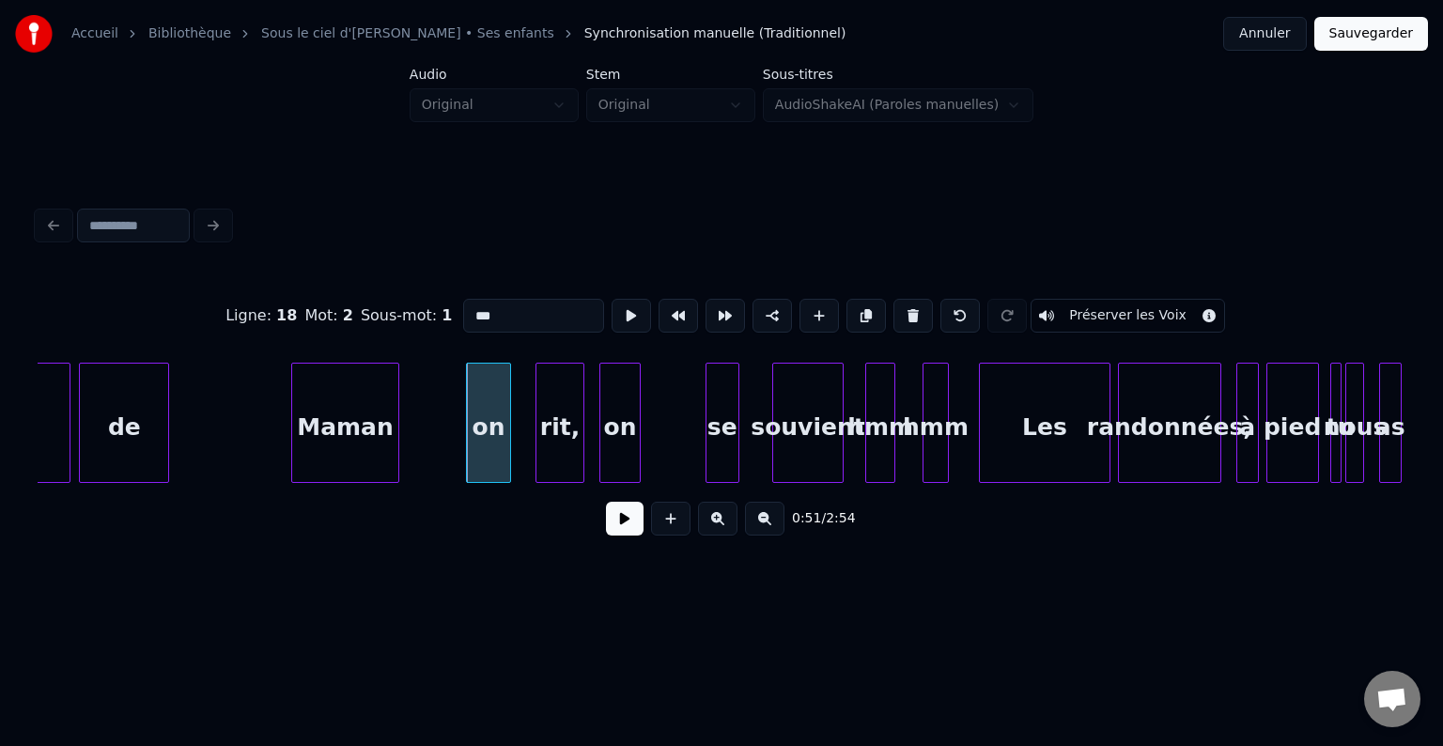
click at [384, 420] on div "Maman" at bounding box center [345, 428] width 106 height 128
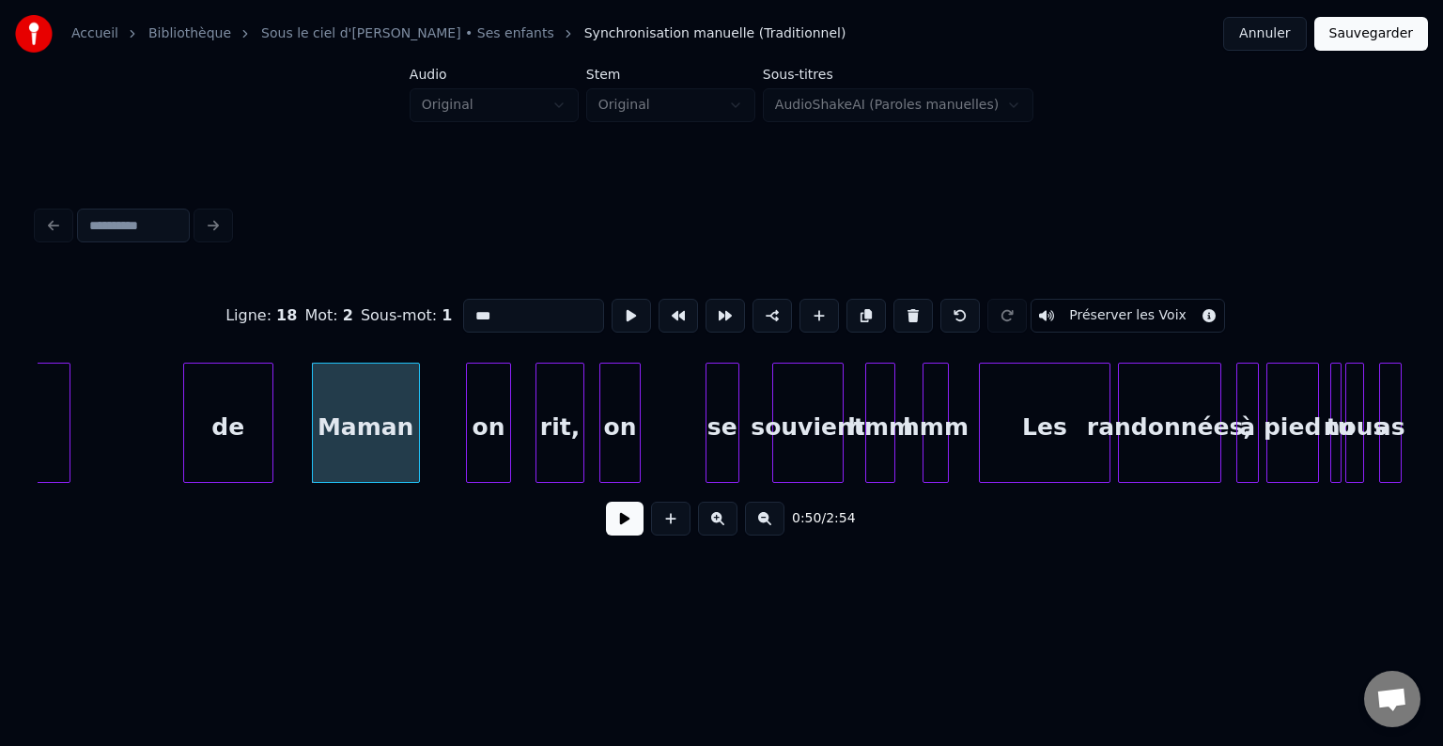
click at [252, 425] on div "de" at bounding box center [228, 428] width 88 height 128
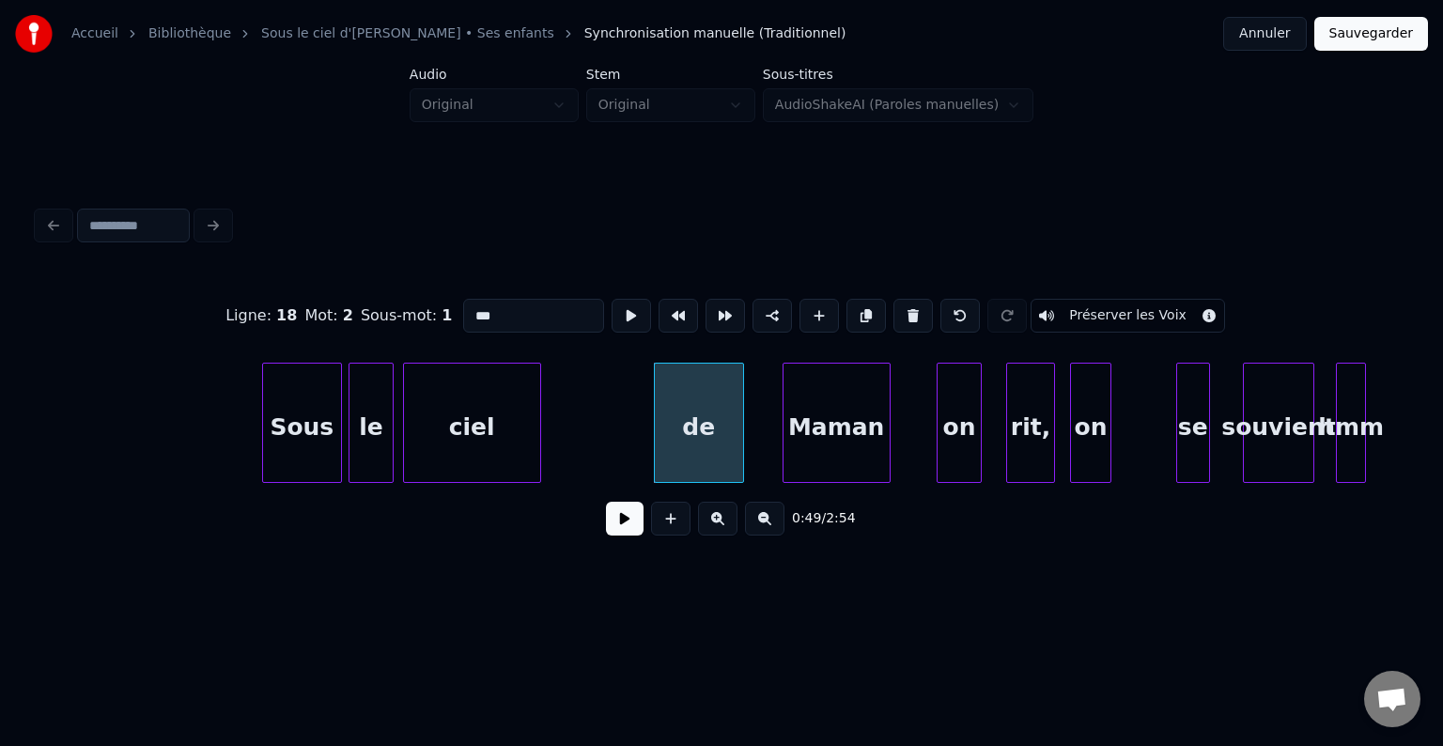
scroll to position [0, 8611]
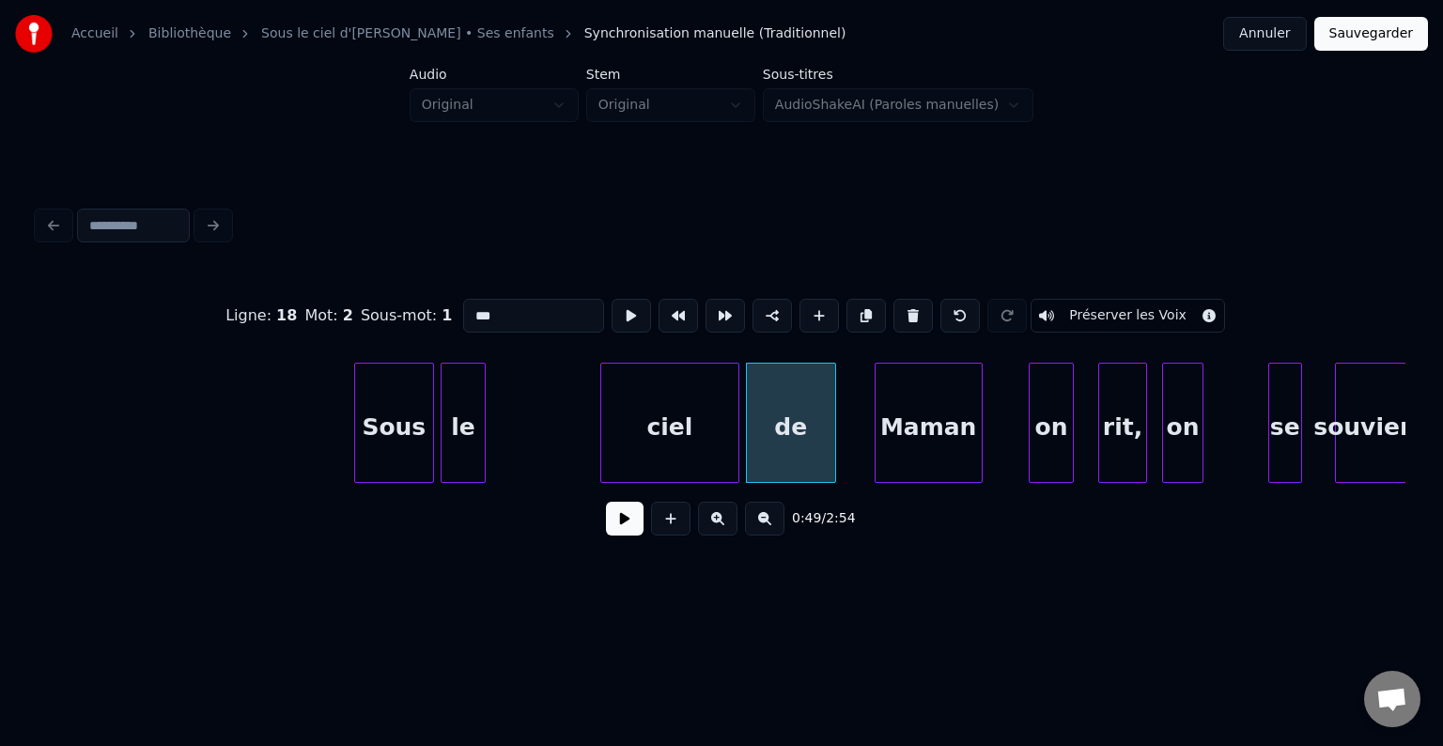
click at [664, 443] on div "ciel" at bounding box center [669, 428] width 136 height 128
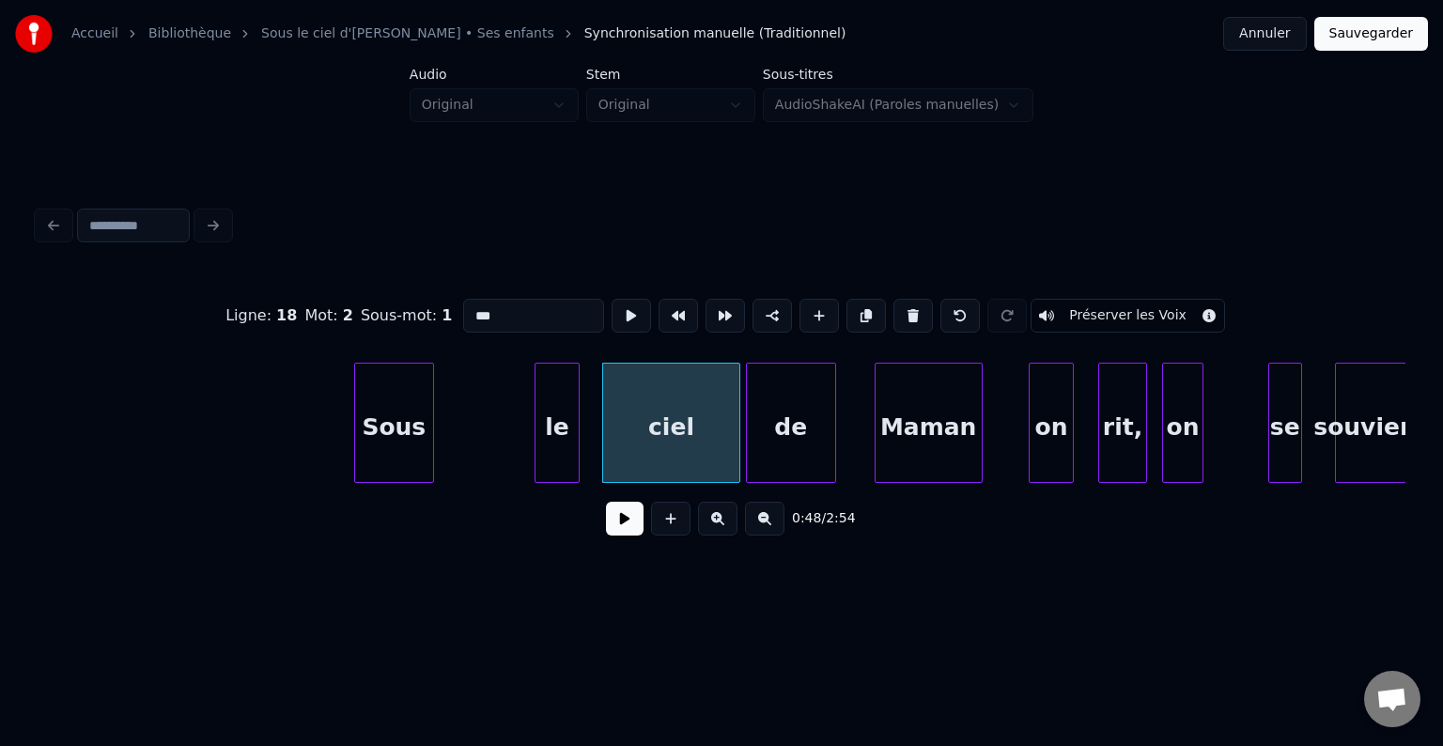
click at [551, 434] on div "le" at bounding box center [556, 428] width 43 height 128
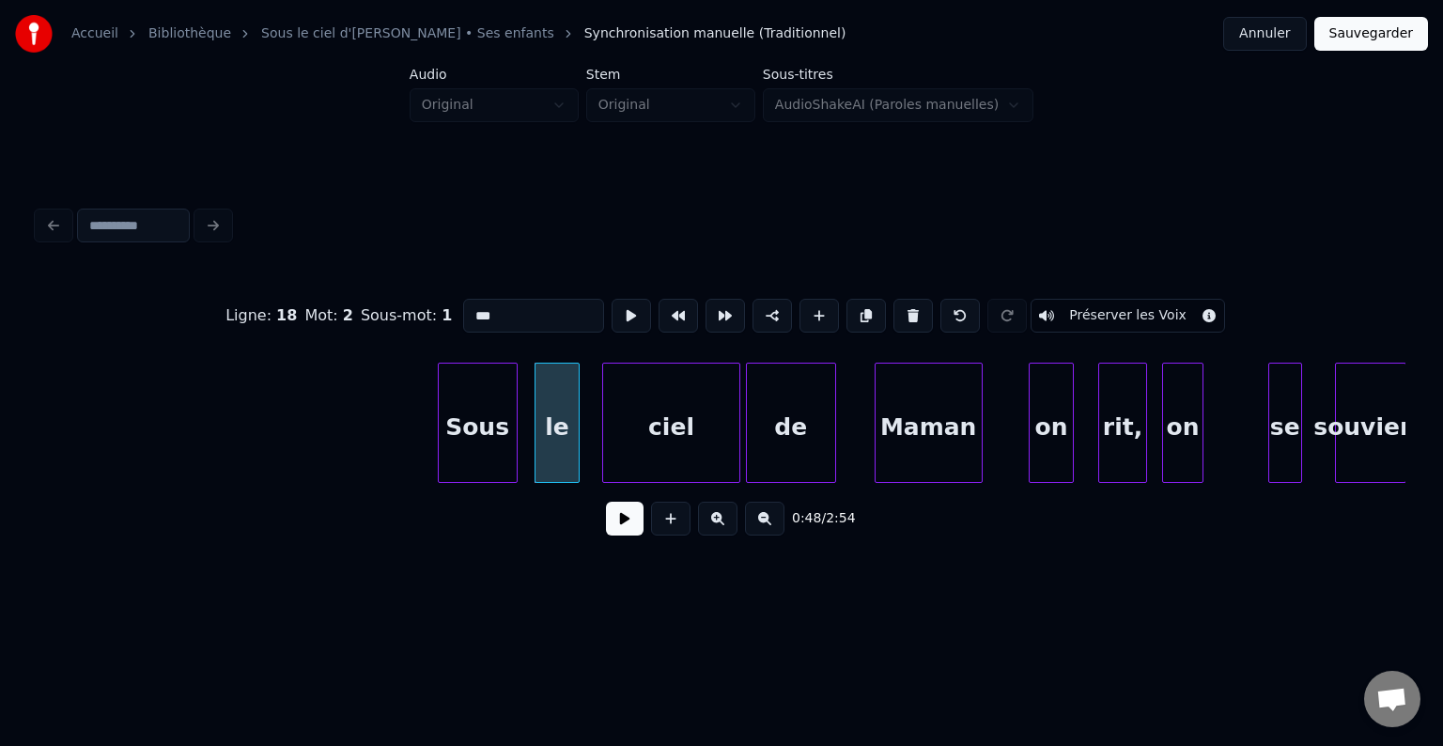
click at [464, 443] on div "Sous" at bounding box center [478, 428] width 78 height 128
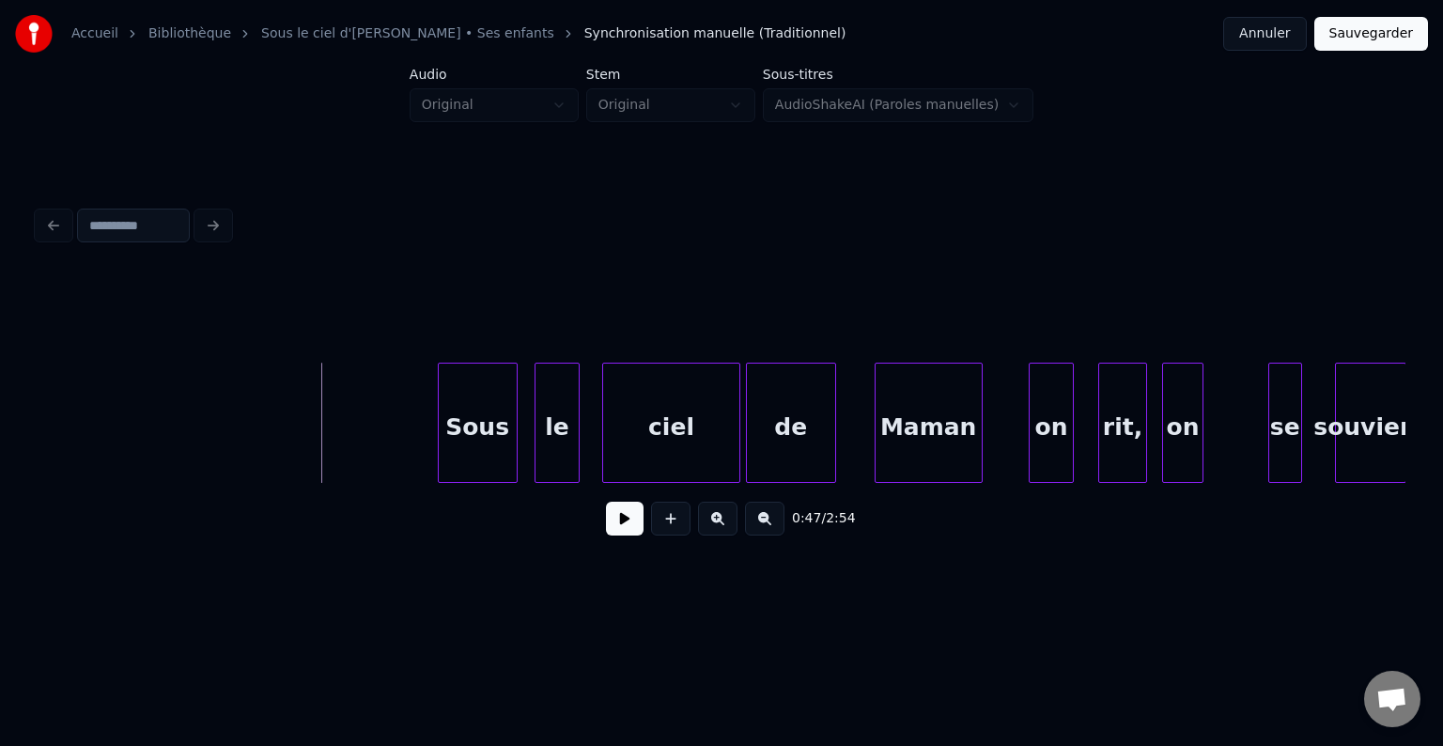
click at [613, 529] on button at bounding box center [625, 519] width 38 height 34
click at [630, 530] on button at bounding box center [625, 519] width 38 height 34
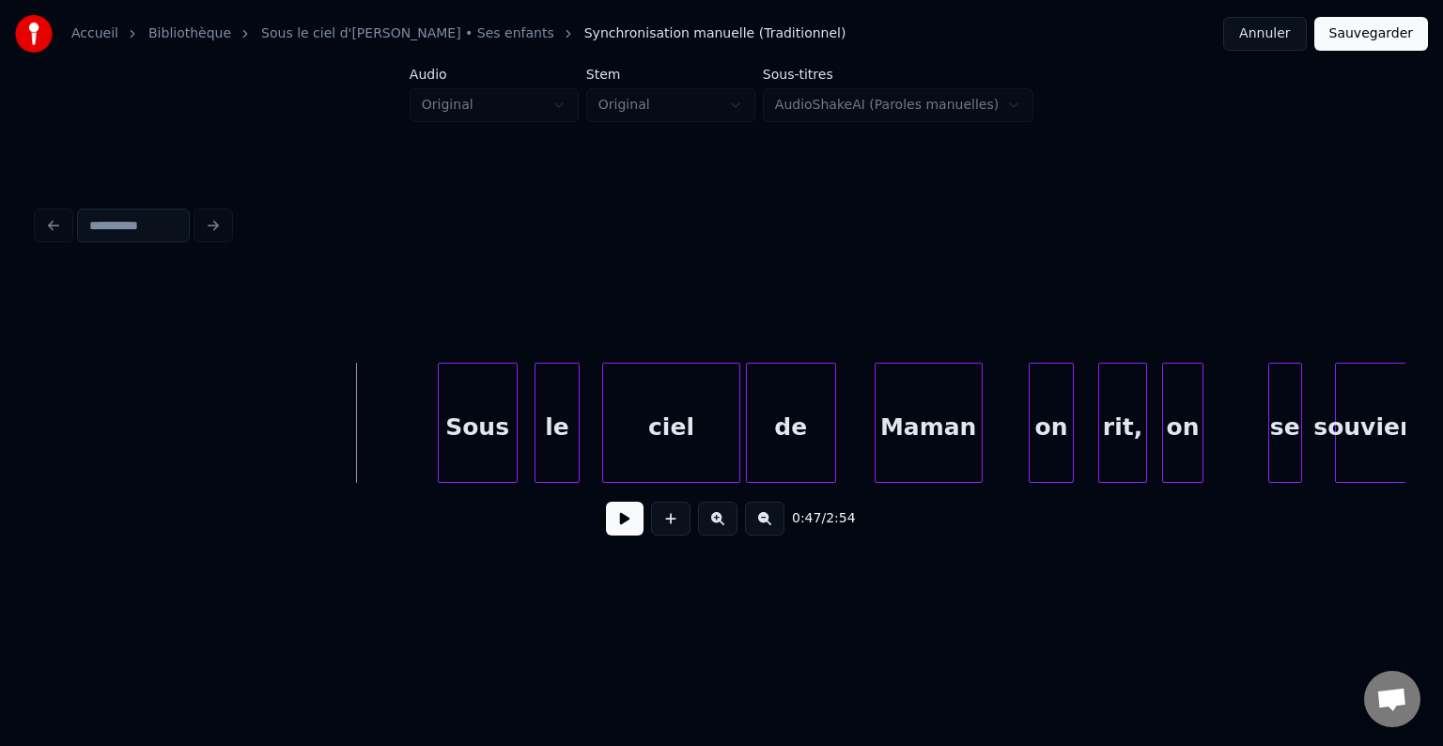
click at [620, 524] on button at bounding box center [625, 519] width 38 height 34
click at [621, 526] on button at bounding box center [625, 519] width 38 height 34
click at [628, 521] on button at bounding box center [625, 519] width 38 height 34
click at [628, 522] on button at bounding box center [625, 519] width 38 height 34
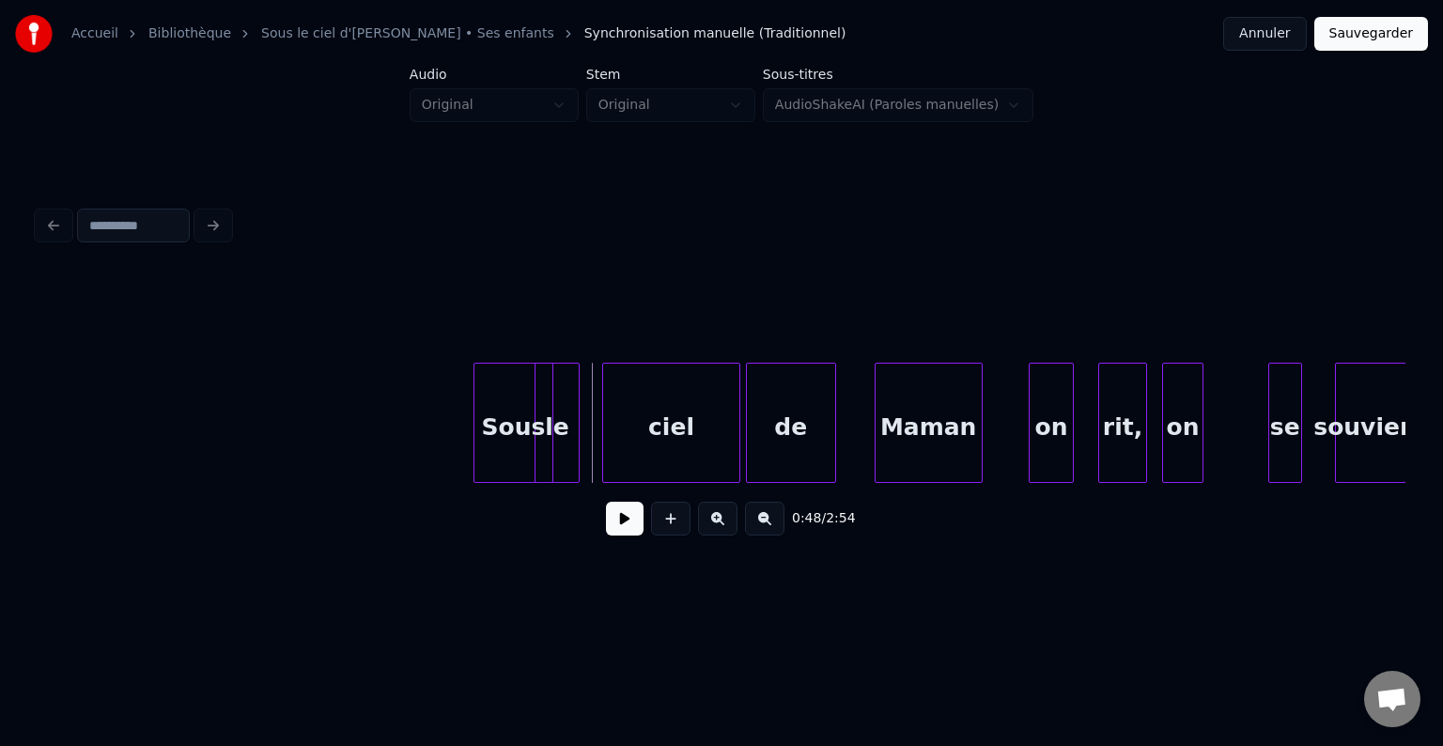
click at [494, 435] on div "Sous" at bounding box center [513, 428] width 78 height 128
drag, startPoint x: 398, startPoint y: 449, endPoint x: 536, endPoint y: 493, distance: 145.0
click at [616, 516] on button at bounding box center [625, 519] width 38 height 34
click at [616, 517] on button at bounding box center [625, 519] width 38 height 34
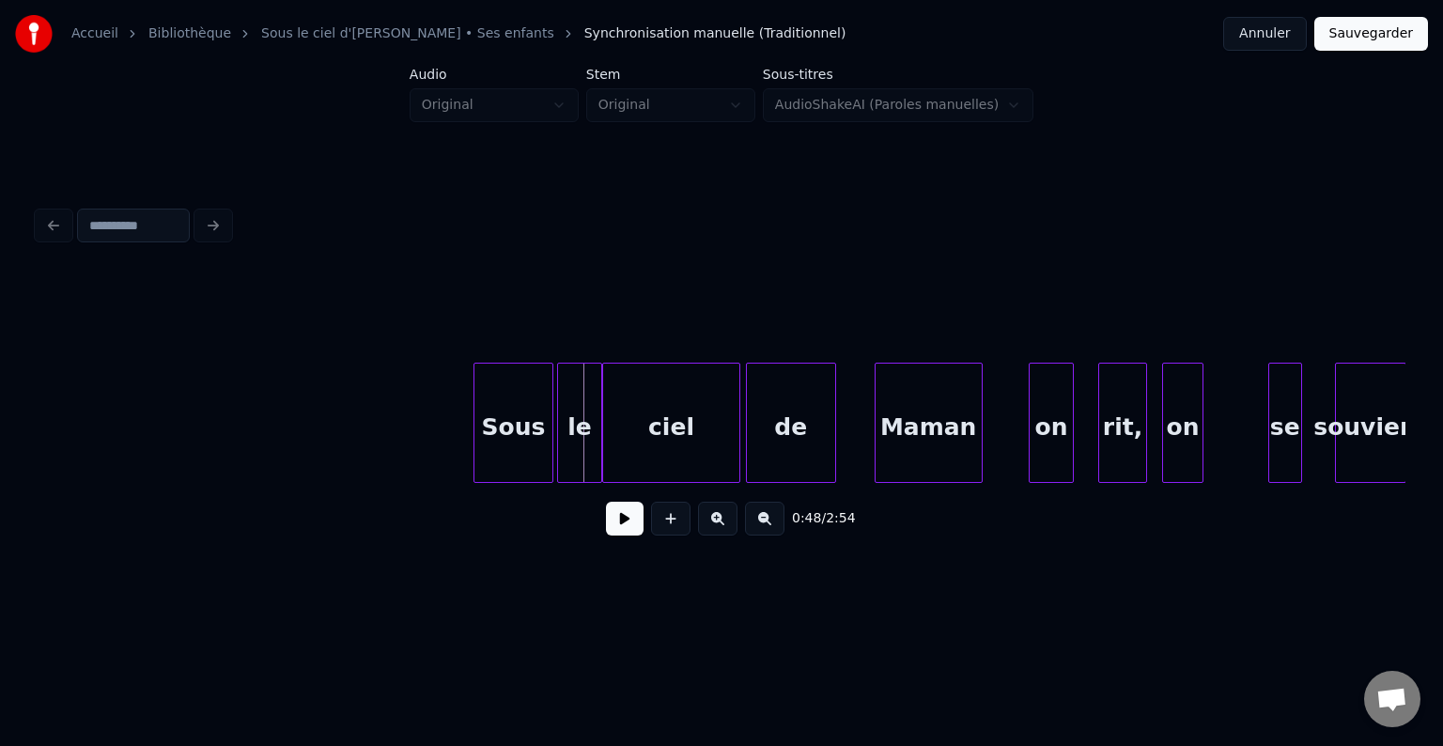
click at [593, 421] on div "le" at bounding box center [579, 428] width 43 height 128
click at [639, 432] on div "ciel" at bounding box center [678, 428] width 136 height 128
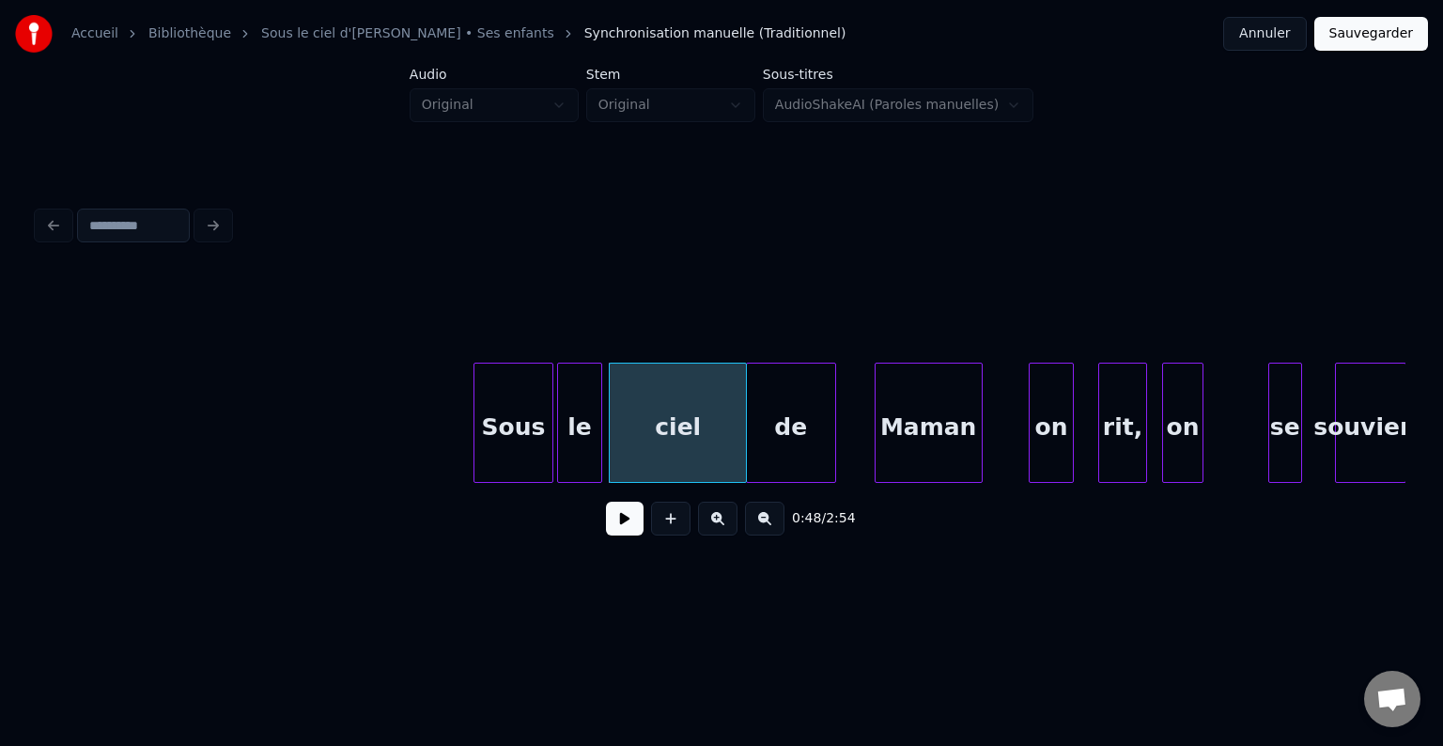
drag, startPoint x: 399, startPoint y: 432, endPoint x: 681, endPoint y: 507, distance: 291.7
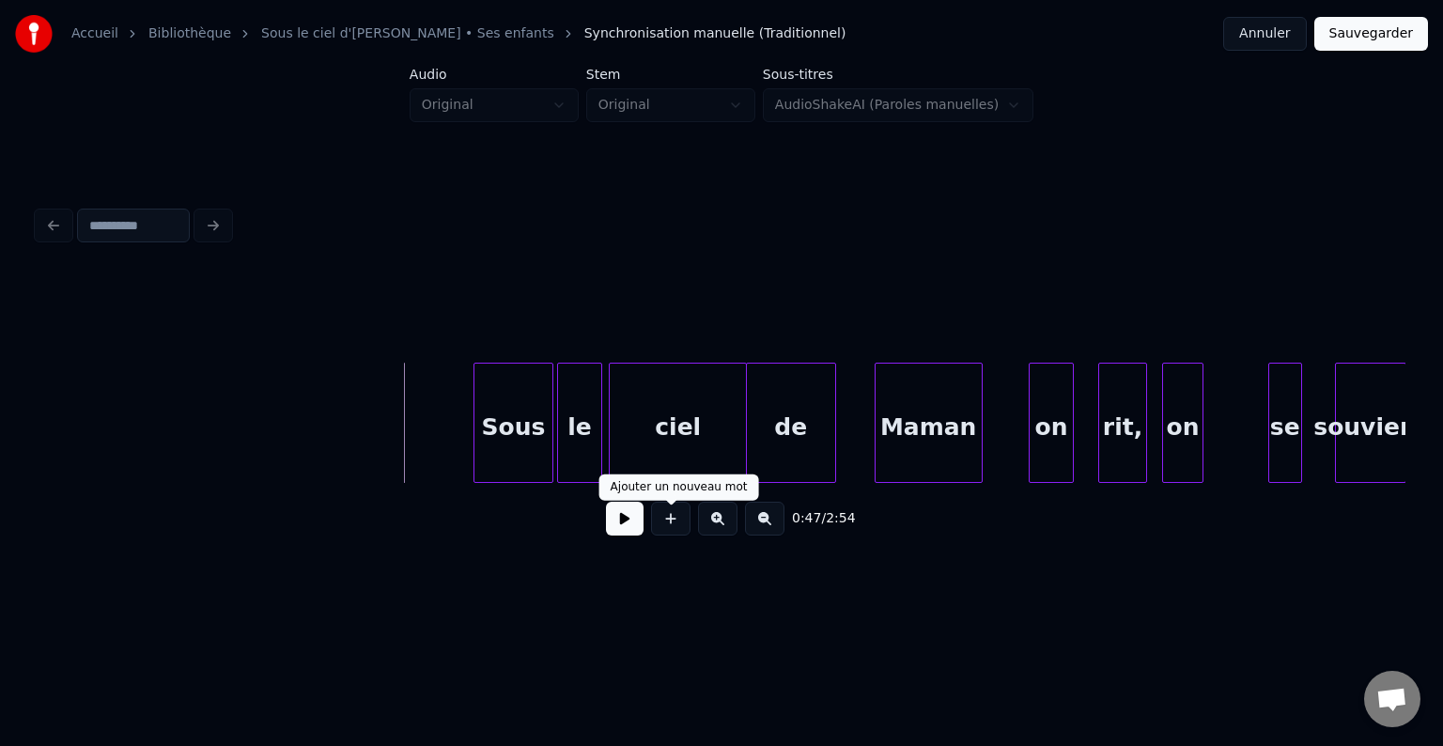
click at [623, 526] on button at bounding box center [625, 519] width 38 height 34
click at [622, 526] on button at bounding box center [625, 519] width 38 height 34
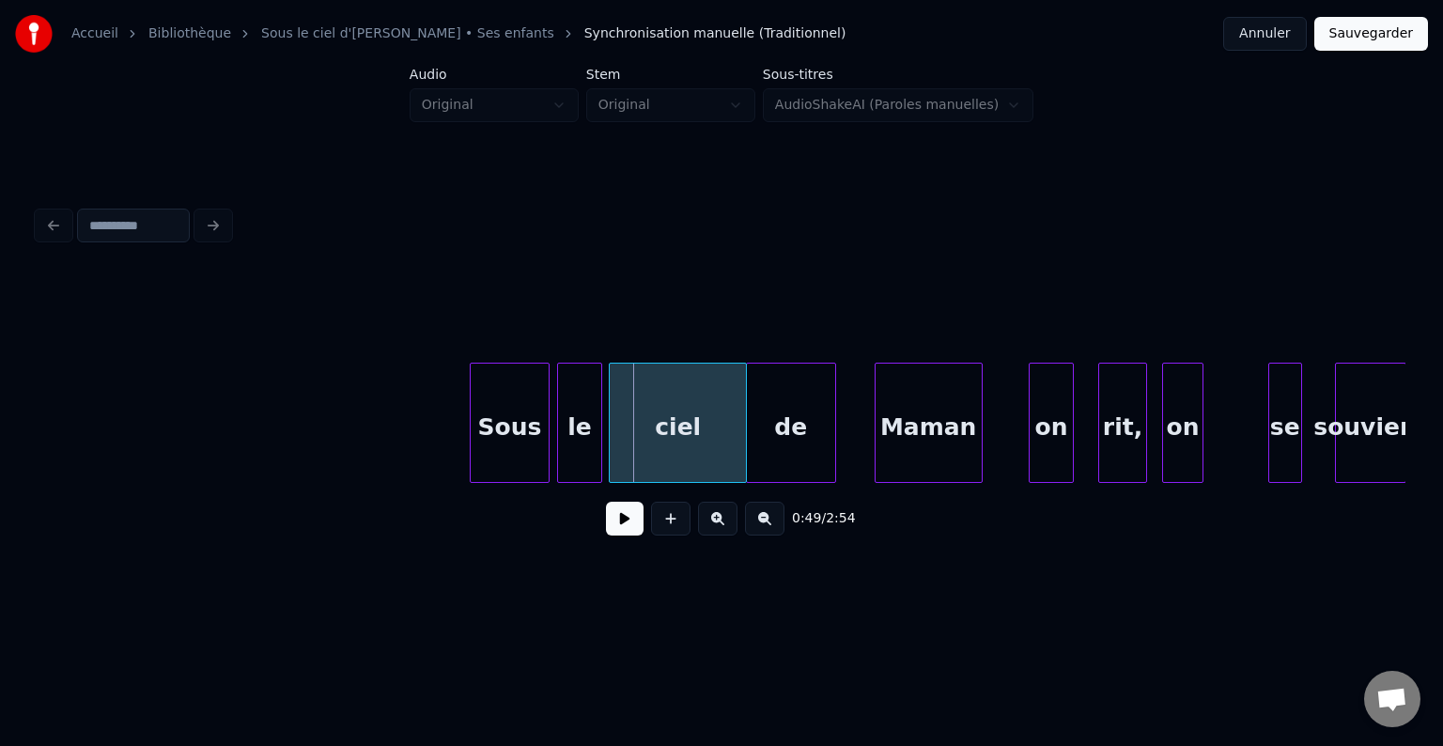
click at [491, 436] on div "Sous" at bounding box center [510, 428] width 78 height 128
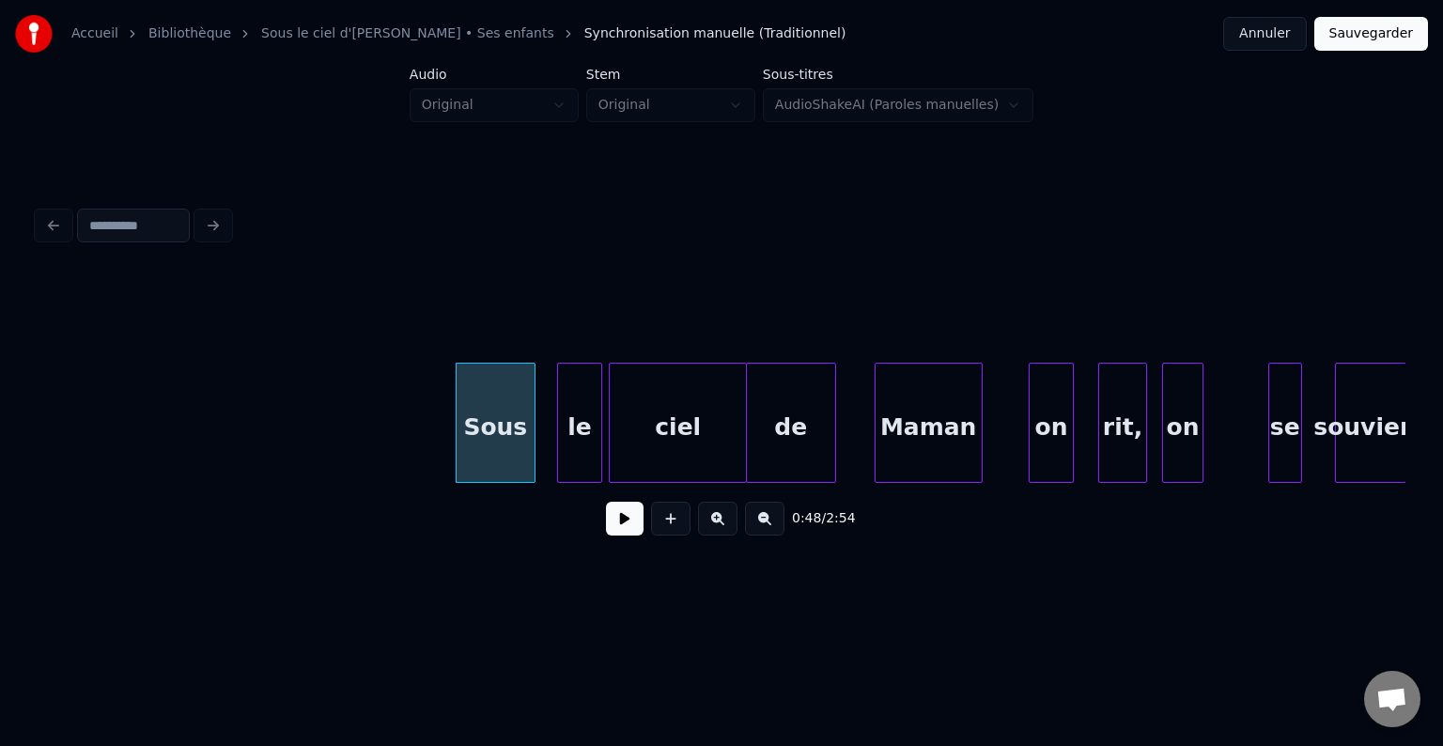
click at [635, 518] on button at bounding box center [625, 519] width 38 height 34
click at [632, 520] on button at bounding box center [625, 519] width 38 height 34
click at [466, 436] on div "Sous" at bounding box center [467, 428] width 78 height 128
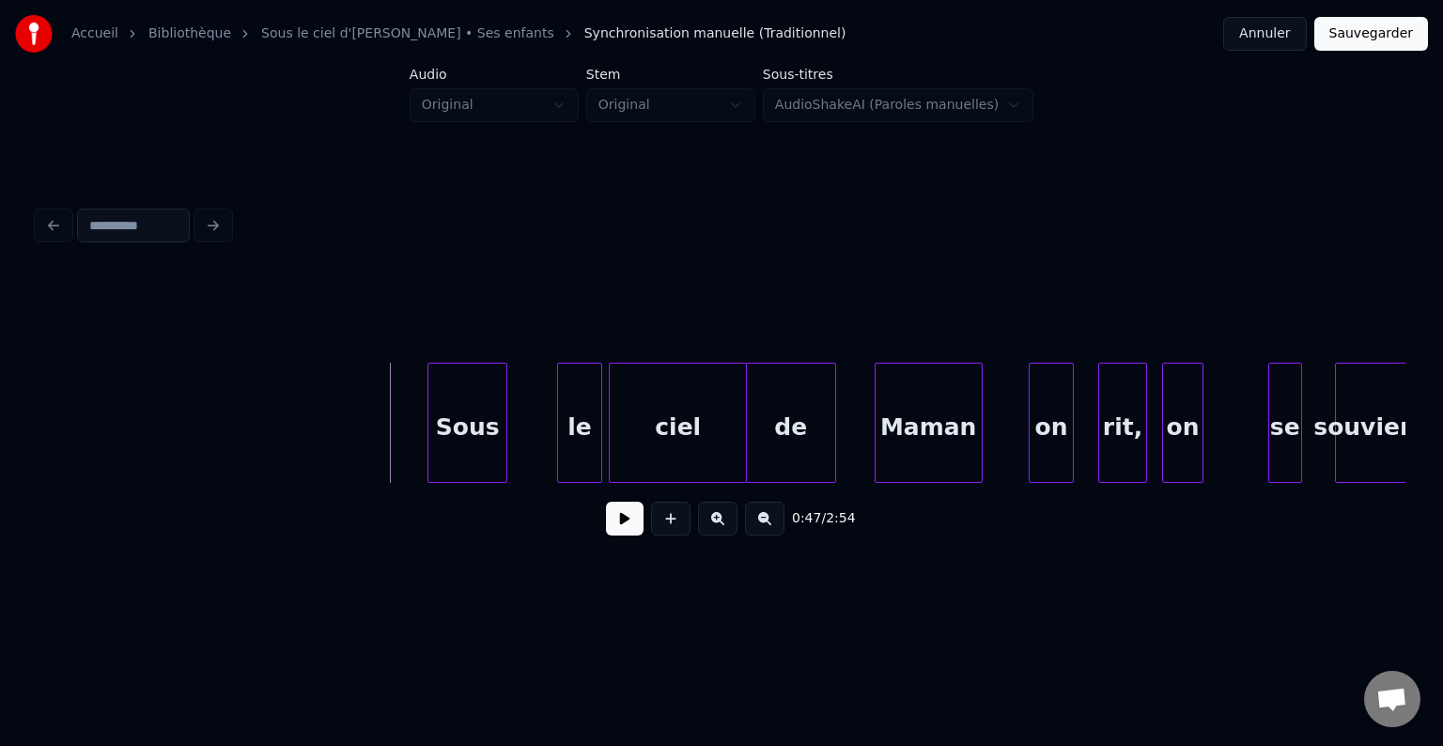
click at [643, 530] on button at bounding box center [625, 519] width 38 height 34
click at [616, 526] on button at bounding box center [625, 519] width 38 height 34
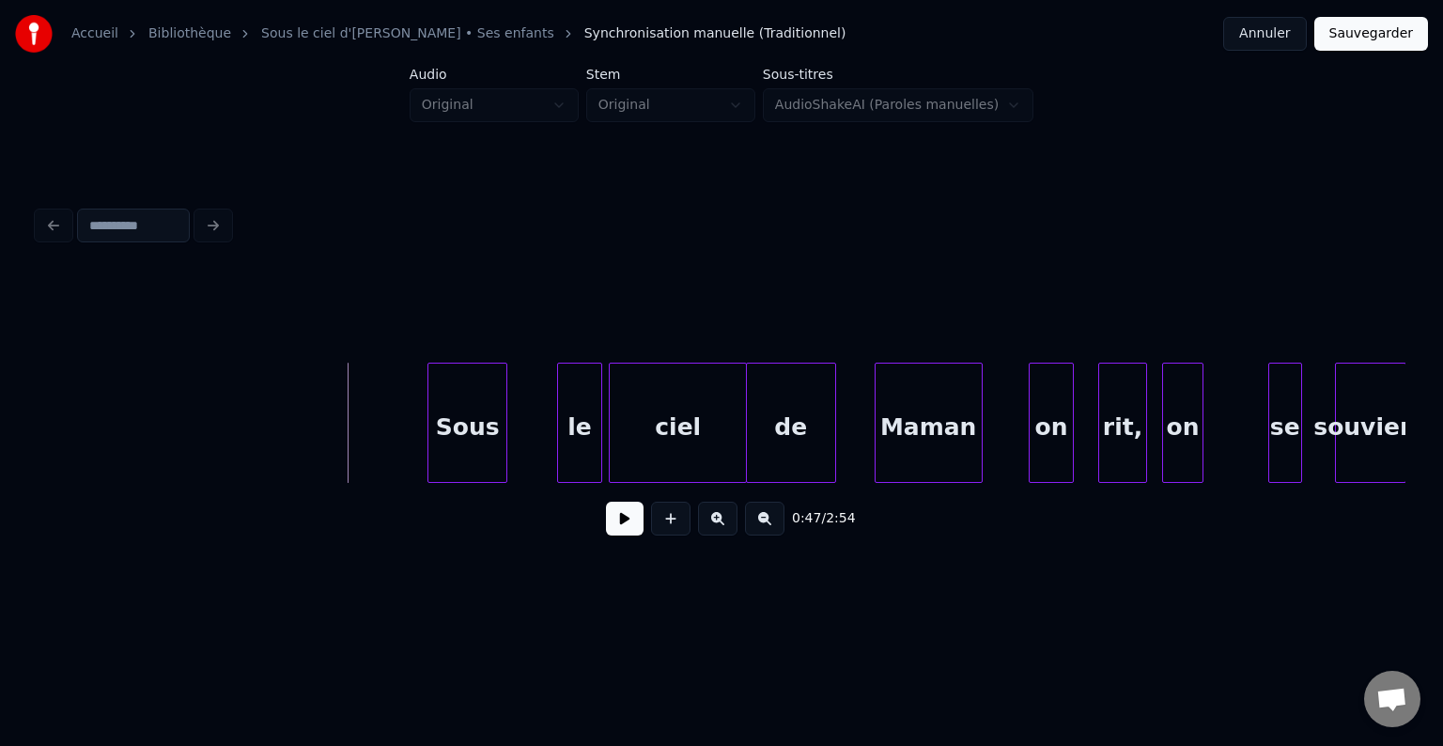
click at [620, 526] on button at bounding box center [625, 519] width 38 height 34
click at [620, 527] on button at bounding box center [625, 519] width 38 height 34
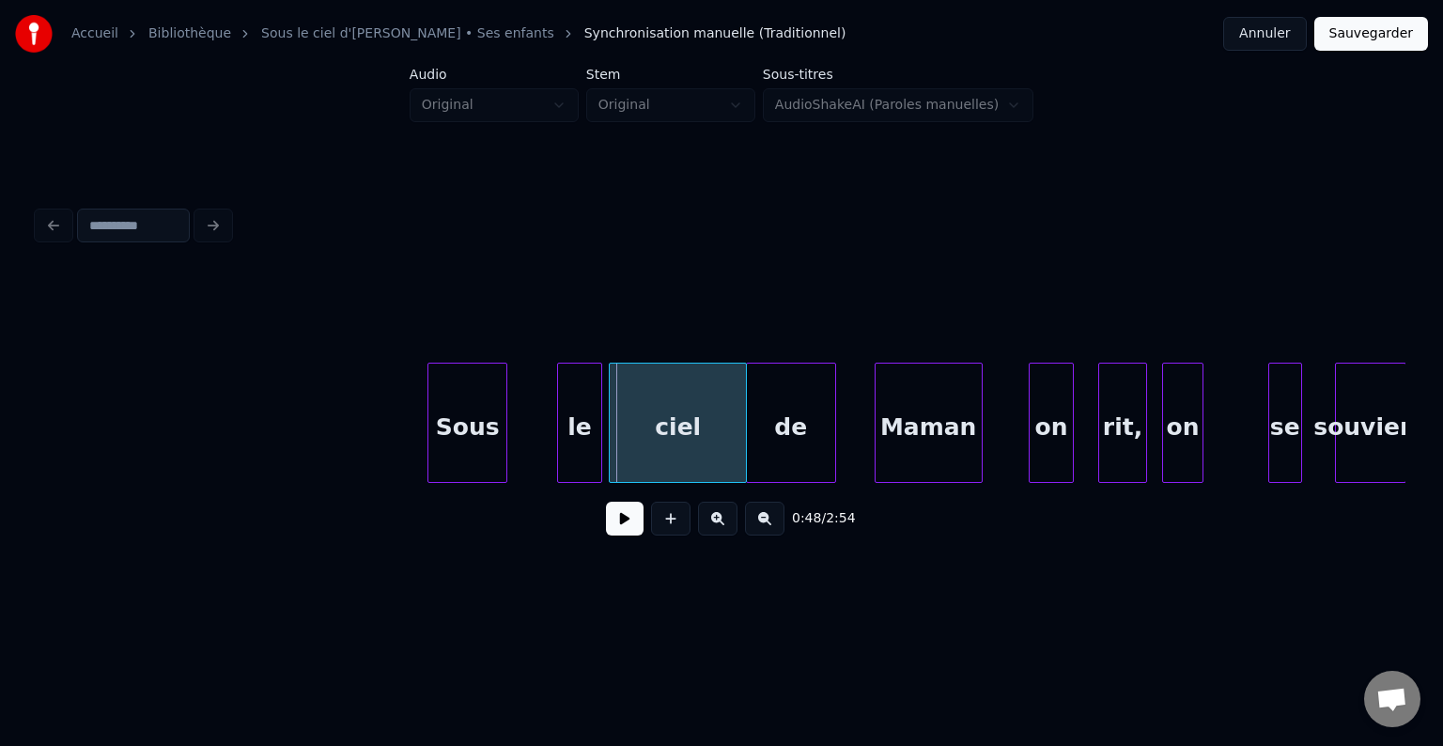
click at [472, 438] on div "Sous" at bounding box center [467, 428] width 78 height 128
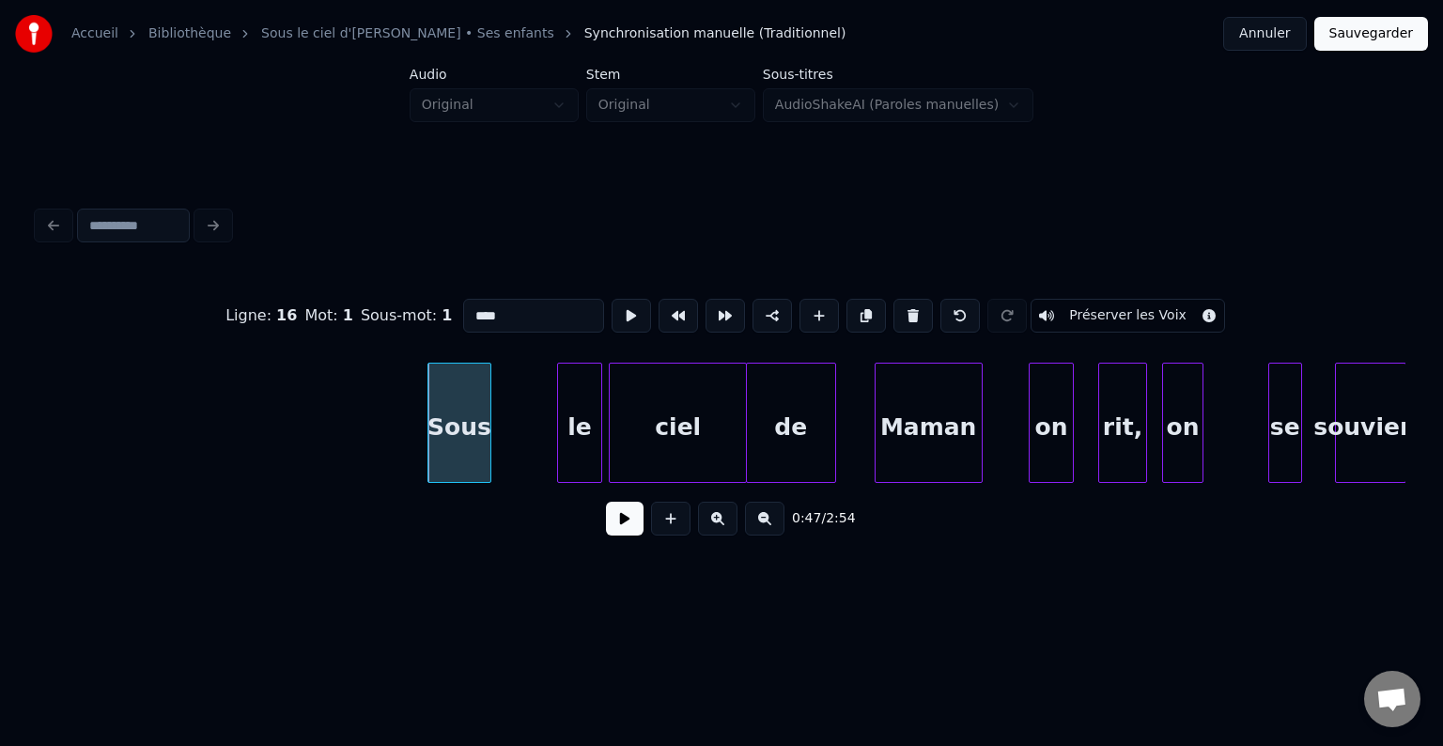
click at [485, 418] on div at bounding box center [488, 423] width 6 height 118
click at [522, 441] on div "le" at bounding box center [513, 428] width 43 height 128
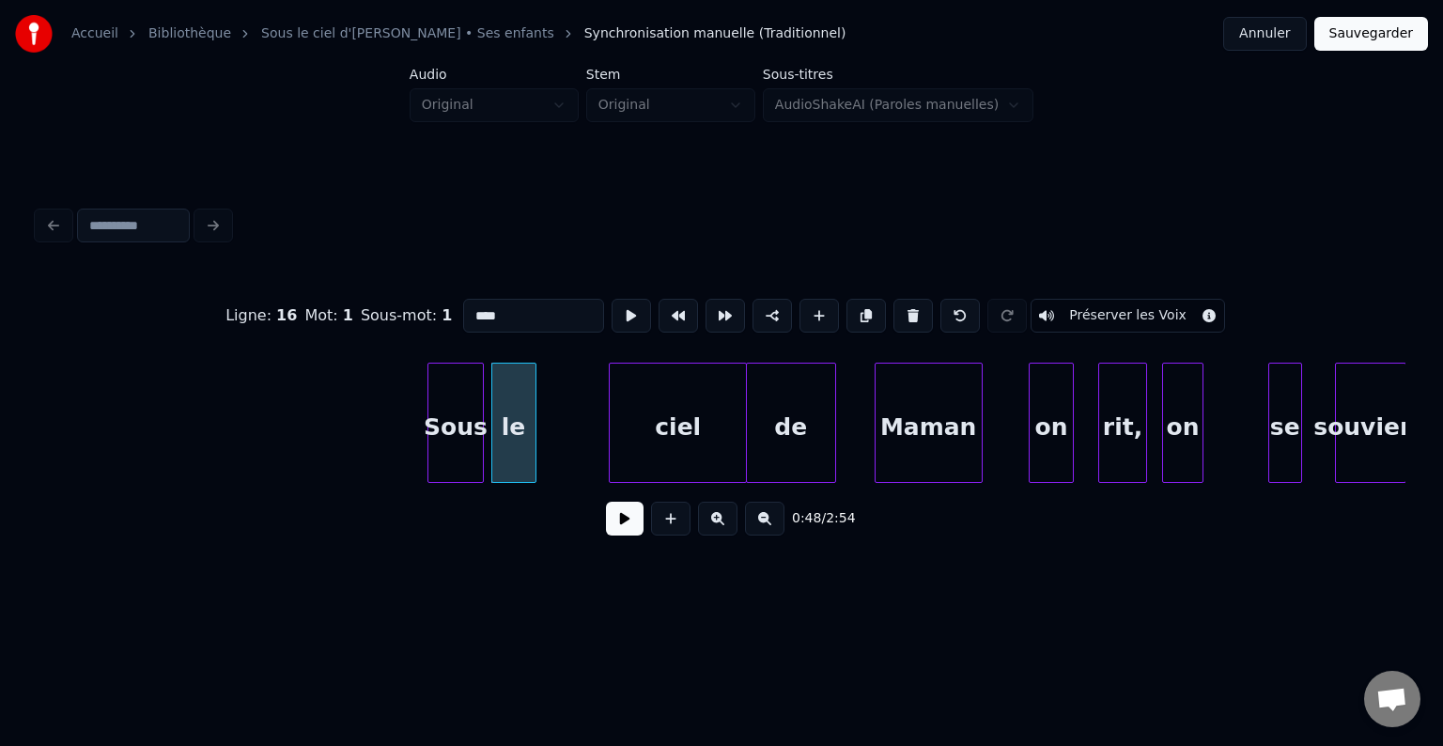
click at [672, 436] on div "ciel" at bounding box center [678, 428] width 136 height 128
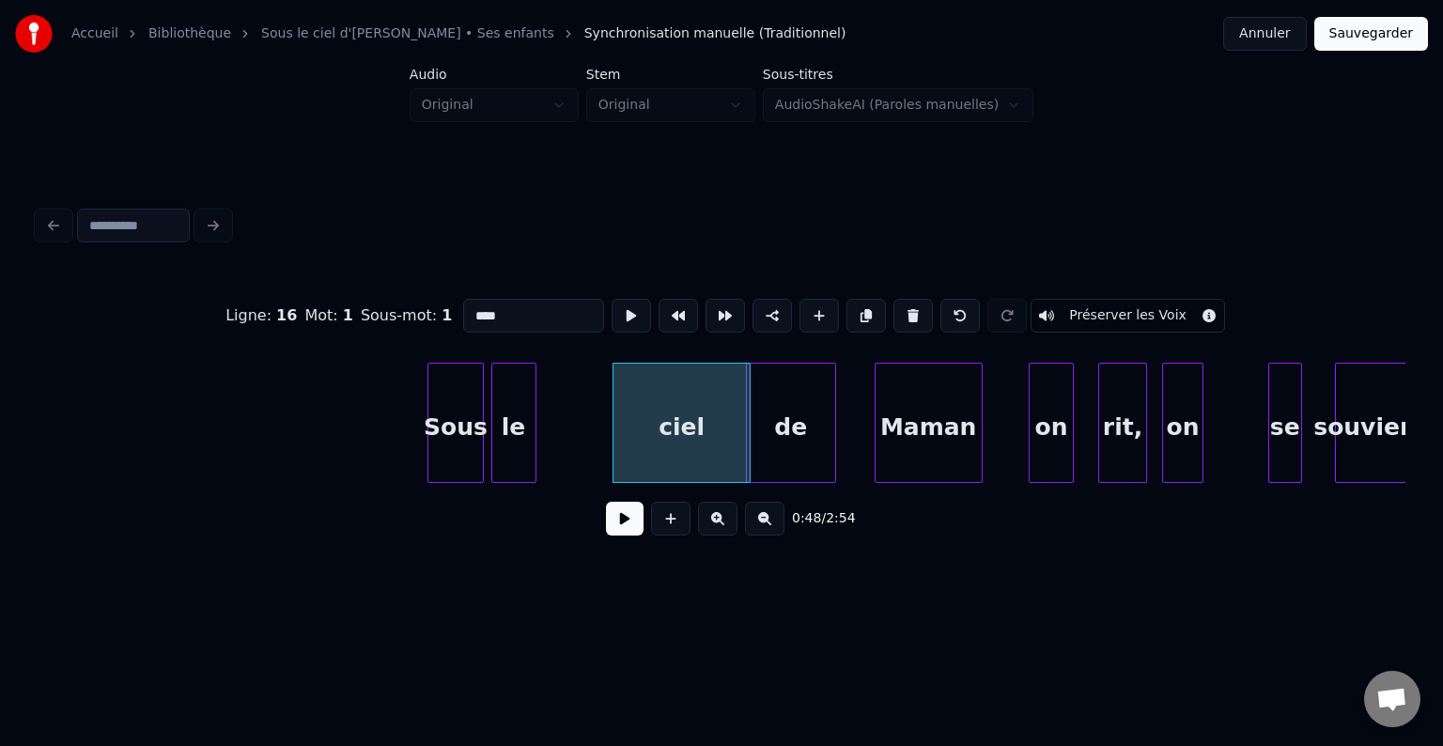
click at [752, 414] on div "de" at bounding box center [791, 428] width 88 height 128
type input "**"
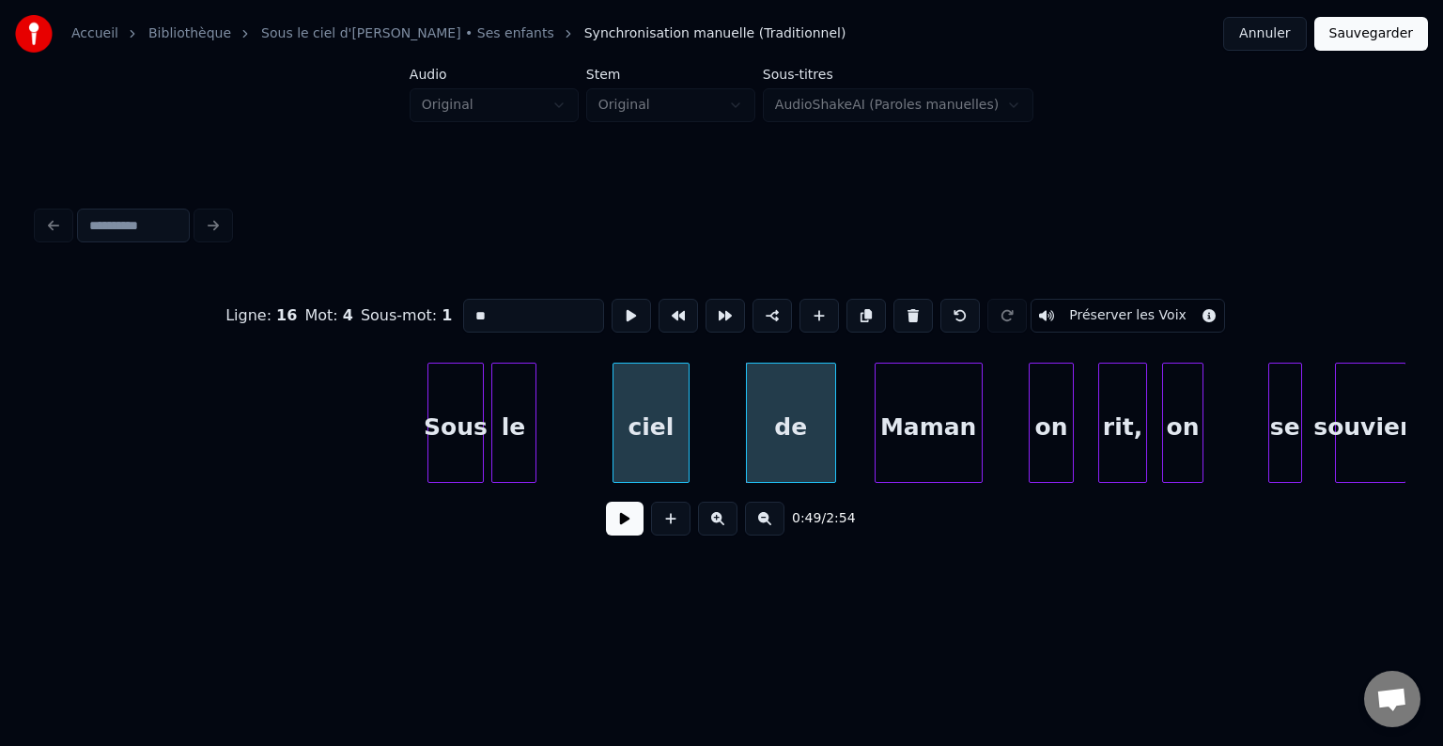
click at [683, 423] on div at bounding box center [686, 423] width 6 height 118
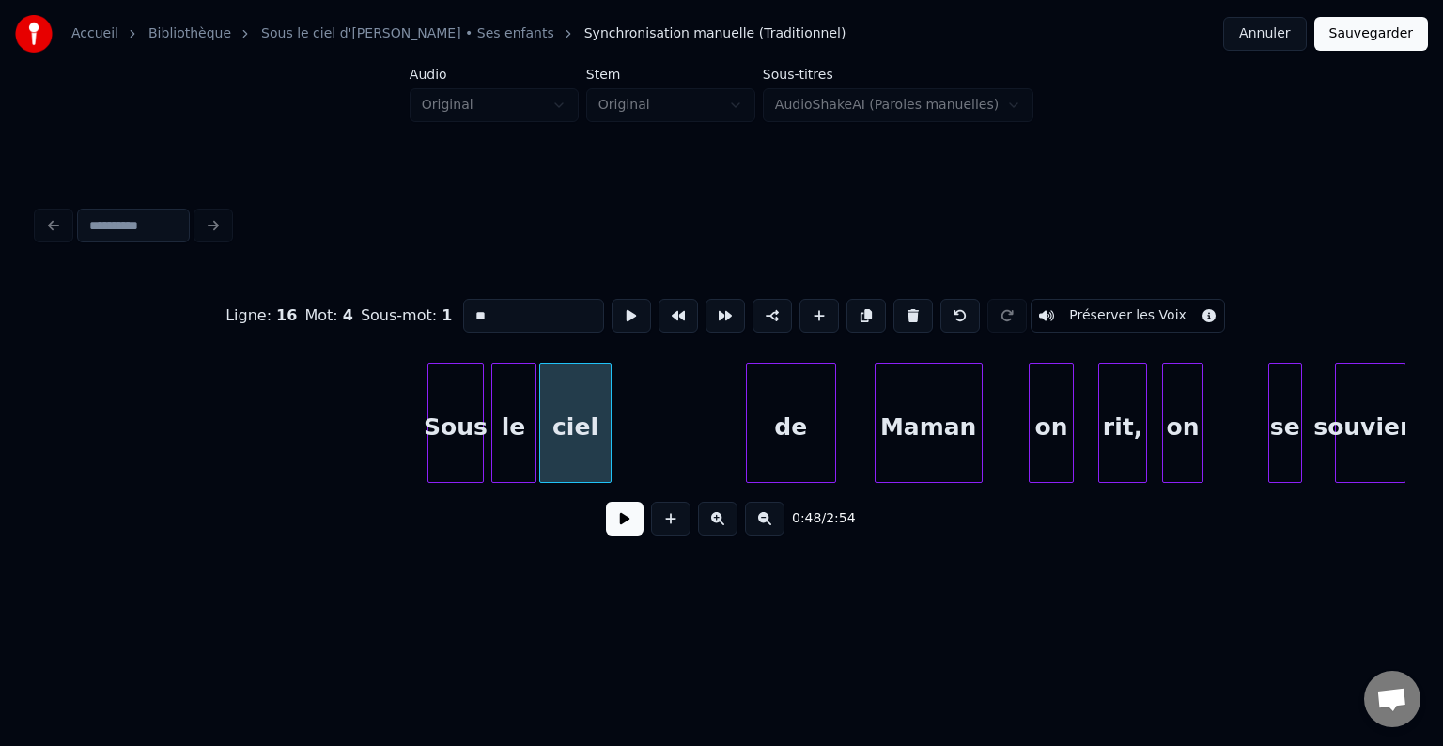
click at [588, 436] on div "ciel" at bounding box center [575, 428] width 70 height 128
click at [668, 443] on div "de" at bounding box center [660, 428] width 88 height 128
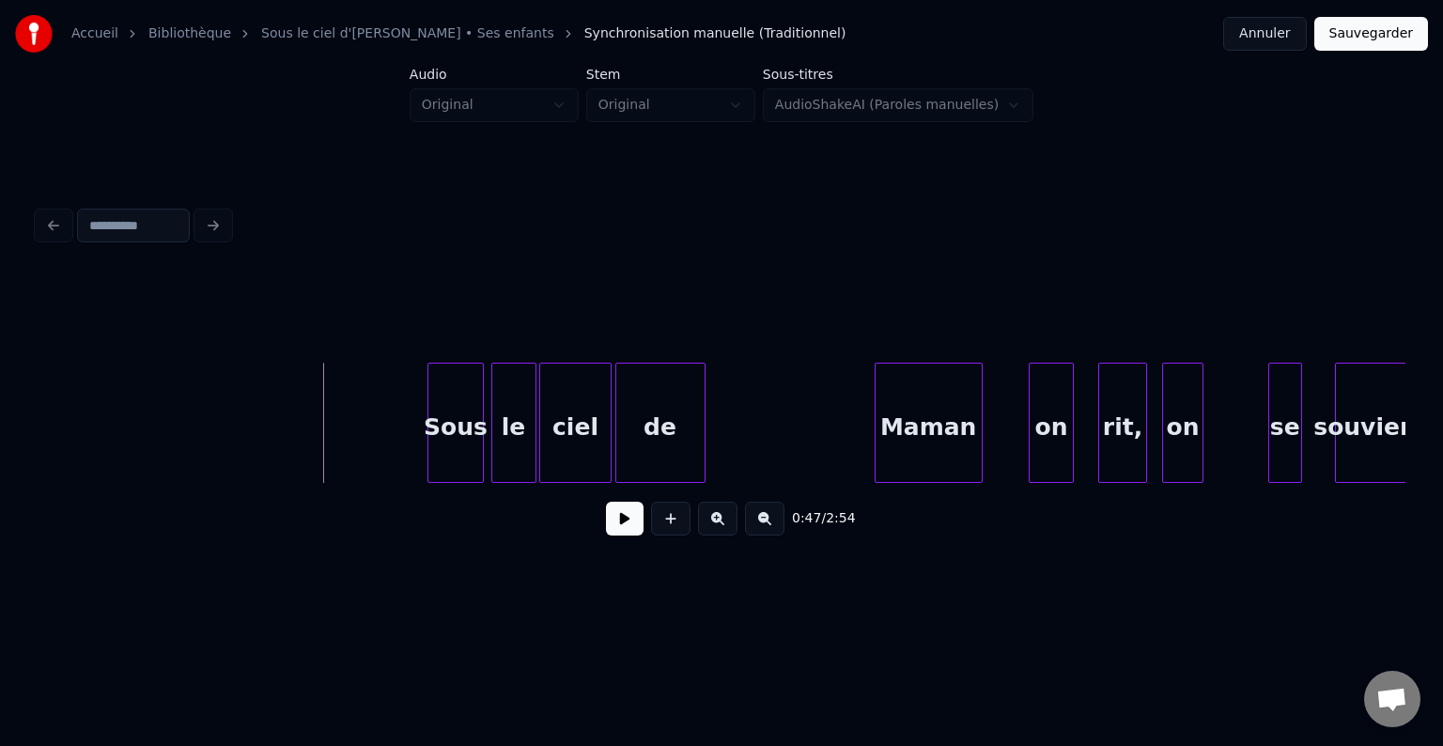
click at [626, 524] on button at bounding box center [625, 519] width 38 height 34
click at [630, 526] on button at bounding box center [625, 519] width 38 height 34
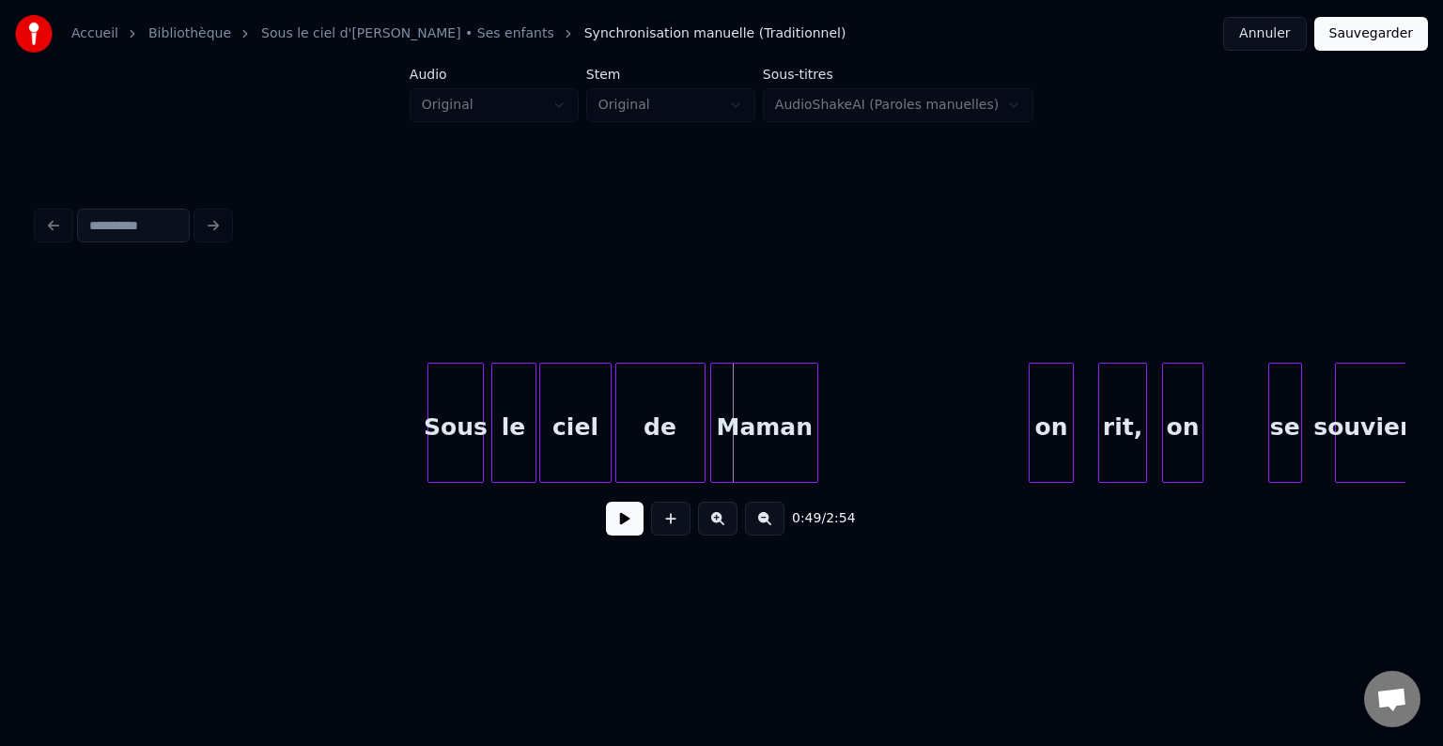
click at [736, 434] on div "Maman" at bounding box center [764, 428] width 106 height 128
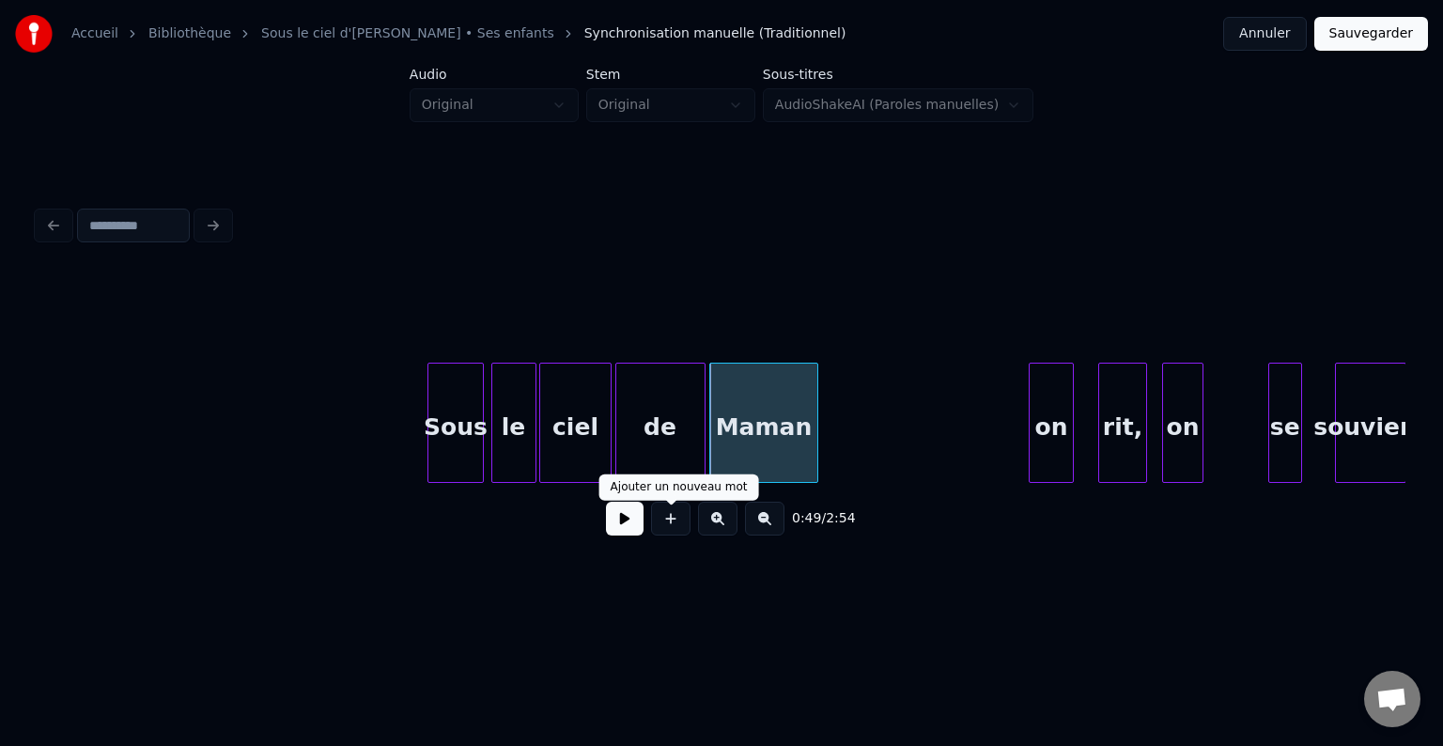
click at [619, 522] on button at bounding box center [625, 519] width 38 height 34
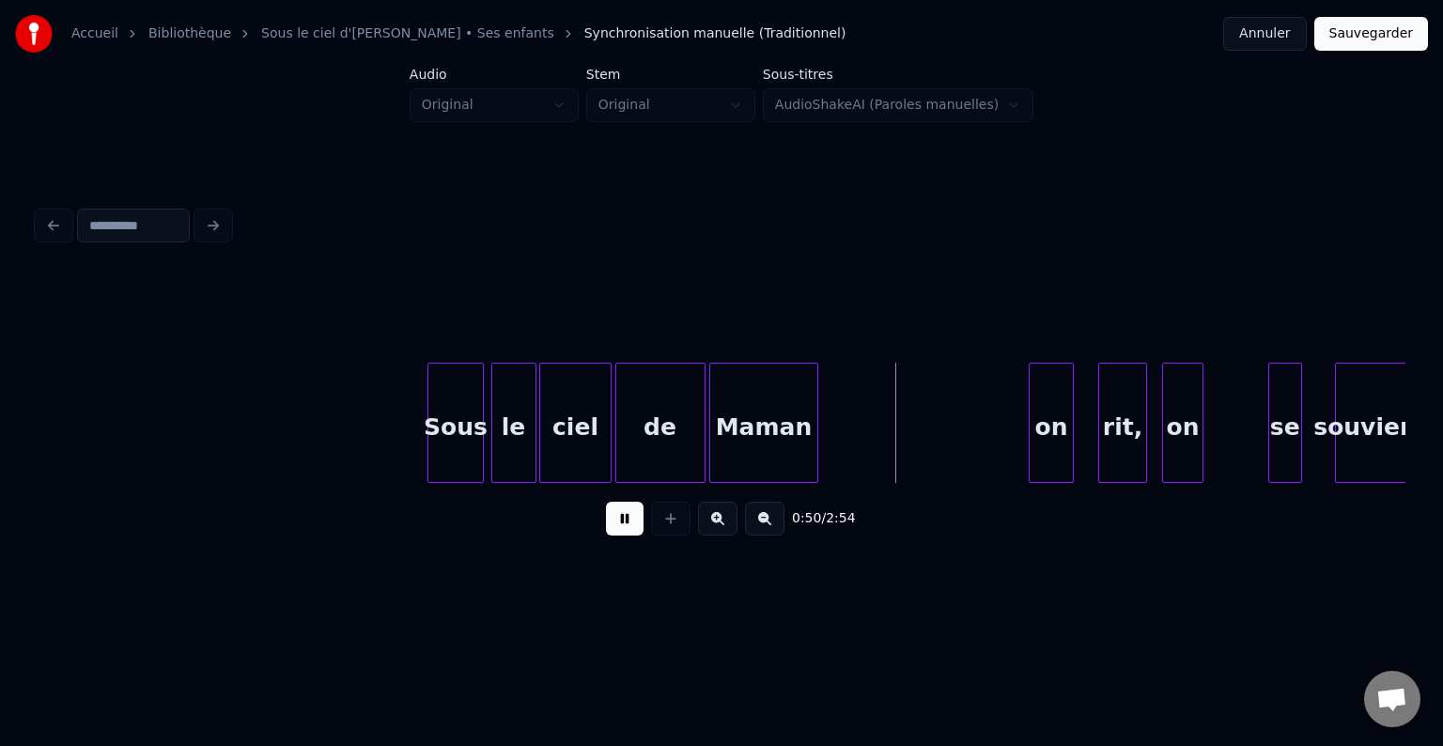
click at [620, 525] on button at bounding box center [625, 519] width 38 height 34
click at [849, 450] on div "on" at bounding box center [847, 428] width 42 height 128
click at [861, 439] on div "on" at bounding box center [855, 428] width 42 height 128
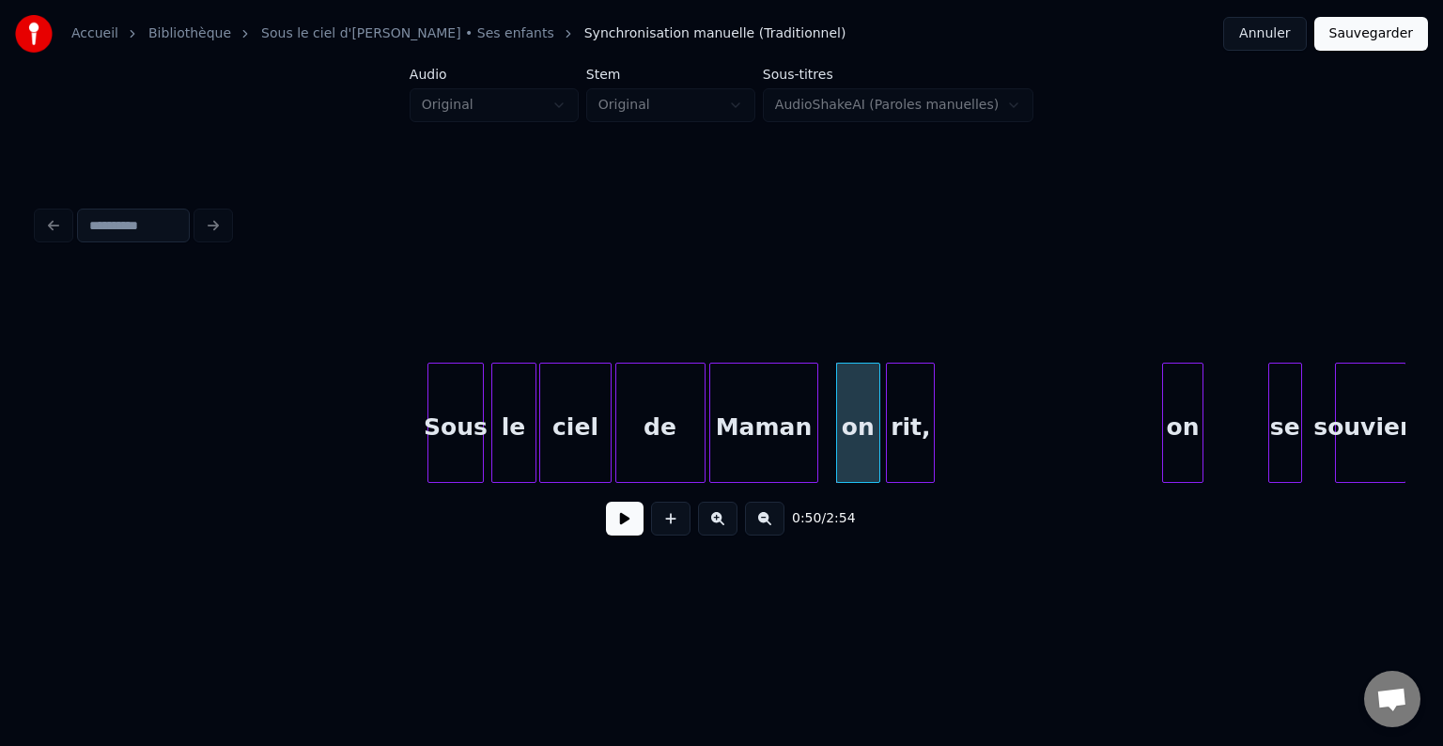
click at [902, 445] on div "rit," at bounding box center [910, 428] width 47 height 128
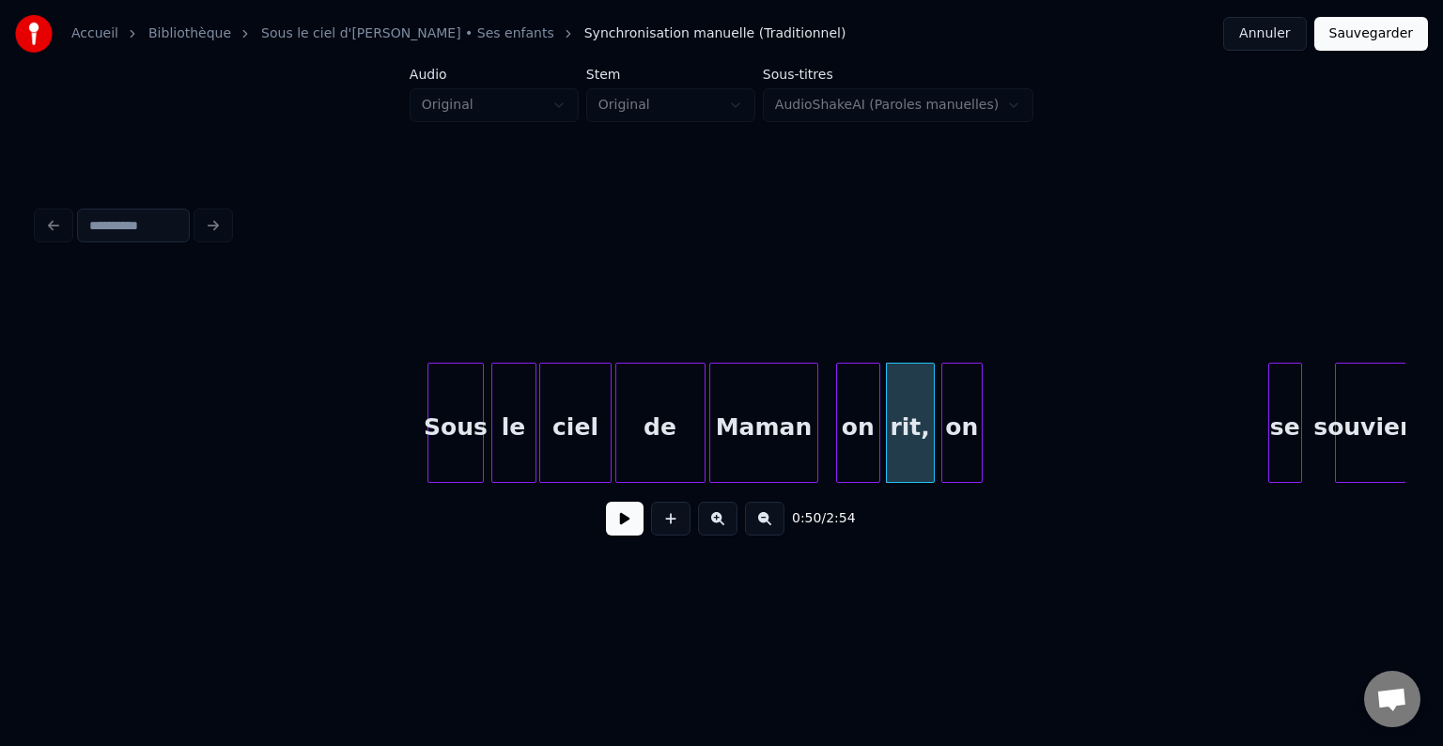
click at [961, 447] on div "on" at bounding box center [961, 428] width 39 height 128
click at [628, 517] on button at bounding box center [625, 519] width 38 height 34
click at [625, 519] on button at bounding box center [625, 519] width 38 height 34
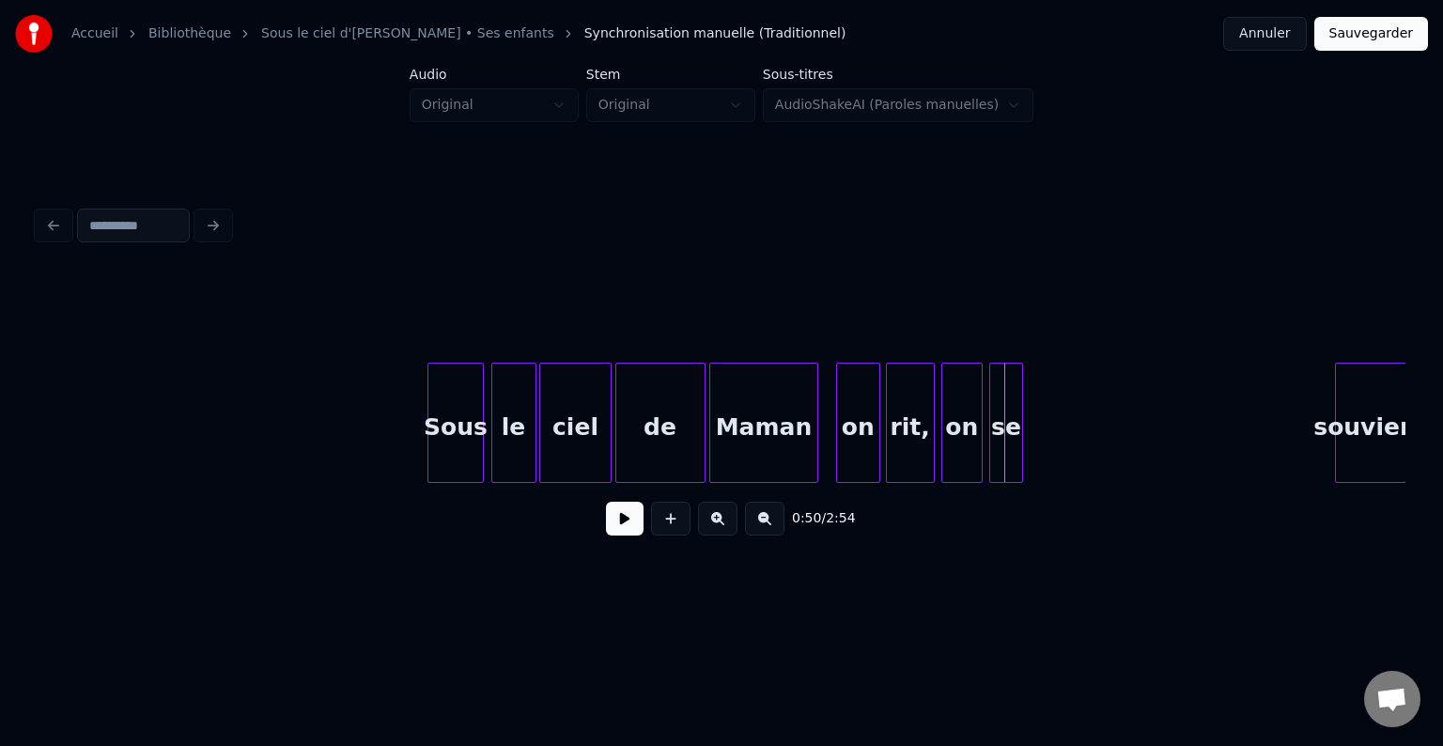
click at [1006, 443] on div "se" at bounding box center [1006, 428] width 32 height 128
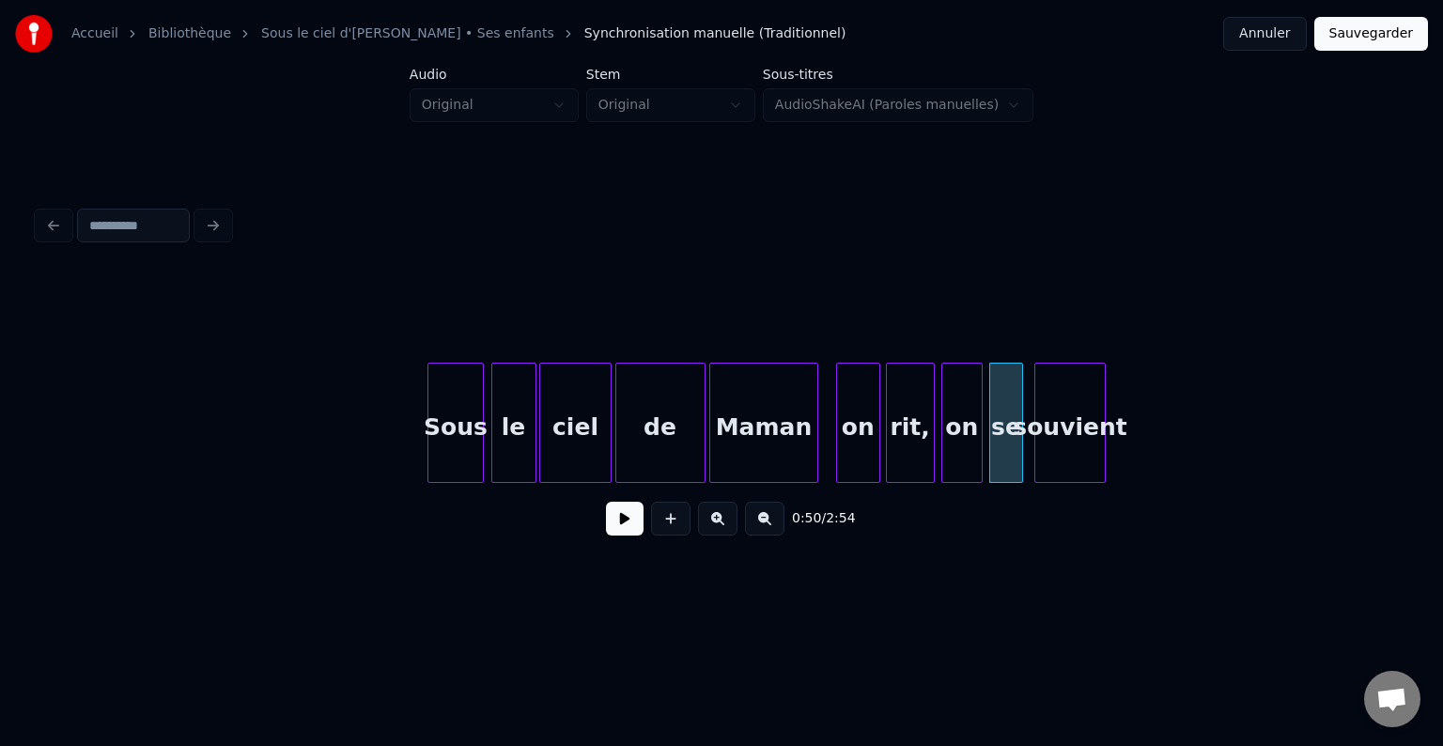
click at [1062, 428] on div "souvient" at bounding box center [1070, 428] width 70 height 128
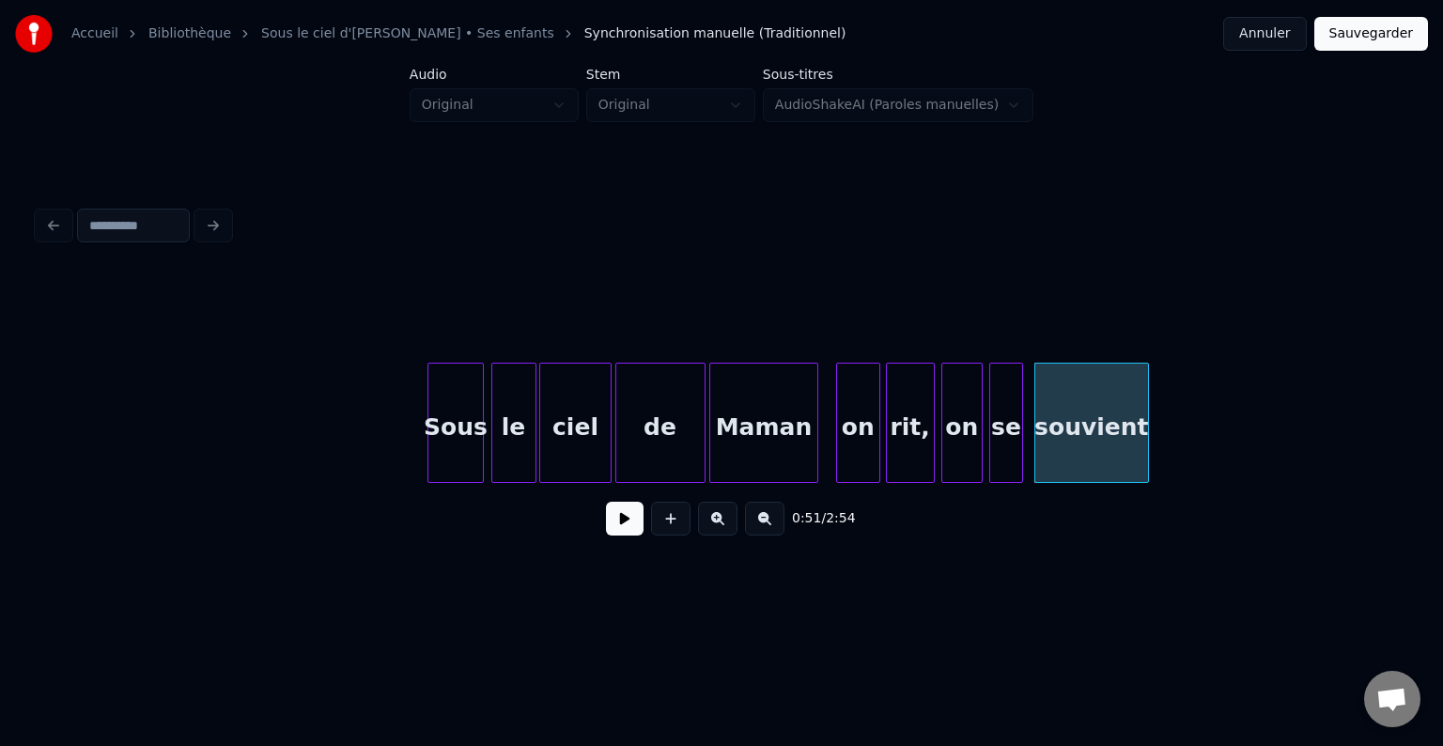
click at [1148, 410] on div at bounding box center [1145, 423] width 6 height 118
click at [1119, 421] on div "souvient" at bounding box center [1094, 428] width 124 height 128
click at [813, 364] on div at bounding box center [815, 423] width 6 height 118
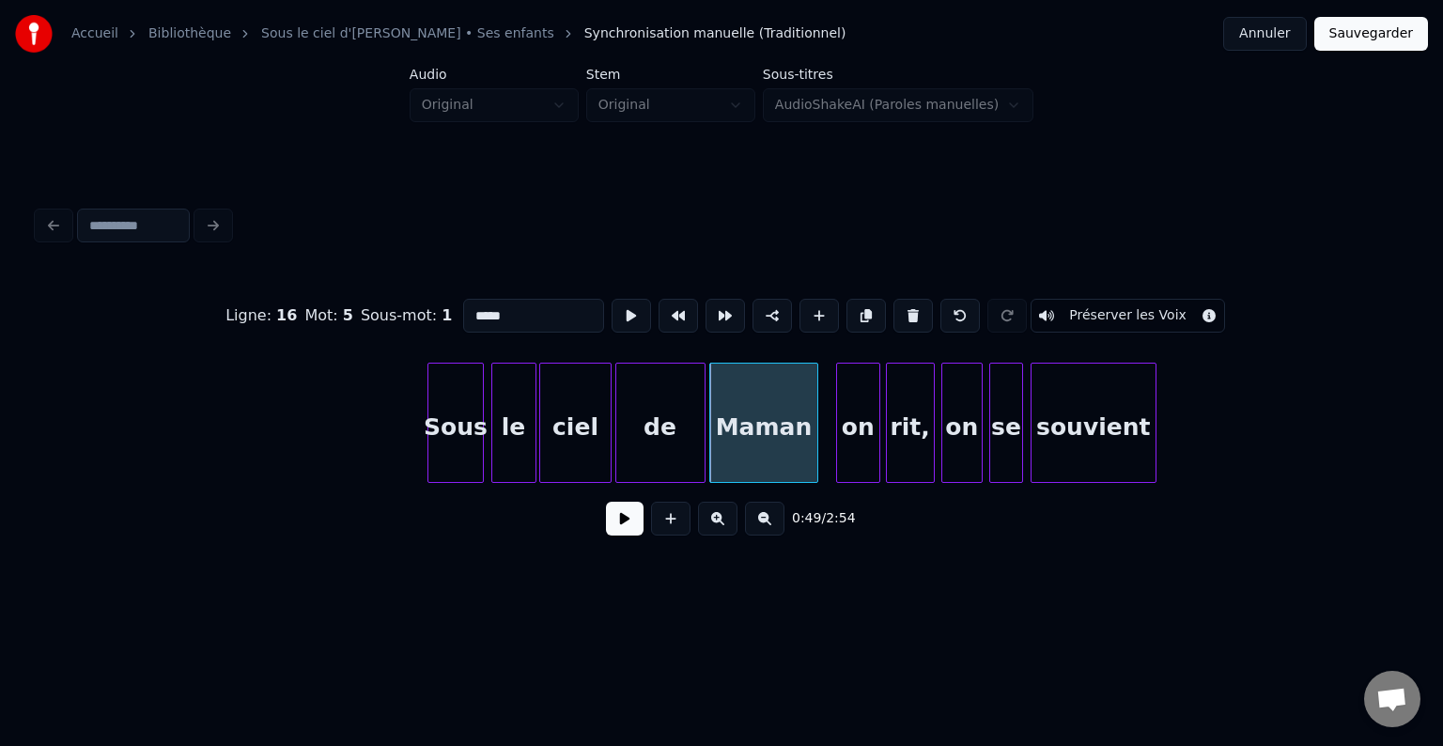
click at [827, 352] on div "Ligne : 16 Mot : 5 Sous-mot : 1 ***** Préserver les Voix" at bounding box center [722, 316] width 1368 height 94
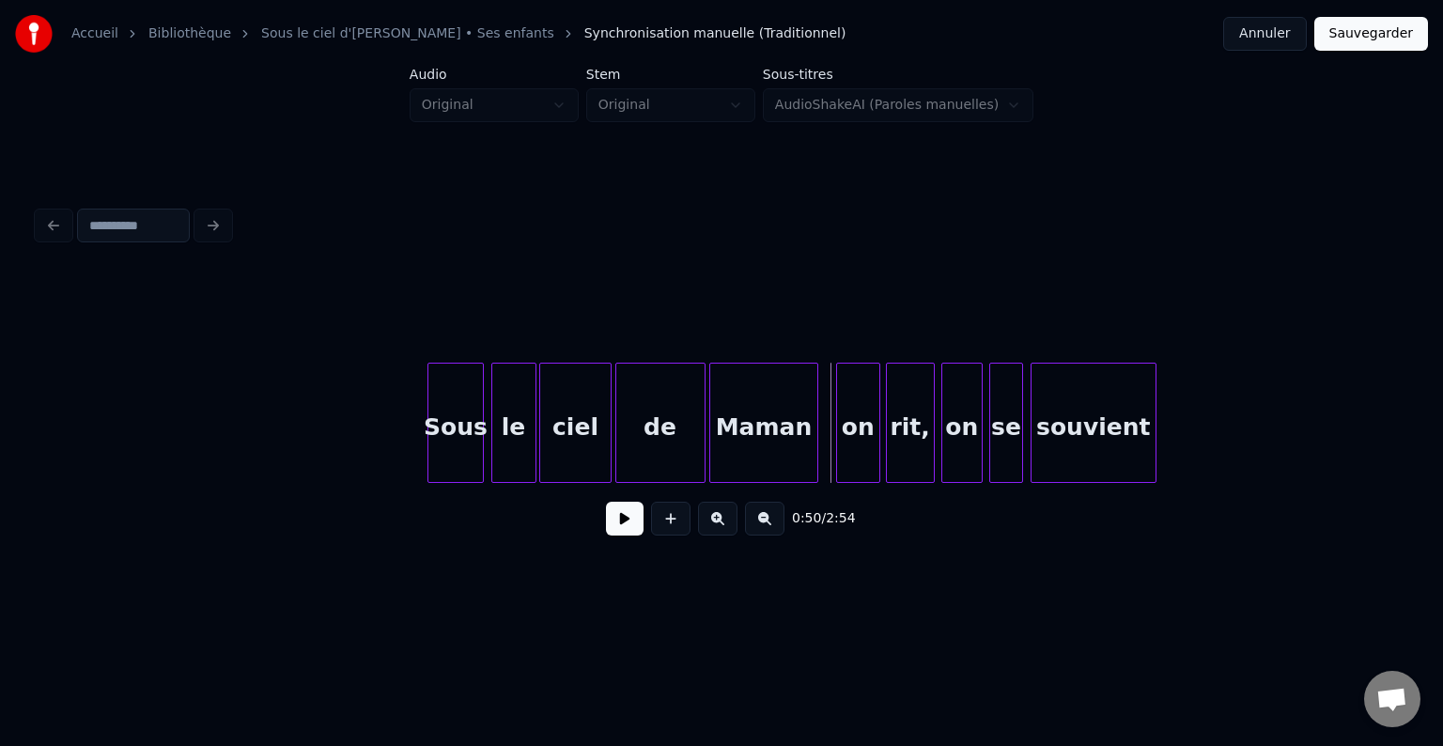
click at [622, 528] on button at bounding box center [625, 519] width 38 height 34
click at [622, 529] on button at bounding box center [625, 519] width 38 height 34
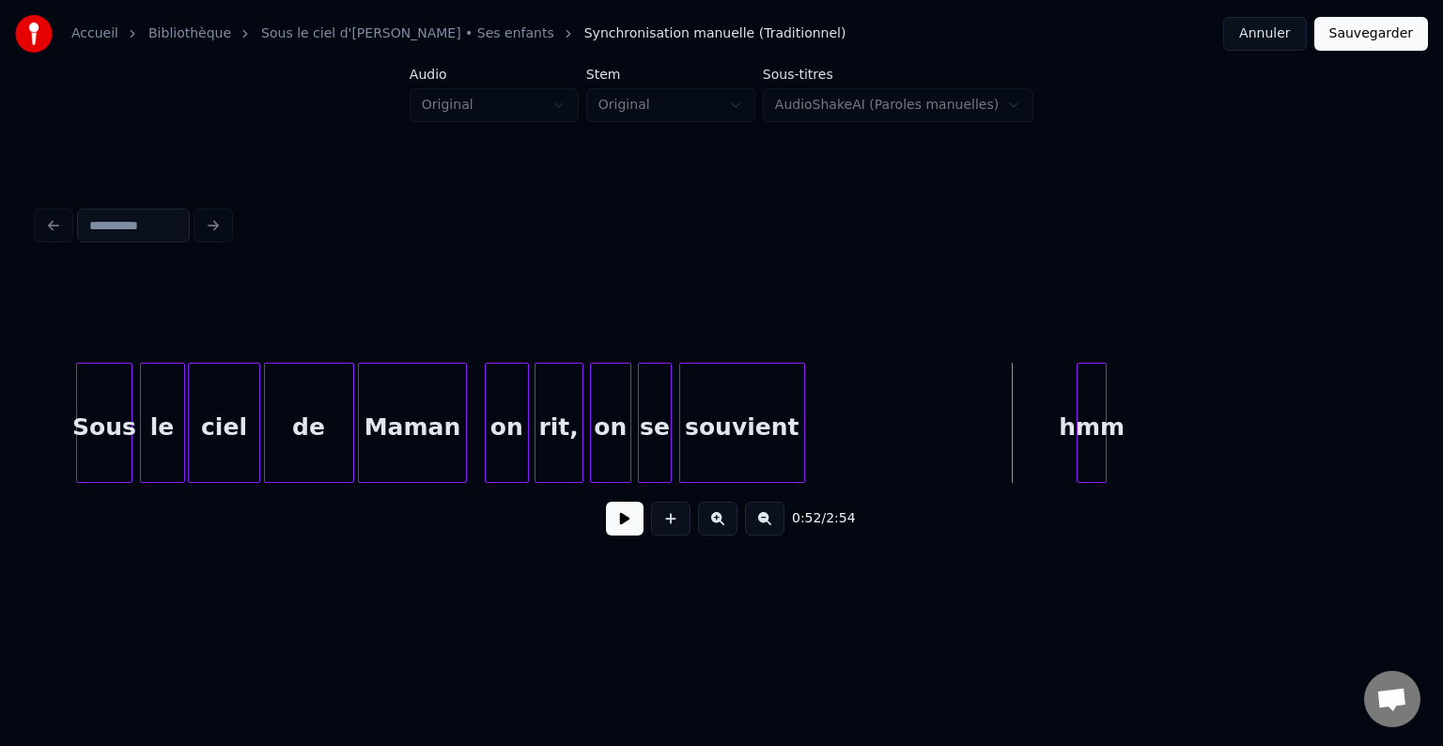
scroll to position [0, 9368]
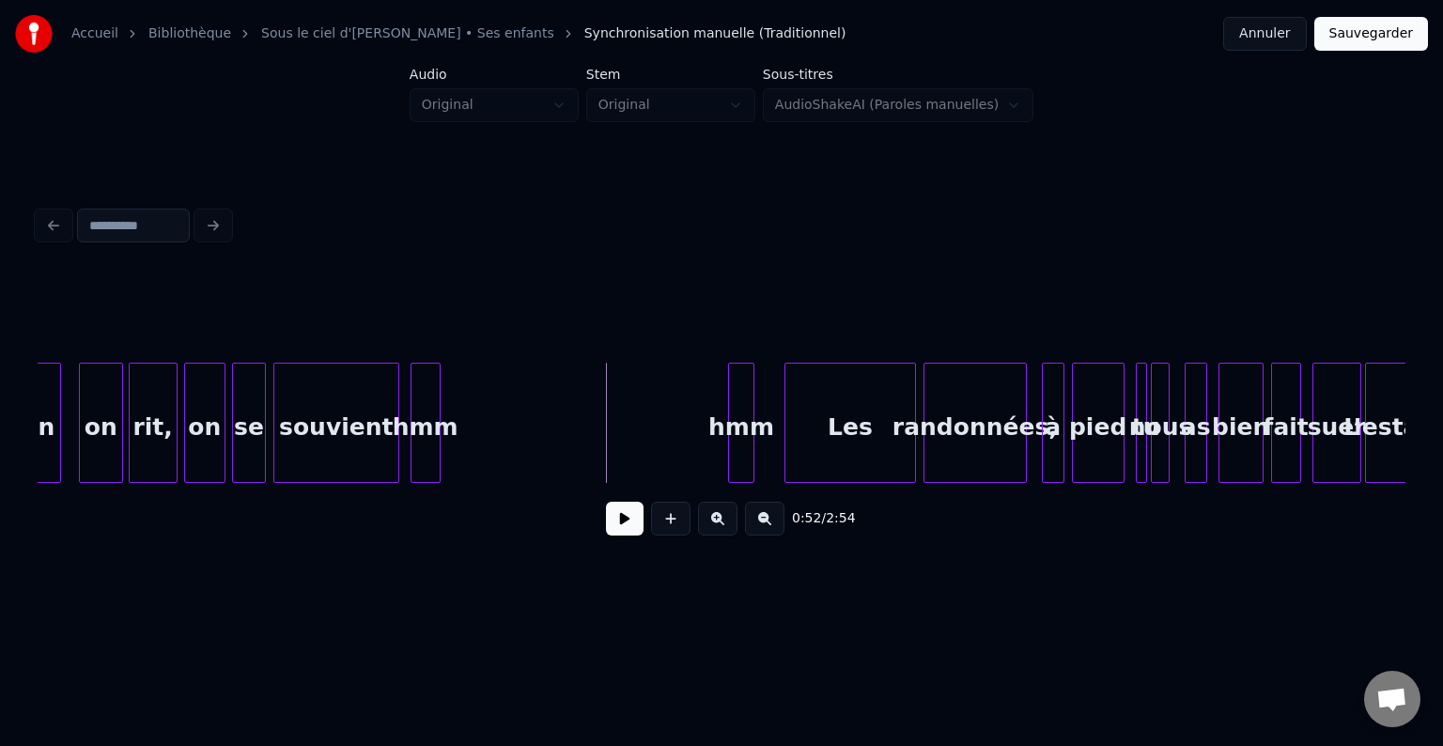
click at [418, 413] on div "hmm" at bounding box center [425, 428] width 28 height 128
click at [455, 412] on div "hmm" at bounding box center [441, 428] width 28 height 128
click at [431, 406] on div "hmm" at bounding box center [436, 428] width 28 height 128
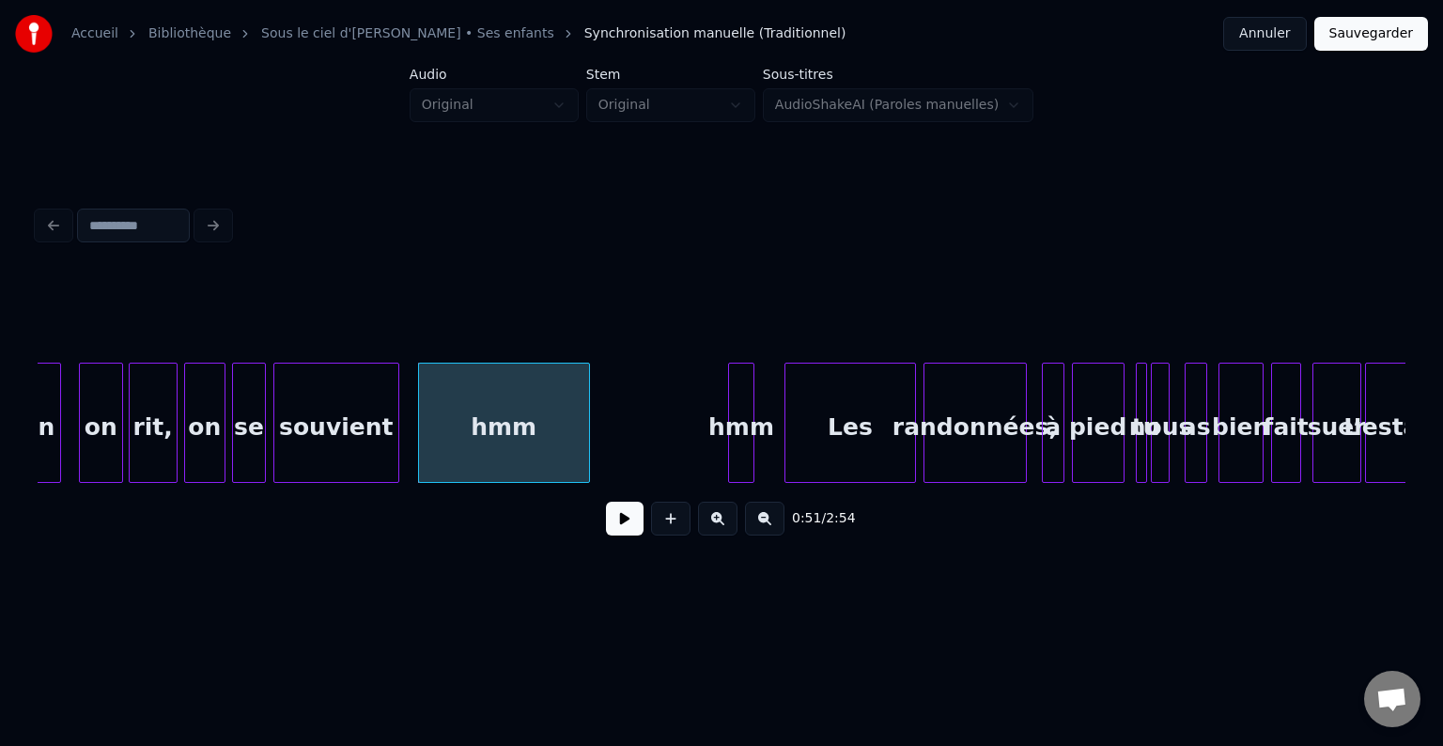
click at [583, 411] on div at bounding box center [586, 423] width 6 height 118
click at [597, 413] on div "hmm" at bounding box center [601, 428] width 24 height 128
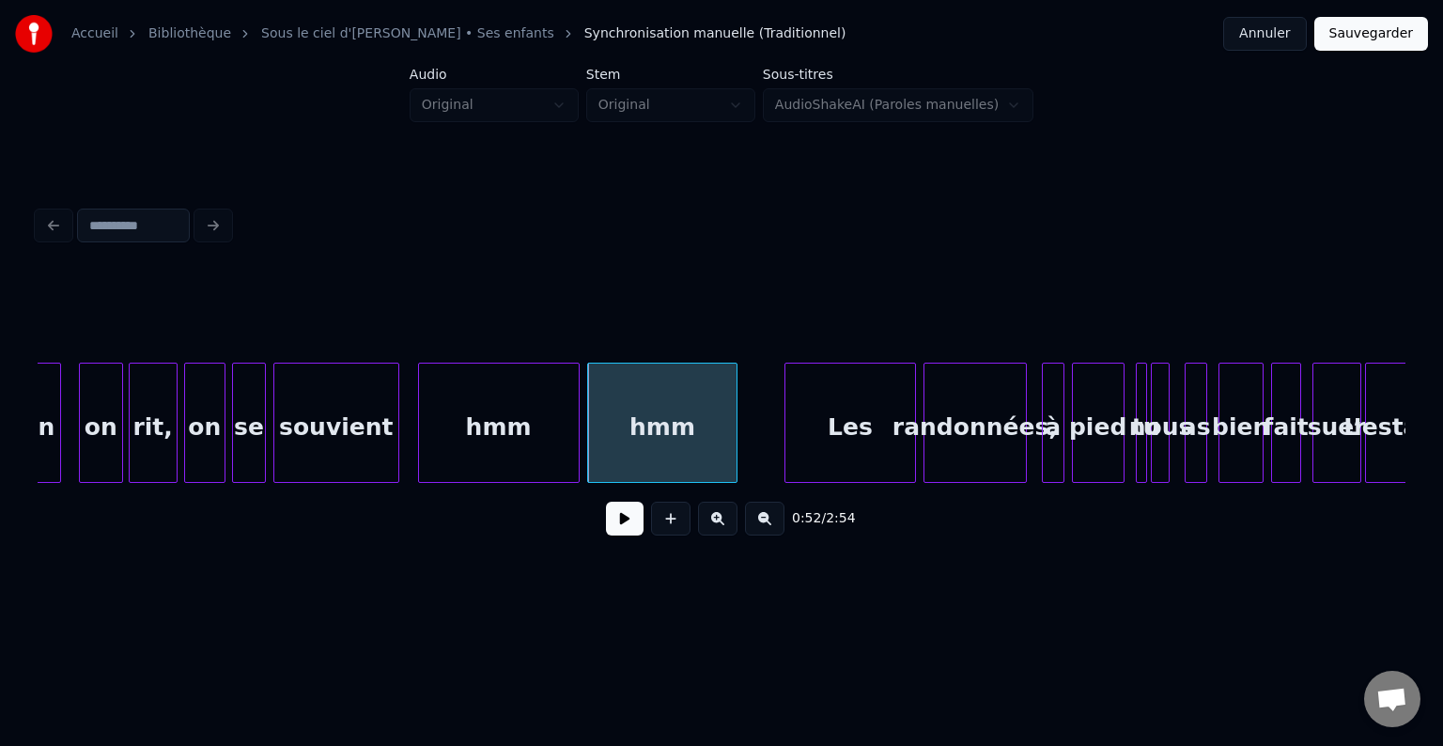
click at [735, 408] on div at bounding box center [734, 423] width 6 height 118
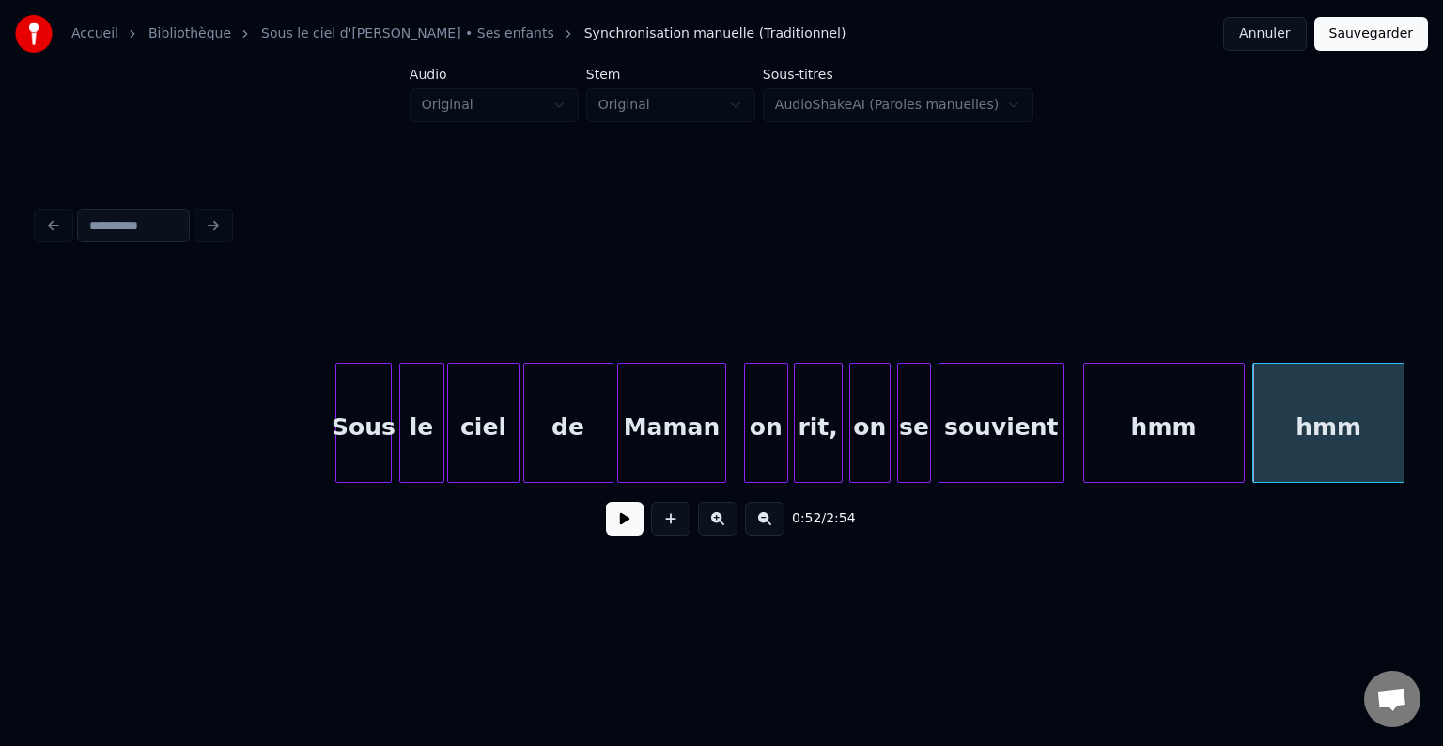
scroll to position [0, 8648]
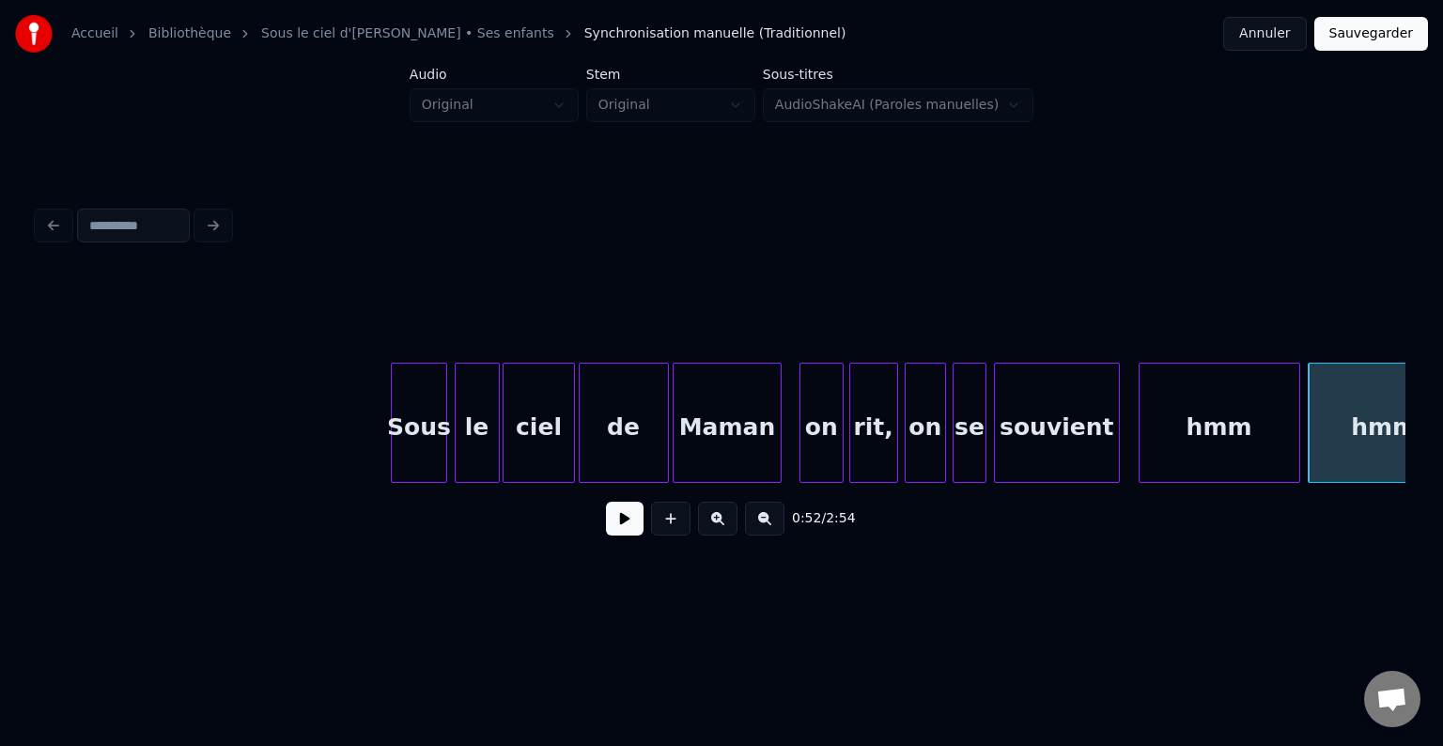
click at [622, 521] on button at bounding box center [625, 519] width 38 height 34
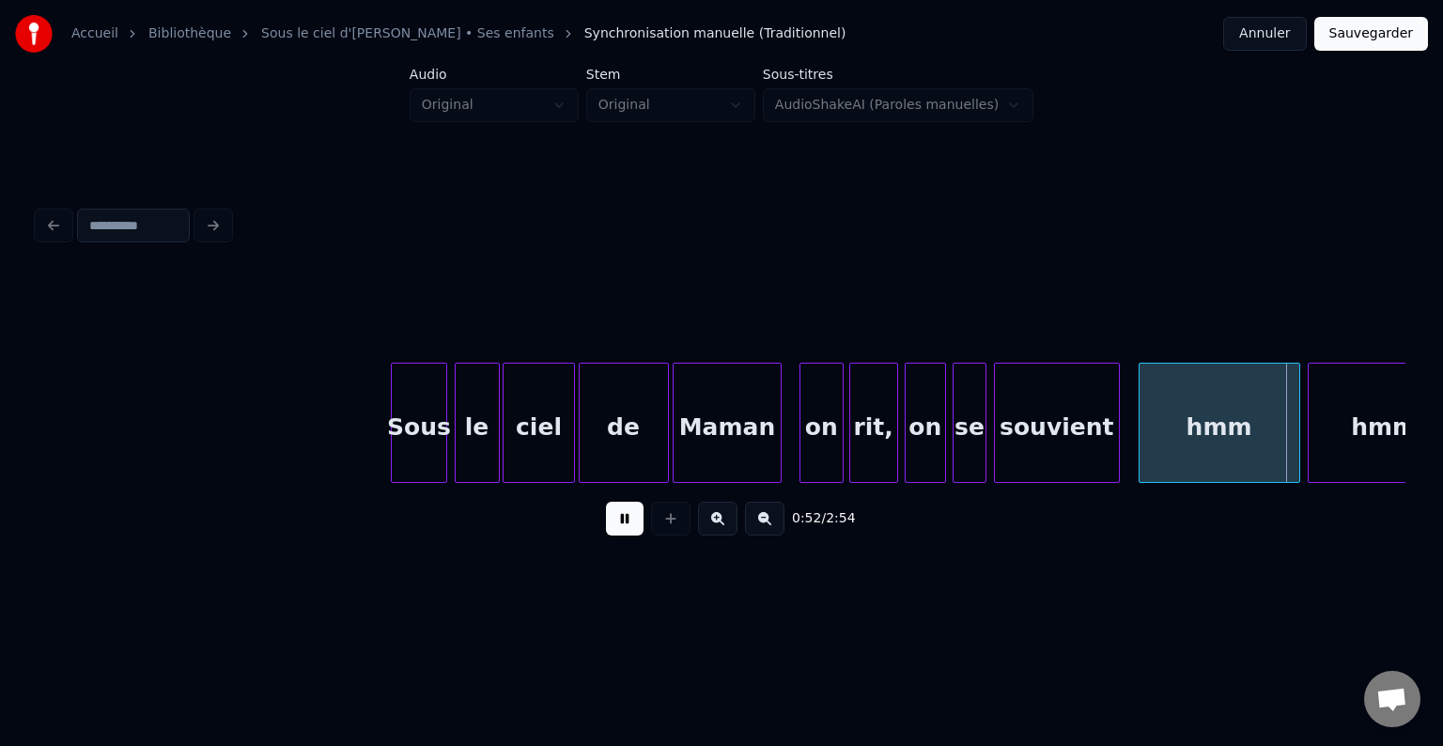
click at [634, 515] on button at bounding box center [625, 519] width 38 height 34
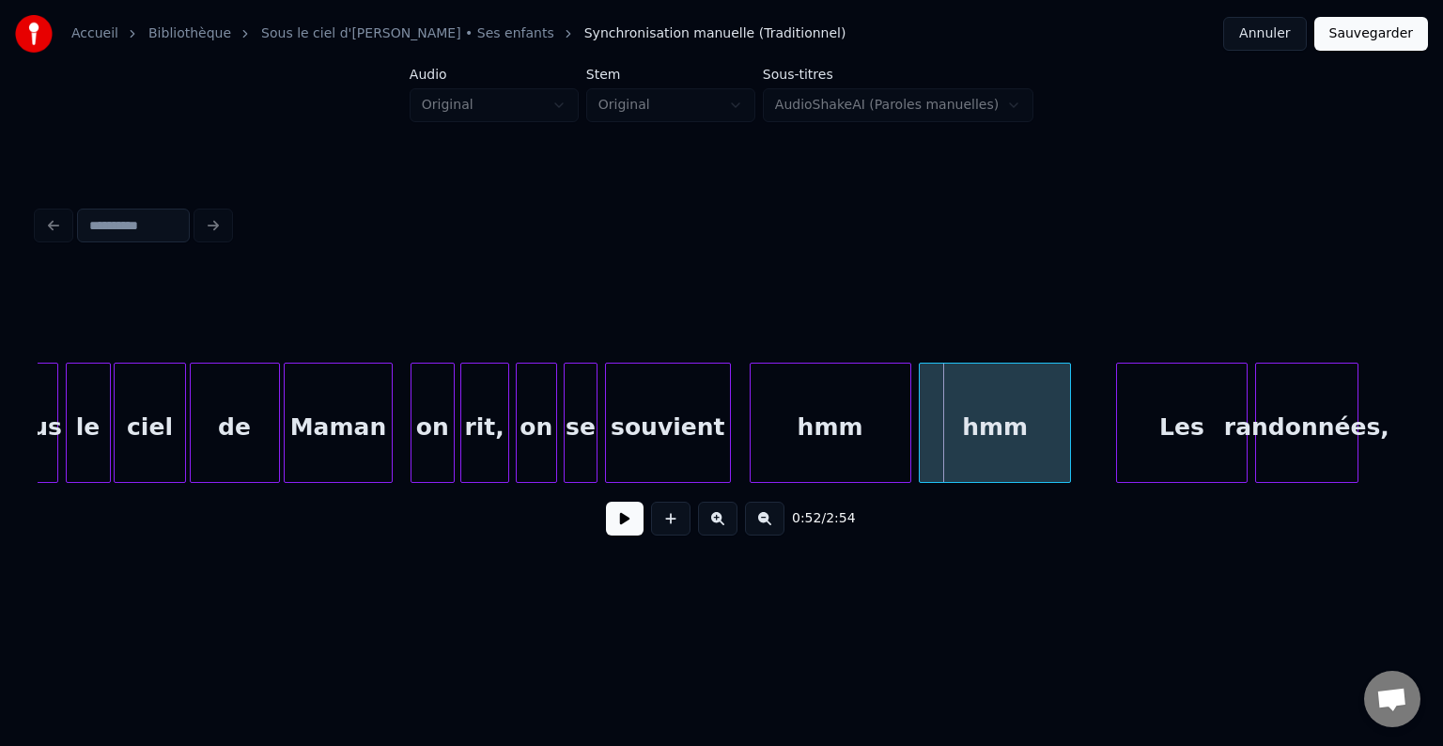
scroll to position [0, 9203]
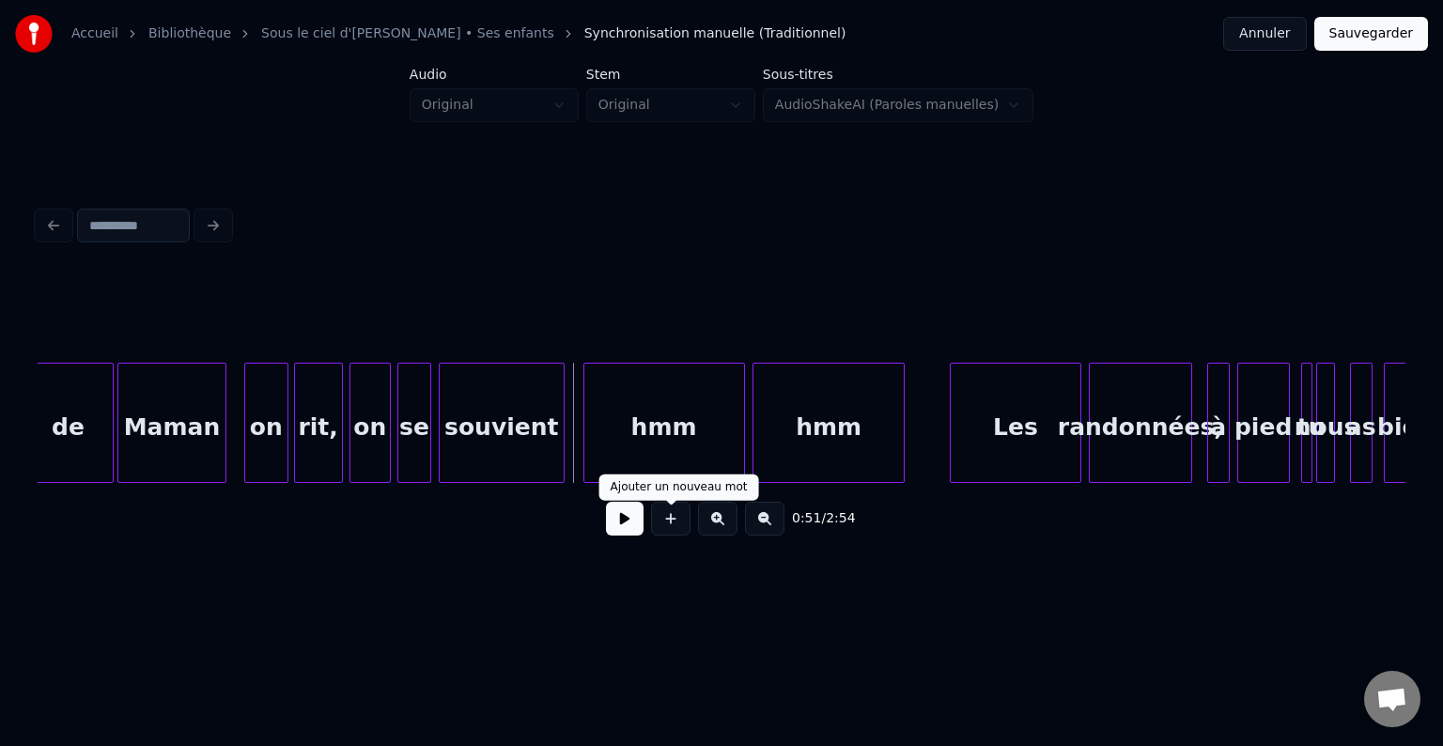
click at [630, 526] on button at bounding box center [625, 519] width 38 height 34
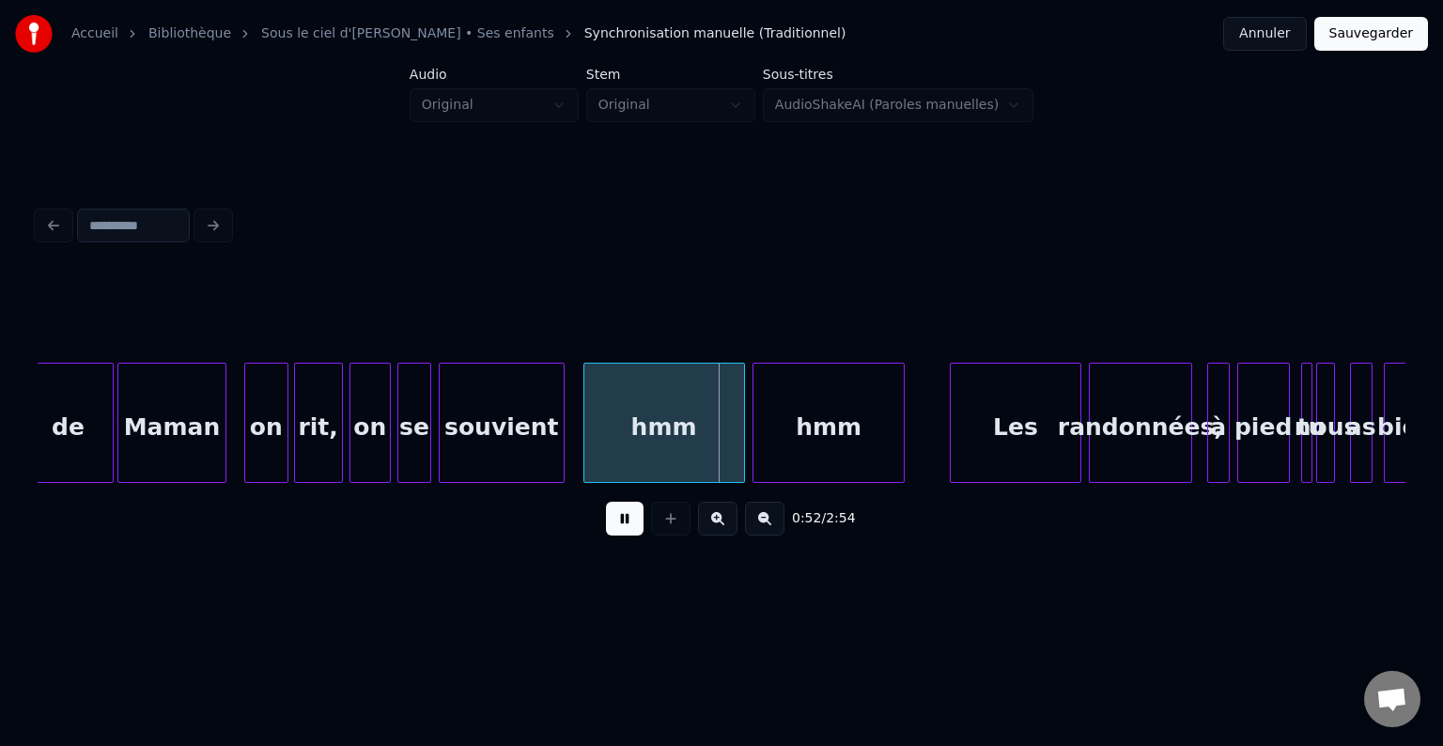
click at [629, 526] on button at bounding box center [625, 519] width 38 height 34
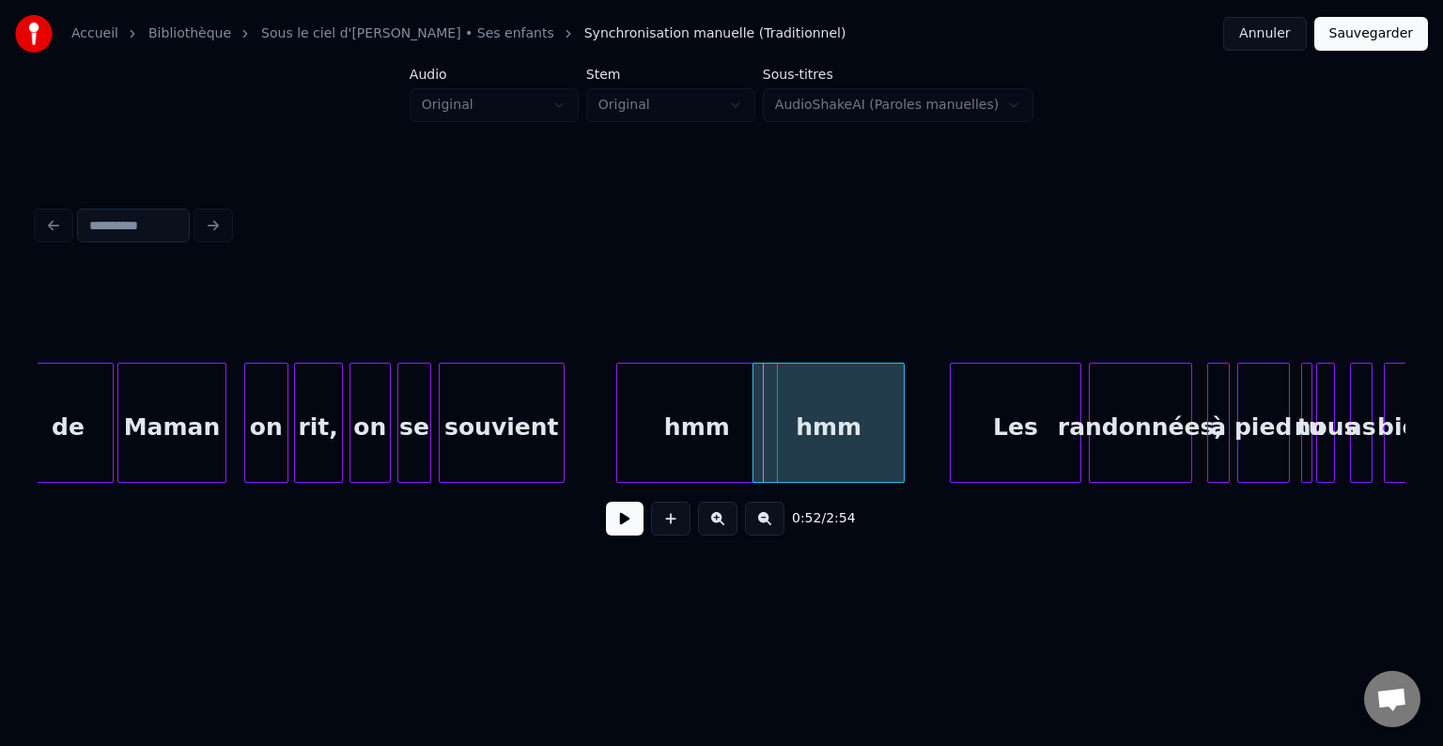
click at [714, 429] on div "hmm" at bounding box center [697, 428] width 160 height 128
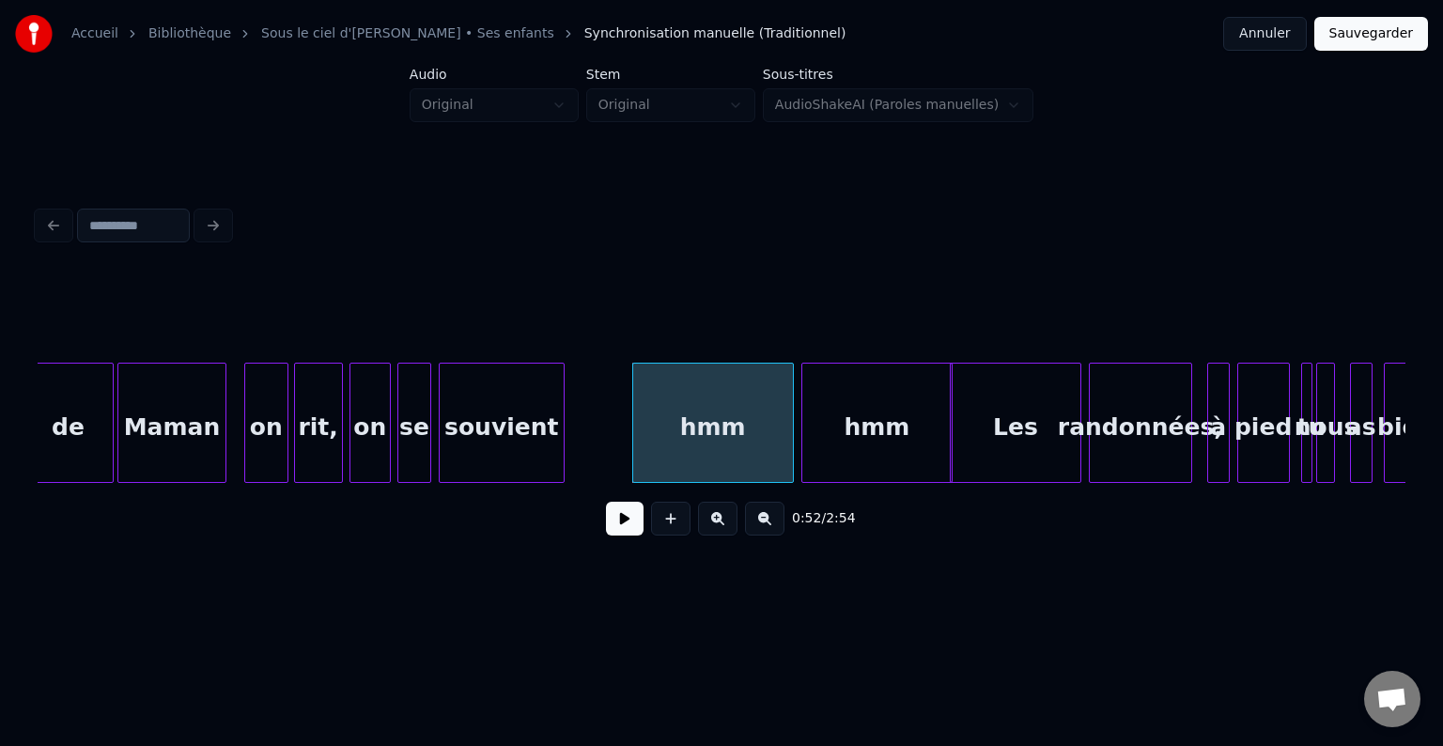
click at [892, 439] on div "hmm" at bounding box center [877, 428] width 150 height 128
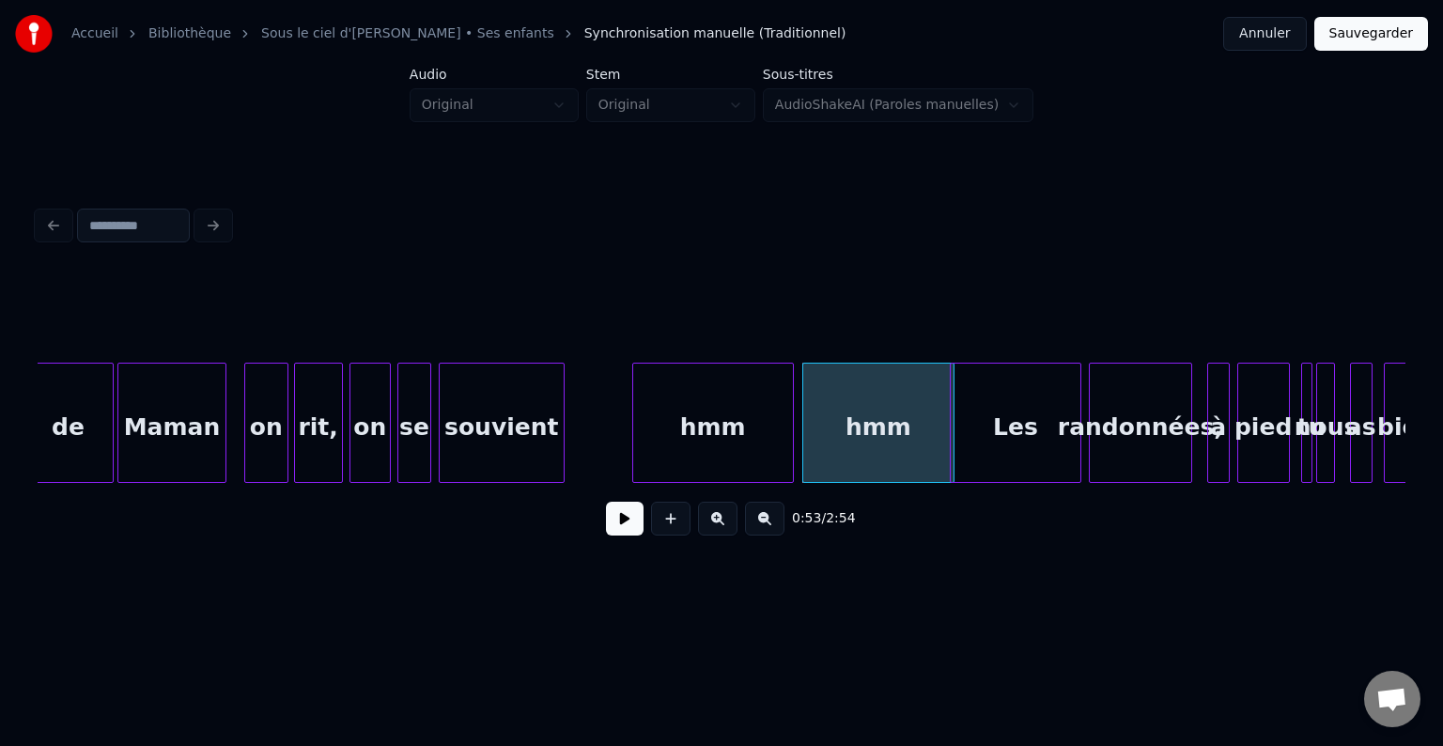
click at [393, 336] on div at bounding box center [722, 316] width 1368 height 94
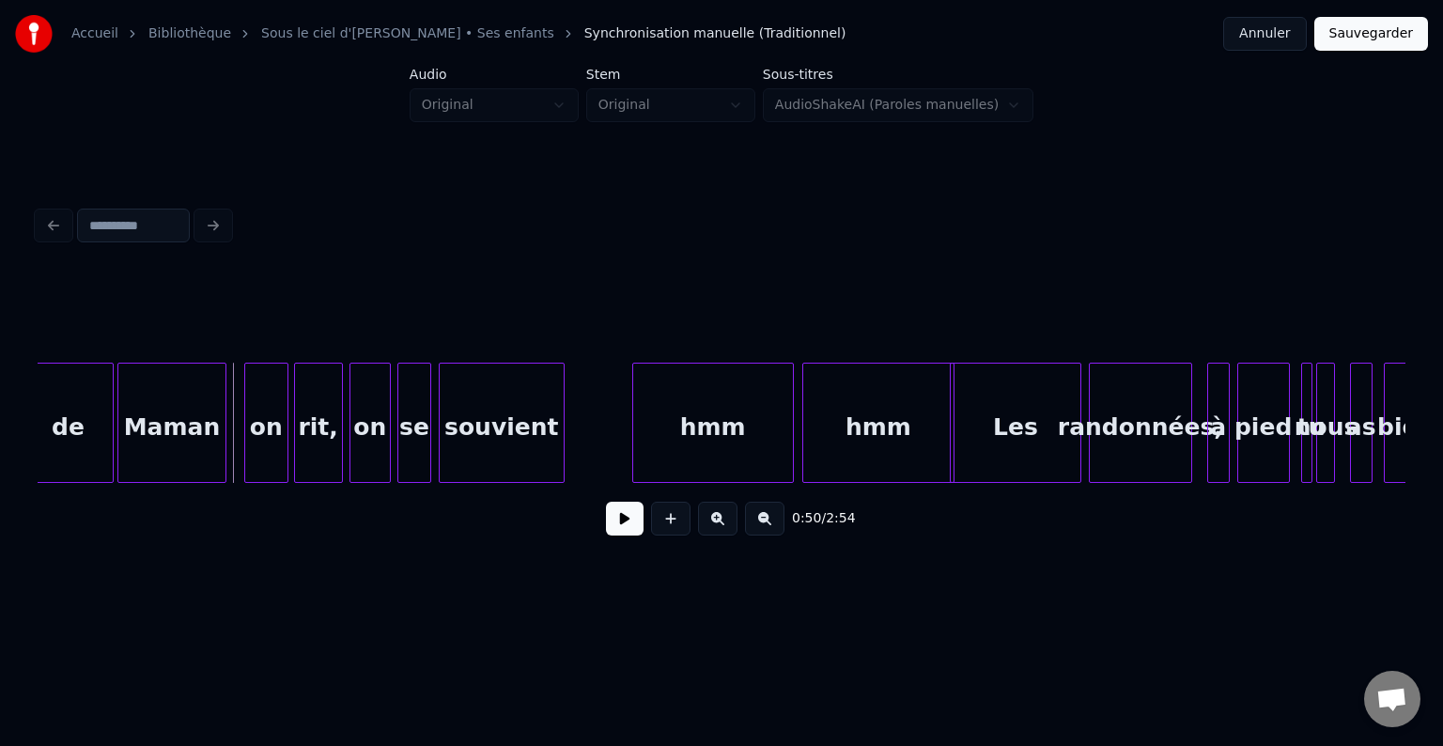
click at [642, 528] on button at bounding box center [625, 519] width 38 height 34
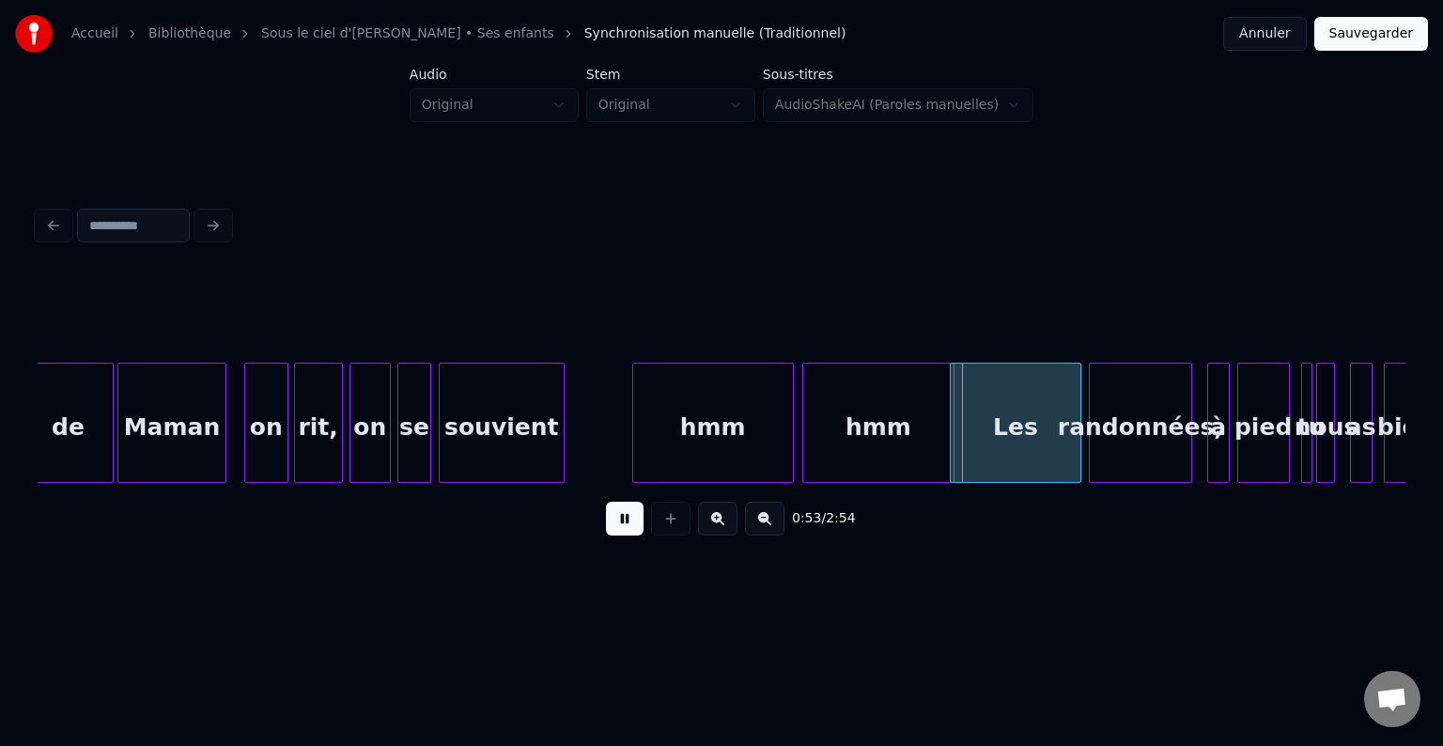
click at [617, 526] on button at bounding box center [625, 519] width 38 height 34
click at [545, 417] on div "souvient" at bounding box center [502, 428] width 124 height 128
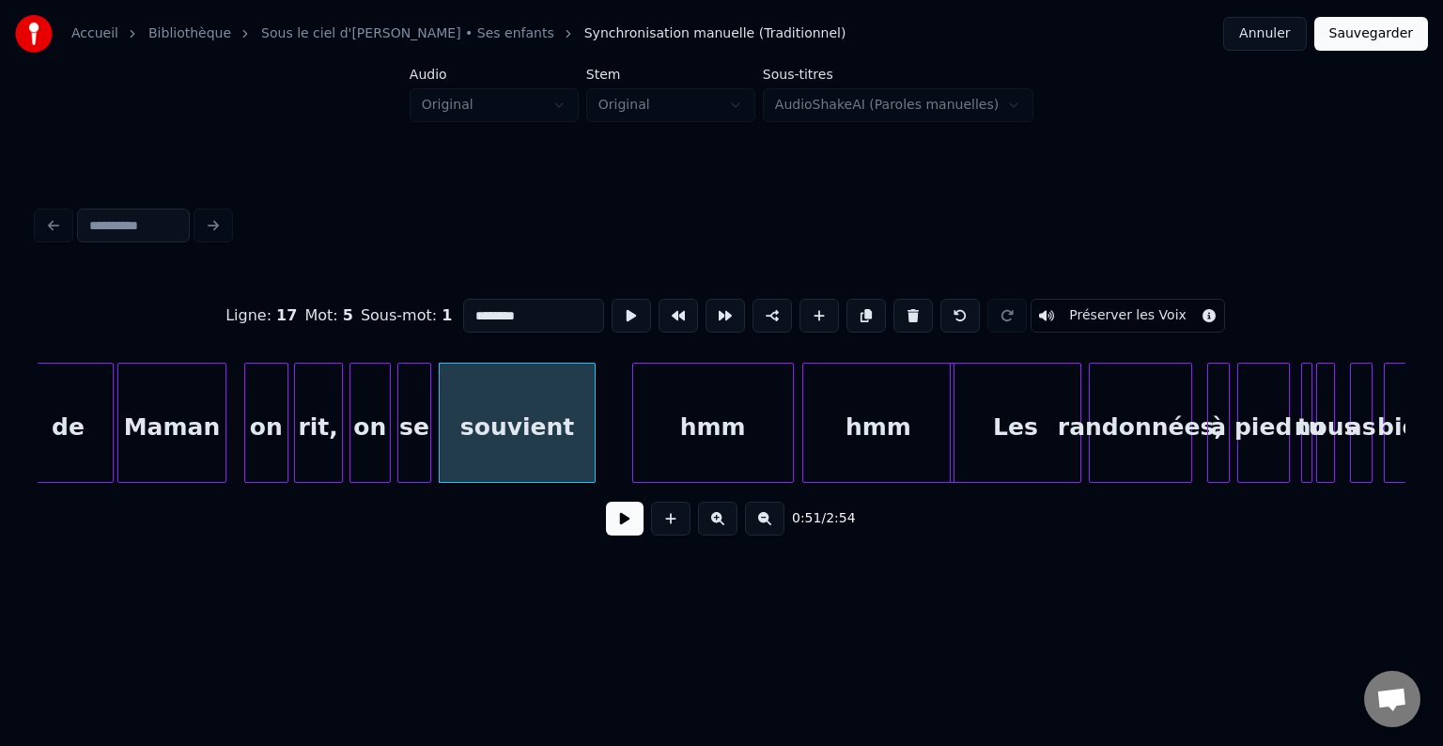
click at [591, 411] on div at bounding box center [592, 423] width 6 height 118
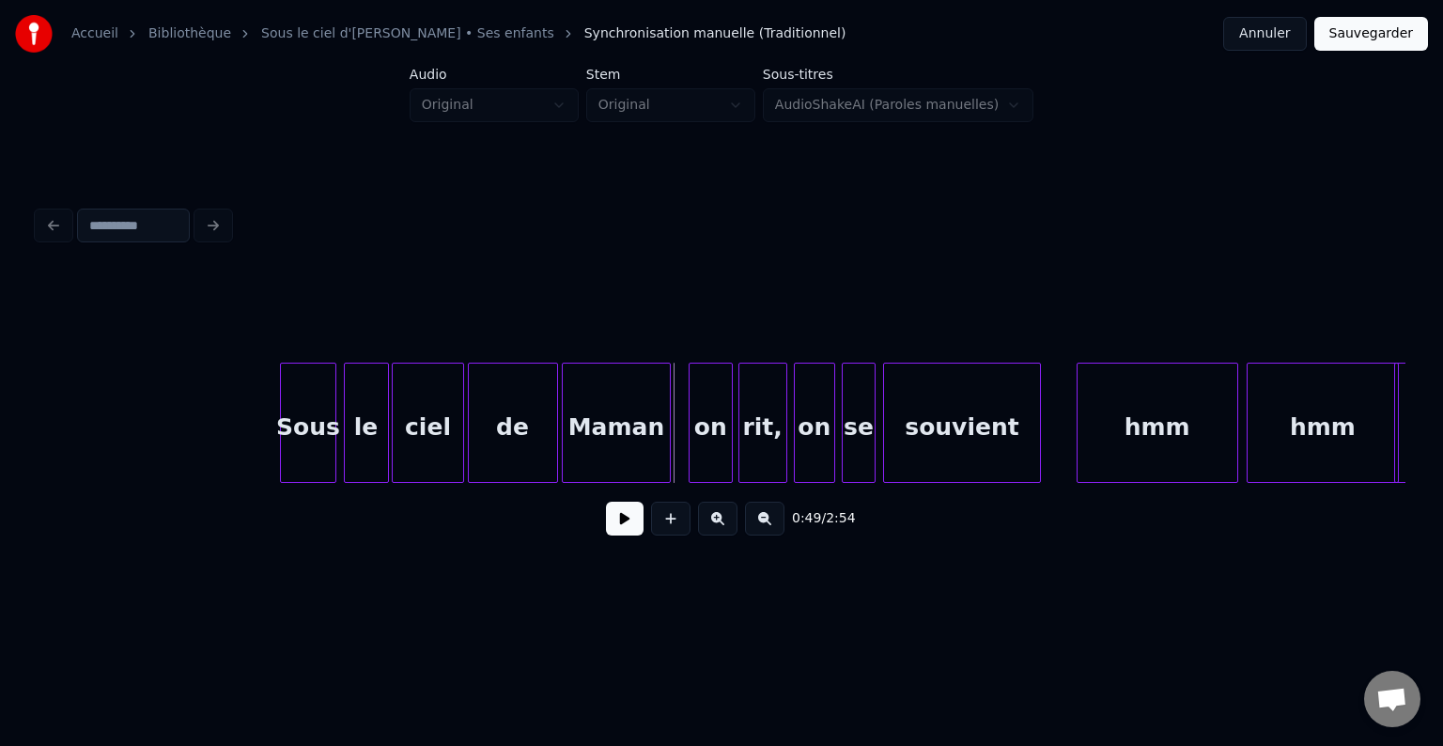
scroll to position [0, 8648]
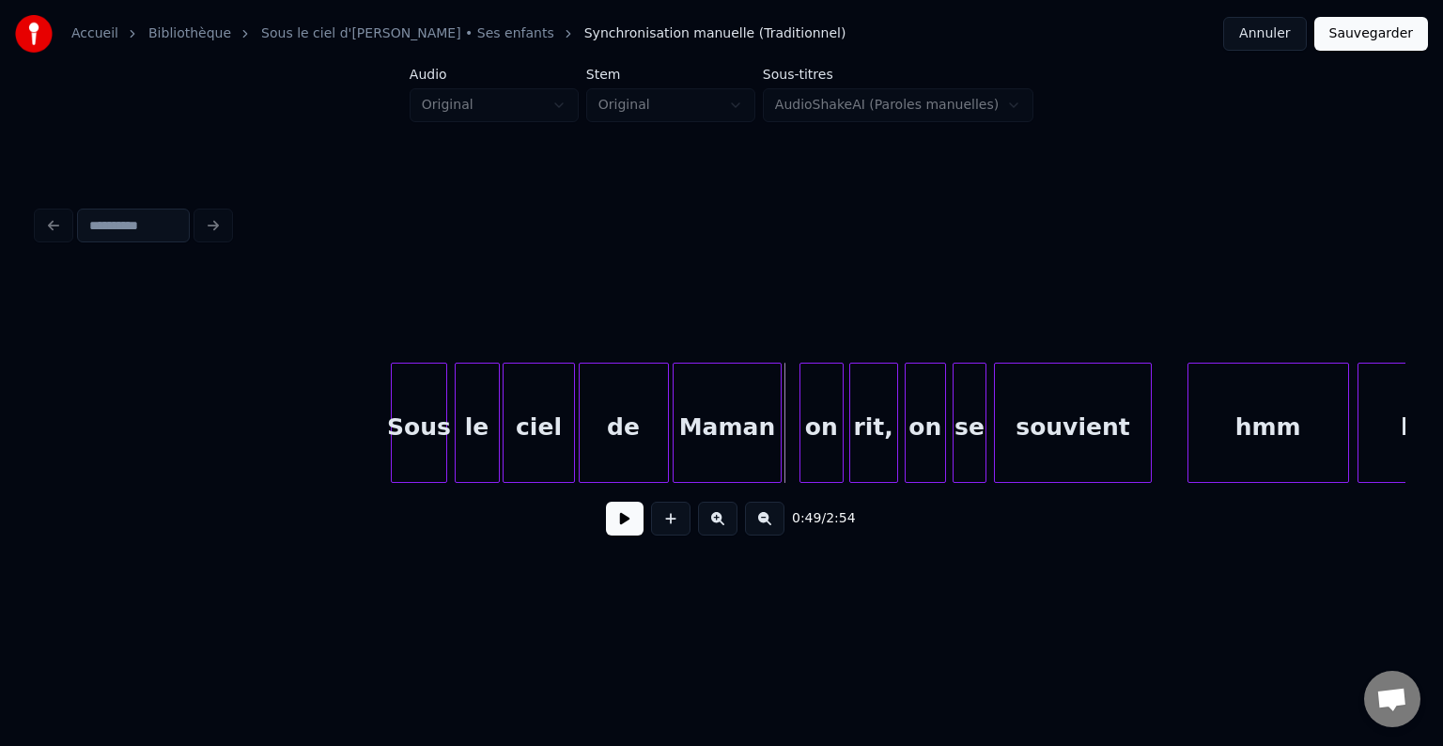
click at [621, 526] on button at bounding box center [625, 519] width 38 height 34
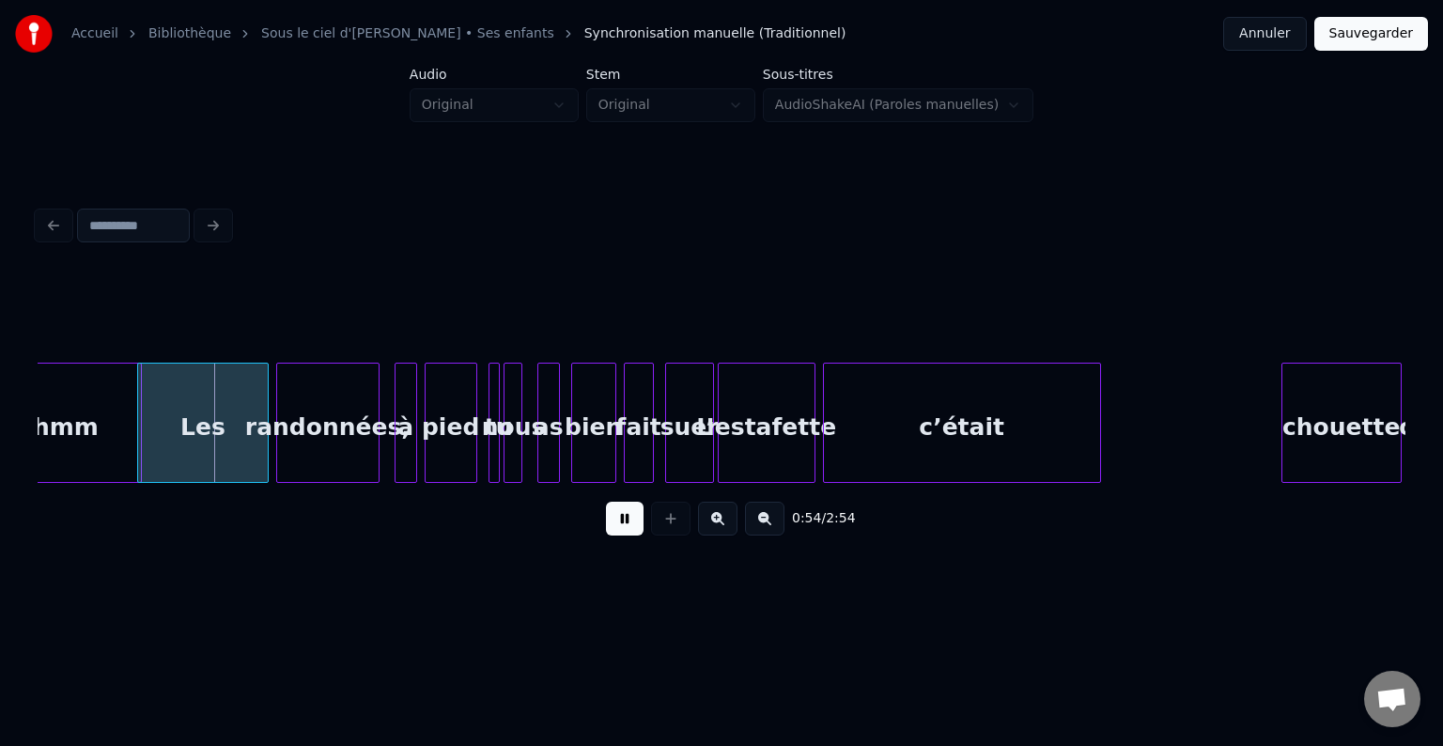
click at [621, 522] on button at bounding box center [625, 519] width 38 height 34
click at [953, 441] on div at bounding box center [953, 423] width 6 height 118
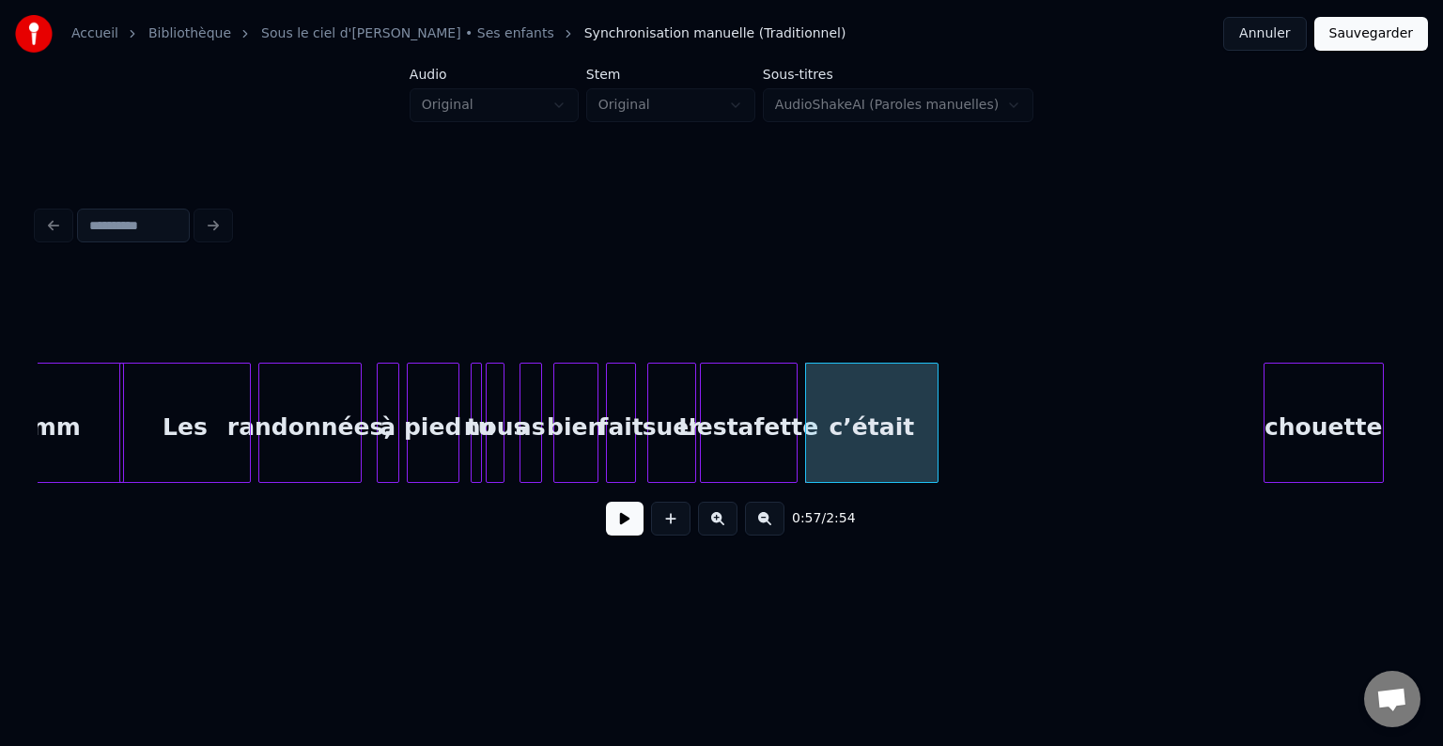
scroll to position [0, 9941]
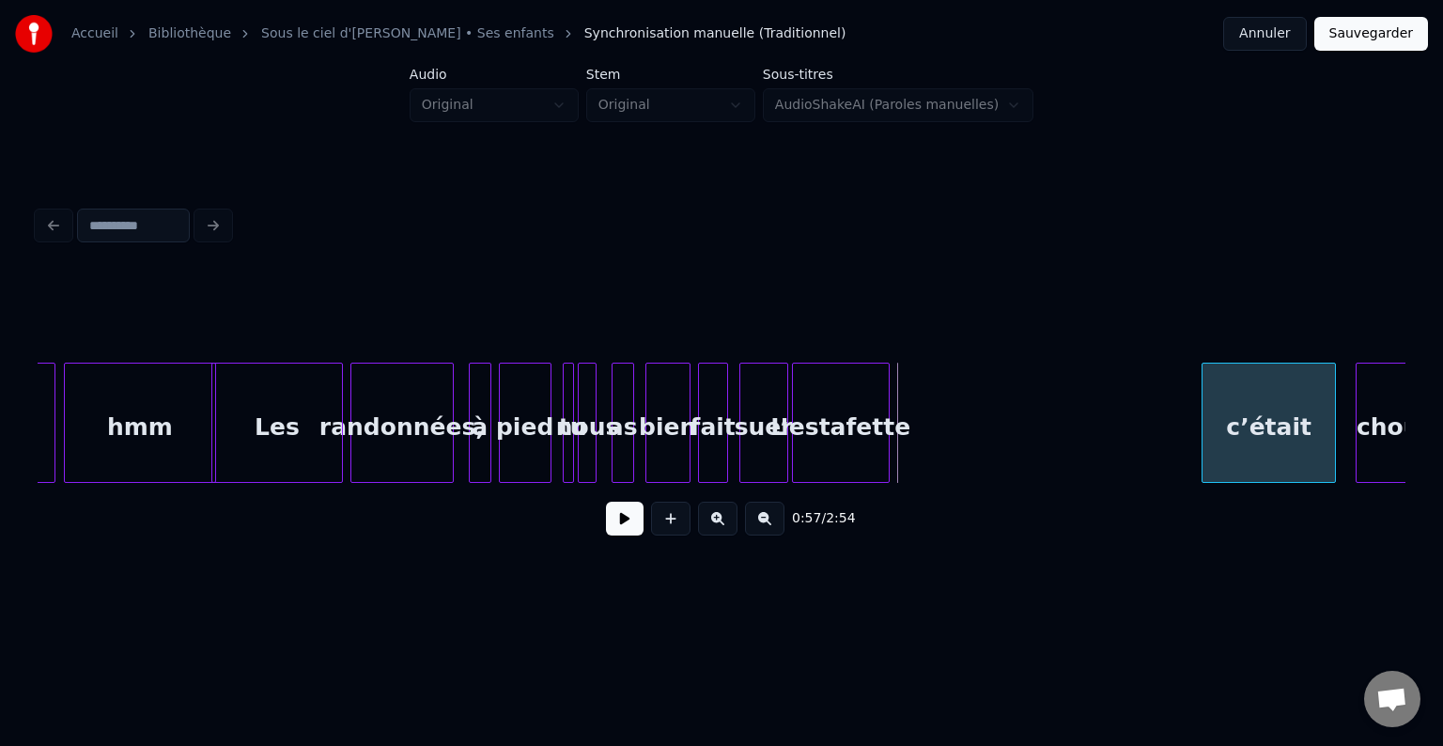
click at [1281, 425] on div "c’était" at bounding box center [1269, 428] width 132 height 128
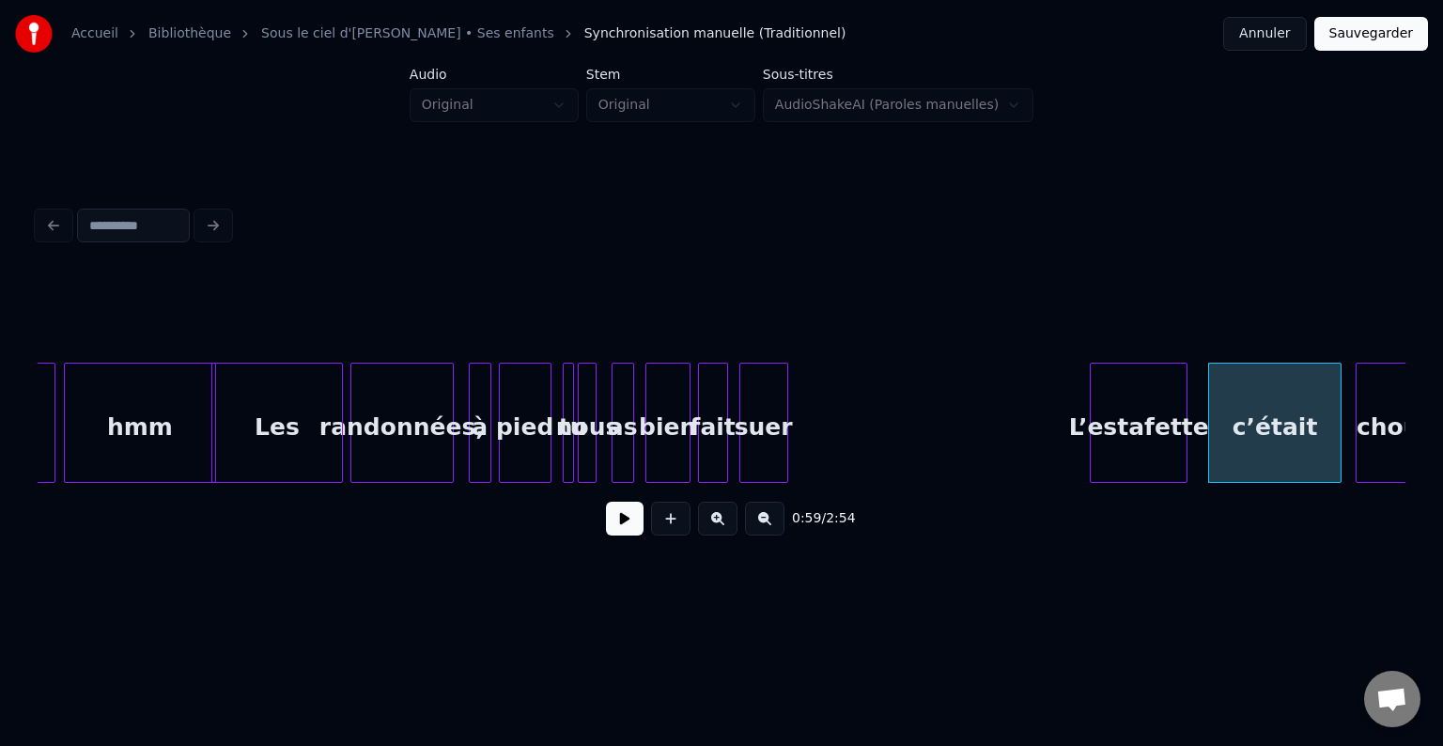
click at [1155, 438] on div "L’estafette" at bounding box center [1139, 428] width 96 height 128
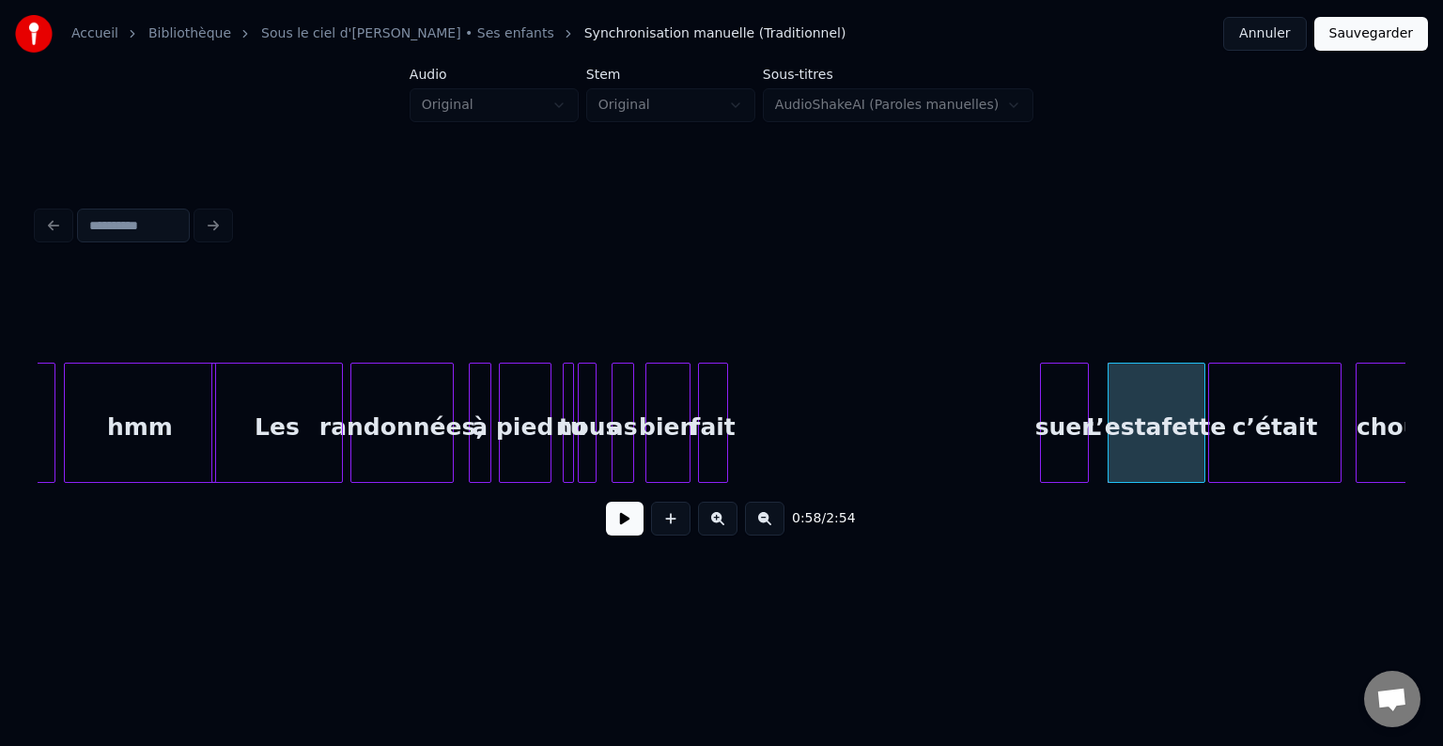
click at [1067, 443] on div "suer" at bounding box center [1064, 428] width 47 height 128
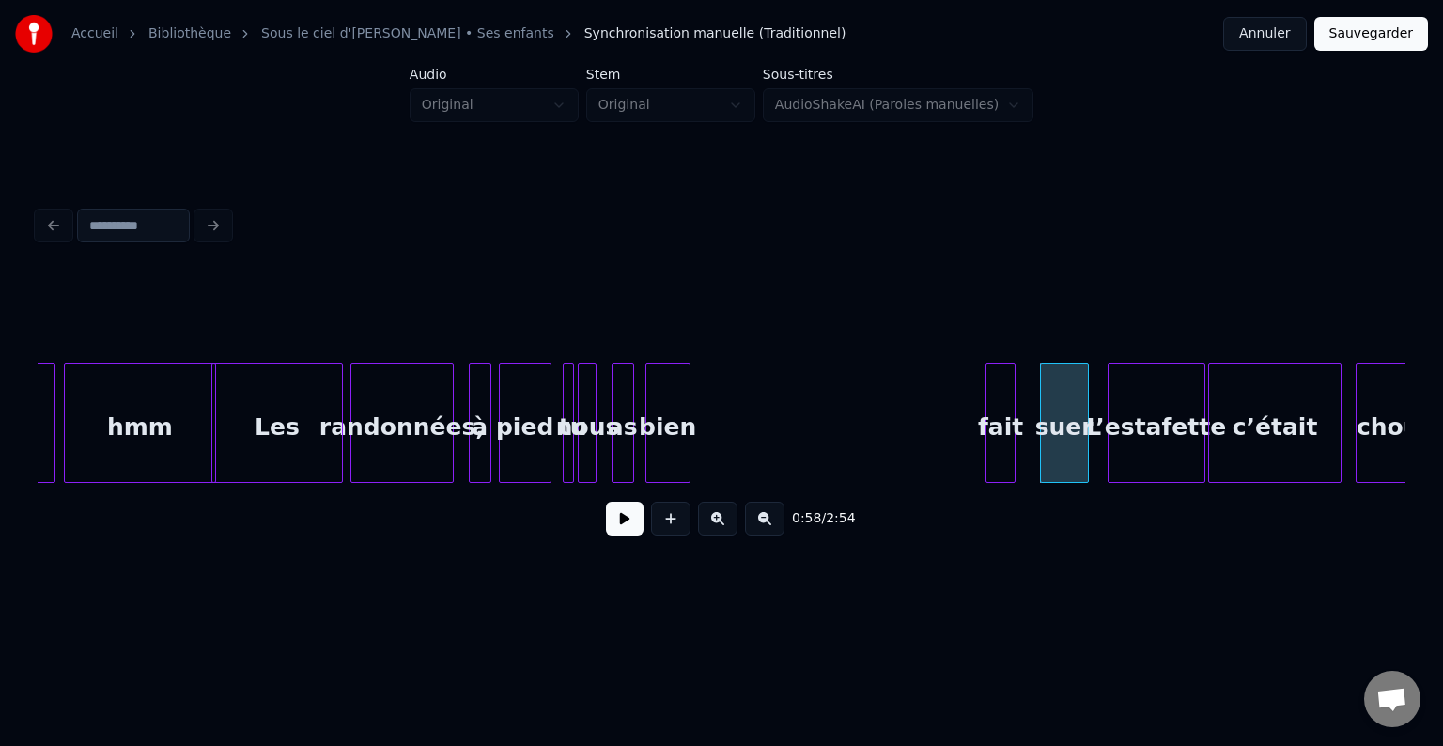
click at [1007, 439] on div "fait" at bounding box center [1000, 428] width 28 height 128
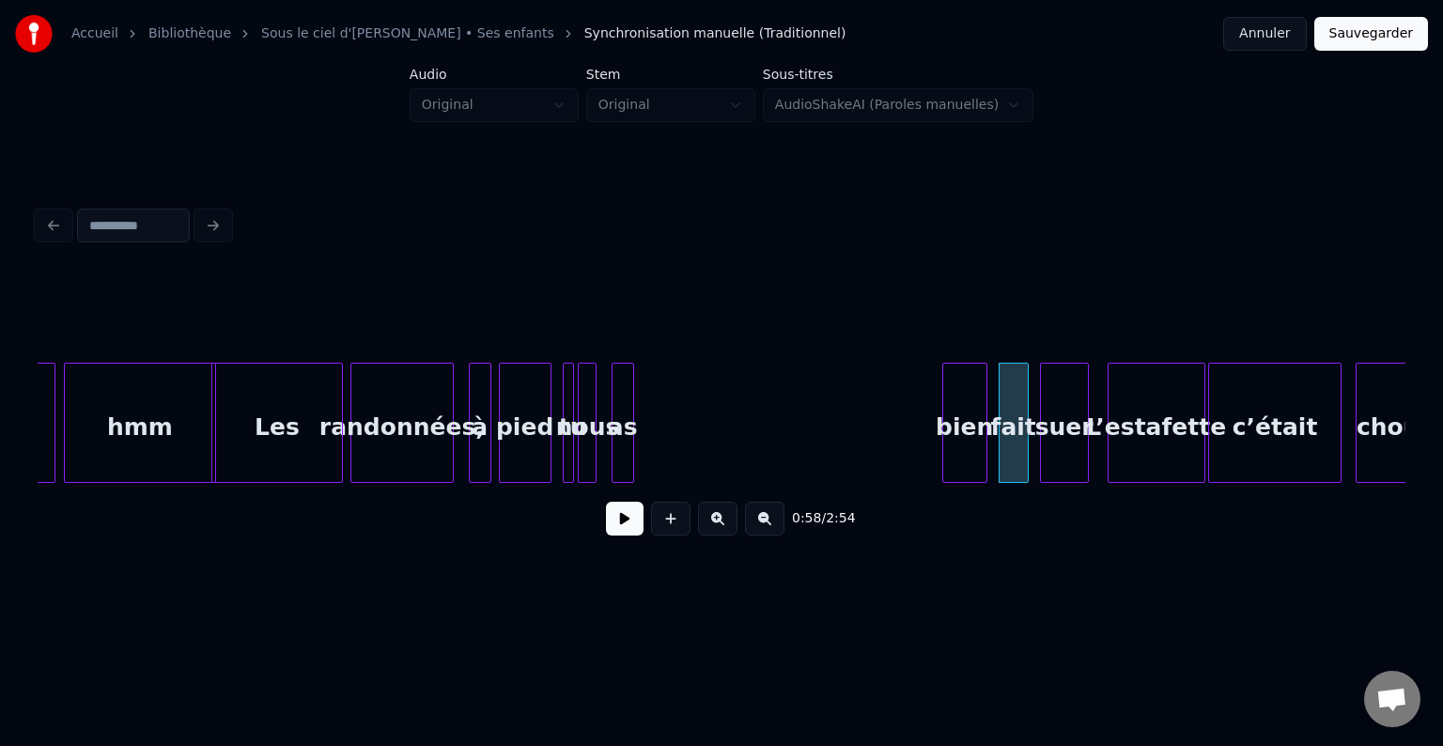
click at [961, 439] on div "bien" at bounding box center [964, 428] width 43 height 128
click at [616, 444] on div at bounding box center [616, 423] width 6 height 118
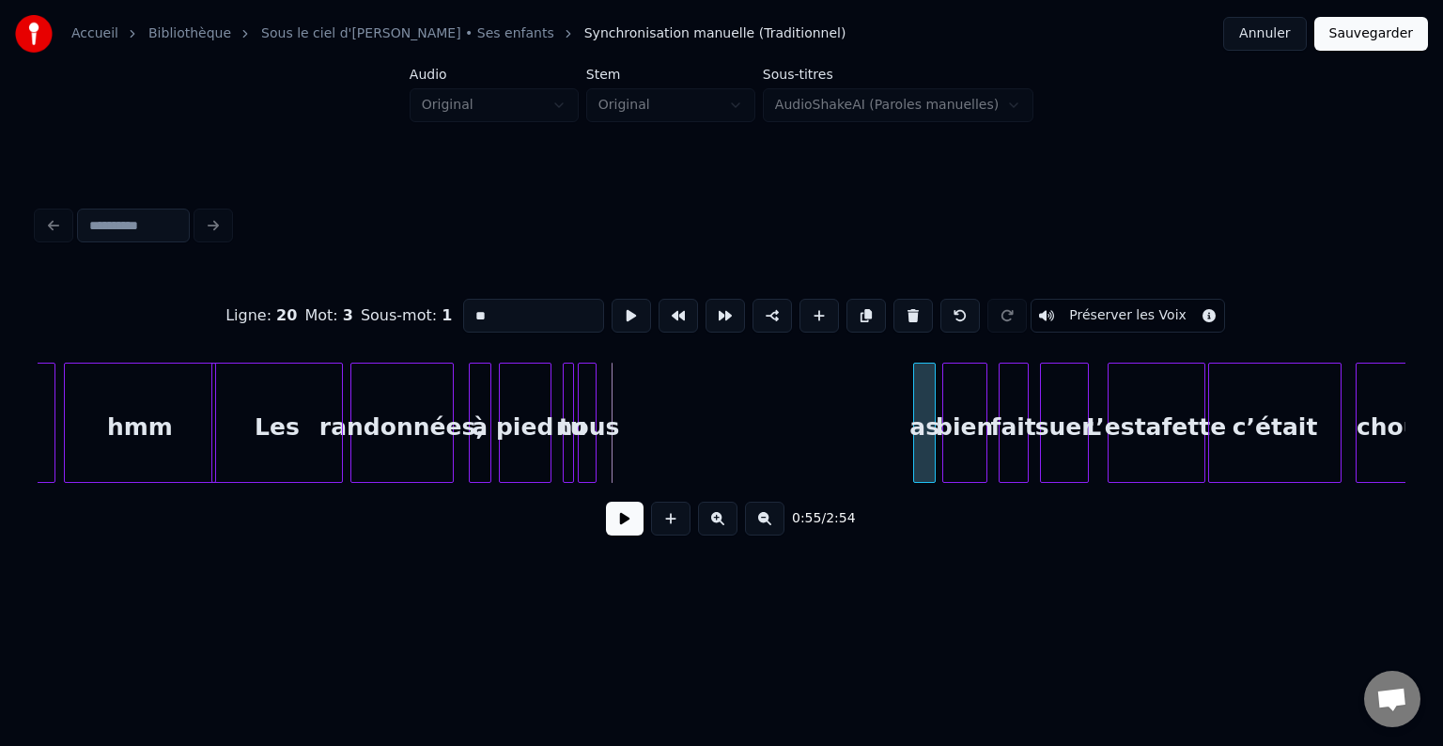
click at [924, 446] on div "as" at bounding box center [924, 428] width 21 height 128
click at [863, 444] on div "nous" at bounding box center [854, 428] width 19 height 128
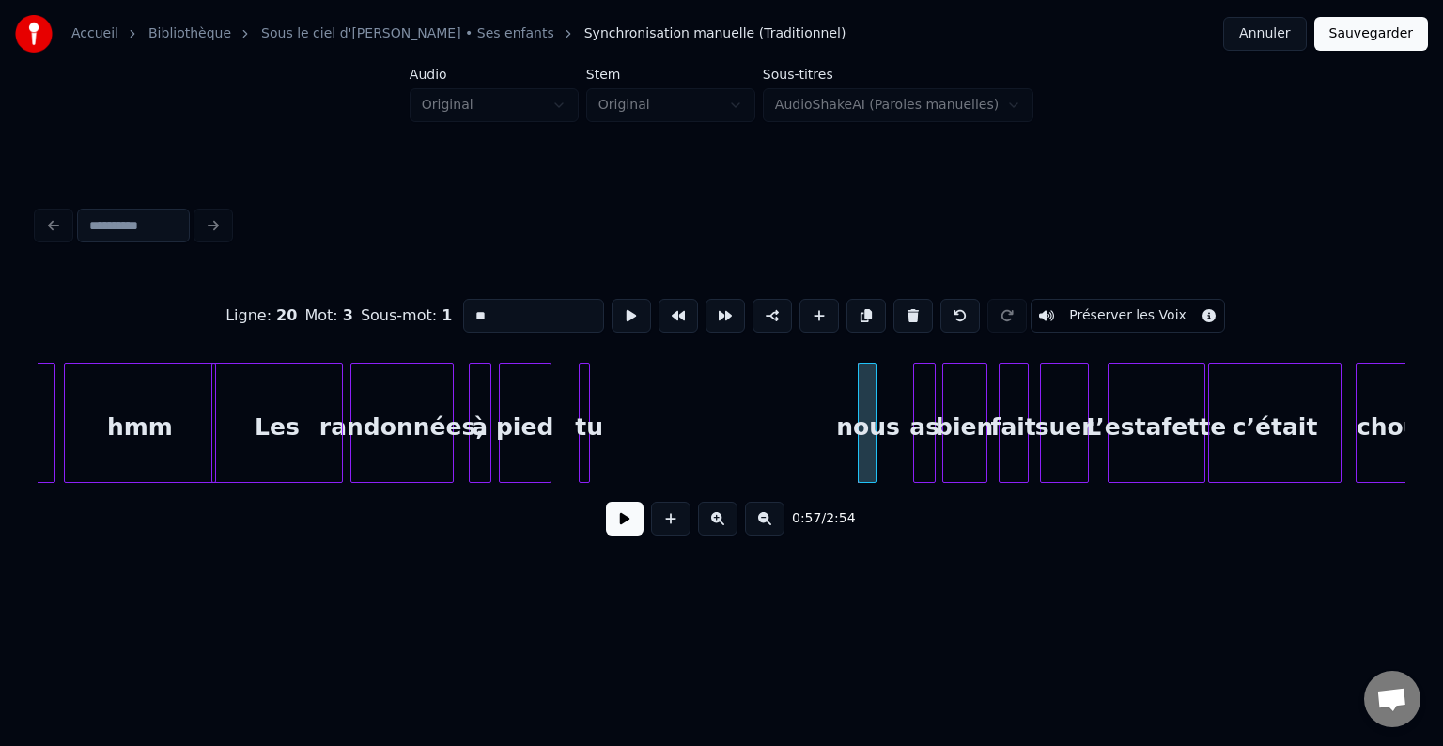
click at [589, 425] on div "tu" at bounding box center [589, 428] width 19 height 128
click at [600, 410] on div at bounding box center [598, 423] width 6 height 118
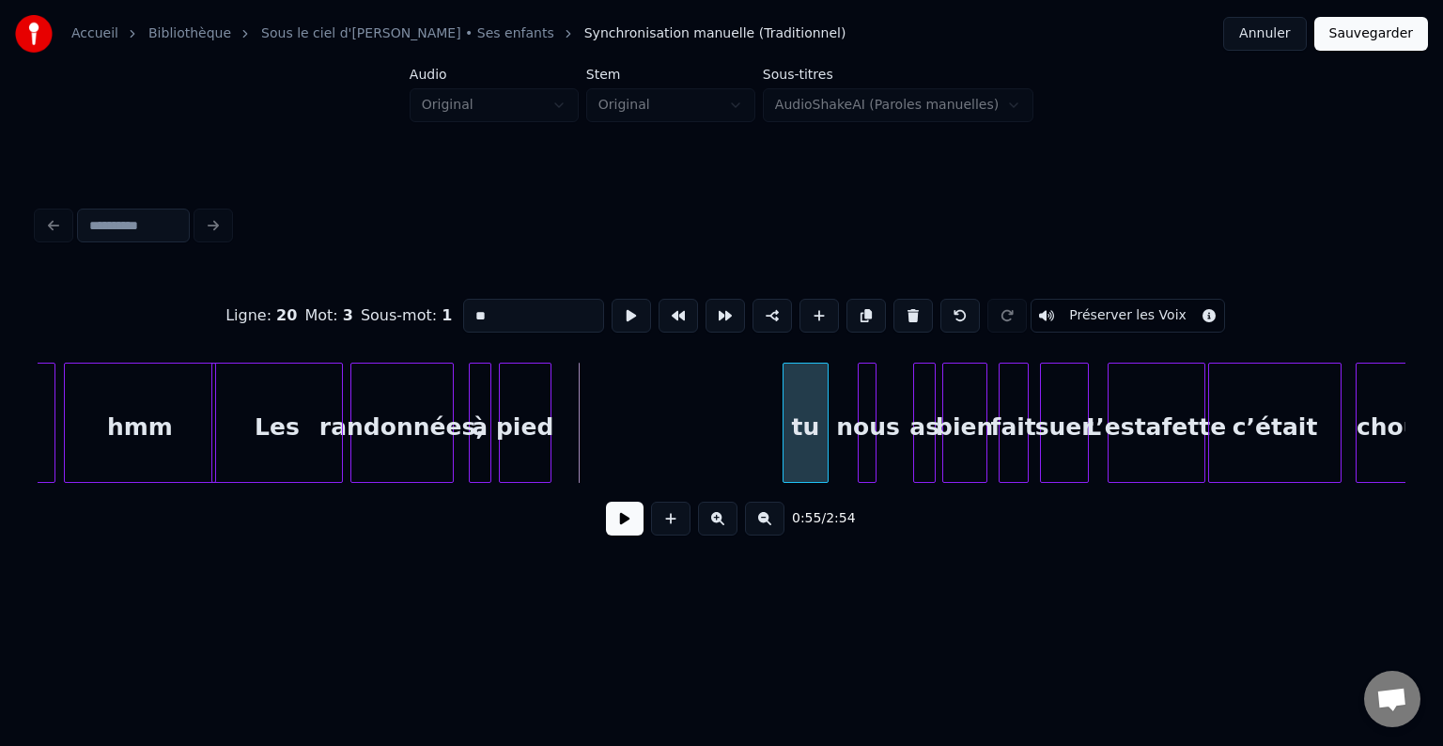
click at [811, 417] on div "tu" at bounding box center [806, 428] width 44 height 128
click at [742, 417] on div "pied" at bounding box center [724, 428] width 51 height 128
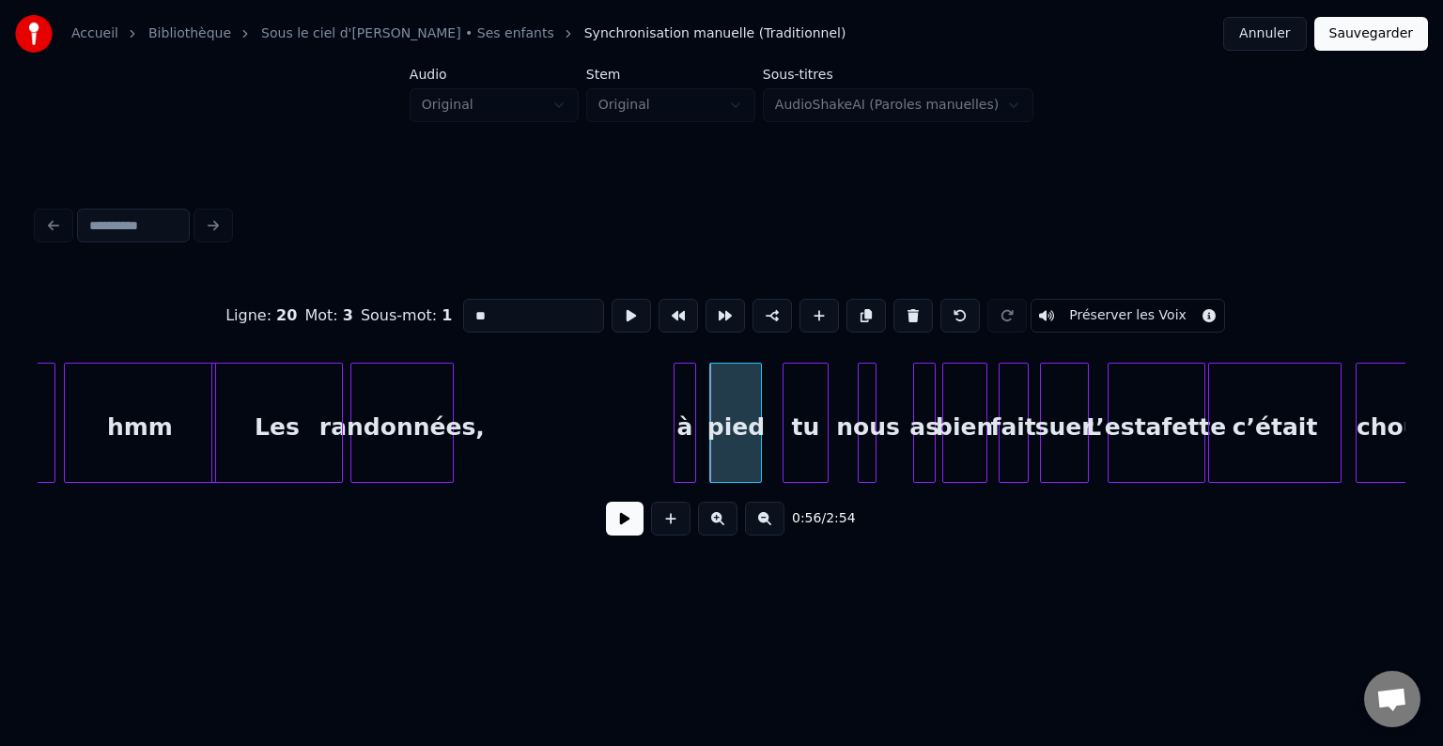
click at [684, 412] on div "à" at bounding box center [685, 428] width 21 height 128
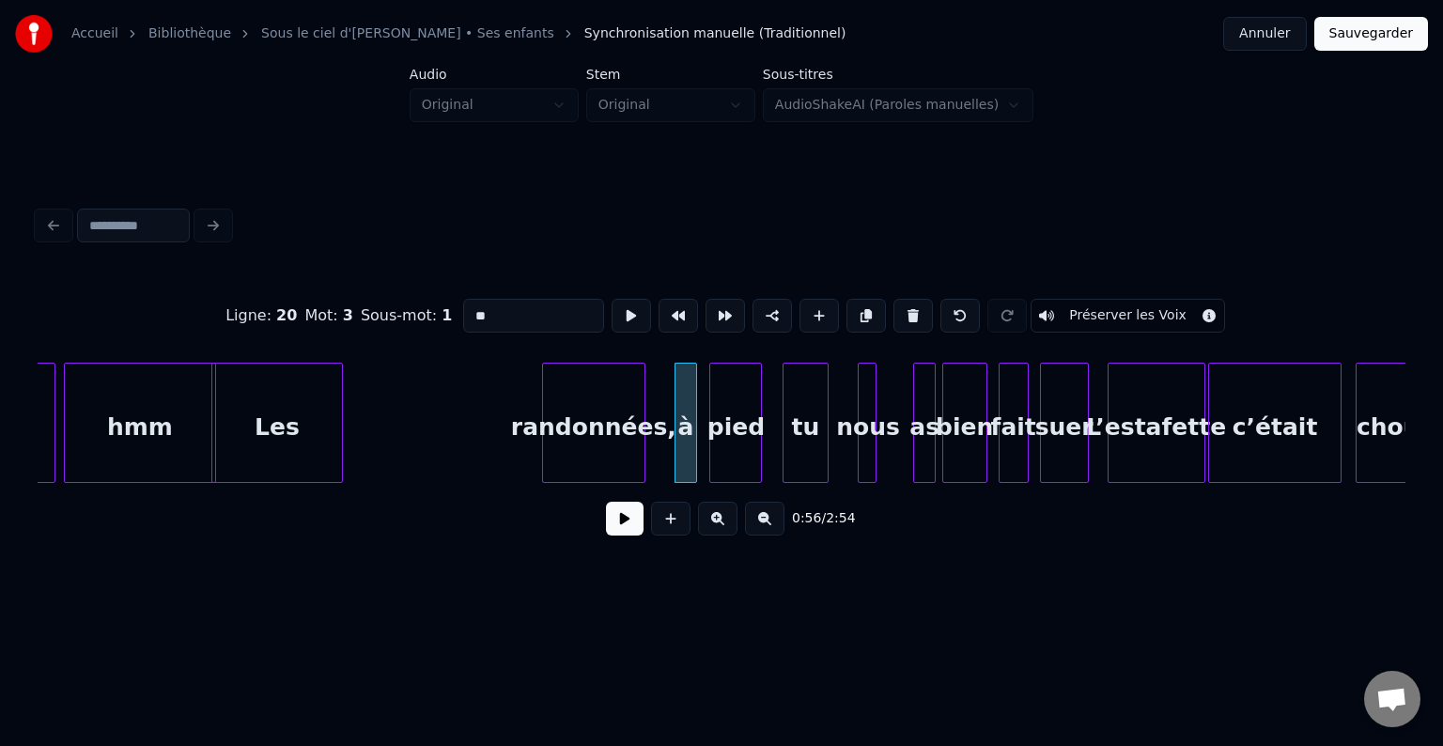
click at [625, 413] on div "randonnées," at bounding box center [593, 428] width 101 height 128
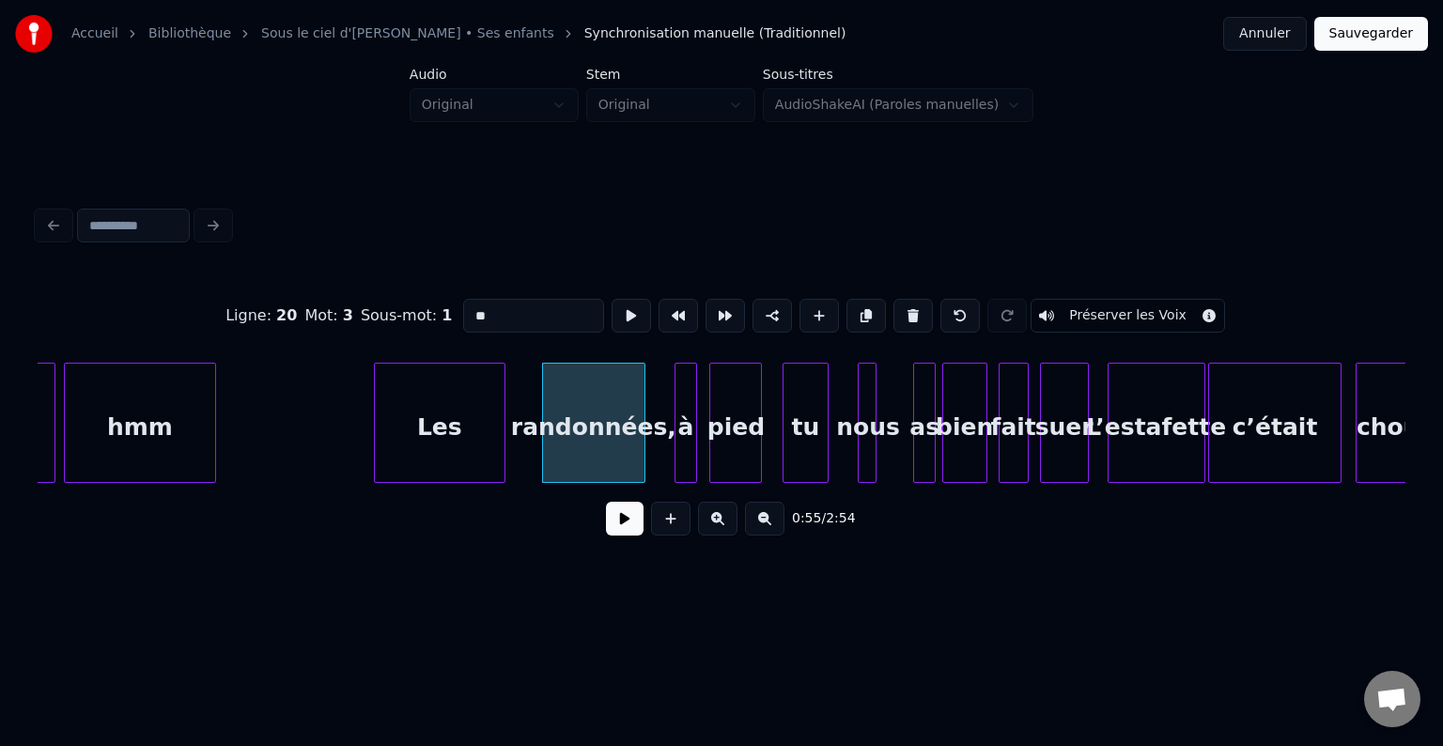
click at [494, 431] on div "Les" at bounding box center [440, 428] width 130 height 128
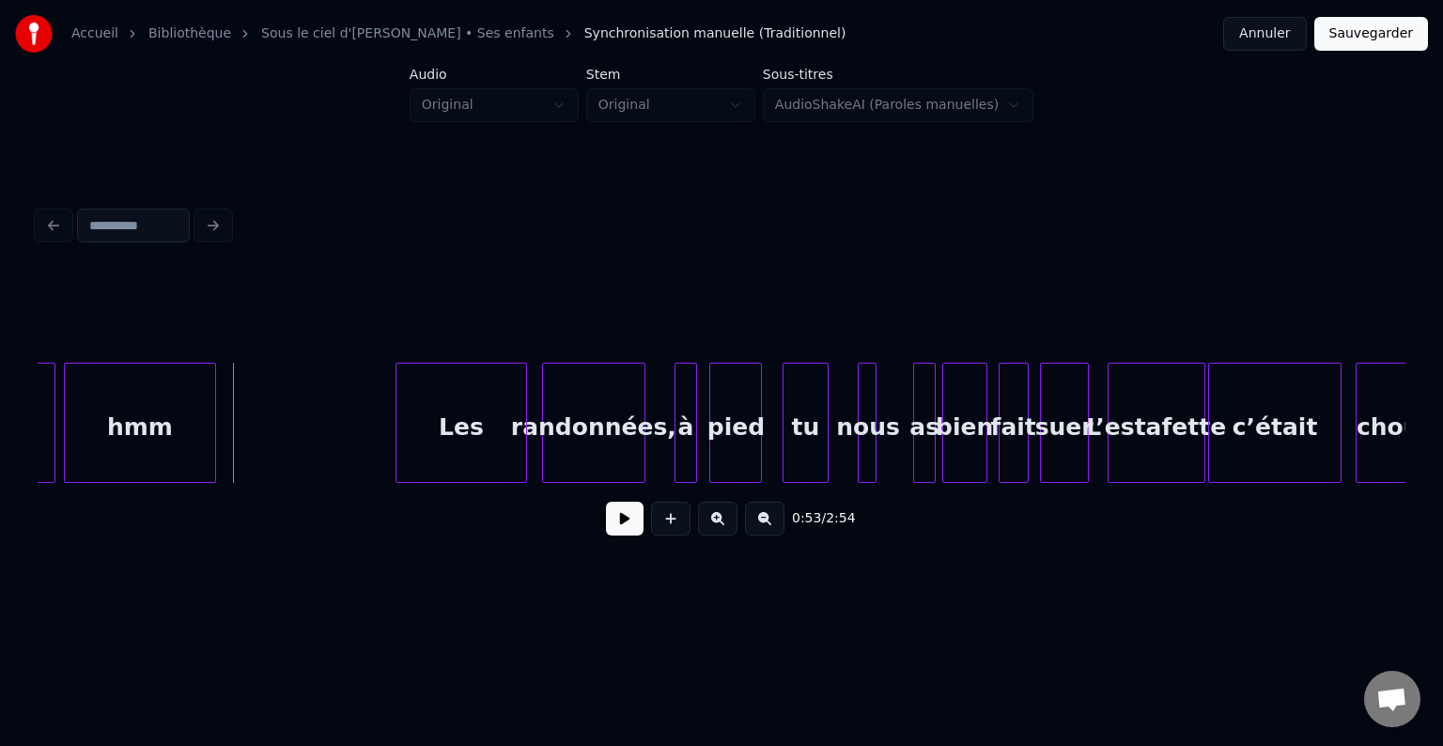
click at [613, 535] on button at bounding box center [625, 519] width 38 height 34
click at [623, 534] on button at bounding box center [625, 519] width 38 height 34
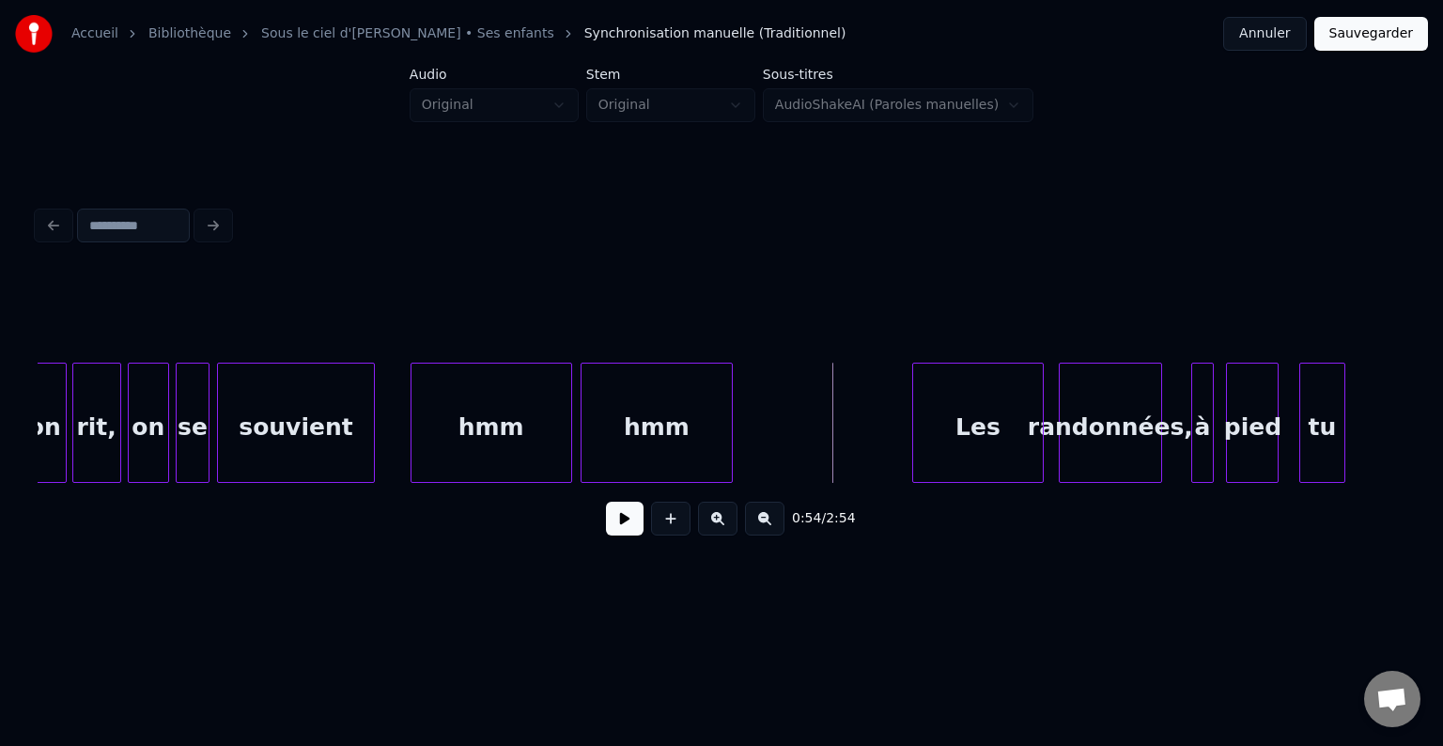
scroll to position [0, 9313]
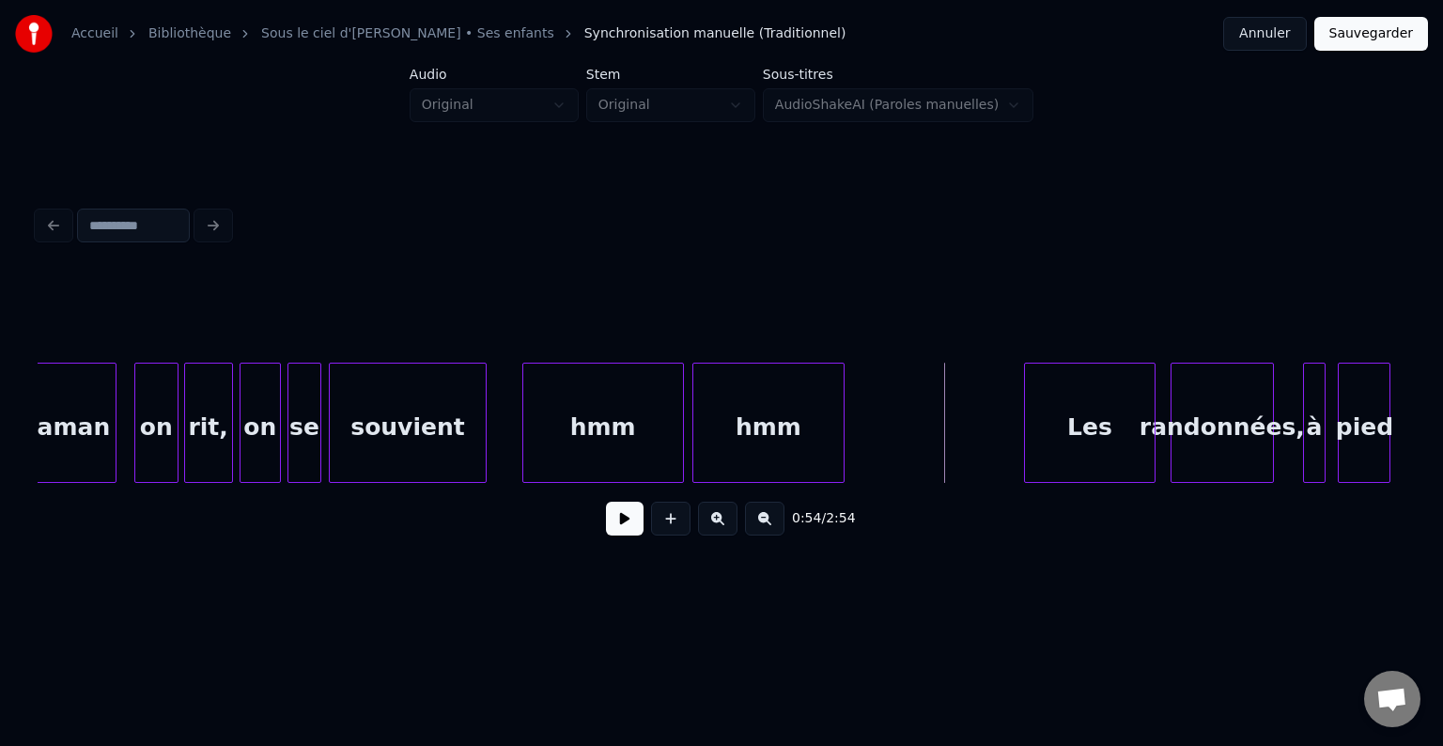
click at [624, 519] on button at bounding box center [625, 519] width 38 height 34
click at [624, 520] on button at bounding box center [625, 519] width 38 height 34
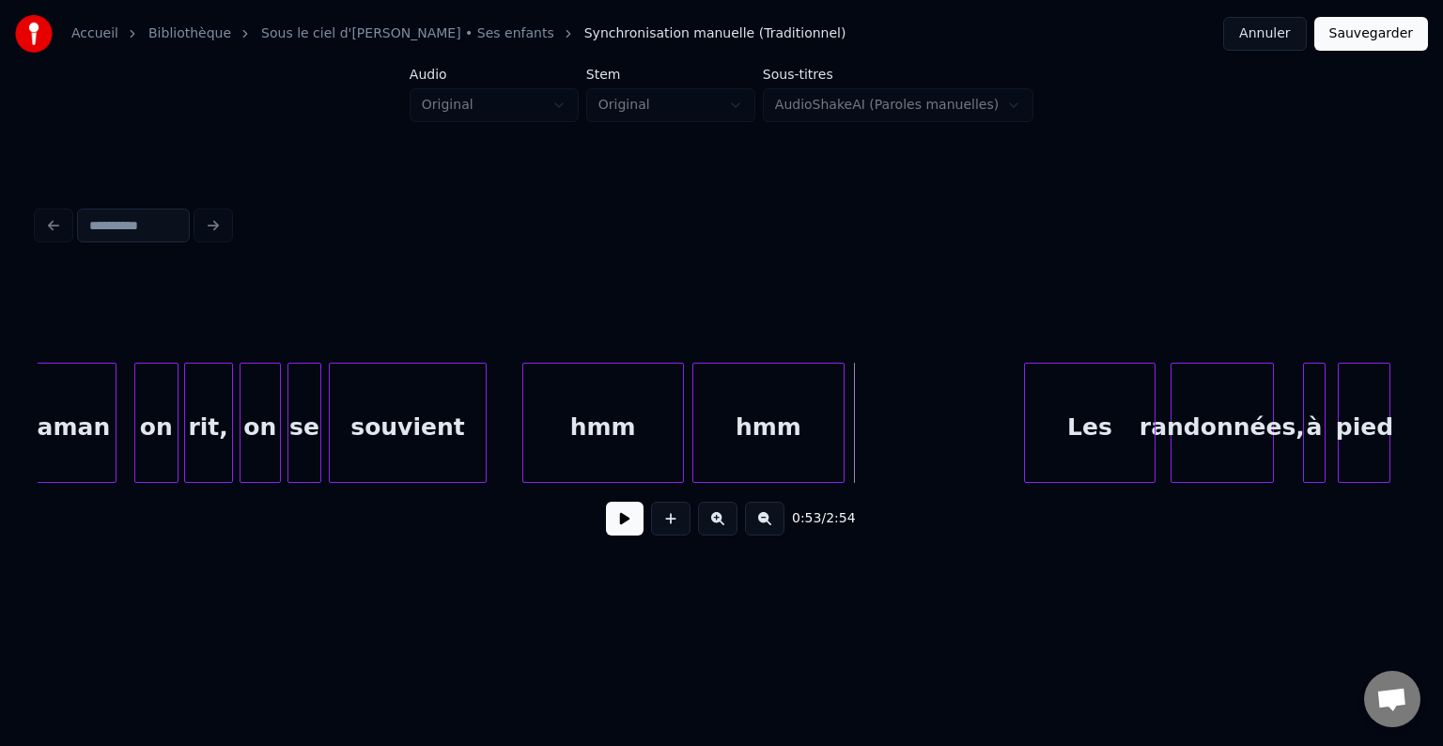
click at [638, 533] on button at bounding box center [625, 519] width 38 height 34
click at [639, 521] on button at bounding box center [625, 519] width 38 height 34
click at [639, 522] on button at bounding box center [625, 519] width 38 height 34
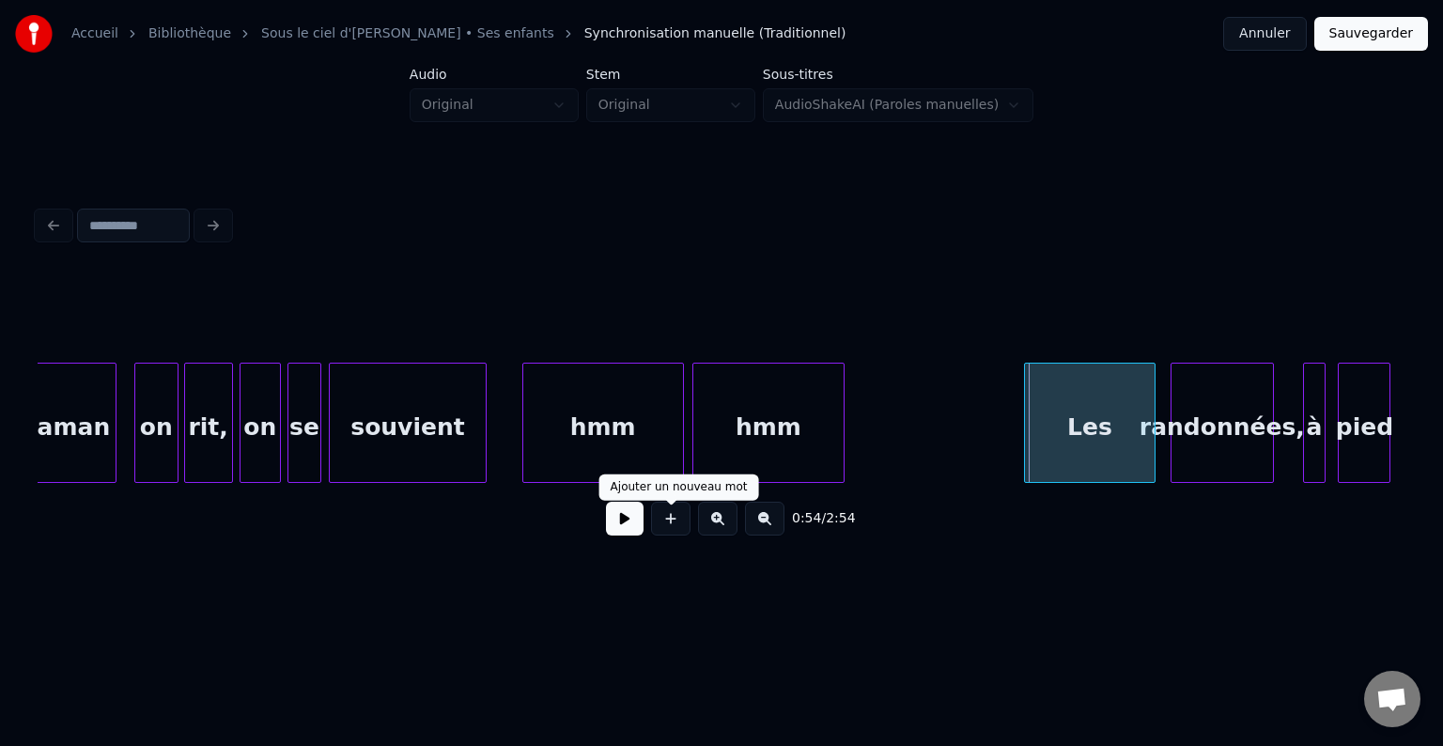
click at [640, 525] on button at bounding box center [625, 519] width 38 height 34
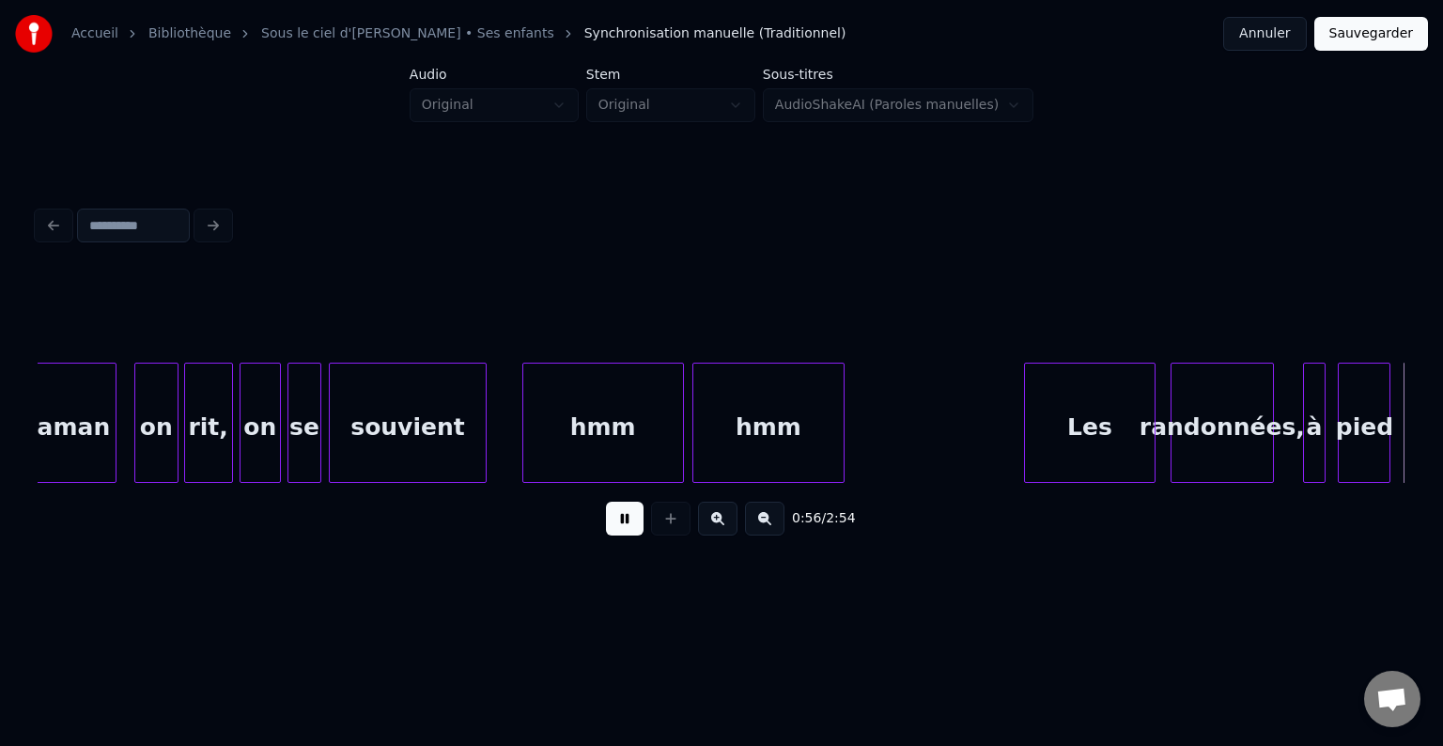
scroll to position [0, 10682]
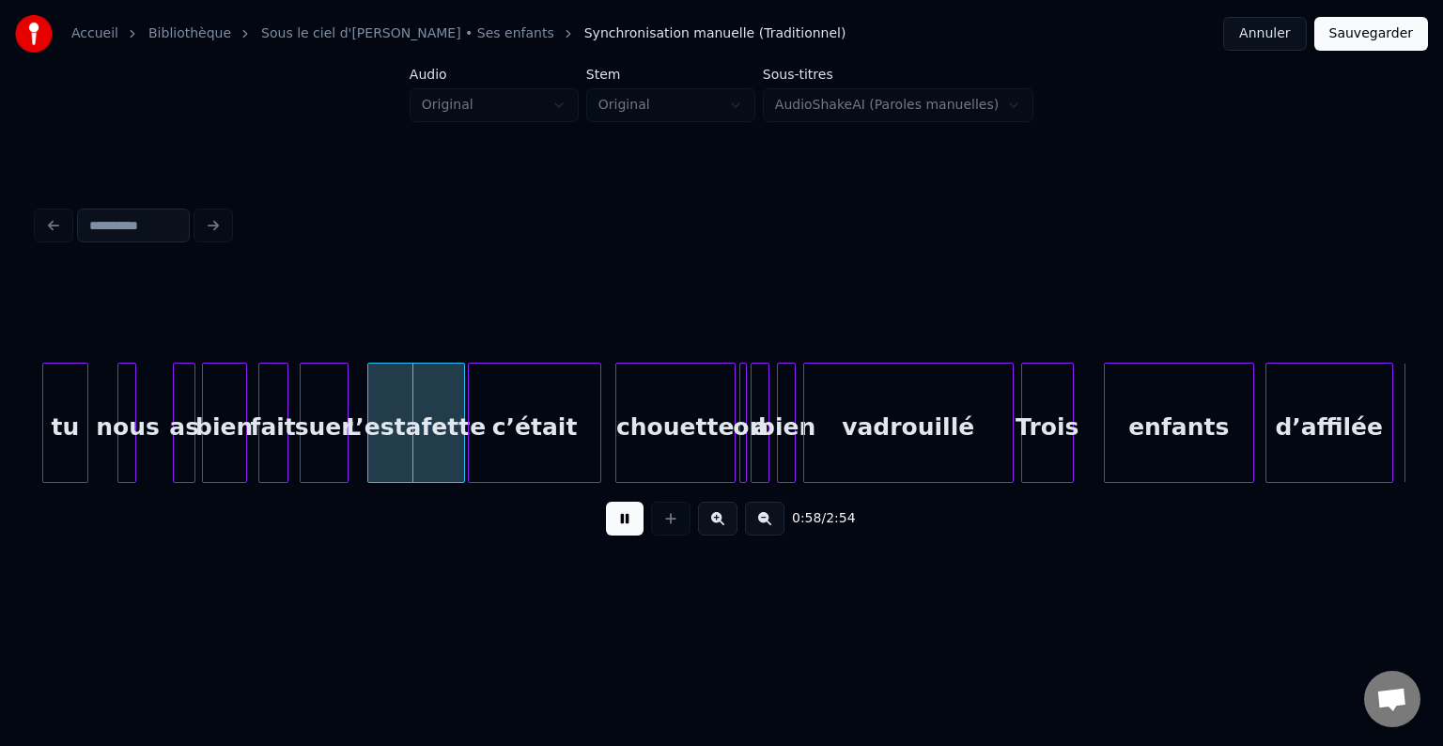
click at [633, 522] on button at bounding box center [625, 519] width 38 height 34
click at [632, 522] on button at bounding box center [625, 519] width 38 height 34
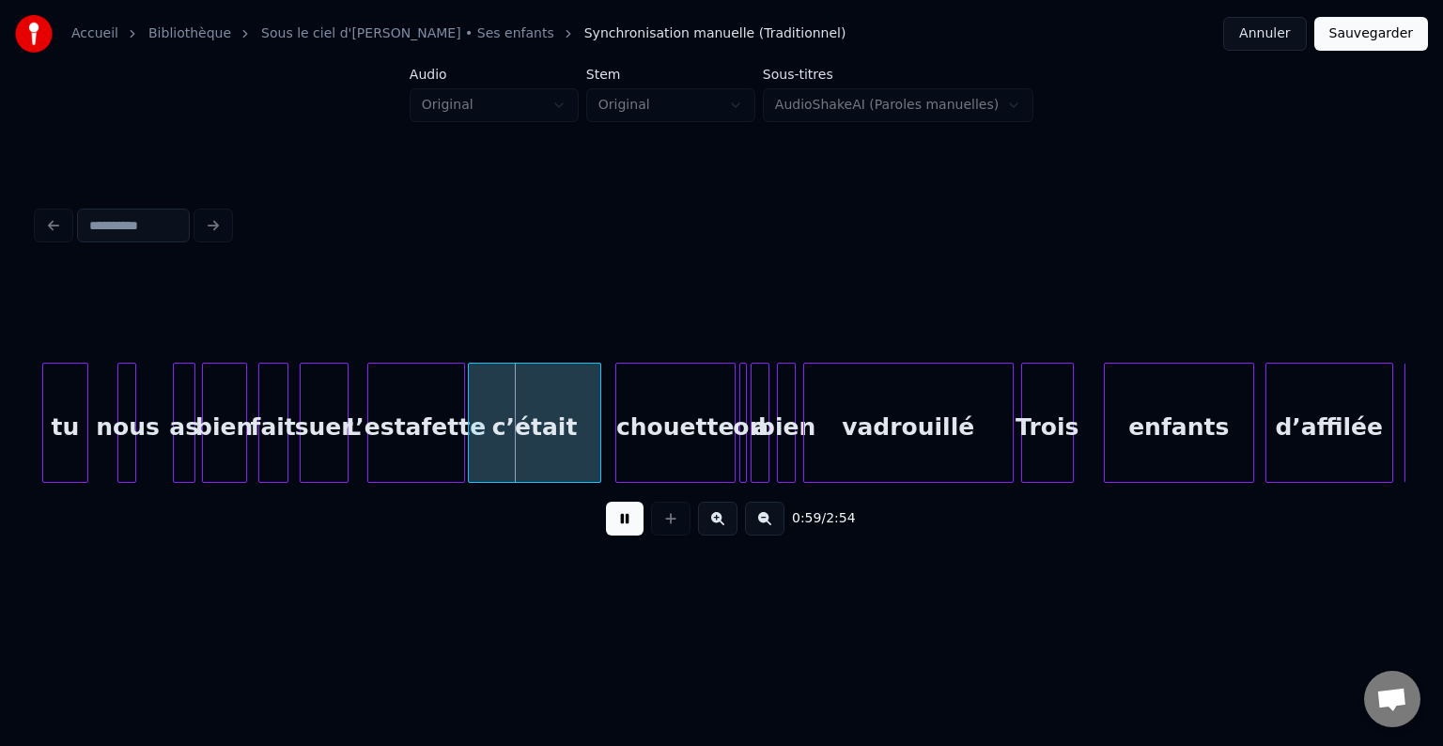
click at [632, 522] on button at bounding box center [625, 519] width 38 height 34
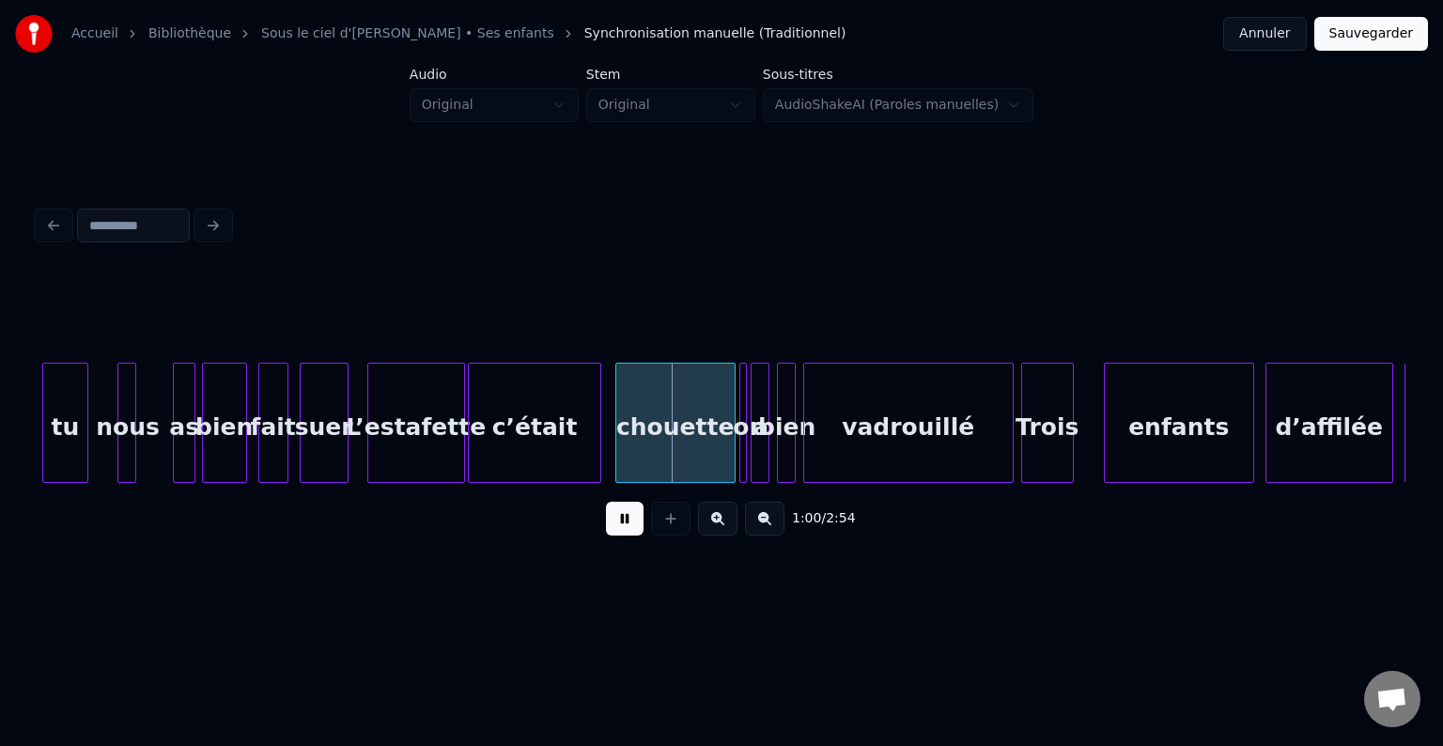
click at [629, 522] on button at bounding box center [625, 519] width 38 height 34
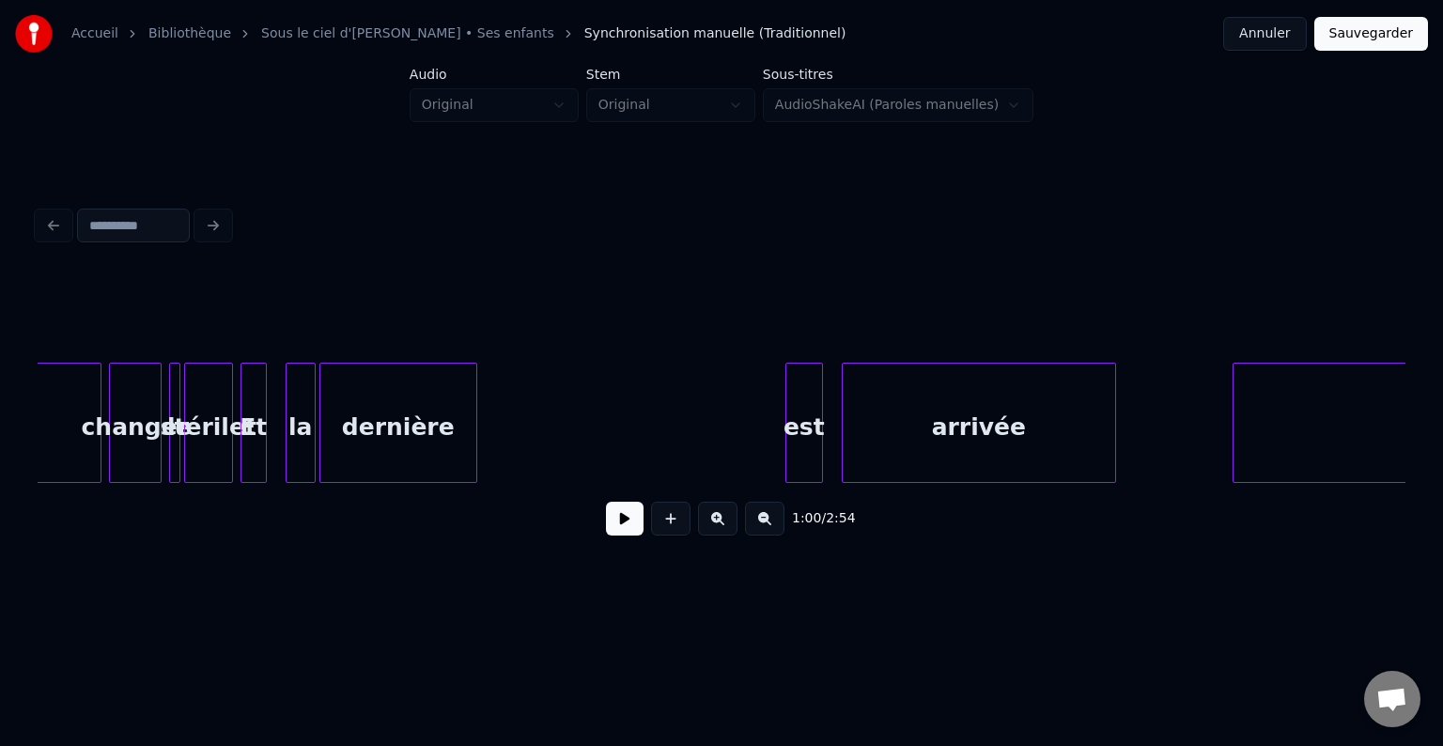
scroll to position [0, 12381]
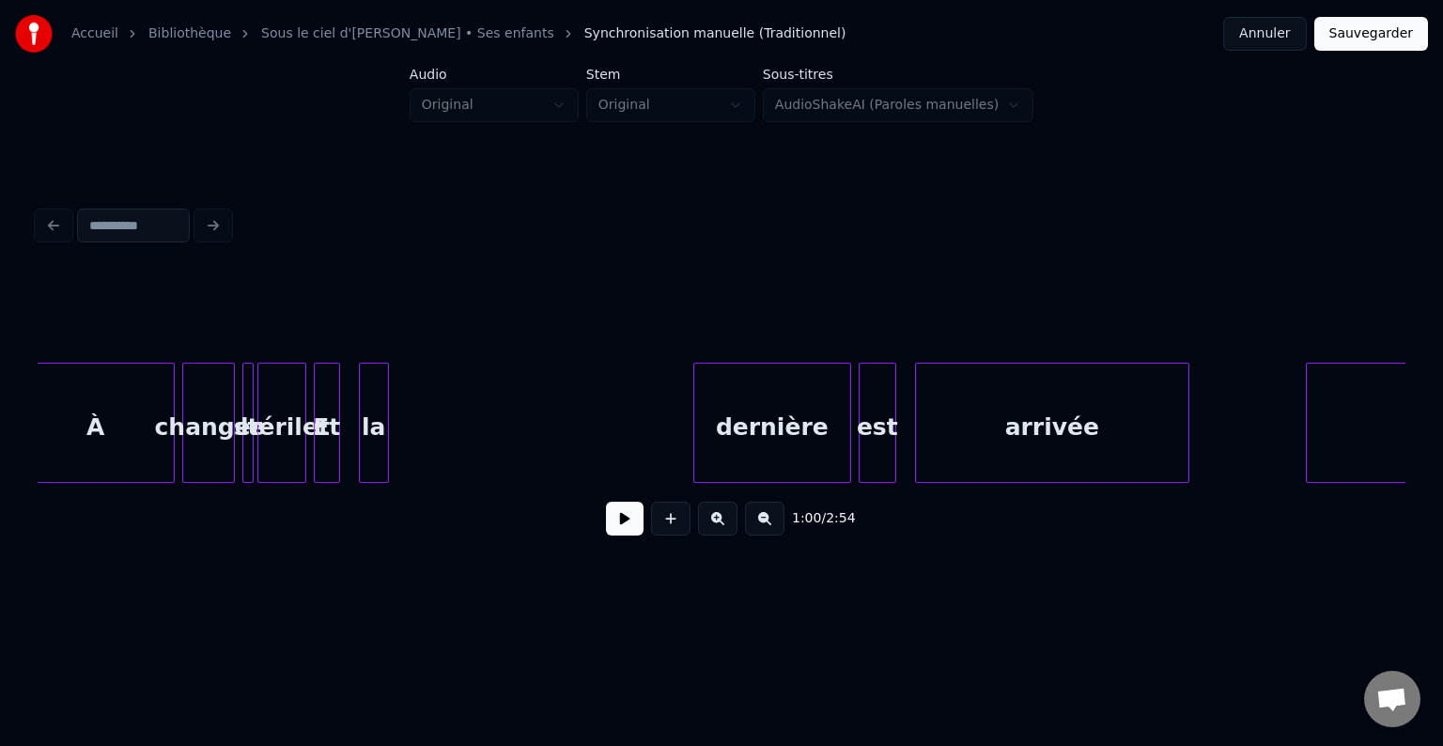
click at [787, 442] on div "dernière" at bounding box center [772, 428] width 156 height 128
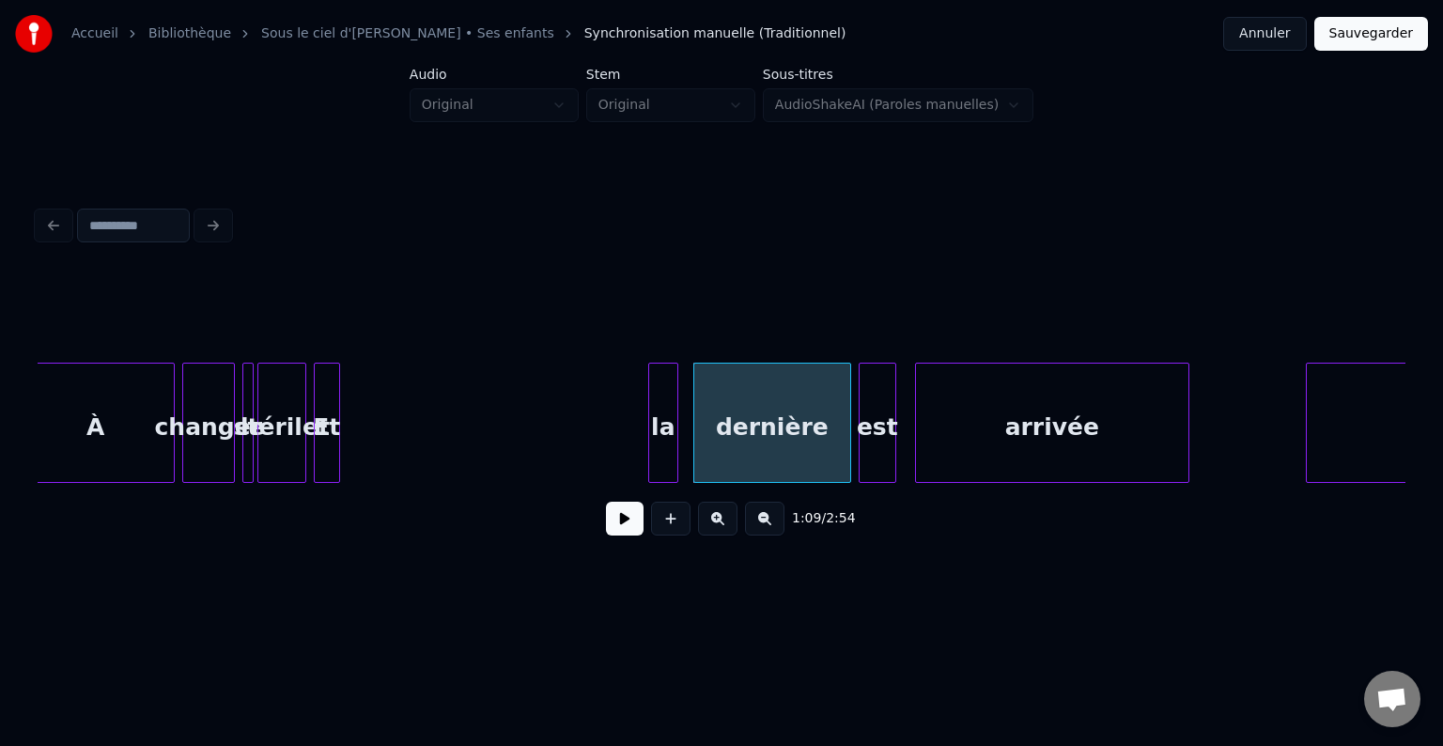
click at [674, 447] on div "la" at bounding box center [663, 428] width 28 height 128
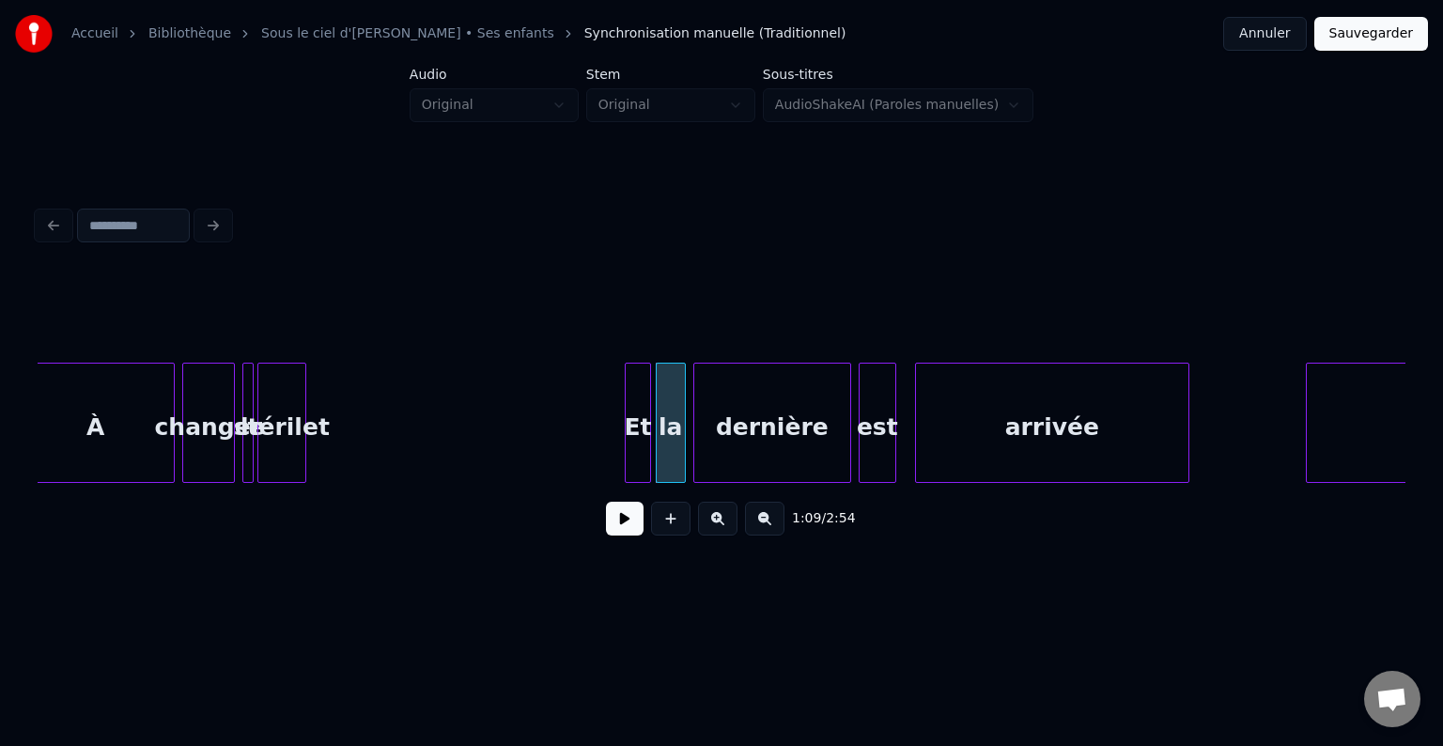
click at [640, 448] on div "Et" at bounding box center [638, 428] width 24 height 128
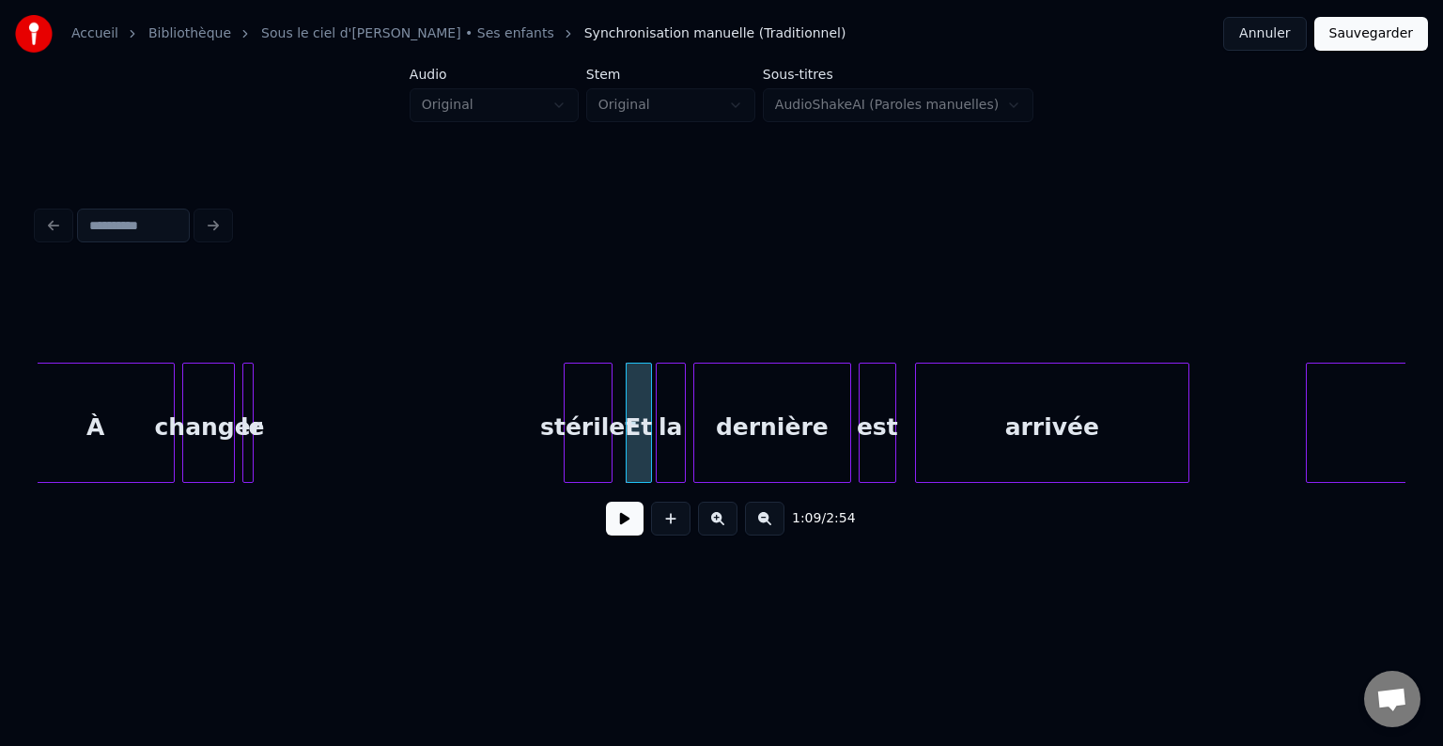
click at [594, 454] on div "stérilet" at bounding box center [588, 428] width 47 height 128
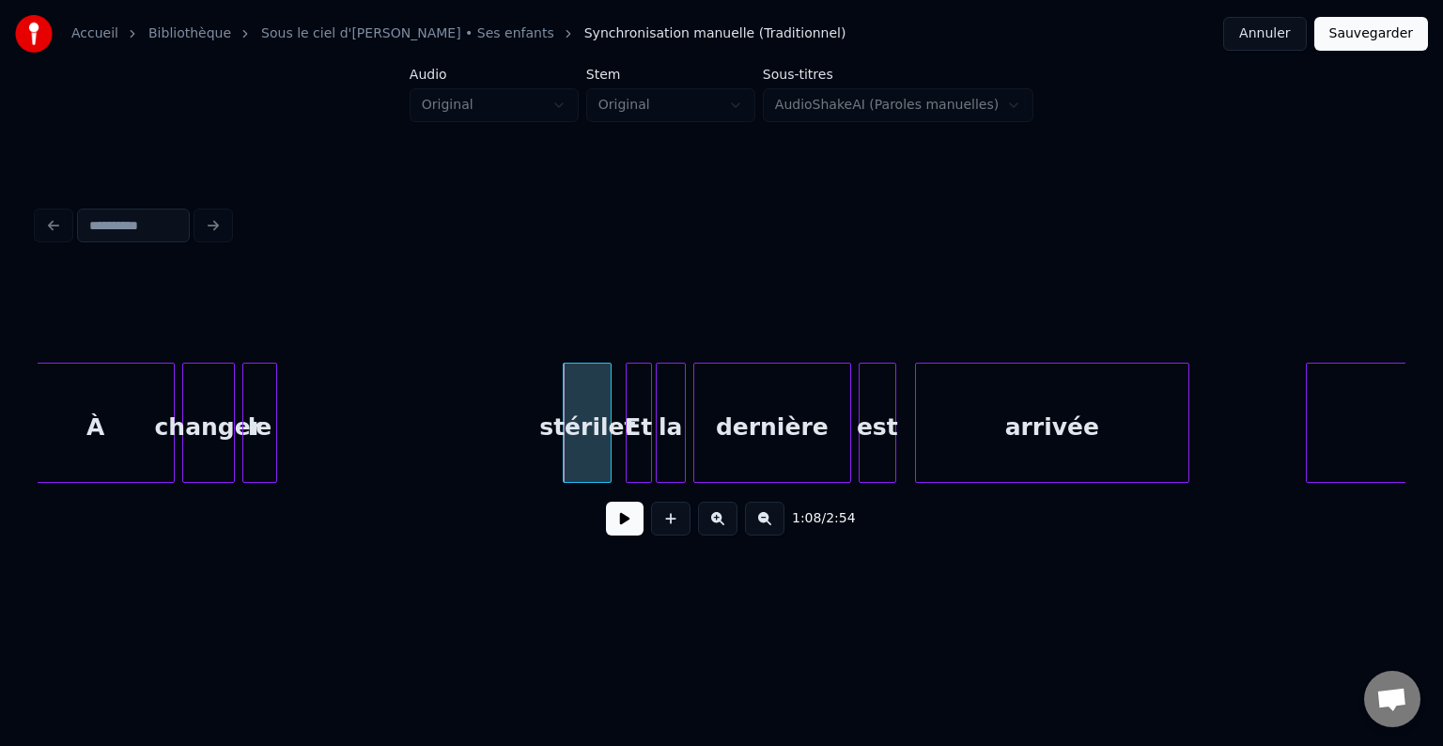
click at [276, 431] on div at bounding box center [274, 423] width 6 height 118
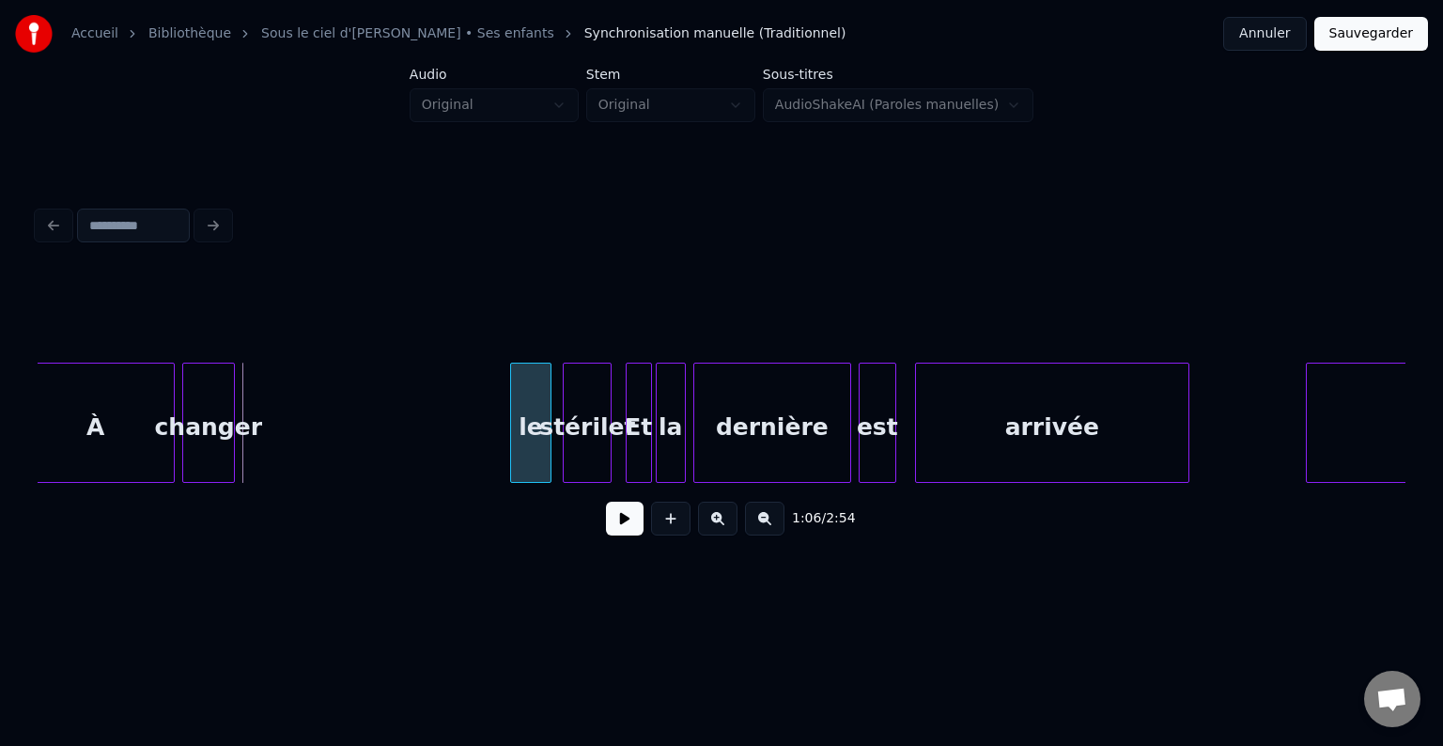
click at [532, 433] on div "le" at bounding box center [530, 428] width 39 height 128
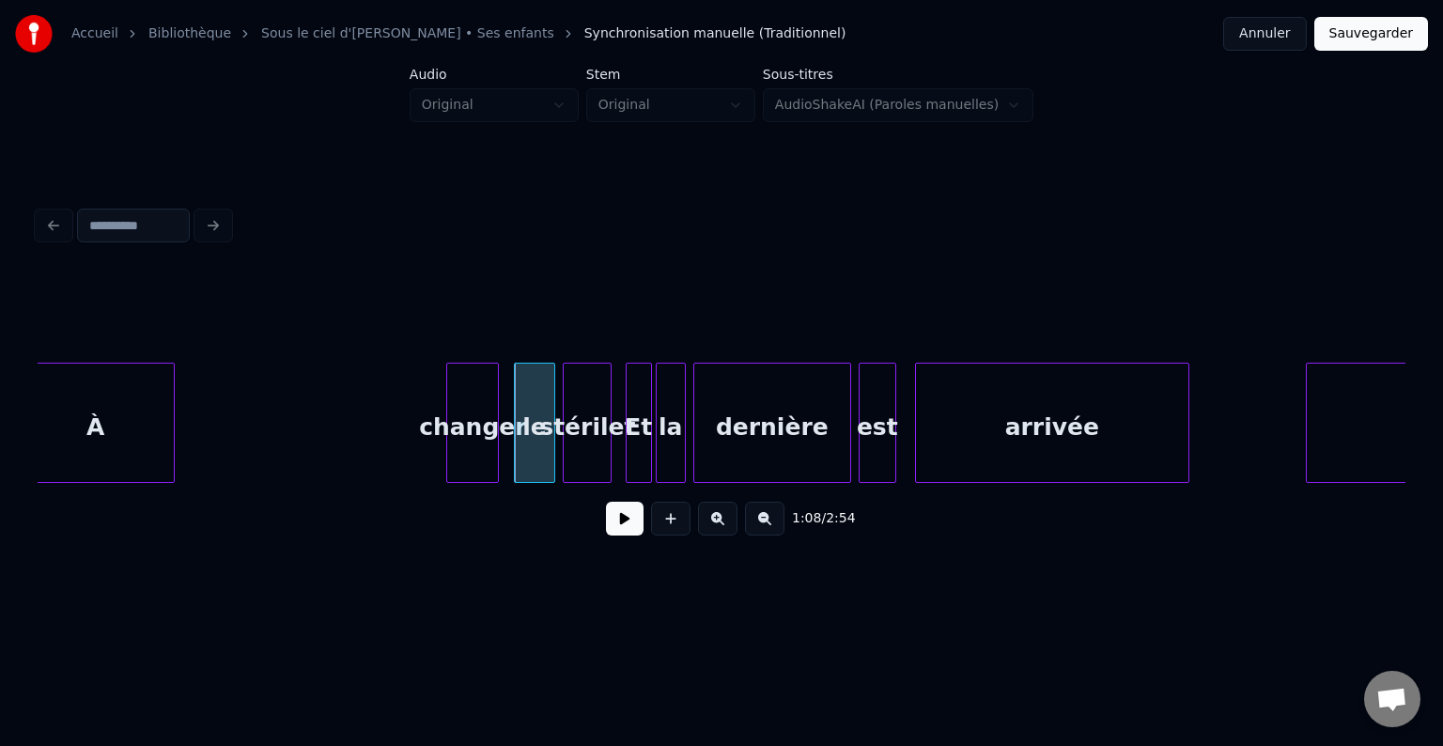
click at [489, 439] on div "changer" at bounding box center [472, 428] width 51 height 128
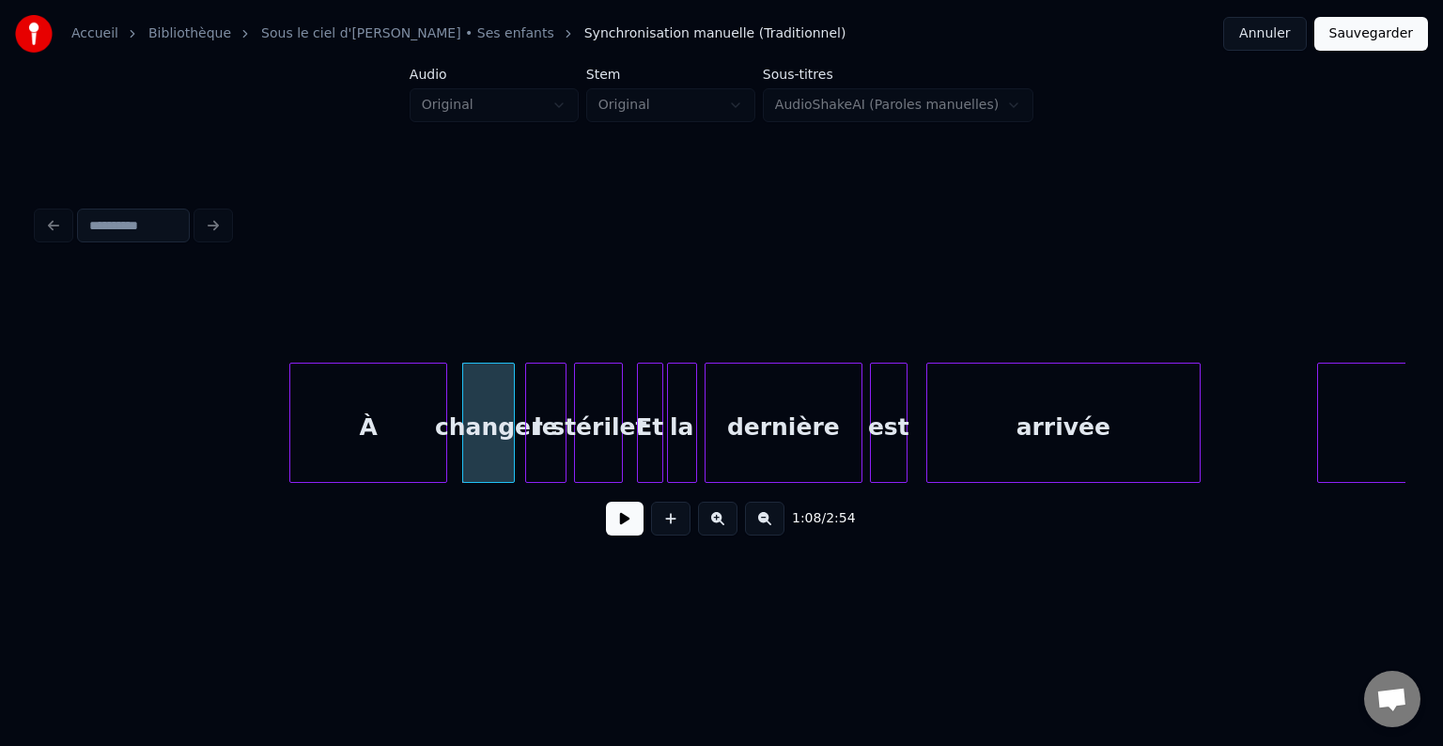
click at [372, 436] on div "À" at bounding box center [368, 428] width 156 height 128
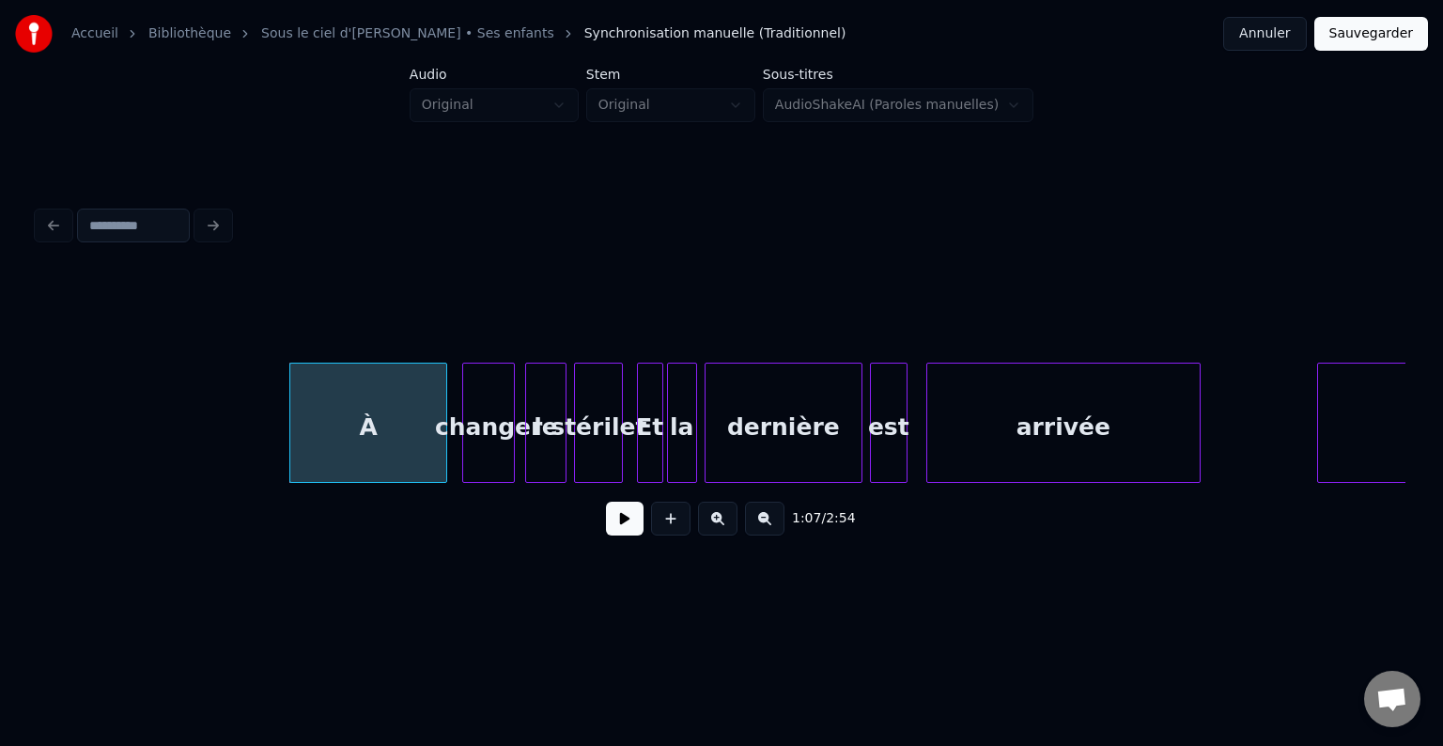
click at [291, 421] on div "À" at bounding box center [368, 423] width 158 height 120
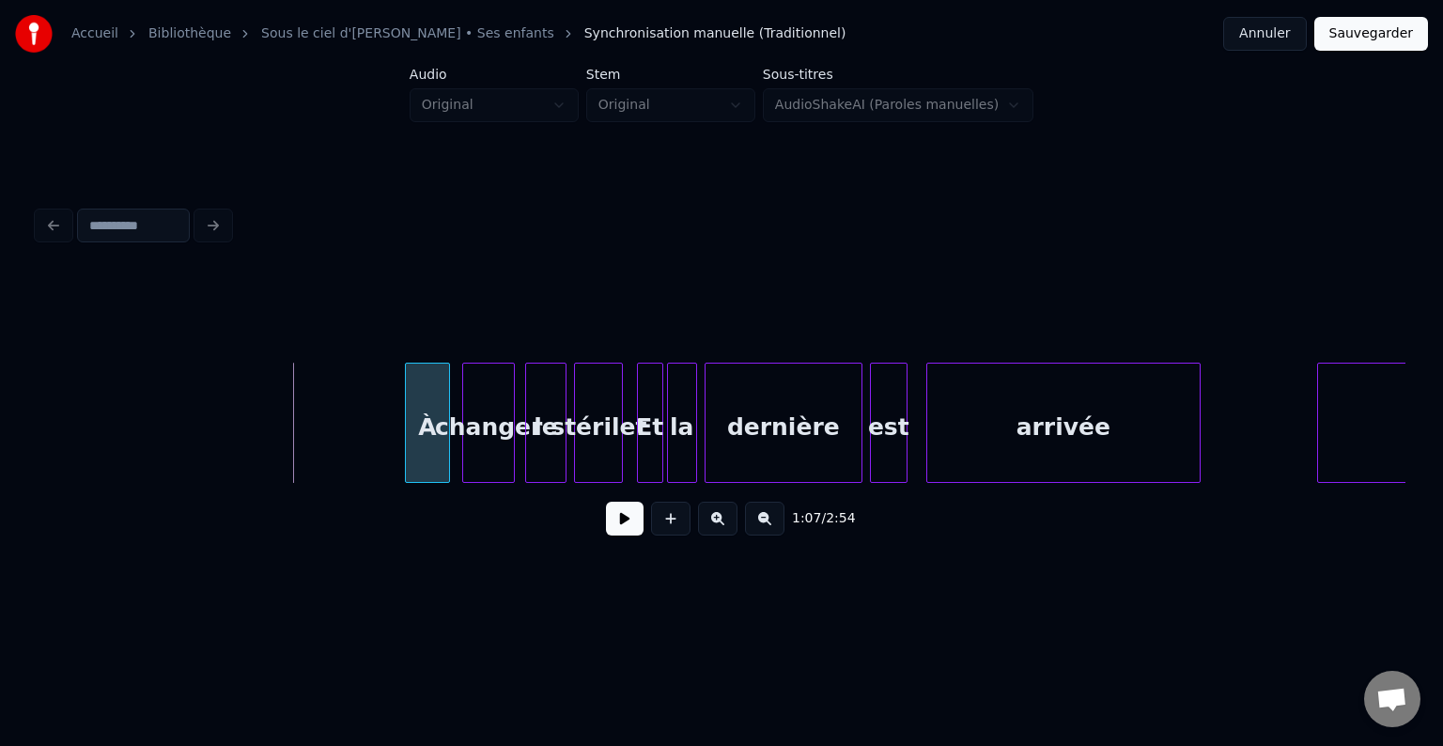
click at [410, 429] on div at bounding box center [409, 423] width 6 height 118
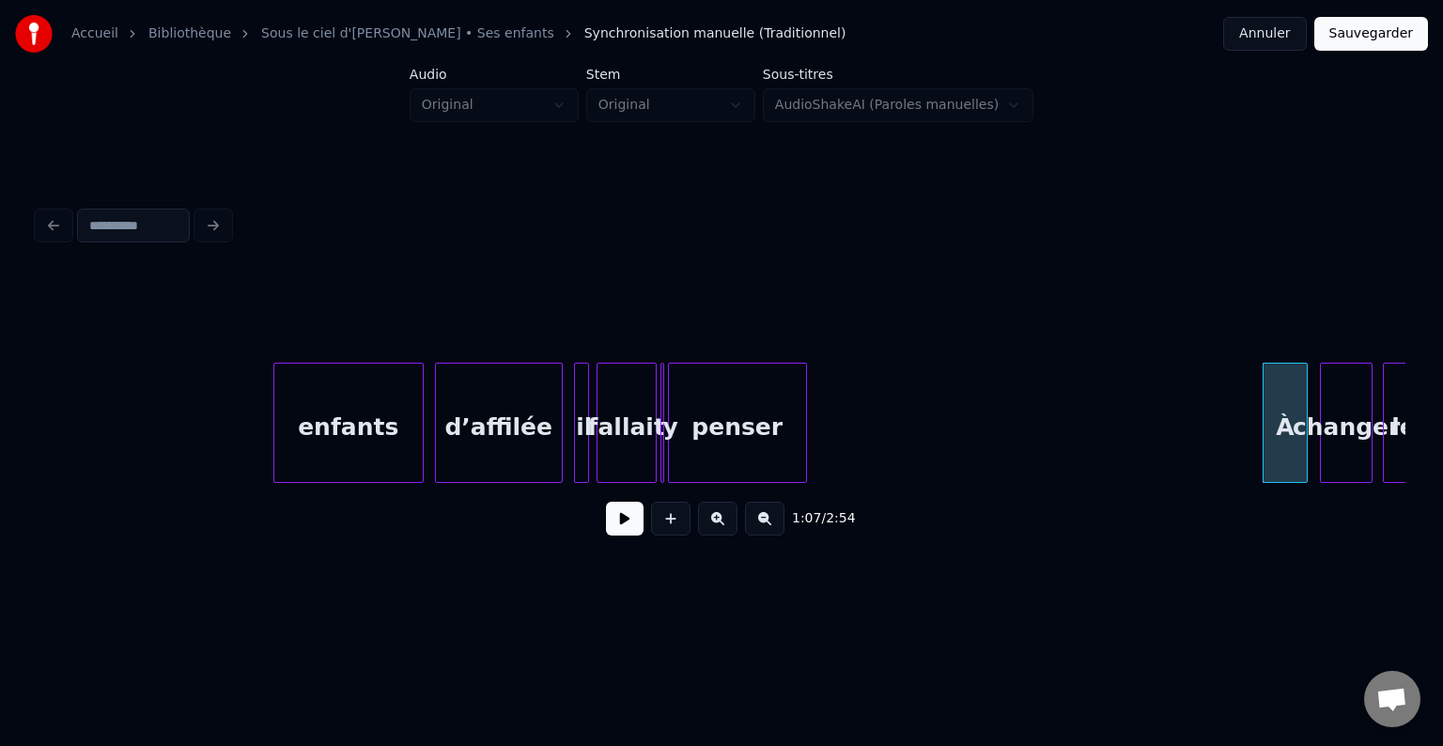
scroll to position [0, 11476]
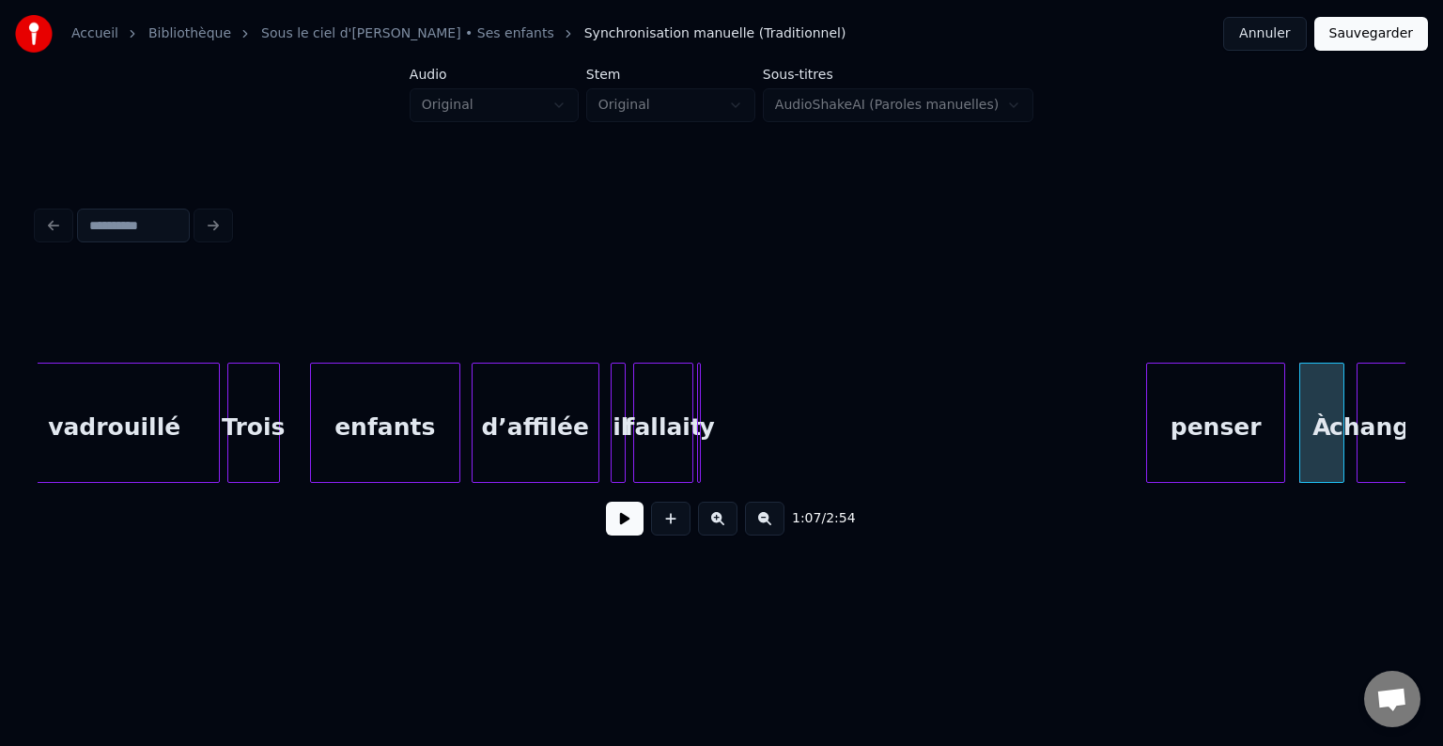
click at [1266, 425] on div "penser" at bounding box center [1215, 428] width 137 height 128
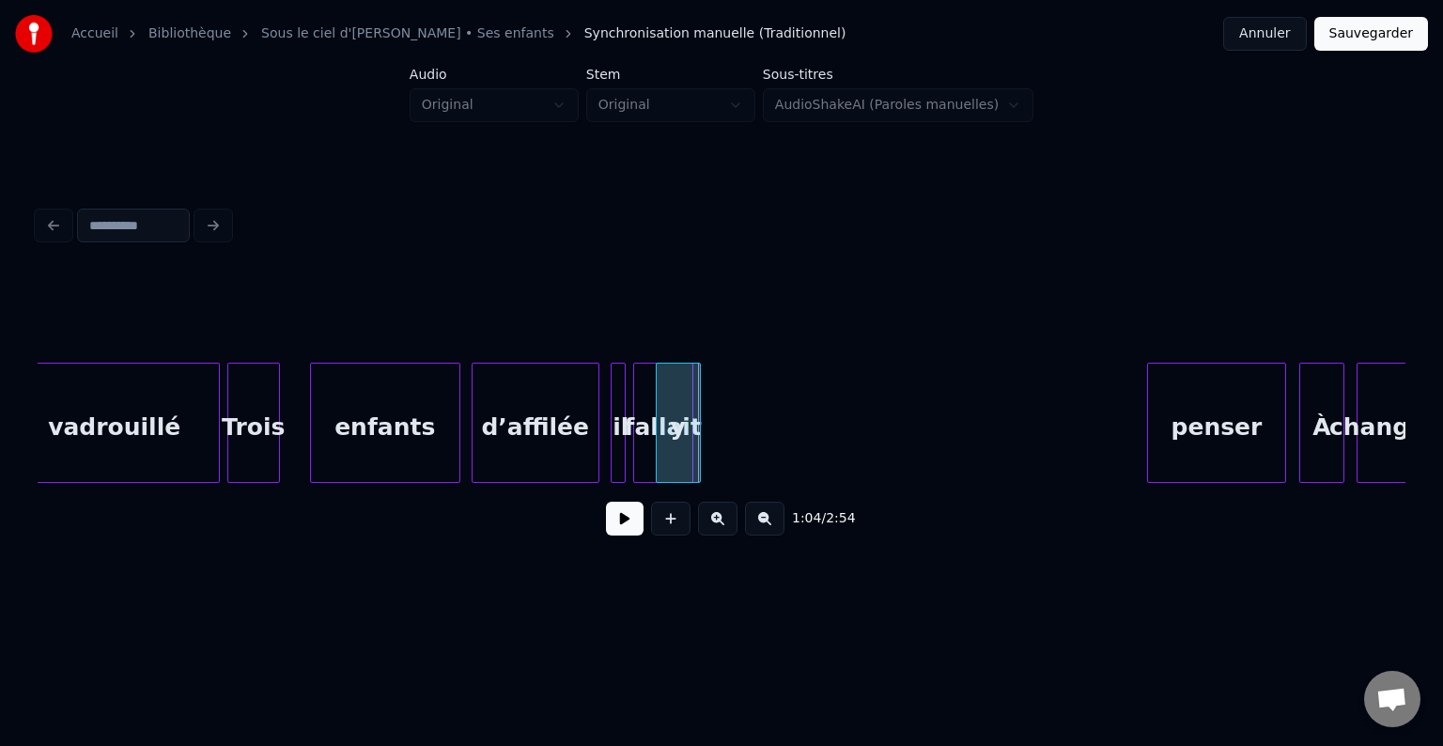
click at [657, 406] on div at bounding box center [660, 423] width 6 height 118
click at [1116, 403] on div "y" at bounding box center [1113, 428] width 46 height 128
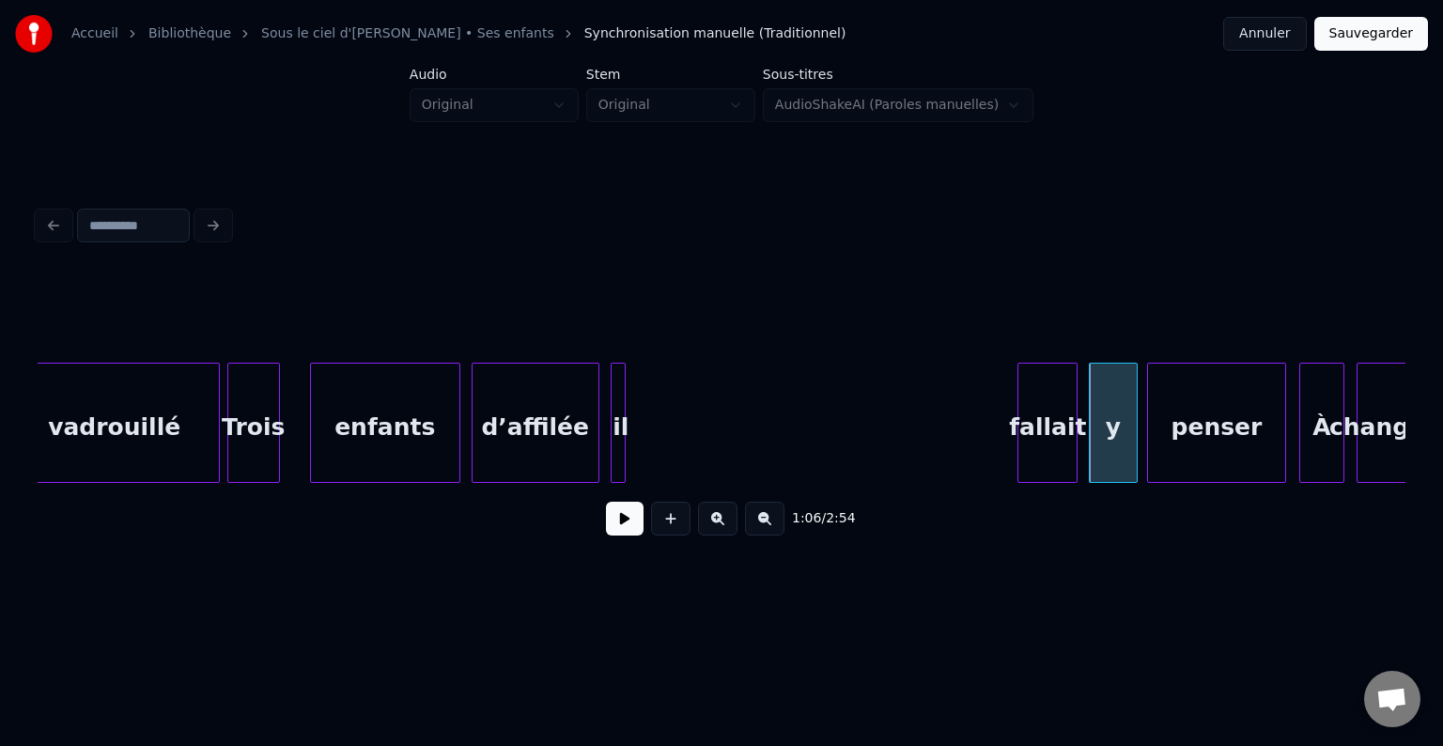
click at [1044, 419] on div "fallait" at bounding box center [1047, 428] width 58 height 128
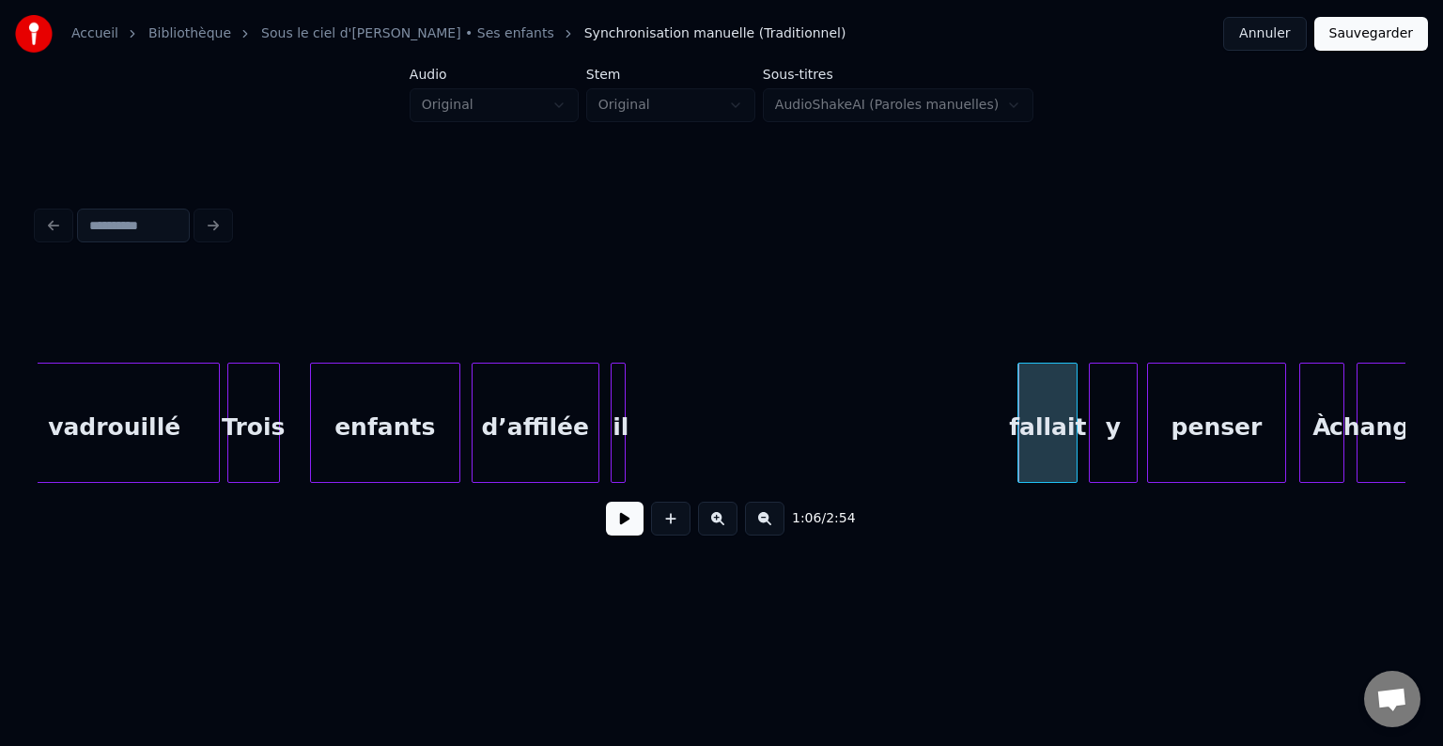
click at [628, 409] on div "il" at bounding box center [621, 428] width 19 height 128
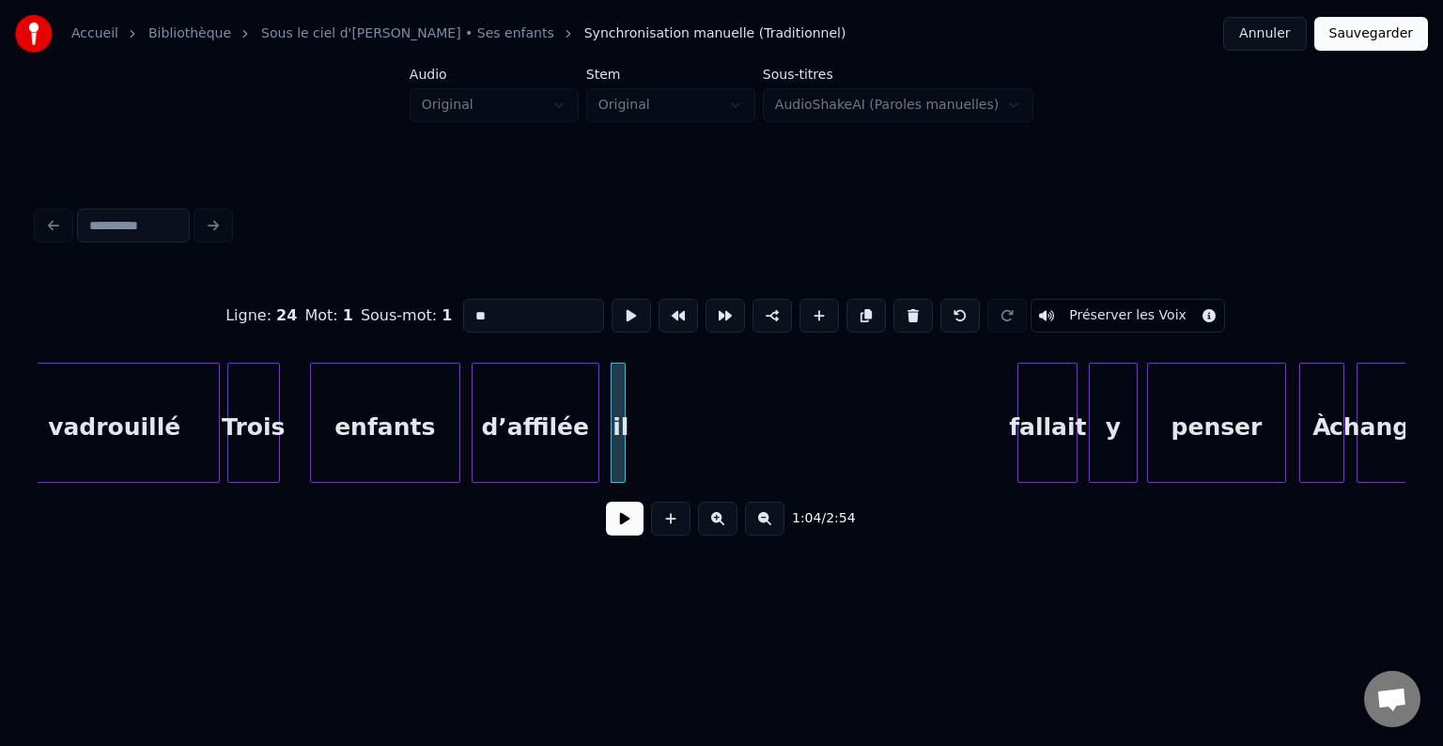
click at [628, 409] on div "il" at bounding box center [621, 428] width 19 height 128
click at [665, 411] on div at bounding box center [663, 423] width 6 height 118
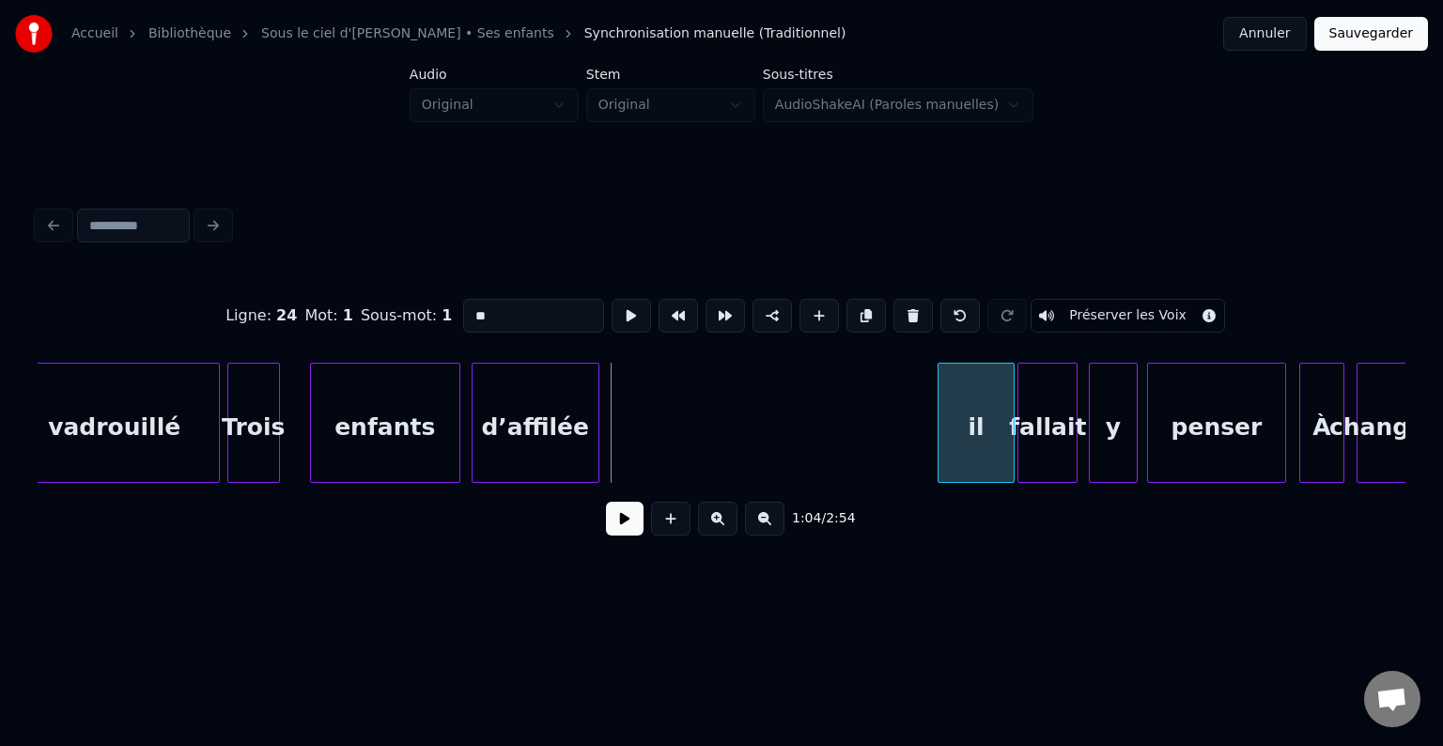
click at [971, 423] on div "il" at bounding box center [976, 428] width 75 height 128
drag, startPoint x: 554, startPoint y: 490, endPoint x: 545, endPoint y: 489, distance: 9.6
click at [545, 483] on div "À changer penser fallait y il d’affilée enfants Trois vadrouillé" at bounding box center [722, 423] width 1368 height 120
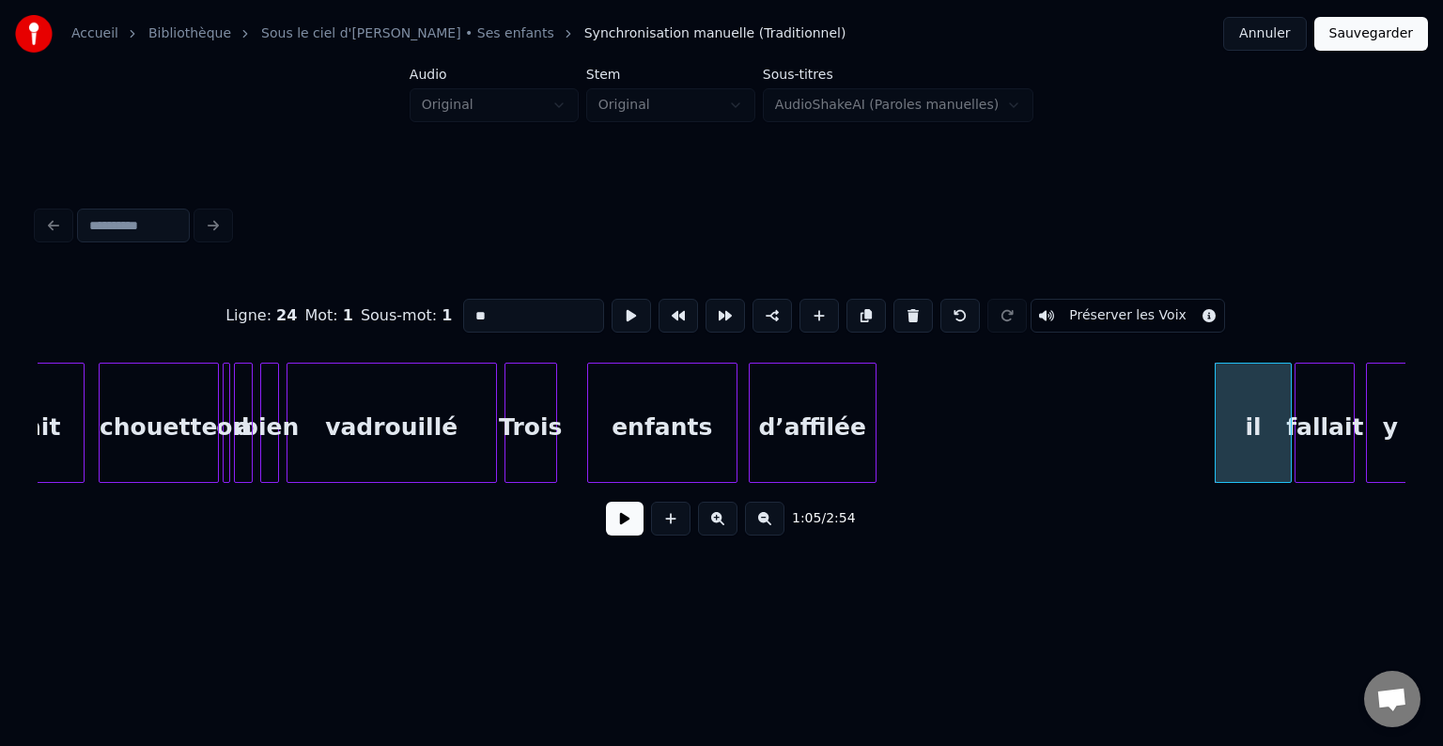
scroll to position [0, 11161]
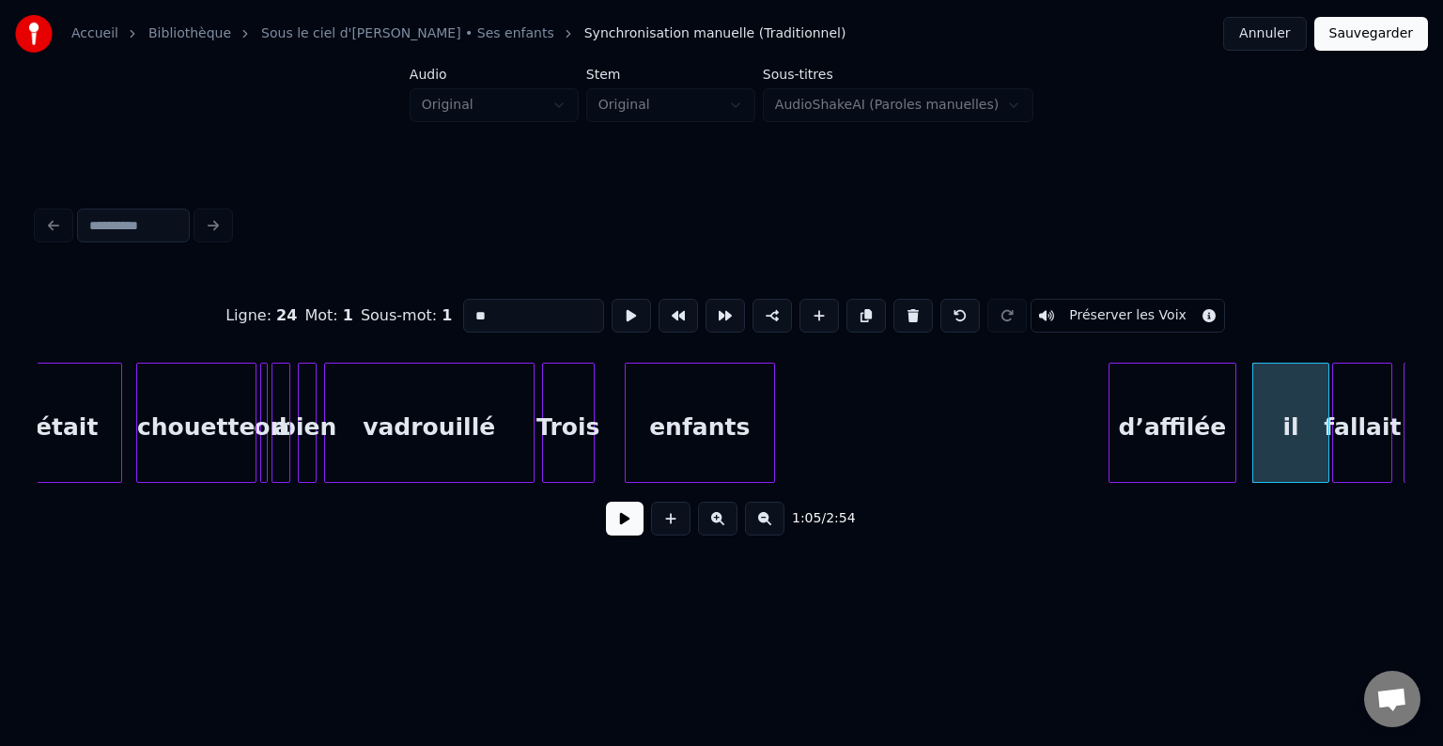
click at [1171, 435] on div "d’affilée" at bounding box center [1173, 428] width 126 height 128
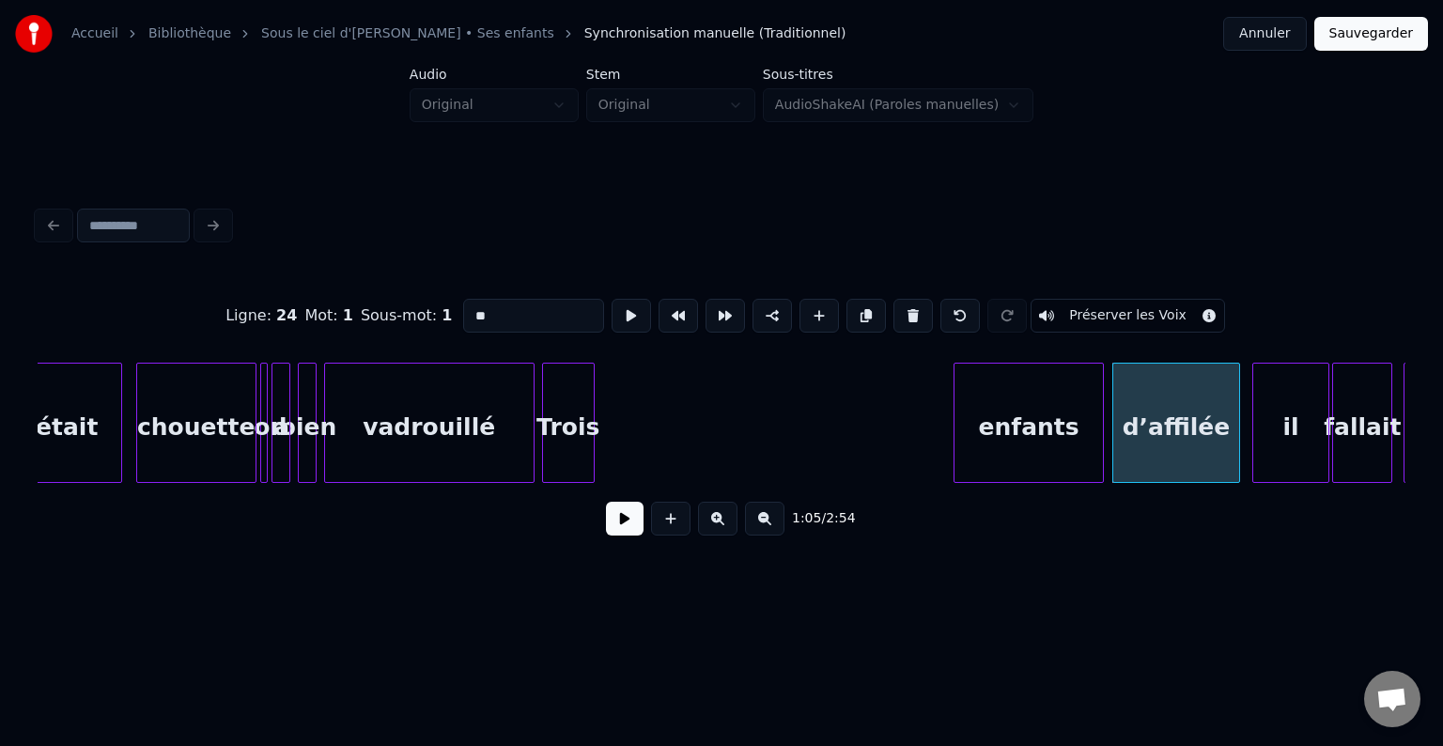
click at [977, 438] on div "enfants" at bounding box center [1028, 428] width 148 height 128
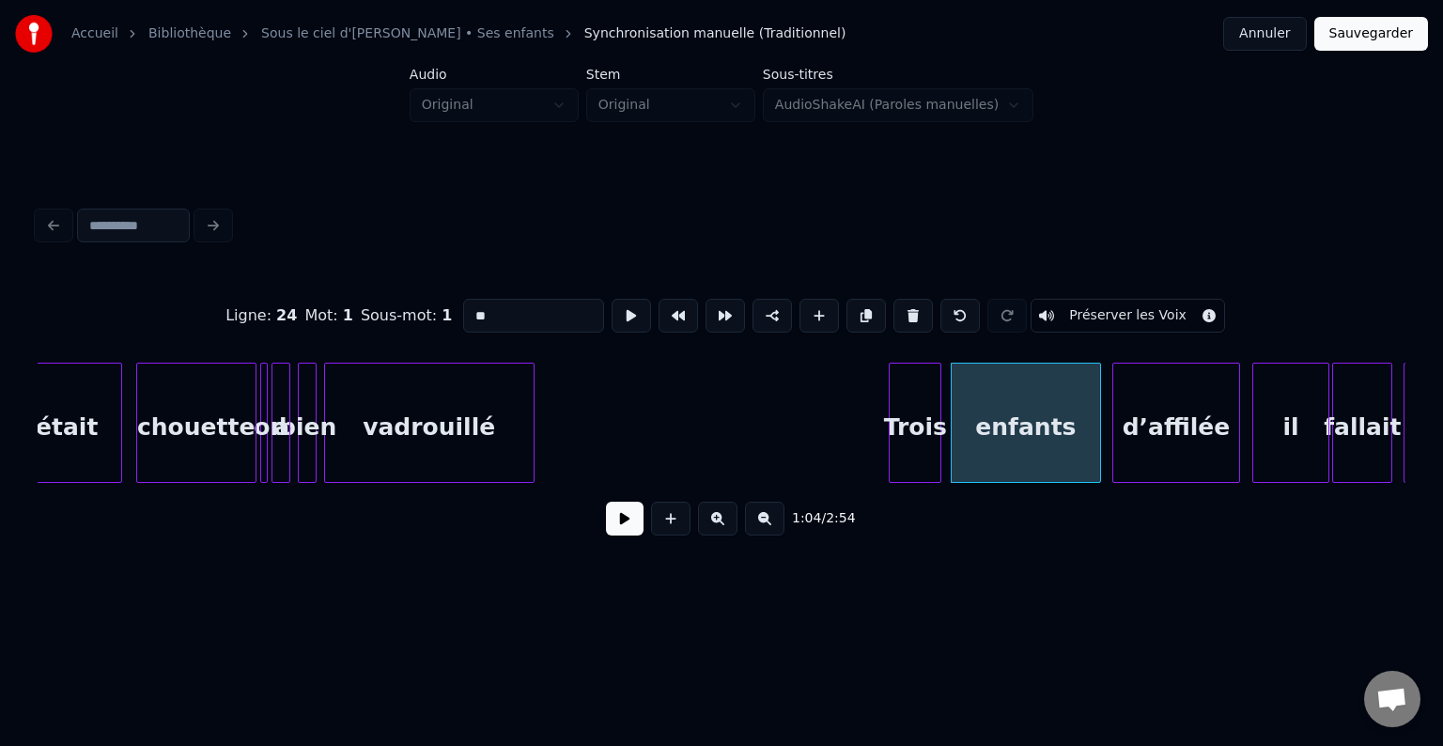
click at [914, 434] on div "Trois" at bounding box center [915, 428] width 51 height 128
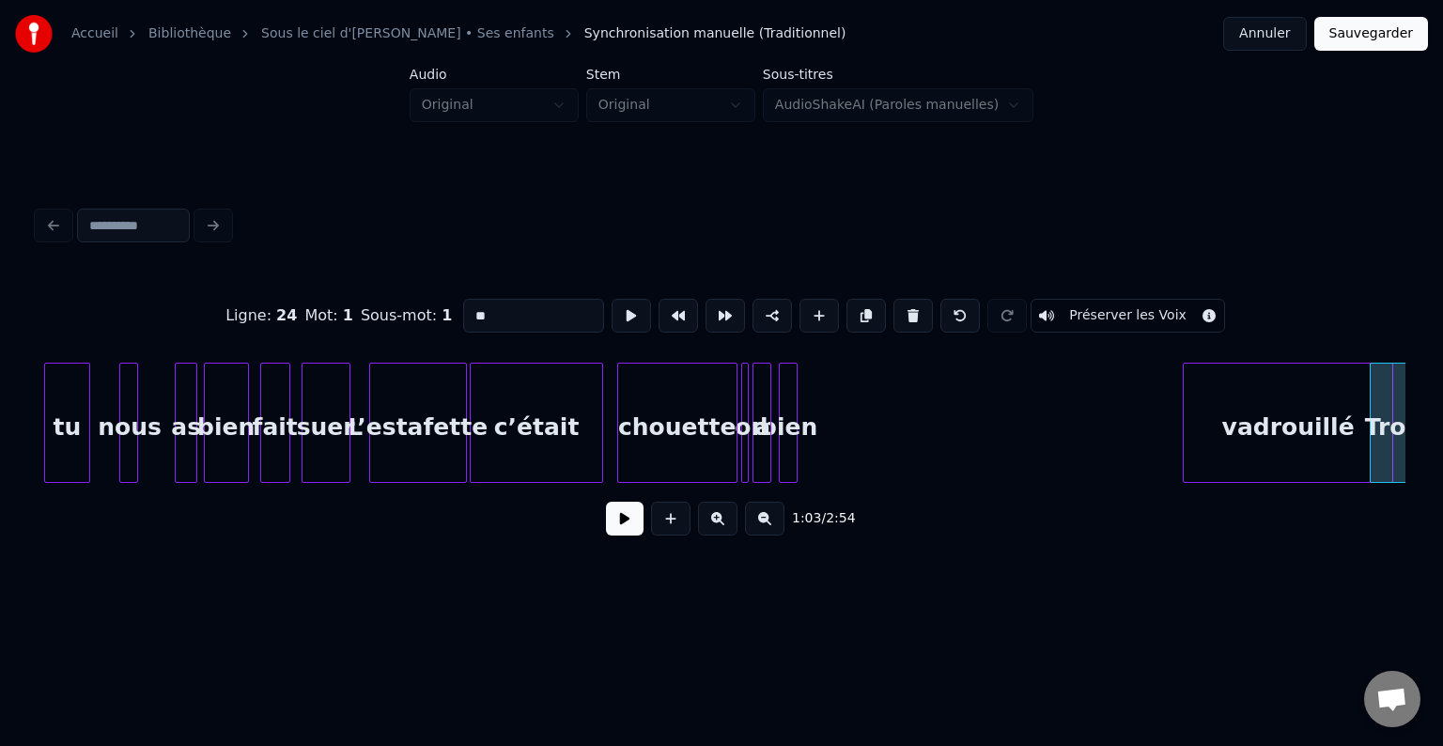
scroll to position [0, 10694]
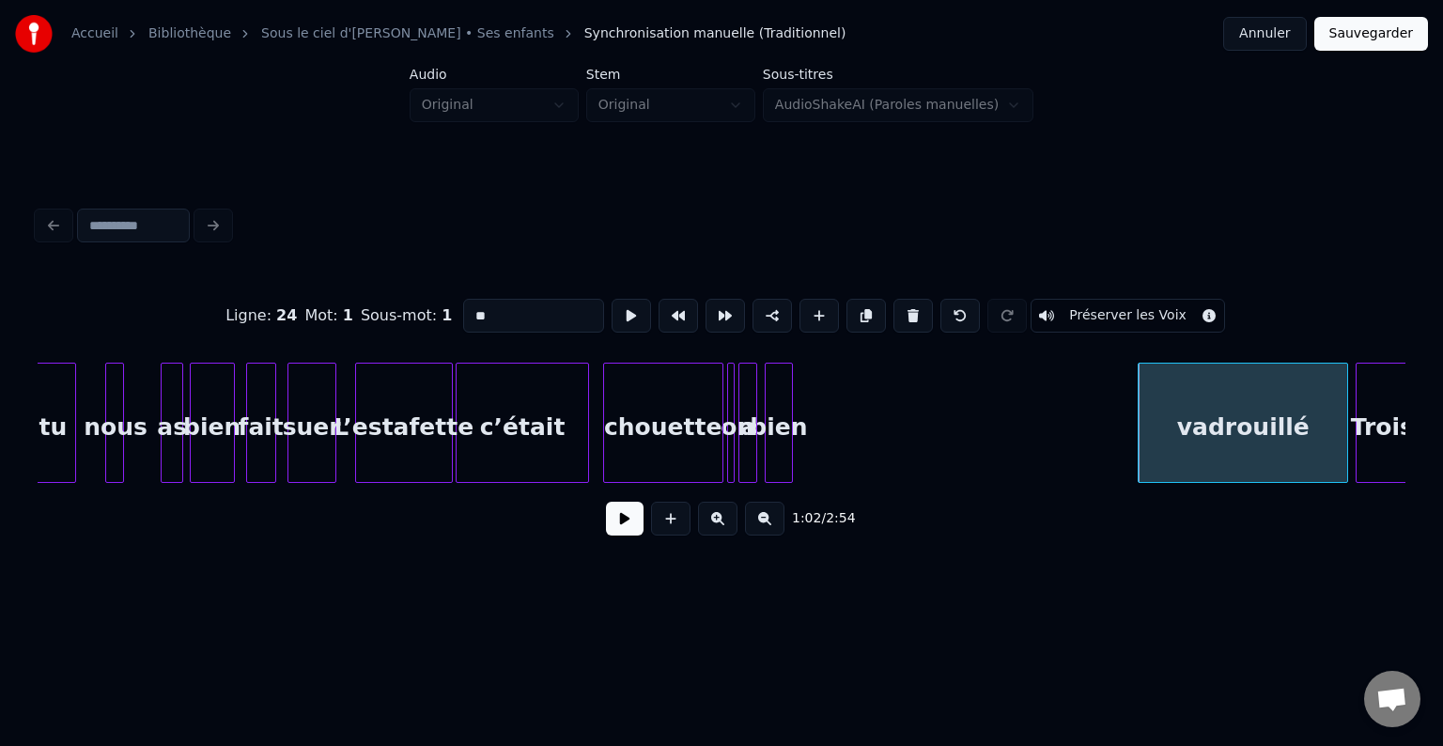
click at [786, 414] on div at bounding box center [789, 423] width 6 height 118
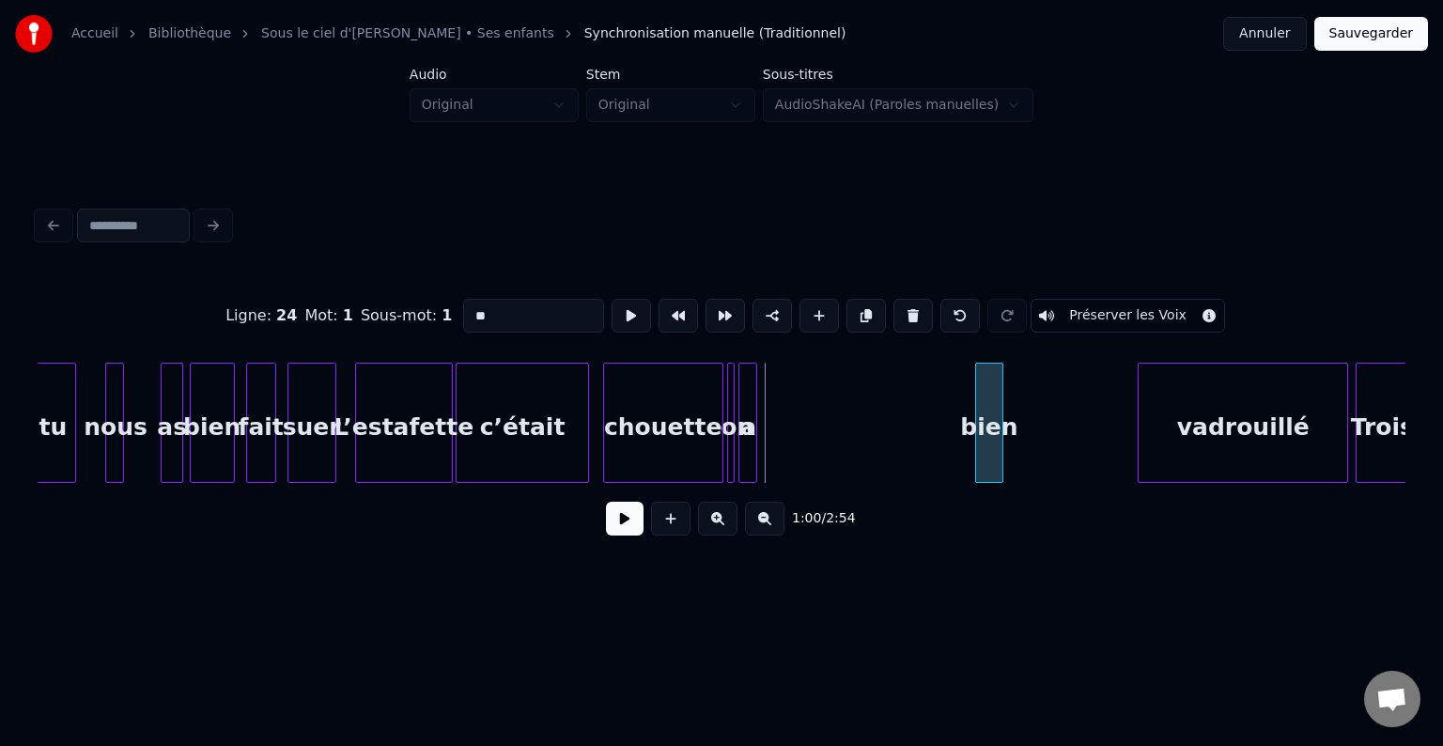
click at [1002, 416] on div "bien" at bounding box center [989, 428] width 26 height 128
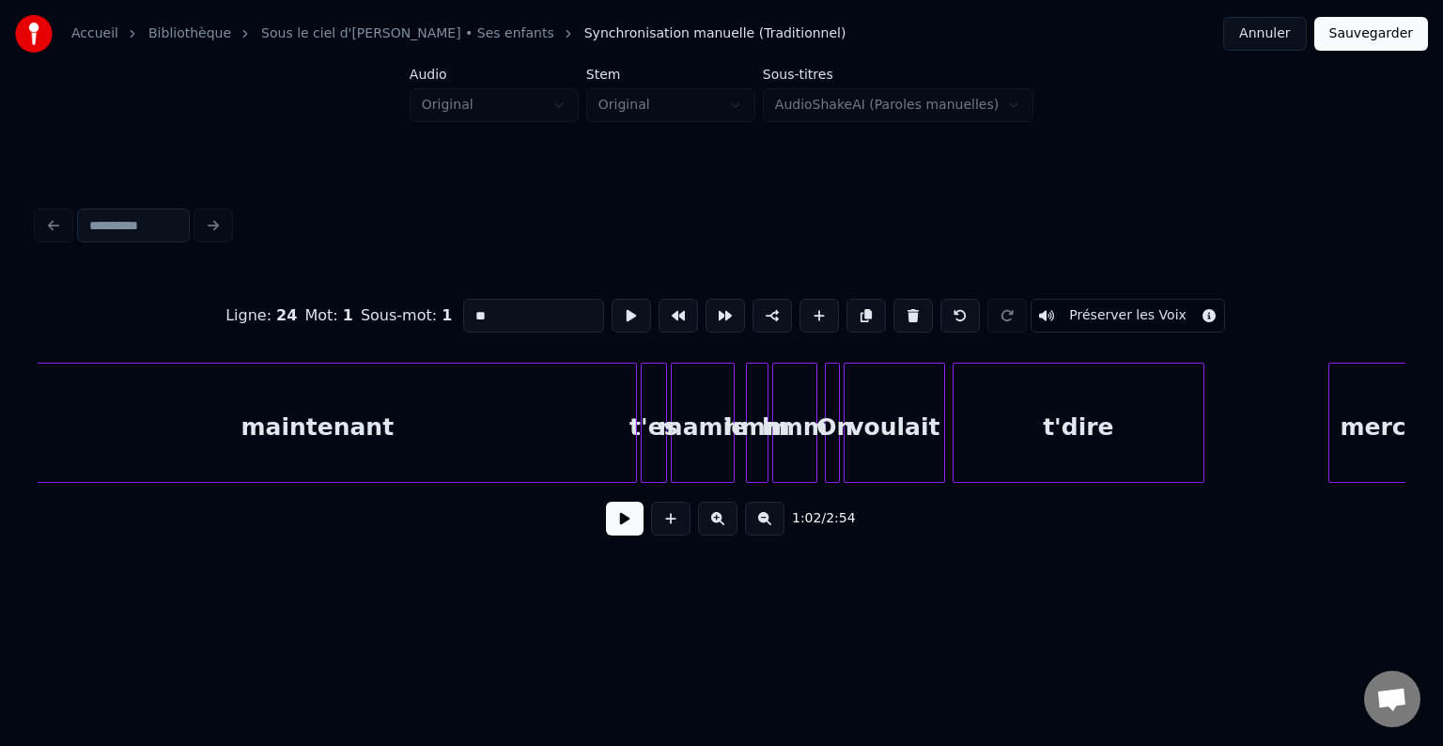
scroll to position [0, 29271]
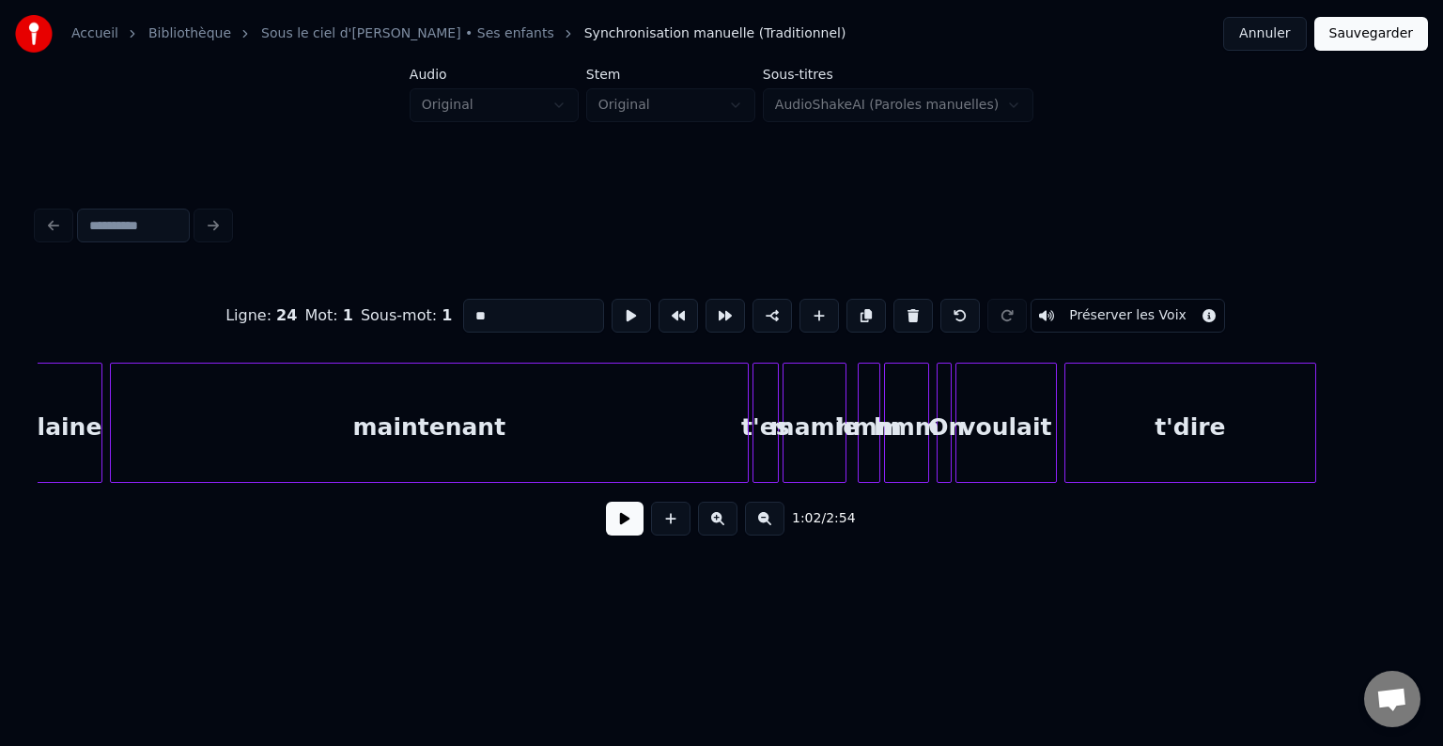
click at [465, 440] on div "maintenant" at bounding box center [429, 428] width 637 height 128
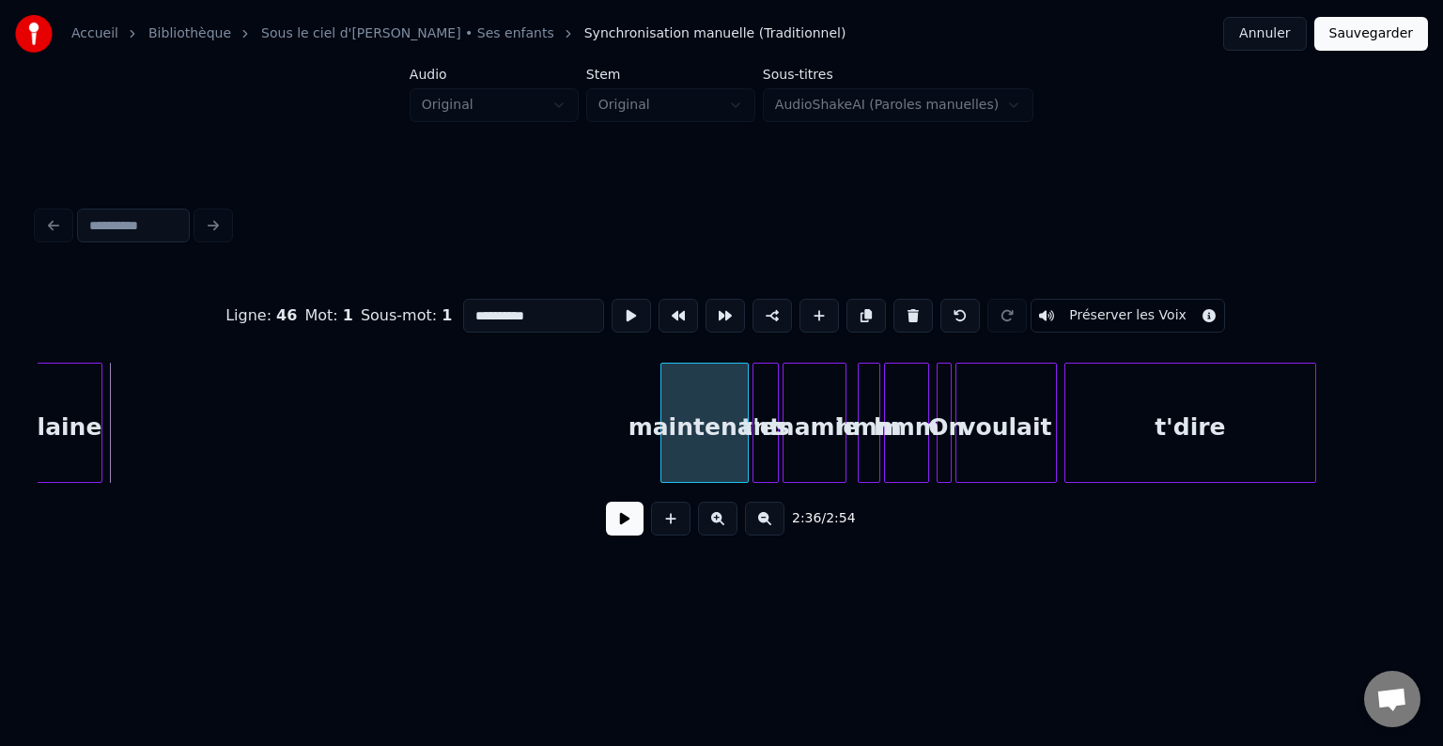
click at [662, 426] on div at bounding box center [664, 423] width 6 height 118
click at [1190, 427] on div "t'dire" at bounding box center [1190, 428] width 250 height 128
type input "******"
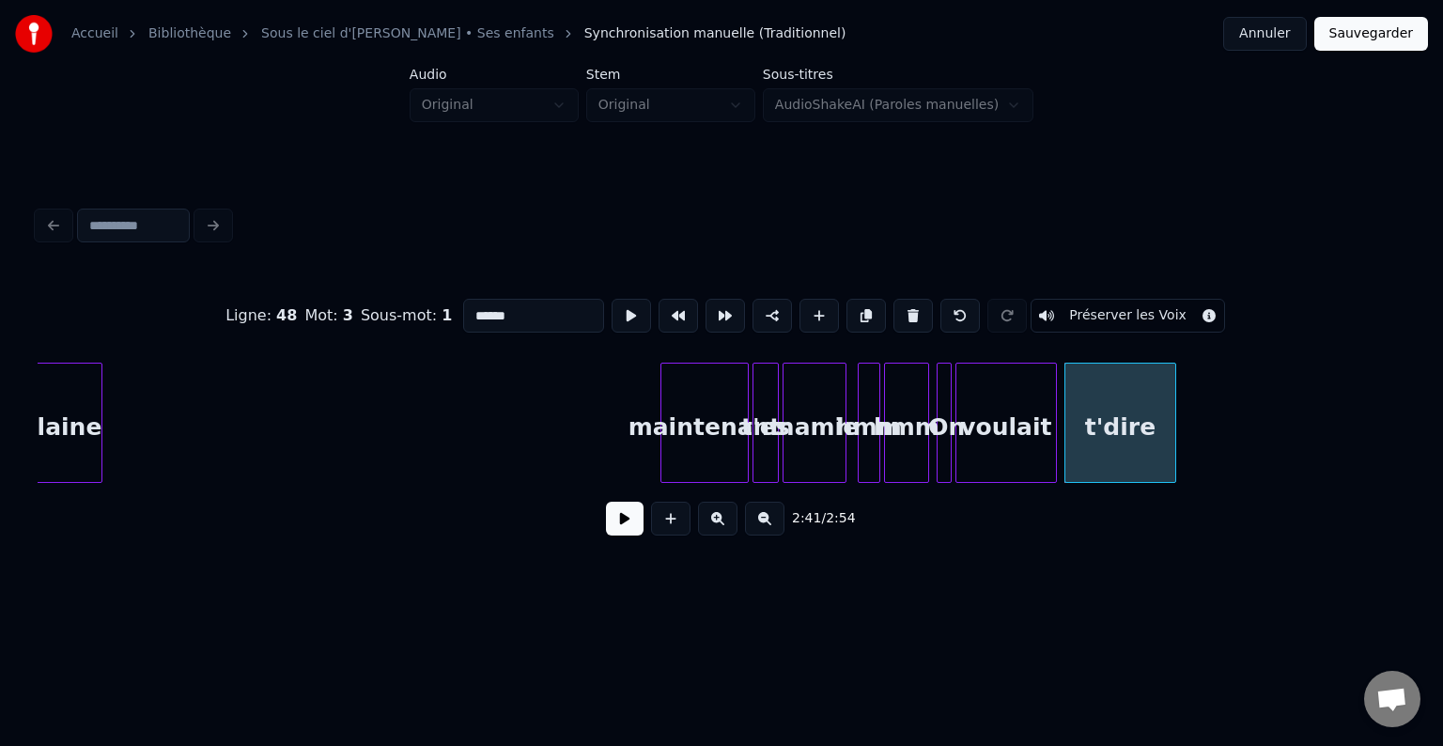
click at [1170, 430] on div at bounding box center [1173, 423] width 6 height 118
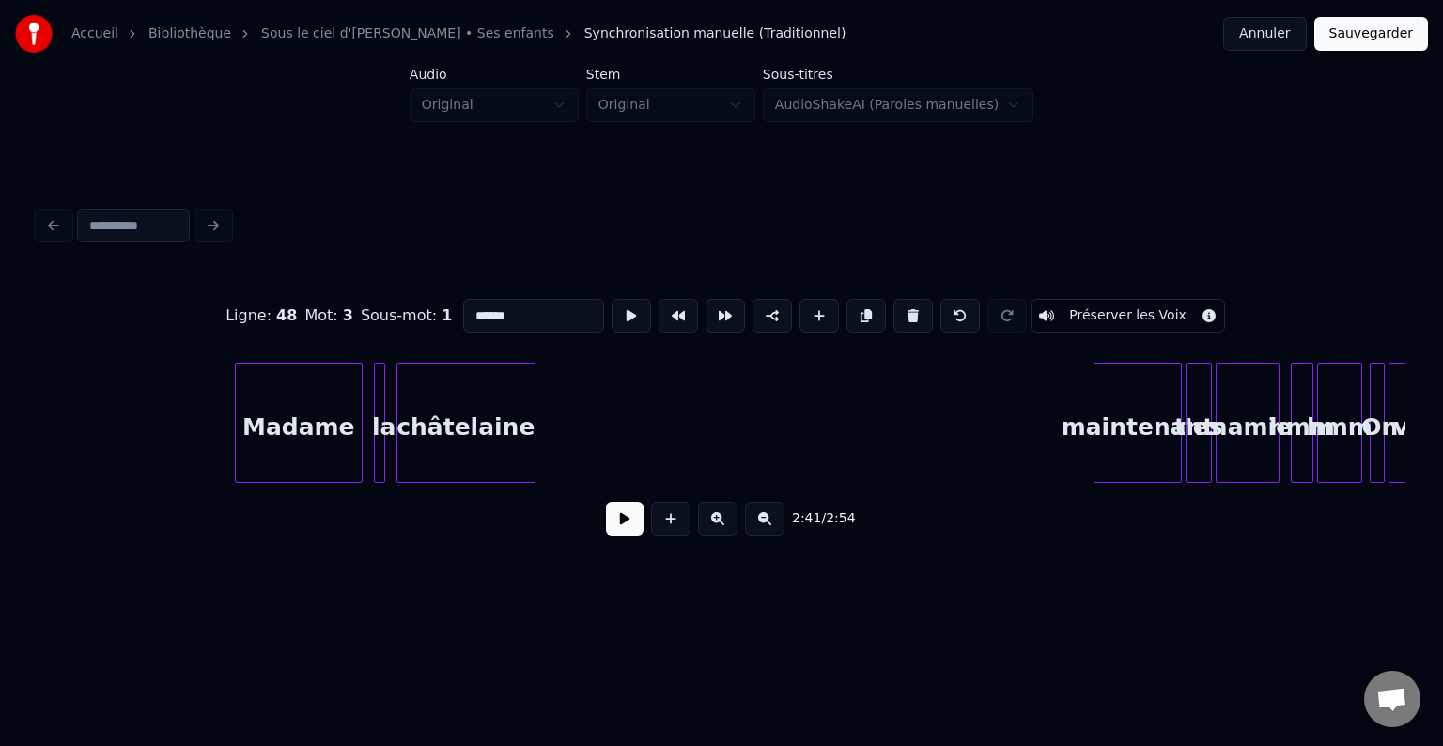
scroll to position [0, 28703]
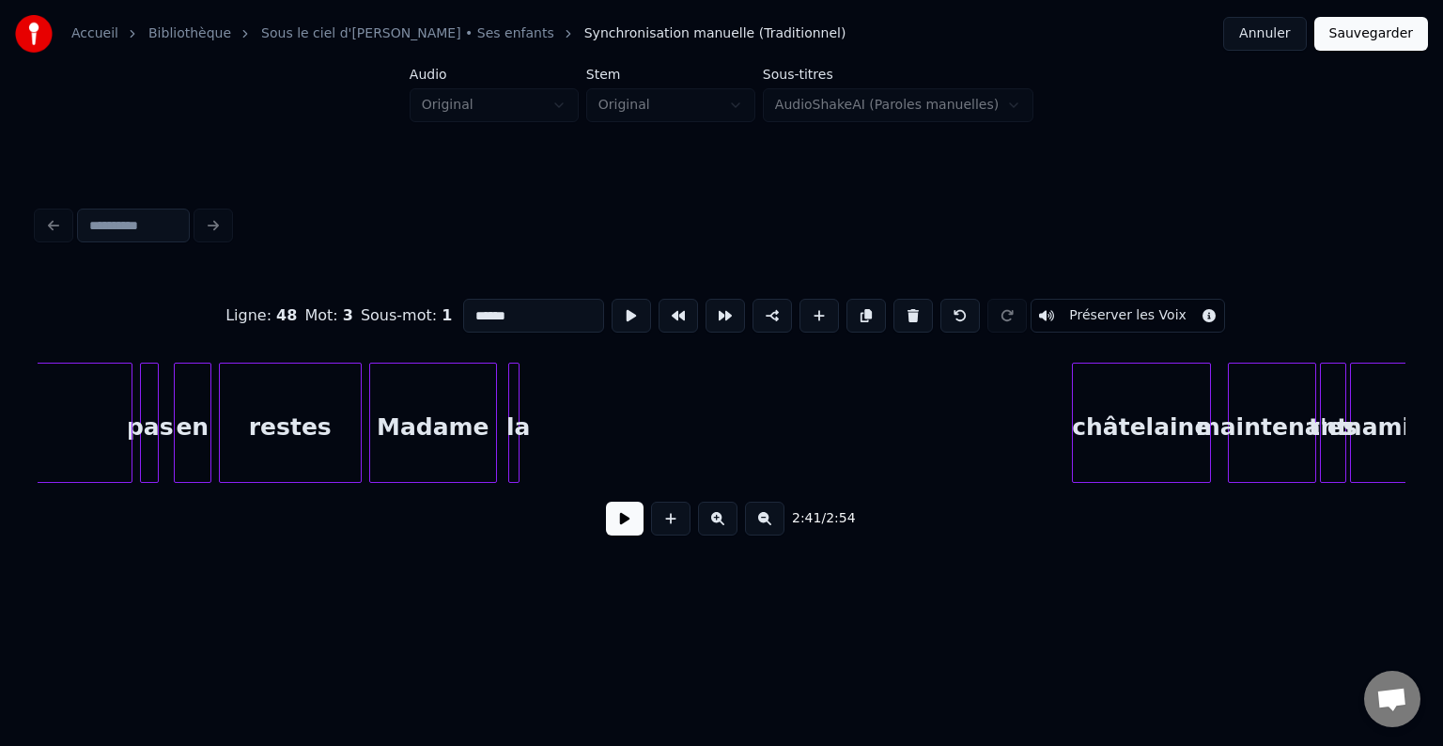
click at [1173, 431] on div "châtelaine" at bounding box center [1141, 428] width 137 height 128
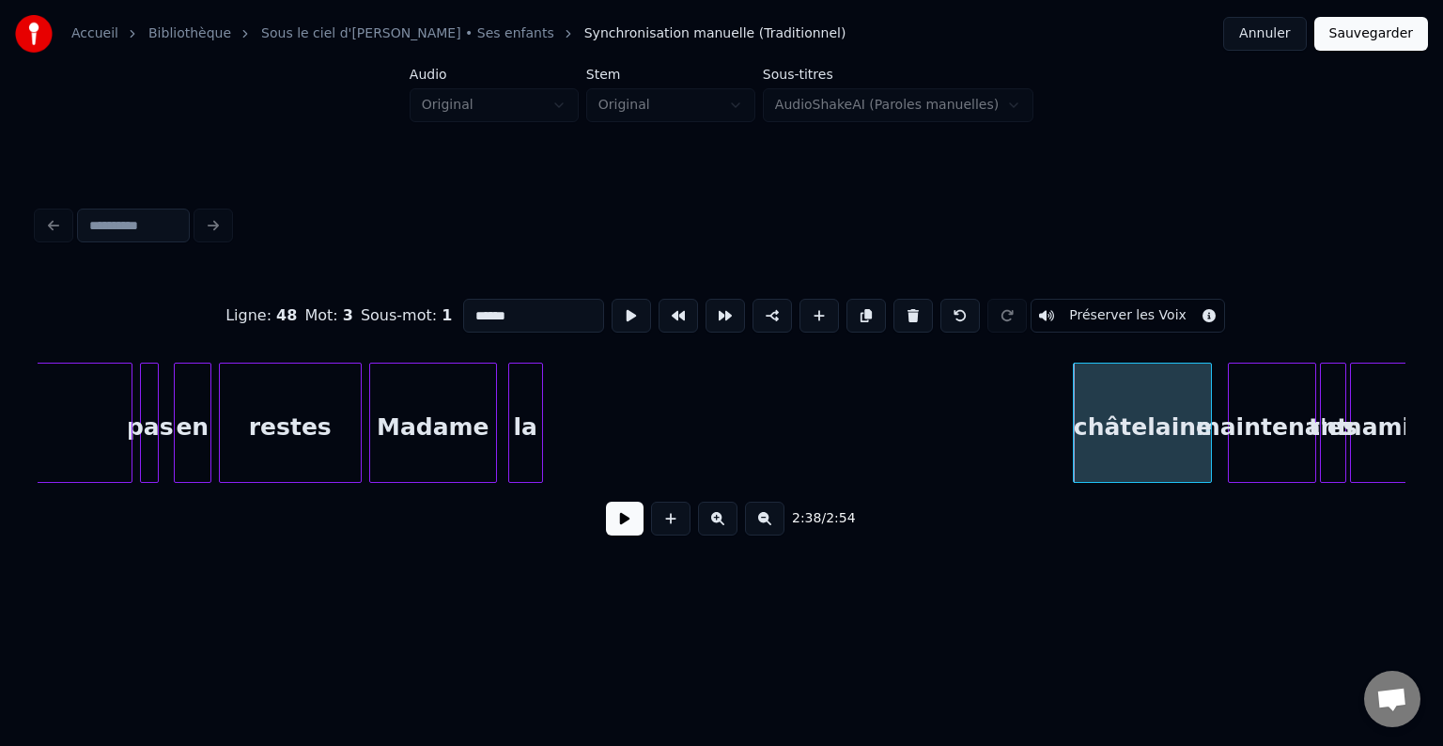
click at [542, 420] on div at bounding box center [539, 423] width 6 height 118
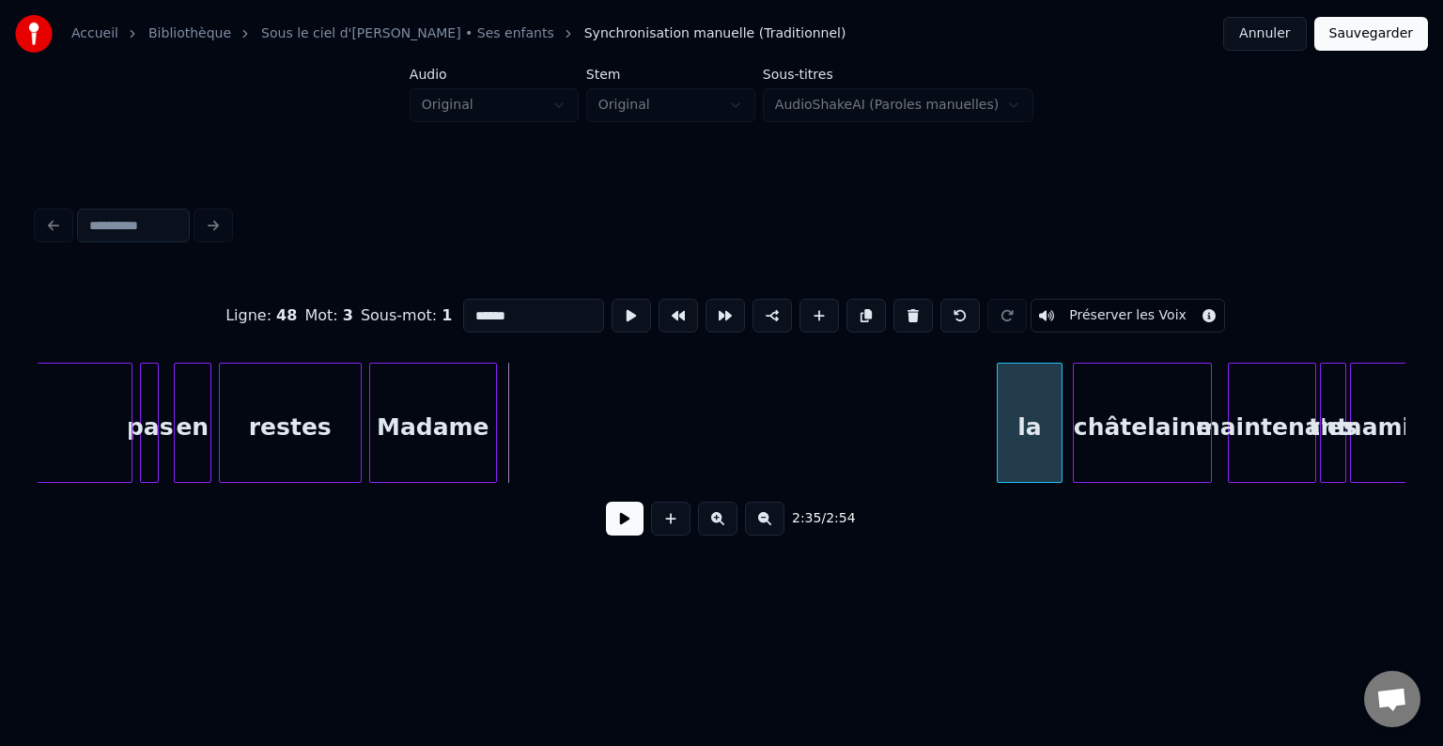
click at [1021, 426] on div "la" at bounding box center [1030, 428] width 64 height 128
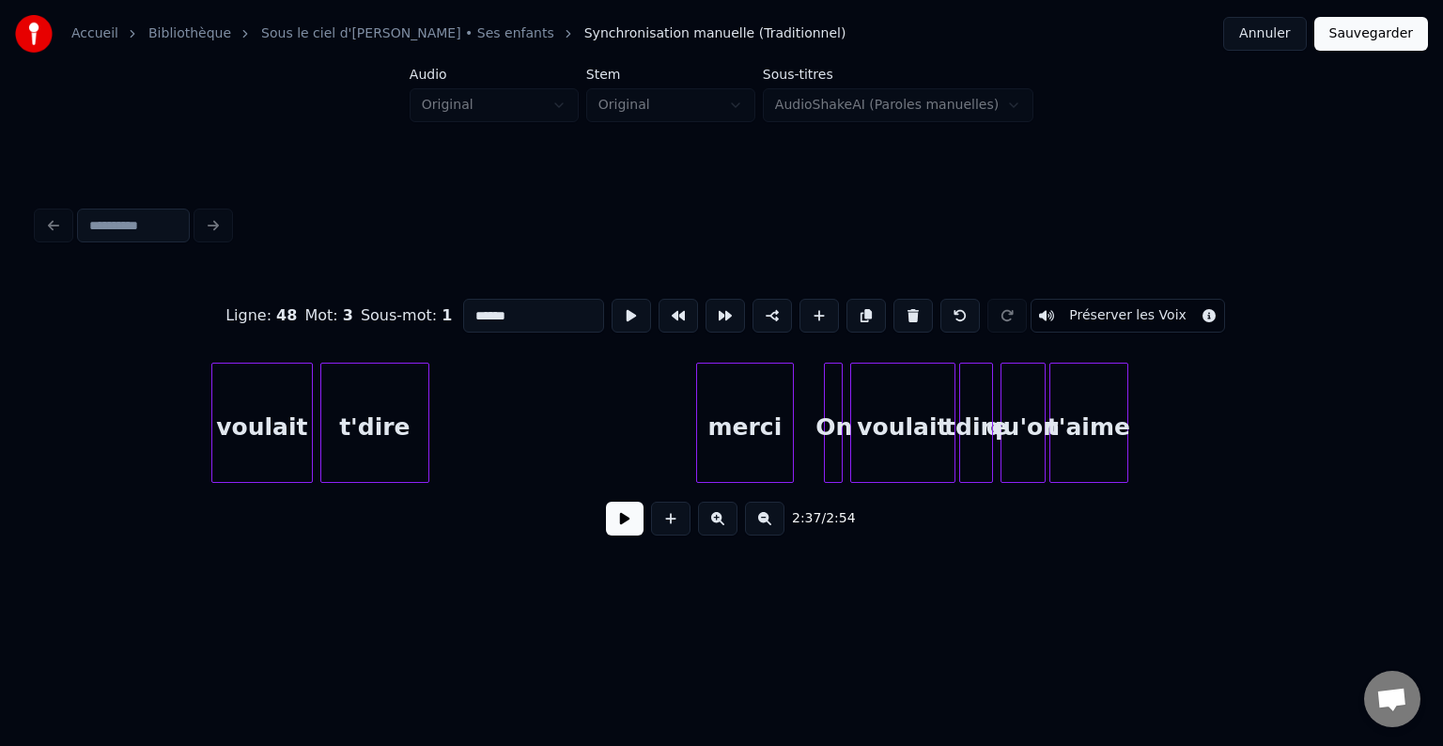
scroll to position [0, 29709]
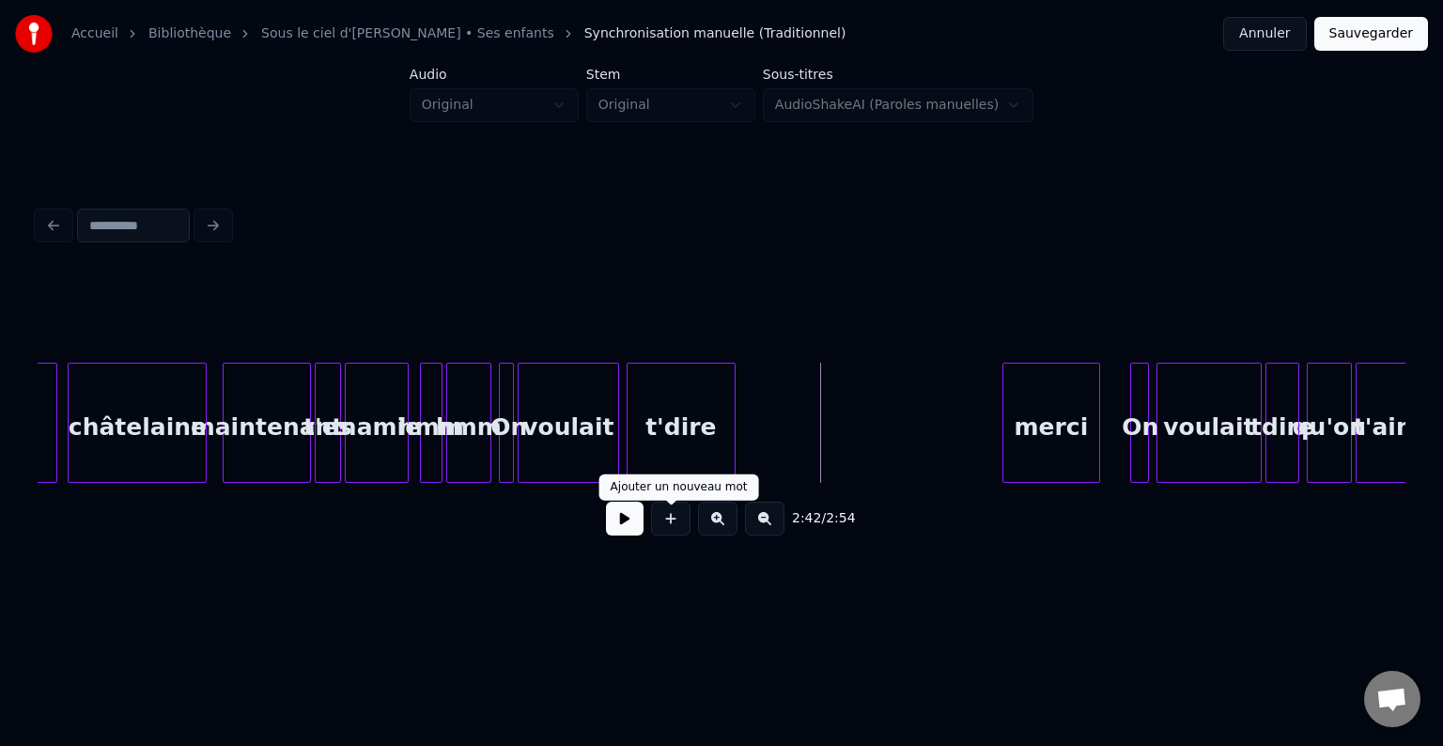
click at [623, 529] on button at bounding box center [625, 519] width 38 height 34
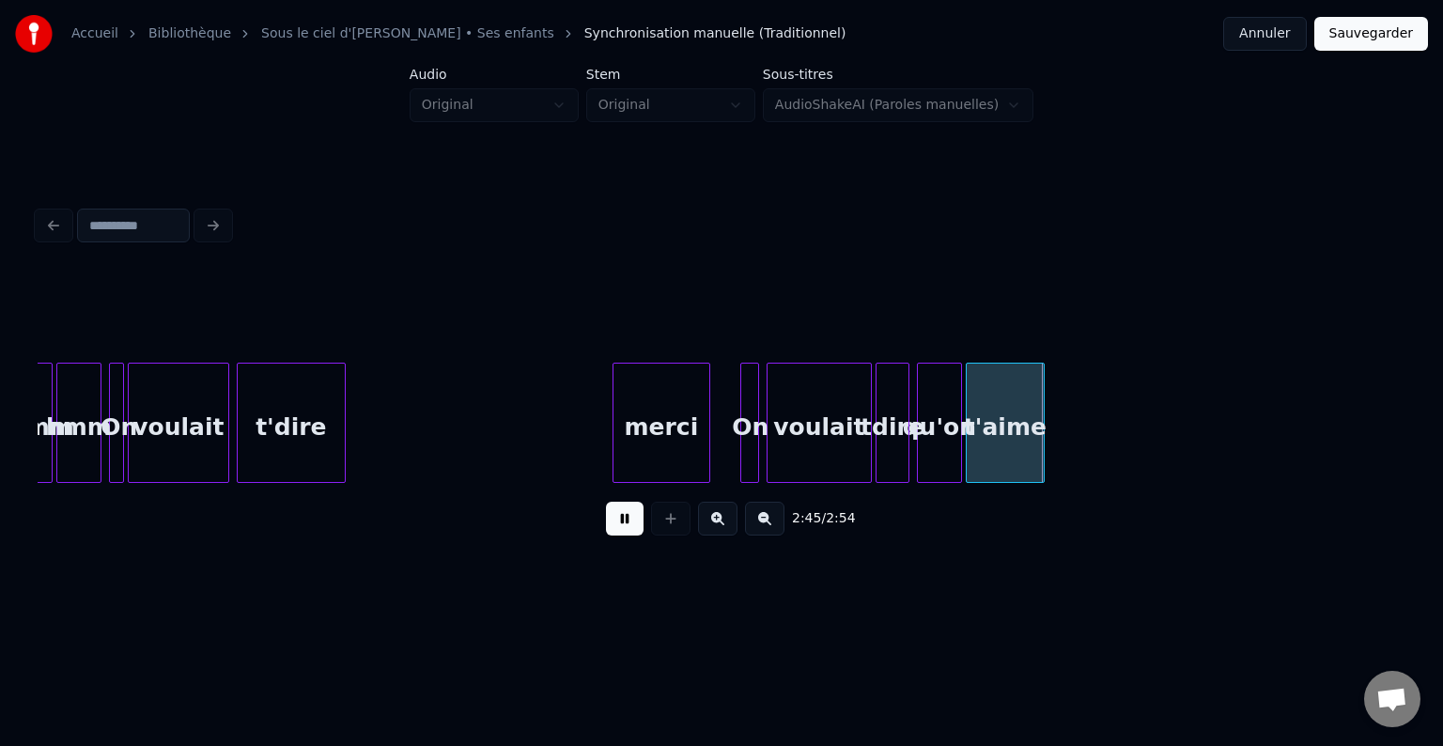
scroll to position [0, 30101]
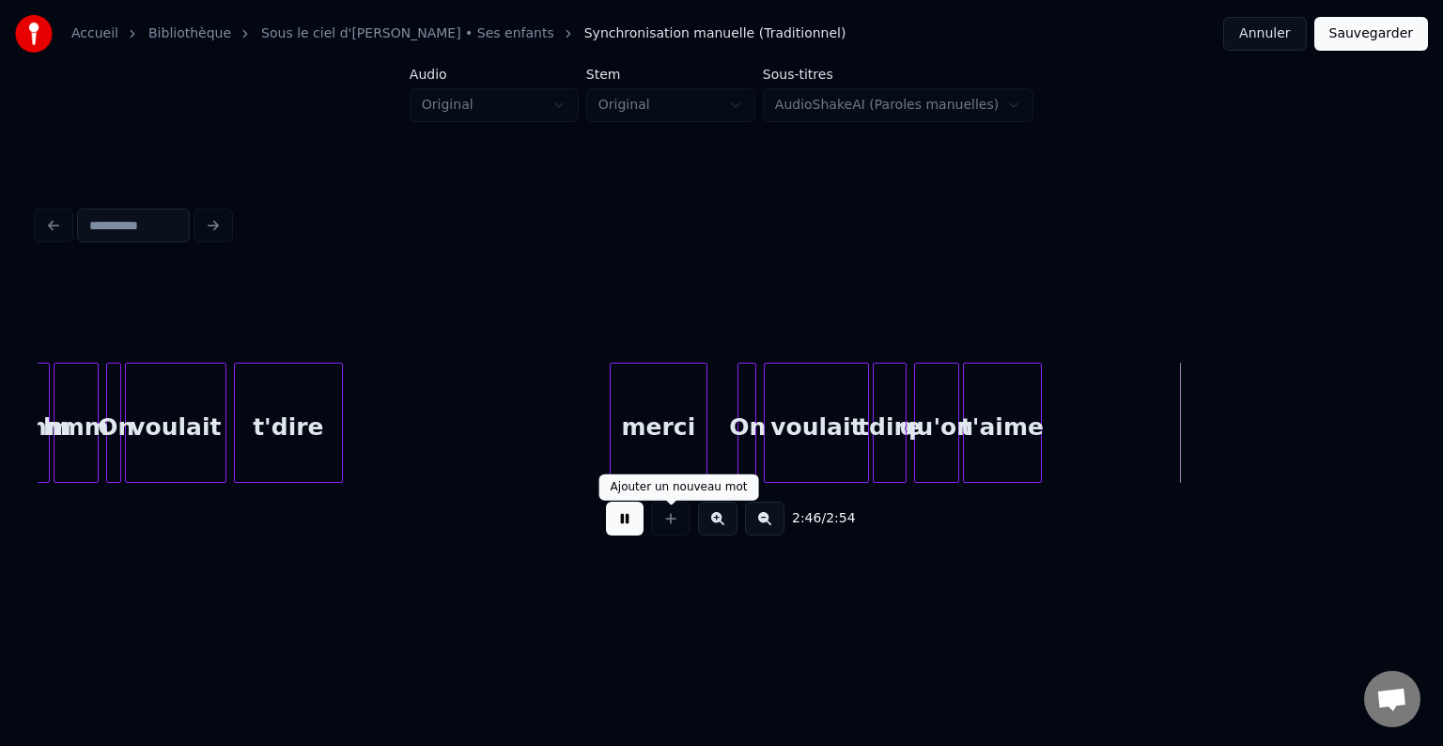
click at [627, 525] on button at bounding box center [625, 519] width 38 height 34
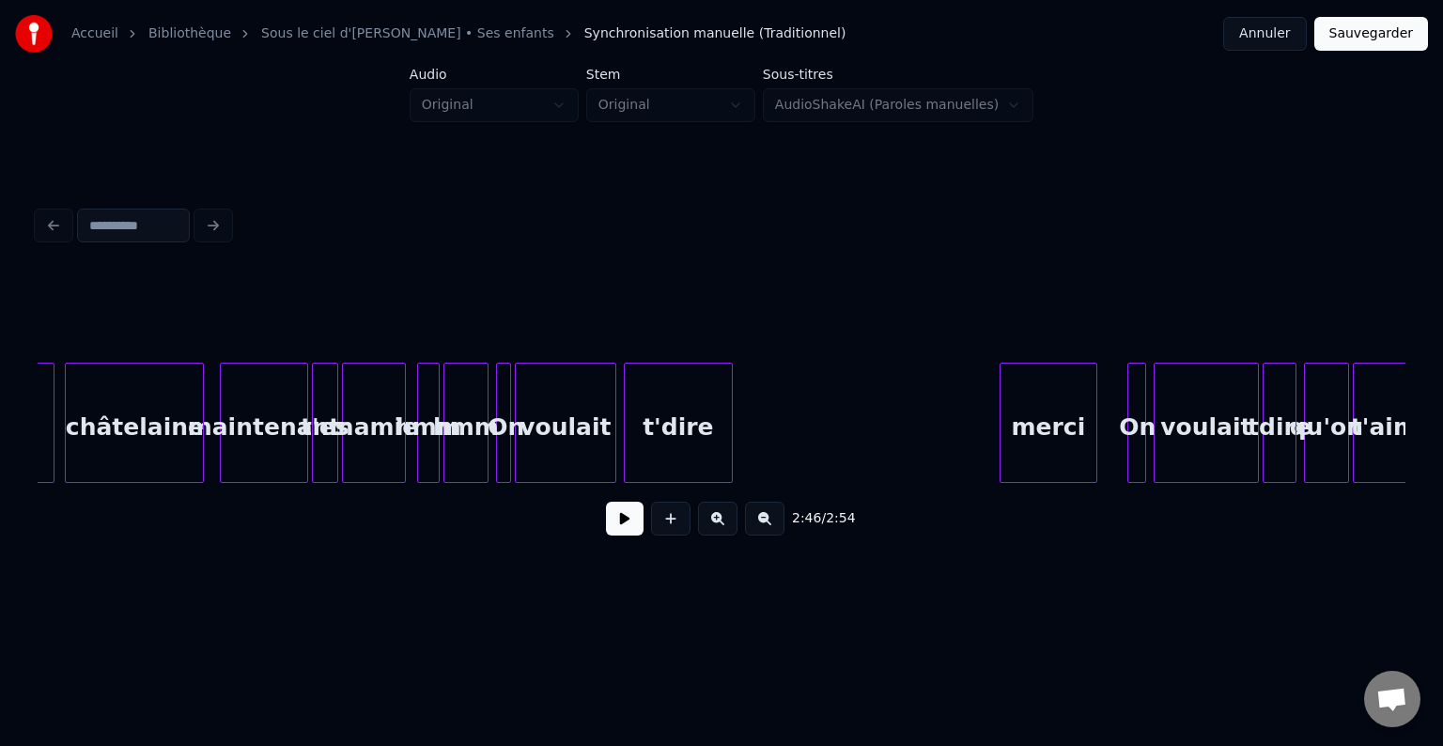
scroll to position [0, 29712]
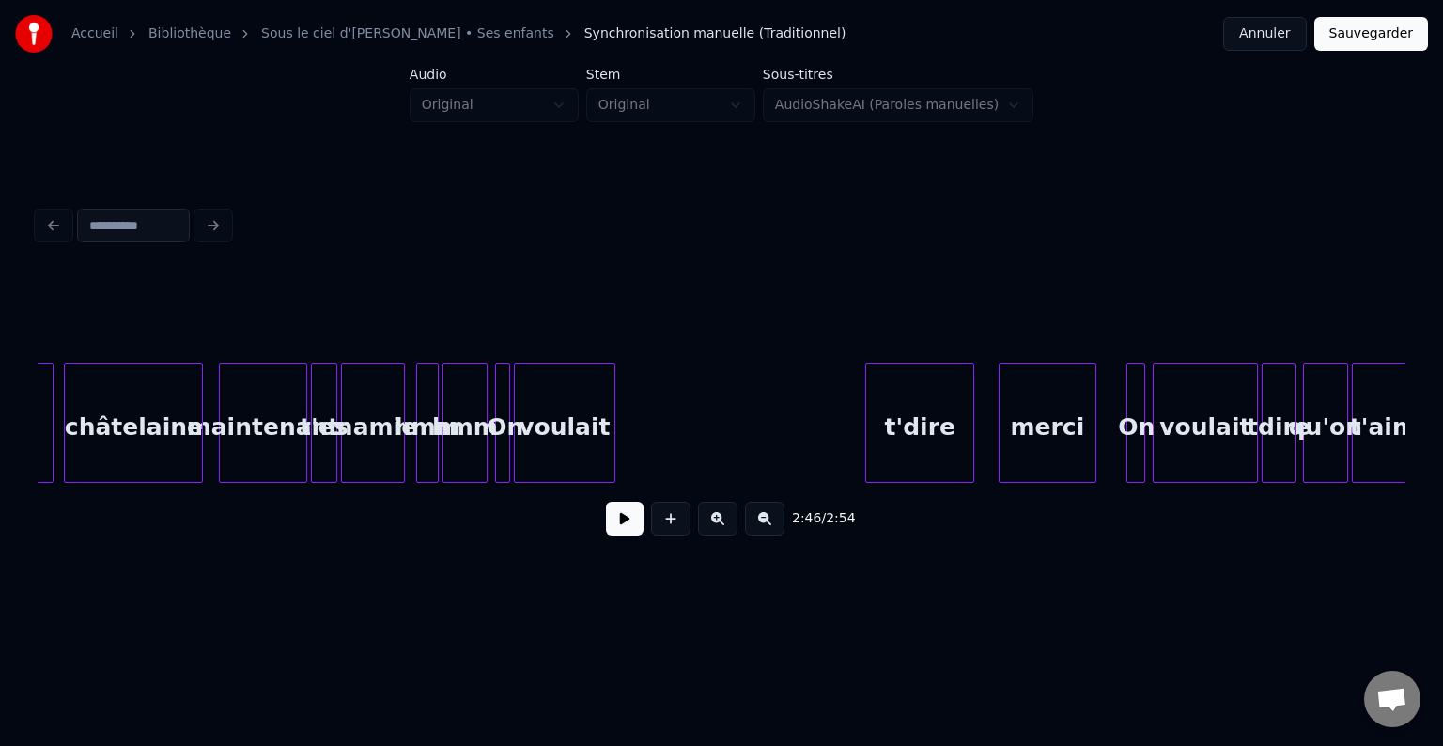
click at [930, 447] on div "t'dire" at bounding box center [919, 428] width 107 height 128
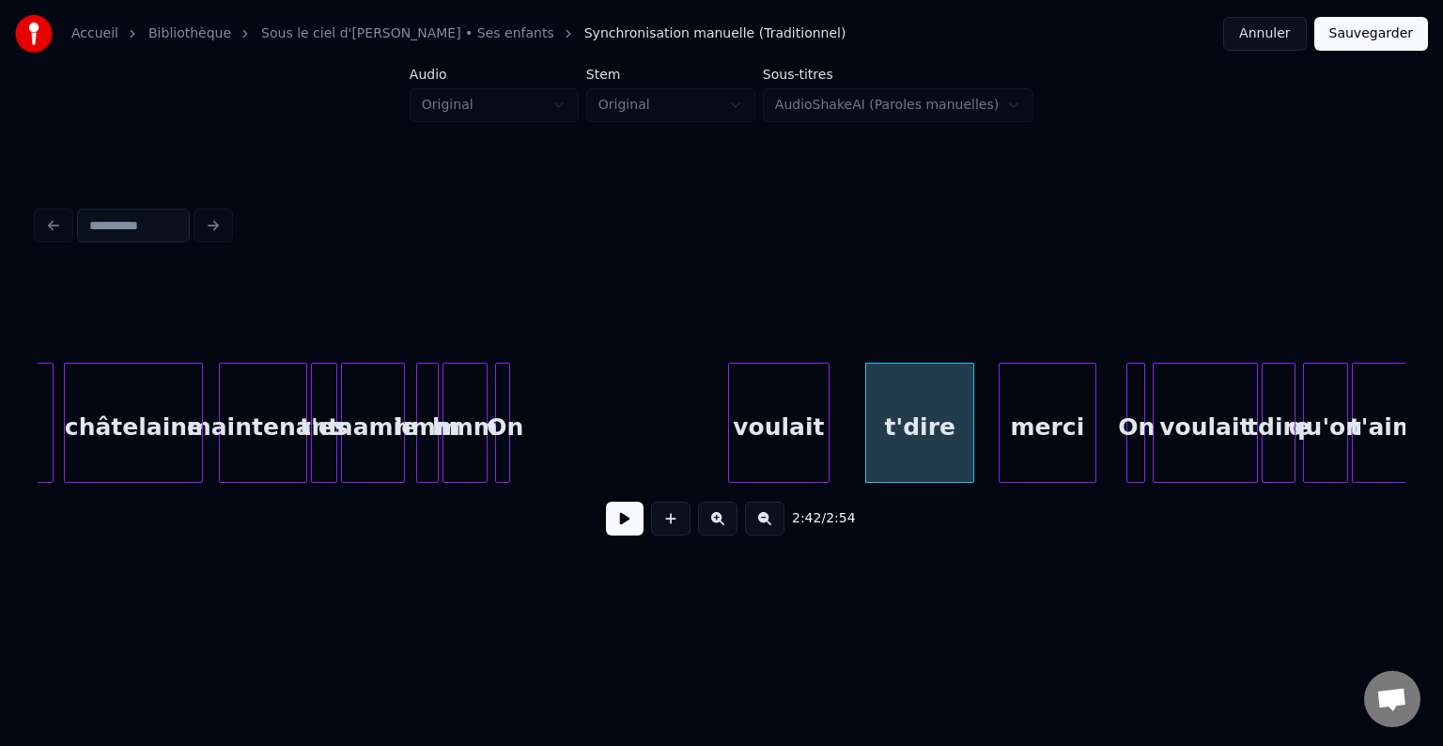
click at [815, 440] on div "voulait" at bounding box center [779, 428] width 100 height 128
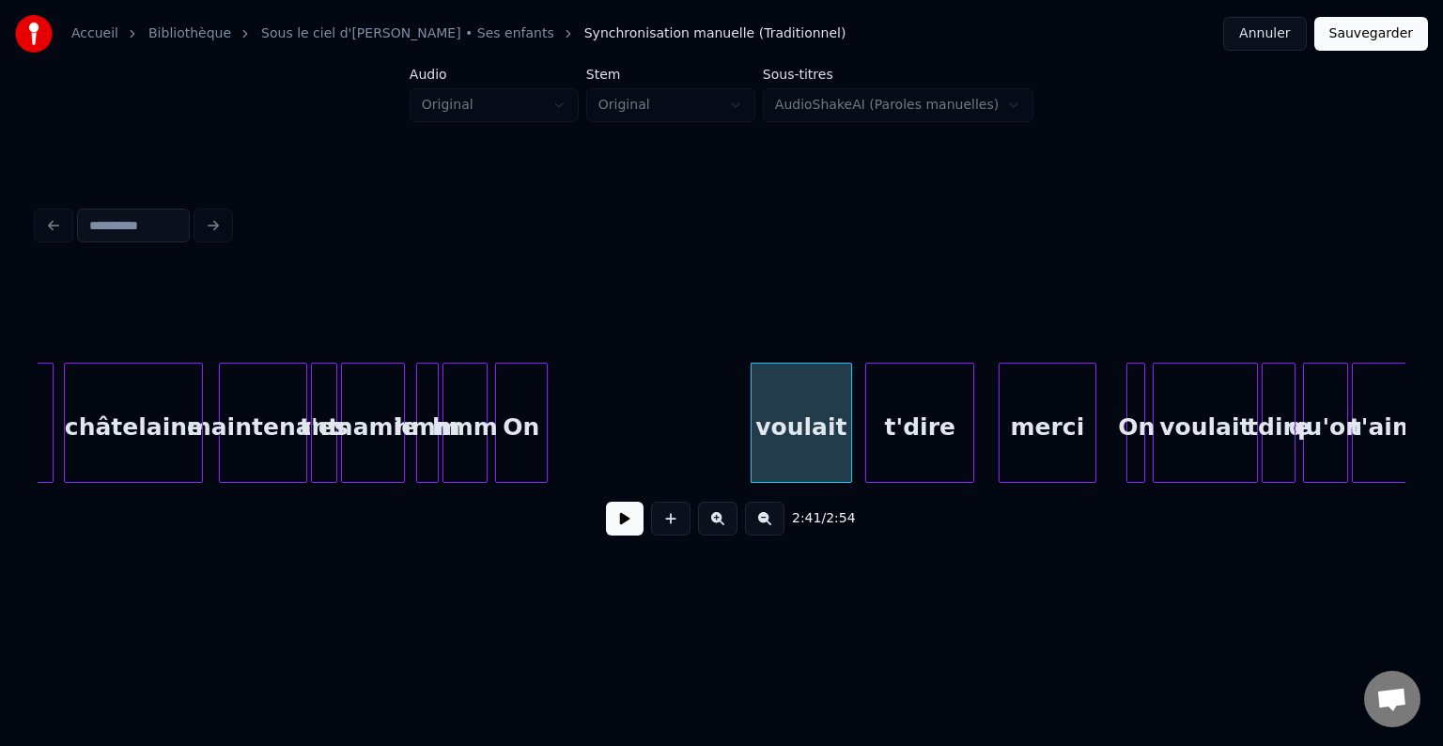
click at [541, 424] on div at bounding box center [544, 423] width 6 height 118
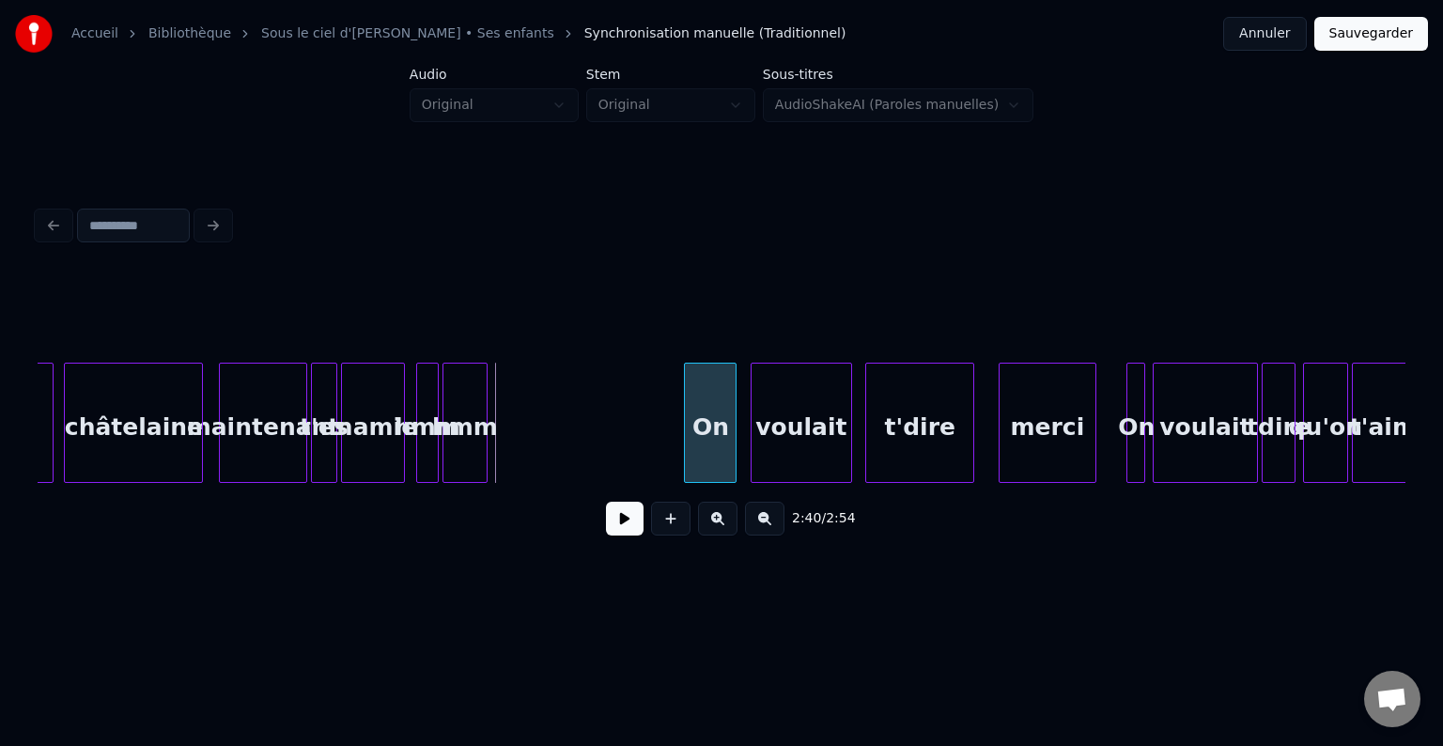
click at [709, 427] on div "On" at bounding box center [710, 428] width 51 height 128
click at [657, 435] on div "hmm" at bounding box center [653, 428] width 43 height 128
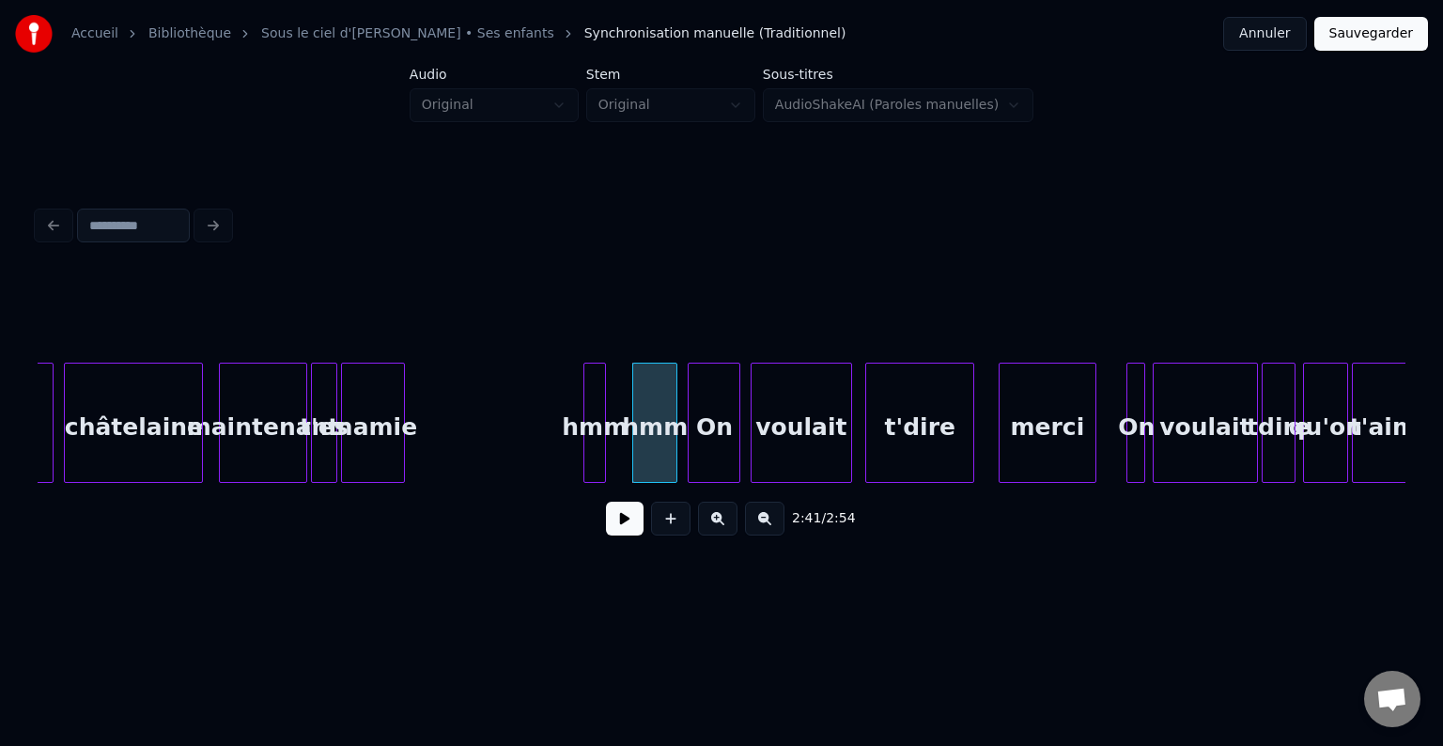
click at [598, 406] on div "hmm" at bounding box center [594, 428] width 21 height 128
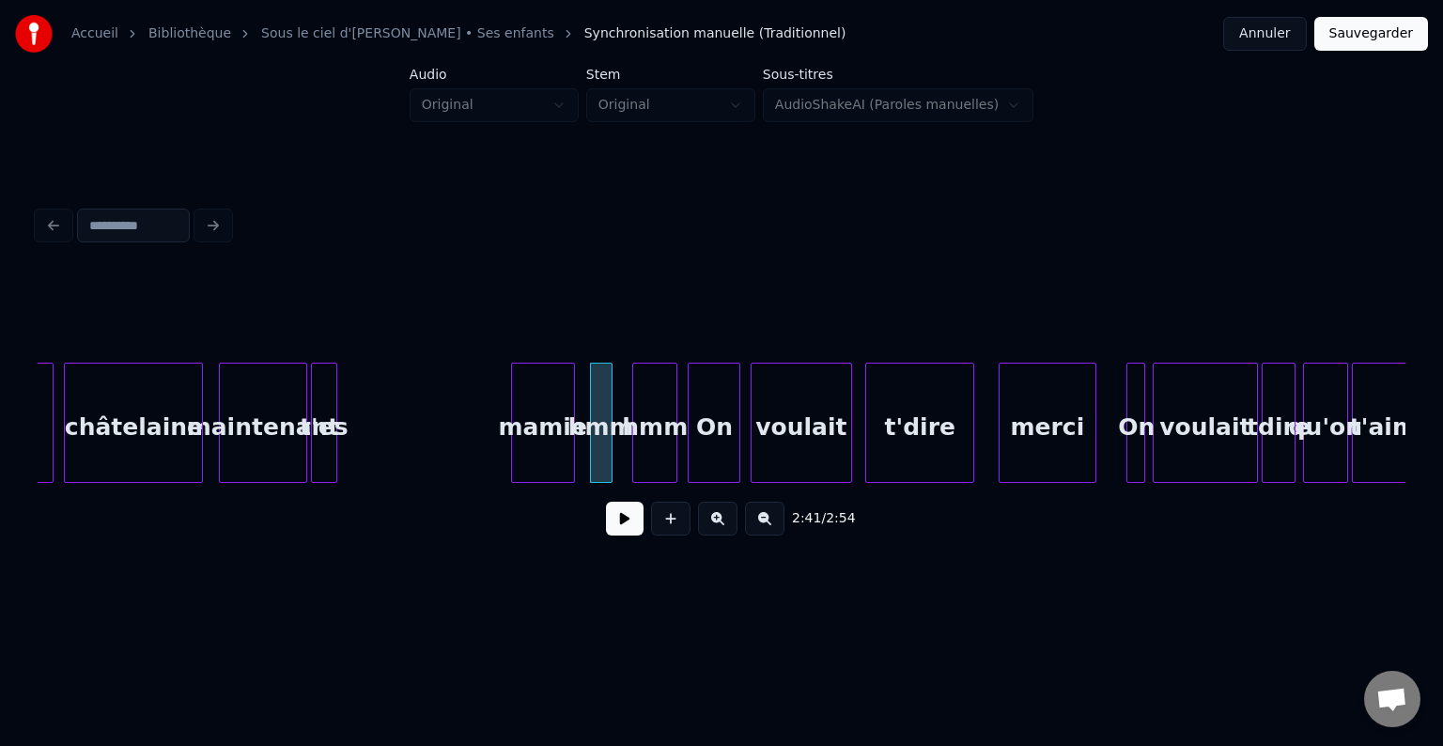
click at [526, 405] on div "mamie" at bounding box center [543, 428] width 62 height 128
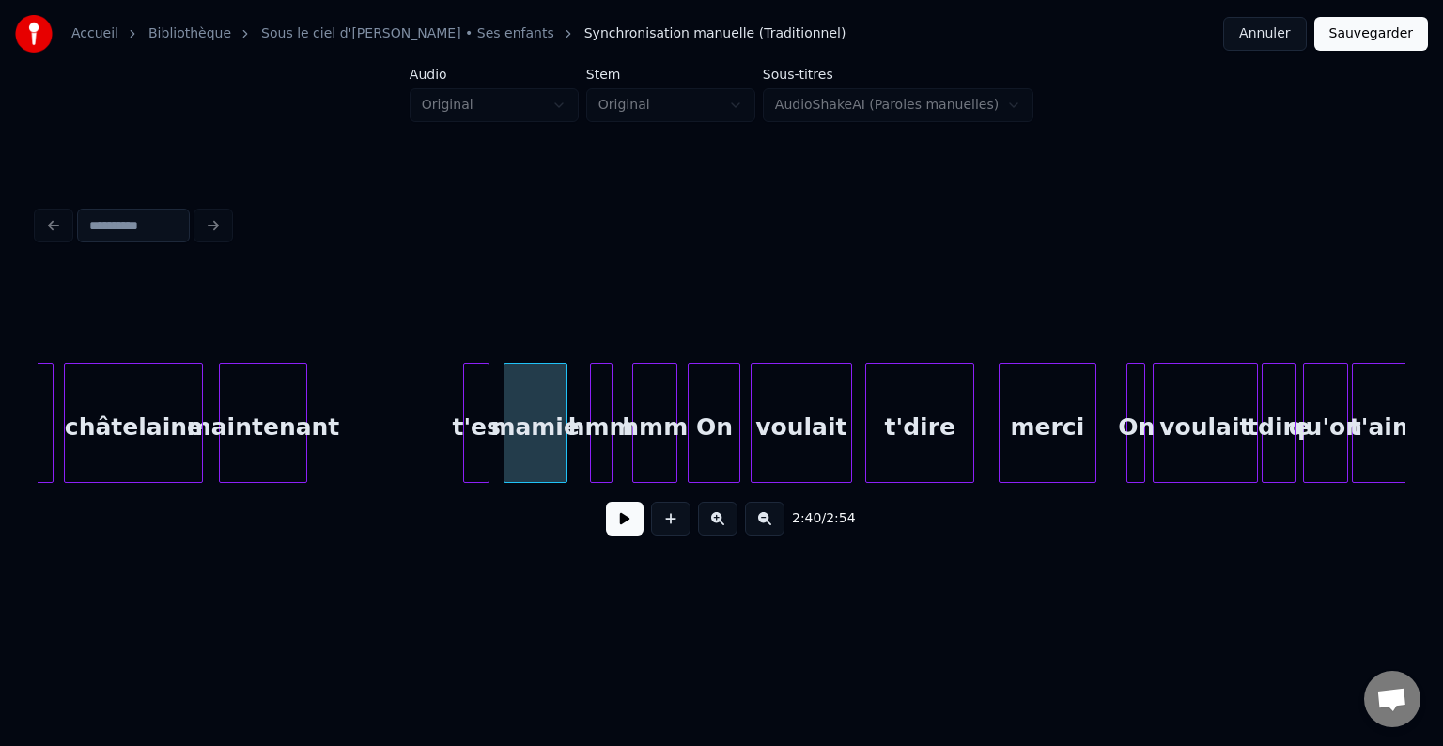
click at [475, 396] on div "t'es" at bounding box center [476, 428] width 24 height 128
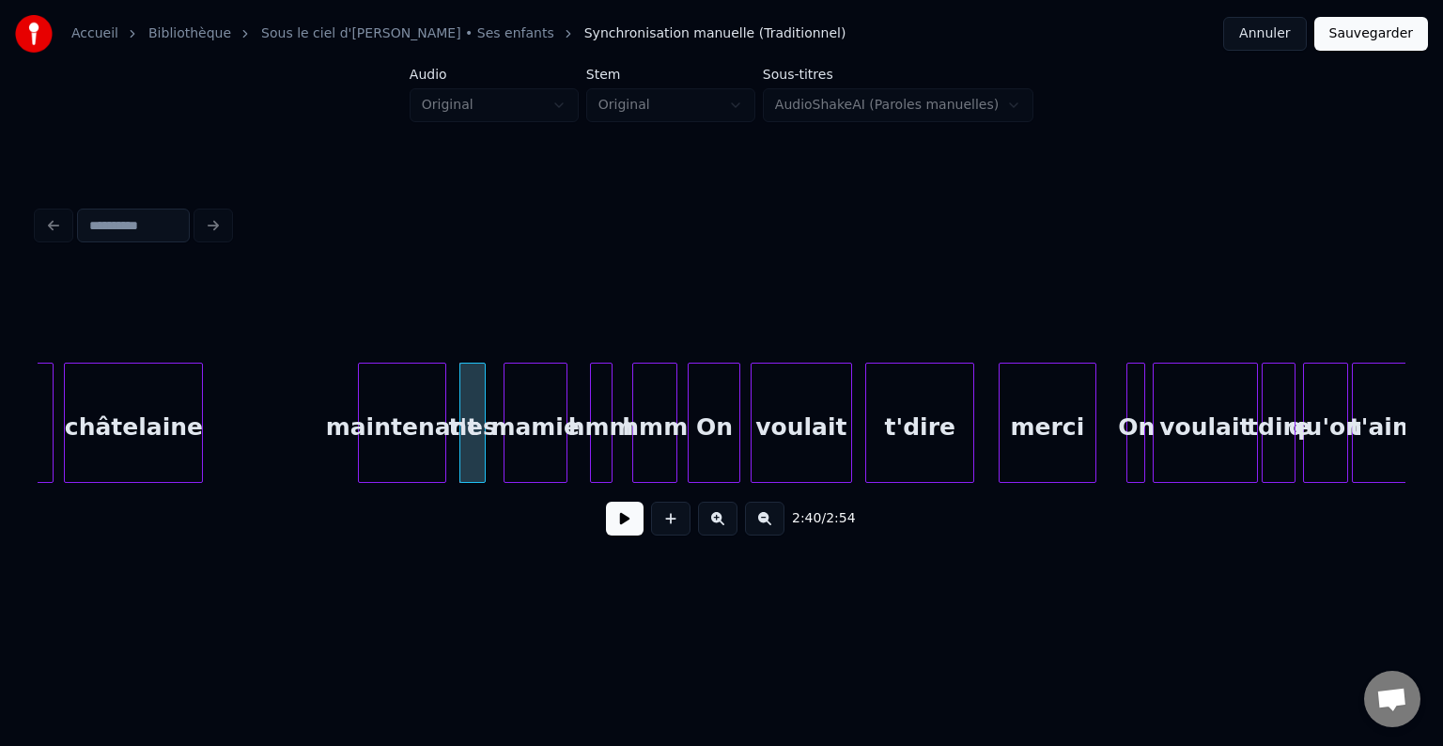
click at [409, 400] on div "maintenant" at bounding box center [402, 428] width 86 height 128
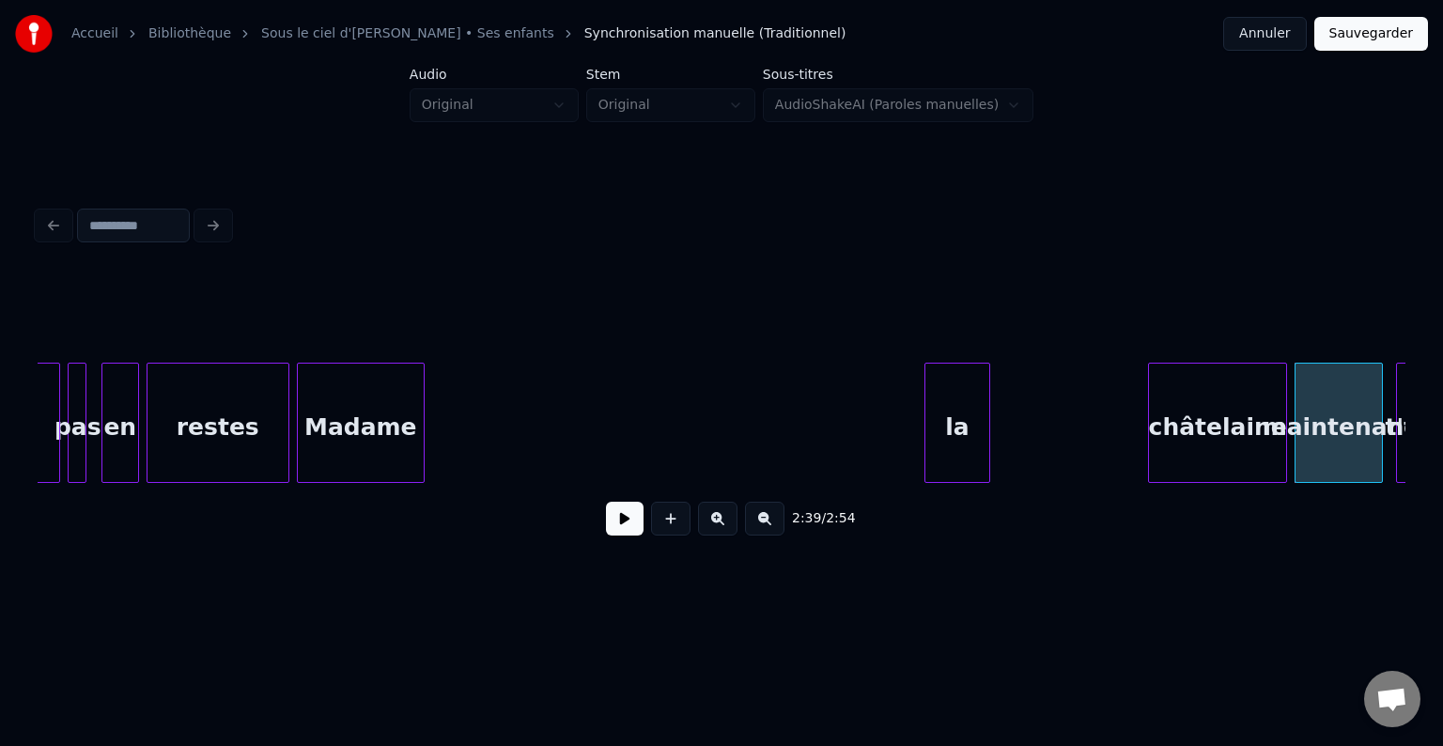
scroll to position [0, 28774]
click at [1188, 424] on div "châtelaine" at bounding box center [1218, 428] width 137 height 128
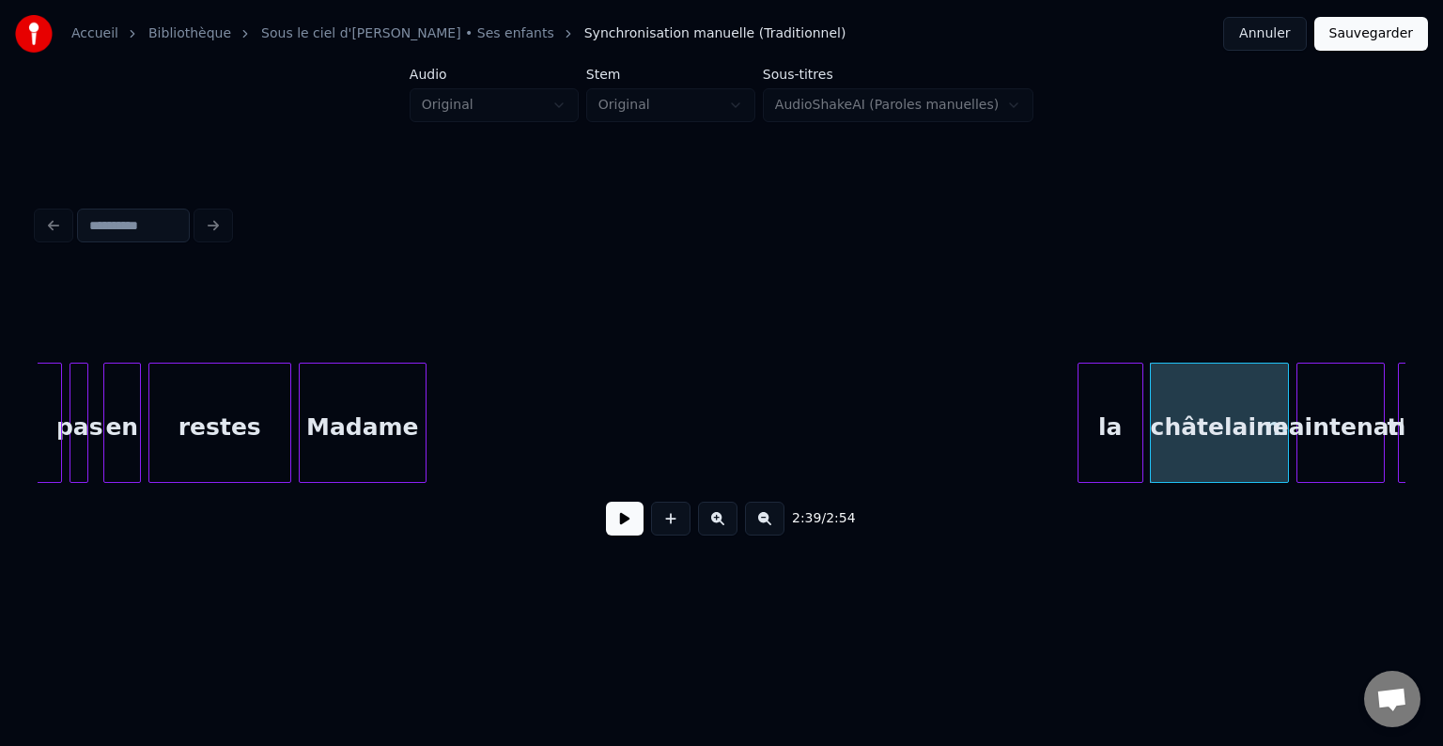
click at [1112, 427] on div "la" at bounding box center [1111, 428] width 64 height 128
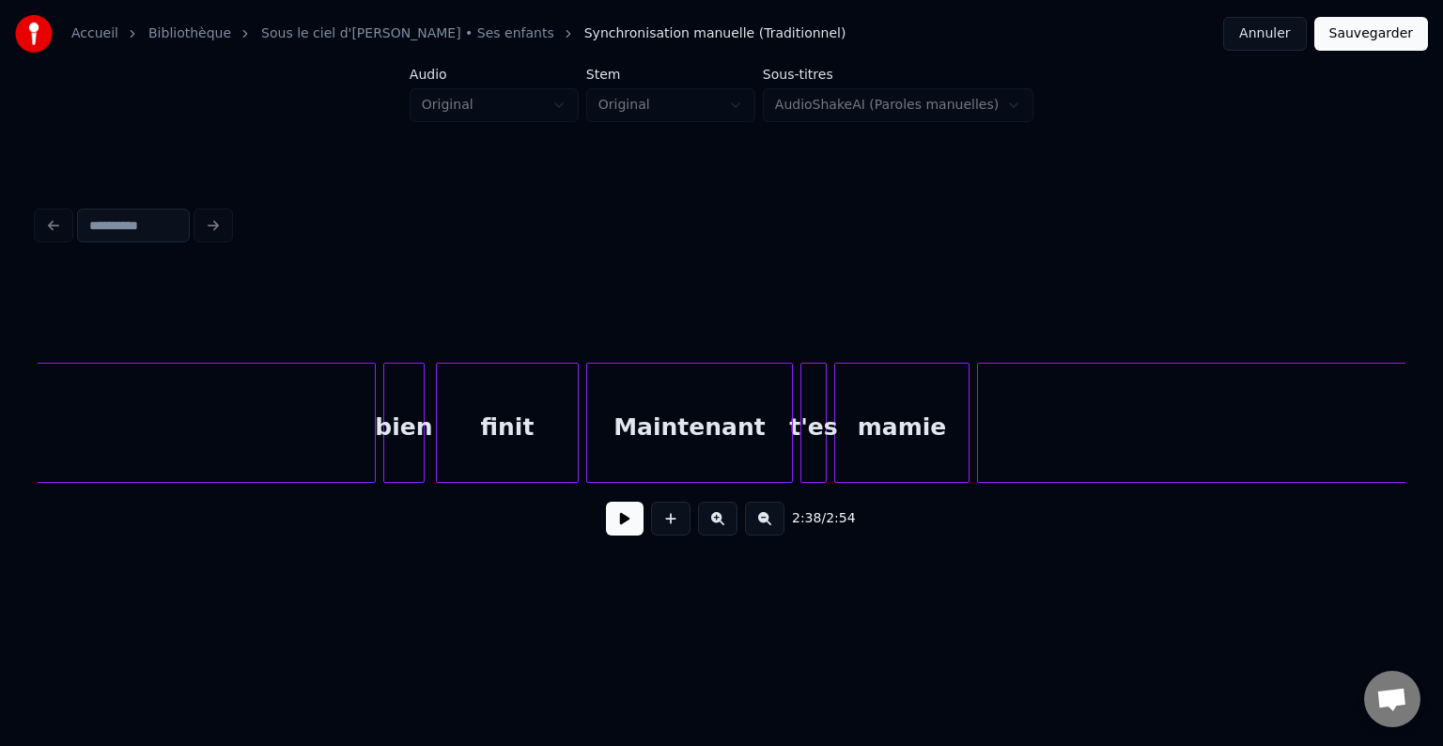
scroll to position [0, 15003]
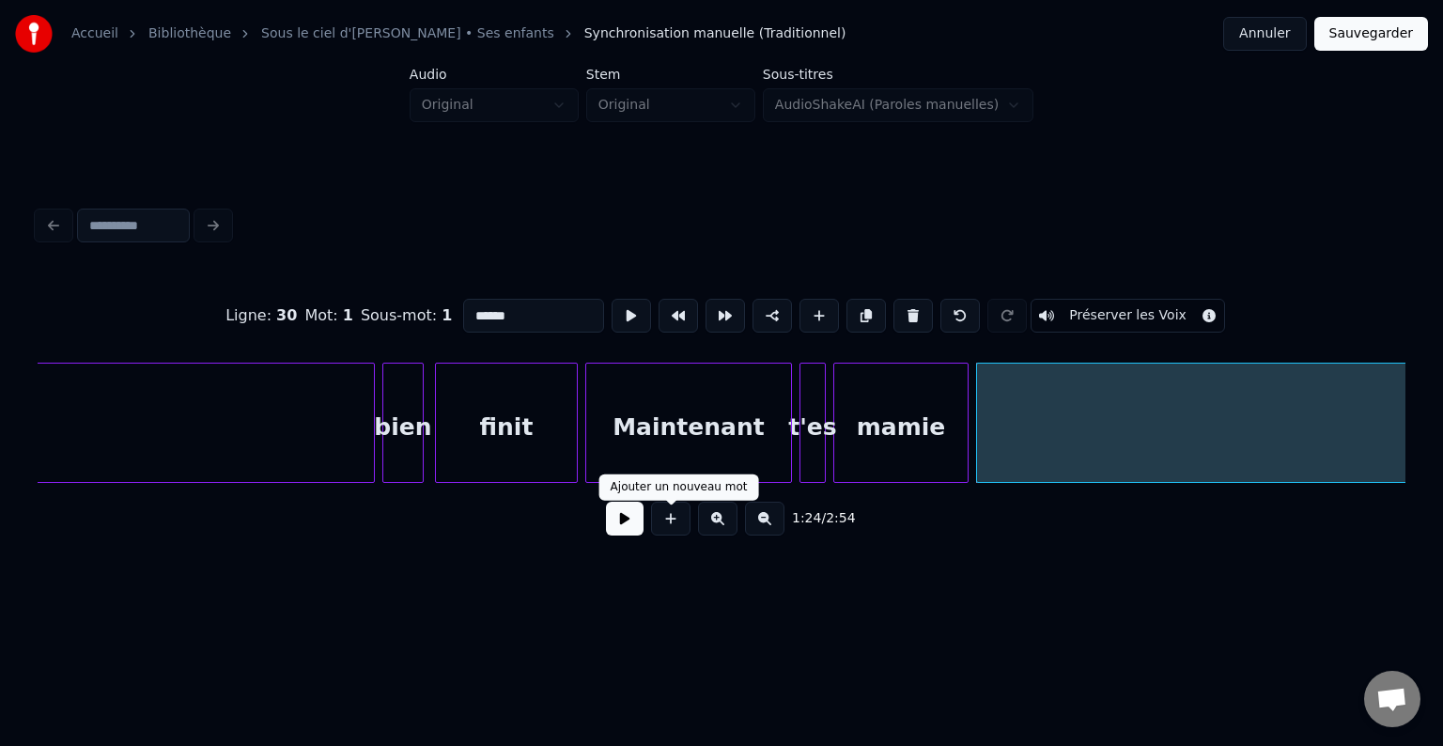
click at [619, 520] on button at bounding box center [625, 519] width 38 height 34
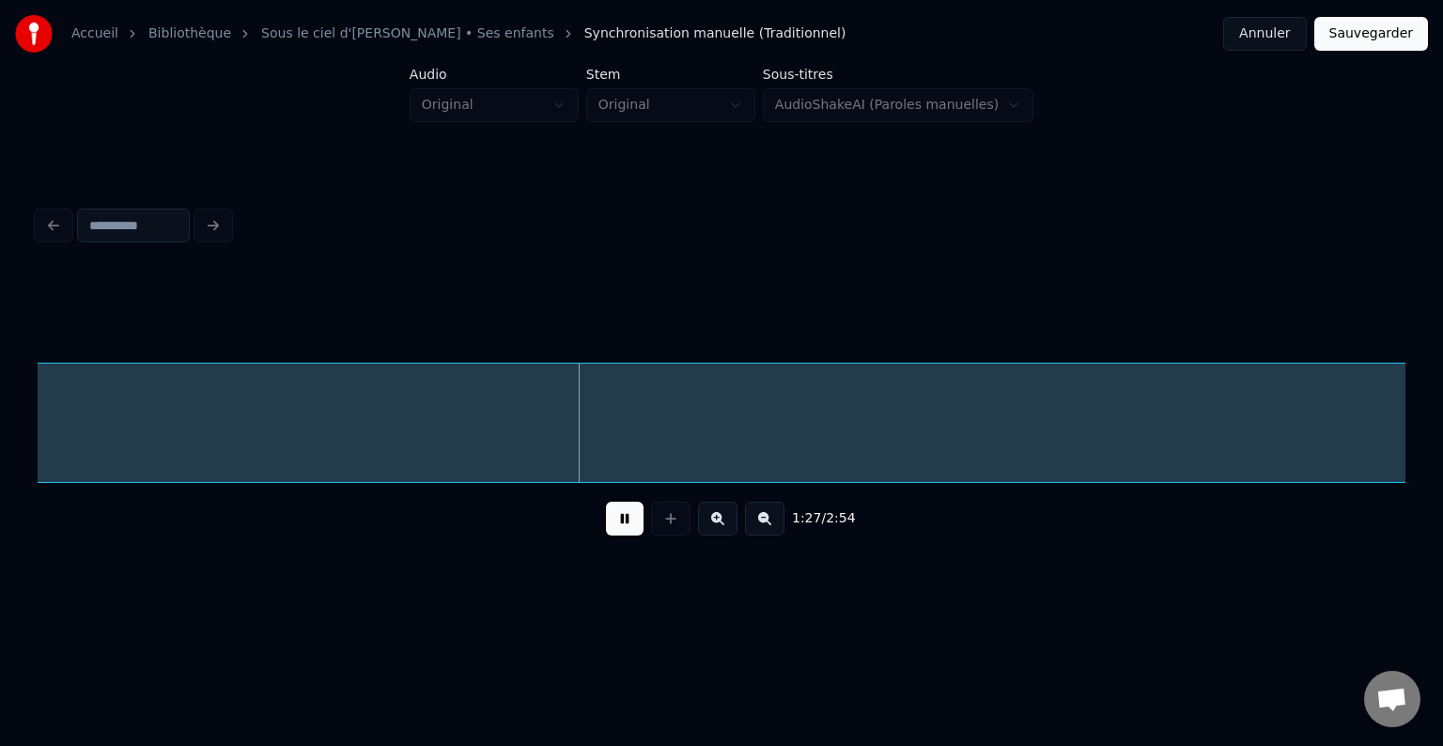
scroll to position [0, 15995]
click at [631, 524] on button at bounding box center [625, 519] width 38 height 34
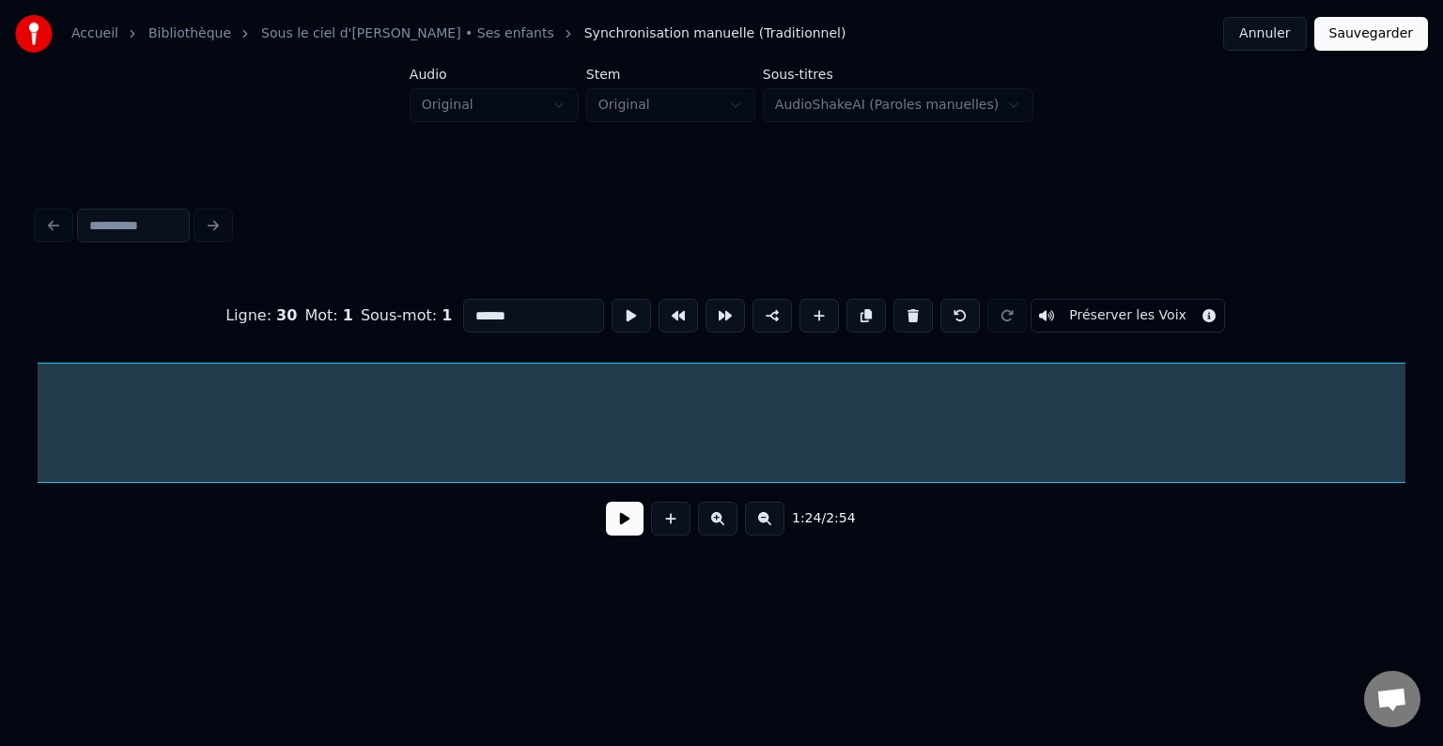
scroll to position [0, 15941]
click at [615, 525] on button at bounding box center [625, 519] width 38 height 34
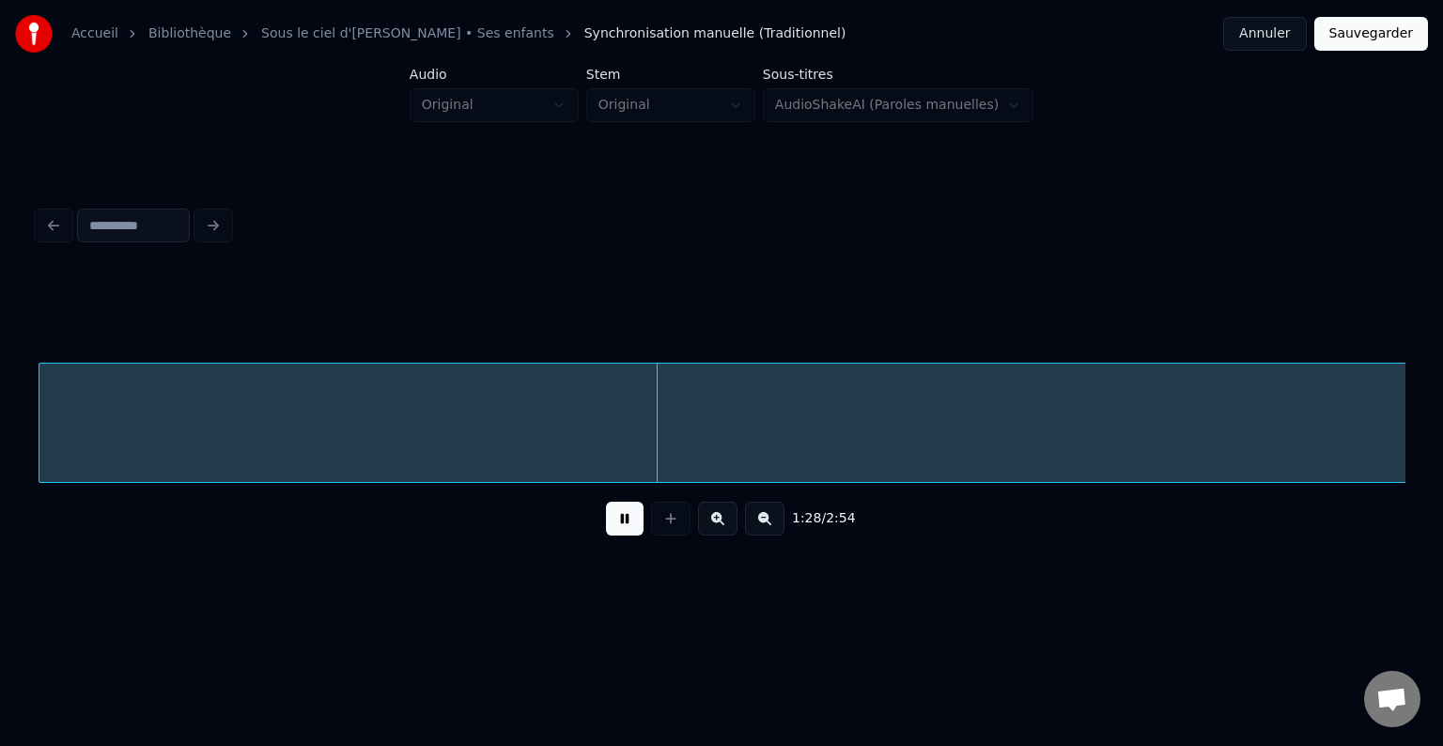
click at [615, 525] on button at bounding box center [625, 519] width 38 height 34
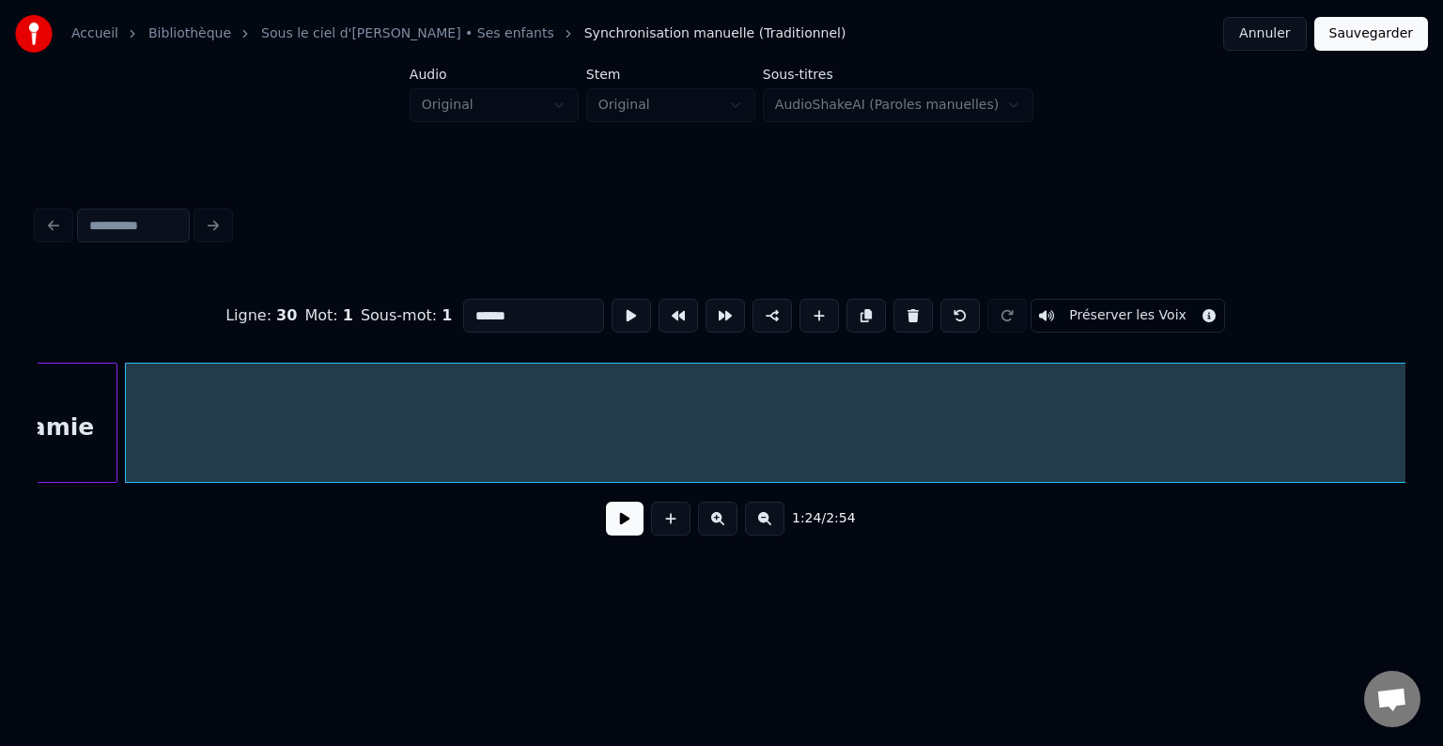
click at [626, 530] on button at bounding box center [625, 519] width 38 height 34
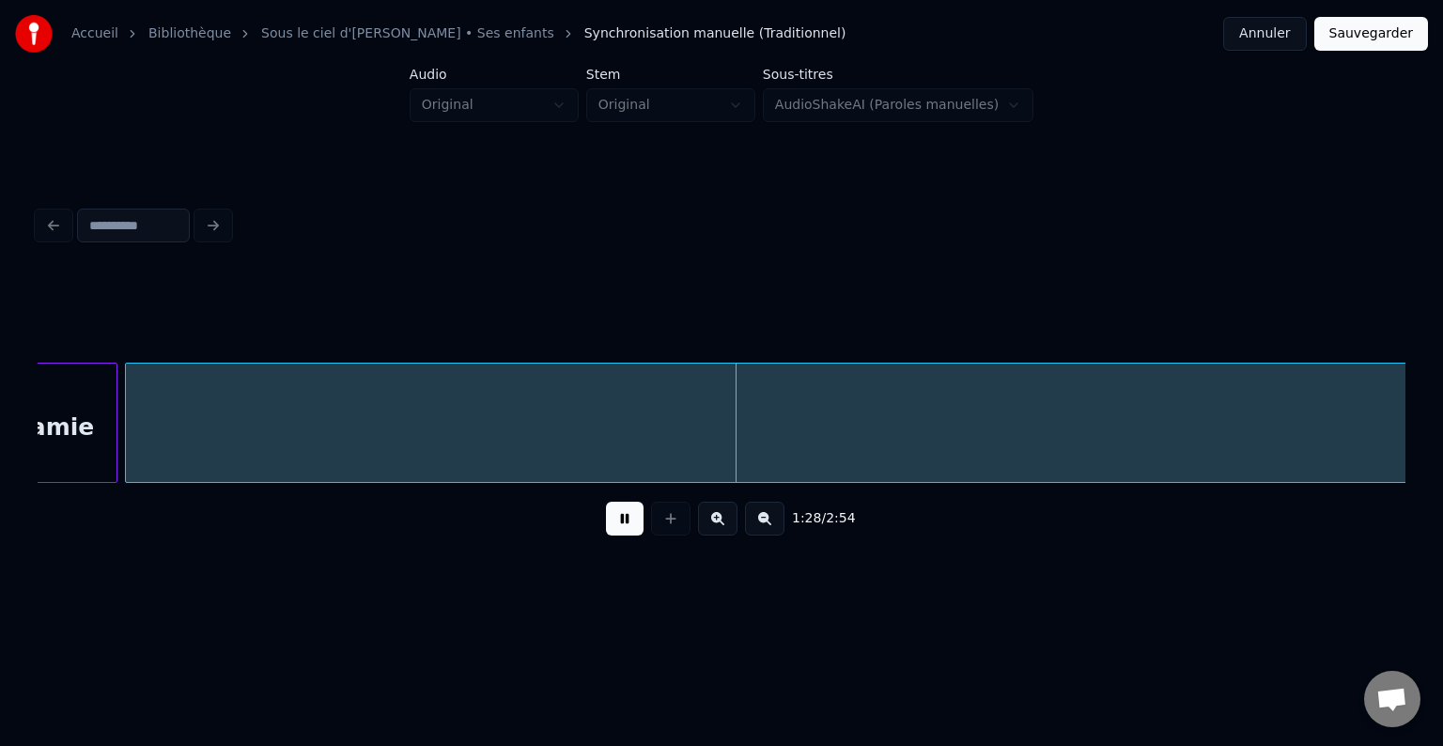
click at [614, 522] on button at bounding box center [625, 519] width 38 height 34
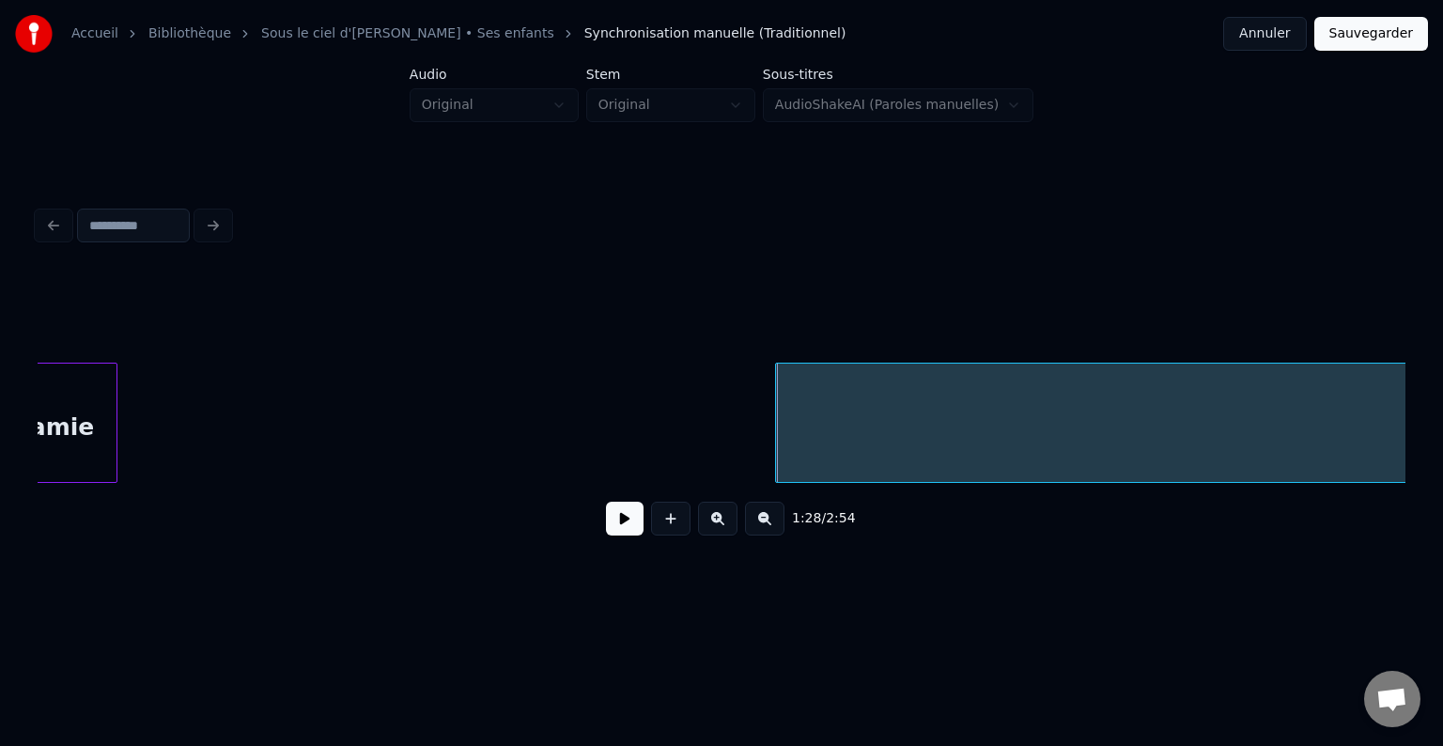
click at [777, 454] on div at bounding box center [779, 423] width 6 height 118
click at [627, 519] on button at bounding box center [625, 519] width 38 height 34
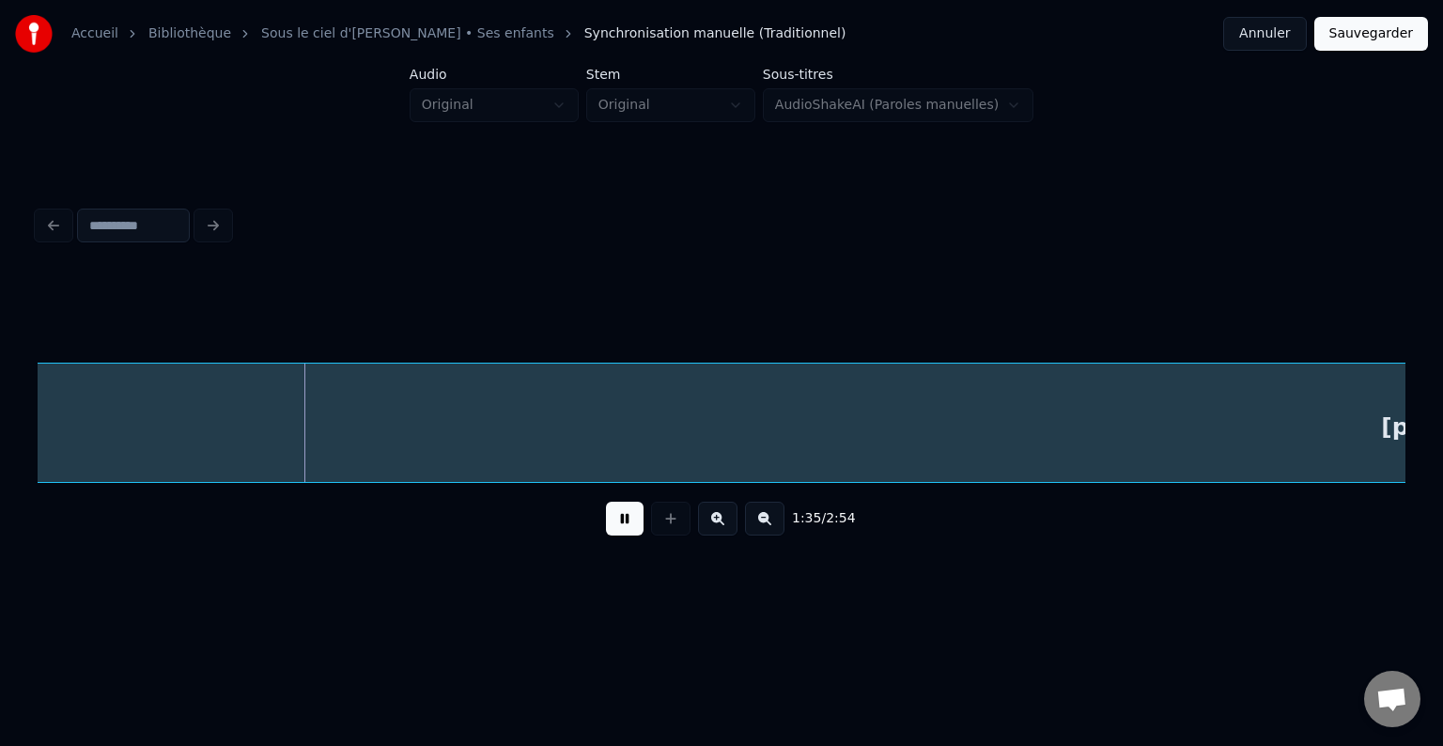
scroll to position [0, 17621]
click at [637, 517] on button at bounding box center [625, 519] width 38 height 34
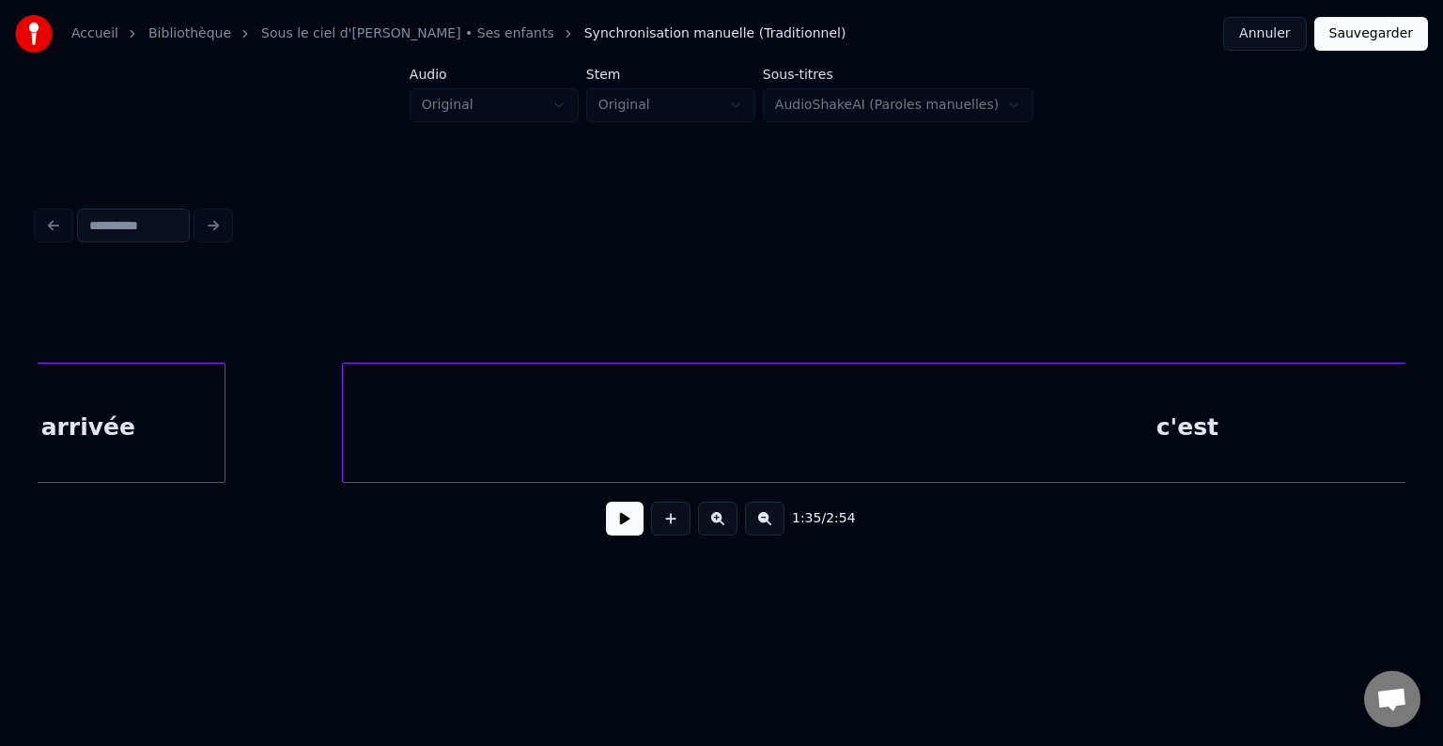
scroll to position [0, 13322]
click at [545, 428] on div "c'est" at bounding box center [1210, 428] width 1689 height 128
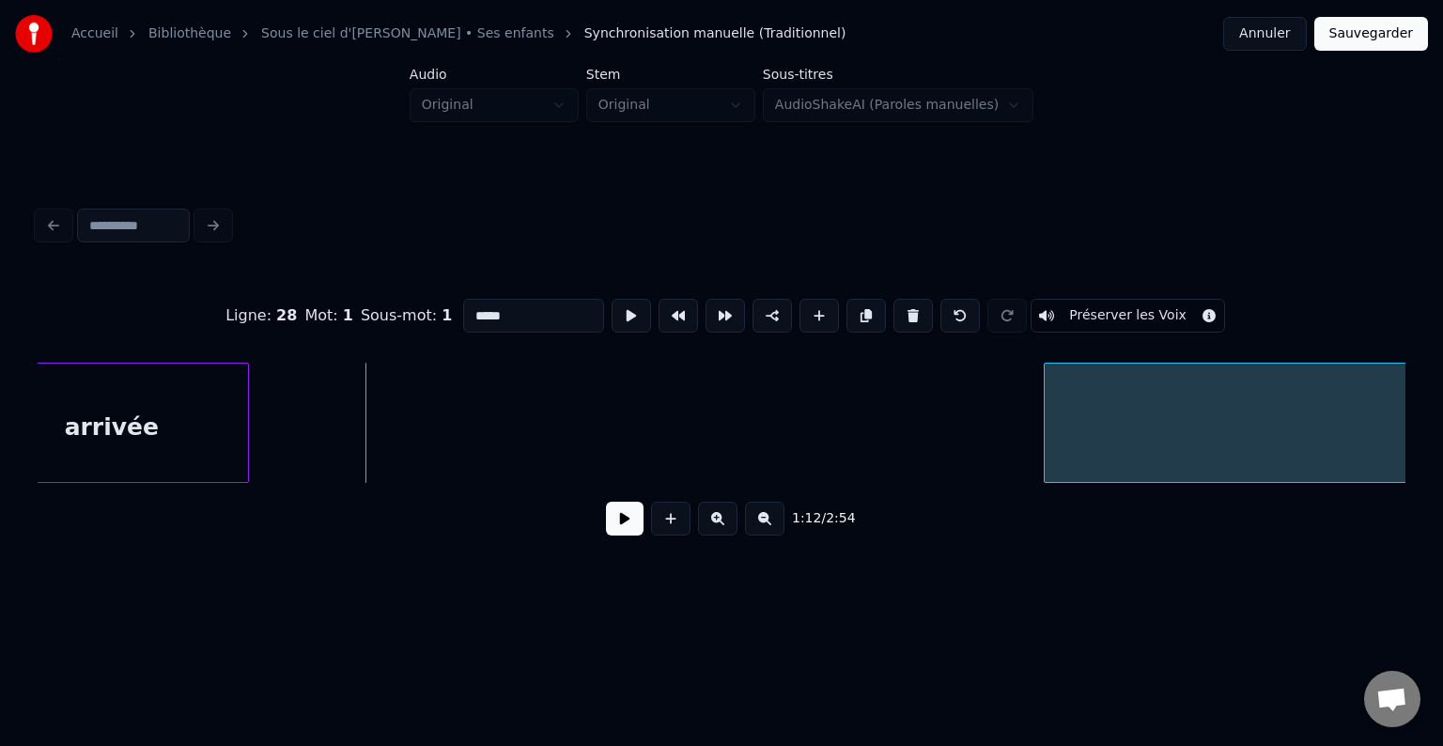
click at [1050, 429] on div at bounding box center [1048, 423] width 6 height 118
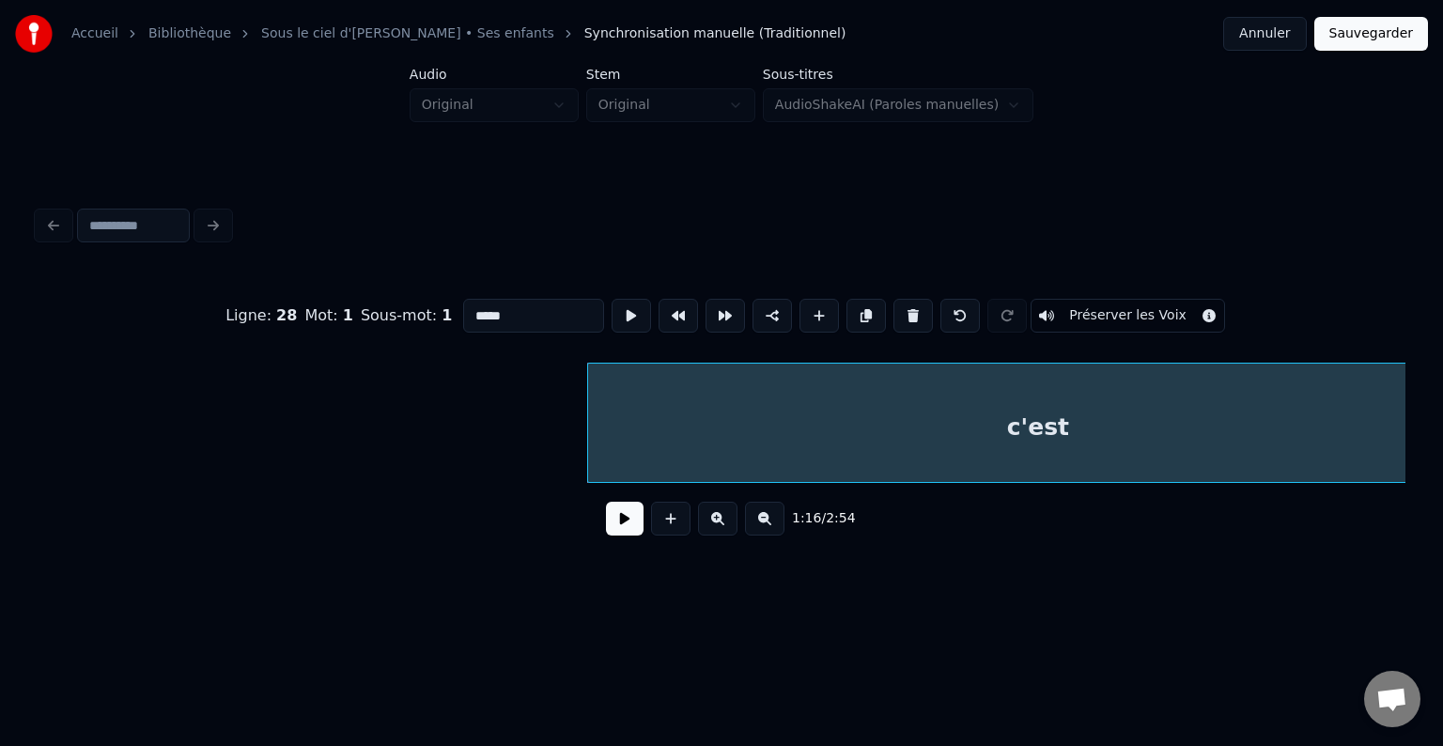
scroll to position [0, 13892]
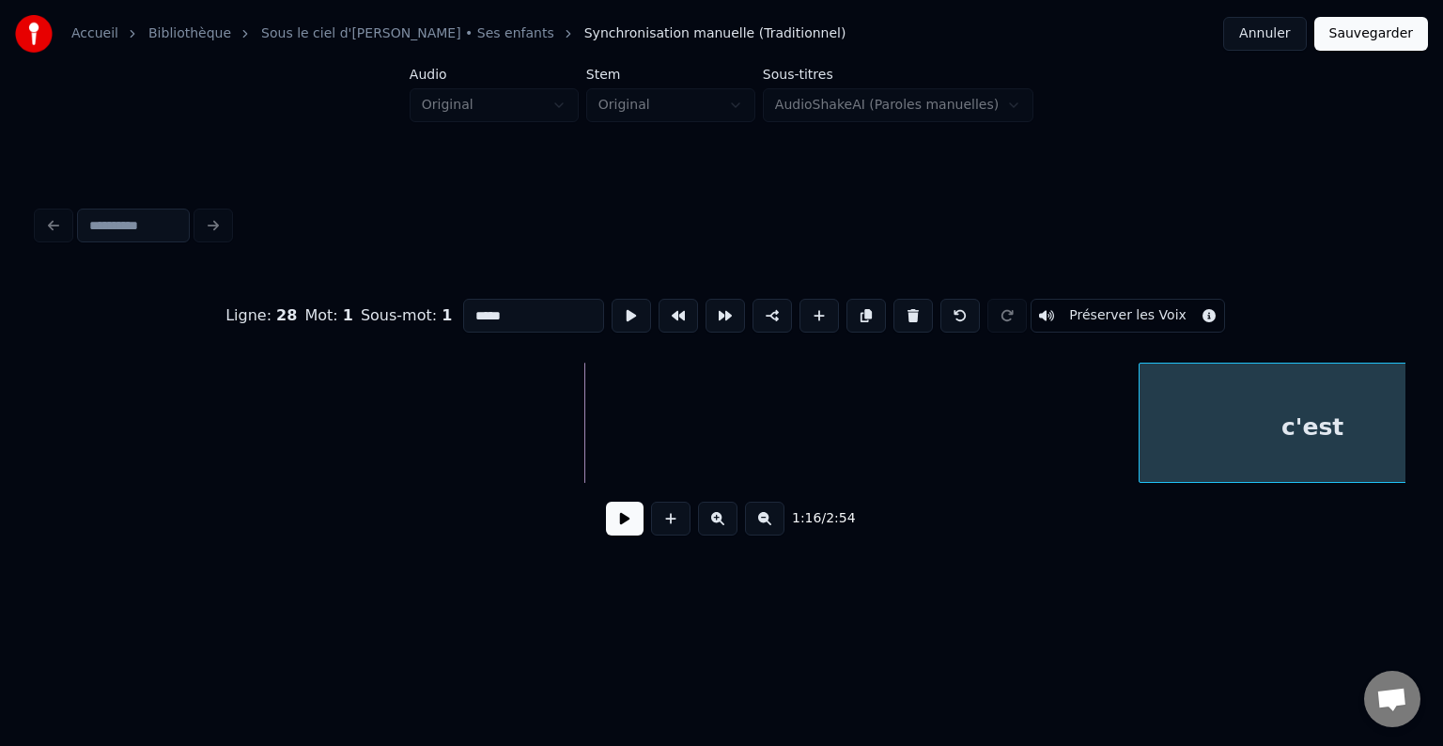
click at [1145, 414] on div at bounding box center [1143, 423] width 6 height 118
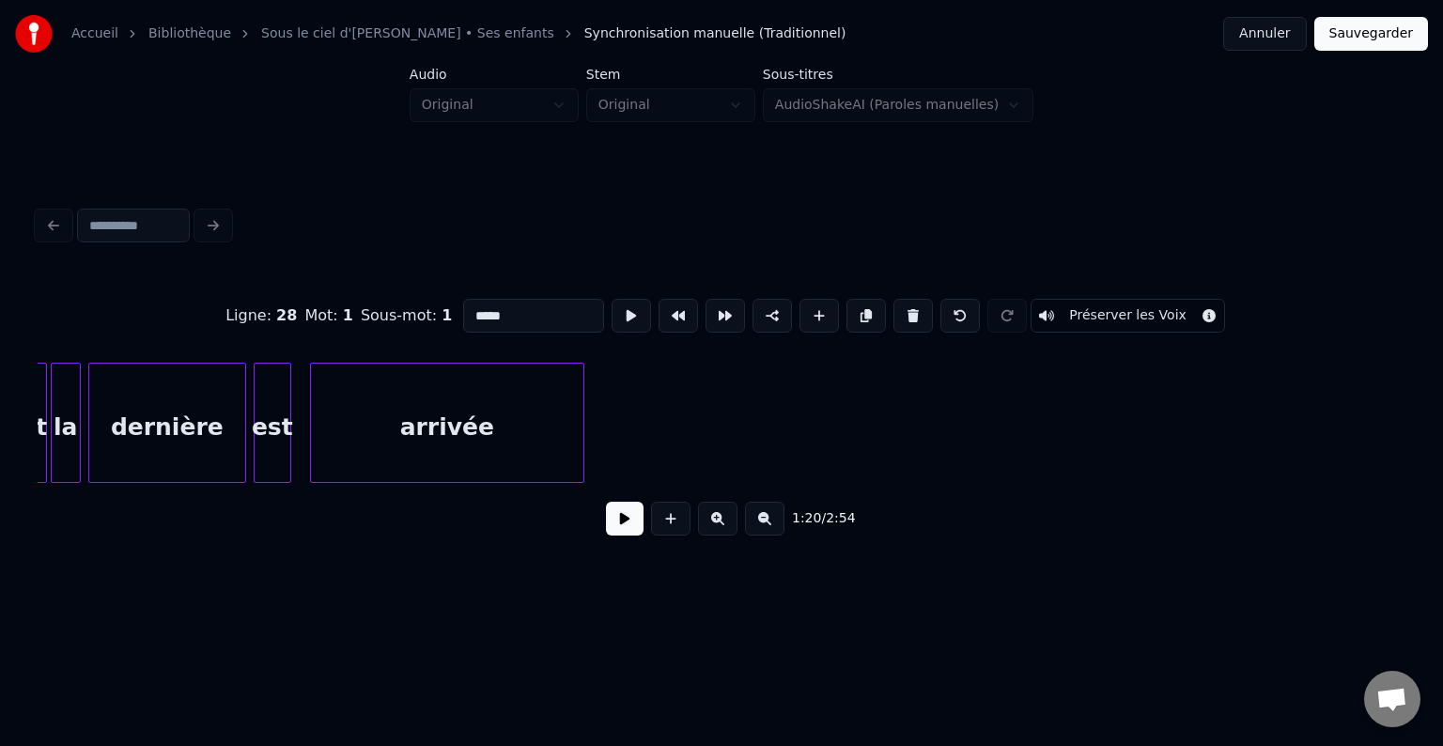
scroll to position [0, 12987]
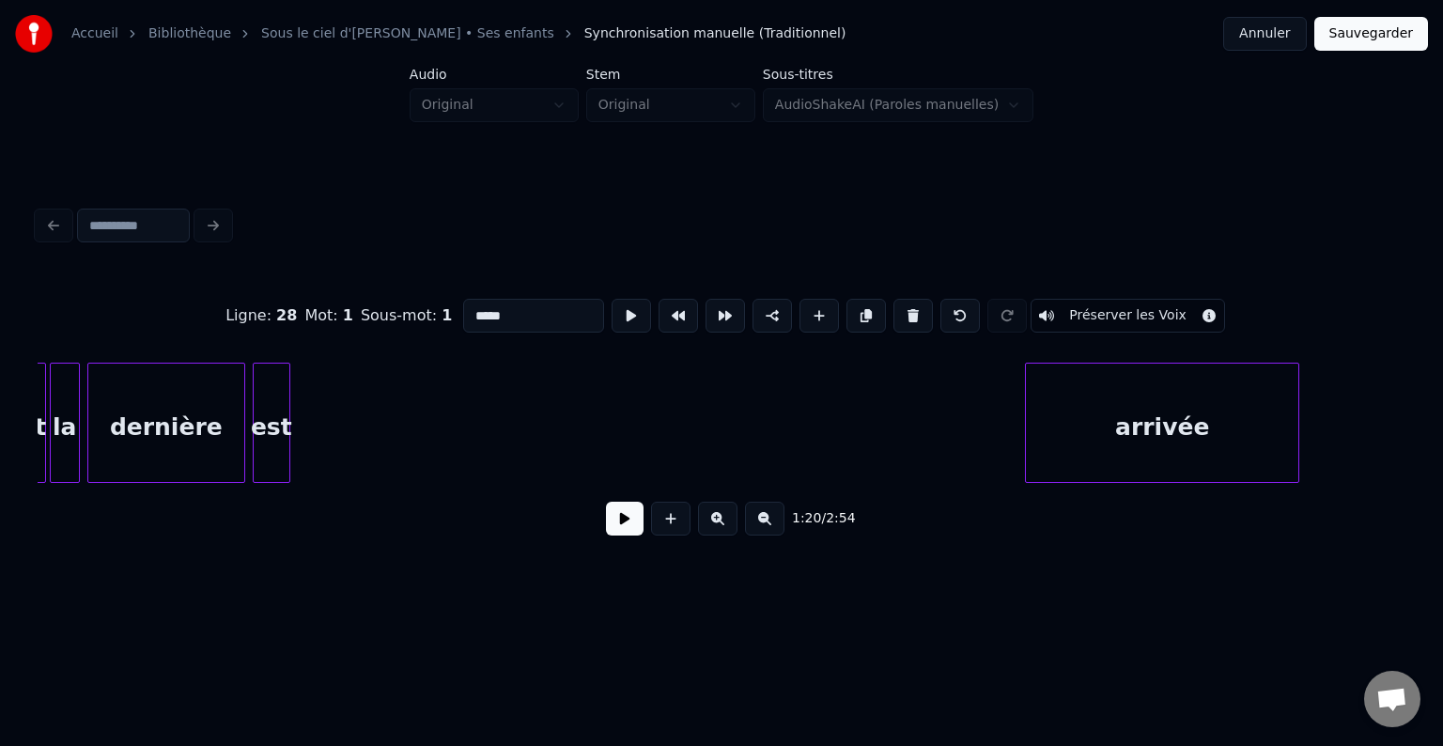
click at [1279, 402] on div "arrivée" at bounding box center [1162, 428] width 272 height 128
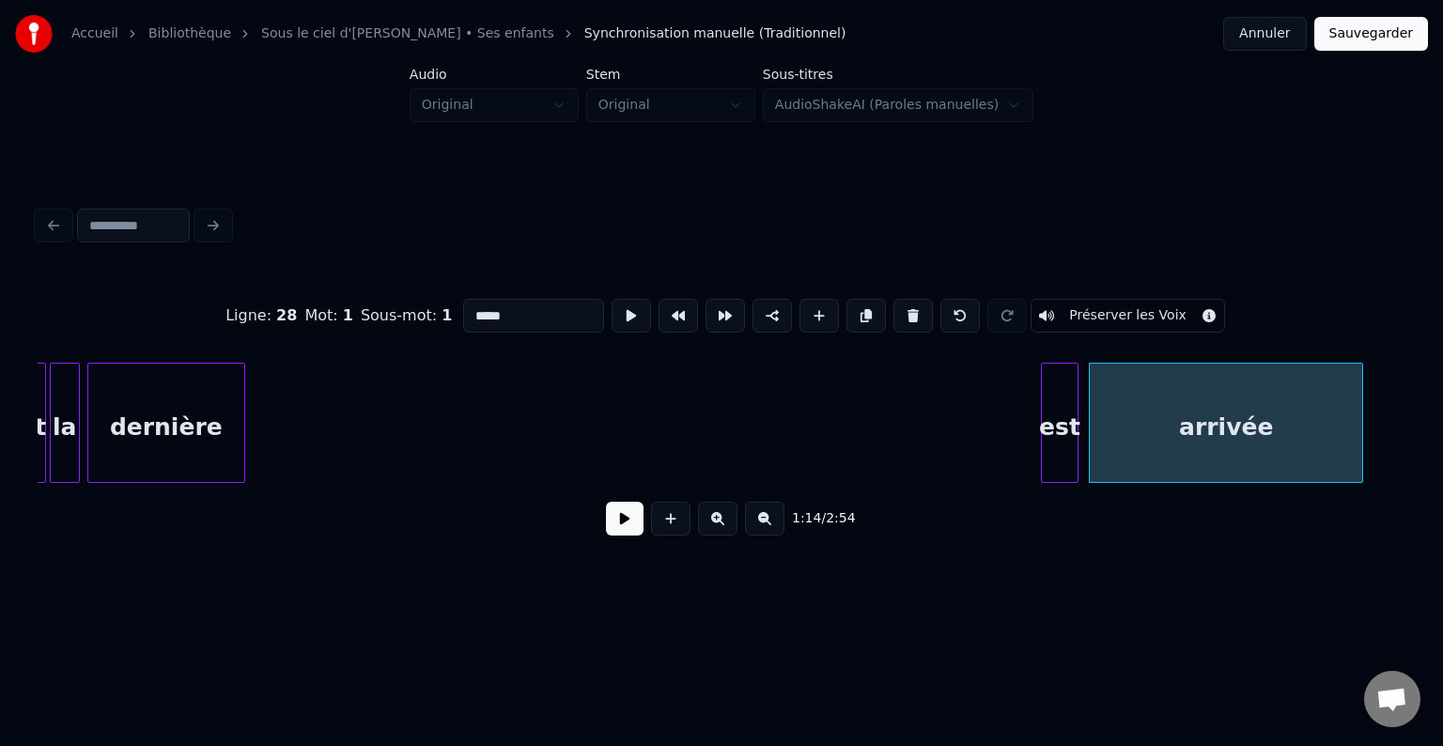
click at [1061, 418] on div "est" at bounding box center [1060, 428] width 36 height 128
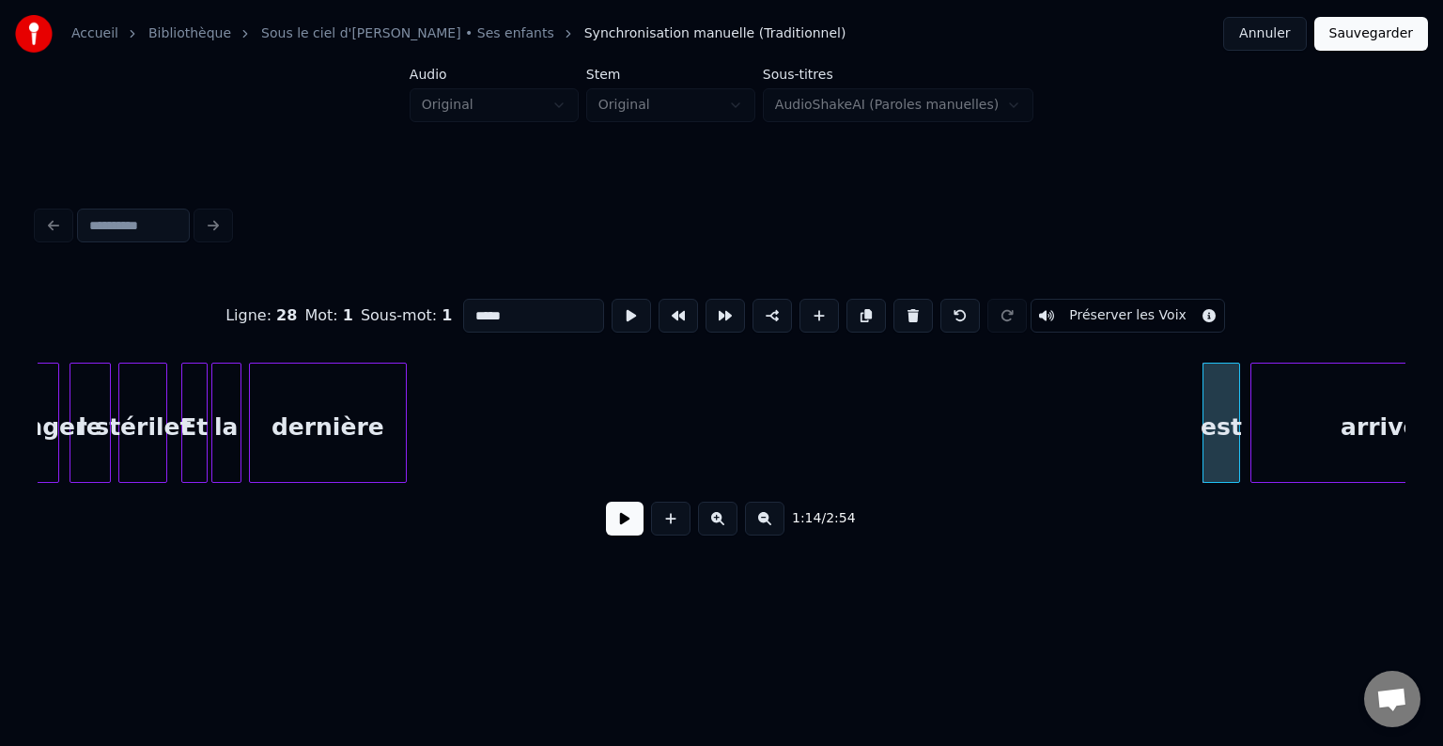
scroll to position [0, 12826]
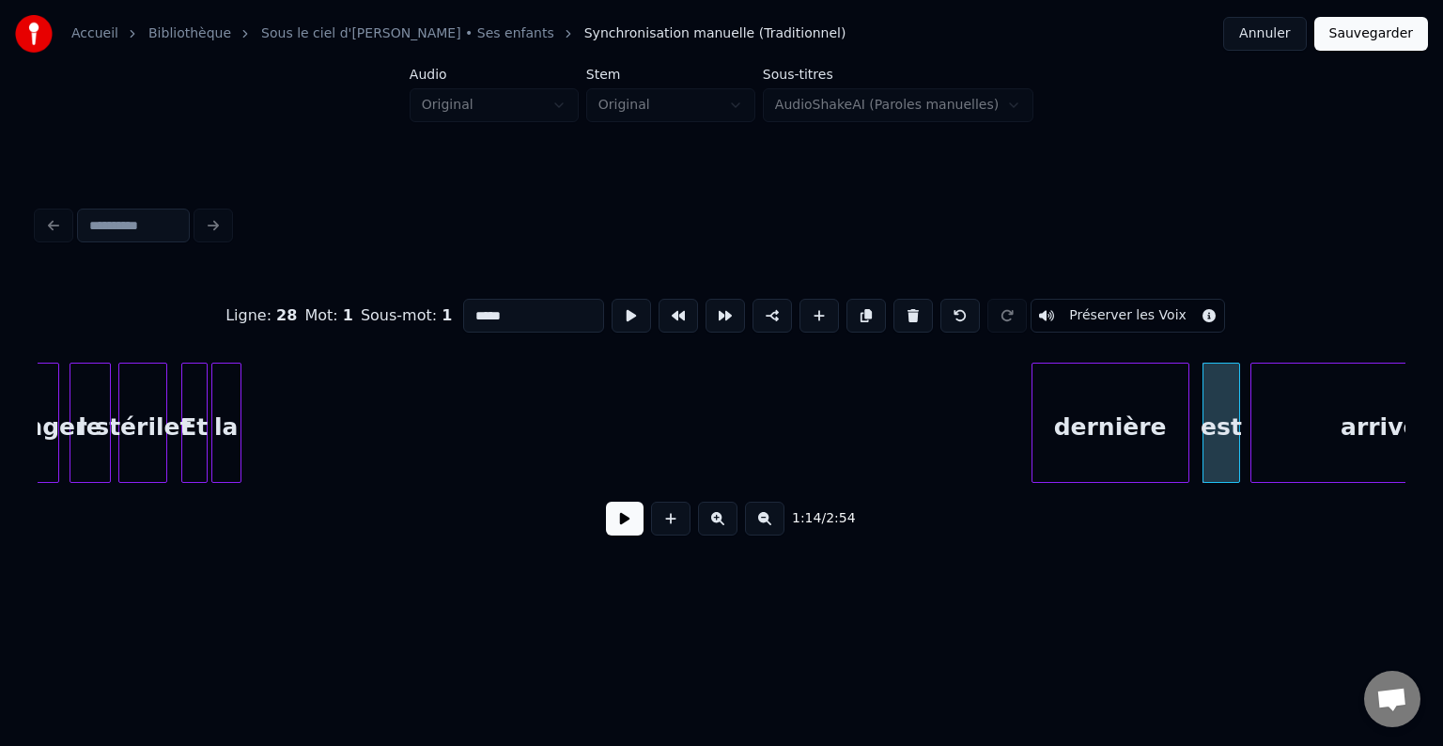
click at [1135, 425] on div "dernière" at bounding box center [1110, 428] width 156 height 128
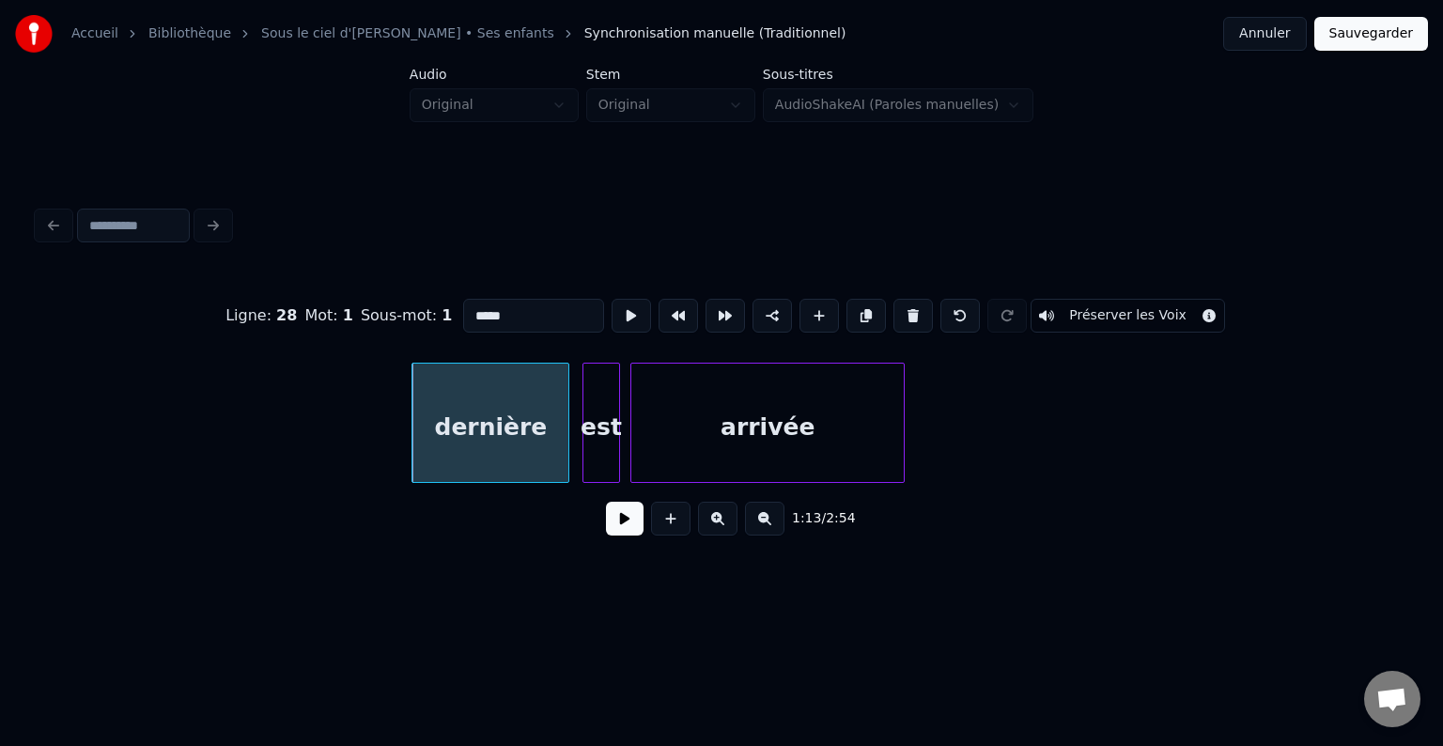
scroll to position [0, 13449]
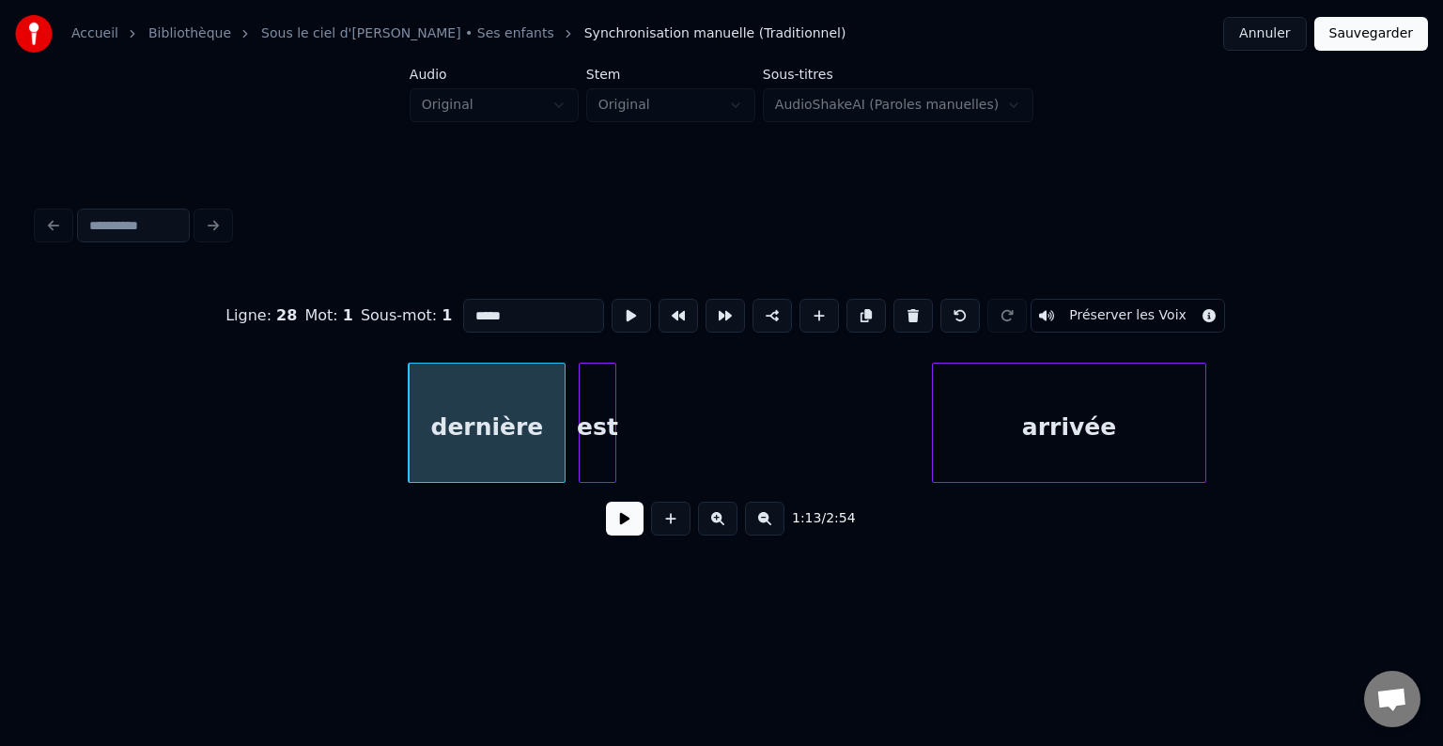
click at [1079, 416] on div "arrivée" at bounding box center [1069, 428] width 272 height 128
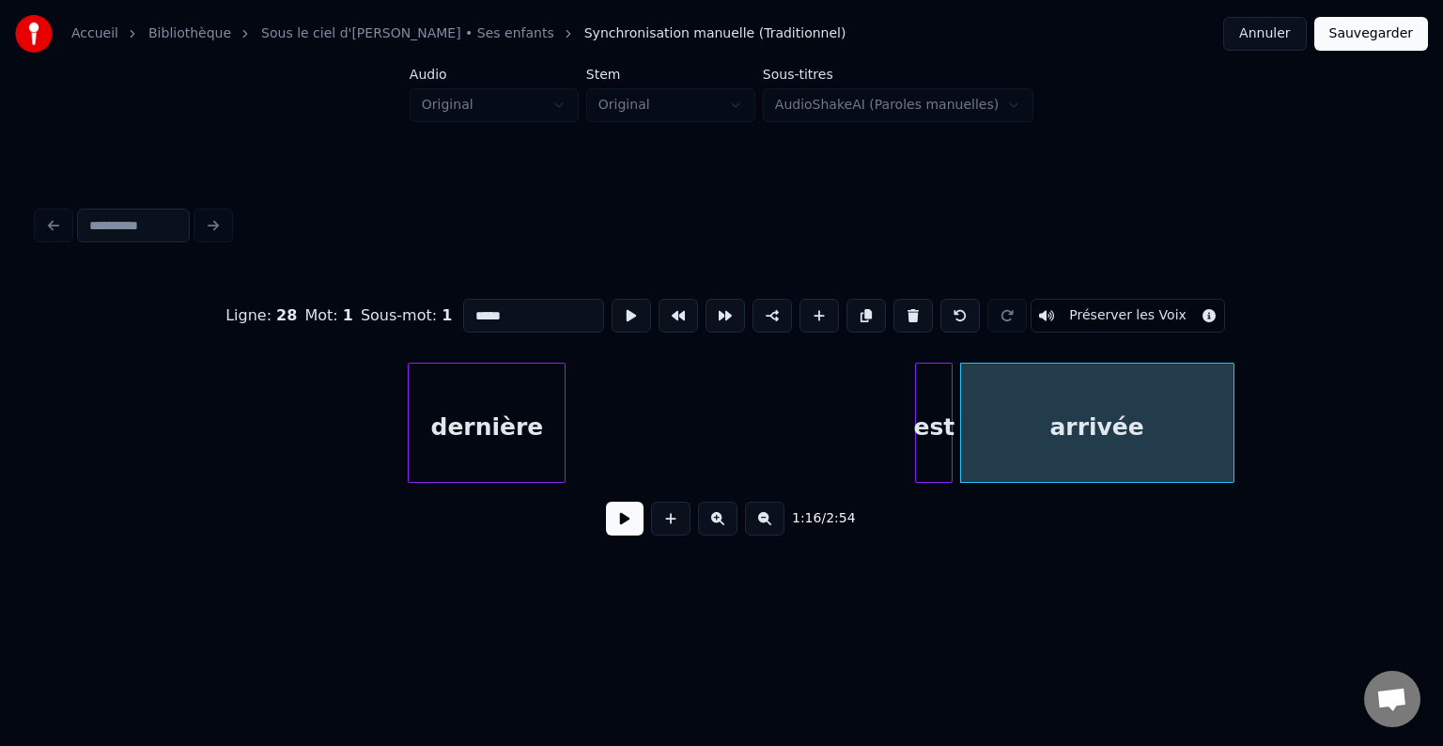
click at [936, 428] on div "est" at bounding box center [934, 428] width 36 height 128
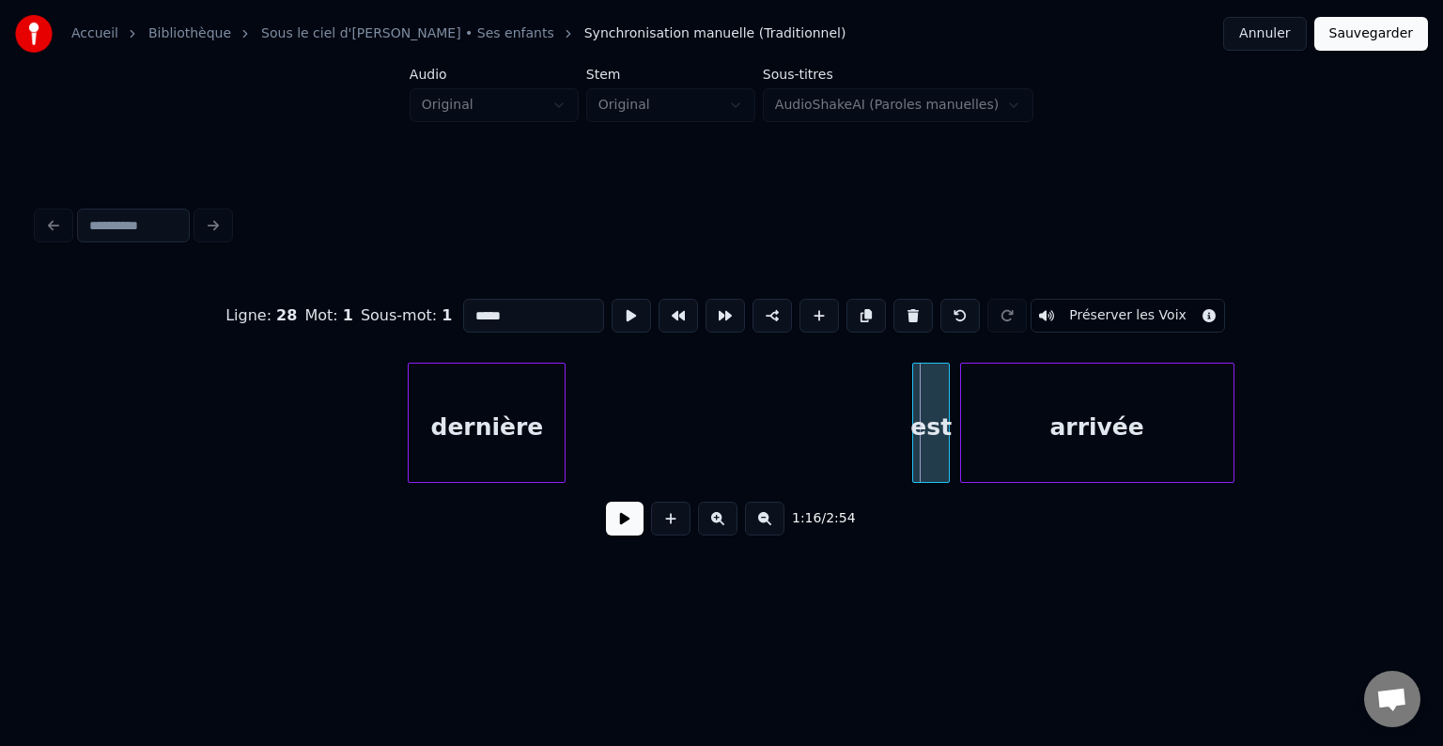
click at [913, 435] on div "est" at bounding box center [931, 428] width 36 height 128
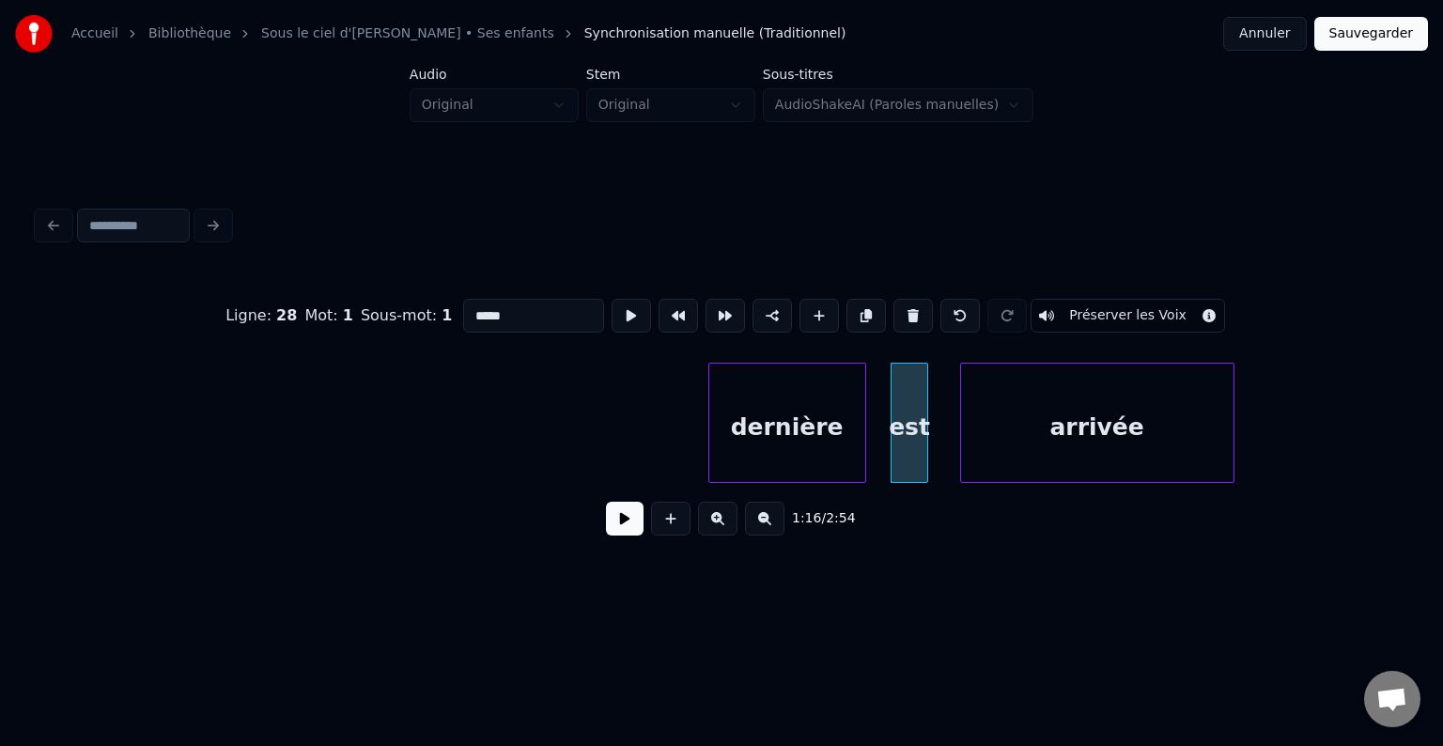
click at [833, 432] on div "dernière" at bounding box center [787, 428] width 156 height 128
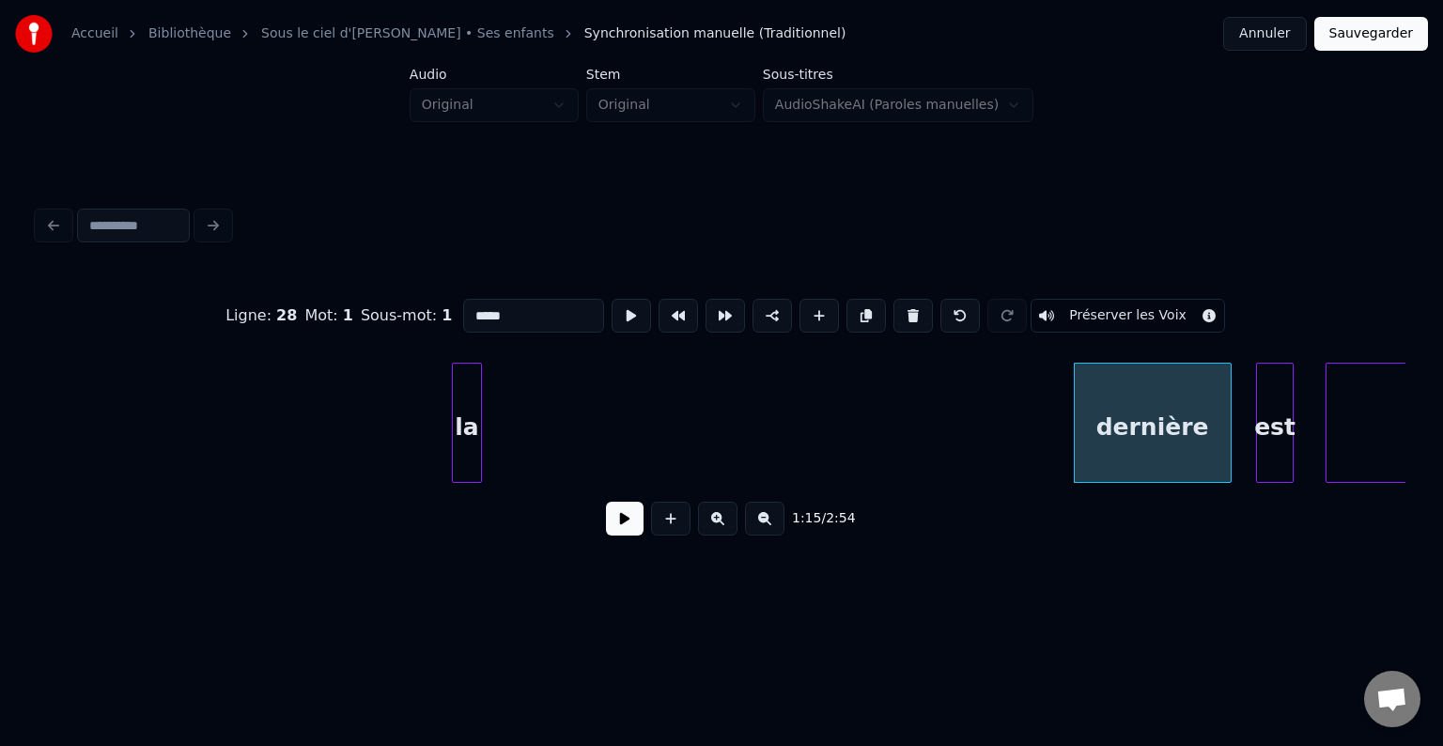
scroll to position [0, 13283]
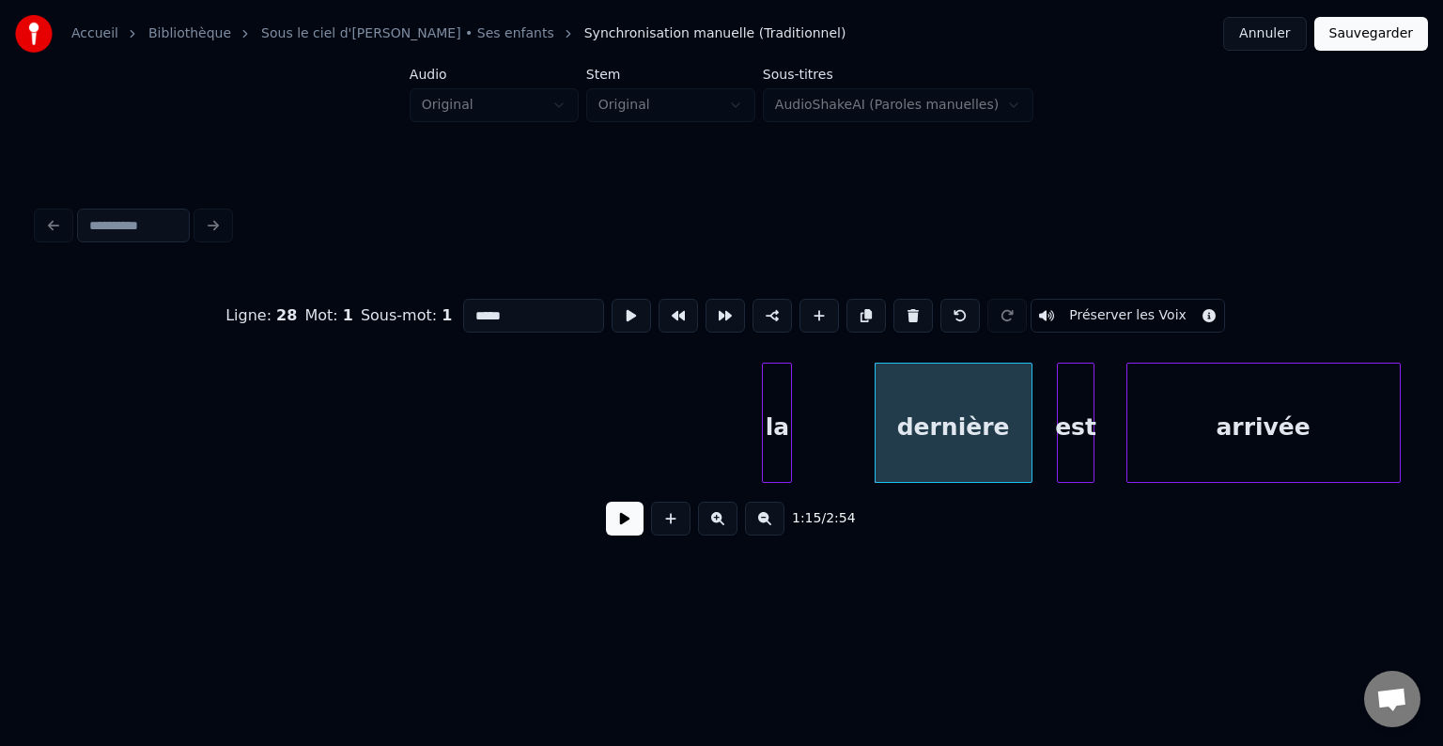
click at [1442, 417] on div "Accueil Bibliothèque Sous le ciel d'[PERSON_NAME] • Ses enfants Synchronisation…" at bounding box center [721, 299] width 1443 height 599
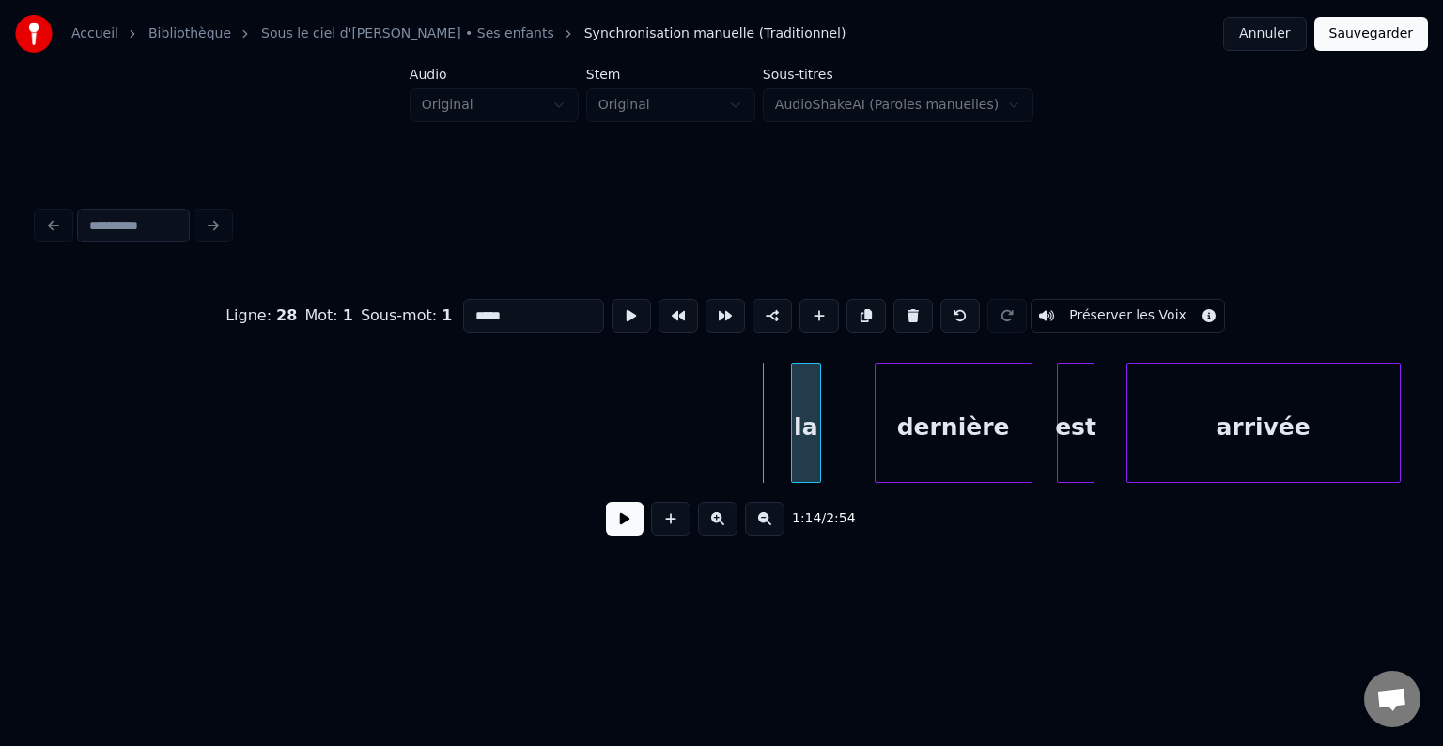
click at [812, 420] on div "la" at bounding box center [806, 428] width 28 height 128
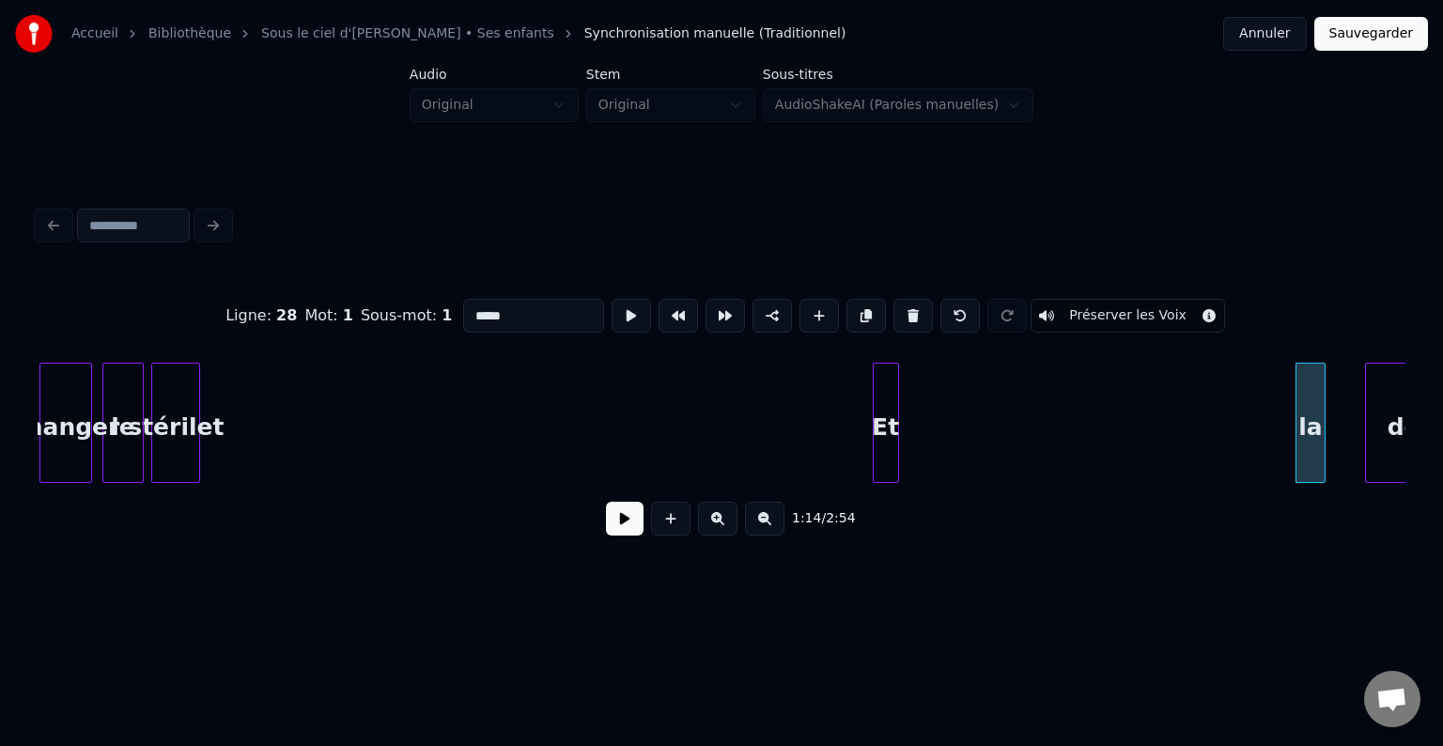
scroll to position [0, 12798]
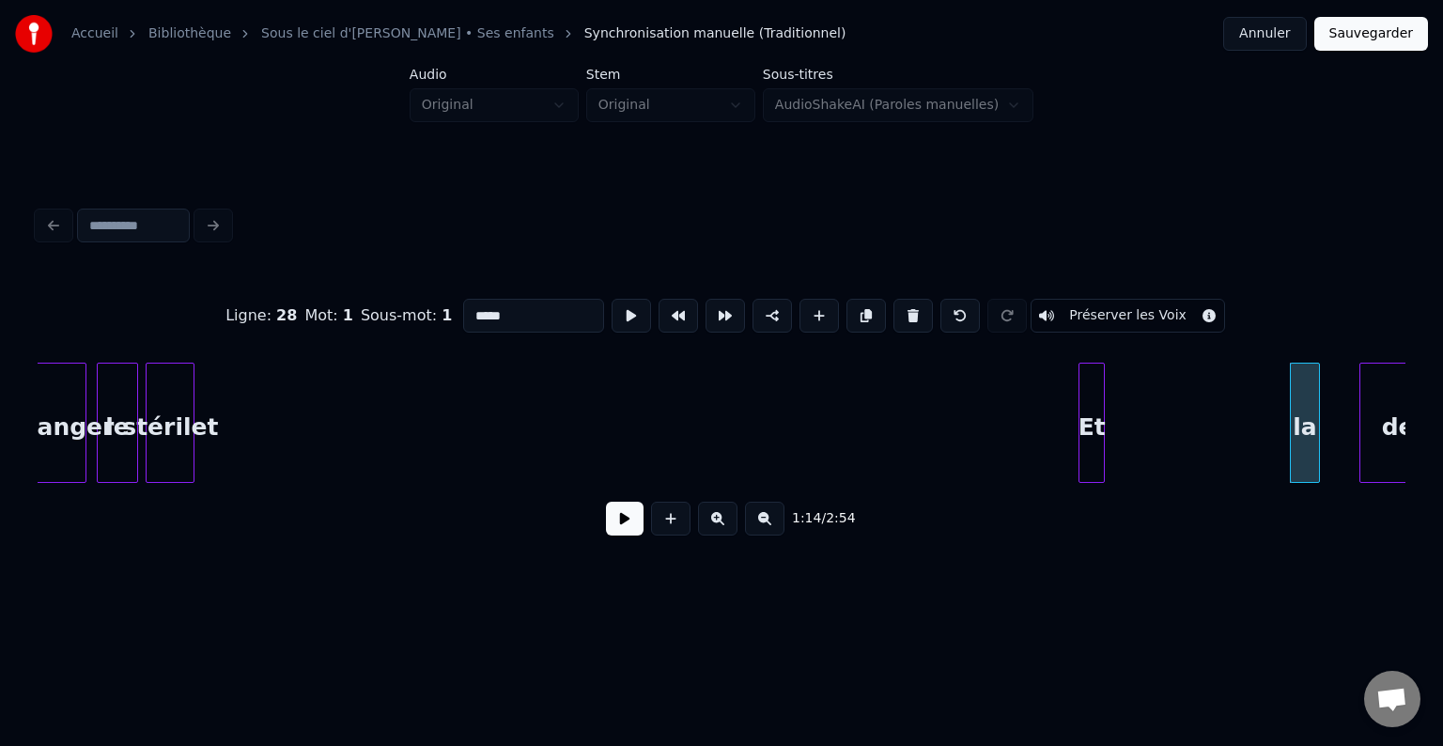
click at [1442, 416] on div "Accueil Bibliothèque Sous le ciel d'[PERSON_NAME] • Ses enfants Synchronisation…" at bounding box center [721, 299] width 1443 height 599
click at [1260, 421] on div "Et" at bounding box center [1260, 428] width 24 height 128
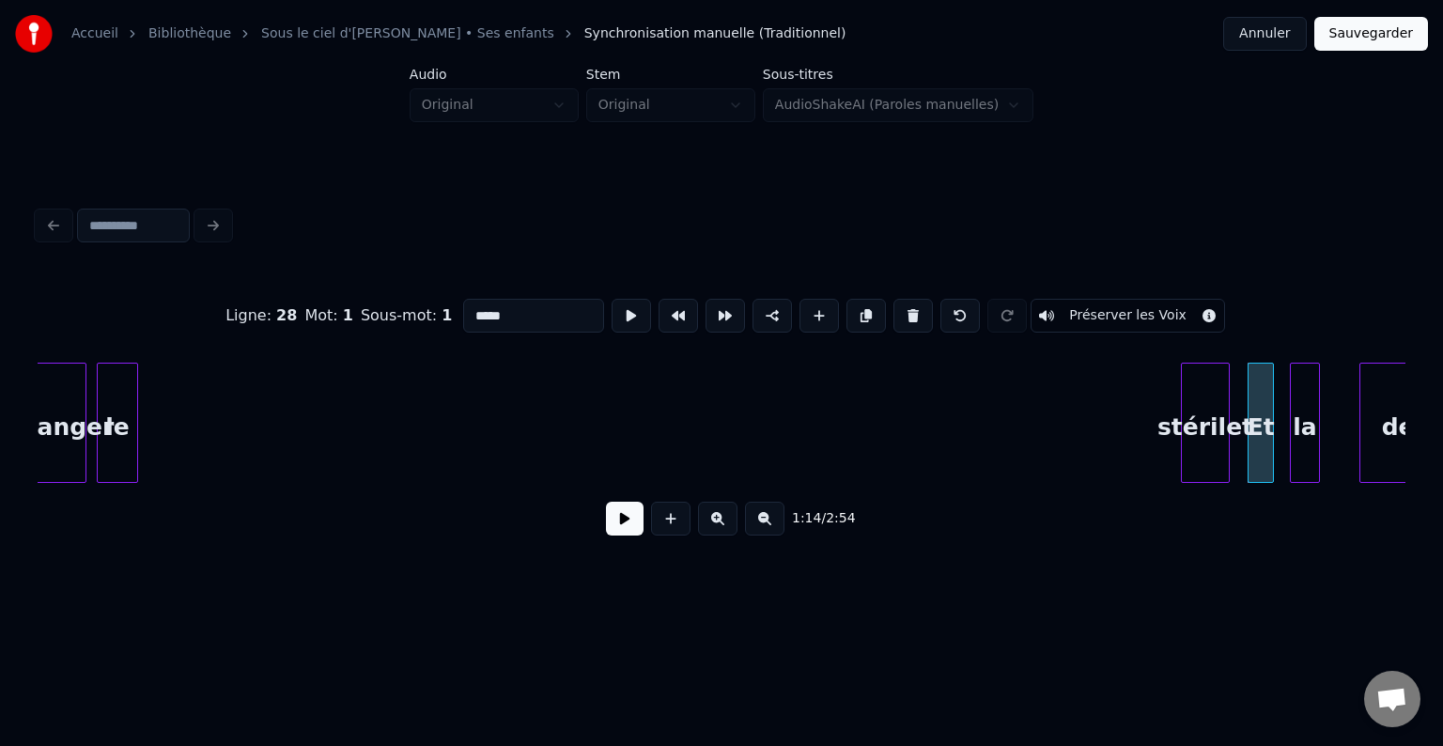
click at [1217, 428] on div "stérilet" at bounding box center [1205, 428] width 47 height 128
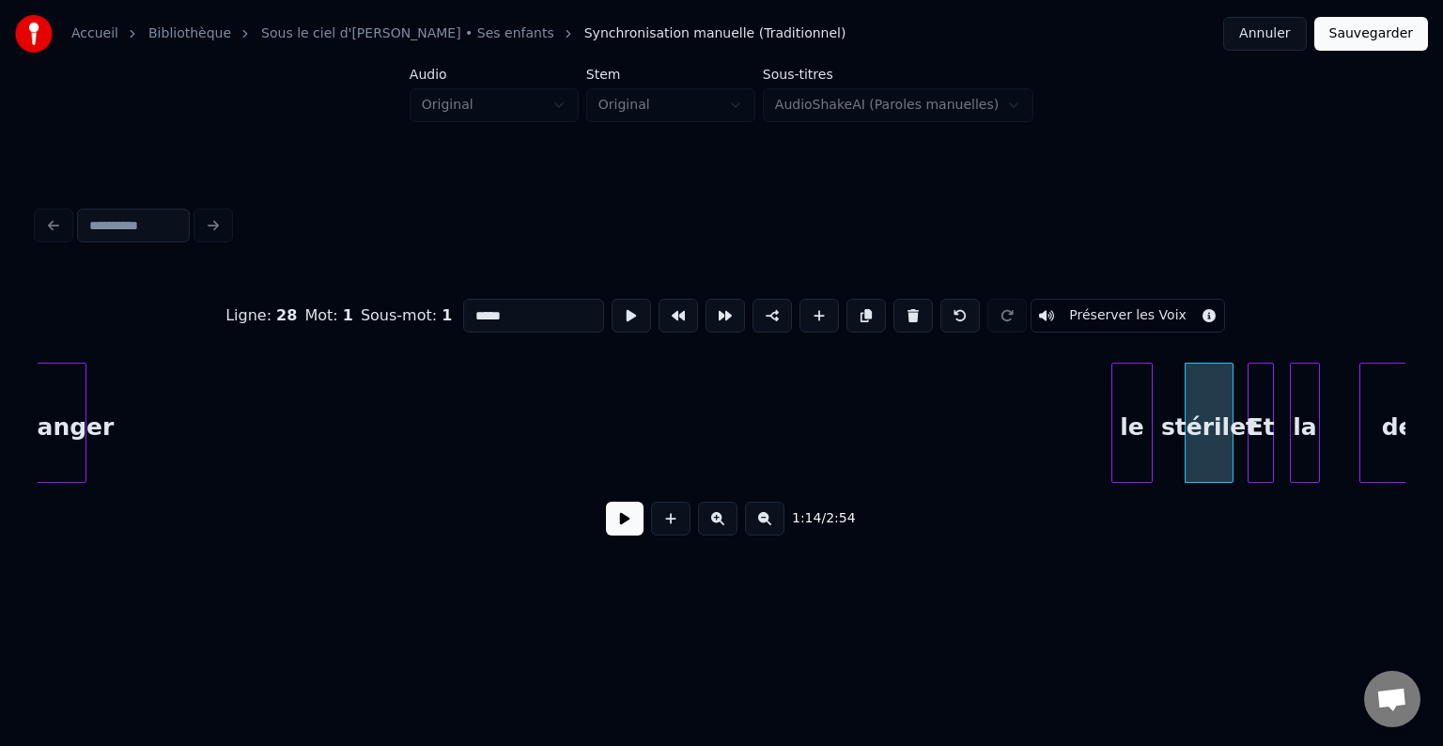
click at [1151, 405] on div "le" at bounding box center [1131, 428] width 39 height 128
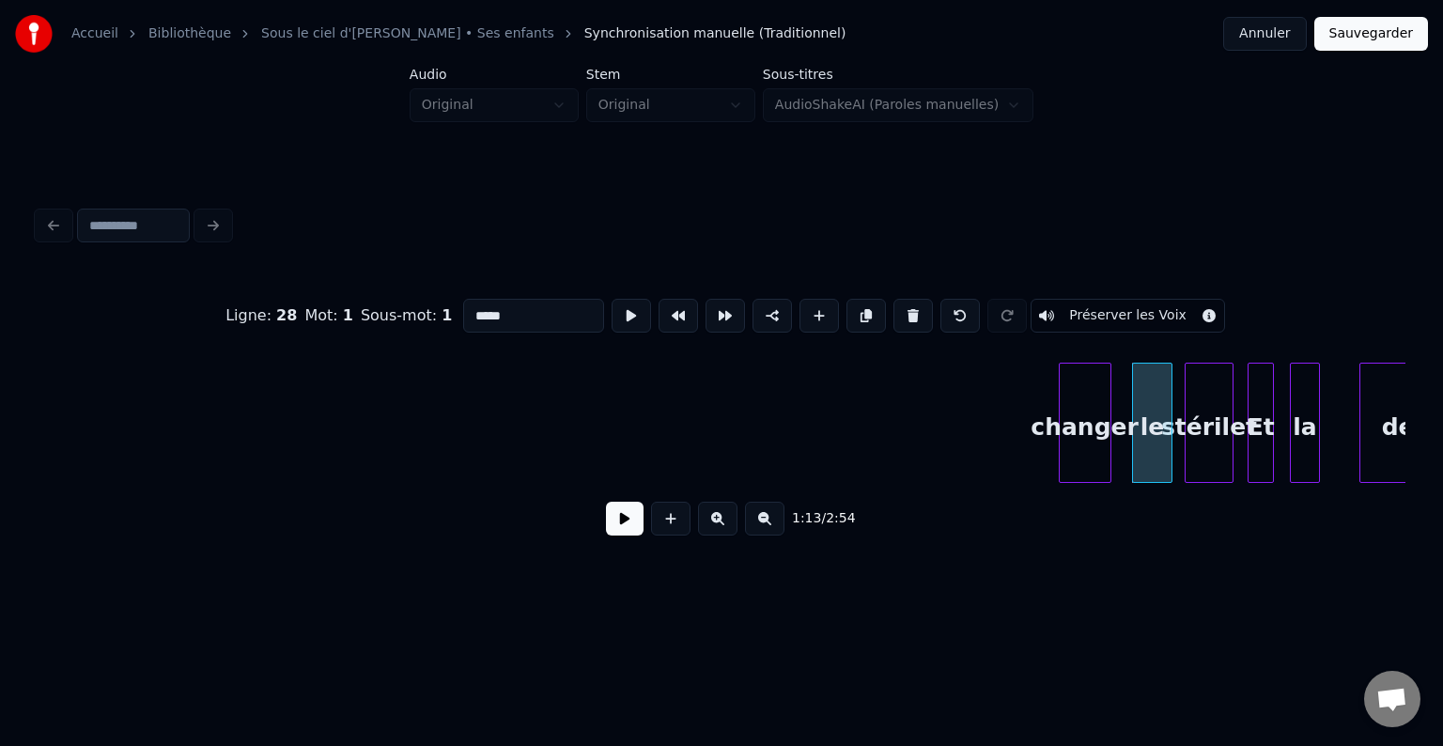
click at [1084, 443] on div "changer" at bounding box center [1085, 428] width 51 height 128
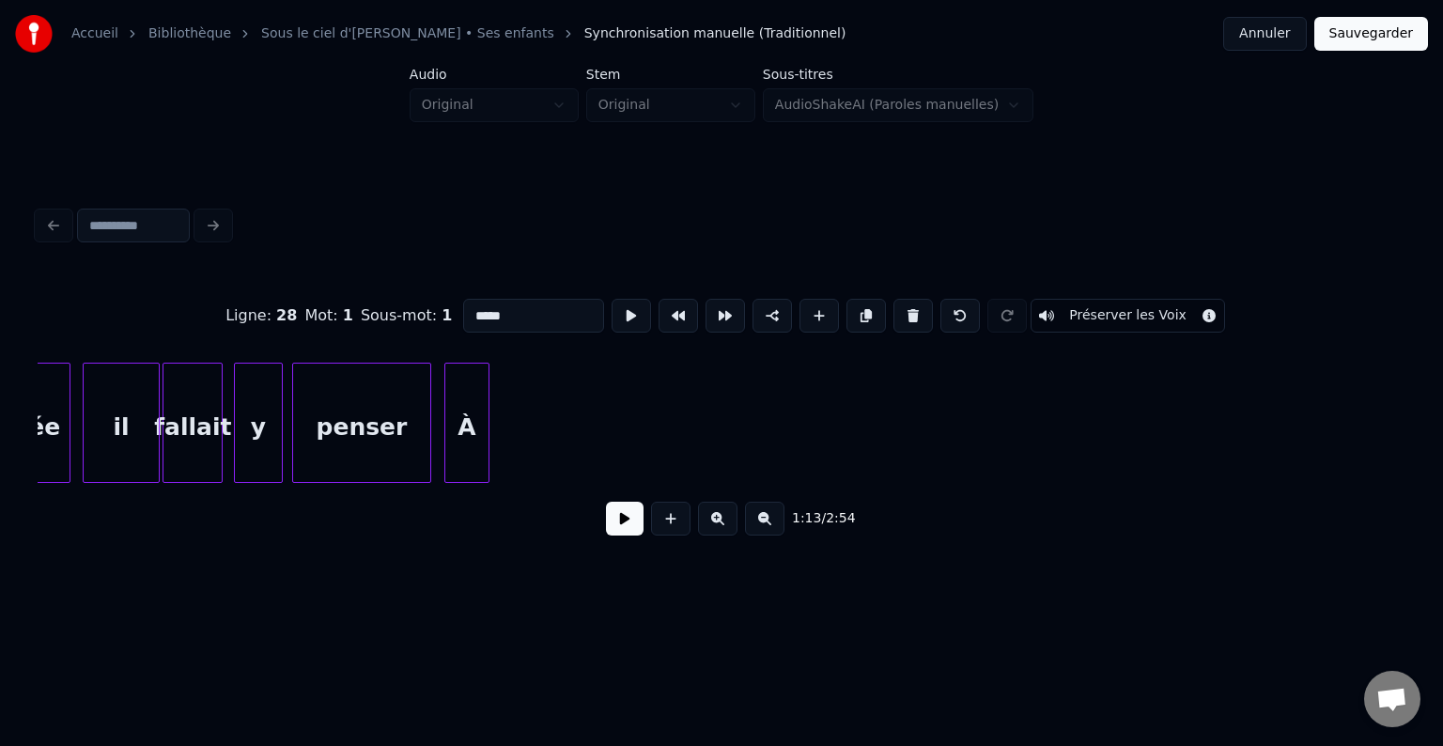
scroll to position [0, 12332]
click at [1359, 424] on div "À" at bounding box center [1358, 428] width 44 height 128
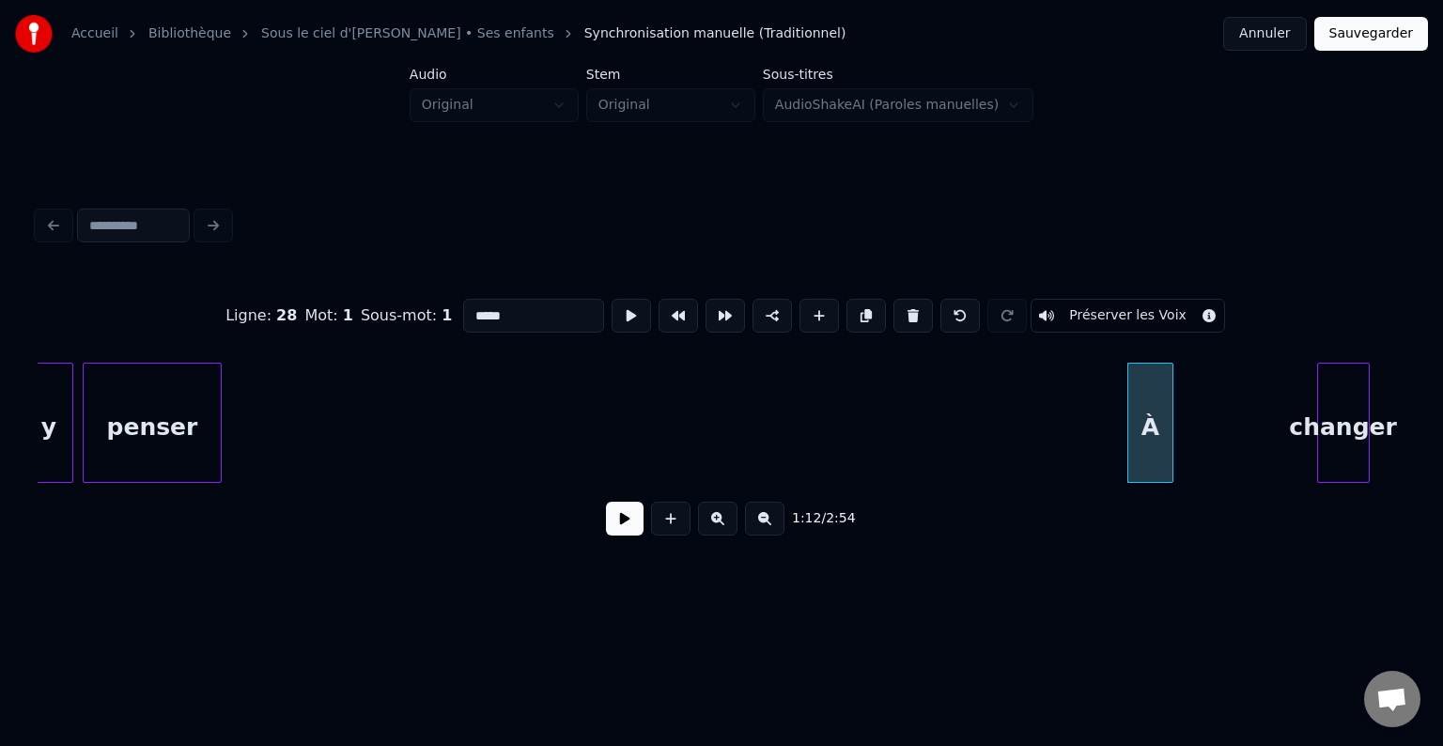
scroll to position [0, 12550]
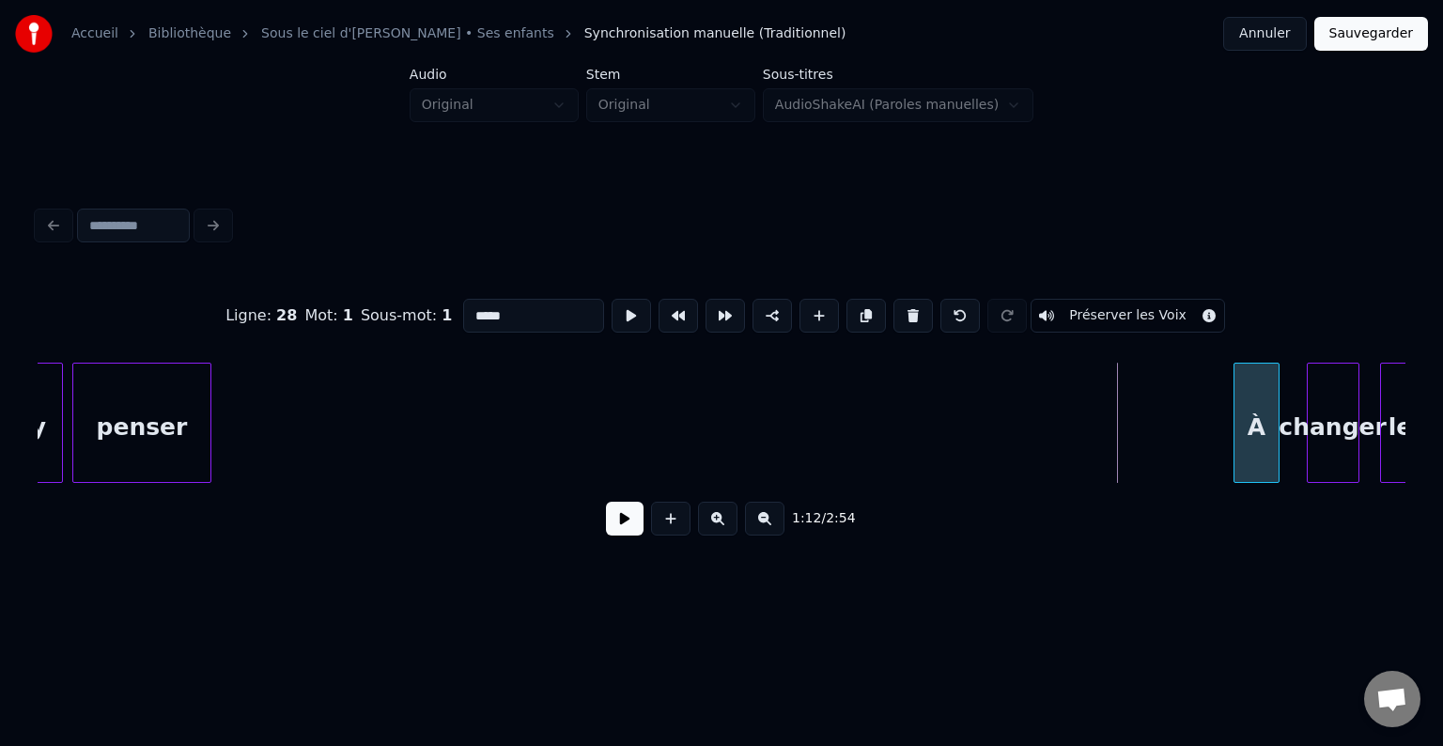
click at [1276, 412] on div "À" at bounding box center [1256, 428] width 44 height 128
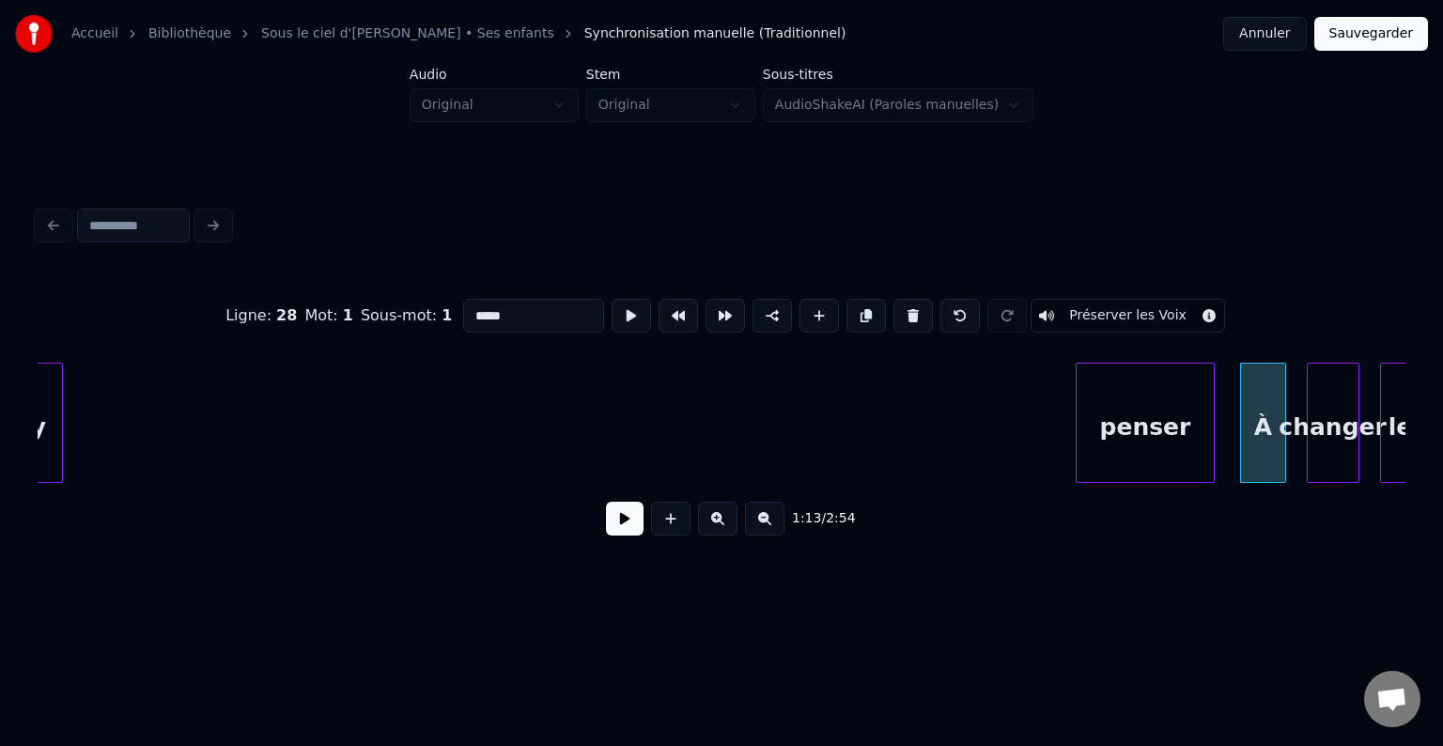
click at [1157, 431] on div "penser" at bounding box center [1145, 428] width 137 height 128
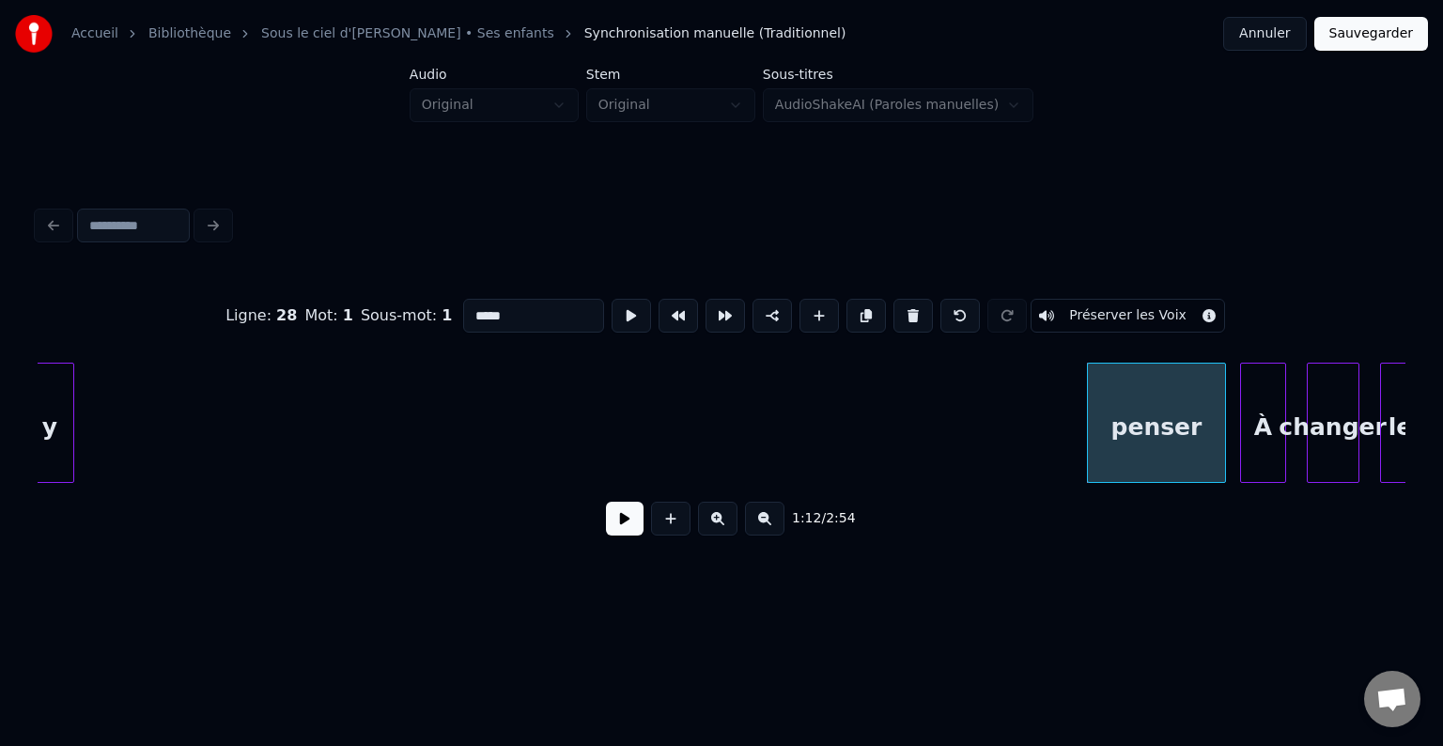
scroll to position [0, 12531]
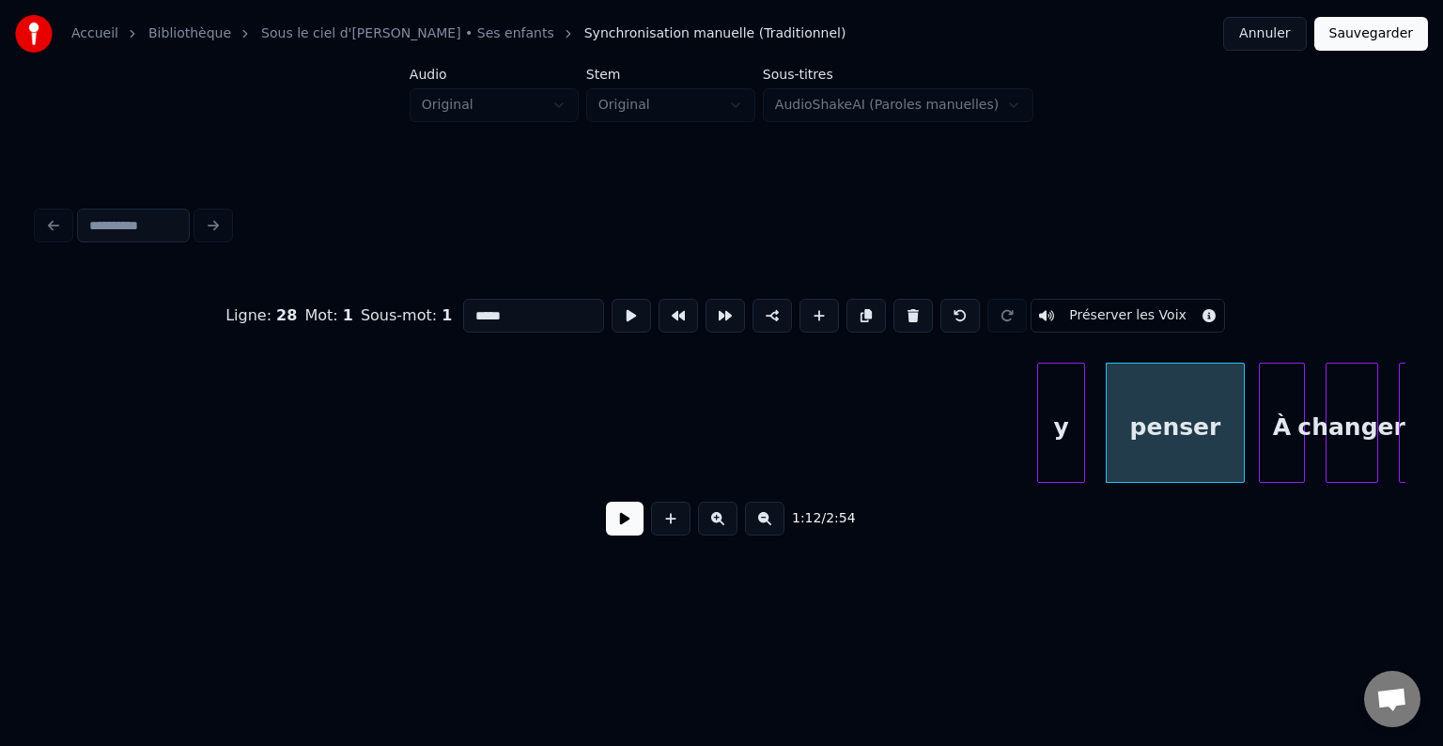
click at [1061, 406] on div "y" at bounding box center [1061, 428] width 46 height 128
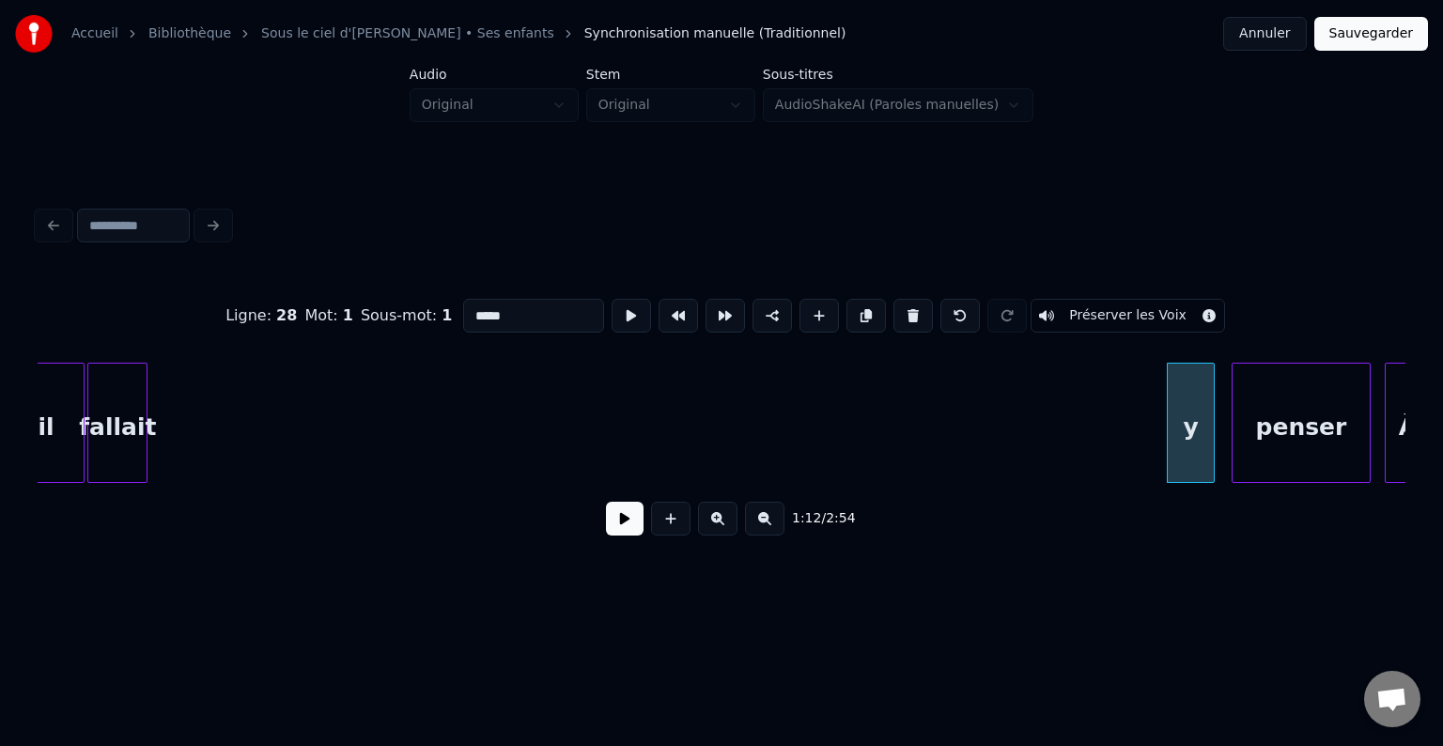
scroll to position [0, 12407]
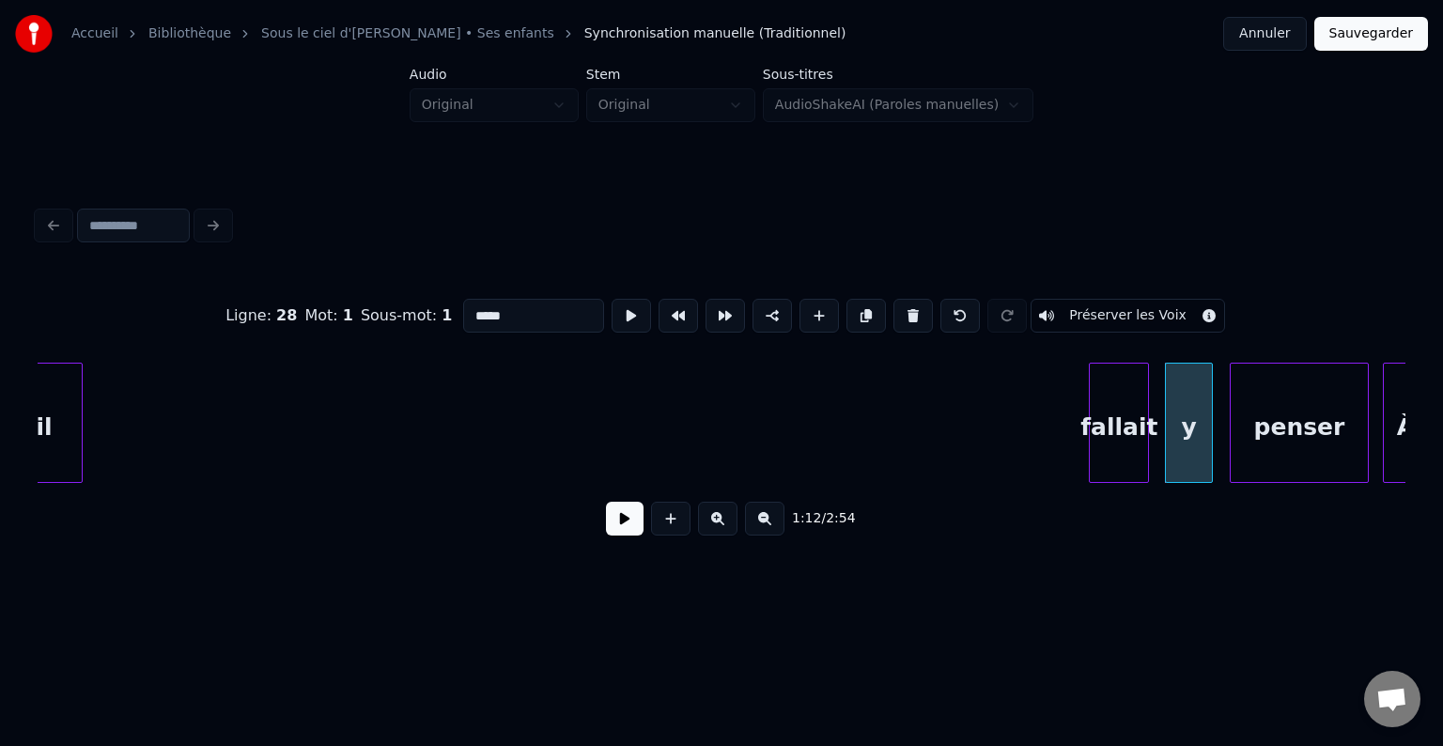
click at [1124, 483] on div "À penser y fallait il" at bounding box center [722, 423] width 1368 height 120
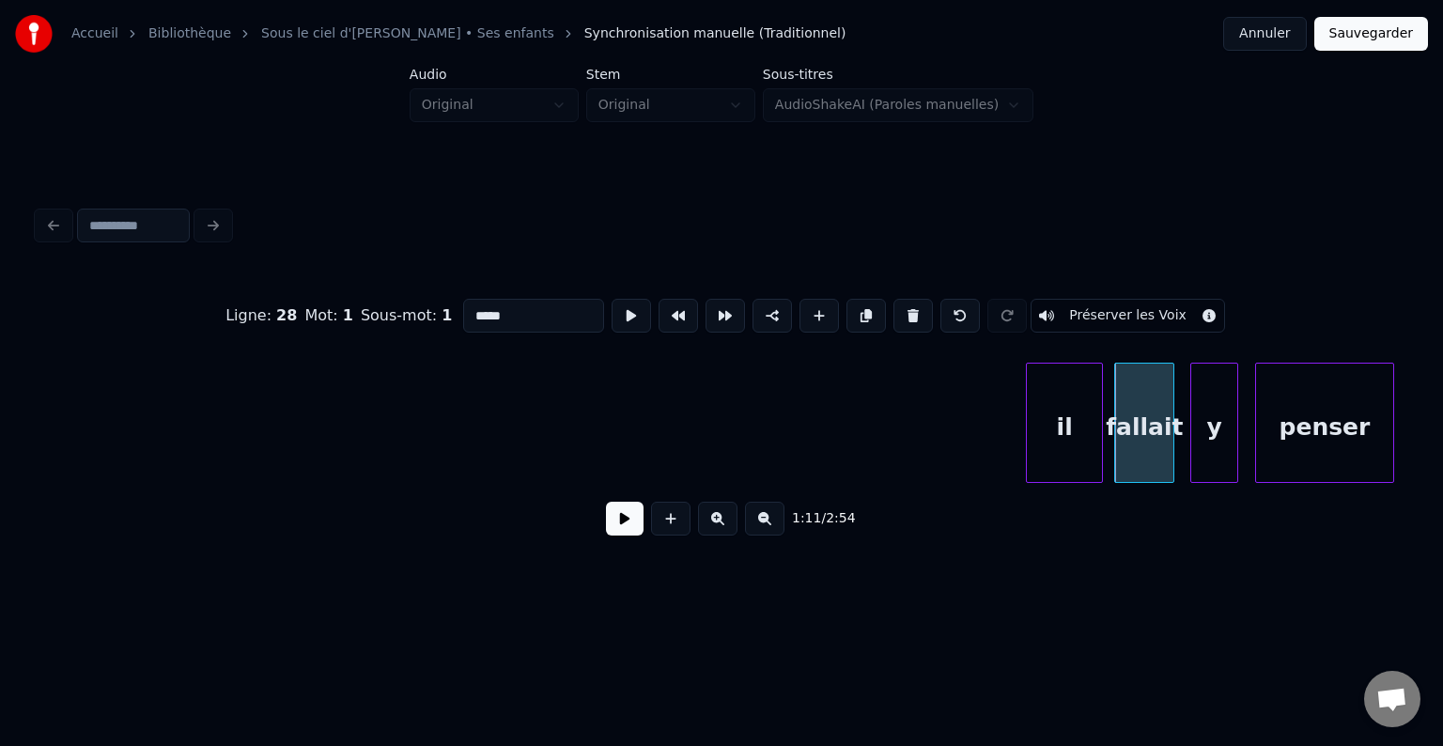
click at [1056, 441] on div "il" at bounding box center [1064, 428] width 75 height 128
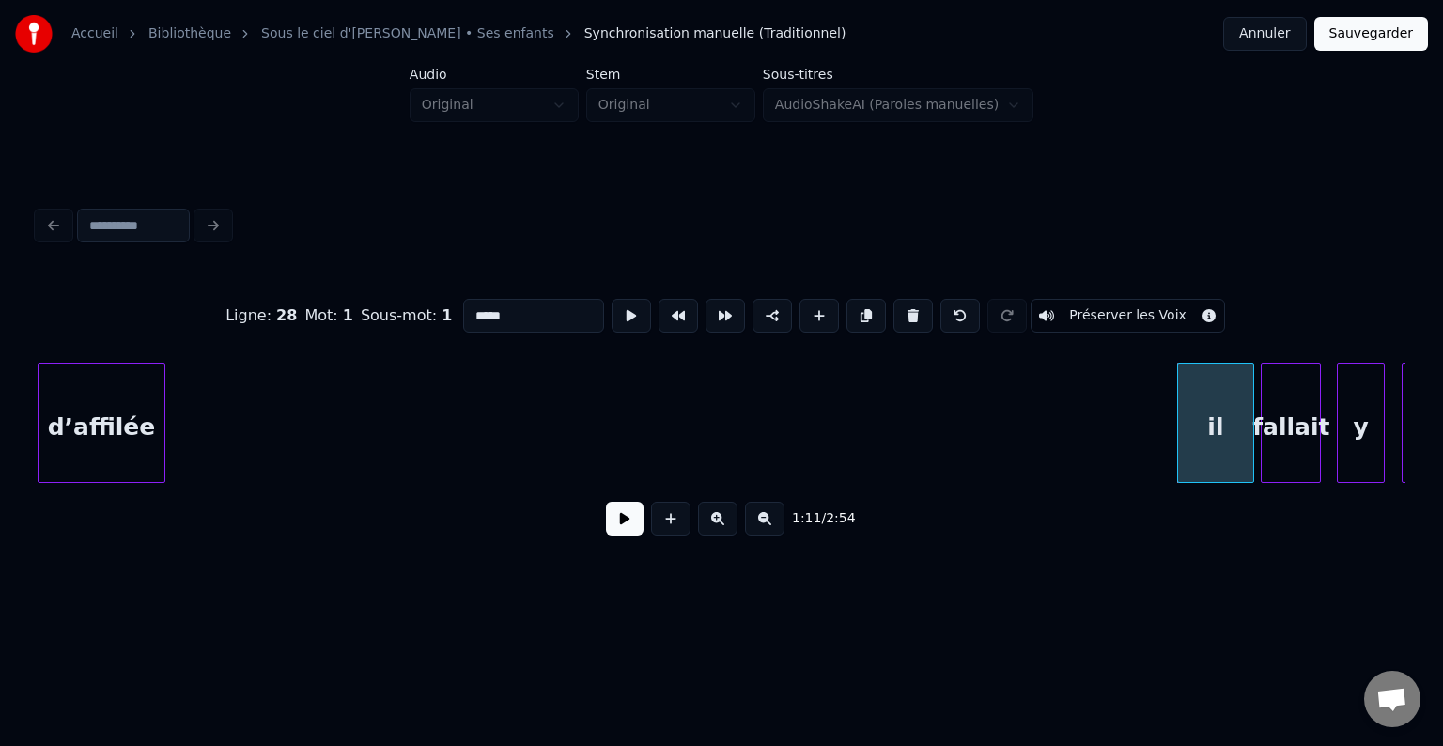
scroll to position [0, 12236]
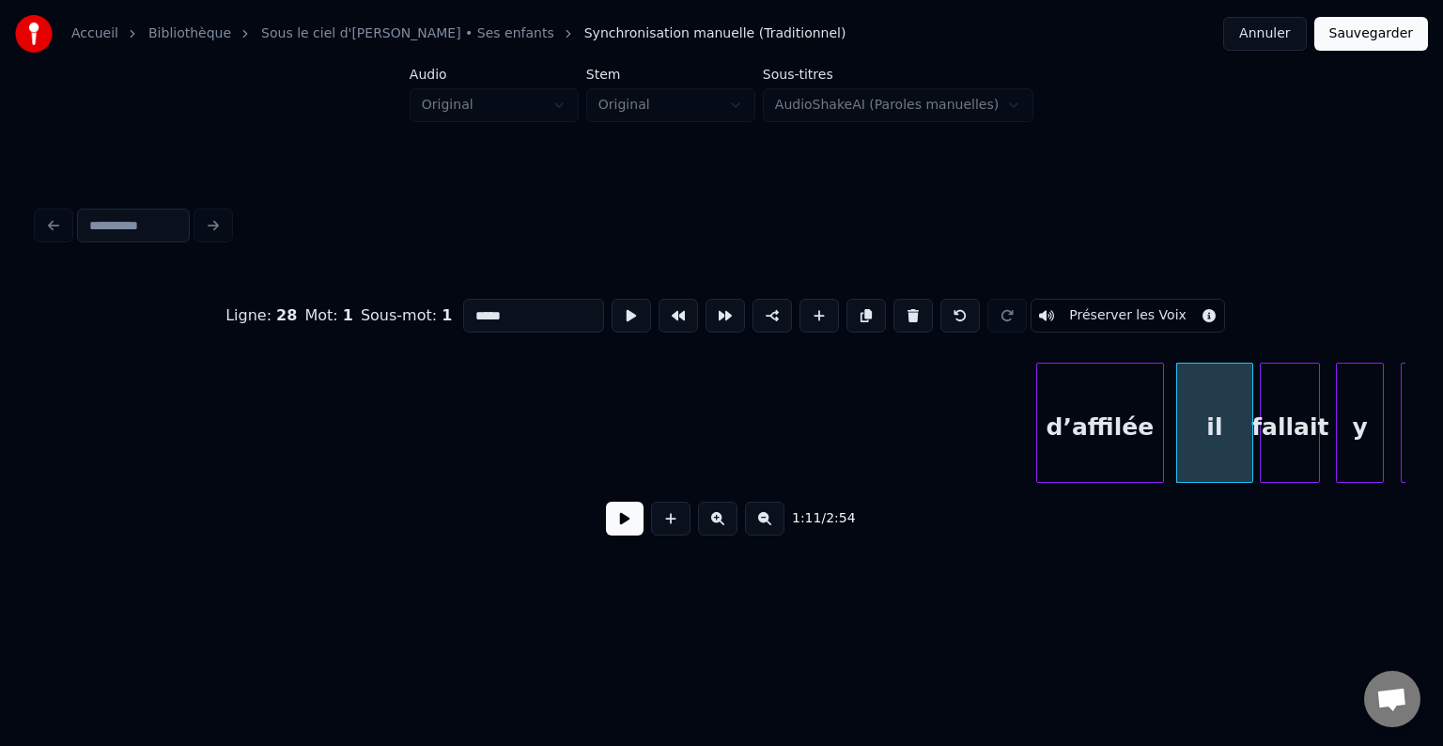
click at [1090, 455] on div "d’affilée" at bounding box center [1100, 428] width 126 height 128
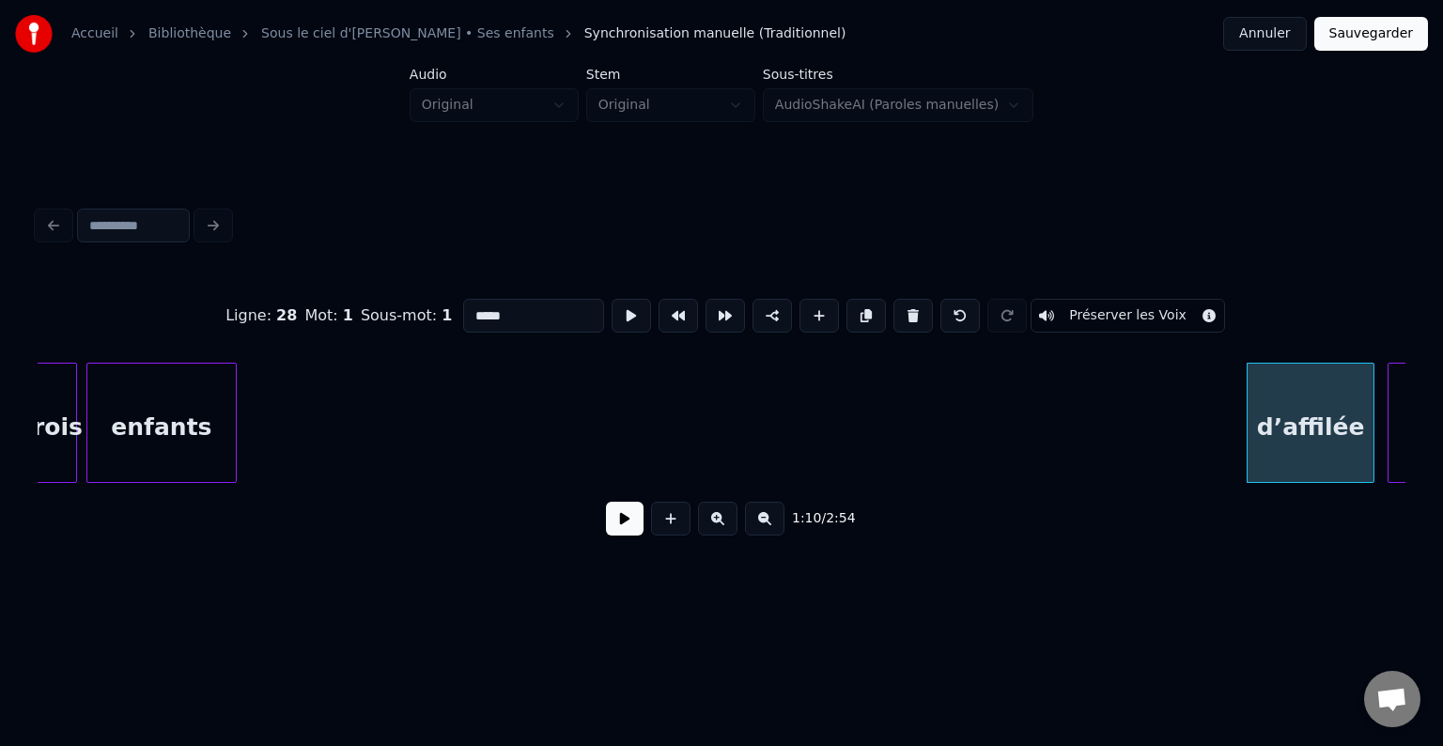
scroll to position [0, 12014]
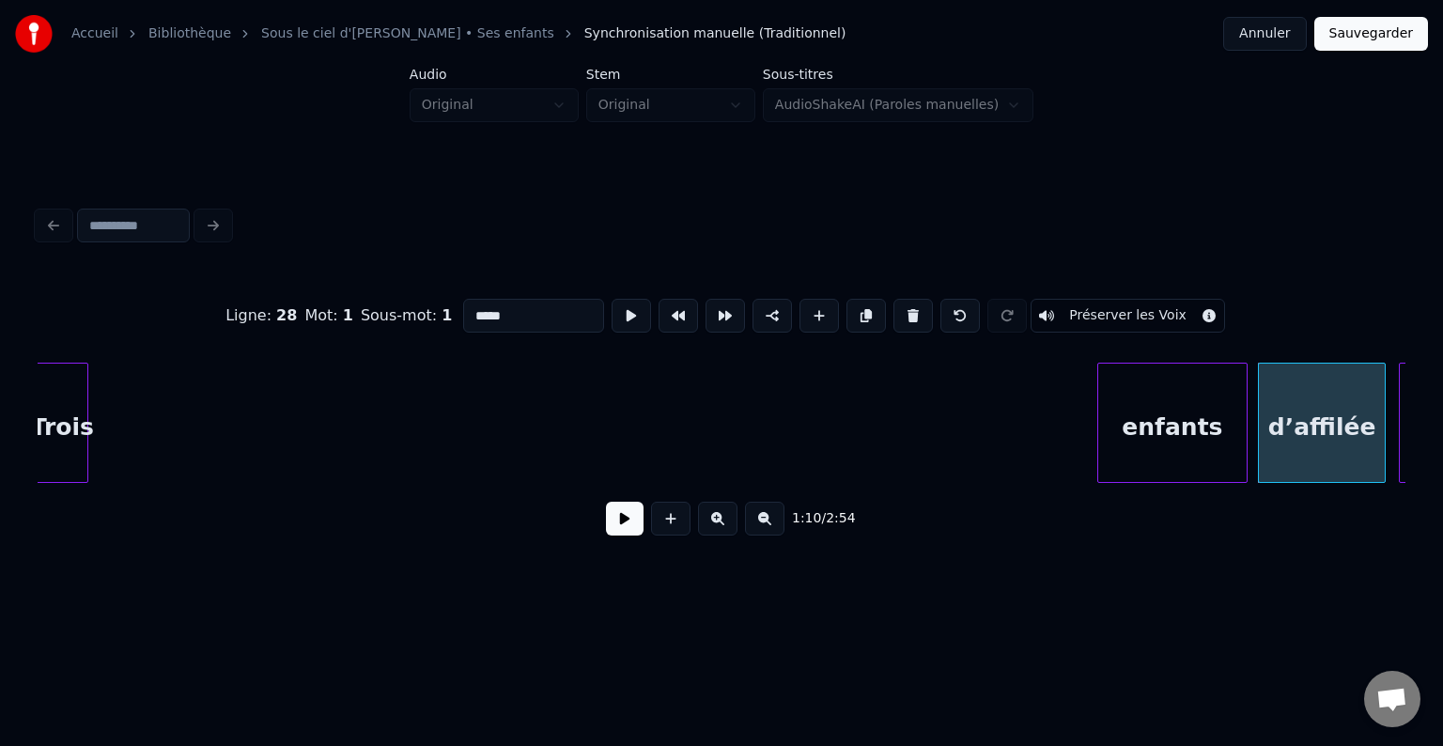
click at [1165, 435] on div "enfants" at bounding box center [1172, 428] width 148 height 128
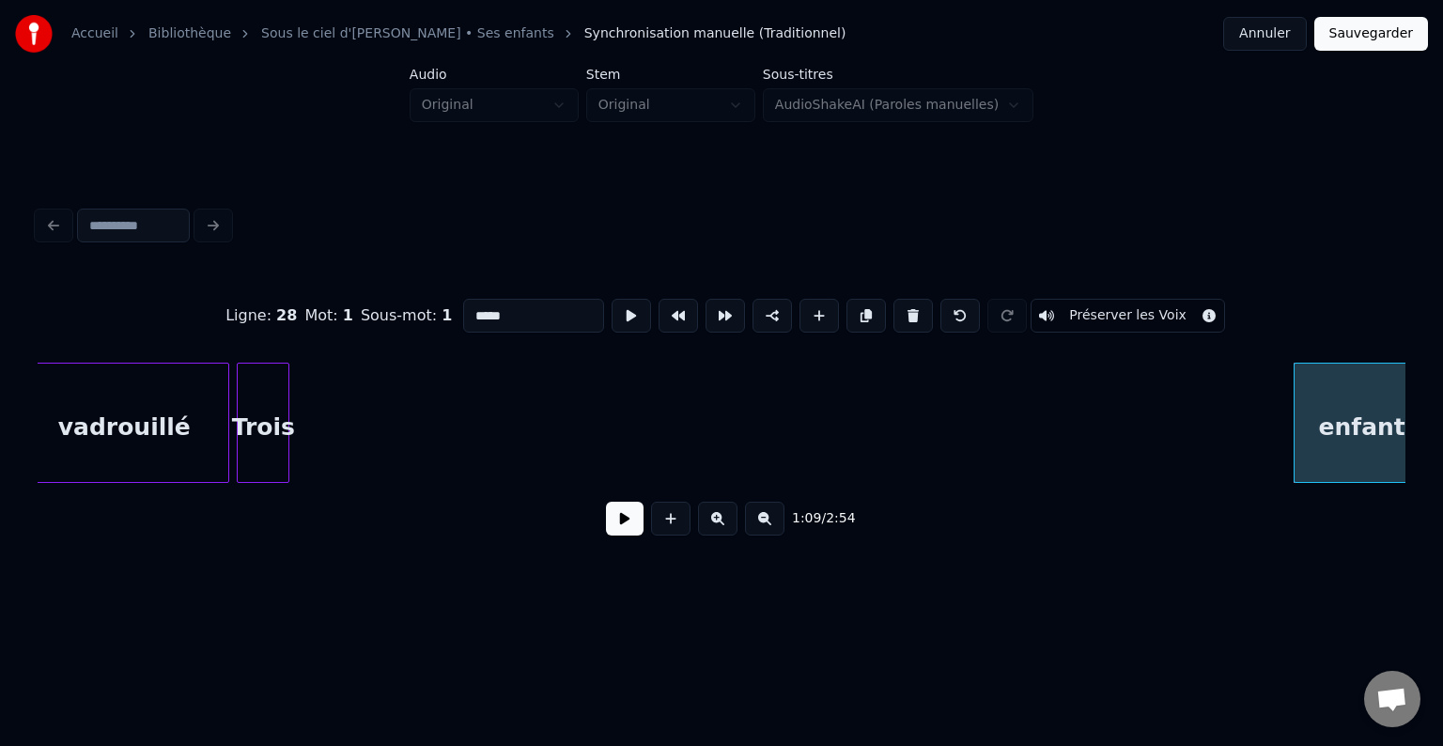
scroll to position [0, 11814]
click at [1244, 427] on div "Trois" at bounding box center [1256, 428] width 51 height 128
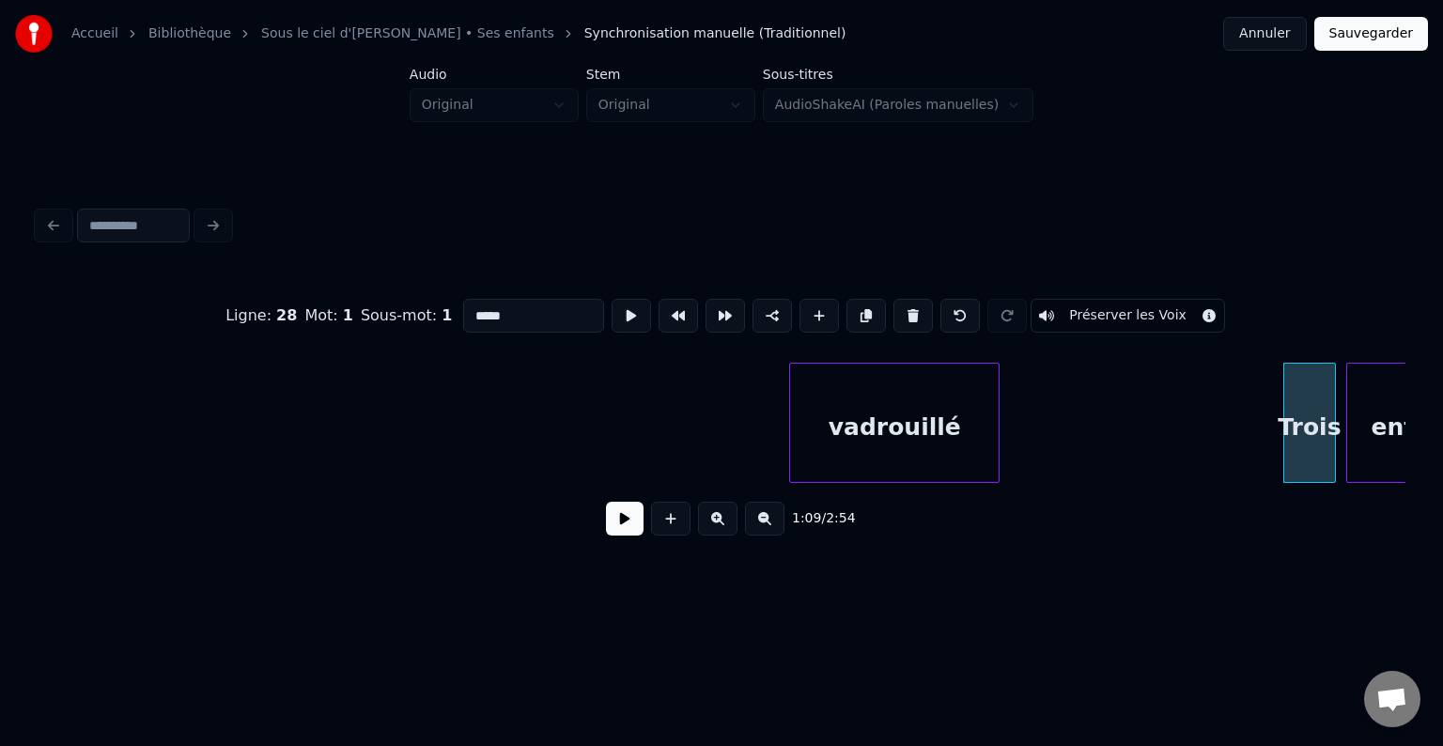
scroll to position [0, 11761]
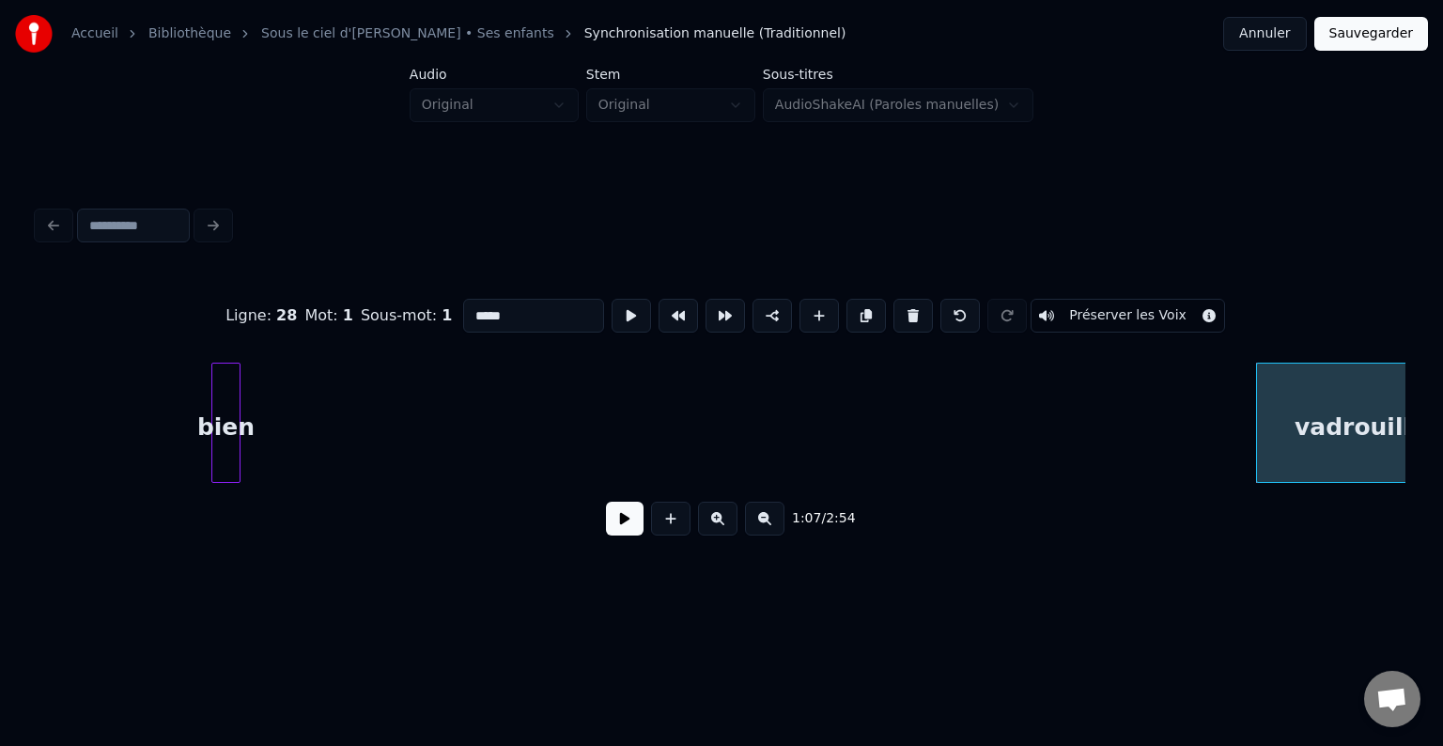
scroll to position [0, 11508]
click at [1003, 483] on div "vadrouillé bien" at bounding box center [722, 423] width 1368 height 120
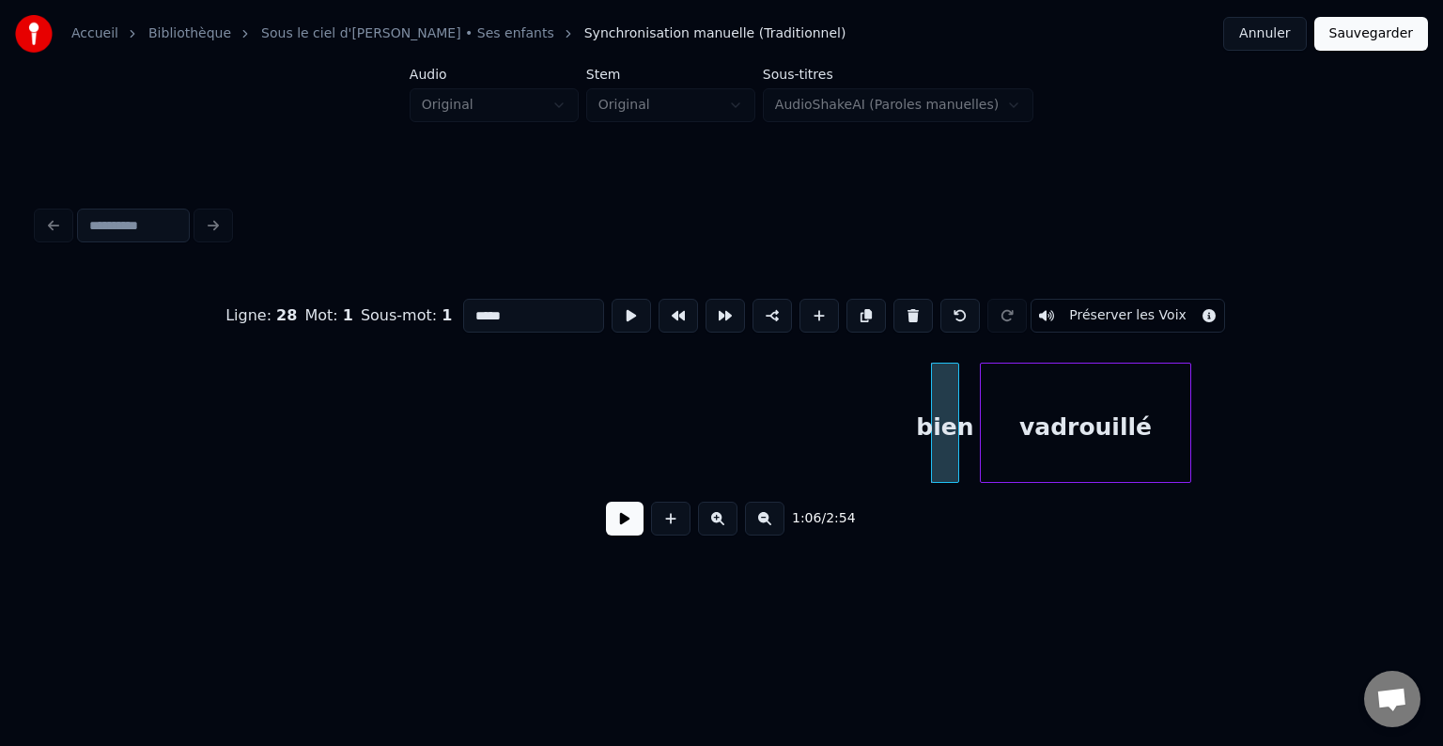
click at [1090, 428] on div "vadrouillé" at bounding box center [1085, 428] width 209 height 128
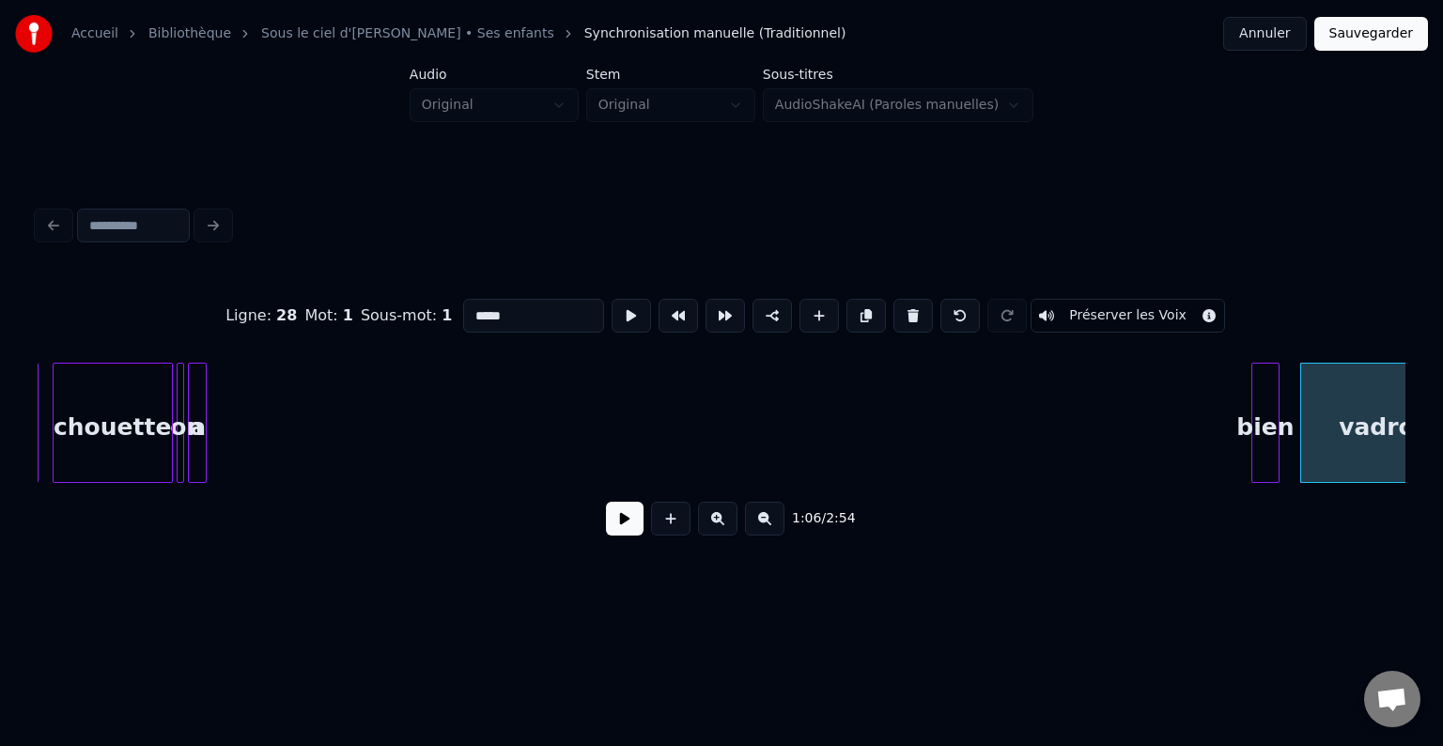
scroll to position [0, 11245]
click at [548, 415] on div "on" at bounding box center [538, 428] width 19 height 128
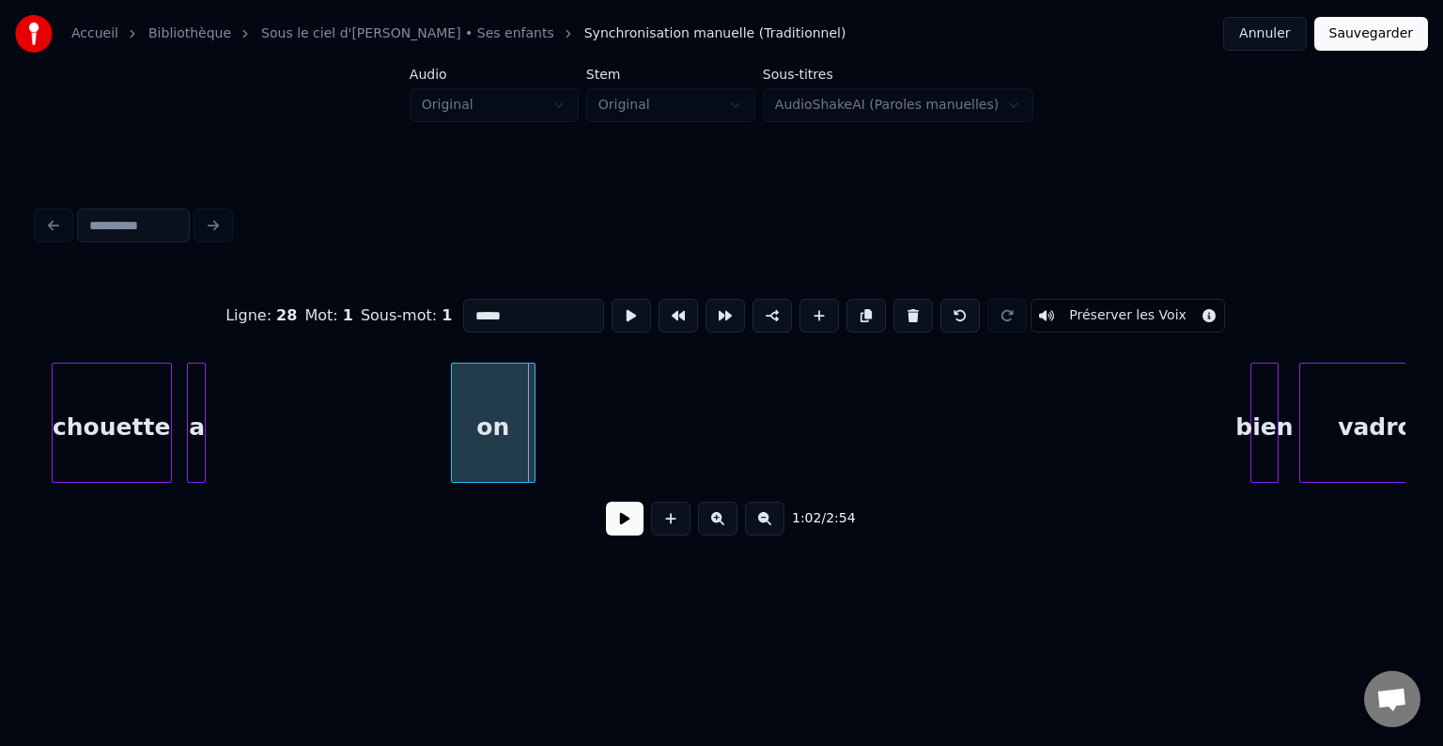
click at [452, 413] on div at bounding box center [455, 423] width 6 height 118
click at [267, 412] on div at bounding box center [268, 423] width 6 height 118
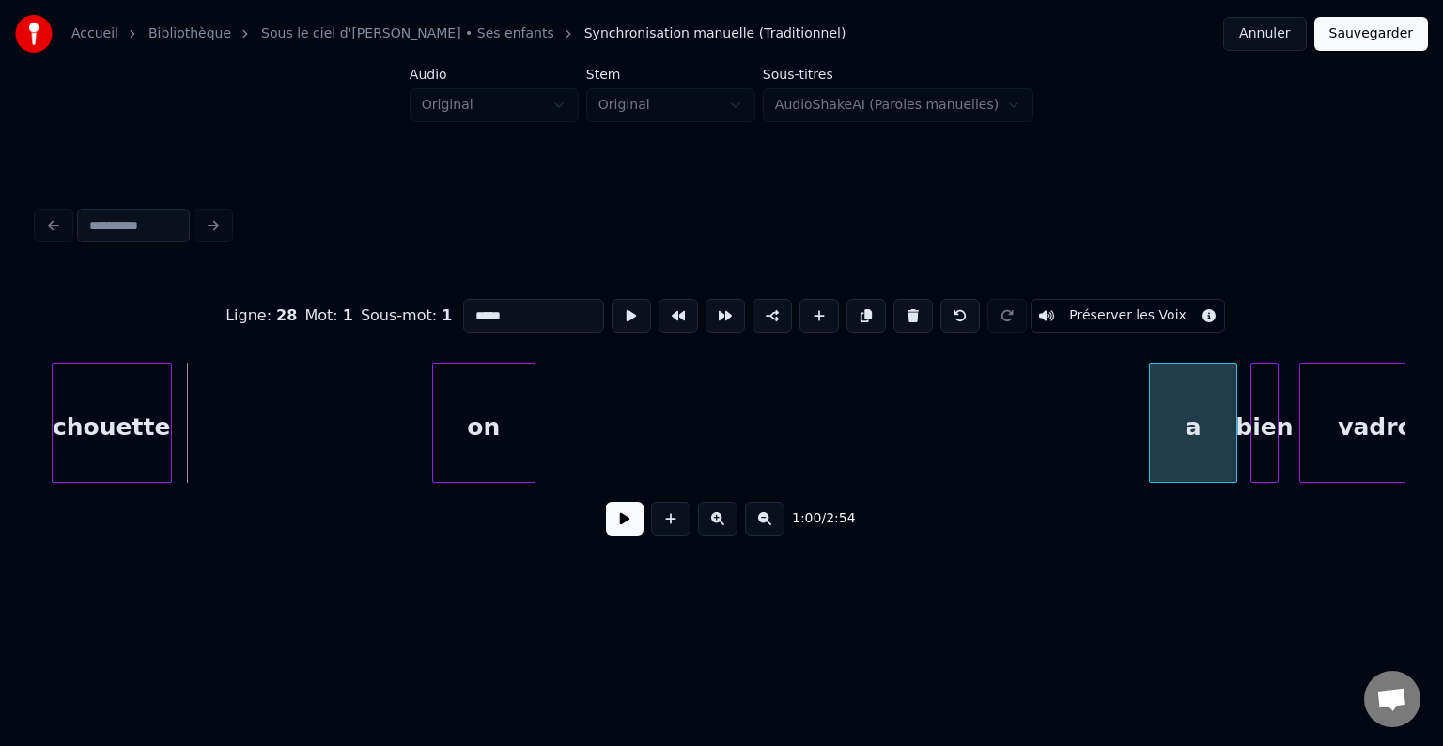
click at [1189, 425] on div "a" at bounding box center [1193, 428] width 86 height 128
click at [1180, 425] on div at bounding box center [1178, 423] width 6 height 118
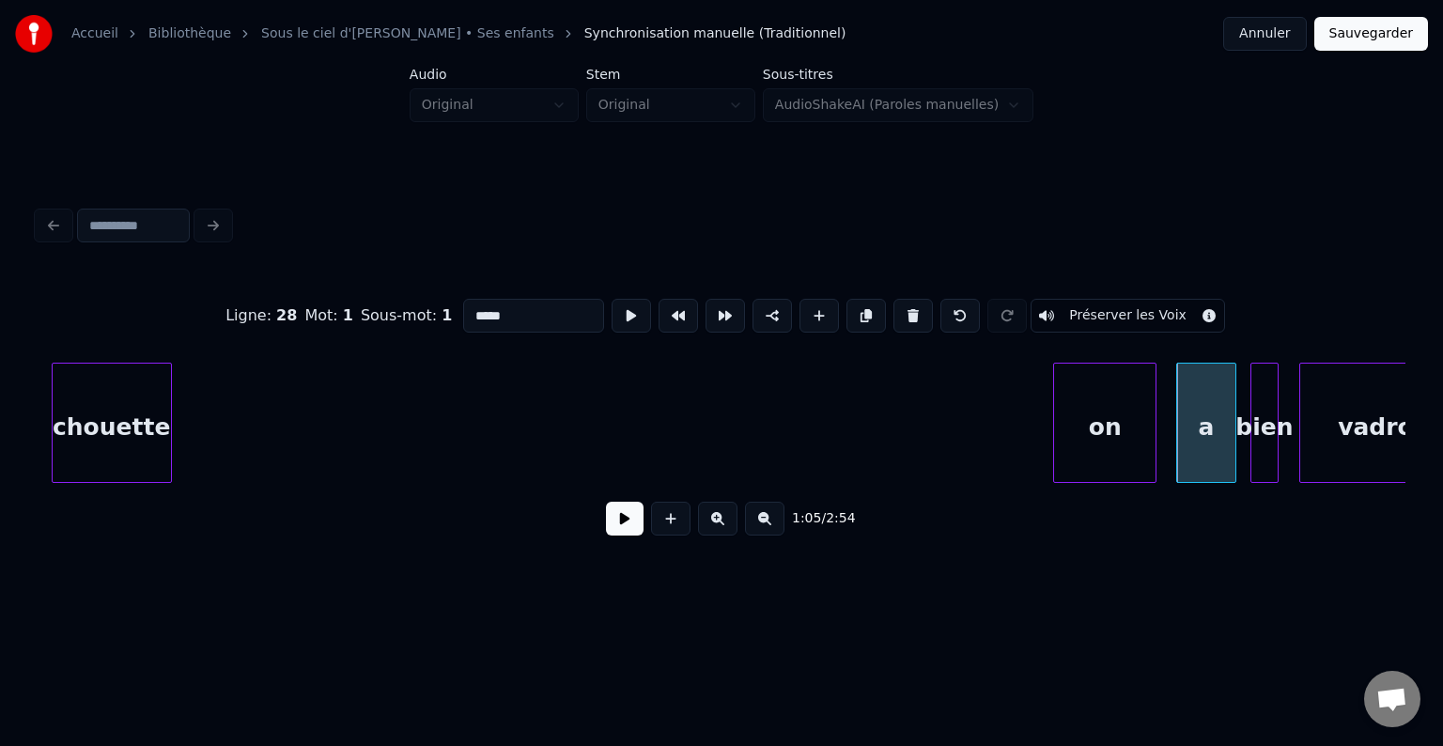
click at [1082, 410] on div "on" at bounding box center [1104, 428] width 101 height 128
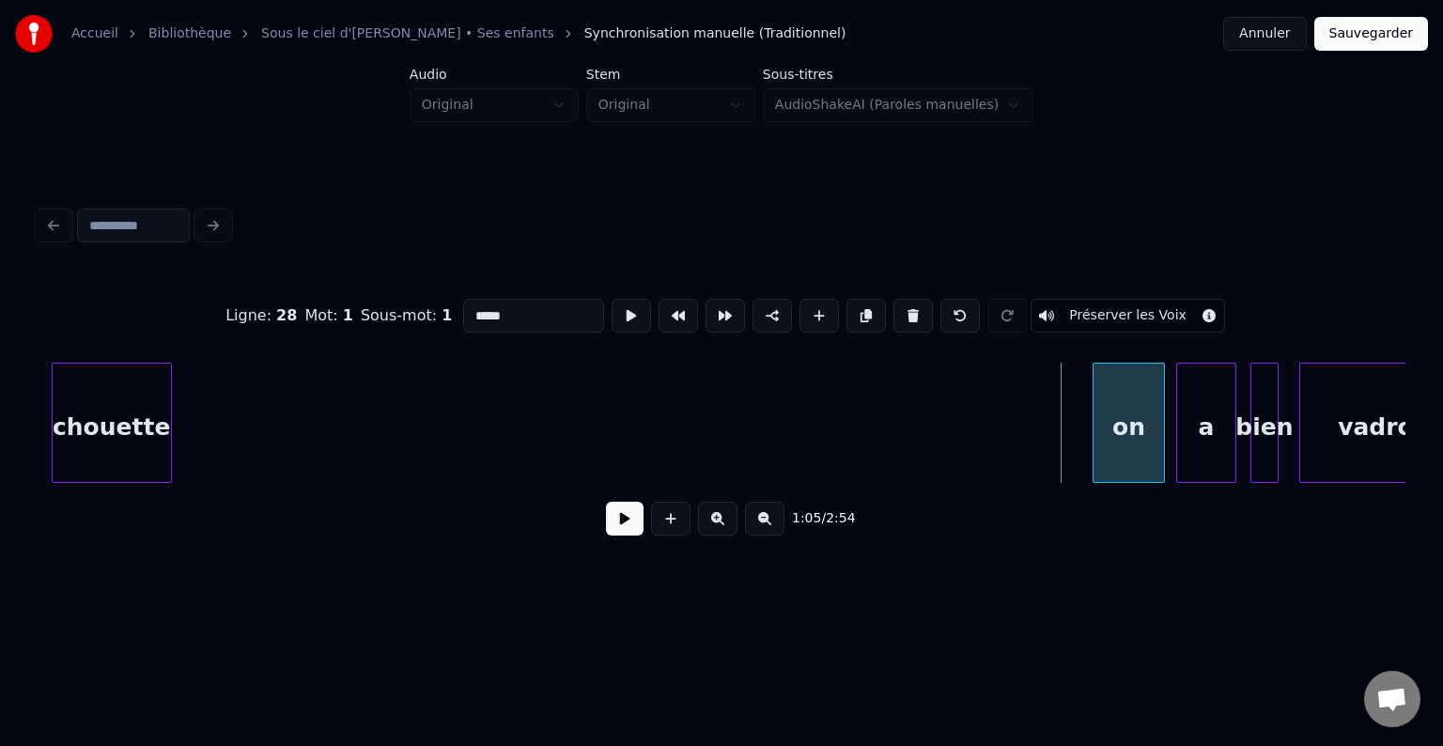
click at [1094, 411] on div at bounding box center [1097, 423] width 6 height 118
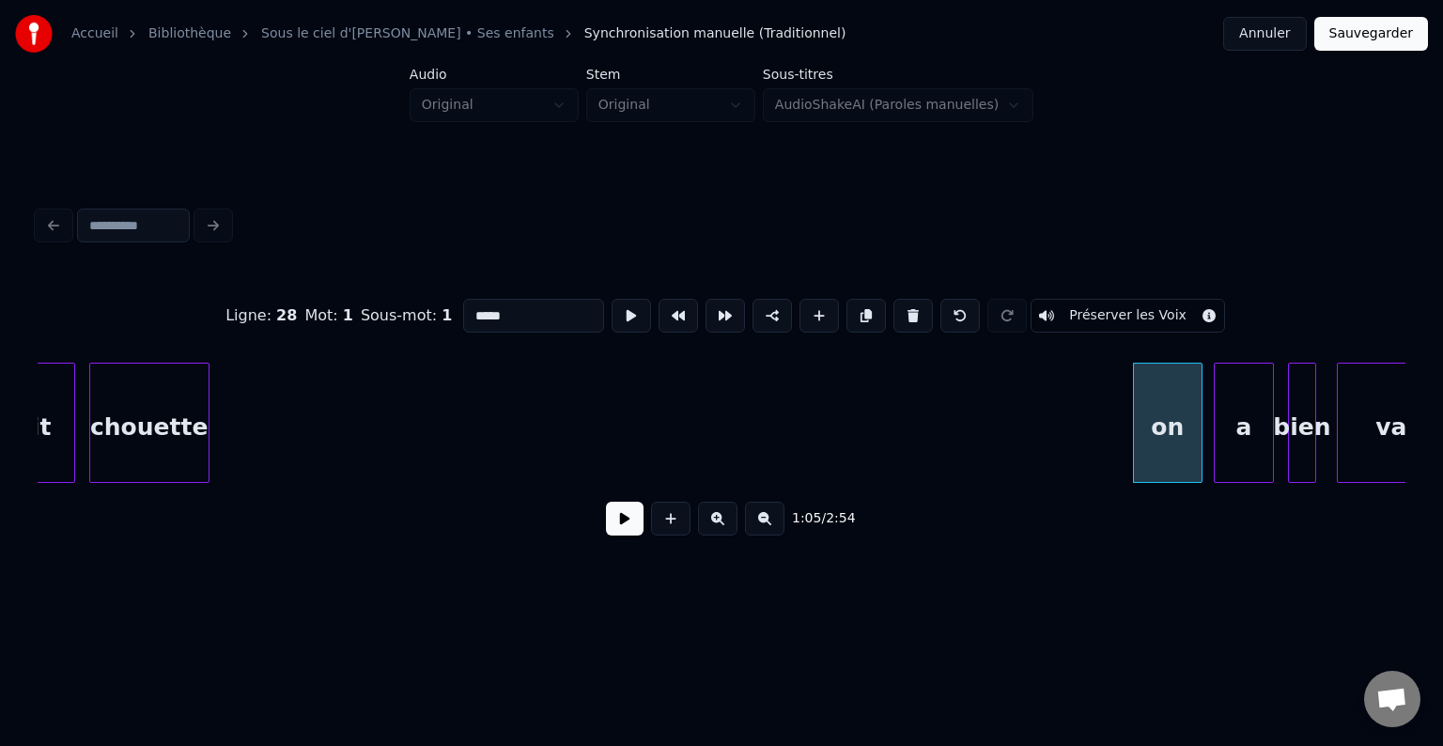
scroll to position [0, 11197]
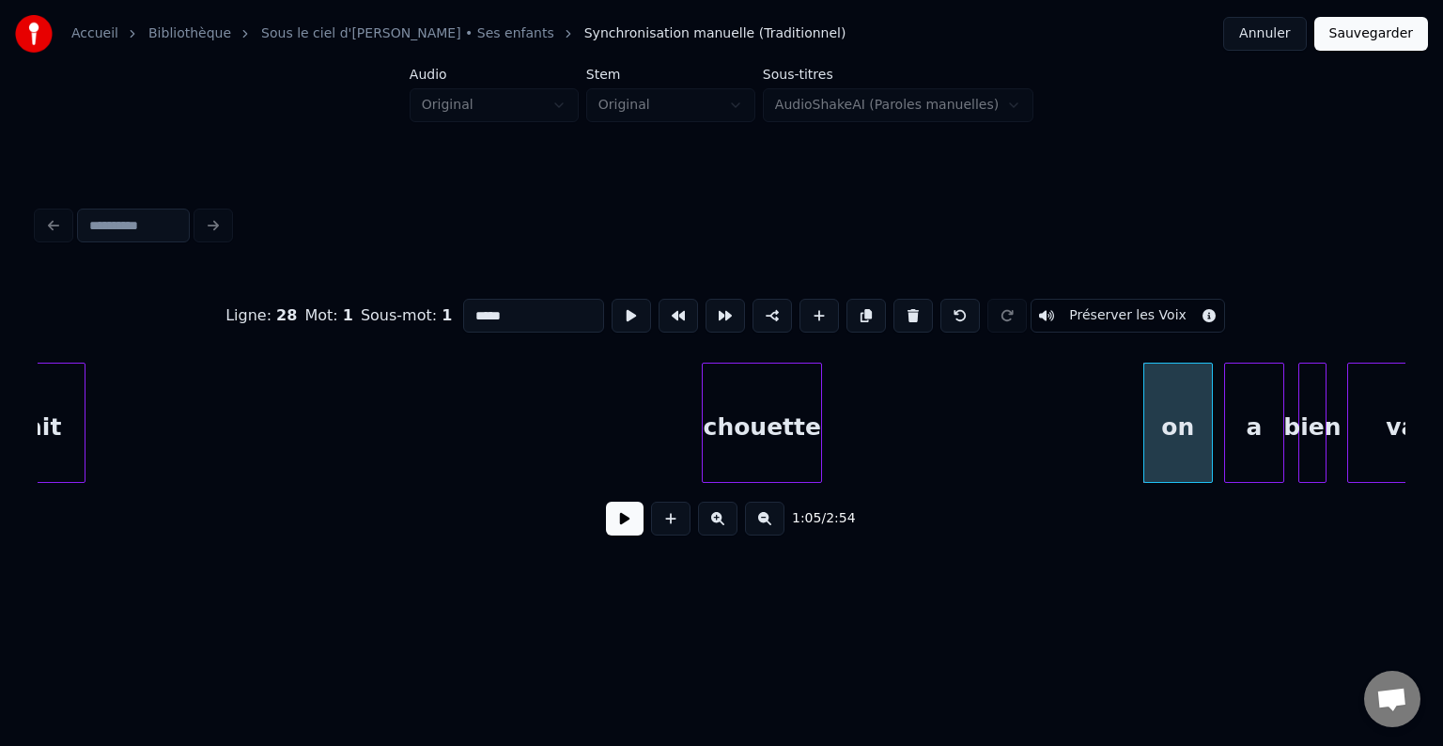
click at [821, 427] on div "chouette" at bounding box center [762, 428] width 118 height 128
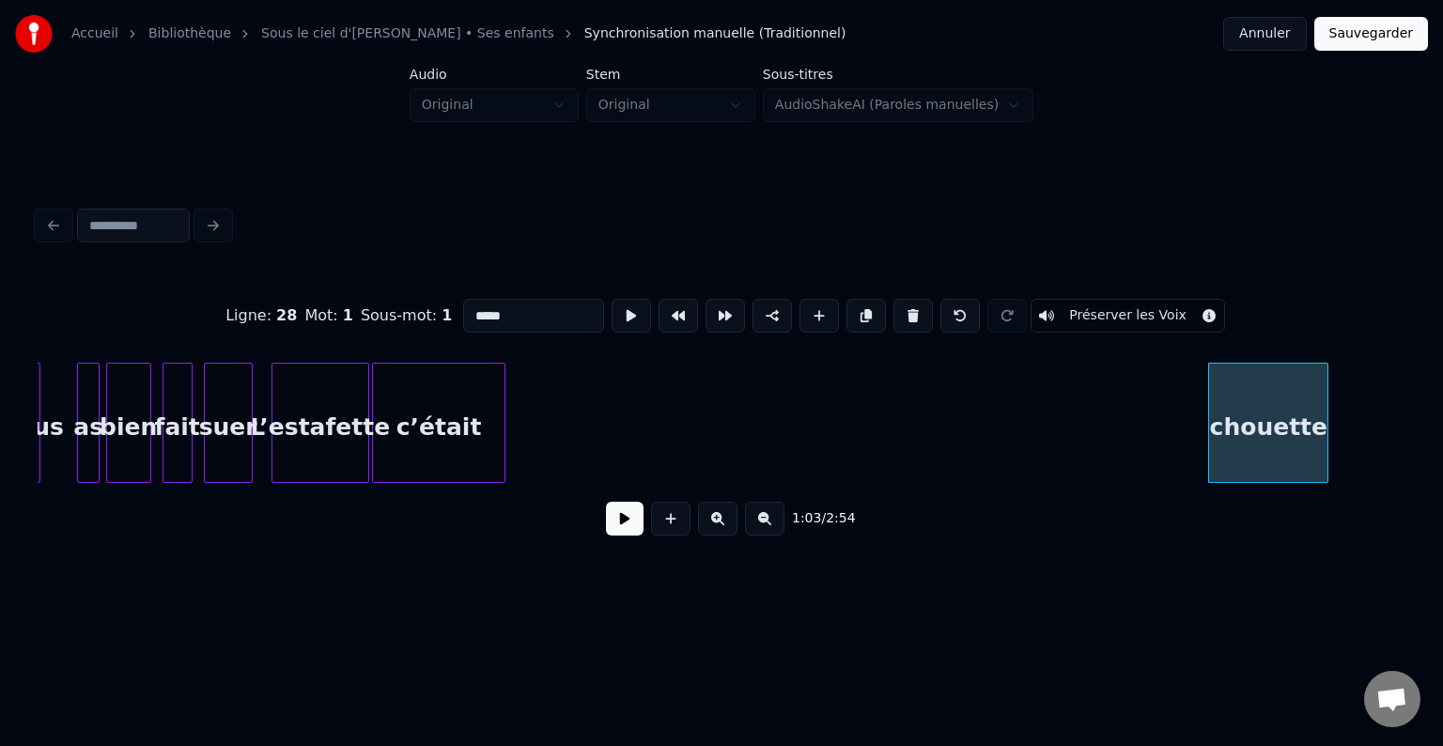
scroll to position [0, 10776]
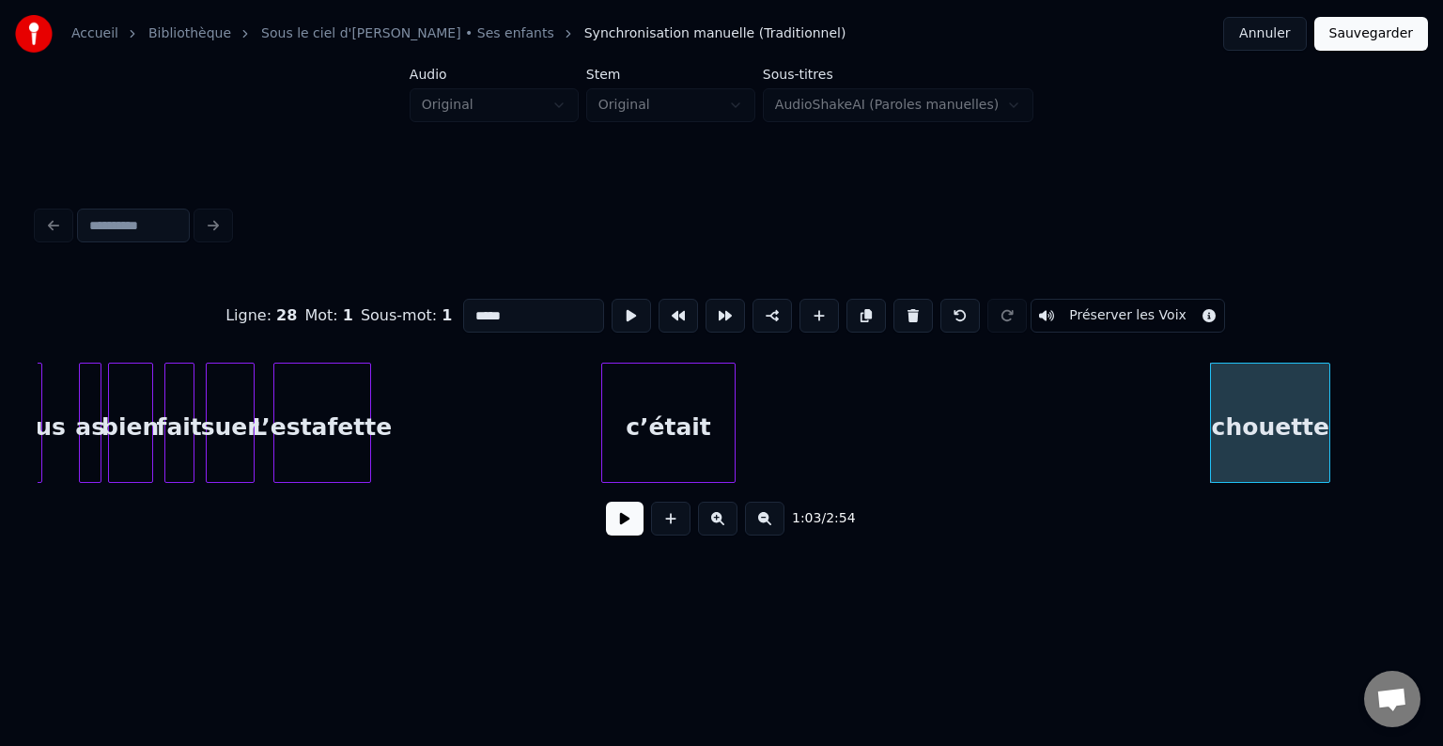
click at [704, 408] on div "c’était" at bounding box center [668, 428] width 132 height 128
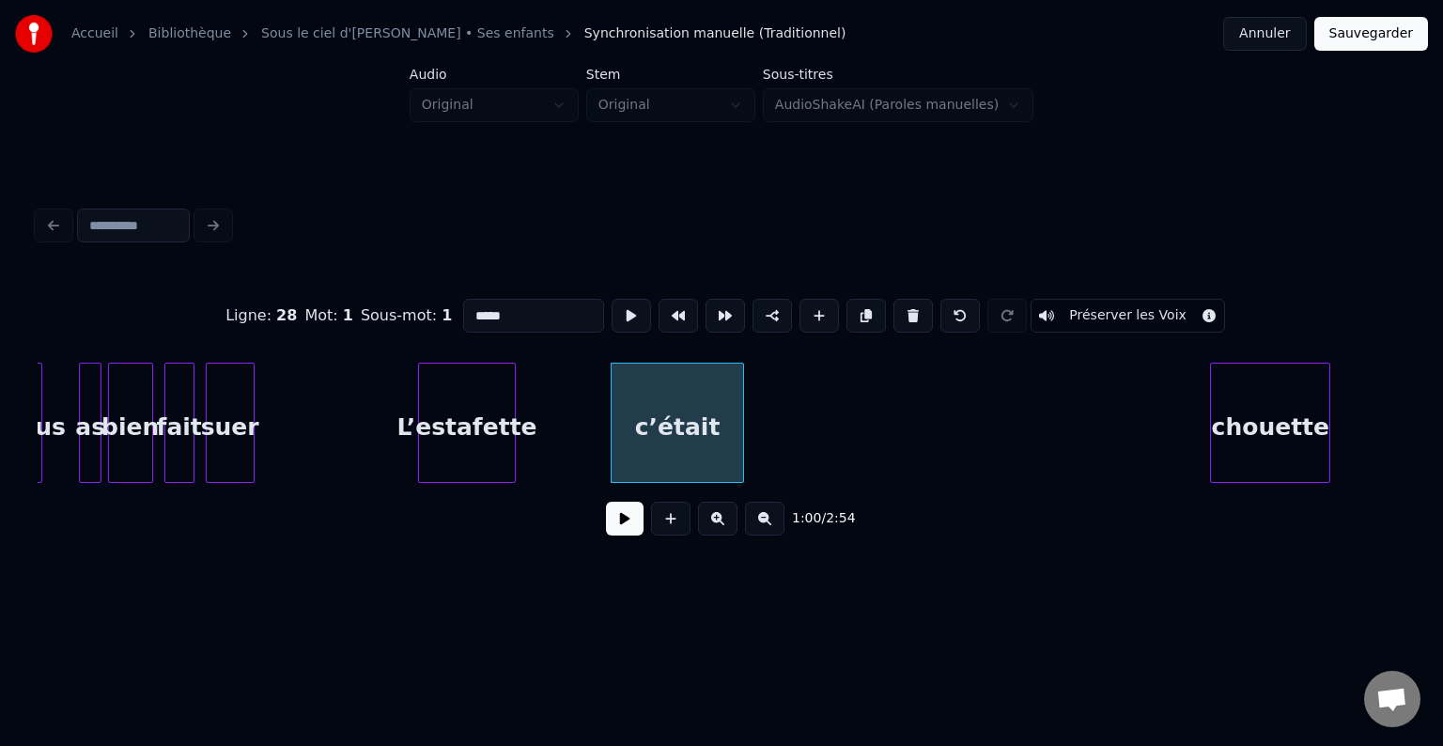
click at [515, 432] on div "L’estafette" at bounding box center [467, 428] width 96 height 128
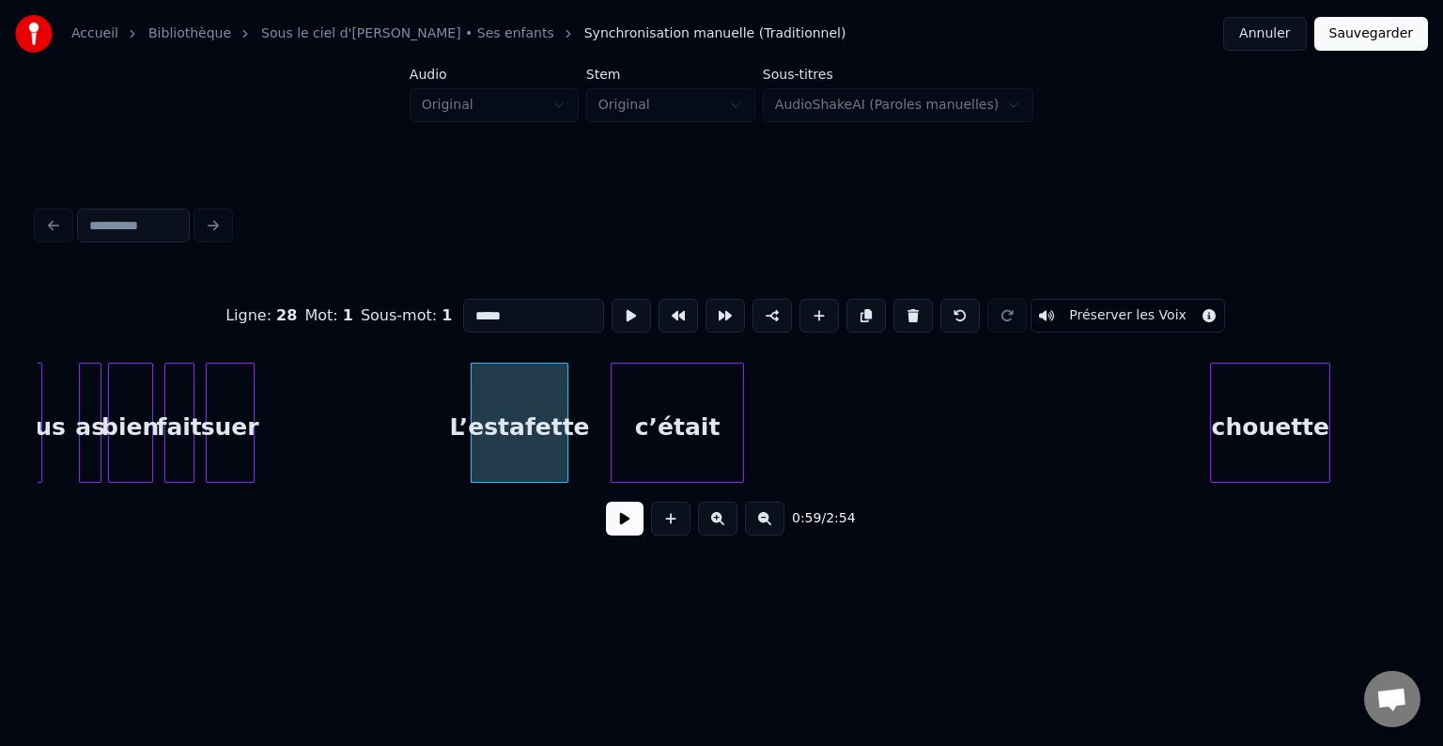
click at [743, 429] on div "c’était" at bounding box center [678, 428] width 132 height 128
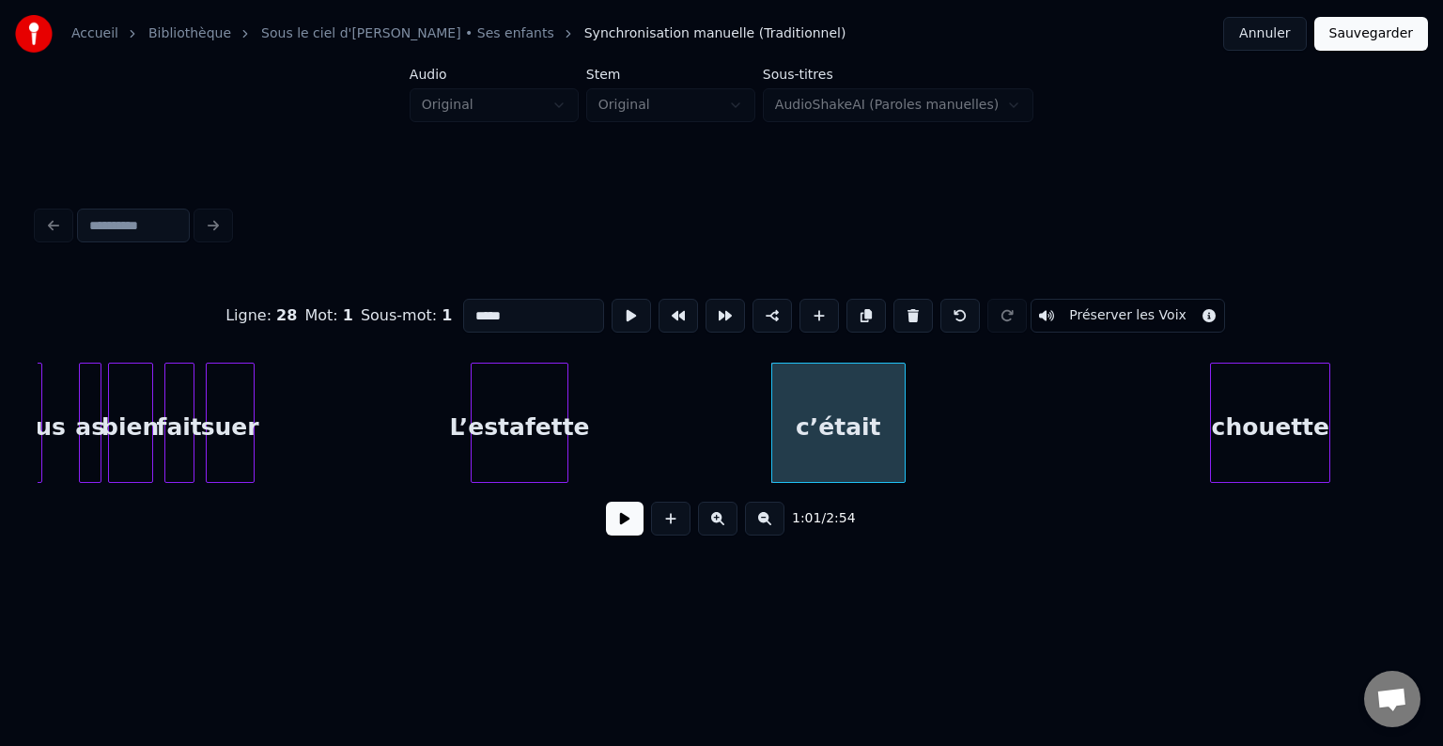
click at [567, 418] on div "L’estafette" at bounding box center [520, 428] width 96 height 128
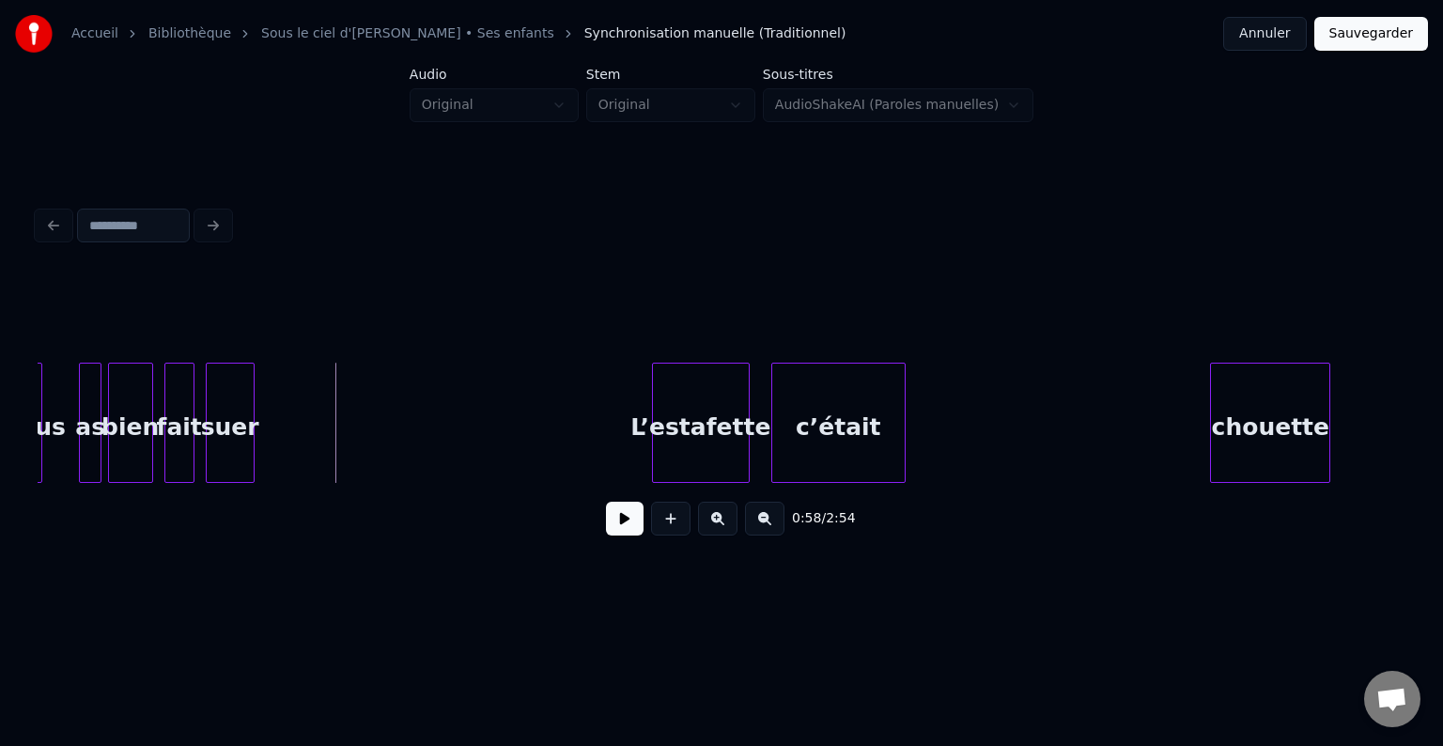
click at [614, 534] on button at bounding box center [625, 519] width 38 height 34
click at [624, 529] on button at bounding box center [625, 519] width 38 height 34
click at [597, 432] on div "L’estafette" at bounding box center [620, 428] width 96 height 128
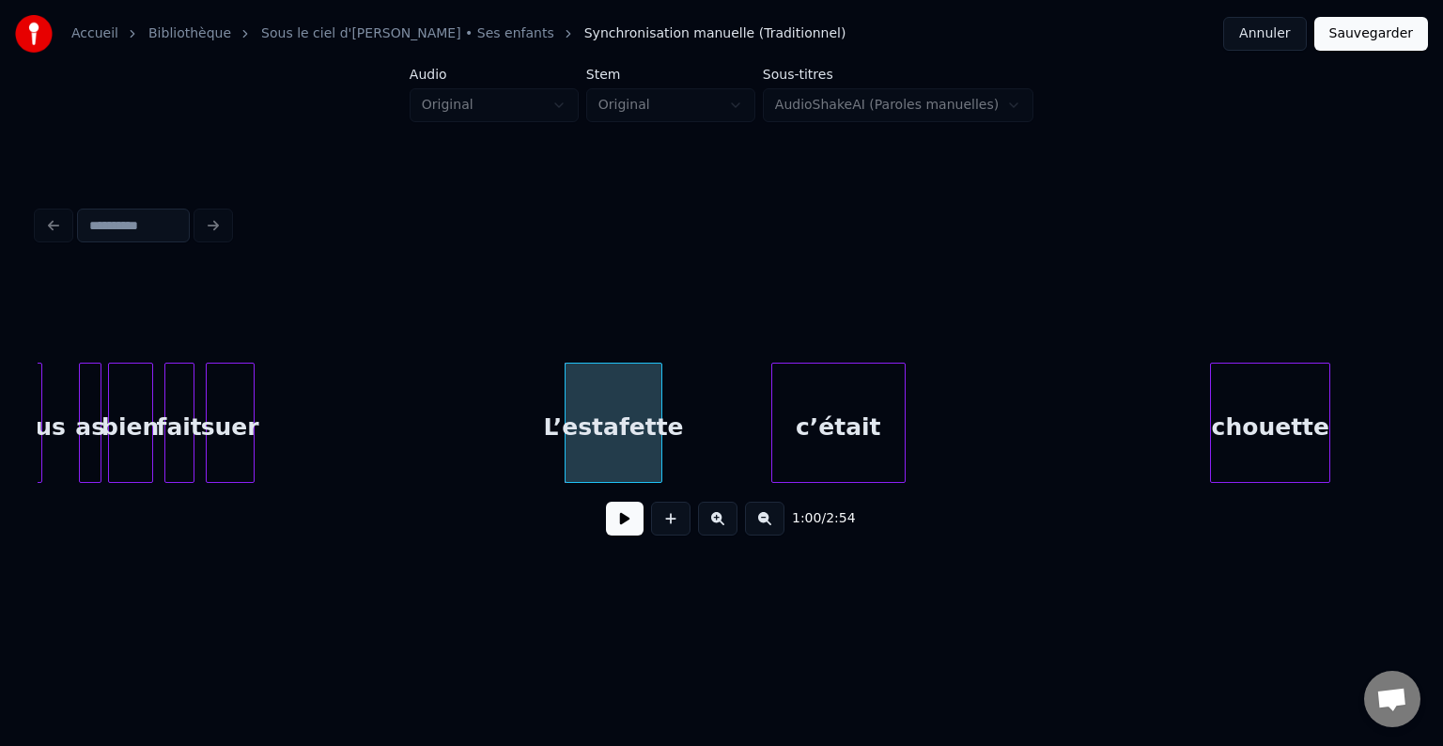
click at [619, 526] on button at bounding box center [625, 519] width 38 height 34
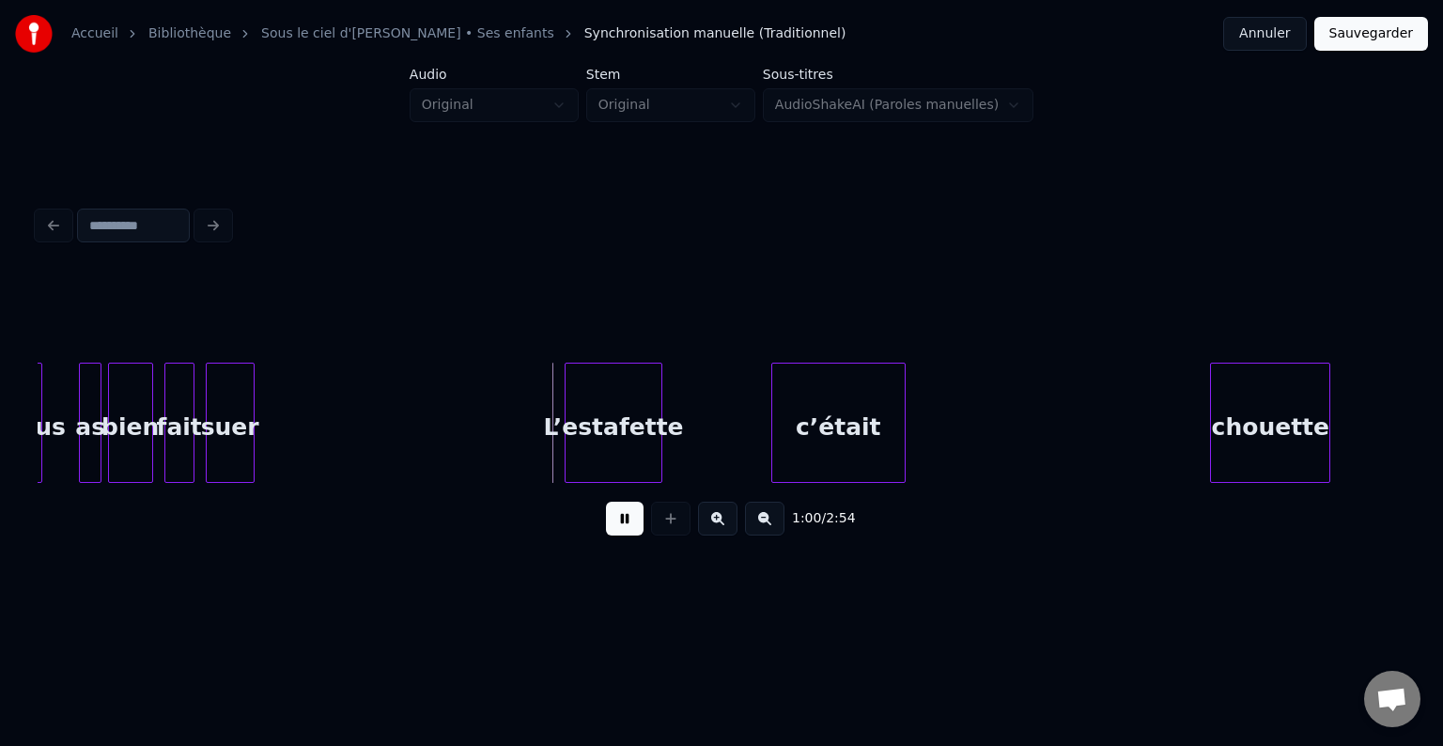
click at [620, 528] on button at bounding box center [625, 519] width 38 height 34
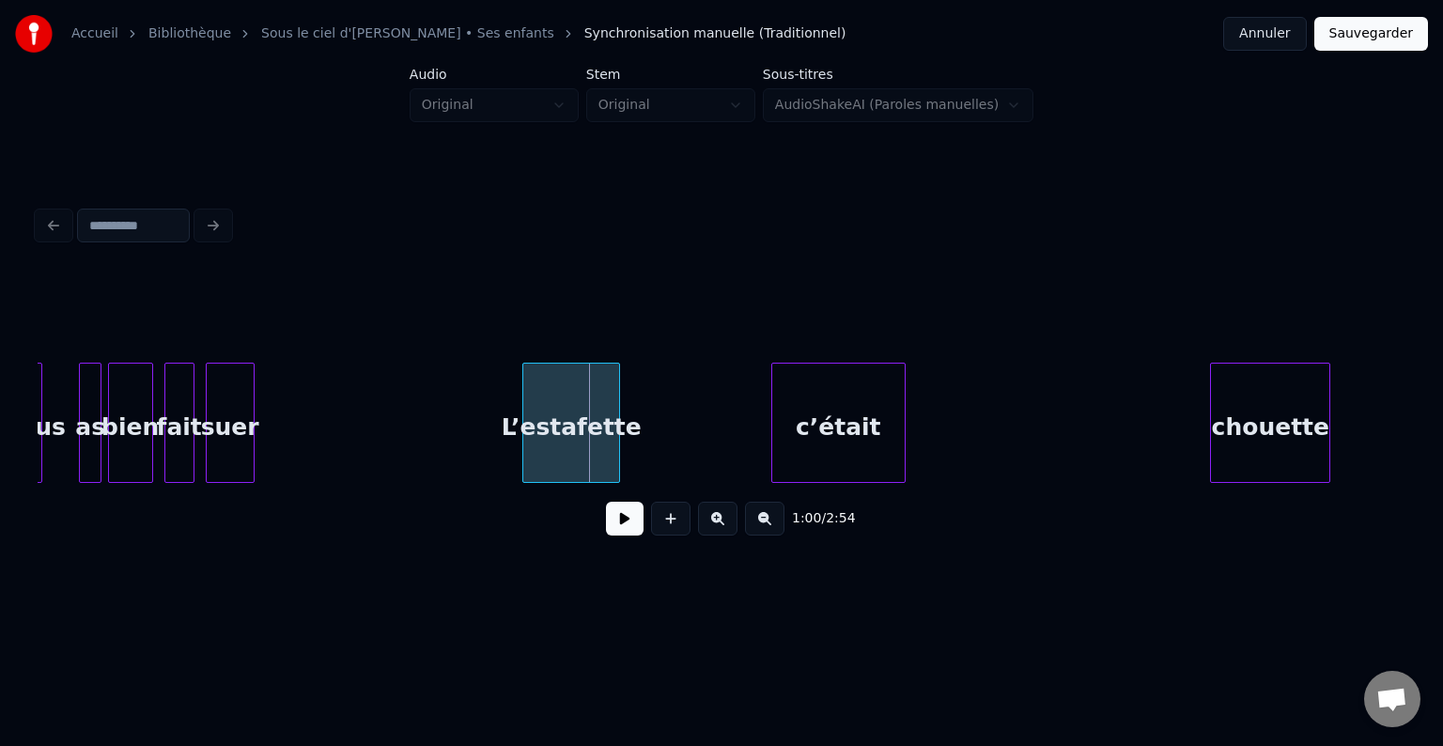
click at [558, 435] on div "L’estafette" at bounding box center [571, 428] width 96 height 128
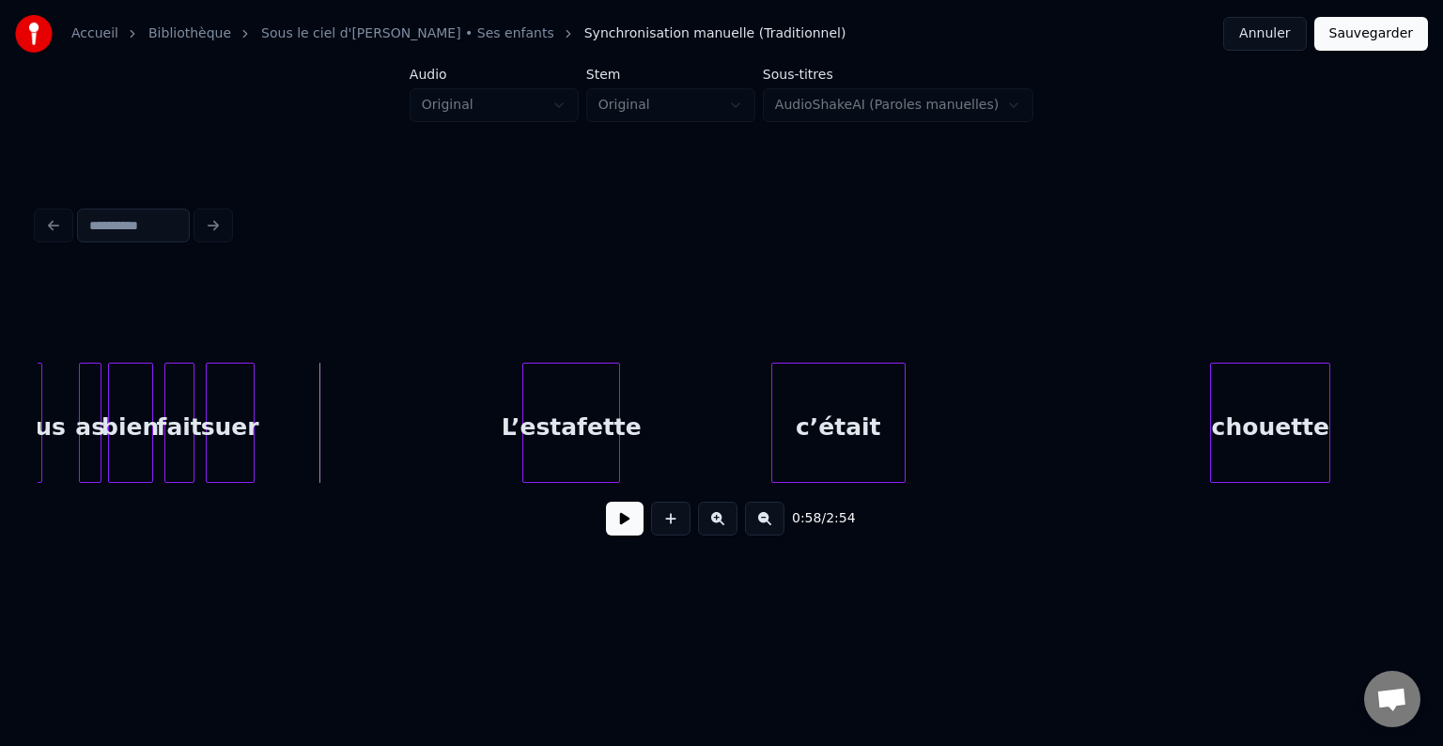
click at [631, 523] on button at bounding box center [625, 519] width 38 height 34
click at [625, 529] on button at bounding box center [625, 519] width 38 height 34
click at [656, 411] on div at bounding box center [653, 423] width 6 height 118
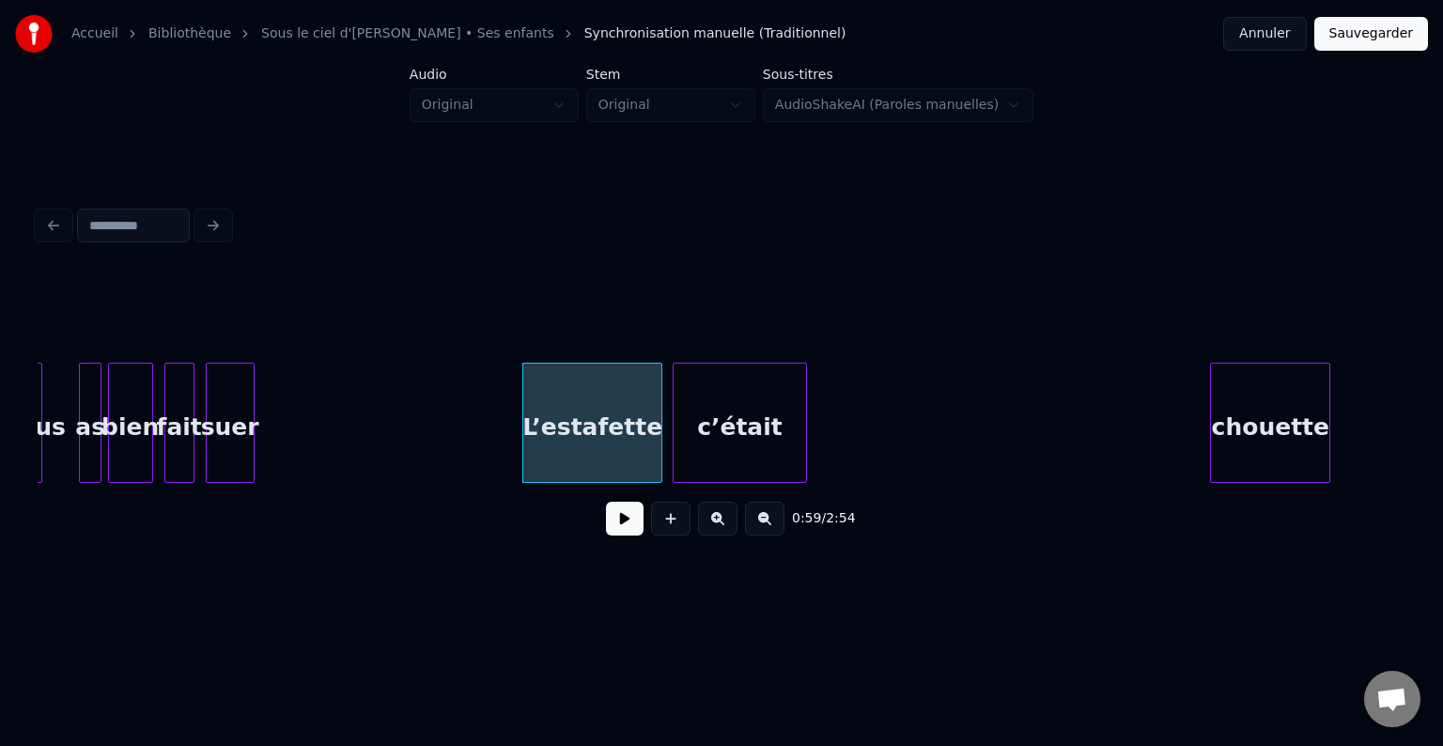
click at [691, 425] on div "c’était" at bounding box center [740, 428] width 132 height 128
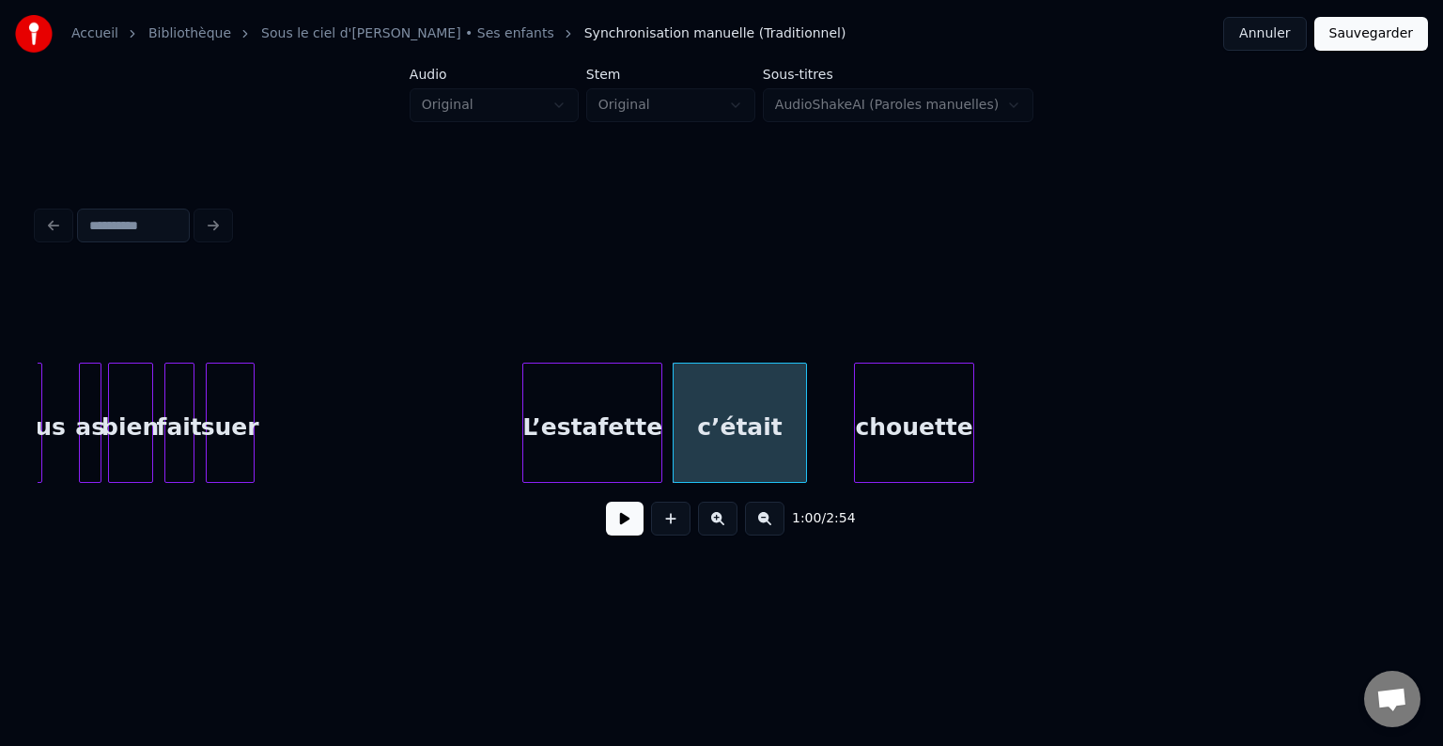
click at [950, 447] on div "chouette" at bounding box center [914, 428] width 118 height 128
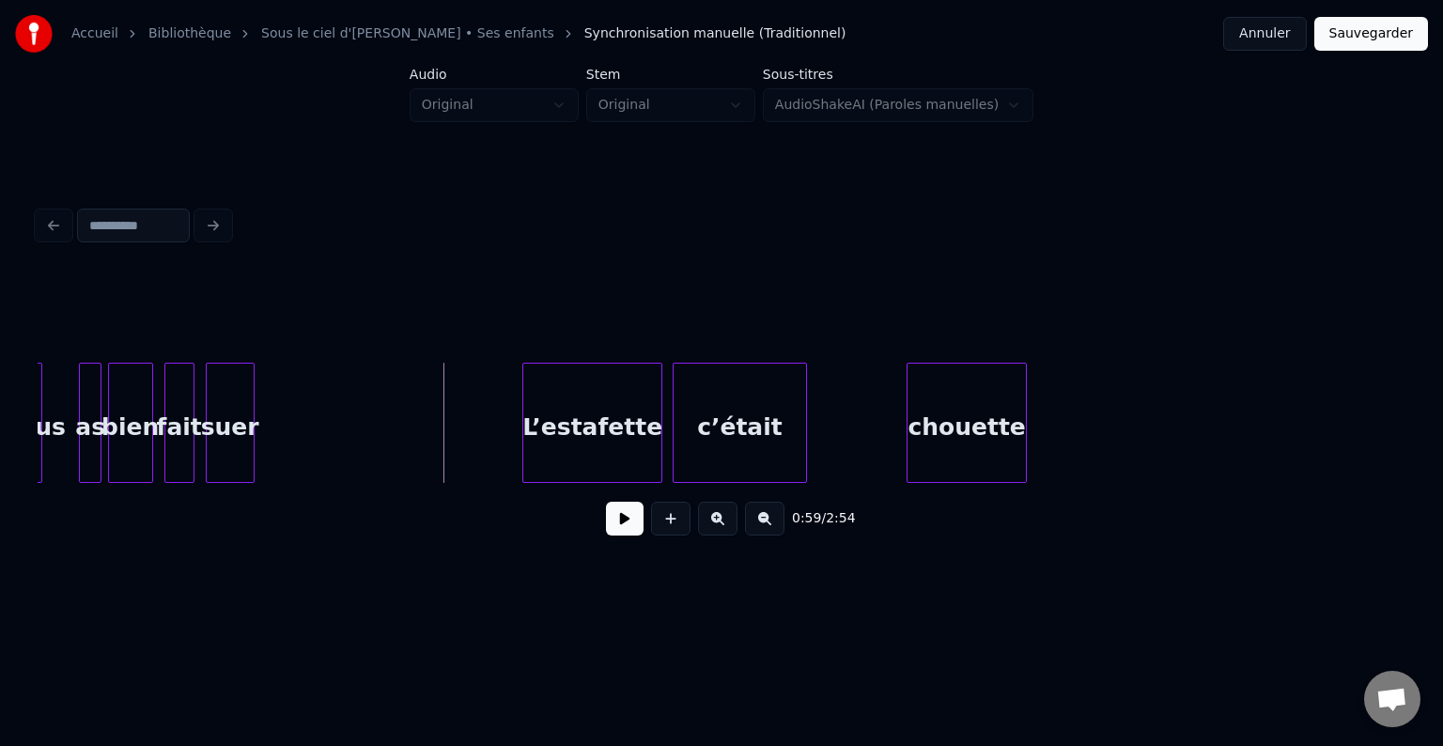
click at [522, 492] on div "0:59 / 2:54" at bounding box center [722, 518] width 1368 height 71
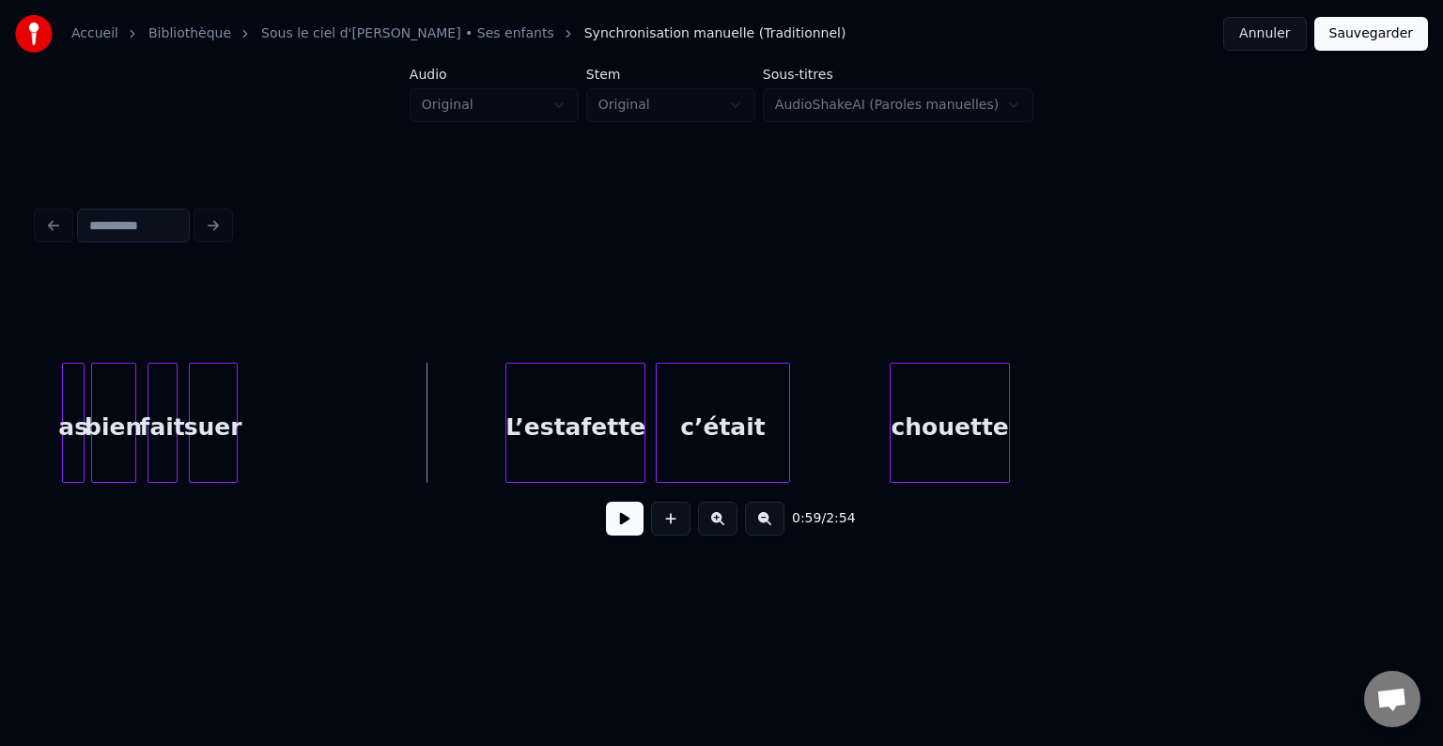
click at [619, 535] on button at bounding box center [625, 519] width 38 height 34
click at [633, 524] on button at bounding box center [625, 519] width 38 height 34
click at [1079, 423] on div at bounding box center [1080, 423] width 6 height 118
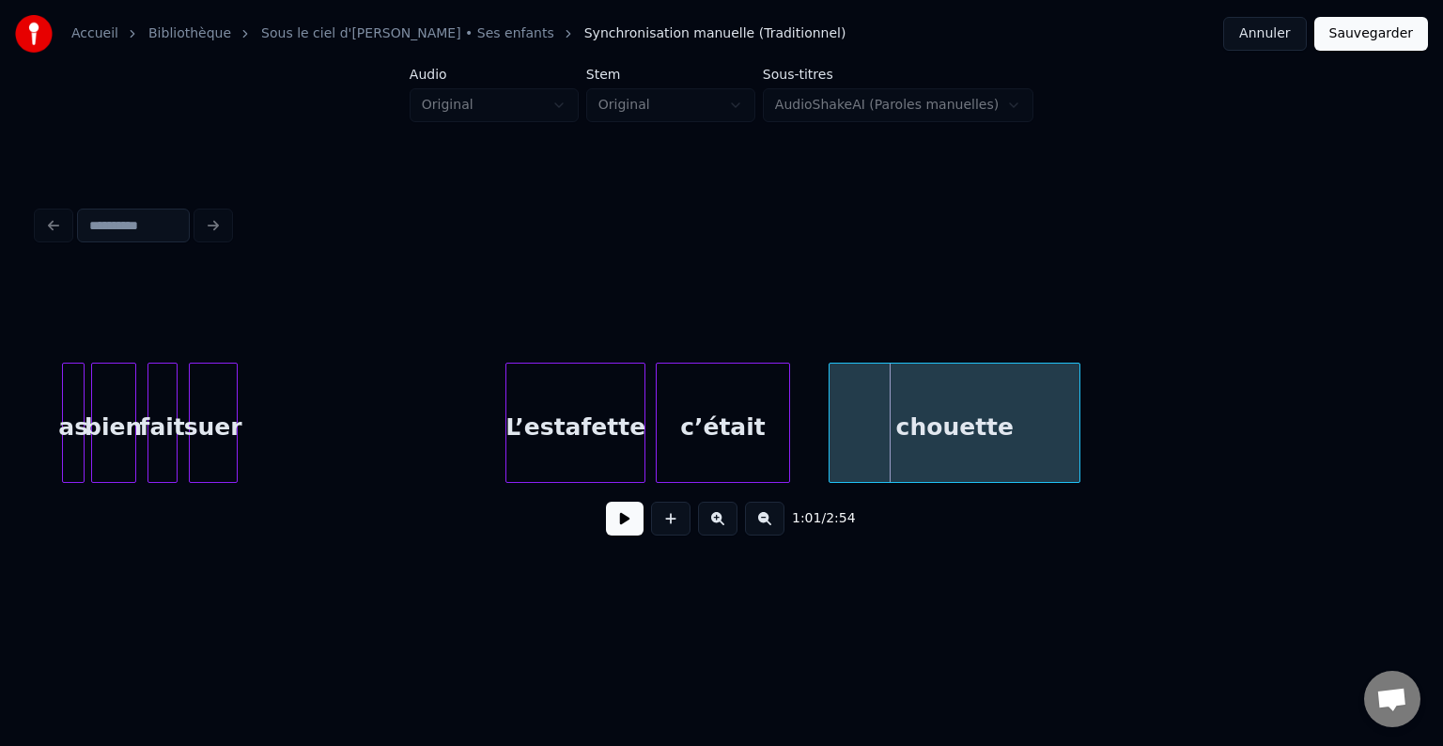
click at [830, 414] on div at bounding box center [833, 423] width 6 height 118
click at [766, 414] on div "c’était" at bounding box center [723, 428] width 132 height 128
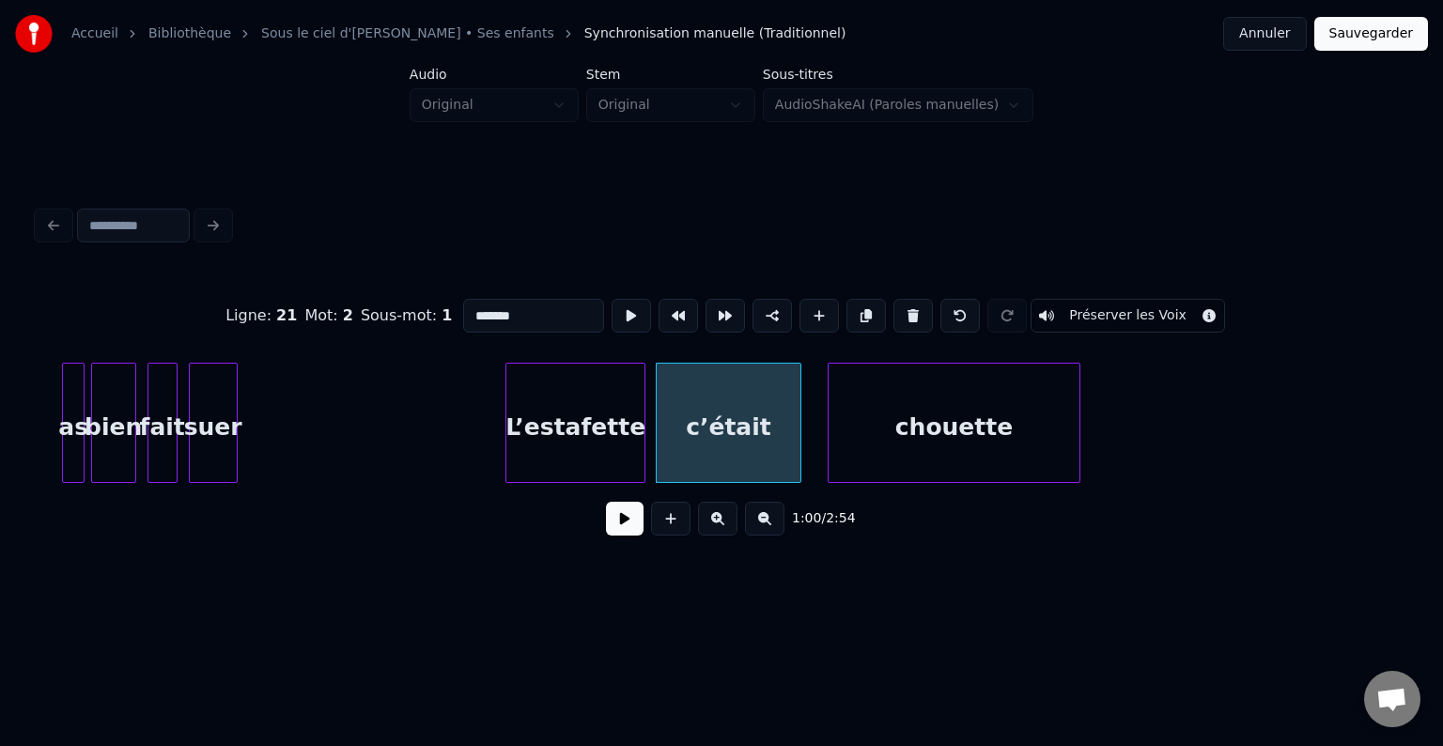
click at [800, 411] on div at bounding box center [798, 423] width 6 height 118
click at [772, 425] on div "c’était" at bounding box center [743, 428] width 153 height 128
click at [644, 417] on div "L’estafette" at bounding box center [575, 423] width 140 height 120
type input "**********"
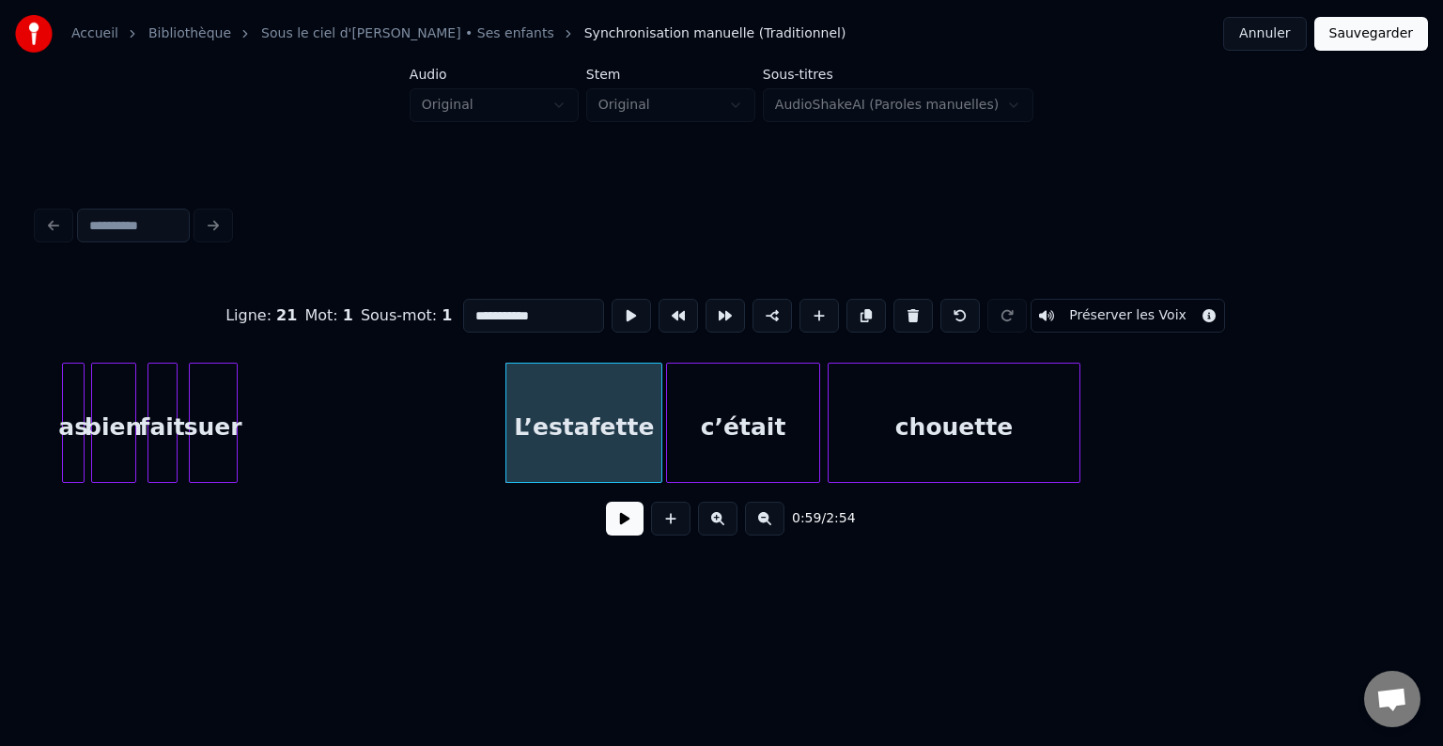
click at [661, 414] on div at bounding box center [659, 423] width 6 height 118
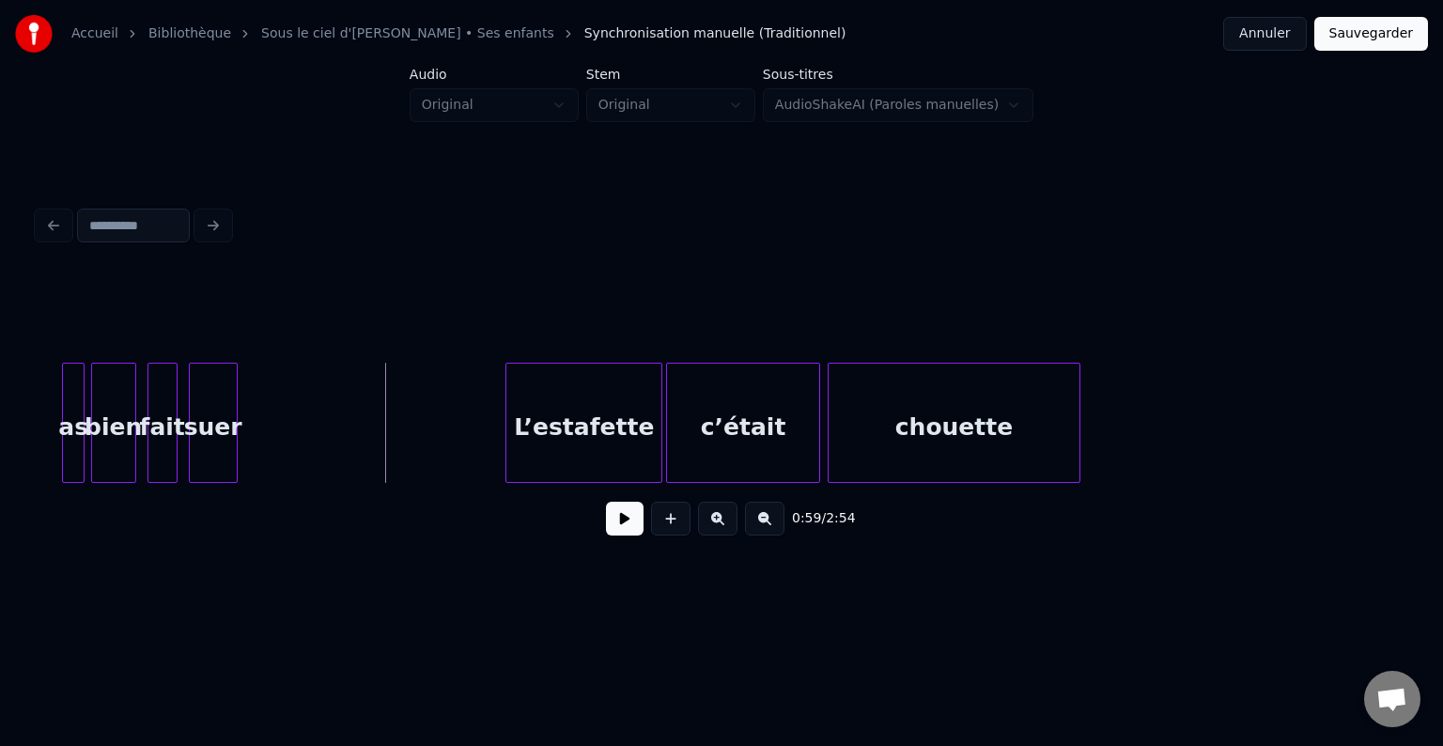
click at [613, 521] on button at bounding box center [625, 519] width 38 height 34
click at [624, 529] on button at bounding box center [625, 519] width 38 height 34
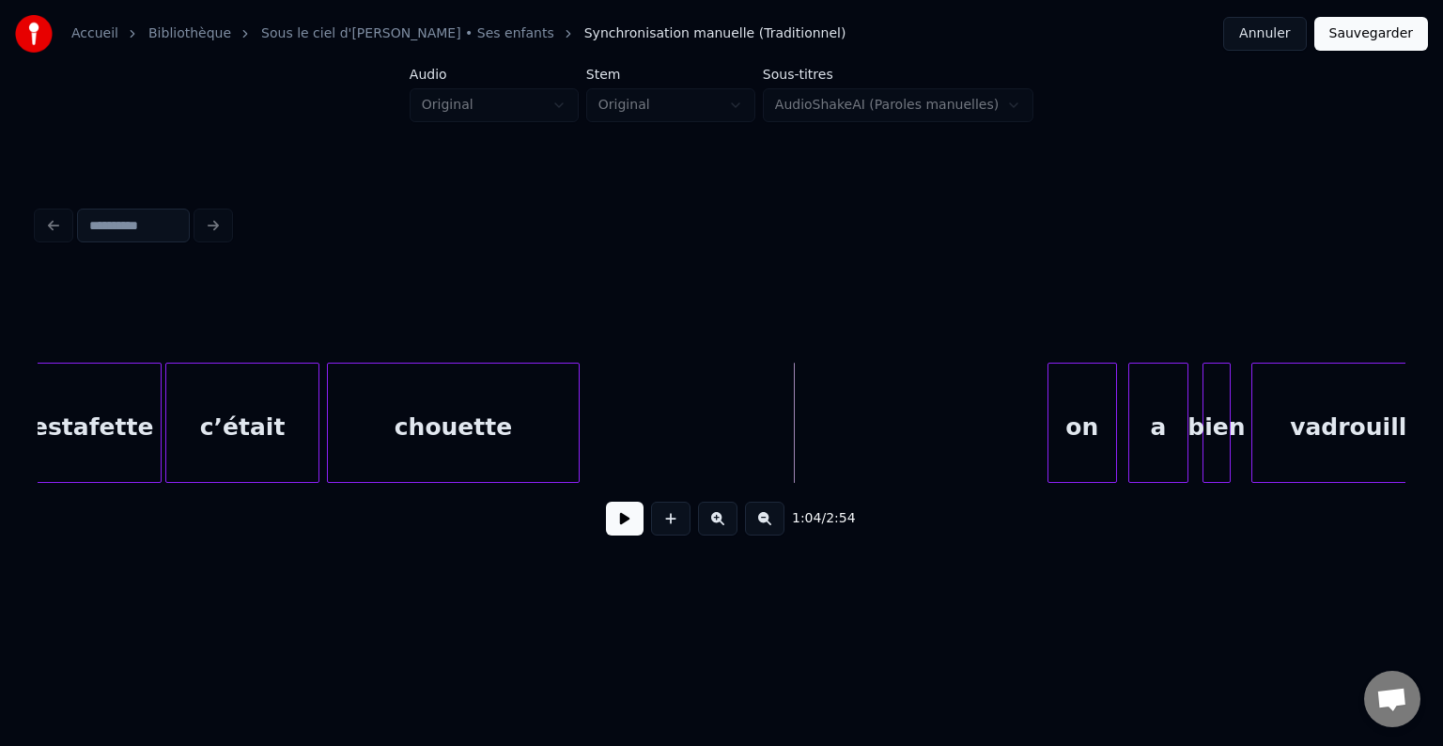
scroll to position [0, 11367]
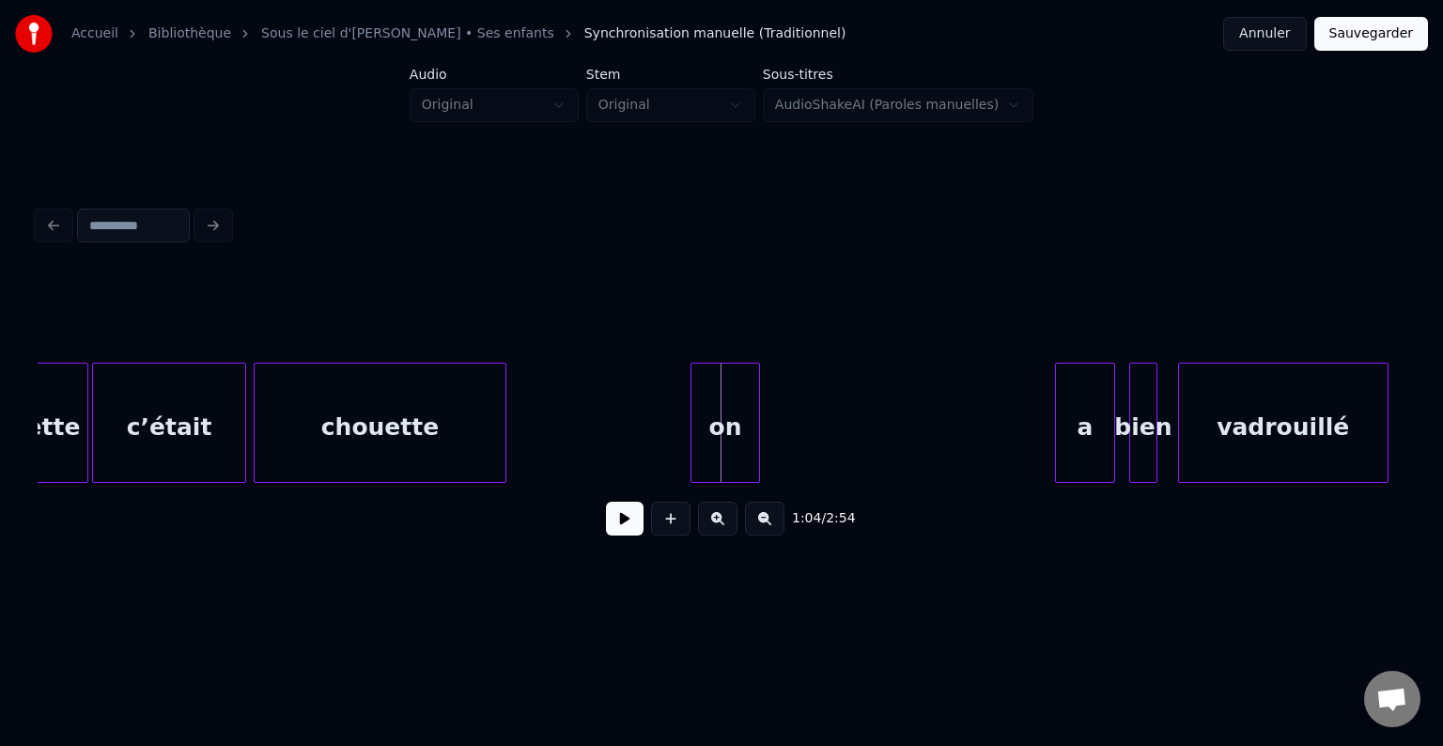
click at [714, 428] on div "on" at bounding box center [725, 428] width 68 height 128
click at [628, 522] on button at bounding box center [625, 519] width 38 height 34
click at [623, 526] on button at bounding box center [625, 519] width 38 height 34
click at [668, 442] on div "on" at bounding box center [676, 428] width 68 height 128
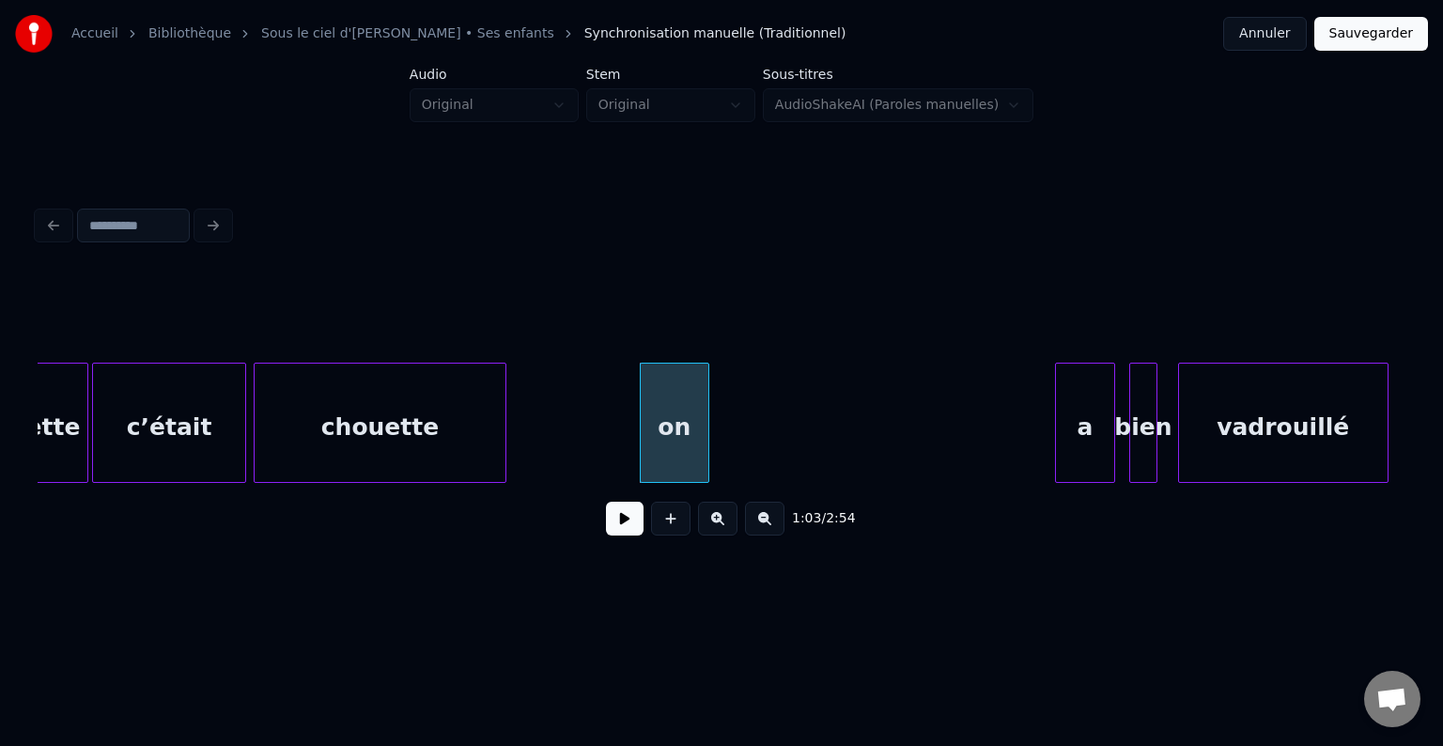
click at [635, 533] on button at bounding box center [625, 519] width 38 height 34
click at [634, 533] on button at bounding box center [625, 519] width 38 height 34
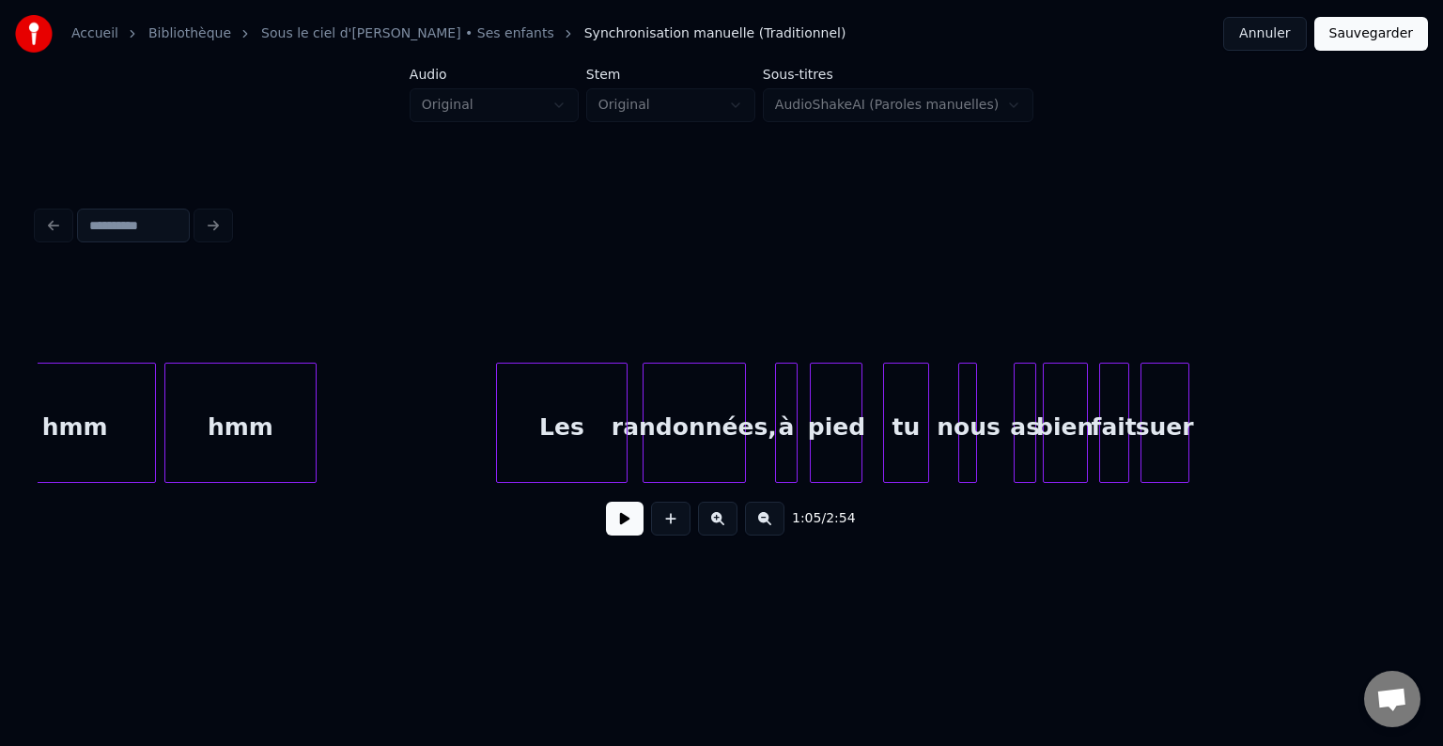
scroll to position [0, 9839]
click at [627, 526] on button at bounding box center [625, 519] width 38 height 34
click at [622, 528] on button at bounding box center [625, 519] width 38 height 34
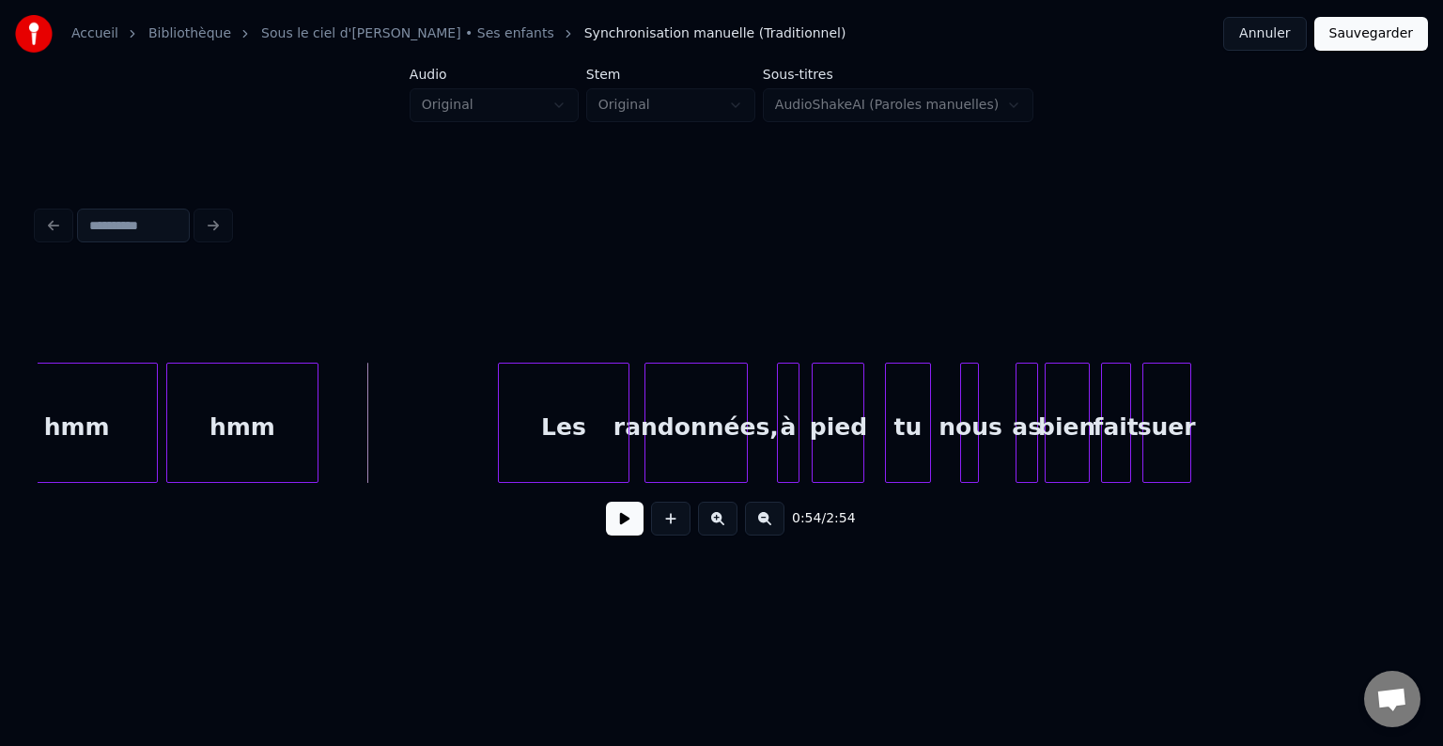
click at [625, 519] on button at bounding box center [625, 519] width 38 height 34
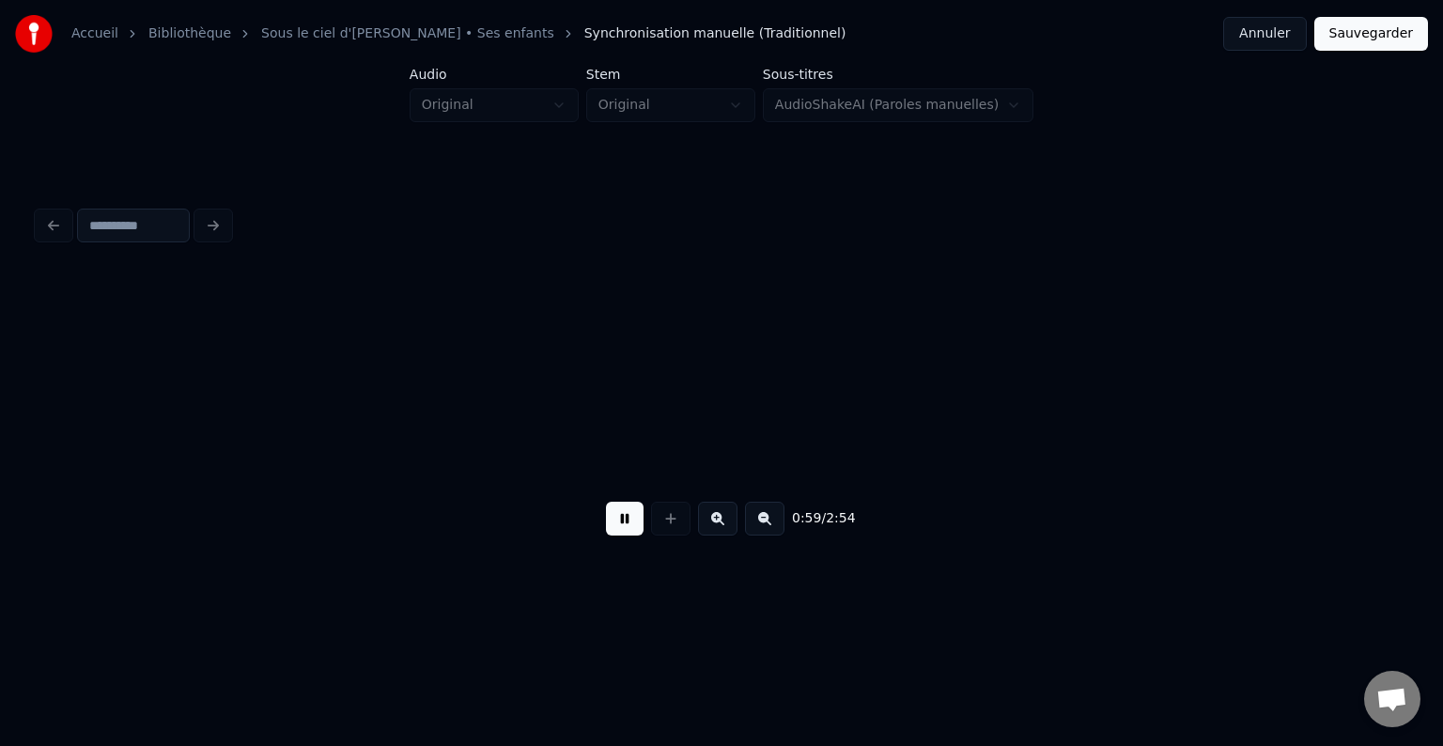
scroll to position [0, 11209]
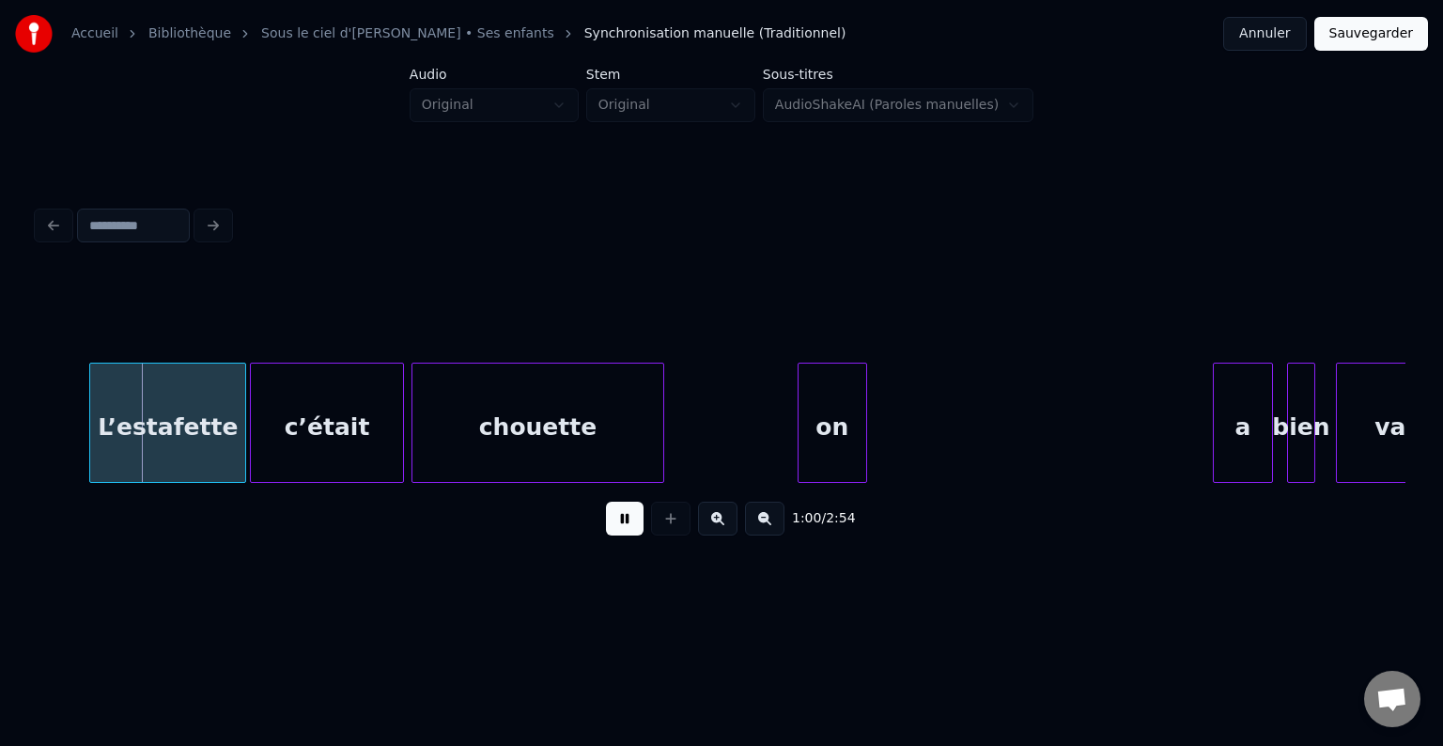
click at [622, 522] on button at bounding box center [625, 519] width 38 height 34
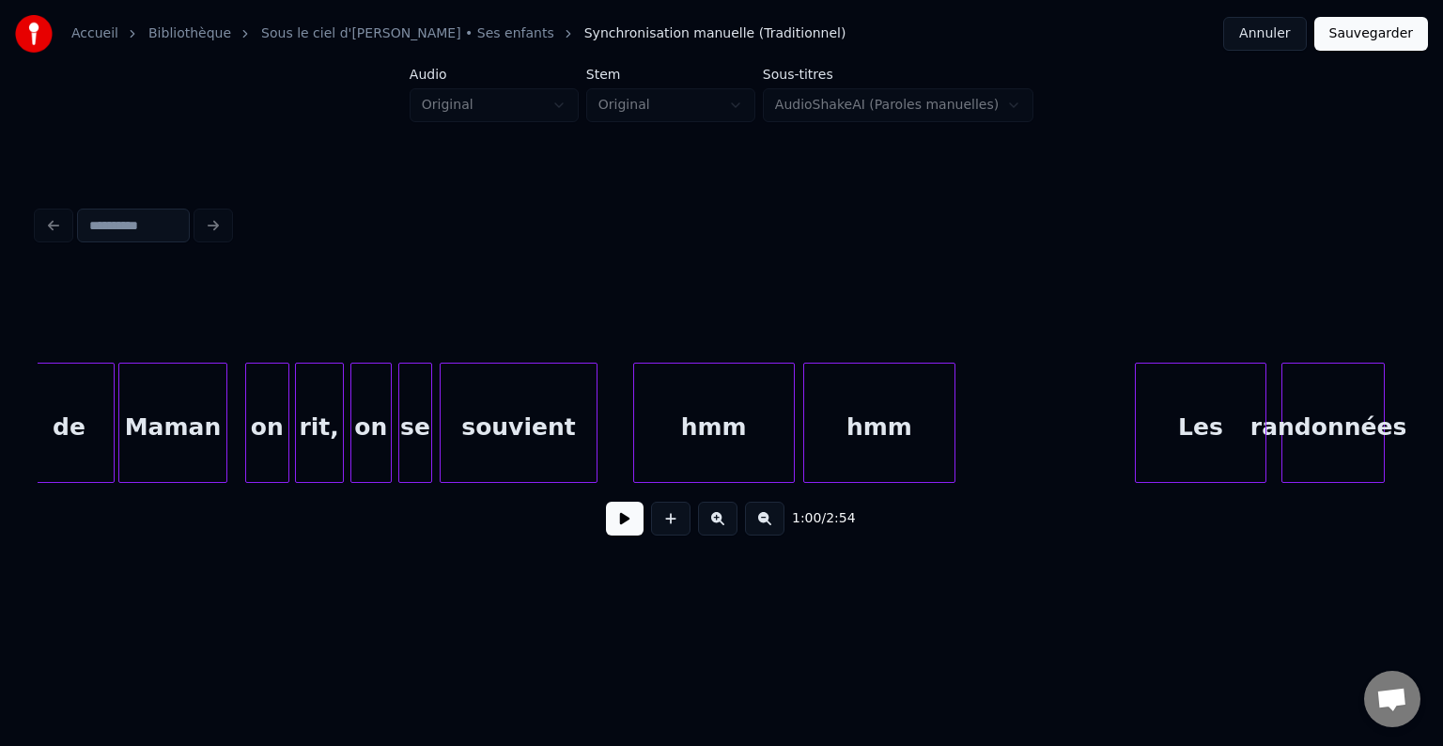
scroll to position [0, 9193]
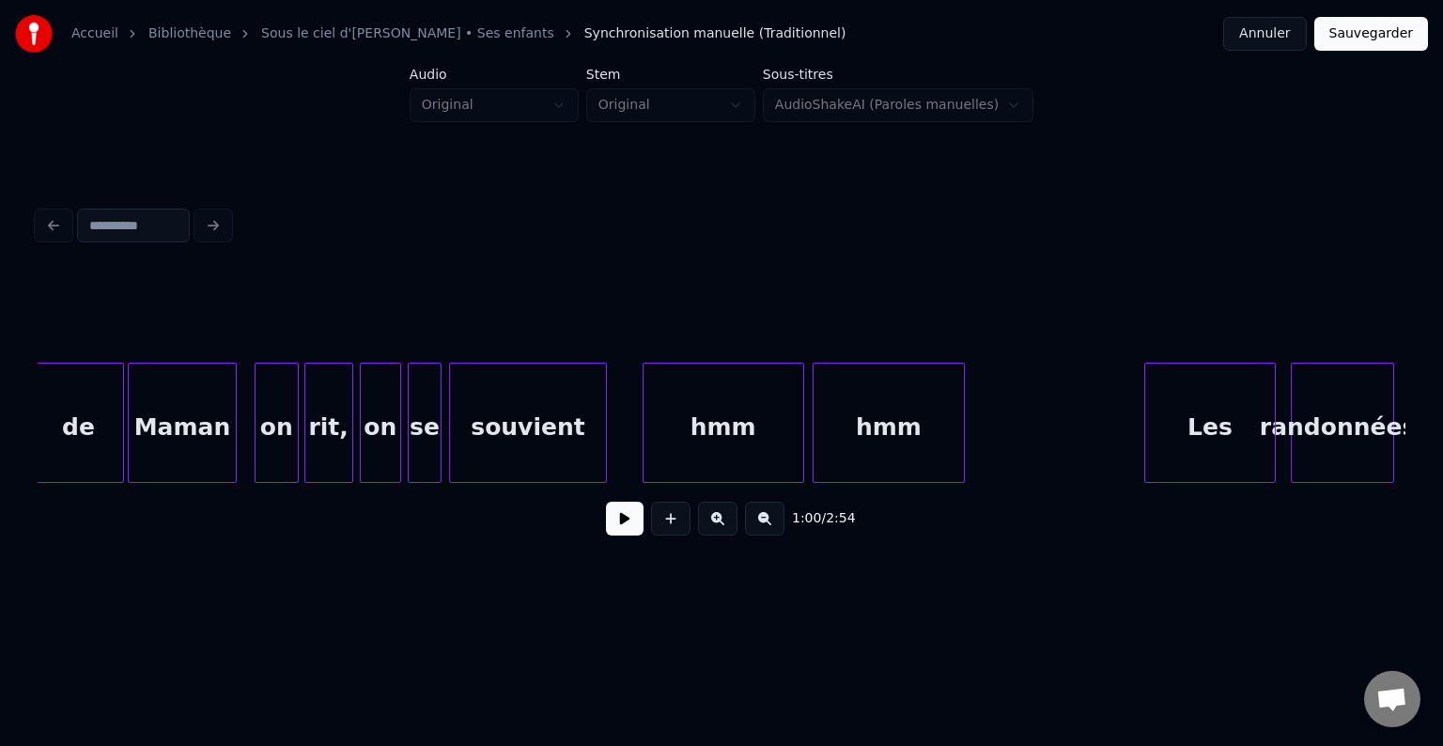
click at [604, 532] on div "0:54 / 2:54" at bounding box center [722, 518] width 1338 height 41
click at [628, 530] on button at bounding box center [625, 519] width 38 height 34
click at [628, 528] on button at bounding box center [625, 519] width 38 height 34
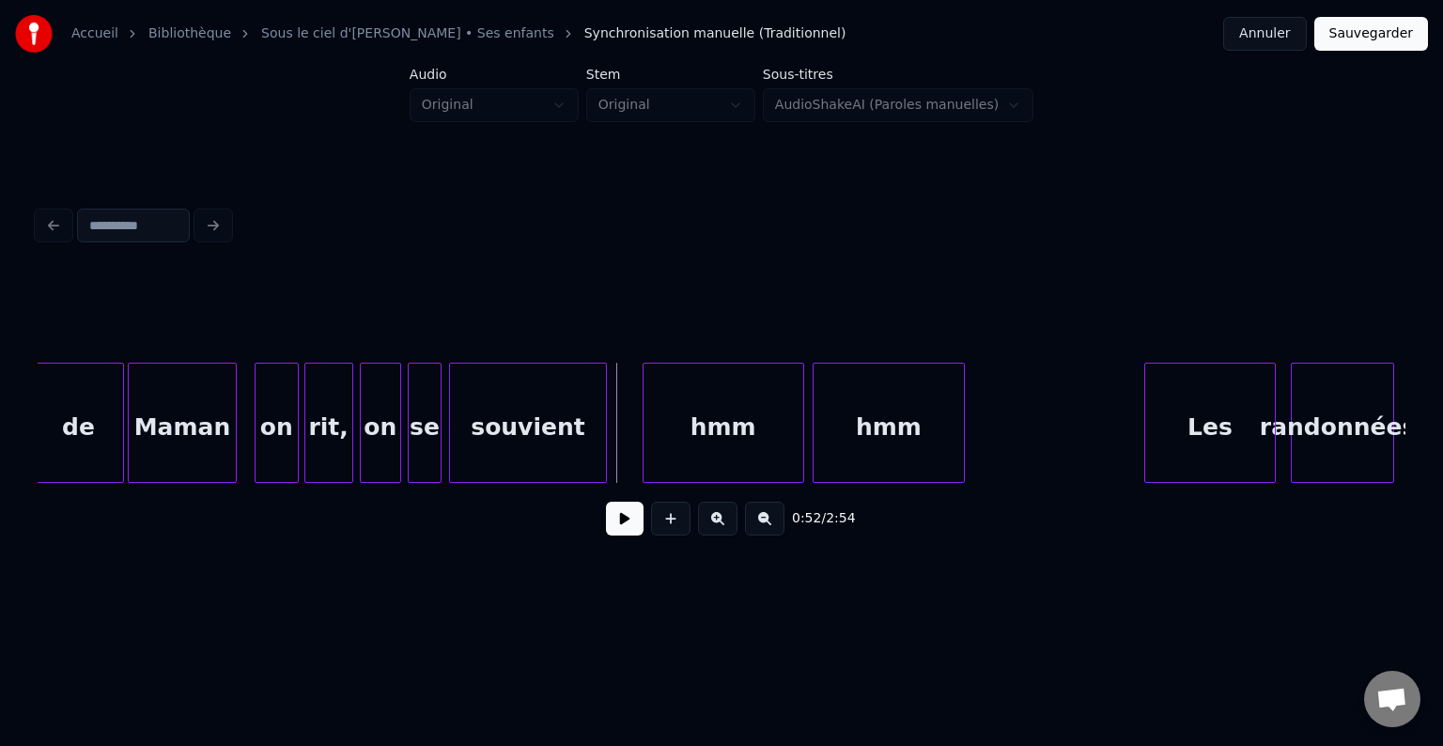
click at [624, 513] on button at bounding box center [625, 519] width 38 height 34
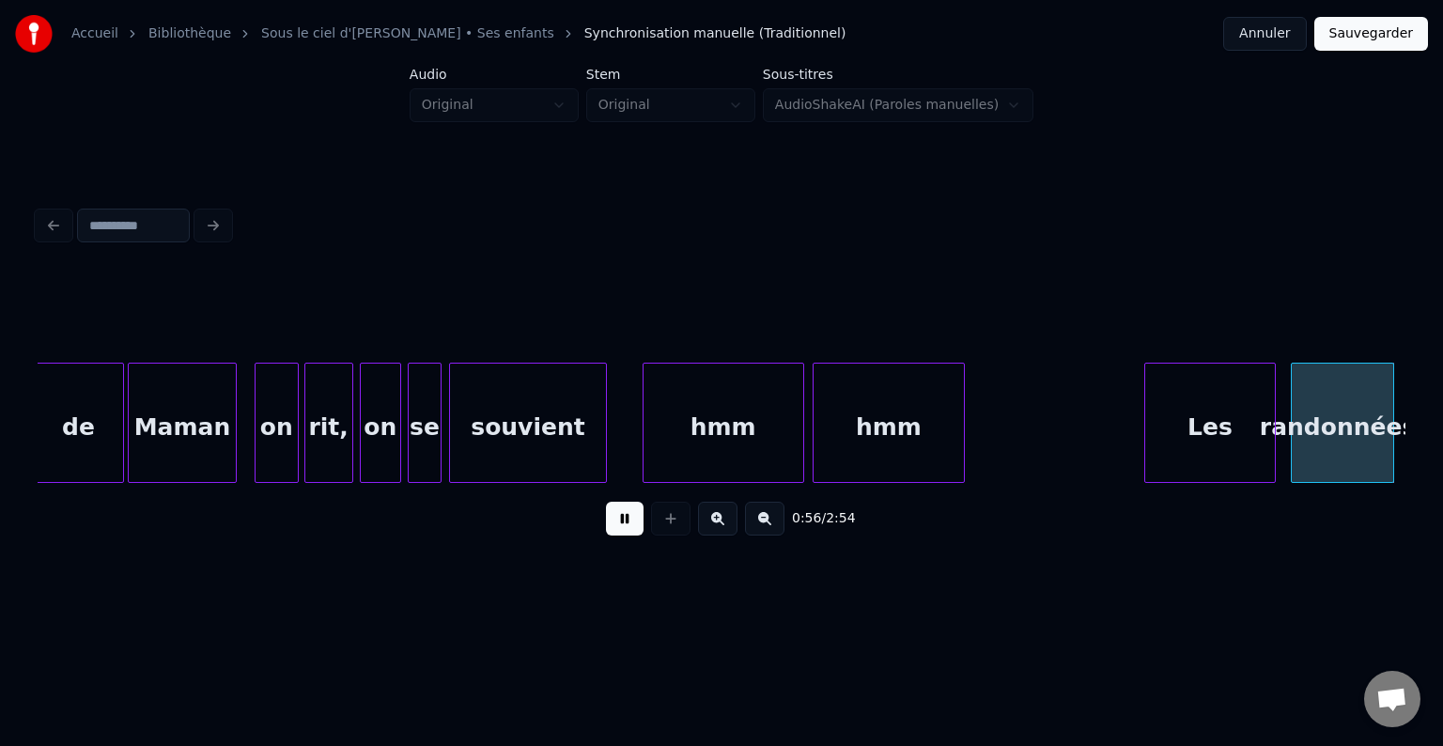
scroll to position [0, 10560]
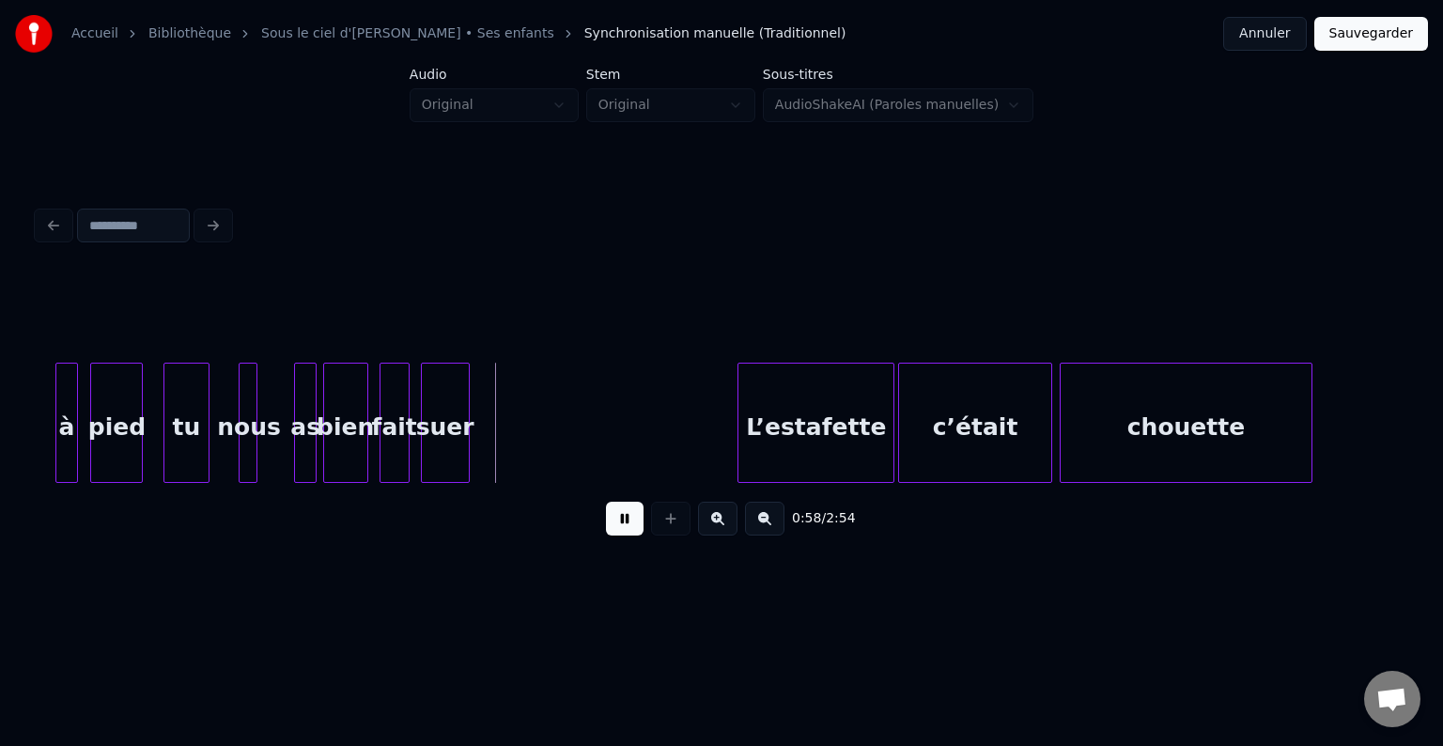
click at [628, 513] on button at bounding box center [625, 519] width 38 height 34
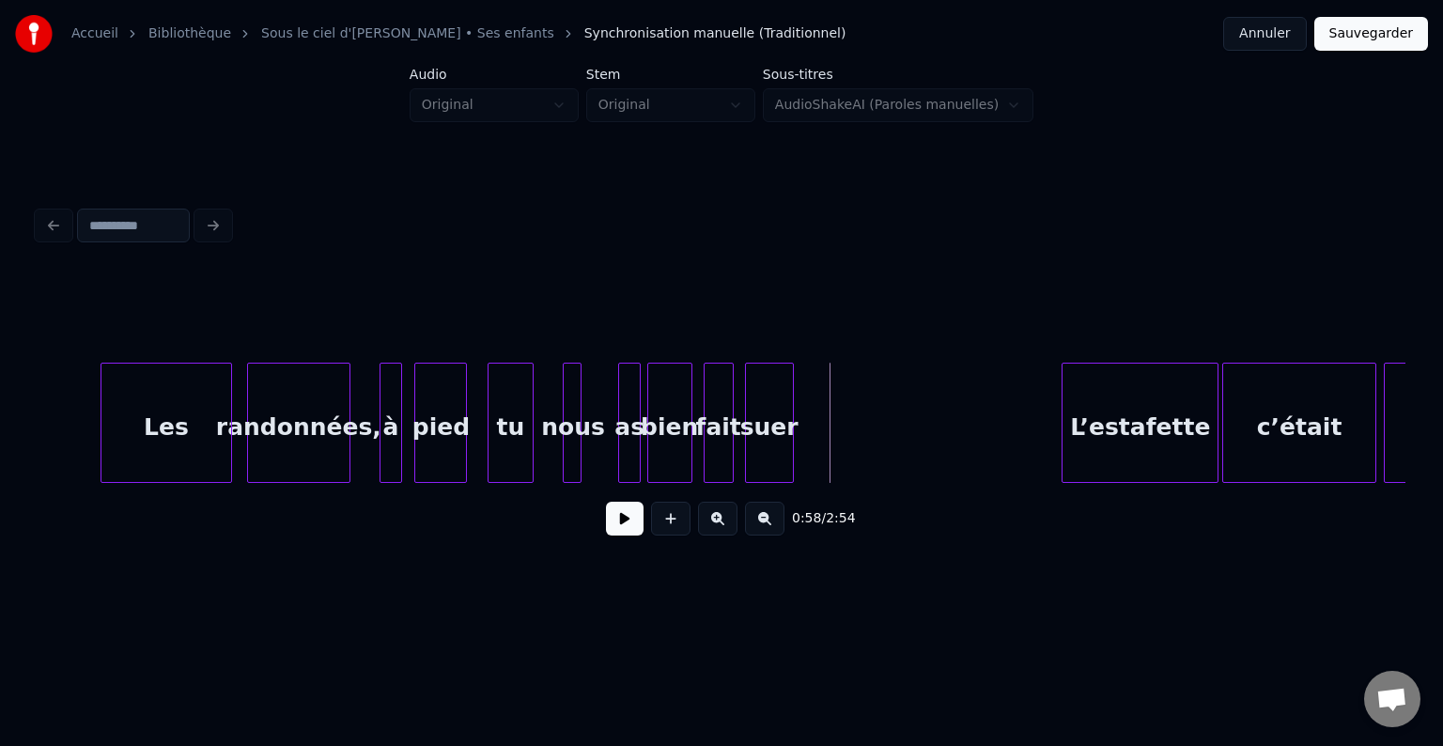
scroll to position [0, 10201]
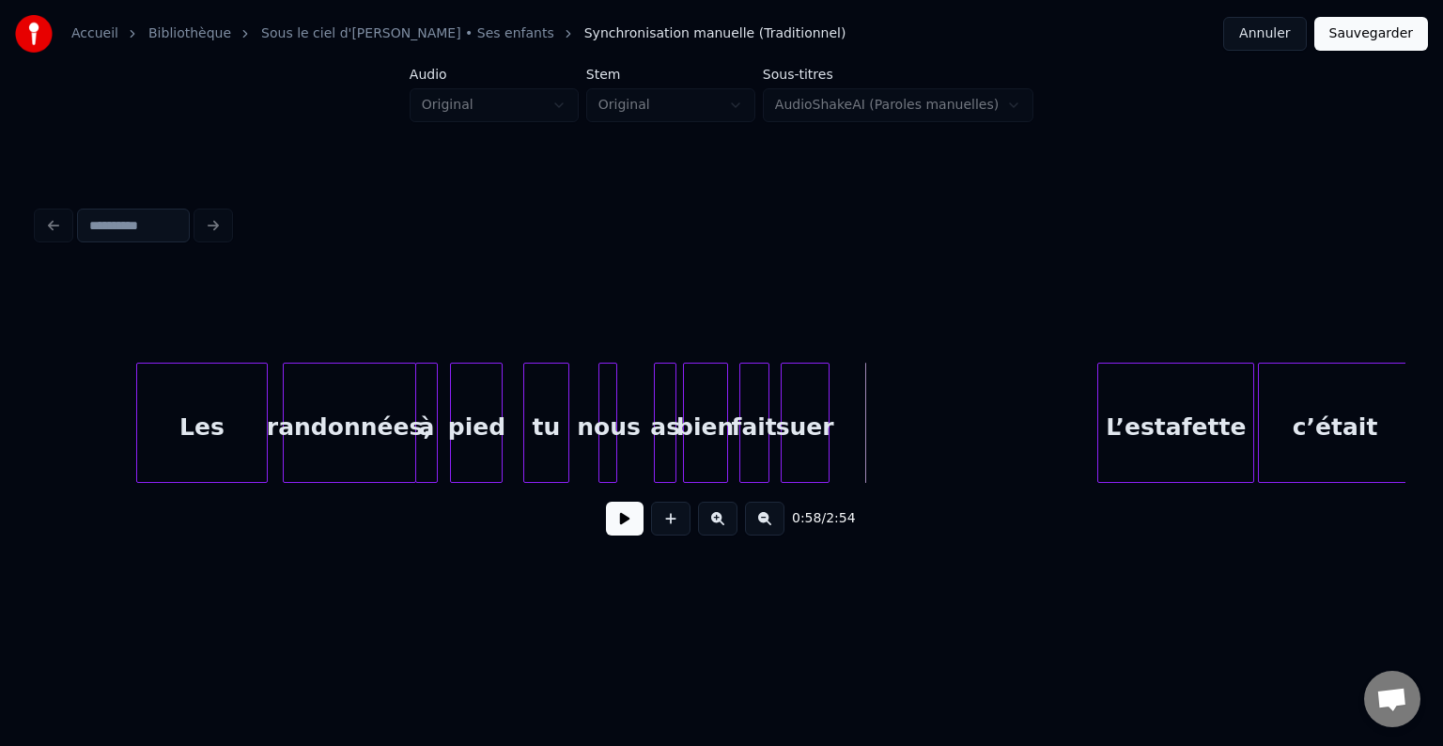
click at [412, 406] on div at bounding box center [413, 423] width 6 height 118
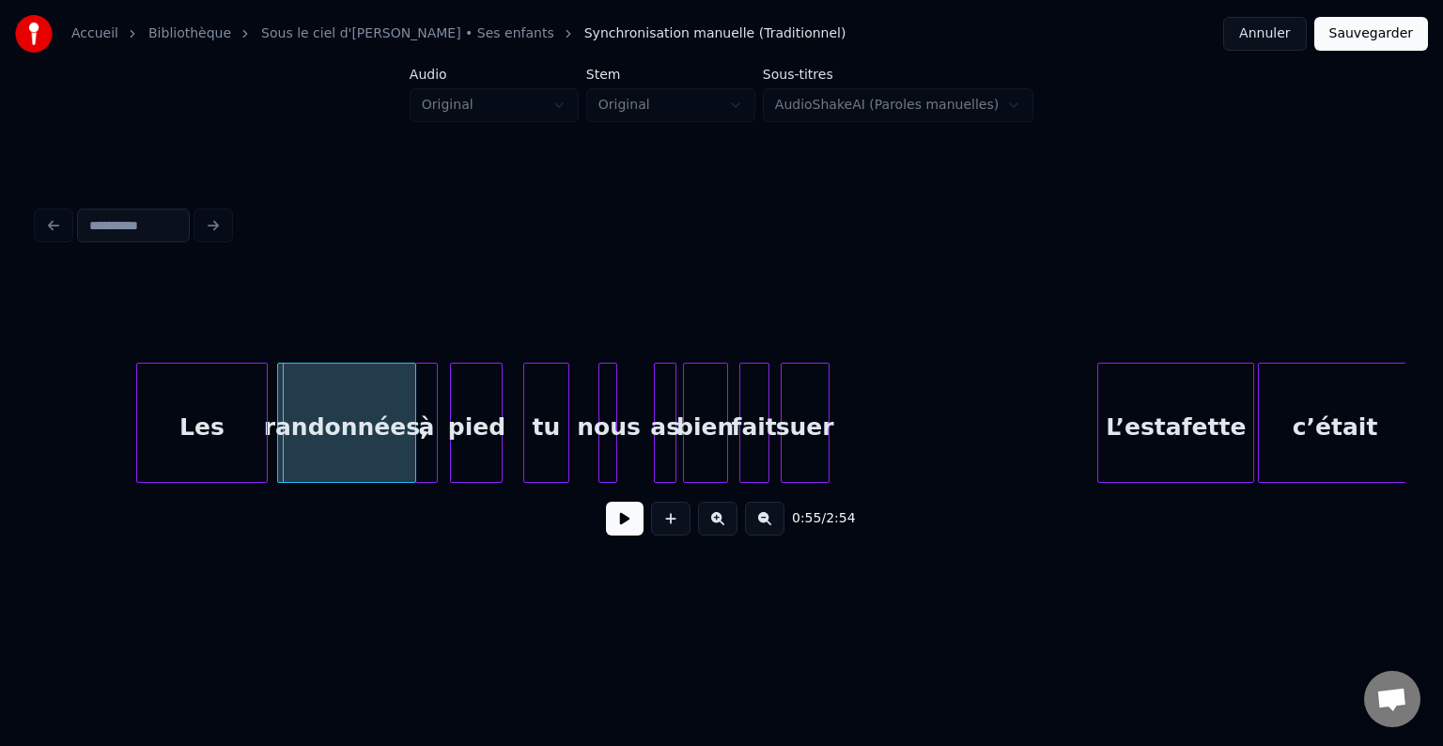
click at [278, 398] on div at bounding box center [281, 423] width 6 height 118
click at [430, 396] on div "à" at bounding box center [432, 428] width 21 height 128
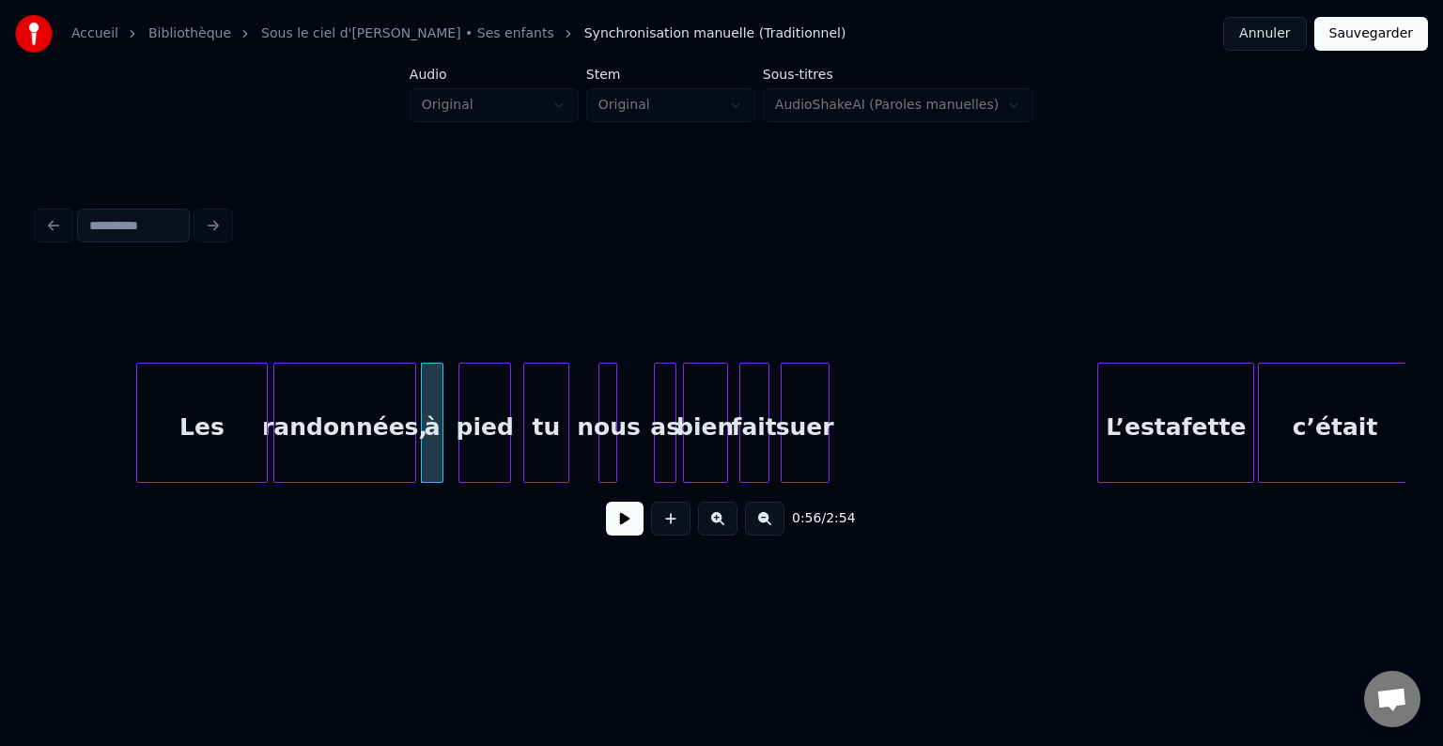
click at [485, 403] on div "pied" at bounding box center [484, 428] width 51 height 128
click at [448, 402] on div at bounding box center [447, 423] width 6 height 118
click at [482, 410] on div "pied" at bounding box center [486, 428] width 51 height 128
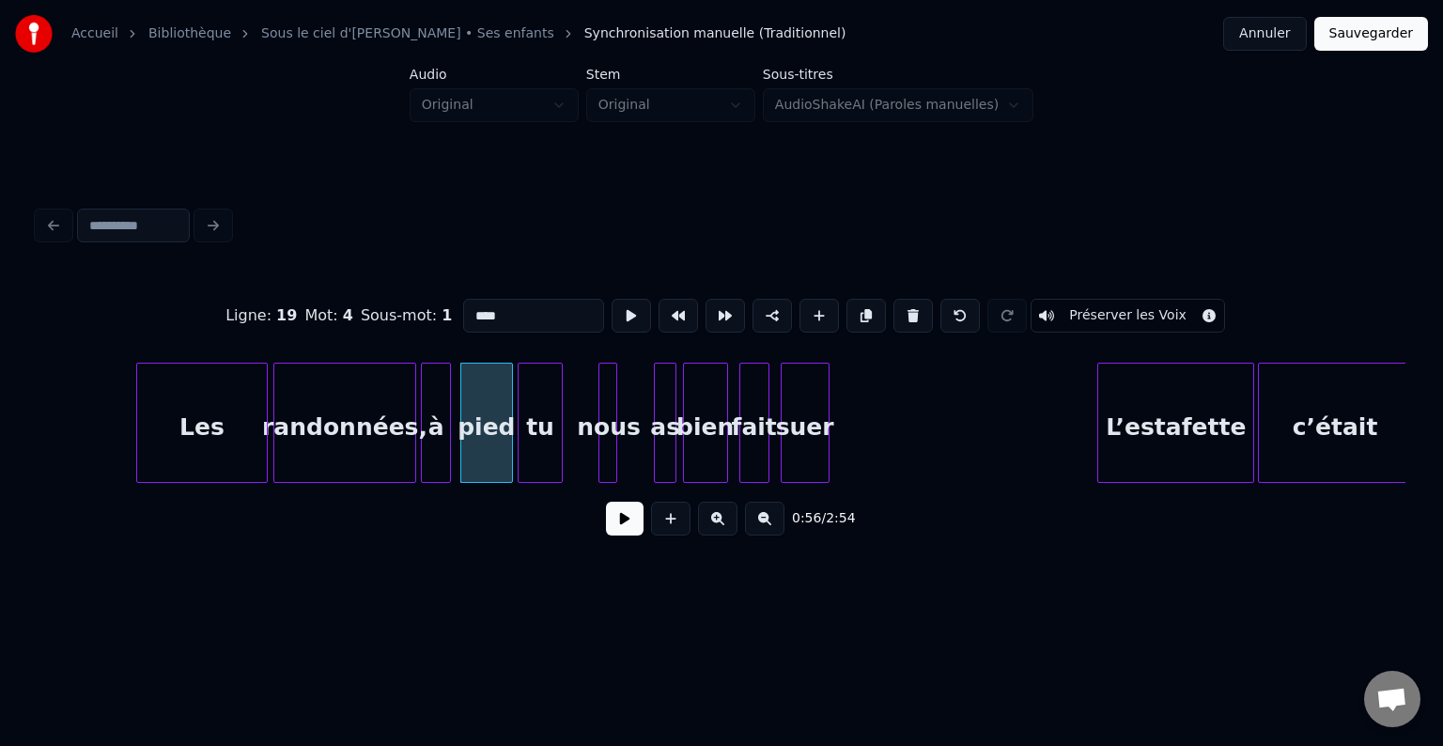
click at [531, 423] on div "tu" at bounding box center [541, 428] width 44 height 128
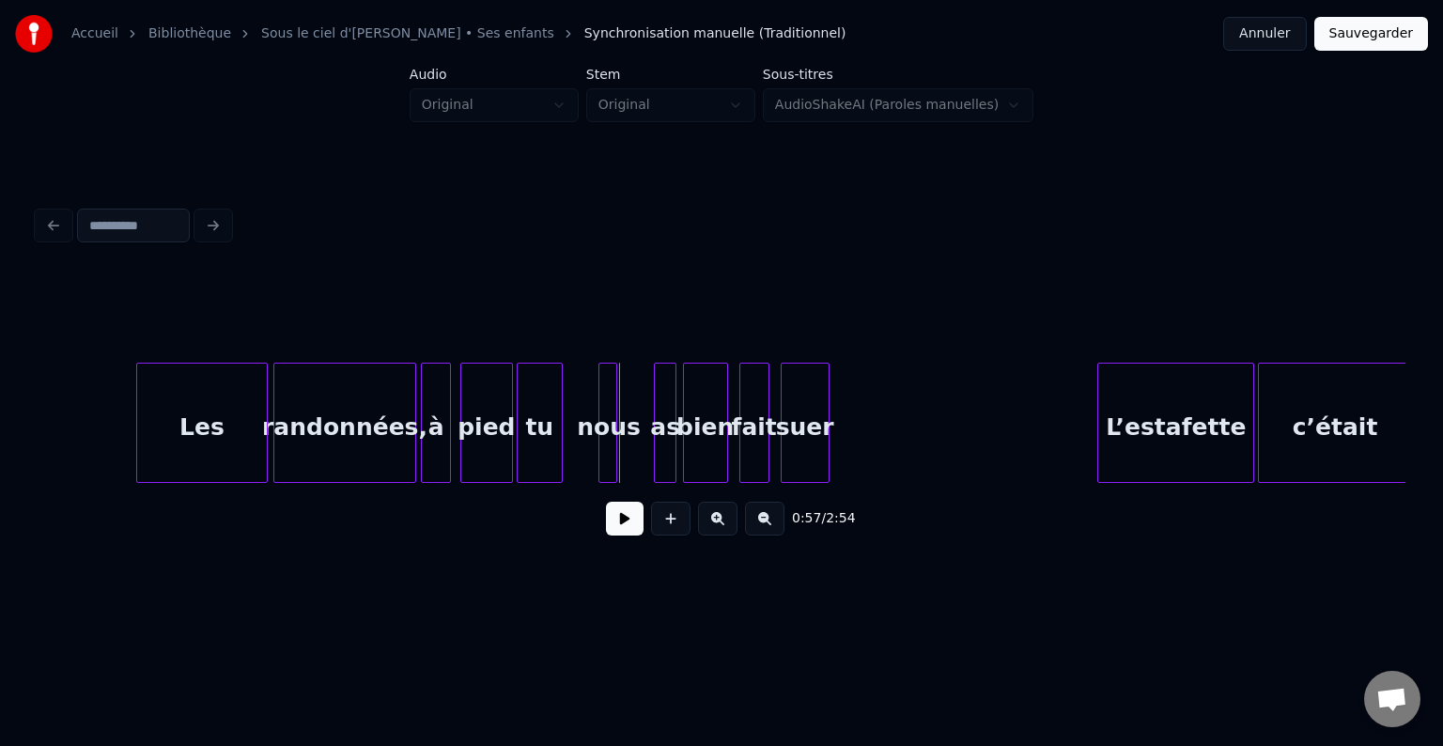
click at [609, 396] on div "nous" at bounding box center [608, 428] width 19 height 128
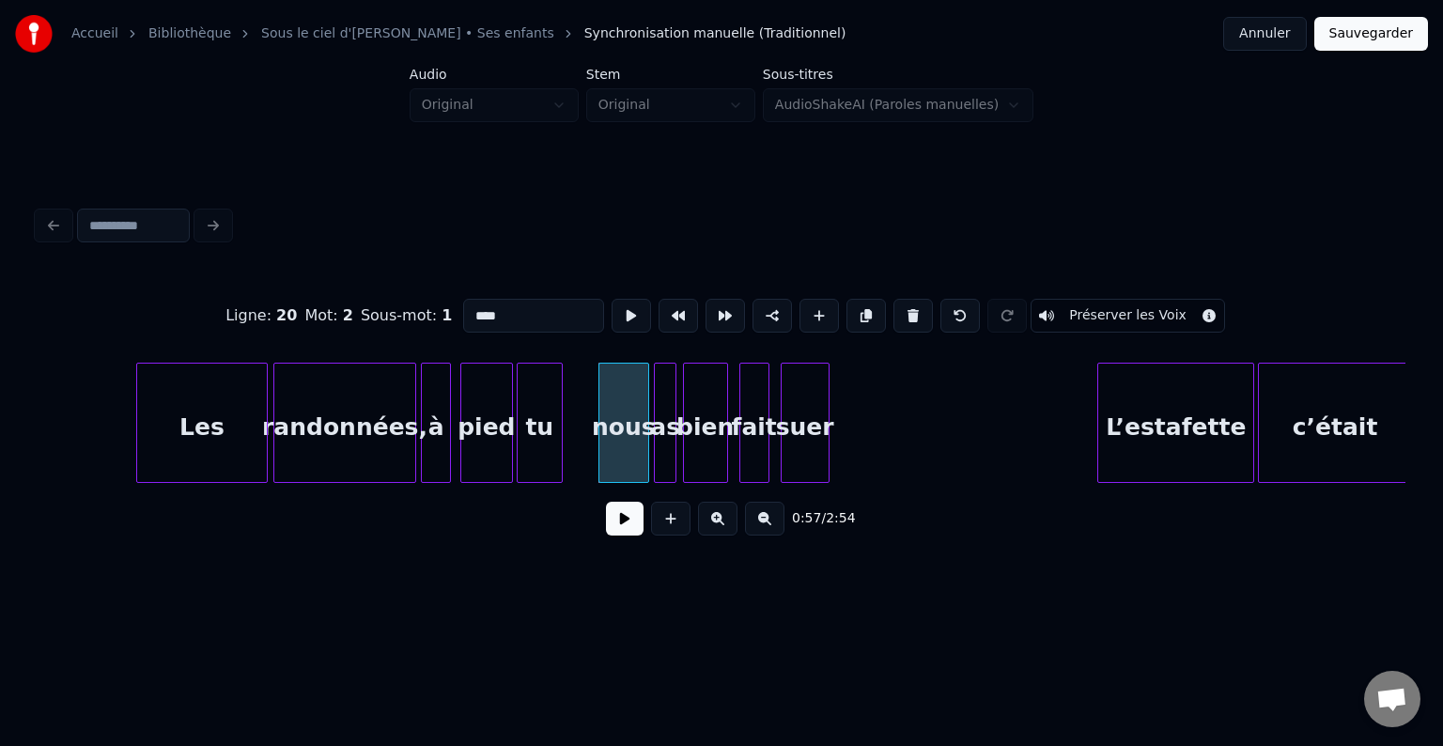
click at [645, 396] on div at bounding box center [646, 423] width 6 height 118
click at [600, 402] on div "nous" at bounding box center [591, 428] width 49 height 128
click at [635, 406] on div "as" at bounding box center [634, 428] width 21 height 128
click at [597, 402] on div at bounding box center [600, 423] width 6 height 118
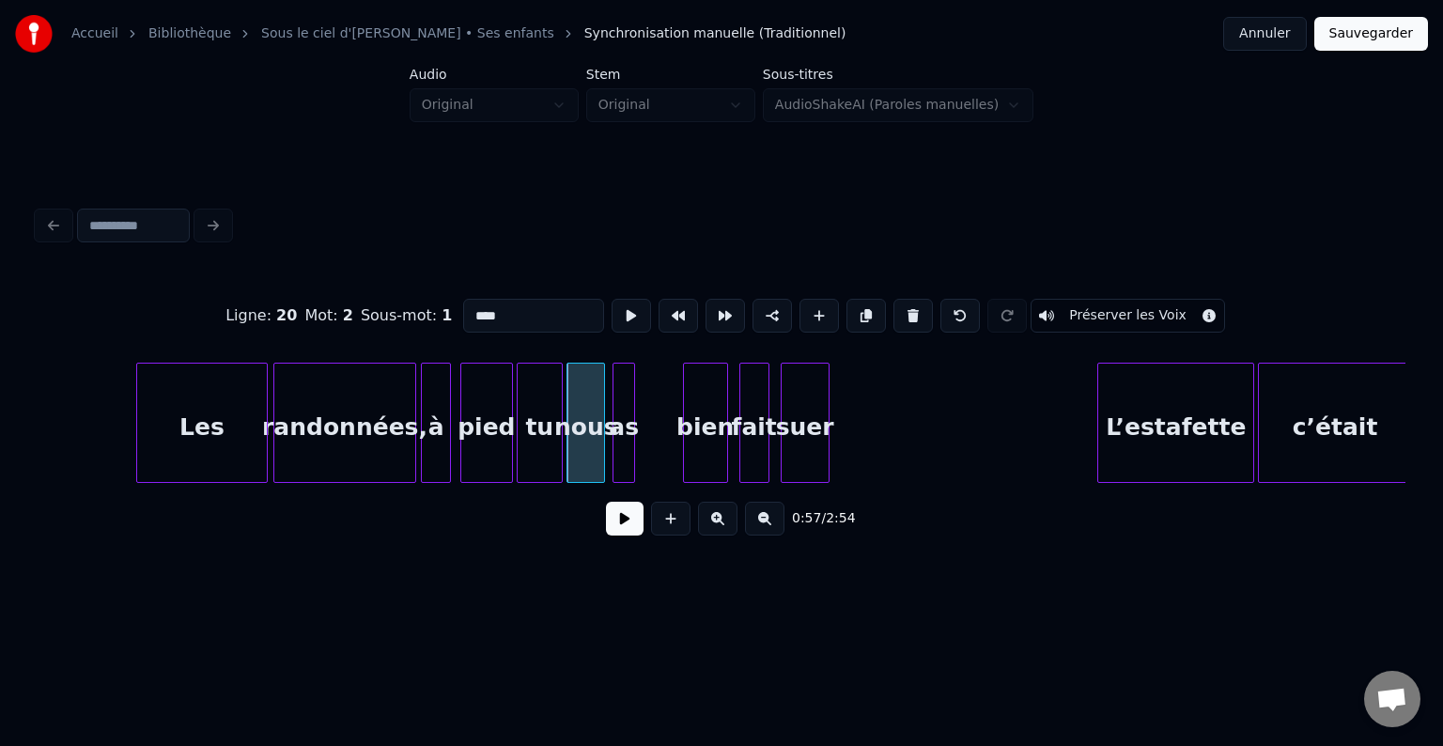
click at [623, 395] on div "as" at bounding box center [623, 428] width 21 height 128
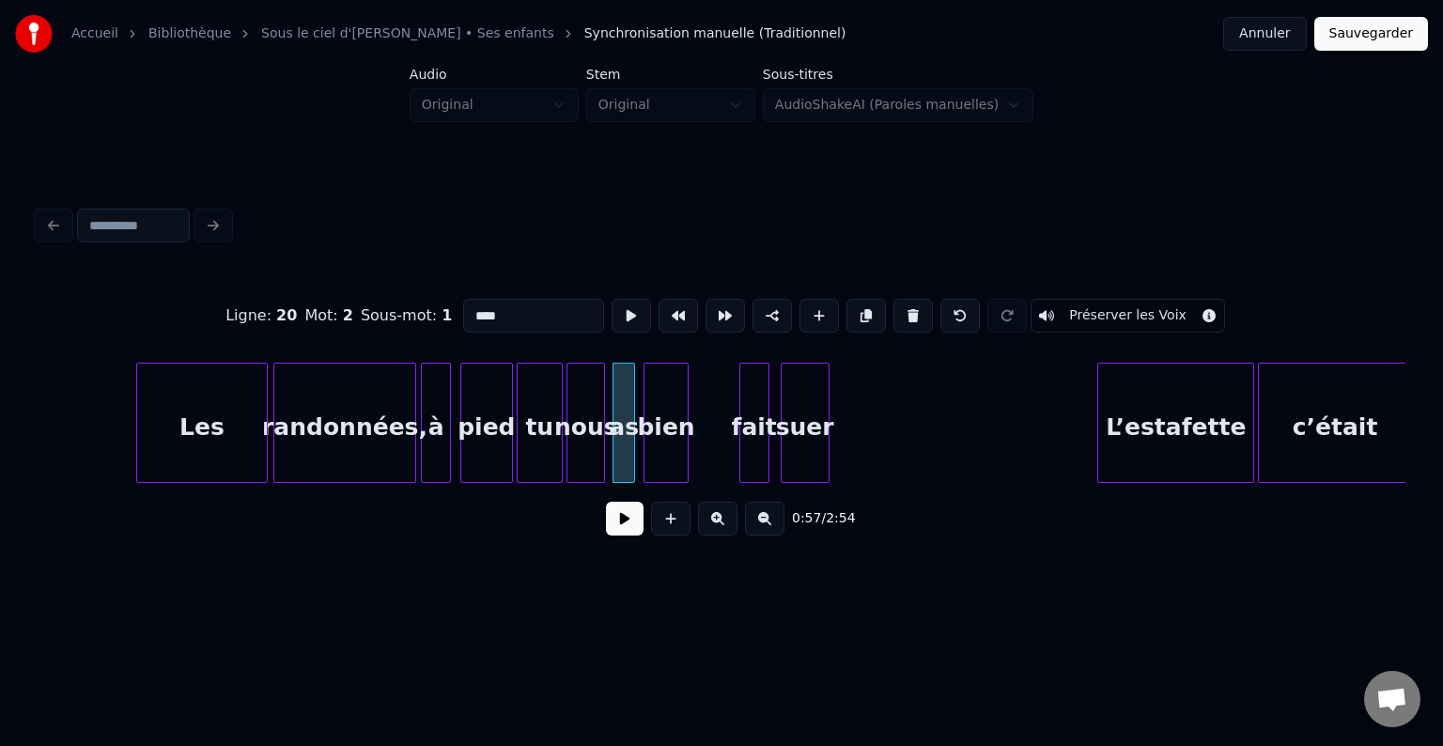
click at [662, 396] on div "bien" at bounding box center [665, 428] width 43 height 128
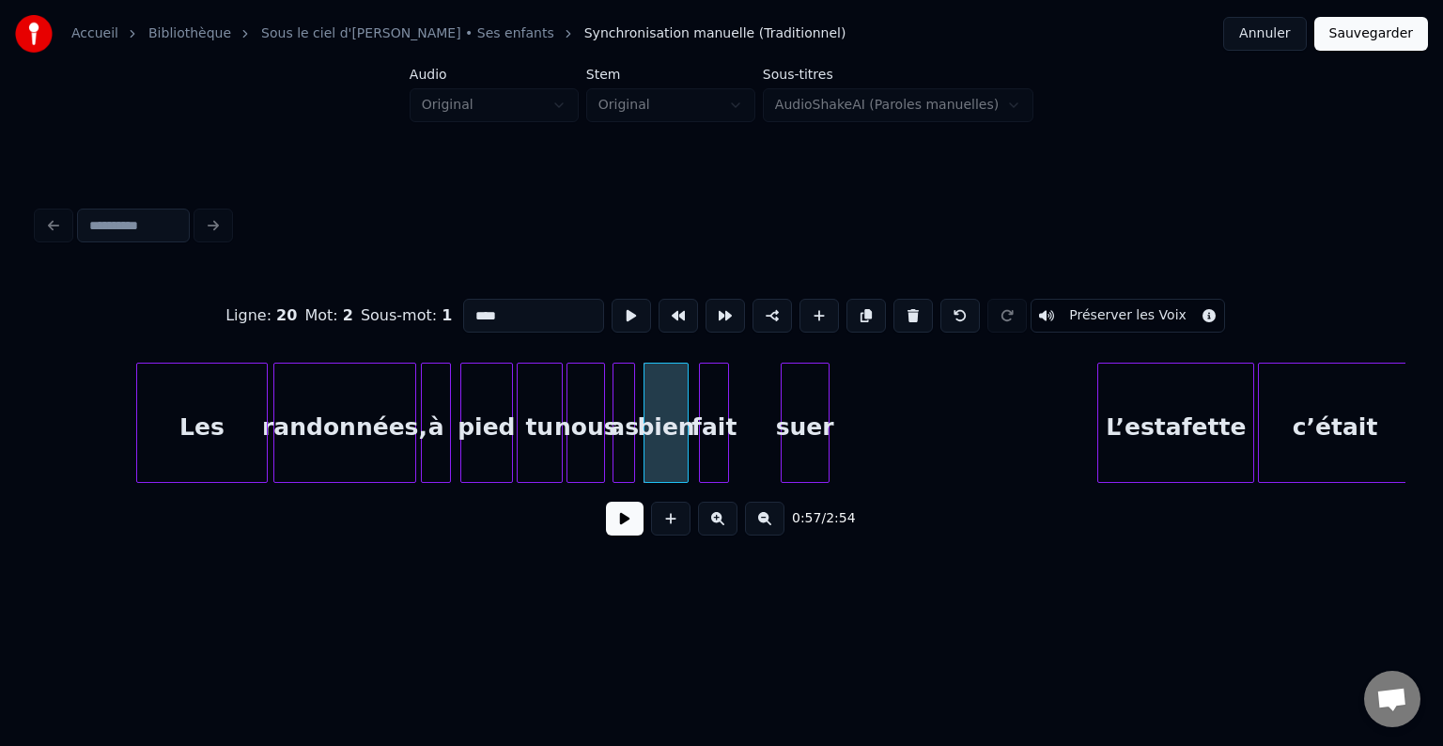
click at [715, 396] on div "fait" at bounding box center [714, 428] width 28 height 128
click at [725, 396] on div "fait" at bounding box center [711, 423] width 30 height 120
click at [785, 392] on div at bounding box center [785, 423] width 6 height 118
type input "****"
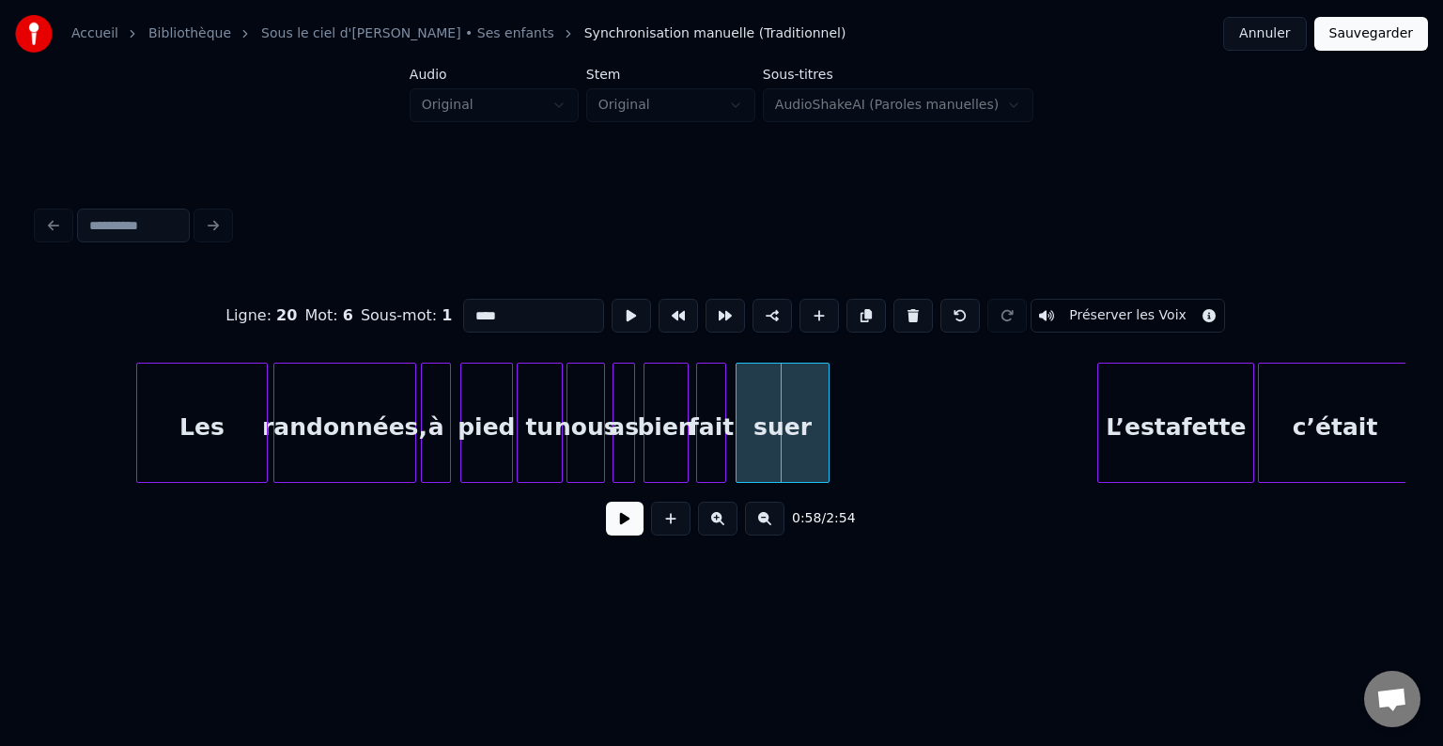
click at [739, 400] on div at bounding box center [740, 423] width 6 height 118
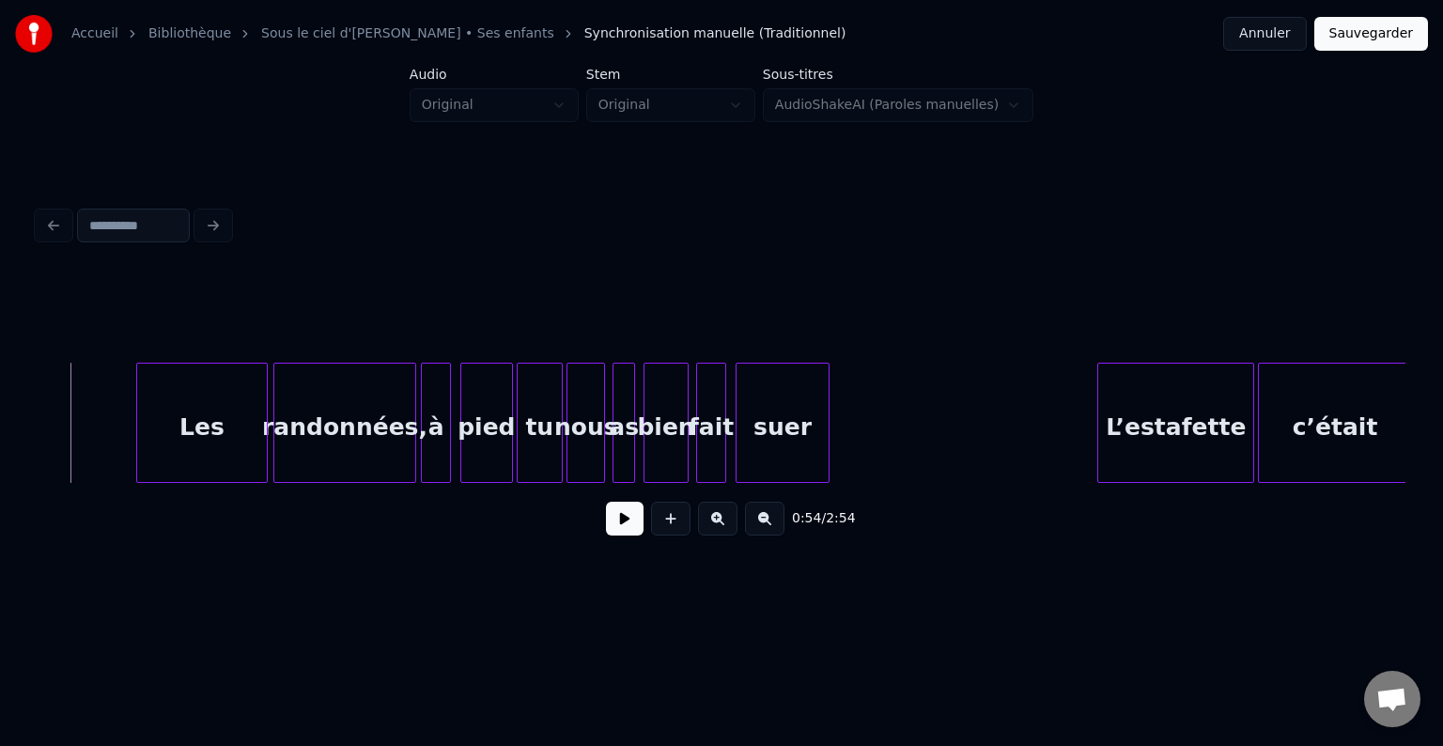
click at [626, 535] on button at bounding box center [625, 519] width 38 height 34
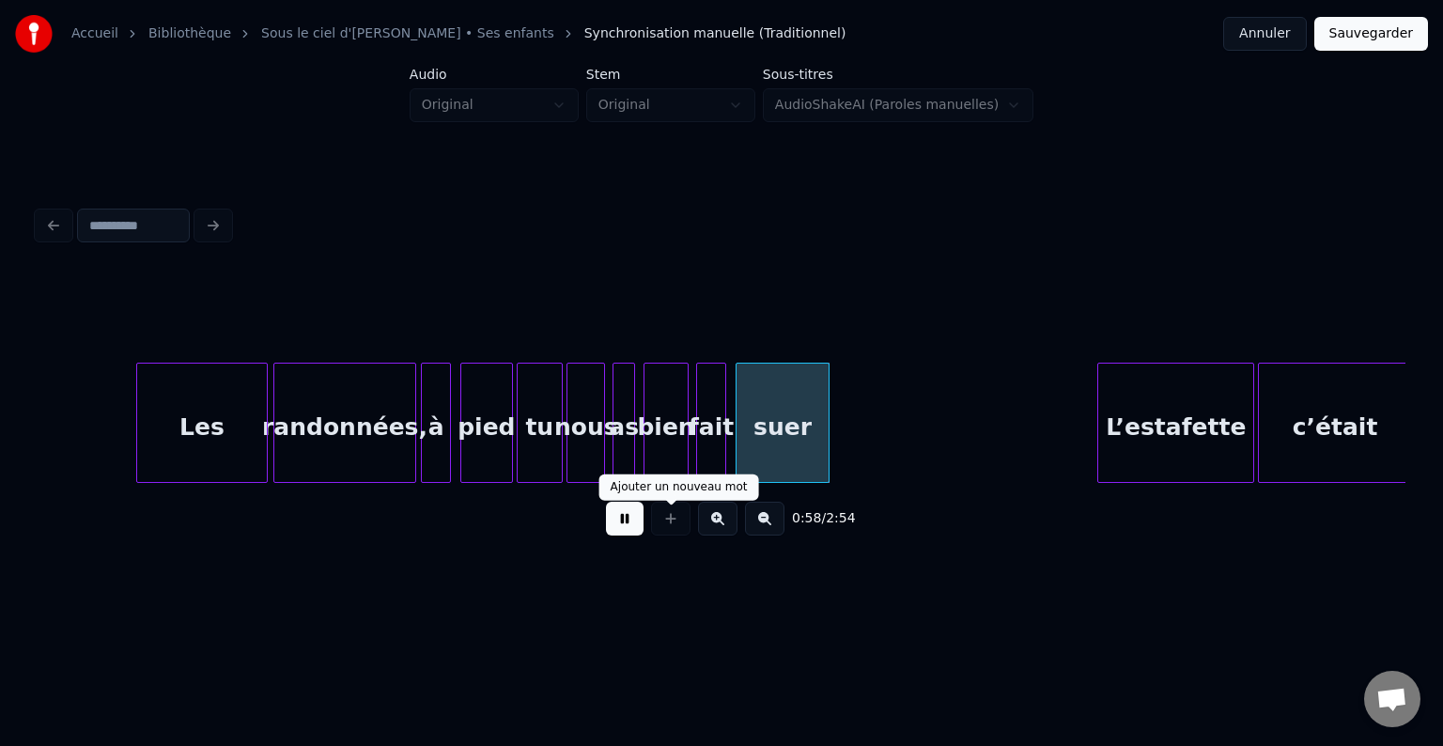
click at [647, 534] on div at bounding box center [670, 519] width 47 height 34
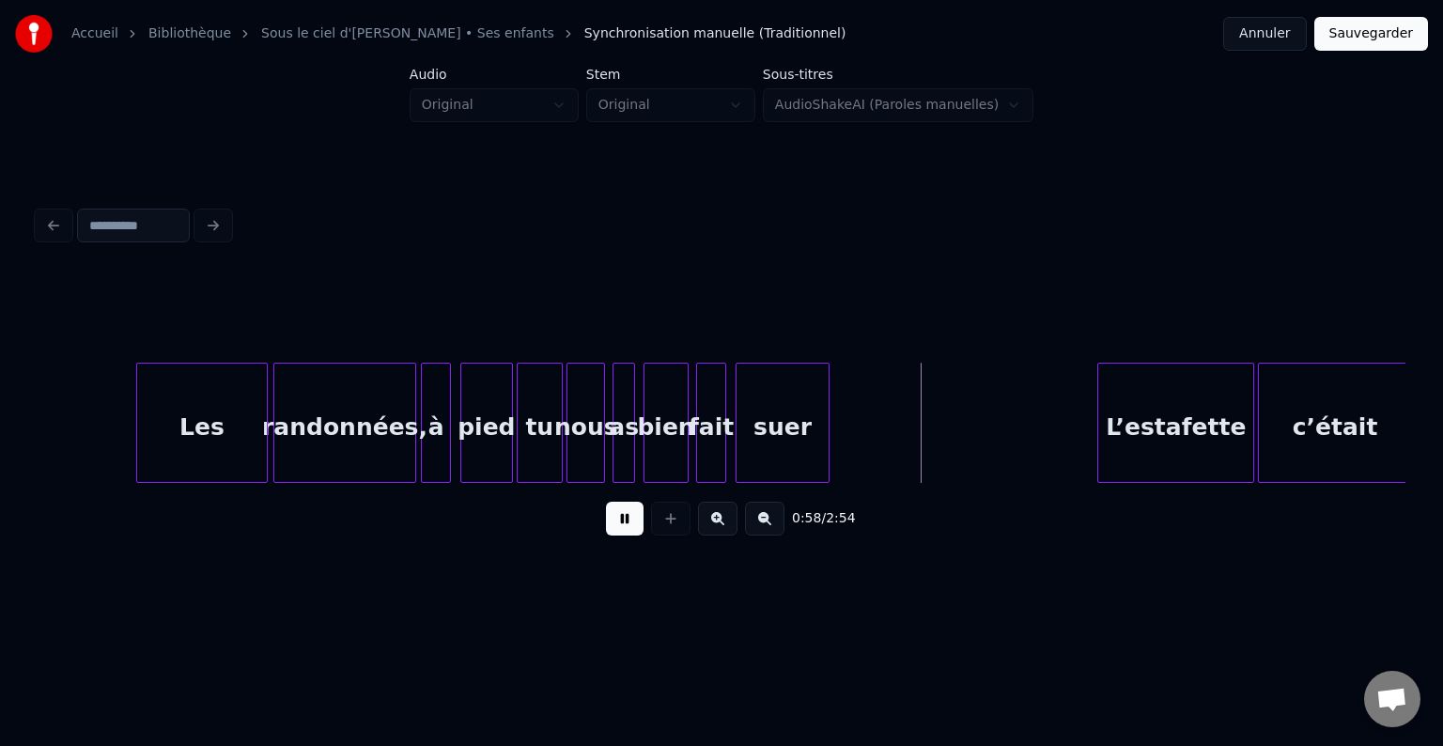
click at [629, 535] on button at bounding box center [625, 519] width 38 height 34
click at [26, 392] on div "Accueil Bibliothèque Sous le ciel d'[PERSON_NAME] • Ses enfants Synchronisation…" at bounding box center [721, 299] width 1443 height 599
click at [622, 526] on button at bounding box center [625, 519] width 38 height 34
click
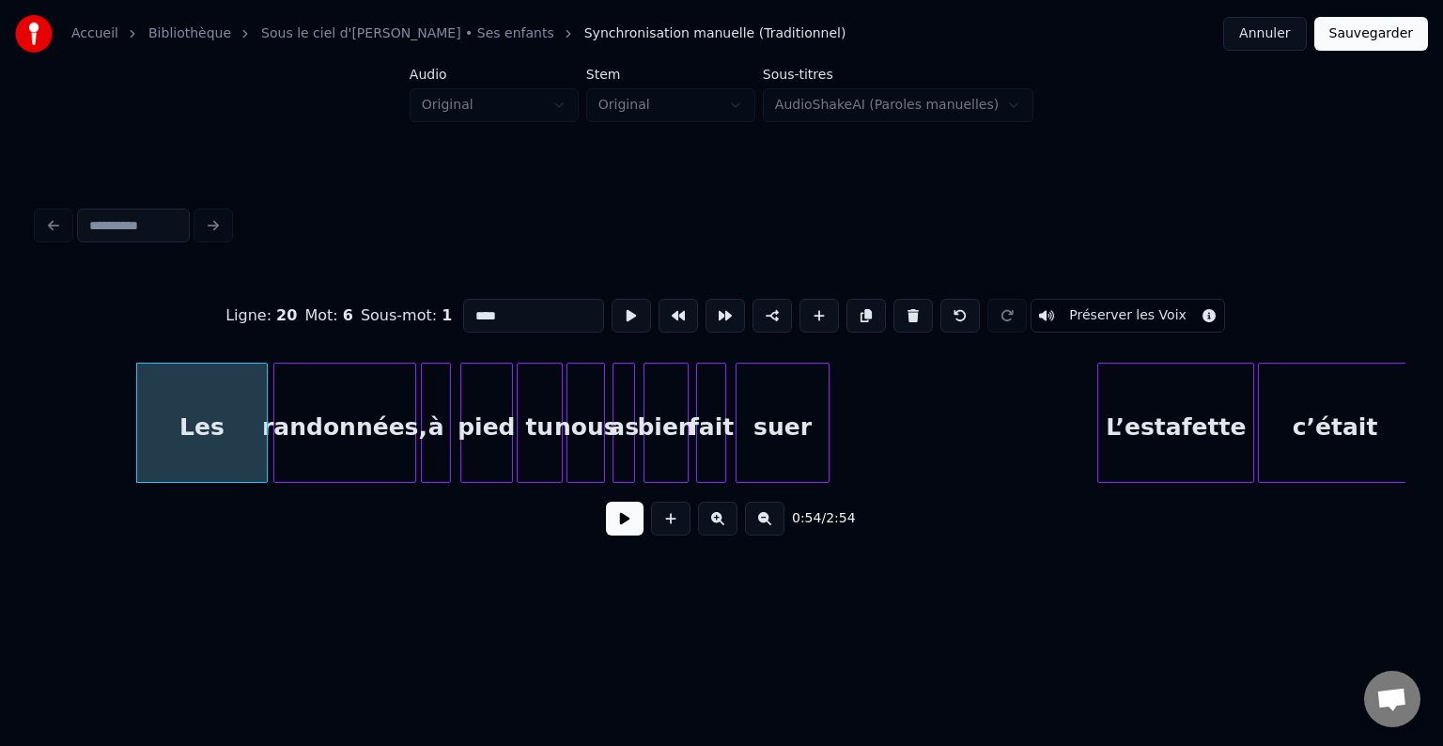
type input "***"
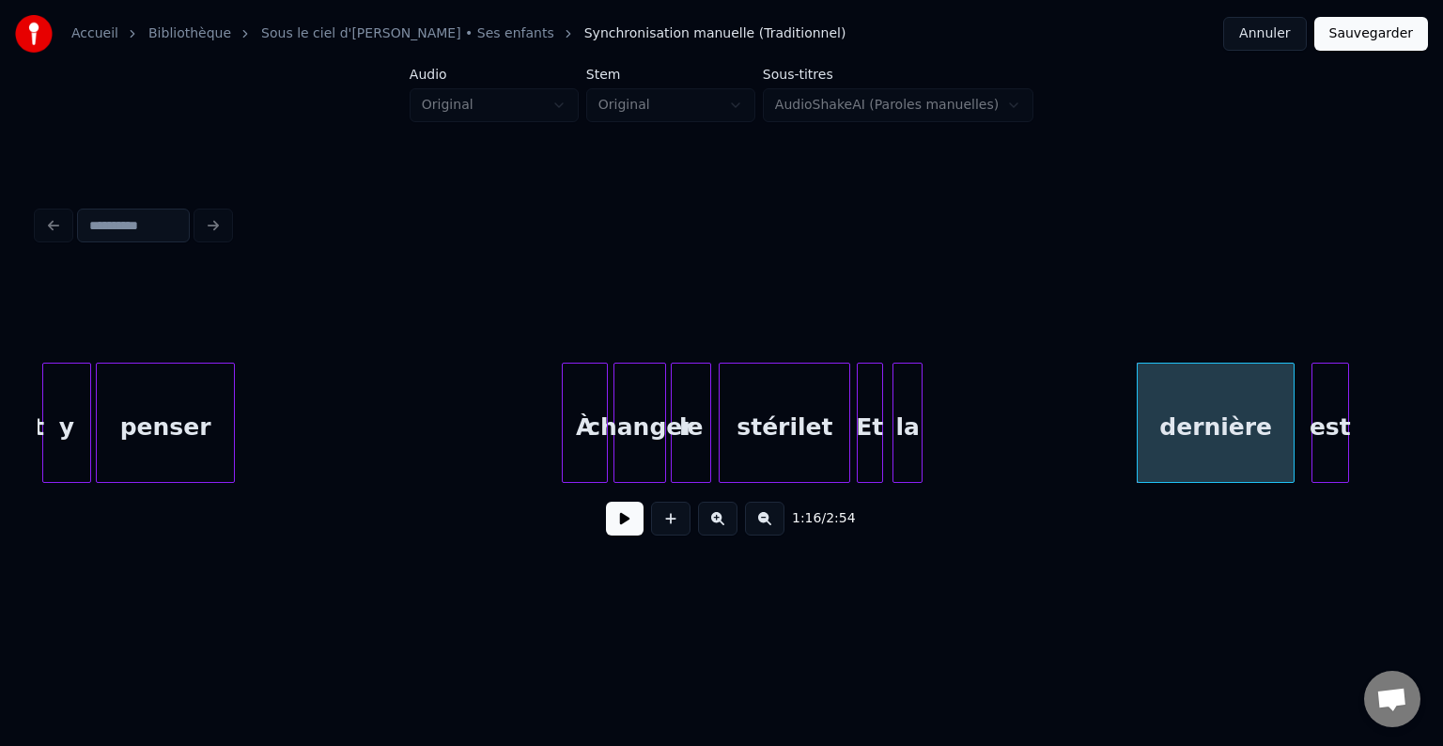
scroll to position [0, 13269]
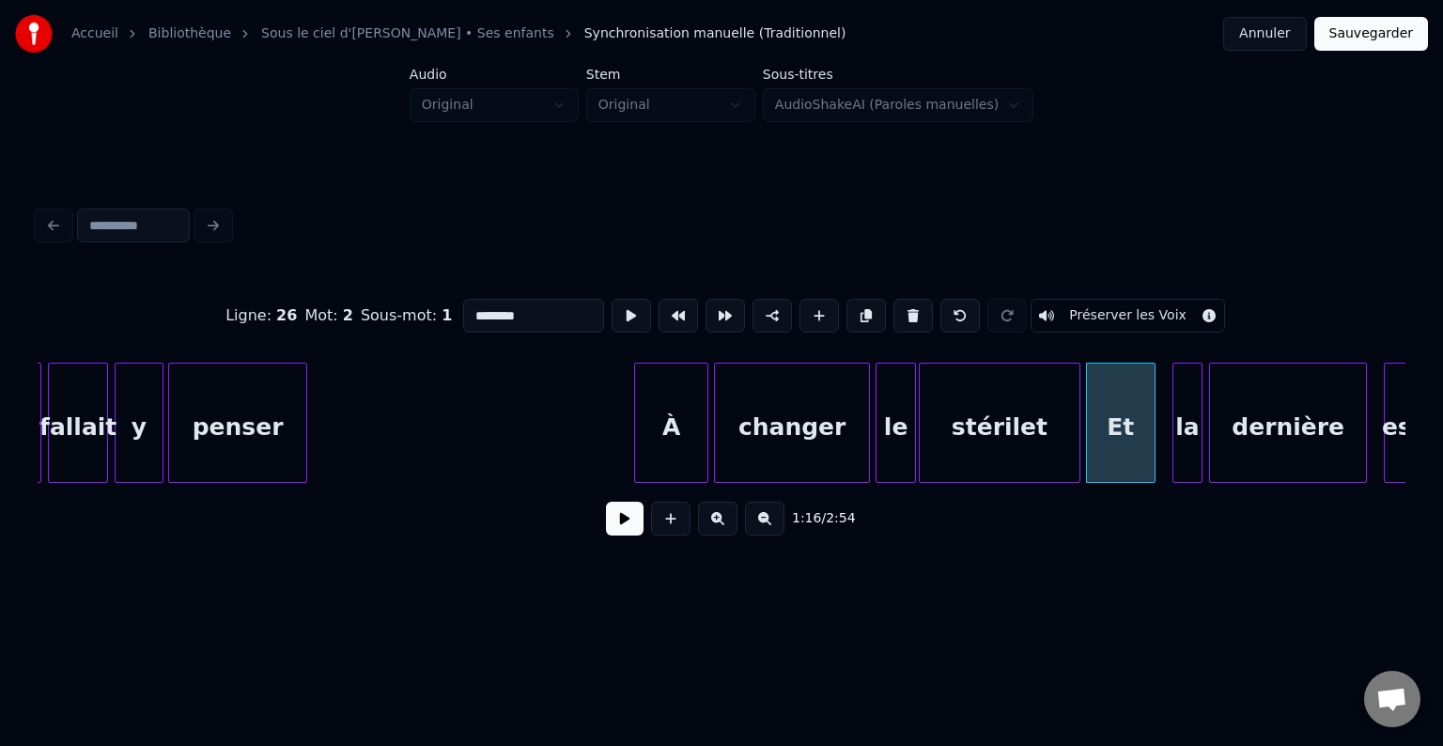
type input "**"
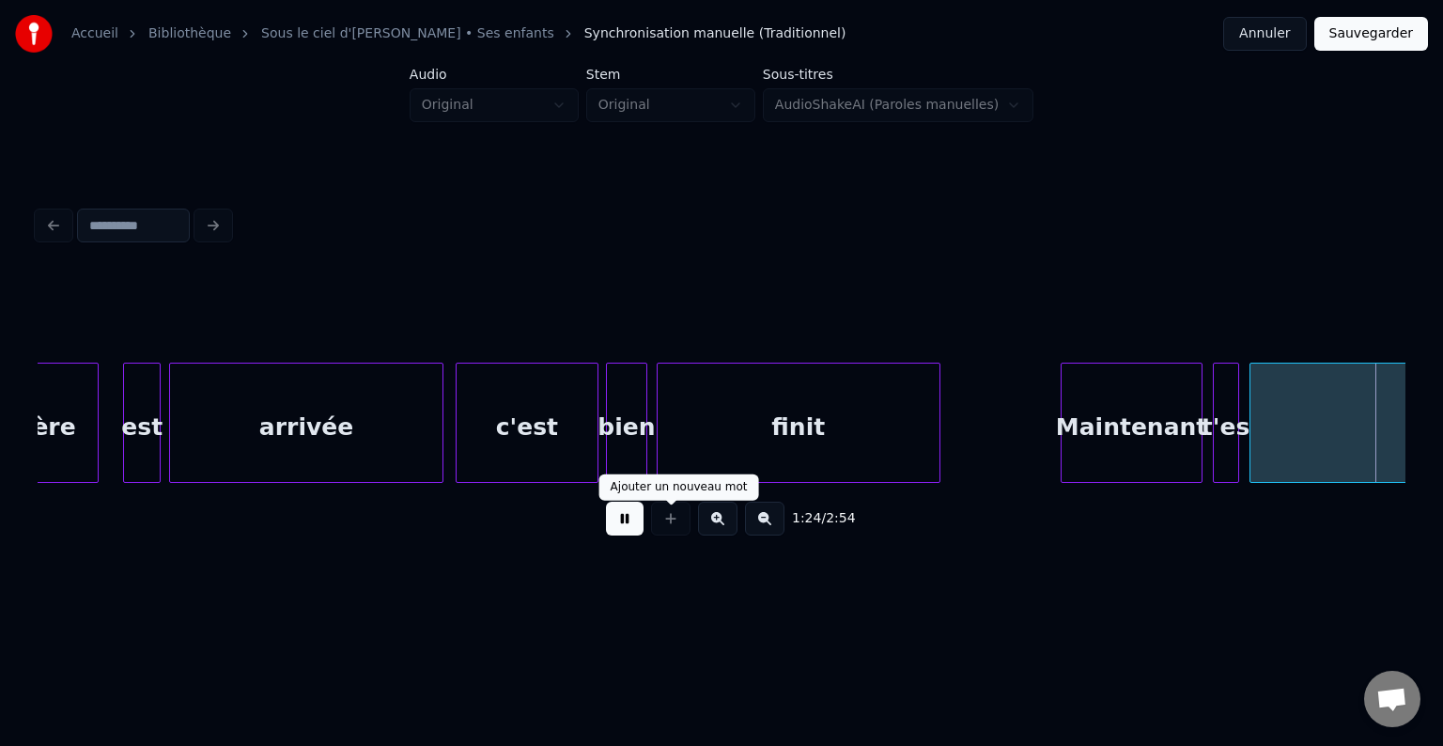
scroll to position [0, 15986]
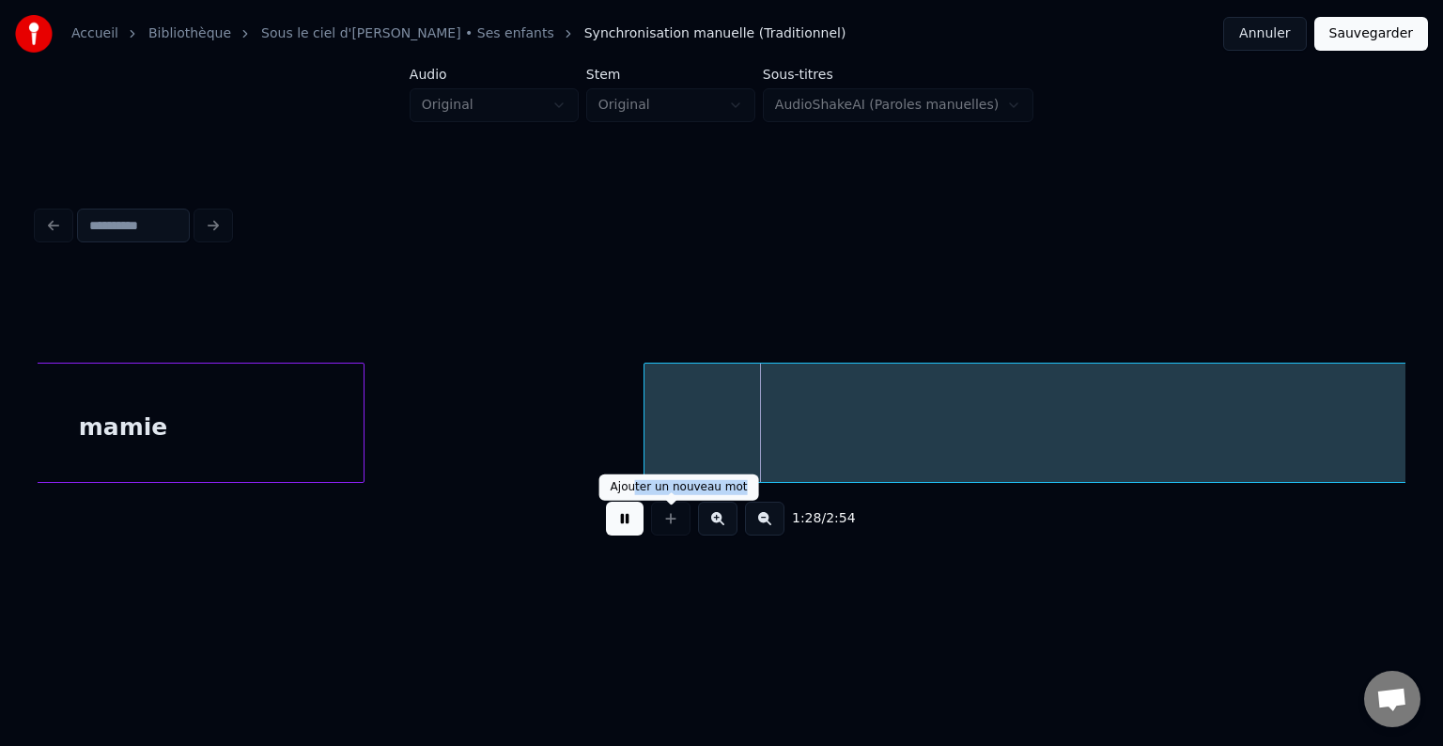
drag, startPoint x: 740, startPoint y: 480, endPoint x: 630, endPoint y: 482, distance: 109.9
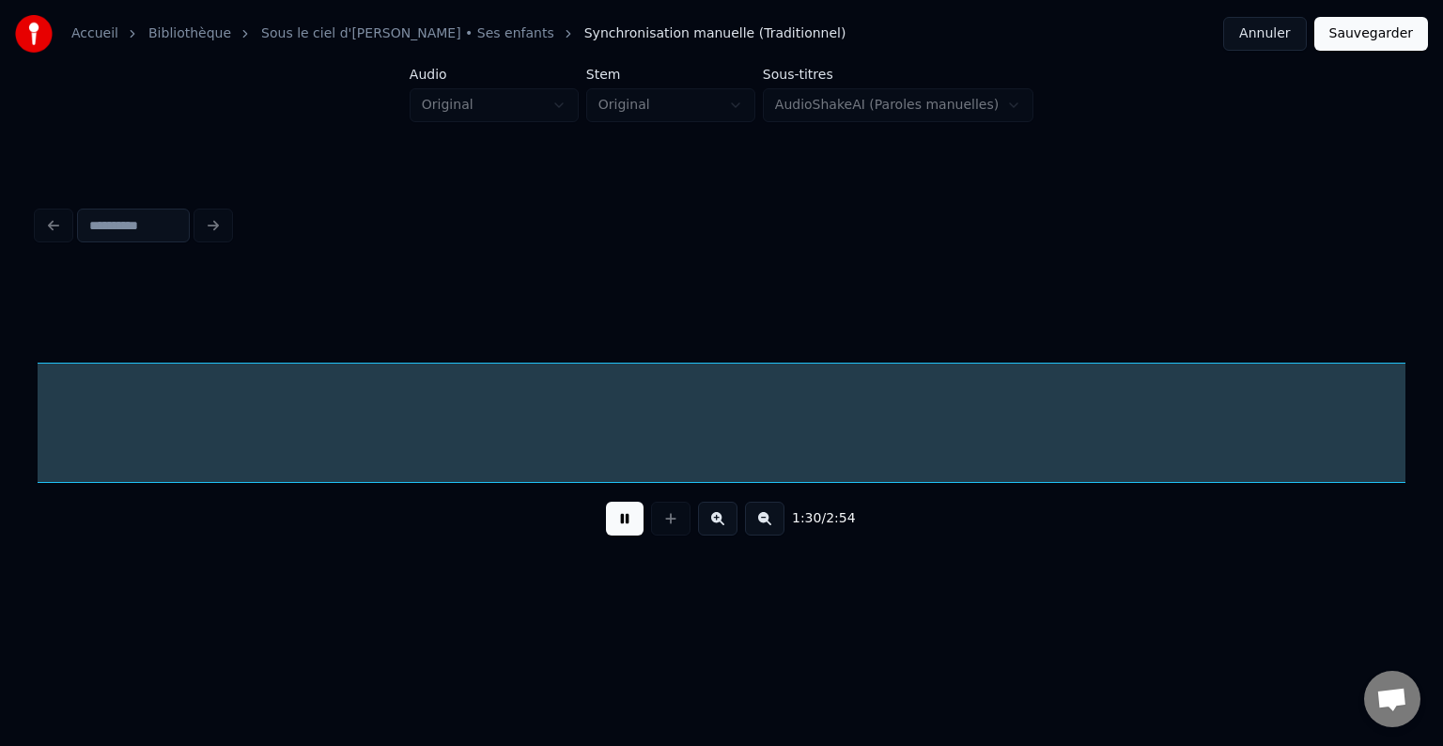
scroll to position [0, 17111]
drag, startPoint x: 756, startPoint y: 492, endPoint x: 632, endPoint y: 493, distance: 124.0
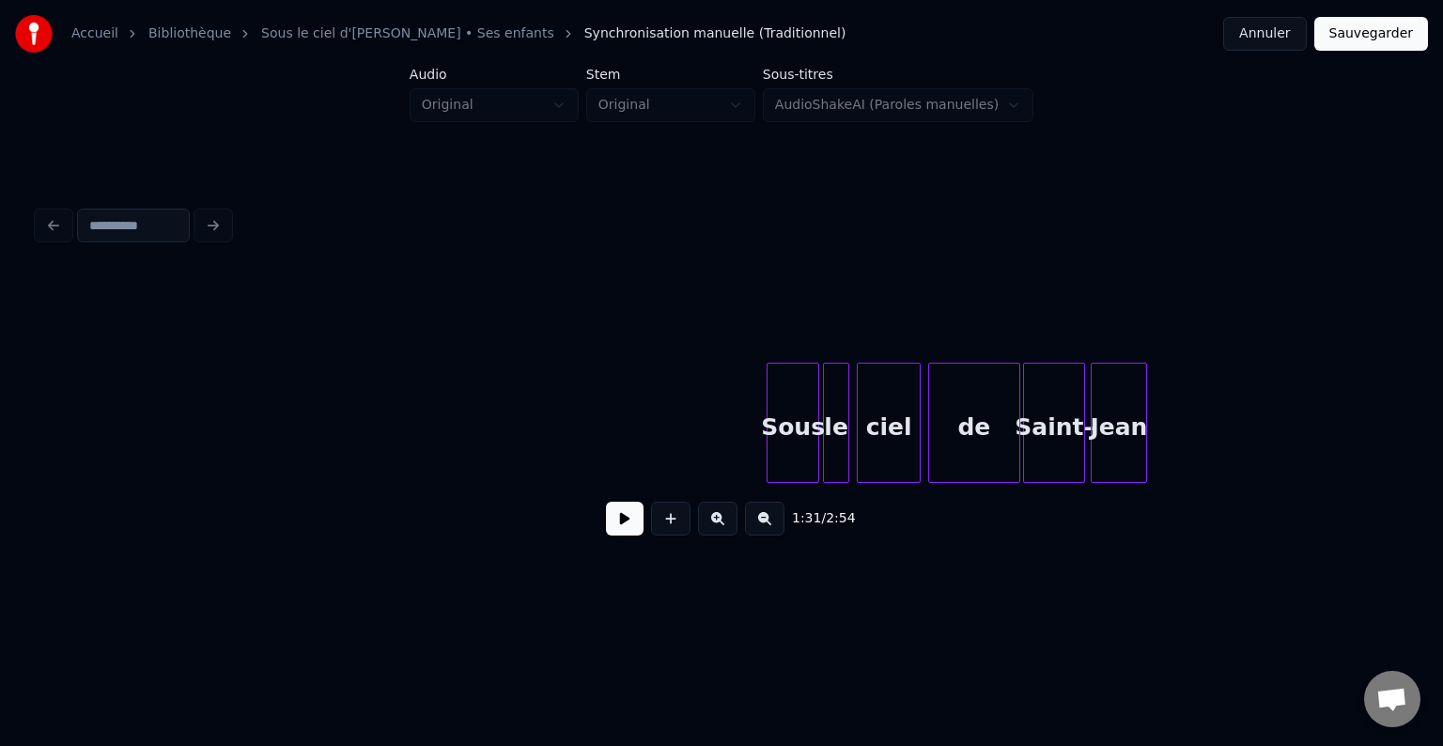
scroll to position [0, 0]
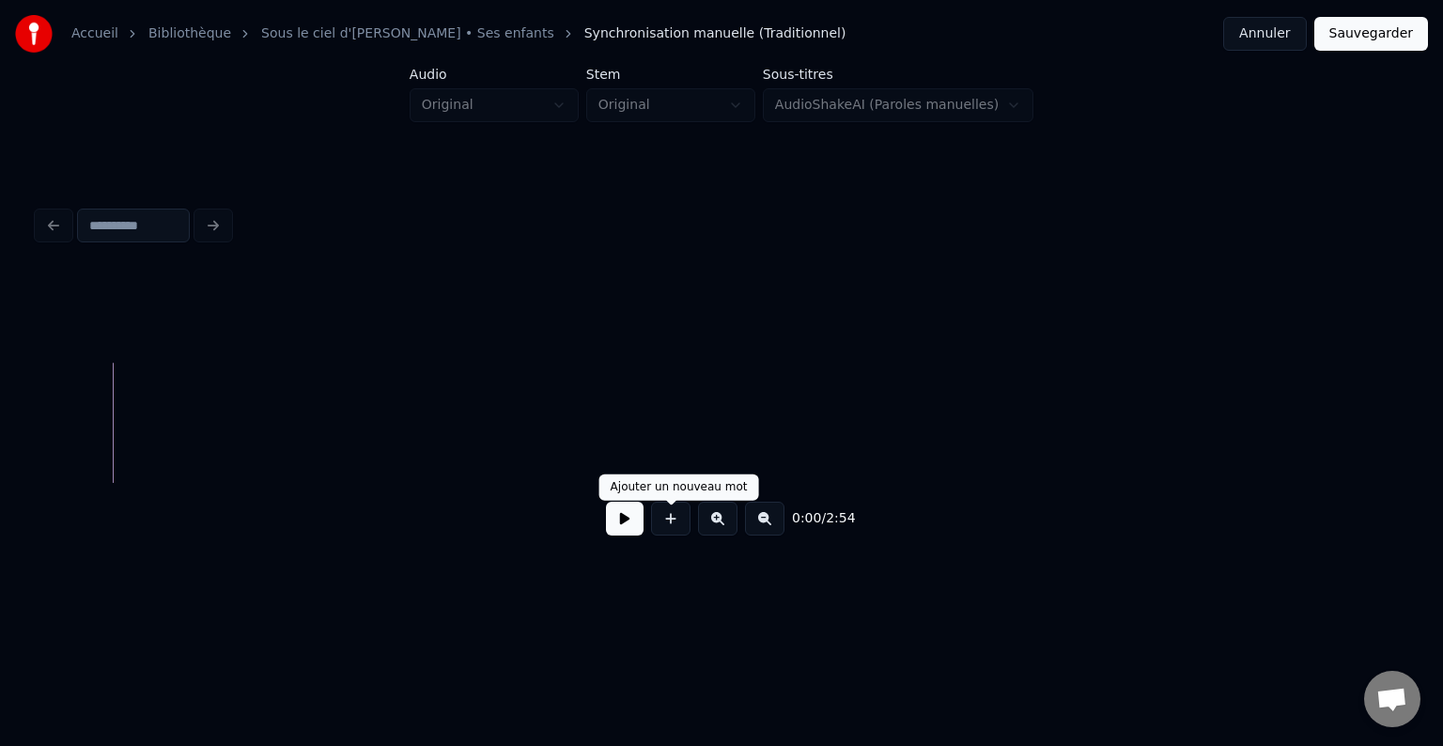
drag, startPoint x: 628, startPoint y: 528, endPoint x: 640, endPoint y: 541, distance: 17.9
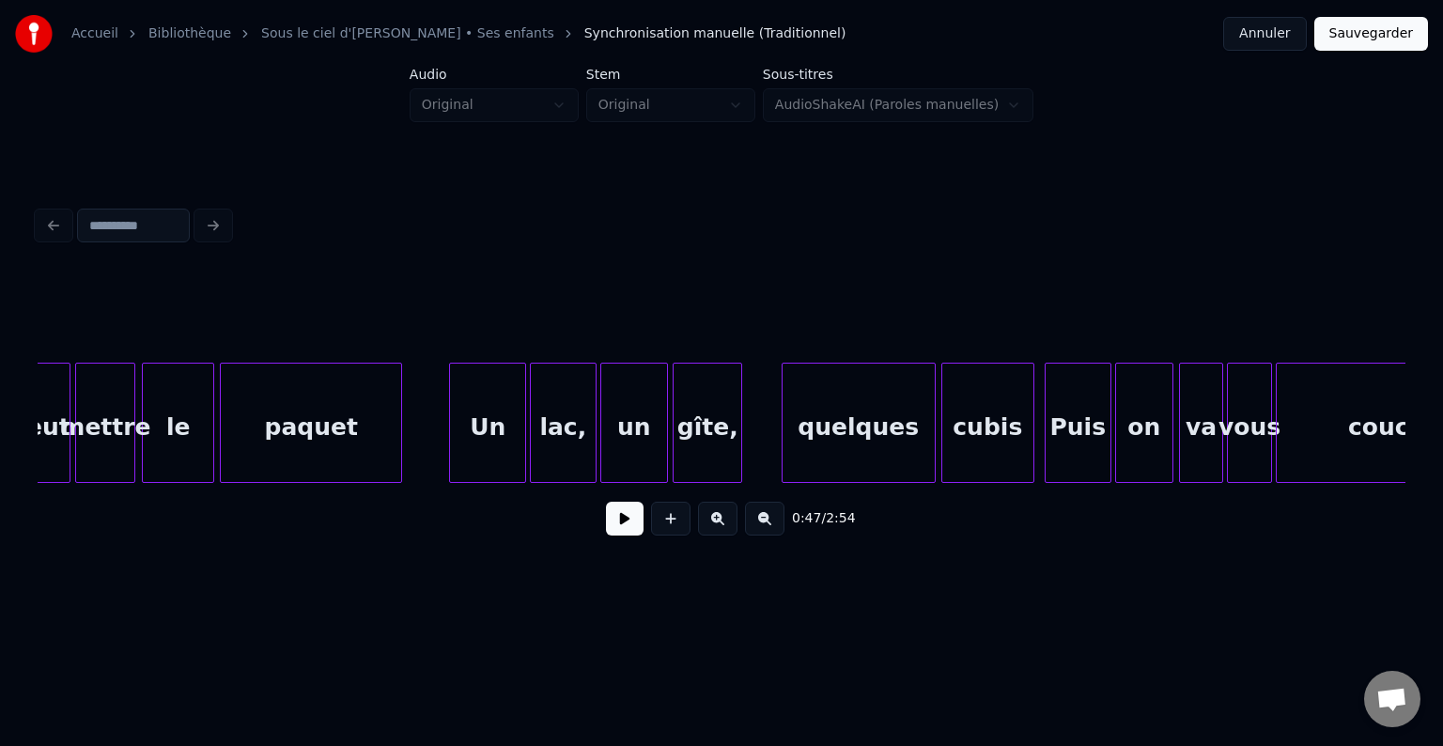
scroll to position [0, 7040]
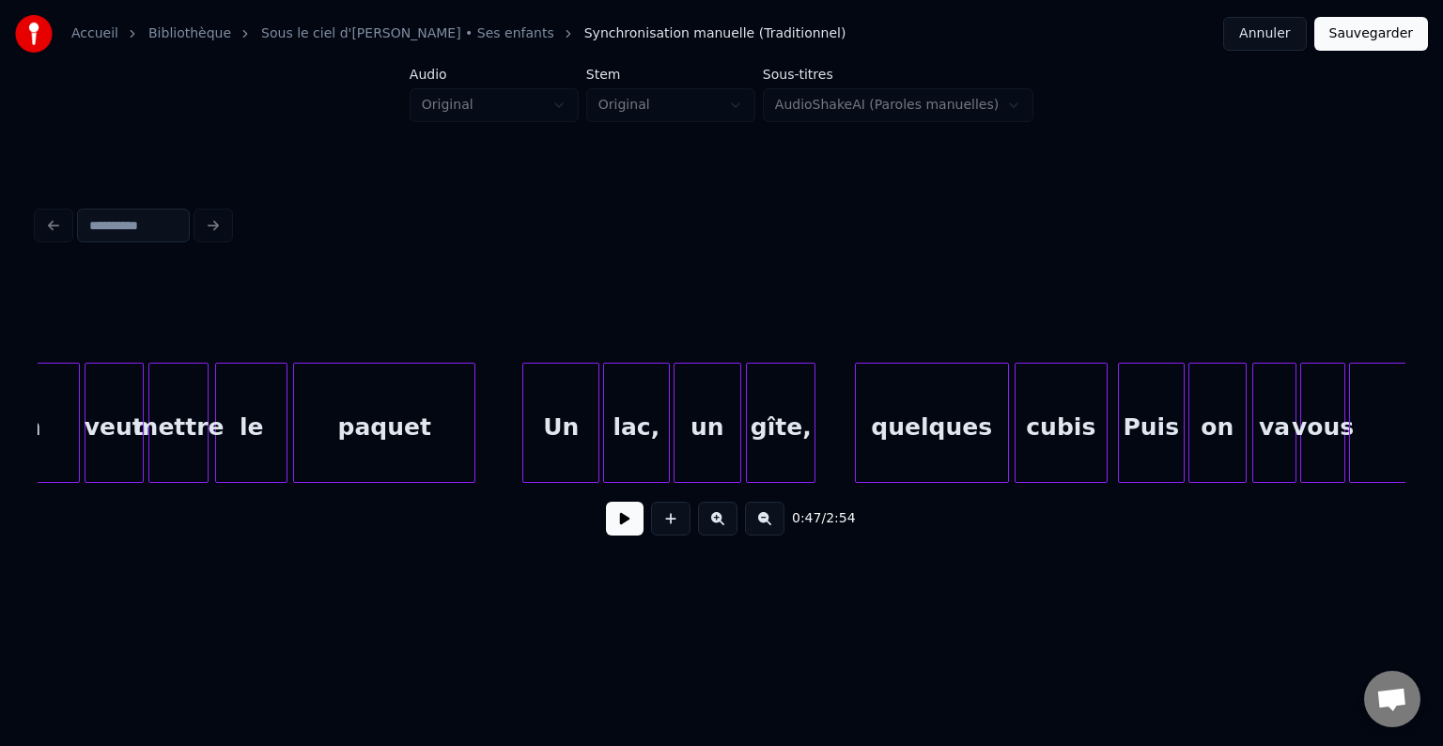
drag, startPoint x: 491, startPoint y: 428, endPoint x: 525, endPoint y: 455, distance: 42.8
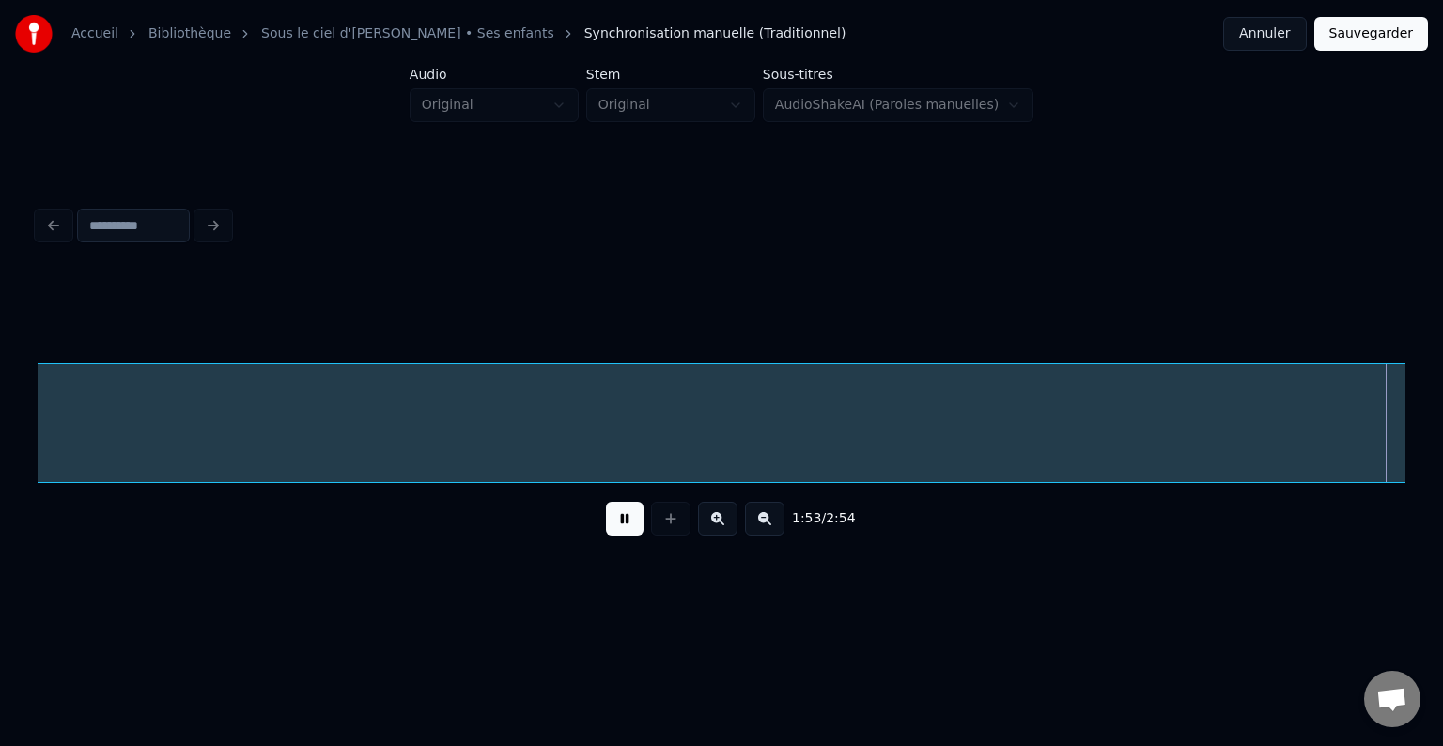
scroll to position [0, 21264]
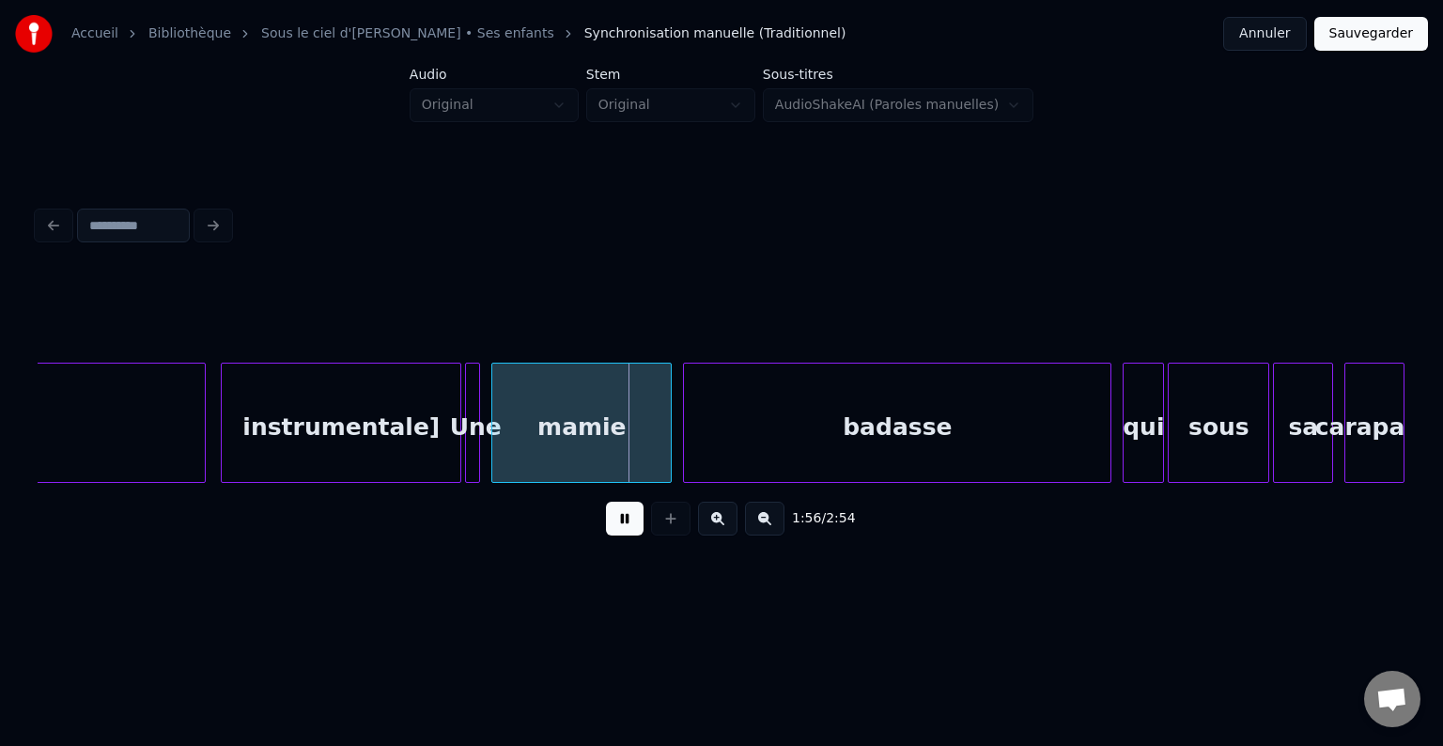
click at [621, 530] on button at bounding box center [625, 519] width 38 height 34
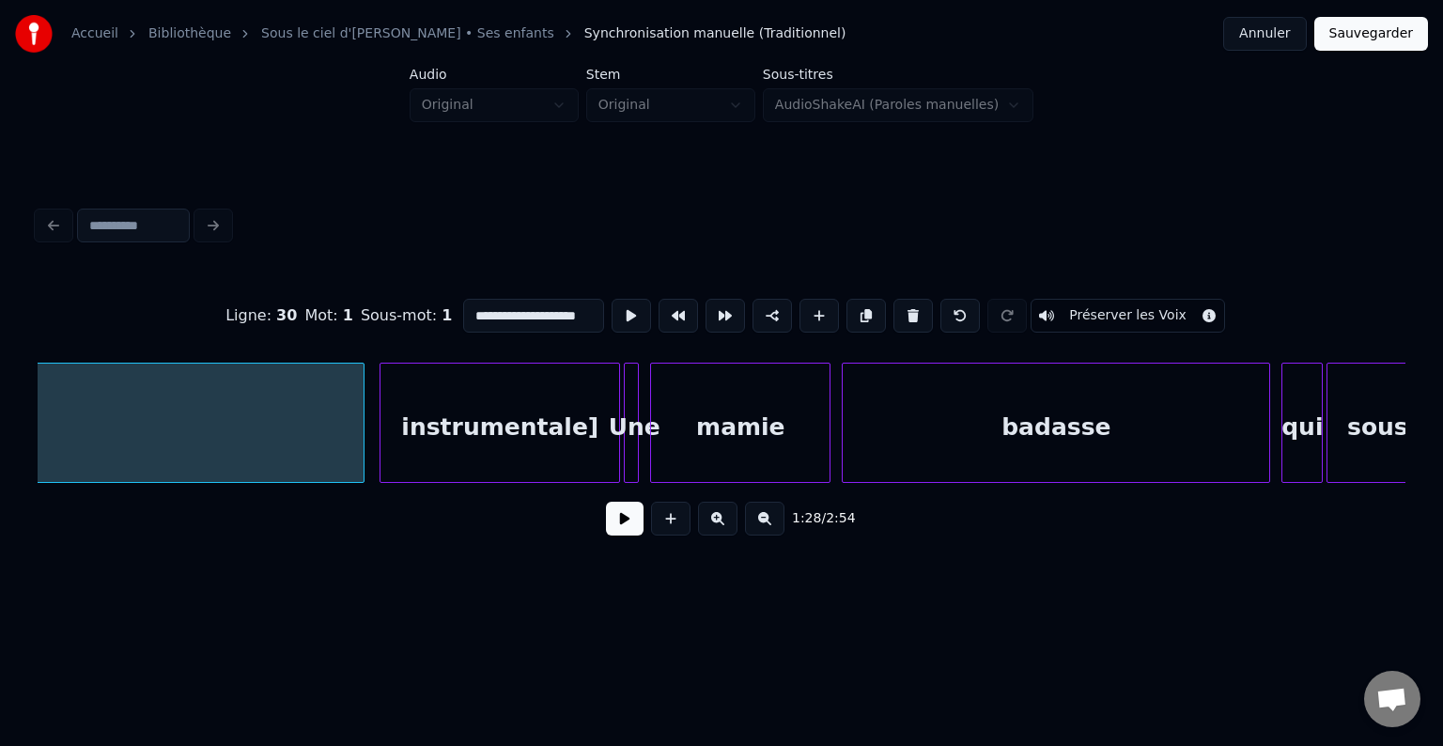
scroll to position [0, 21107]
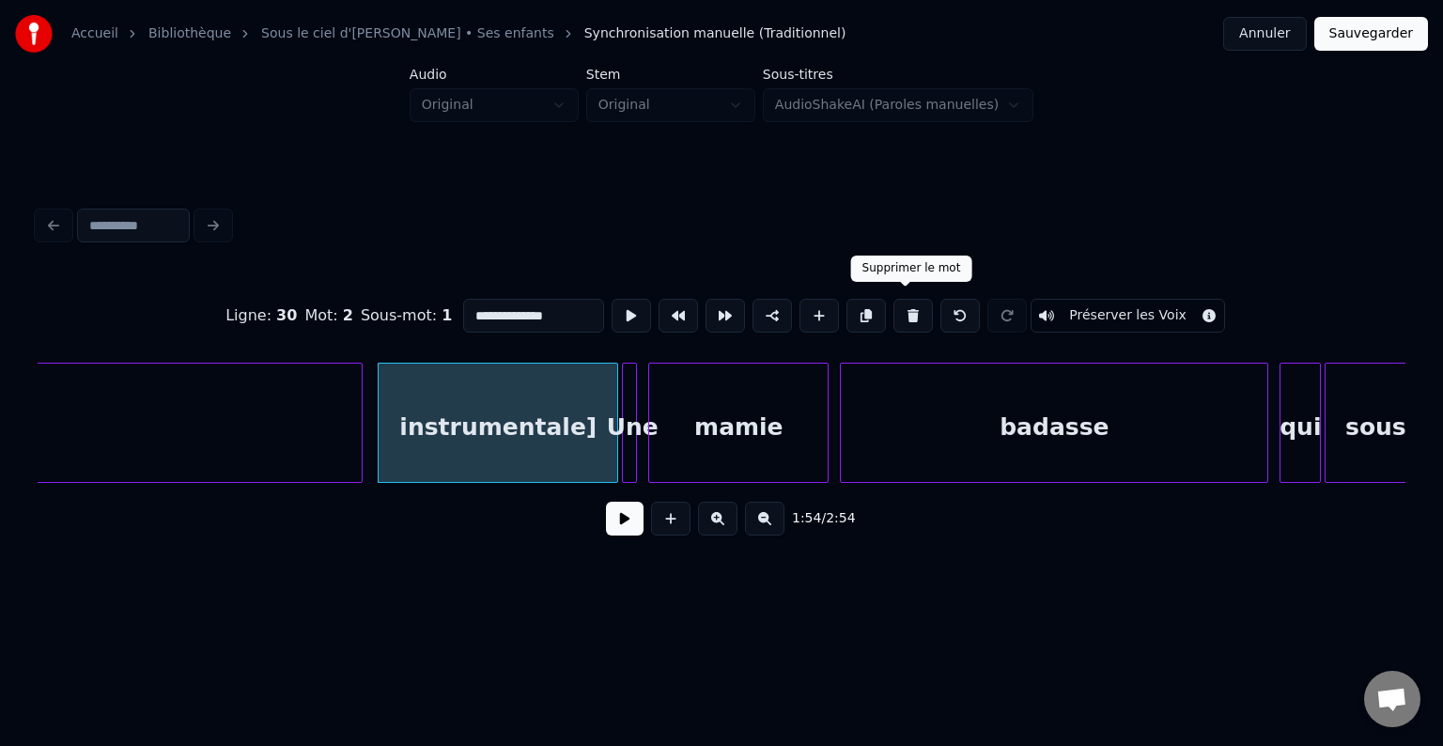
type input "**********"
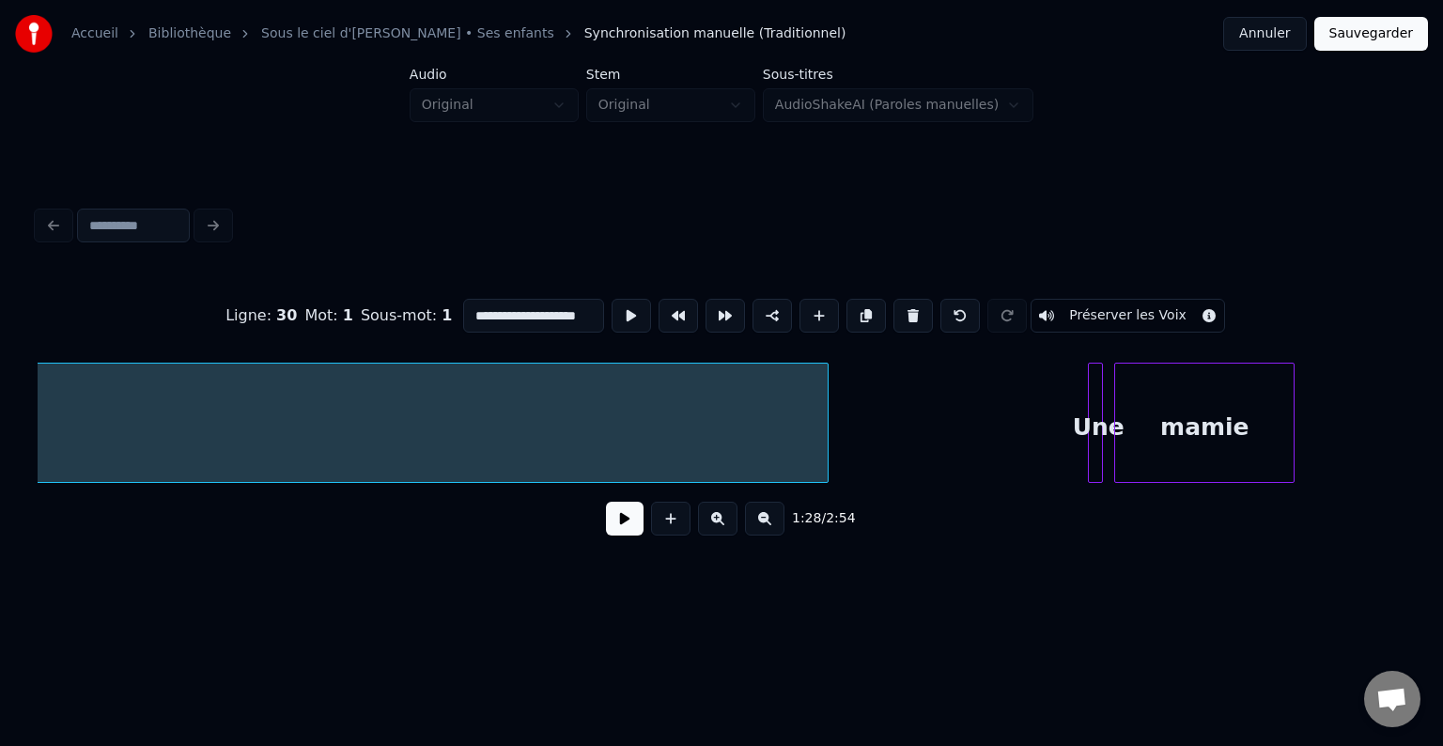
scroll to position [0, 20678]
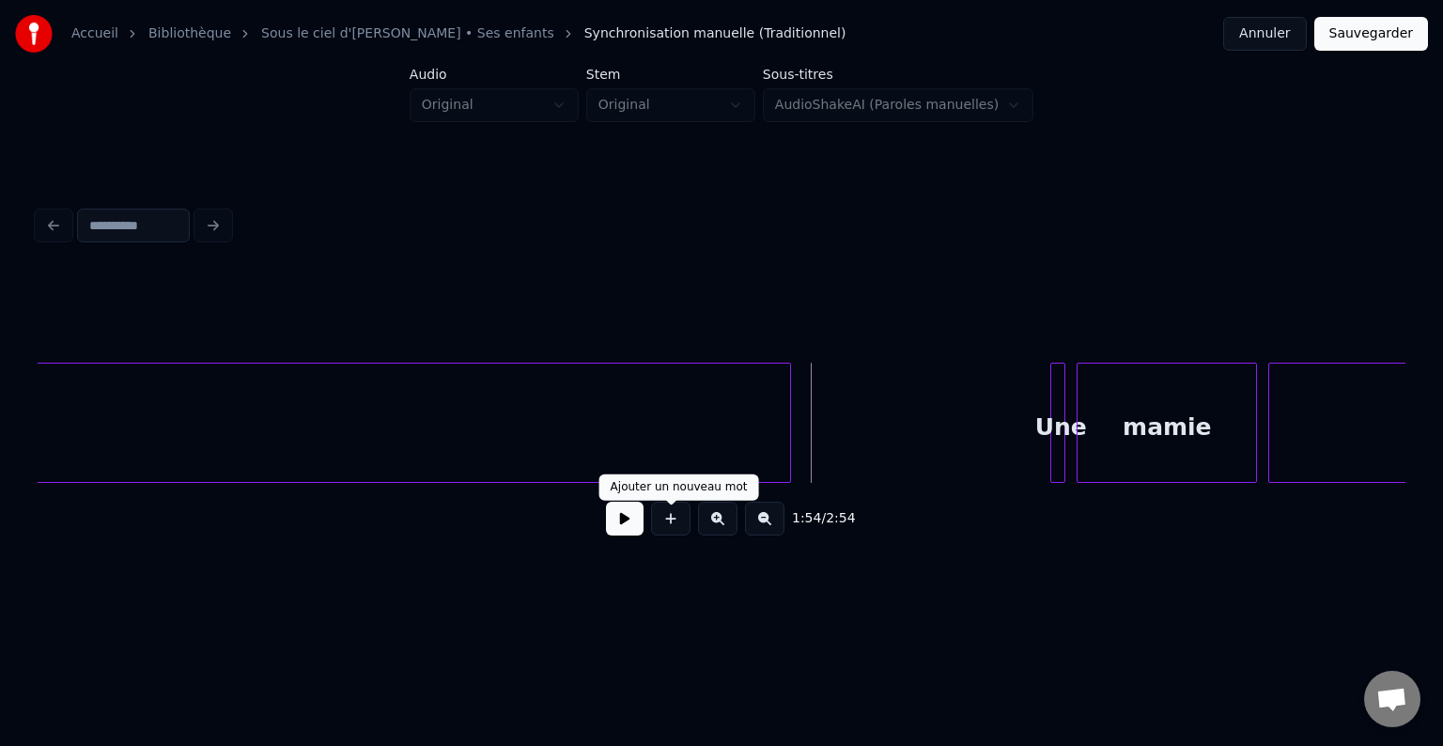
click at [633, 520] on button at bounding box center [625, 519] width 38 height 34
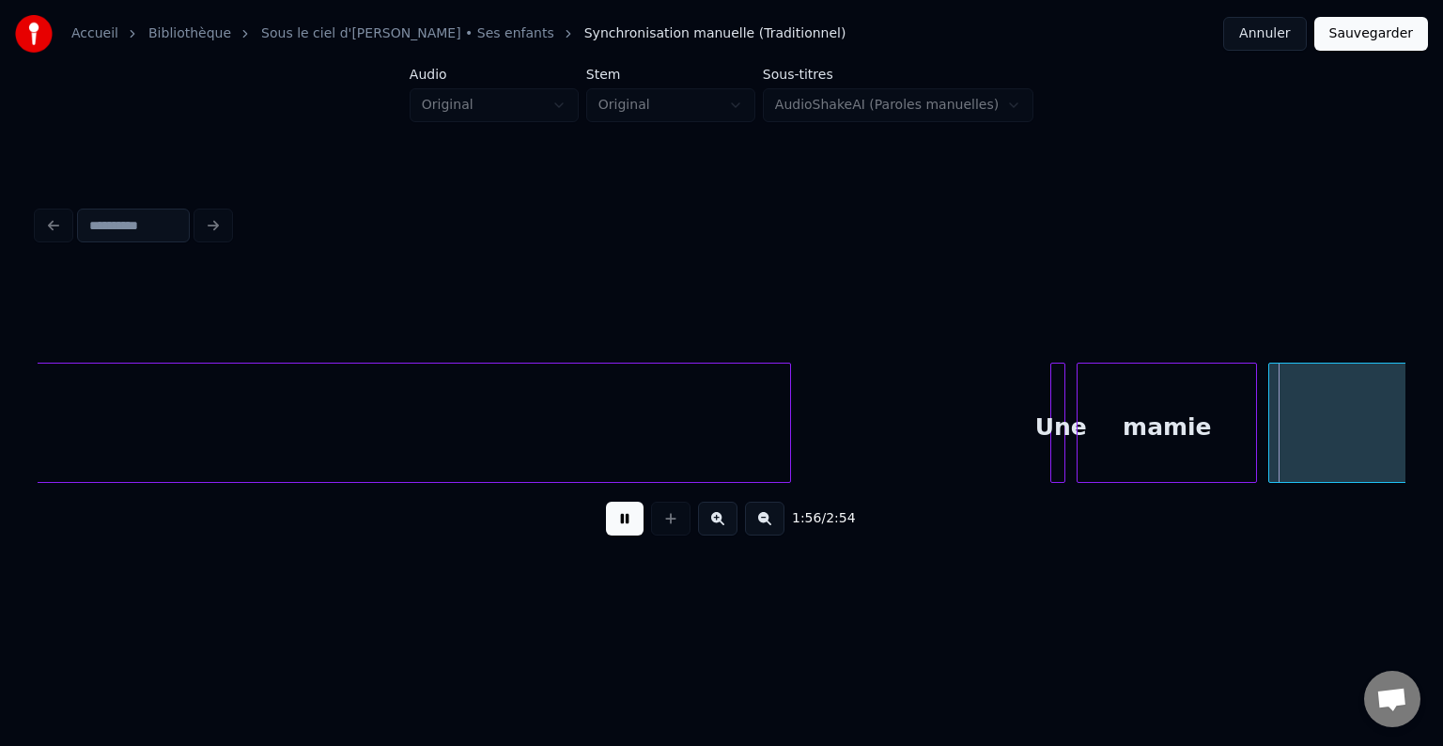
click at [630, 527] on button at bounding box center [625, 519] width 38 height 34
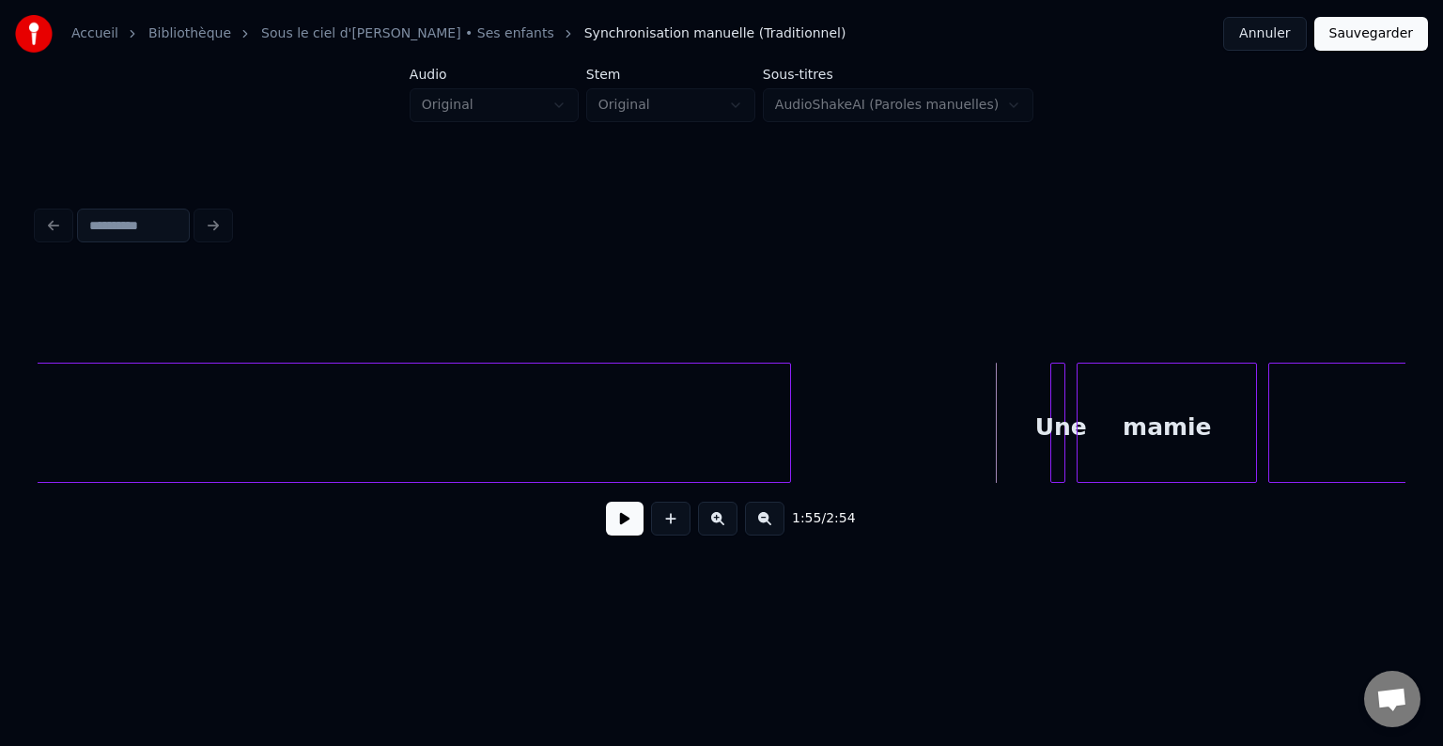
drag, startPoint x: 833, startPoint y: 411, endPoint x: 819, endPoint y: 412, distance: 14.2
click at [618, 418] on div at bounding box center [621, 423] width 6 height 118
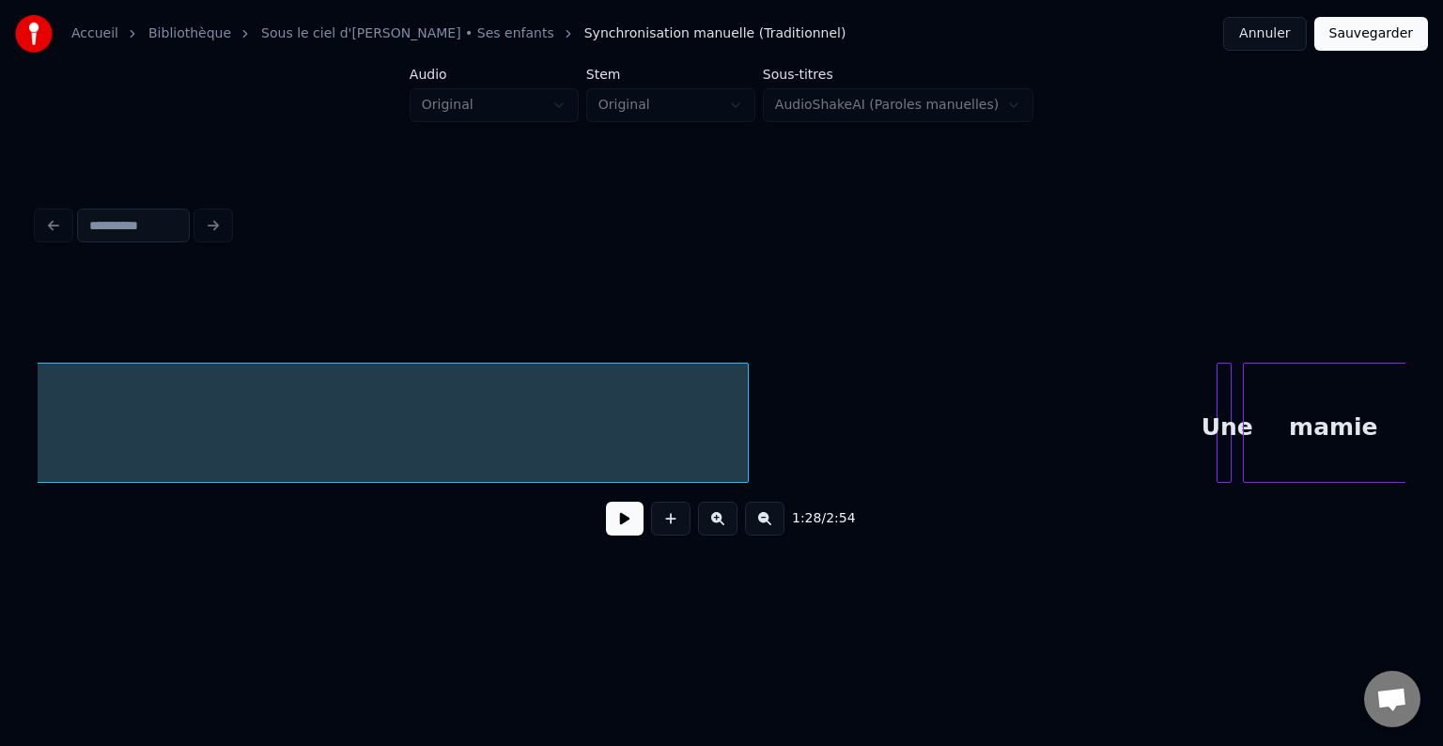
scroll to position [0, 20567]
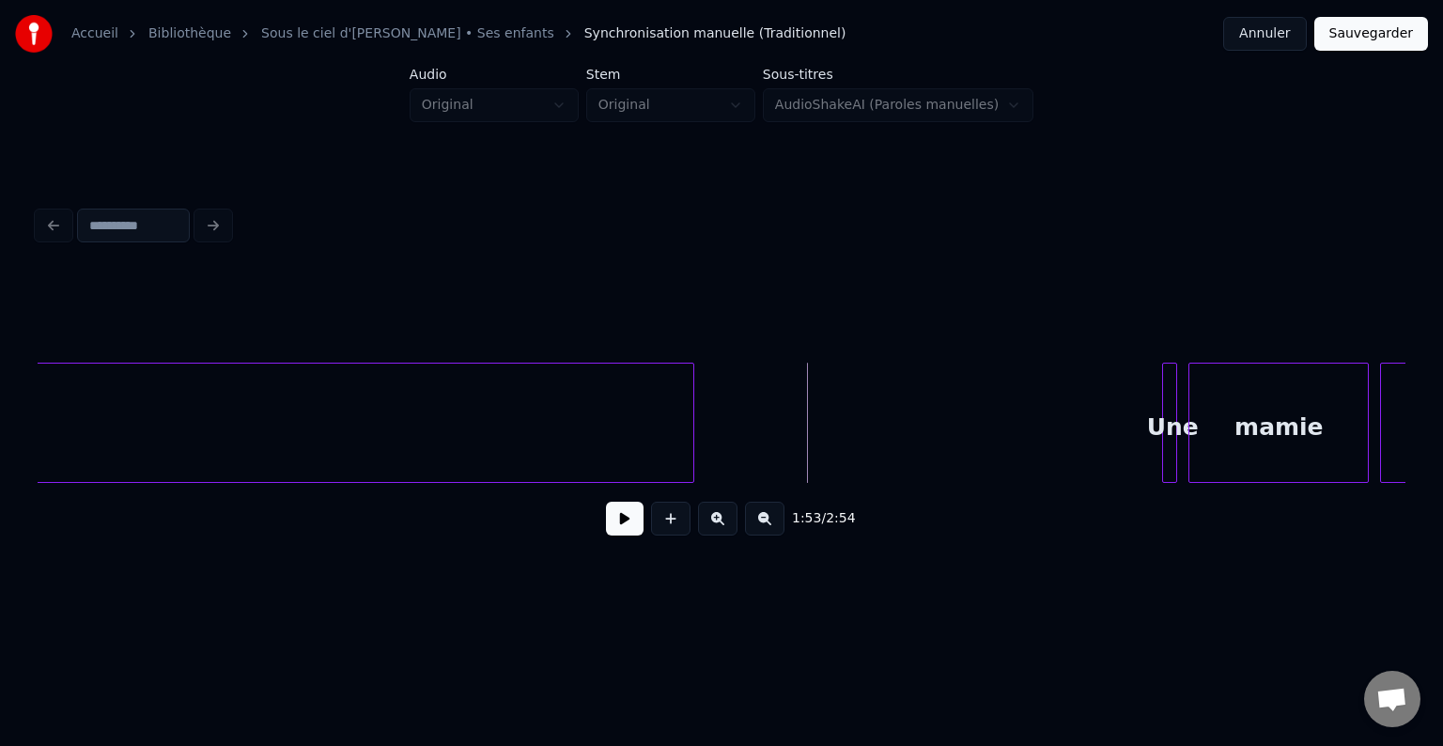
click at [620, 525] on button at bounding box center [625, 519] width 38 height 34
click at [630, 526] on button at bounding box center [625, 519] width 38 height 34
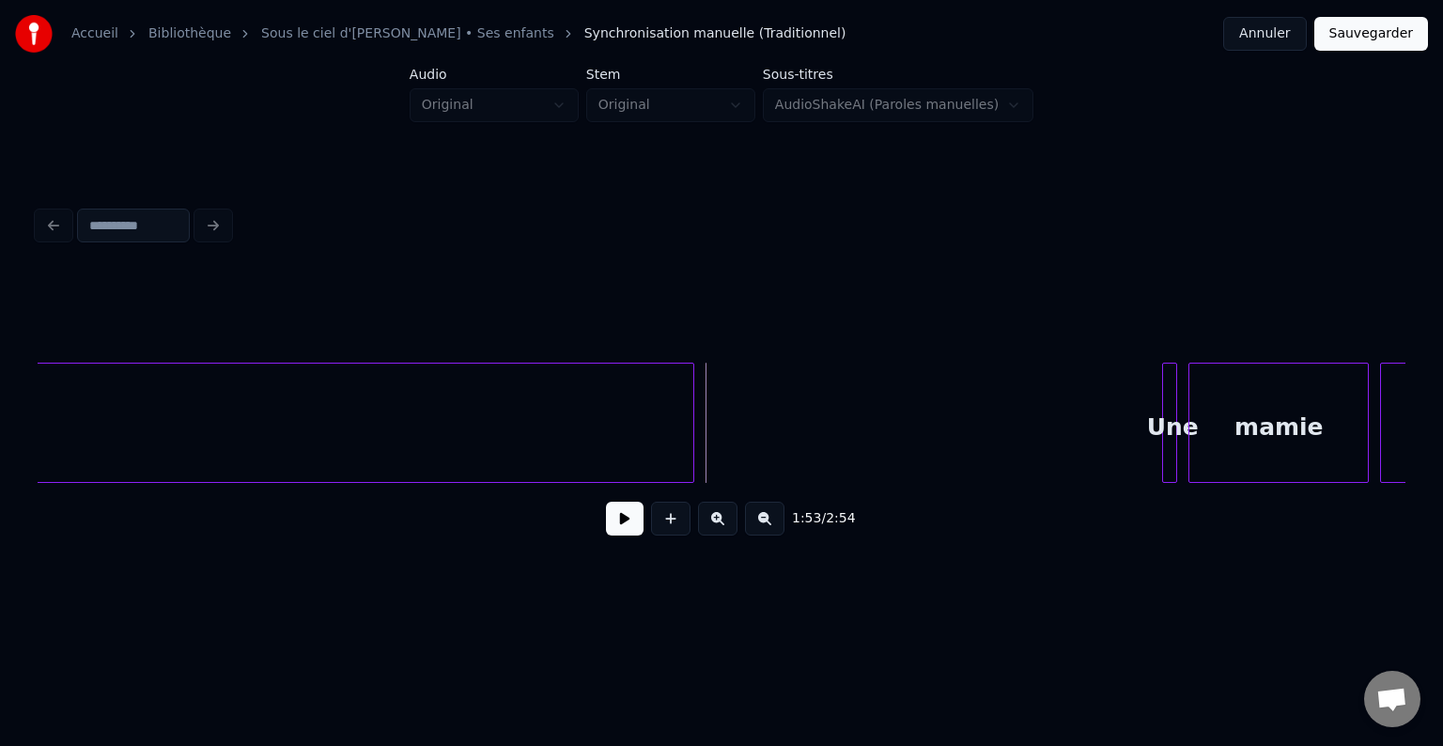
scroll to position [0, 16591]
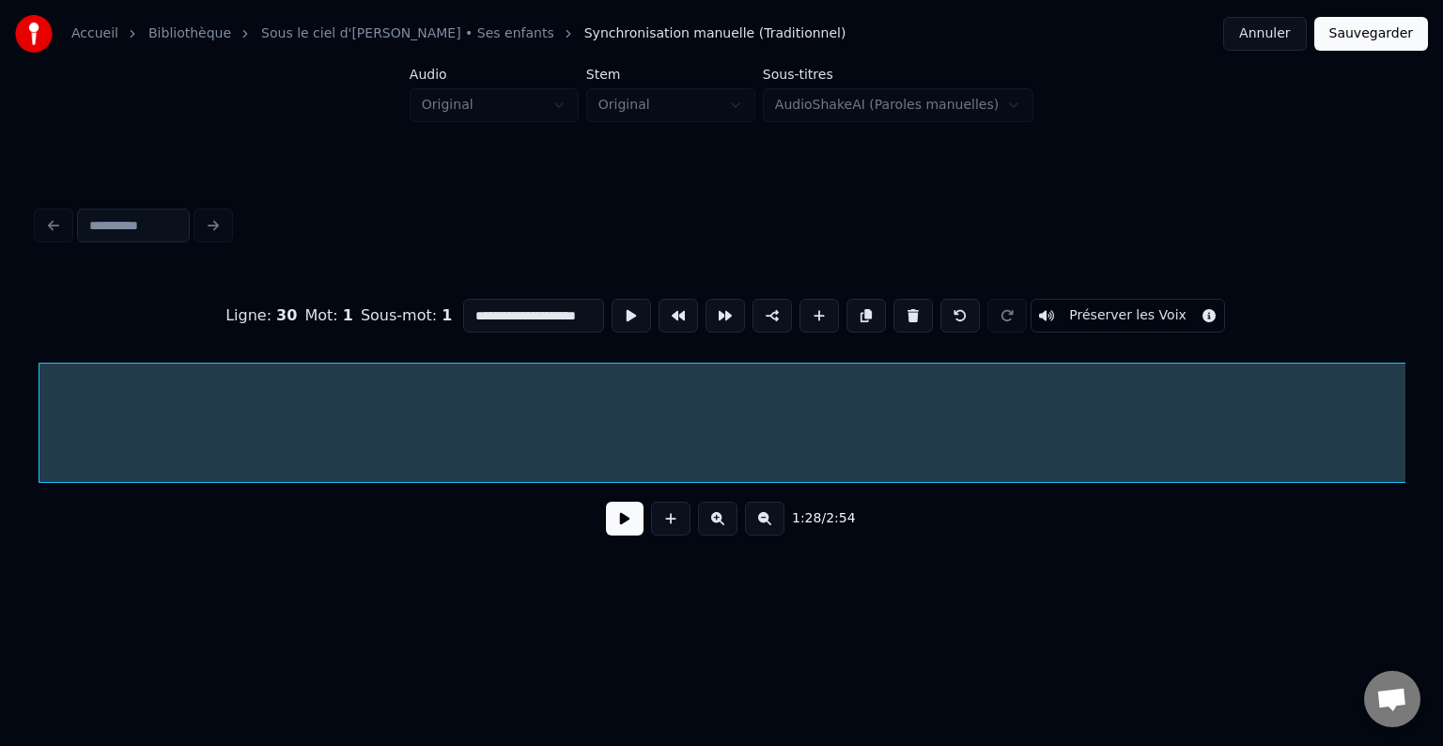
click at [616, 522] on button at bounding box center [625, 519] width 38 height 34
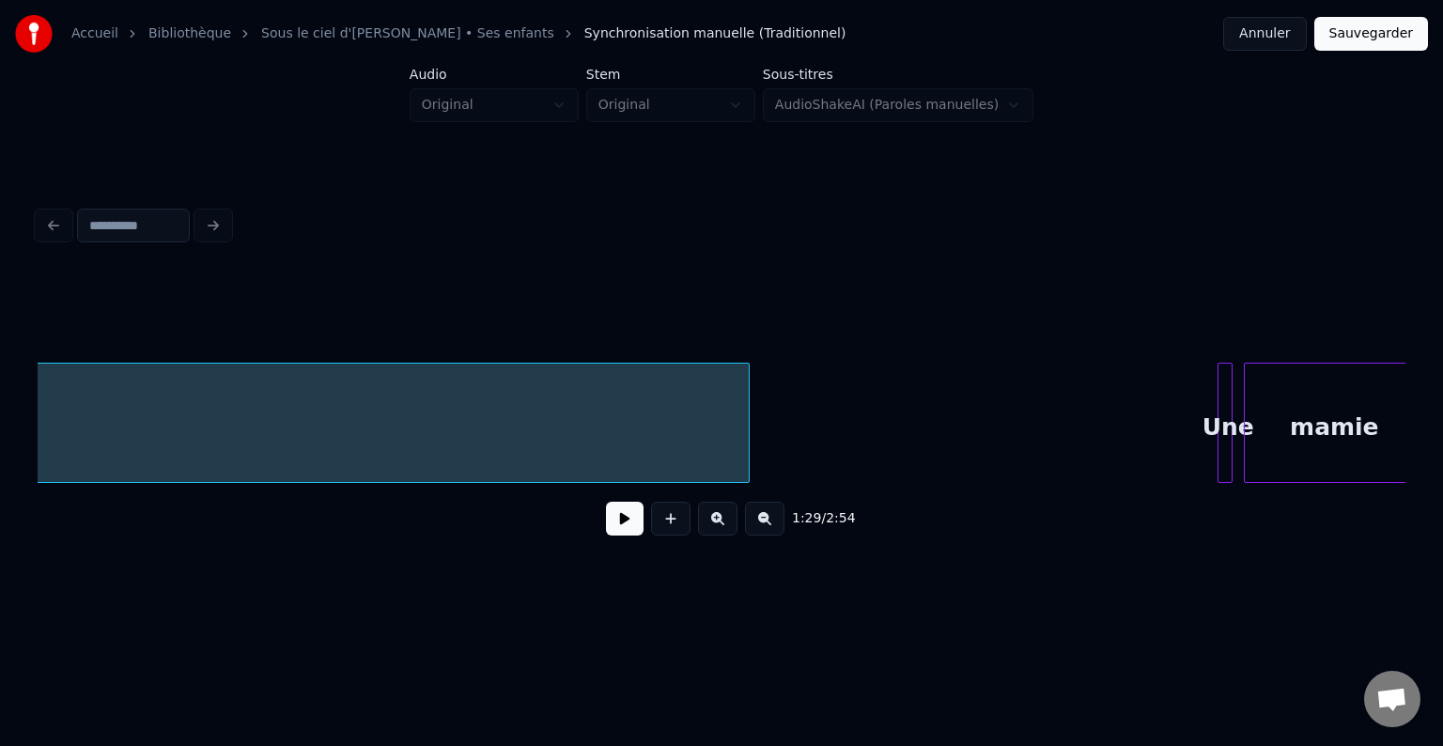
scroll to position [0, 20457]
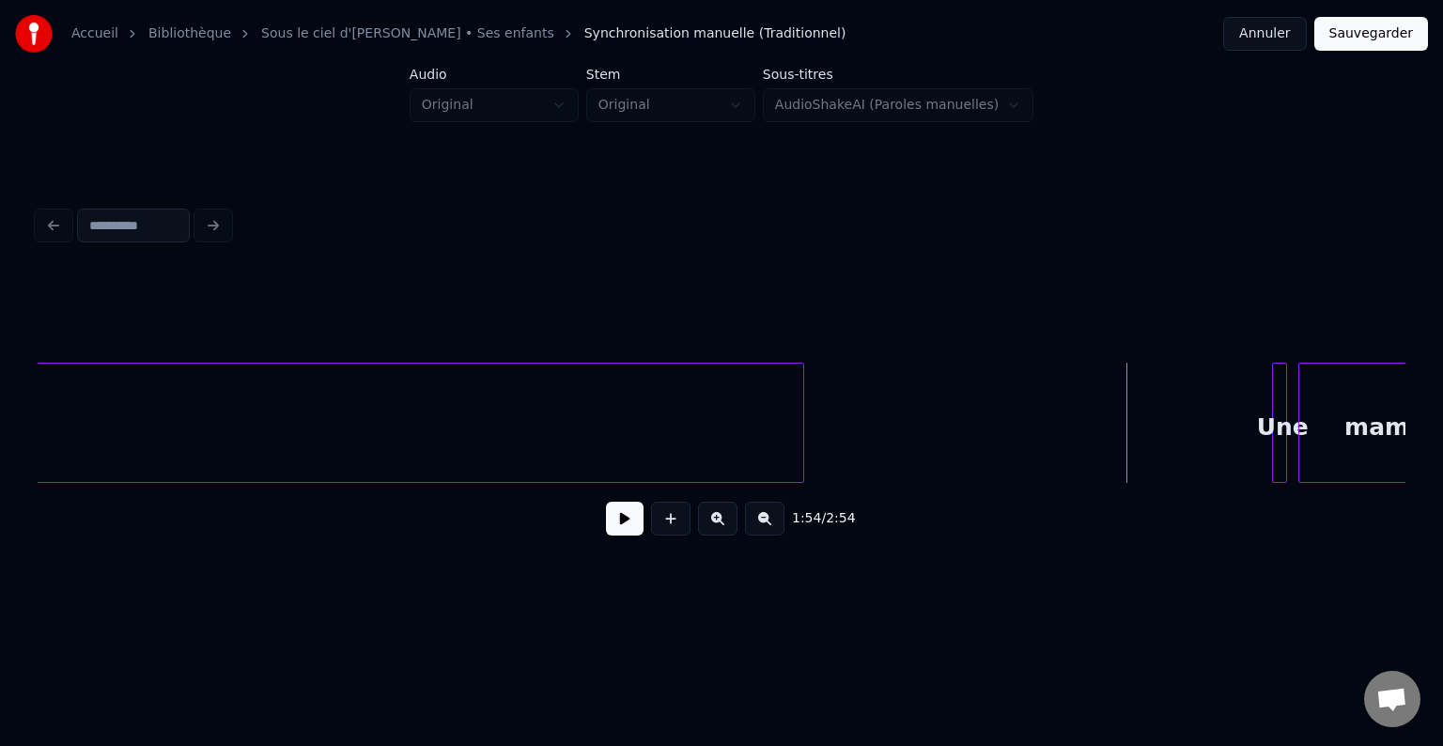
click at [628, 522] on button at bounding box center [625, 519] width 38 height 34
click at [628, 523] on button at bounding box center [625, 519] width 38 height 34
click at [1202, 396] on div at bounding box center [1205, 423] width 6 height 118
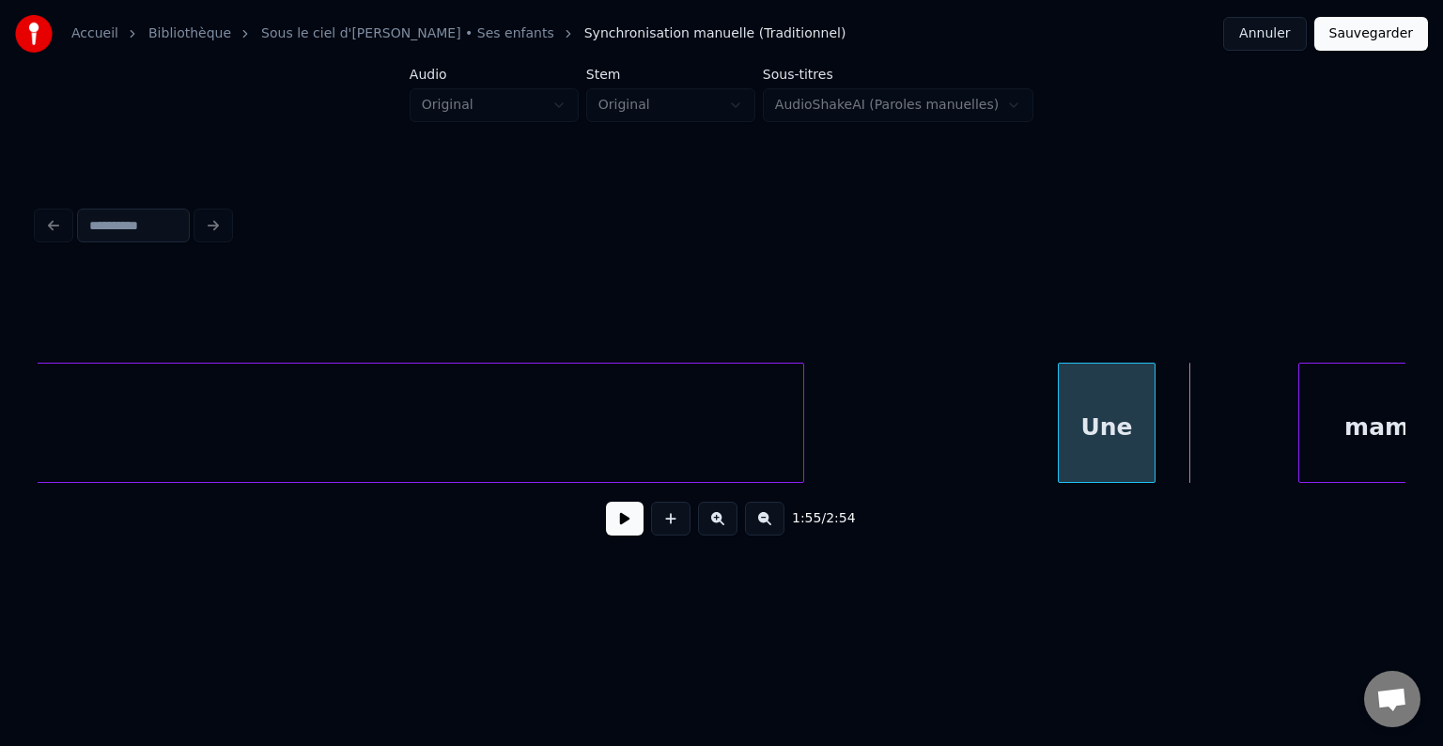
click at [1127, 402] on div "Une" at bounding box center [1107, 428] width 97 height 128
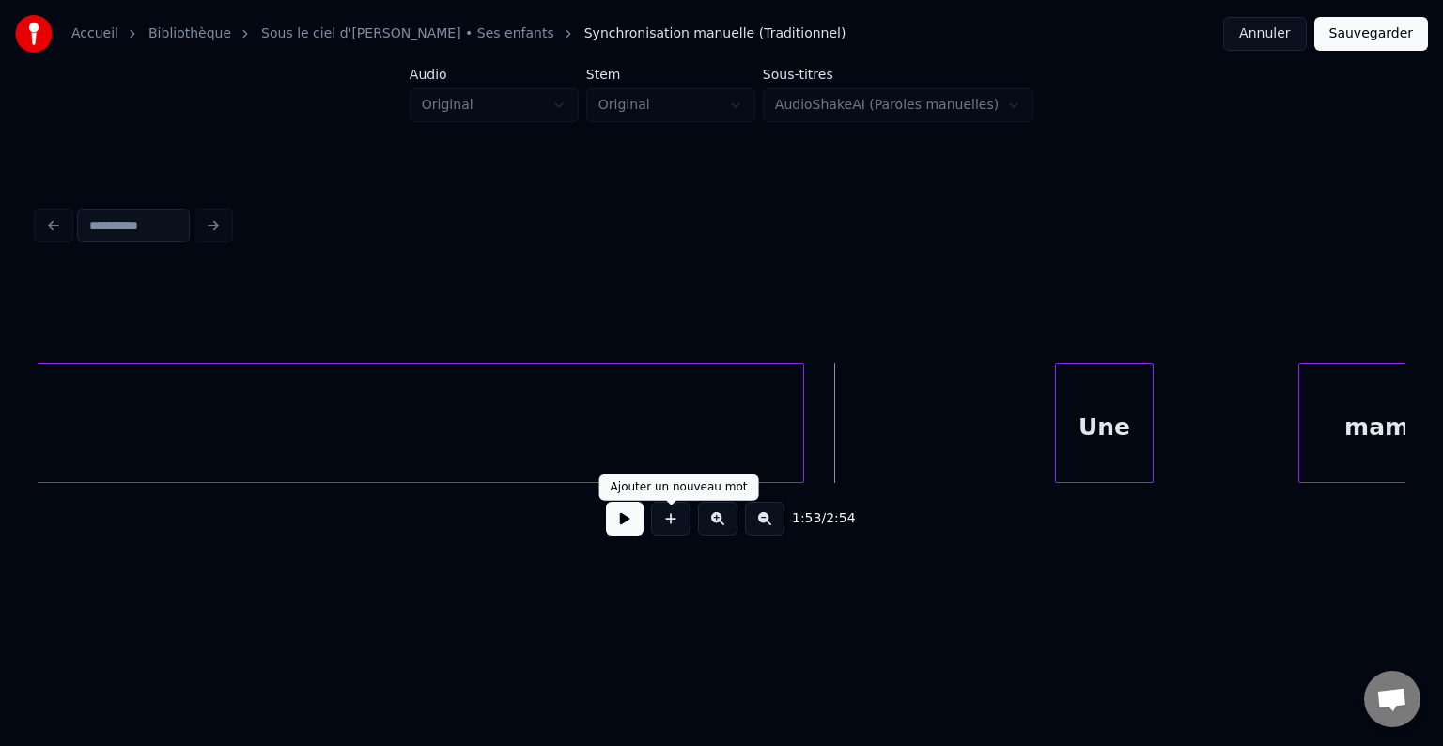
click at [616, 529] on button at bounding box center [625, 519] width 38 height 34
click at [617, 530] on button at bounding box center [625, 519] width 38 height 34
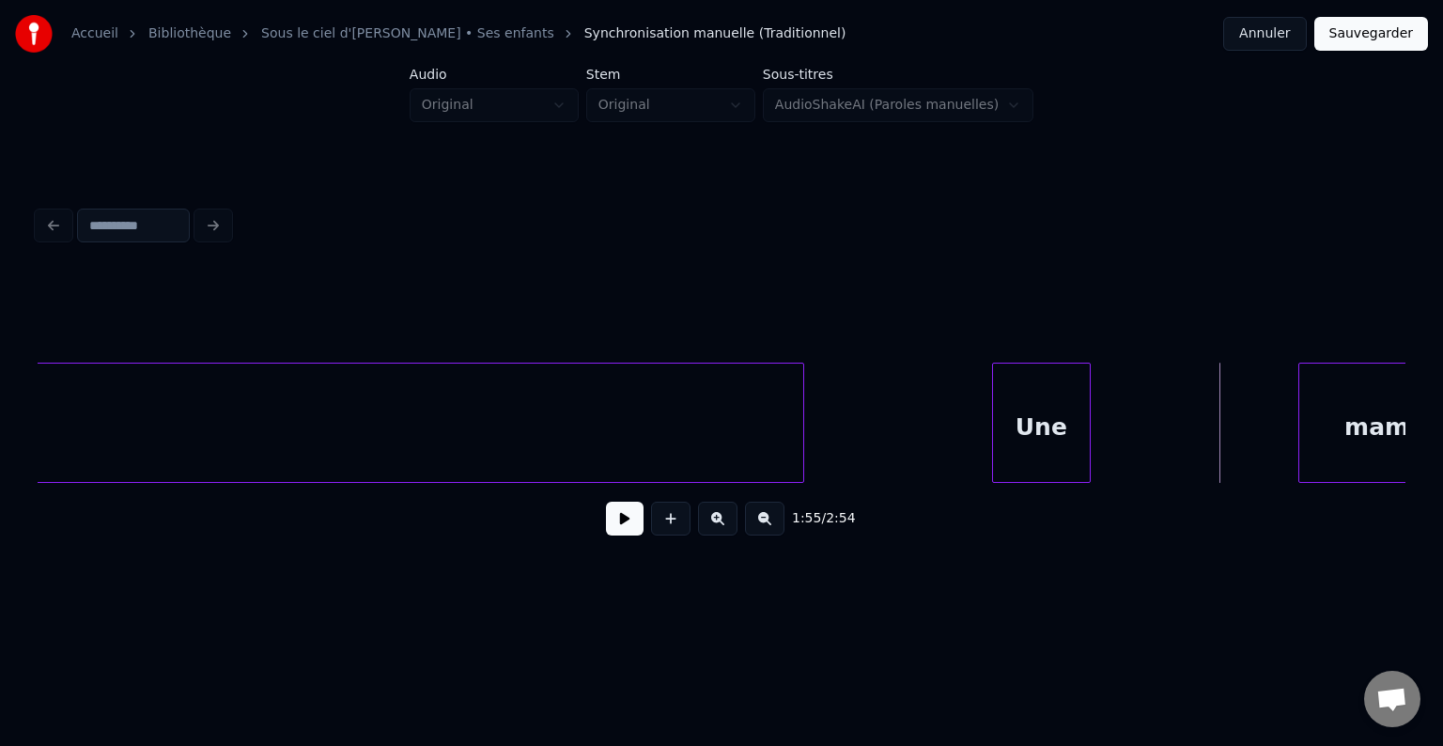
click at [1047, 408] on div "Une" at bounding box center [1041, 428] width 97 height 128
click at [610, 522] on button at bounding box center [625, 519] width 38 height 34
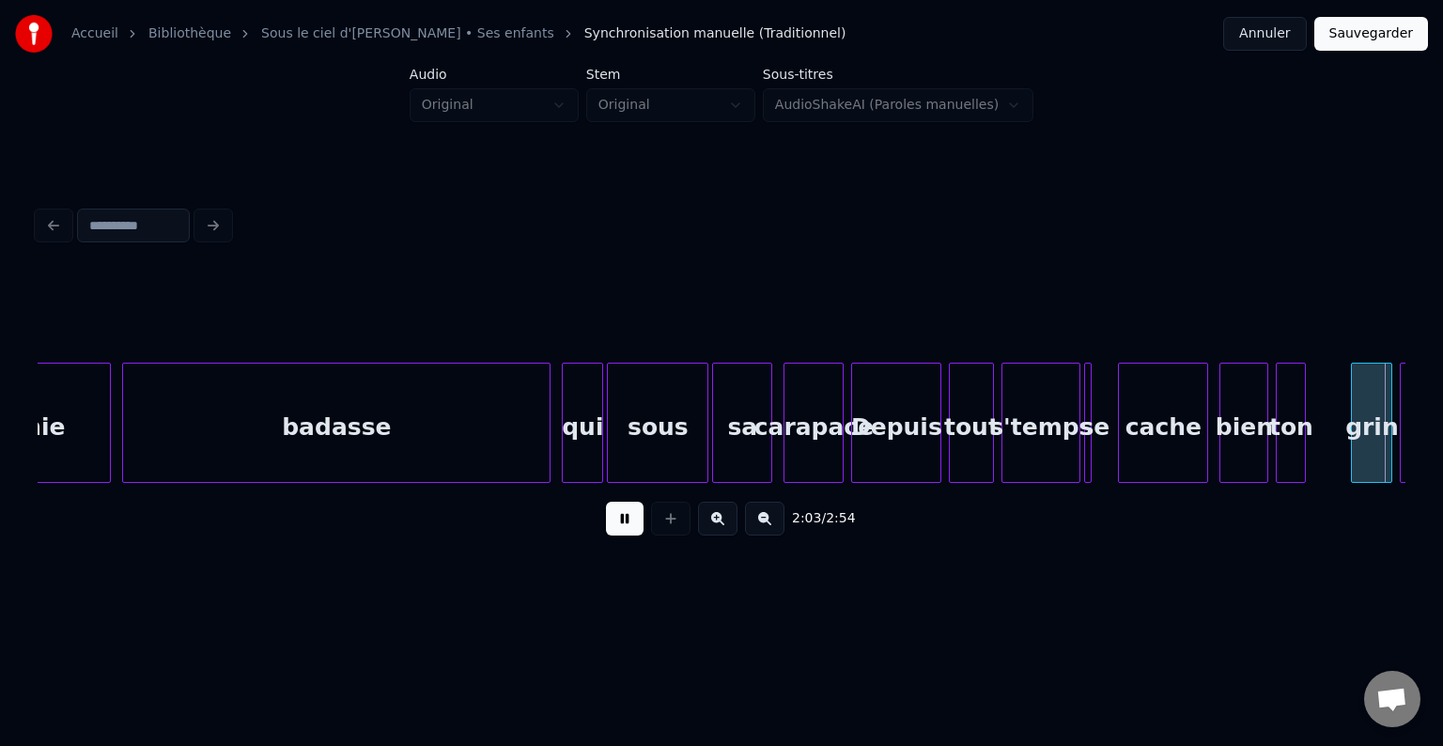
scroll to position [0, 23192]
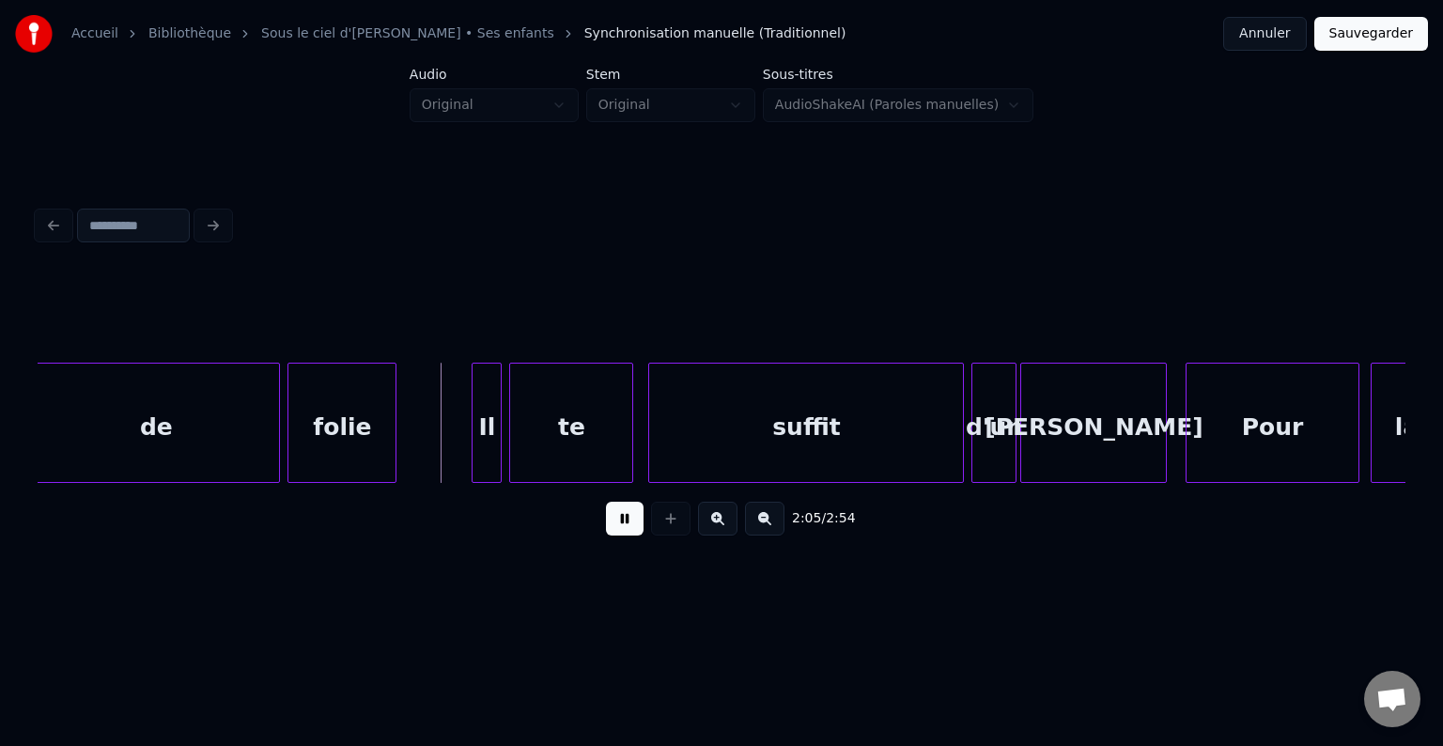
click at [633, 520] on button at bounding box center [625, 519] width 38 height 34
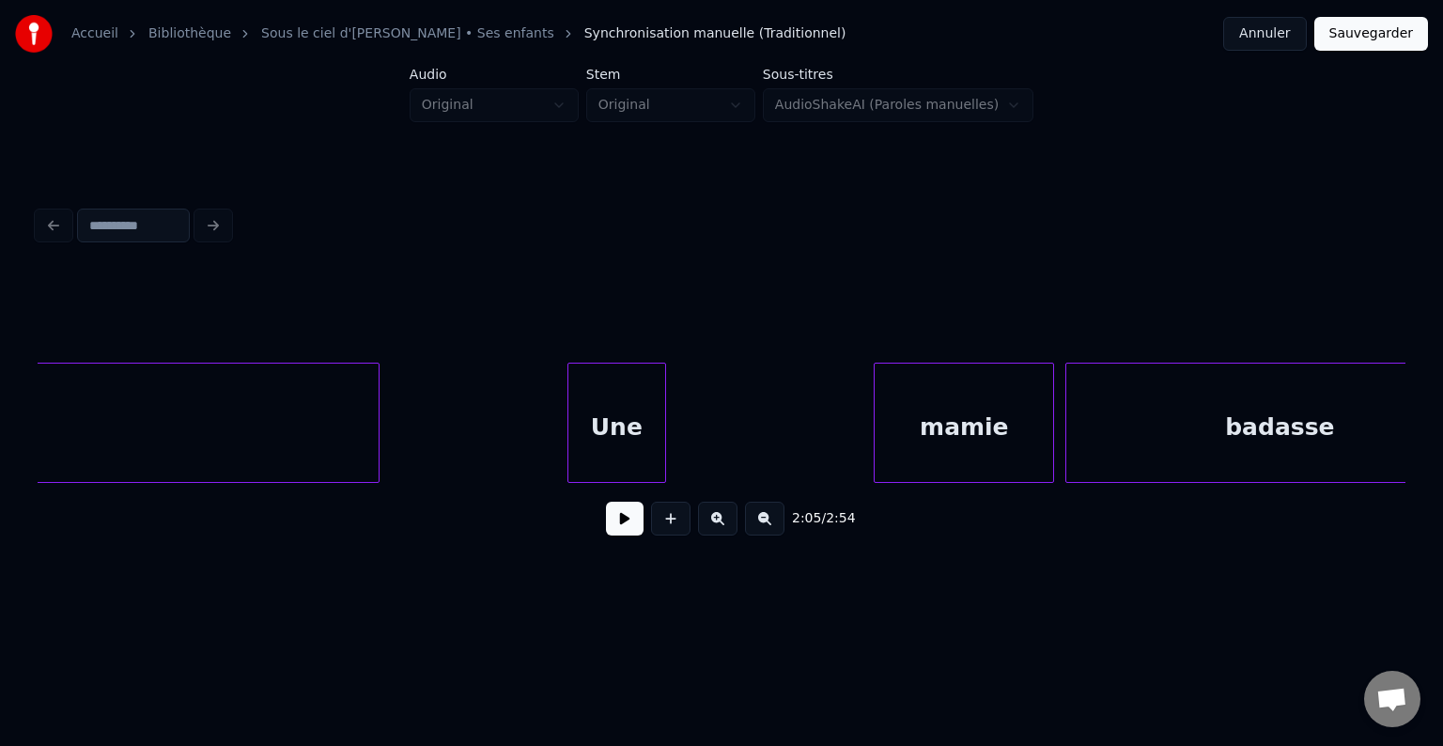
scroll to position [0, 21029]
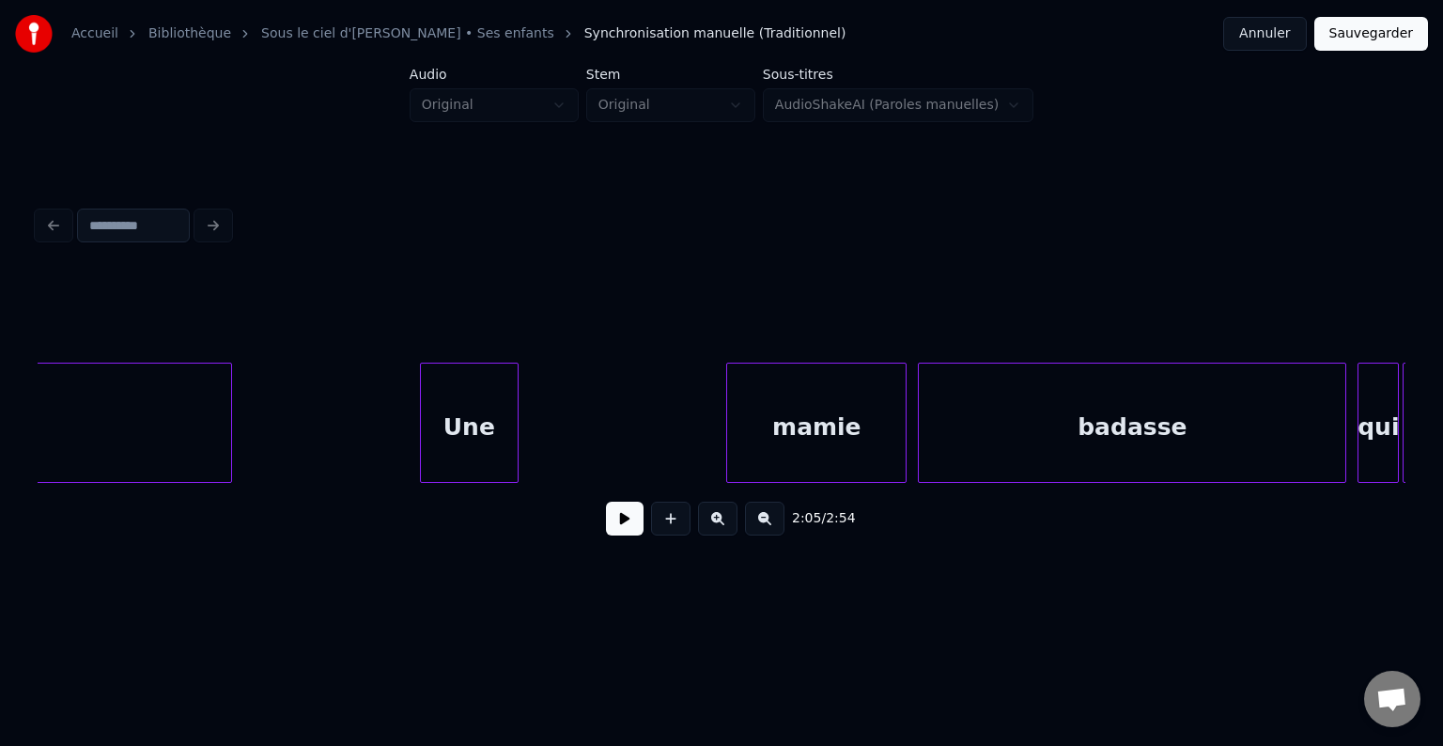
click at [633, 511] on button at bounding box center [625, 519] width 38 height 34
click at [627, 522] on button at bounding box center [625, 519] width 38 height 34
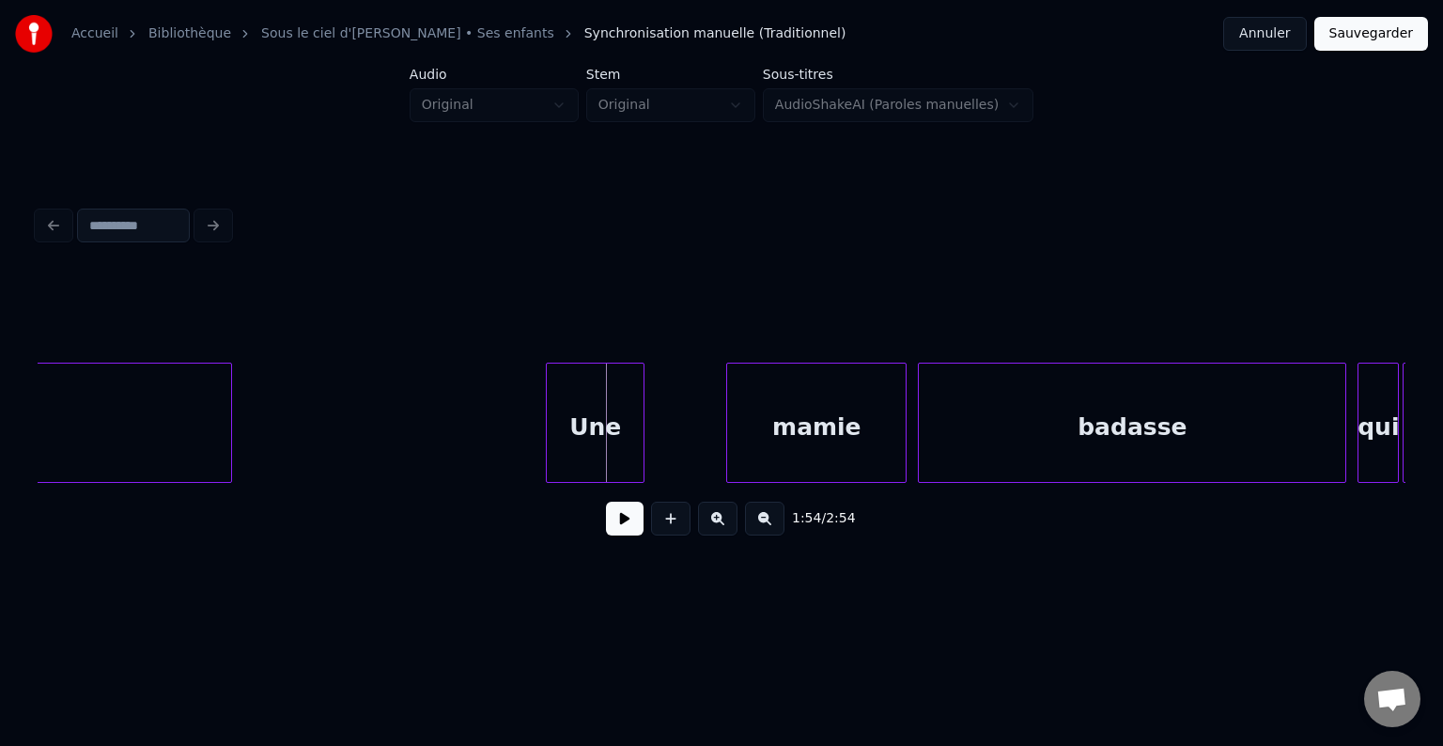
click at [575, 422] on div "Une" at bounding box center [595, 428] width 97 height 128
click at [620, 515] on button at bounding box center [625, 519] width 38 height 34
click at [621, 524] on button at bounding box center [625, 519] width 38 height 34
click at [489, 414] on div "Une" at bounding box center [464, 428] width 97 height 128
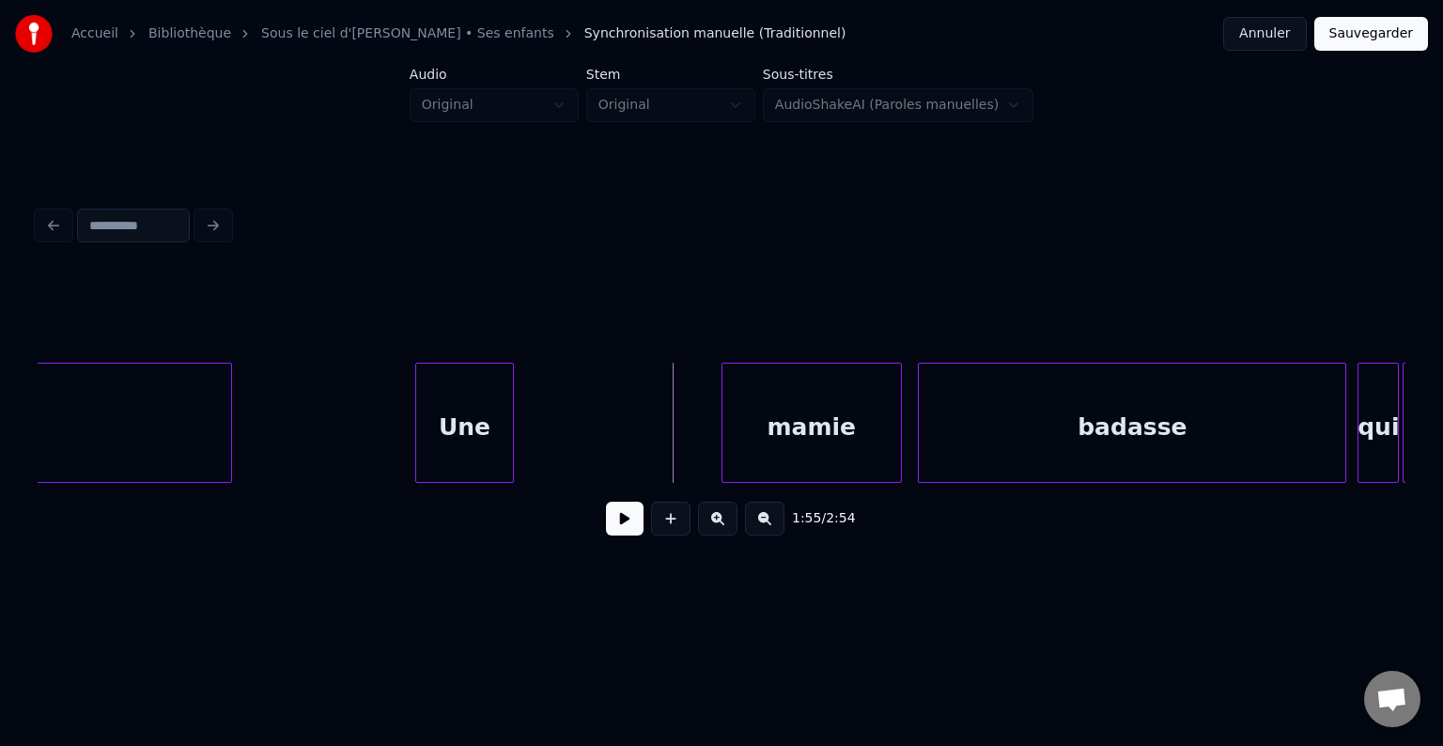
click at [797, 421] on div "mamie" at bounding box center [811, 428] width 178 height 128
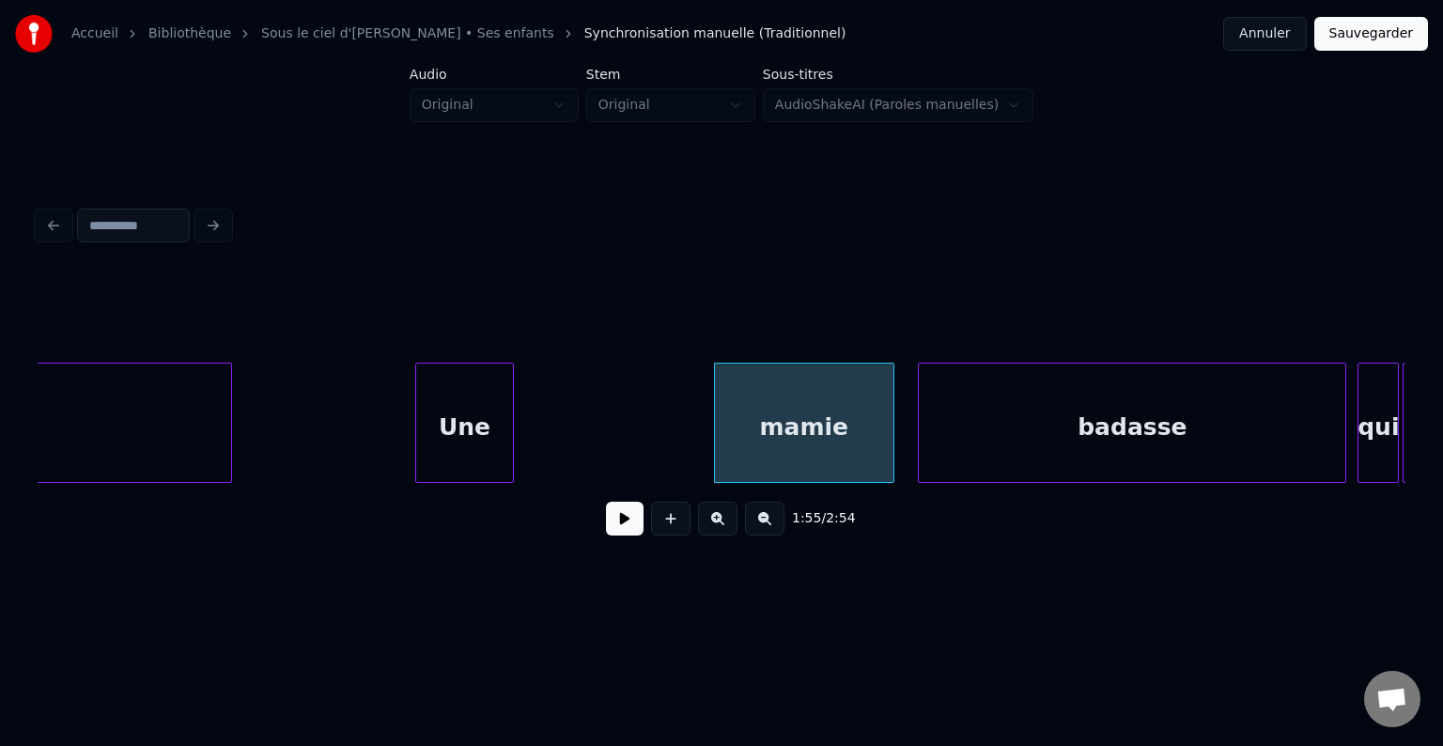
click at [493, 416] on div "Une" at bounding box center [464, 428] width 97 height 128
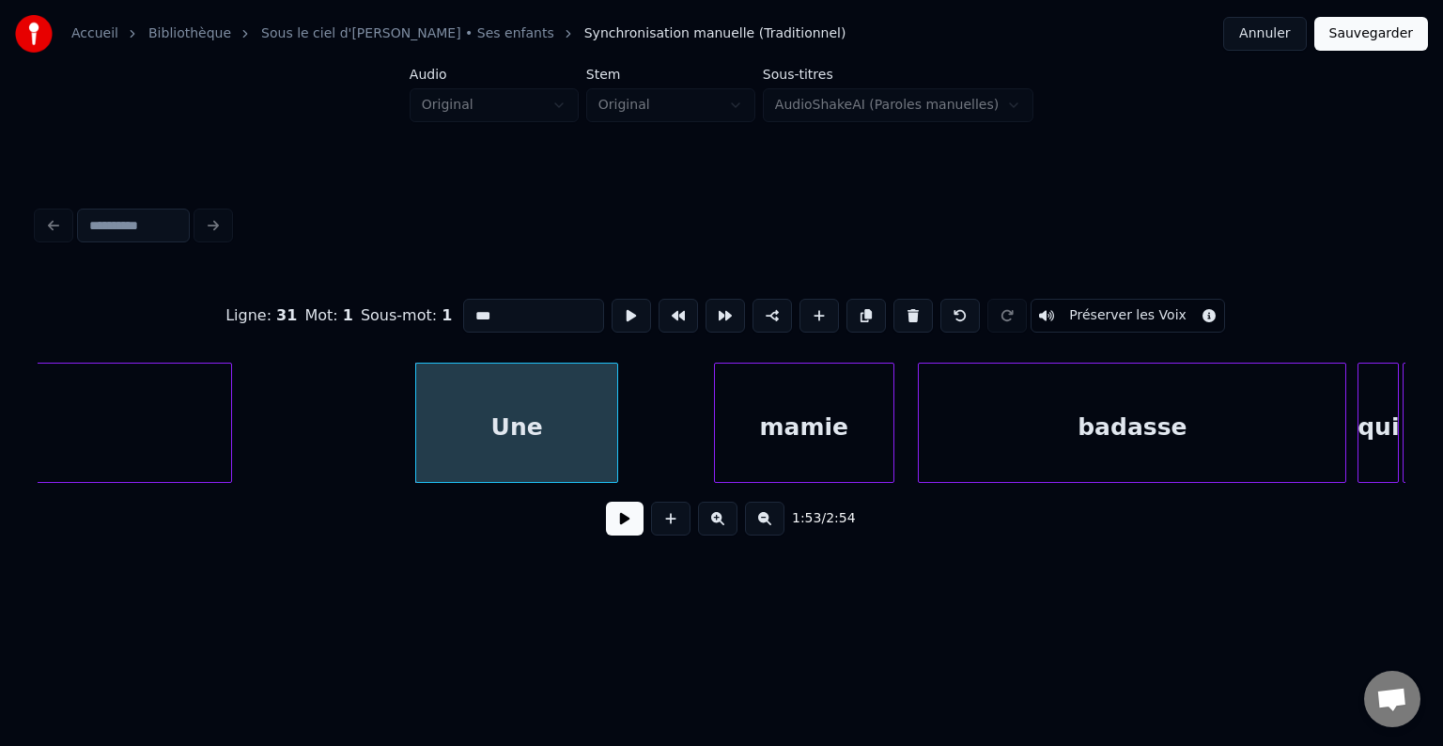
click at [615, 413] on div at bounding box center [615, 423] width 6 height 118
click at [712, 440] on div "mamie" at bounding box center [717, 428] width 178 height 128
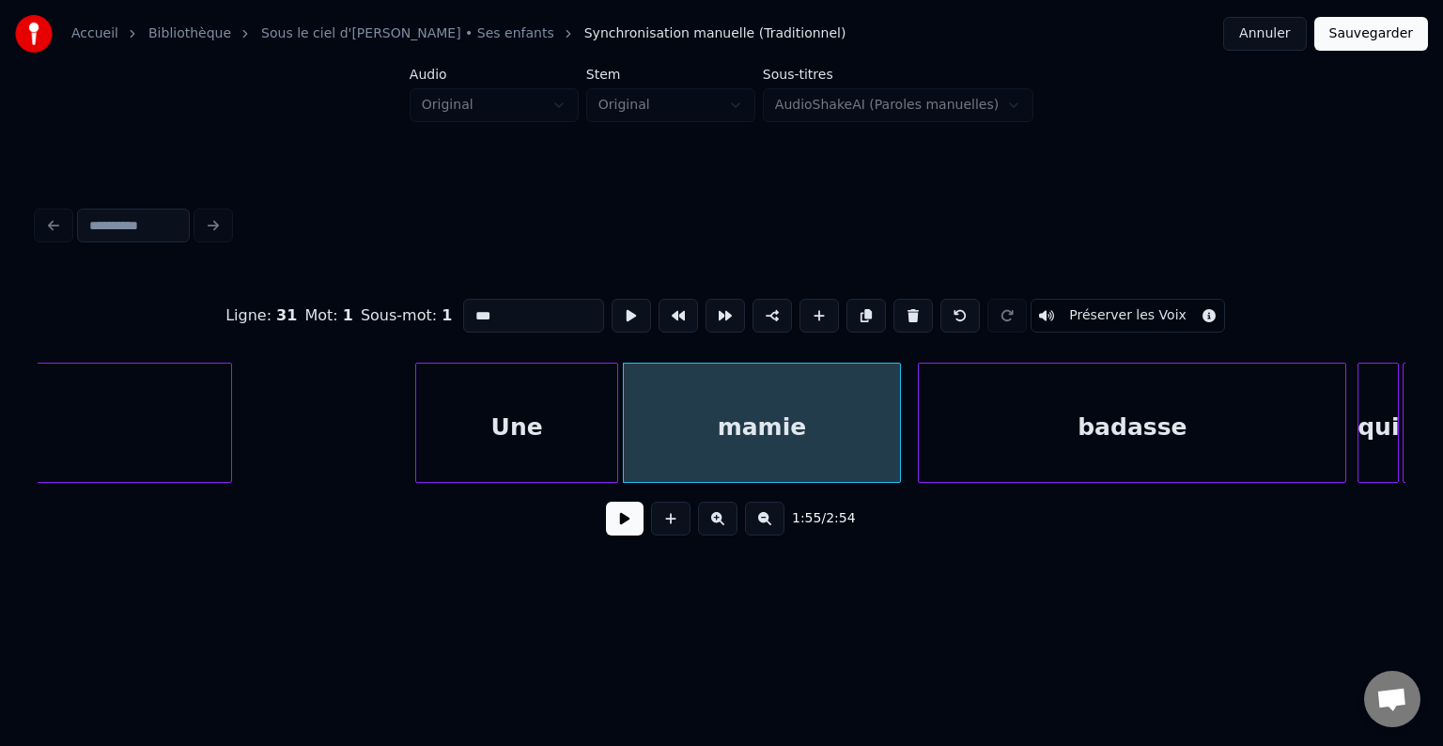
click at [900, 408] on div at bounding box center [897, 423] width 6 height 118
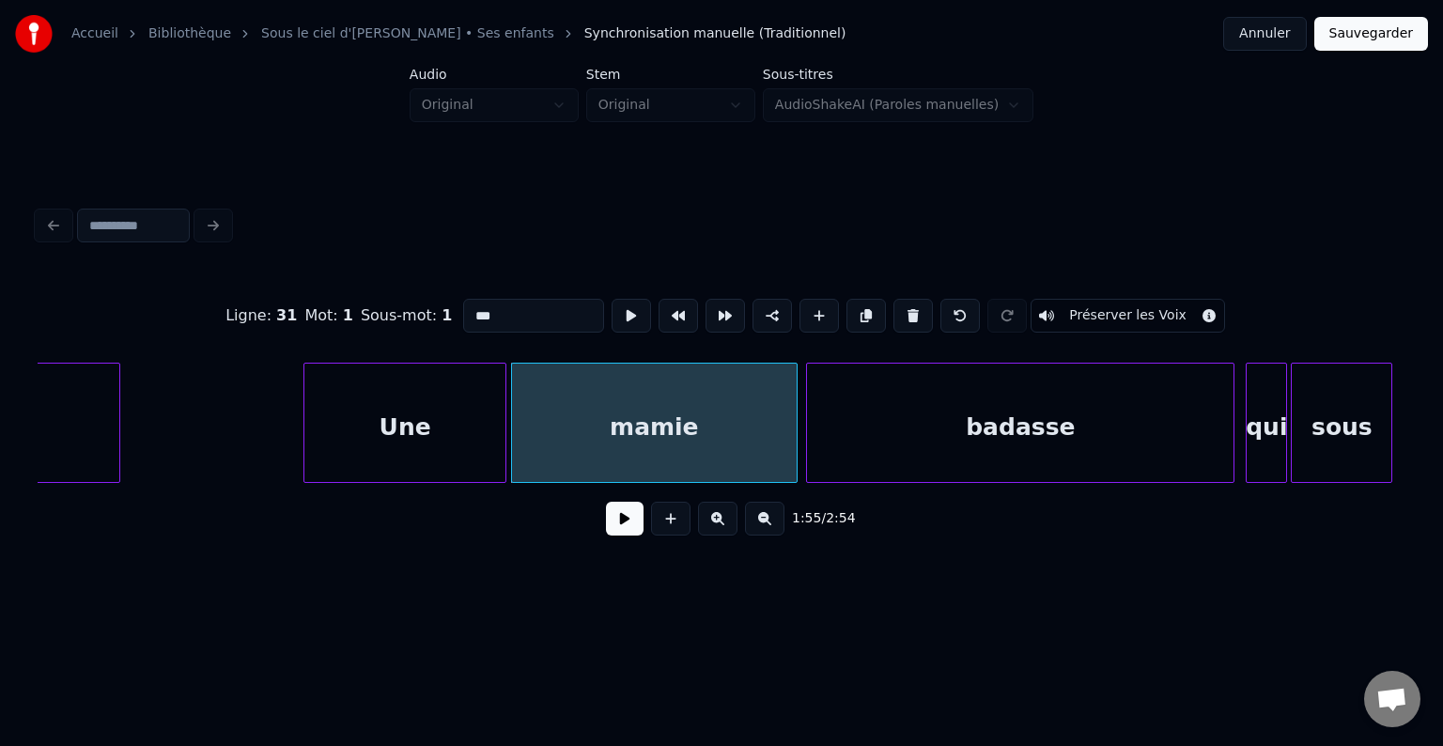
scroll to position [0, 21362]
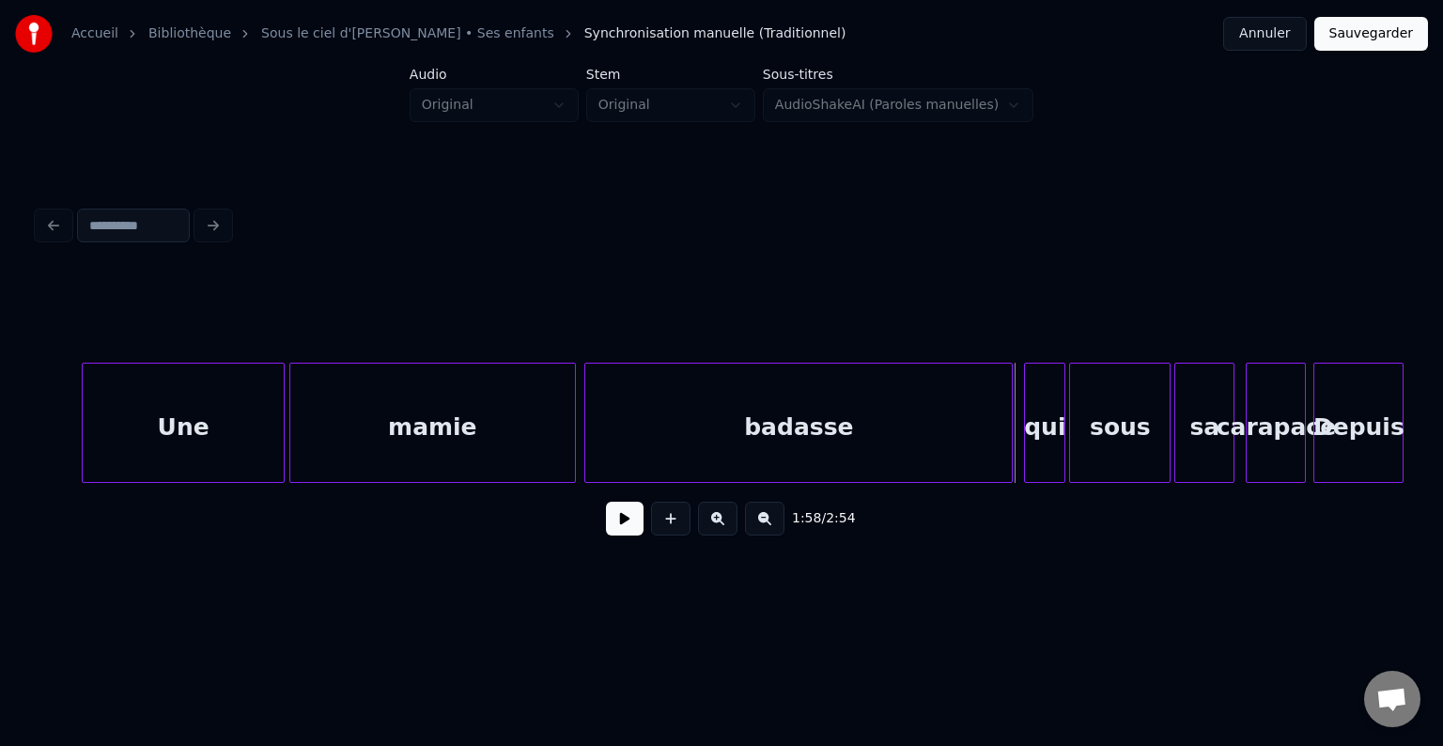
click at [347, 423] on div "mamie" at bounding box center [432, 428] width 285 height 128
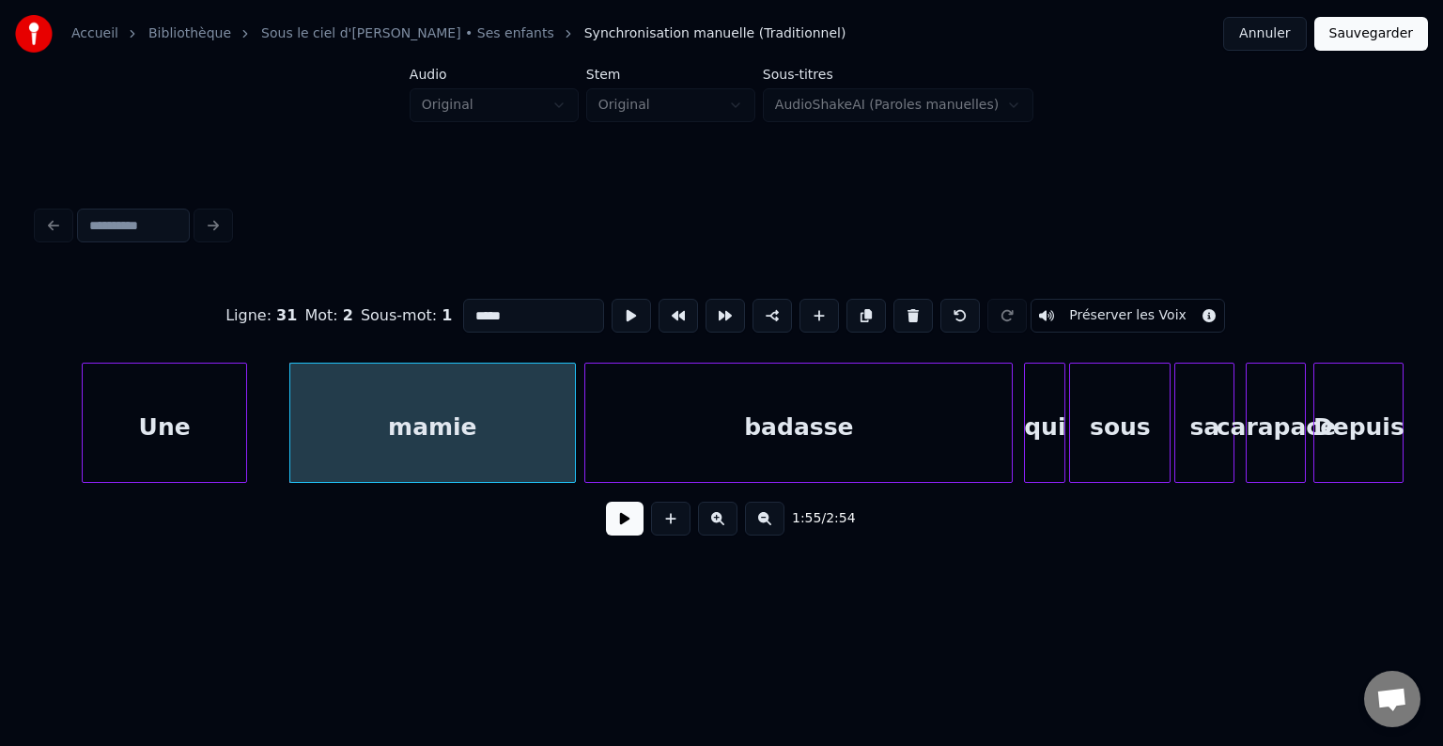
click at [241, 421] on div at bounding box center [244, 423] width 6 height 118
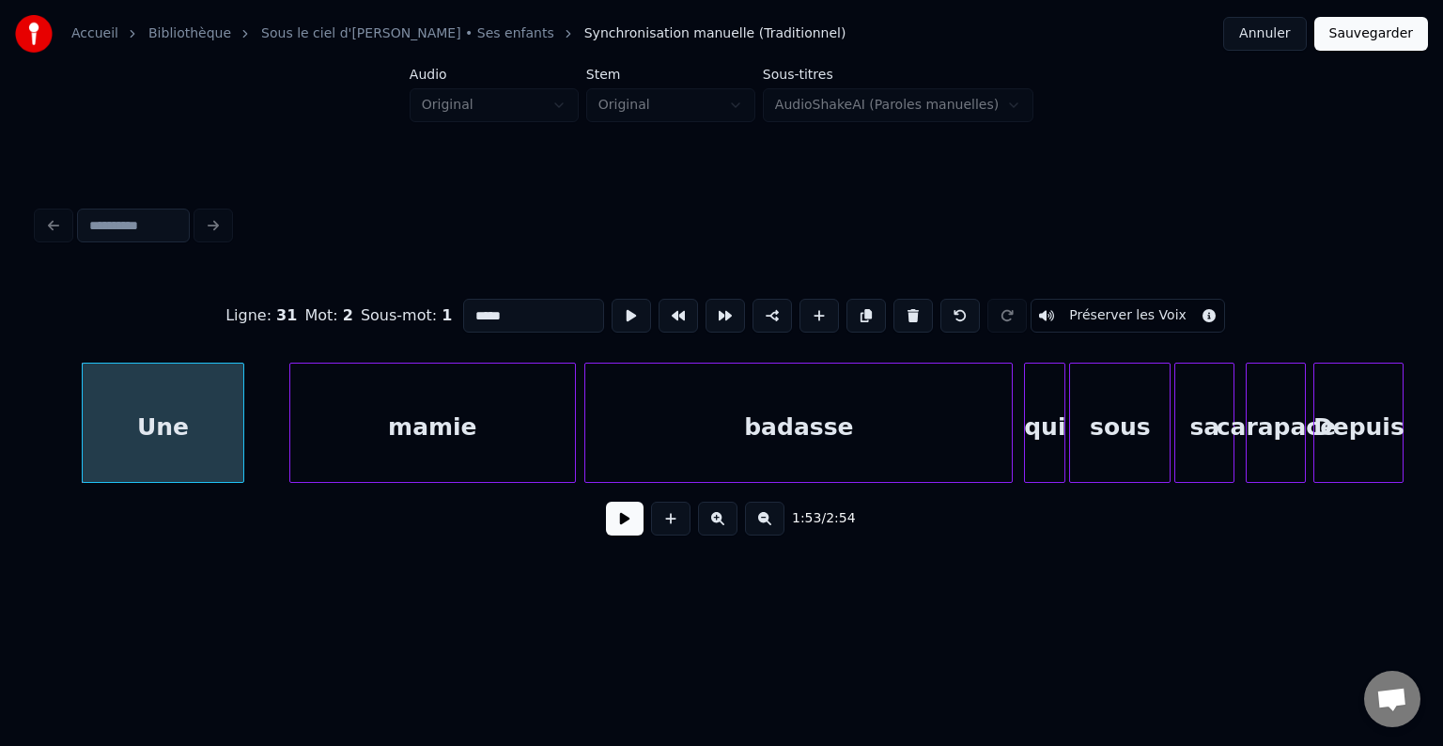
click at [448, 419] on div "mamie" at bounding box center [432, 428] width 285 height 128
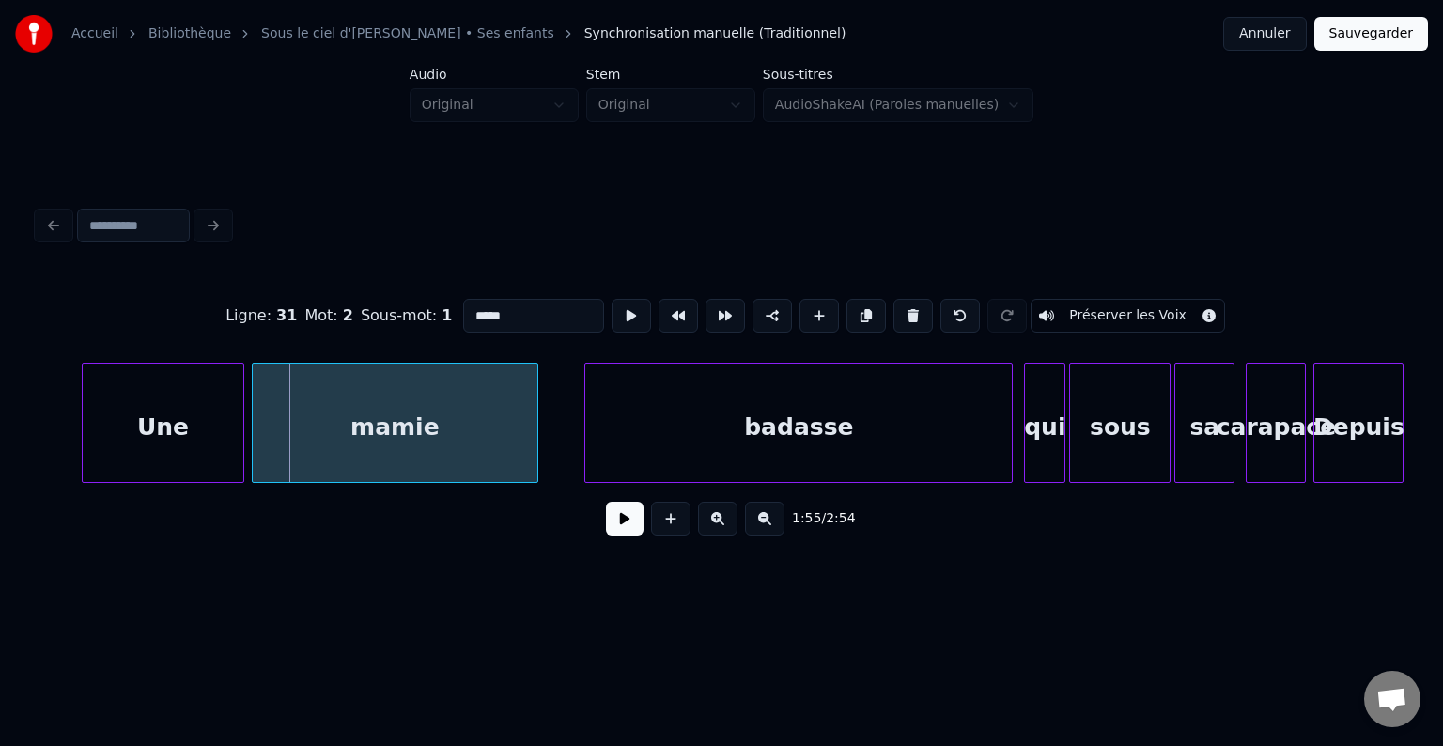
click at [496, 428] on div "mamie" at bounding box center [395, 428] width 285 height 128
click at [461, 420] on div at bounding box center [459, 423] width 6 height 118
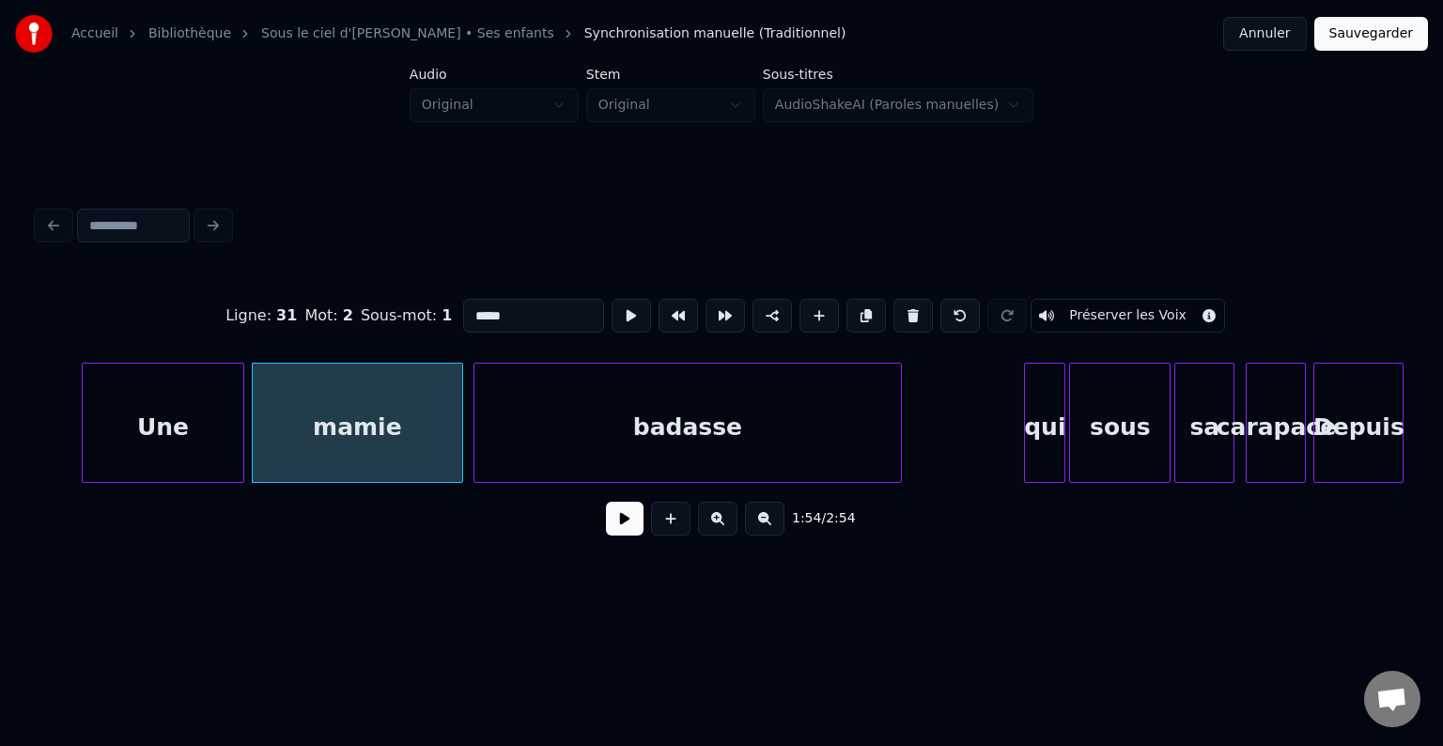
click at [620, 420] on div "badasse" at bounding box center [687, 428] width 427 height 128
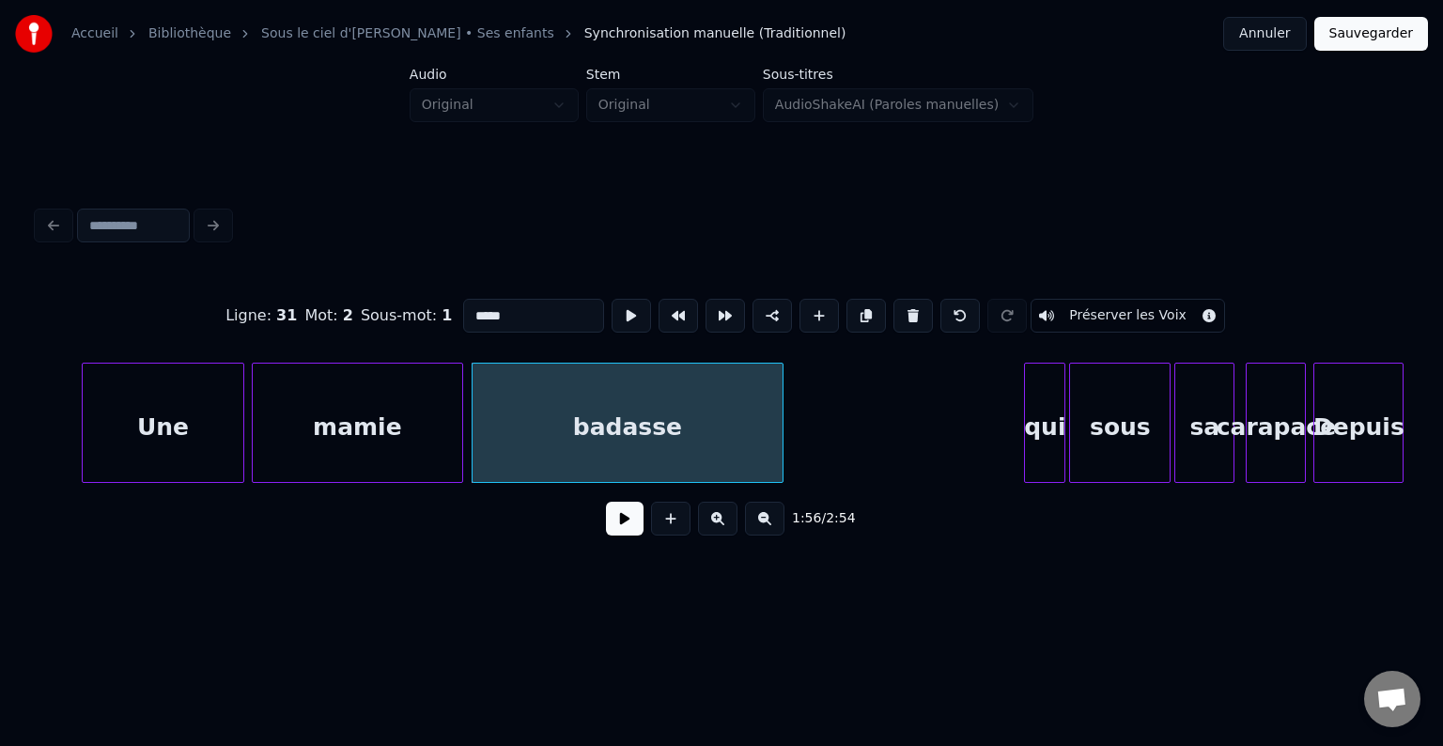
click at [781, 425] on div at bounding box center [780, 423] width 6 height 118
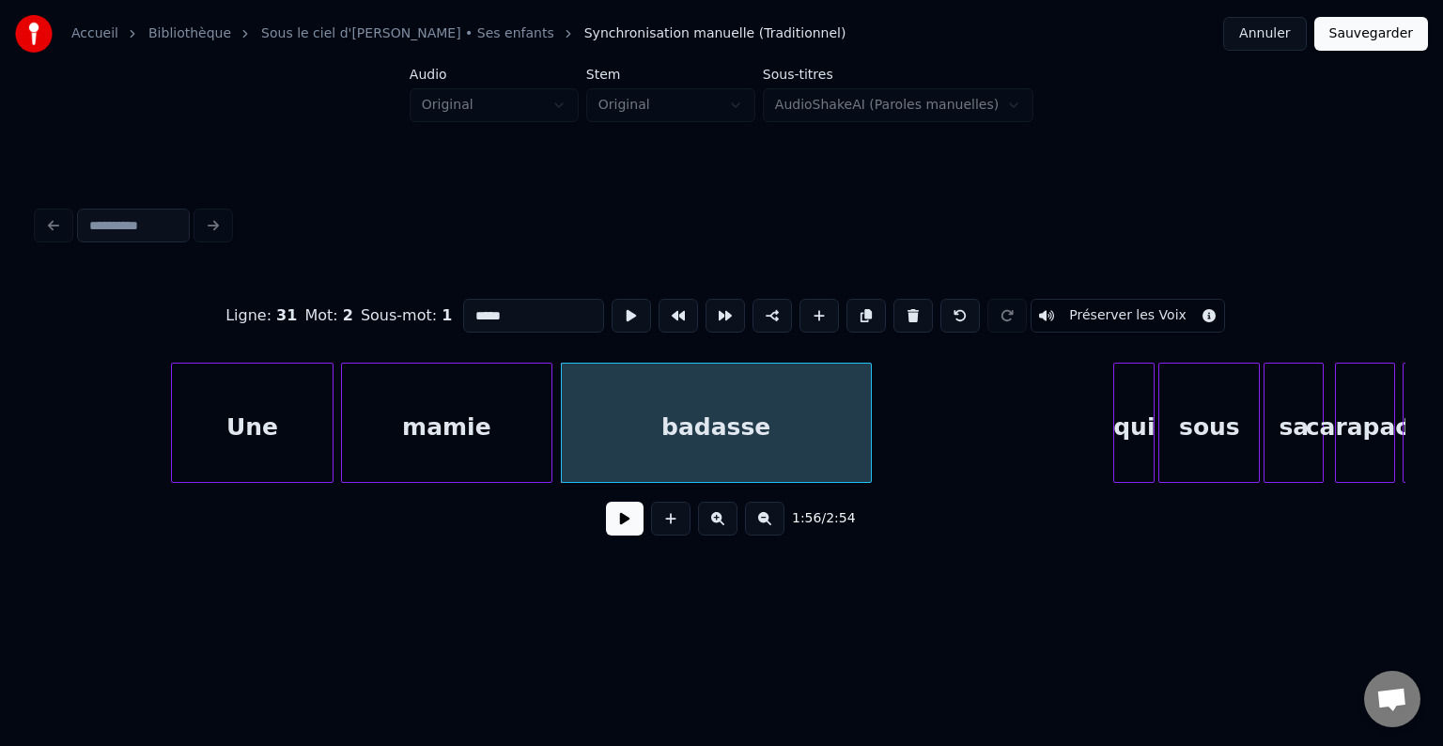
scroll to position [0, 21277]
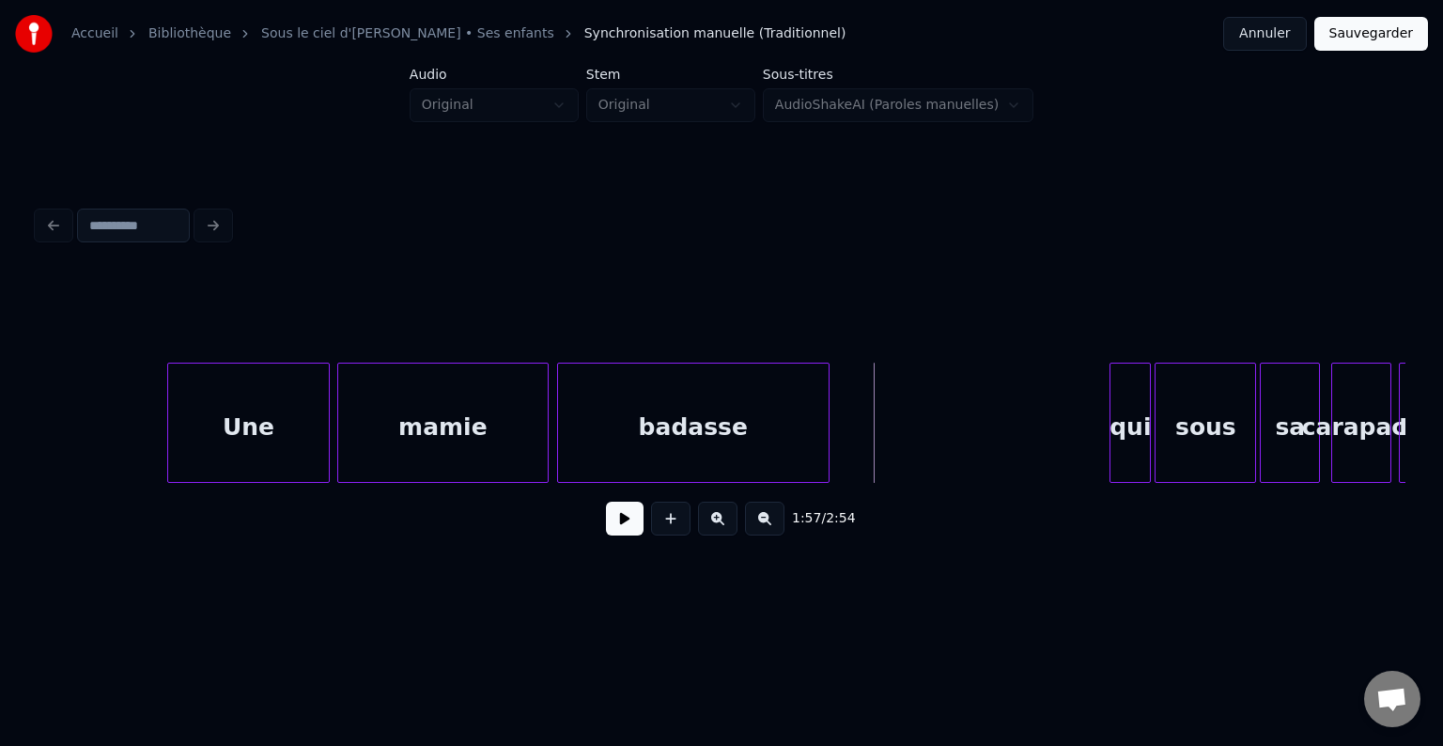
click at [823, 440] on div at bounding box center [826, 423] width 6 height 118
click at [504, 436] on div "mamie" at bounding box center [442, 428] width 209 height 128
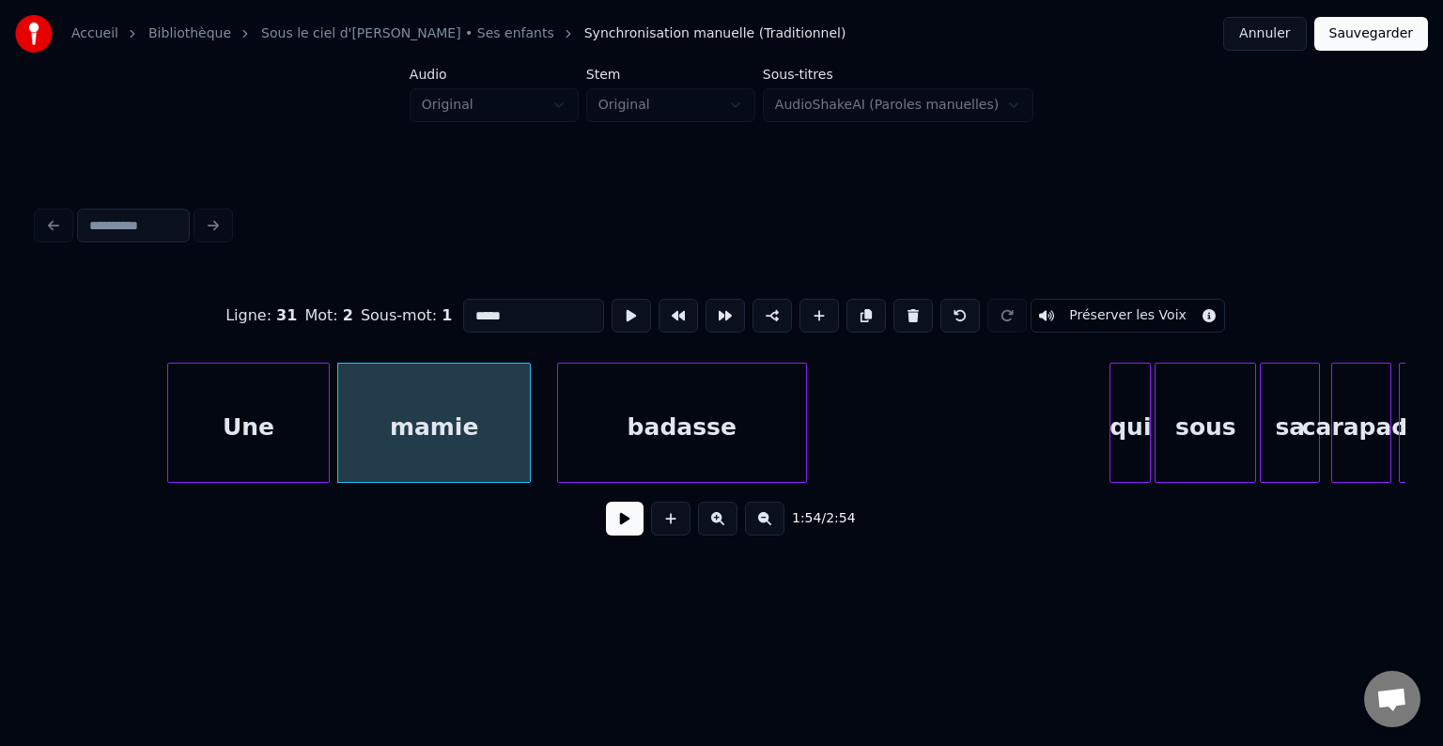
click at [524, 435] on div at bounding box center [527, 423] width 6 height 118
click at [570, 436] on div "badasse" at bounding box center [658, 428] width 248 height 128
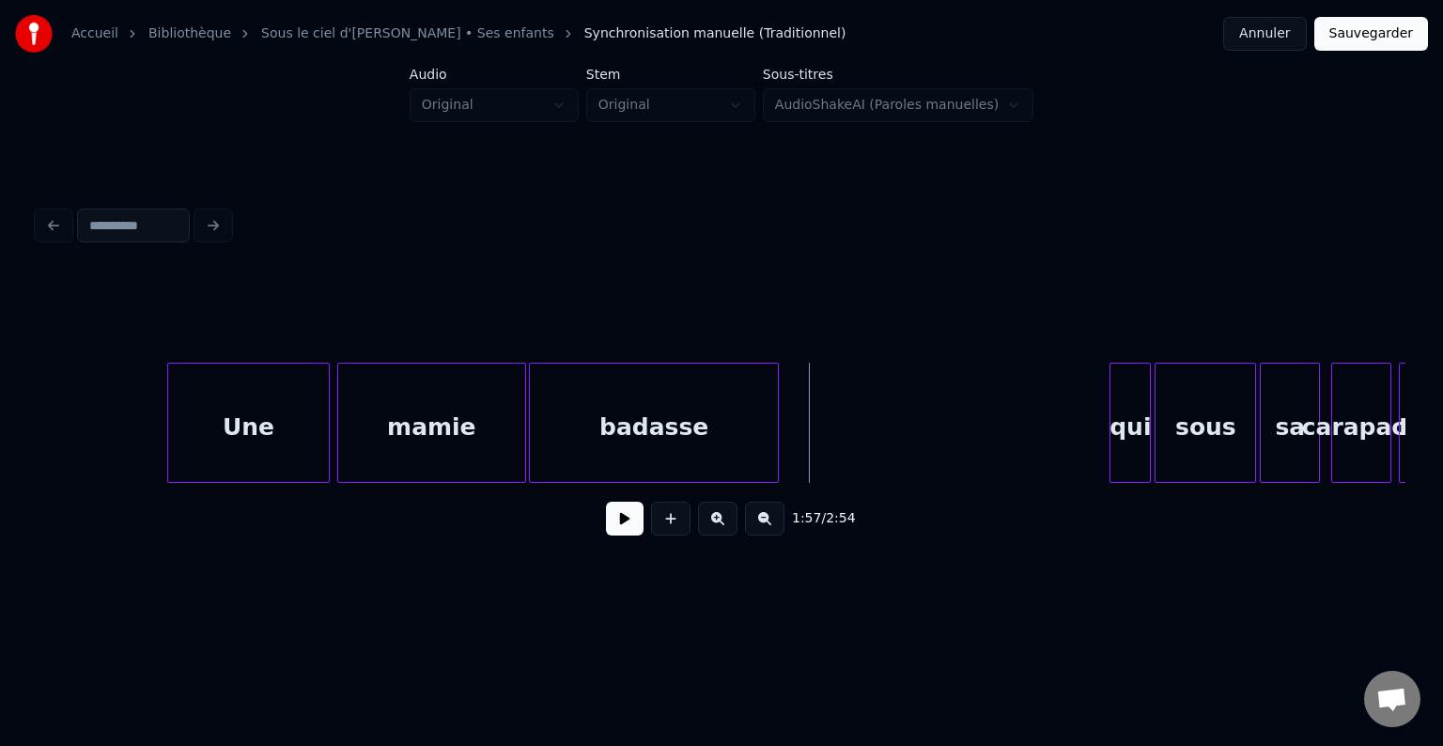
click at [743, 426] on div at bounding box center [745, 423] width 6 height 118
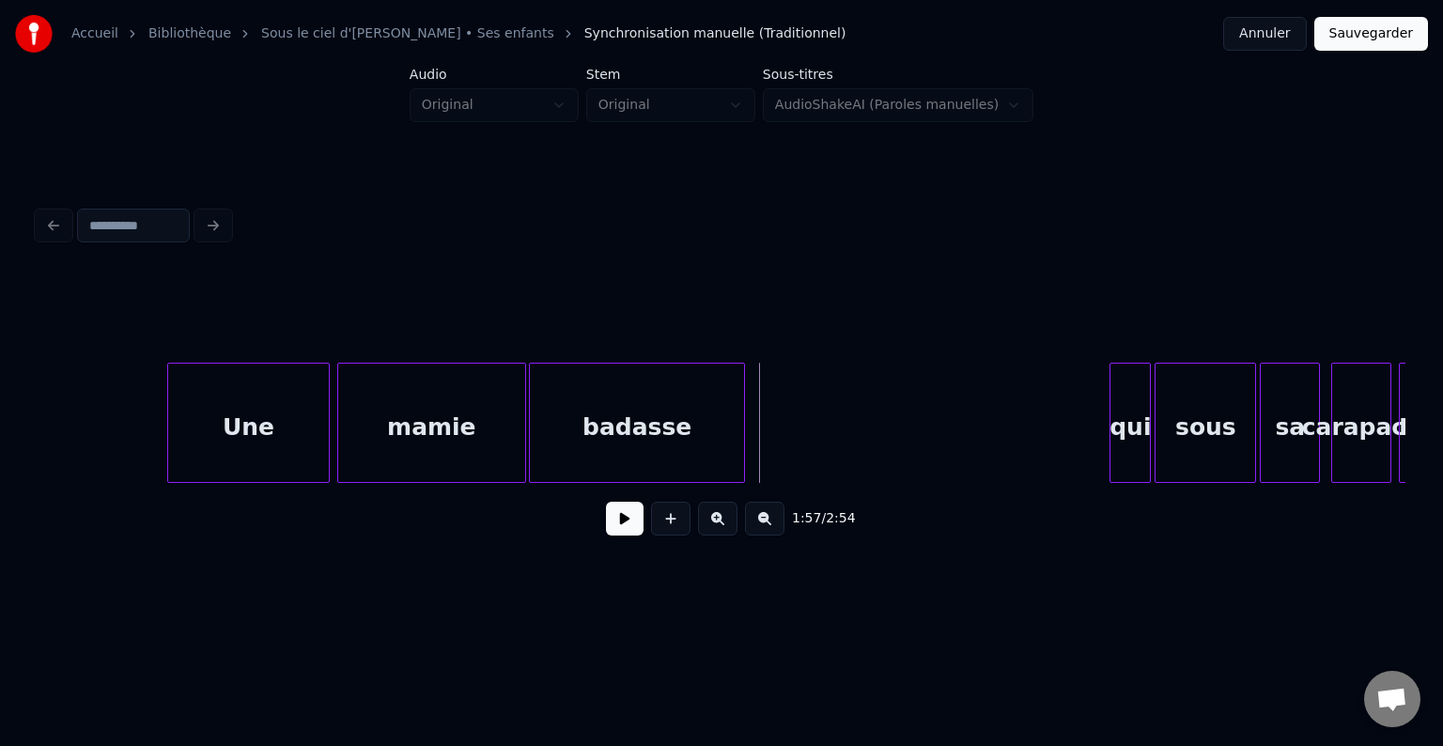
click at [744, 433] on div "badasse" at bounding box center [637, 423] width 216 height 120
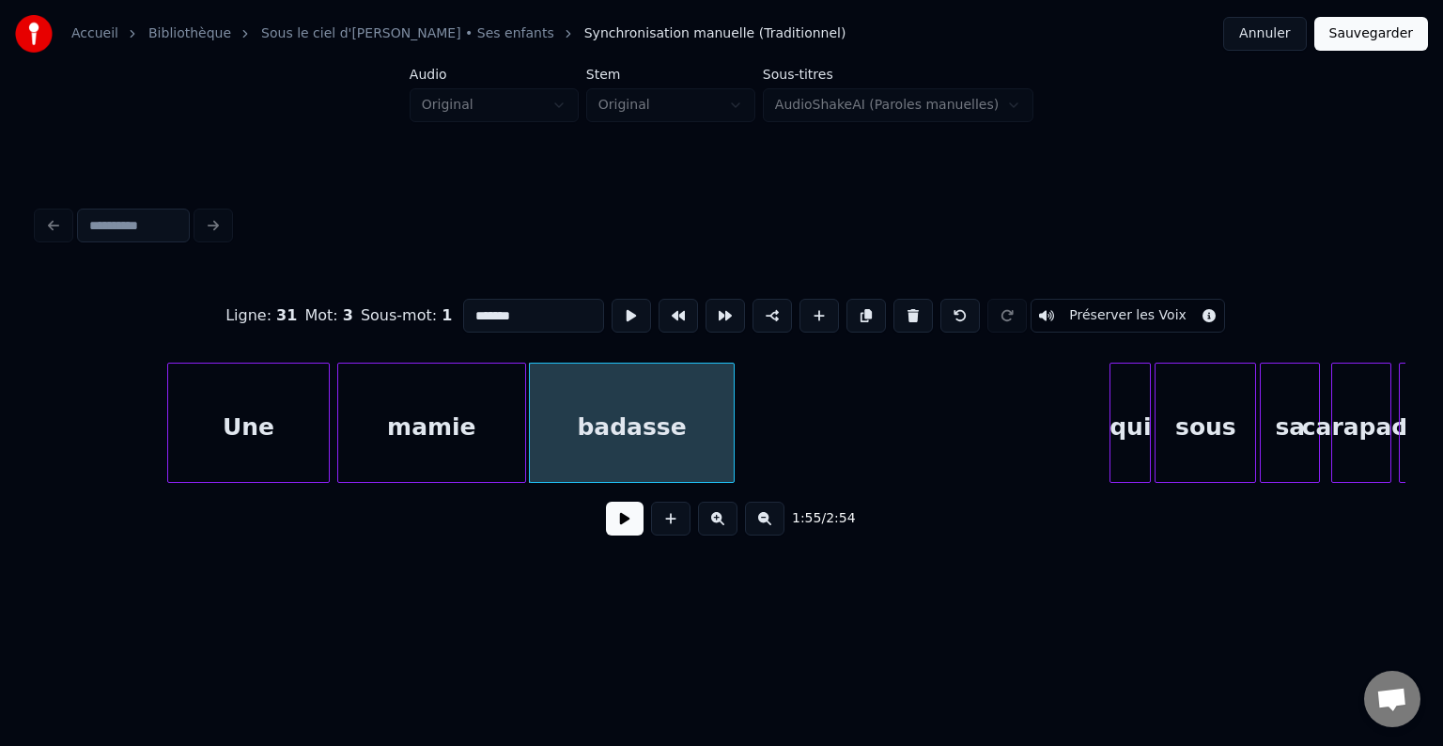
click at [729, 436] on div at bounding box center [731, 423] width 6 height 118
click at [719, 438] on div at bounding box center [722, 423] width 6 height 118
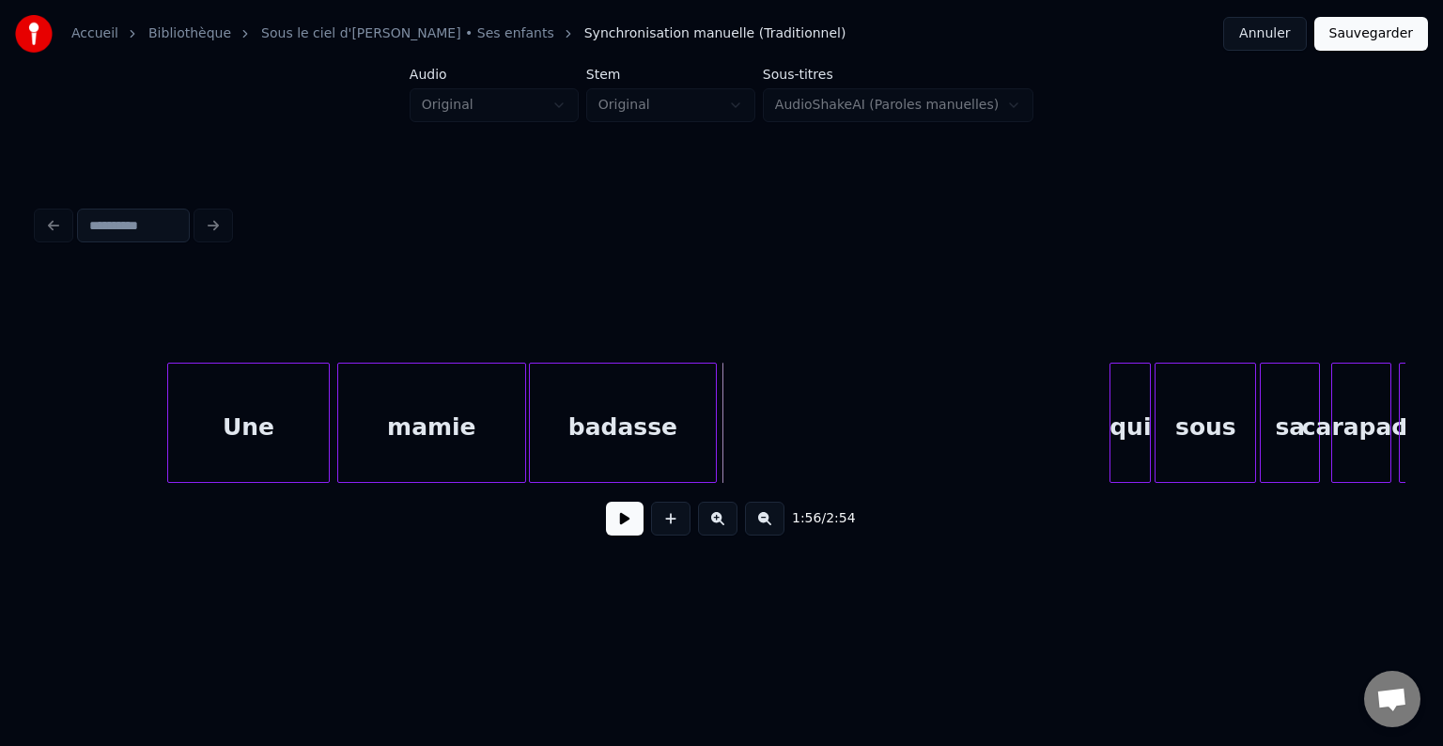
click at [634, 530] on button at bounding box center [625, 519] width 38 height 34
click at [631, 524] on button at bounding box center [625, 519] width 38 height 34
drag, startPoint x: 110, startPoint y: 429, endPoint x: 218, endPoint y: 436, distance: 108.2
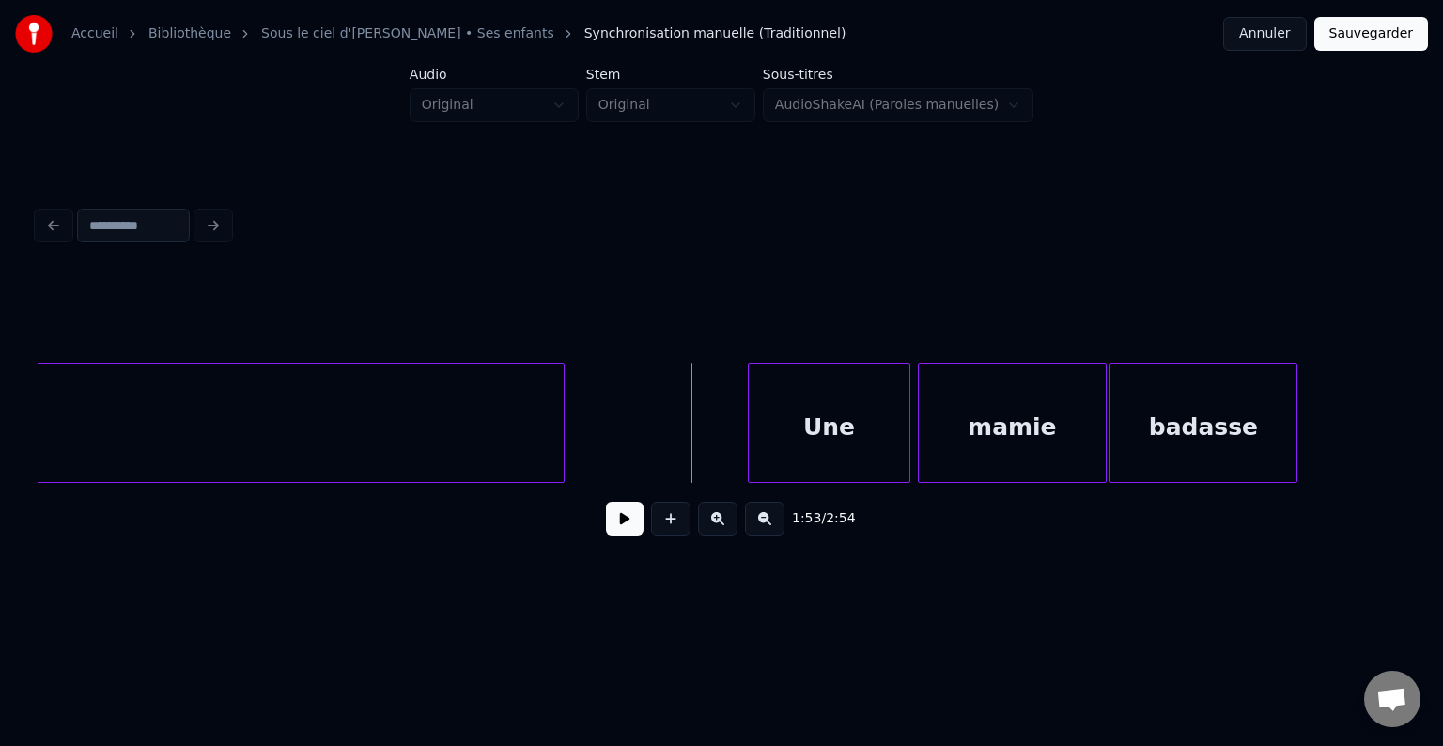
scroll to position [0, 20661]
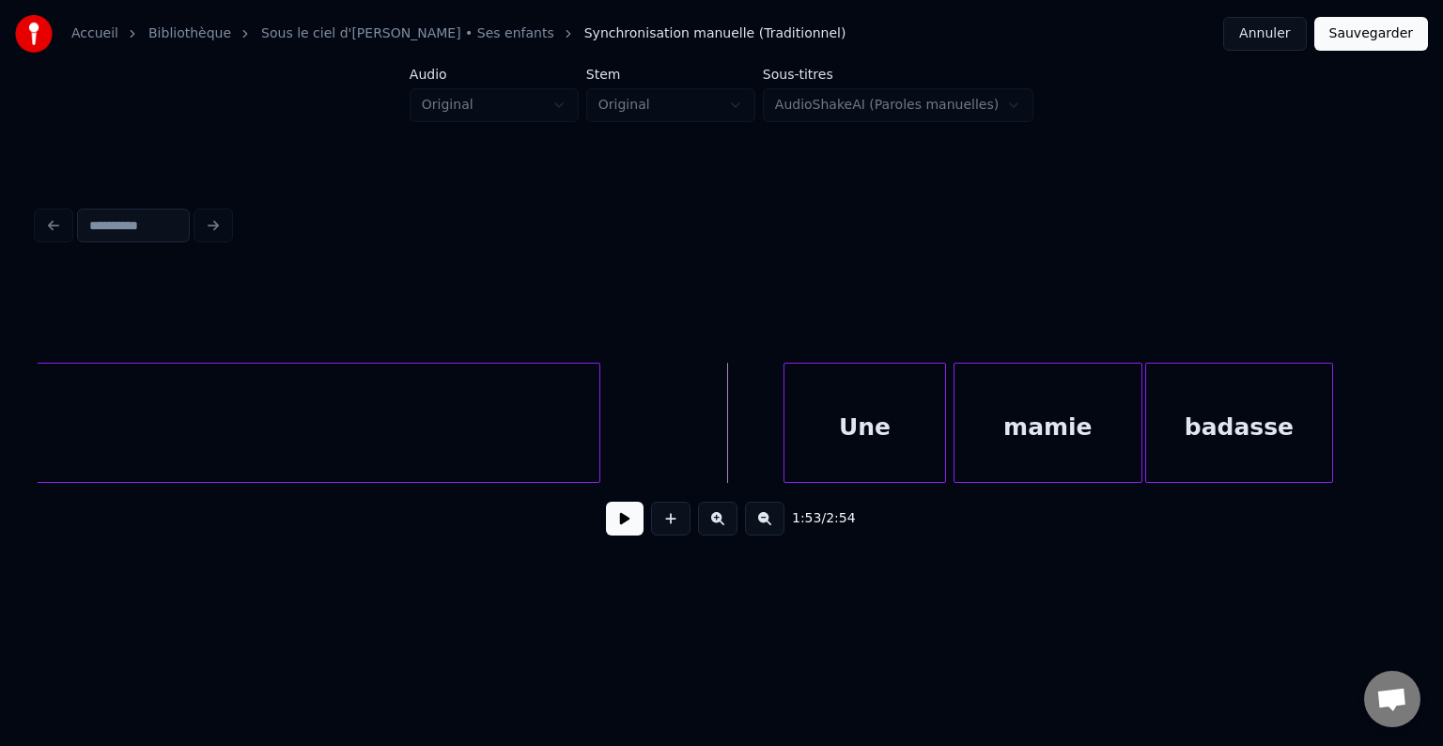
click at [629, 530] on button at bounding box center [625, 519] width 38 height 34
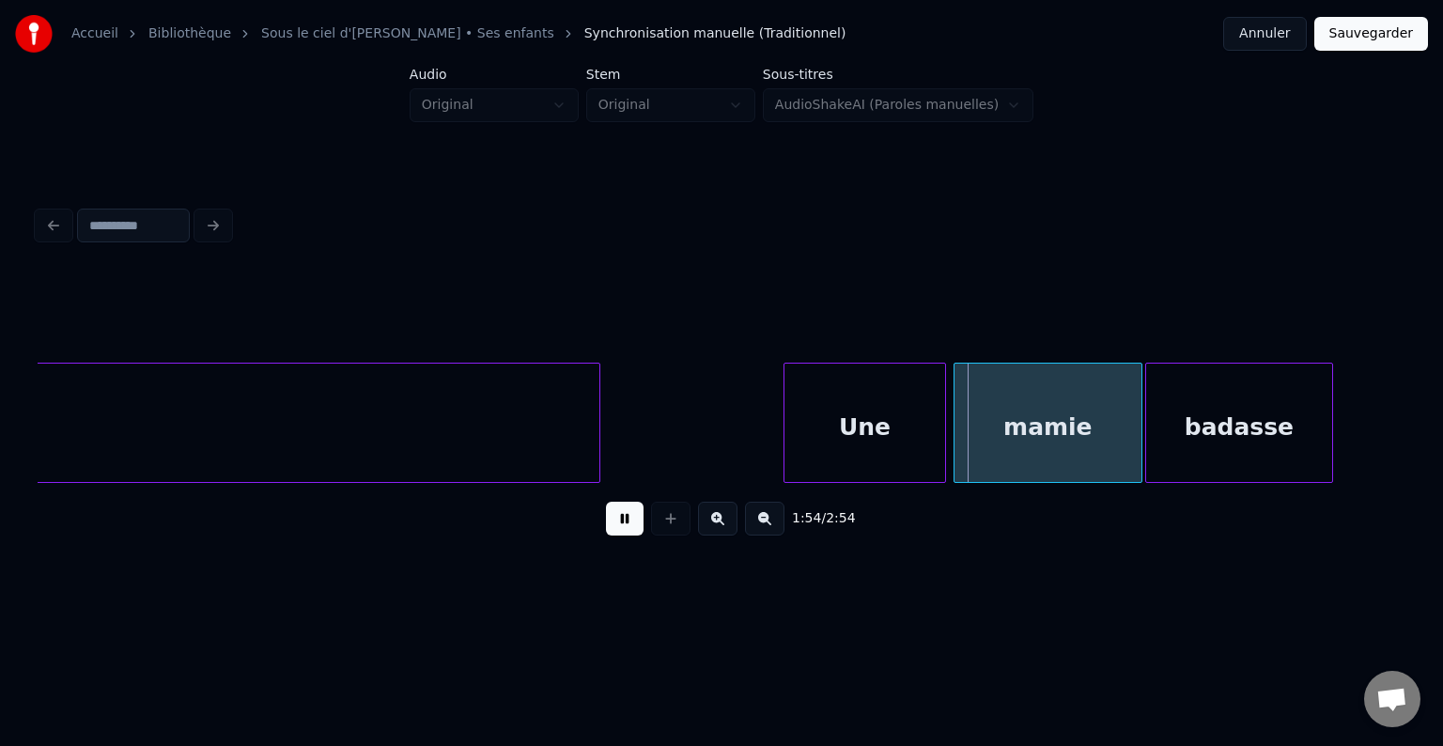
click at [635, 527] on button at bounding box center [625, 519] width 38 height 34
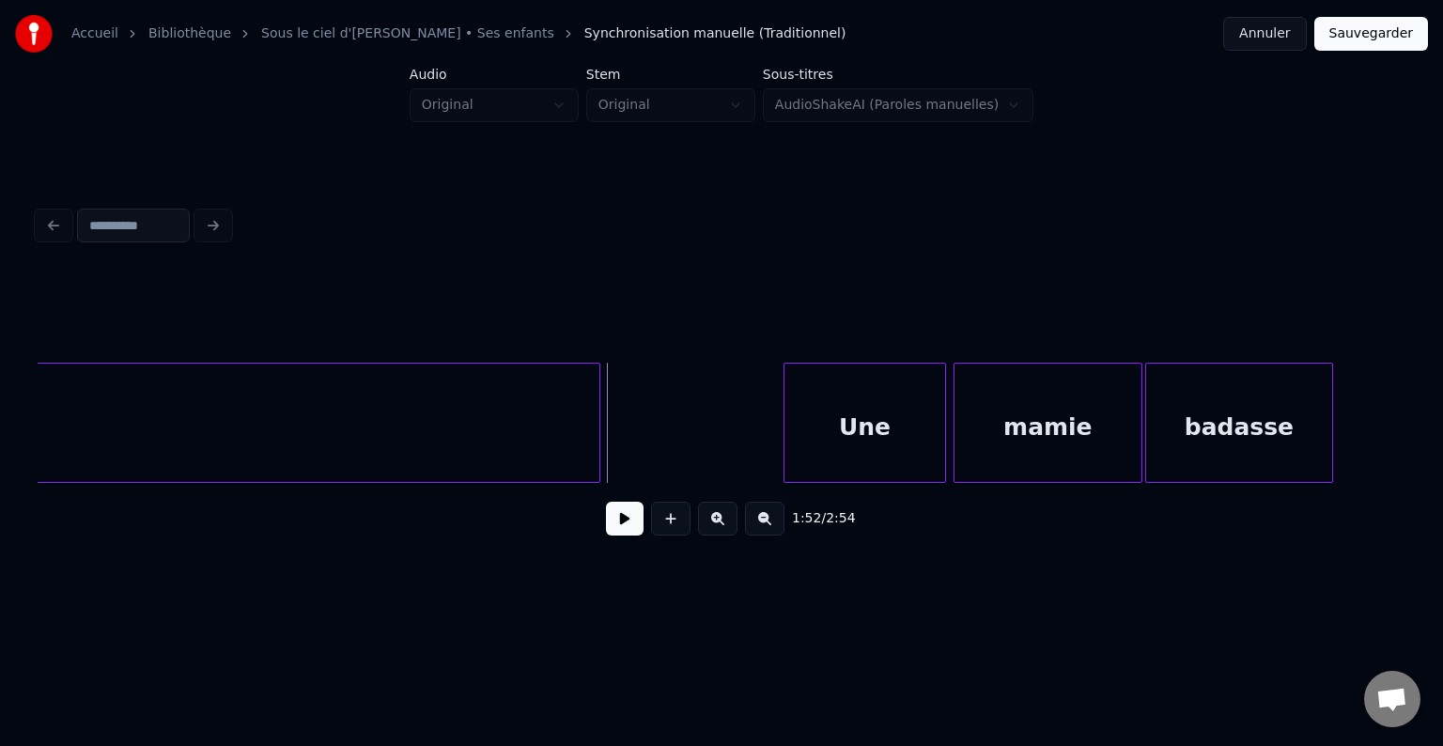
click at [628, 525] on button at bounding box center [625, 519] width 38 height 34
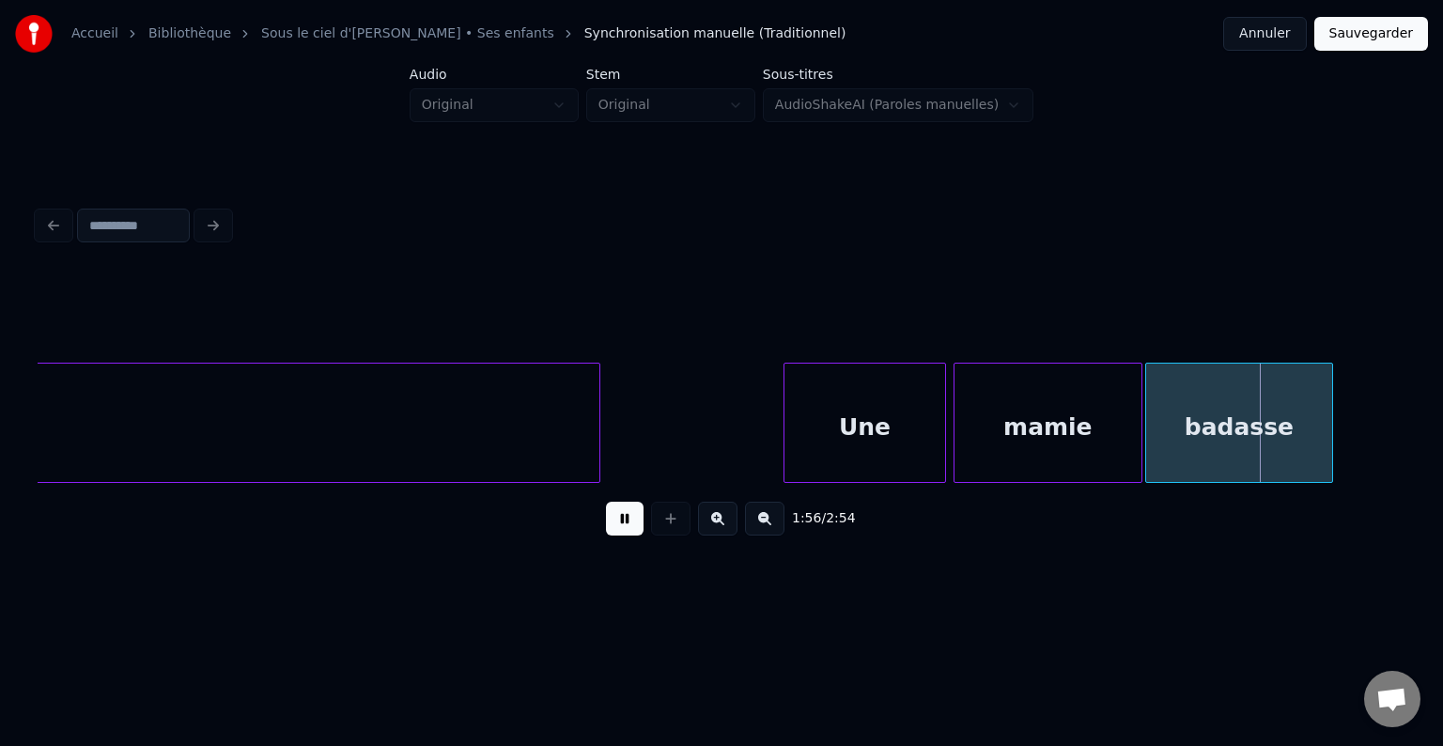
click at [625, 526] on button at bounding box center [625, 519] width 38 height 34
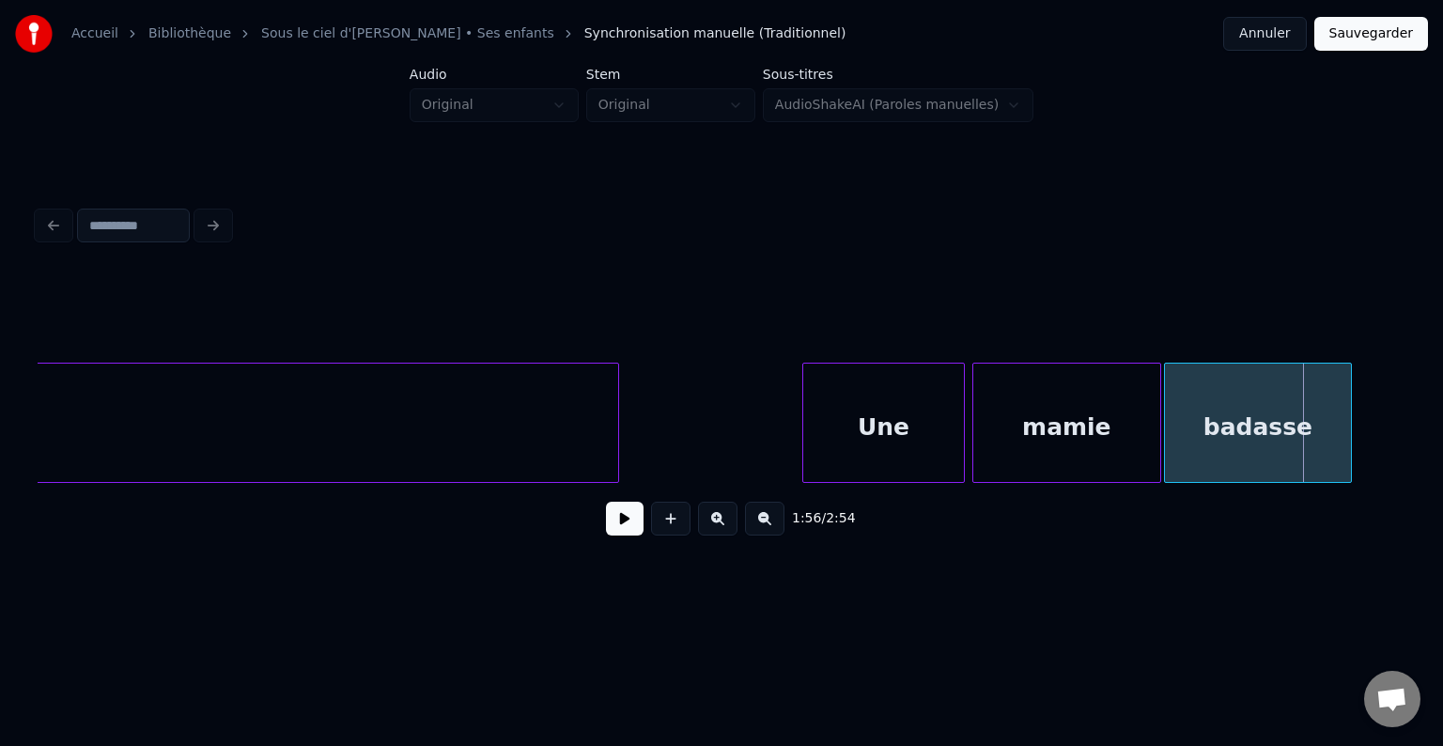
scroll to position [0, 20646]
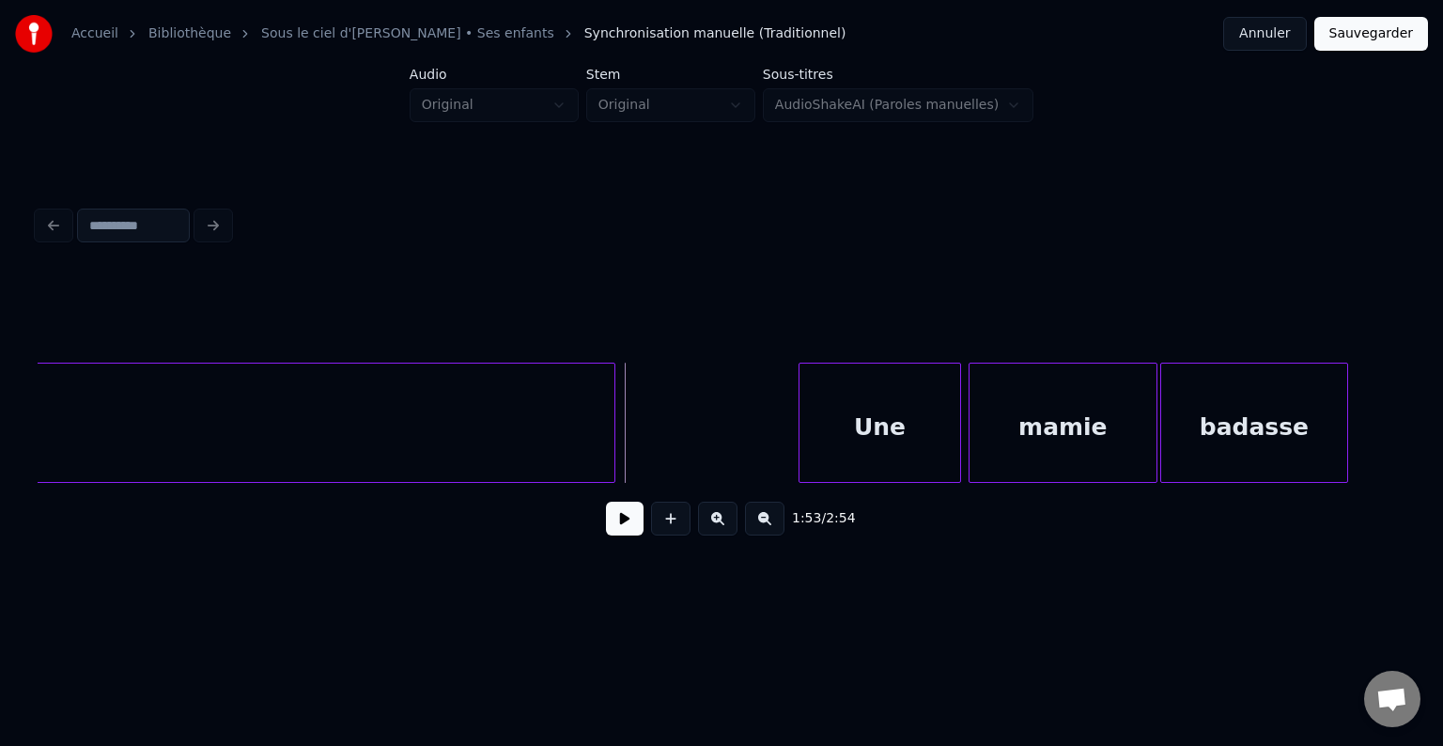
click at [627, 535] on button at bounding box center [625, 519] width 38 height 34
click at [629, 535] on button at bounding box center [625, 519] width 38 height 34
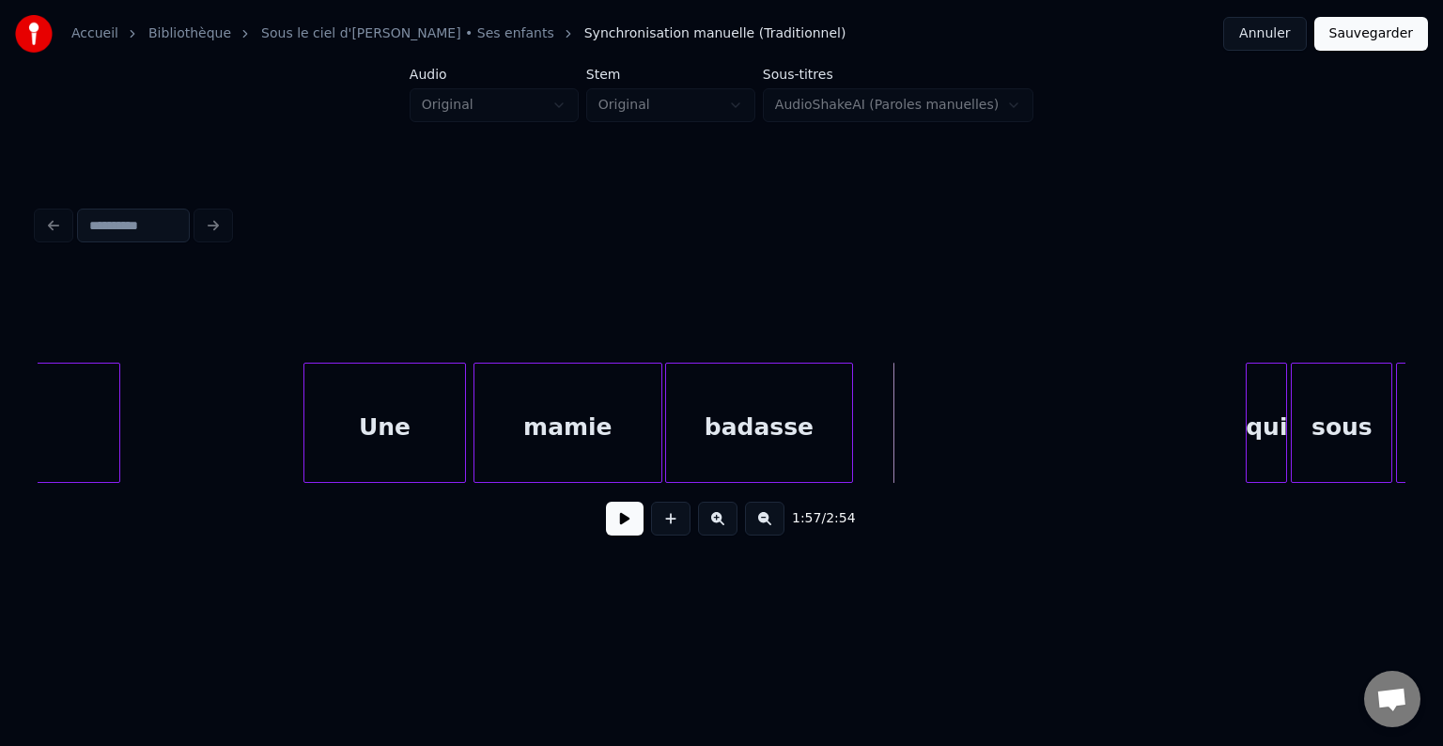
scroll to position [0, 21159]
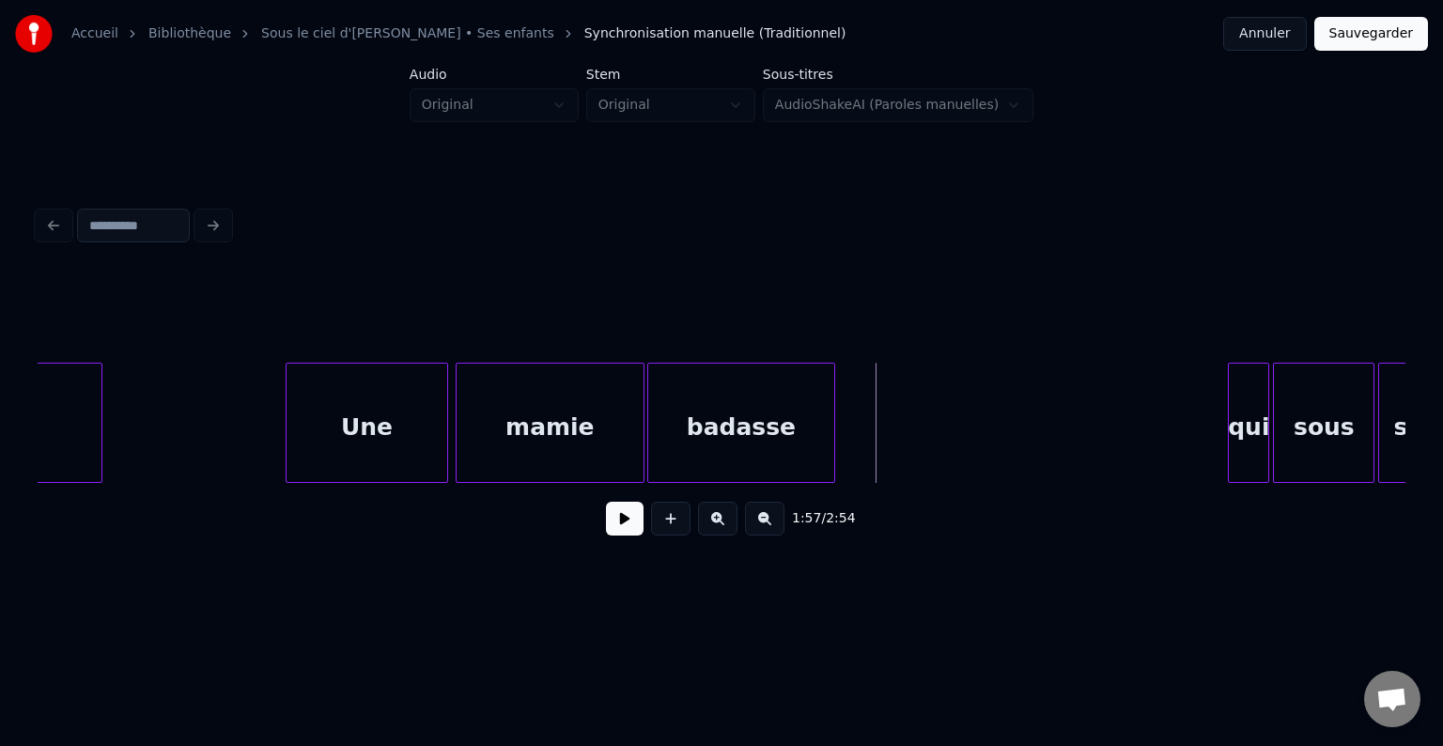
click at [854, 440] on div "qui" at bounding box center [861, 428] width 39 height 128
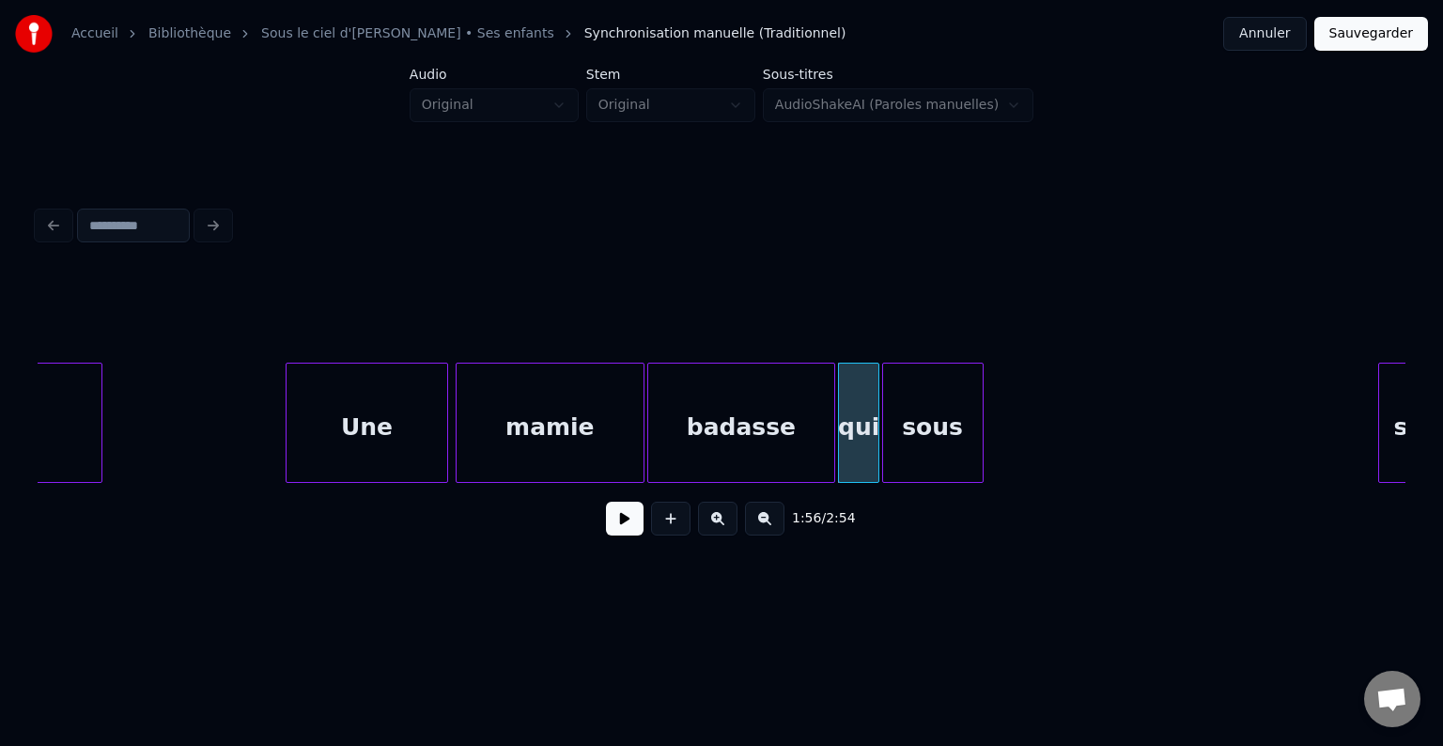
click at [937, 451] on div "sous" at bounding box center [933, 428] width 100 height 128
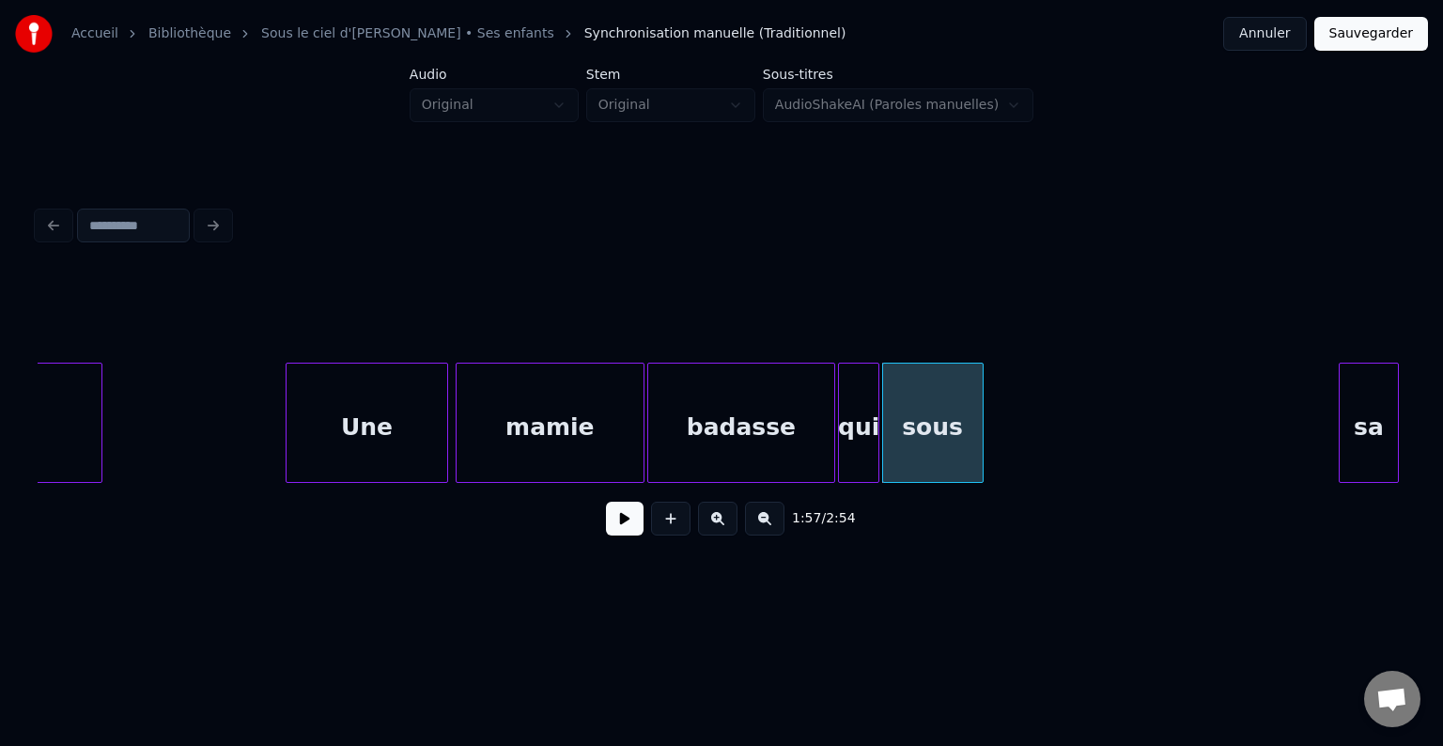
scroll to position [0, 21187]
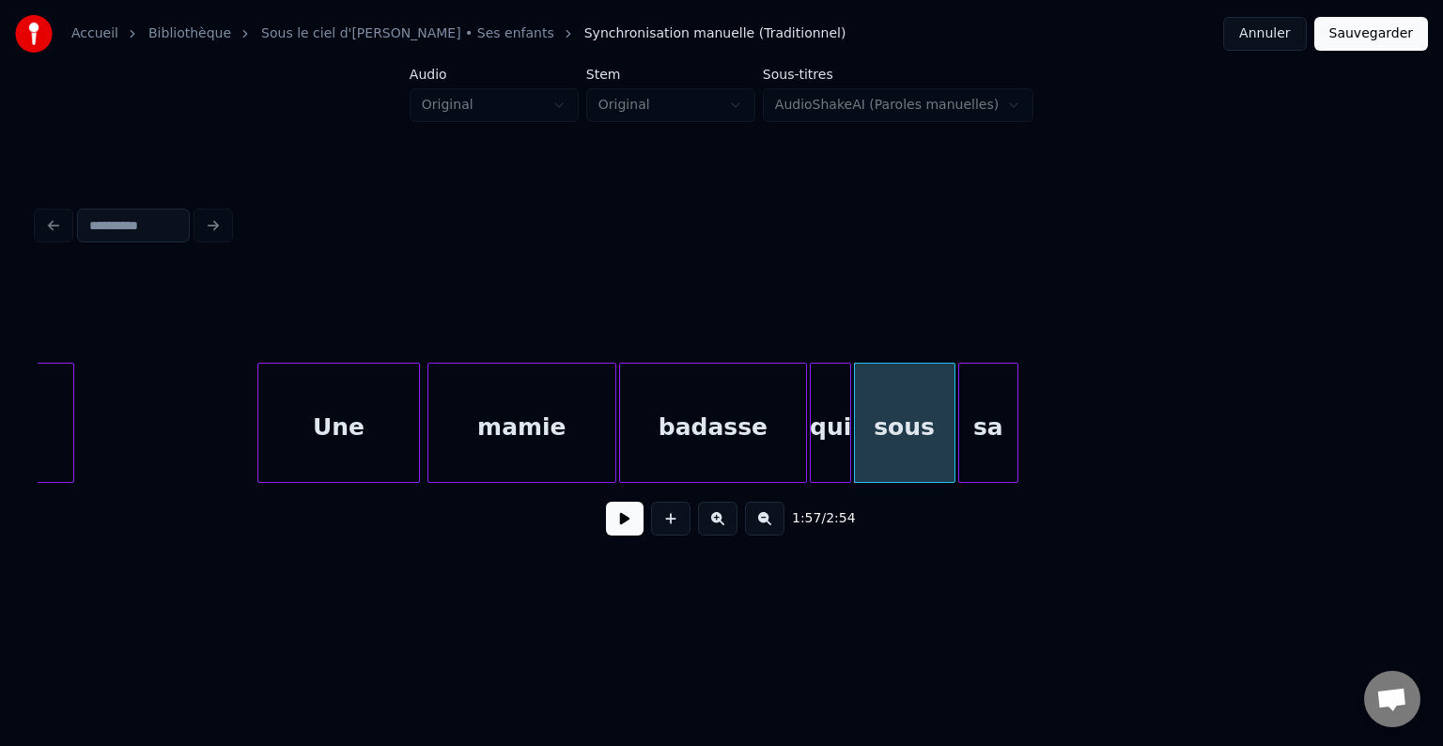
click at [994, 422] on div "sa" at bounding box center [988, 428] width 58 height 128
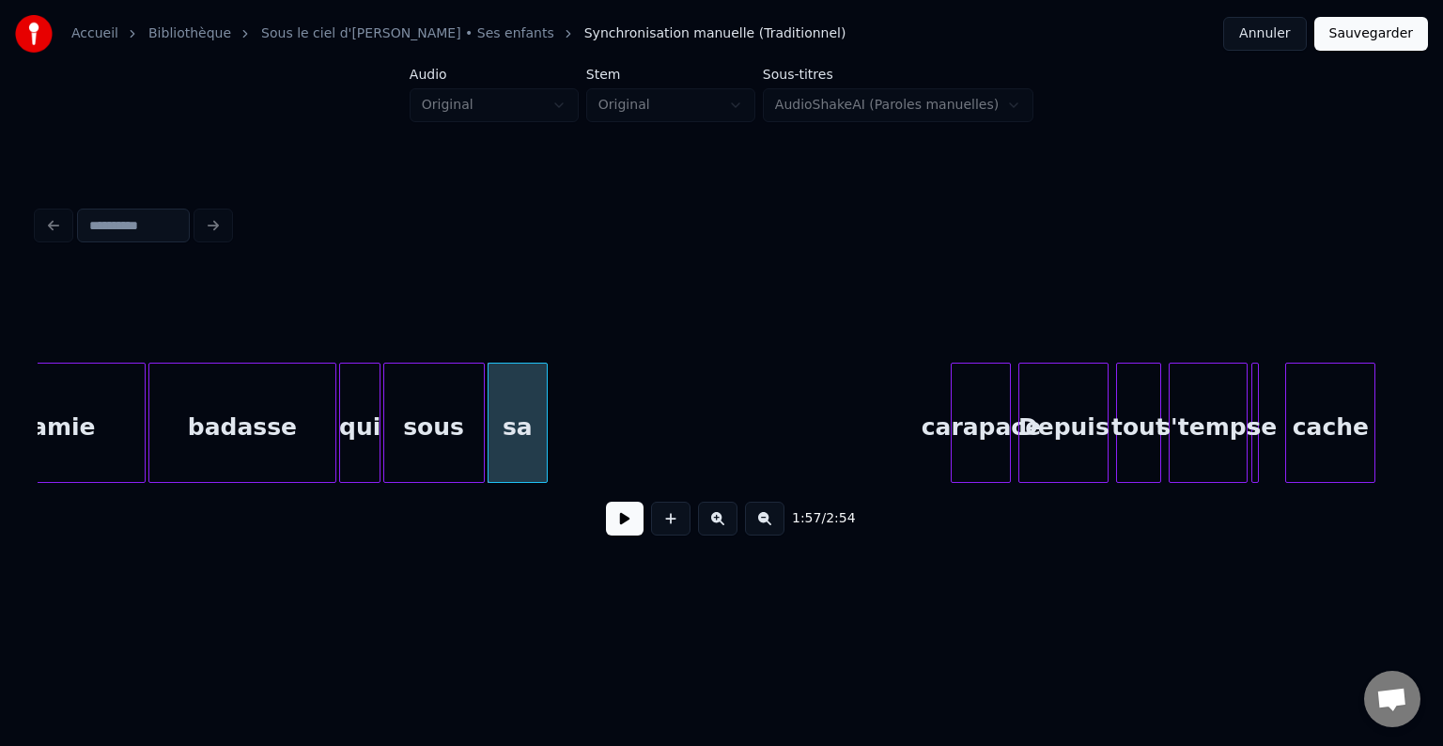
scroll to position [0, 21787]
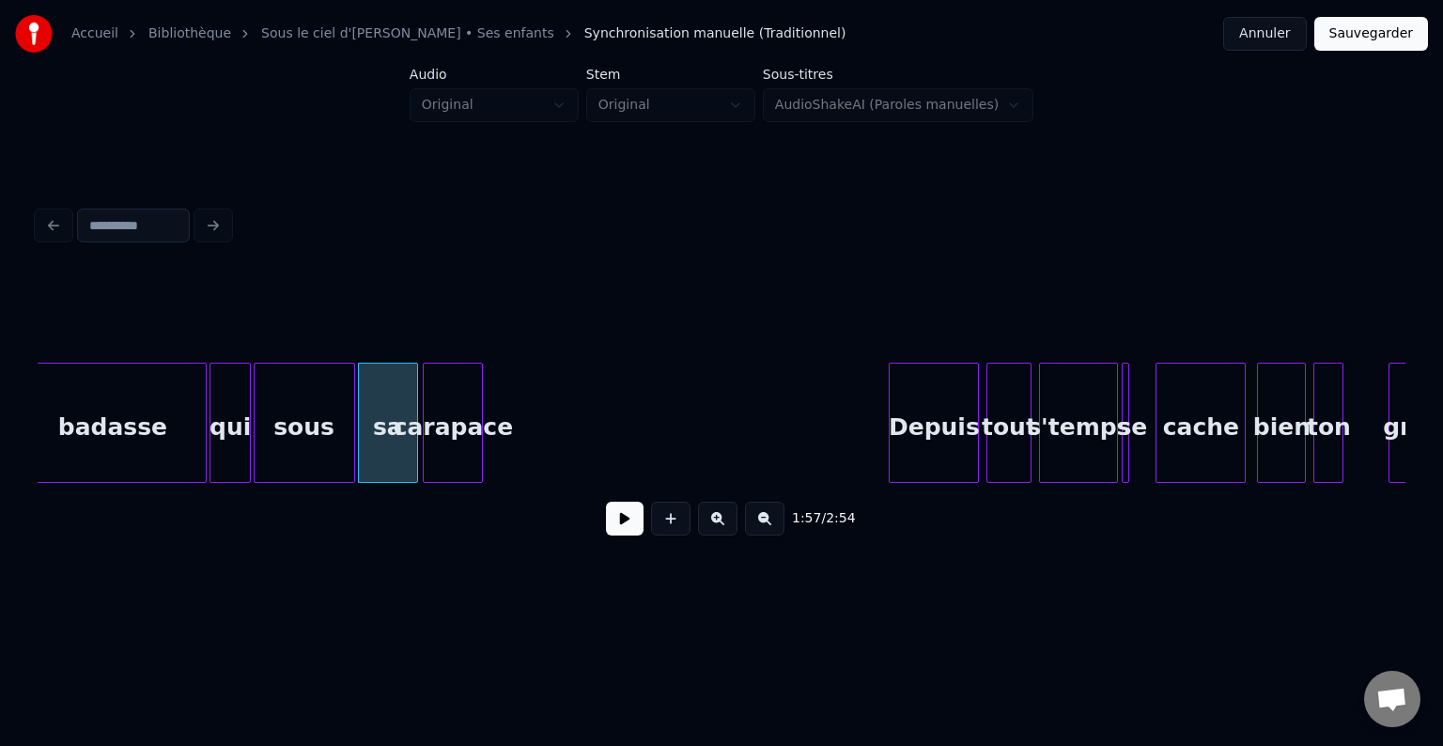
click at [463, 426] on div "carapace" at bounding box center [453, 428] width 58 height 128
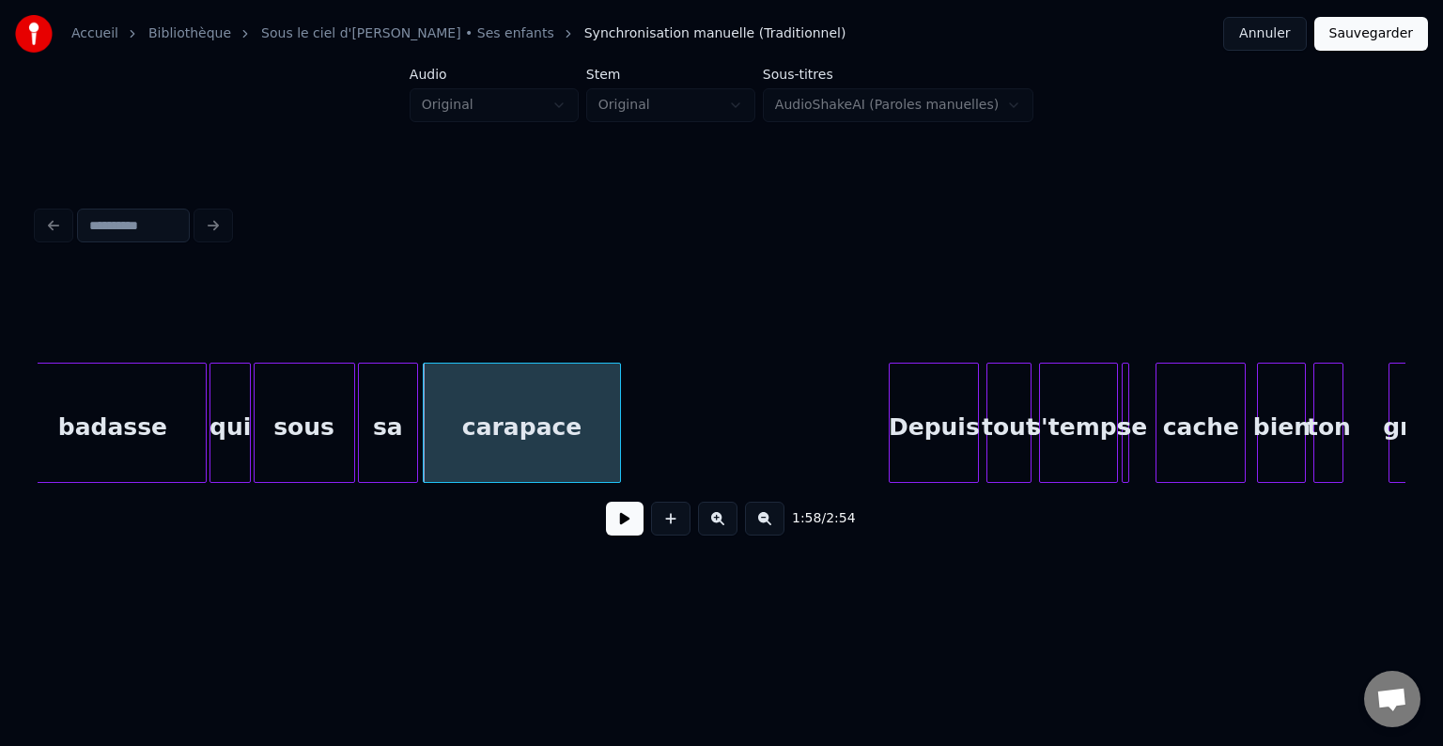
click at [620, 406] on div at bounding box center [617, 423] width 6 height 118
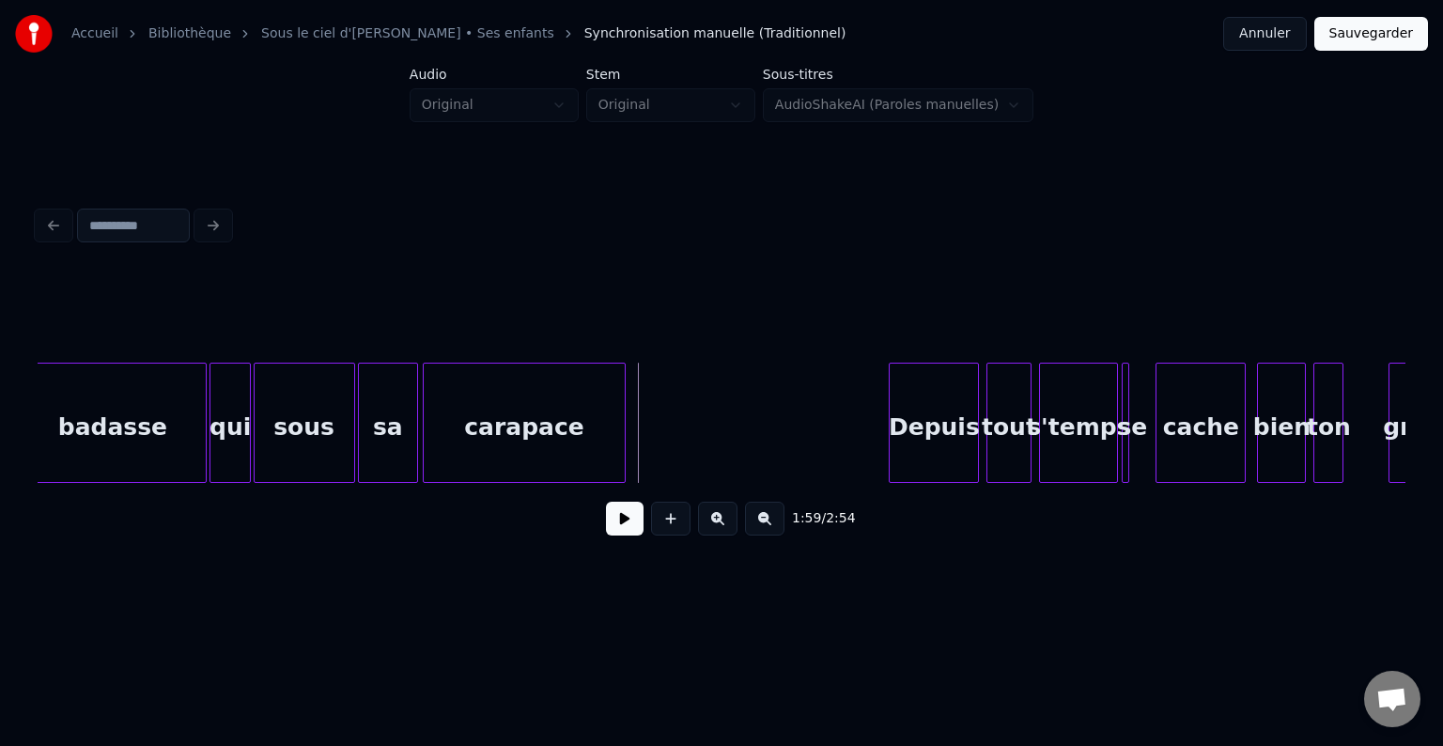
click at [631, 523] on button at bounding box center [625, 519] width 38 height 34
click at [629, 526] on button at bounding box center [625, 519] width 38 height 34
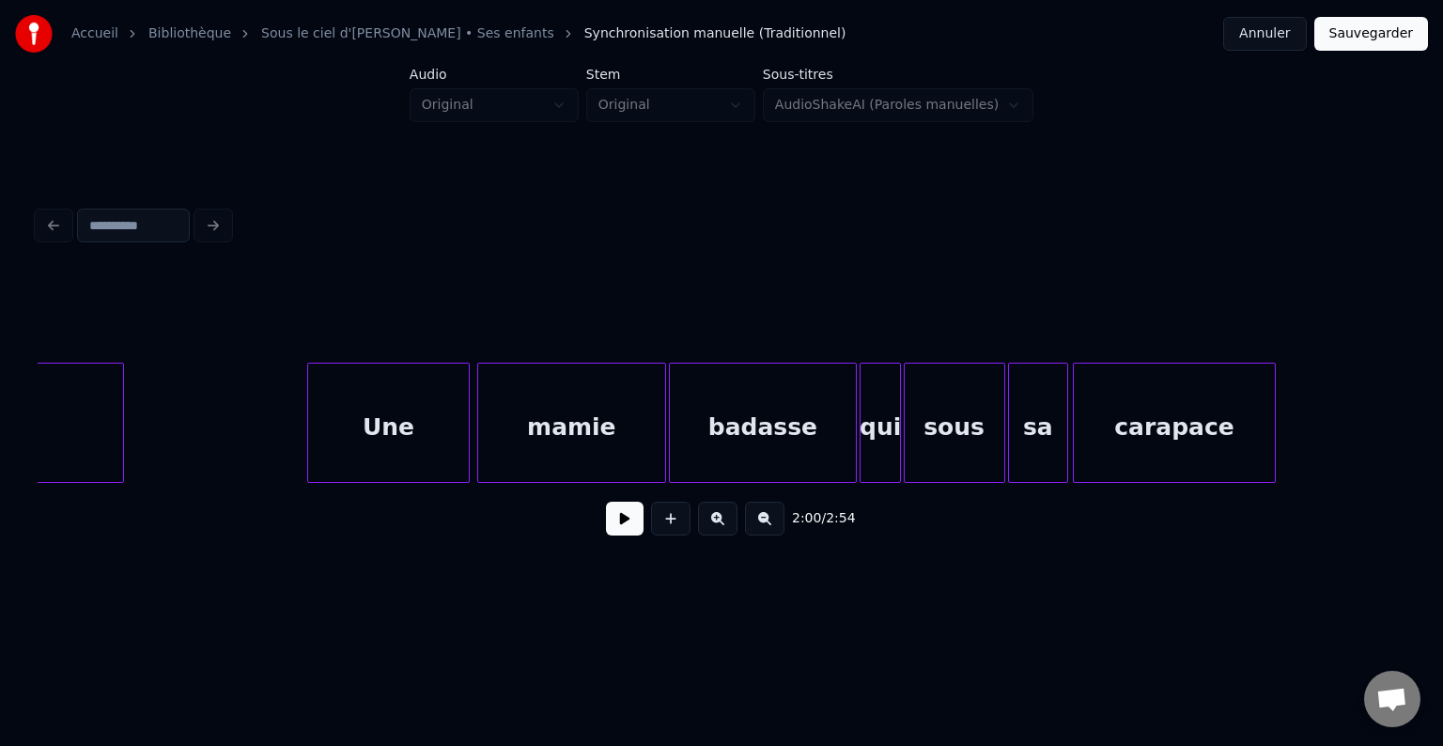
scroll to position [0, 21129]
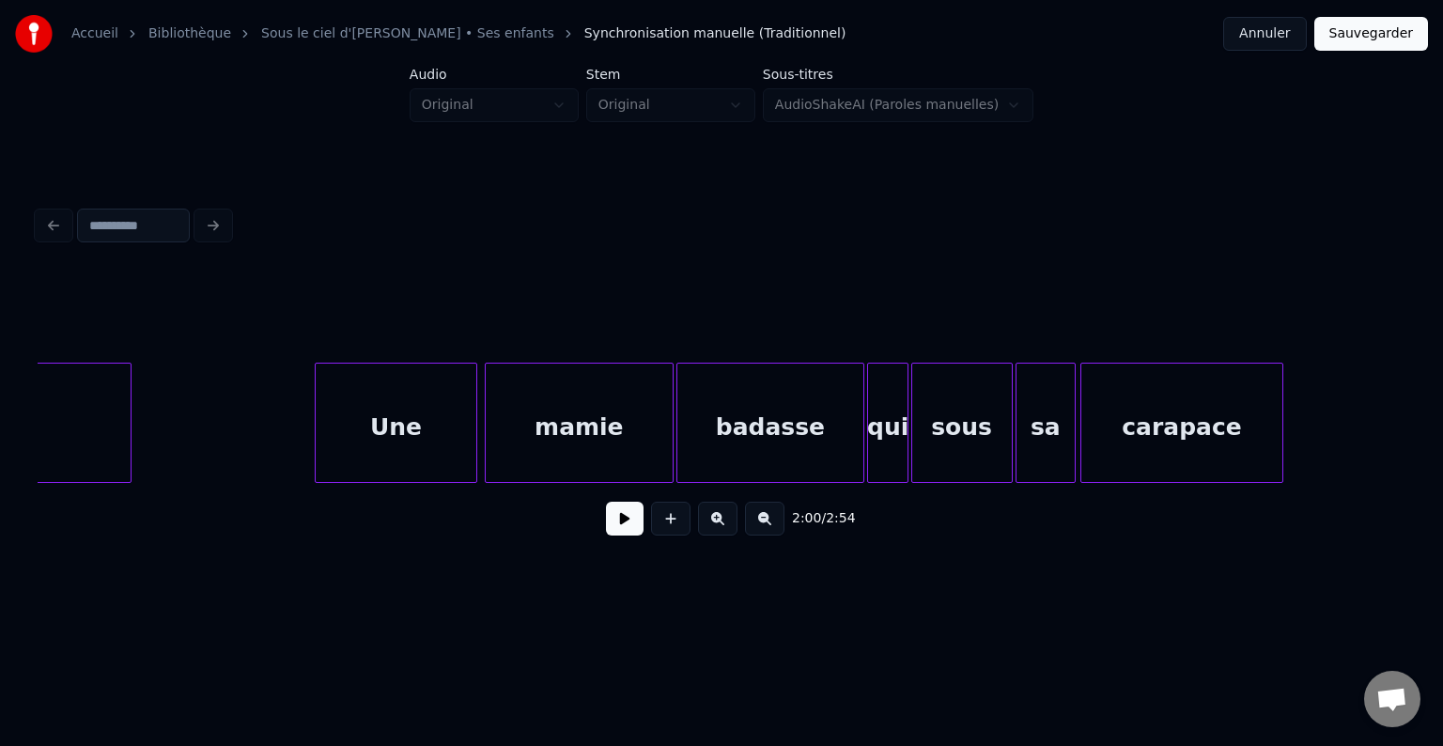
click at [613, 527] on button at bounding box center [625, 519] width 38 height 34
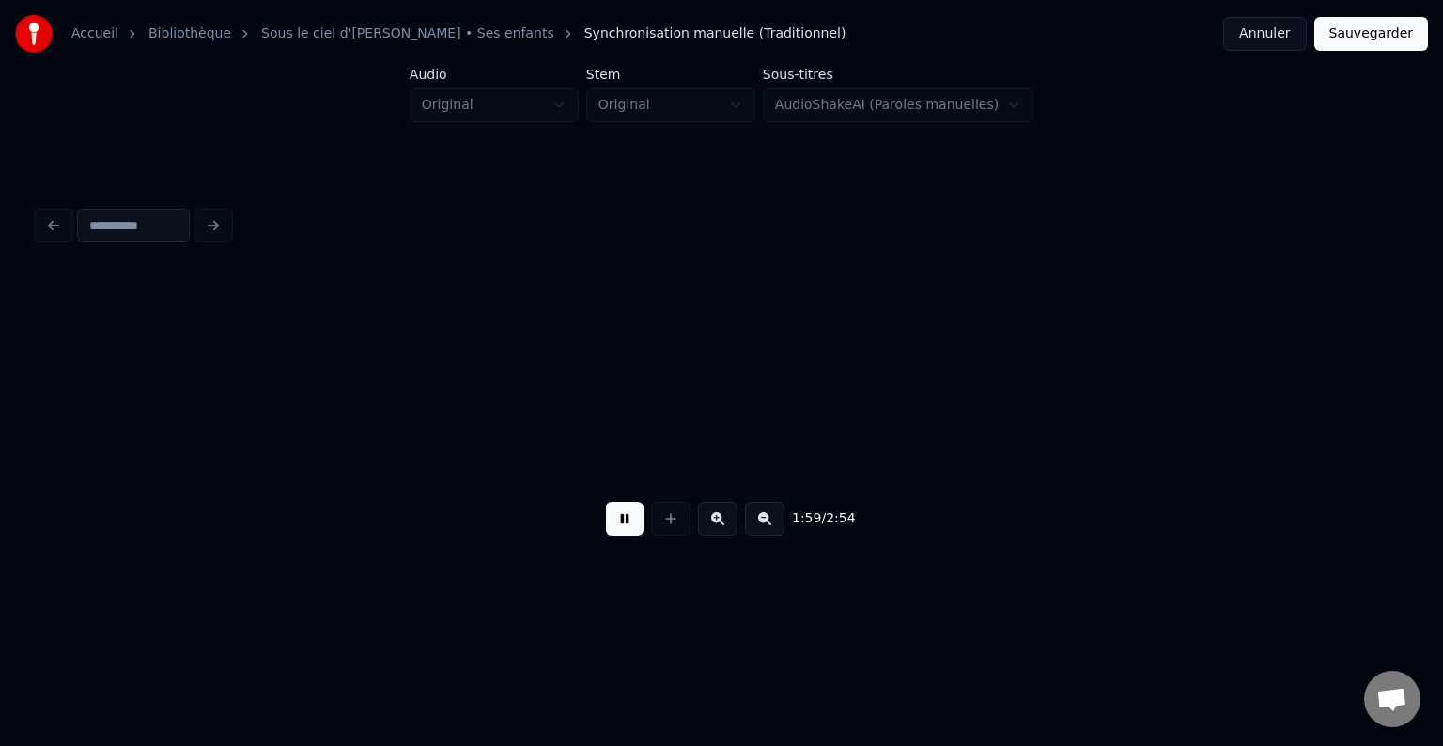
click at [638, 532] on button at bounding box center [625, 519] width 38 height 34
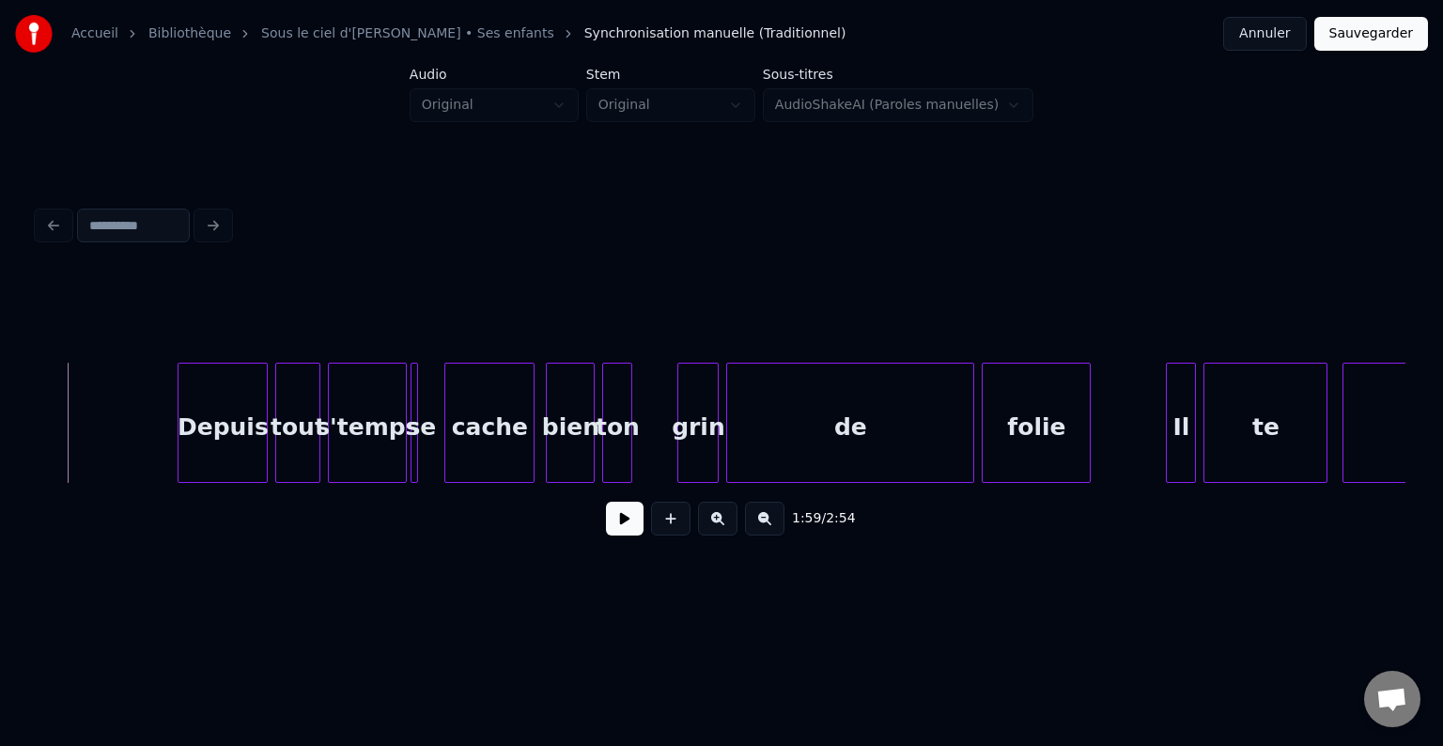
click at [638, 532] on button at bounding box center [625, 519] width 38 height 34
click at [627, 528] on button at bounding box center [625, 519] width 38 height 34
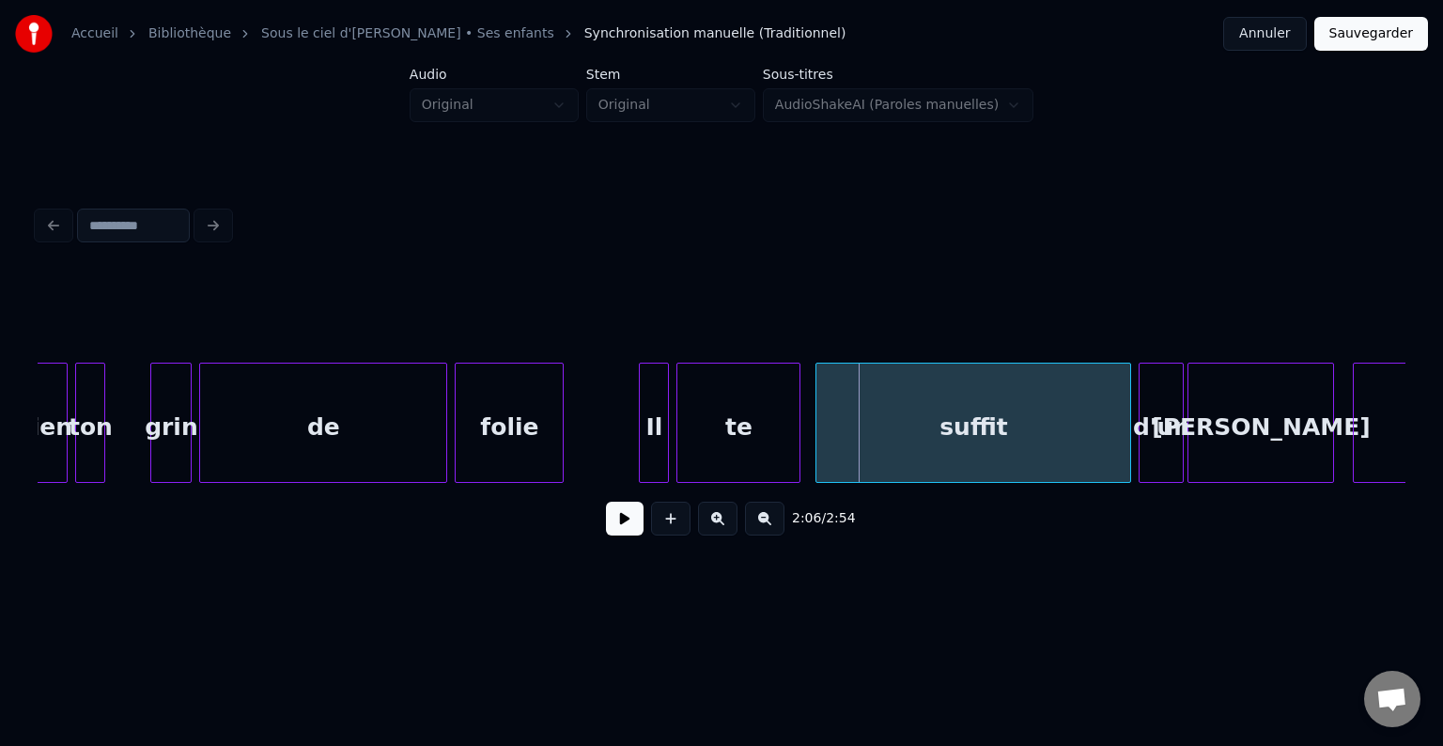
scroll to position [0, 22914]
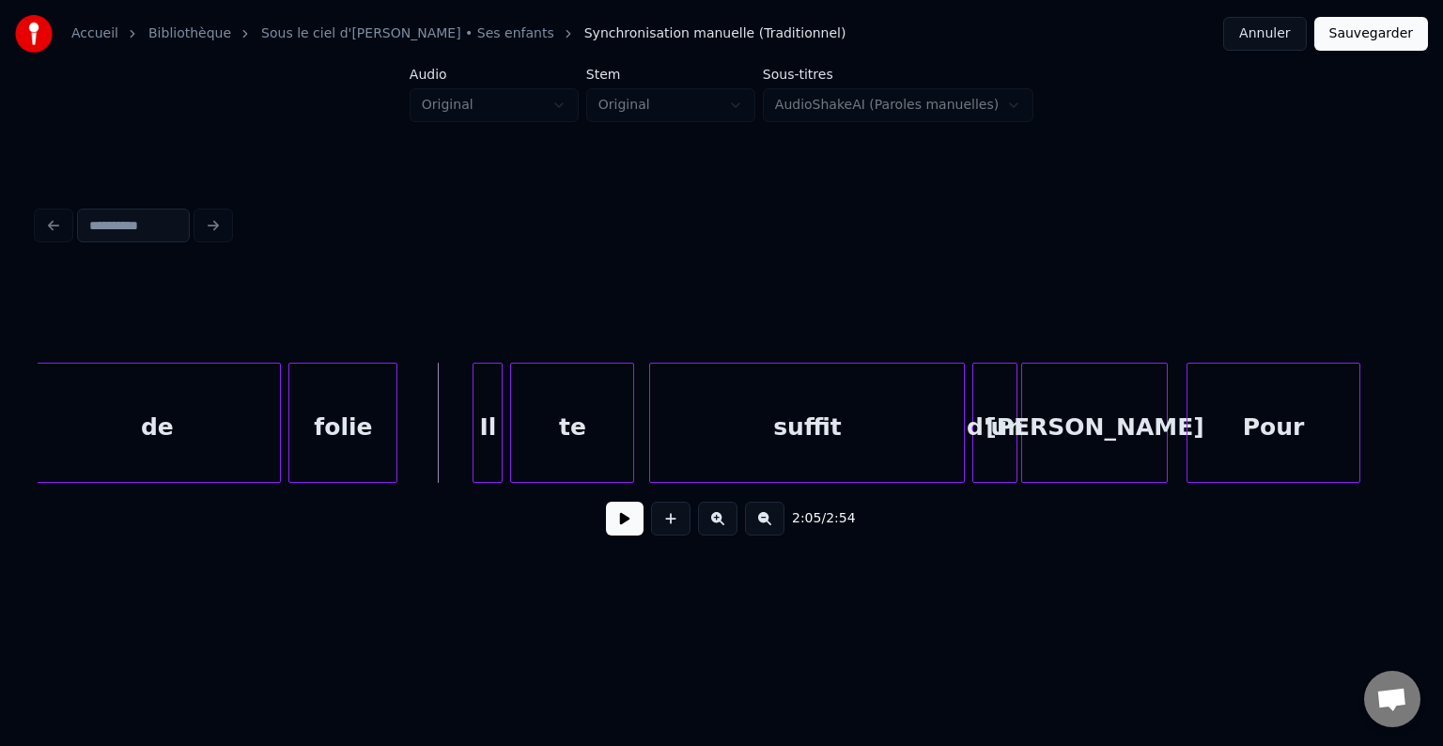
scroll to position [0, 23210]
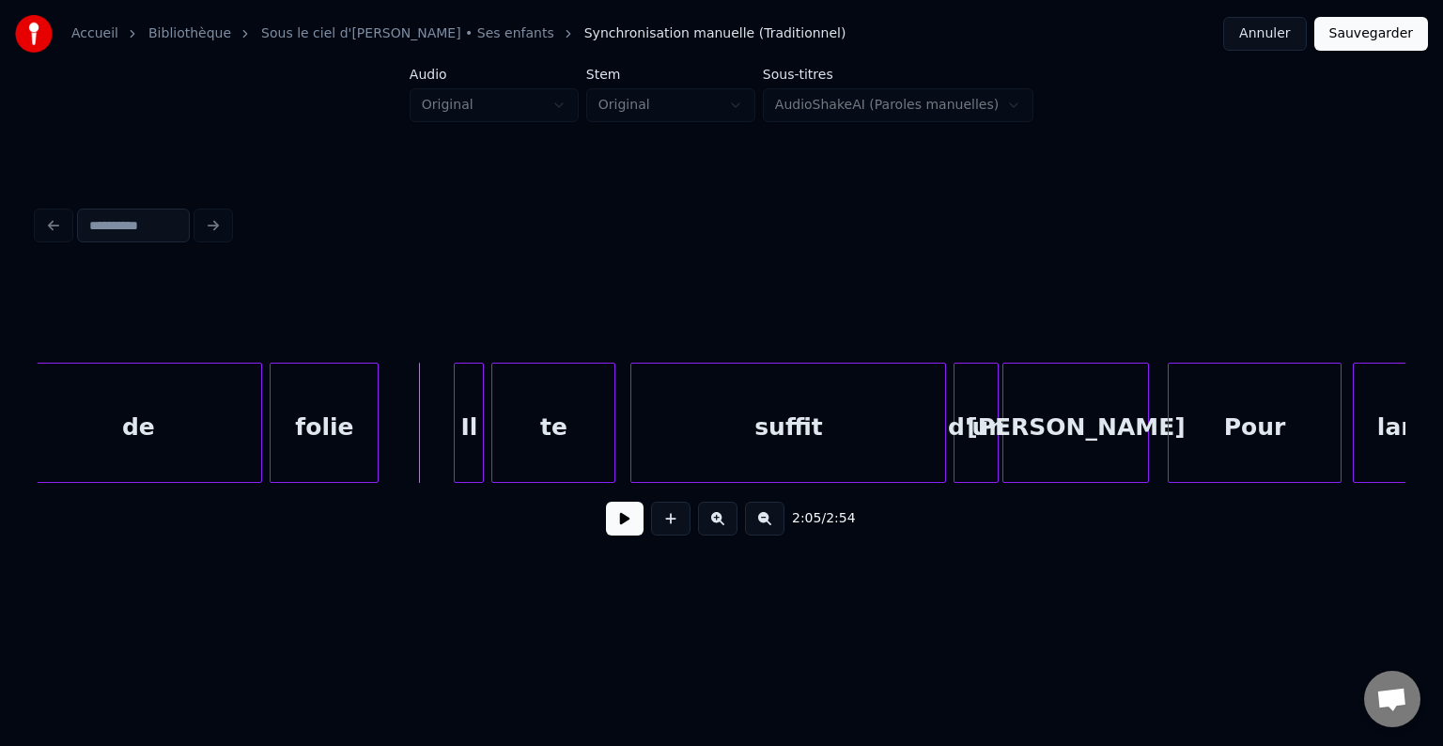
click at [849, 455] on div "suffit" at bounding box center [788, 428] width 314 height 128
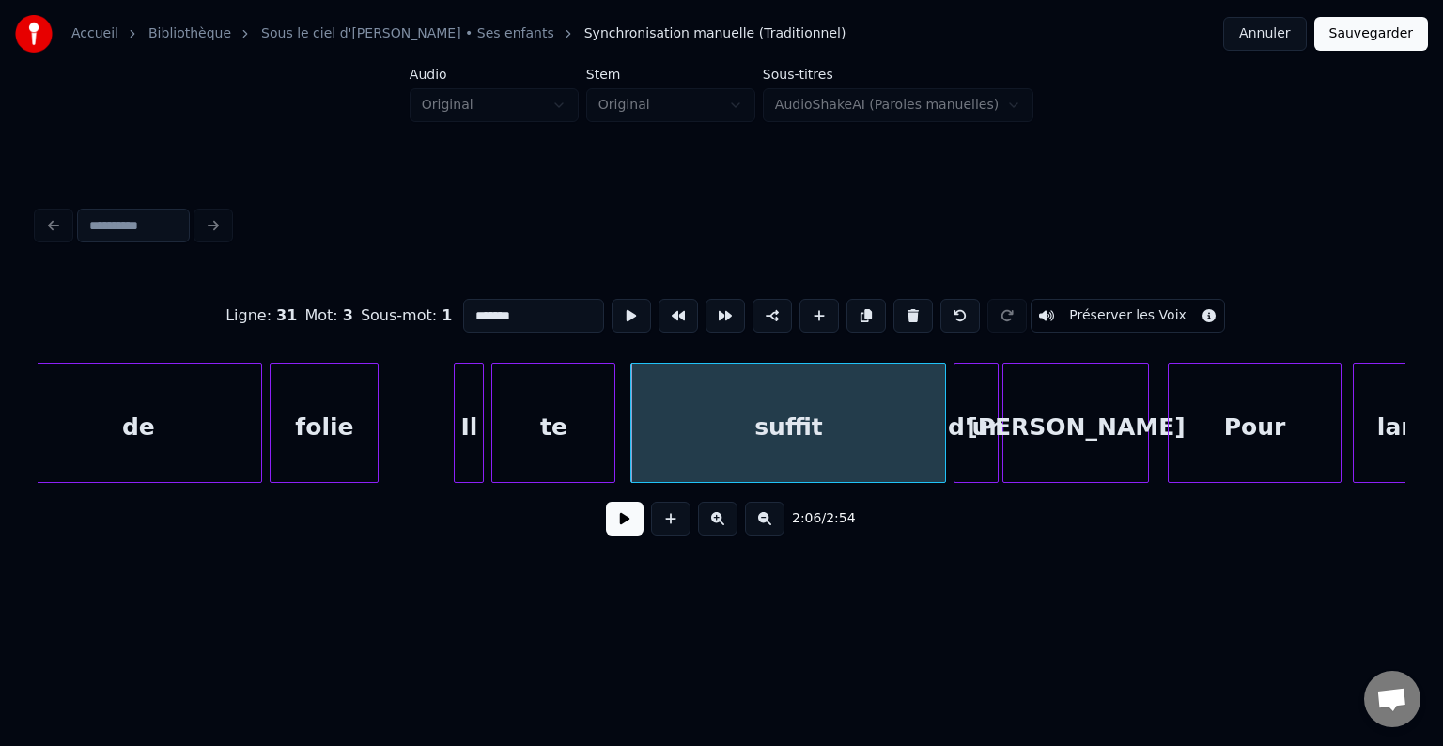
type input "******"
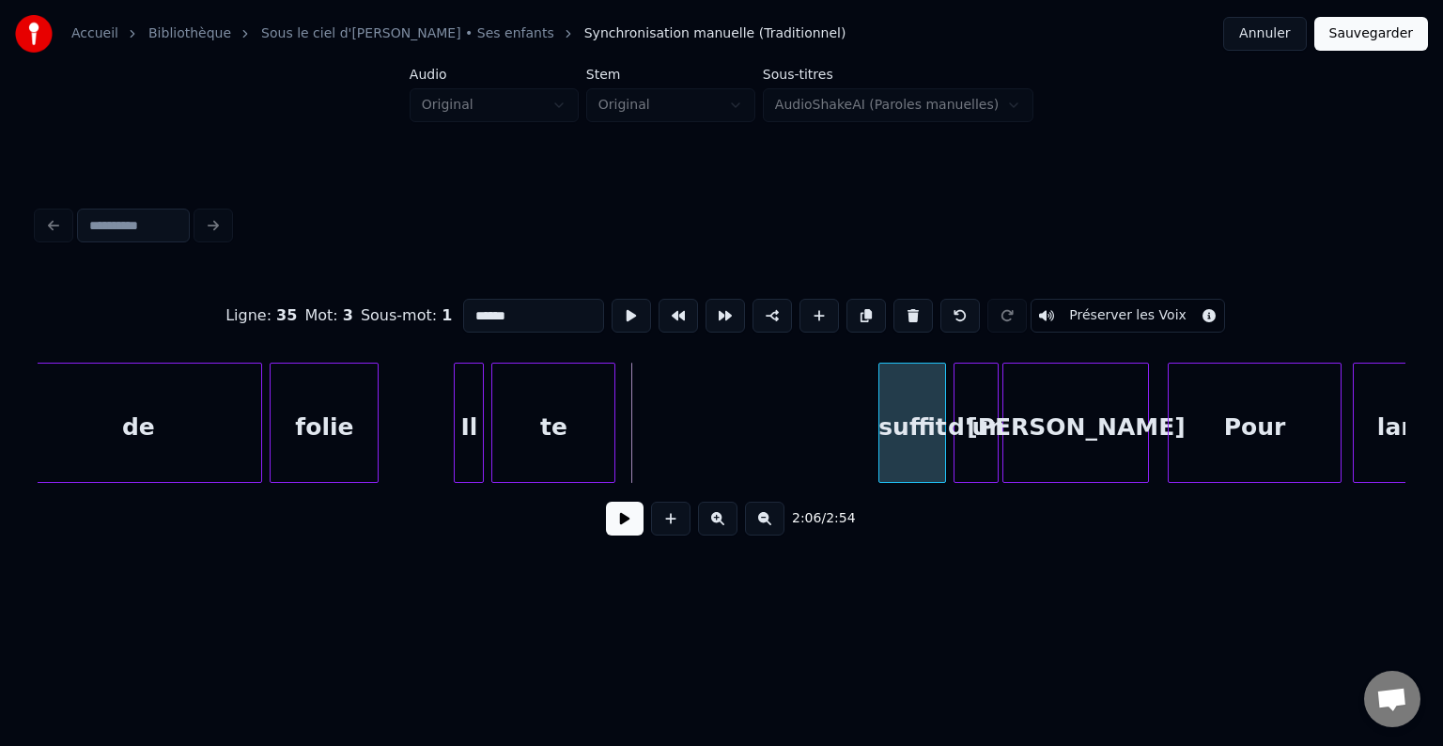
click at [880, 438] on div at bounding box center [882, 423] width 6 height 118
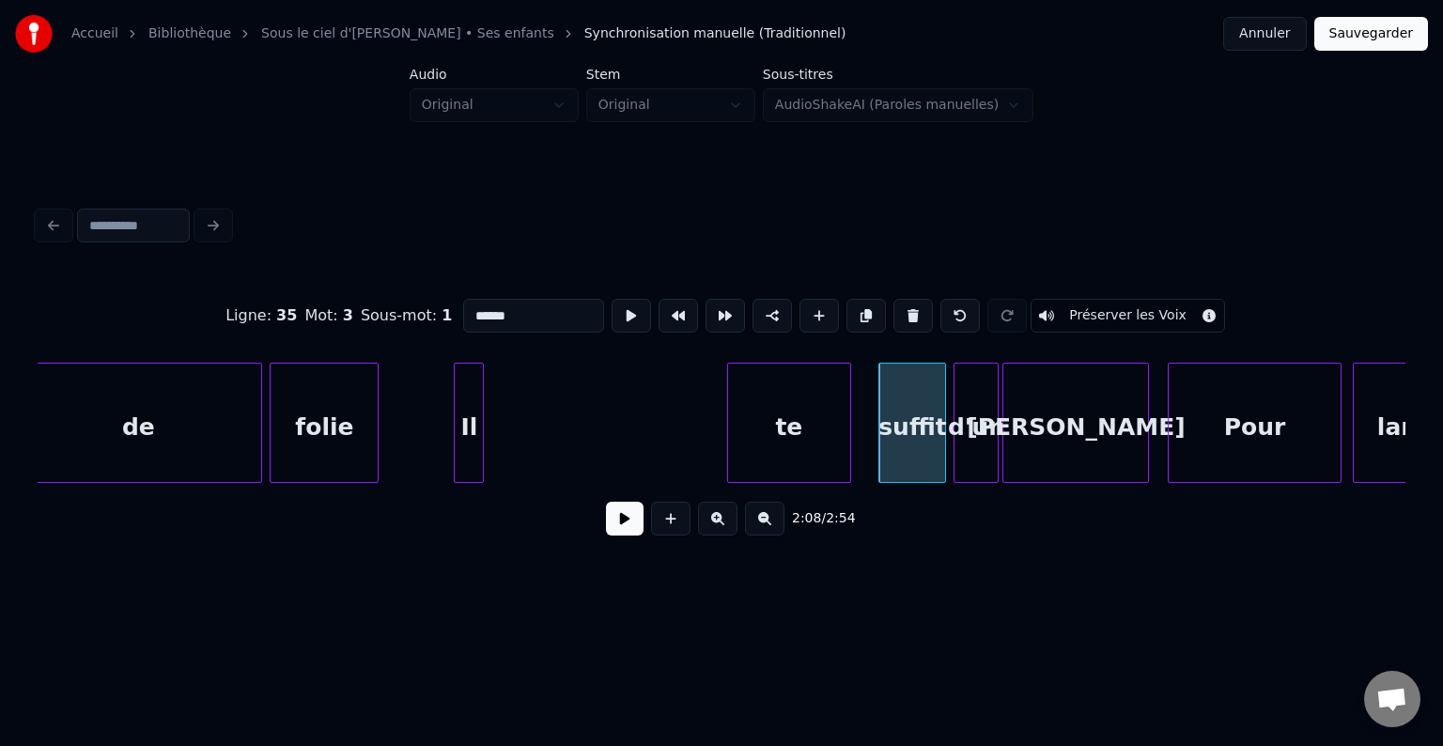
click at [846, 439] on div "te" at bounding box center [789, 428] width 122 height 128
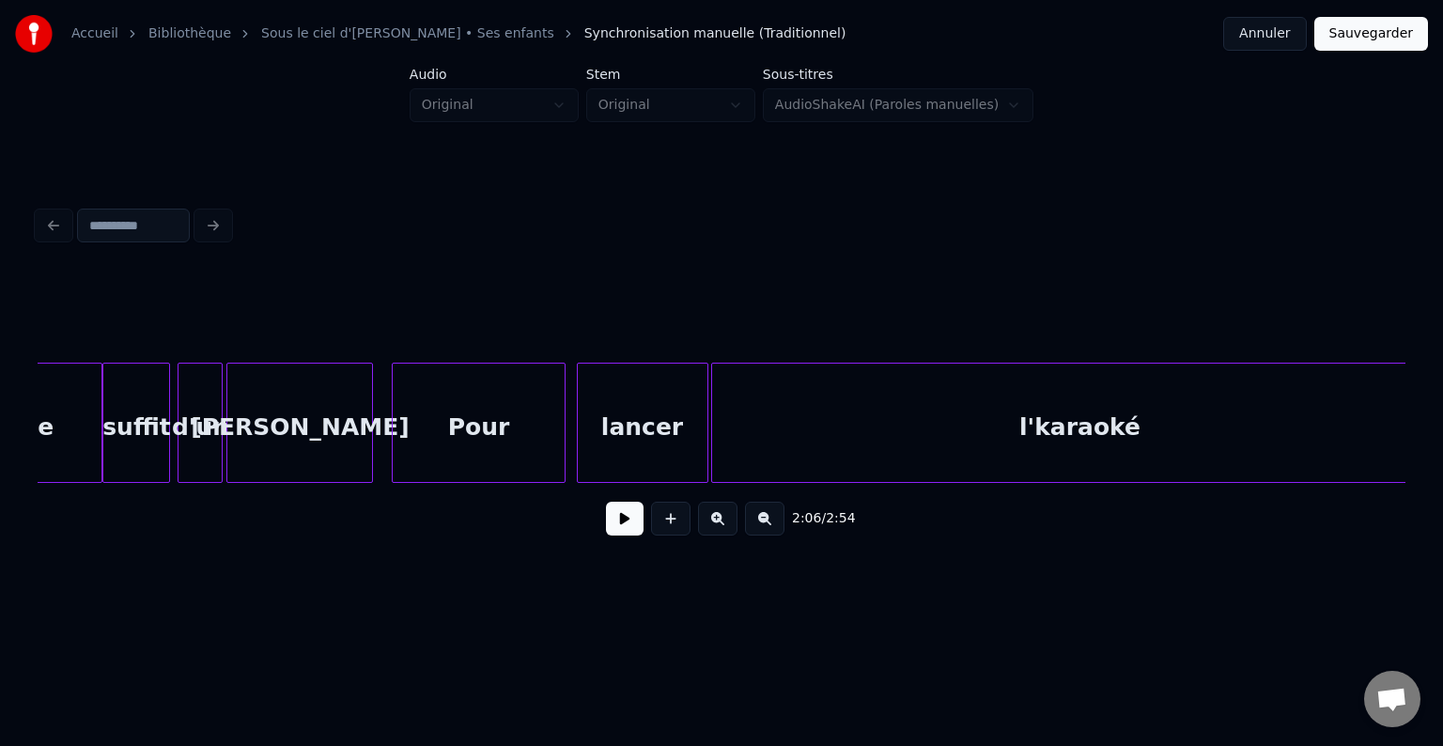
scroll to position [0, 24024]
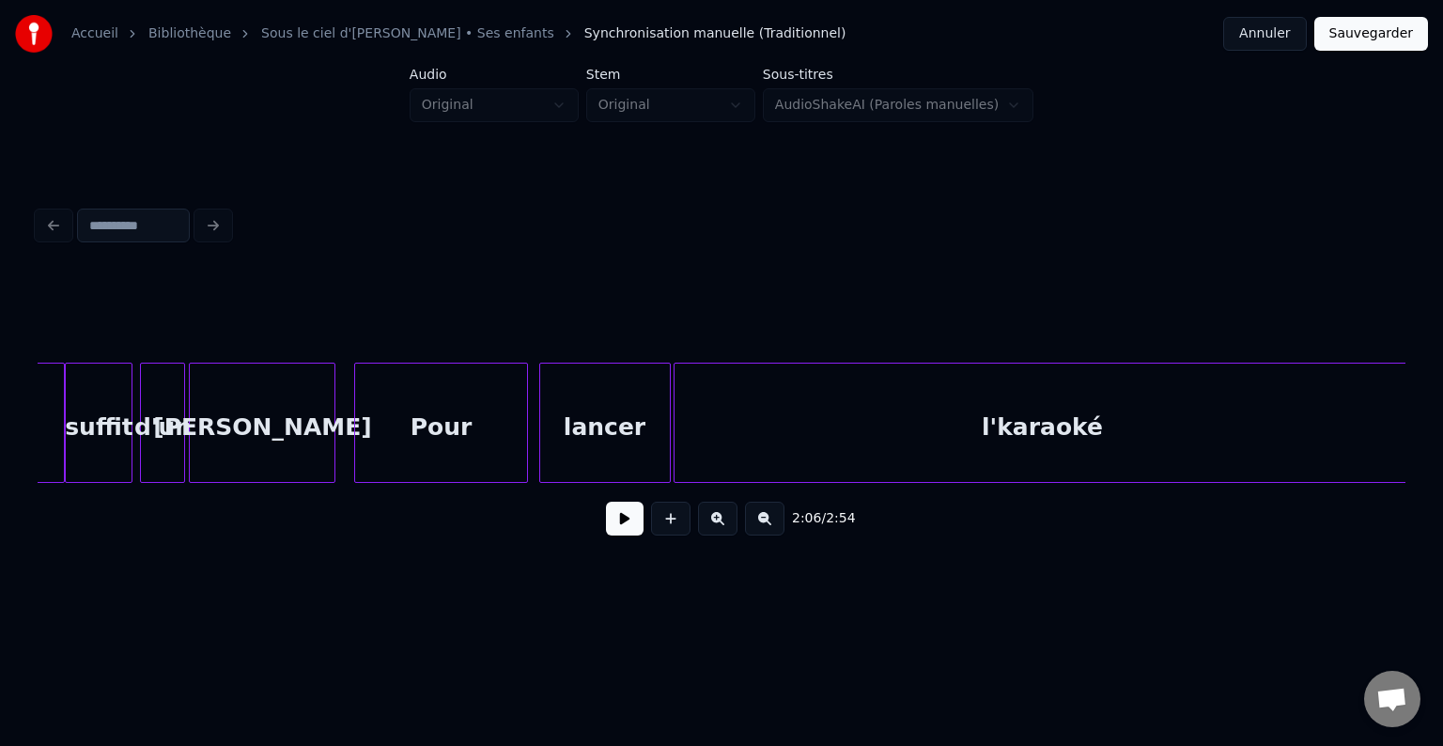
click at [928, 429] on div "l'karaoké" at bounding box center [1042, 428] width 735 height 128
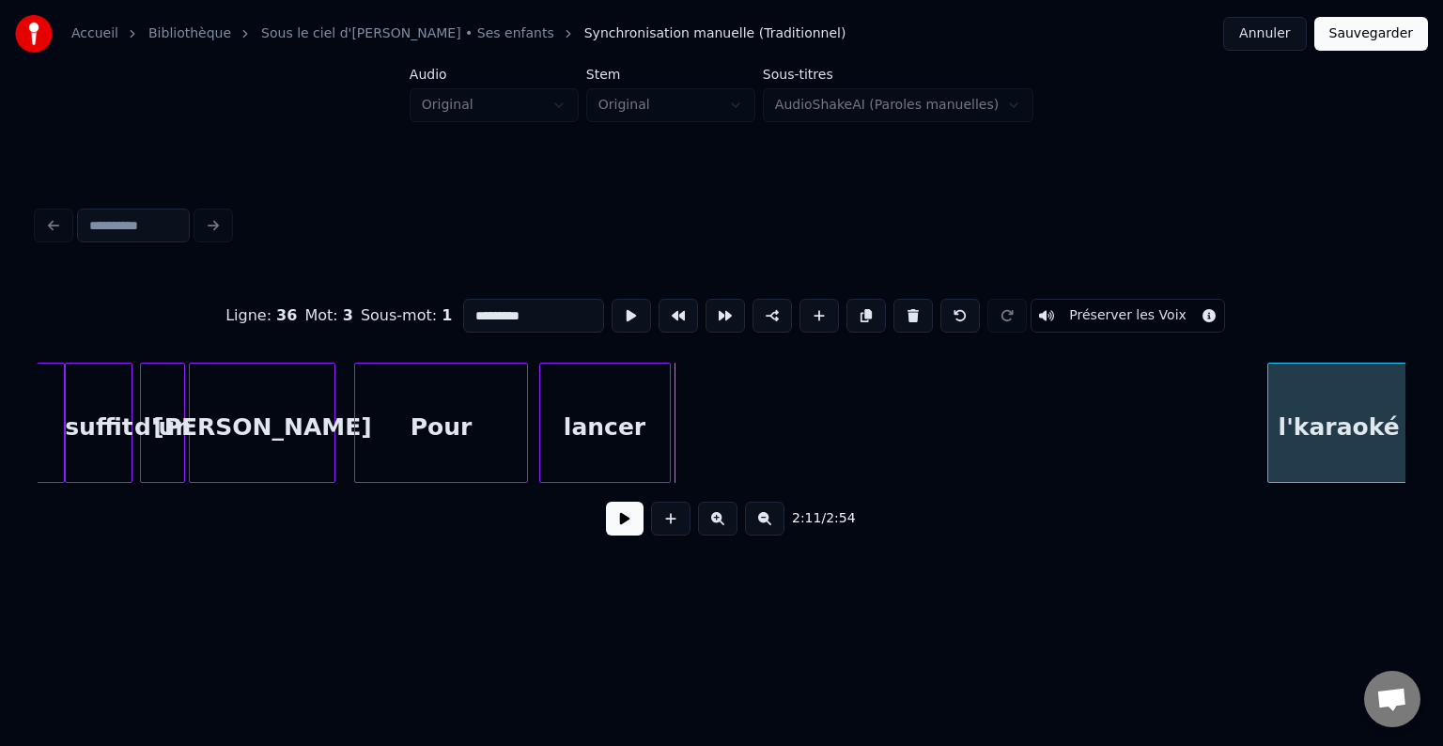
click at [1270, 449] on div at bounding box center [1271, 423] width 6 height 118
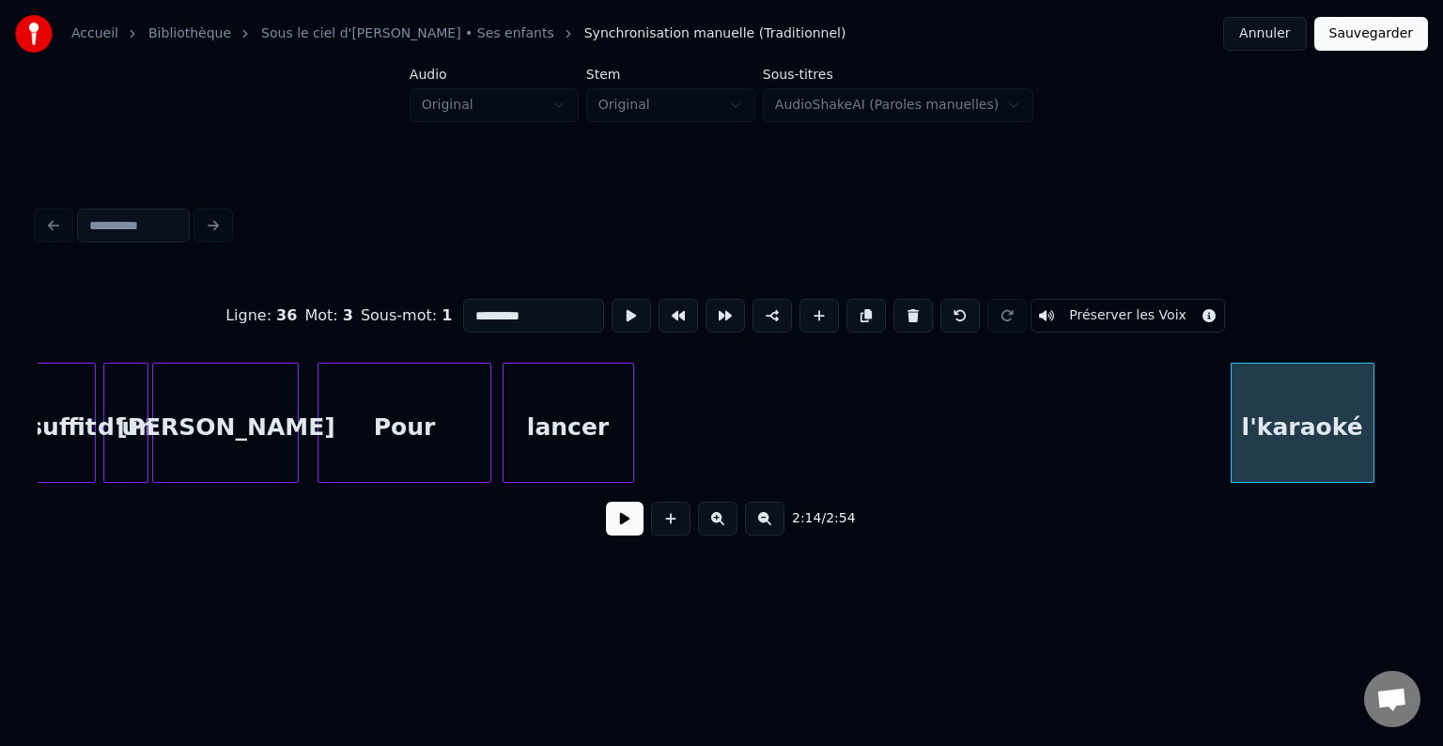
scroll to position [0, 24116]
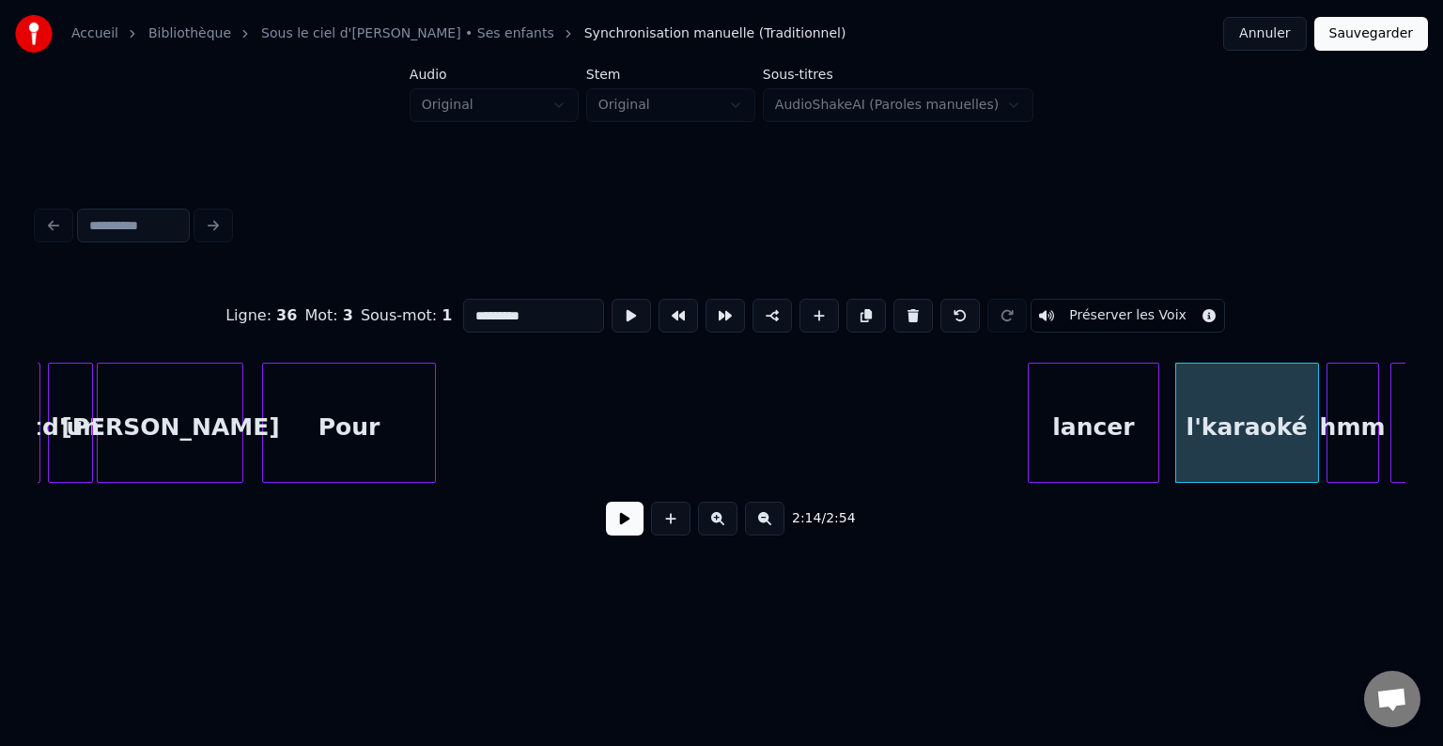
click at [1094, 438] on div "lancer" at bounding box center [1094, 428] width 130 height 128
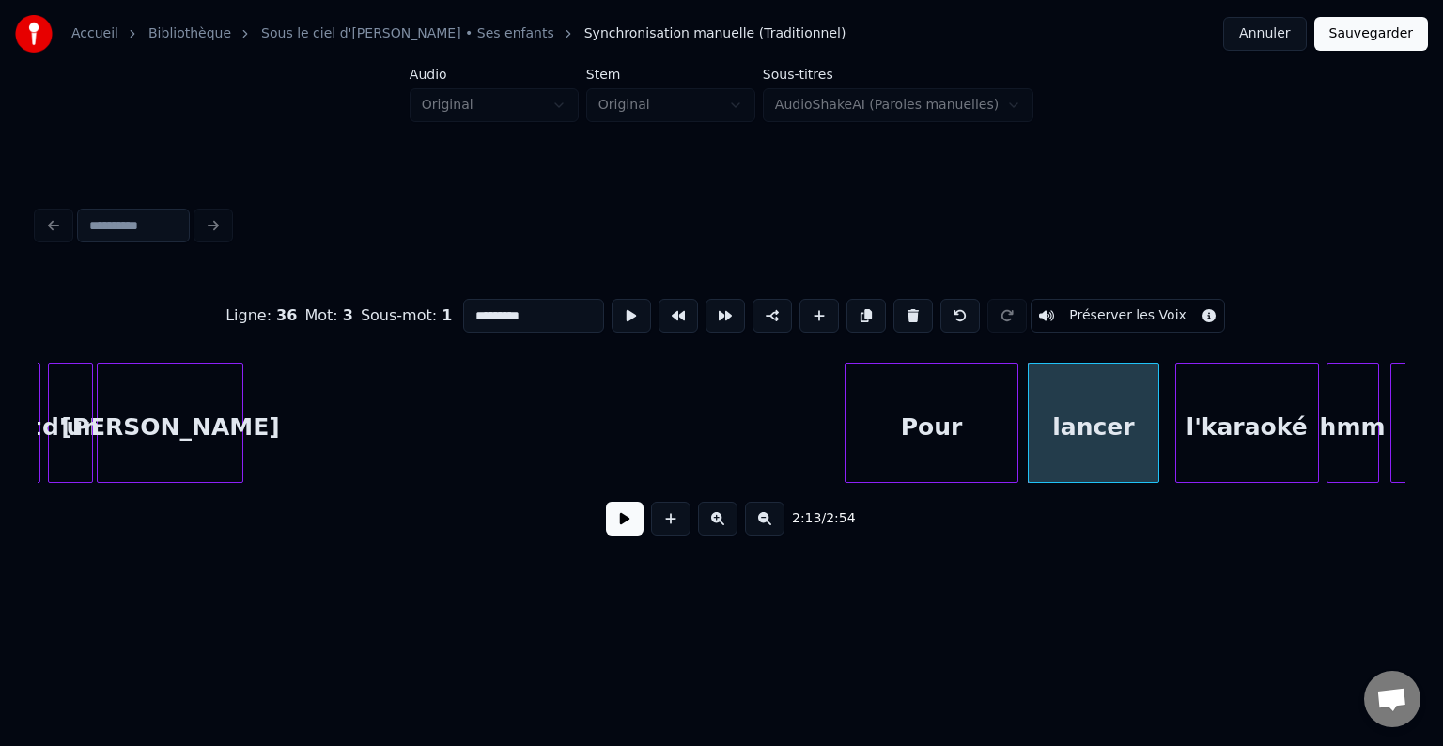
click at [916, 445] on div "Pour" at bounding box center [931, 428] width 171 height 128
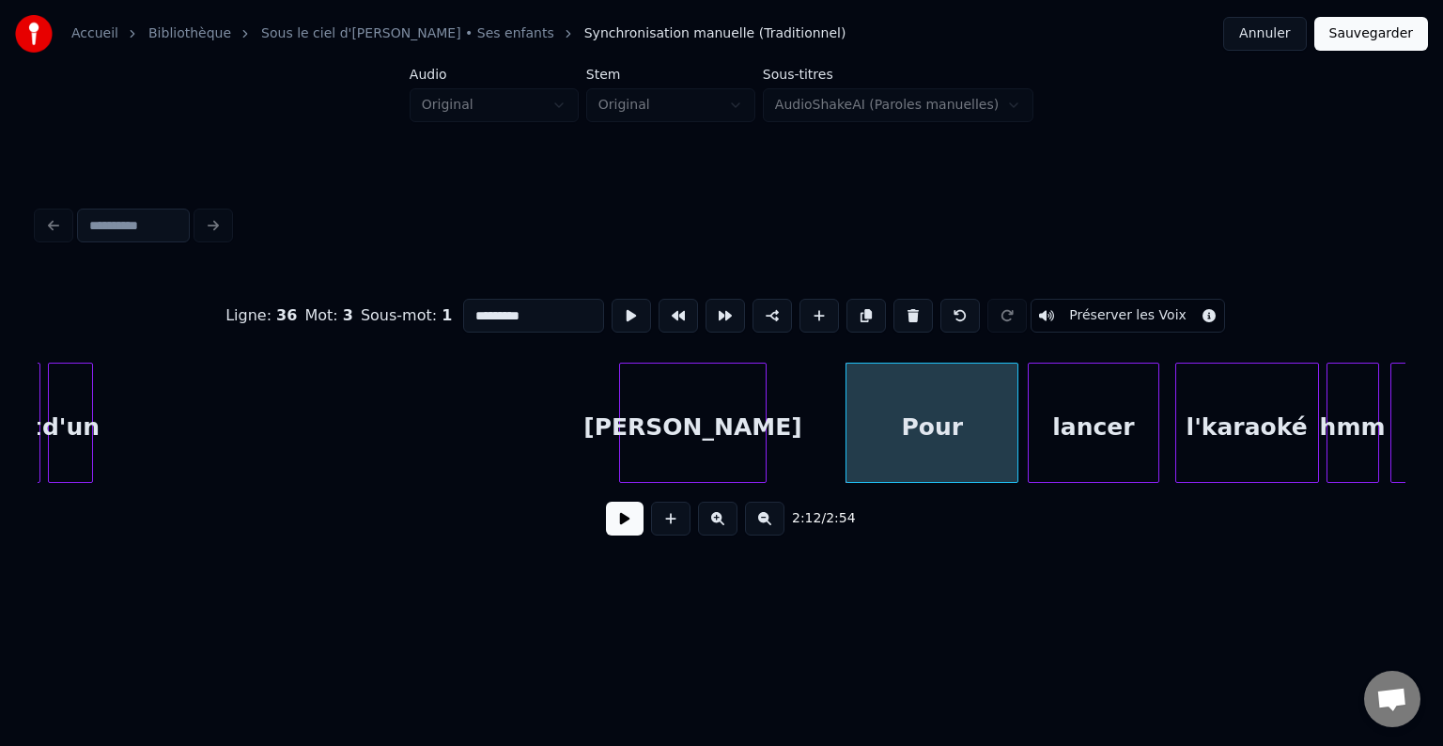
click at [725, 462] on div "[PERSON_NAME]" at bounding box center [692, 428] width 145 height 128
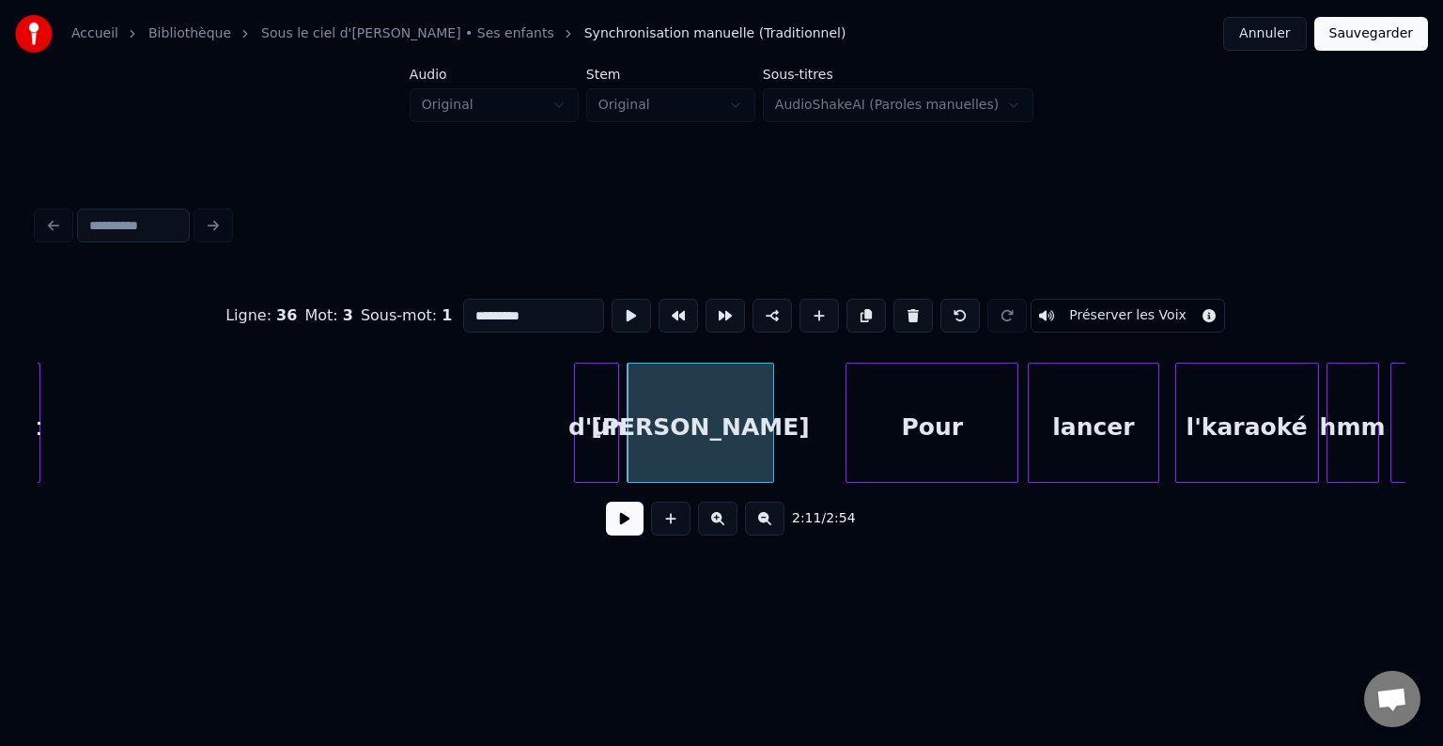
click at [614, 439] on div "d'un" at bounding box center [596, 428] width 43 height 128
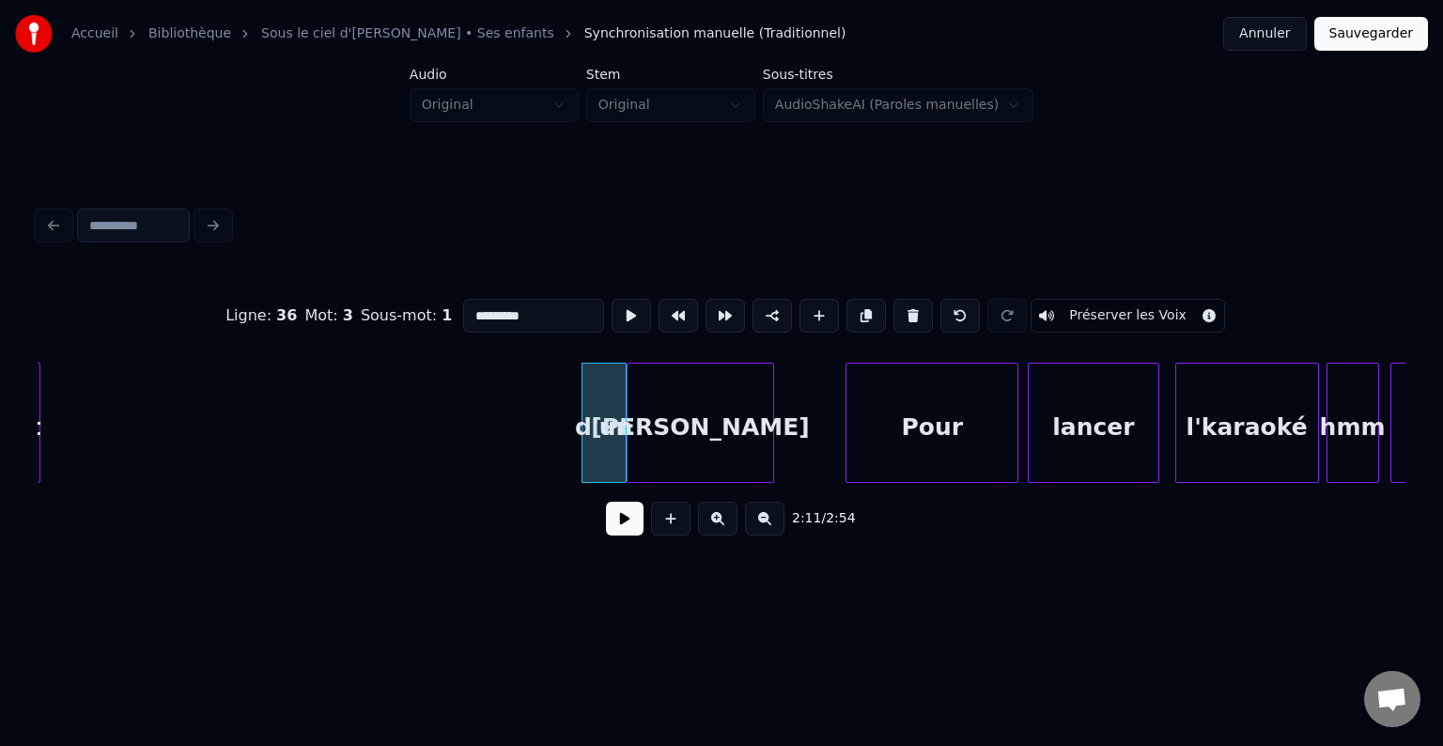
click at [614, 440] on div "d'un" at bounding box center [603, 428] width 43 height 128
click at [604, 442] on div "d'un" at bounding box center [595, 428] width 43 height 128
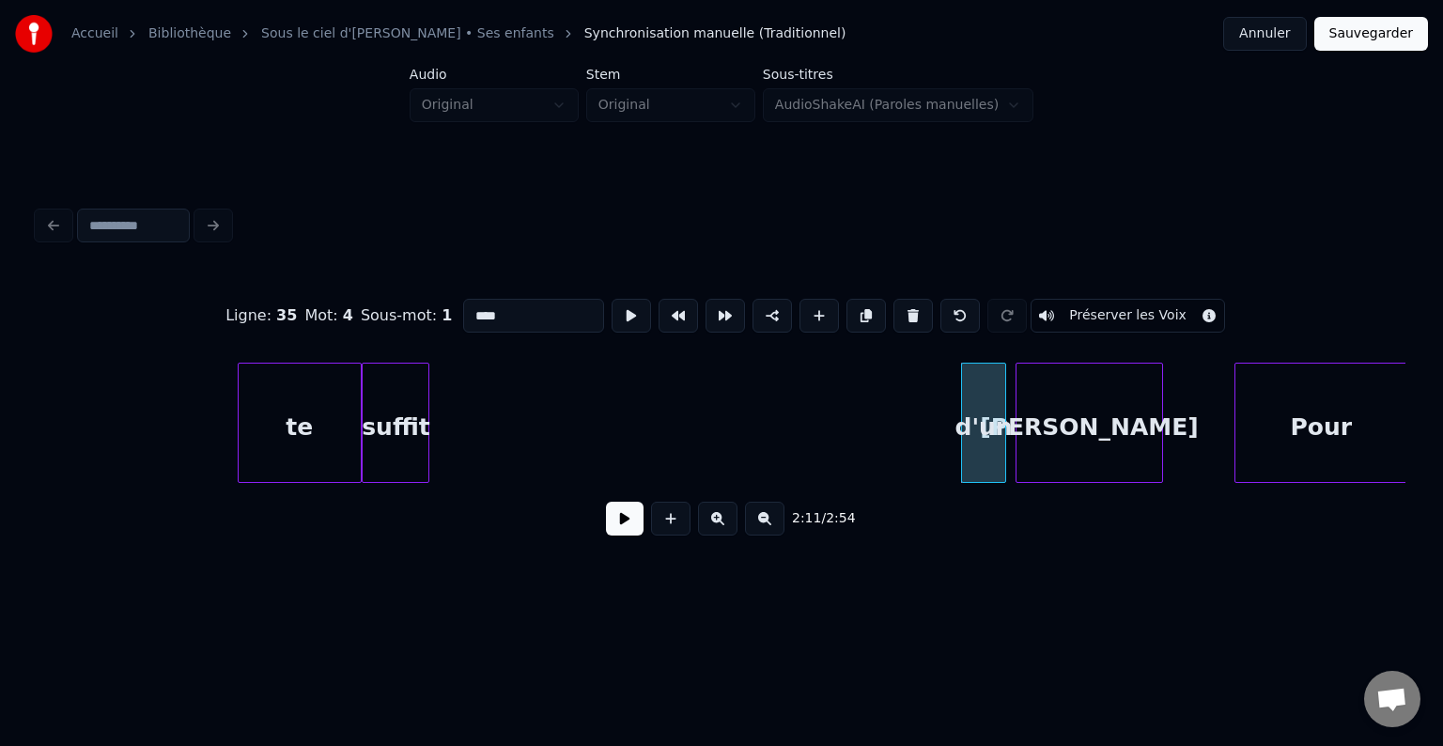
scroll to position [0, 23635]
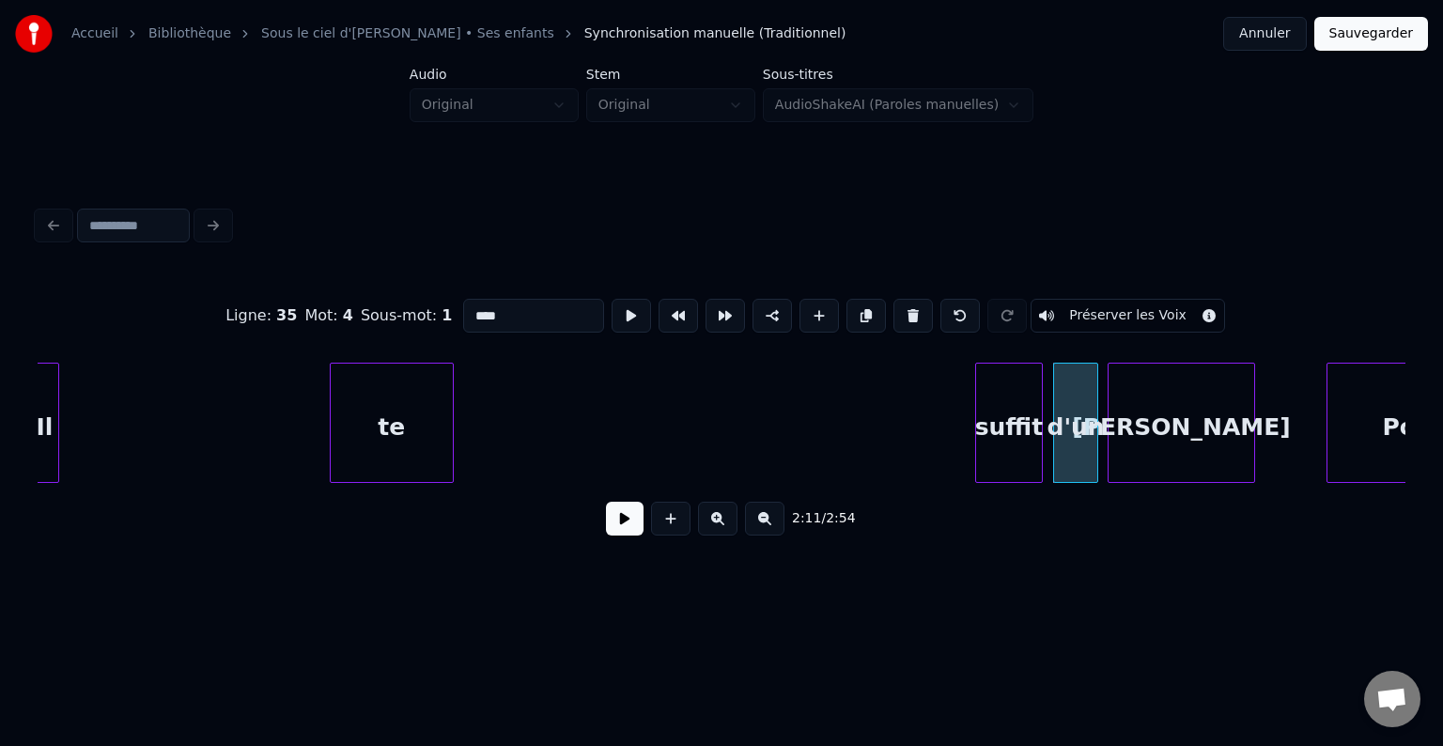
click at [1019, 458] on div "suffit" at bounding box center [1009, 428] width 66 height 128
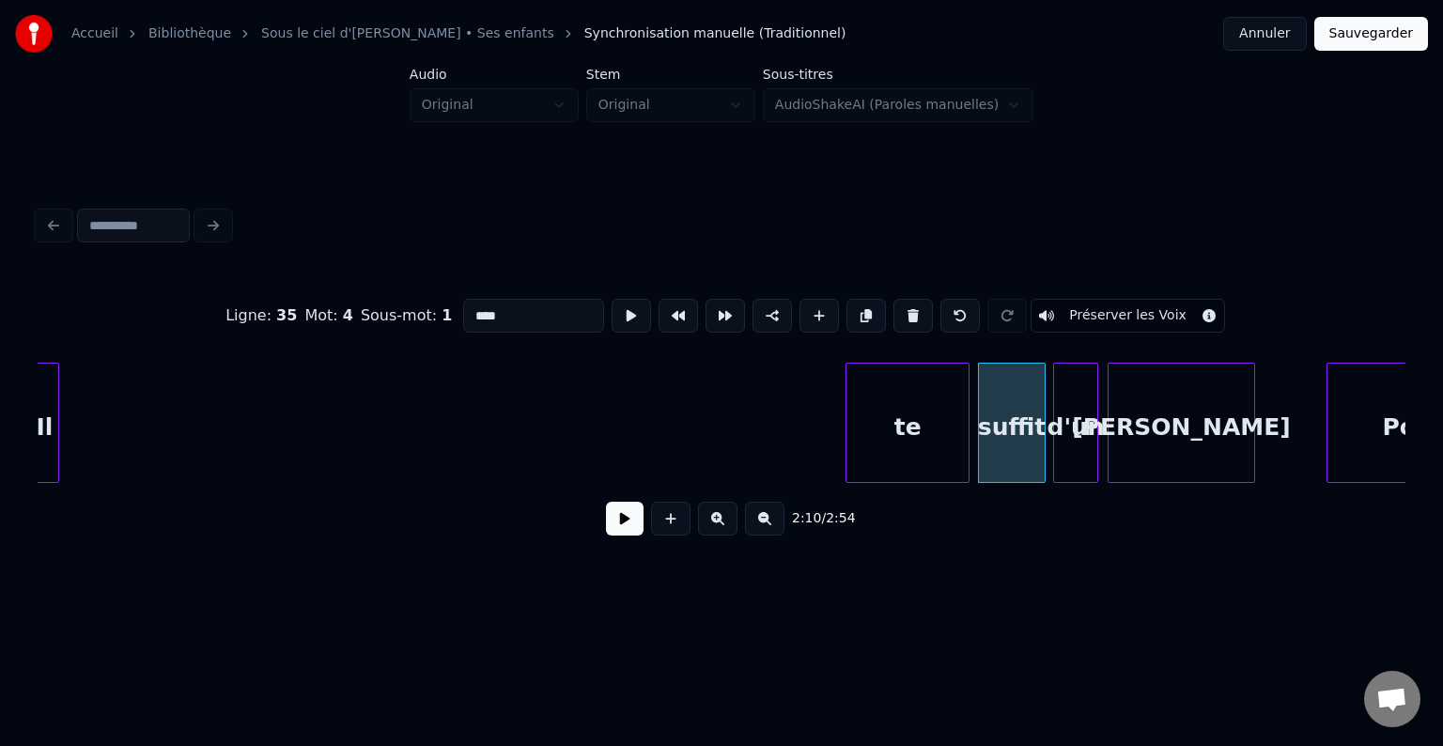
click at [883, 447] on div "te" at bounding box center [907, 428] width 122 height 128
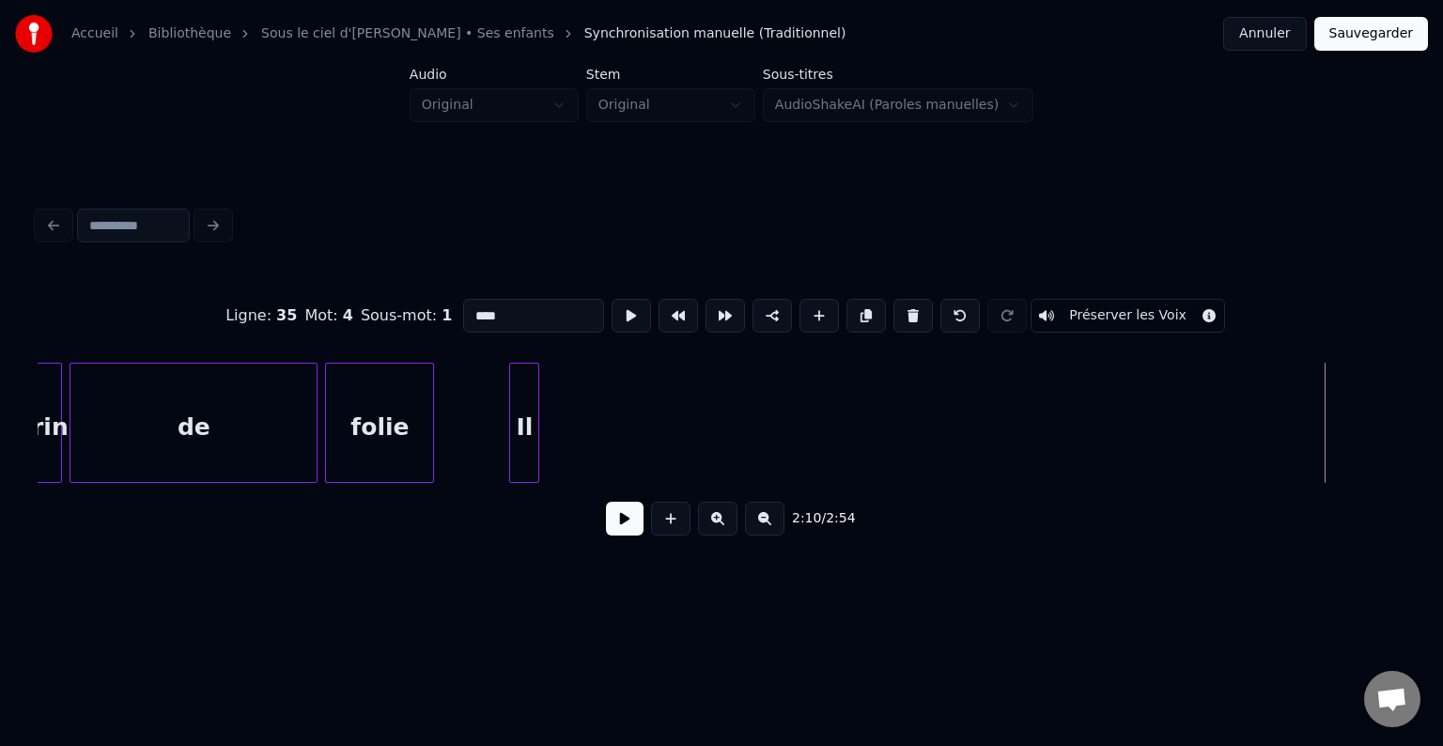
scroll to position [0, 23210]
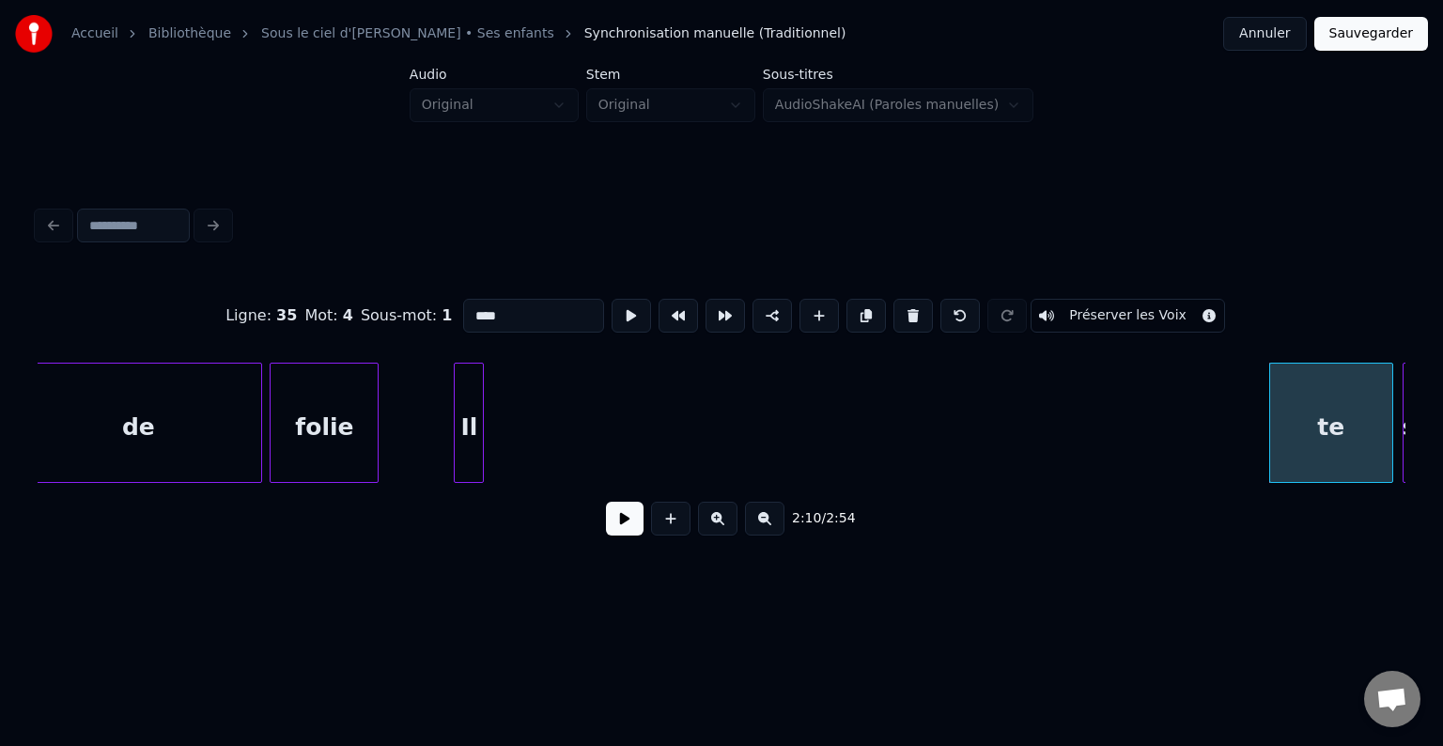
click at [476, 416] on div "Il" at bounding box center [469, 423] width 30 height 120
type input "**"
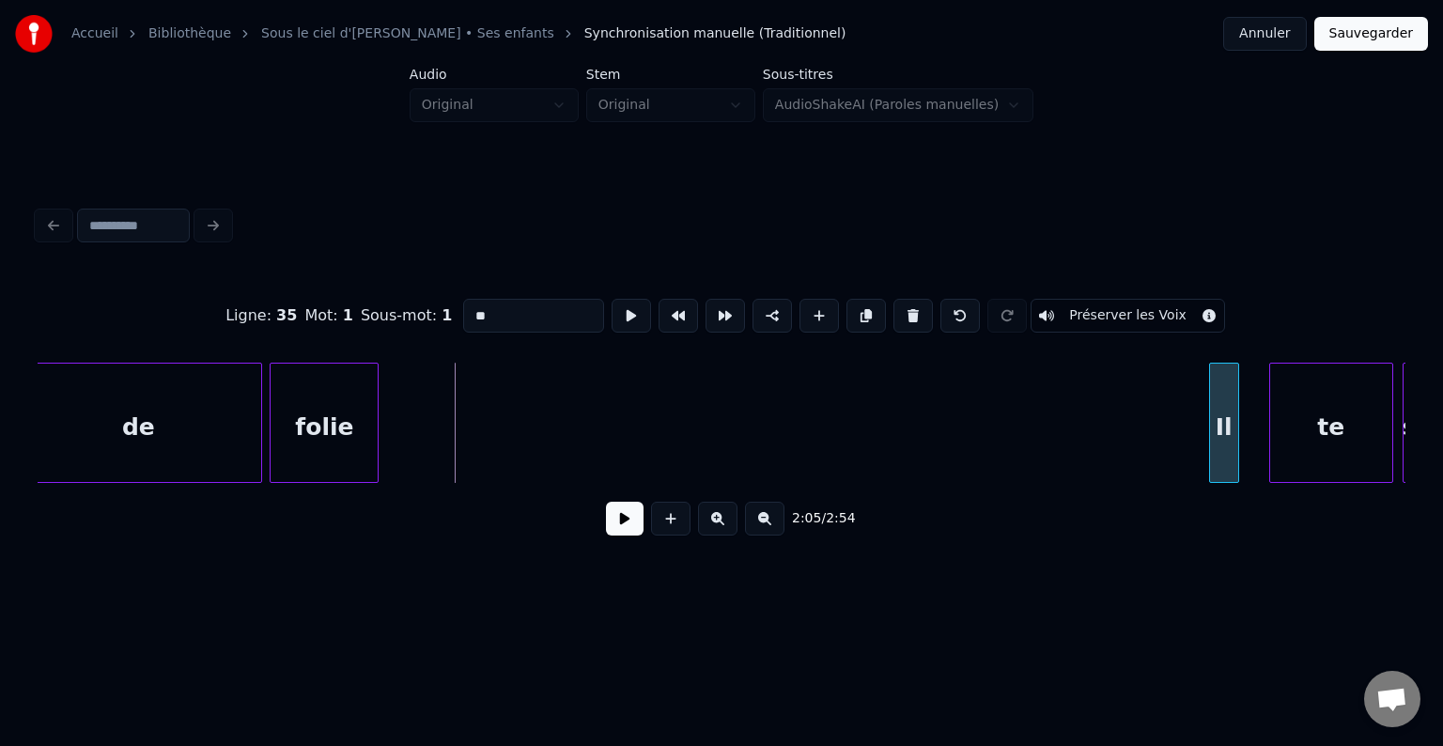
click at [1238, 436] on div "Il" at bounding box center [1224, 428] width 28 height 128
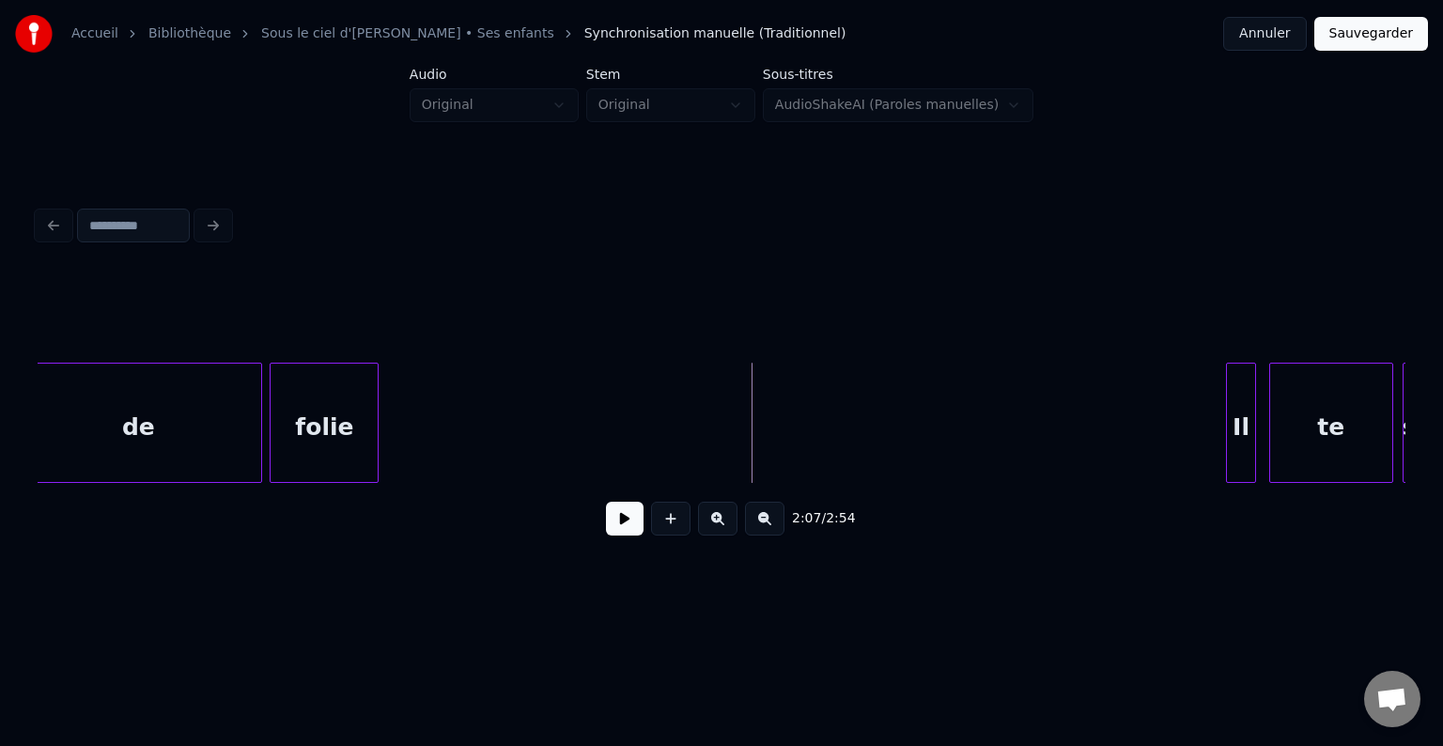
drag, startPoint x: 685, startPoint y: 446, endPoint x: 672, endPoint y: 445, distance: 13.2
click at [365, 421] on div "folie" at bounding box center [324, 428] width 107 height 128
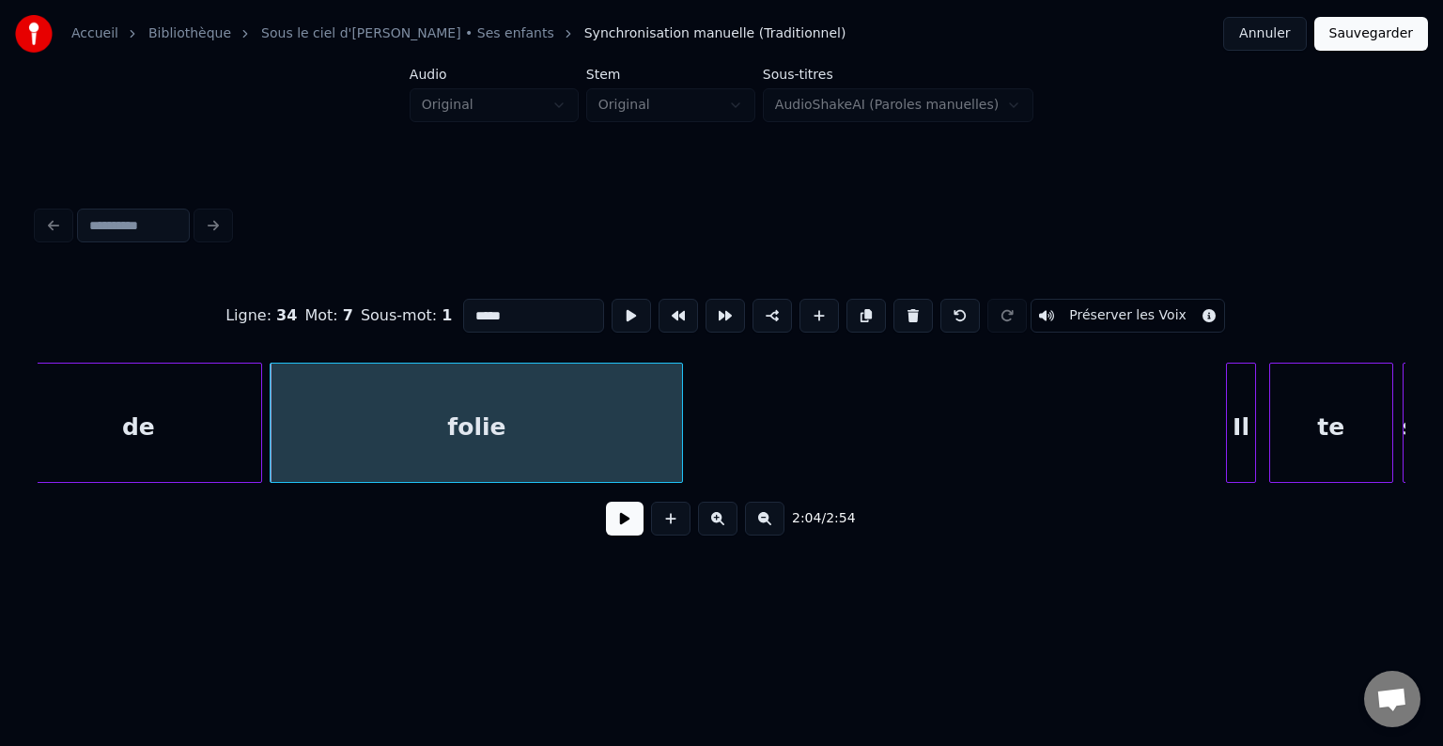
click at [680, 427] on div at bounding box center [679, 423] width 6 height 118
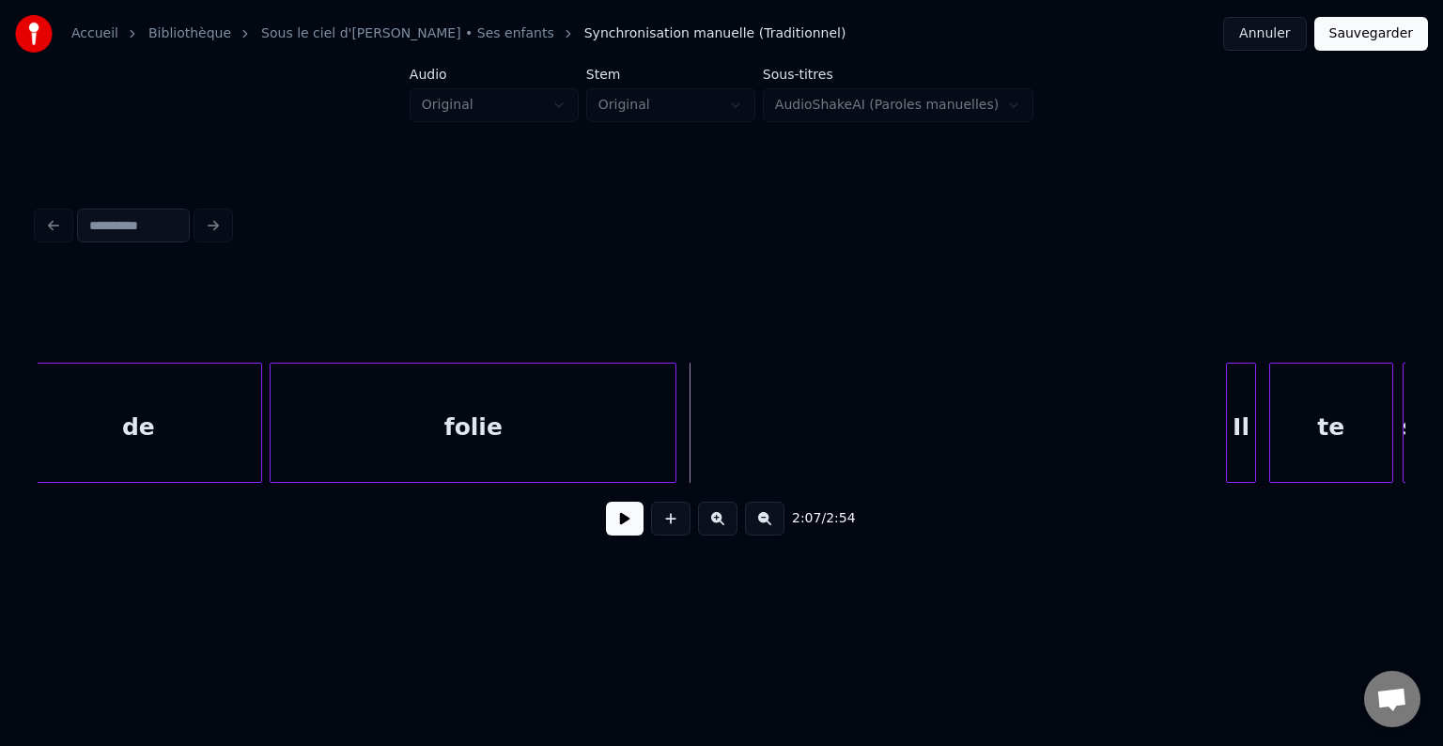
click at [674, 425] on div at bounding box center [673, 423] width 6 height 118
click at [685, 422] on div at bounding box center [683, 423] width 6 height 118
click at [694, 425] on div at bounding box center [694, 423] width 6 height 118
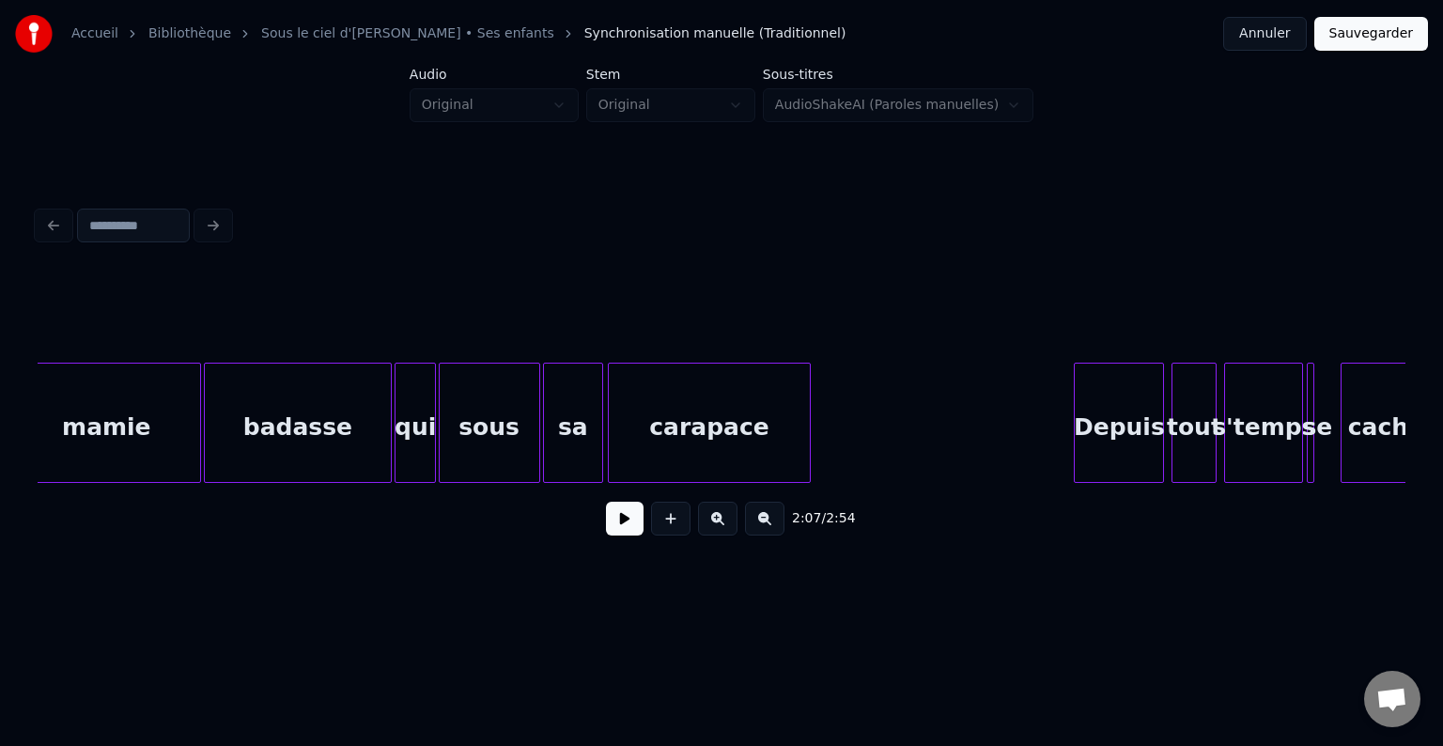
scroll to position [0, 21362]
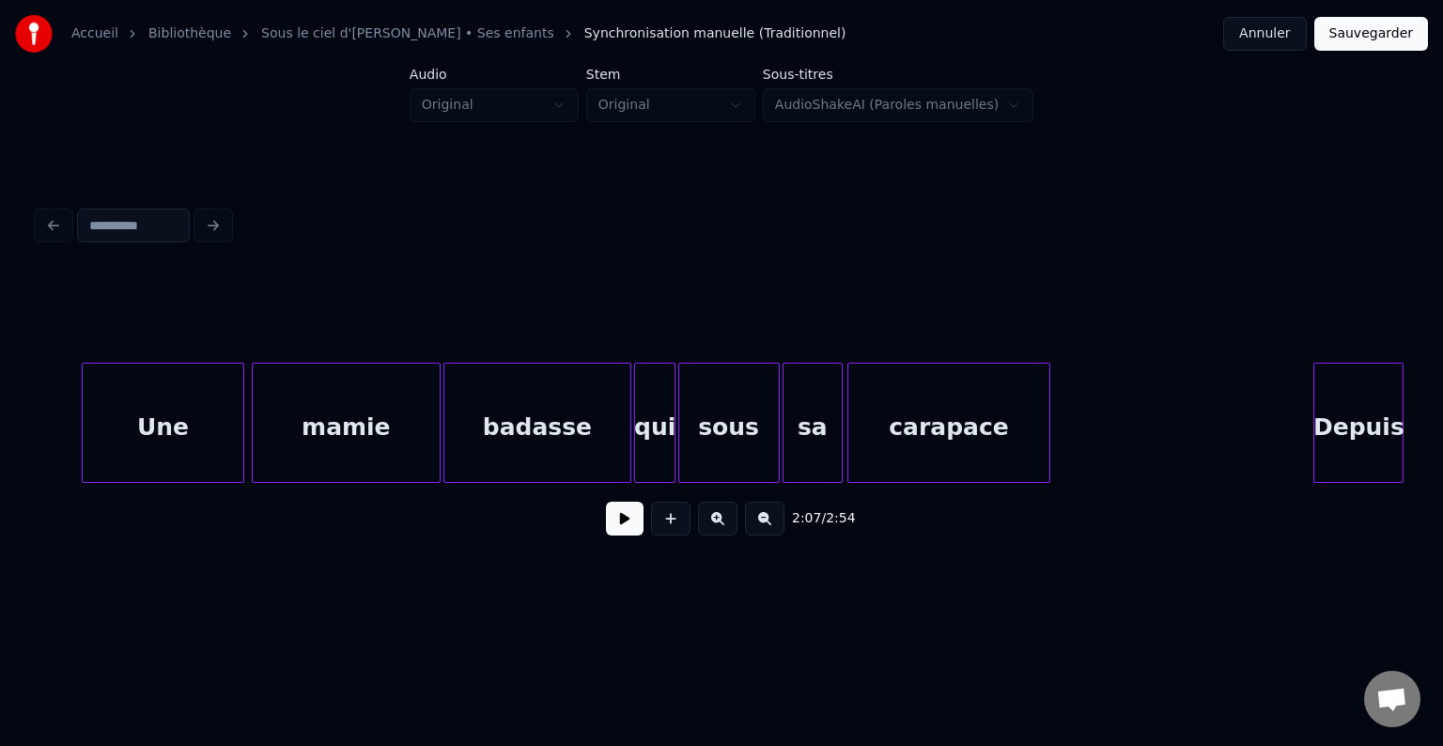
click at [613, 521] on button at bounding box center [625, 519] width 38 height 34
click at [616, 521] on button at bounding box center [625, 519] width 38 height 34
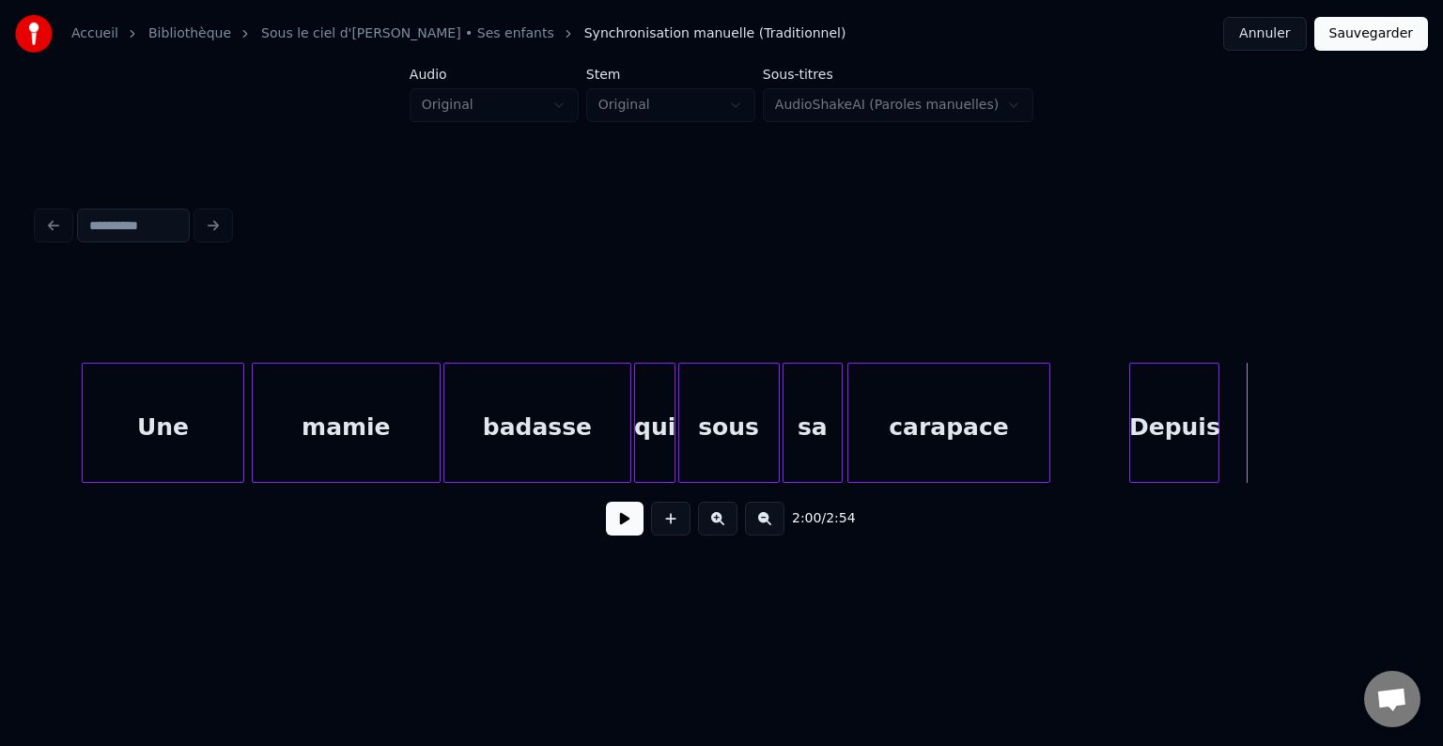
click at [1155, 415] on div "Depuis" at bounding box center [1174, 428] width 88 height 128
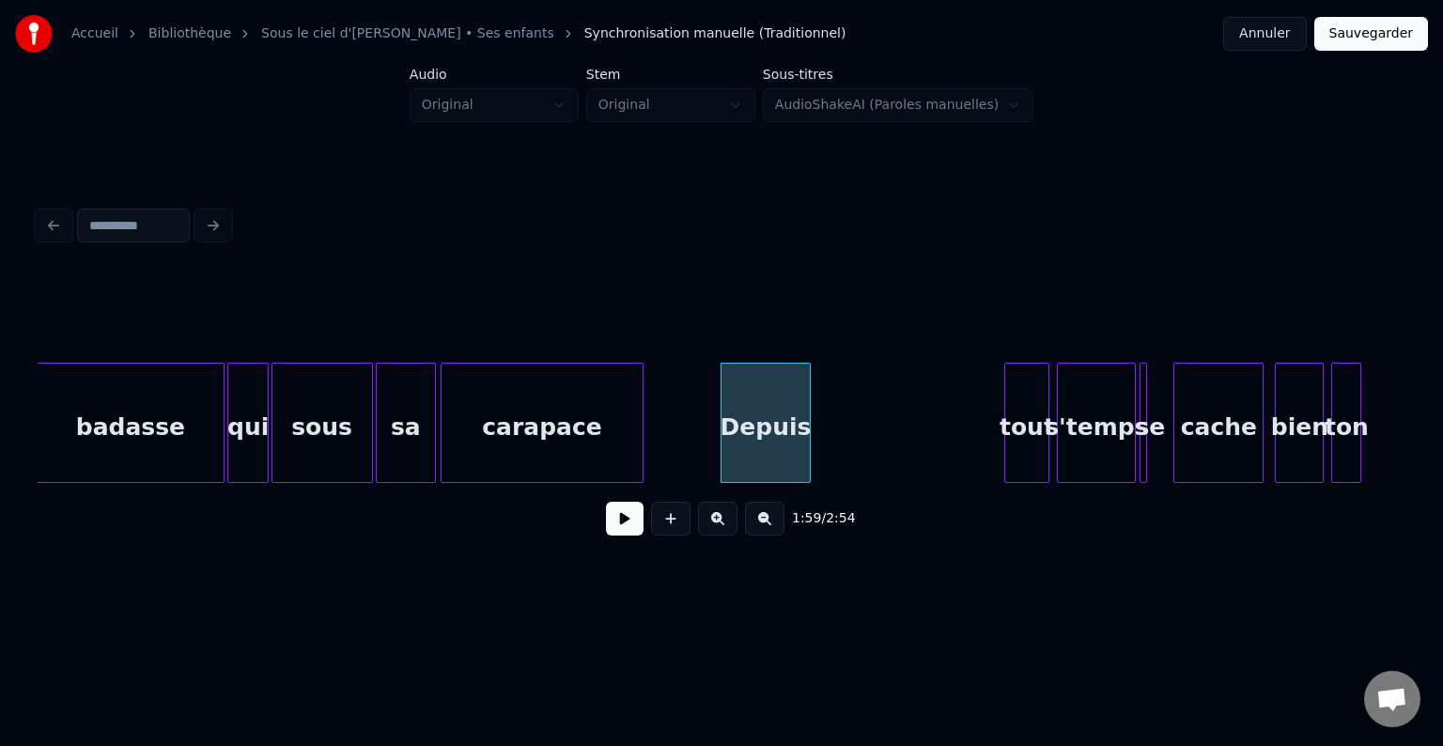
scroll to position [0, 21916]
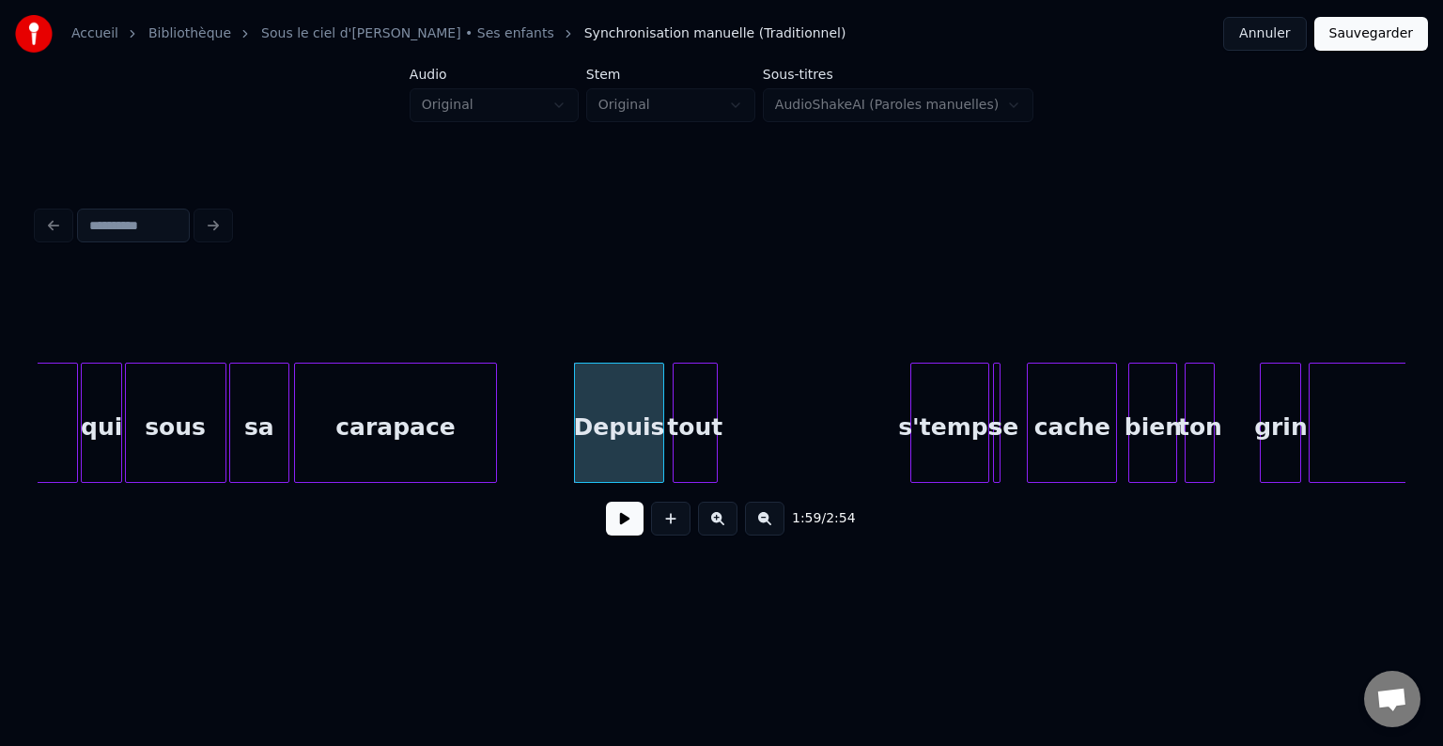
click at [684, 446] on div "tout" at bounding box center [695, 428] width 43 height 128
click at [713, 432] on div at bounding box center [714, 423] width 6 height 118
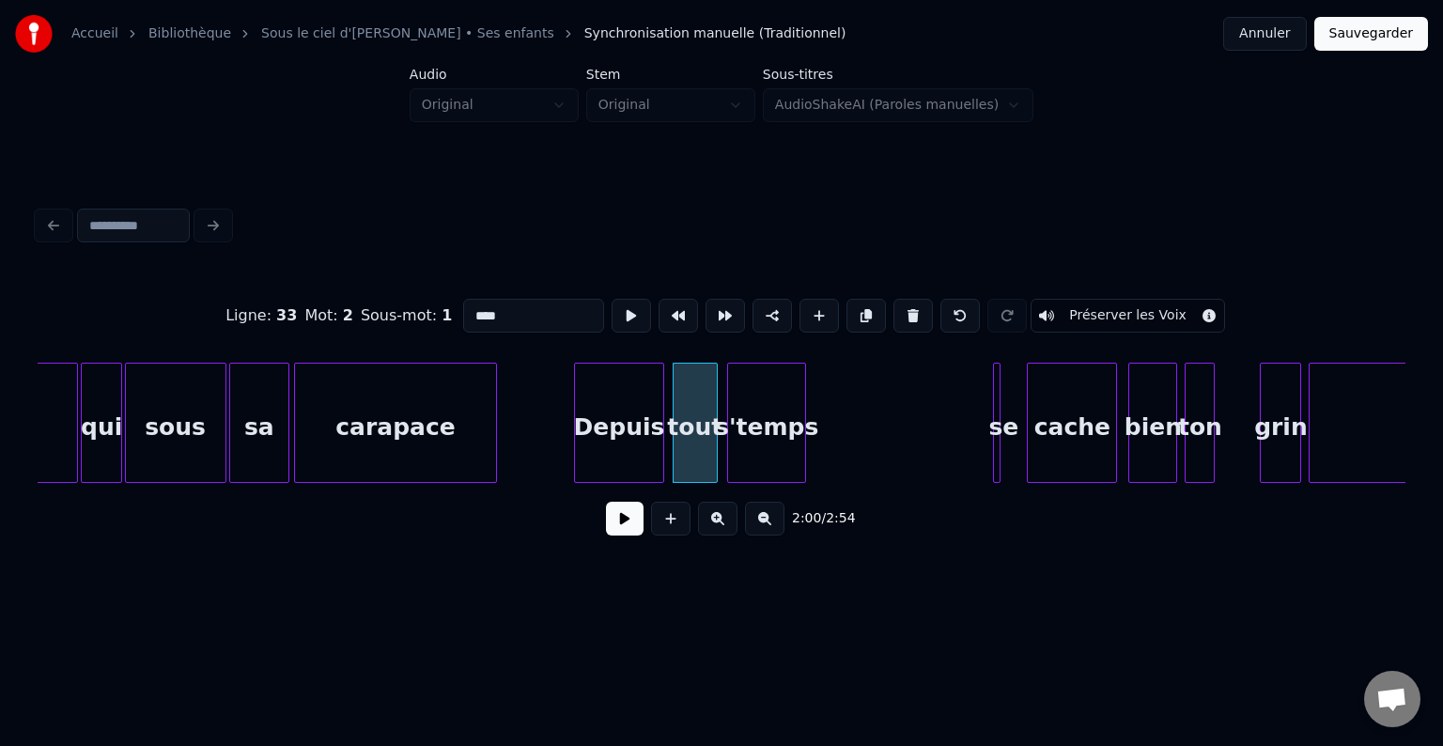
click at [772, 430] on div "s'temps" at bounding box center [766, 428] width 77 height 128
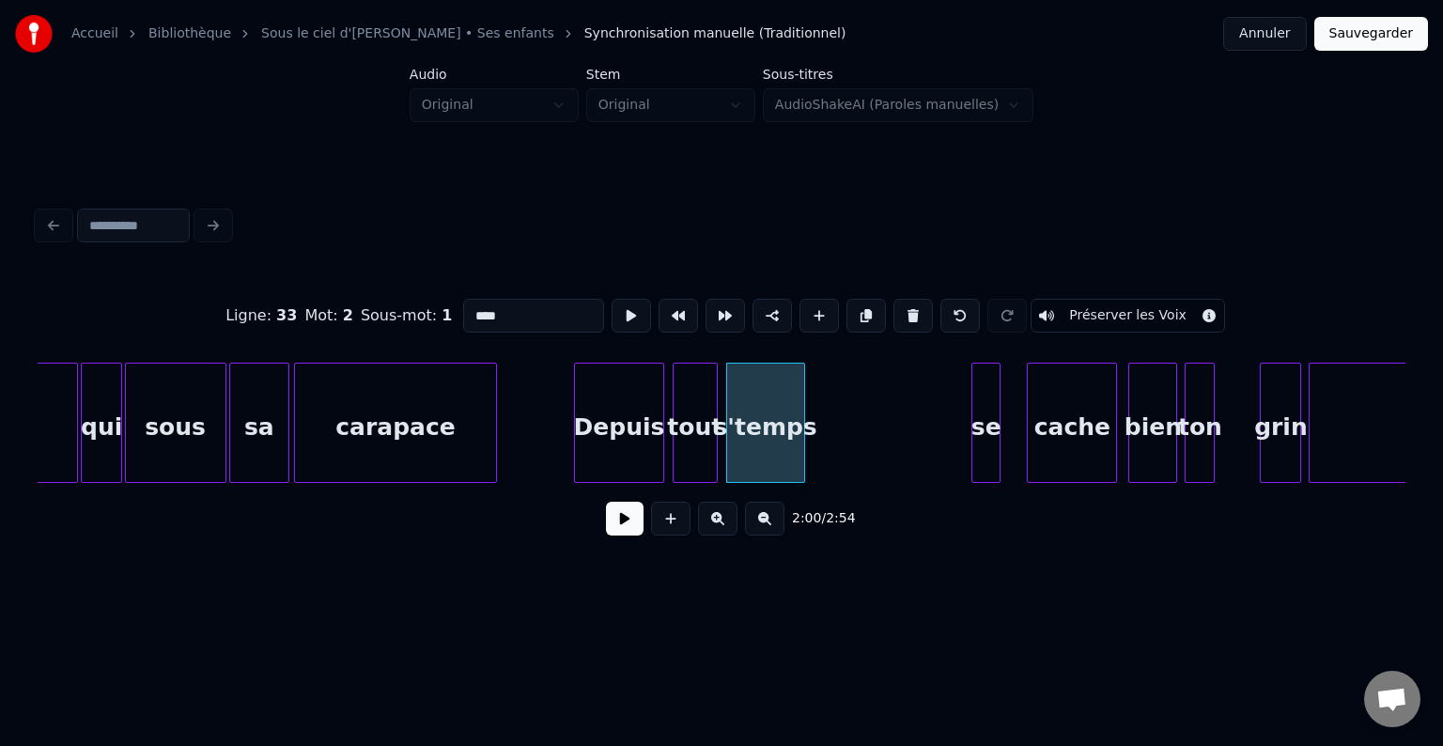
click at [972, 425] on div at bounding box center [975, 423] width 6 height 118
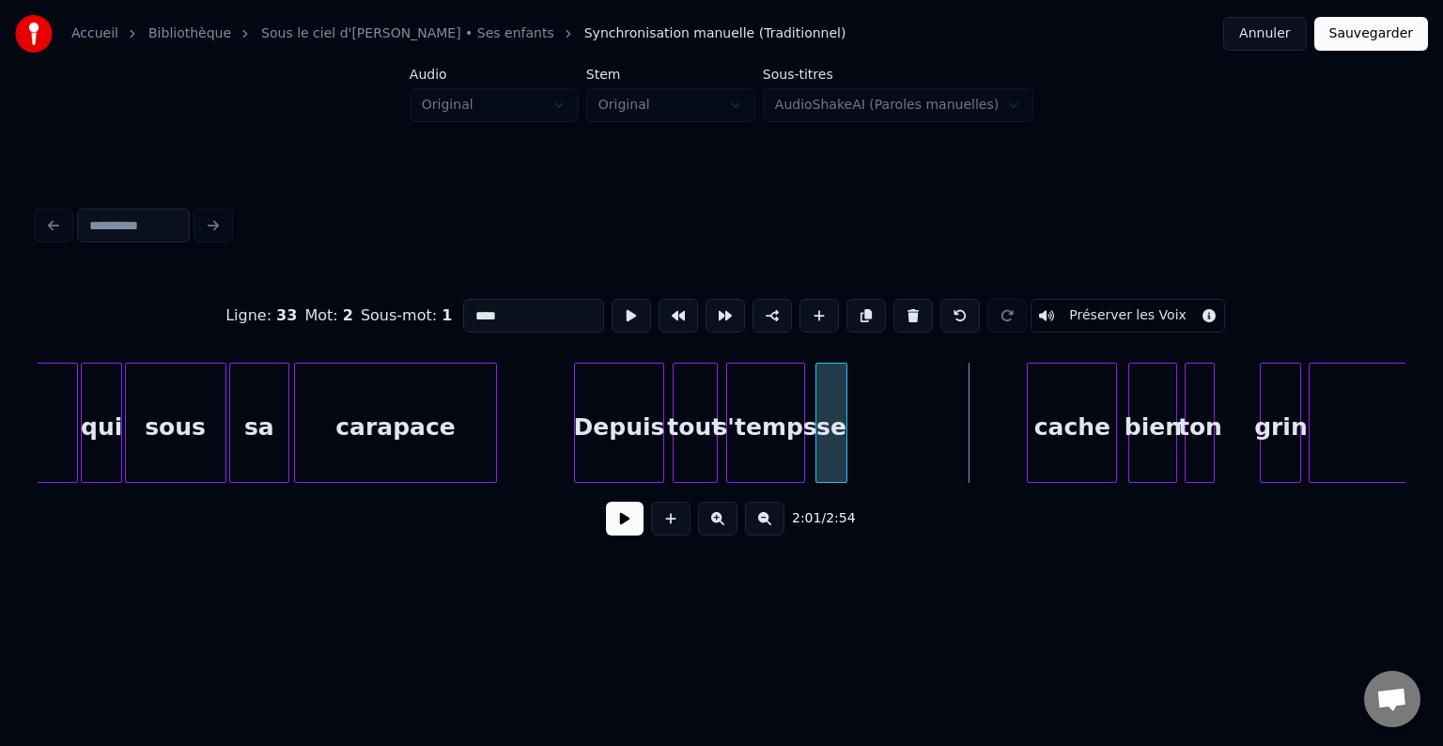
click at [830, 432] on div "se" at bounding box center [831, 428] width 30 height 128
click at [890, 443] on div "cache" at bounding box center [903, 428] width 88 height 128
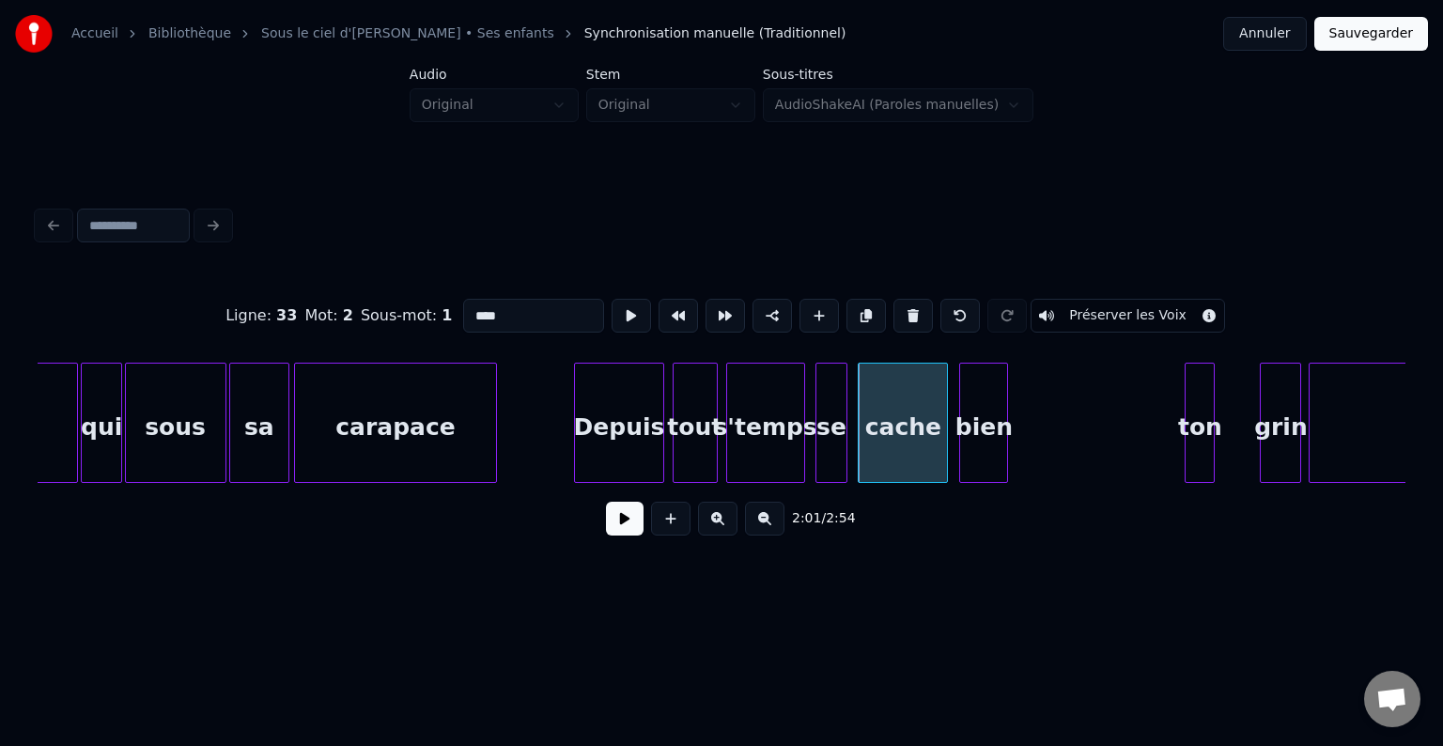
click at [979, 443] on div "bien" at bounding box center [983, 428] width 47 height 128
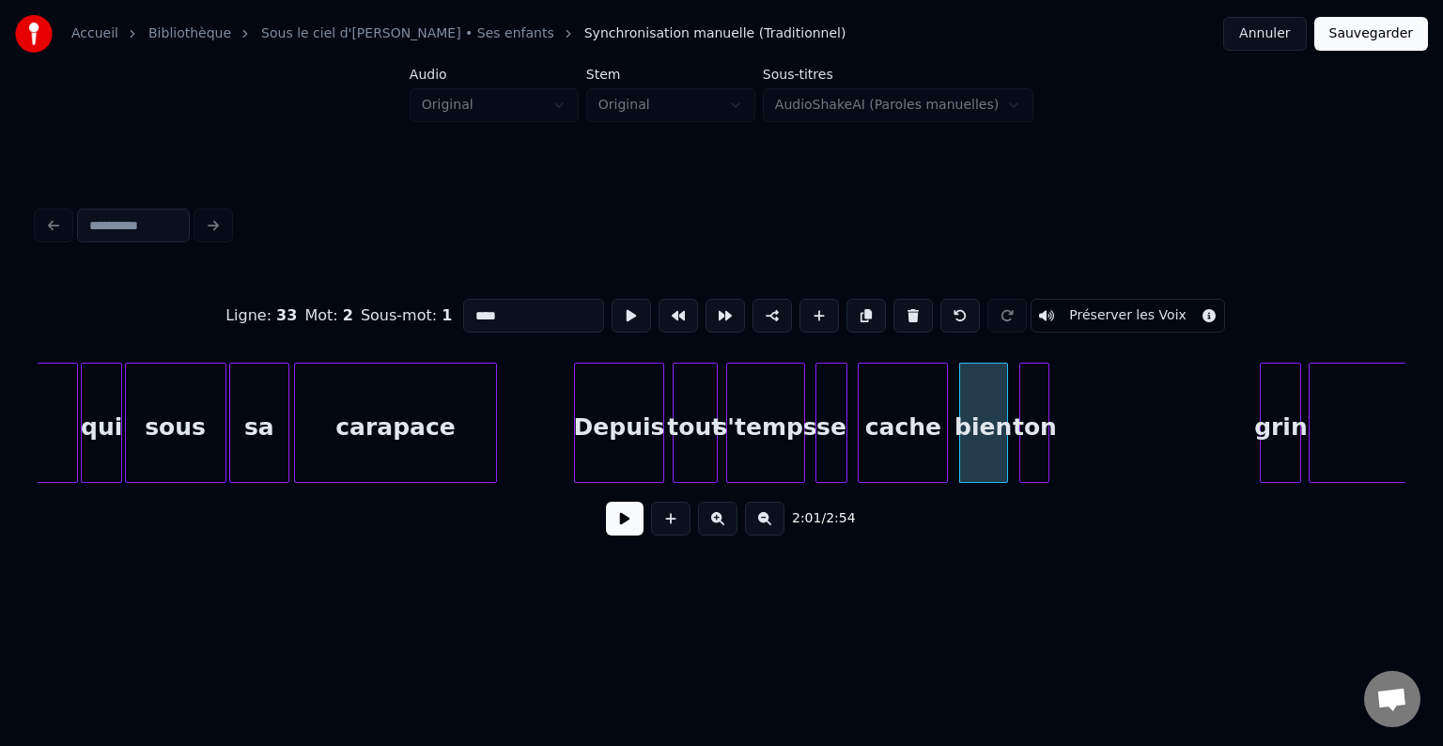
click at [1030, 447] on div "ton" at bounding box center [1034, 428] width 28 height 128
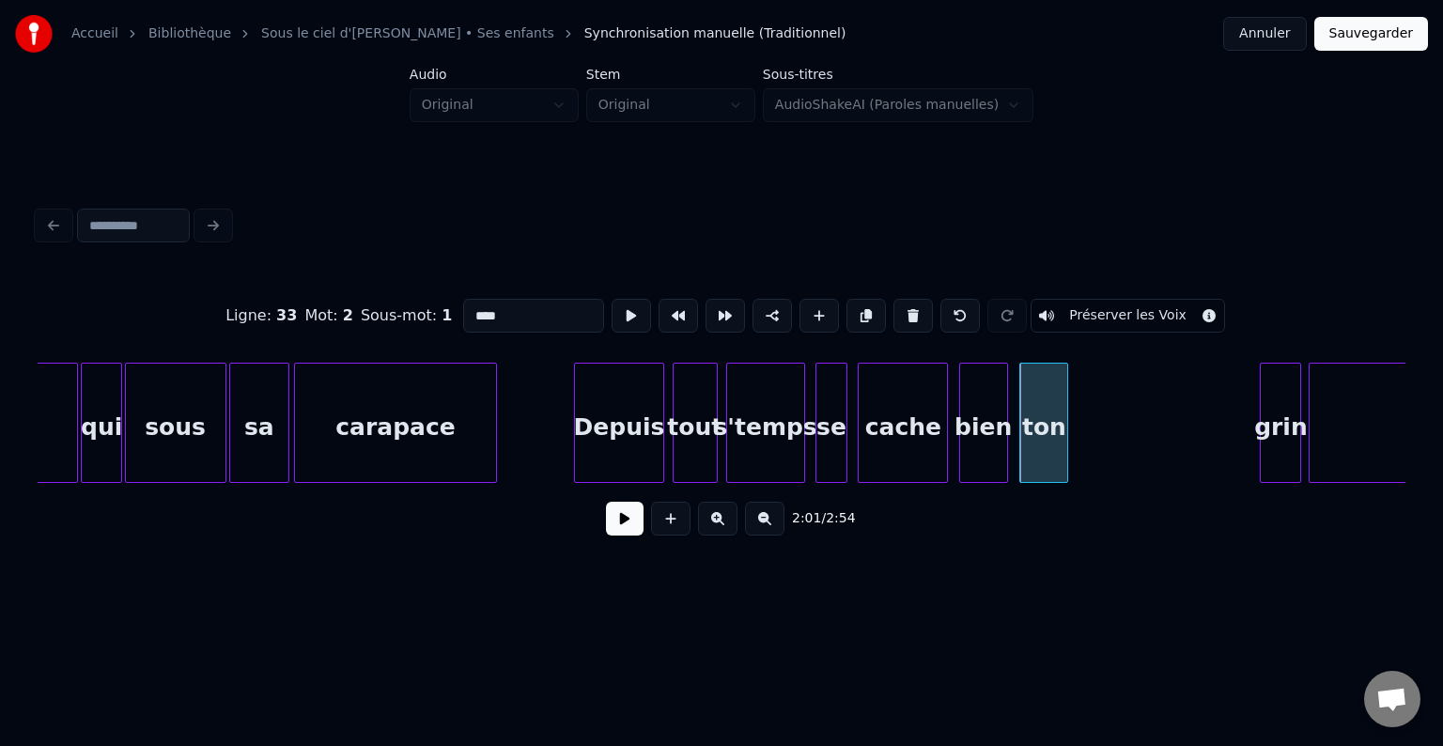
click at [1067, 432] on div at bounding box center [1065, 423] width 6 height 118
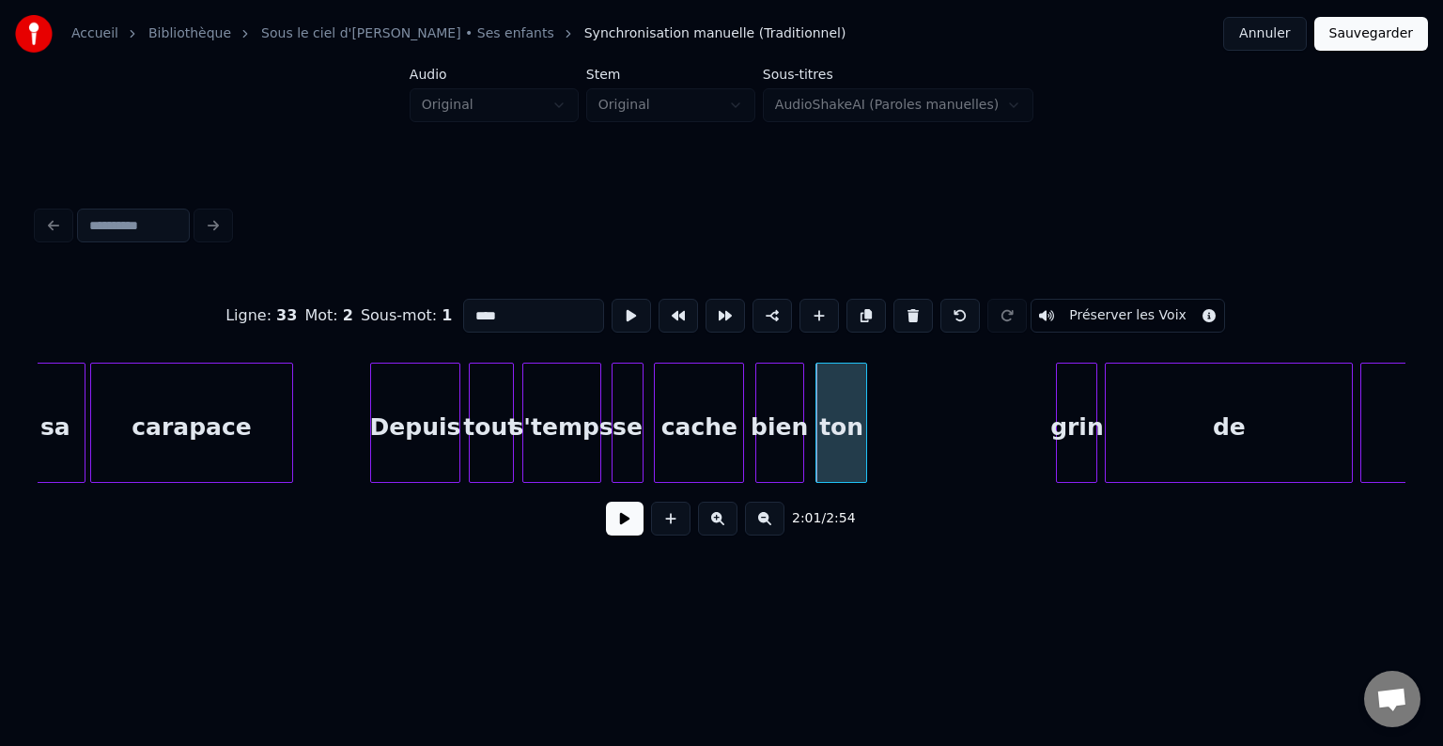
scroll to position [0, 22156]
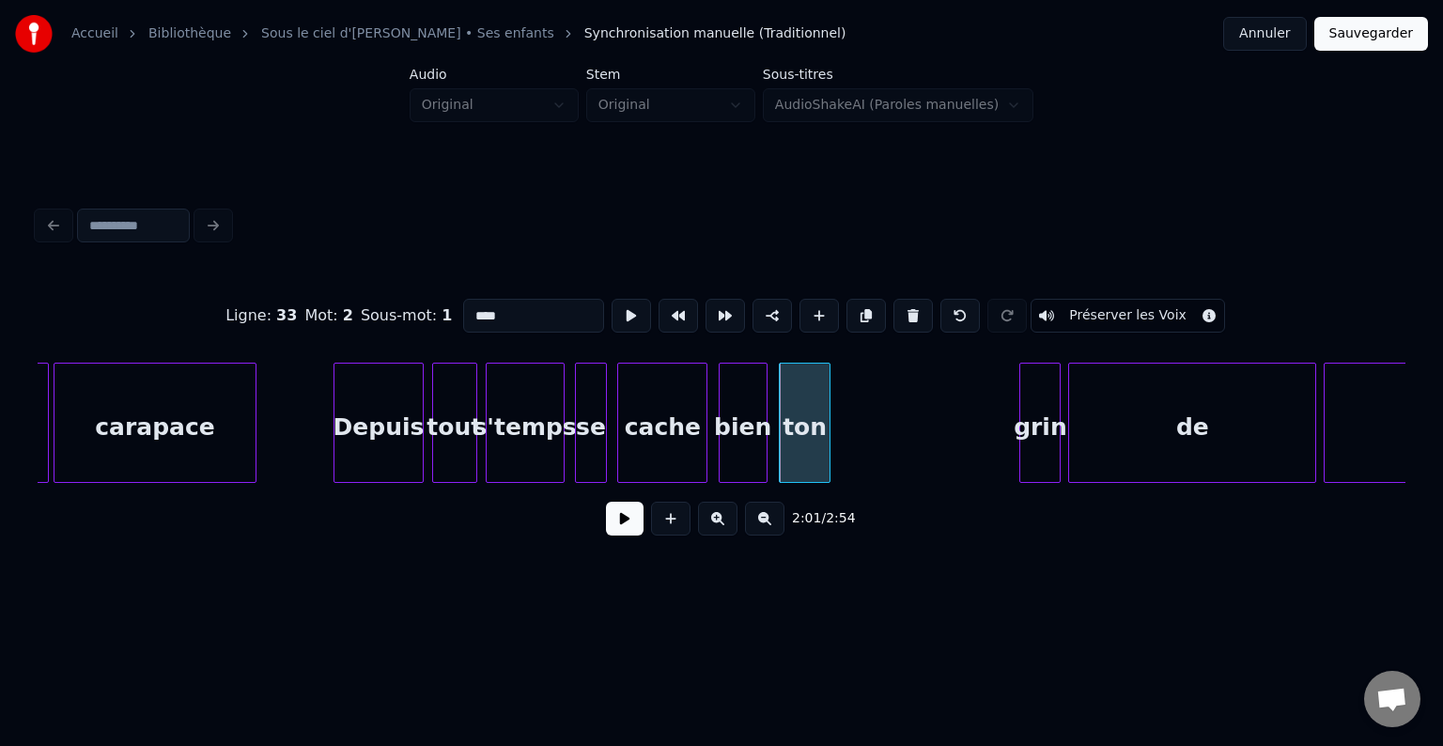
click at [804, 402] on div "ton" at bounding box center [804, 428] width 49 height 128
click at [489, 304] on input "***" at bounding box center [533, 316] width 141 height 34
type input "*"
click at [865, 425] on div "grin" at bounding box center [860, 428] width 39 height 128
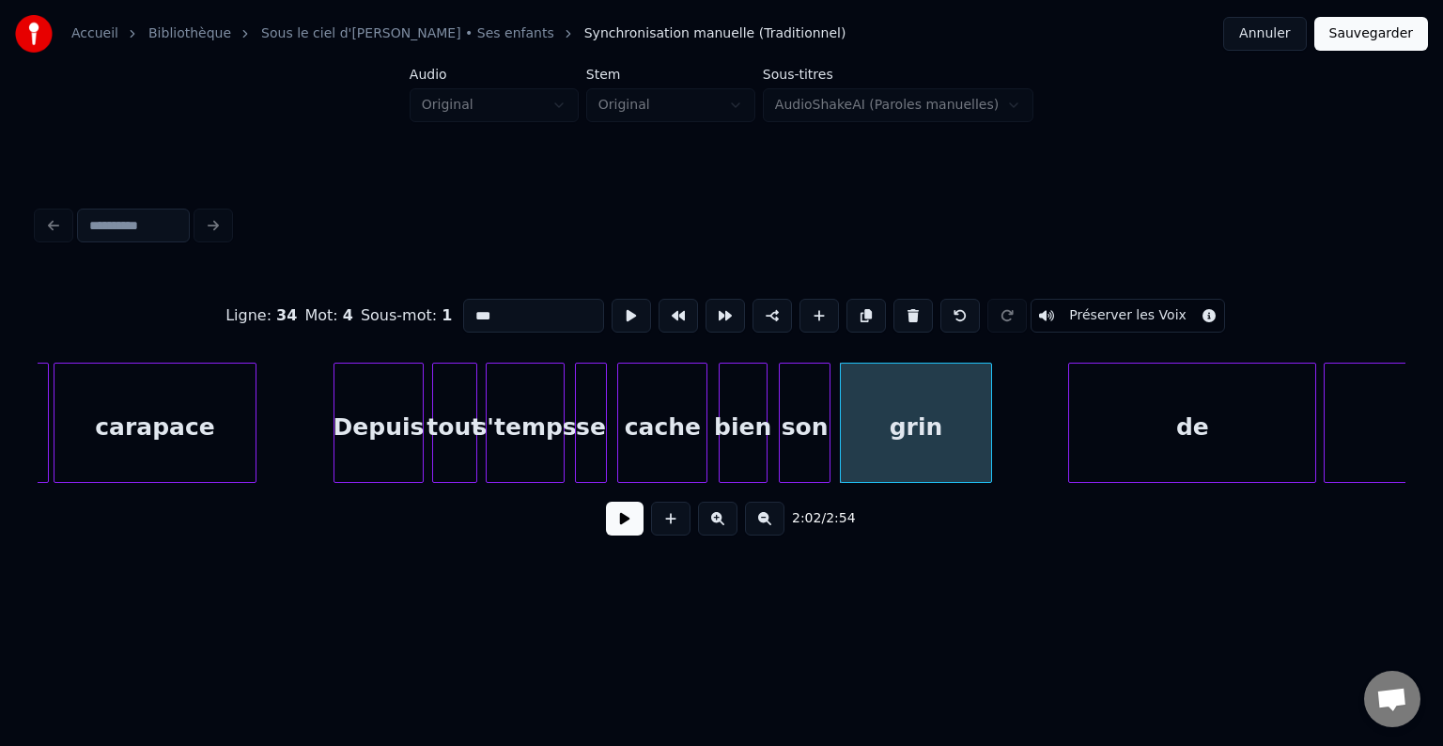
click at [991, 435] on div at bounding box center [988, 423] width 6 height 118
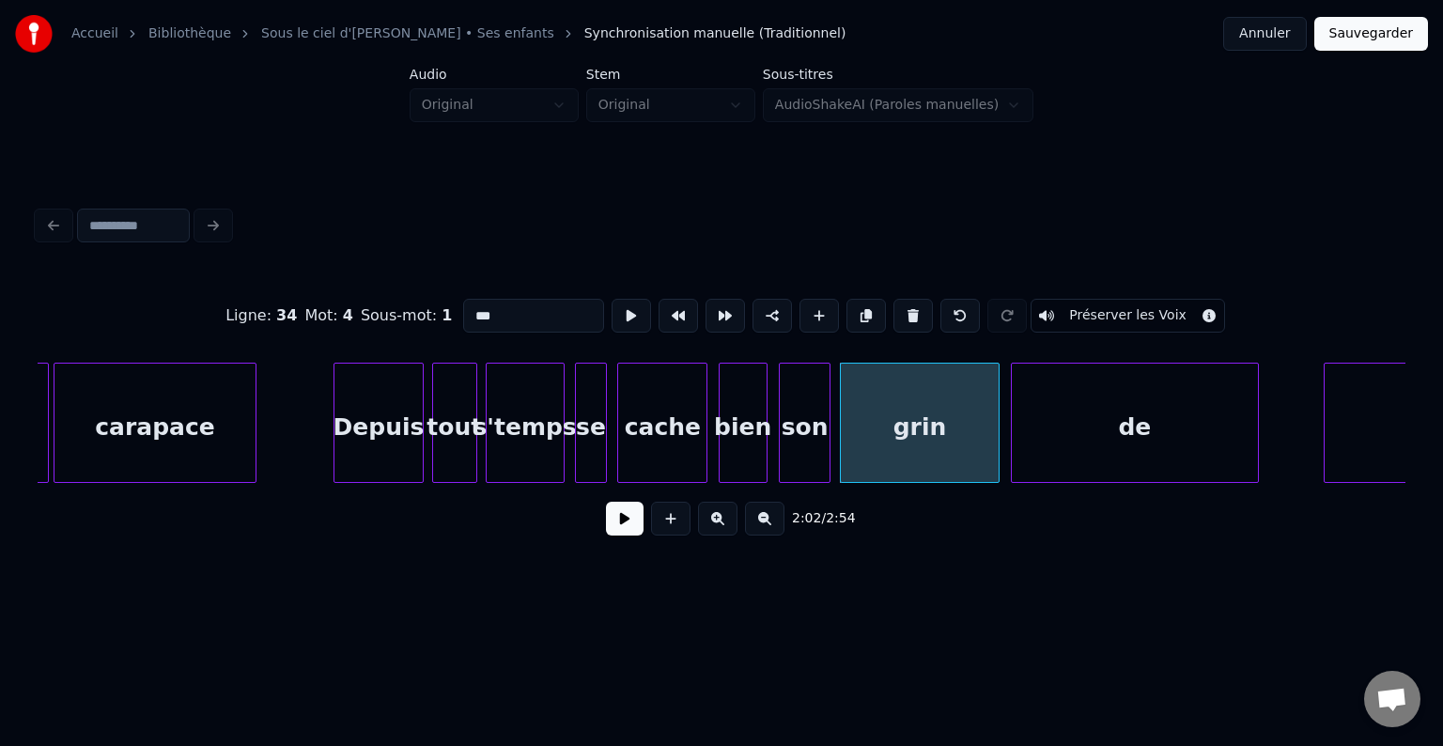
click at [1061, 426] on div "de" at bounding box center [1135, 428] width 246 height 128
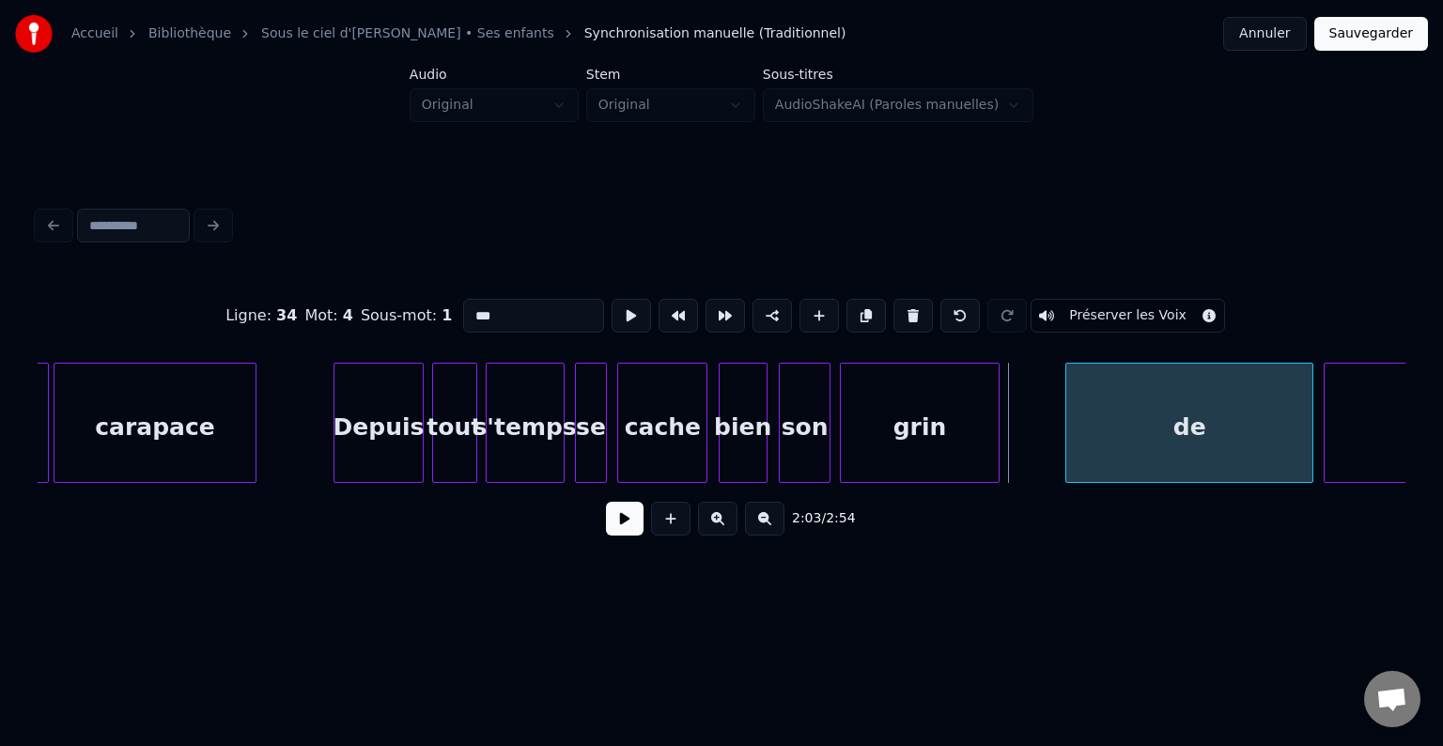
click at [1311, 426] on div "de" at bounding box center [1189, 423] width 248 height 120
click at [1007, 427] on div at bounding box center [1004, 423] width 6 height 118
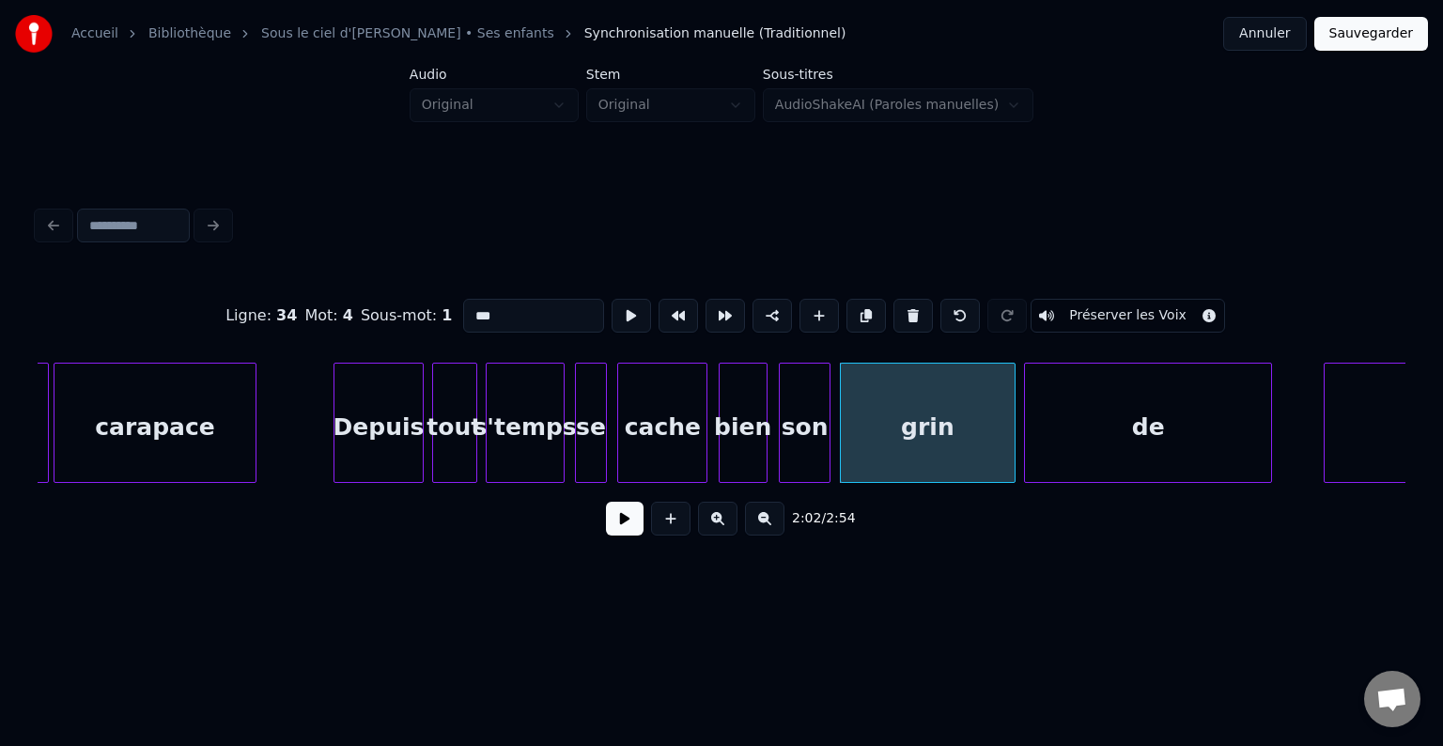
click at [1092, 429] on div "de" at bounding box center [1148, 428] width 246 height 128
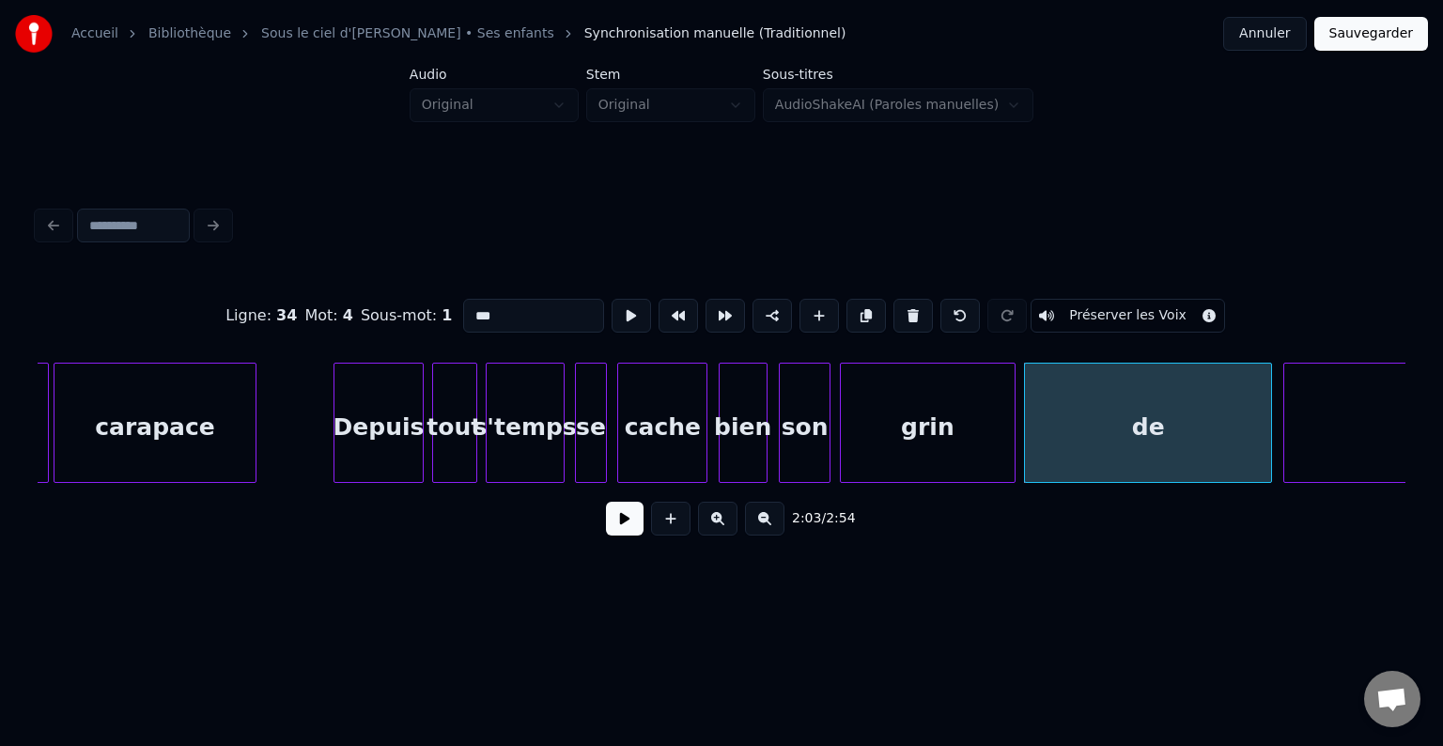
click at [1284, 428] on div at bounding box center [1287, 423] width 6 height 118
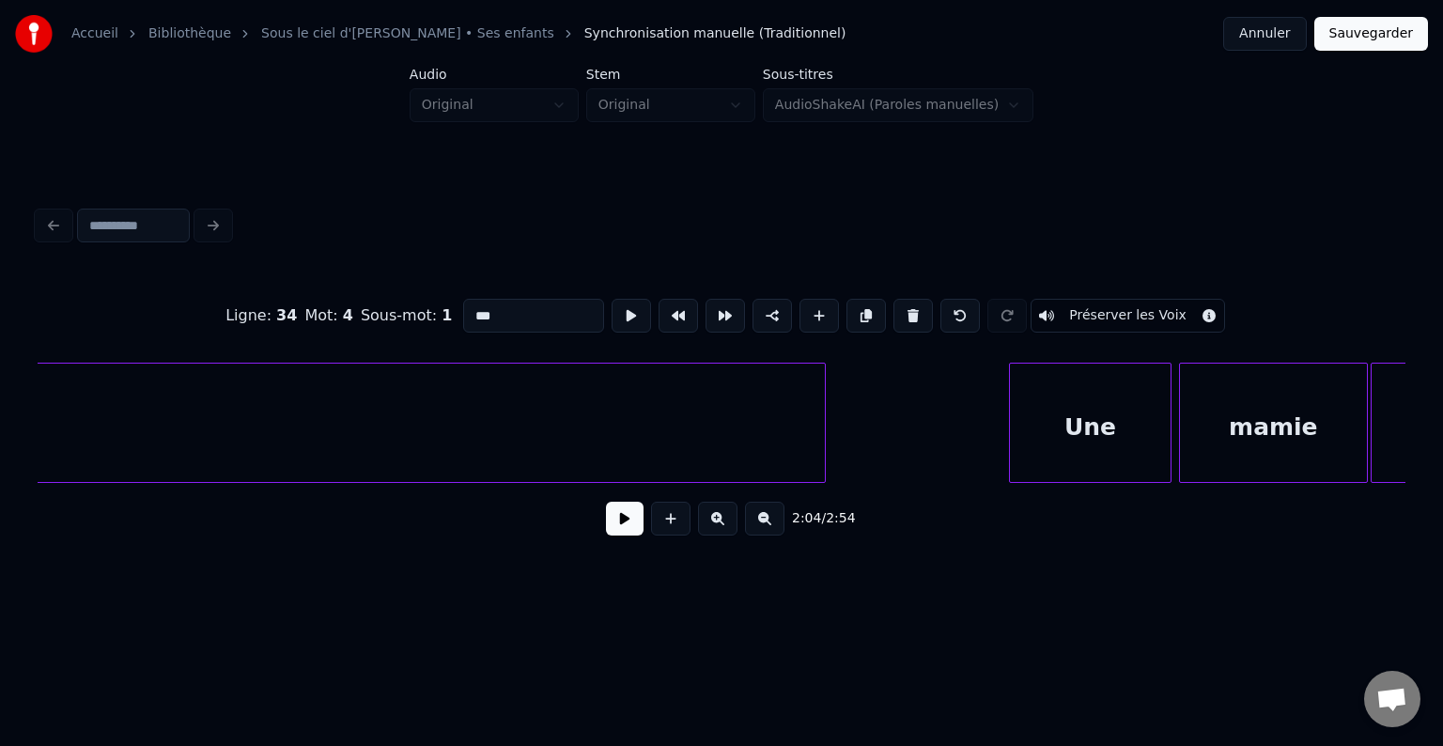
scroll to position [0, 20435]
type input "***"
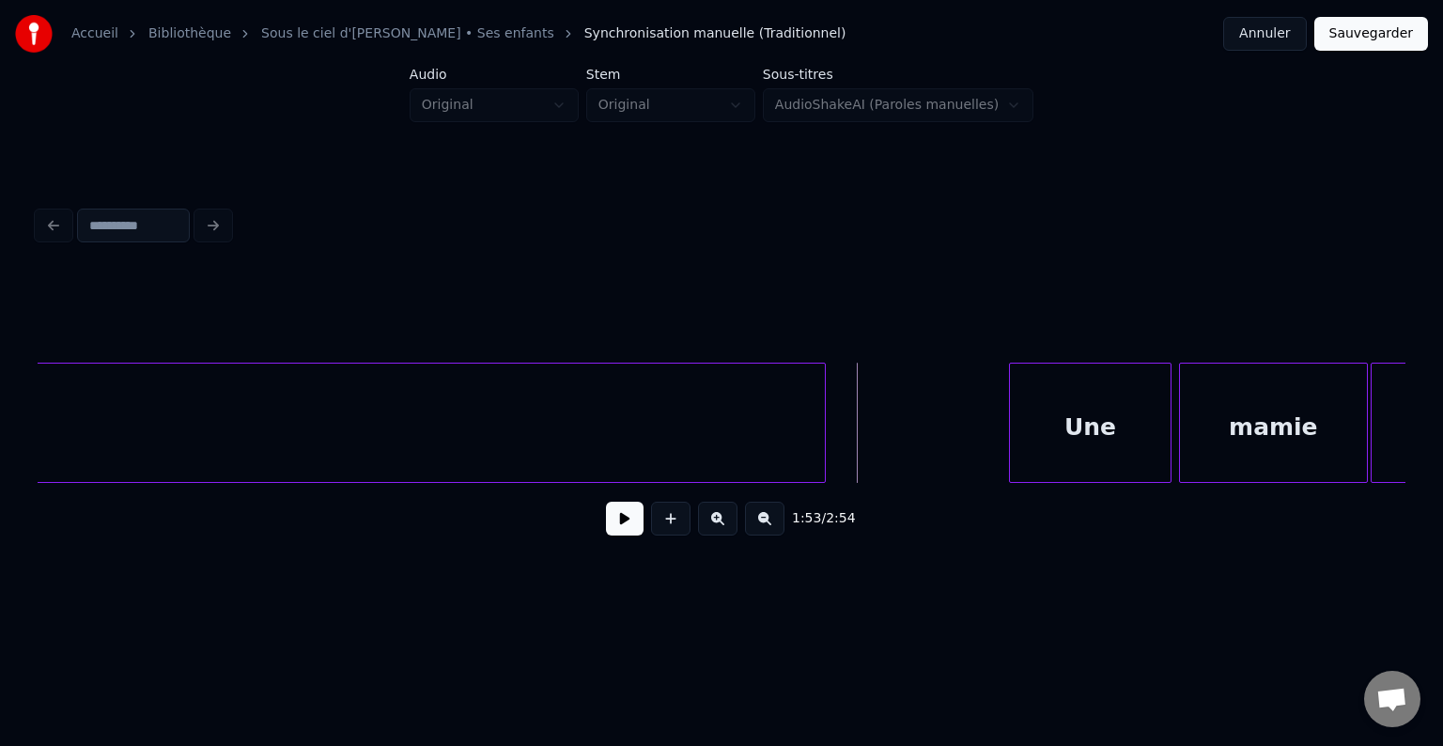
click at [628, 529] on button at bounding box center [625, 519] width 38 height 34
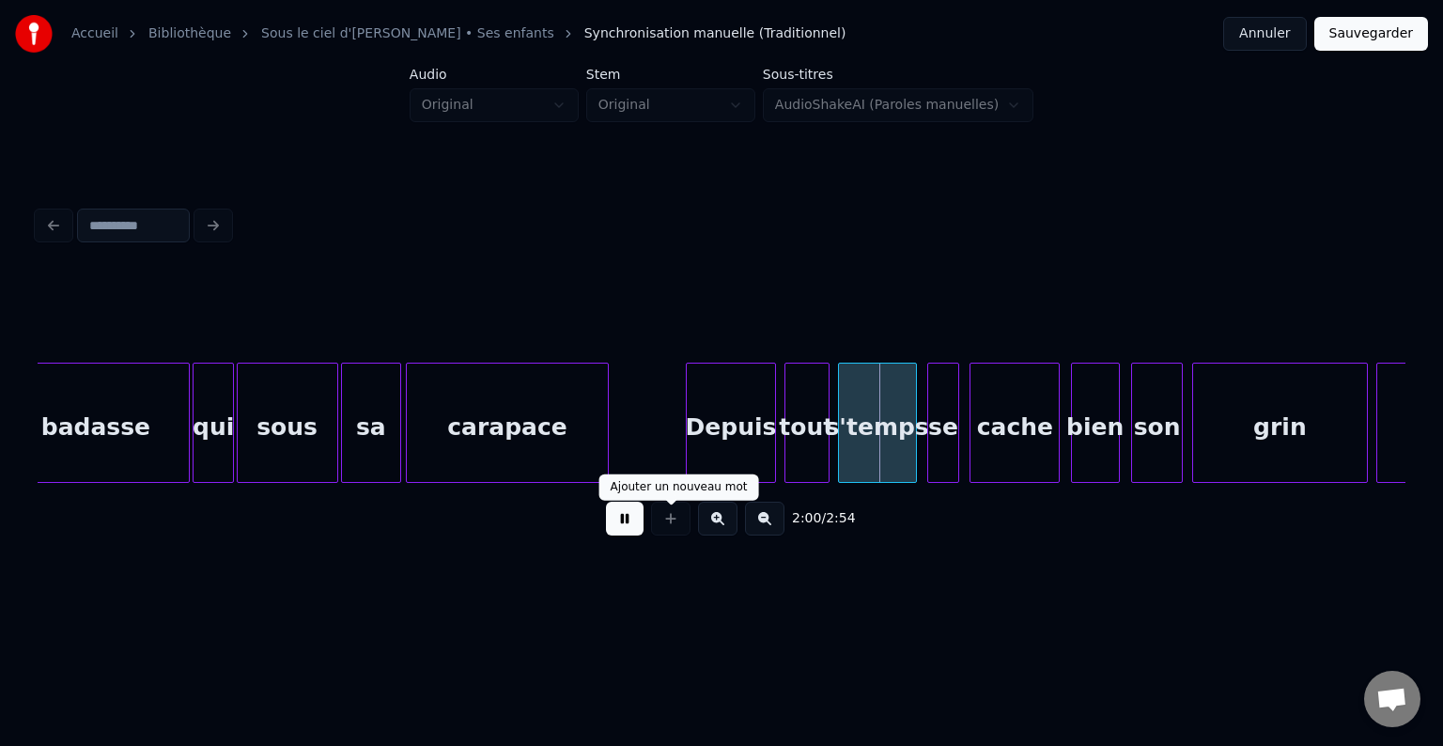
click at [631, 529] on button at bounding box center [625, 519] width 38 height 34
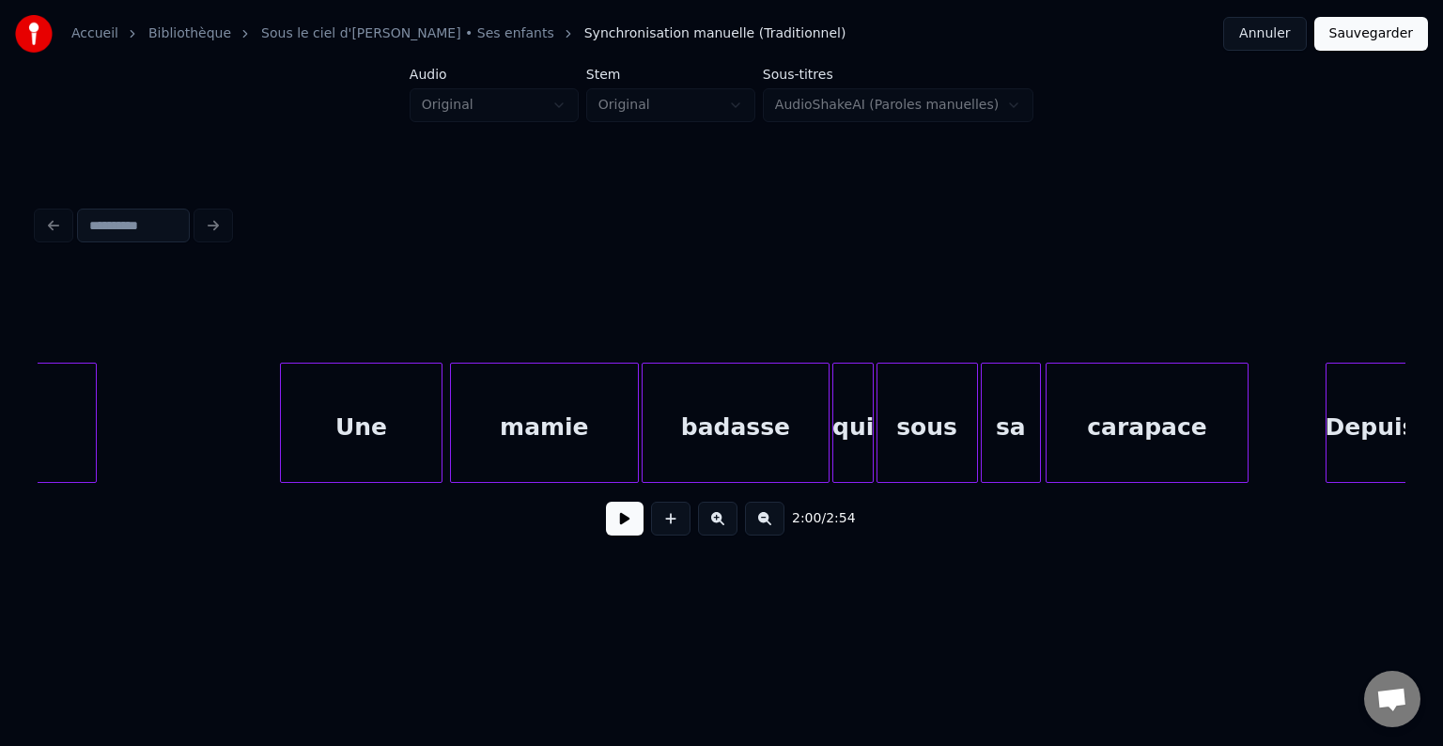
scroll to position [0, 21157]
click at [620, 527] on button at bounding box center [625, 519] width 38 height 34
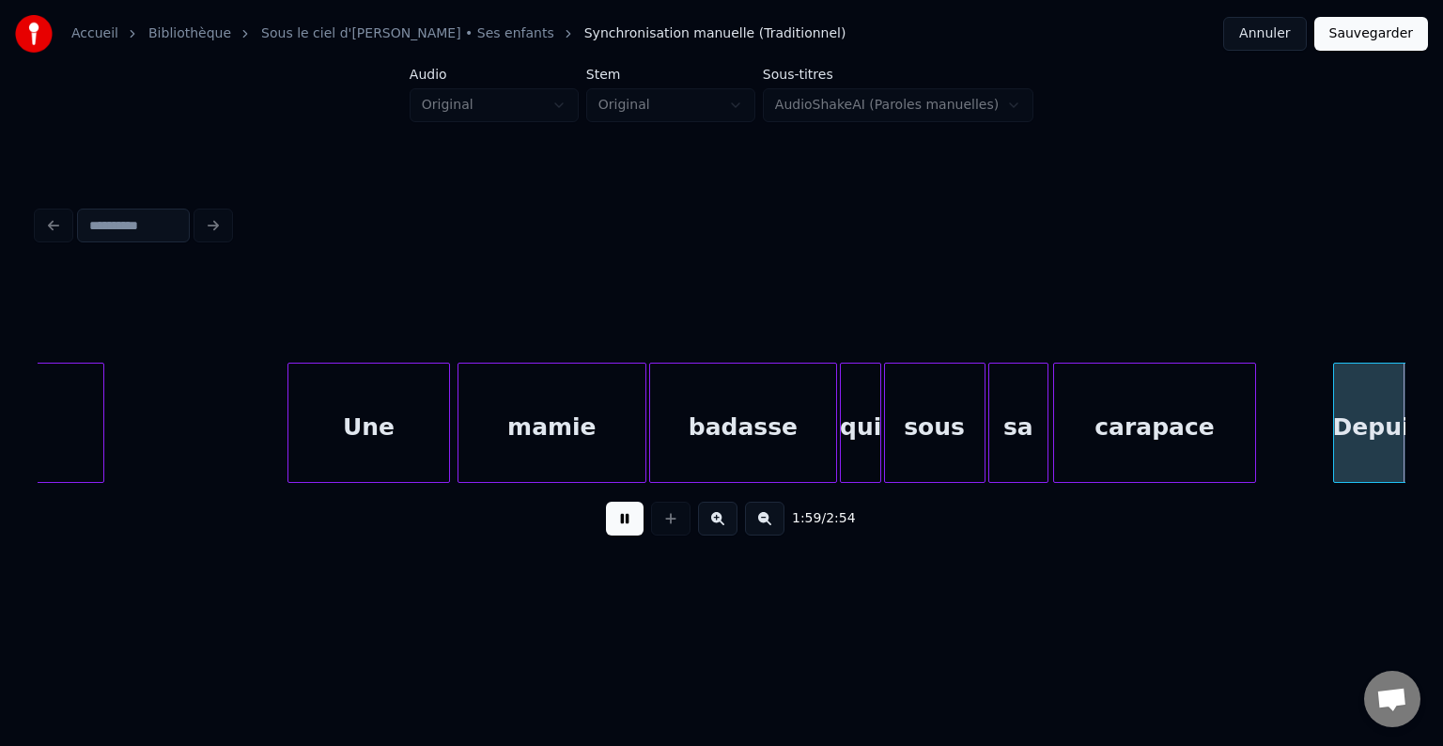
scroll to position [0, 22525]
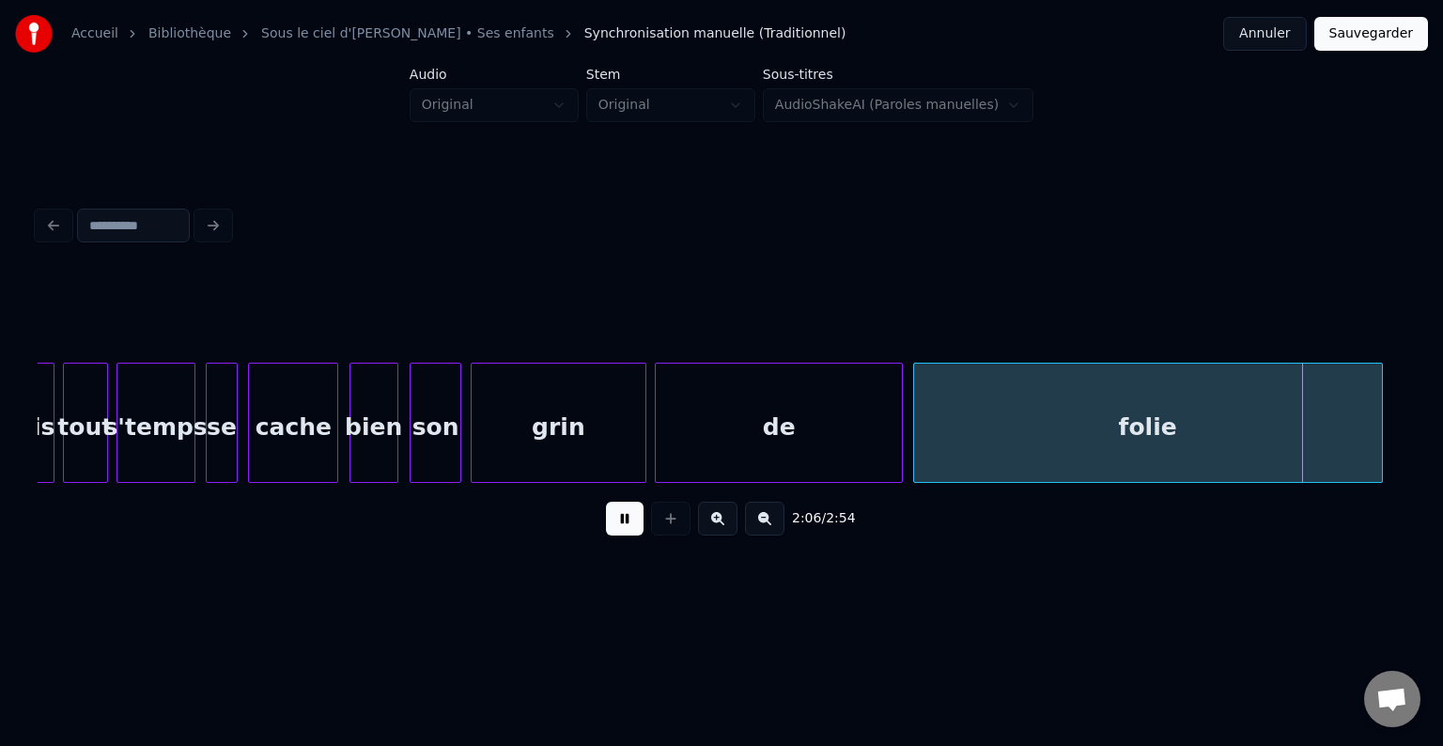
click at [621, 528] on button at bounding box center [625, 519] width 38 height 34
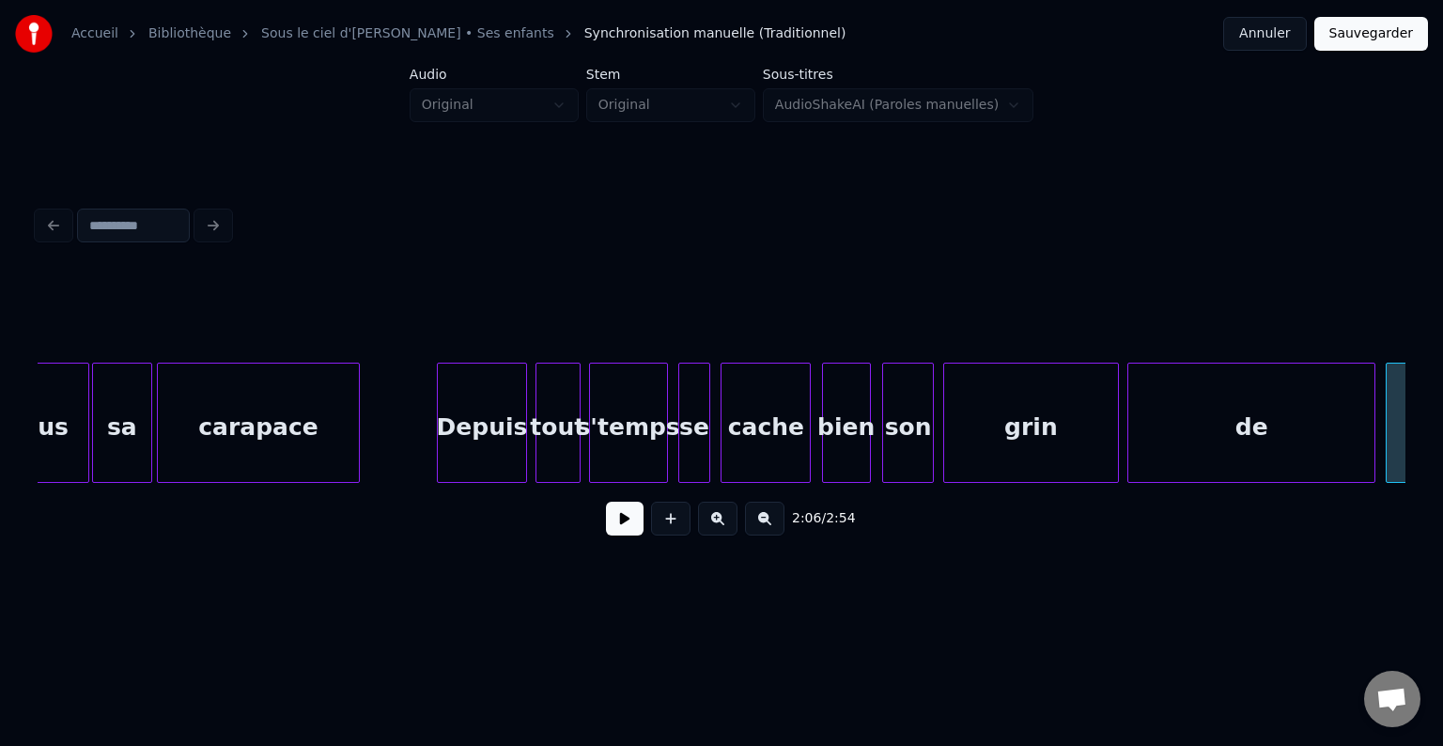
scroll to position [0, 22052]
click at [621, 527] on button at bounding box center [625, 519] width 38 height 34
click at [632, 526] on button at bounding box center [625, 519] width 38 height 34
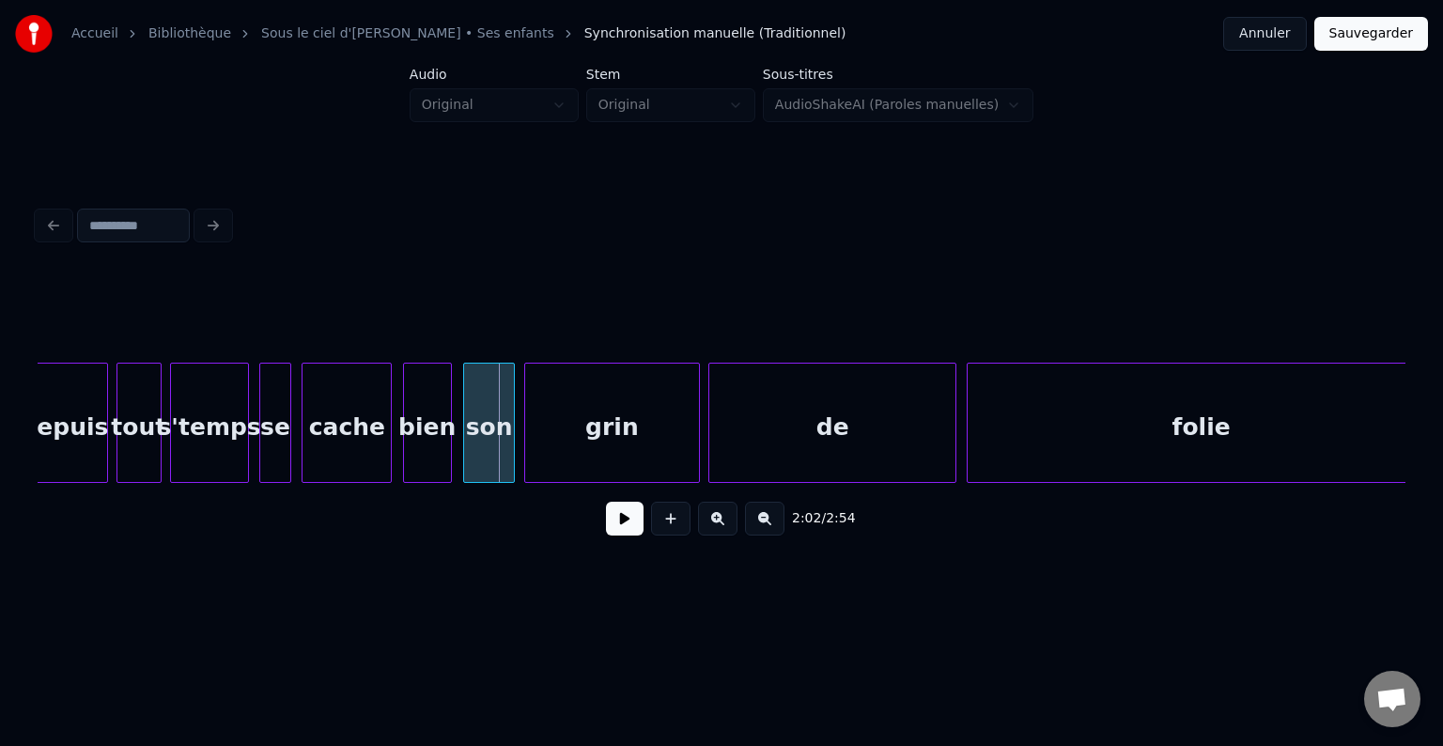
scroll to position [0, 22473]
click at [811, 411] on div "de" at bounding box center [831, 428] width 246 height 128
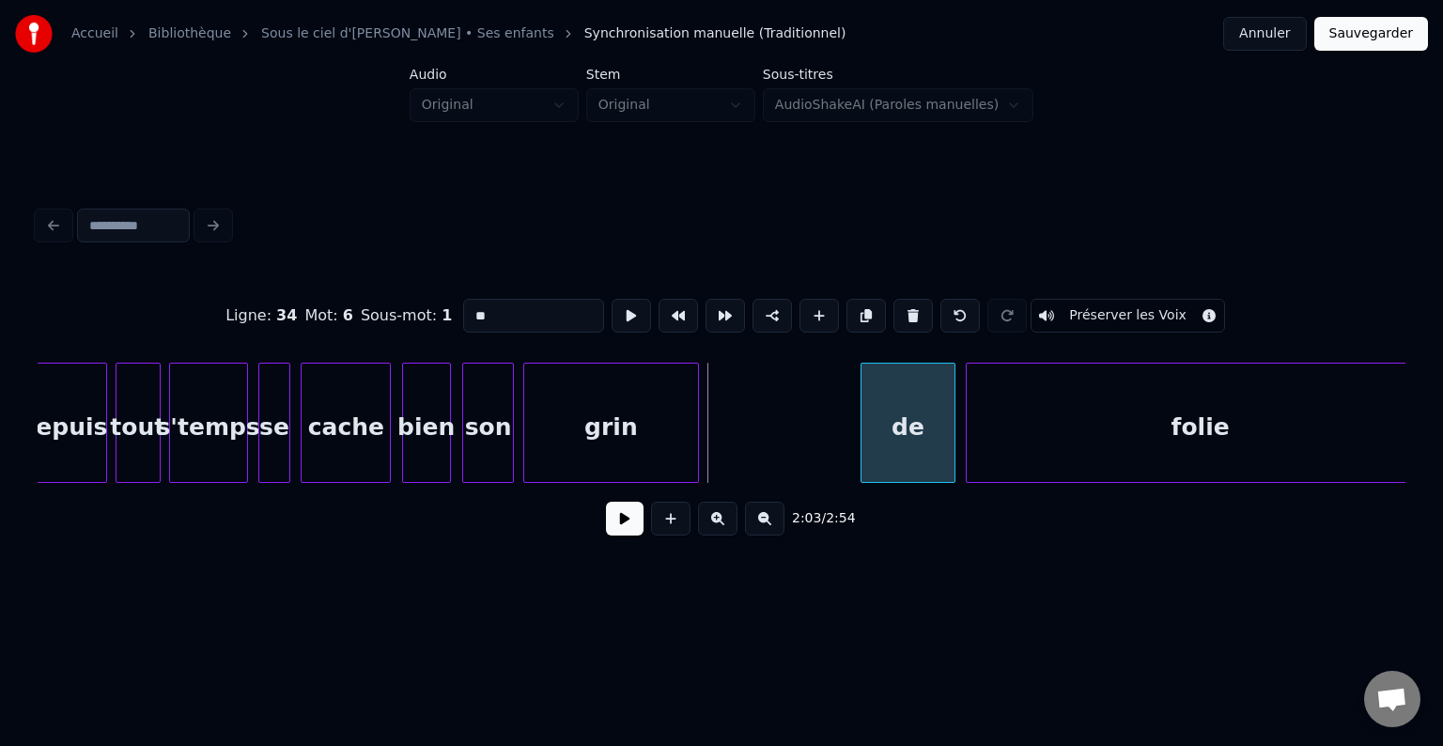
click at [862, 432] on div at bounding box center [864, 423] width 6 height 118
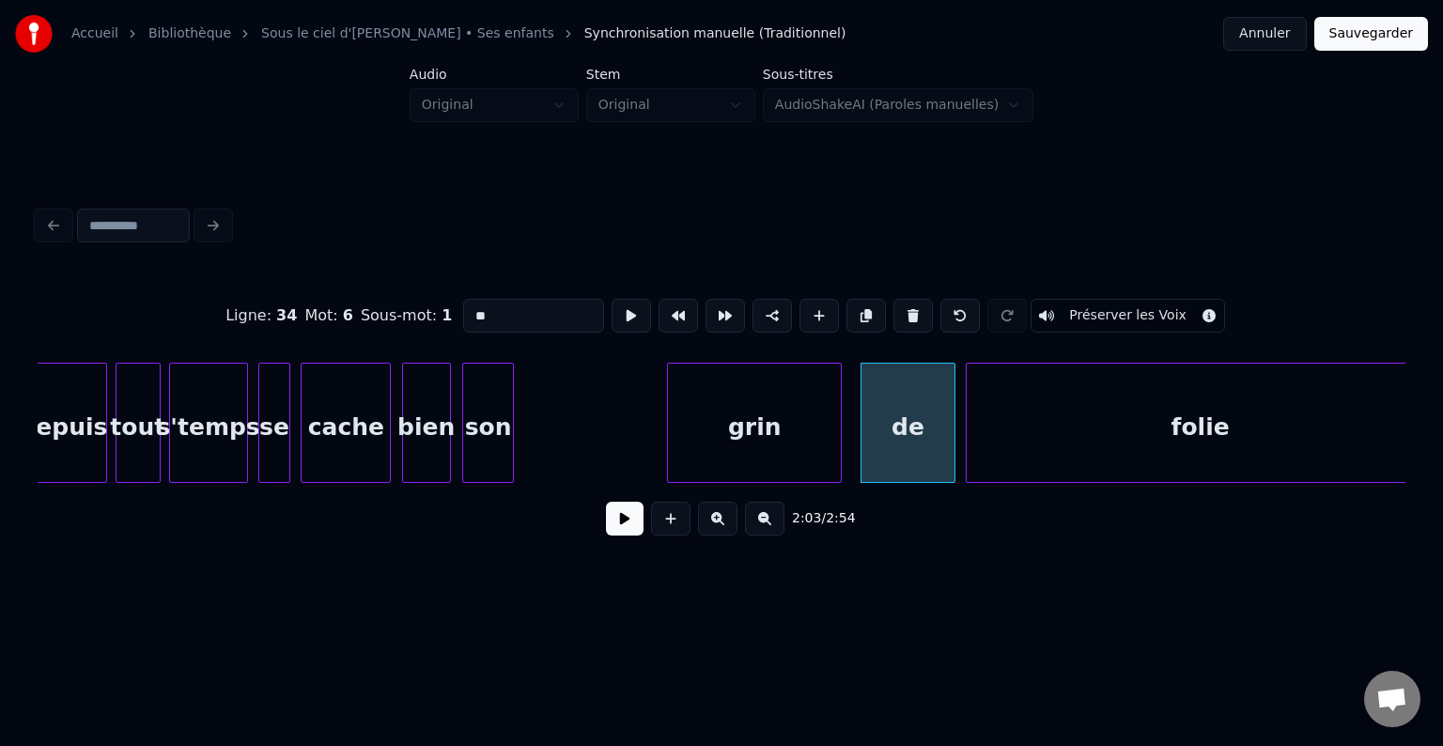
click at [779, 425] on div "grin" at bounding box center [754, 428] width 173 height 128
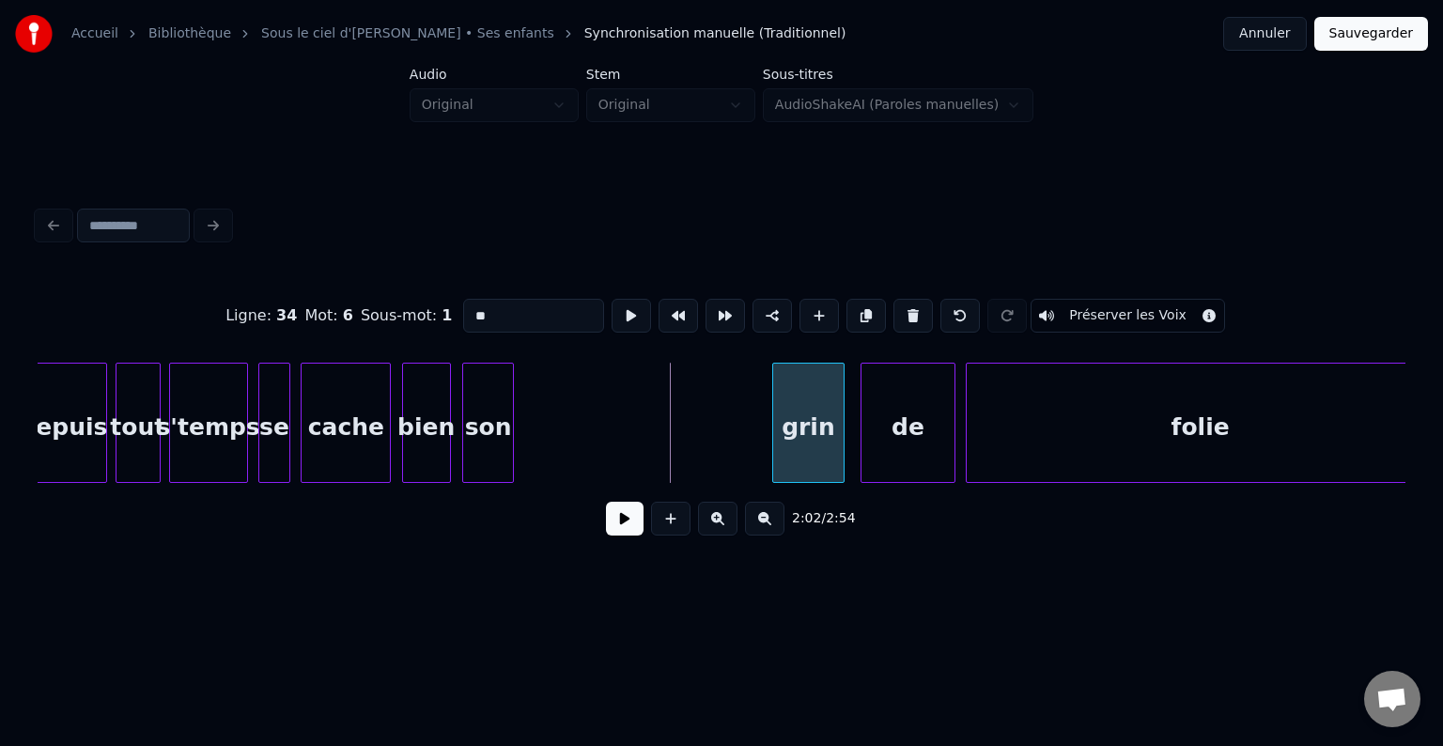
click at [778, 428] on div at bounding box center [776, 423] width 6 height 118
click at [838, 433] on div "grin" at bounding box center [822, 428] width 64 height 128
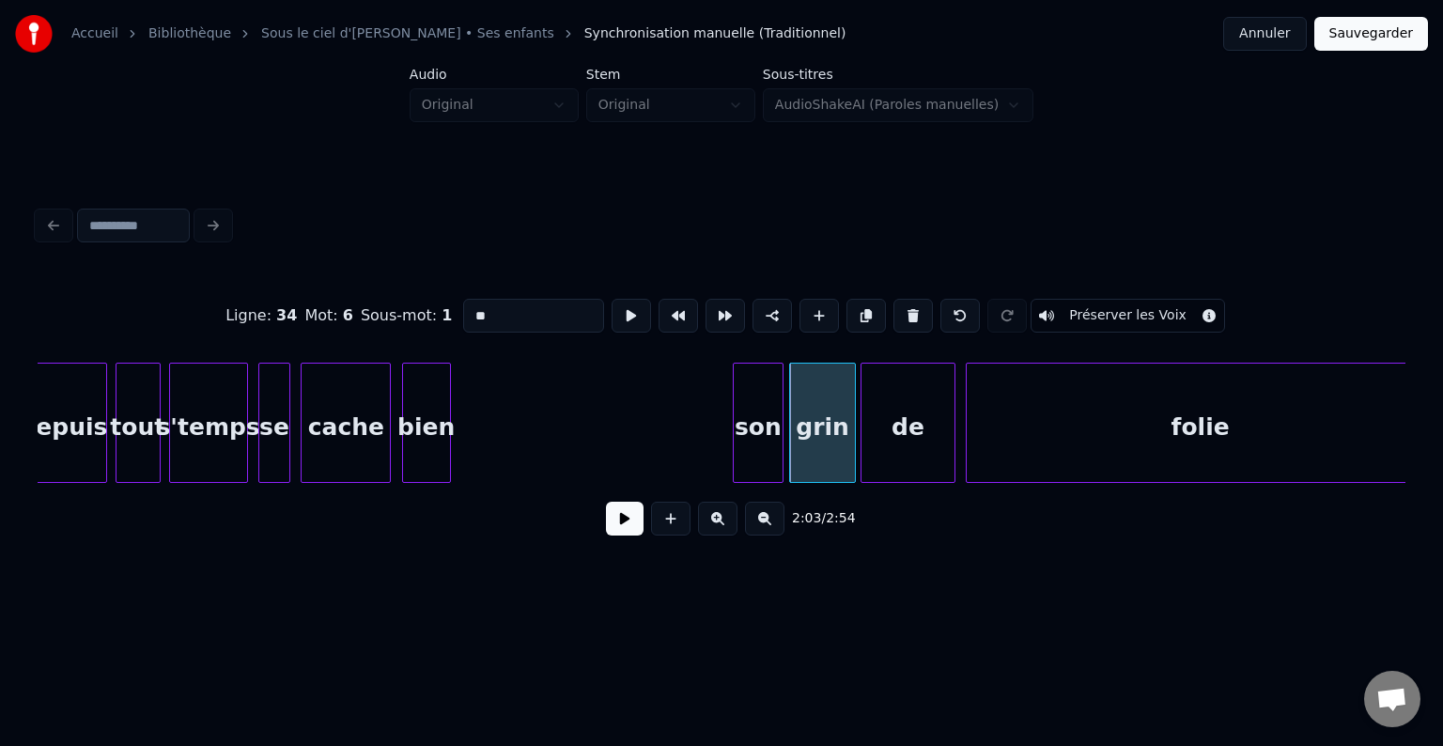
click at [748, 420] on div "son" at bounding box center [758, 428] width 49 height 128
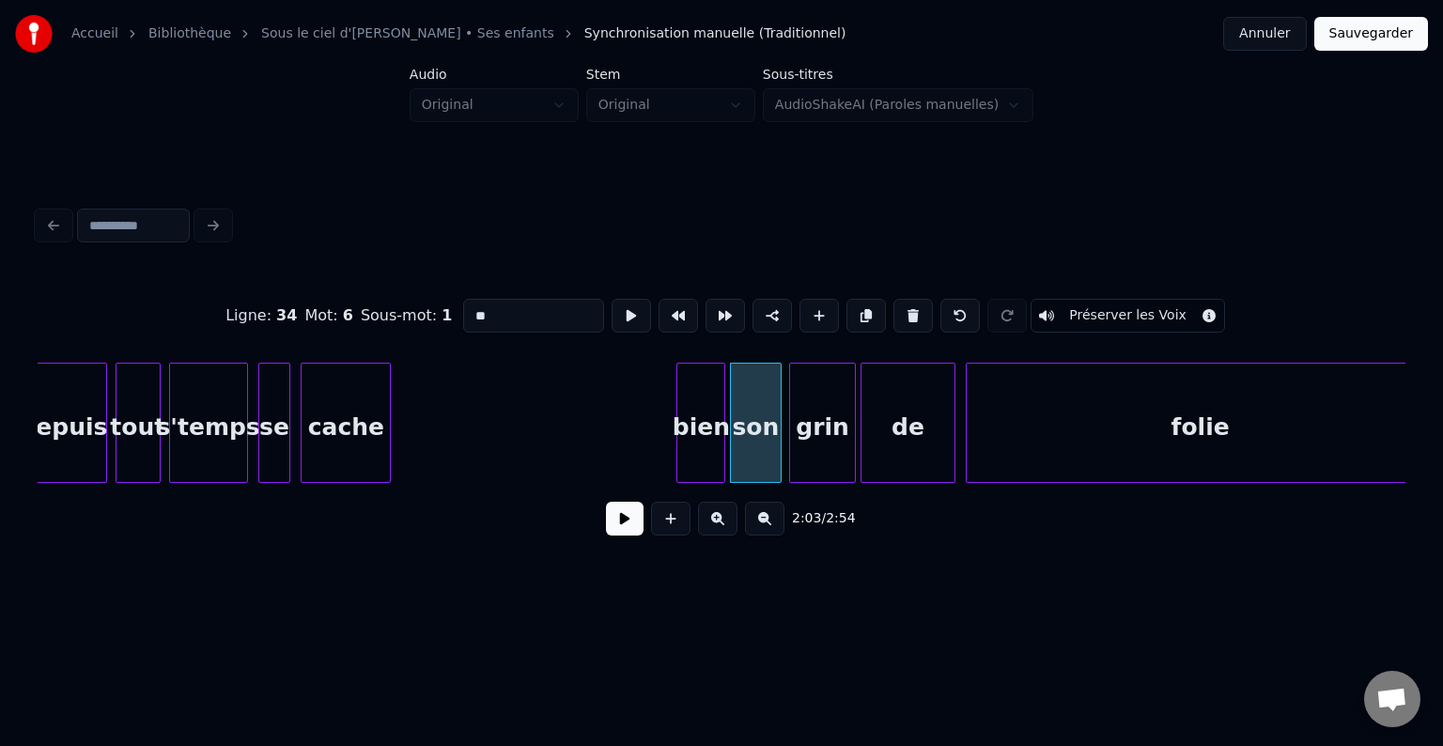
click at [691, 431] on div "bien" at bounding box center [700, 428] width 47 height 128
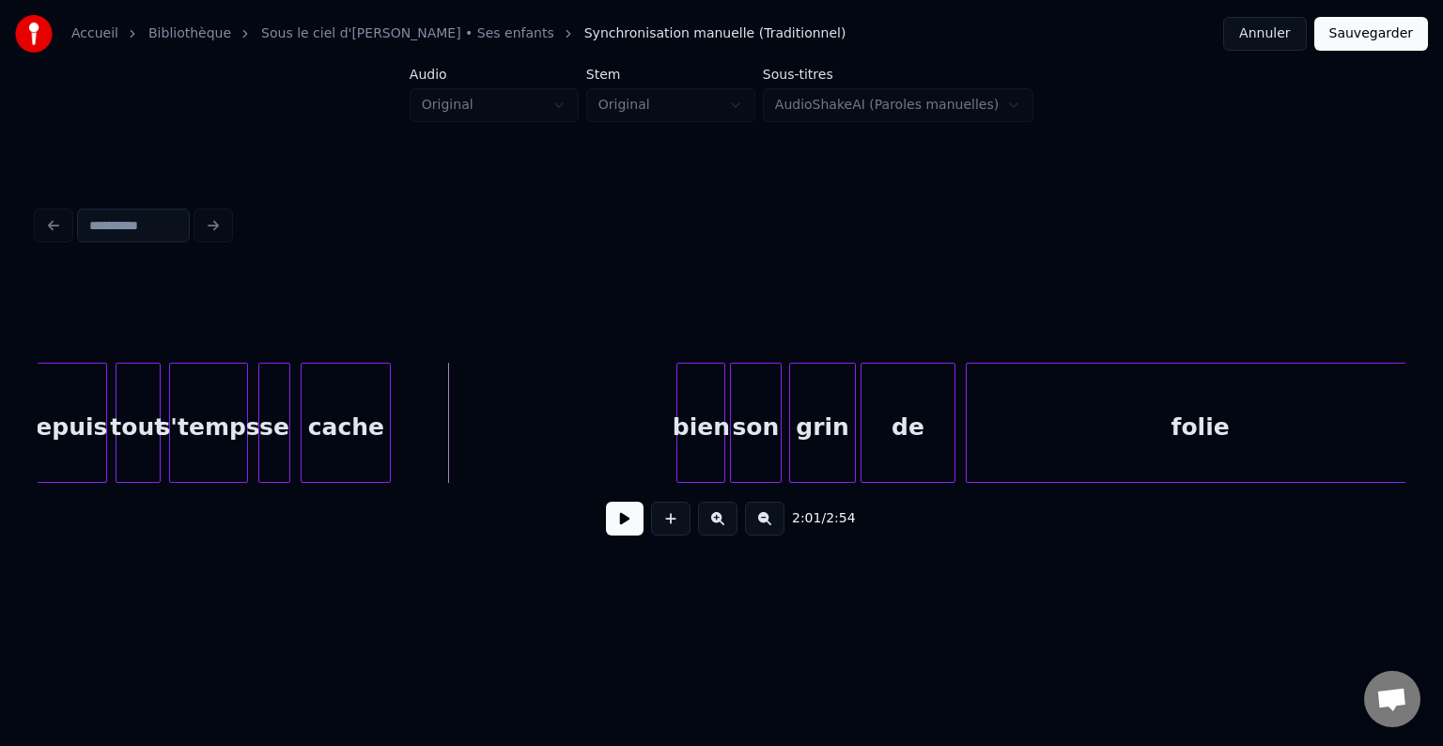
click at [638, 534] on button at bounding box center [625, 519] width 38 height 34
click at [621, 525] on button at bounding box center [625, 519] width 38 height 34
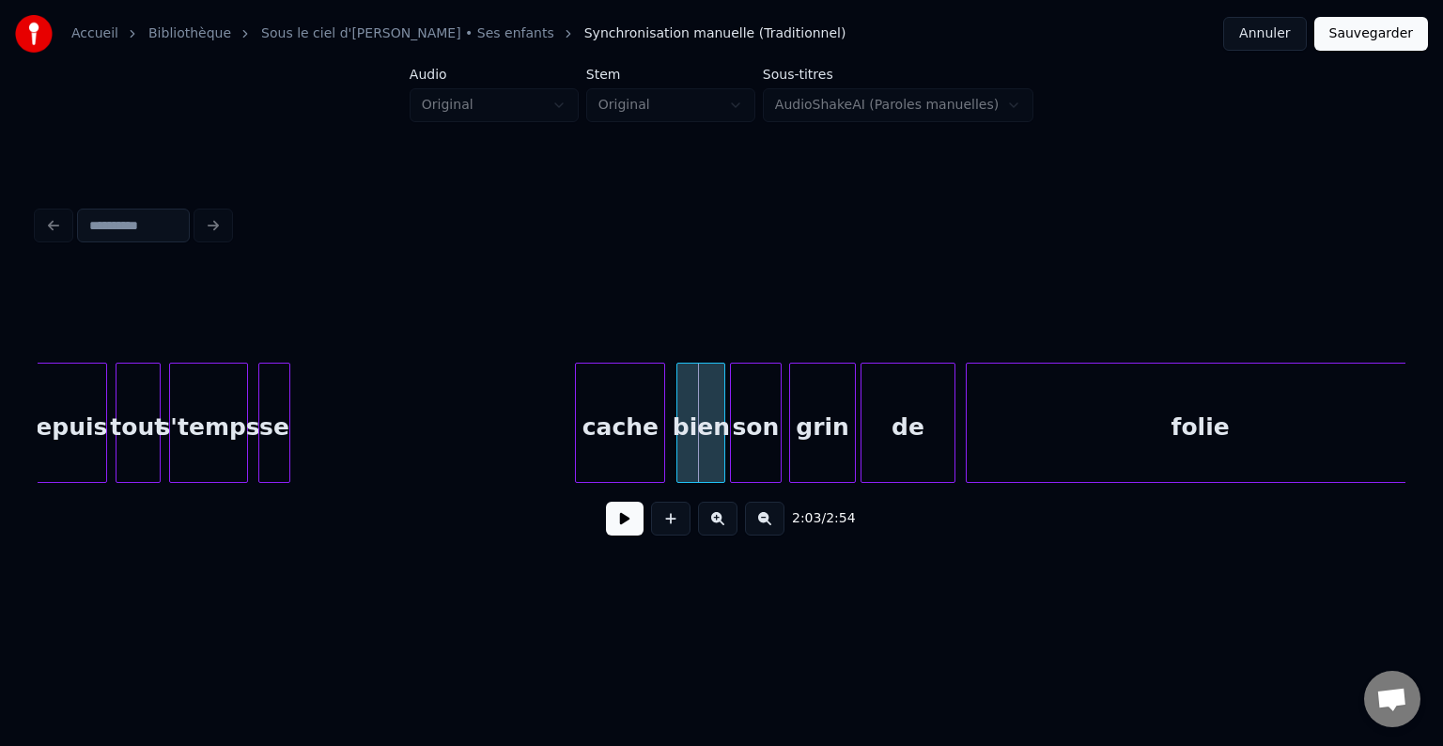
click at [634, 454] on div "cache" at bounding box center [620, 428] width 88 height 128
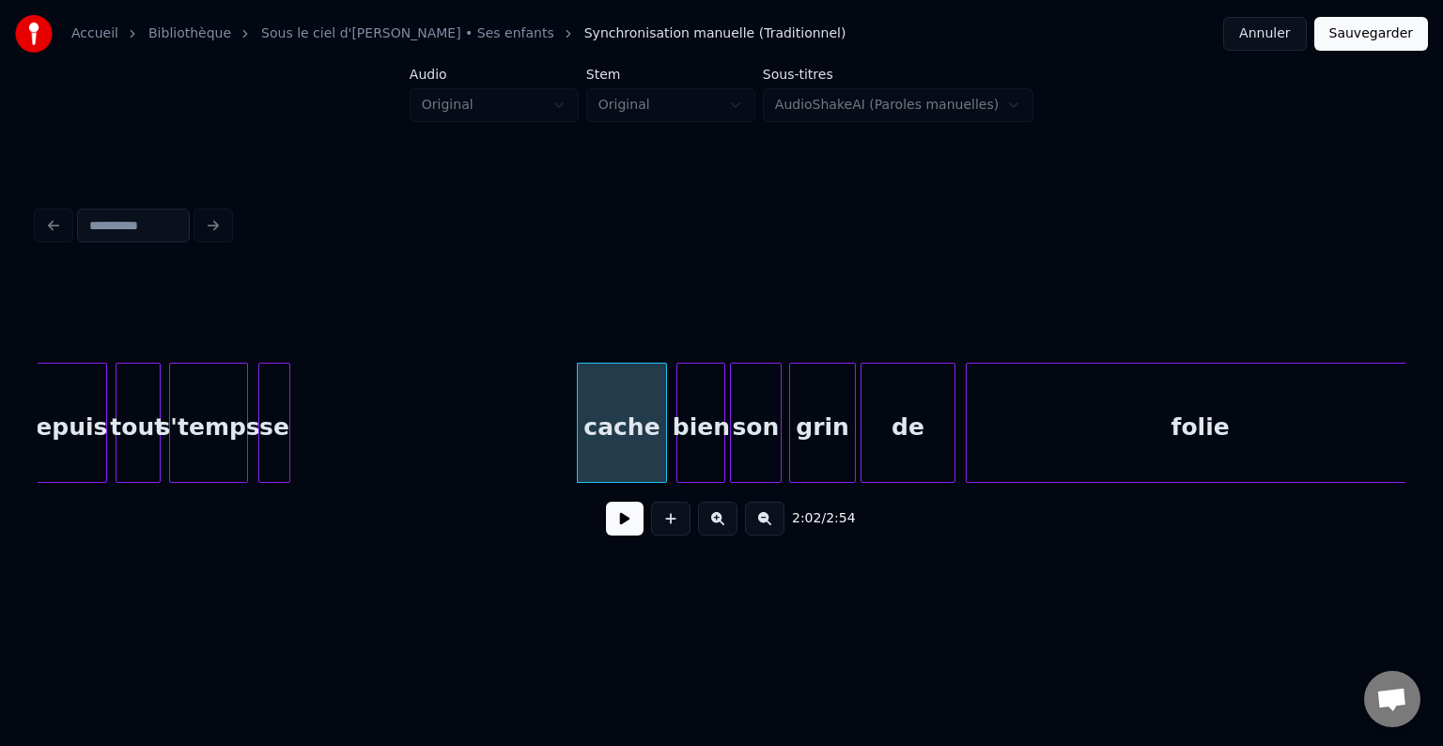
click at [1075, 473] on div "folie" at bounding box center [1201, 428] width 468 height 128
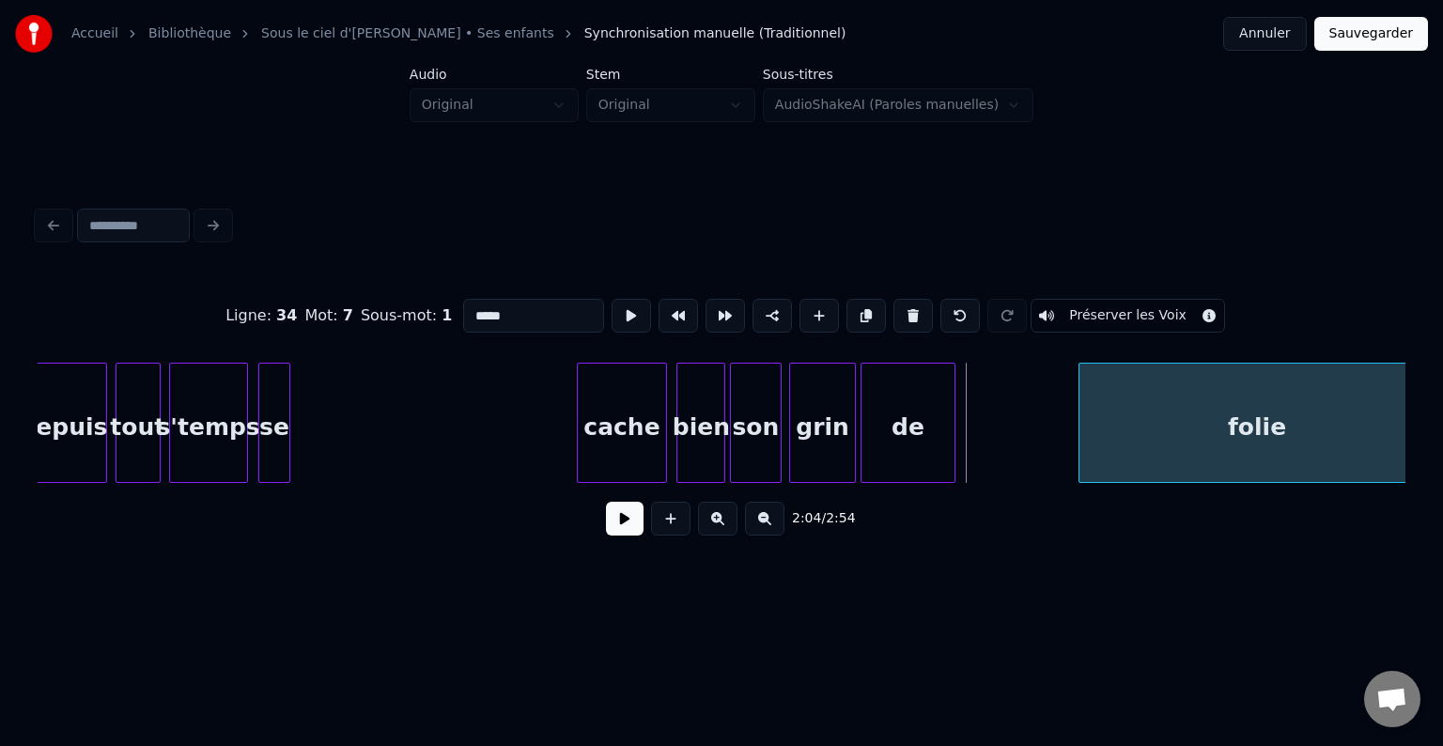
click at [1085, 439] on div at bounding box center [1082, 423] width 6 height 118
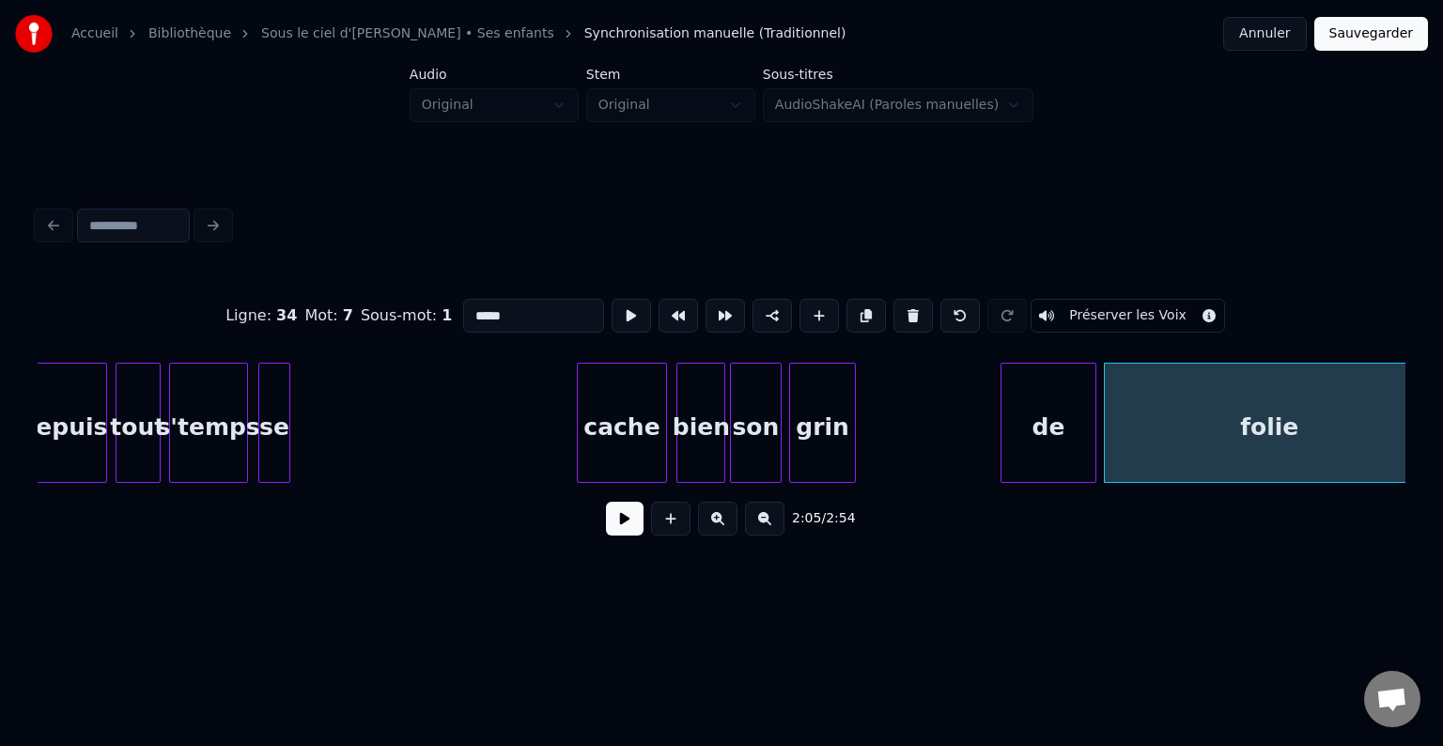
click at [1051, 442] on div "de" at bounding box center [1048, 428] width 94 height 128
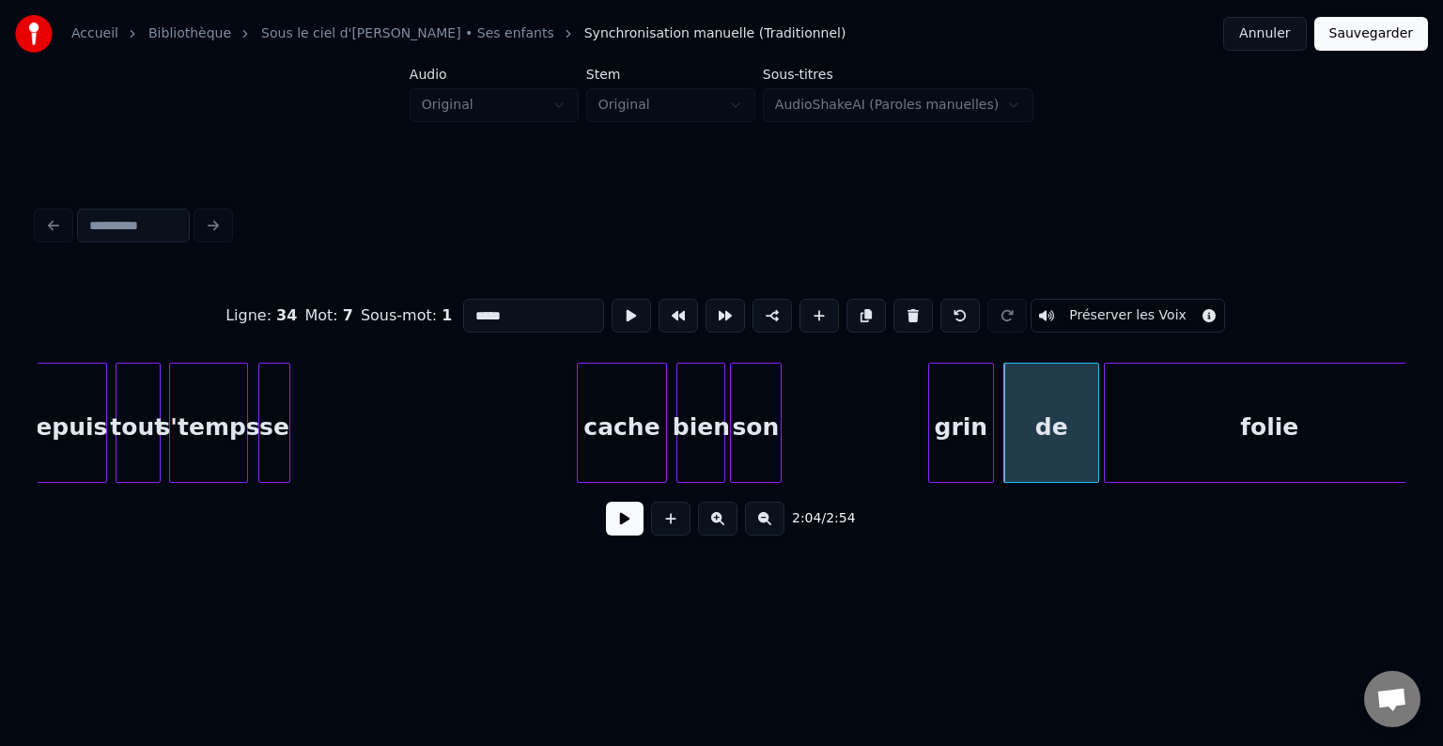
click at [978, 440] on div "grin" at bounding box center [961, 428] width 64 height 128
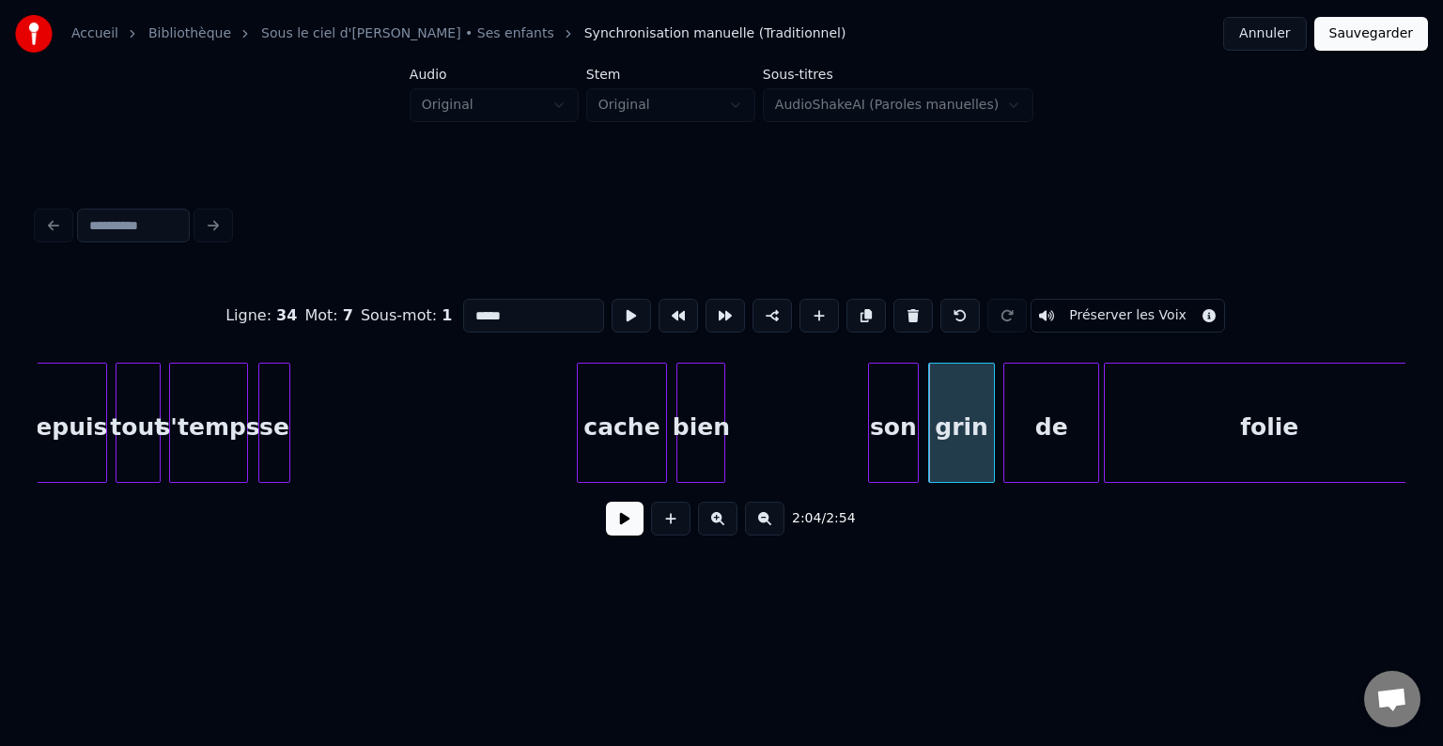
click at [892, 425] on div "son" at bounding box center [893, 428] width 49 height 128
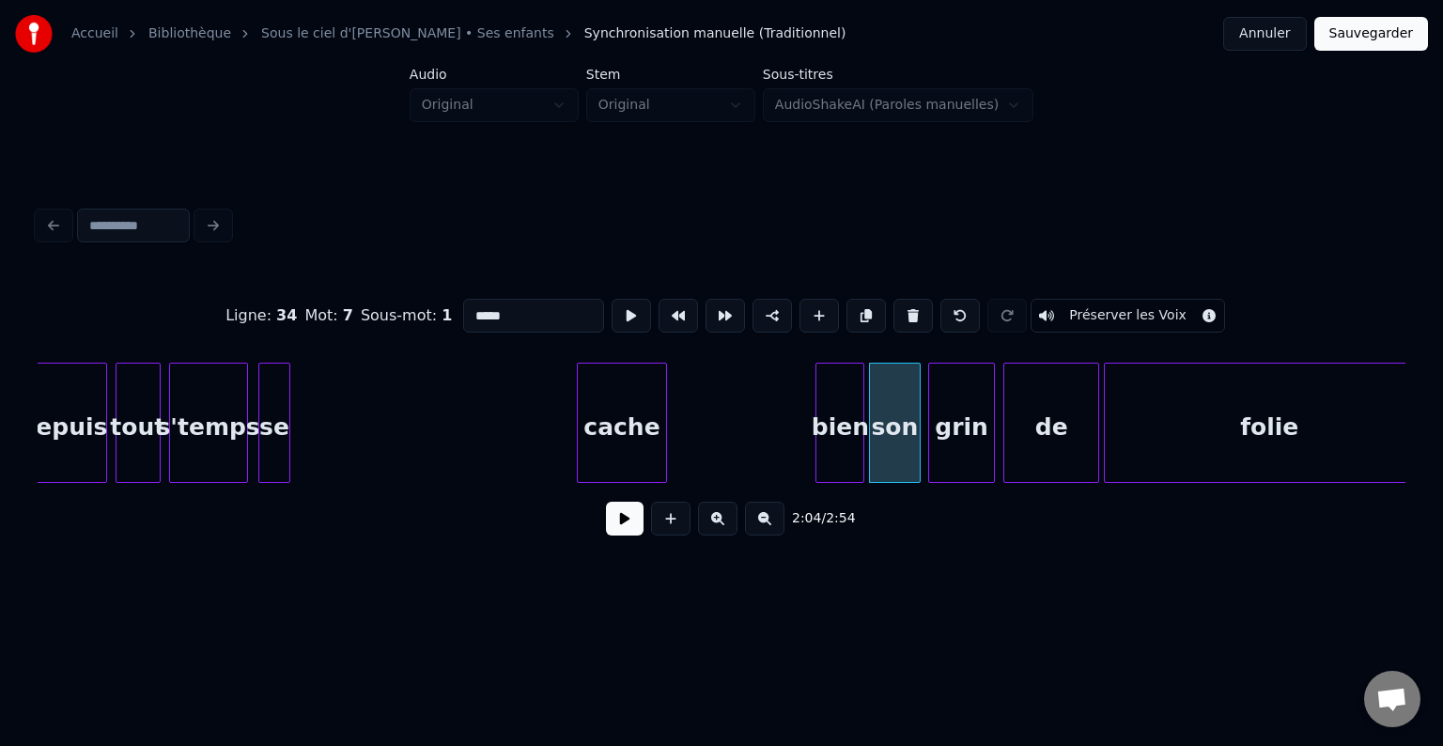
click at [840, 425] on div "bien" at bounding box center [839, 428] width 47 height 128
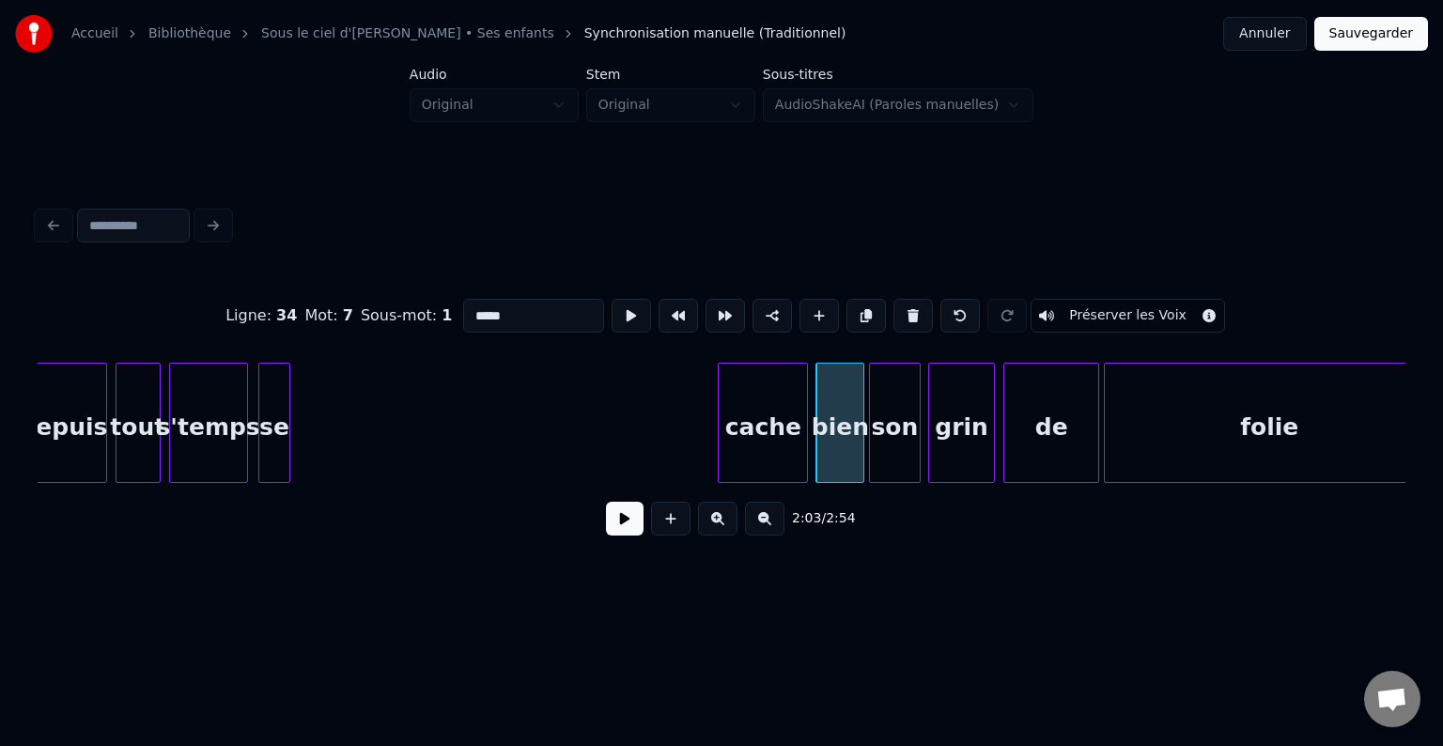
click at [798, 441] on div "cache" at bounding box center [763, 428] width 88 height 128
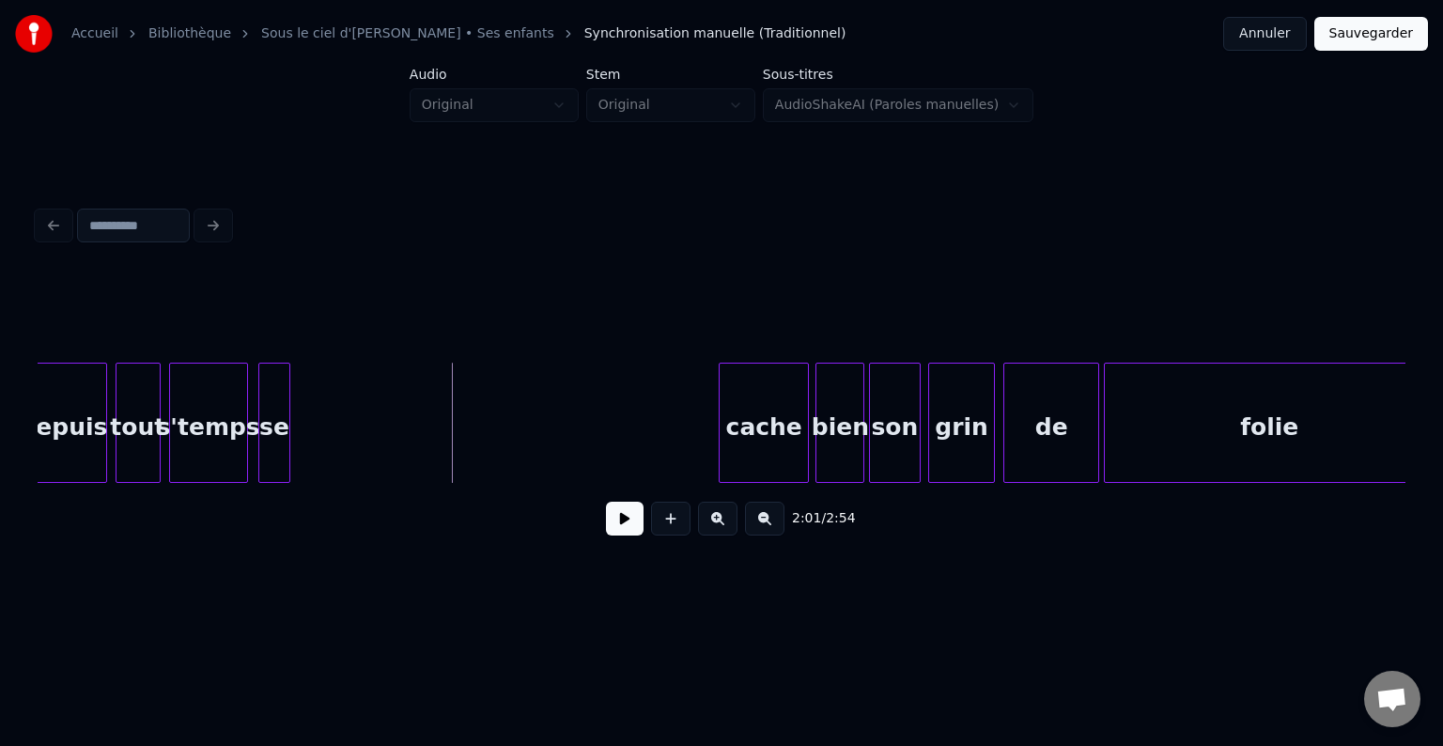
click at [623, 527] on button at bounding box center [625, 519] width 38 height 34
click at [619, 530] on button at bounding box center [625, 519] width 38 height 34
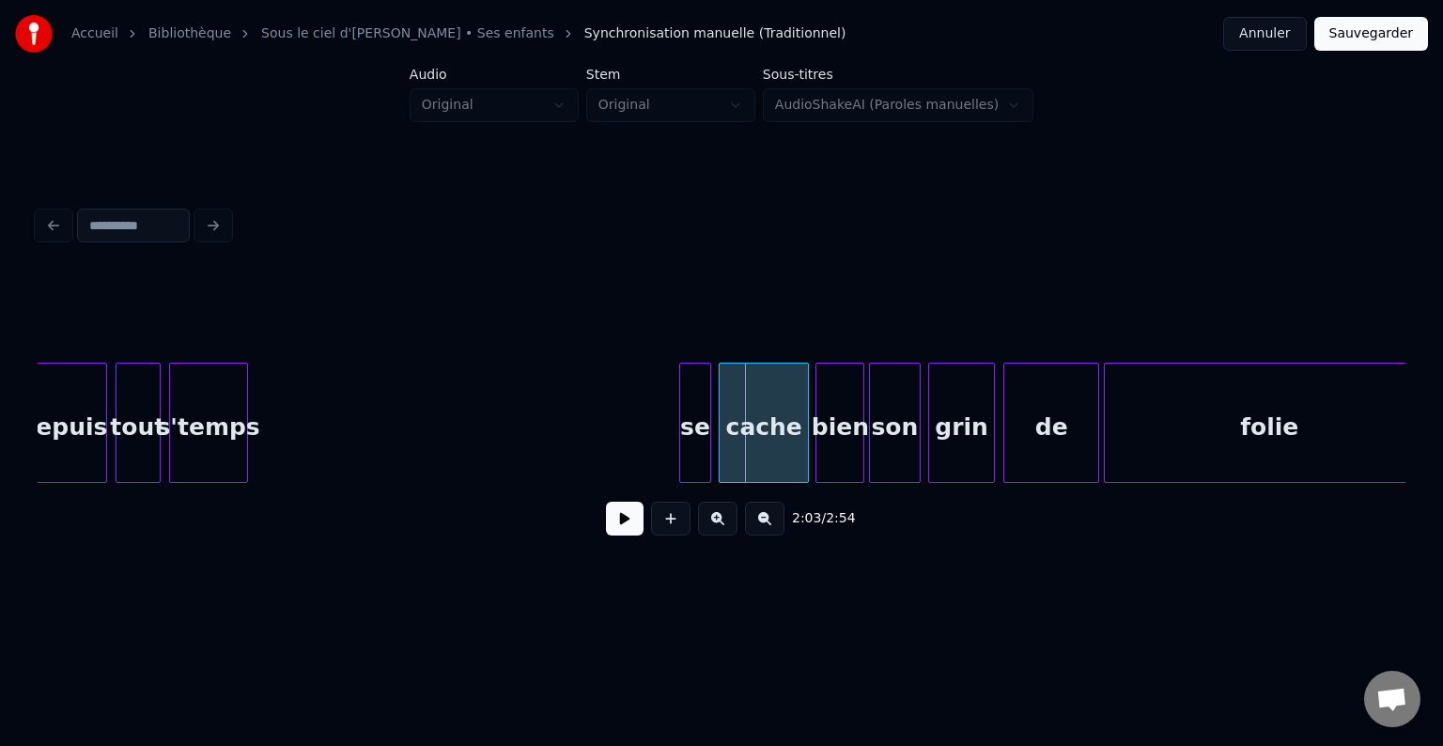
click at [696, 446] on div "se" at bounding box center [695, 428] width 30 height 128
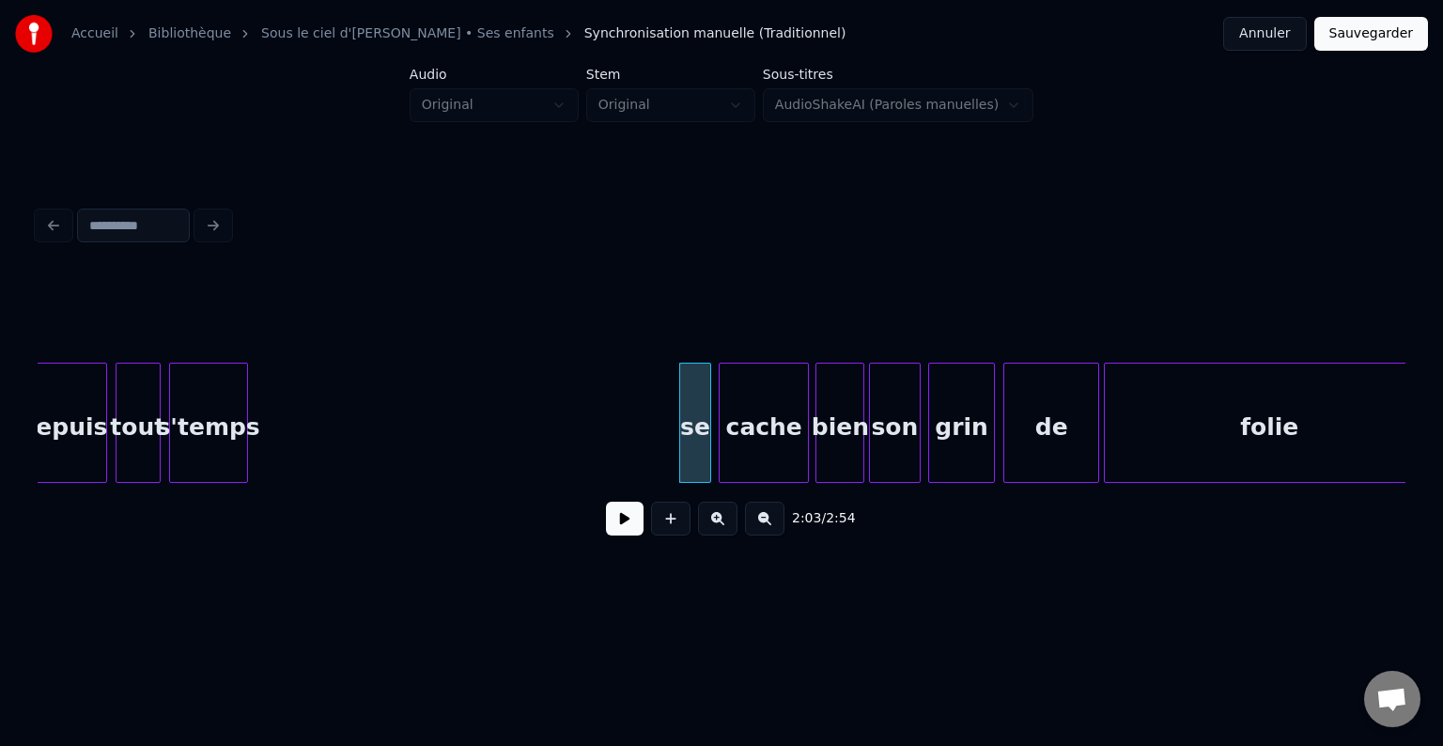
click at [742, 425] on div "cache" at bounding box center [764, 428] width 88 height 128
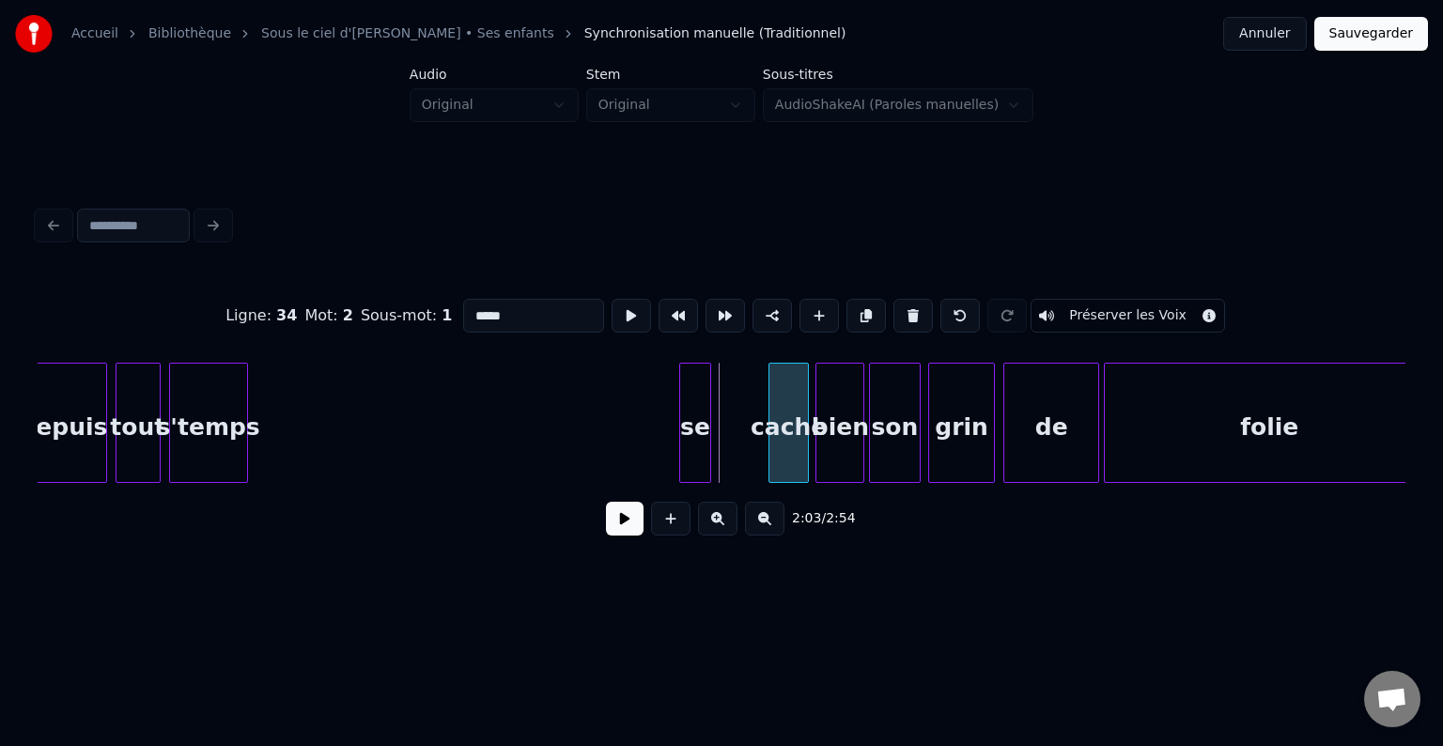
click at [773, 425] on div at bounding box center [772, 423] width 6 height 118
click at [701, 429] on div "se" at bounding box center [694, 423] width 36 height 120
click at [747, 429] on div "se" at bounding box center [747, 428] width 34 height 128
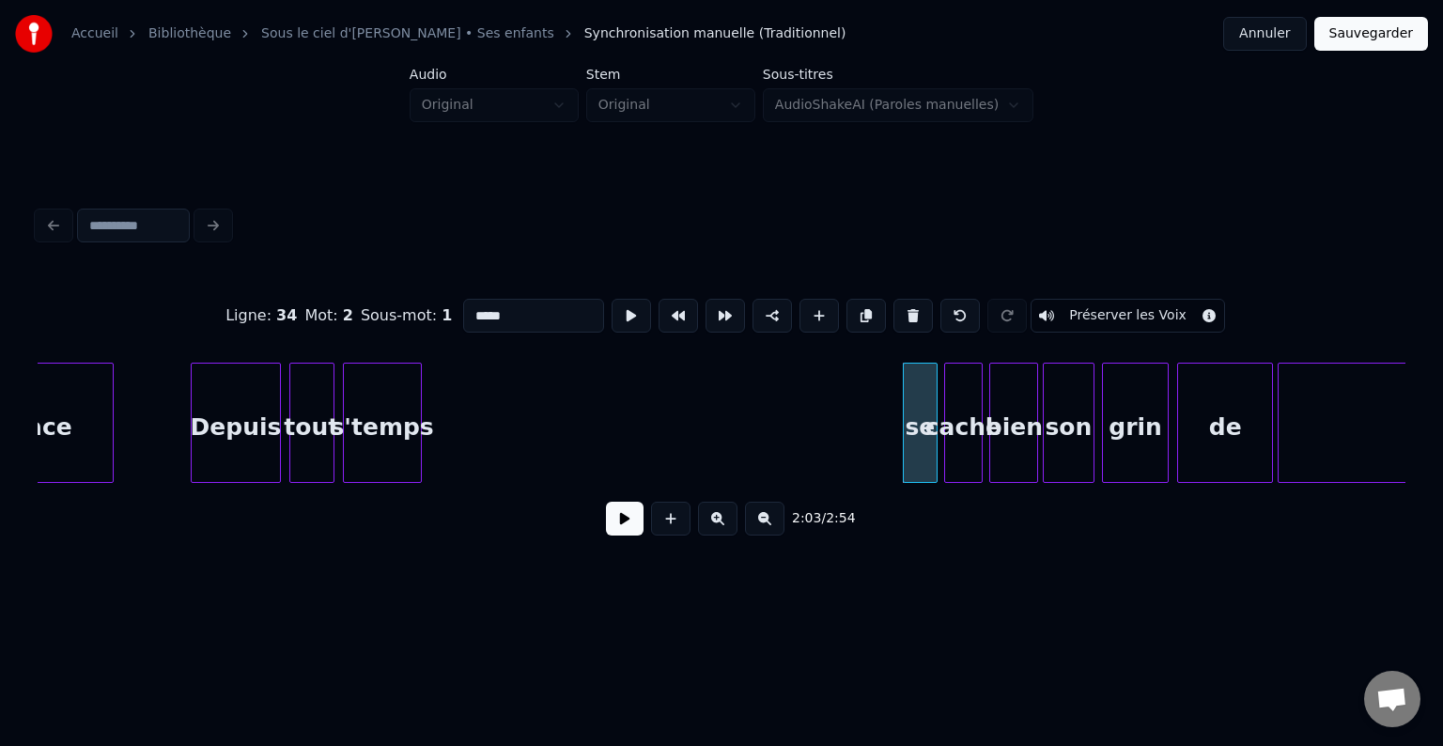
scroll to position [0, 22303]
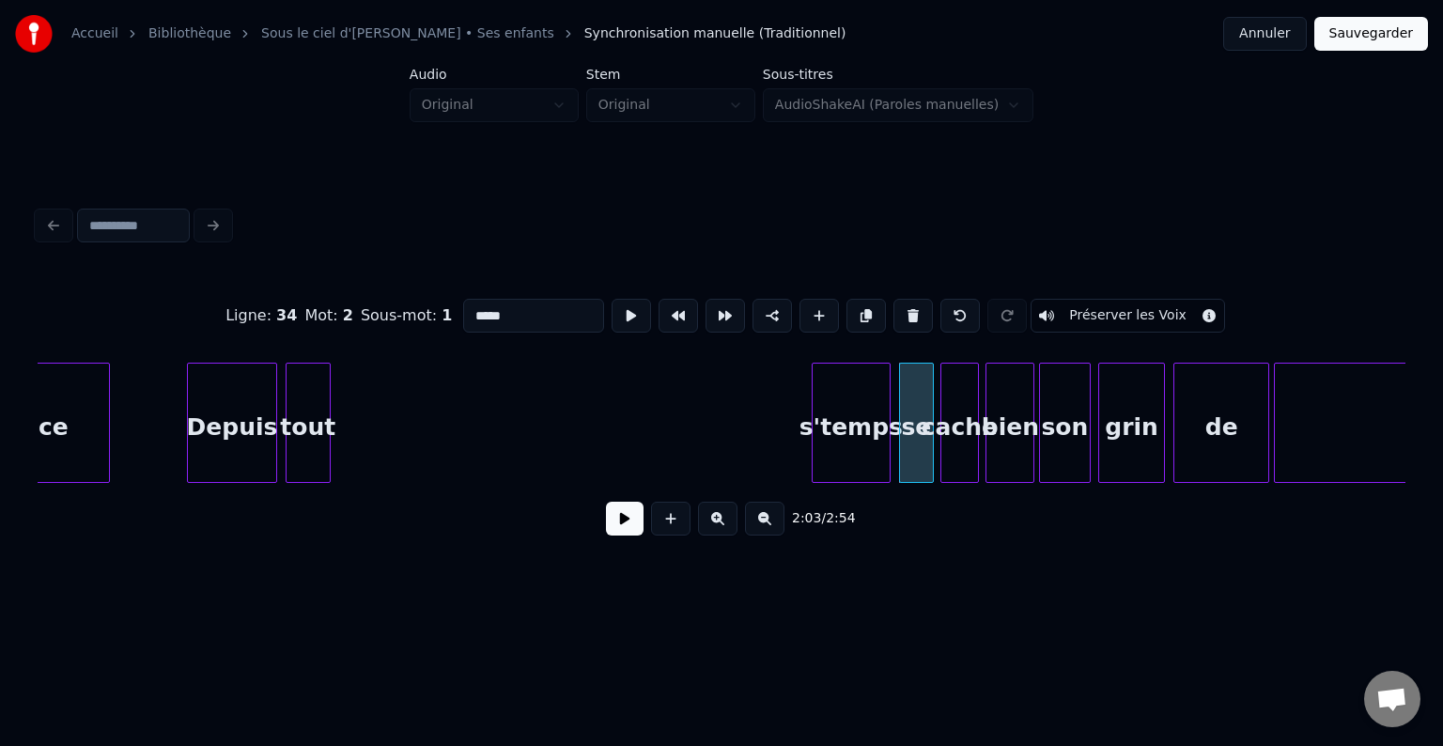
click at [872, 436] on div "s'temps" at bounding box center [851, 428] width 77 height 128
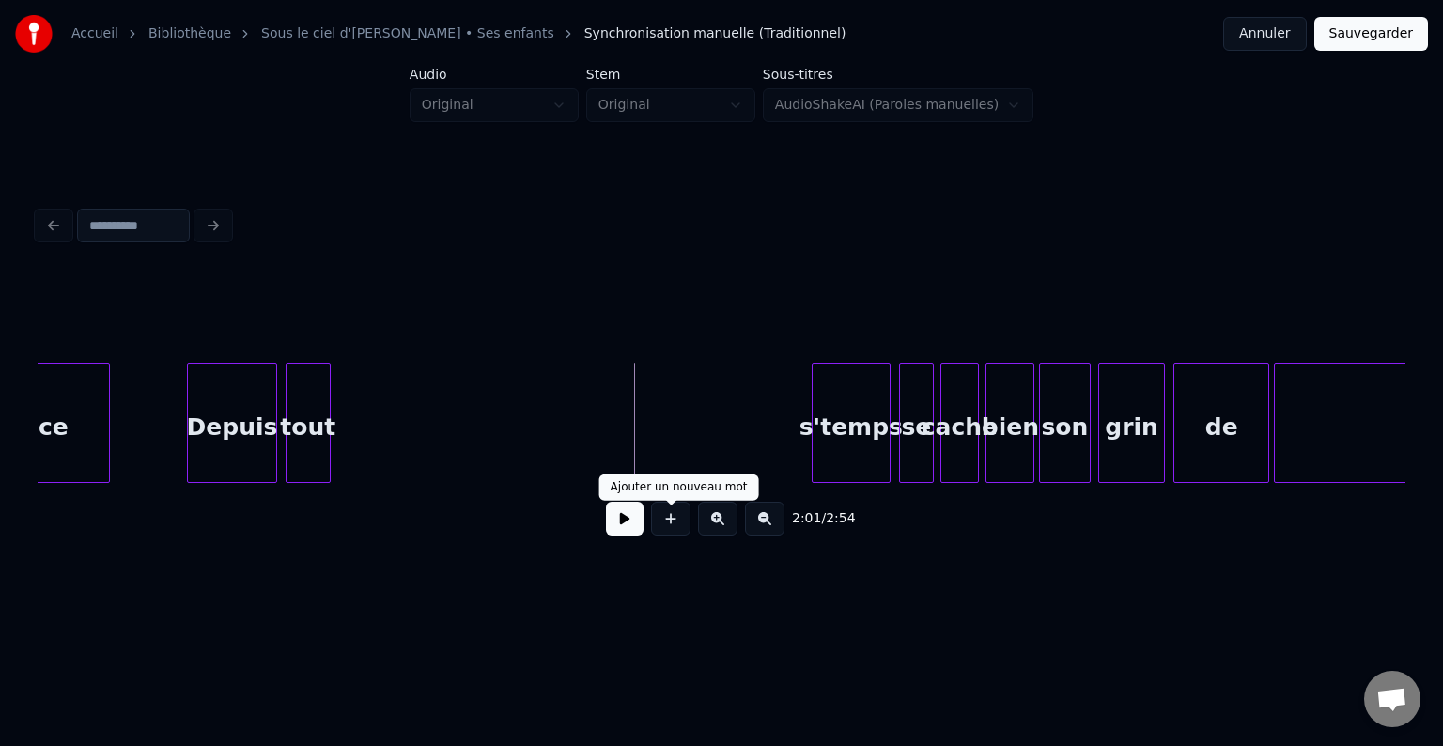
click at [615, 529] on button at bounding box center [625, 519] width 38 height 34
click at [616, 526] on button at bounding box center [625, 519] width 38 height 34
click at [643, 534] on div "2:00 / 2:54" at bounding box center [722, 518] width 1338 height 41
click at [631, 525] on button at bounding box center [625, 519] width 38 height 34
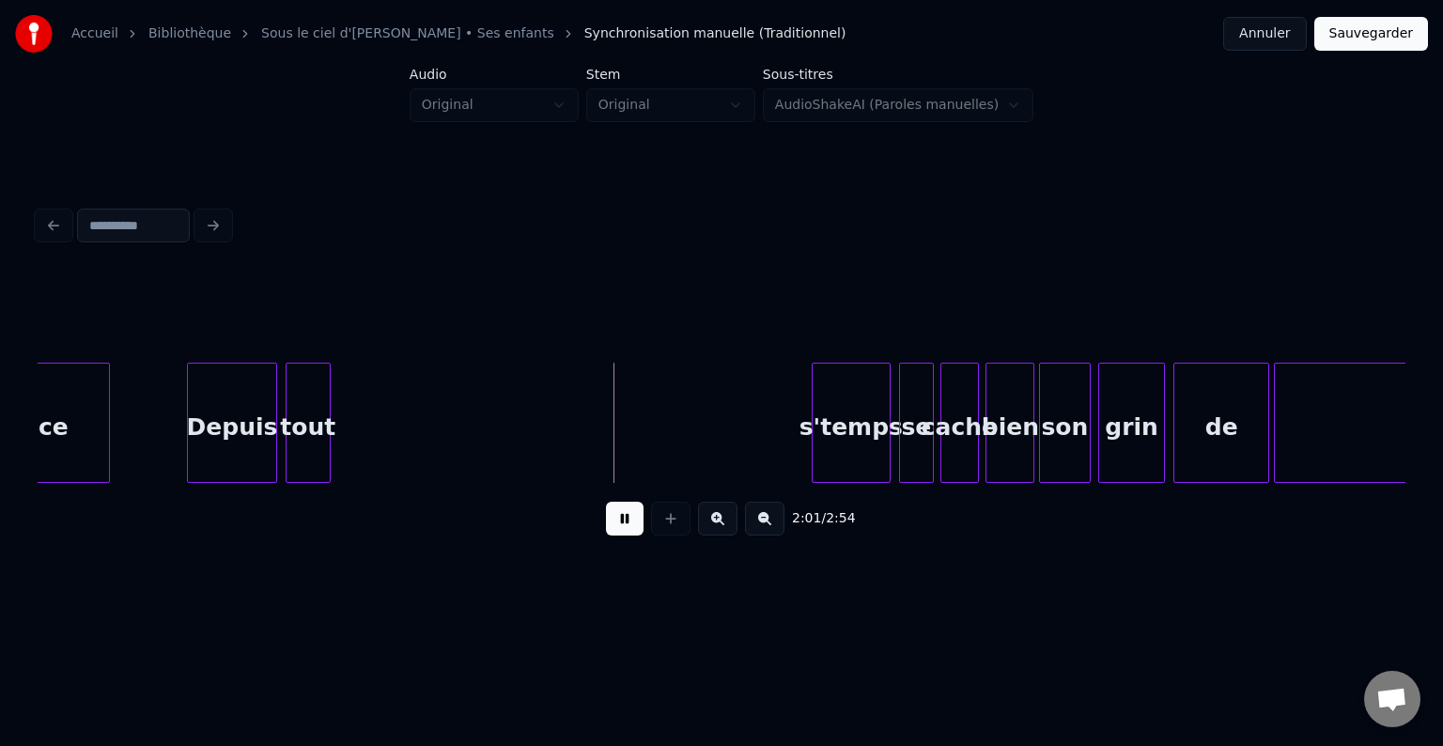
click at [624, 520] on button at bounding box center [625, 519] width 38 height 34
click at [623, 535] on button at bounding box center [625, 519] width 38 height 34
click at [620, 529] on button at bounding box center [625, 519] width 38 height 34
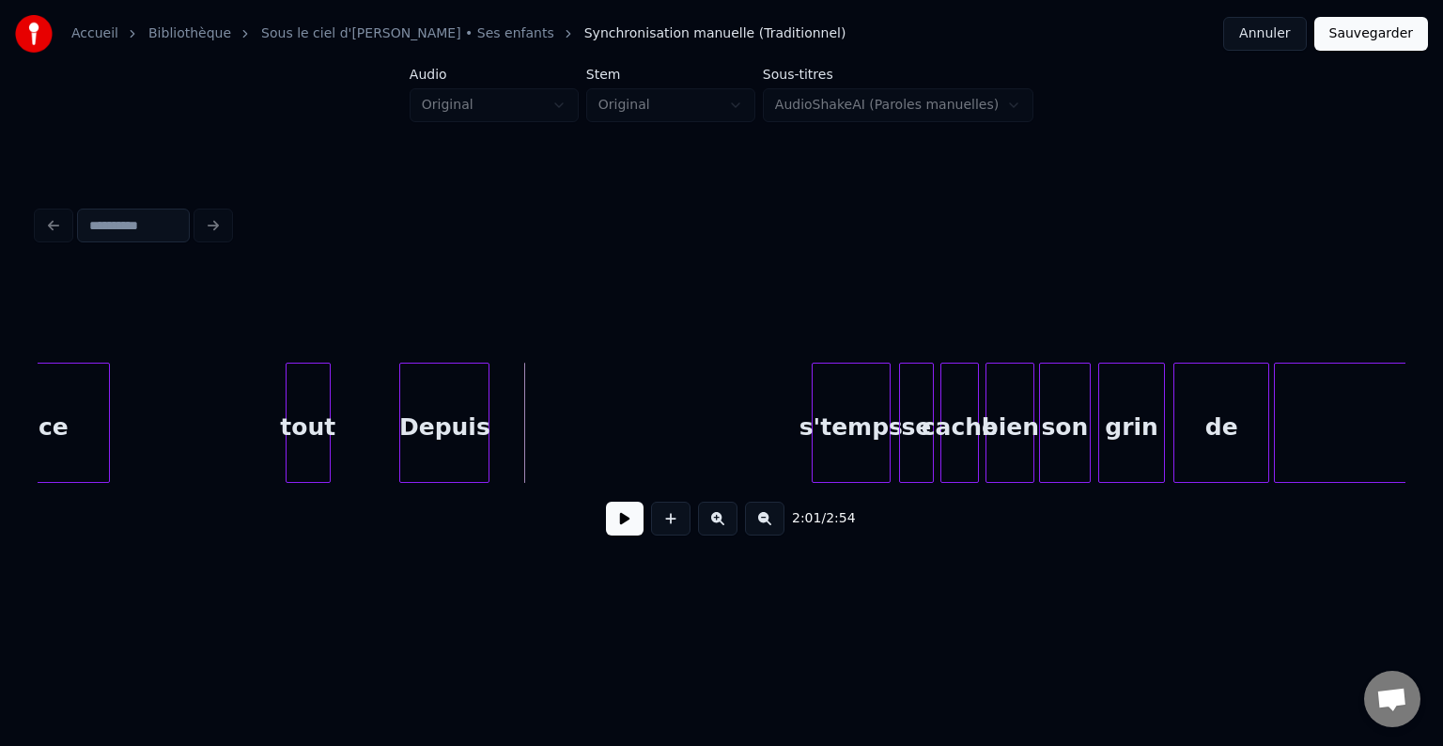
click at [460, 443] on div "Depuis" at bounding box center [444, 428] width 88 height 128
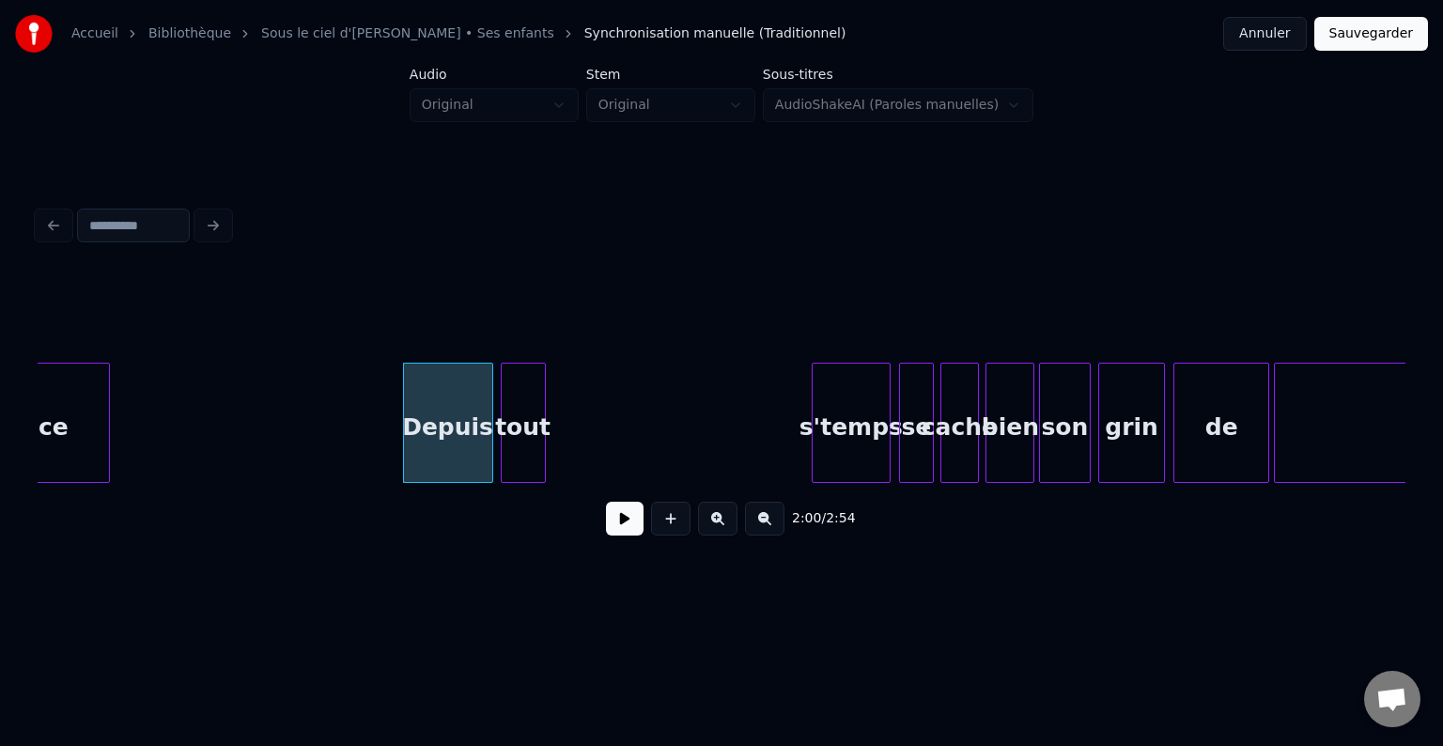
click at [538, 448] on div "tout" at bounding box center [523, 428] width 43 height 128
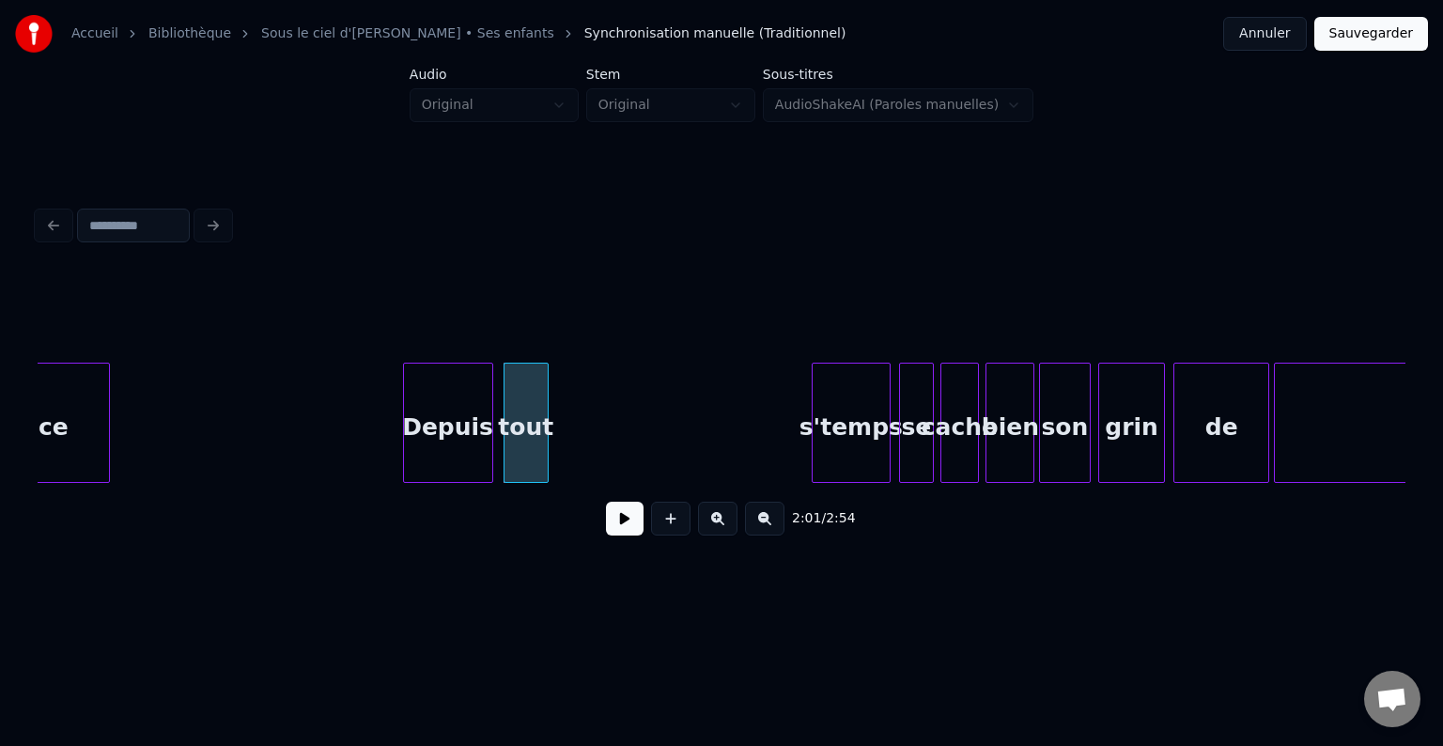
click at [620, 531] on button at bounding box center [625, 519] width 38 height 34
drag, startPoint x: 613, startPoint y: 525, endPoint x: 495, endPoint y: 503, distance: 119.6
click at [612, 525] on button at bounding box center [625, 519] width 38 height 34
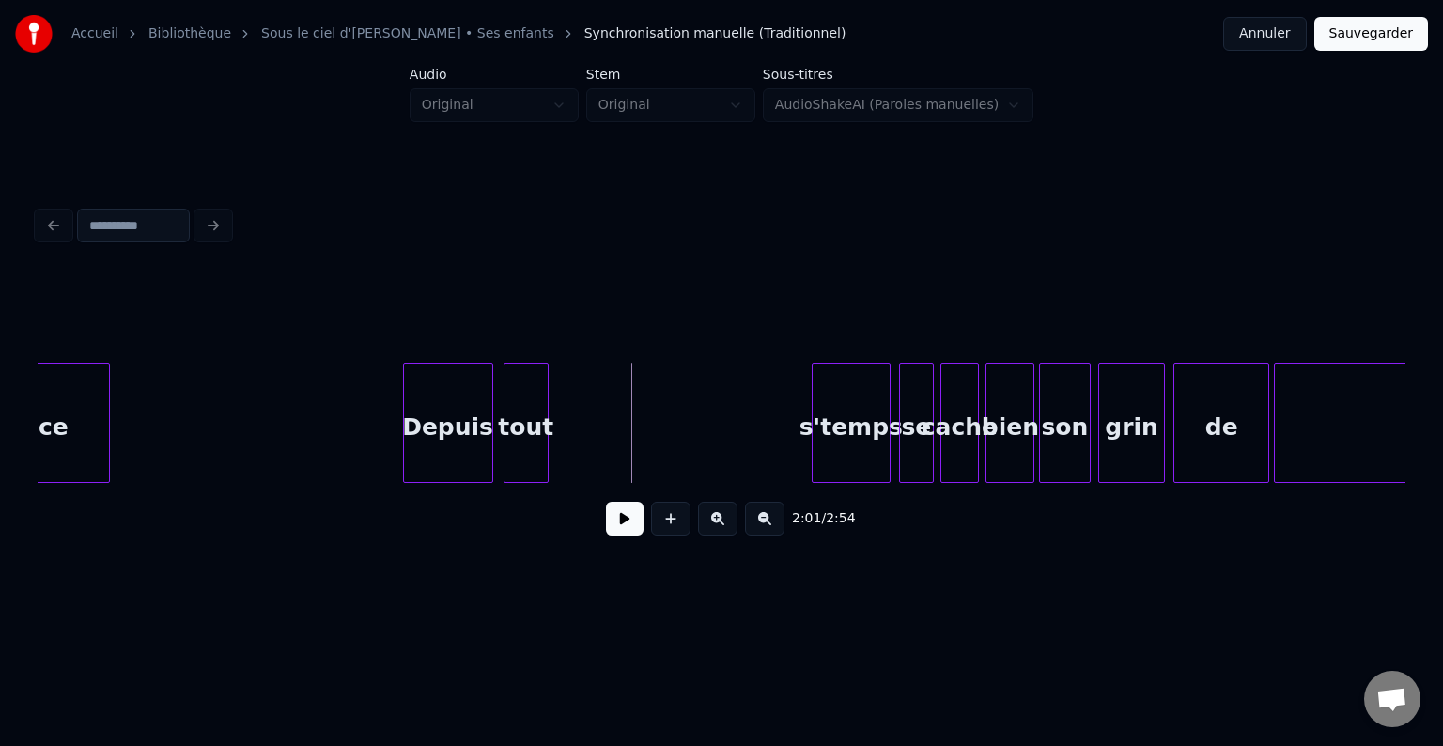
click at [614, 522] on button at bounding box center [625, 519] width 38 height 34
click at [615, 520] on button at bounding box center [625, 519] width 38 height 34
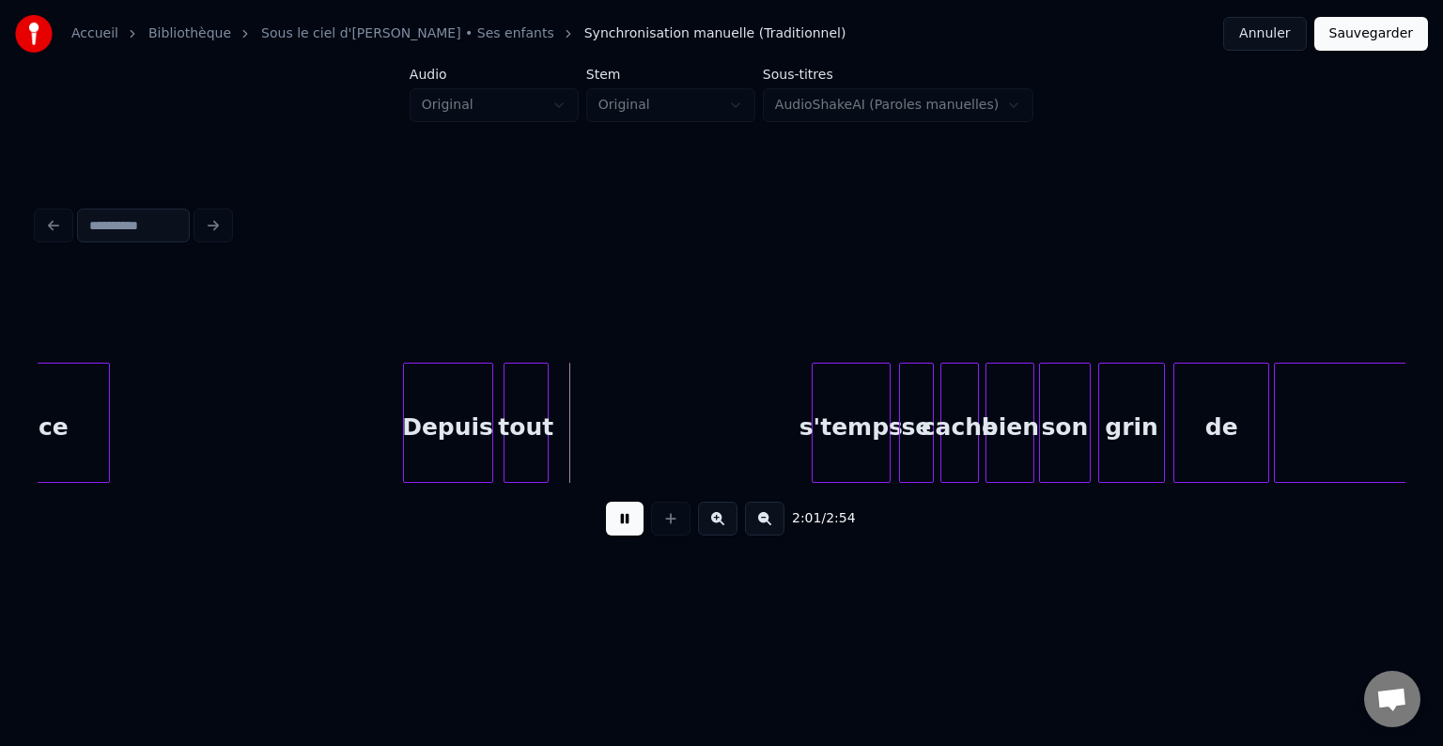
click at [616, 520] on button at bounding box center [625, 519] width 38 height 34
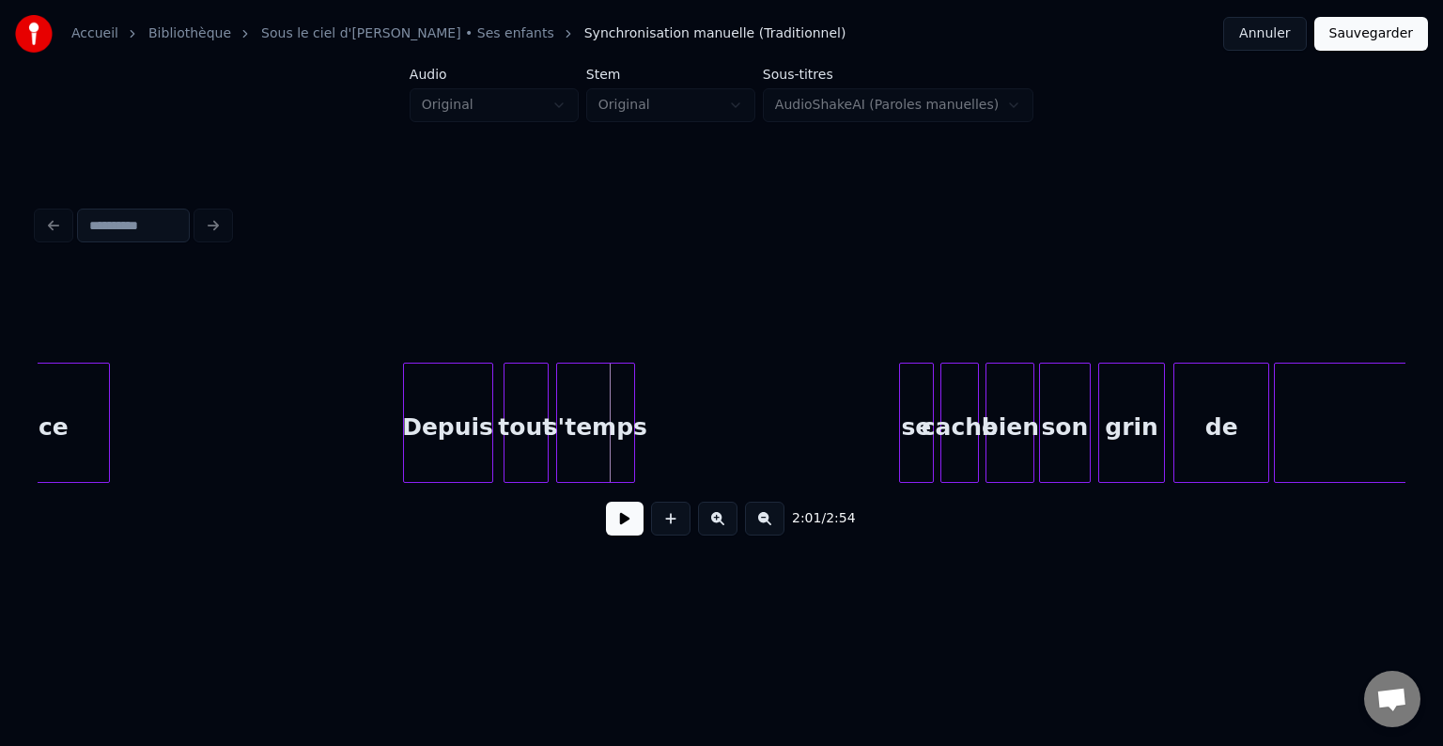
click at [586, 440] on div "s'temps" at bounding box center [595, 428] width 77 height 128
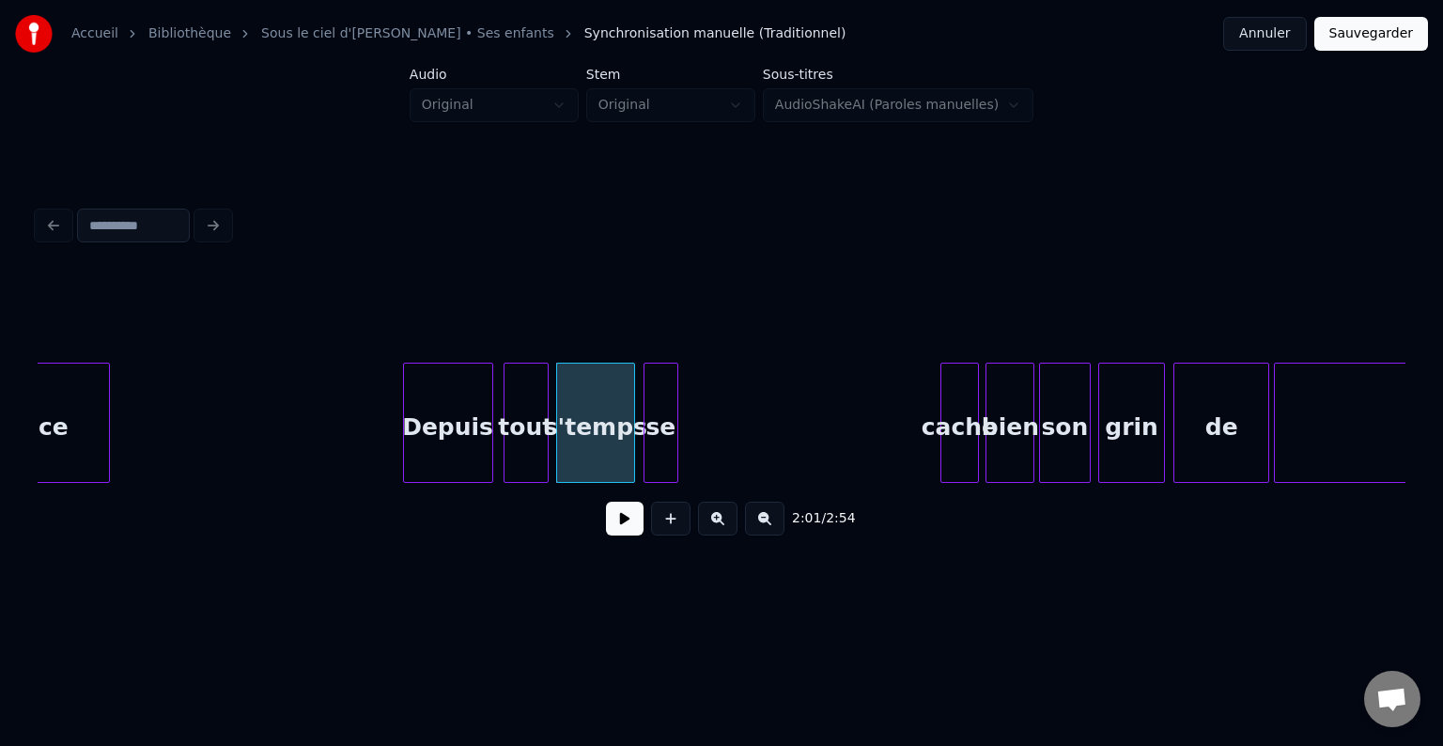
click at [656, 413] on div "se" at bounding box center [661, 428] width 34 height 128
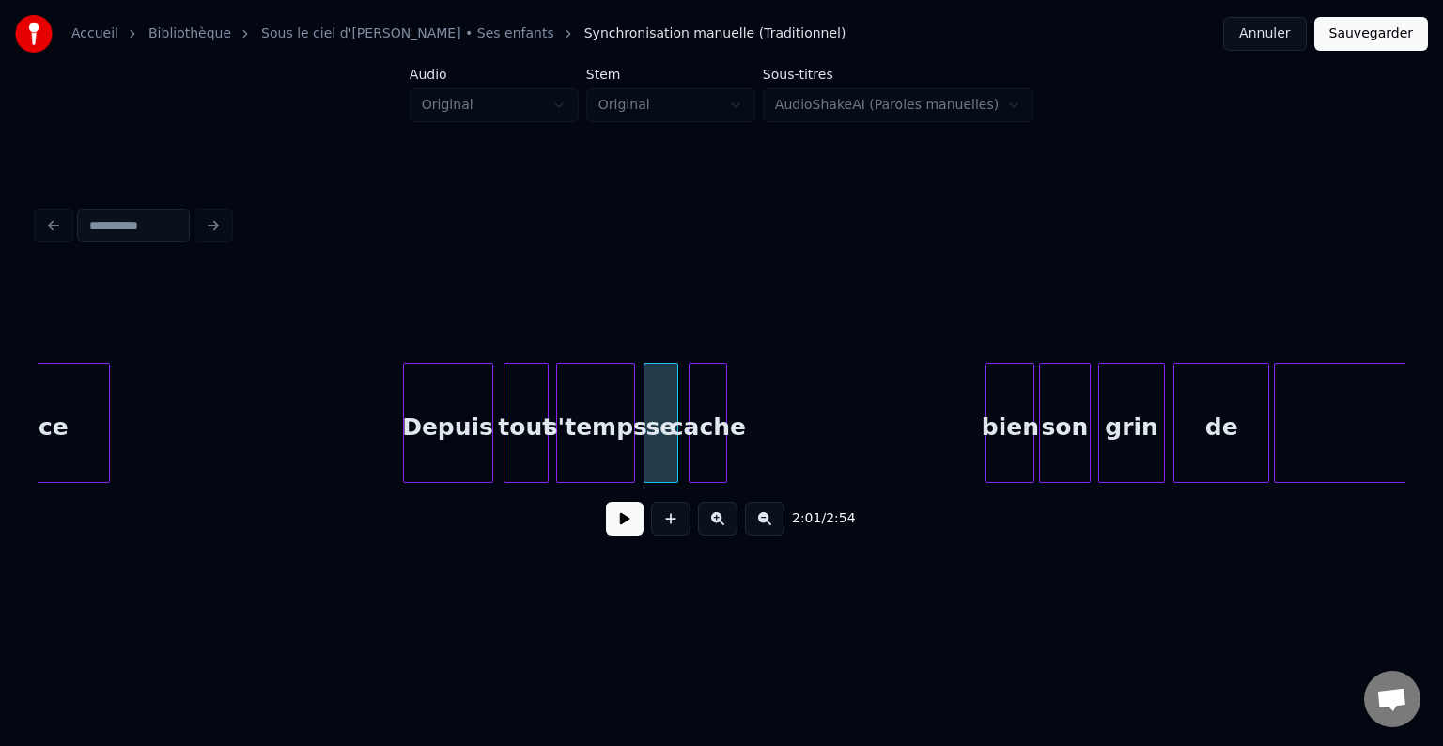
click at [706, 425] on div "cache" at bounding box center [709, 428] width 38 height 128
click at [635, 535] on button at bounding box center [625, 519] width 38 height 34
click at [613, 416] on div at bounding box center [613, 423] width 6 height 118
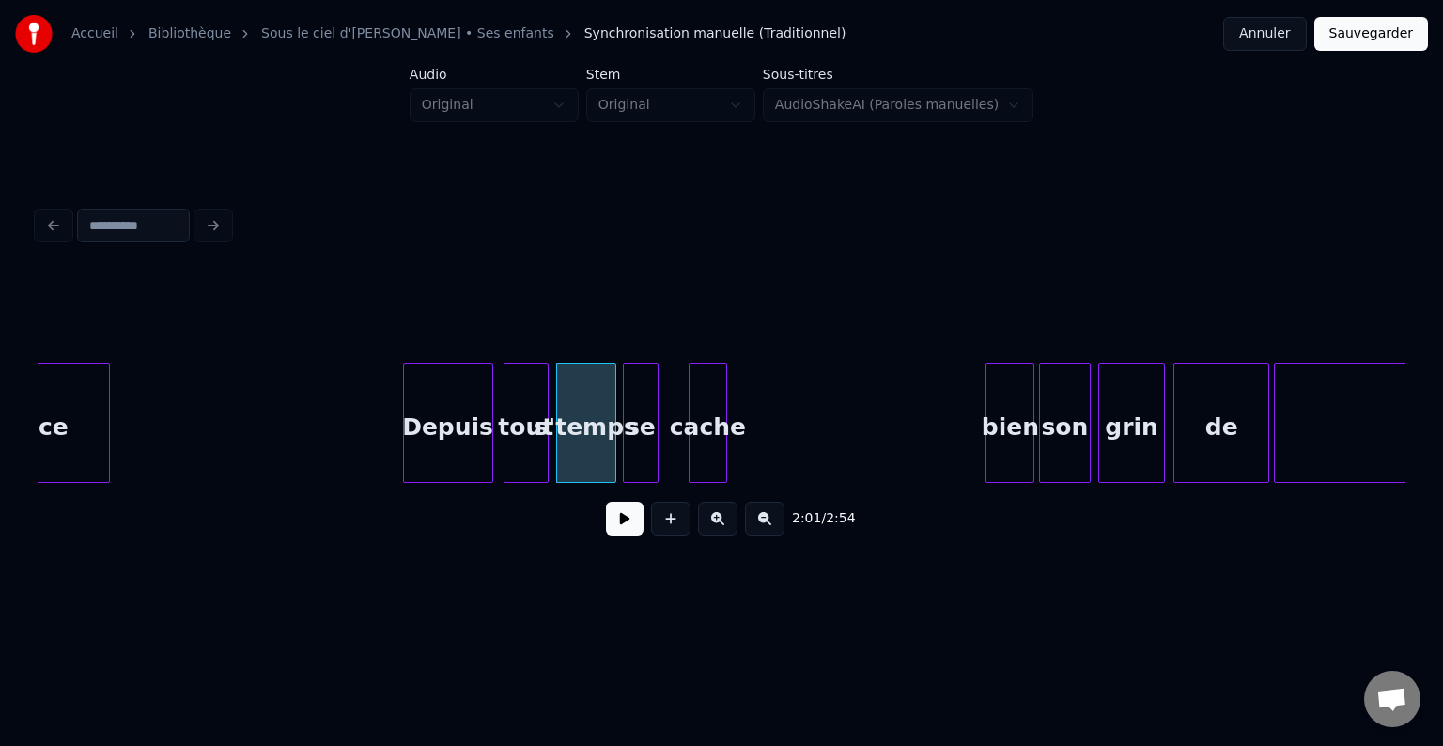
click at [641, 411] on div "se" at bounding box center [641, 428] width 34 height 128
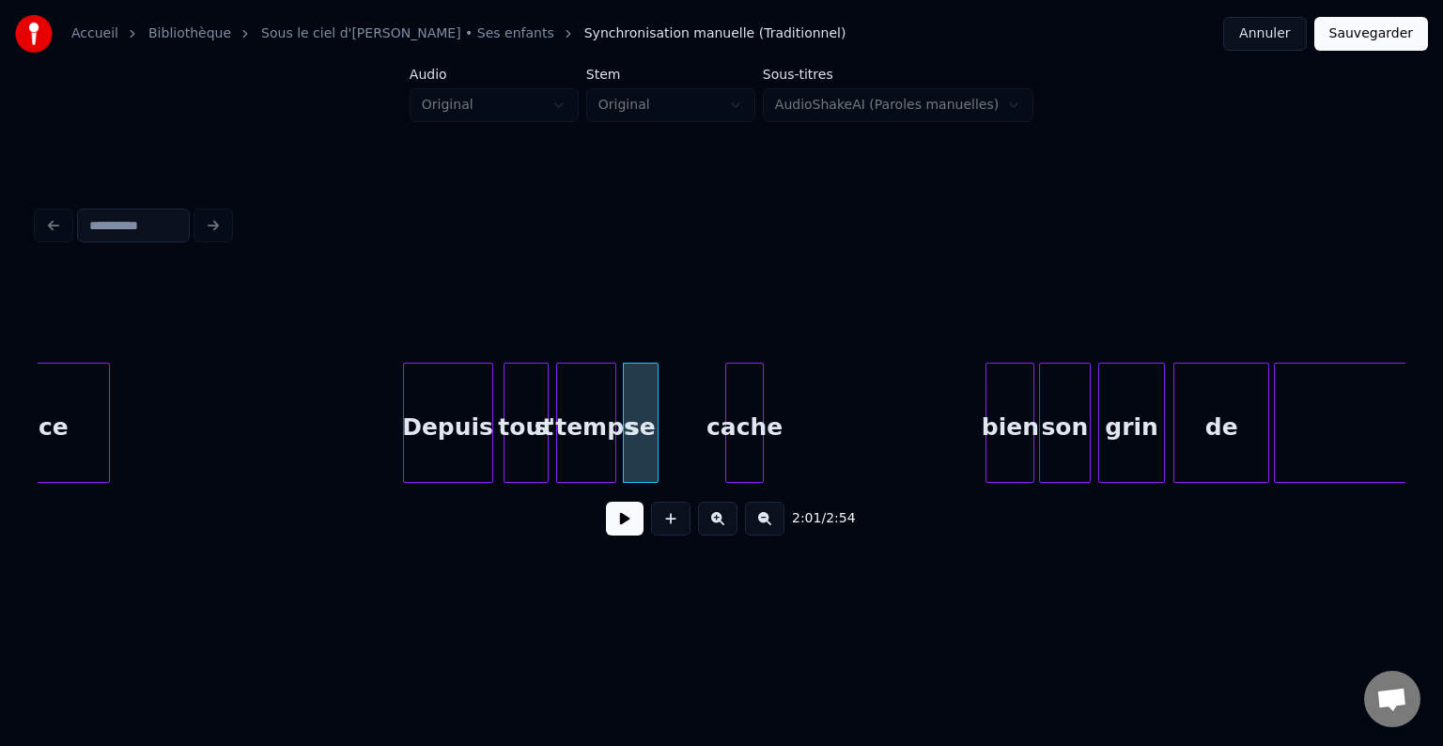
click at [754, 417] on div "cache" at bounding box center [745, 428] width 38 height 128
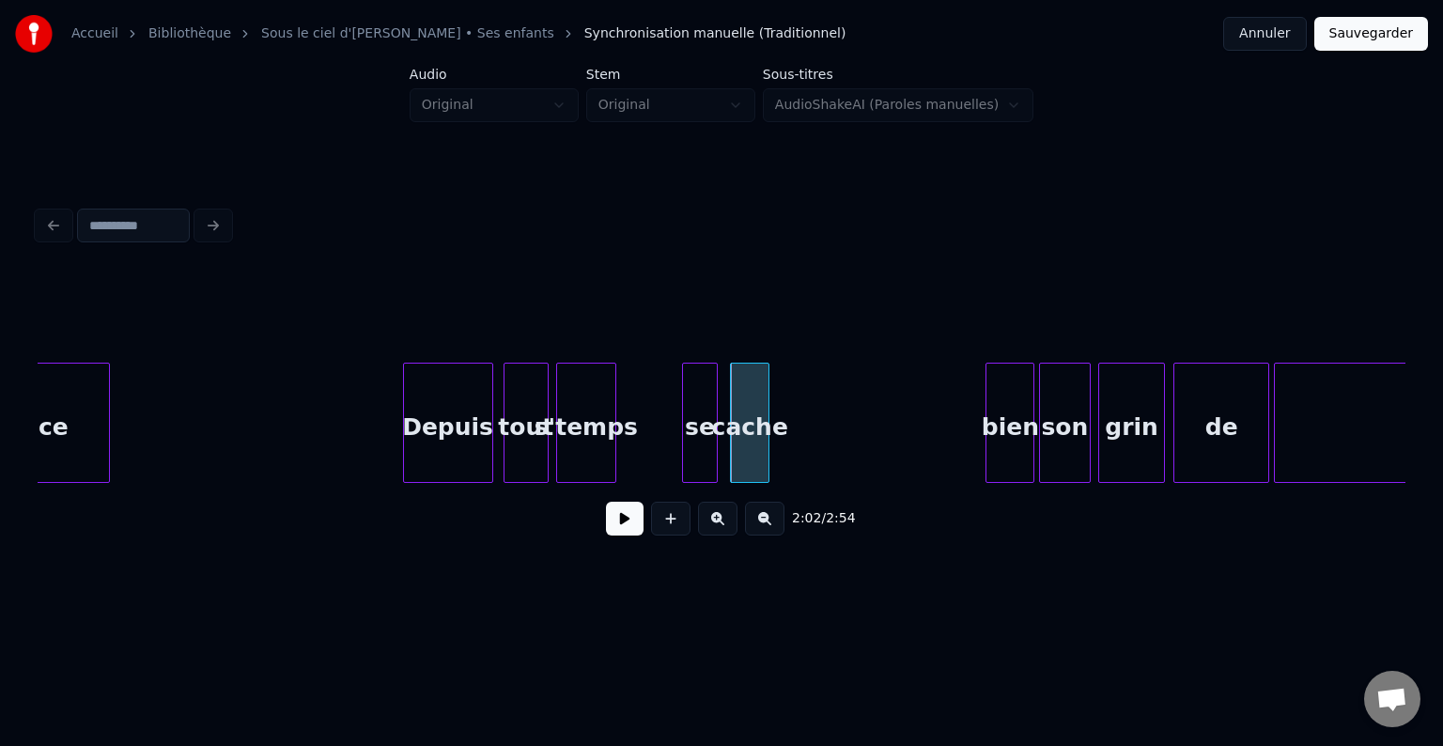
click at [696, 430] on div "se" at bounding box center [700, 428] width 34 height 128
click at [621, 520] on button at bounding box center [625, 519] width 38 height 34
click at [639, 519] on button at bounding box center [625, 519] width 38 height 34
click at [688, 436] on div "se" at bounding box center [700, 428] width 34 height 128
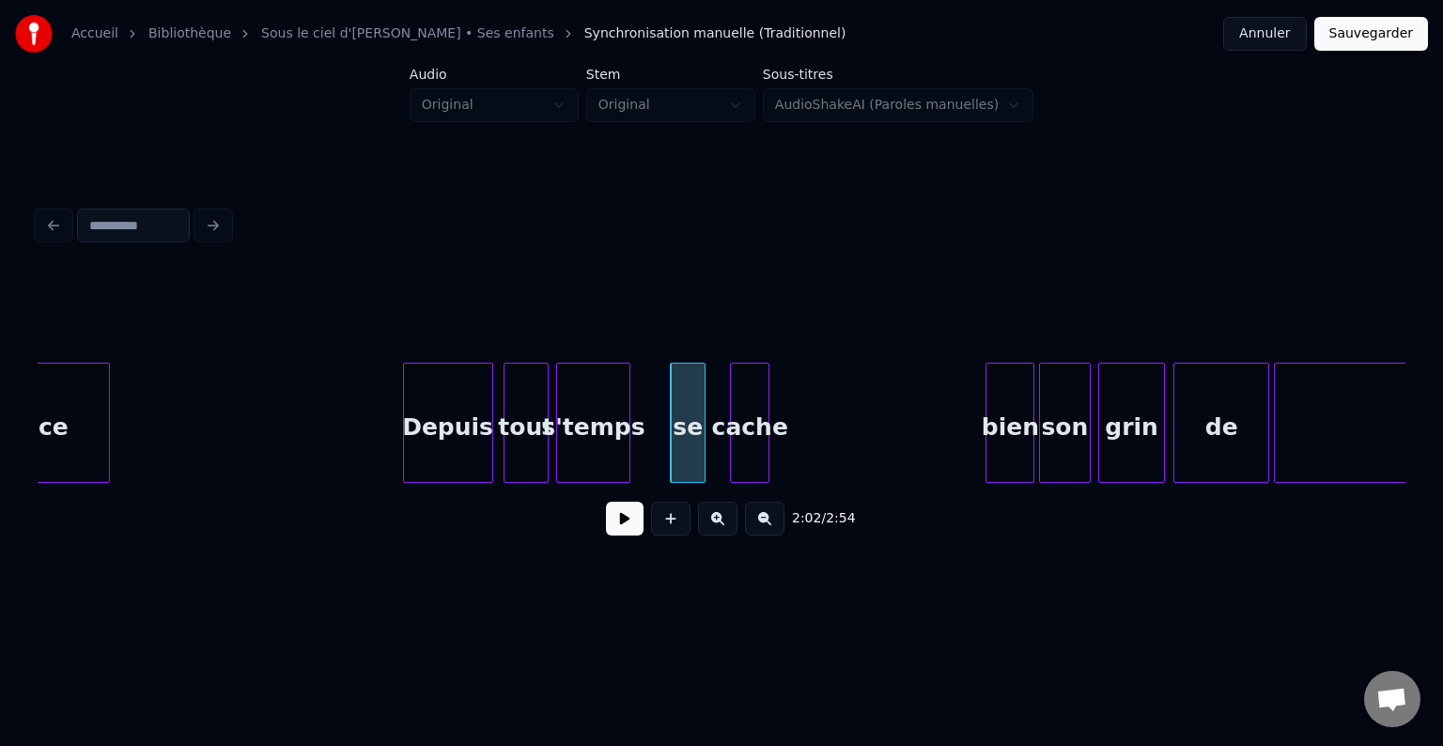
click at [629, 439] on div at bounding box center [627, 423] width 6 height 118
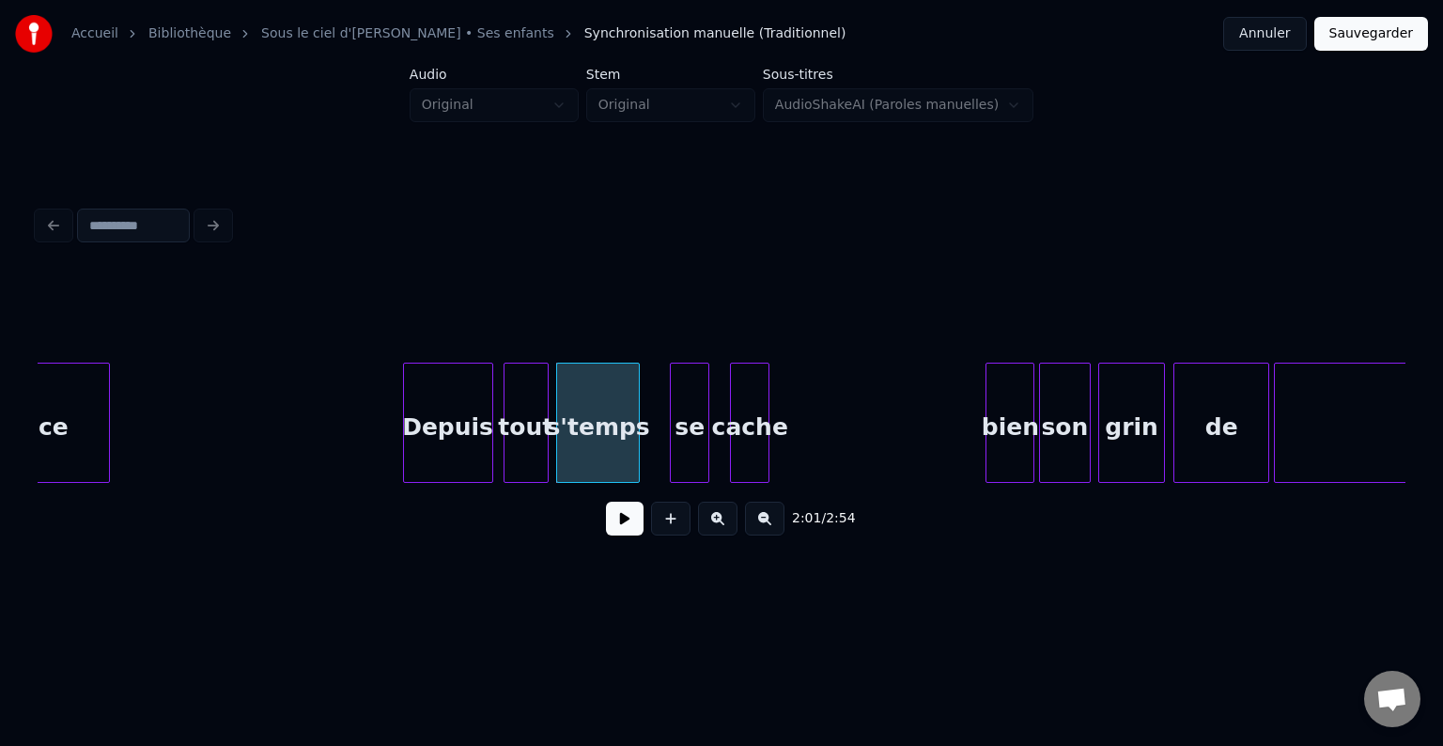
click at [704, 443] on div at bounding box center [706, 423] width 6 height 118
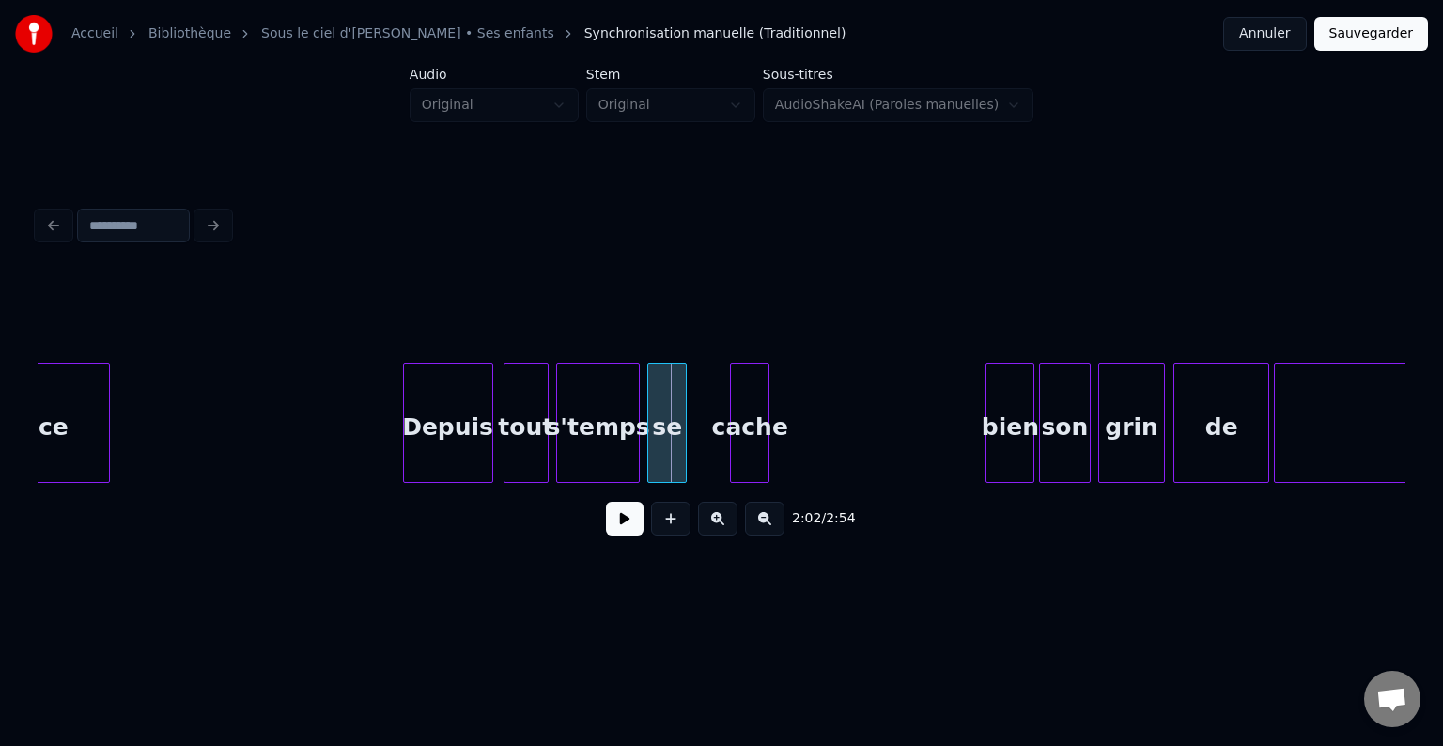
click at [665, 443] on div "se" at bounding box center [667, 428] width 38 height 128
click at [706, 444] on div "cache" at bounding box center [716, 428] width 38 height 128
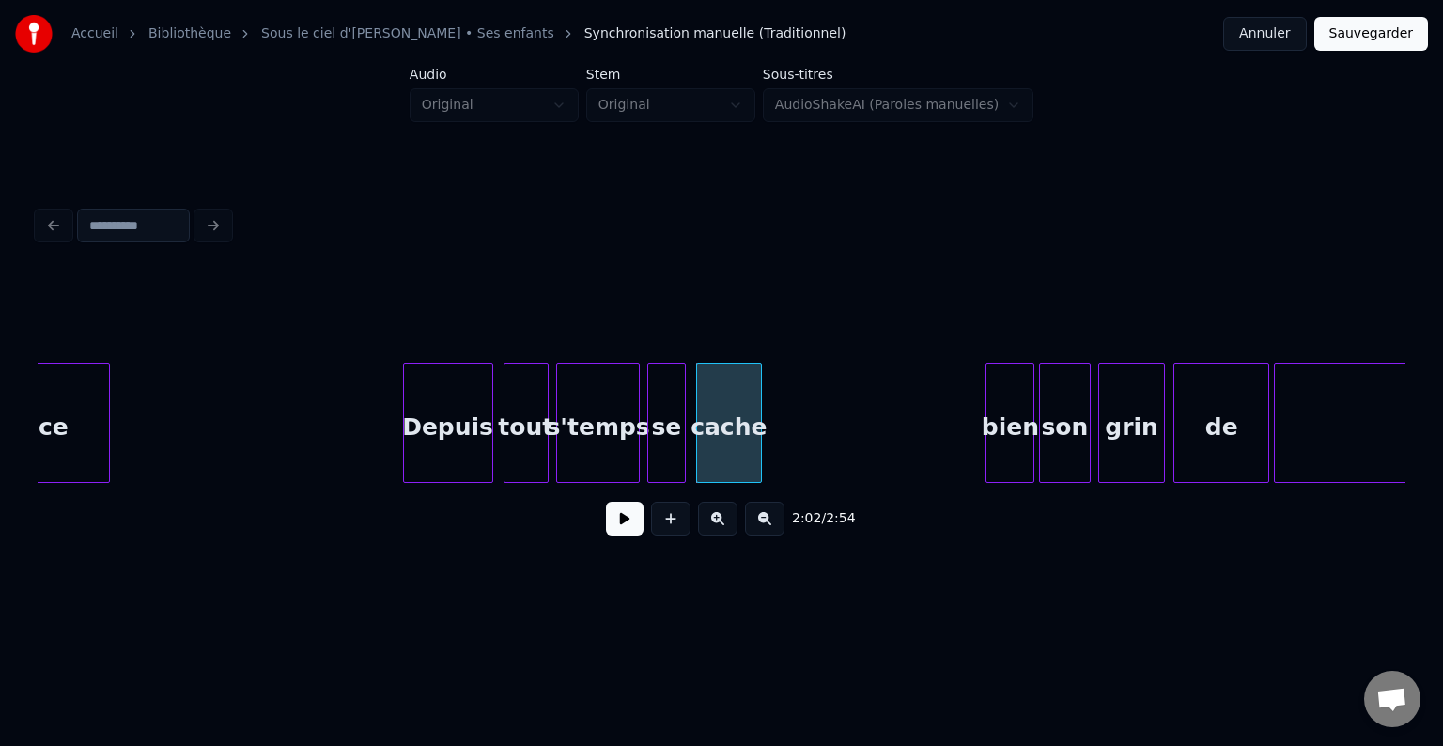
click at [758, 444] on div at bounding box center [758, 423] width 6 height 118
click at [785, 436] on div "bien" at bounding box center [796, 428] width 47 height 128
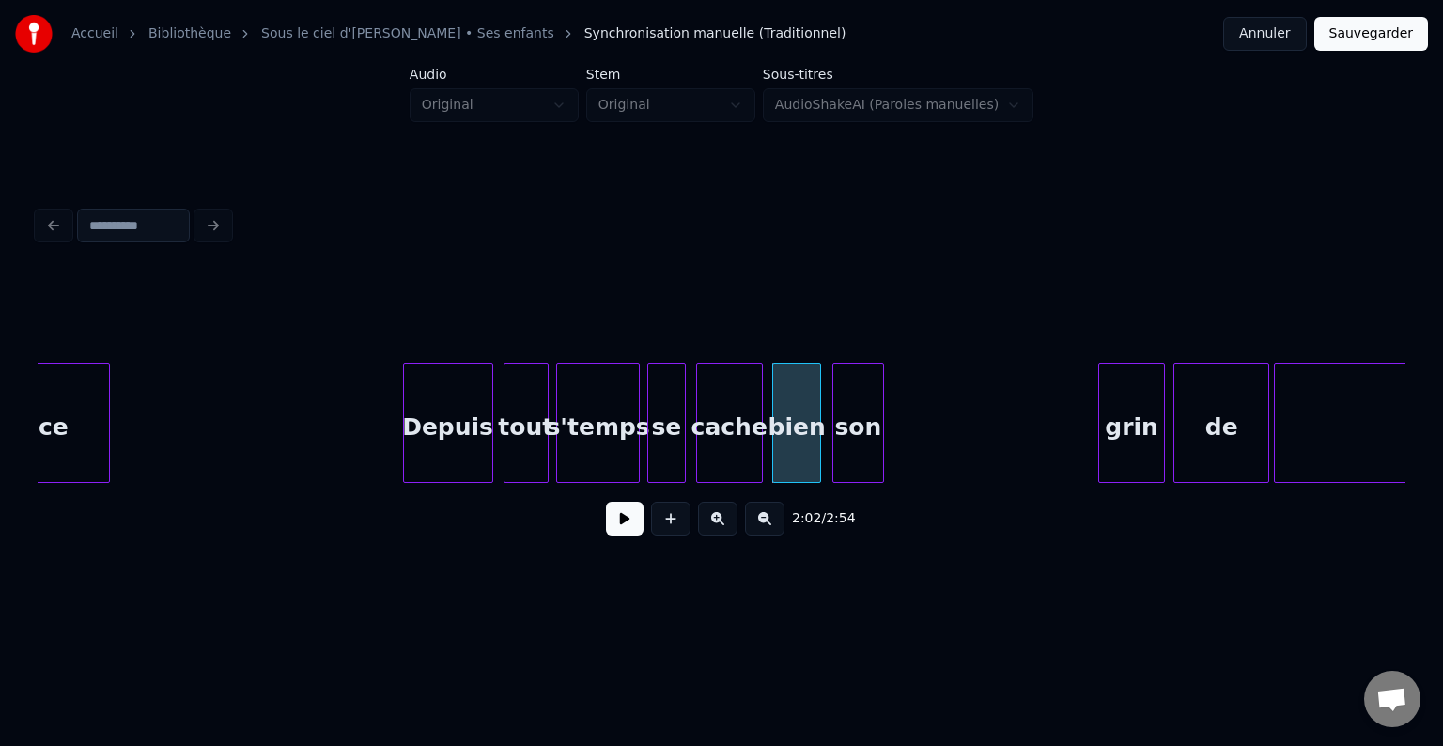
click at [849, 432] on div "son" at bounding box center [857, 428] width 49 height 128
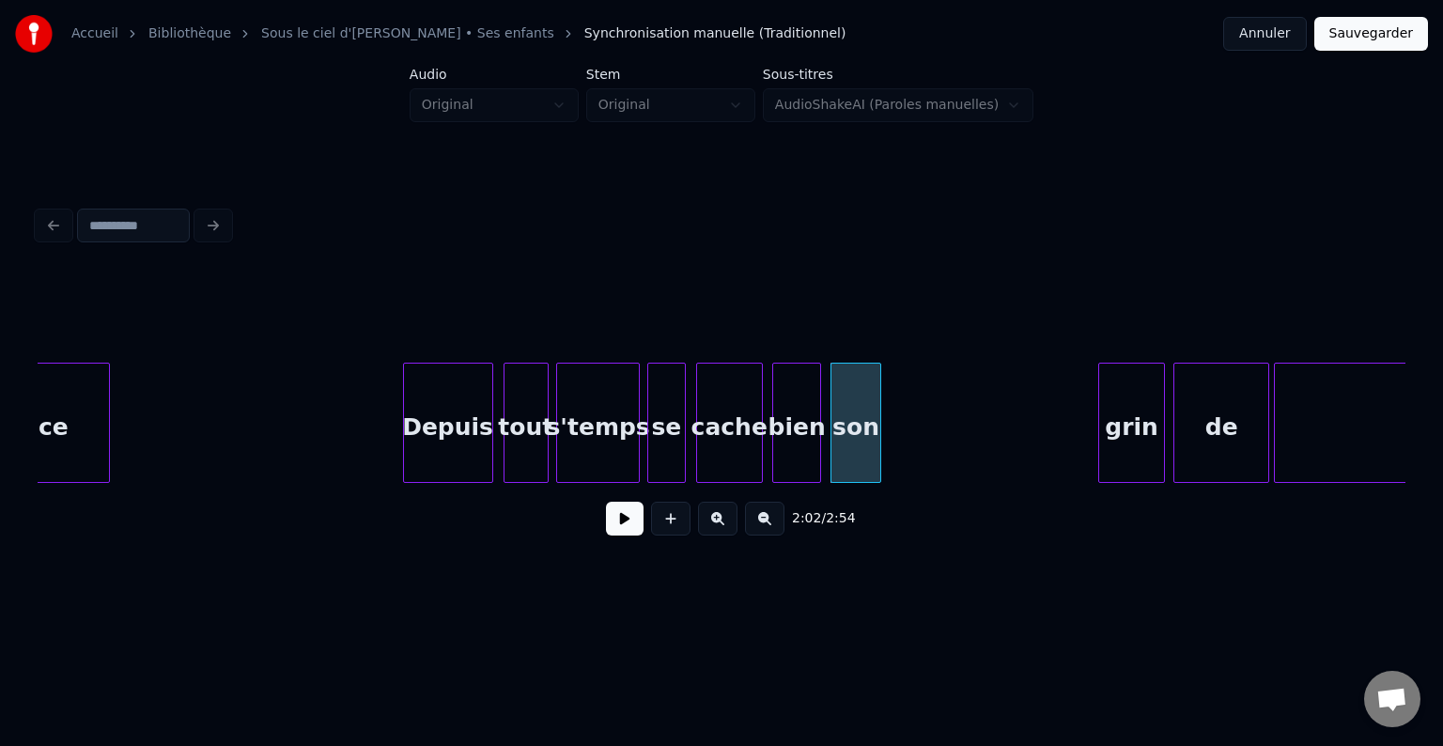
click at [613, 520] on button at bounding box center [625, 519] width 38 height 34
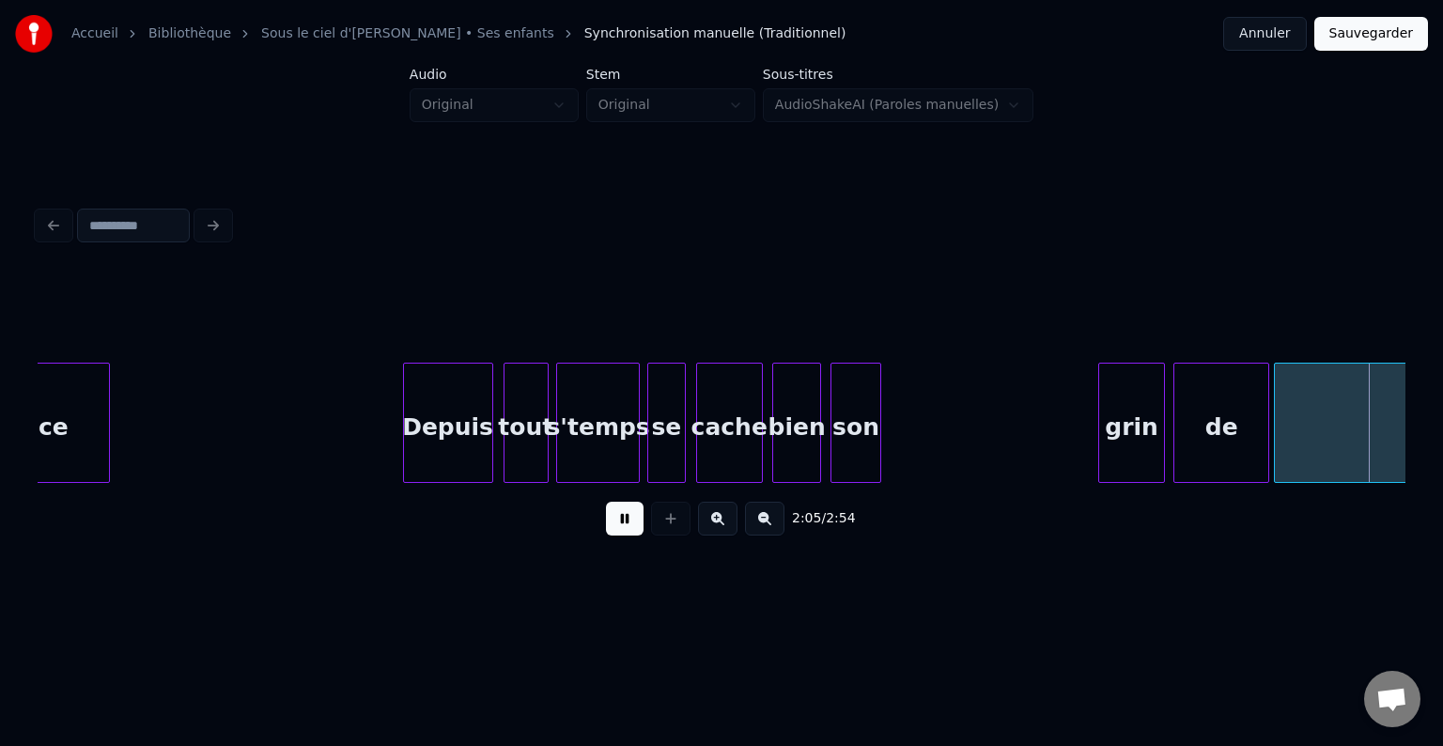
click at [621, 524] on button at bounding box center [625, 519] width 38 height 34
click at [934, 442] on div "grin" at bounding box center [925, 428] width 64 height 128
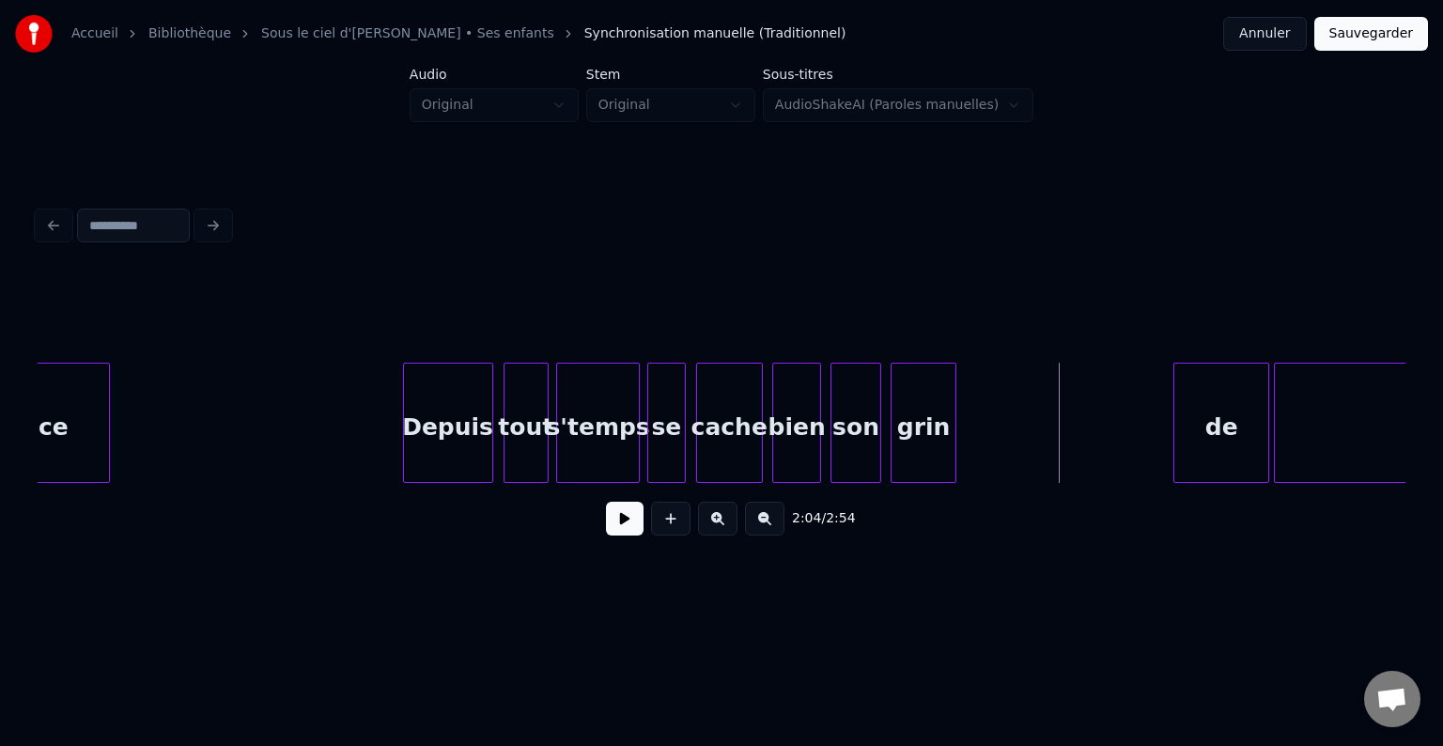
click at [627, 525] on button at bounding box center [625, 519] width 38 height 34
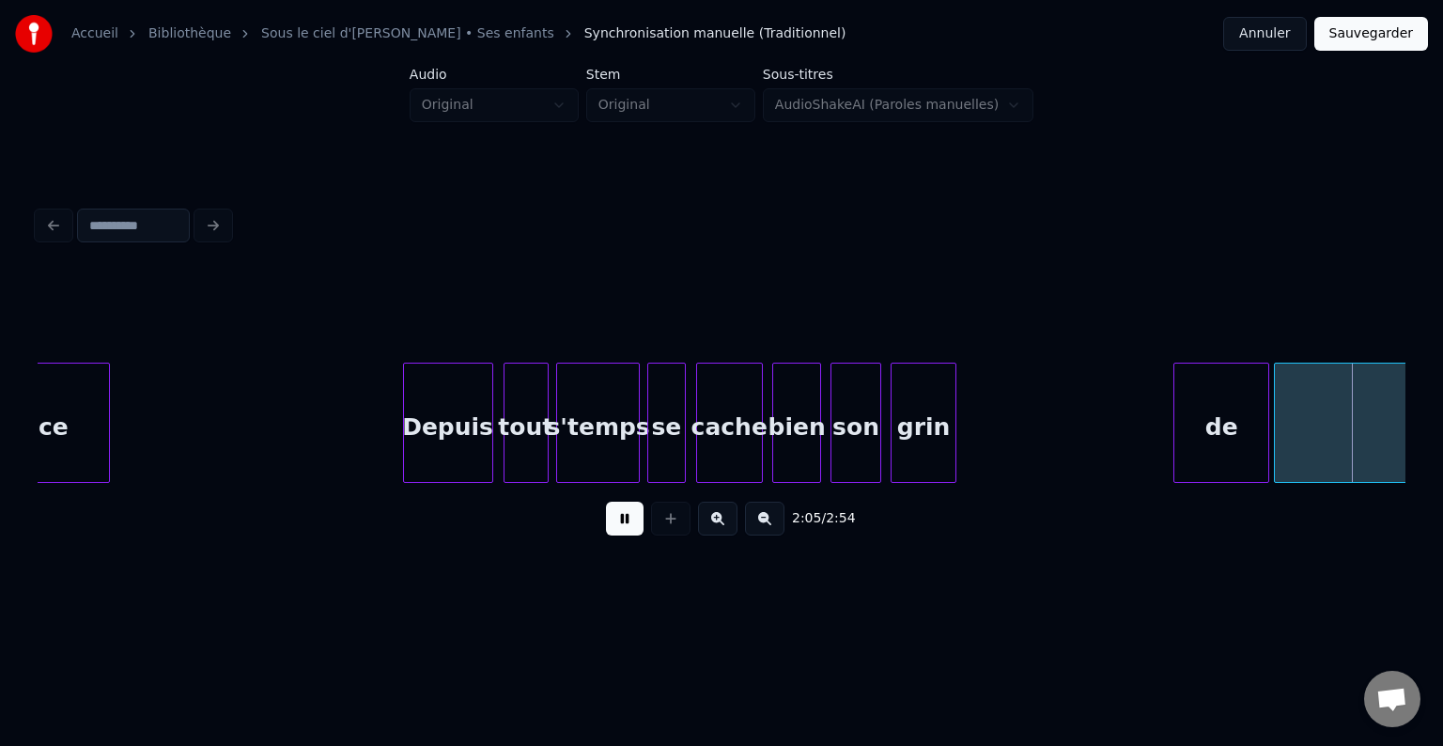
click at [628, 527] on button at bounding box center [625, 519] width 38 height 34
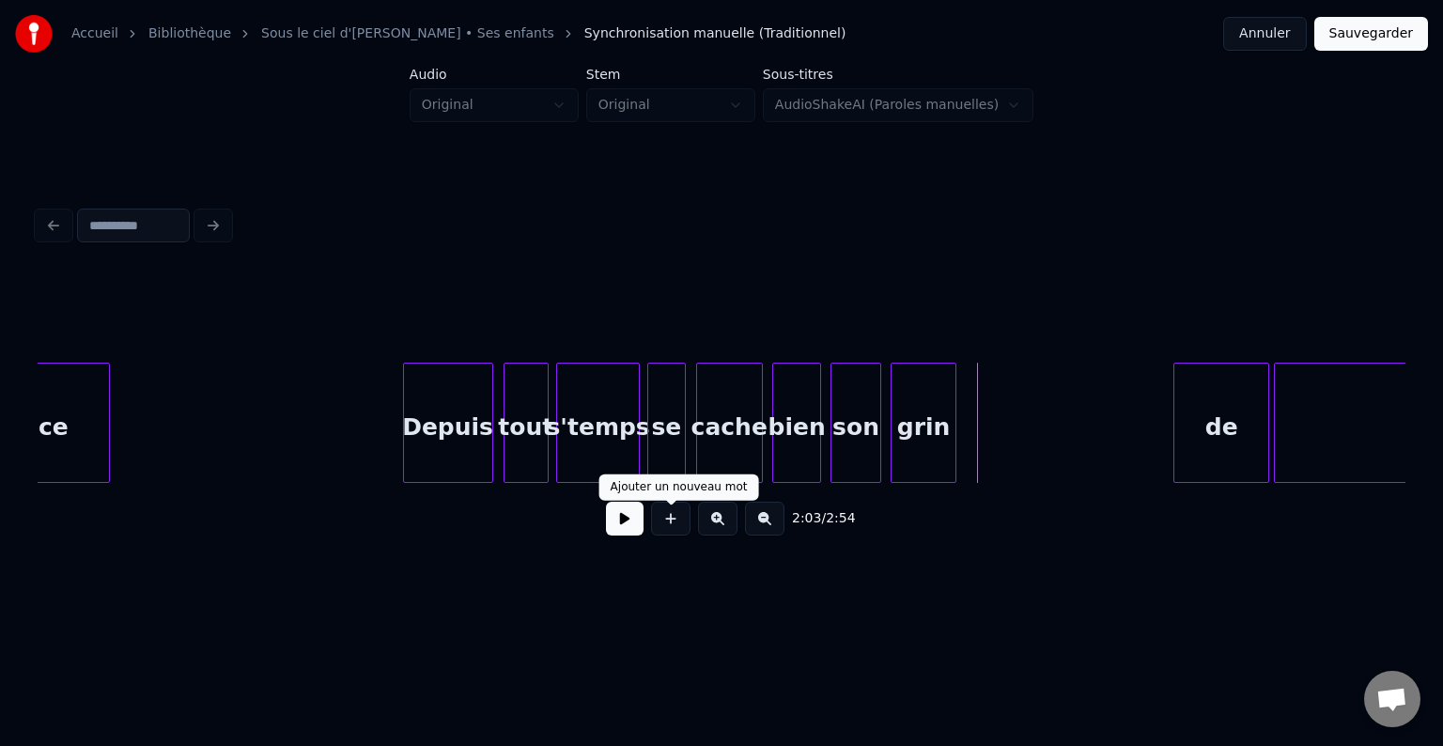
click at [617, 528] on button at bounding box center [625, 519] width 38 height 34
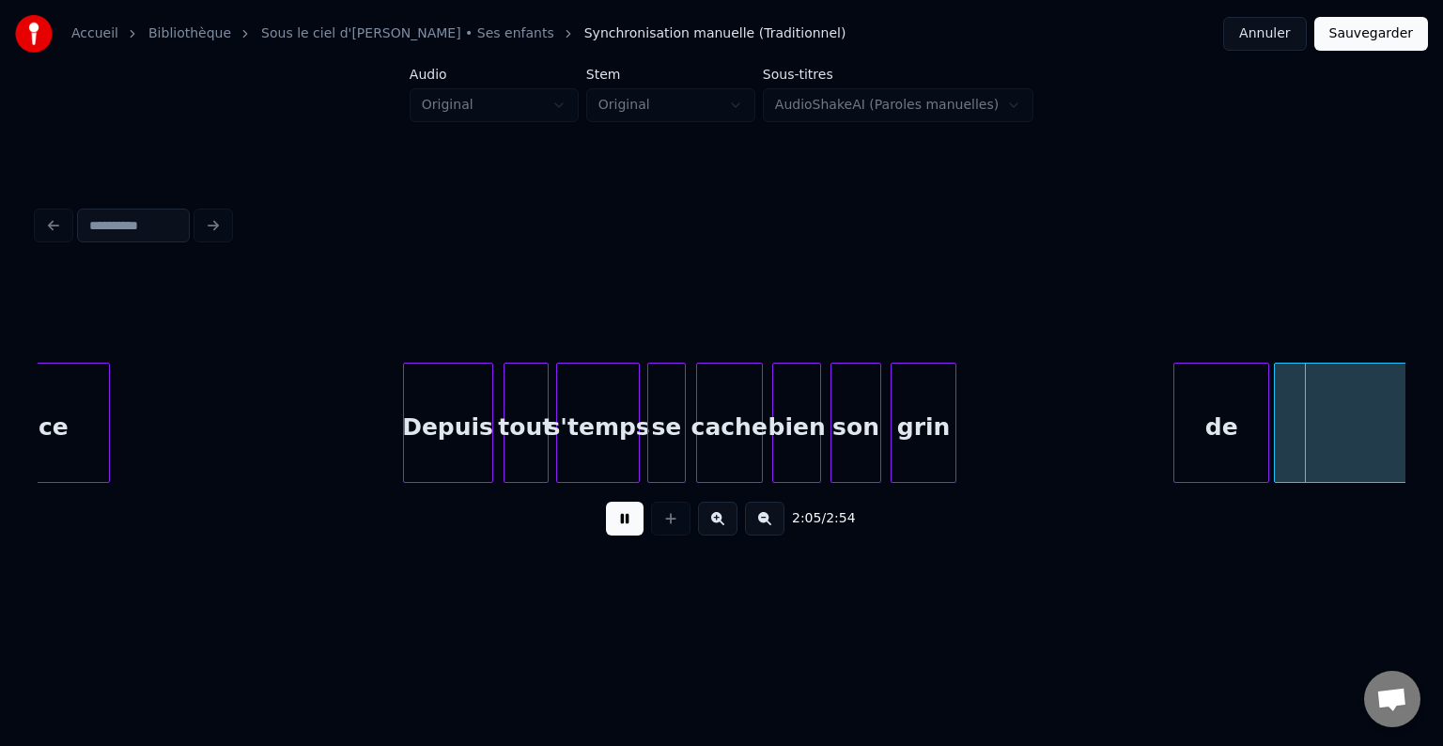
click at [619, 528] on button at bounding box center [625, 519] width 38 height 34
click at [1009, 441] on div "de" at bounding box center [1014, 428] width 94 height 128
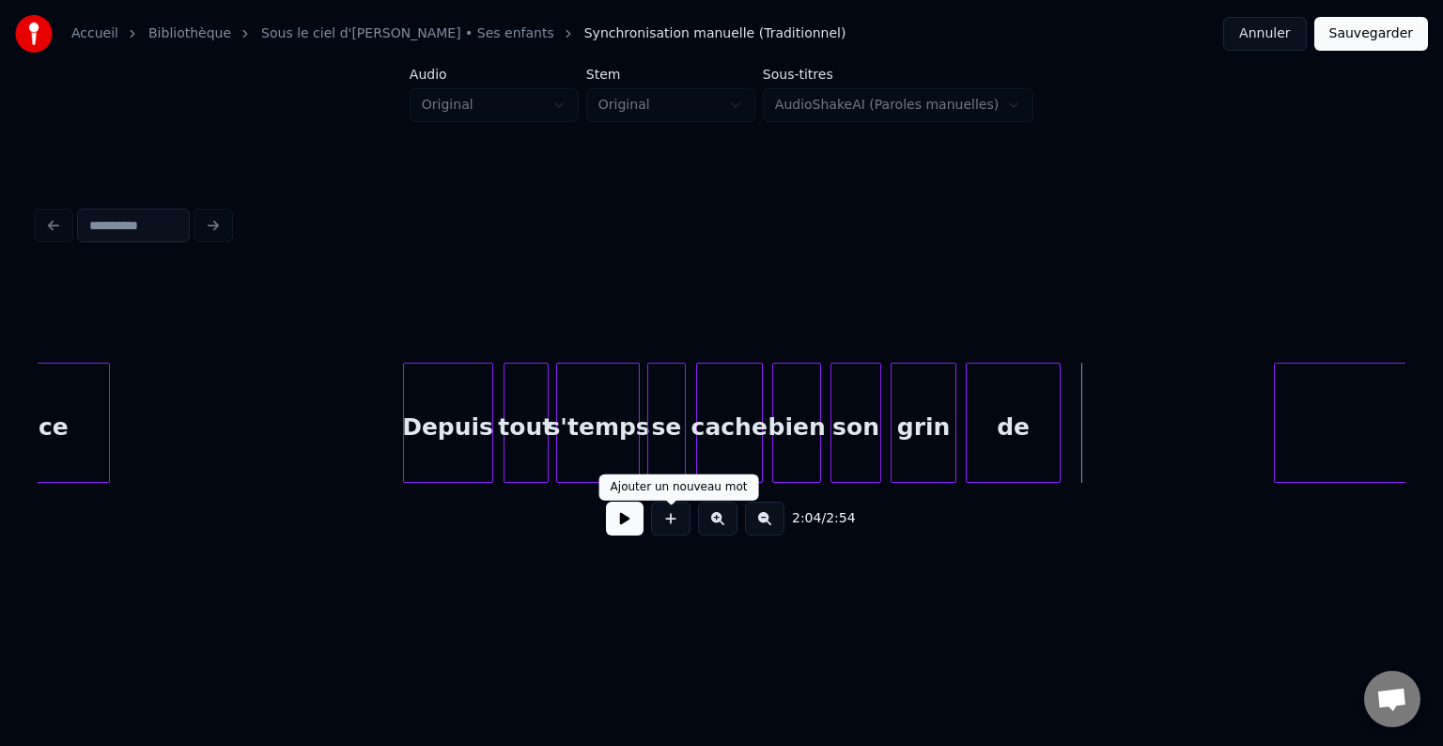
click at [617, 528] on button at bounding box center [625, 519] width 38 height 34
click at [618, 531] on button at bounding box center [625, 519] width 38 height 34
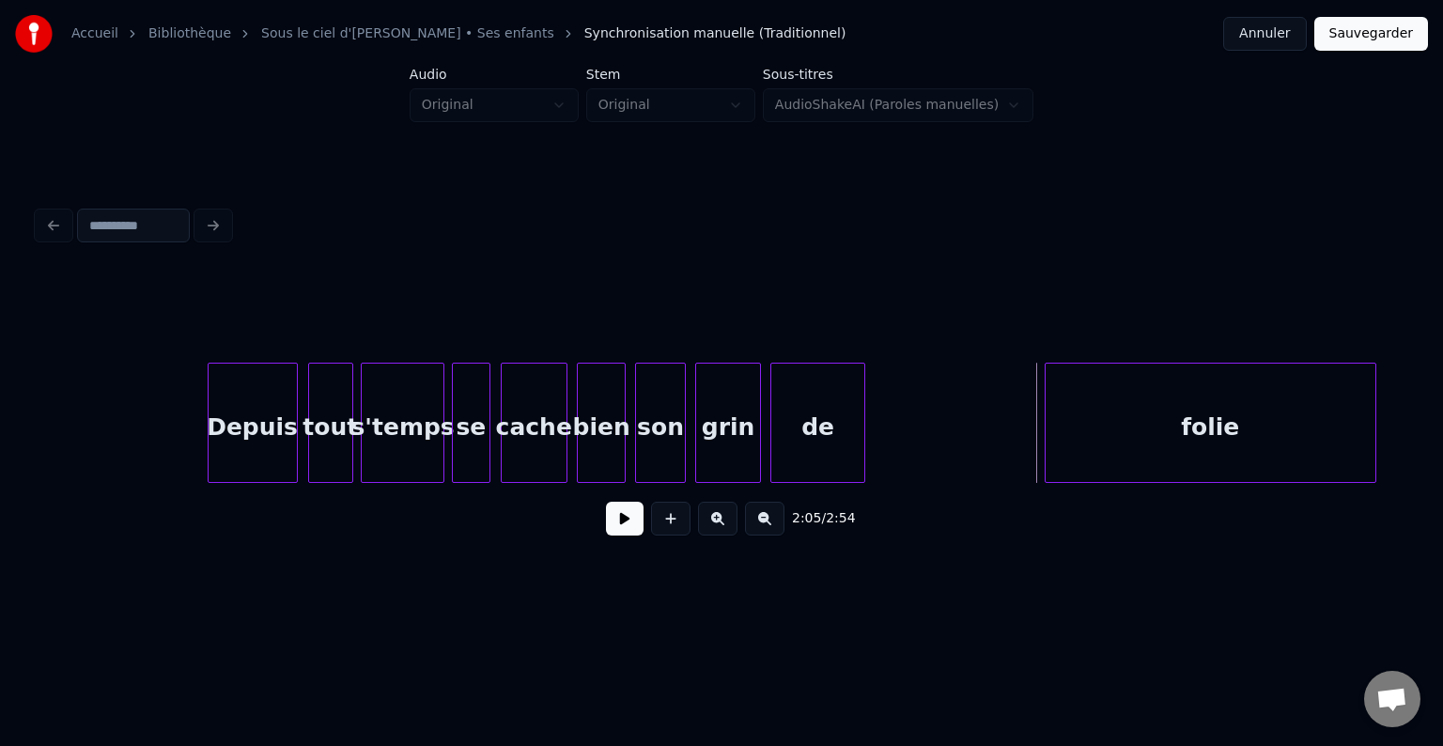
click at [1239, 422] on div "folie" at bounding box center [1211, 423] width 332 height 120
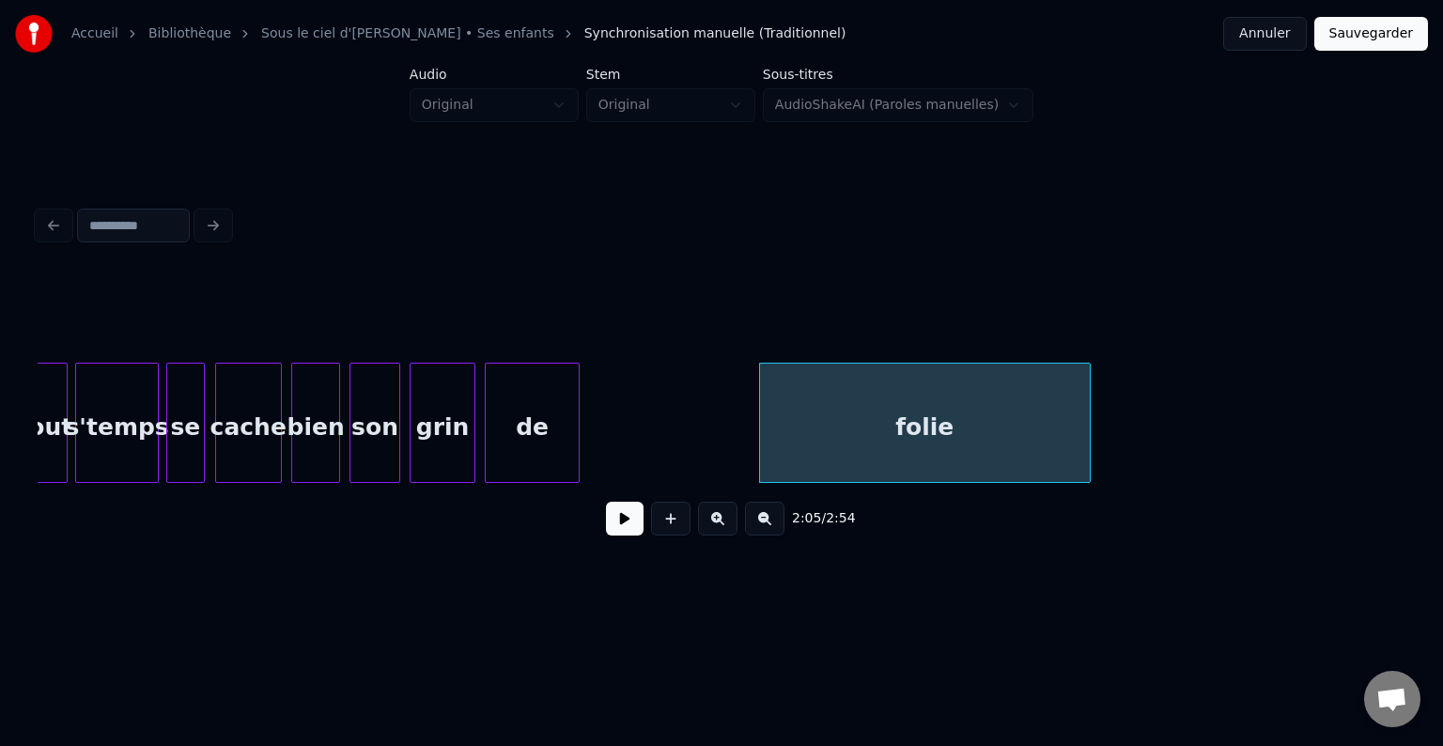
scroll to position [0, 22786]
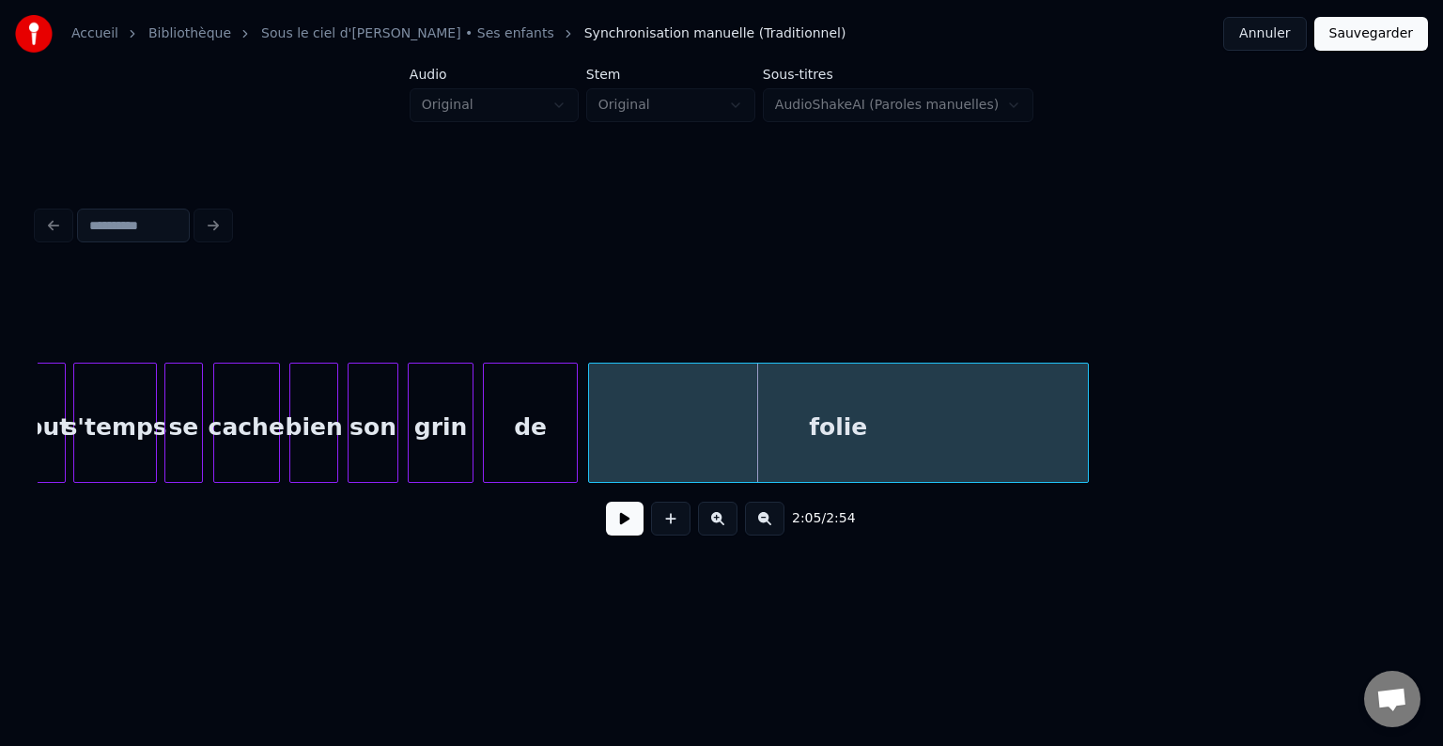
click at [589, 417] on div at bounding box center [592, 423] width 6 height 118
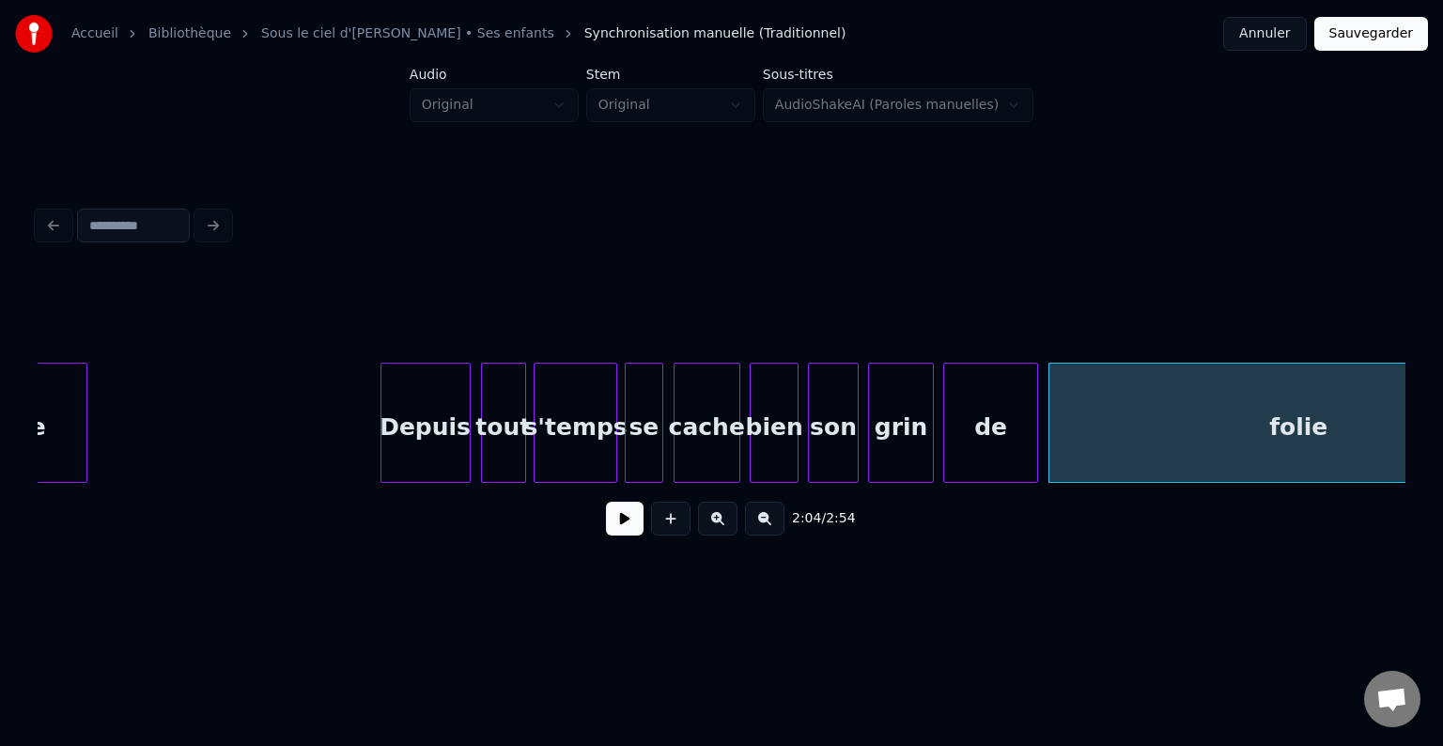
scroll to position [0, 22320]
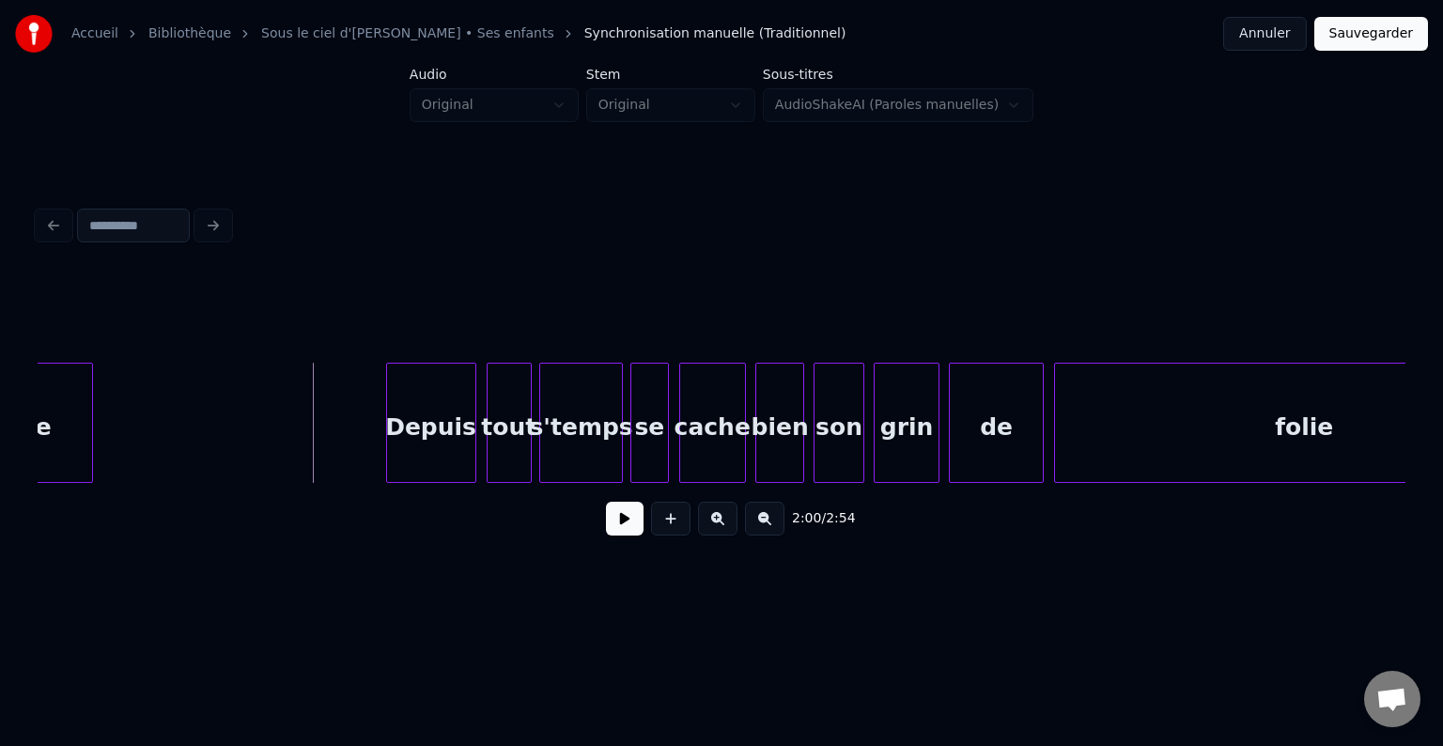
click at [619, 533] on button at bounding box center [625, 519] width 38 height 34
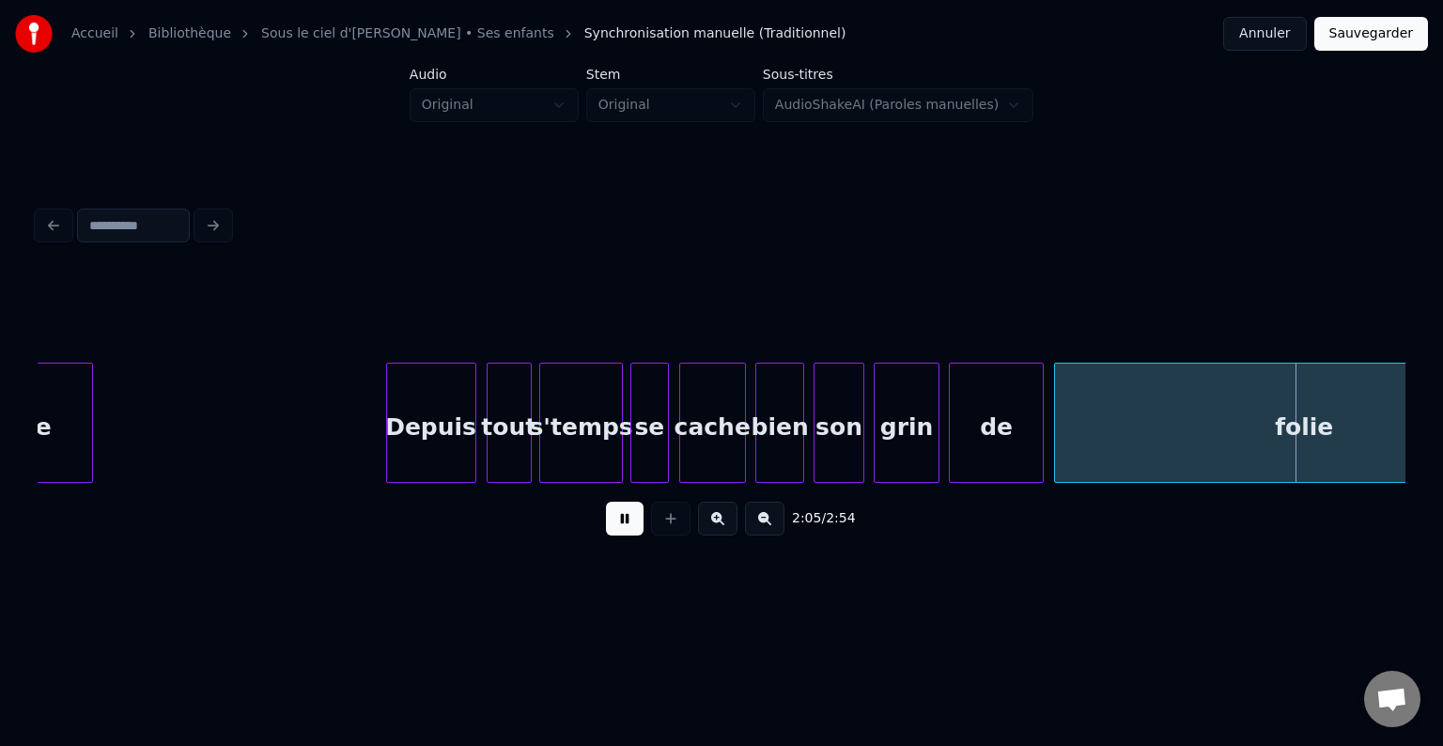
click at [614, 524] on button at bounding box center [625, 519] width 38 height 34
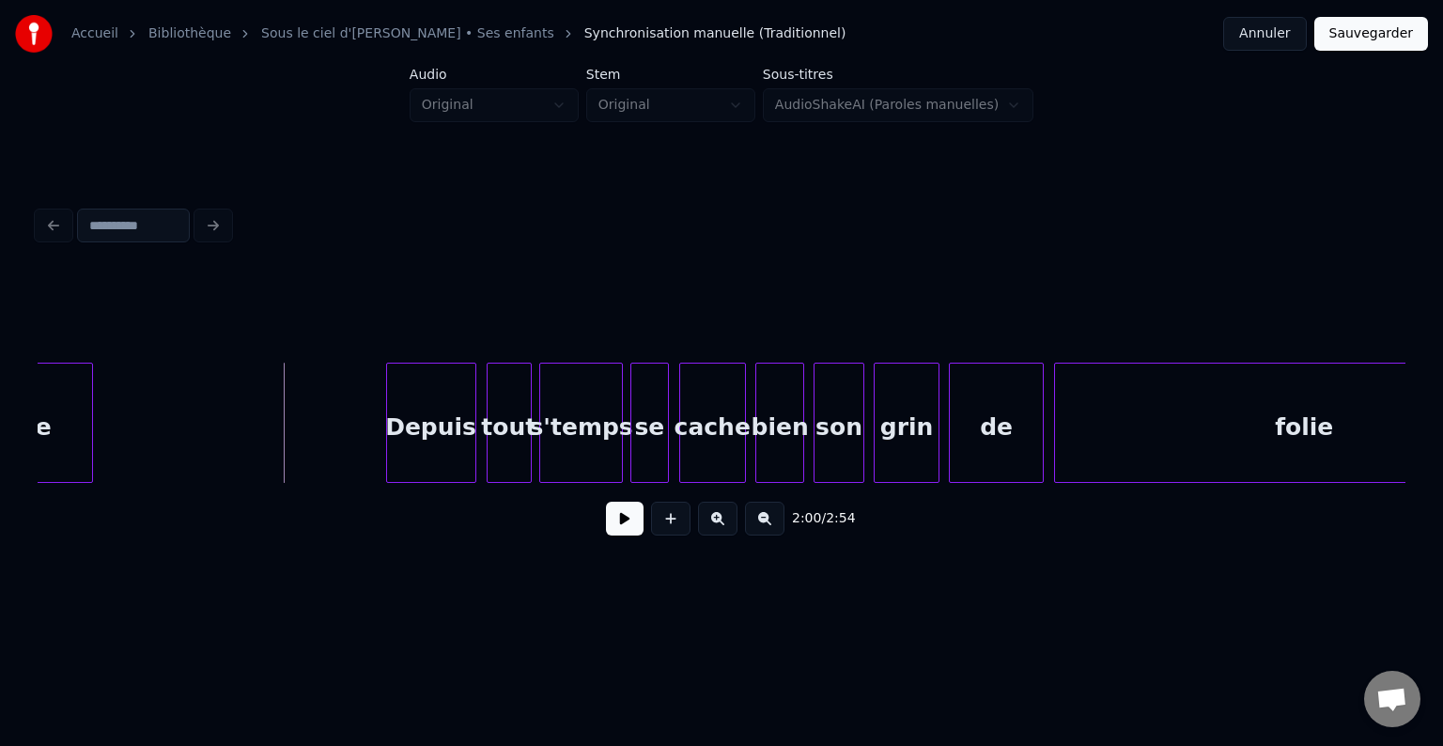
click at [619, 533] on button at bounding box center [625, 519] width 38 height 34
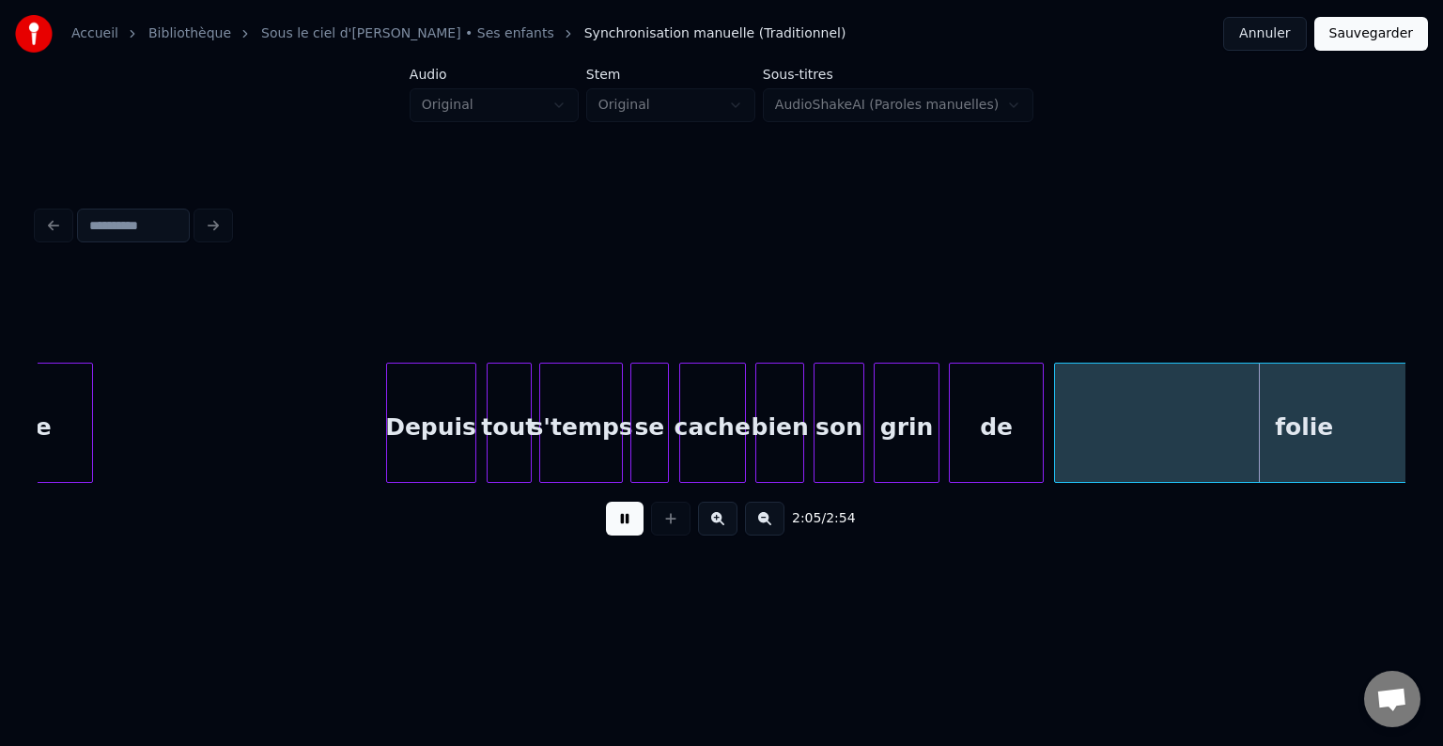
click at [621, 521] on button at bounding box center [625, 519] width 38 height 34
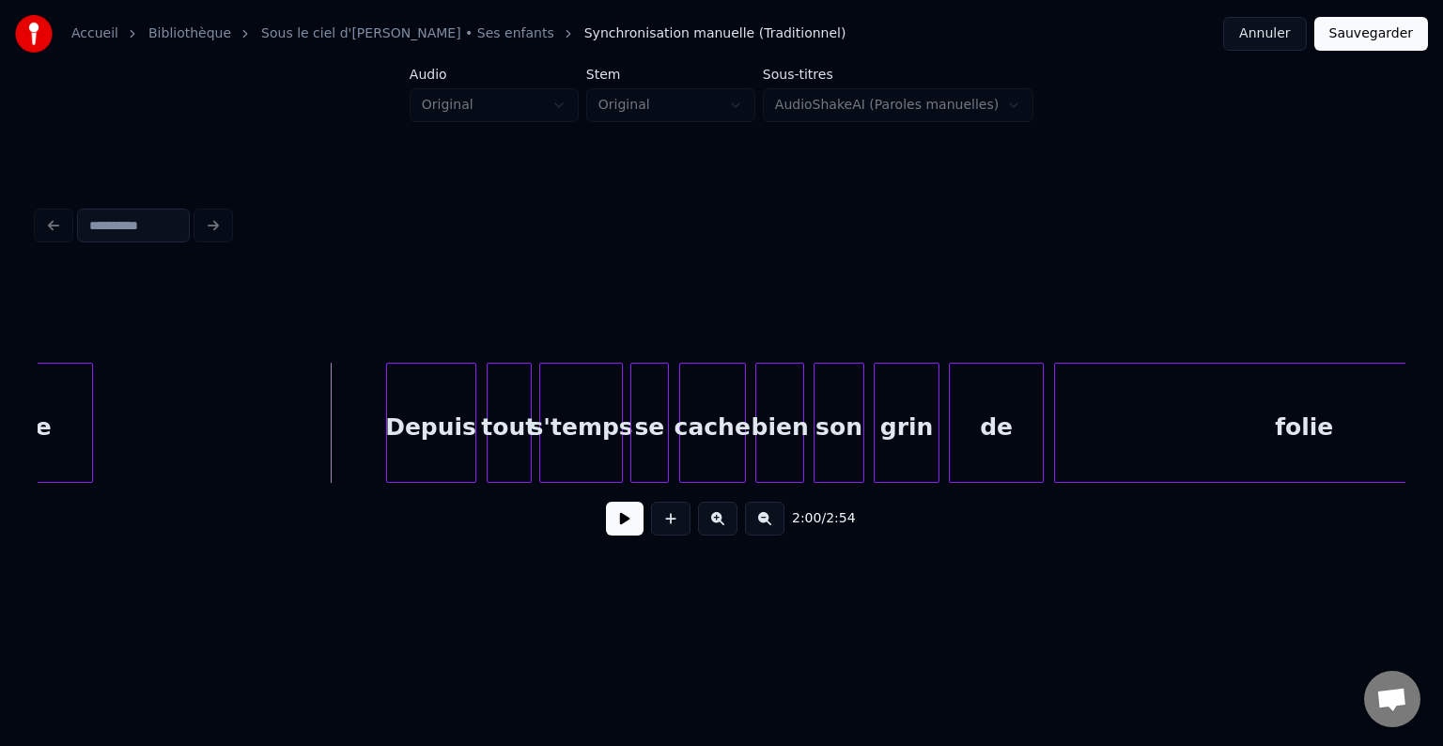
click at [617, 530] on button at bounding box center [625, 519] width 38 height 34
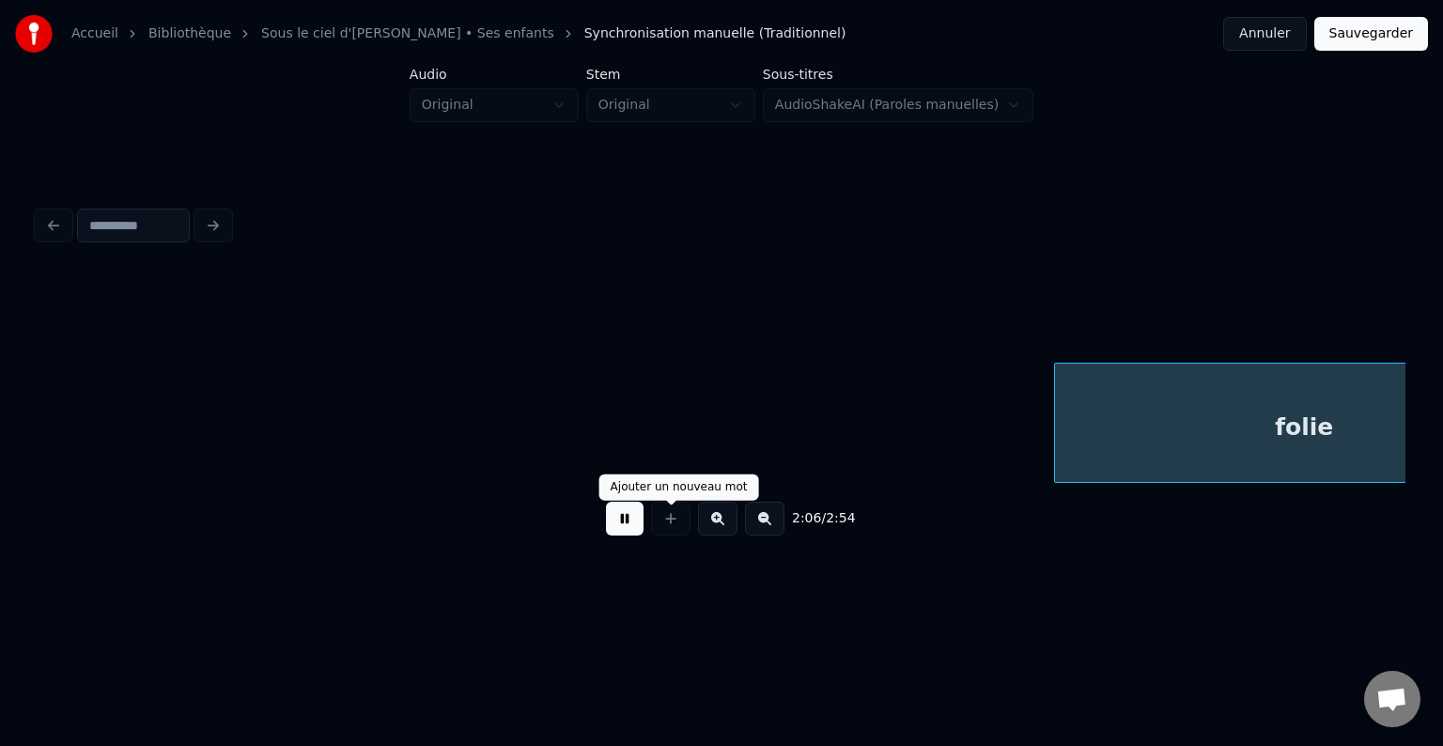
scroll to position [0, 23688]
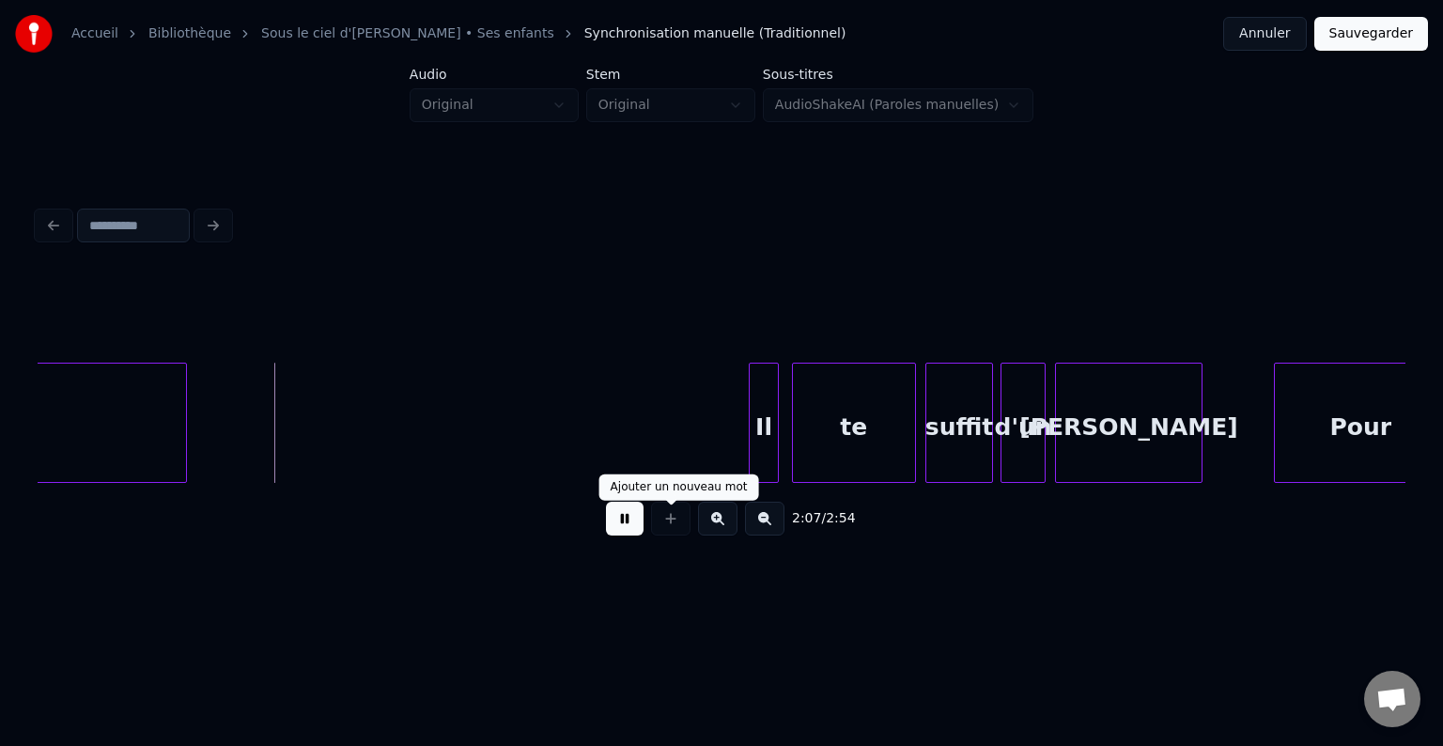
click at [632, 533] on button at bounding box center [625, 519] width 38 height 34
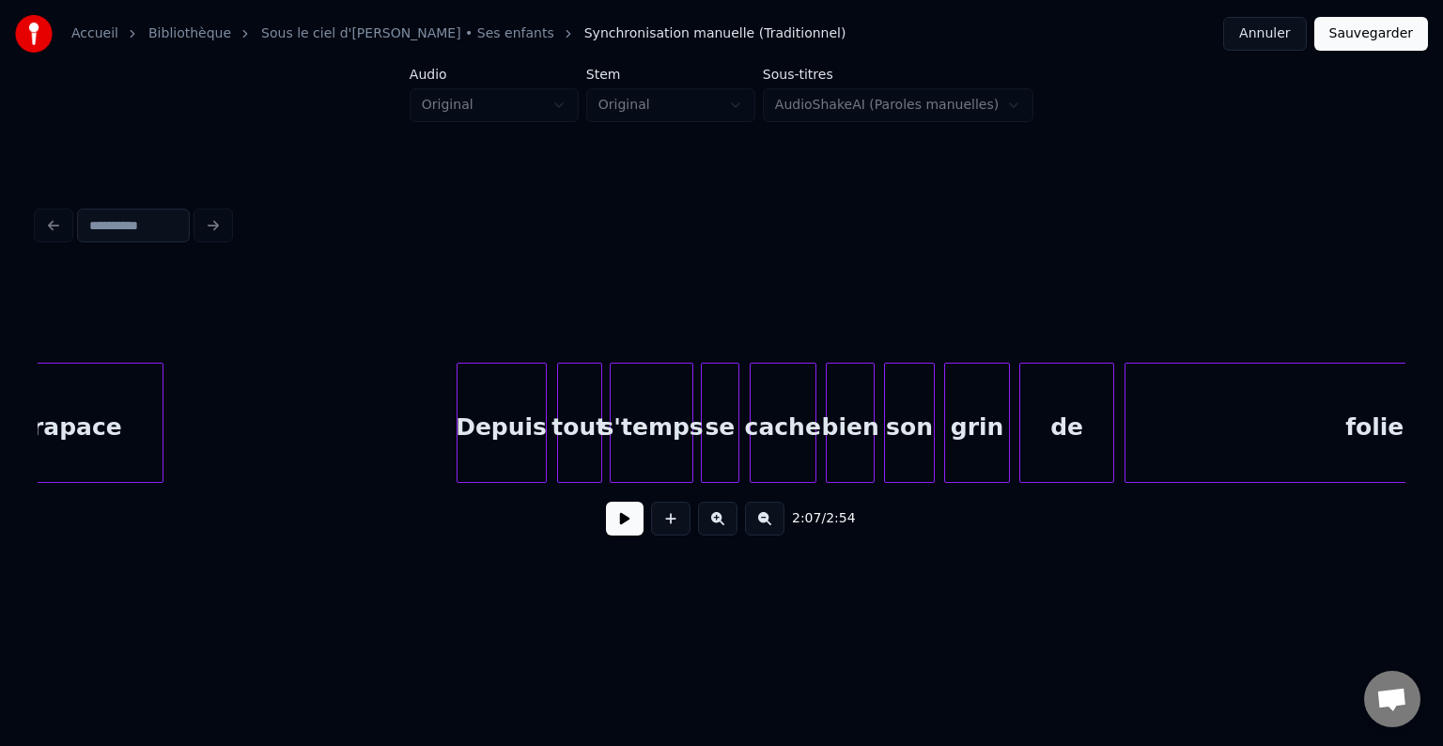
scroll to position [0, 22156]
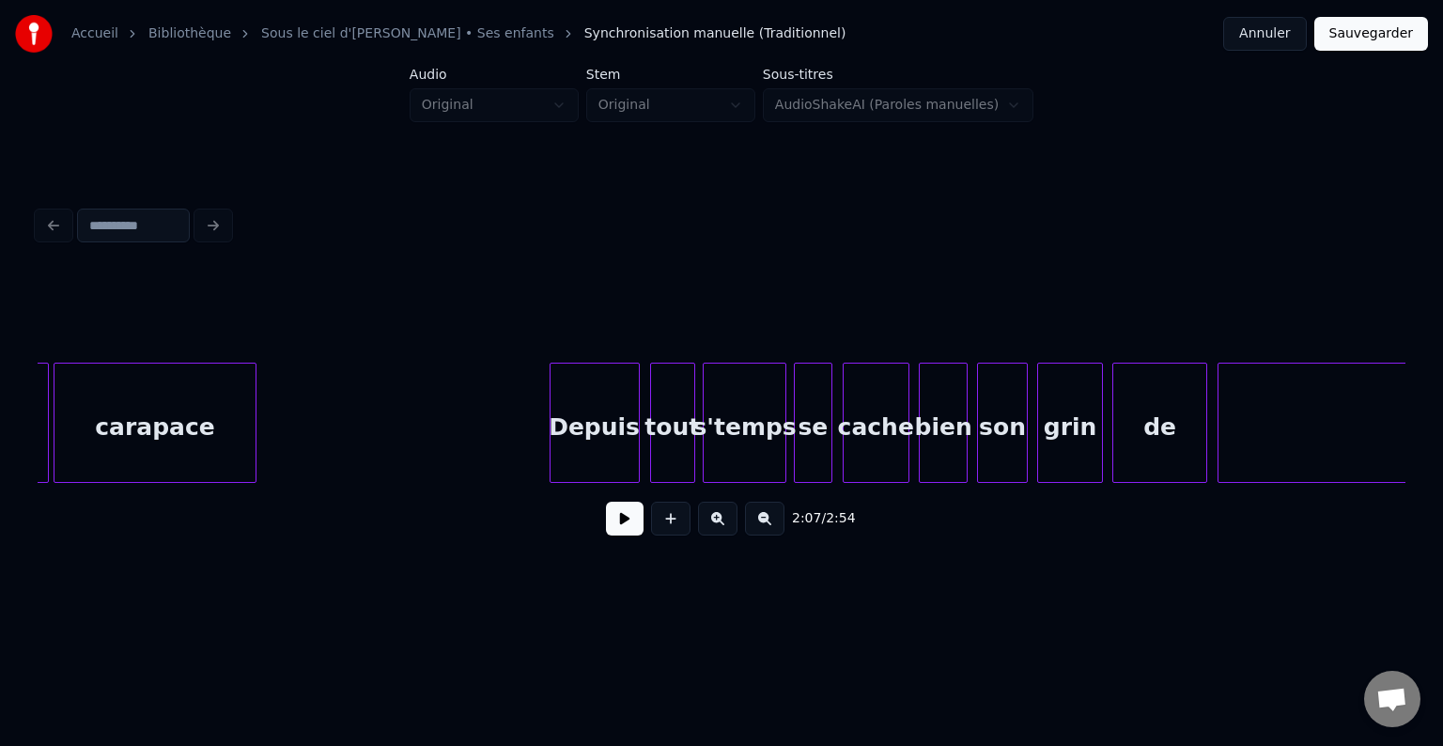
click at [624, 524] on button at bounding box center [625, 519] width 38 height 34
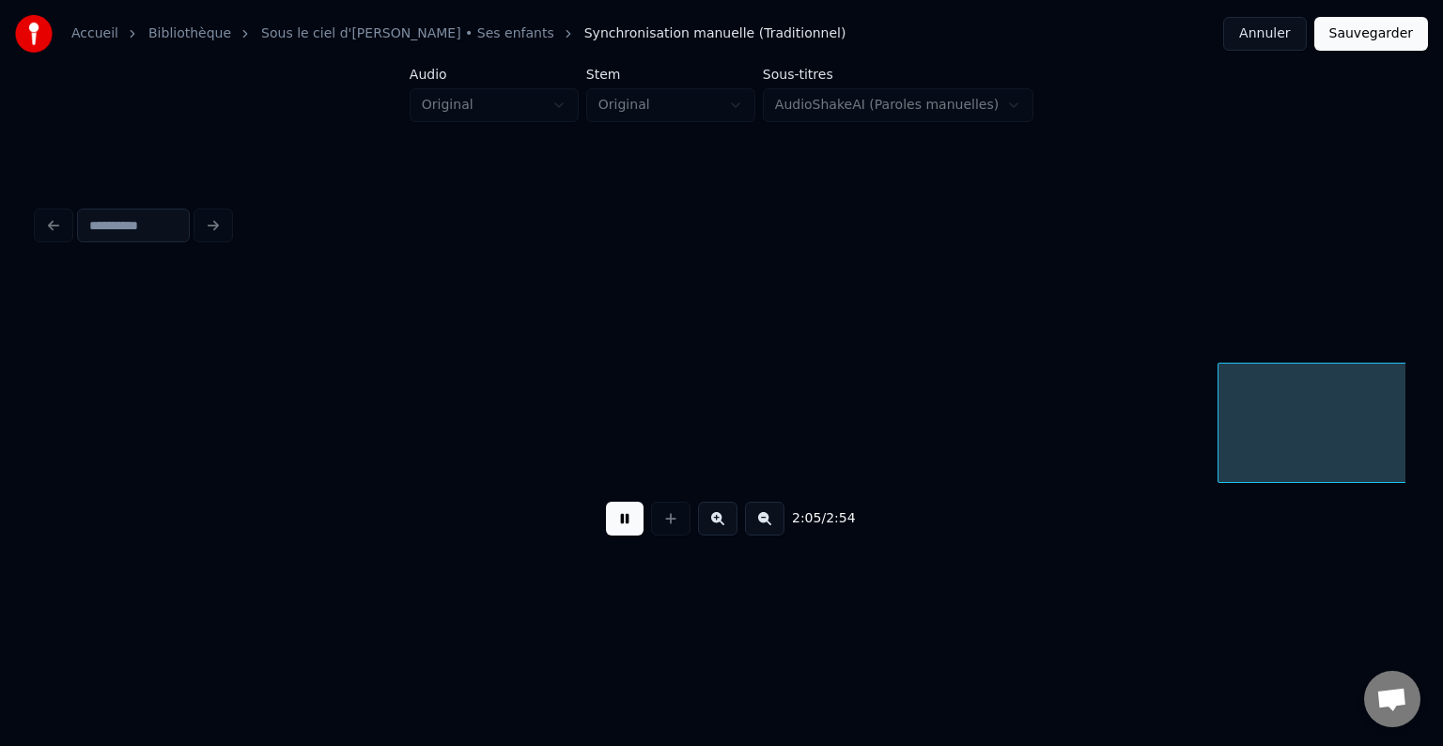
scroll to position [0, 23524]
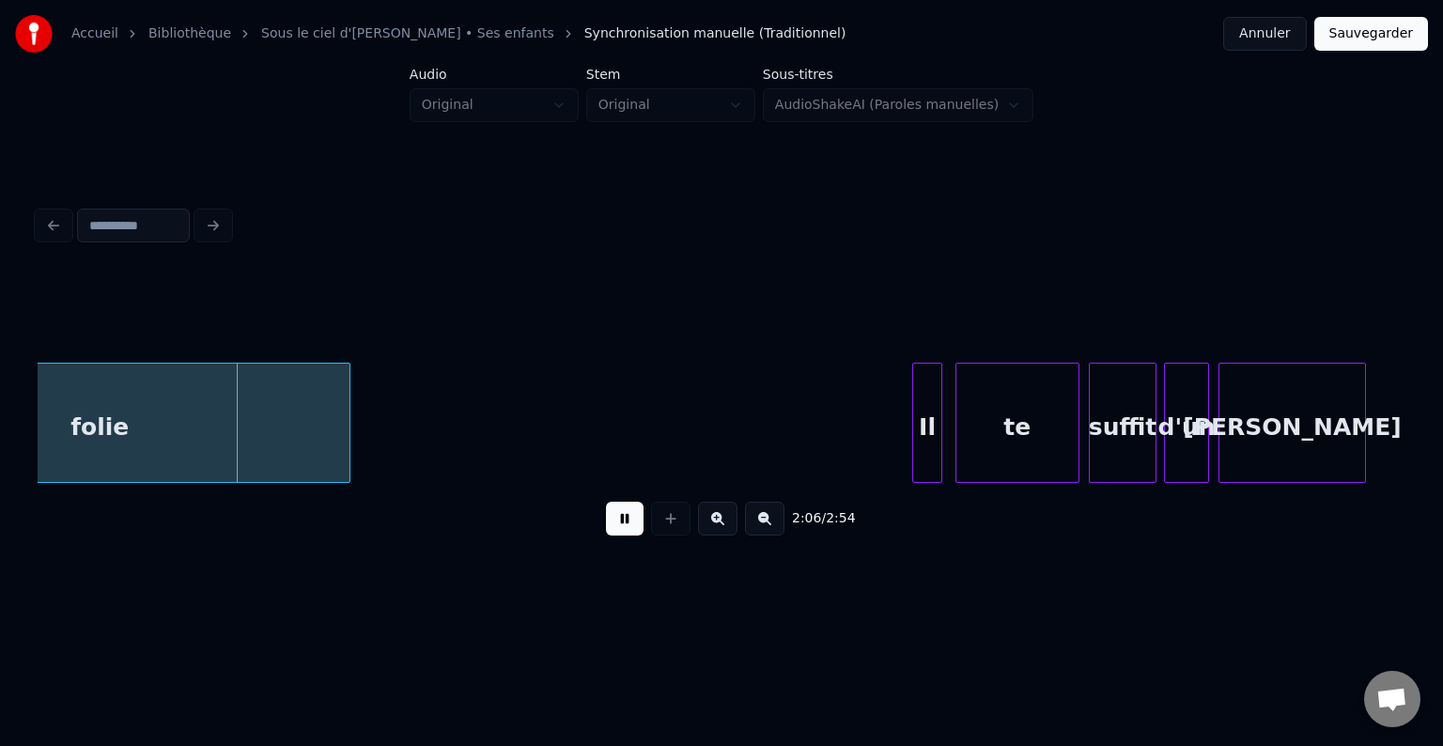
click at [628, 526] on button at bounding box center [625, 519] width 38 height 34
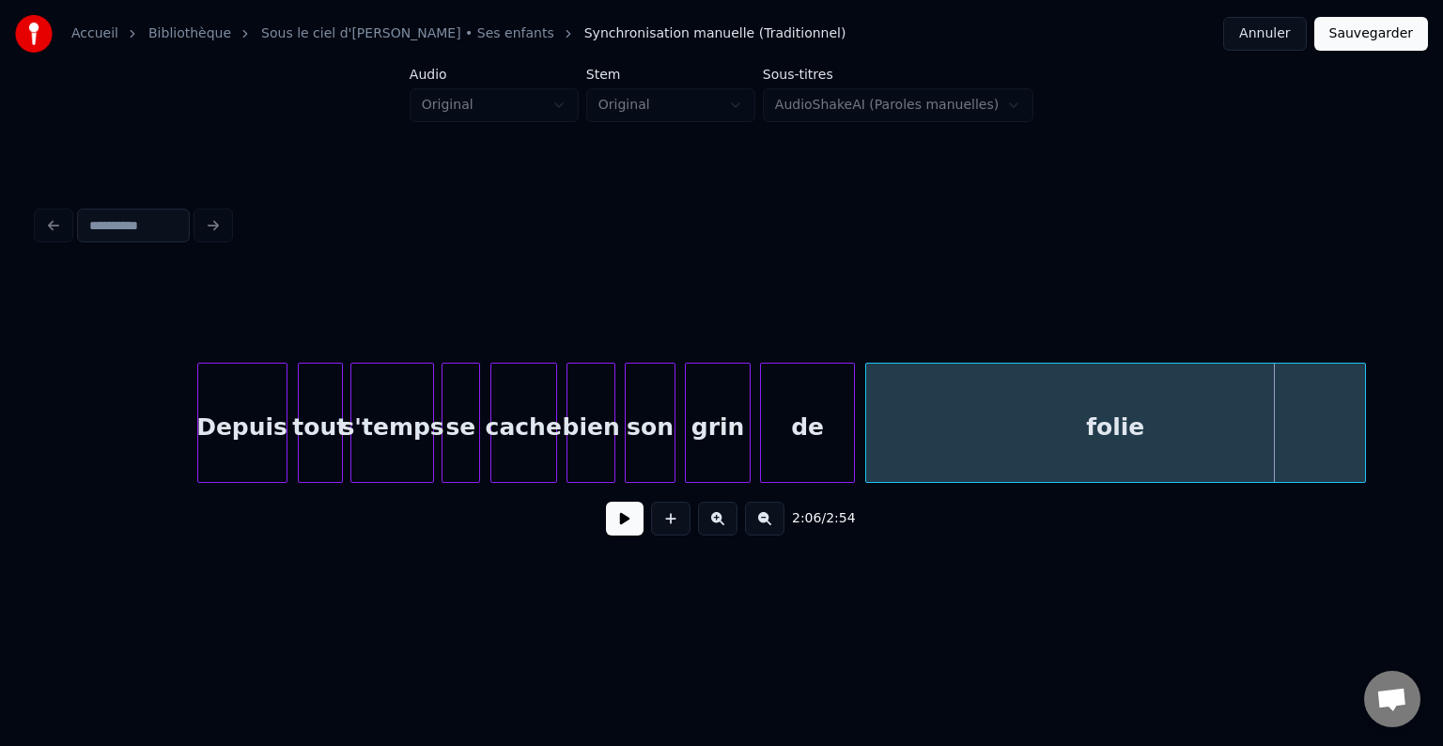
scroll to position [0, 22526]
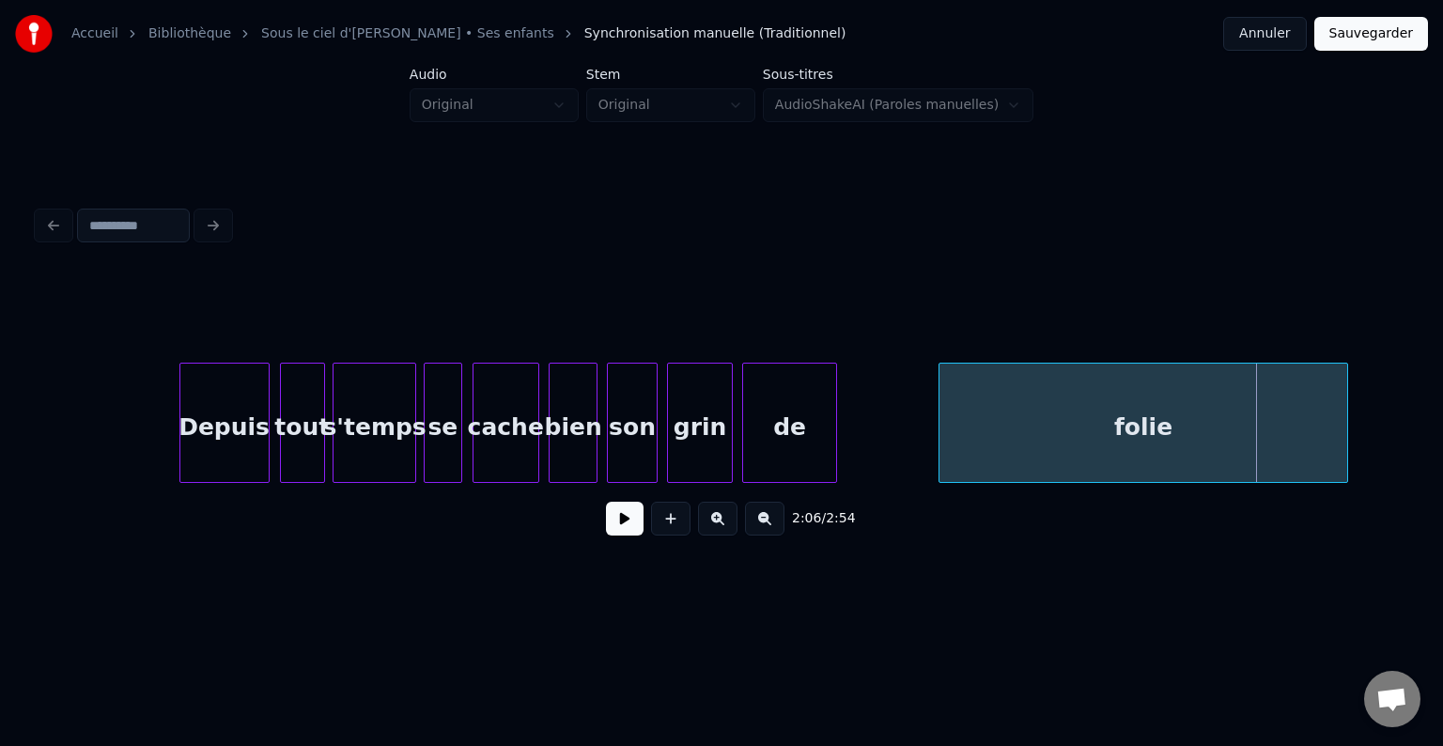
click at [945, 426] on div at bounding box center [942, 423] width 6 height 118
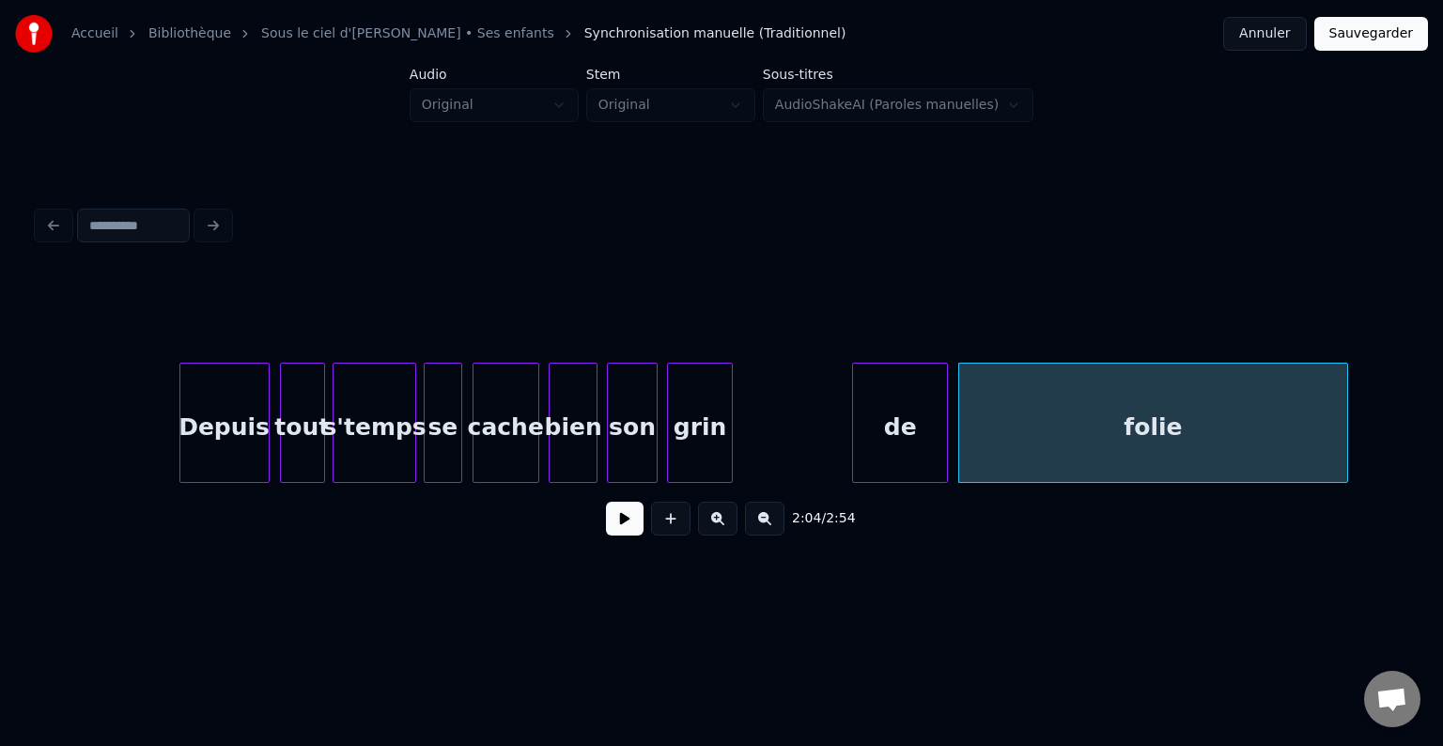
click at [915, 439] on div "de" at bounding box center [900, 428] width 94 height 128
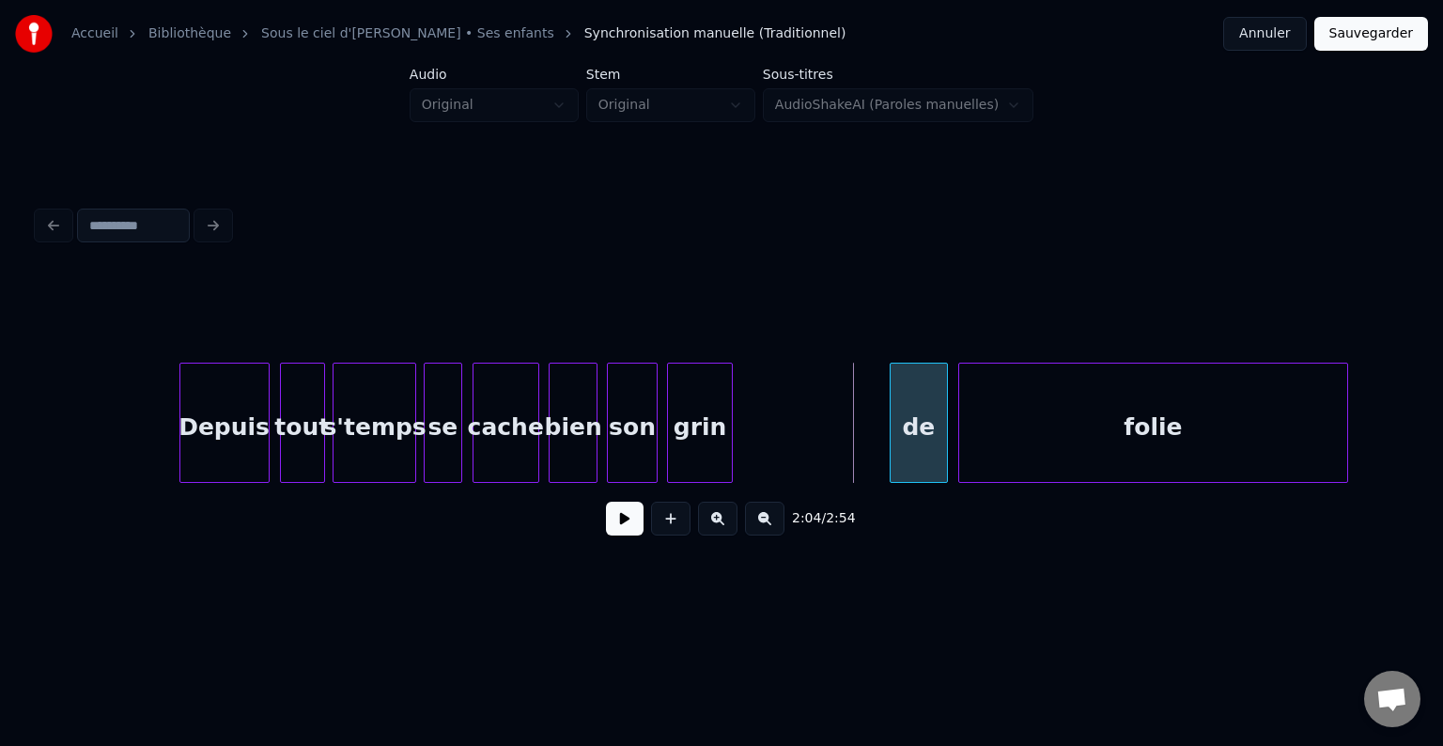
click at [891, 436] on div at bounding box center [894, 423] width 6 height 118
click at [917, 428] on div "de" at bounding box center [924, 428] width 56 height 128
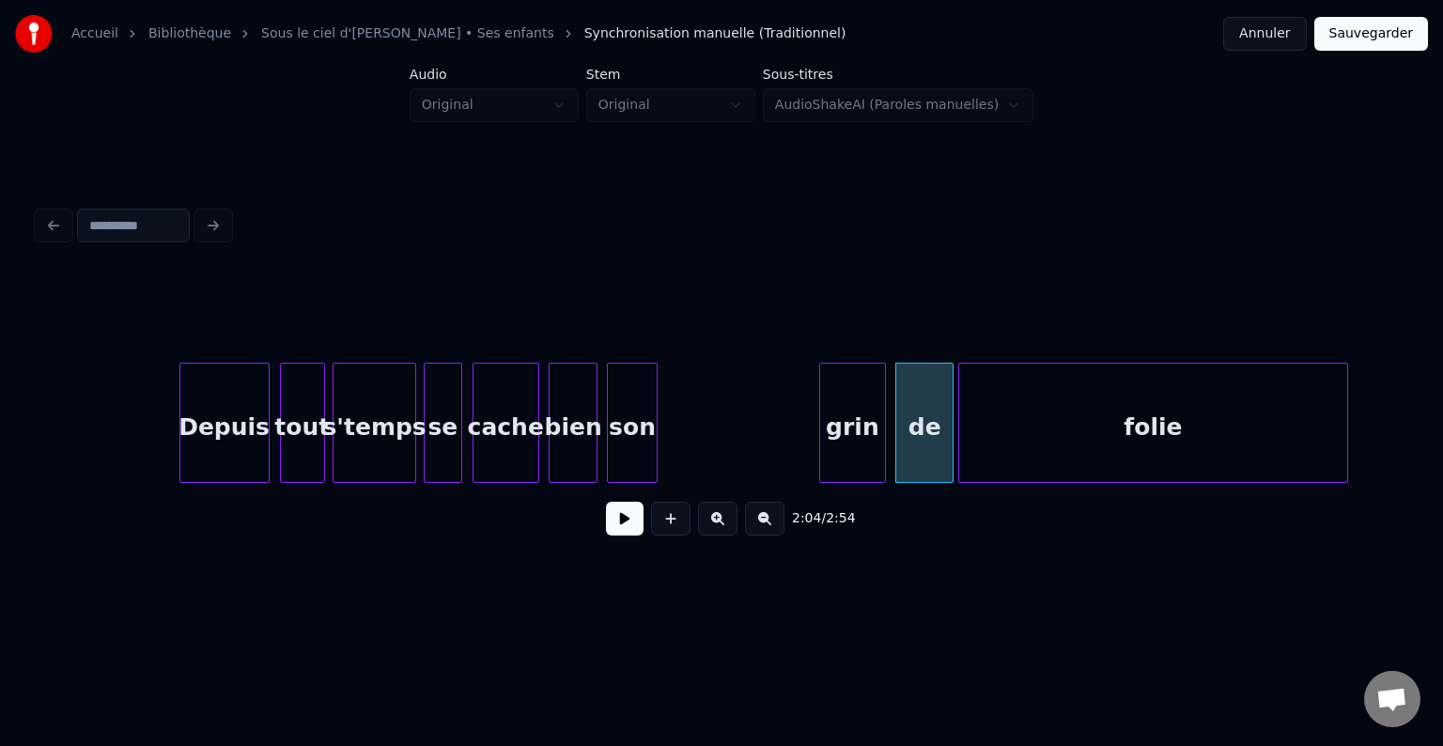
click at [853, 439] on div "grin" at bounding box center [852, 428] width 64 height 128
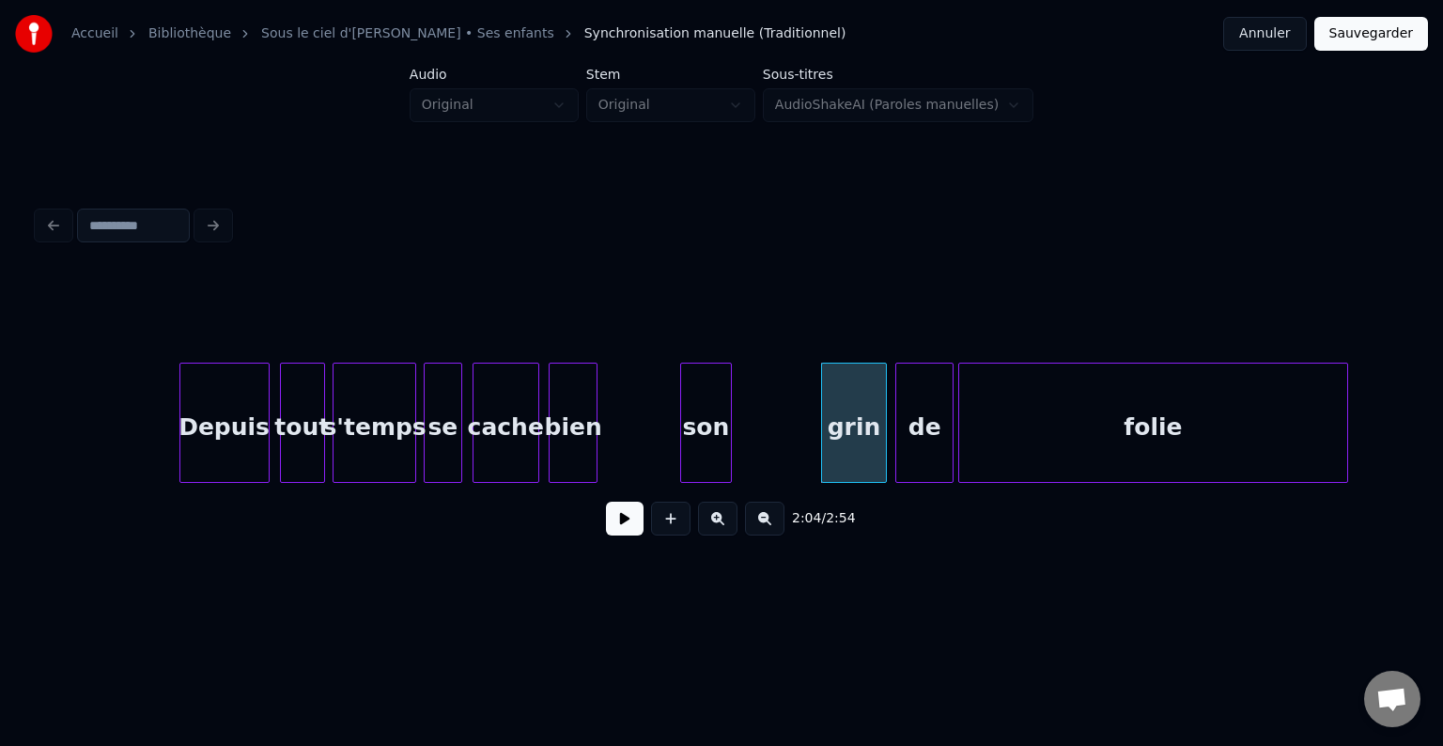
click at [730, 432] on div "son" at bounding box center [705, 428] width 49 height 128
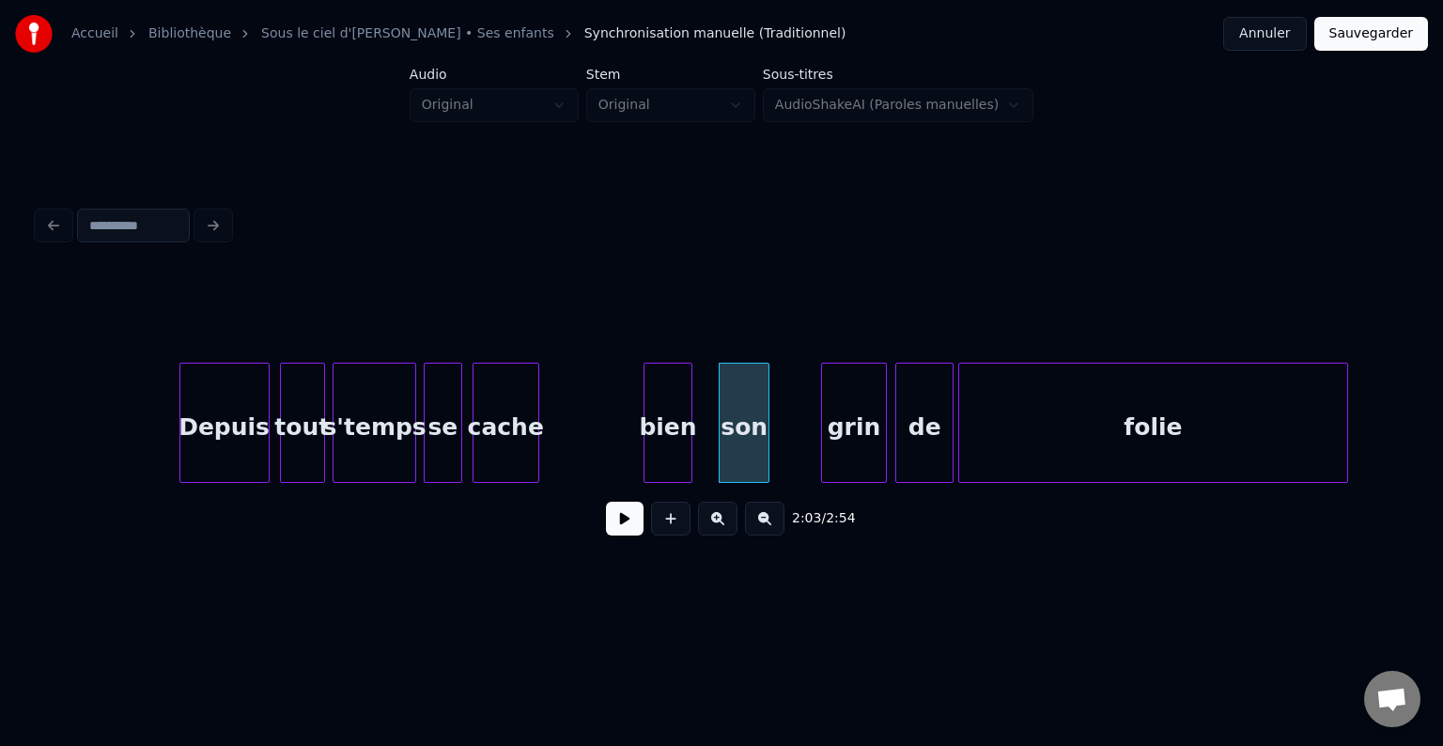
click at [691, 440] on div "bien" at bounding box center [667, 428] width 47 height 128
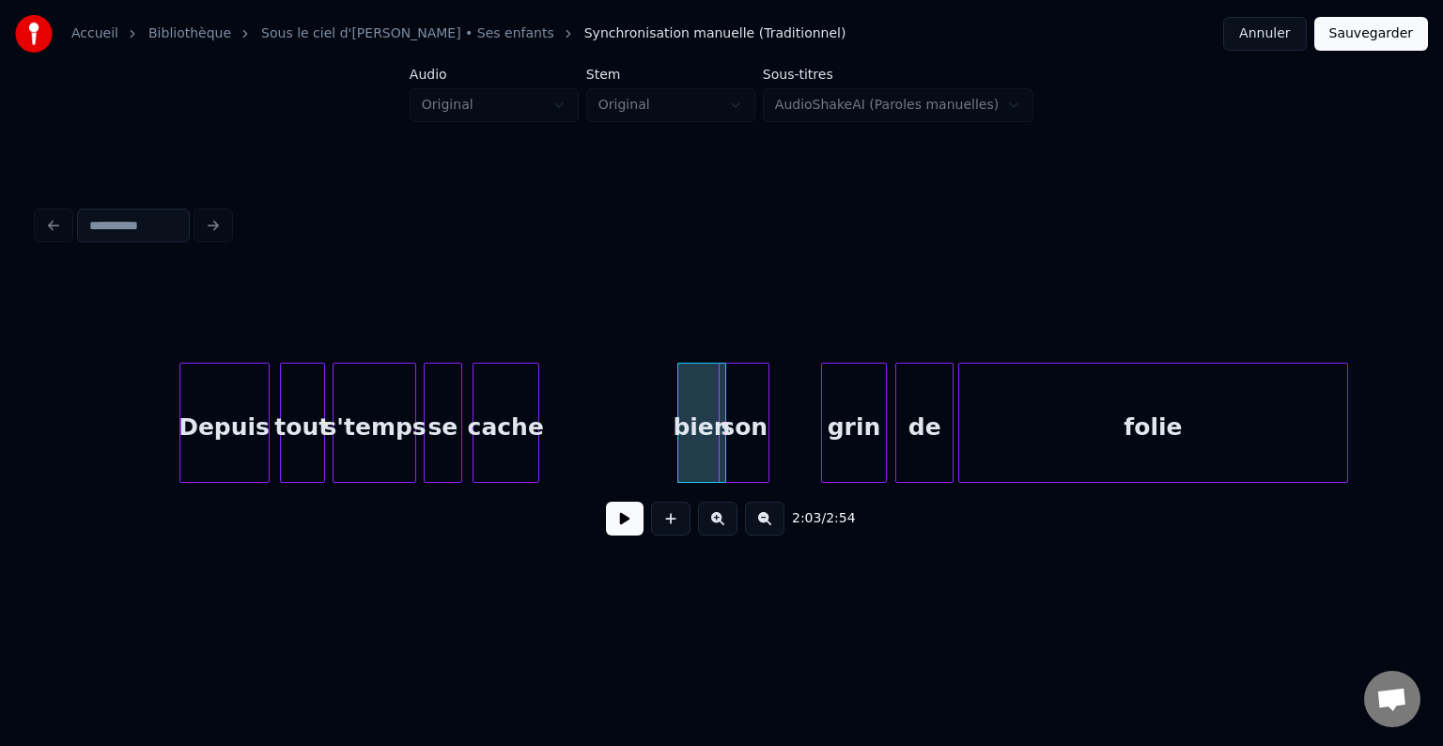
click at [537, 429] on div "cache" at bounding box center [506, 423] width 67 height 120
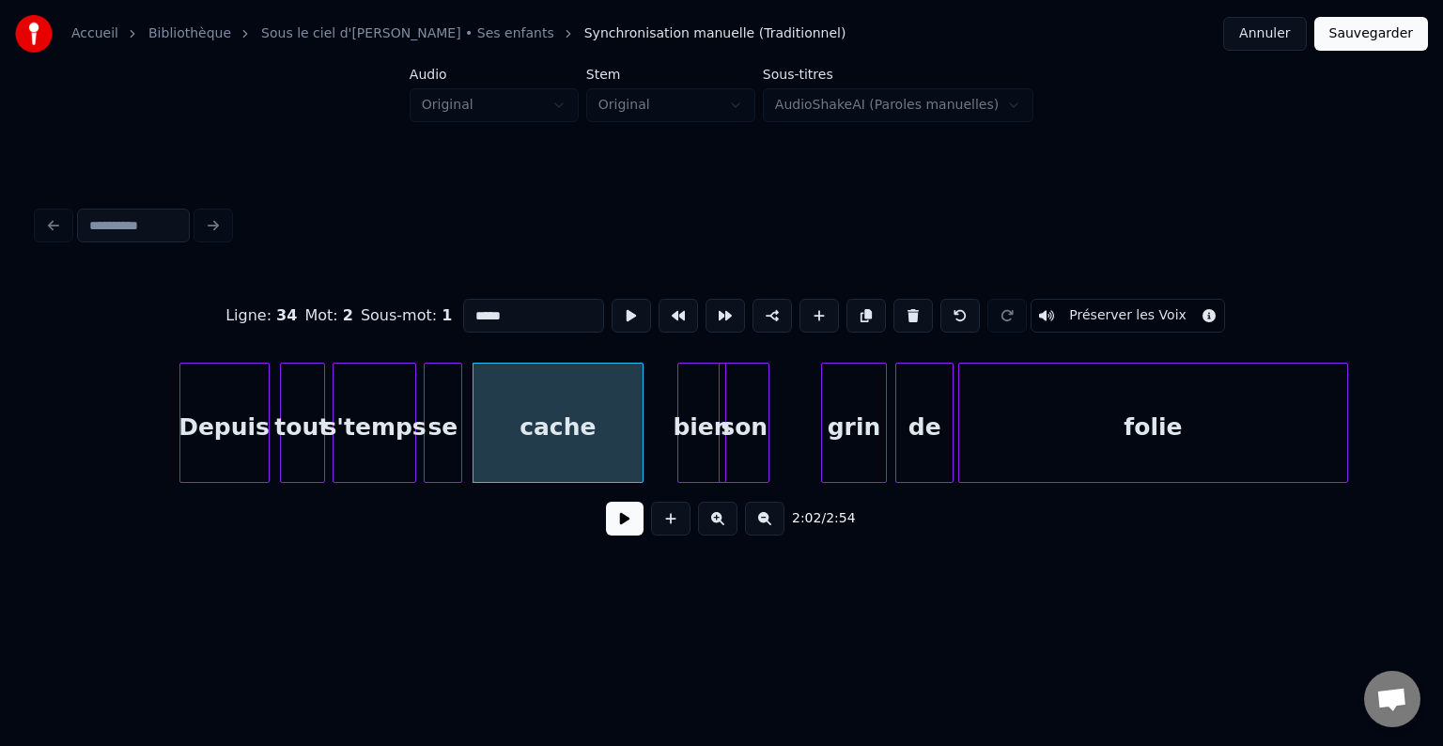
click at [642, 434] on div at bounding box center [640, 423] width 6 height 118
click at [661, 432] on div "bien" at bounding box center [677, 428] width 47 height 128
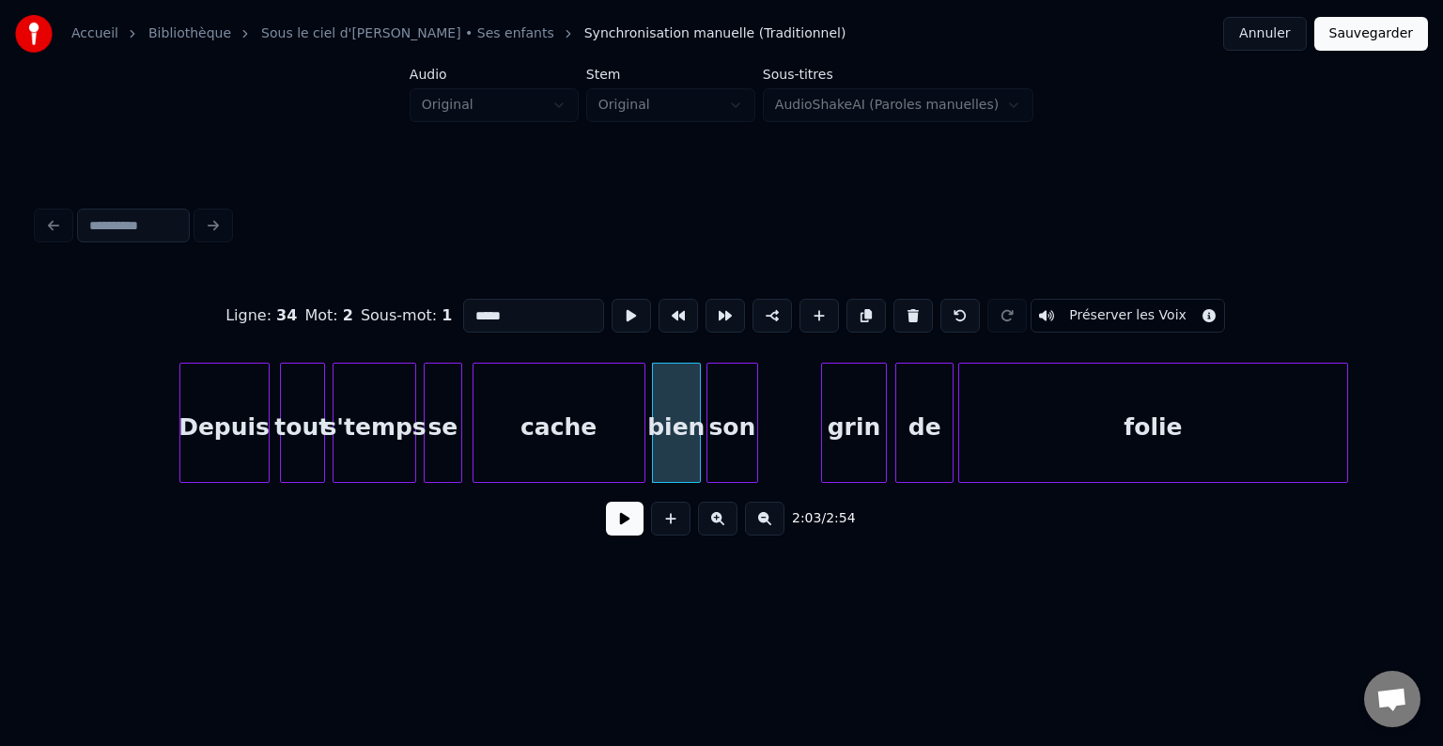
click at [735, 439] on div "son" at bounding box center [731, 428] width 49 height 128
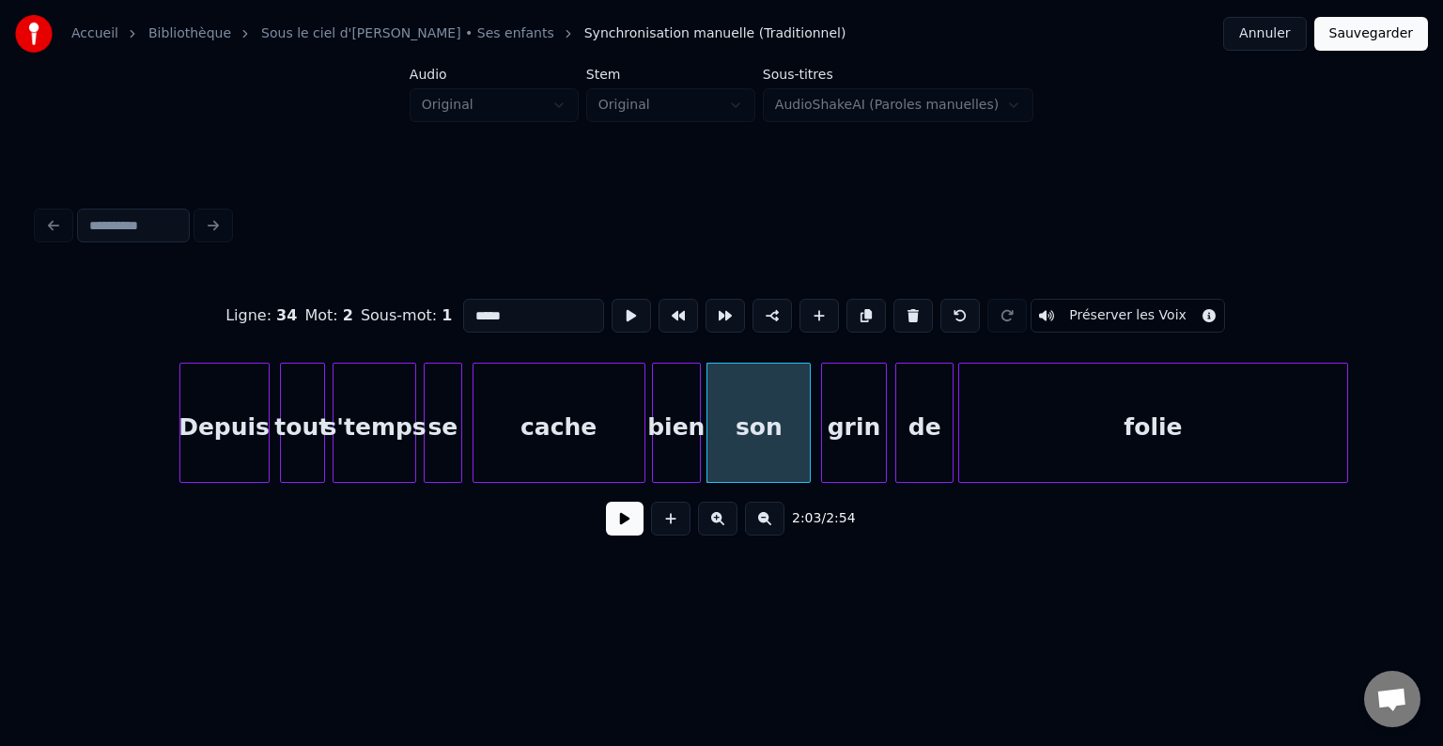
click at [808, 432] on div at bounding box center [807, 423] width 6 height 118
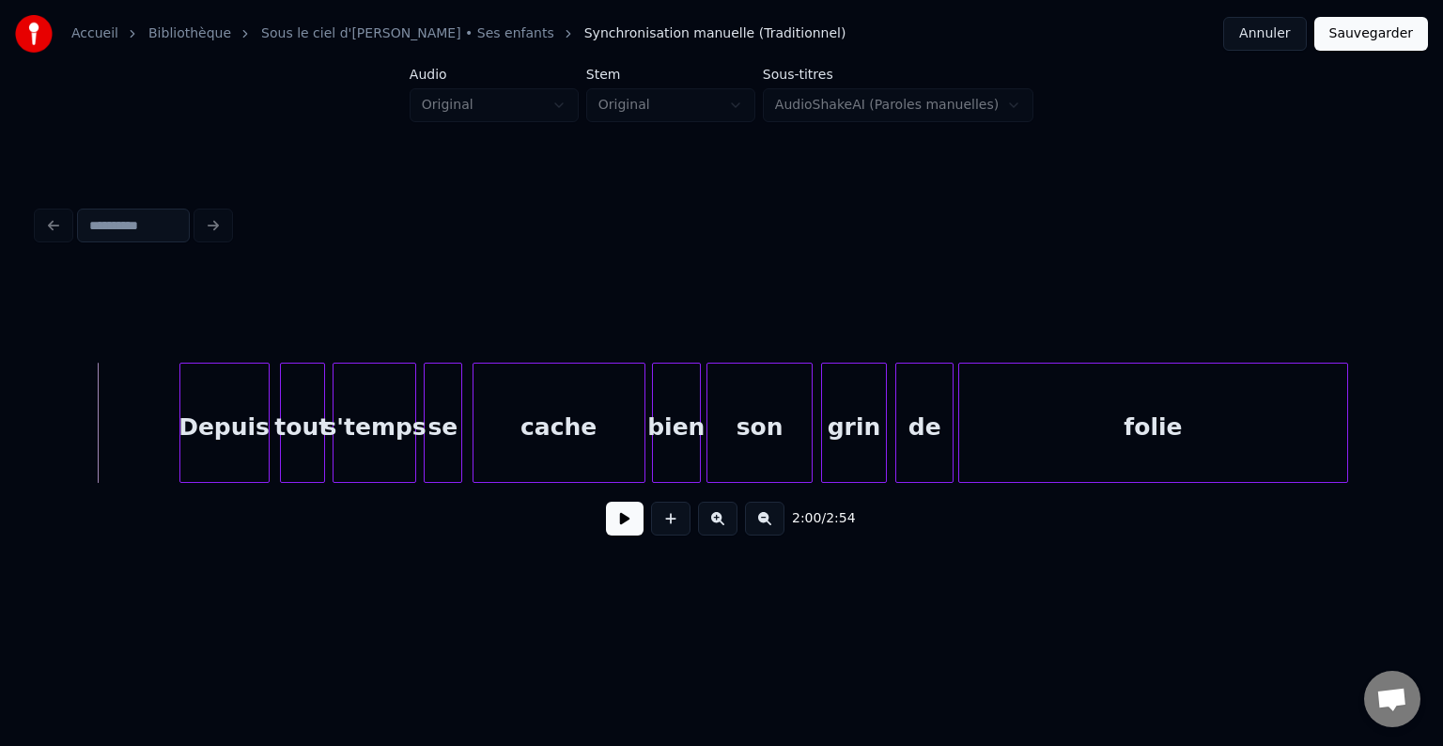
click at [617, 534] on button at bounding box center [625, 519] width 38 height 34
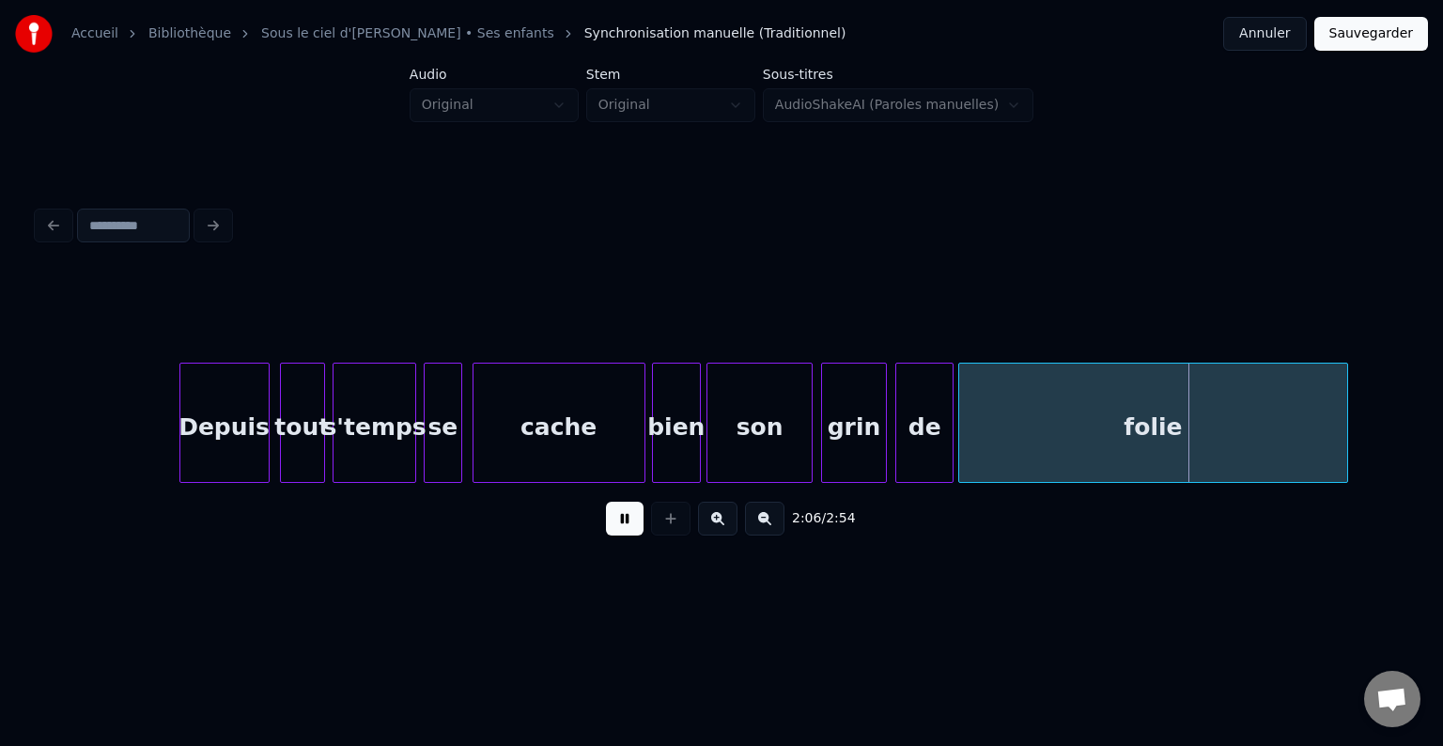
click at [619, 526] on button at bounding box center [625, 519] width 38 height 34
click at [235, 425] on div "Depuis" at bounding box center [209, 428] width 88 height 128
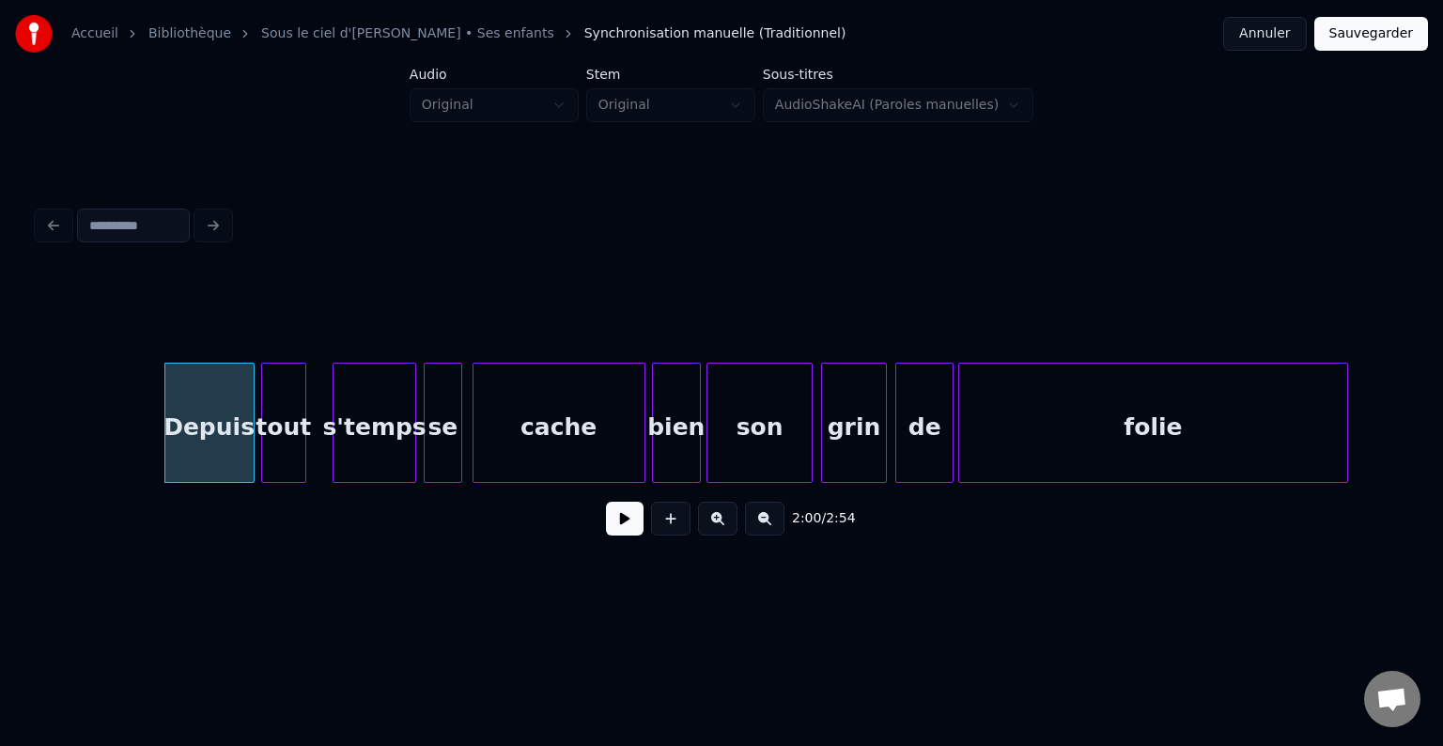
click at [284, 436] on div "tout" at bounding box center [283, 428] width 43 height 128
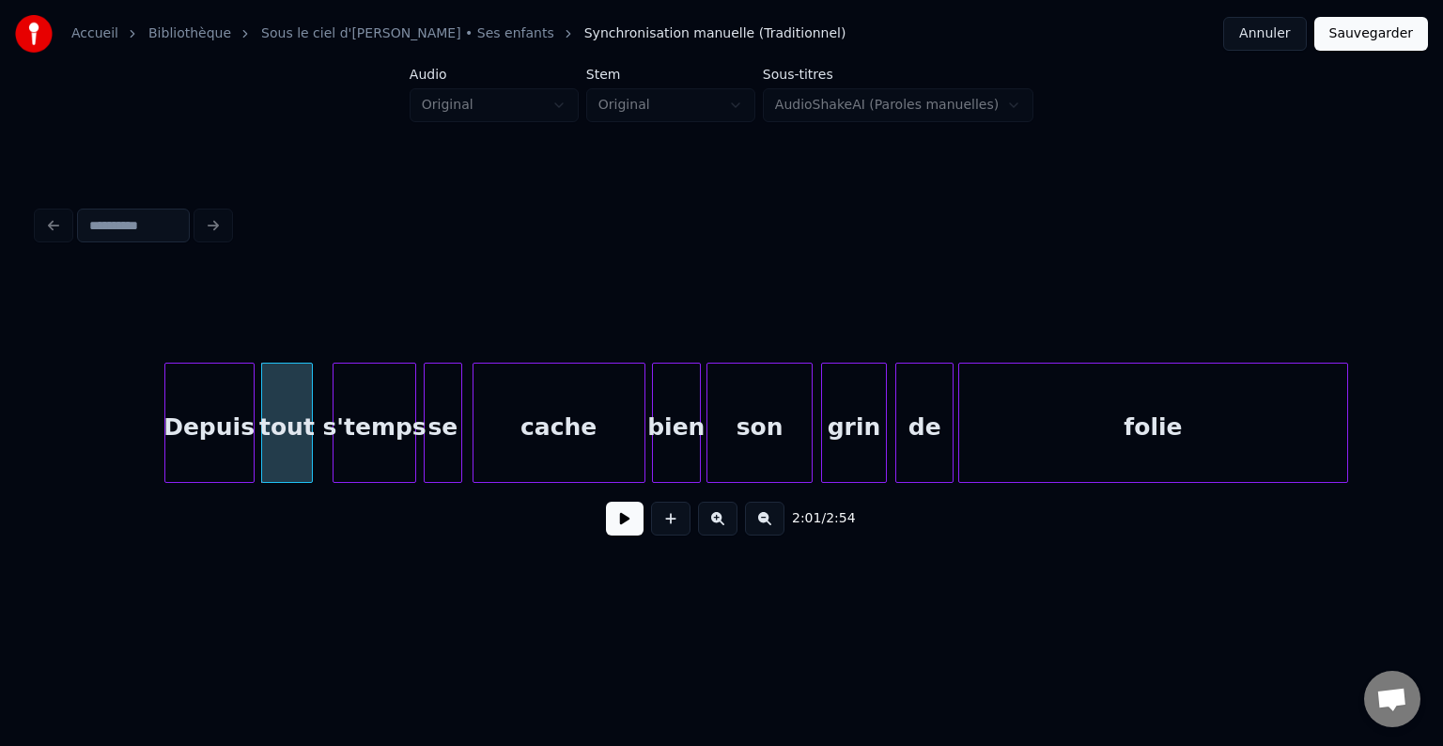
click at [308, 438] on div at bounding box center [309, 423] width 6 height 118
click at [345, 440] on div "s'temps" at bounding box center [363, 428] width 83 height 128
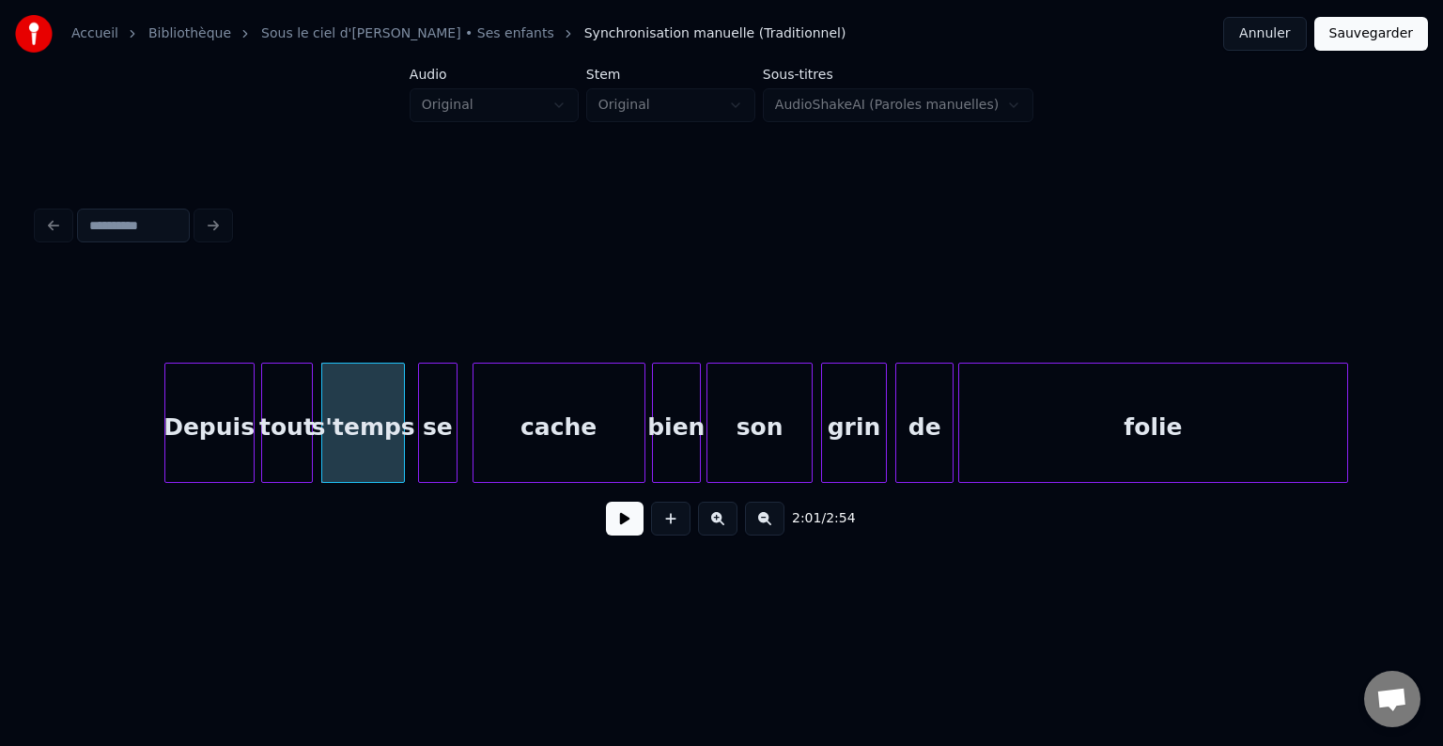
click at [430, 442] on div "se" at bounding box center [438, 428] width 38 height 128
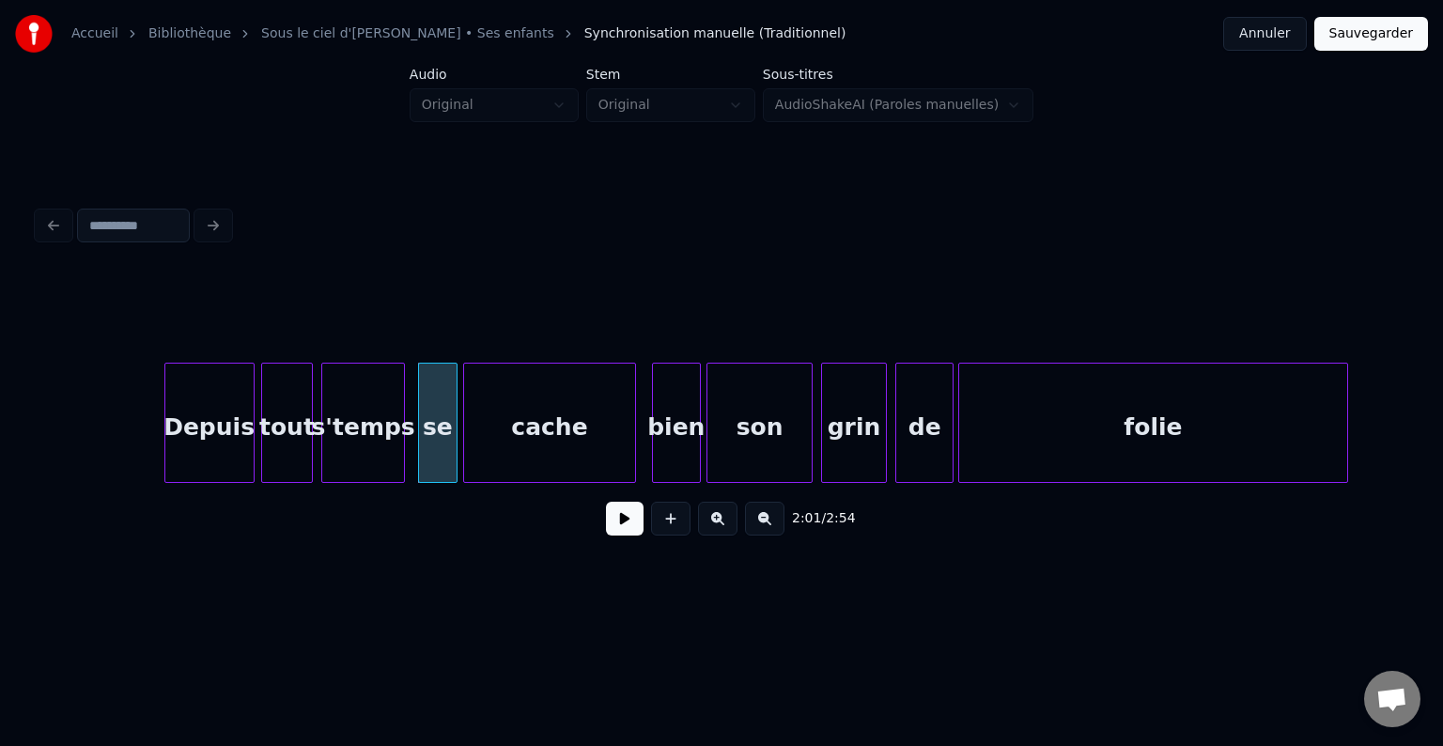
click at [484, 440] on div "cache" at bounding box center [549, 428] width 171 height 128
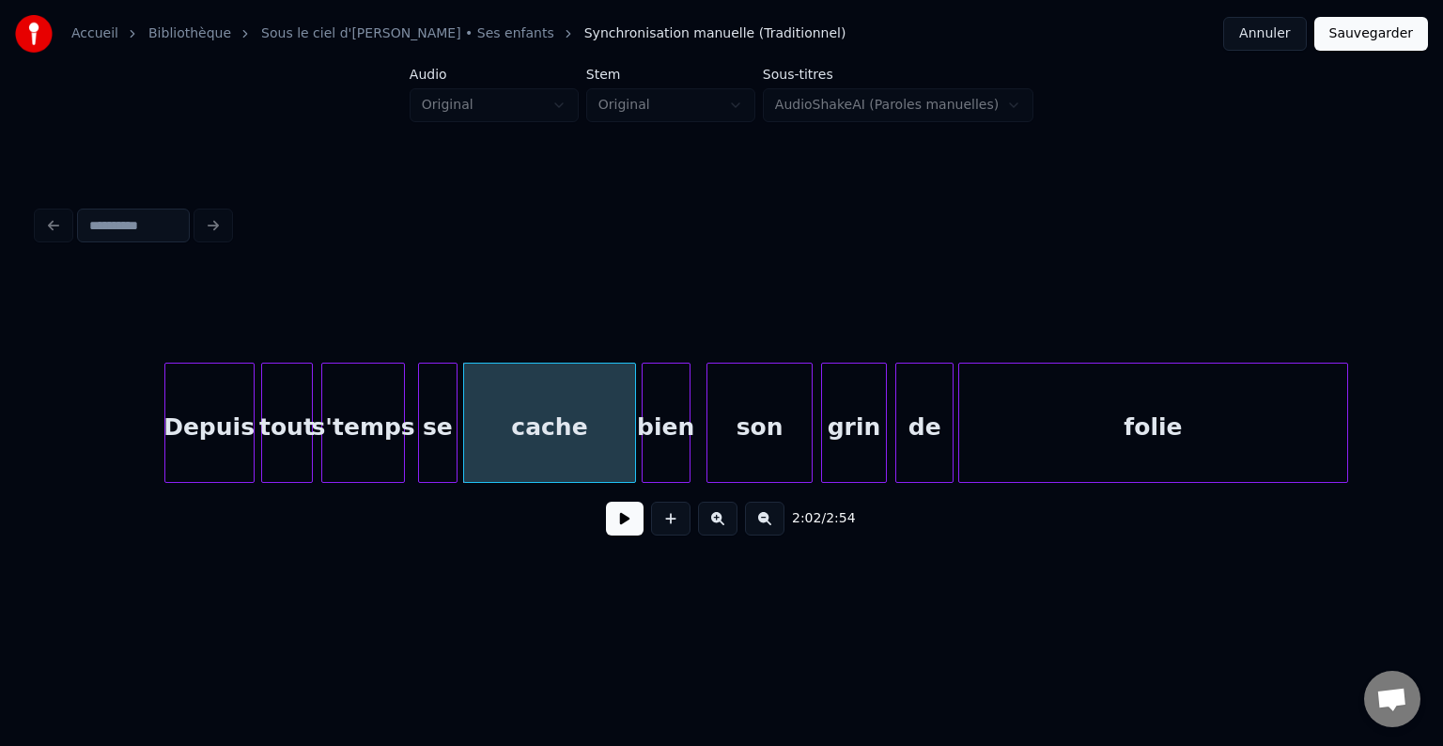
click at [655, 449] on div "bien" at bounding box center [666, 428] width 47 height 128
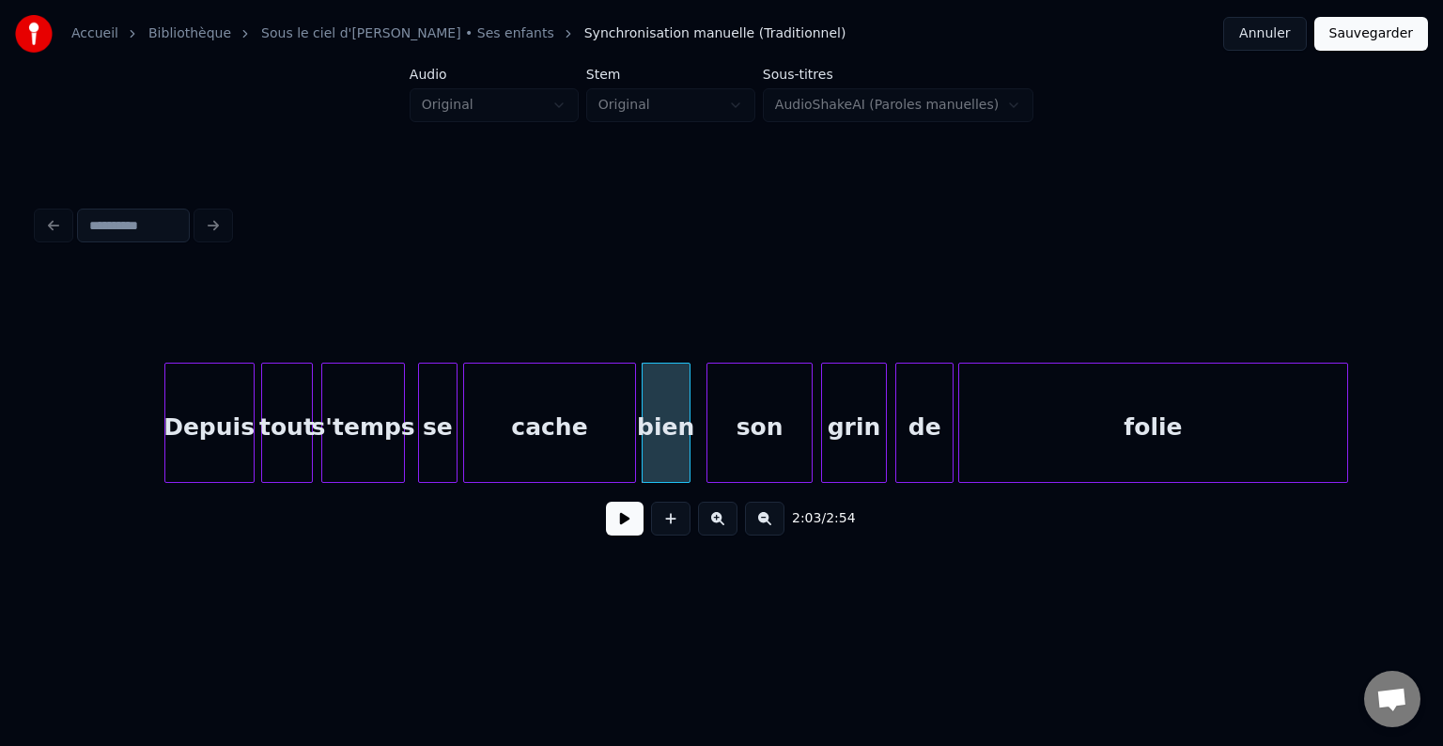
click at [640, 524] on button at bounding box center [625, 519] width 38 height 34
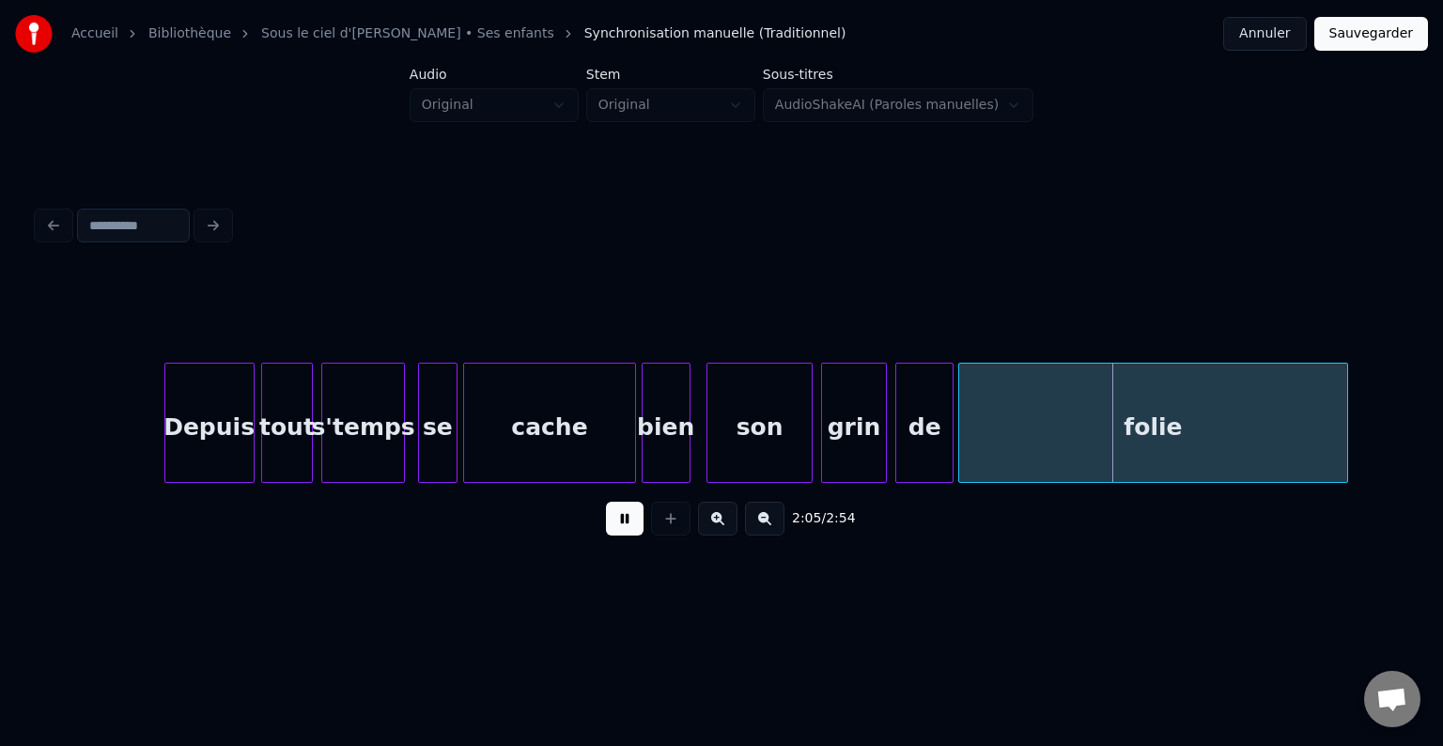
click at [630, 528] on button at bounding box center [625, 519] width 38 height 34
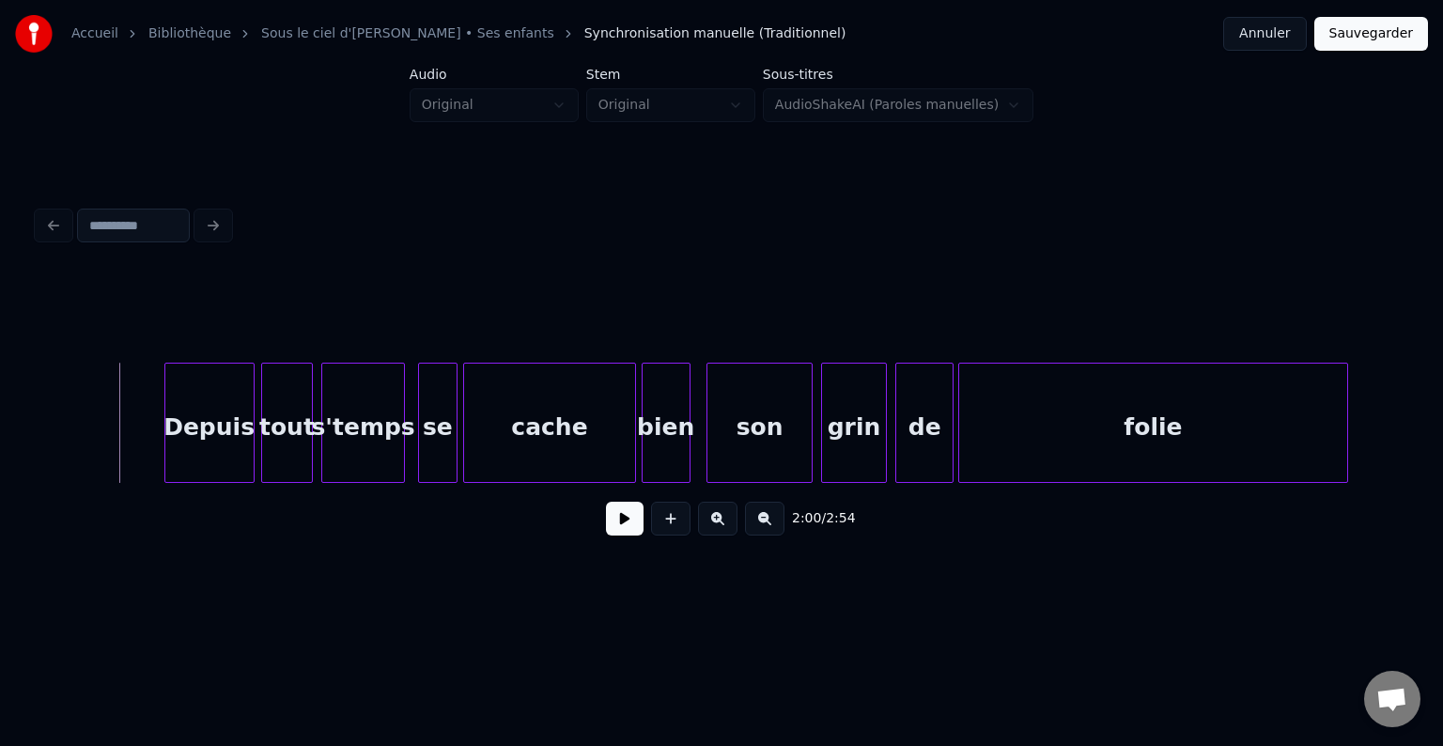
click at [617, 527] on button at bounding box center [625, 519] width 38 height 34
click at [601, 526] on div "2:03 / 2:54" at bounding box center [722, 518] width 1338 height 41
click at [598, 530] on div "2:04 / 2:54" at bounding box center [722, 518] width 1338 height 41
click at [635, 525] on button at bounding box center [625, 519] width 38 height 34
click at [740, 443] on div "son" at bounding box center [759, 428] width 104 height 128
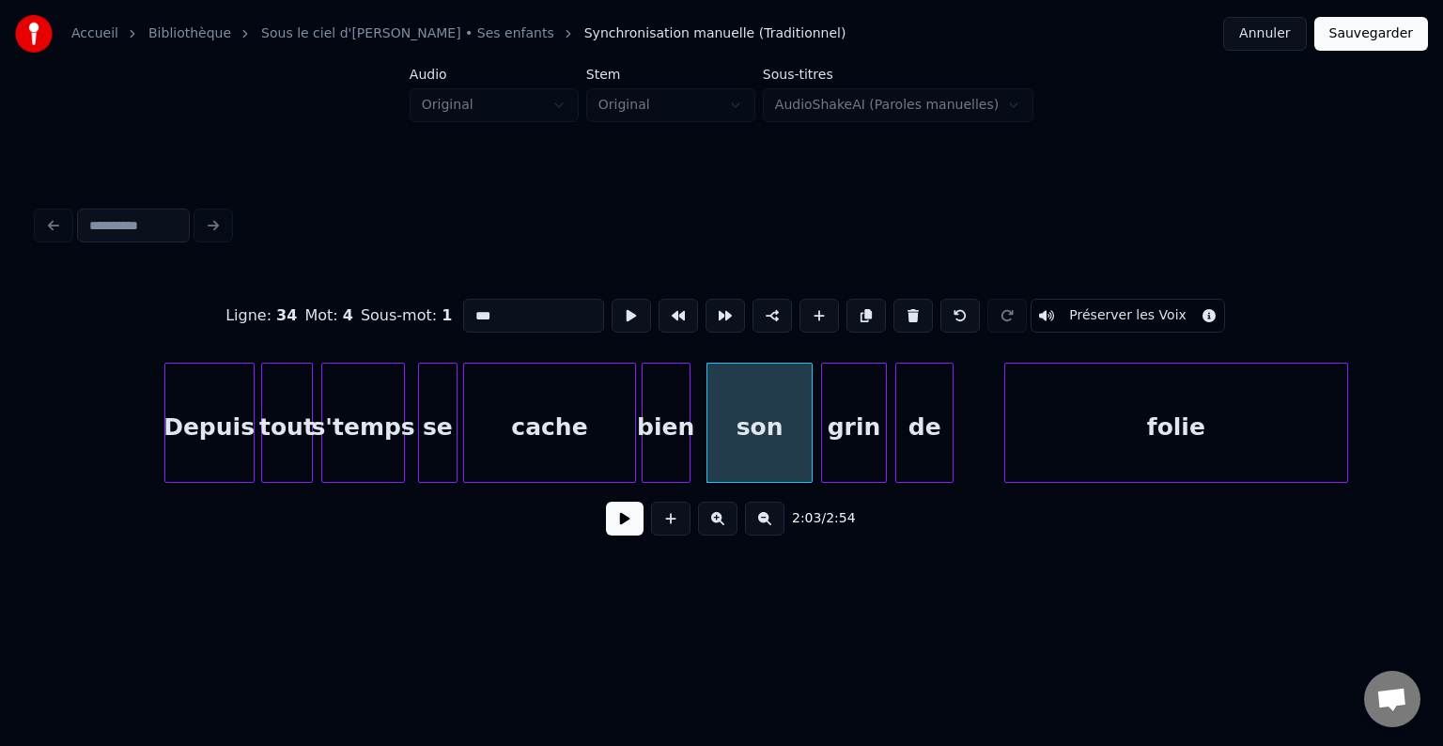
click at [1011, 428] on div at bounding box center [1008, 423] width 6 height 118
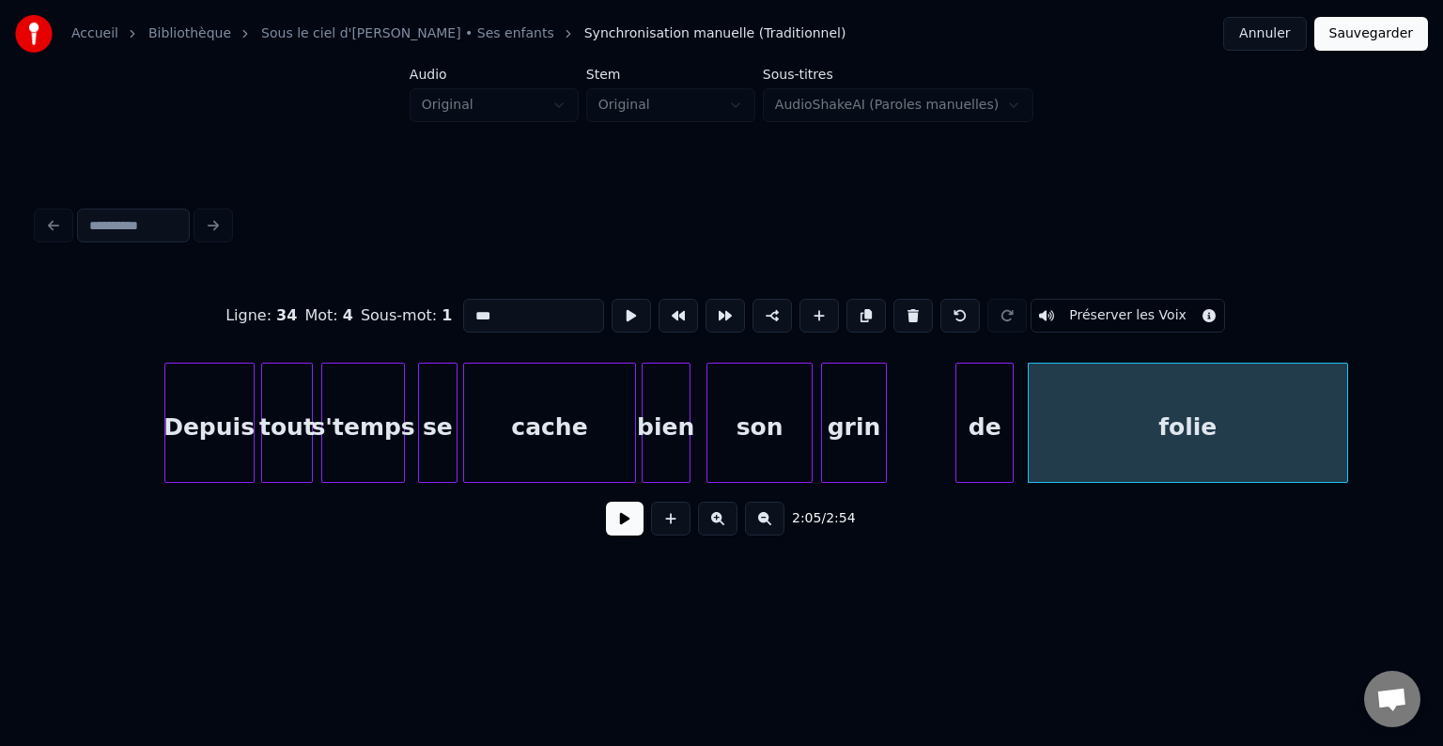
click at [978, 433] on div "de" at bounding box center [984, 428] width 56 height 128
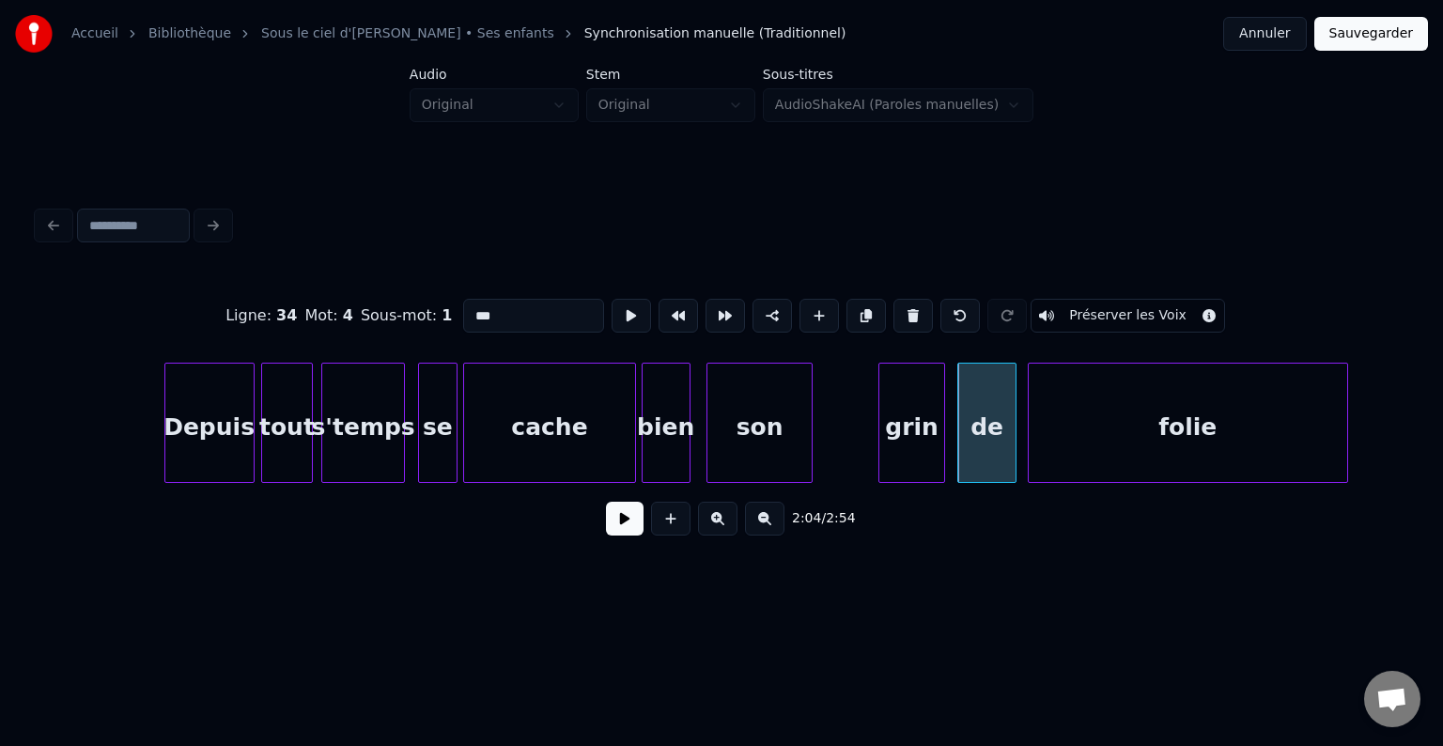
click at [921, 438] on div "grin" at bounding box center [911, 428] width 64 height 128
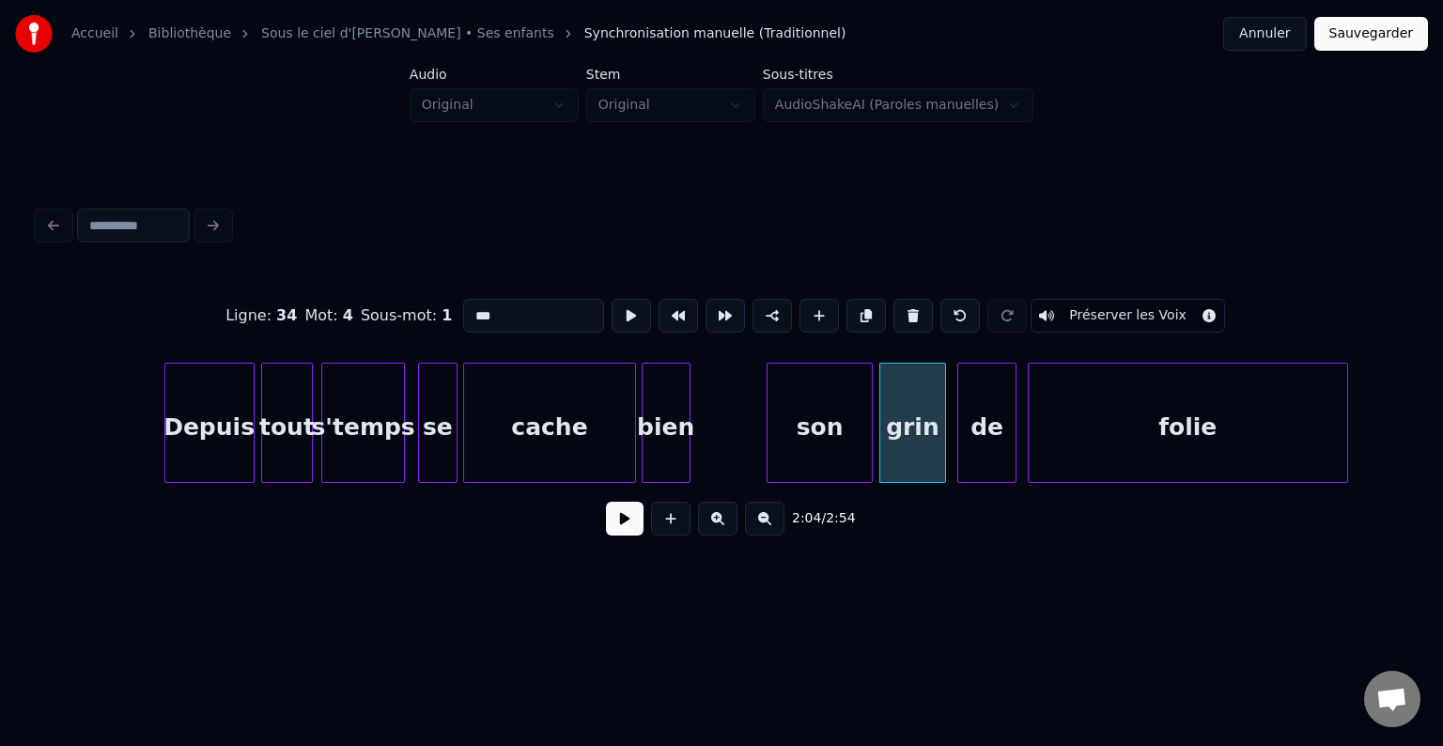
click at [830, 427] on div "son" at bounding box center [820, 428] width 104 height 128
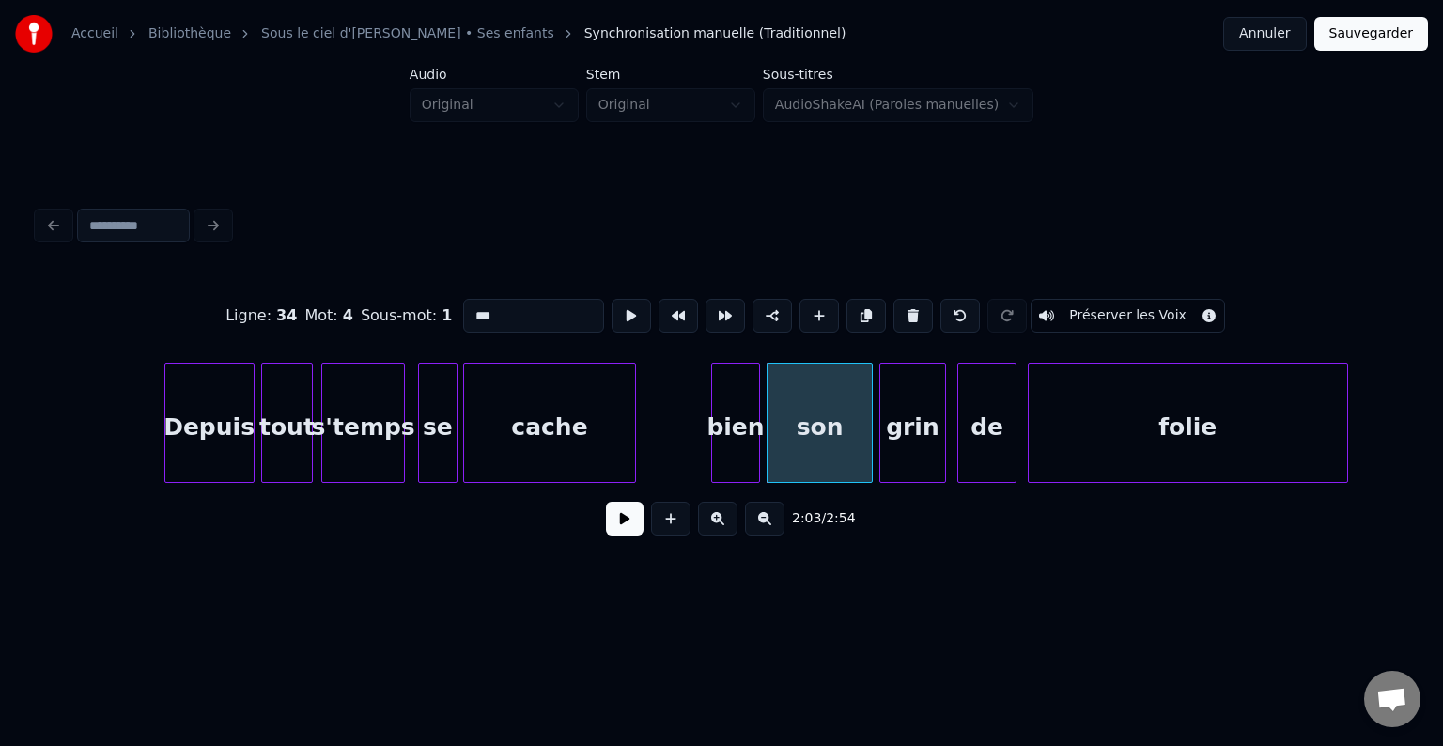
click at [737, 414] on div "bien" at bounding box center [735, 428] width 47 height 128
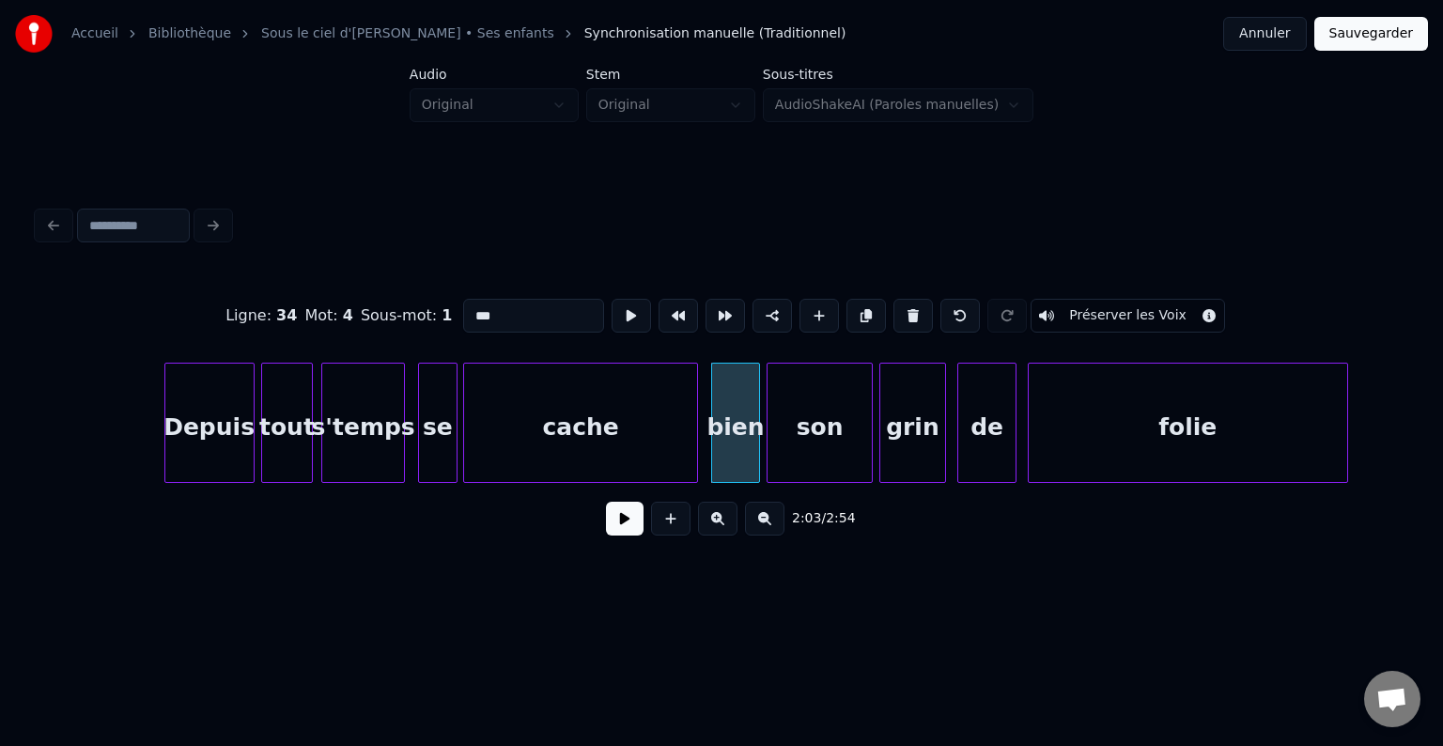
click at [695, 418] on div at bounding box center [694, 423] width 6 height 118
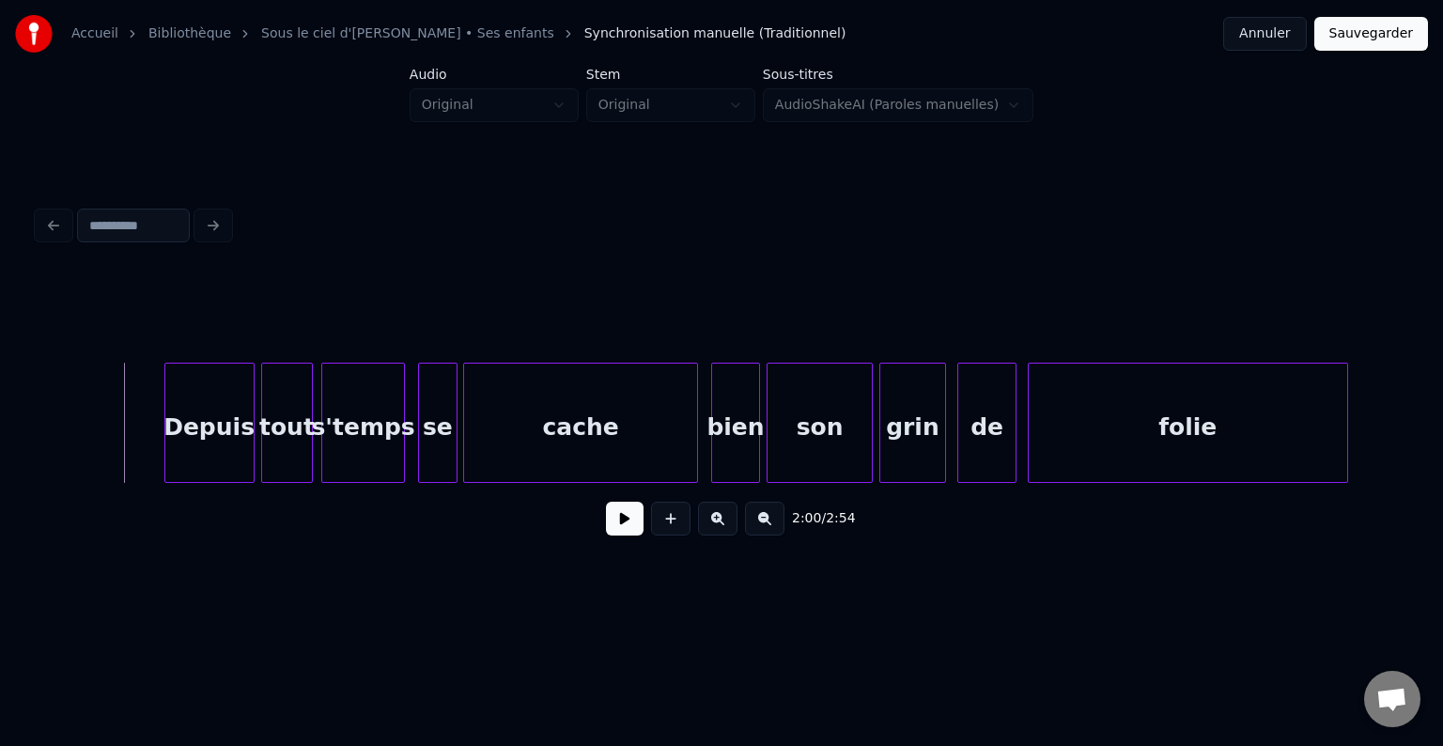
click at [613, 530] on button at bounding box center [625, 519] width 38 height 34
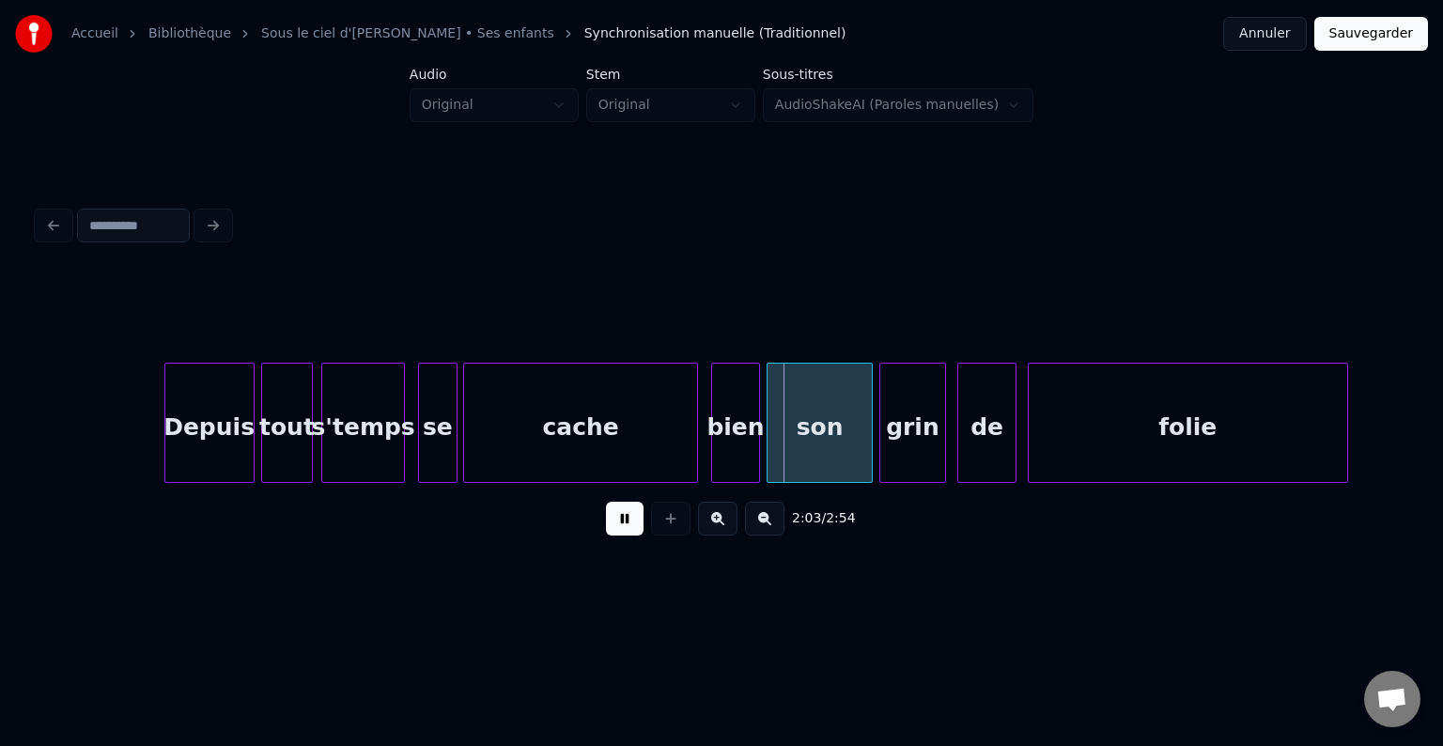
click at [612, 530] on button at bounding box center [625, 519] width 38 height 34
drag, startPoint x: 79, startPoint y: 415, endPoint x: 339, endPoint y: 482, distance: 268.6
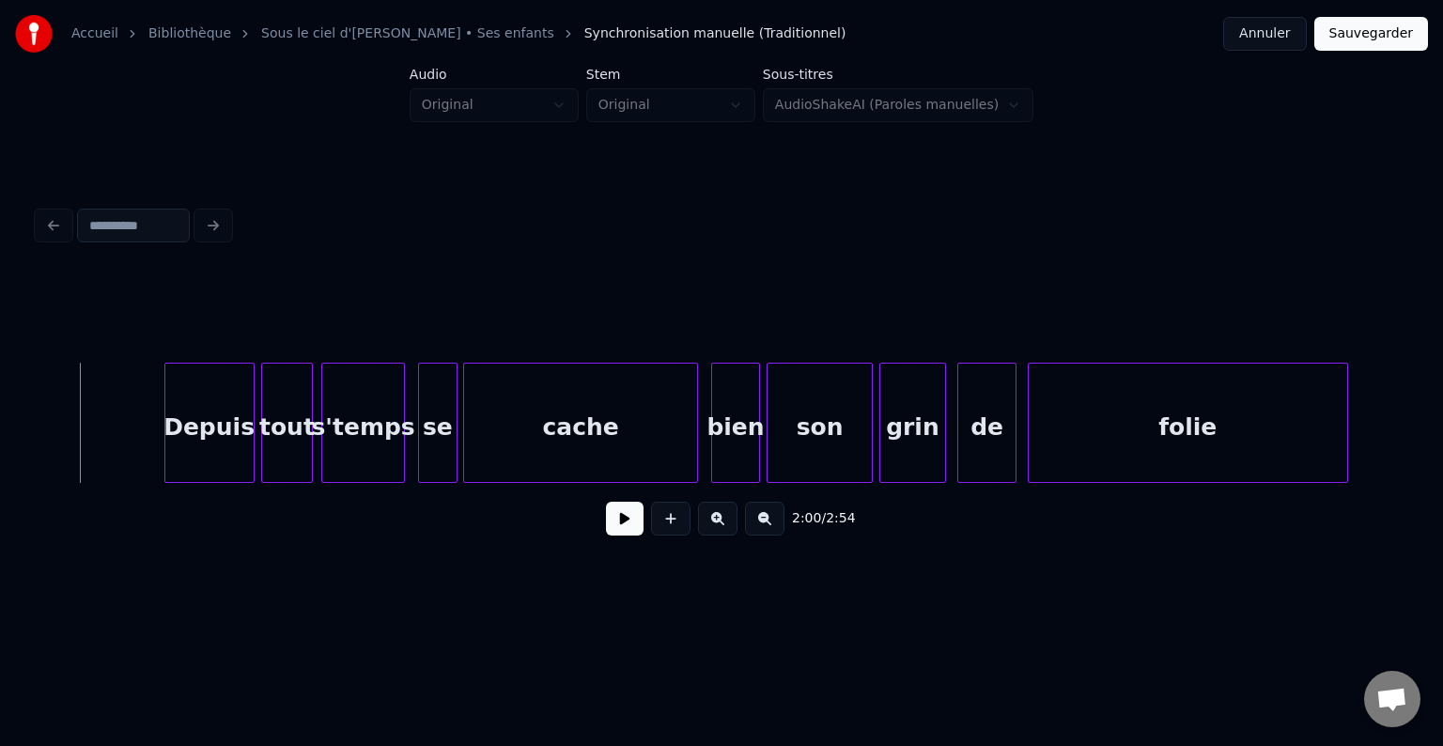
click at [624, 525] on button at bounding box center [625, 519] width 38 height 34
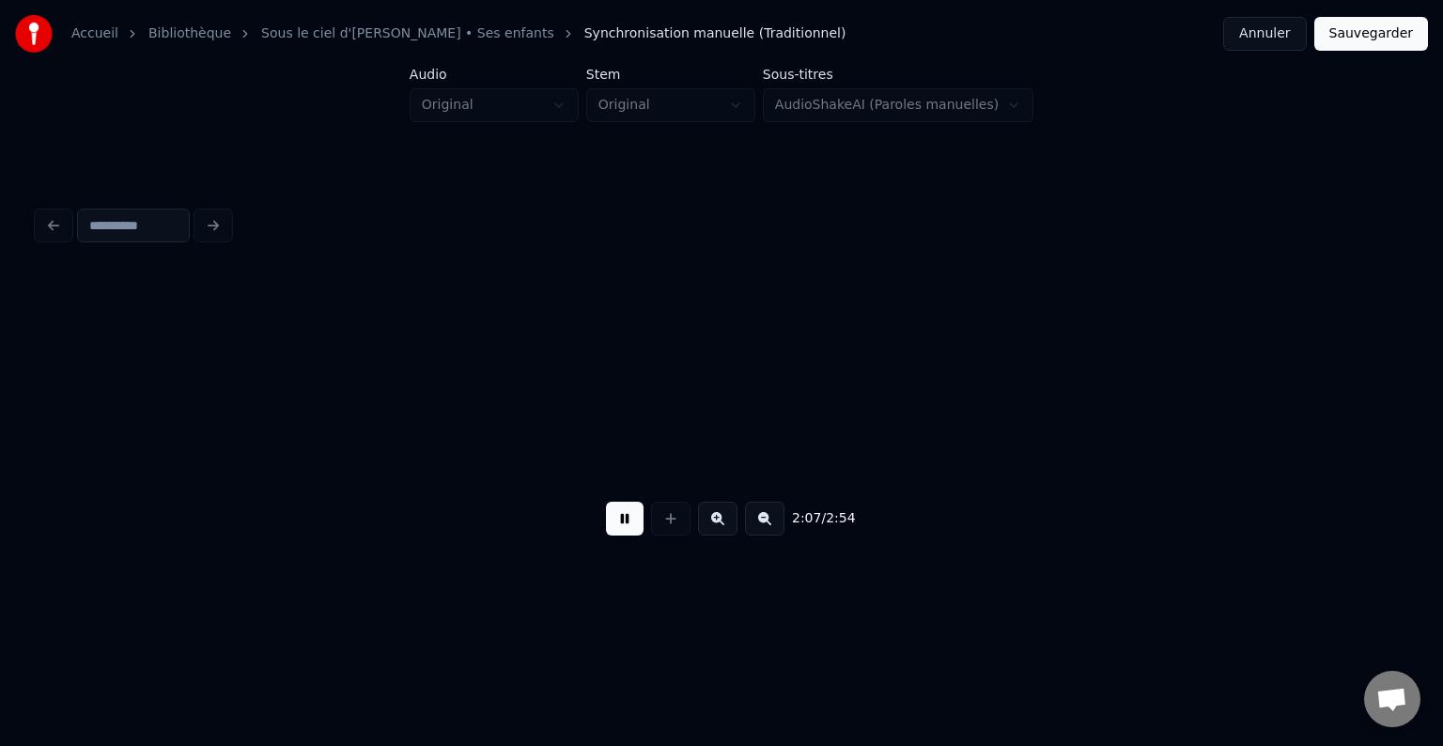
scroll to position [0, 23894]
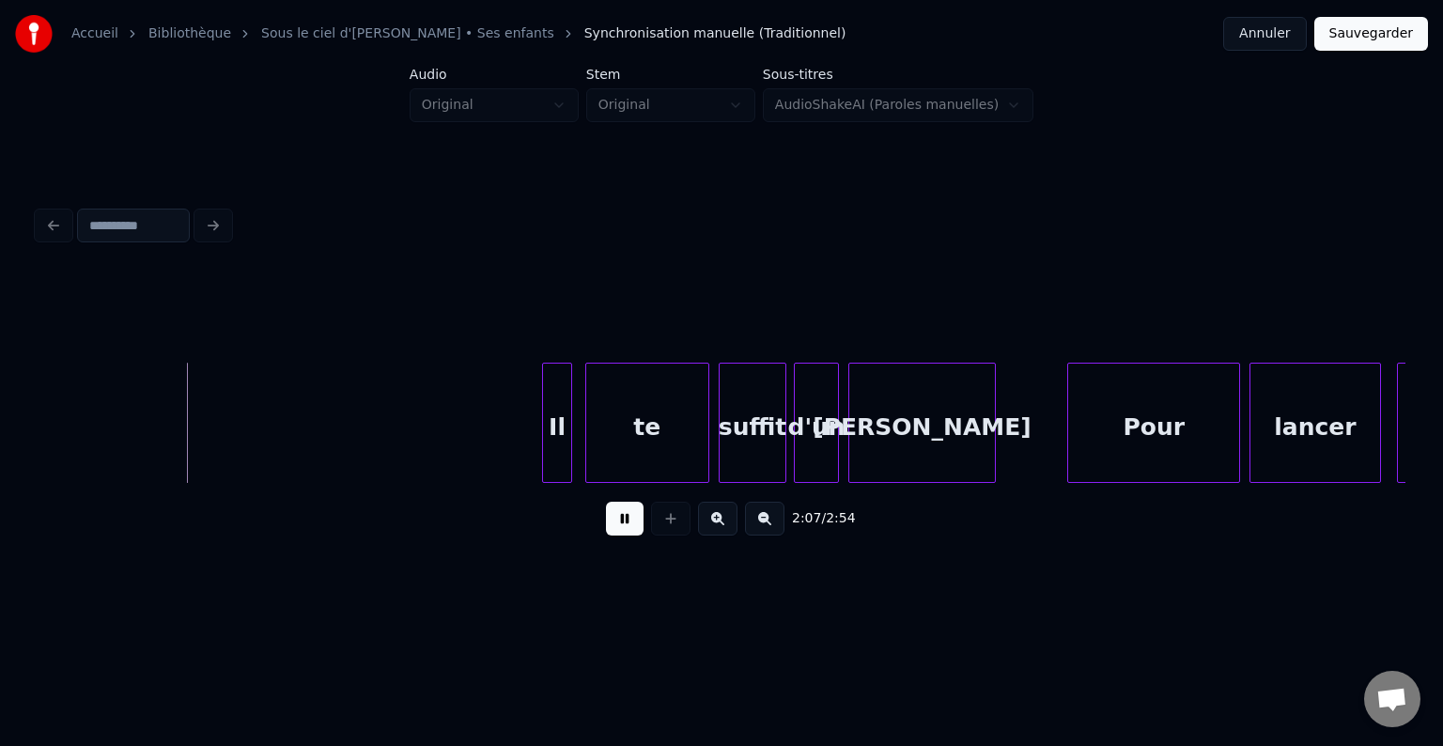
click at [632, 526] on button at bounding box center [625, 519] width 38 height 34
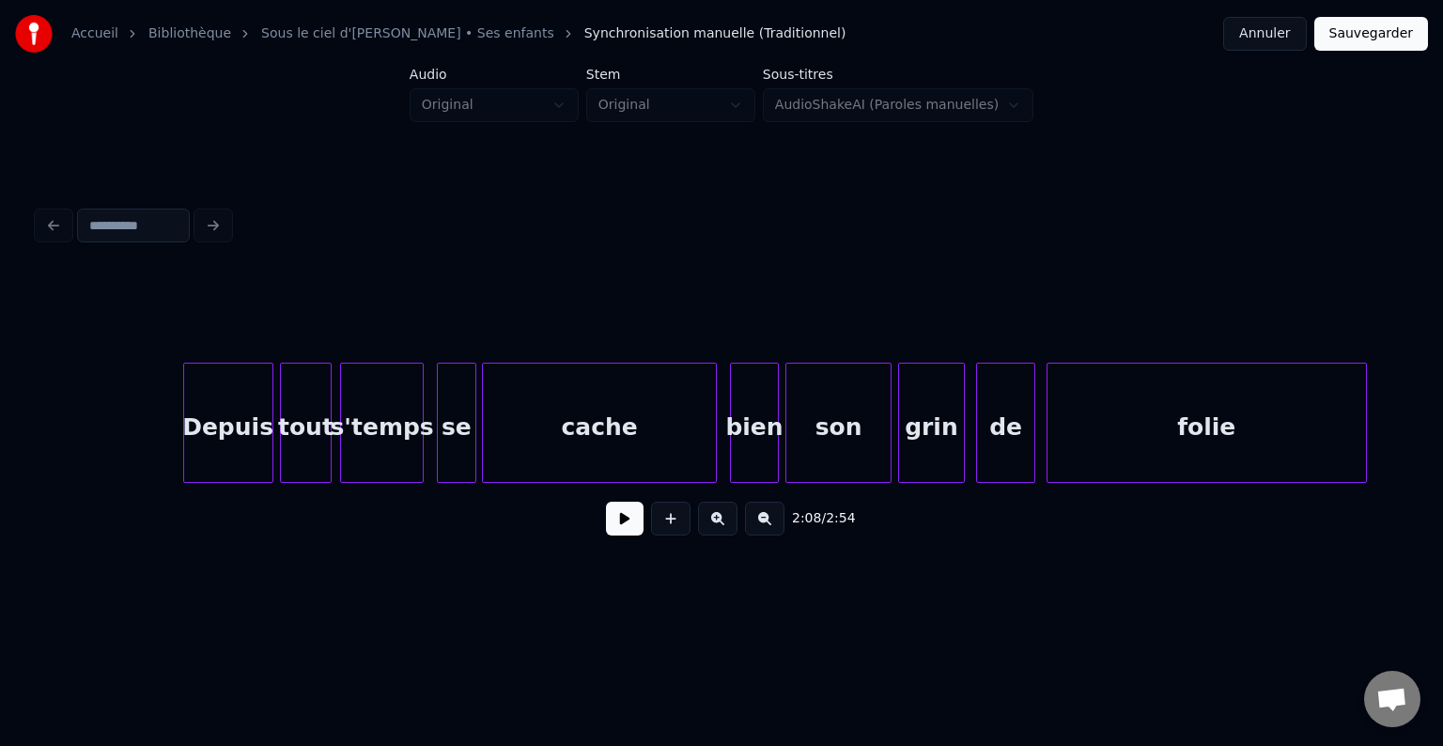
scroll to position [0, 22526]
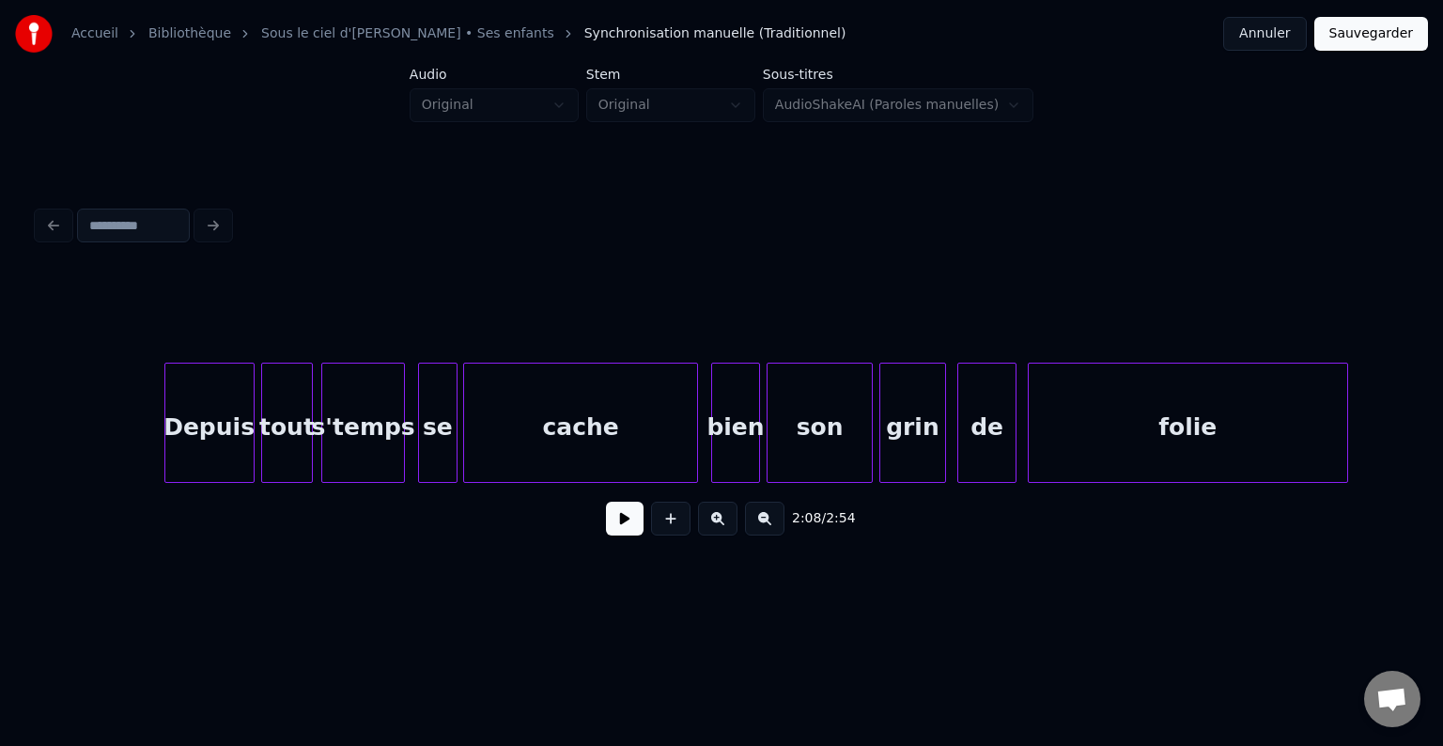
click at [625, 526] on button at bounding box center [625, 519] width 38 height 34
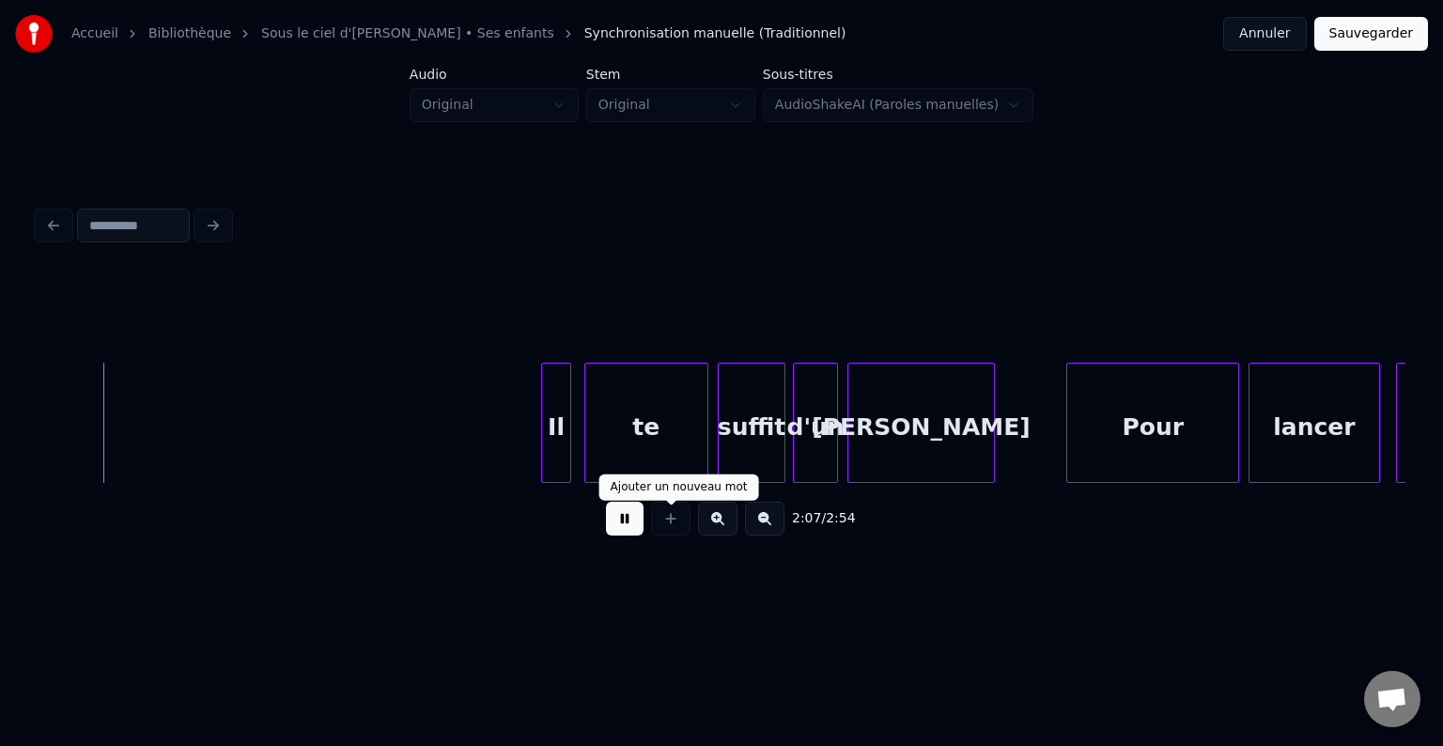
drag, startPoint x: 603, startPoint y: 504, endPoint x: 613, endPoint y: 513, distance: 12.6
click at [607, 507] on div "2:07 / 2:54" at bounding box center [722, 518] width 1368 height 71
click at [621, 522] on button at bounding box center [625, 519] width 38 height 34
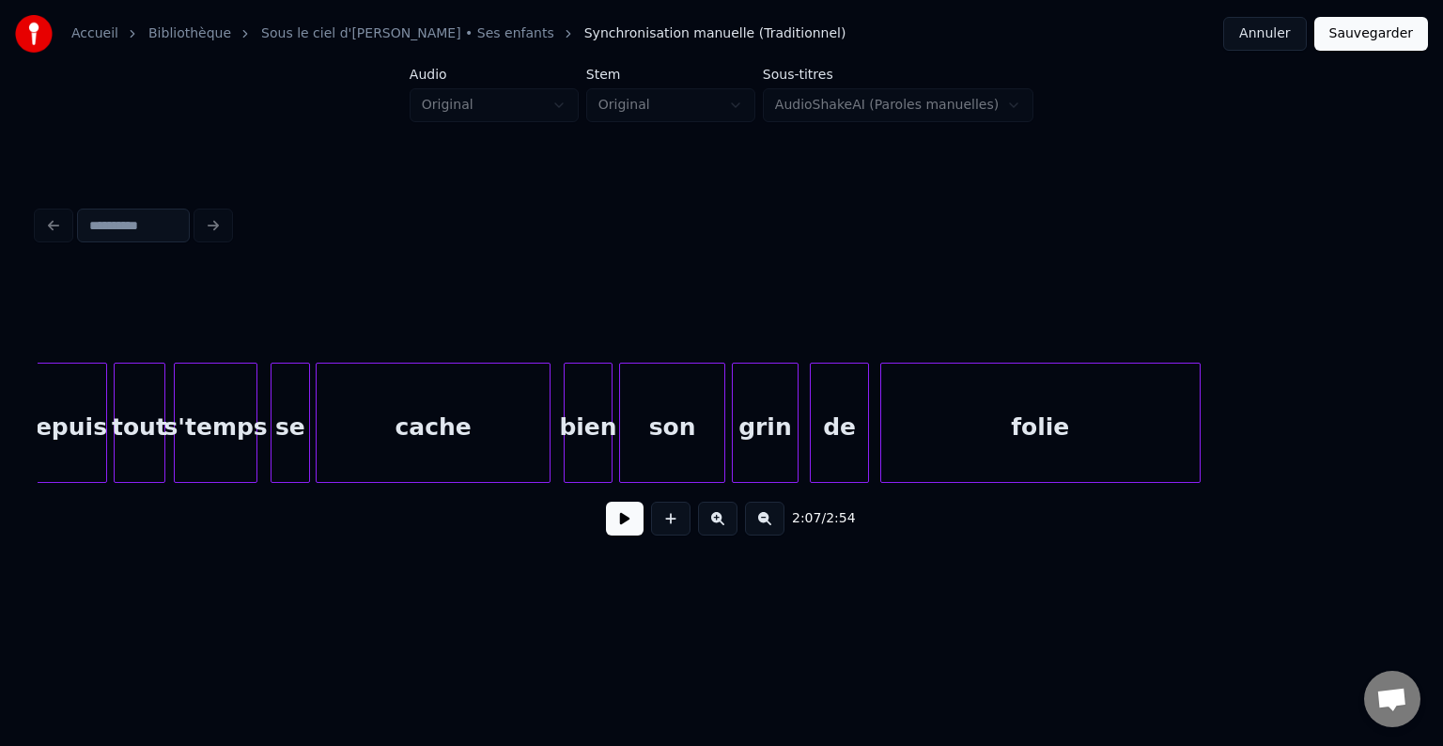
scroll to position [0, 22471]
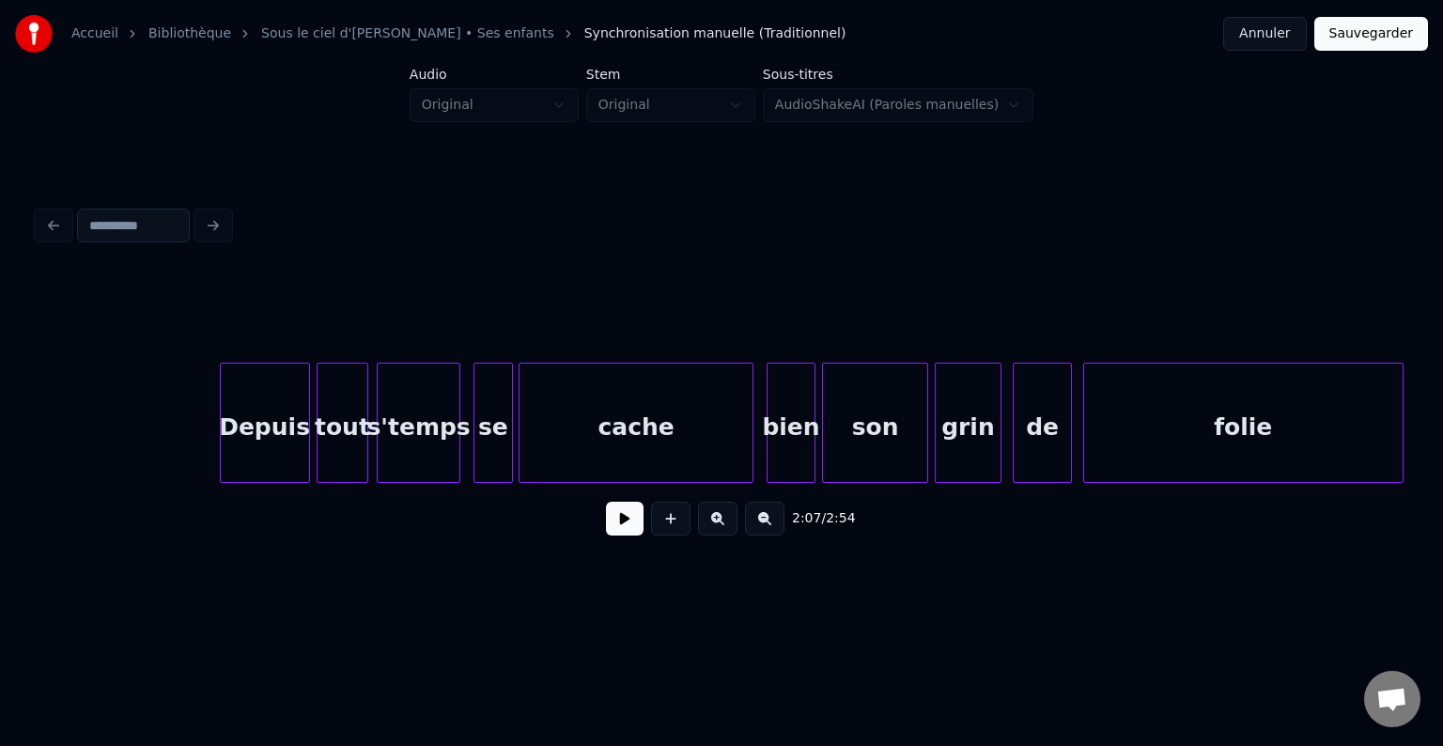
click at [628, 524] on button at bounding box center [625, 519] width 38 height 34
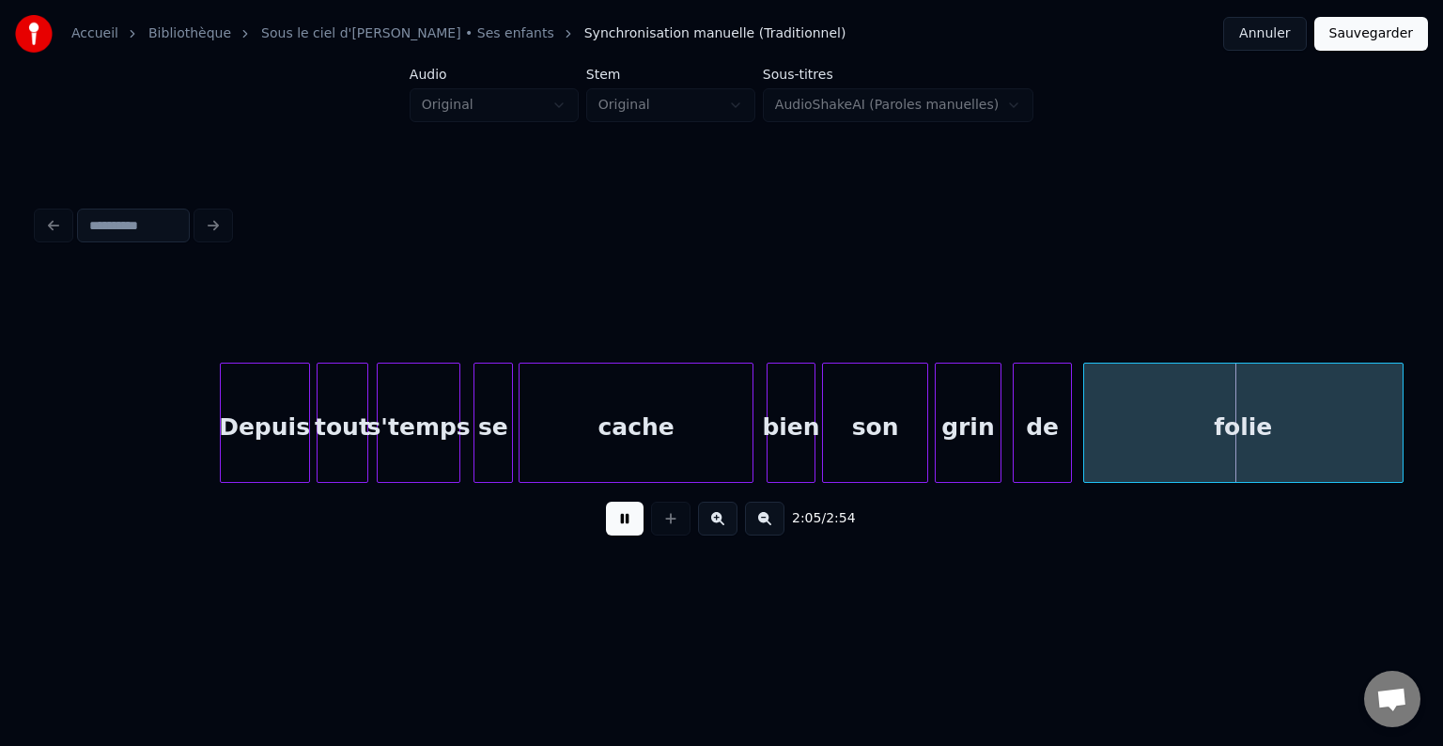
click at [621, 519] on button at bounding box center [625, 519] width 38 height 34
click at [843, 395] on div "son" at bounding box center [875, 428] width 104 height 128
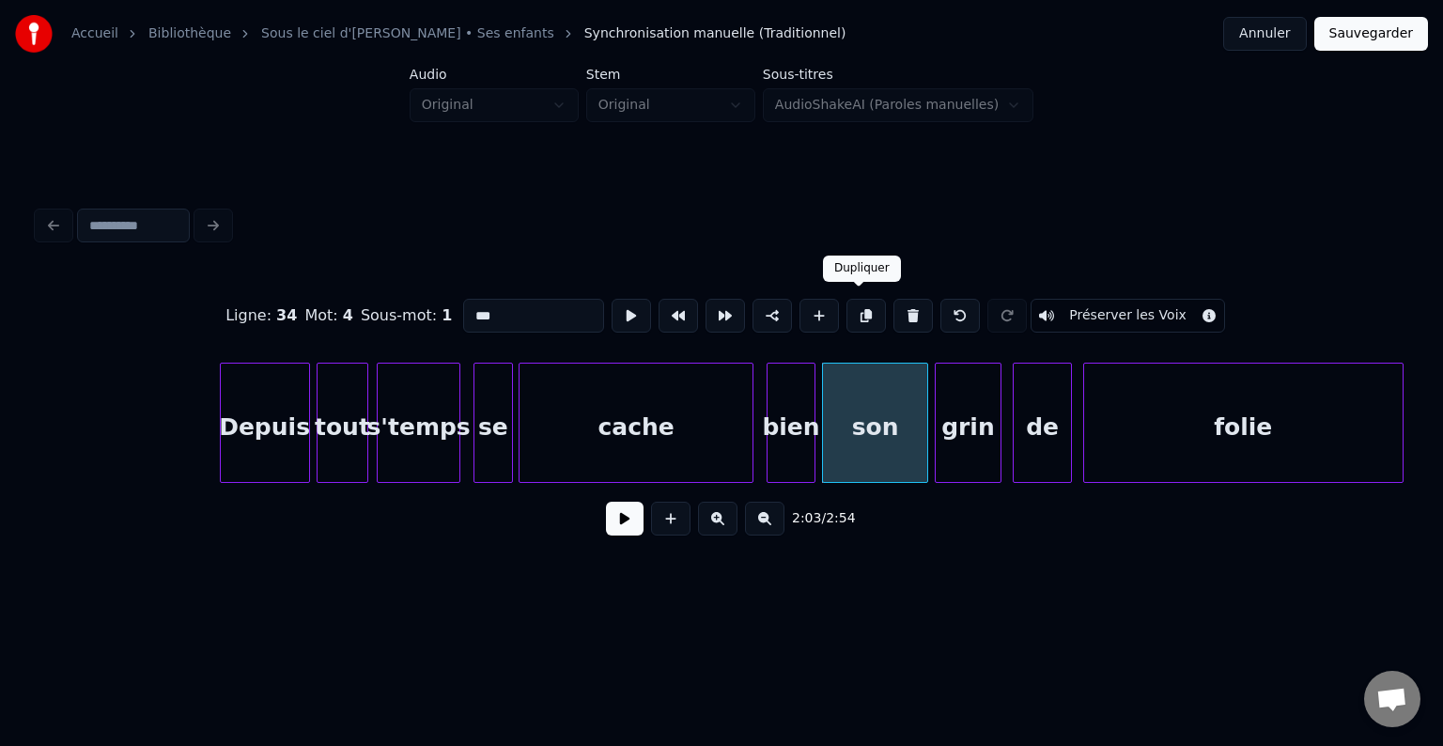
click at [861, 311] on button at bounding box center [865, 316] width 39 height 34
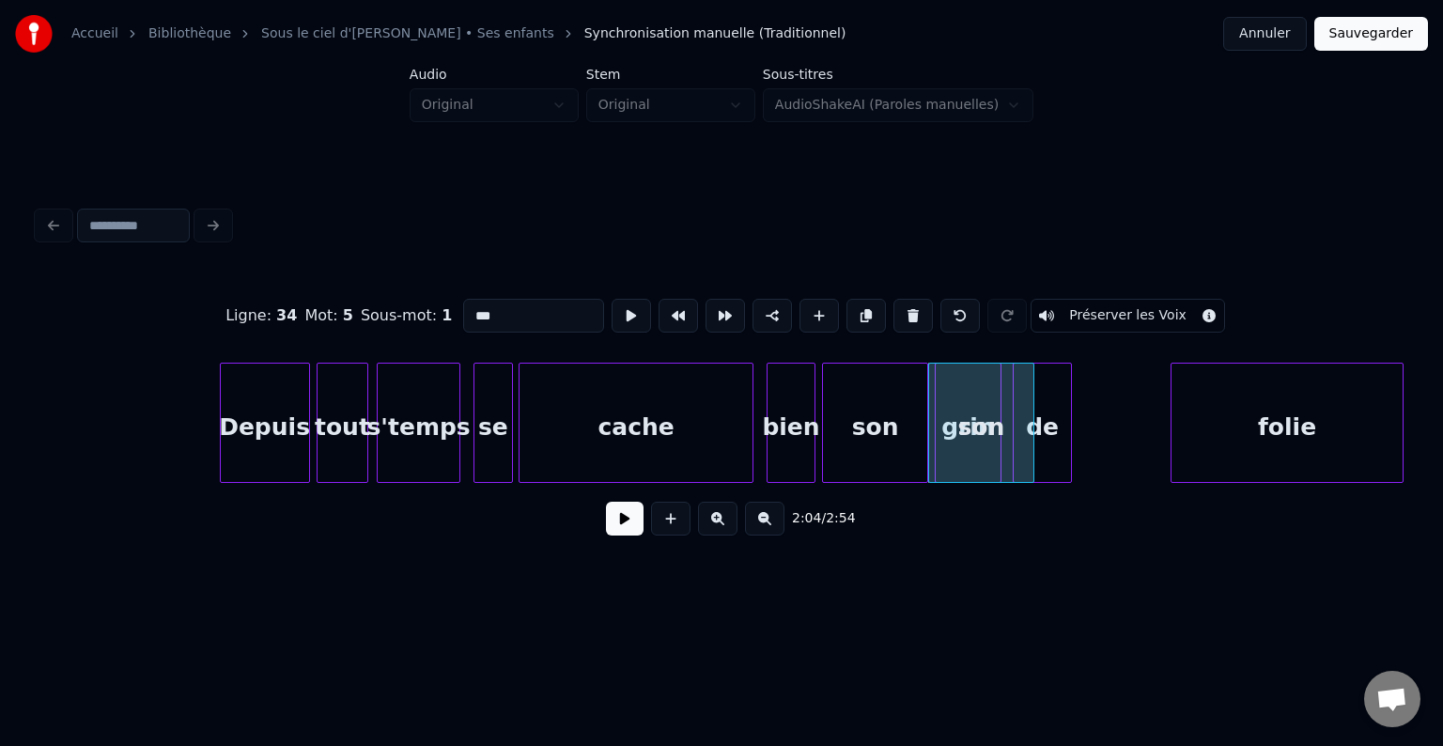
click at [1175, 413] on div at bounding box center [1175, 423] width 6 height 118
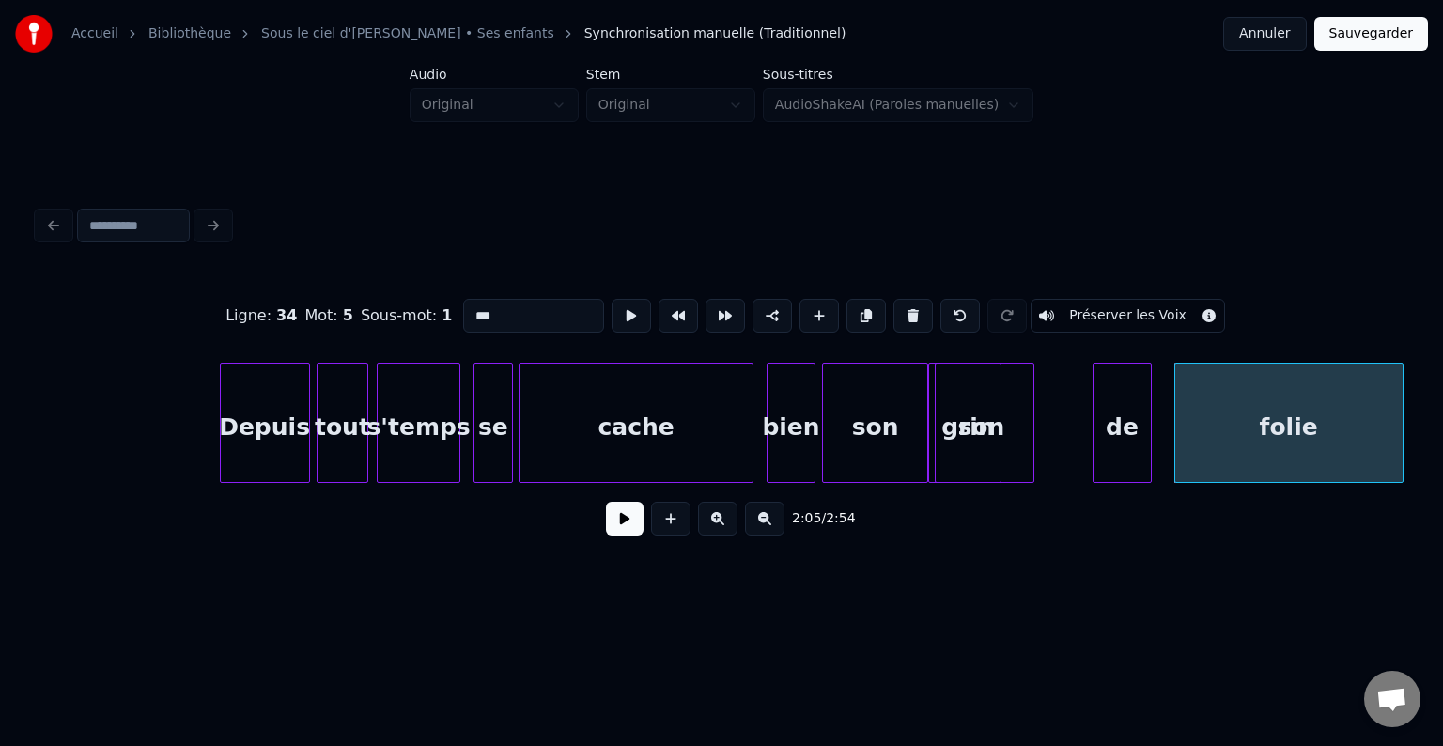
click at [1140, 419] on div "de" at bounding box center [1122, 428] width 56 height 128
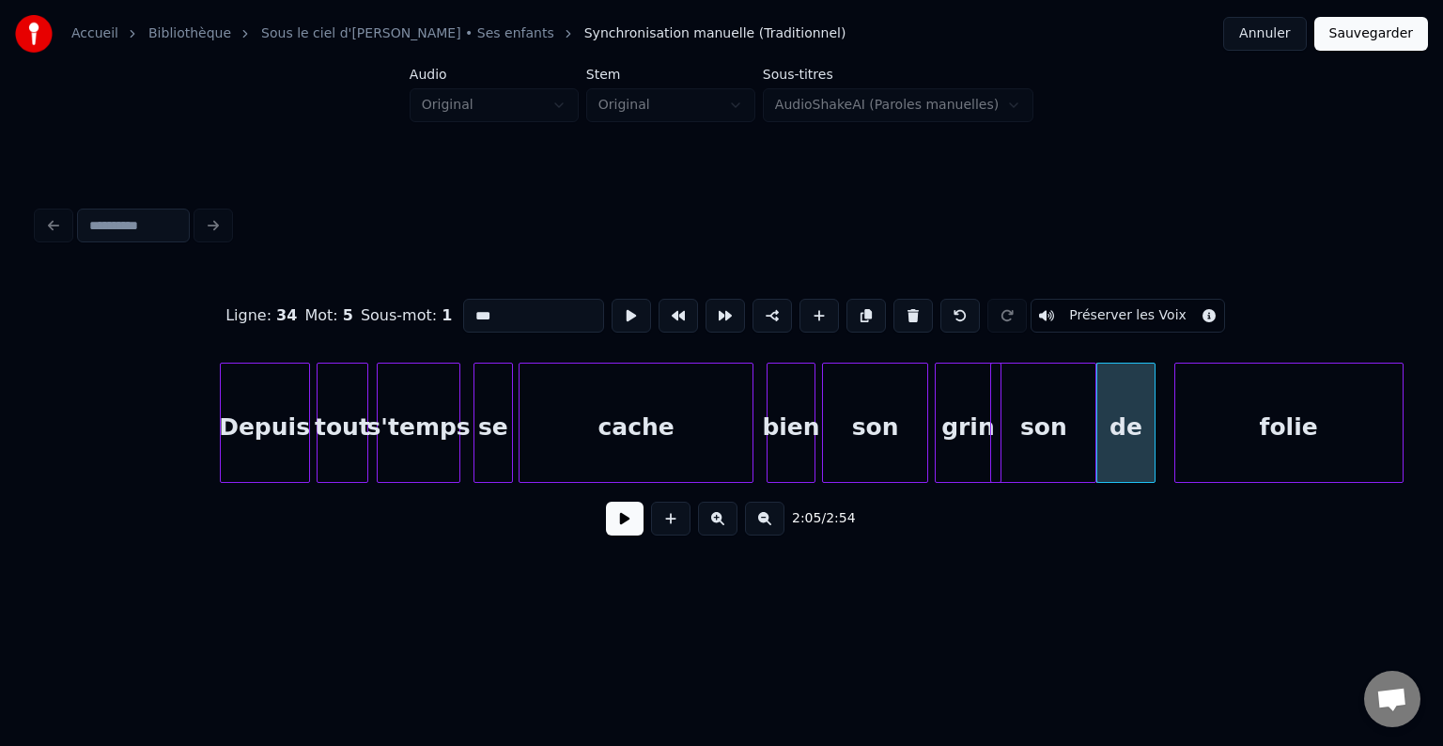
click at [1086, 415] on div "son" at bounding box center [1043, 428] width 104 height 128
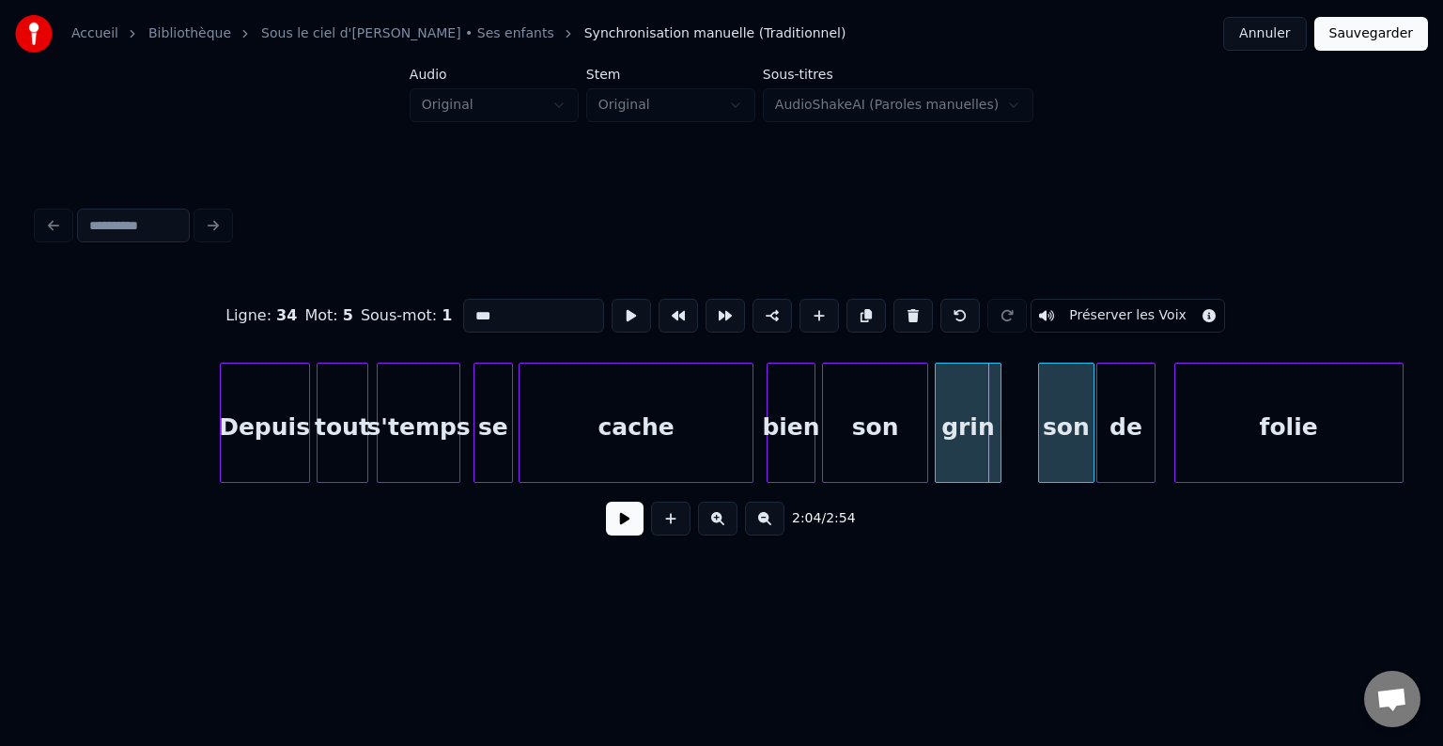
click at [1039, 417] on div at bounding box center [1042, 423] width 6 height 118
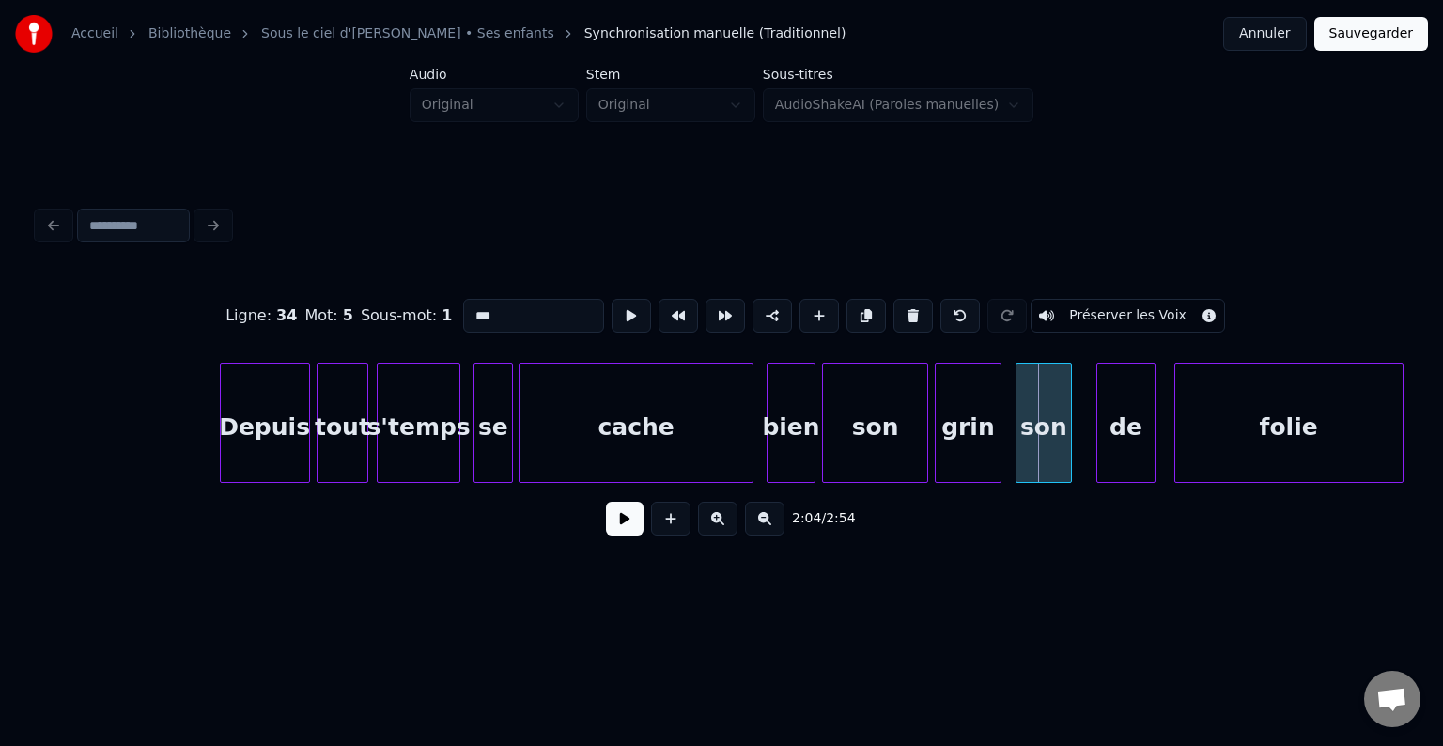
click at [1041, 423] on div "son" at bounding box center [1043, 428] width 54 height 128
click at [901, 438] on div "son" at bounding box center [875, 428] width 104 height 128
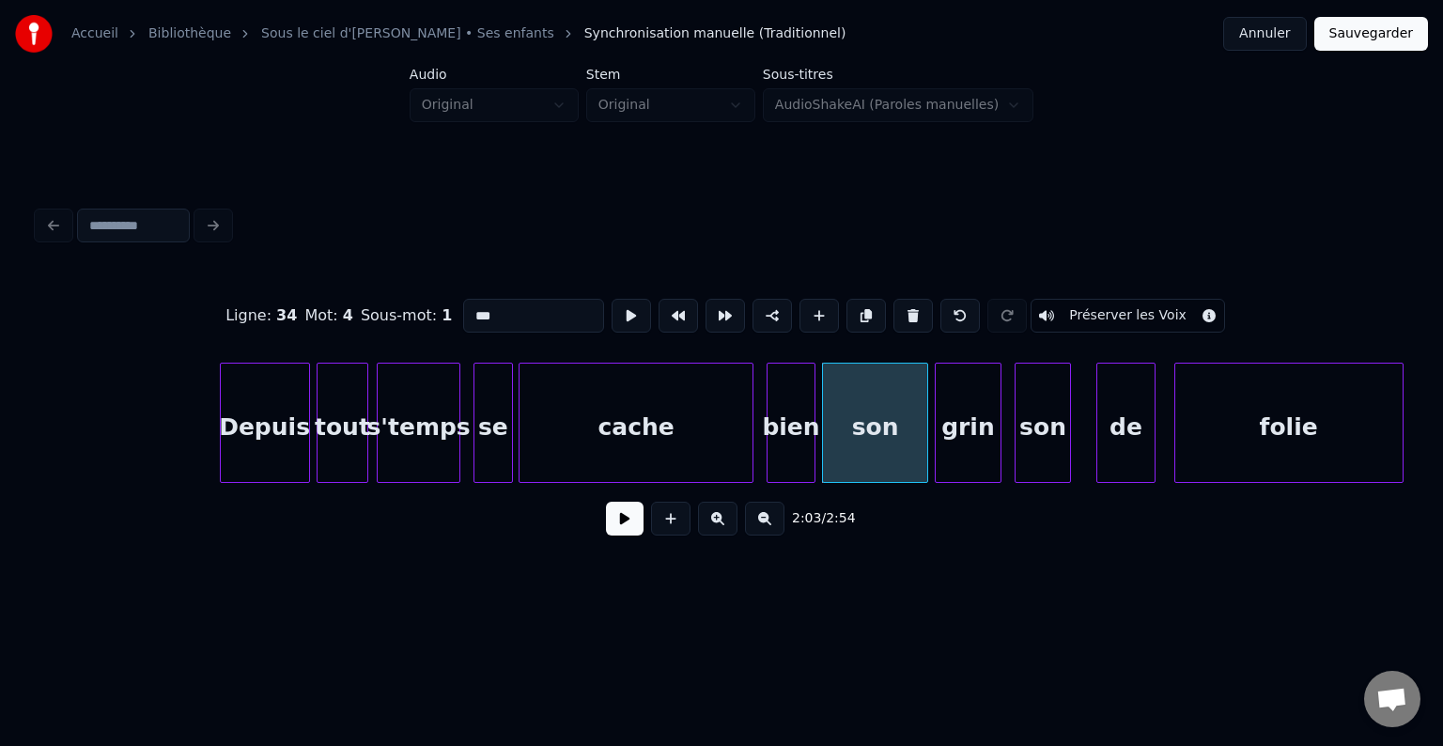
click at [513, 315] on input "***" at bounding box center [533, 316] width 141 height 34
click at [954, 419] on div "grin" at bounding box center [968, 428] width 64 height 128
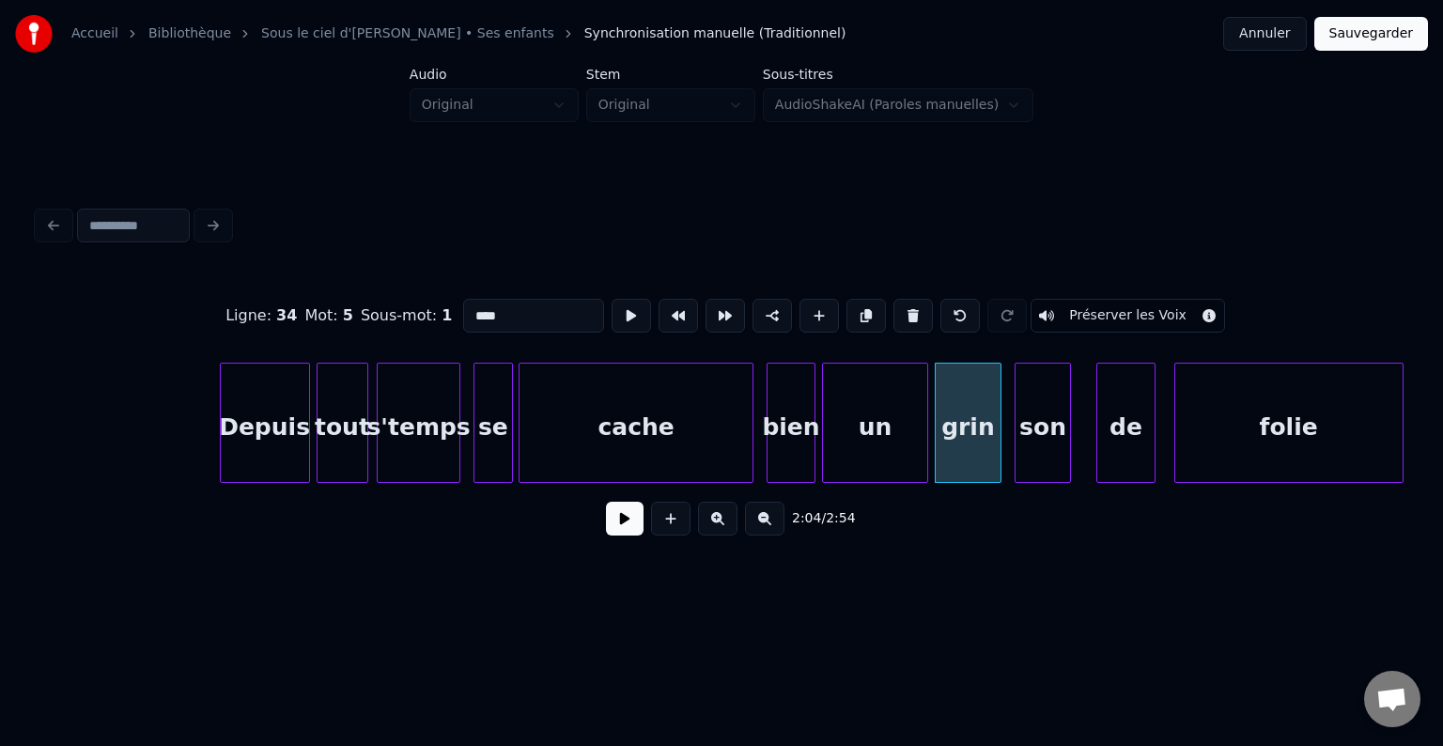
click at [509, 303] on input "****" at bounding box center [533, 316] width 141 height 34
click at [1044, 411] on div "son" at bounding box center [1043, 428] width 54 height 128
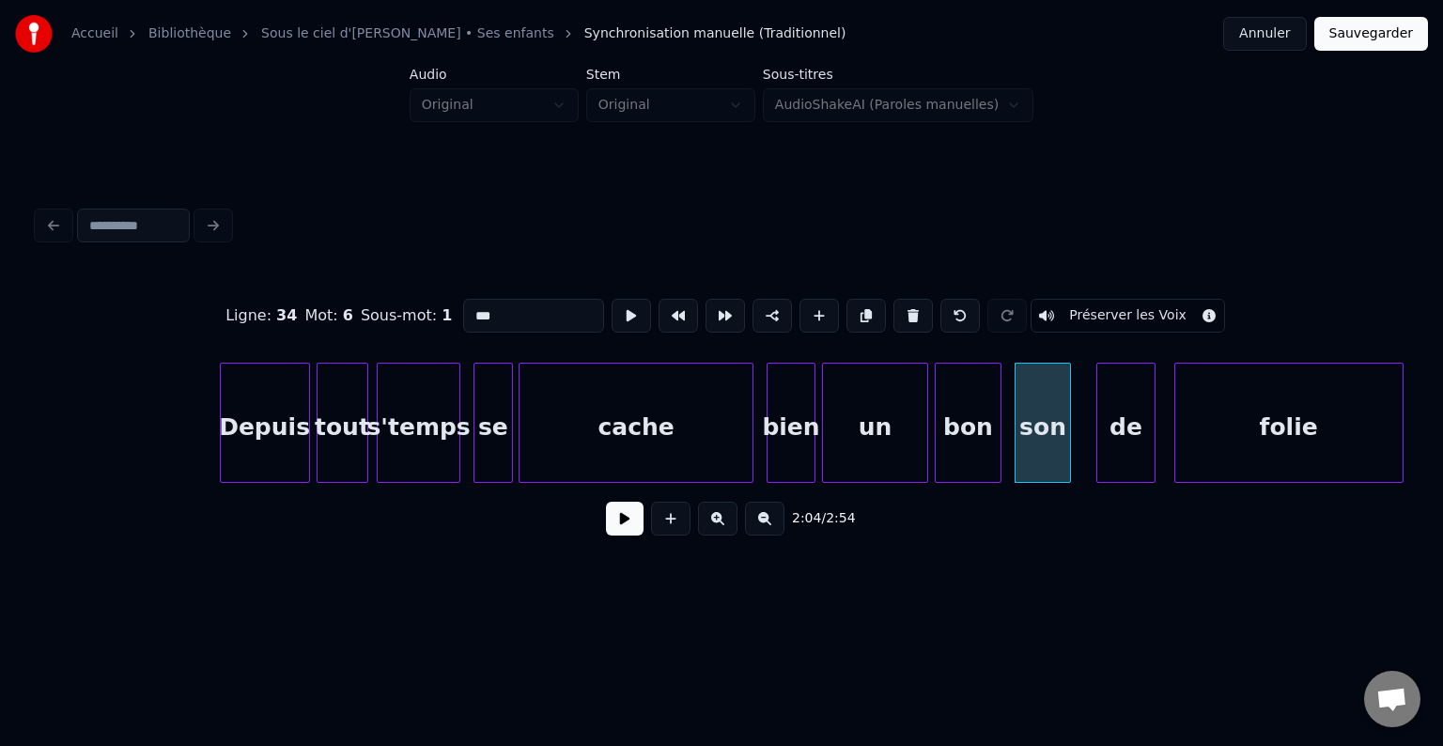
click at [499, 313] on input "***" at bounding box center [533, 316] width 141 height 34
type input "*****"
click at [979, 579] on div "Ligne : 34 Mot : 6 Sous-mot : 1 ***** Préserver les Voix 2:04 / 2:54" at bounding box center [721, 375] width 1383 height 447
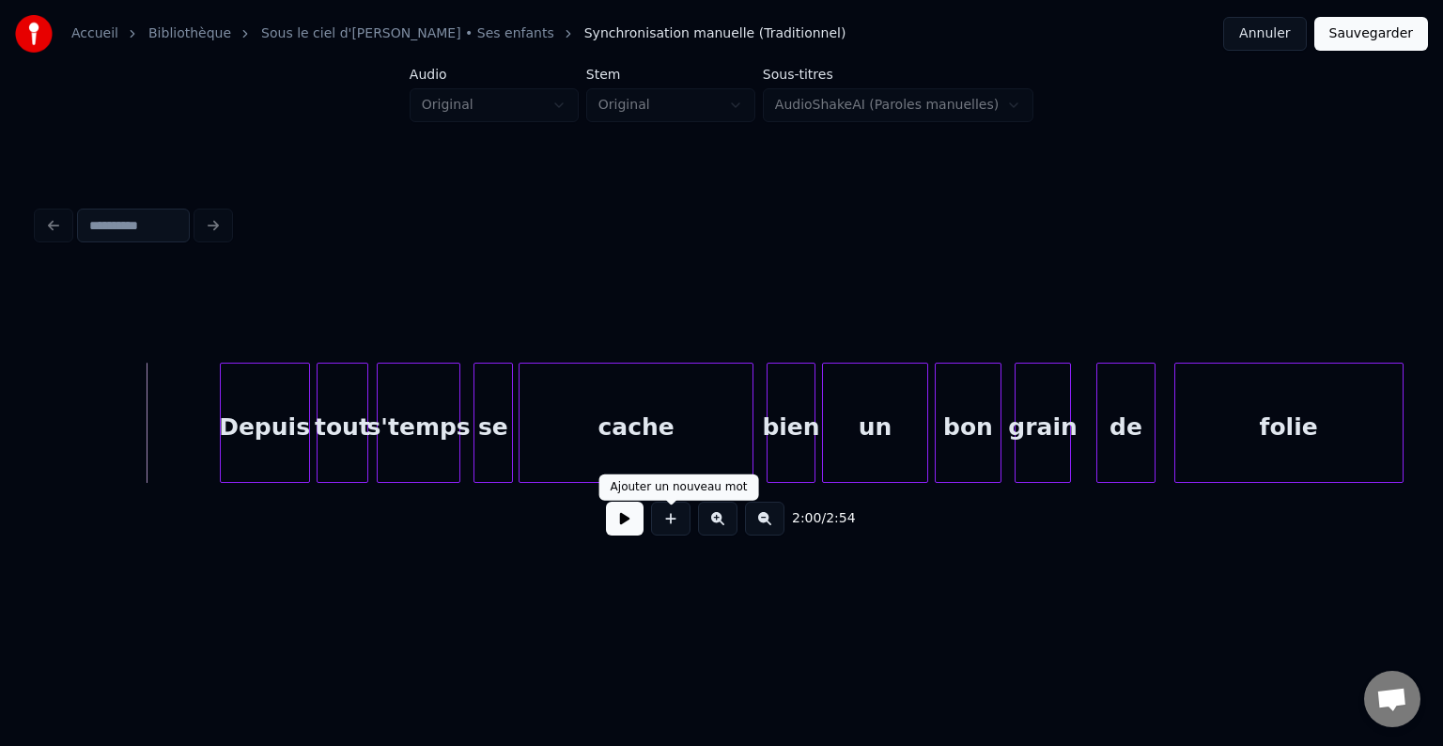
click at [635, 531] on button at bounding box center [625, 519] width 38 height 34
click at [615, 533] on button at bounding box center [625, 519] width 38 height 34
click at [631, 526] on button at bounding box center [625, 519] width 38 height 34
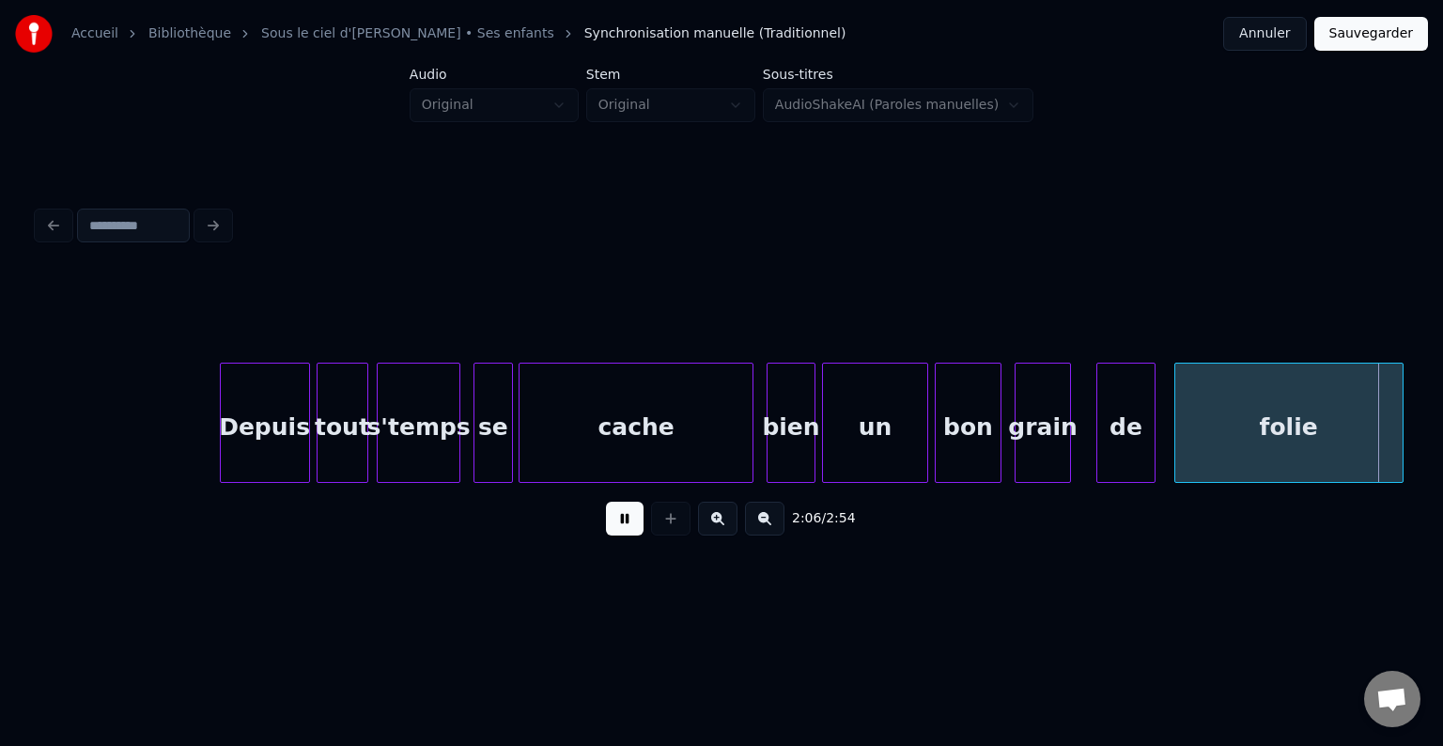
scroll to position [0, 23840]
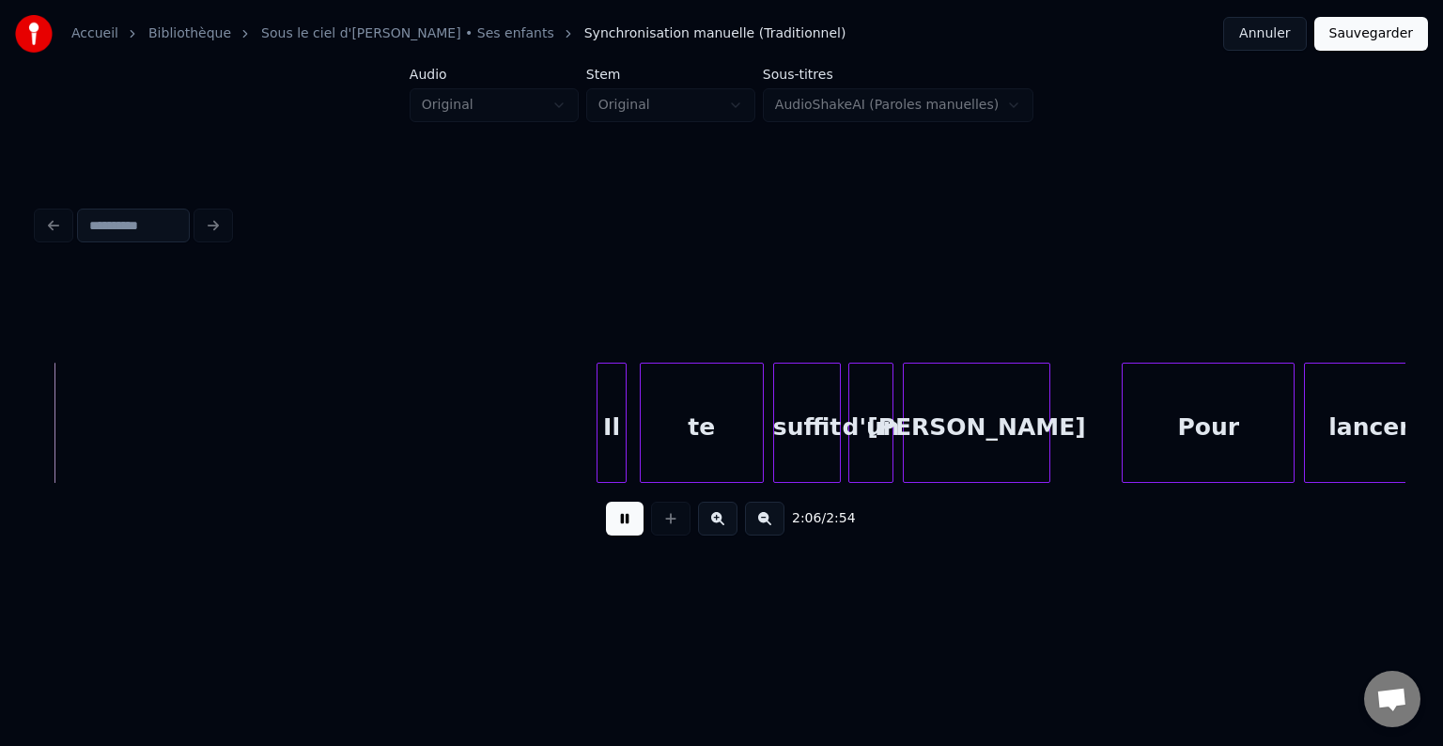
click at [623, 530] on button at bounding box center [625, 519] width 38 height 34
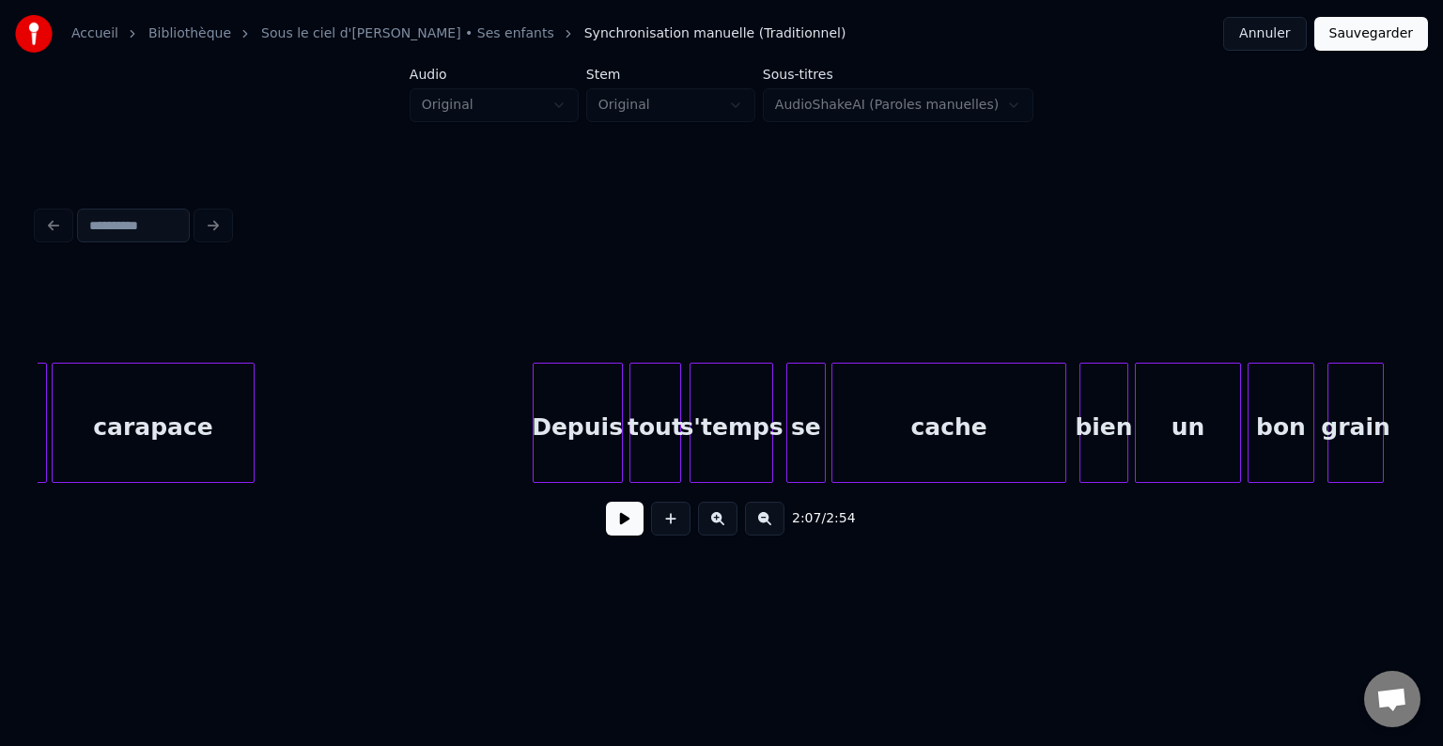
scroll to position [0, 22159]
click at [626, 526] on button at bounding box center [625, 519] width 38 height 34
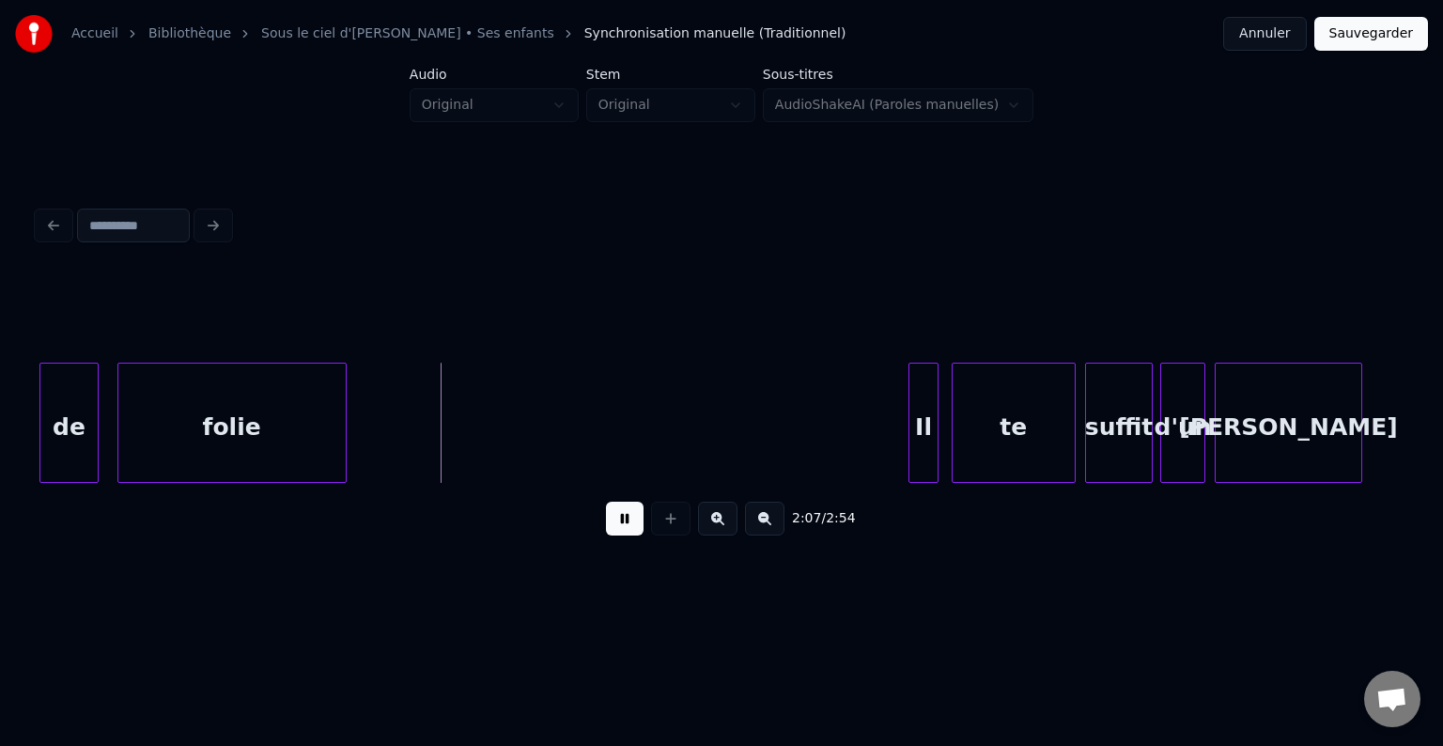
click at [622, 525] on button at bounding box center [625, 519] width 38 height 34
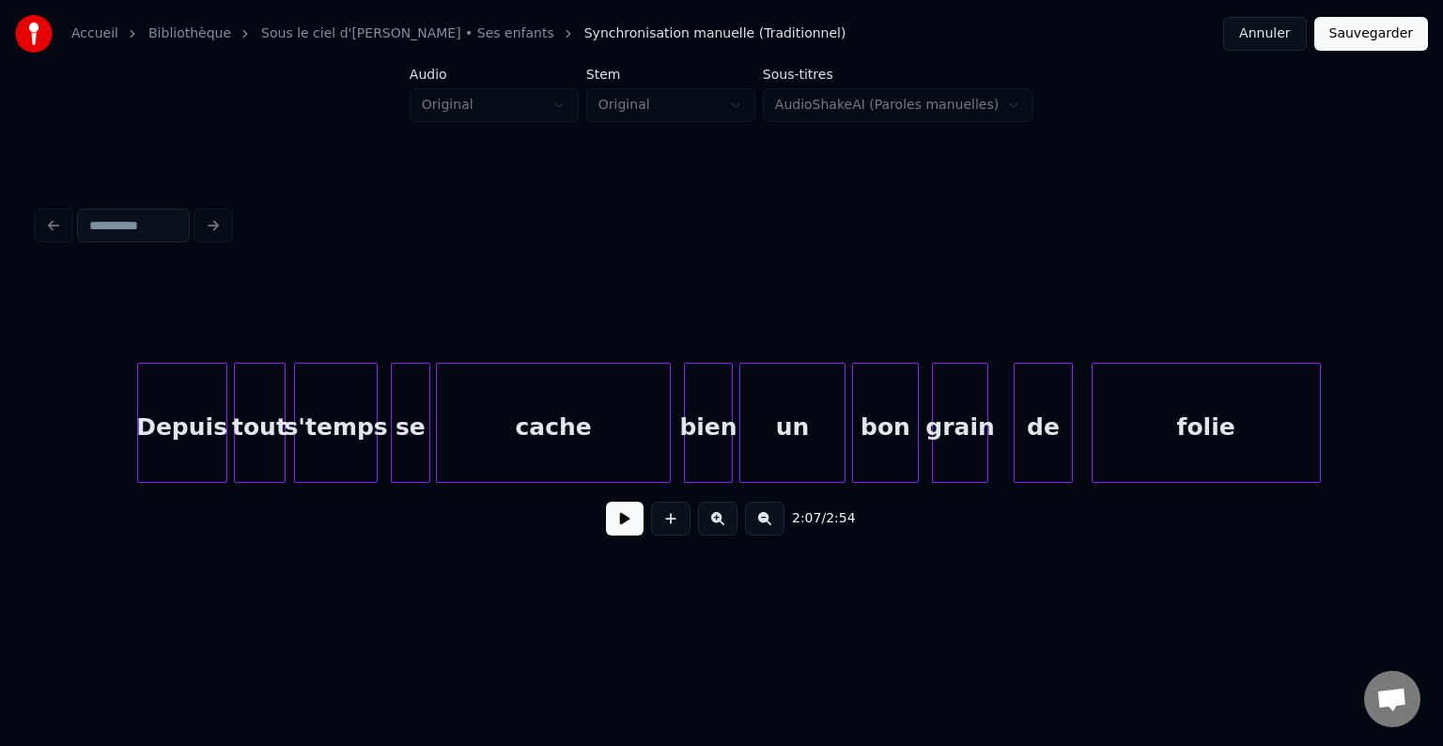
scroll to position [0, 22544]
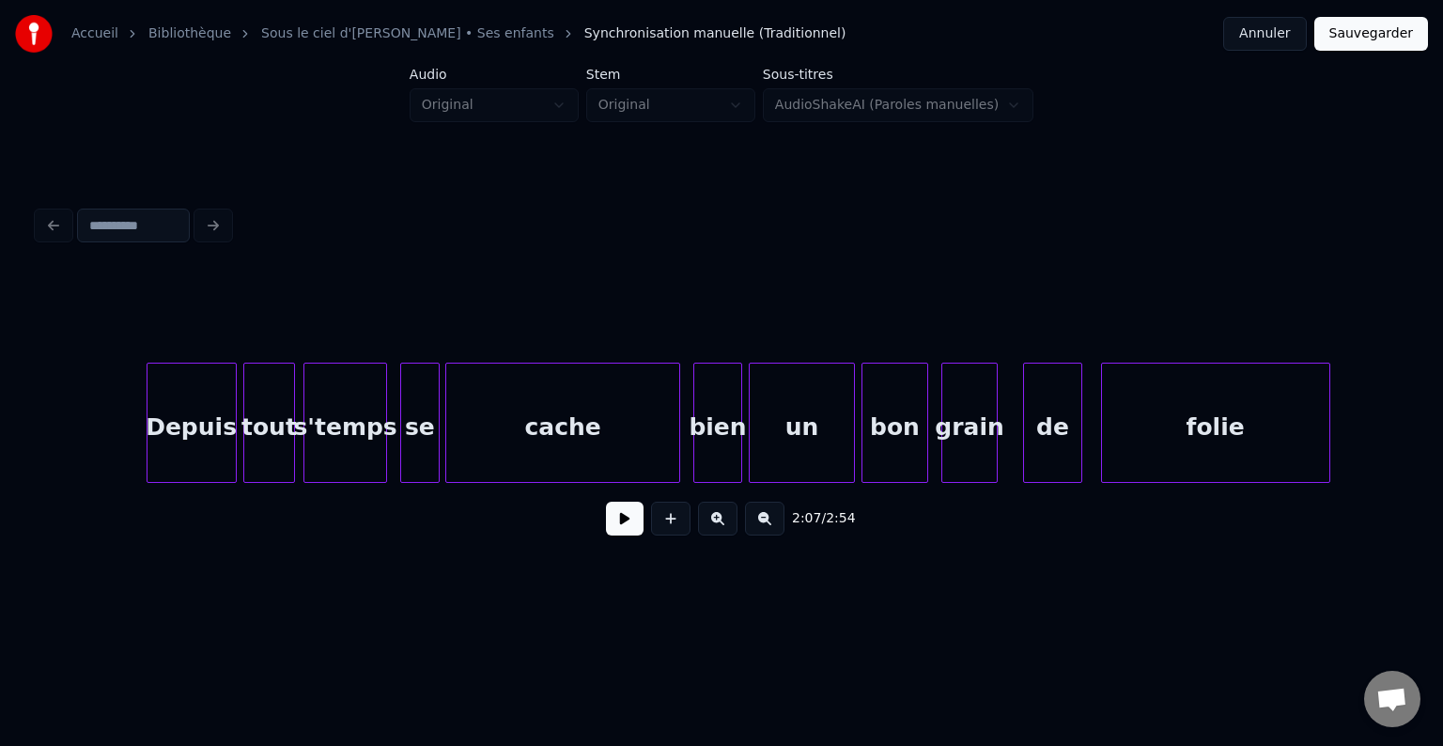
click at [635, 527] on button at bounding box center [625, 519] width 38 height 34
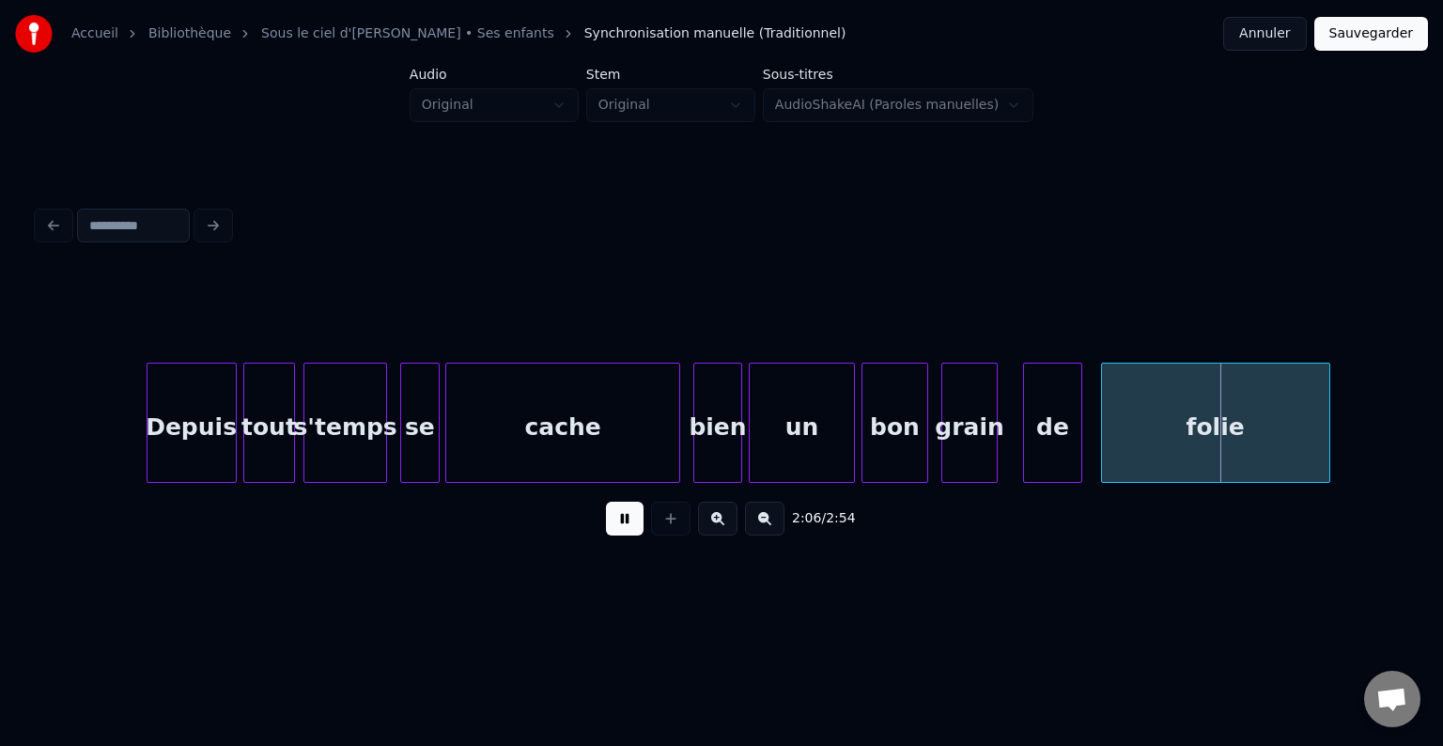
click at [617, 534] on button at bounding box center [625, 519] width 38 height 34
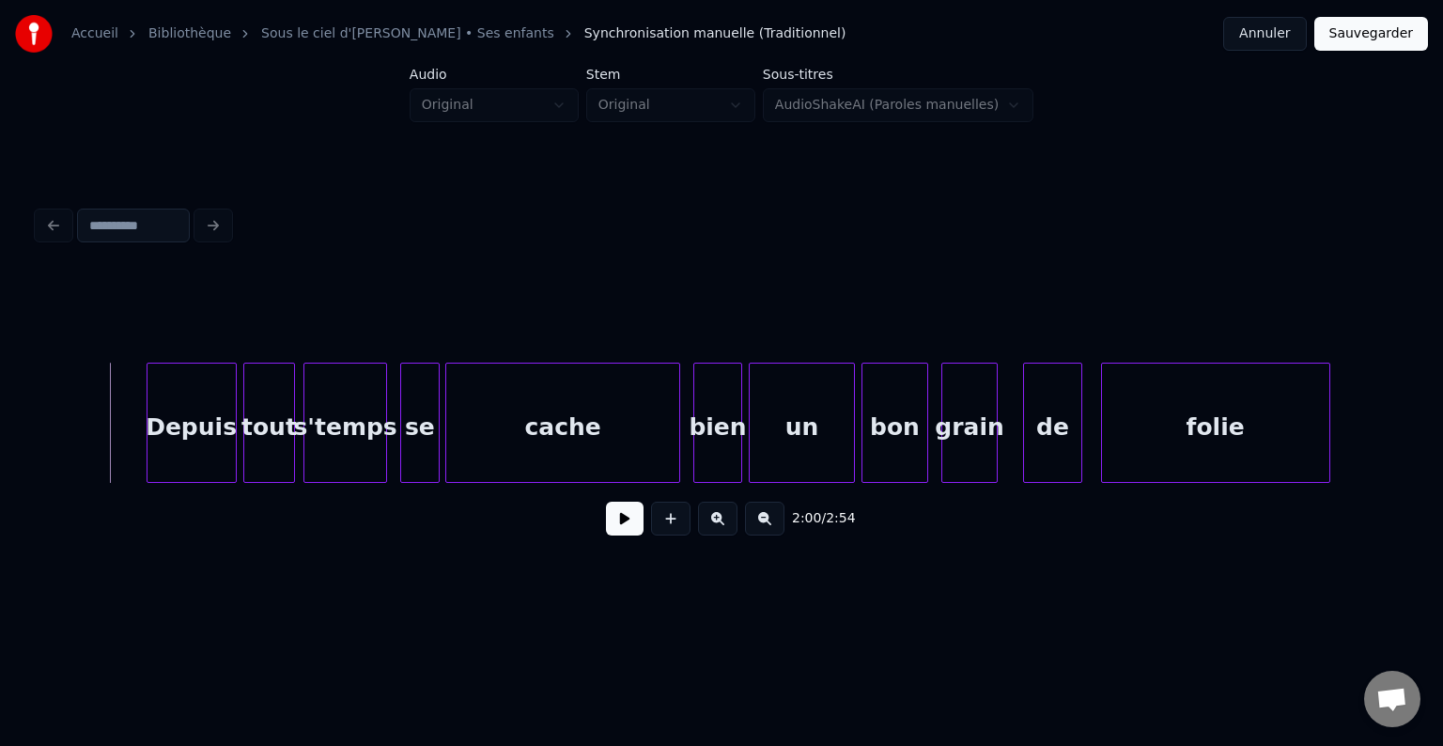
click at [613, 525] on button at bounding box center [625, 519] width 38 height 34
click at [613, 526] on button at bounding box center [625, 519] width 38 height 34
click at [642, 414] on div at bounding box center [645, 423] width 6 height 118
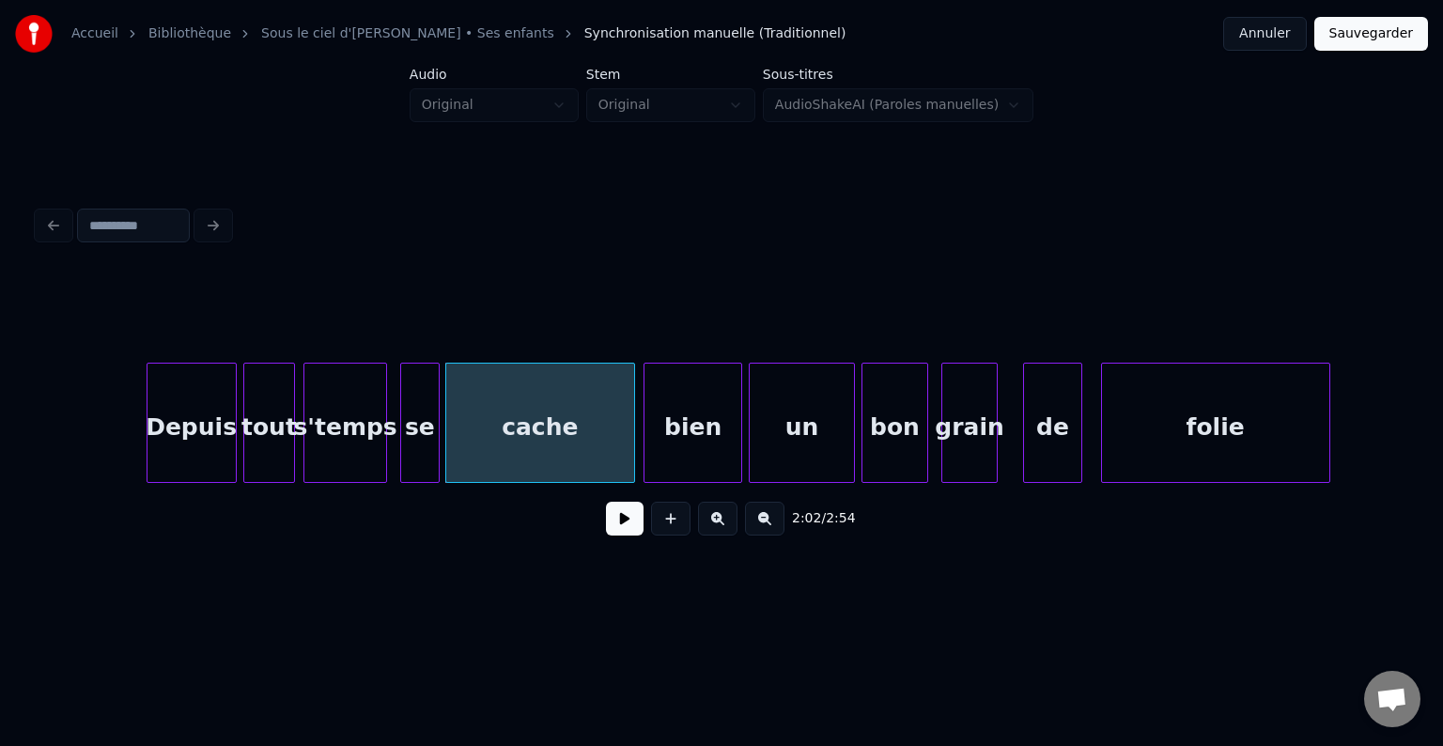
click at [644, 412] on div at bounding box center [647, 423] width 6 height 118
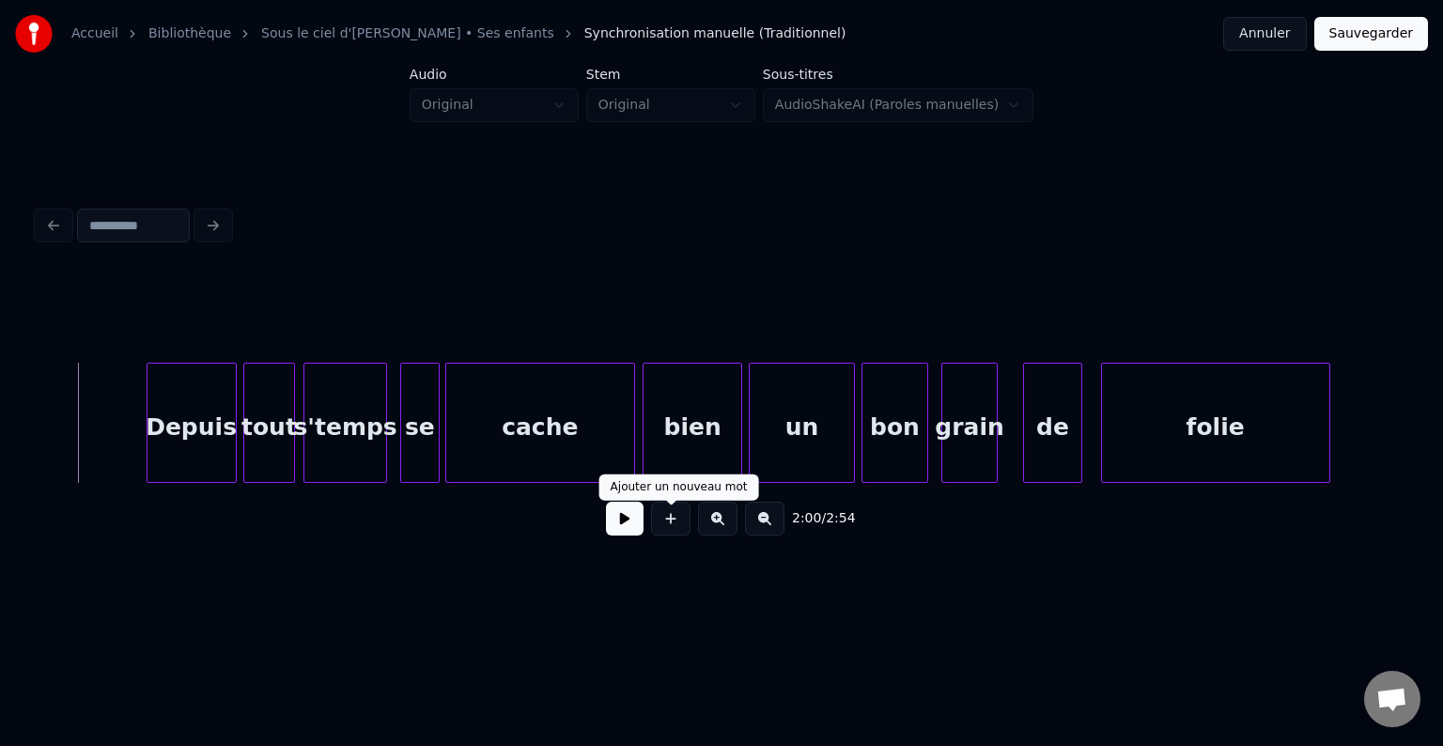
click at [638, 533] on button at bounding box center [625, 519] width 38 height 34
click at [631, 530] on button at bounding box center [625, 519] width 38 height 34
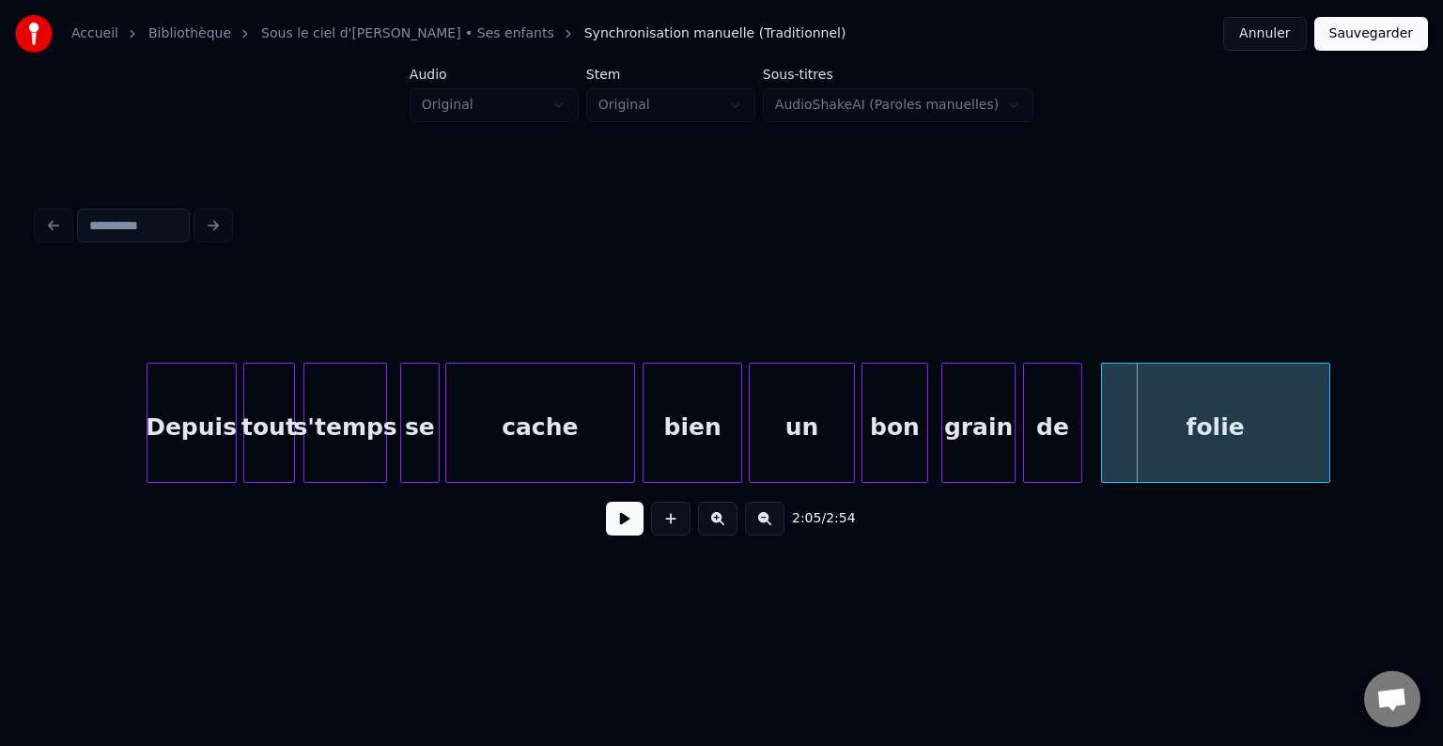
click at [1014, 405] on div at bounding box center [1012, 423] width 6 height 118
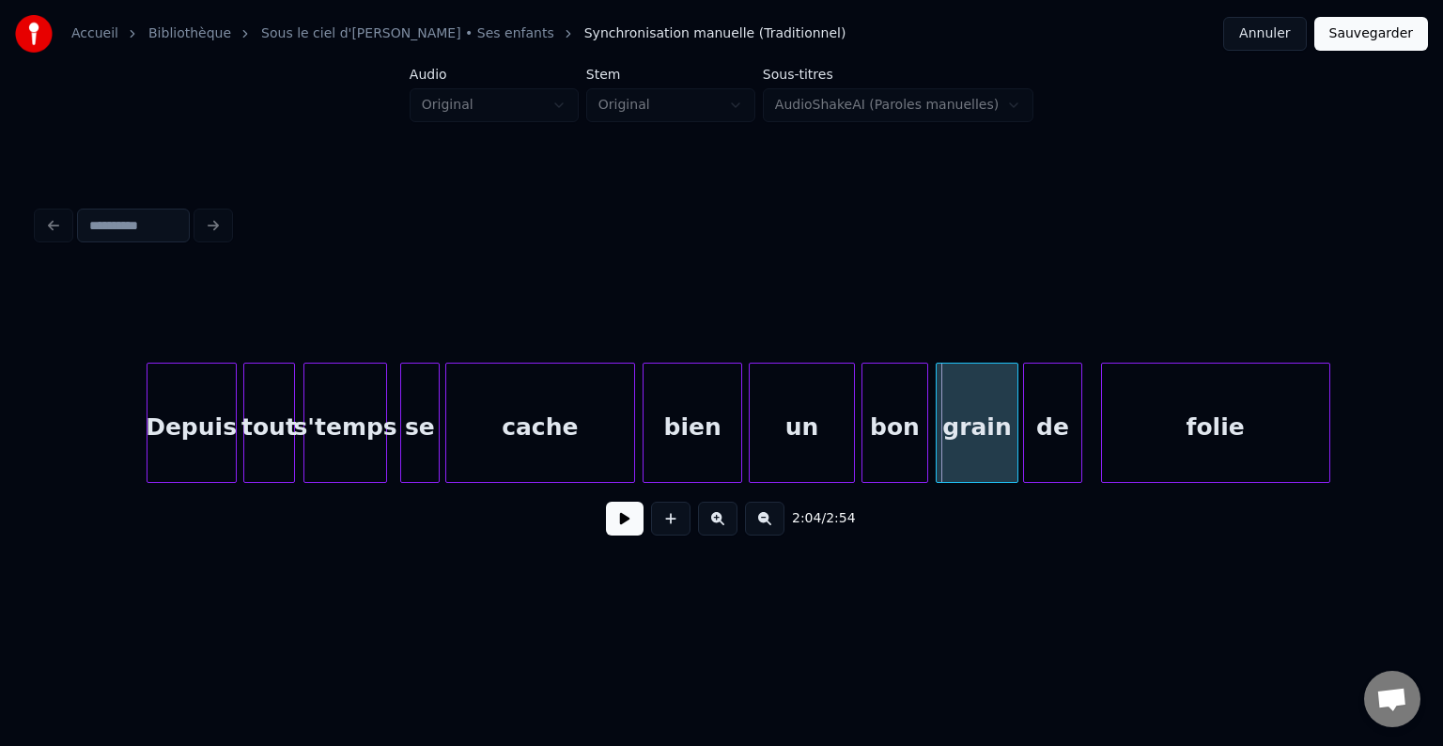
click at [937, 406] on div at bounding box center [940, 423] width 6 height 118
click at [619, 531] on button at bounding box center [625, 519] width 38 height 34
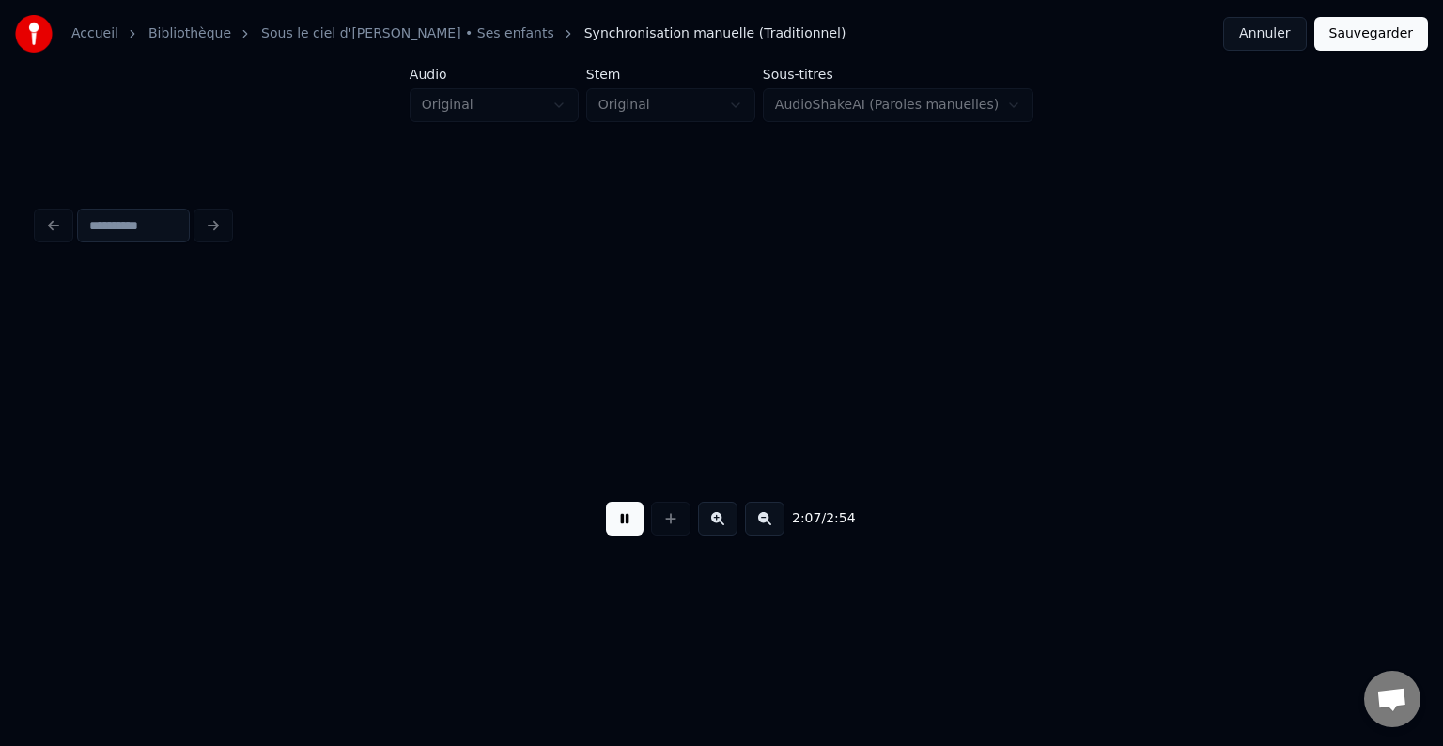
click at [620, 523] on button at bounding box center [625, 519] width 38 height 34
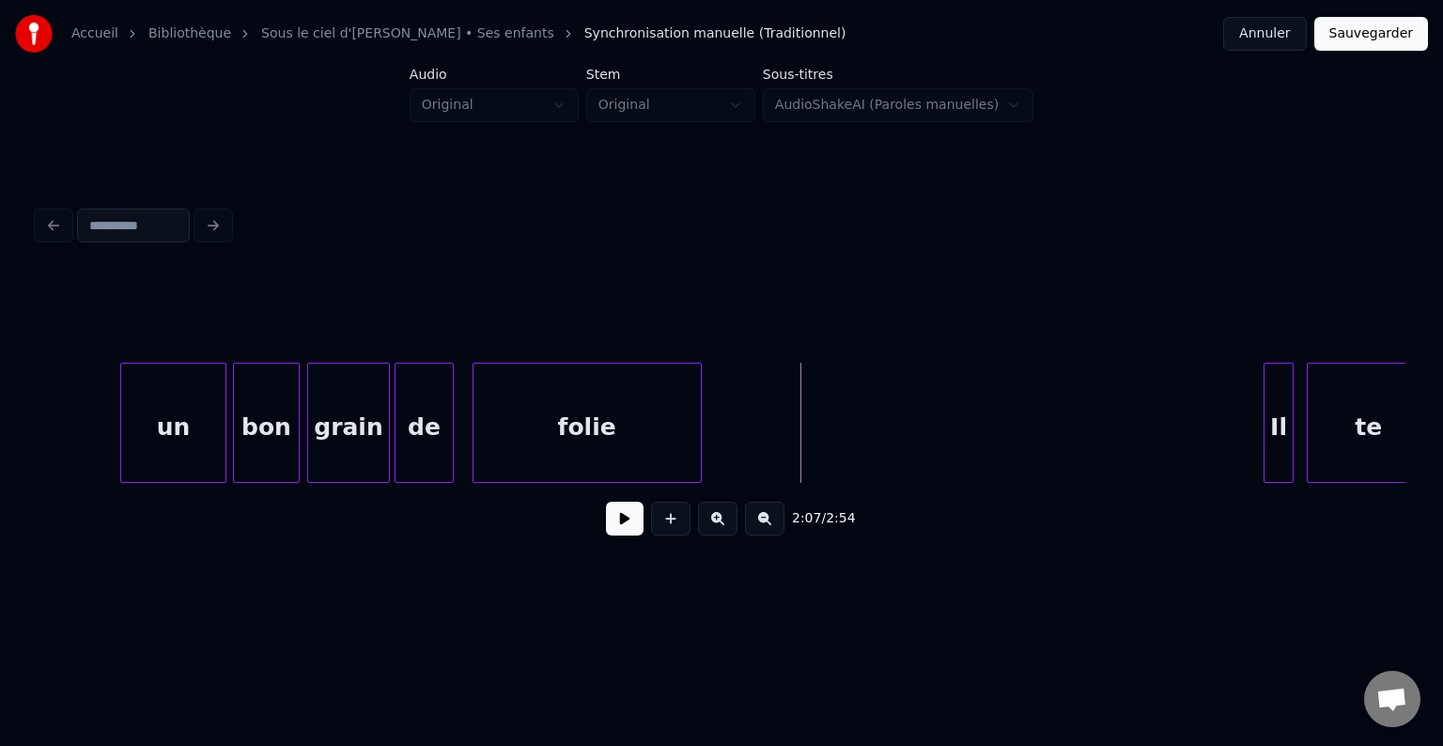
scroll to position [0, 23118]
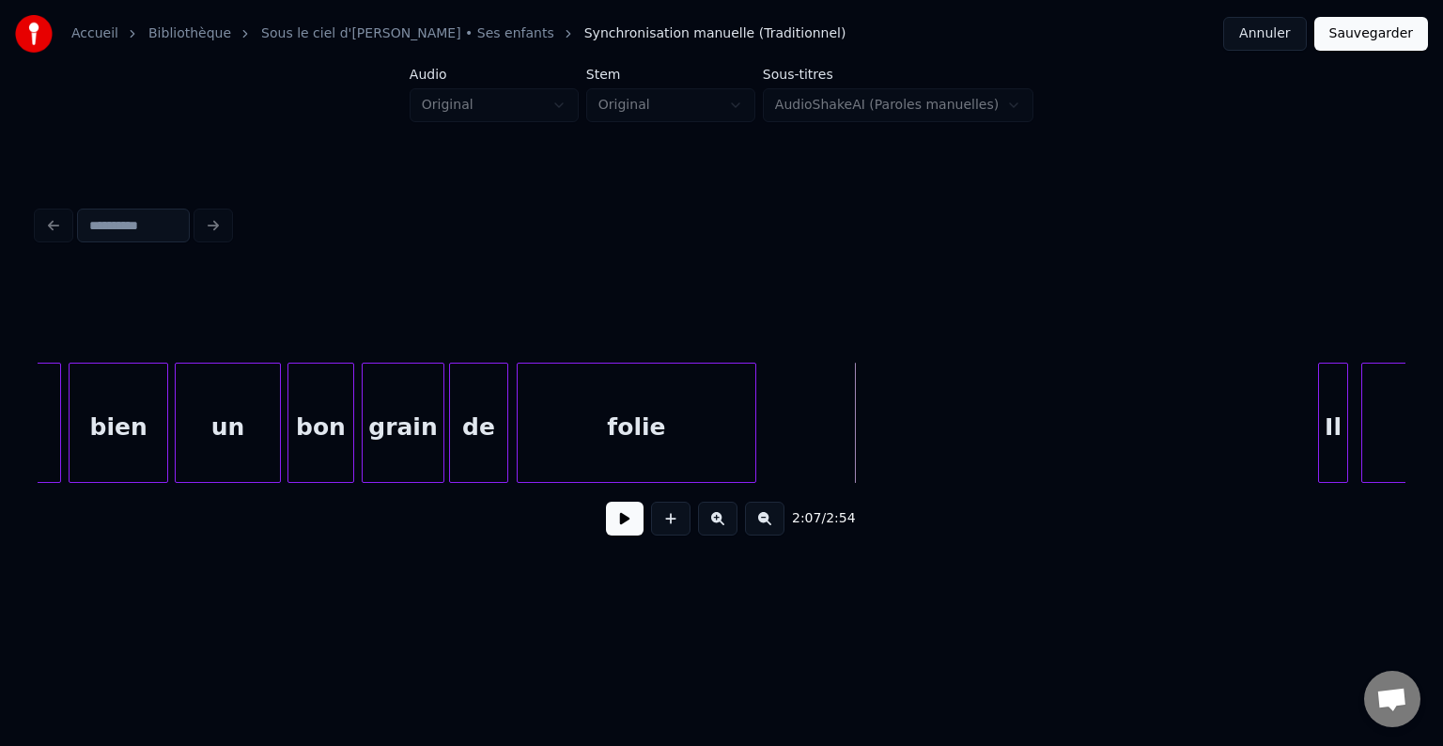
click at [518, 404] on div at bounding box center [521, 423] width 6 height 118
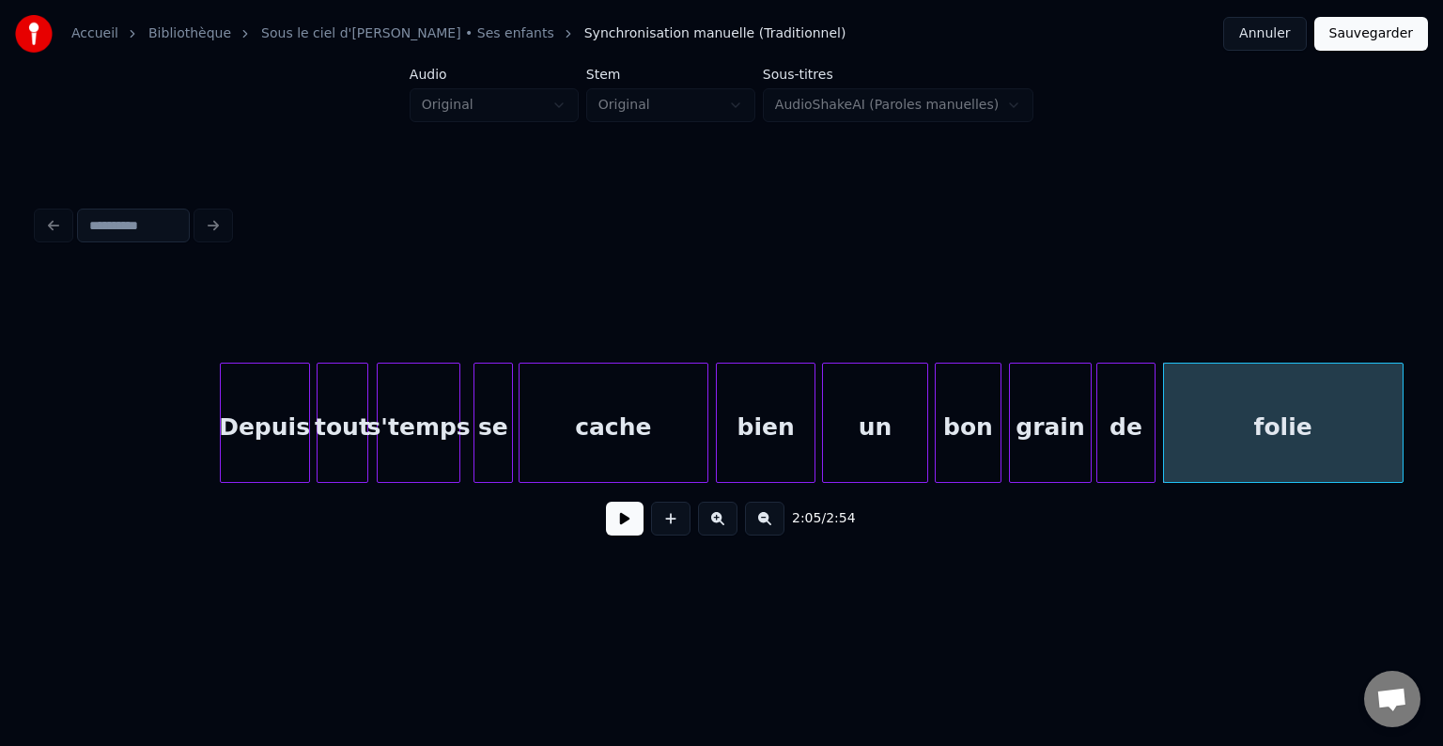
scroll to position [0, 22416]
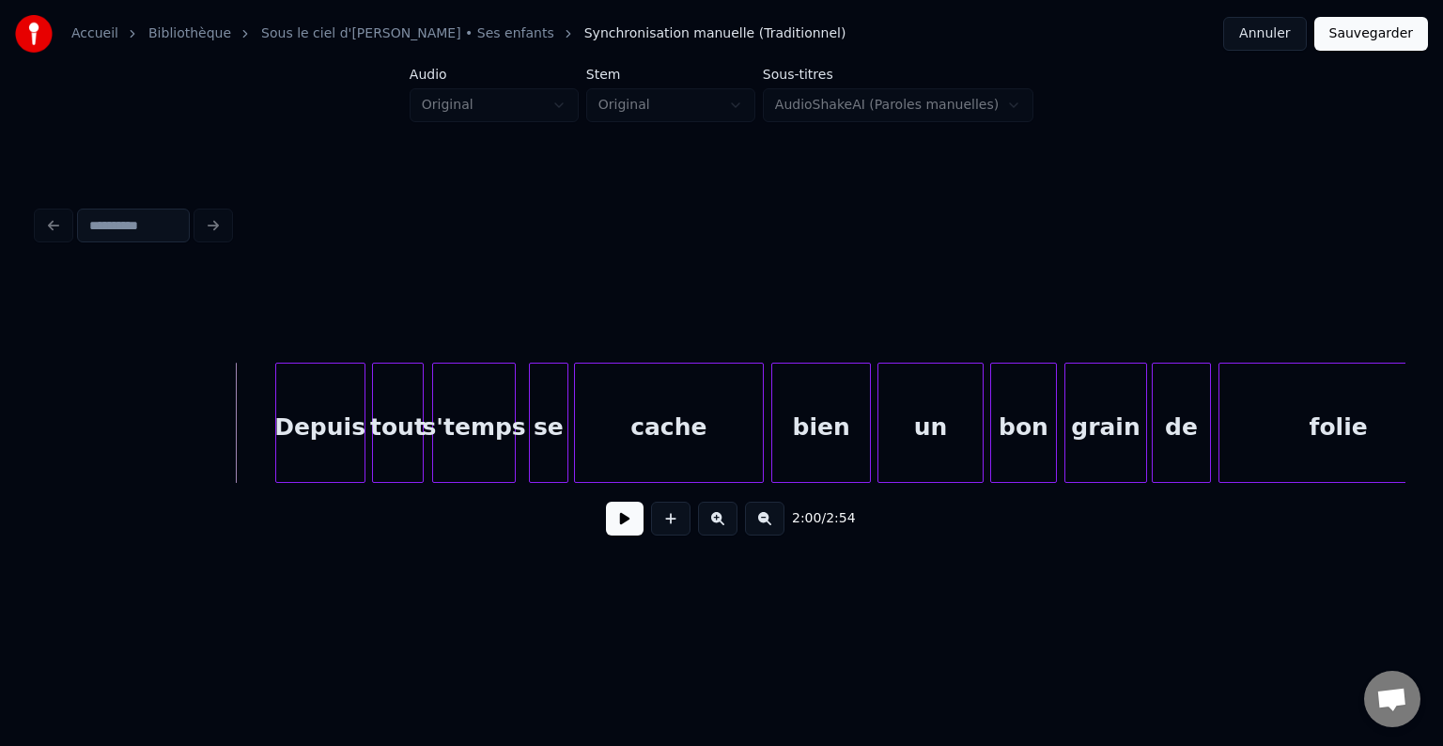
click at [628, 530] on button at bounding box center [625, 519] width 38 height 34
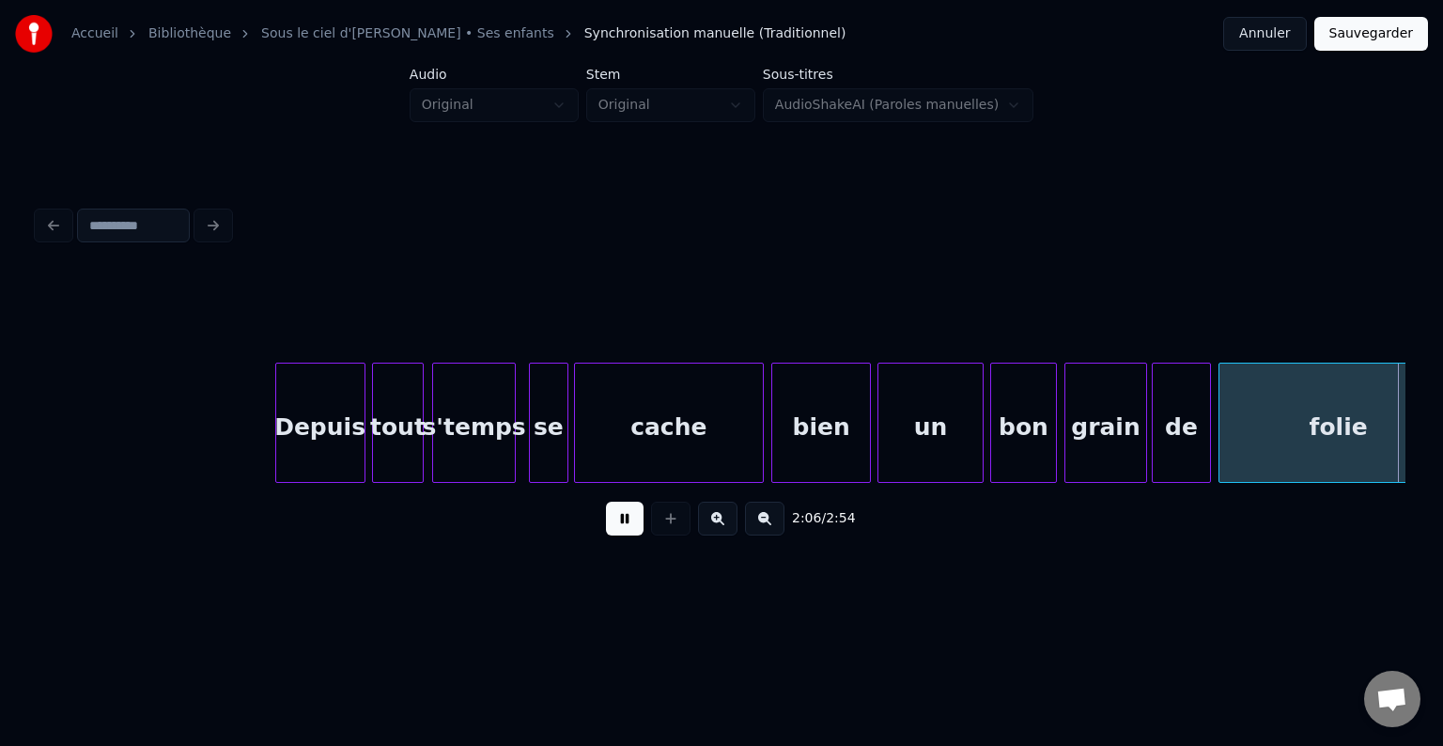
scroll to position [0, 23783]
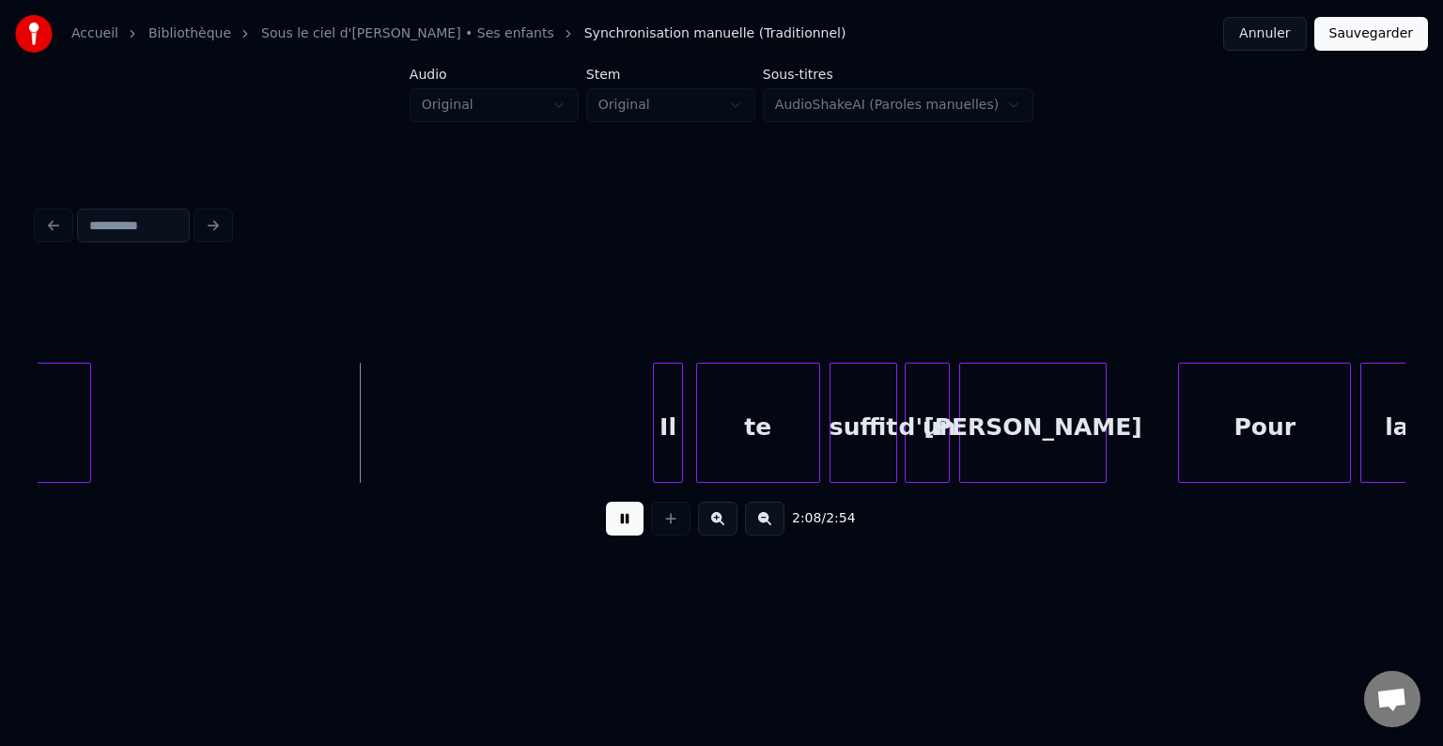
click at [623, 535] on button at bounding box center [625, 519] width 38 height 34
click at [129, 409] on div at bounding box center [127, 423] width 6 height 118
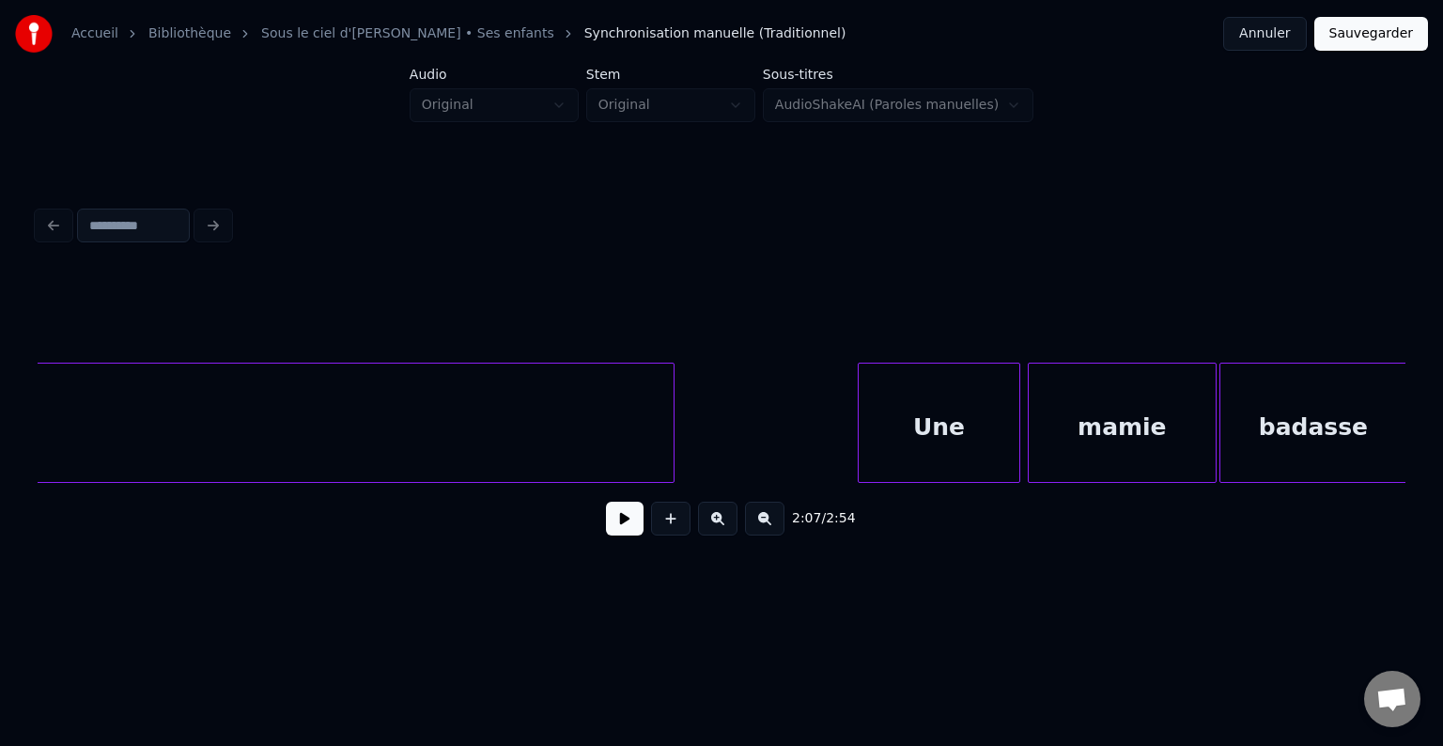
scroll to position [0, 20438]
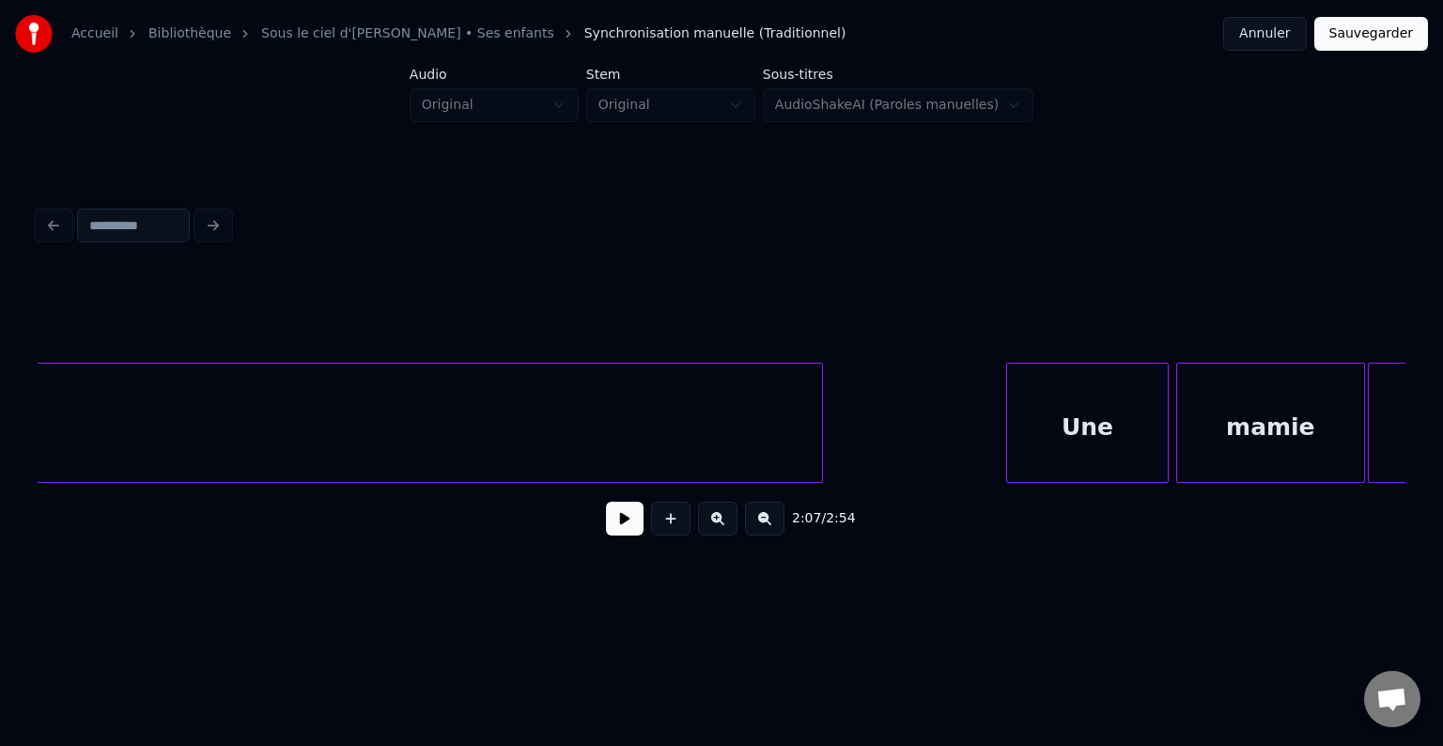
click at [622, 532] on button at bounding box center [625, 519] width 38 height 34
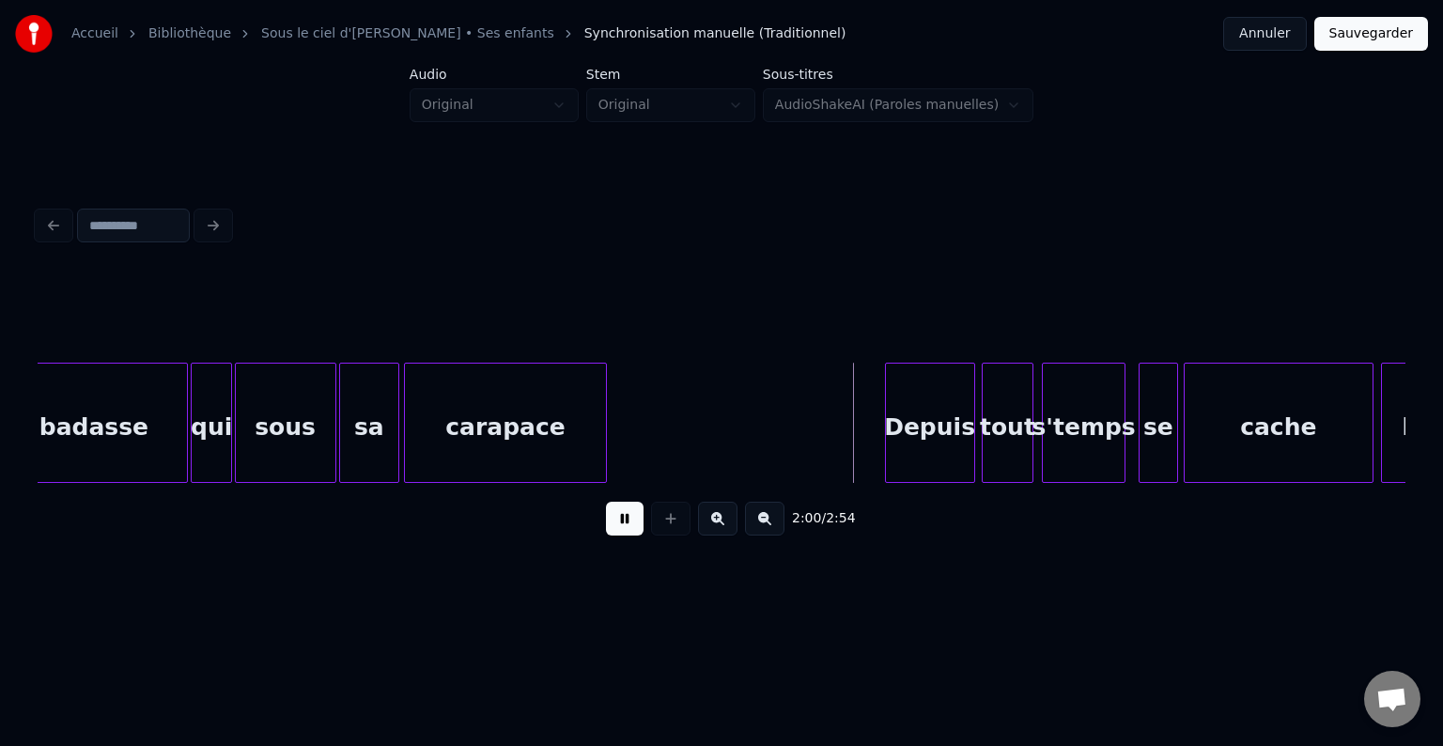
click at [624, 531] on button at bounding box center [625, 519] width 38 height 34
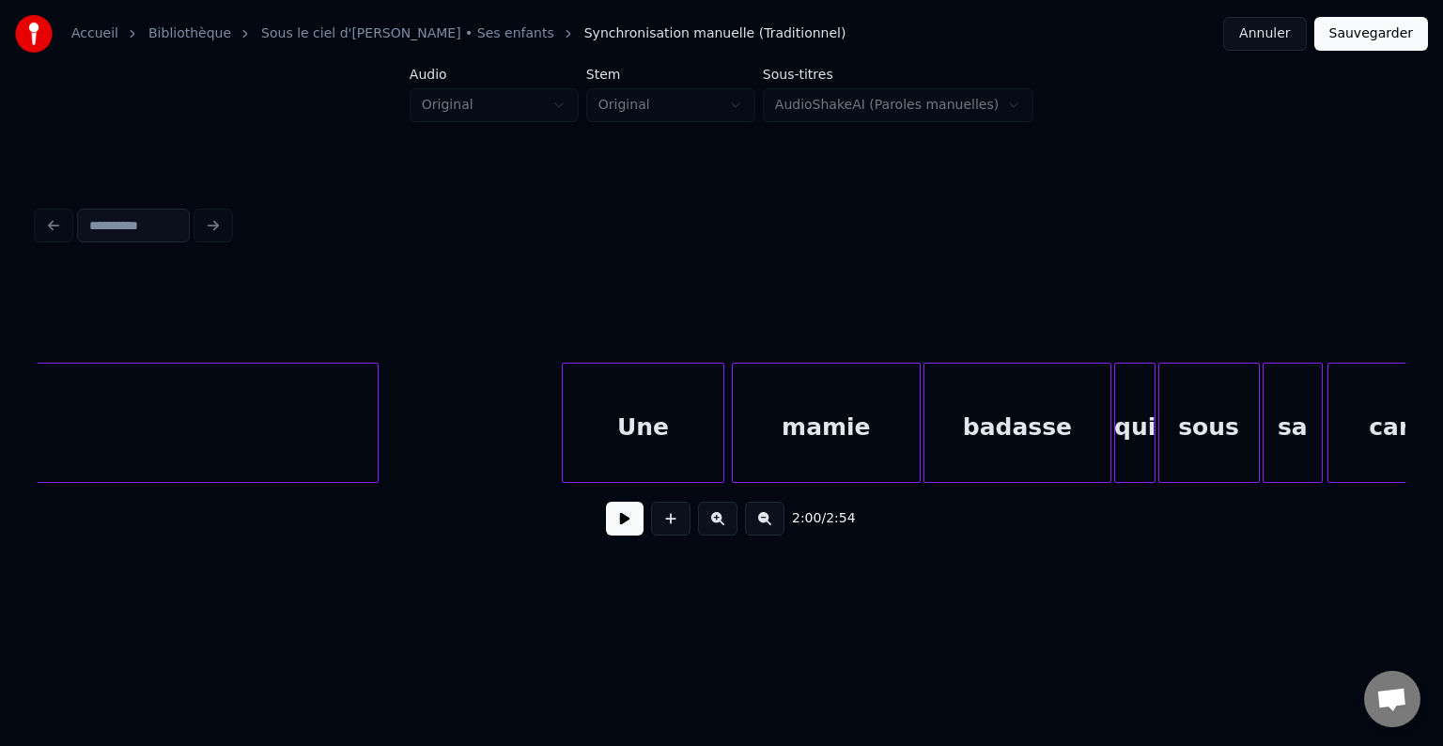
scroll to position [0, 20752]
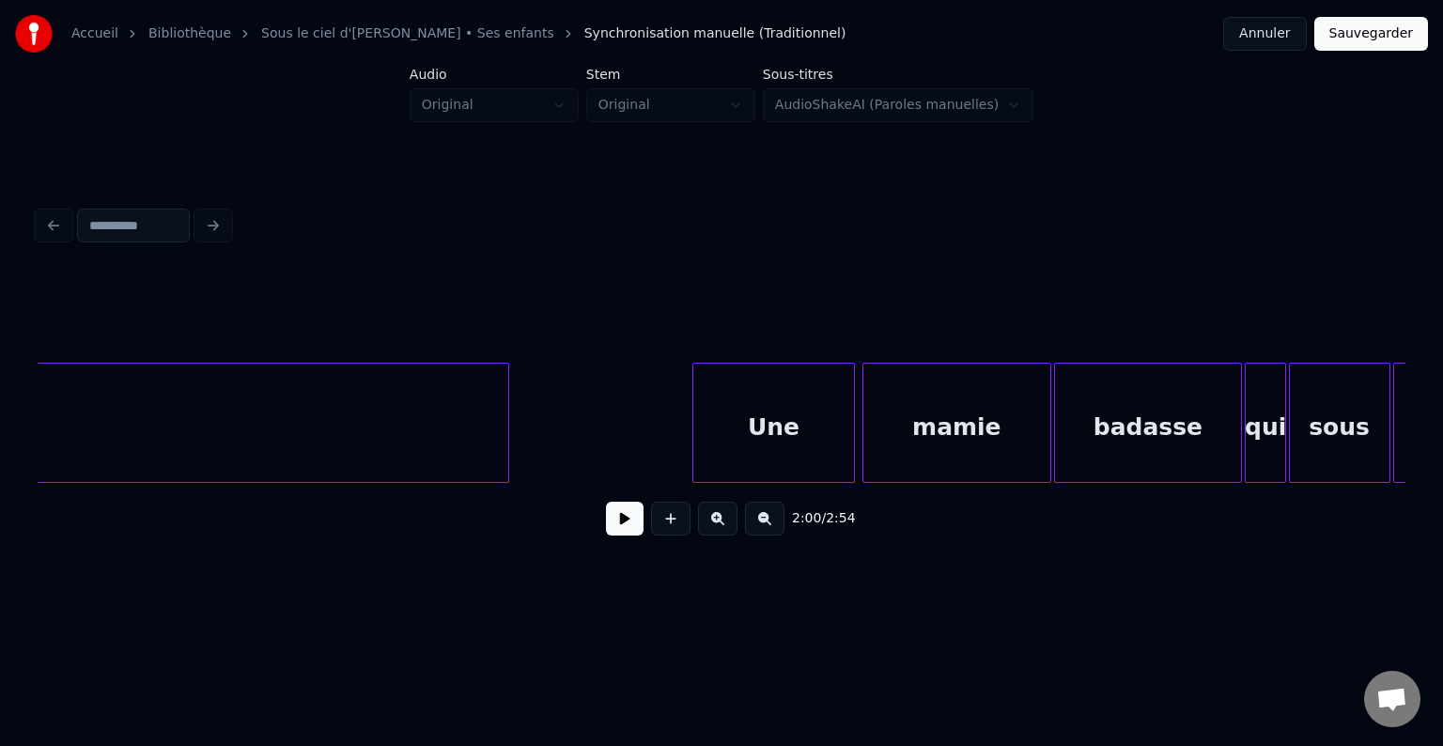
click at [616, 534] on button at bounding box center [625, 519] width 38 height 34
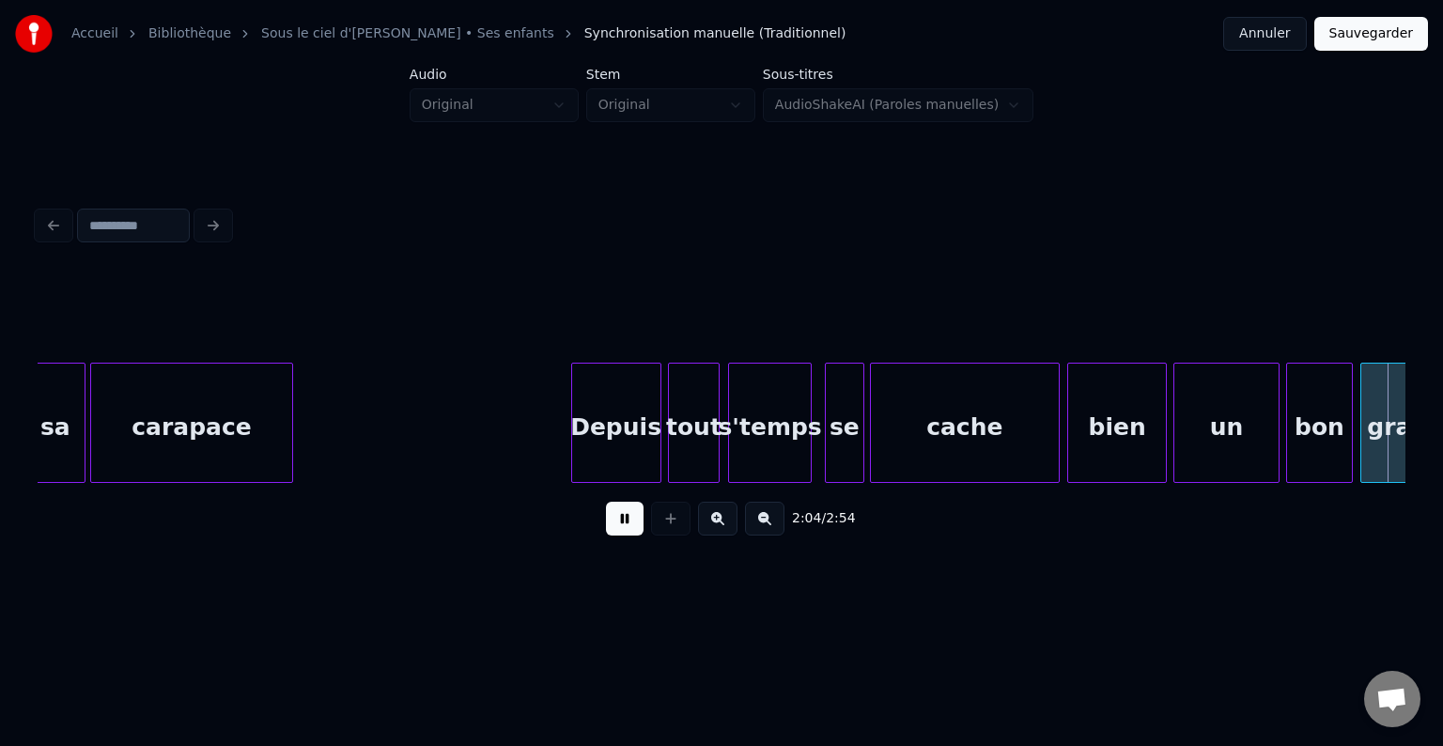
scroll to position [0, 23488]
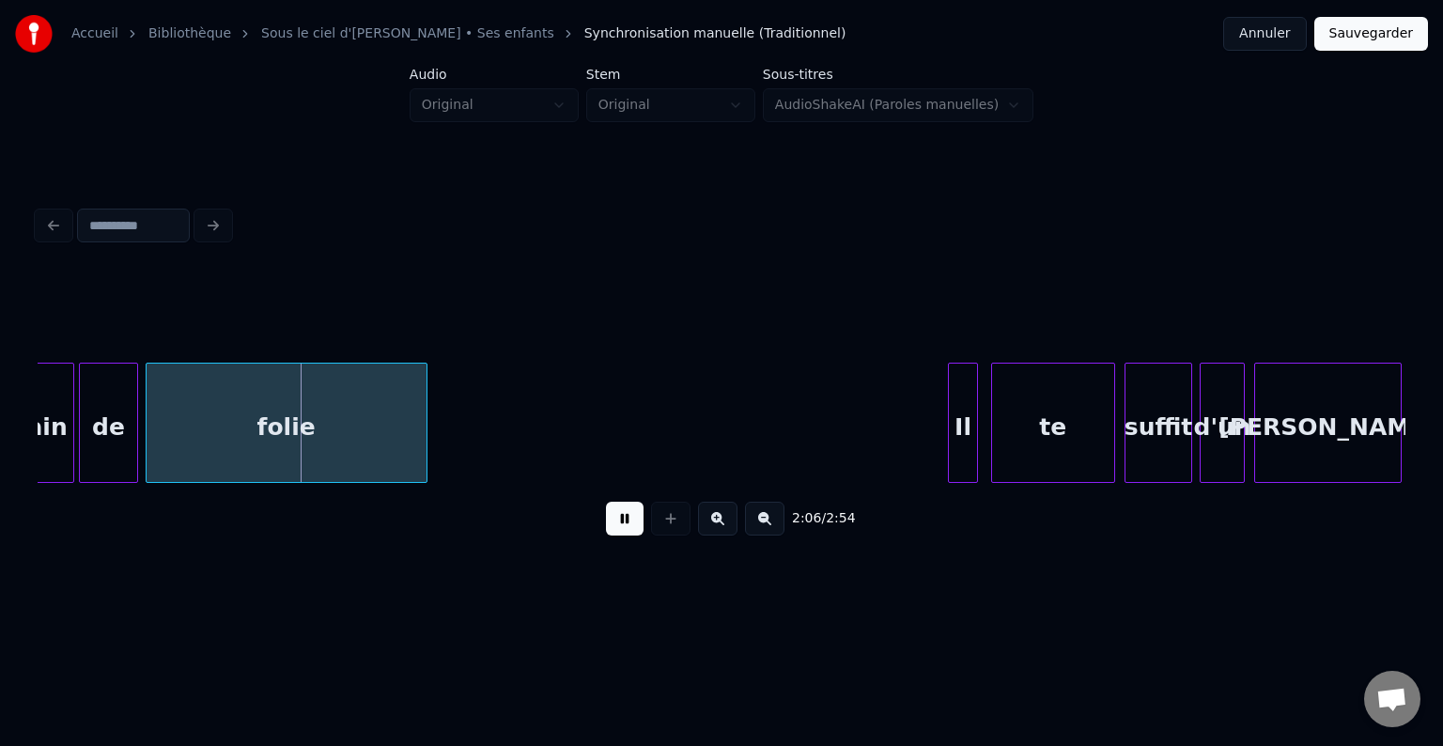
click at [635, 526] on button at bounding box center [625, 519] width 38 height 34
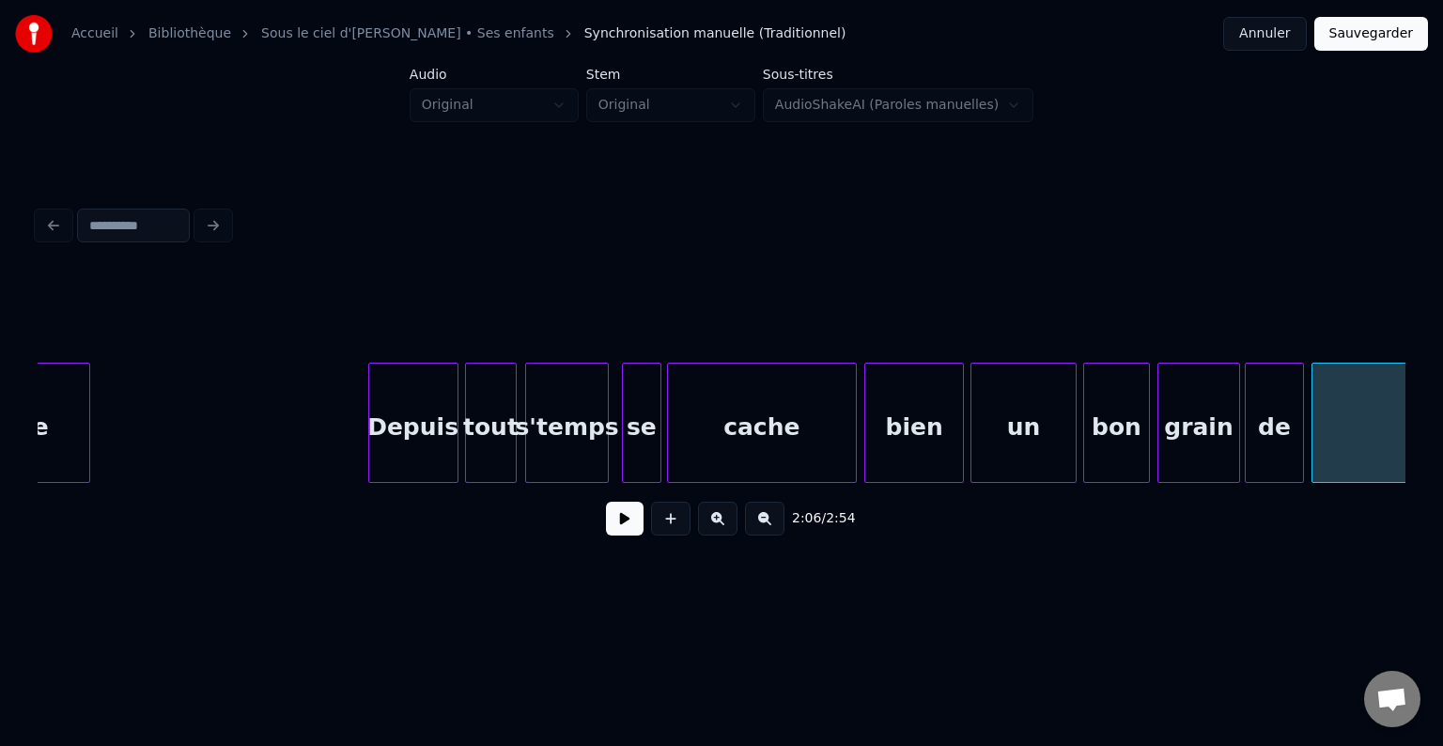
scroll to position [0, 22341]
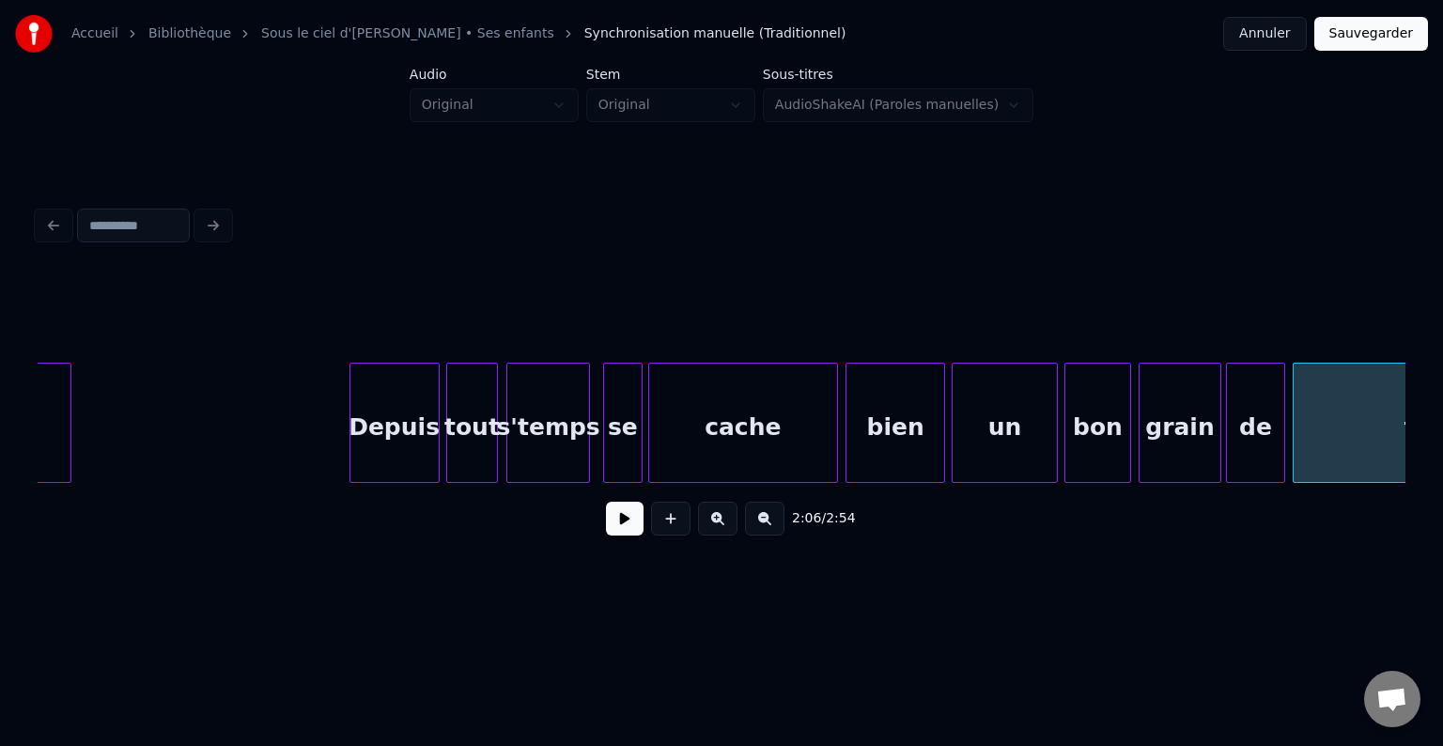
click at [628, 438] on div "se" at bounding box center [623, 428] width 38 height 128
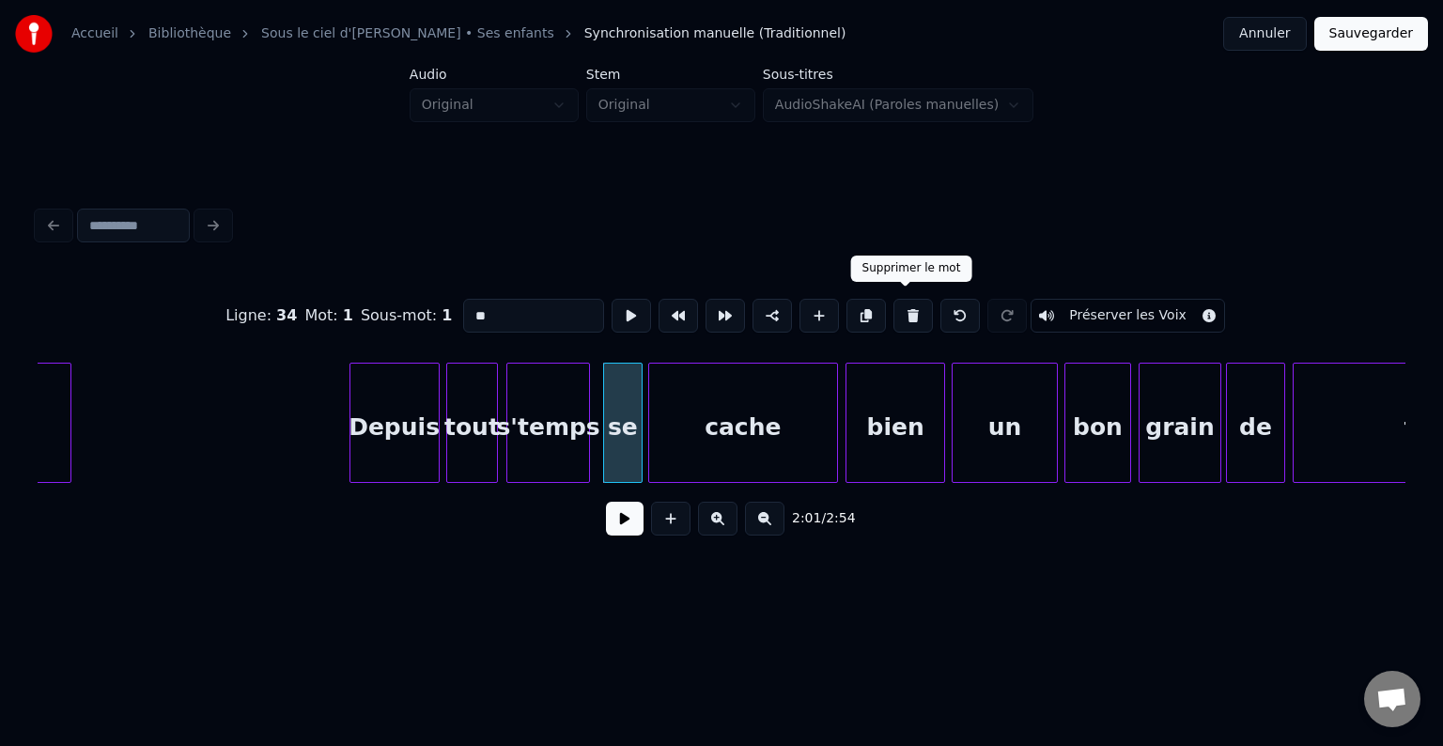
click at [905, 309] on button at bounding box center [912, 316] width 39 height 34
type input "*******"
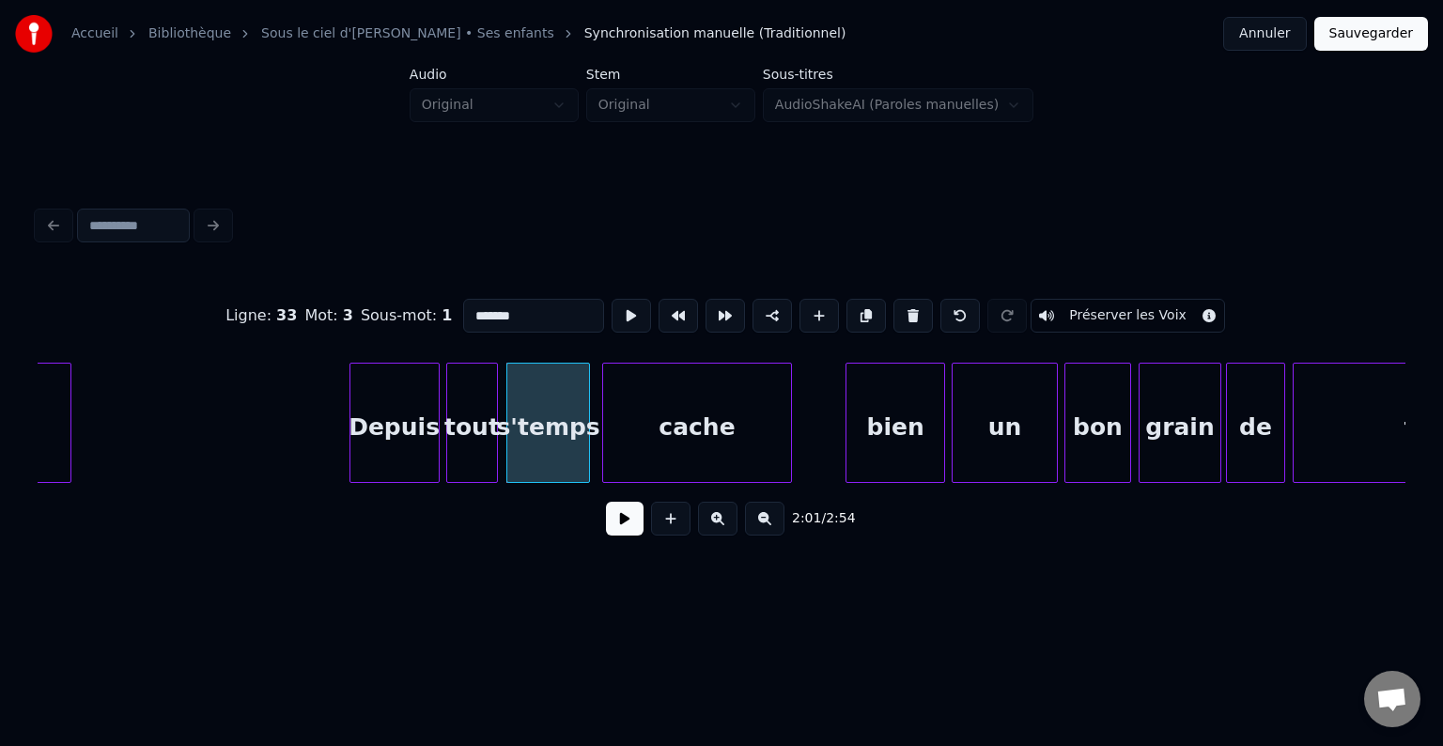
click at [694, 425] on div "cache" at bounding box center [697, 428] width 188 height 128
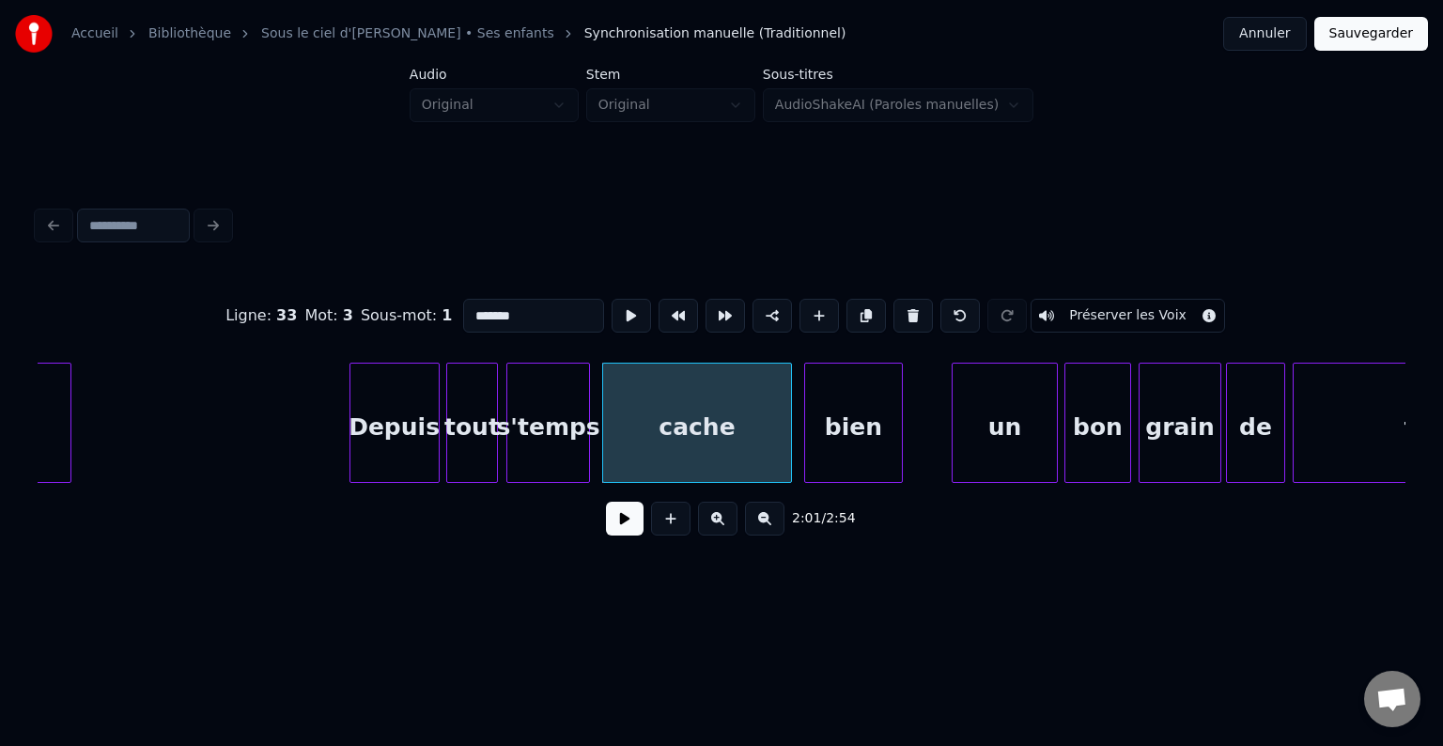
click at [841, 437] on div "bien" at bounding box center [854, 428] width 98 height 128
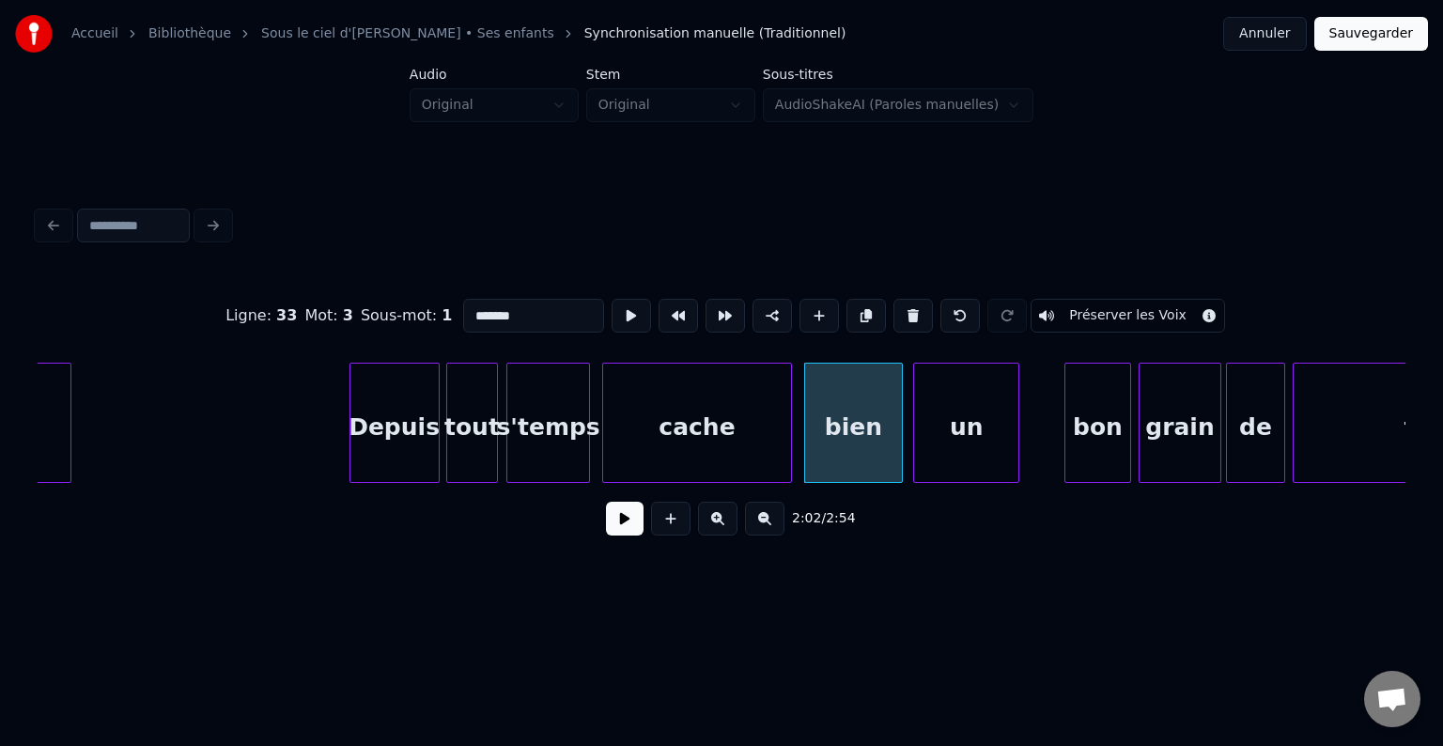
click at [947, 440] on div "un" at bounding box center [966, 428] width 104 height 128
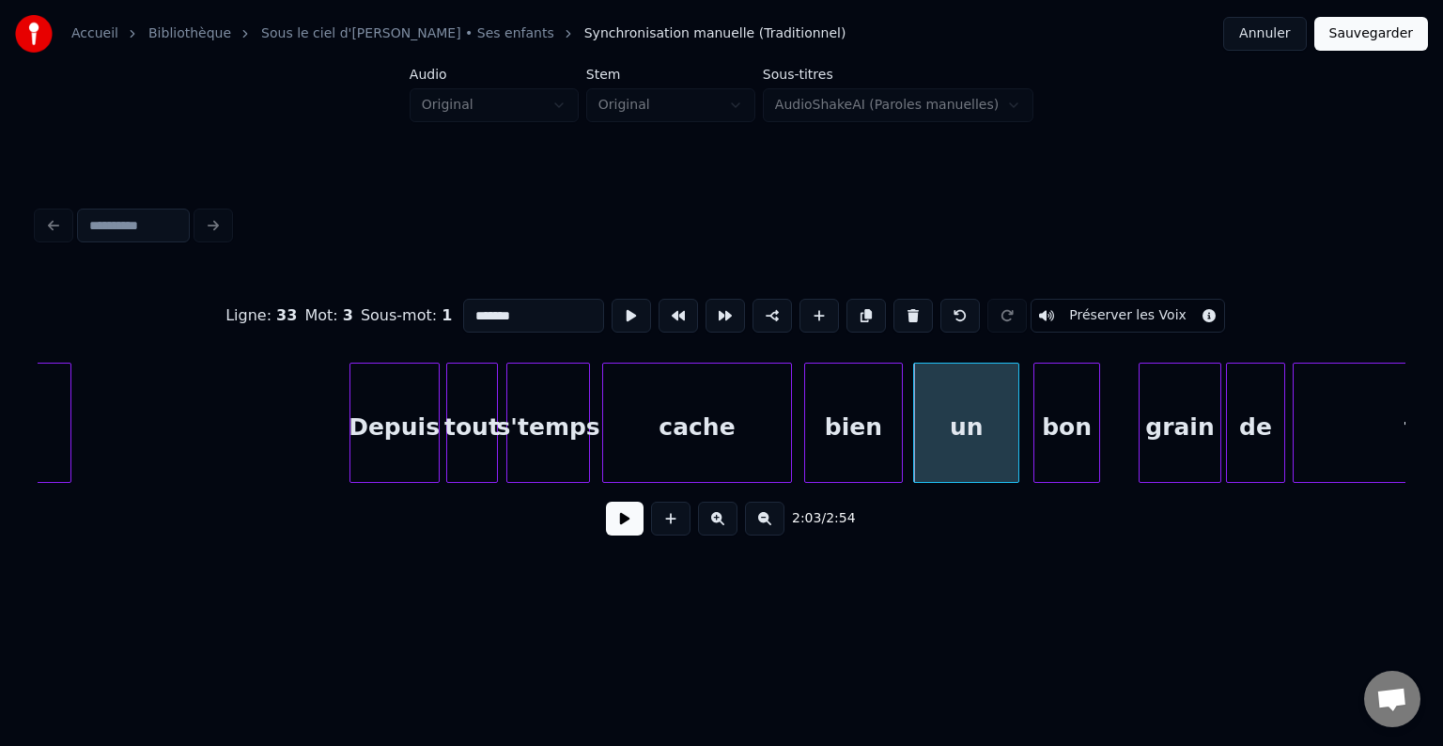
click at [1062, 442] on div "bon" at bounding box center [1066, 428] width 64 height 128
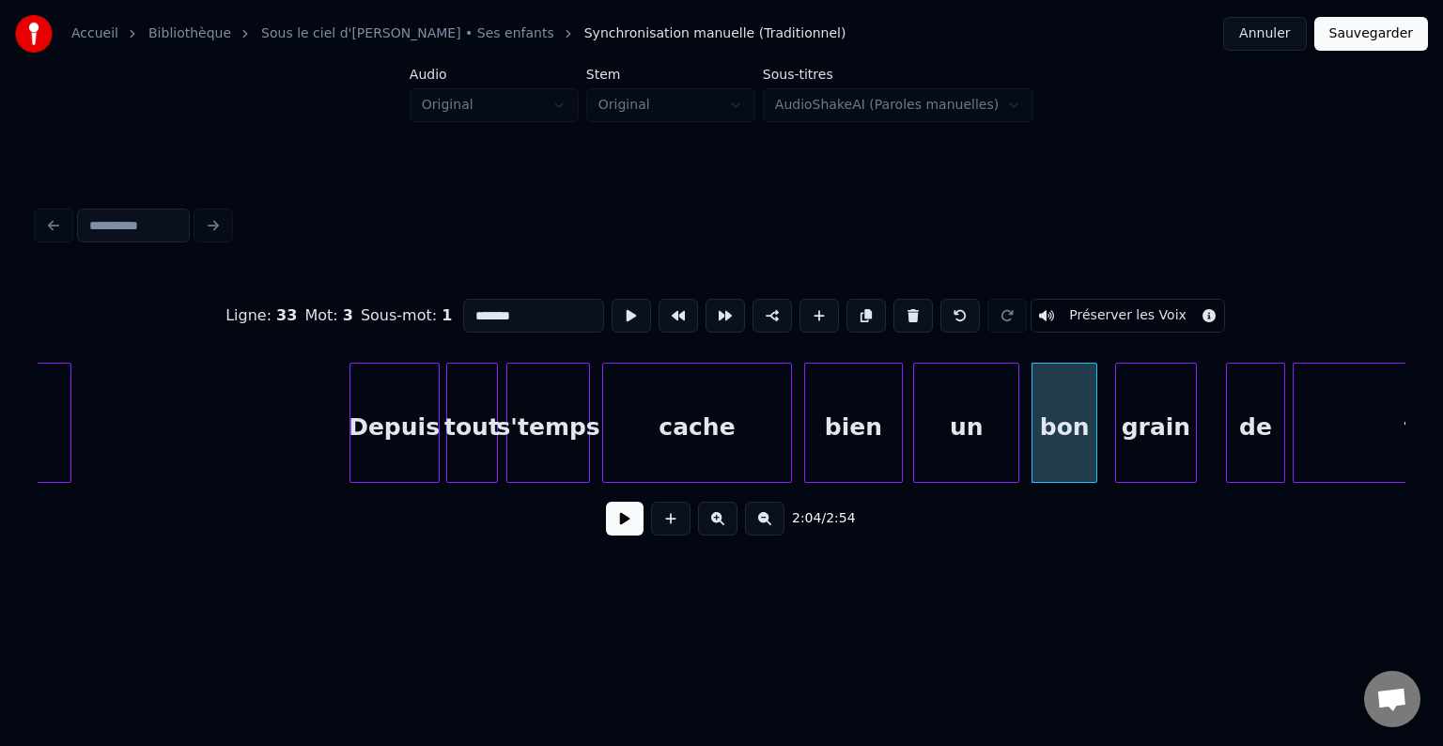
click at [1136, 436] on div "grain" at bounding box center [1156, 428] width 80 height 128
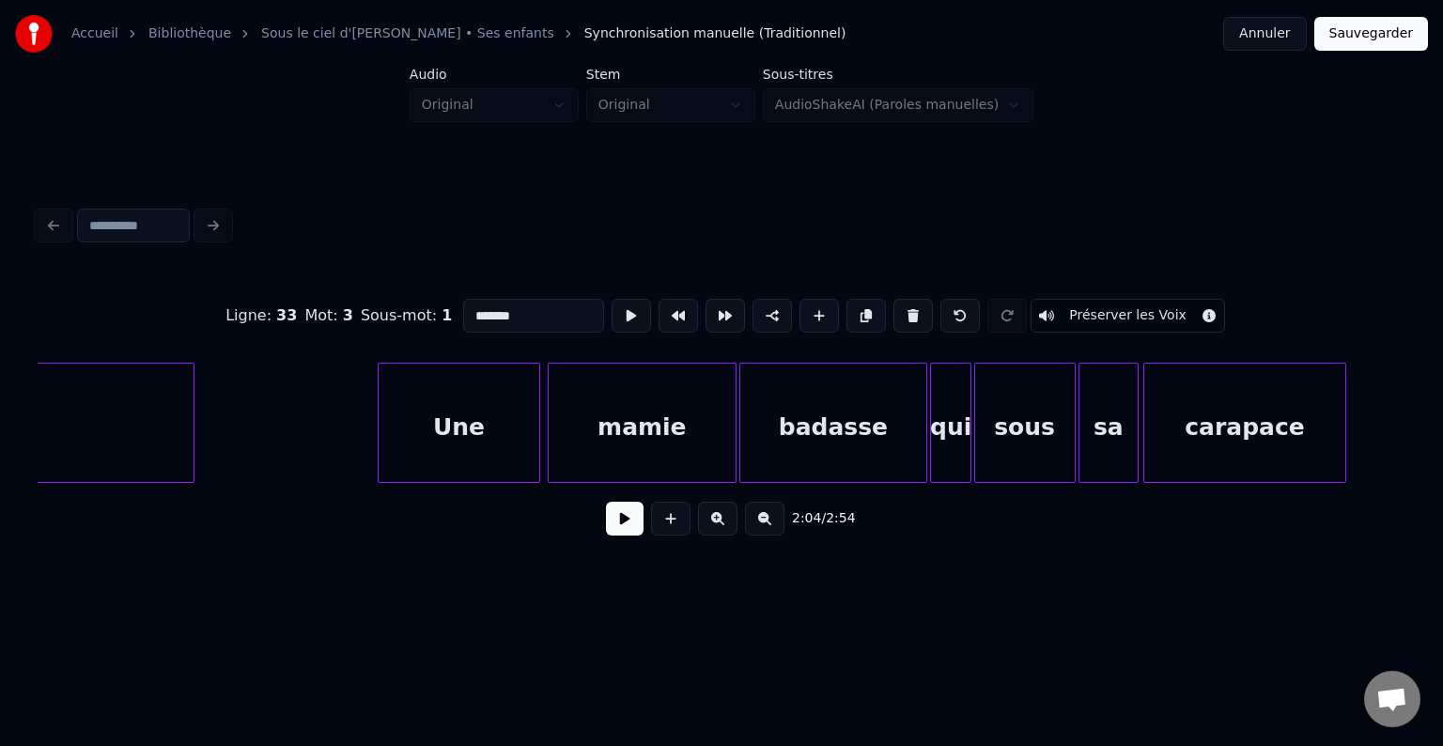
scroll to position [0, 20752]
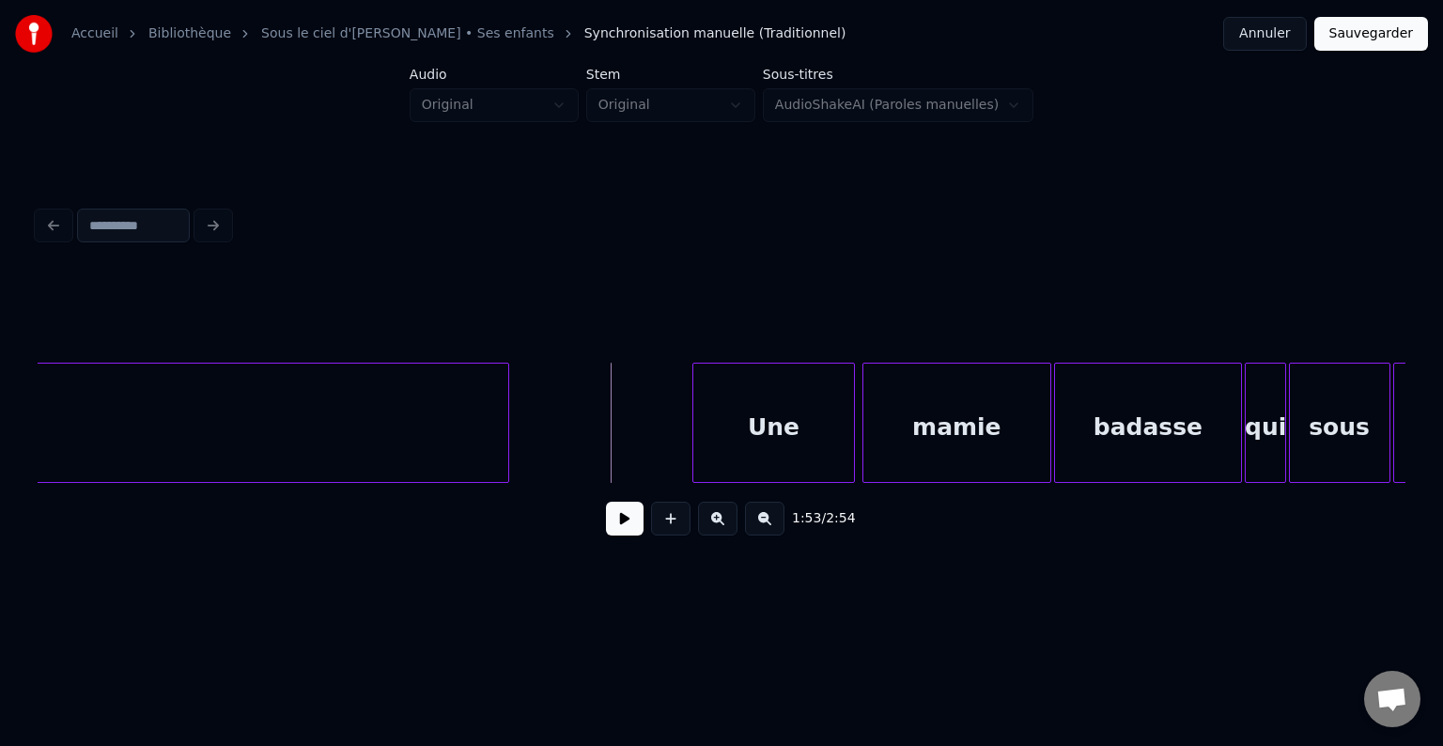
click at [630, 520] on button at bounding box center [625, 519] width 38 height 34
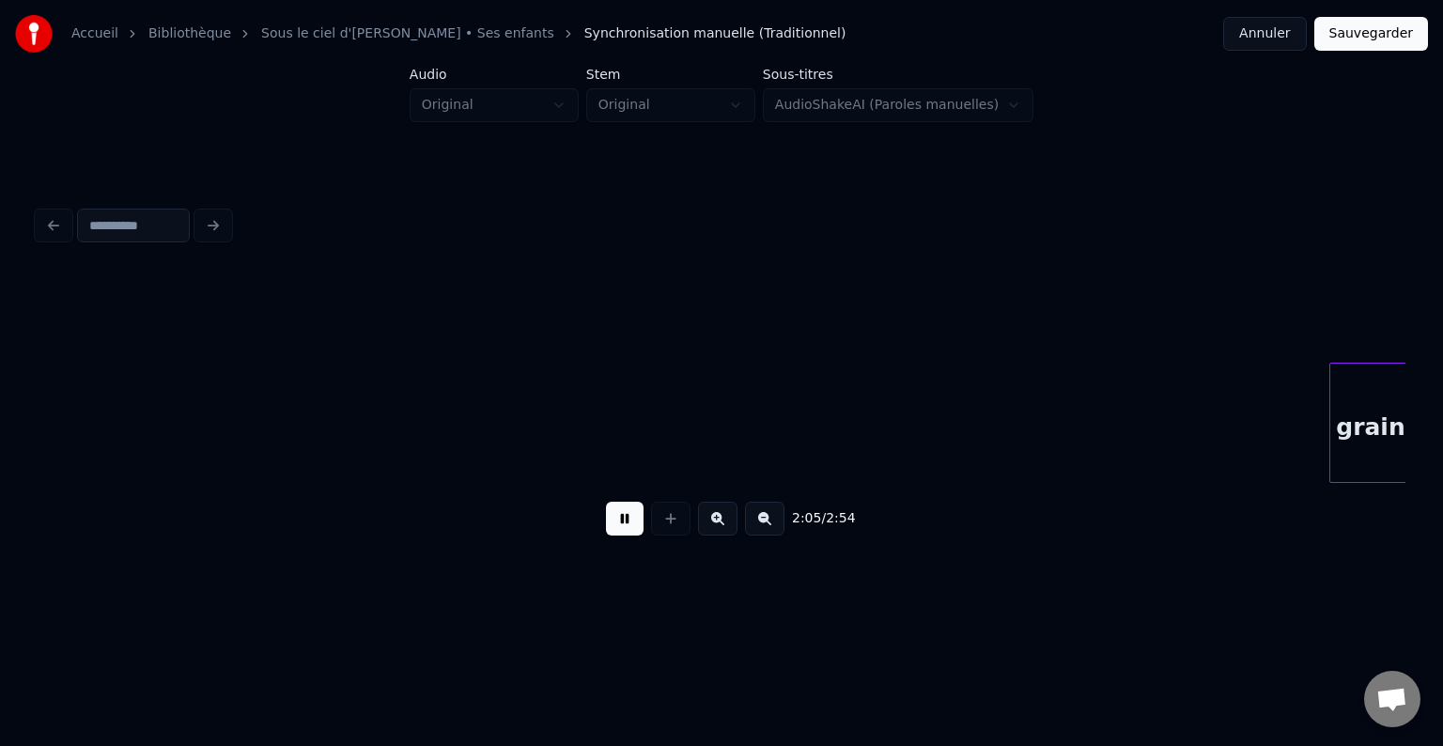
scroll to position [0, 23488]
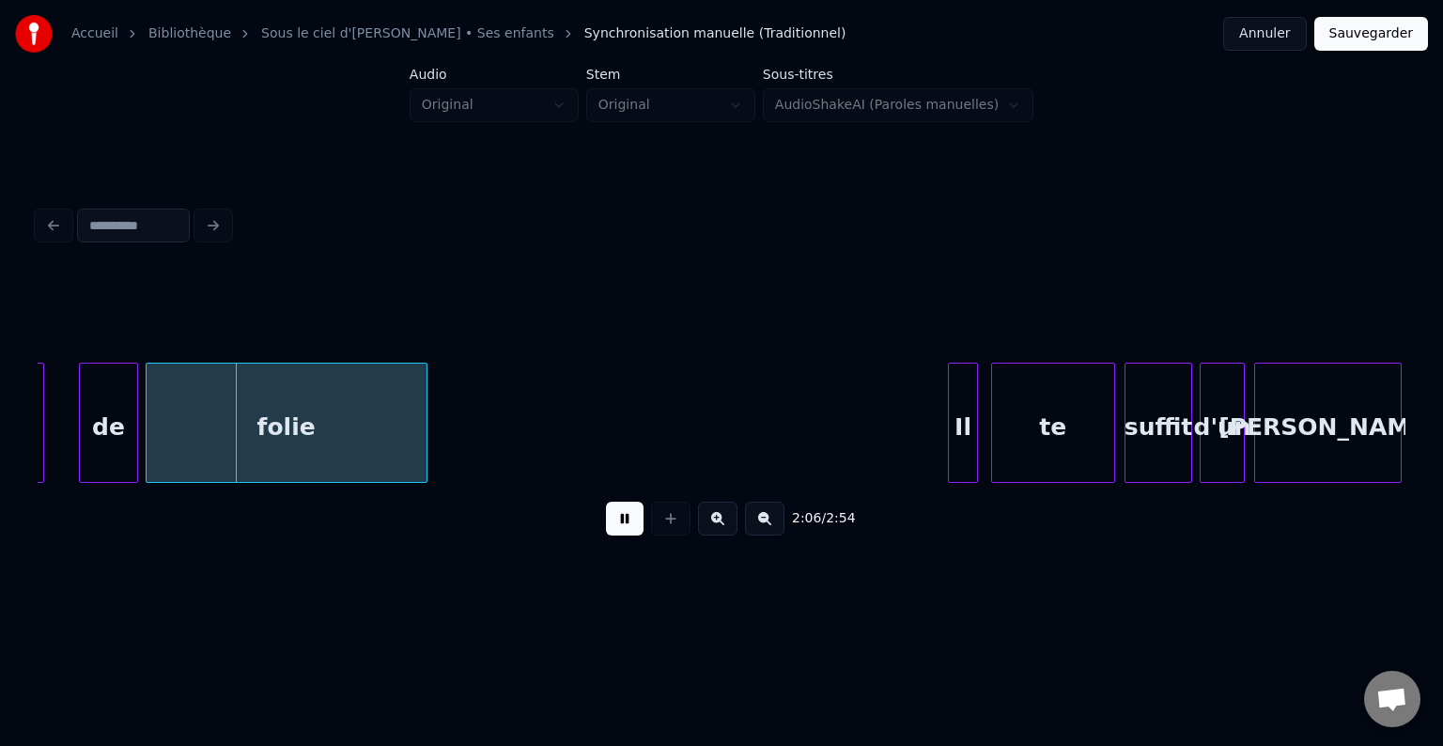
click at [620, 521] on button at bounding box center [625, 519] width 38 height 34
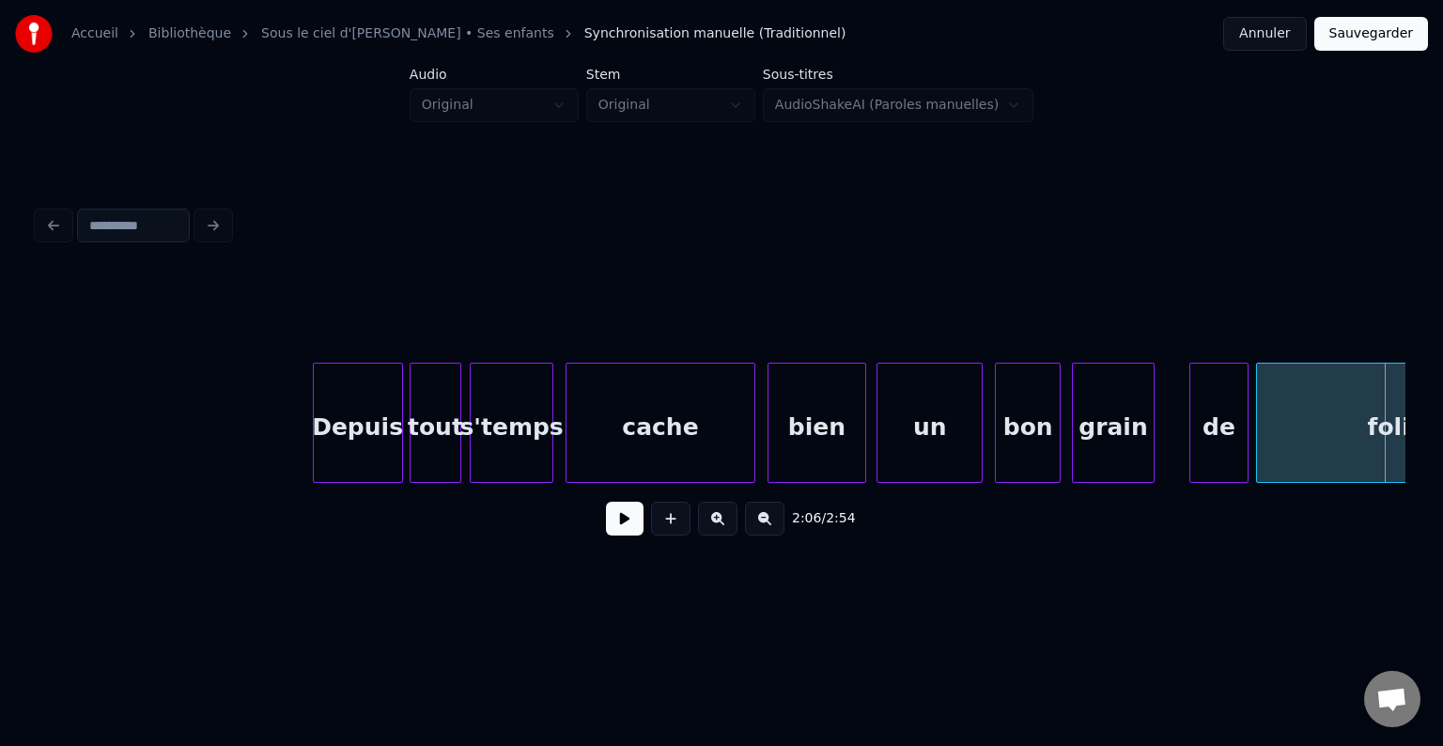
scroll to position [0, 22434]
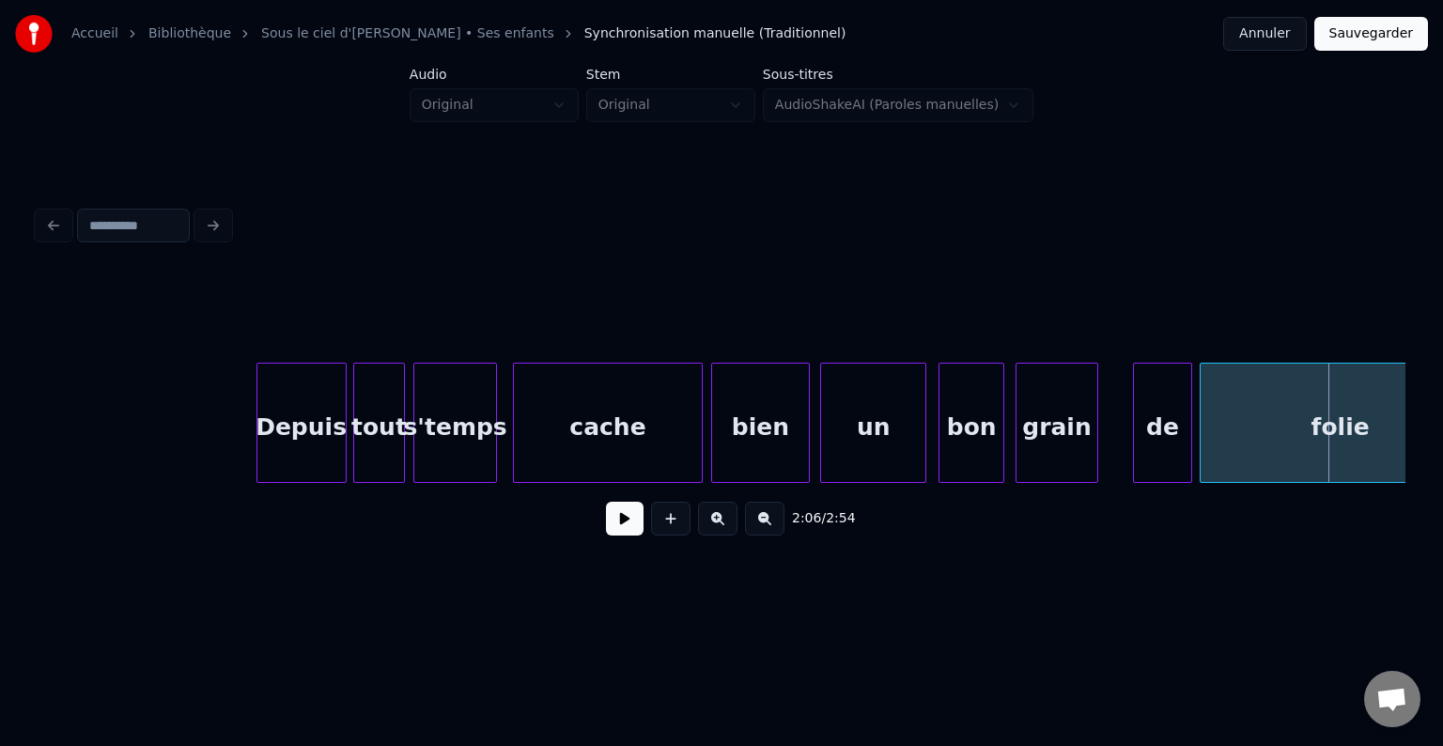
click at [581, 415] on div "cache" at bounding box center [608, 428] width 188 height 128
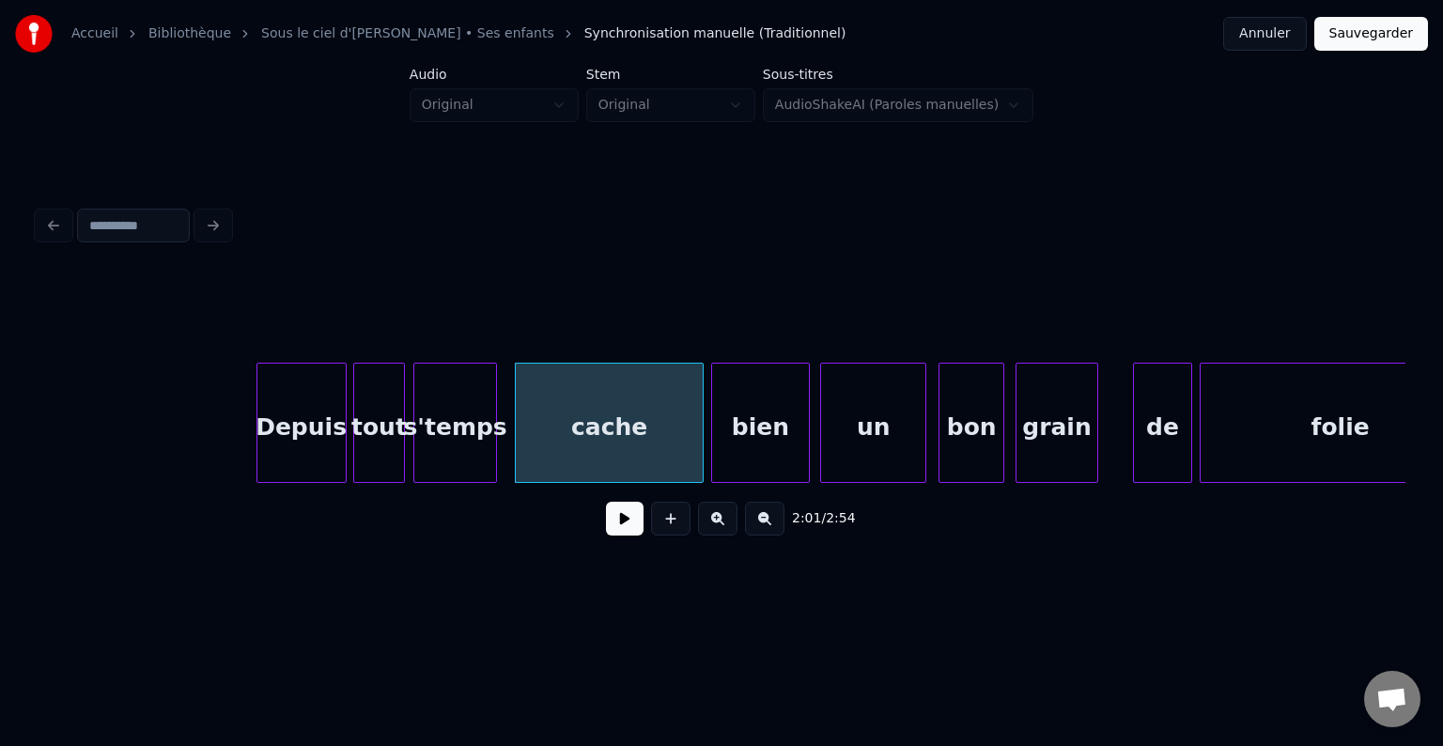
click at [451, 421] on div "s'temps" at bounding box center [455, 428] width 83 height 128
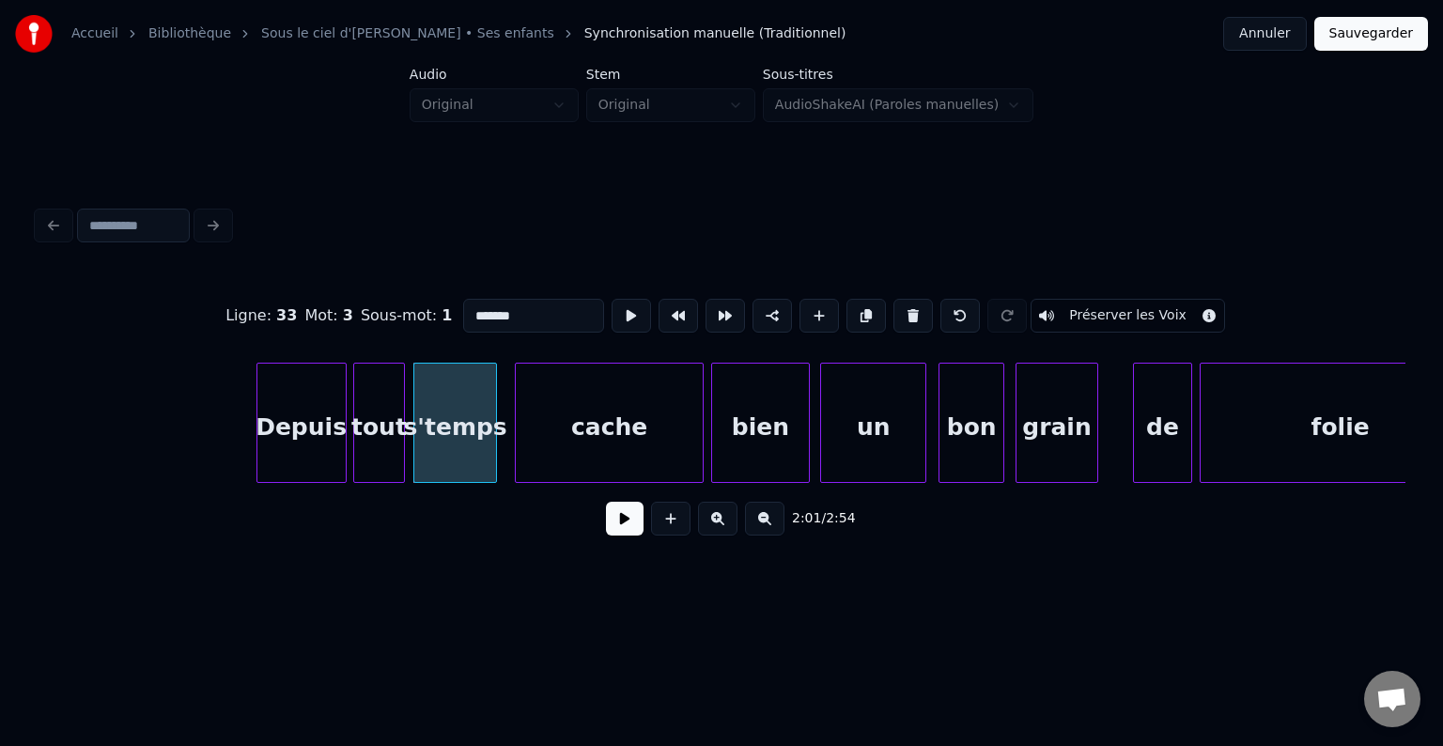
click at [480, 309] on input "*******" at bounding box center [533, 316] width 141 height 34
click at [1096, 437] on div "grain" at bounding box center [1084, 428] width 80 height 128
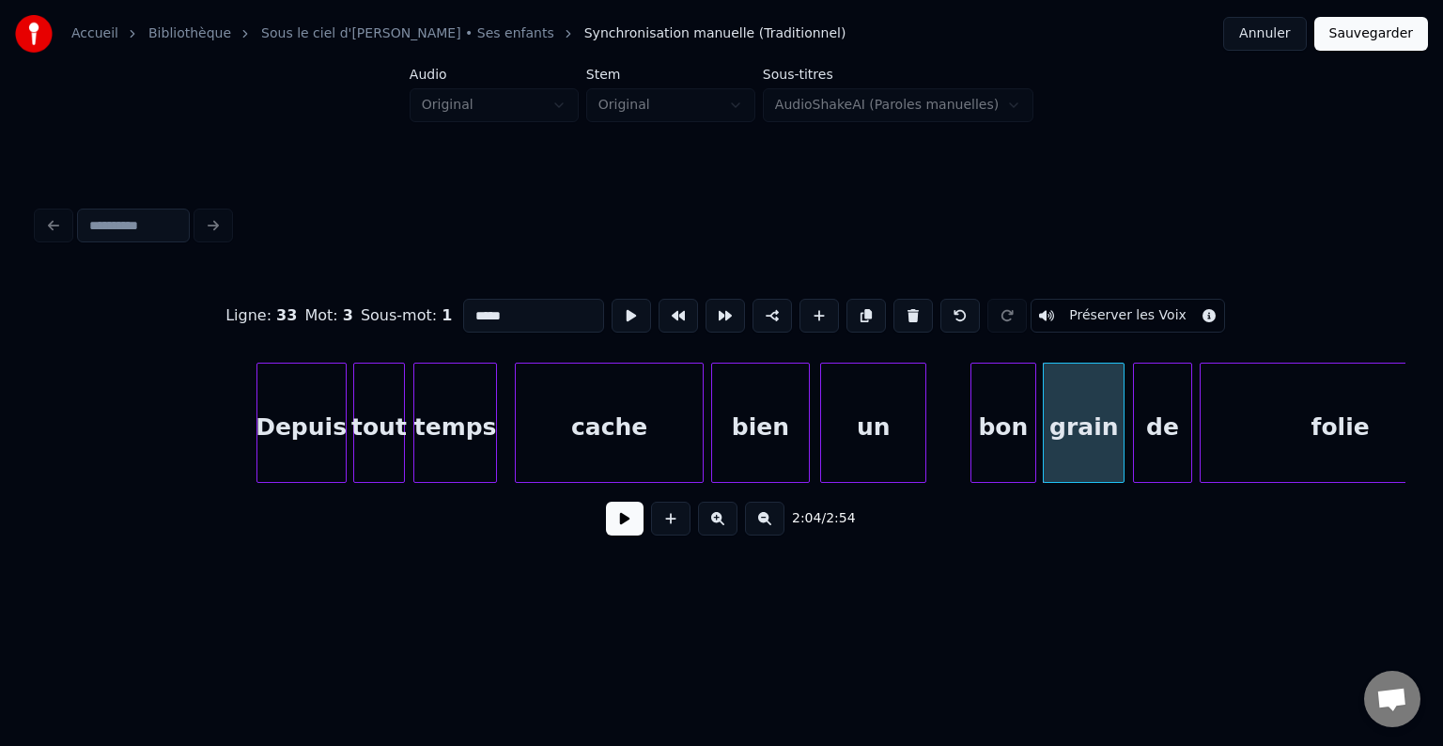
click at [1013, 439] on div "bon" at bounding box center [1003, 428] width 64 height 128
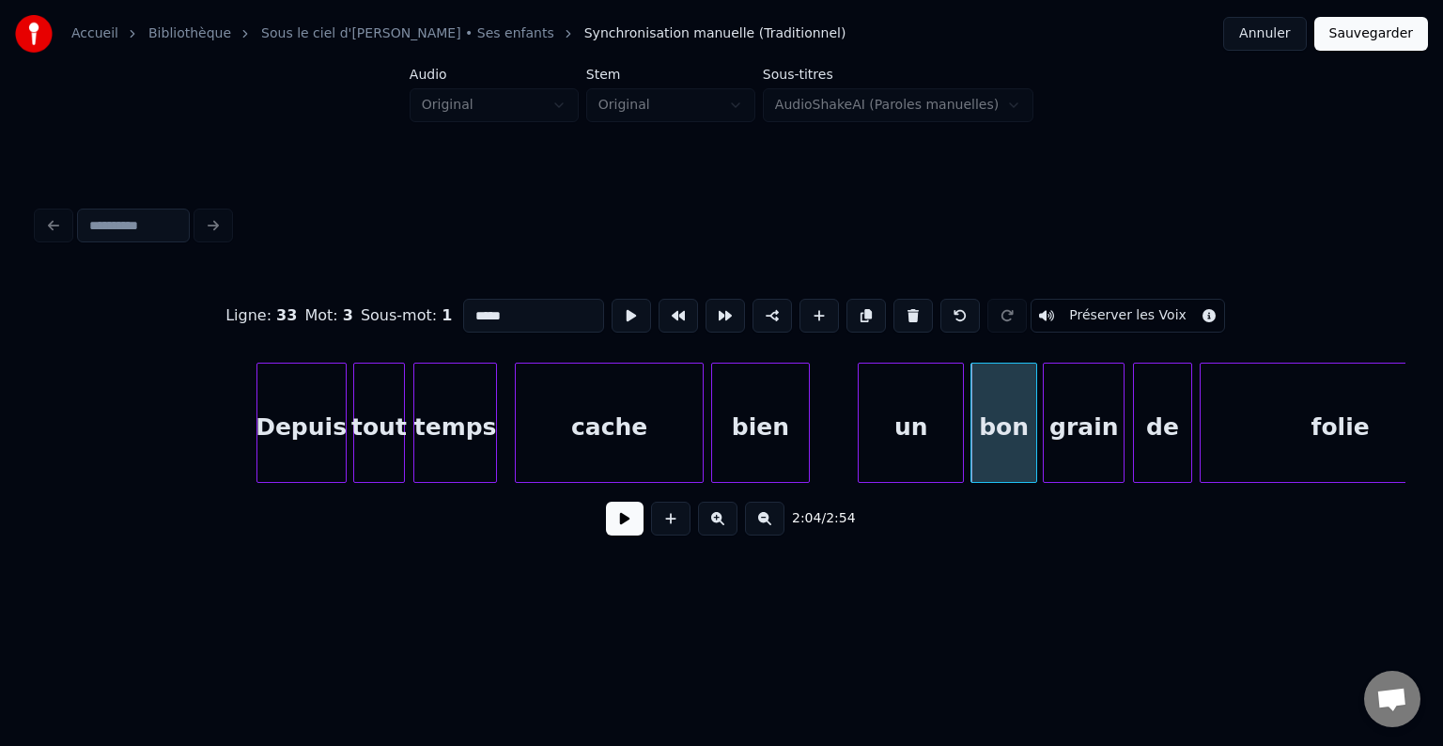
click at [940, 446] on div "un" at bounding box center [911, 428] width 104 height 128
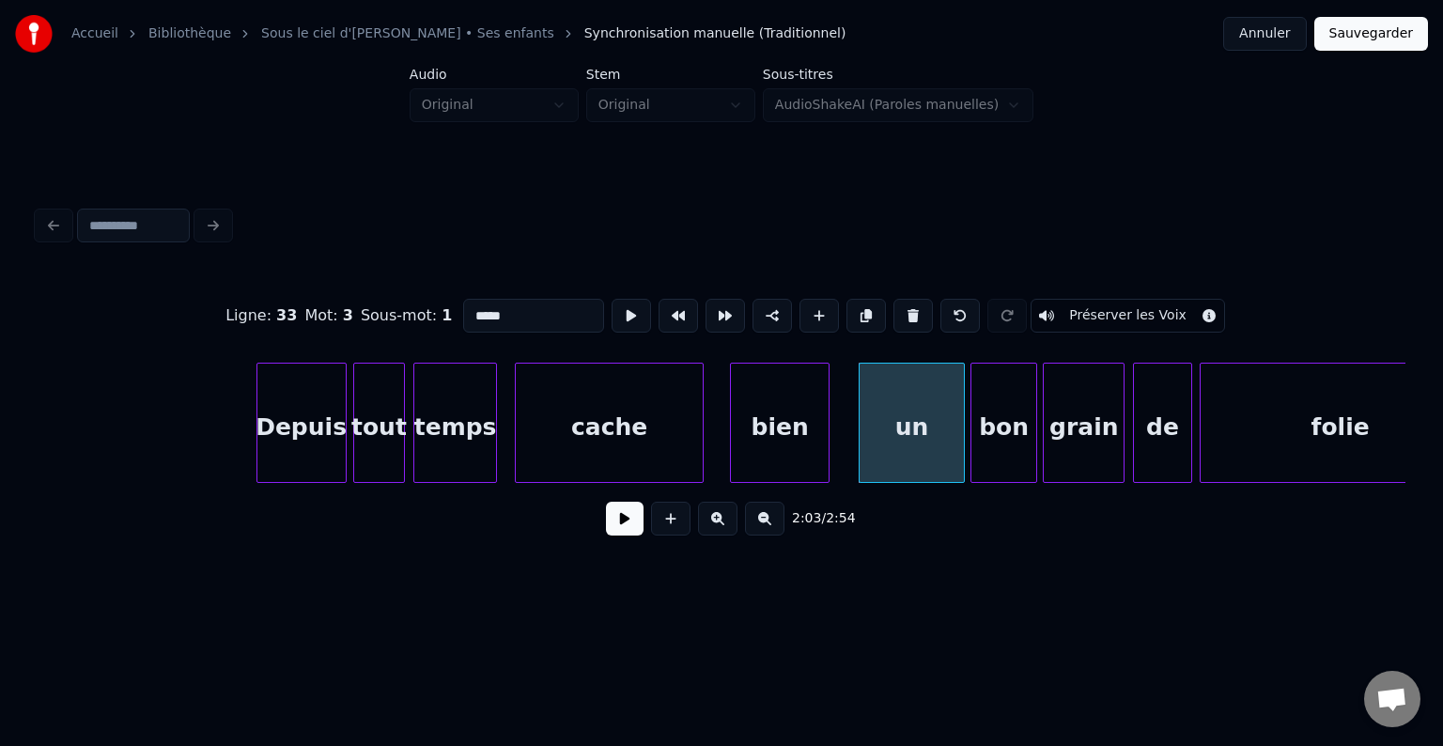
click at [768, 449] on div "bien" at bounding box center [780, 428] width 98 height 128
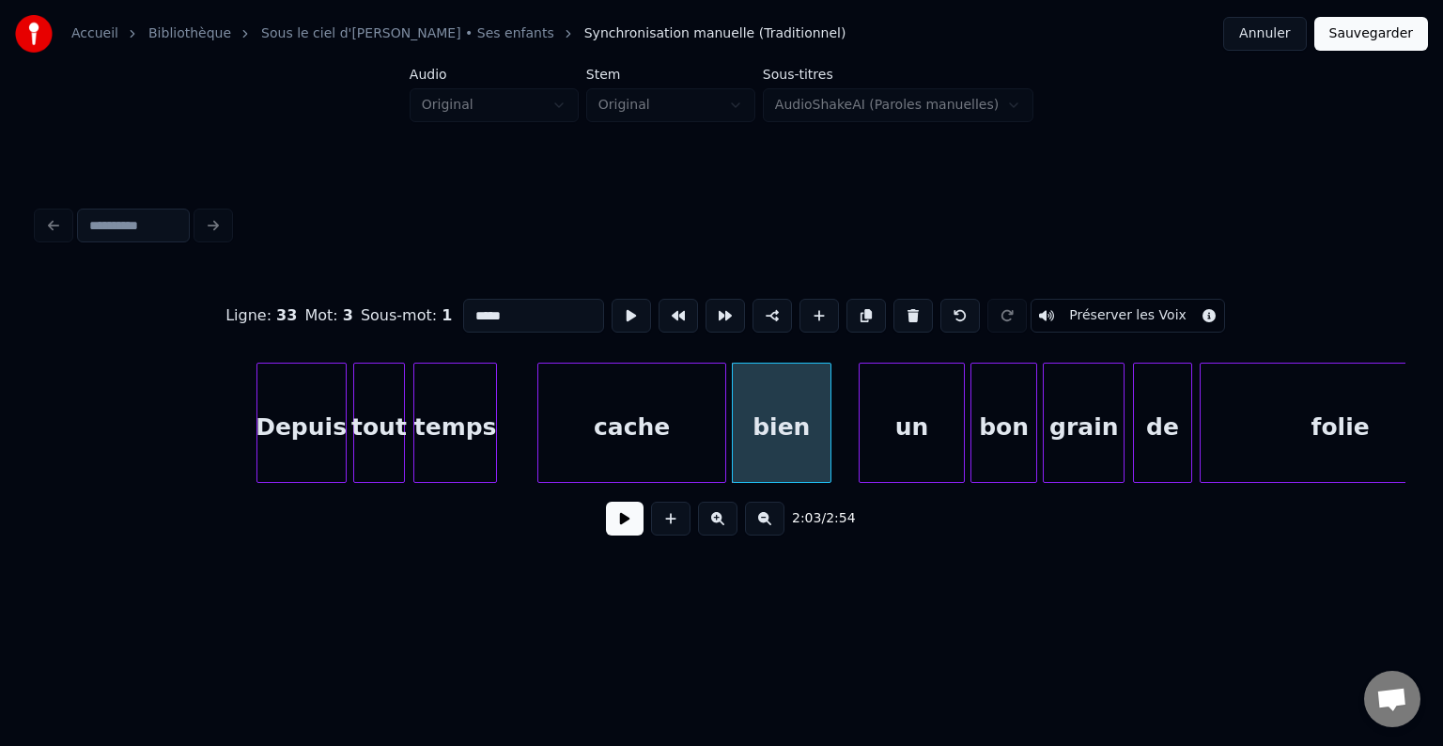
click at [683, 447] on div "cache" at bounding box center [632, 428] width 188 height 128
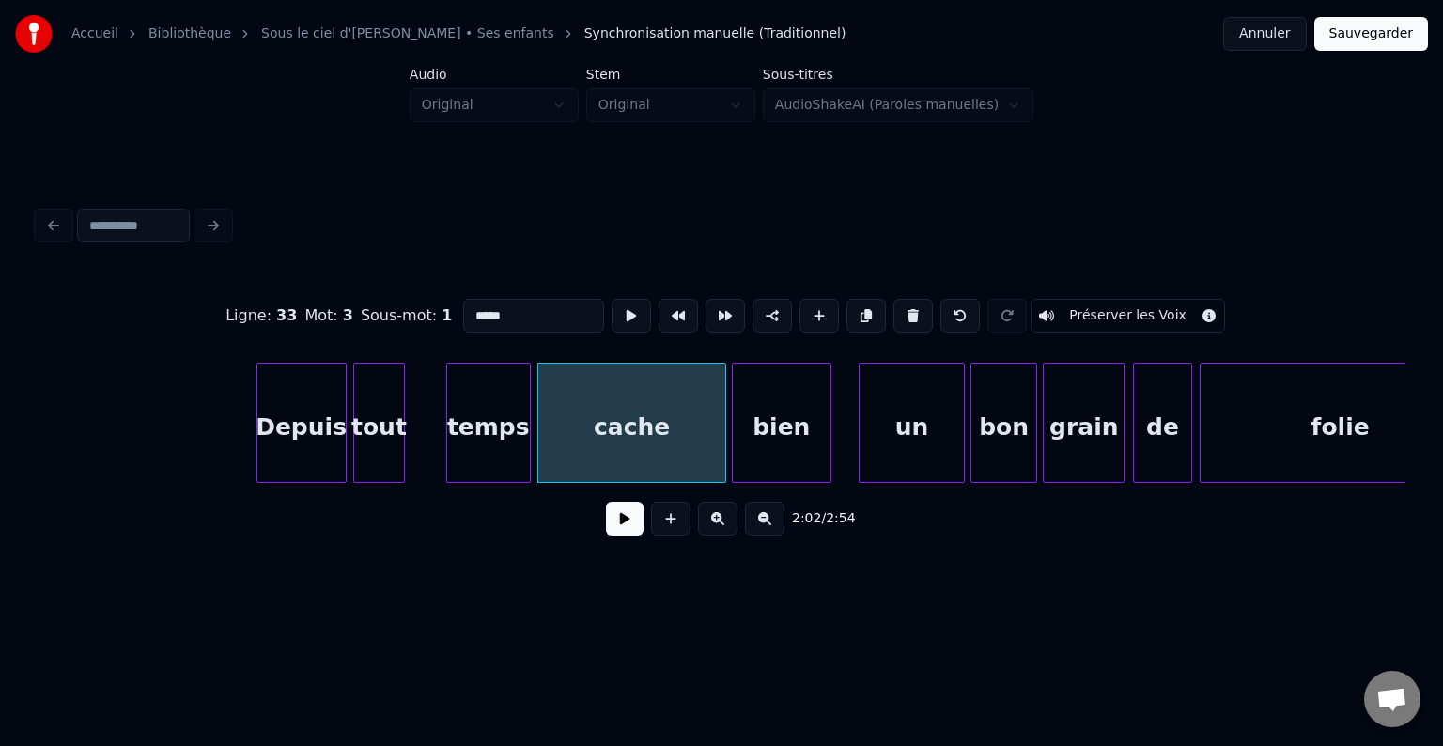
click at [482, 441] on div "temps" at bounding box center [488, 428] width 83 height 128
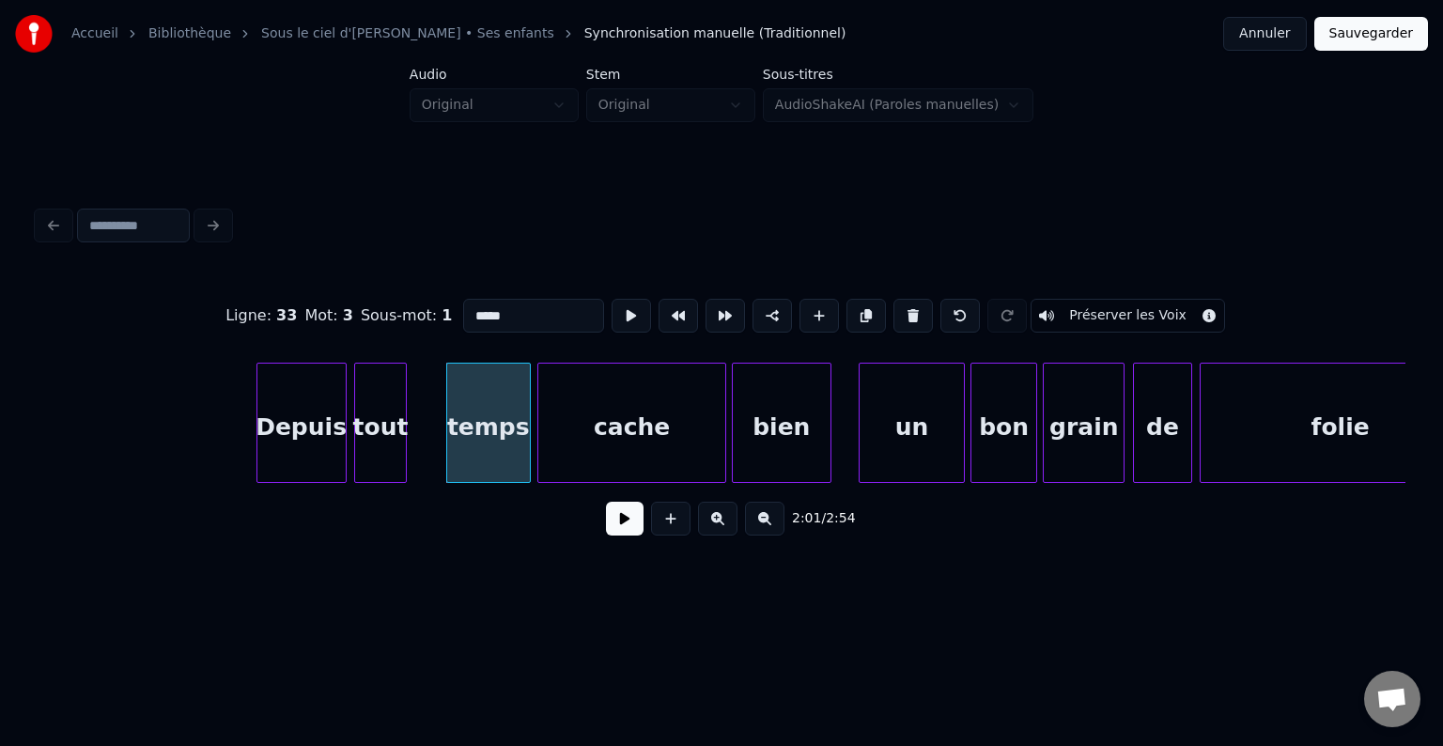
click at [383, 442] on div "tout" at bounding box center [380, 428] width 50 height 128
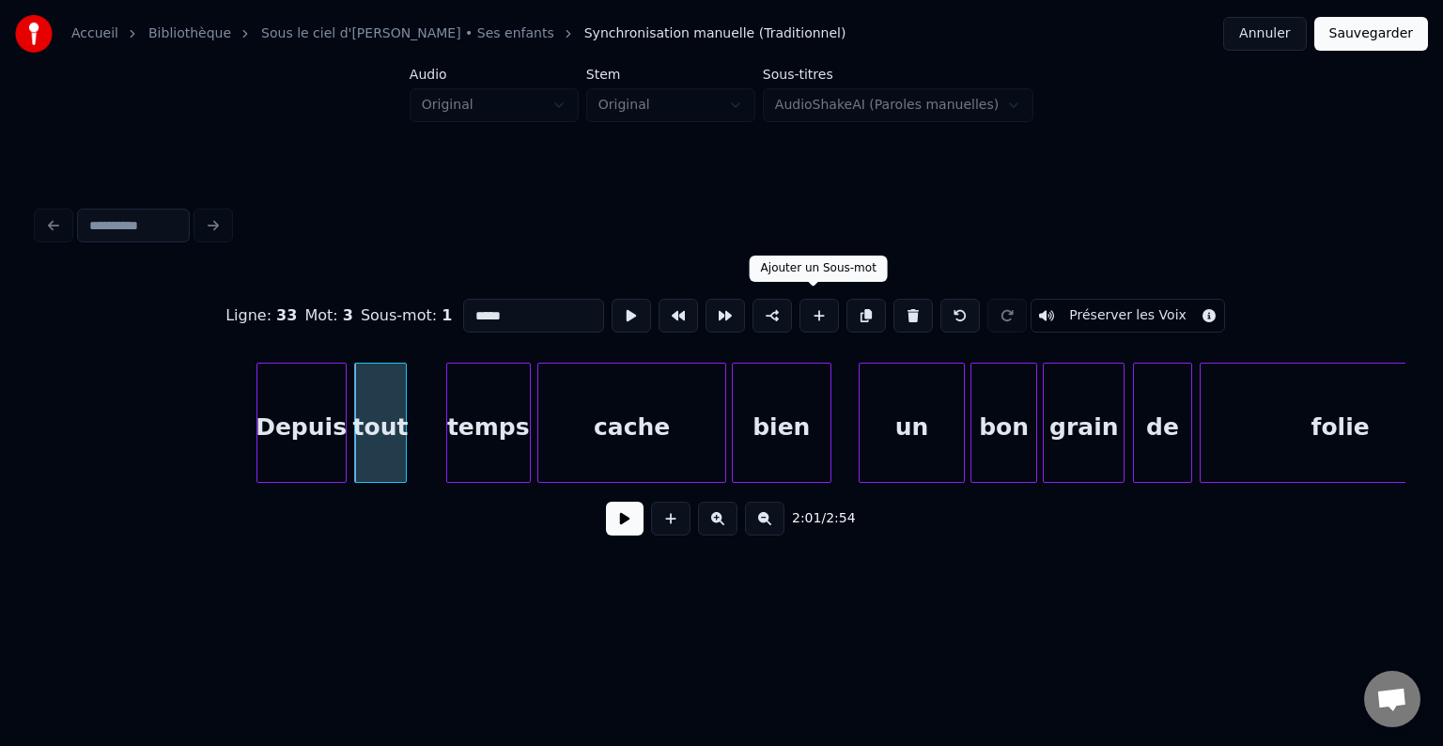
click at [815, 309] on button at bounding box center [818, 316] width 39 height 34
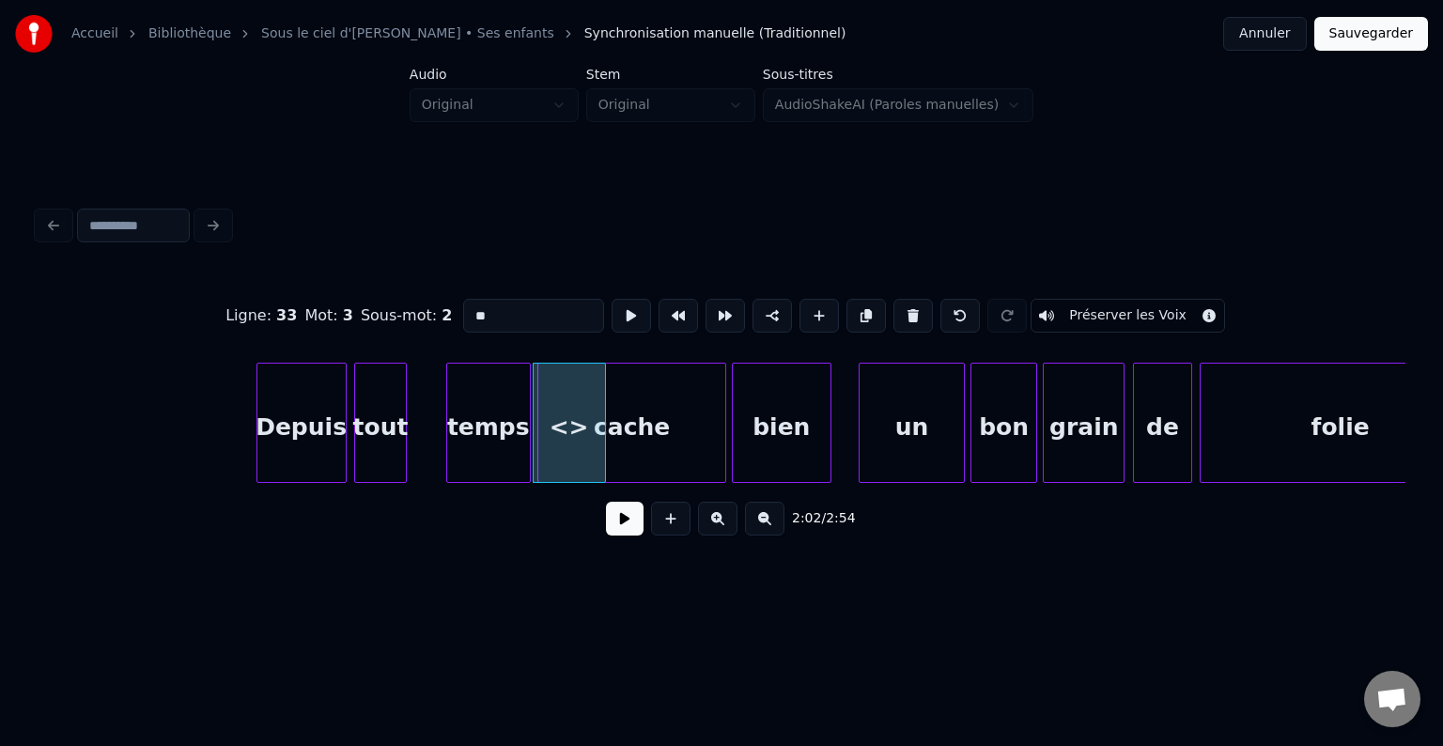
click at [507, 307] on input "**" at bounding box center [533, 316] width 141 height 34
type input "*"
click at [582, 448] on div "ce" at bounding box center [569, 428] width 71 height 128
click at [560, 398] on div at bounding box center [559, 423] width 6 height 118
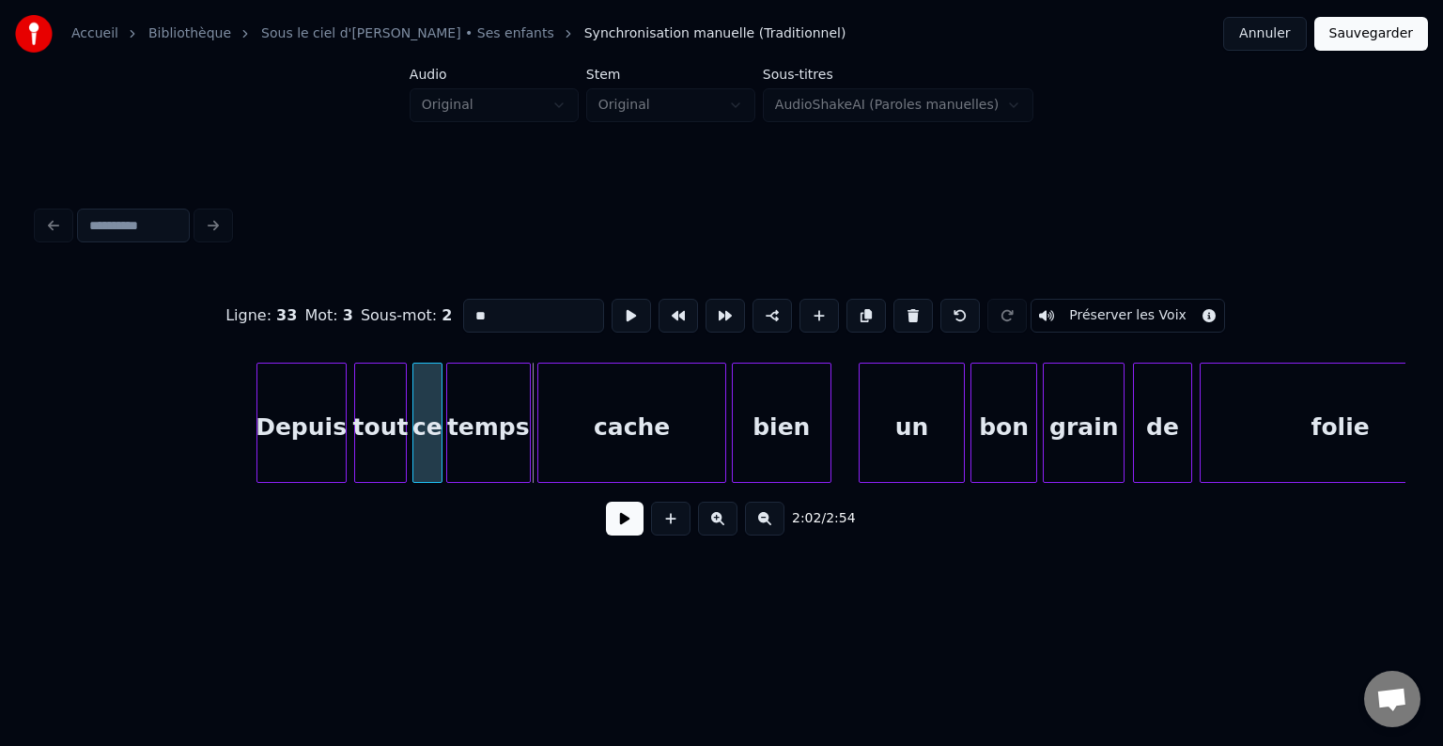
click at [428, 409] on div "ce" at bounding box center [427, 428] width 28 height 128
type input "**"
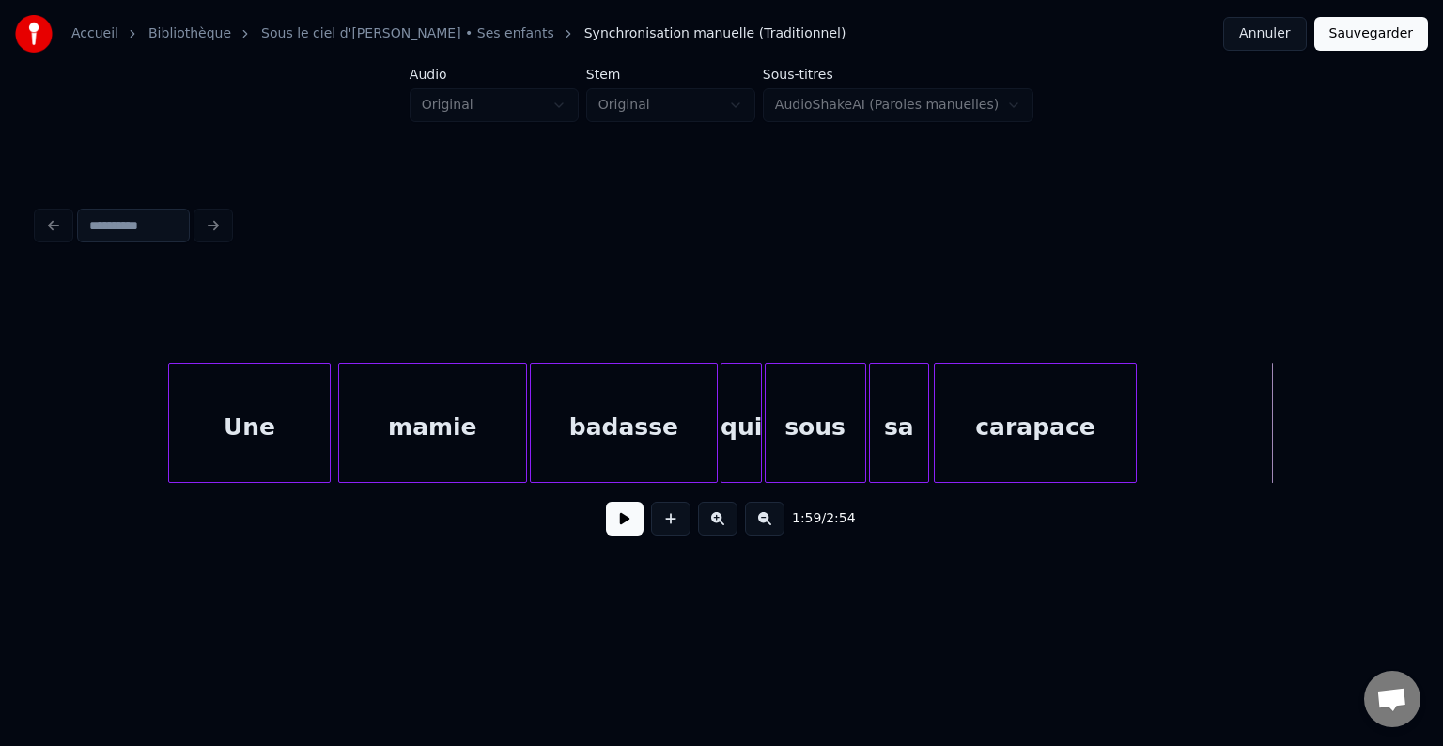
scroll to position [0, 21175]
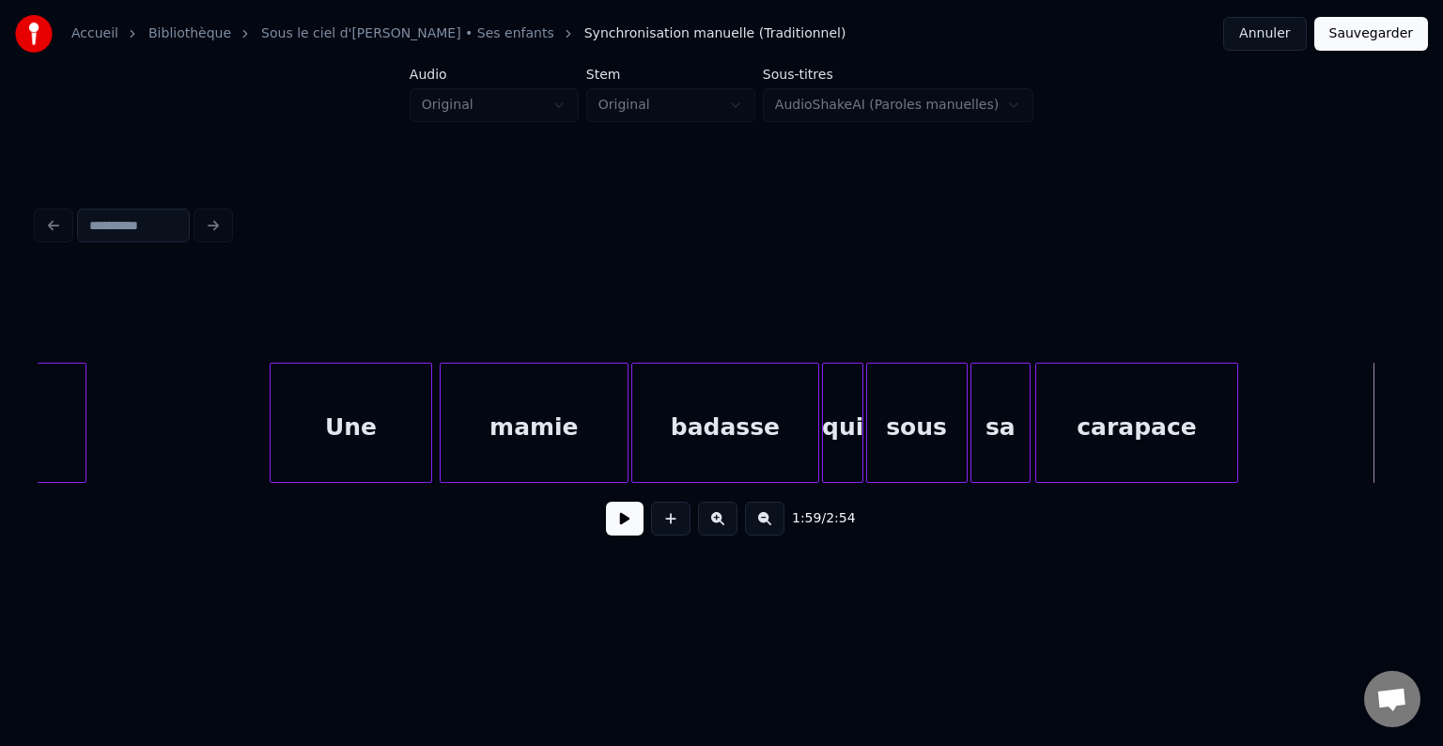
click at [622, 520] on button at bounding box center [625, 519] width 38 height 34
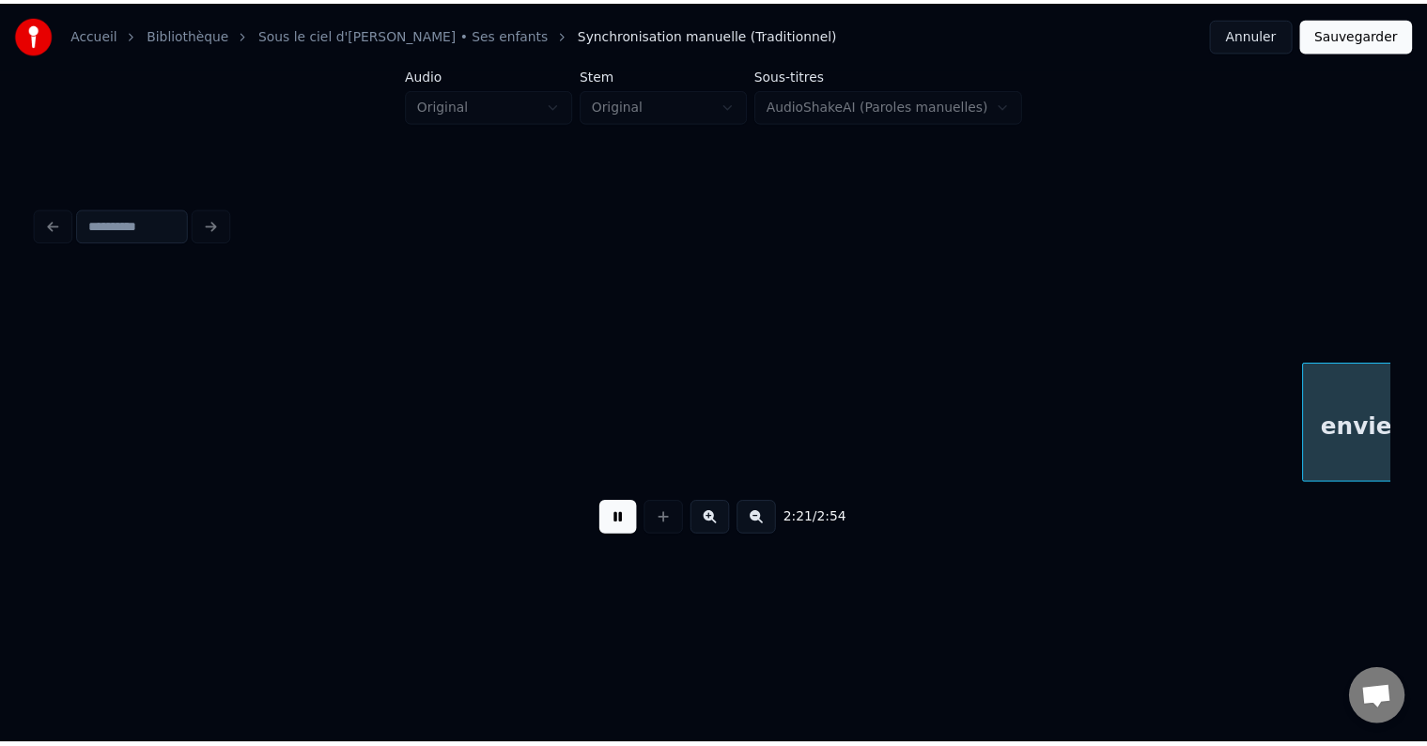
scroll to position [0, 26647]
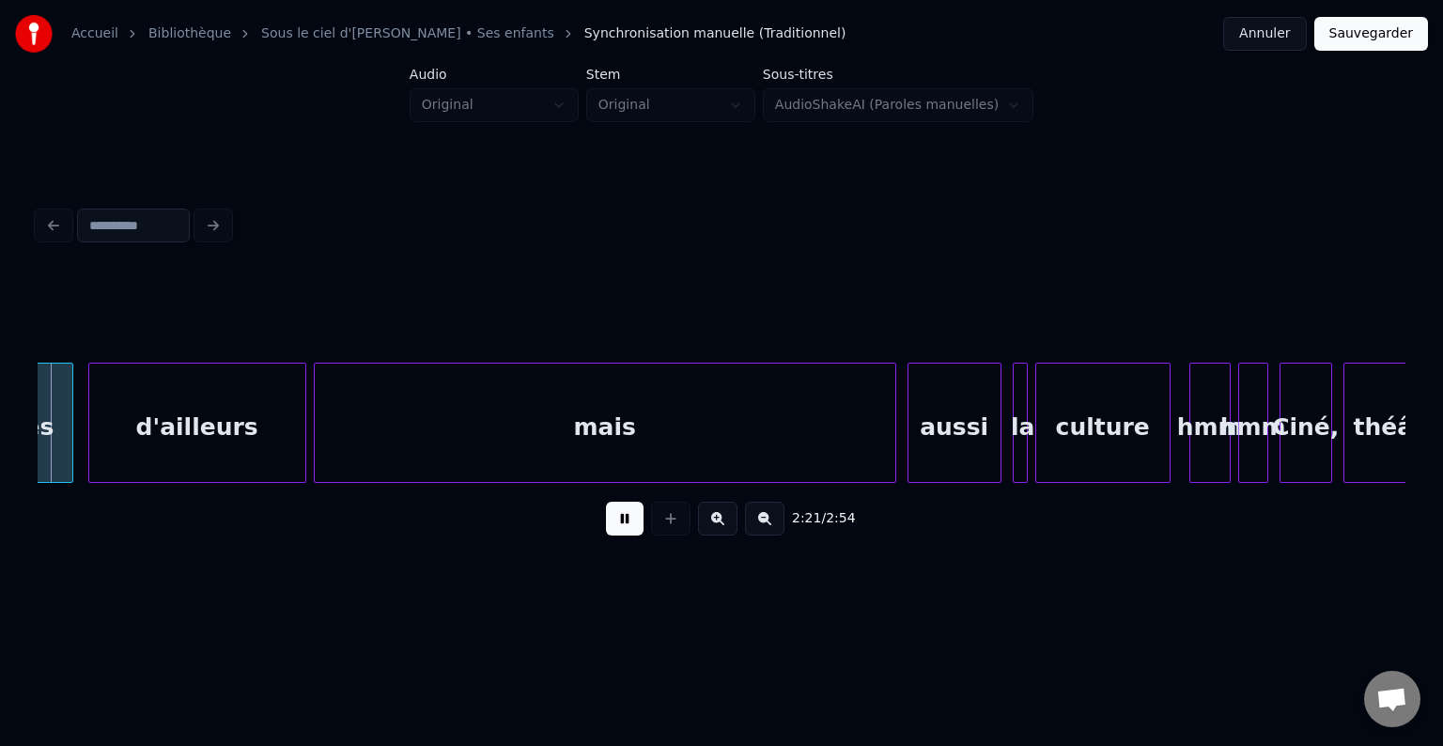
click at [637, 520] on button at bounding box center [625, 519] width 38 height 34
click at [1405, 38] on button "Sauvegarder" at bounding box center [1371, 34] width 114 height 34
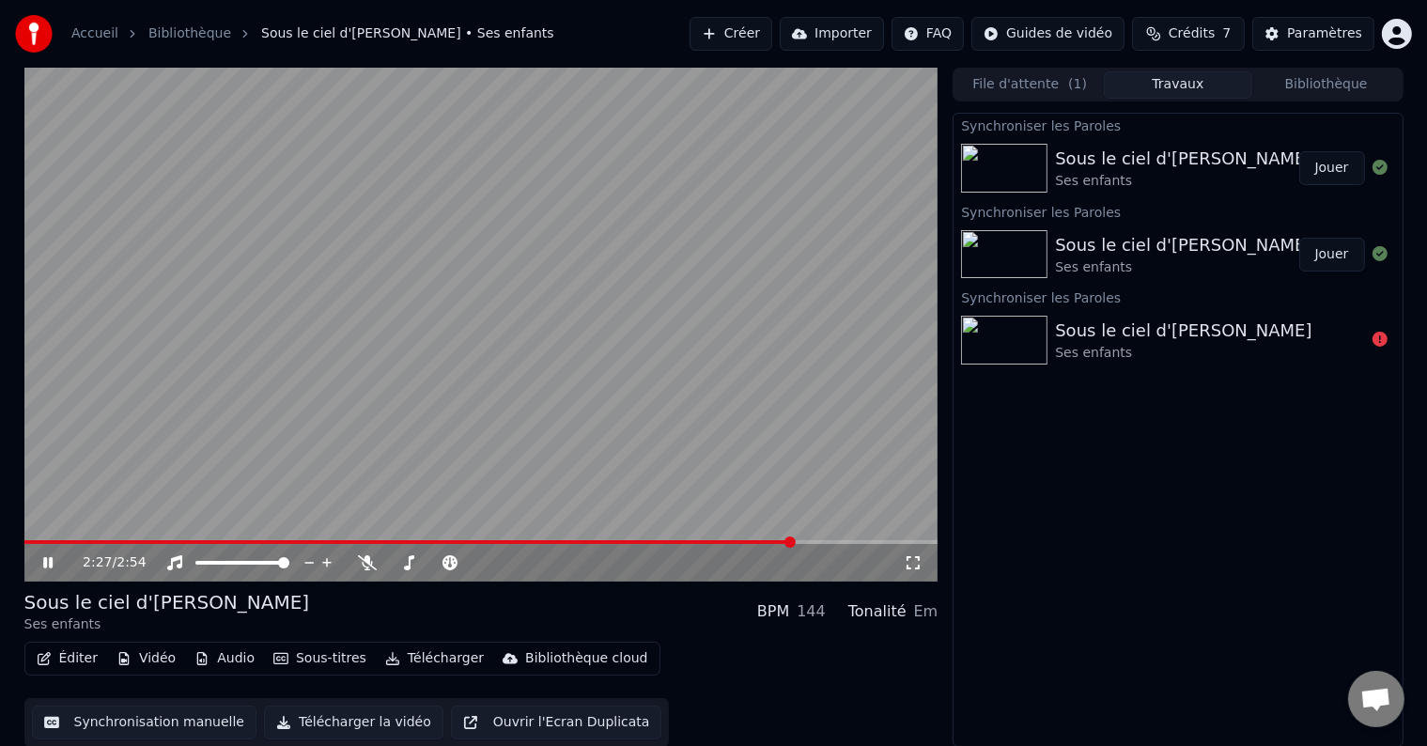
click at [45, 564] on icon at bounding box center [47, 562] width 9 height 11
click at [1100, 216] on div "Synchroniser les Paroles" at bounding box center [1178, 211] width 448 height 23
click at [1090, 146] on div "Sous le ciel d'[PERSON_NAME]" at bounding box center [1183, 159] width 256 height 26
click at [1049, 165] on div at bounding box center [1008, 168] width 94 height 49
click at [1336, 252] on button "Jouer" at bounding box center [1332, 255] width 66 height 34
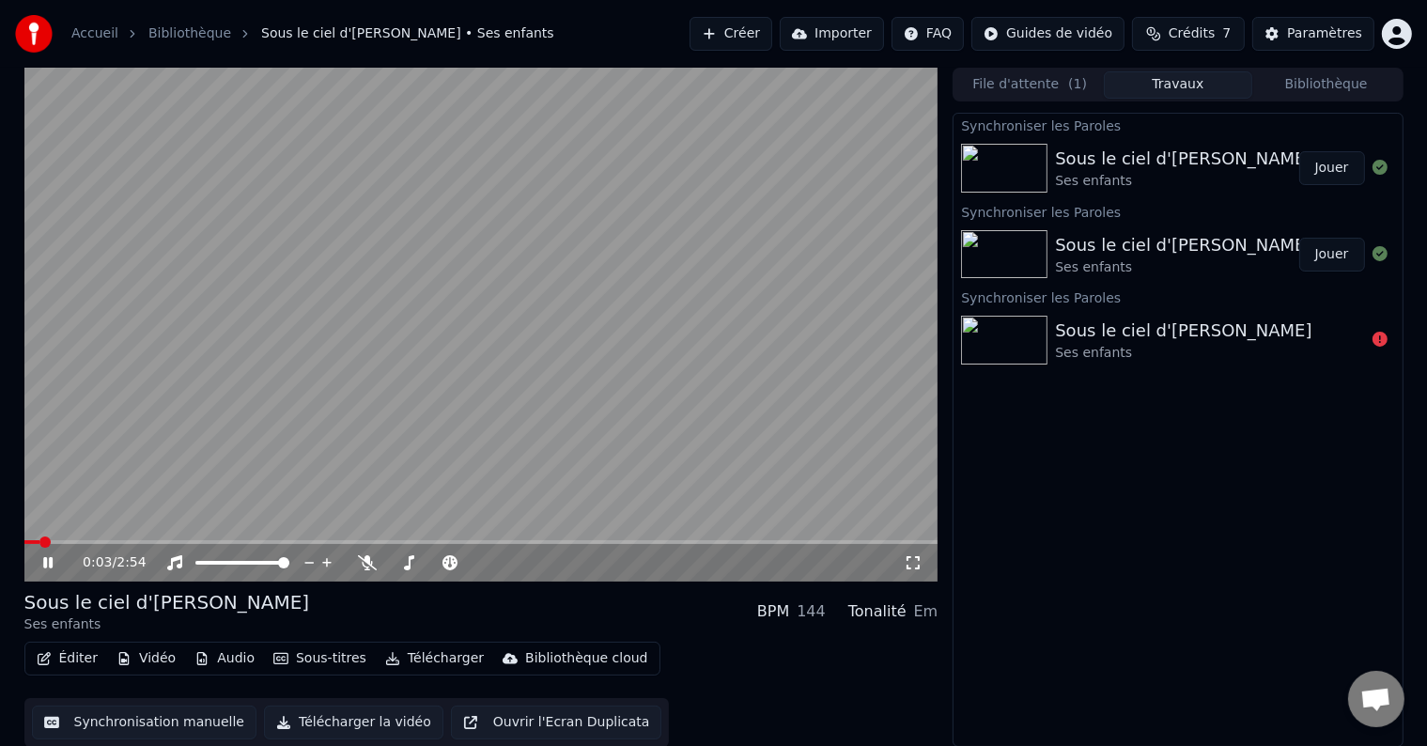
click at [122, 547] on div "0:03 / 2:54" at bounding box center [481, 563] width 914 height 38
click at [123, 546] on div "0:03 / 2:54" at bounding box center [481, 563] width 914 height 38
click at [123, 541] on span at bounding box center [481, 542] width 914 height 4
click at [303, 535] on video at bounding box center [481, 325] width 914 height 514
click at [316, 541] on span at bounding box center [481, 542] width 914 height 4
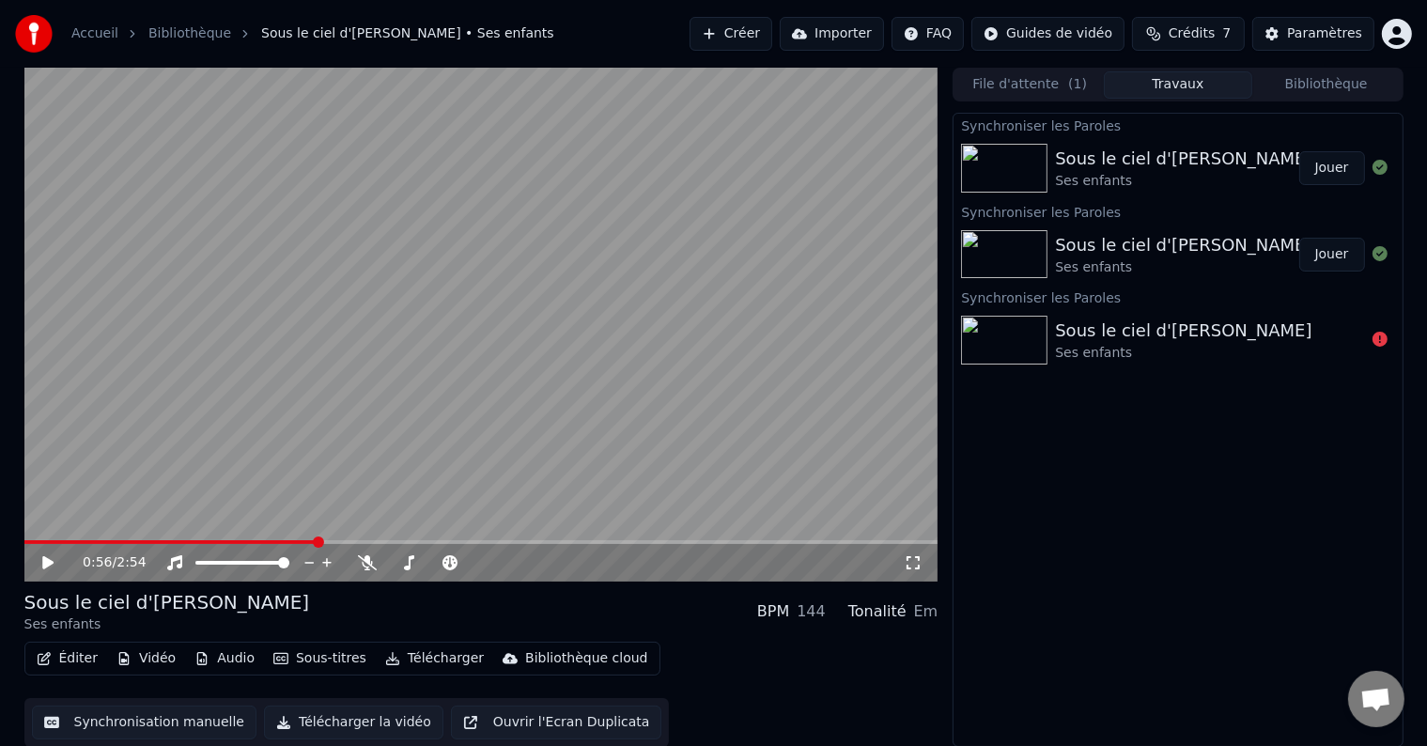
click at [47, 565] on icon at bounding box center [47, 562] width 11 height 13
click at [53, 564] on icon at bounding box center [61, 562] width 44 height 15
click at [1334, 164] on button "Jouer" at bounding box center [1332, 168] width 66 height 34
click at [300, 538] on video at bounding box center [481, 325] width 914 height 514
click at [312, 541] on span at bounding box center [481, 542] width 914 height 4
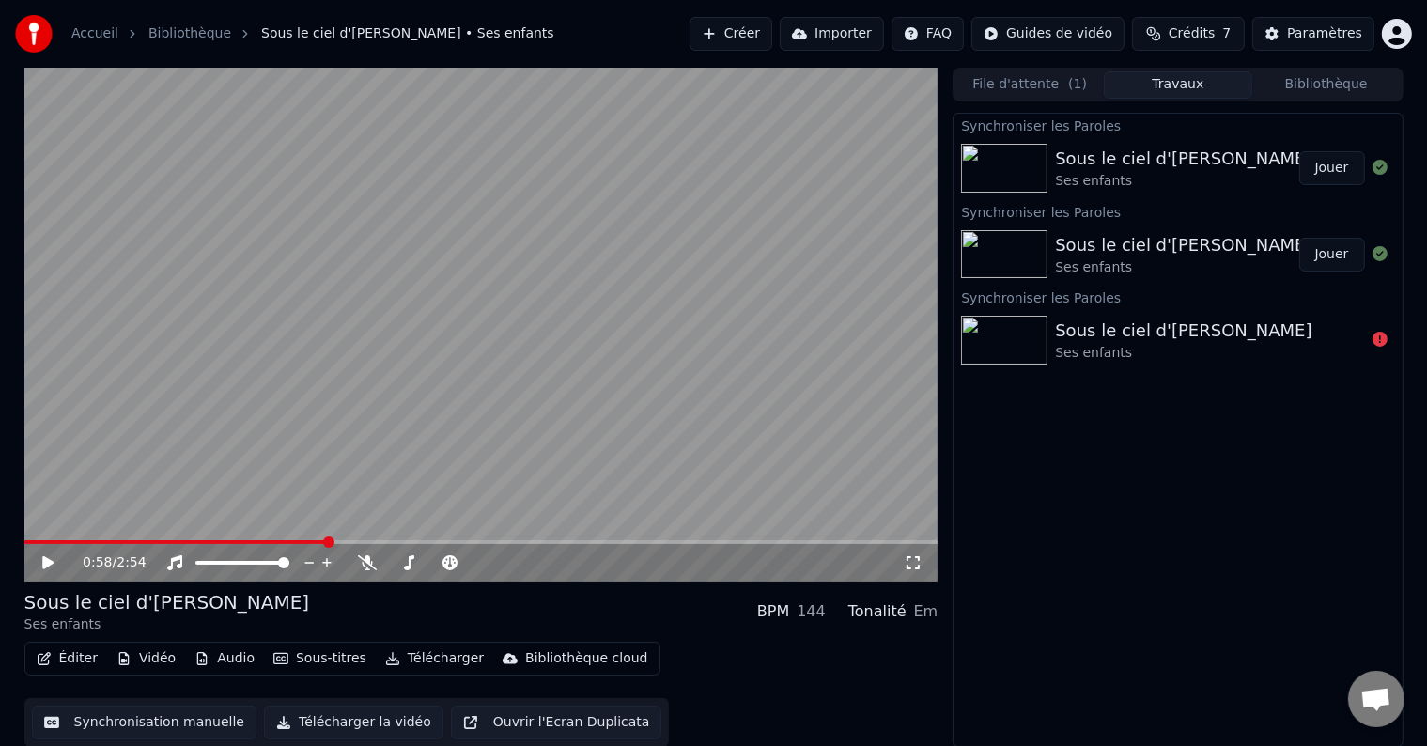
click at [327, 541] on span at bounding box center [481, 542] width 914 height 4
click at [46, 564] on icon at bounding box center [47, 562] width 11 height 13
click at [46, 564] on icon at bounding box center [47, 562] width 9 height 11
click at [1338, 252] on button "Jouer" at bounding box center [1332, 255] width 66 height 34
click at [327, 541] on span at bounding box center [481, 542] width 914 height 4
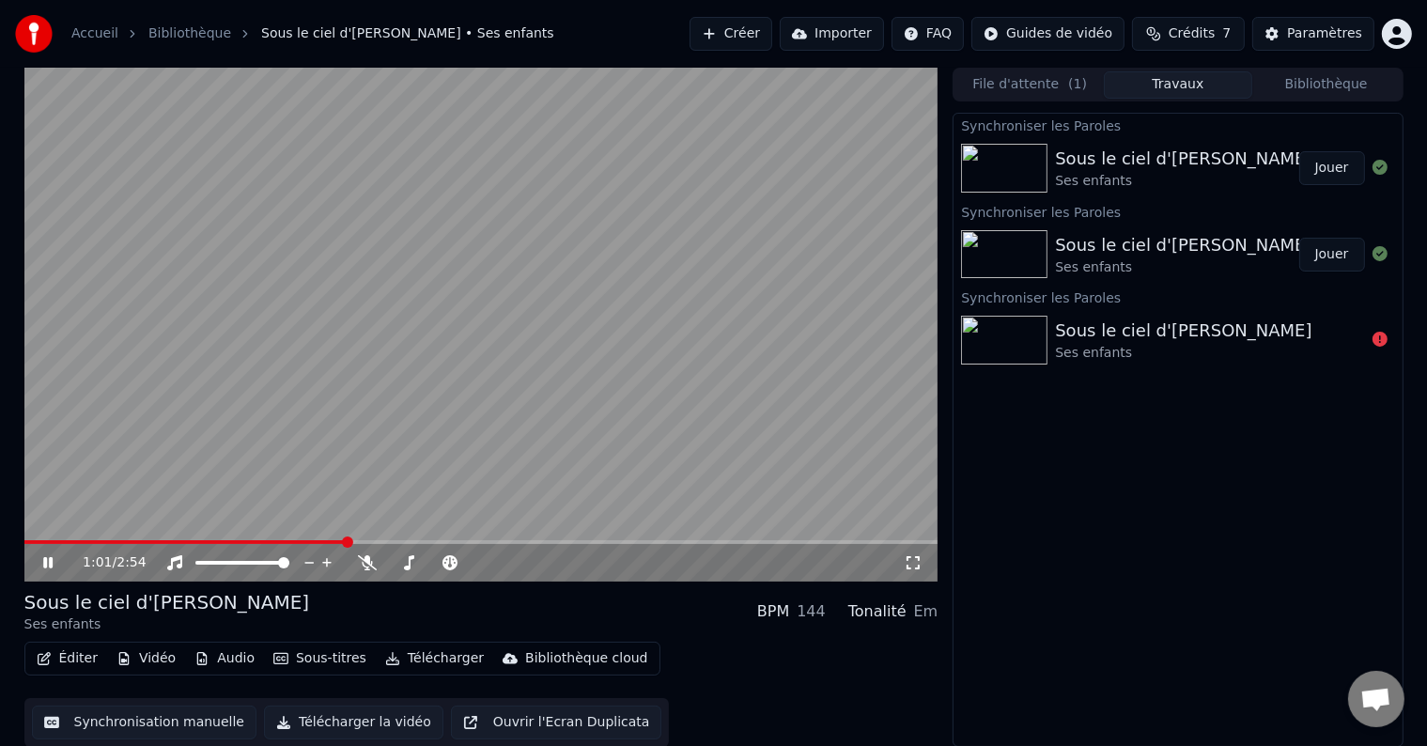
click at [1194, 337] on div "Sous le ciel d'[PERSON_NAME]" at bounding box center [1183, 331] width 256 height 26
click at [50, 567] on icon at bounding box center [47, 562] width 9 height 11
click at [1383, 342] on icon at bounding box center [1380, 339] width 15 height 15
